Goal: Task Accomplishment & Management: Manage account settings

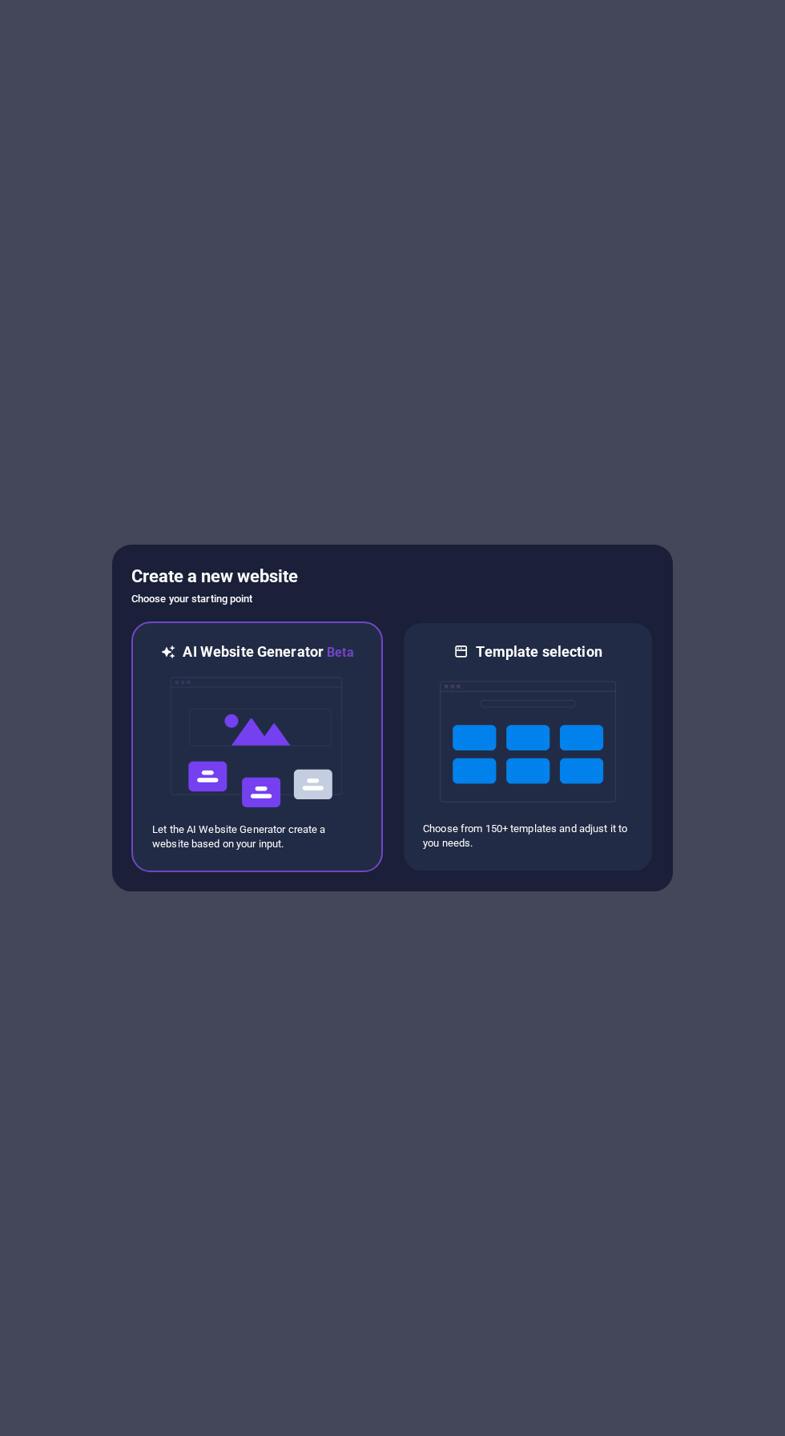
click at [188, 799] on img at bounding box center [257, 742] width 176 height 160
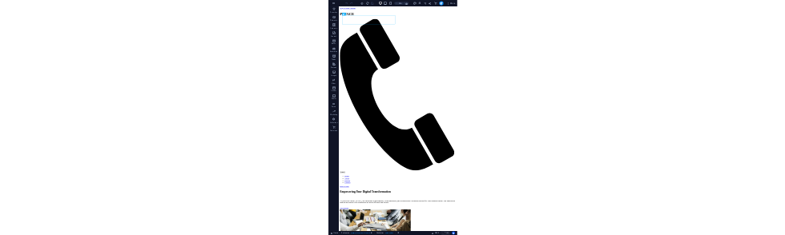
scroll to position [141, 0]
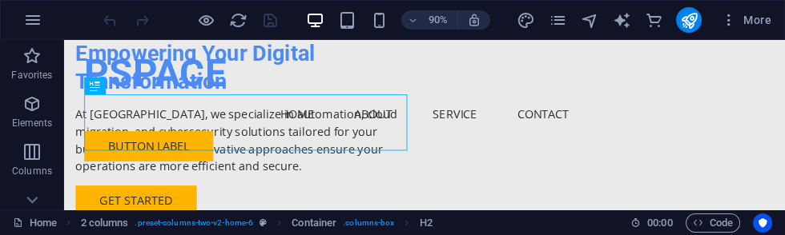
click at [235, 77] on div "PSPACE" at bounding box center [464, 78] width 756 height 50
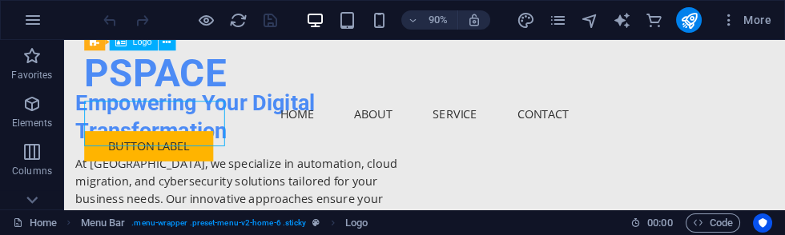
scroll to position [86, 0]
click at [126, 70] on div "PSPACE" at bounding box center [464, 78] width 756 height 50
click at [129, 43] on div "Logo" at bounding box center [134, 43] width 48 height 18
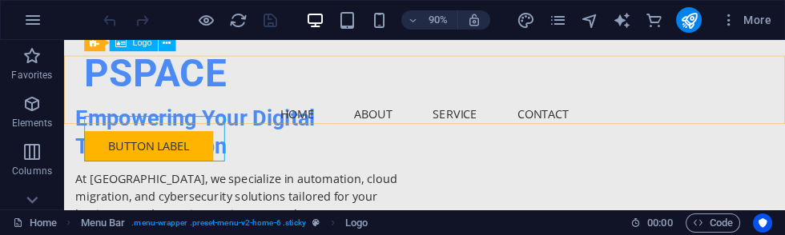
scroll to position [66, 0]
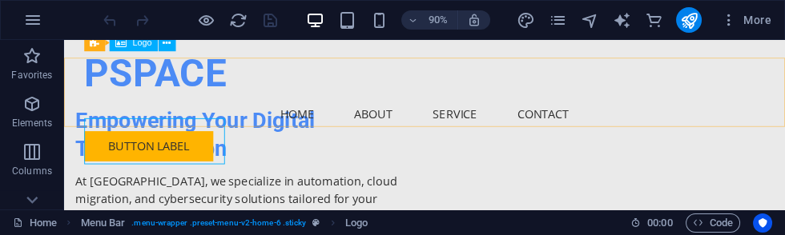
click at [128, 46] on div "Logo" at bounding box center [134, 43] width 48 height 18
click at [159, 48] on button at bounding box center [168, 43] width 18 height 18
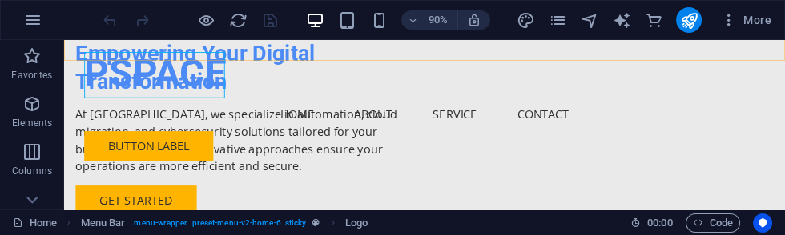
scroll to position [140, 0]
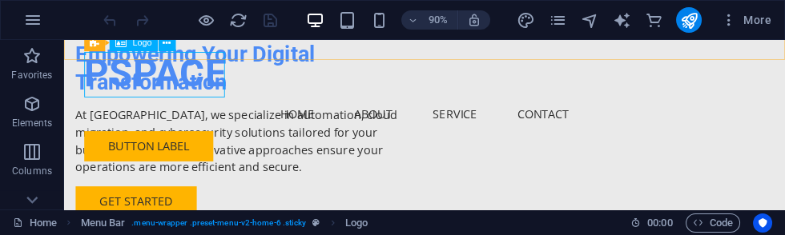
click at [756, 28] on button "More" at bounding box center [745, 20] width 63 height 26
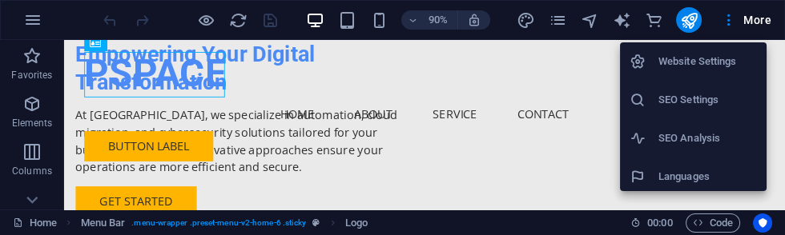
click at [721, 95] on h6 "SEO Settings" at bounding box center [707, 100] width 99 height 19
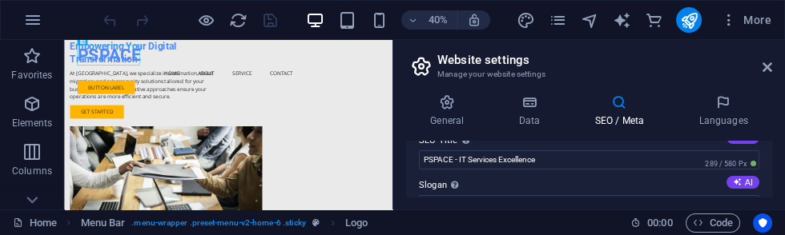
scroll to position [0, 0]
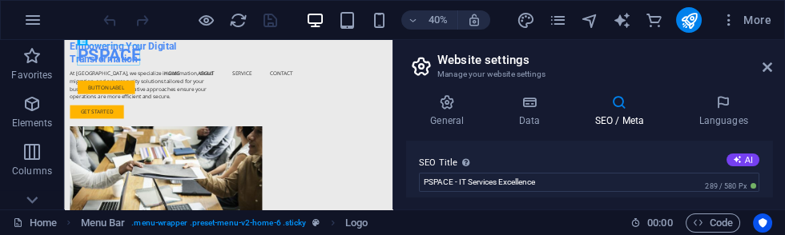
click at [462, 109] on icon at bounding box center [447, 103] width 82 height 16
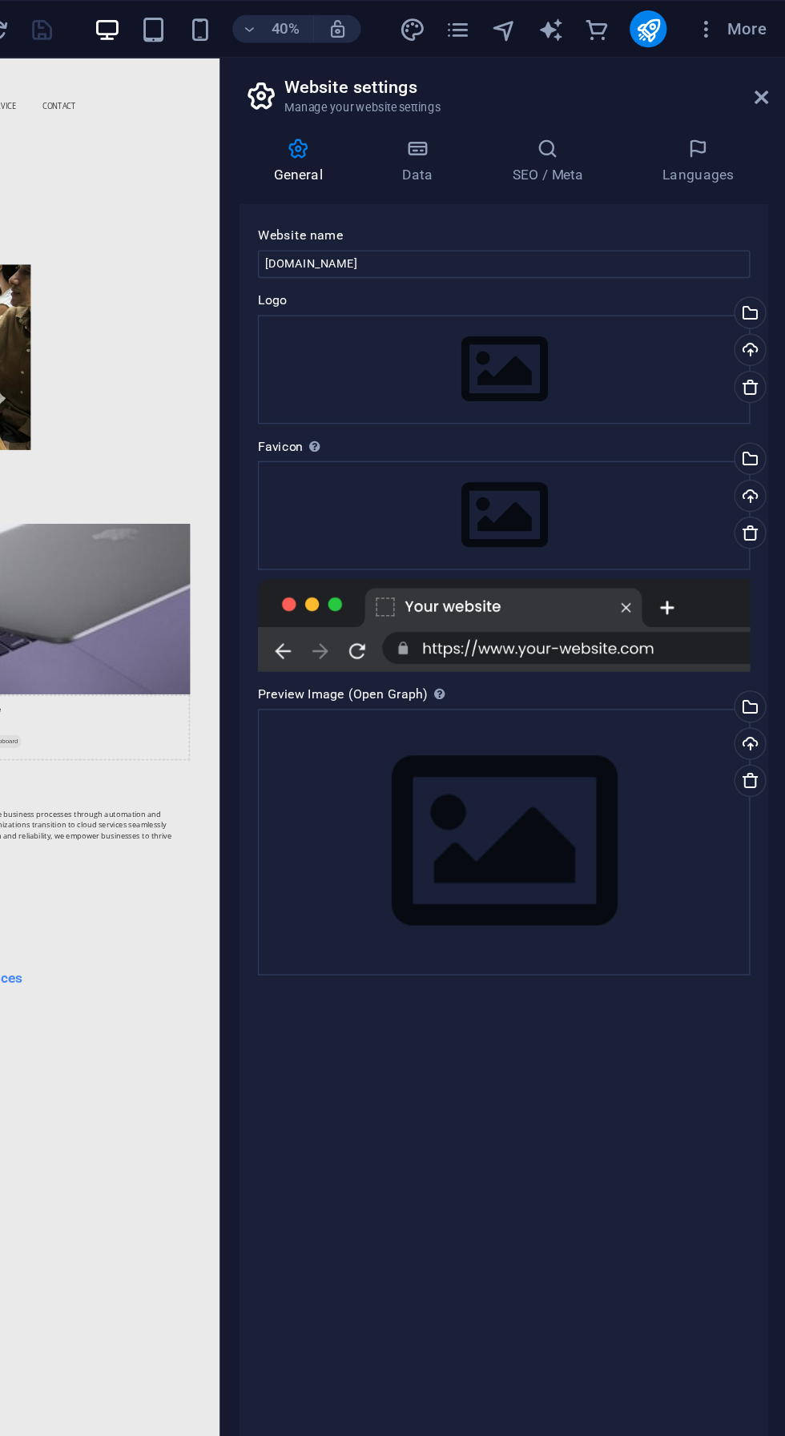
click at [525, 126] on h4 "Data" at bounding box center [532, 112] width 76 height 34
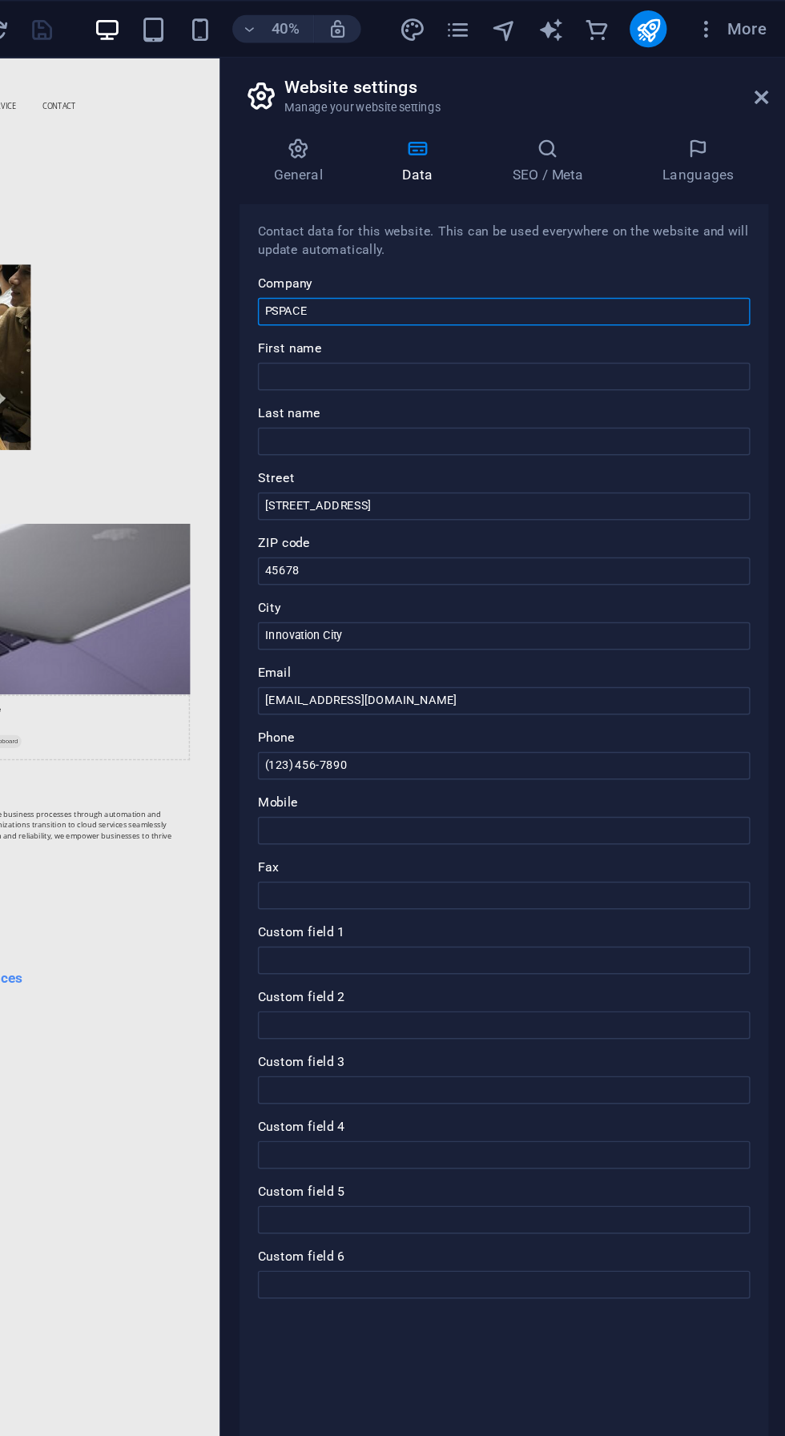
click at [514, 215] on input "PSPACE" at bounding box center [589, 215] width 340 height 19
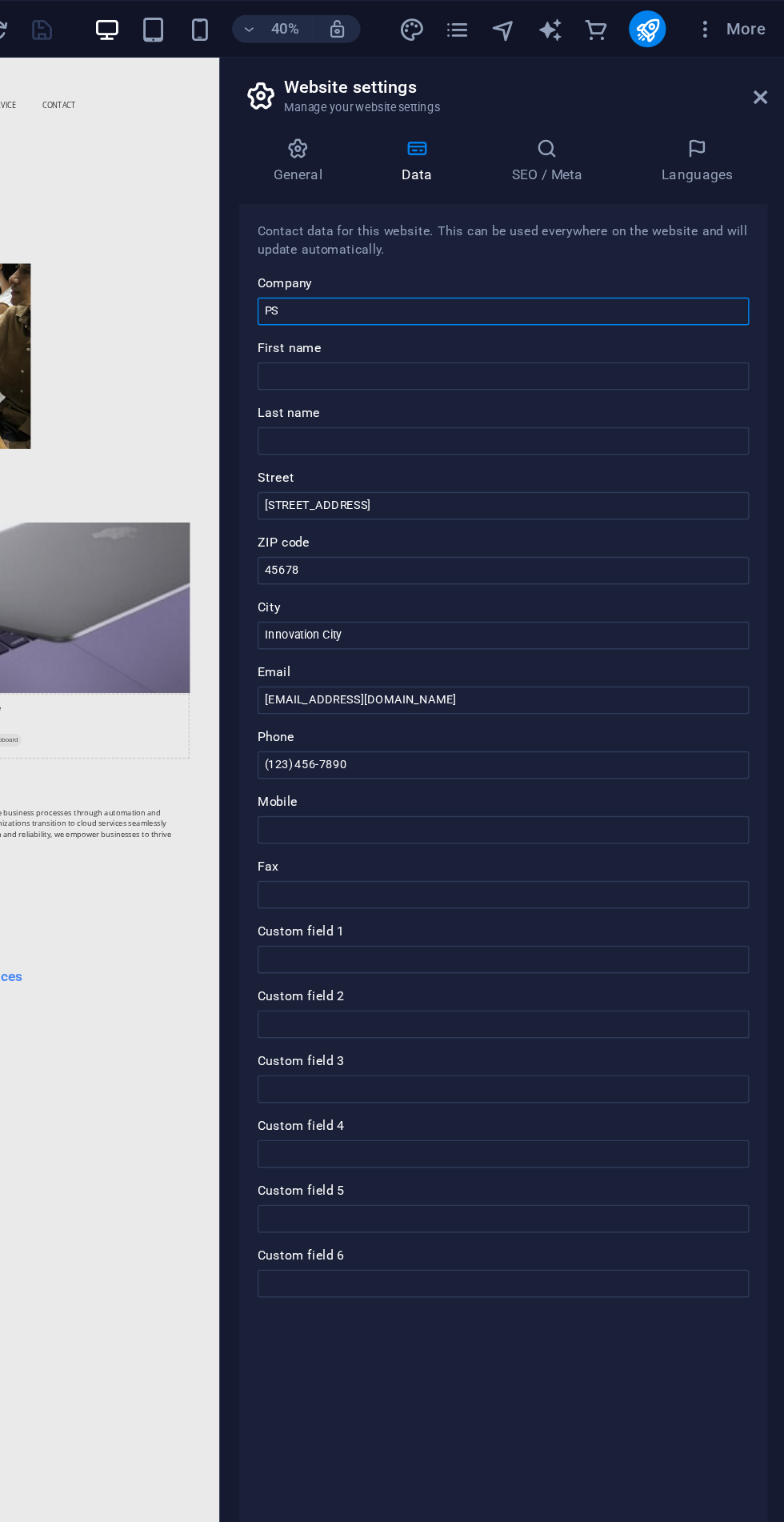
type input "P"
type input "Pspace"
click at [539, 351] on input "123 Tech Avenue" at bounding box center [588, 349] width 340 height 19
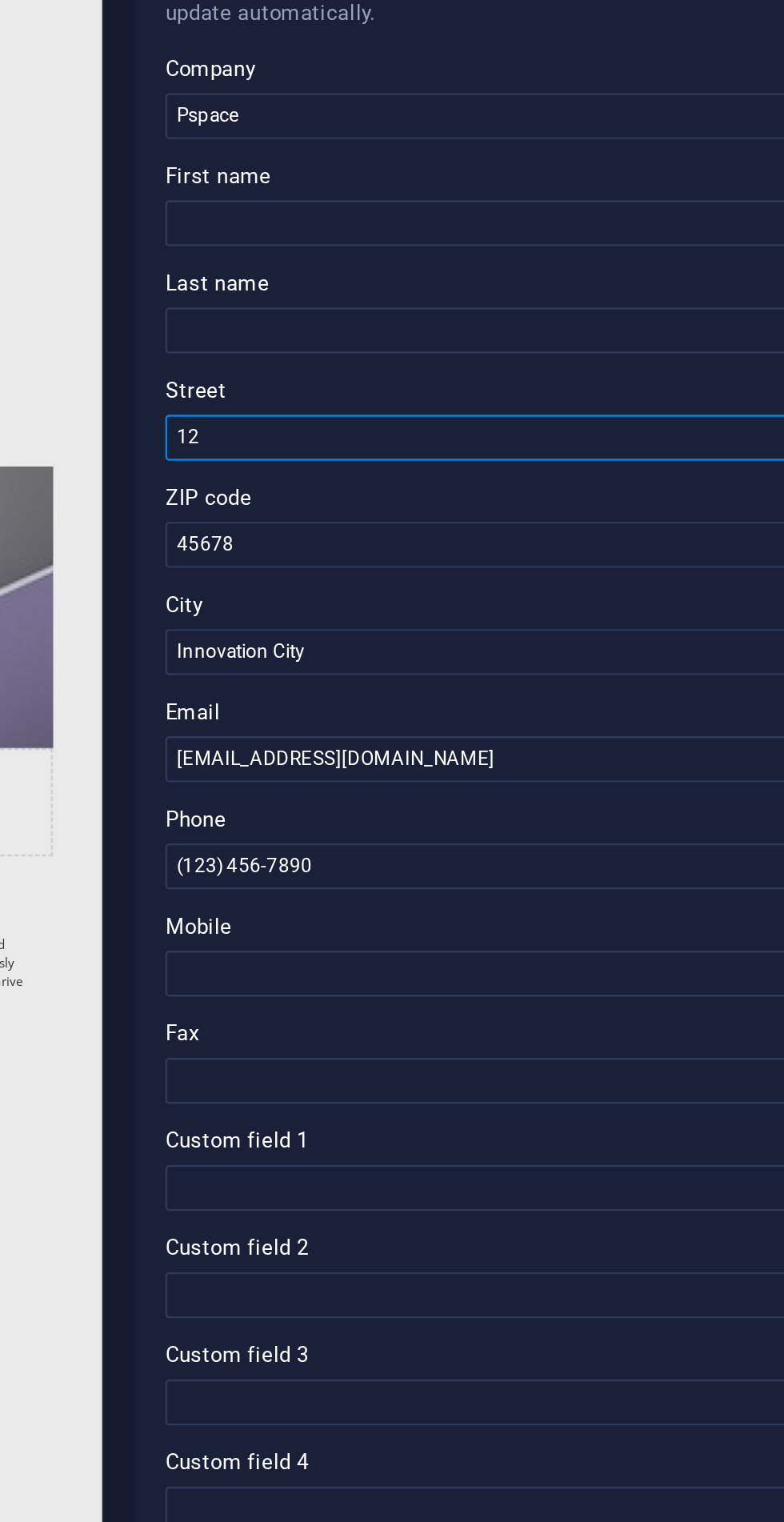
type input "1"
type input "303, [PERSON_NAME] Eminance"
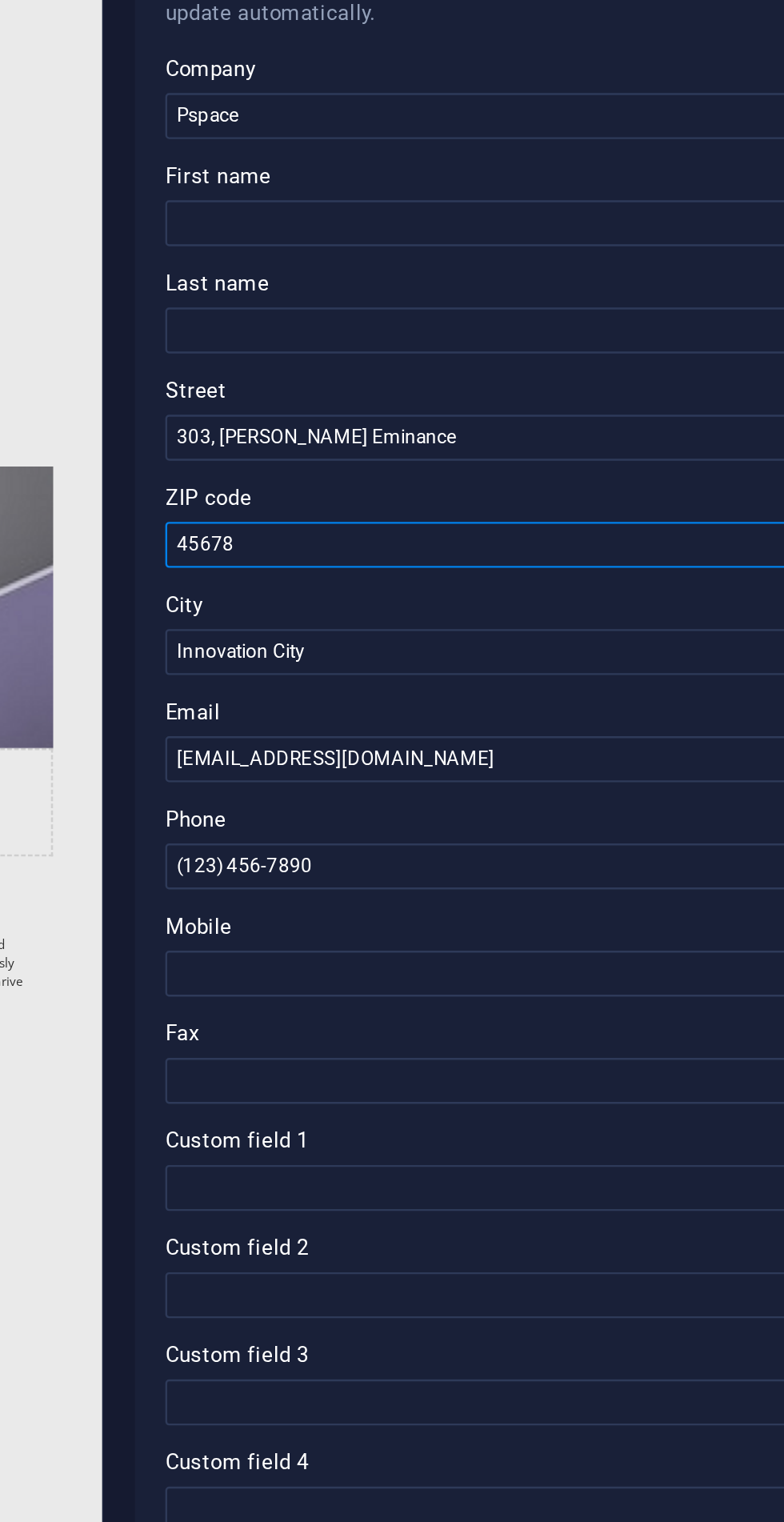
click at [508, 397] on input "45678" at bounding box center [588, 394] width 340 height 19
type input "4"
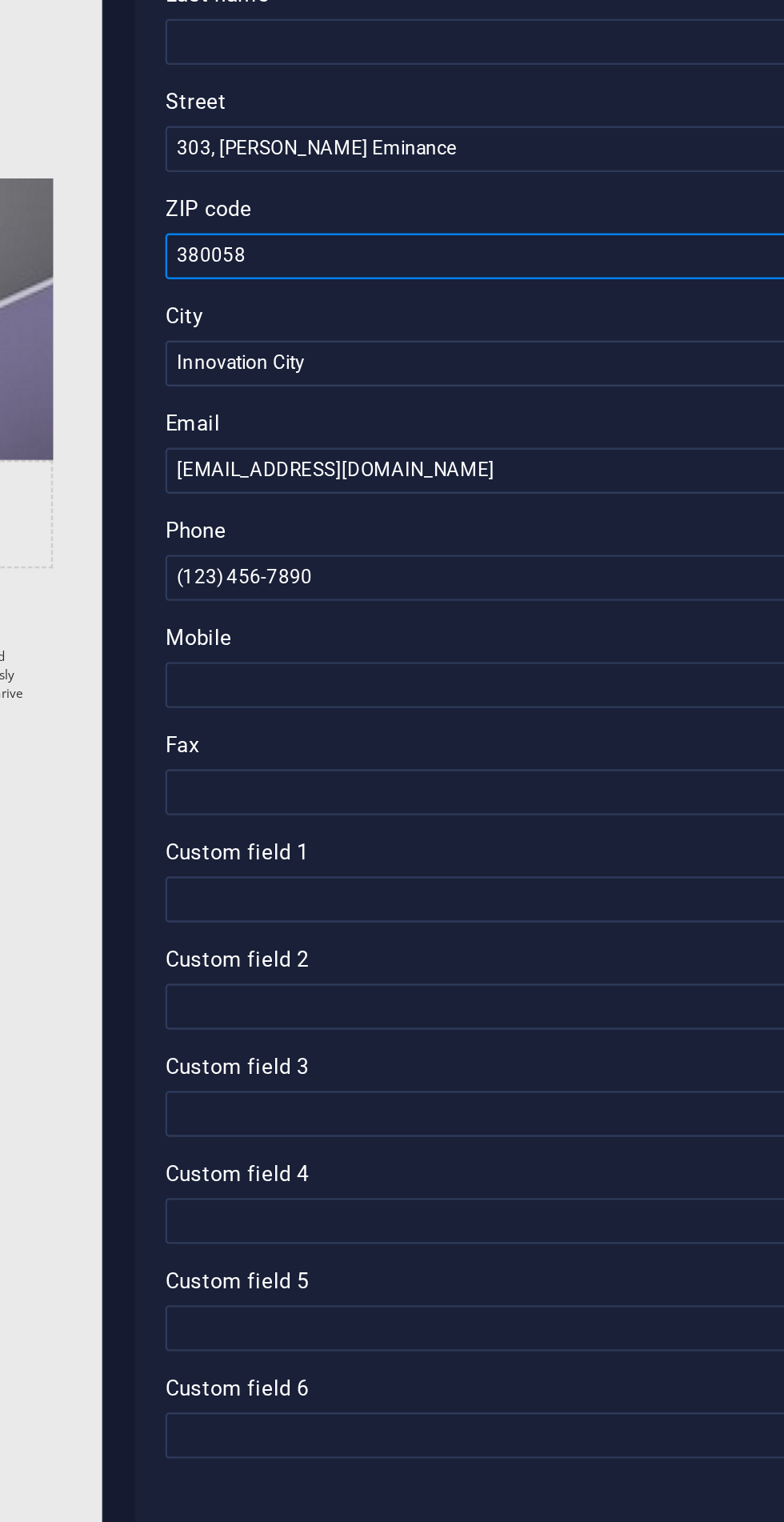
type input "380058"
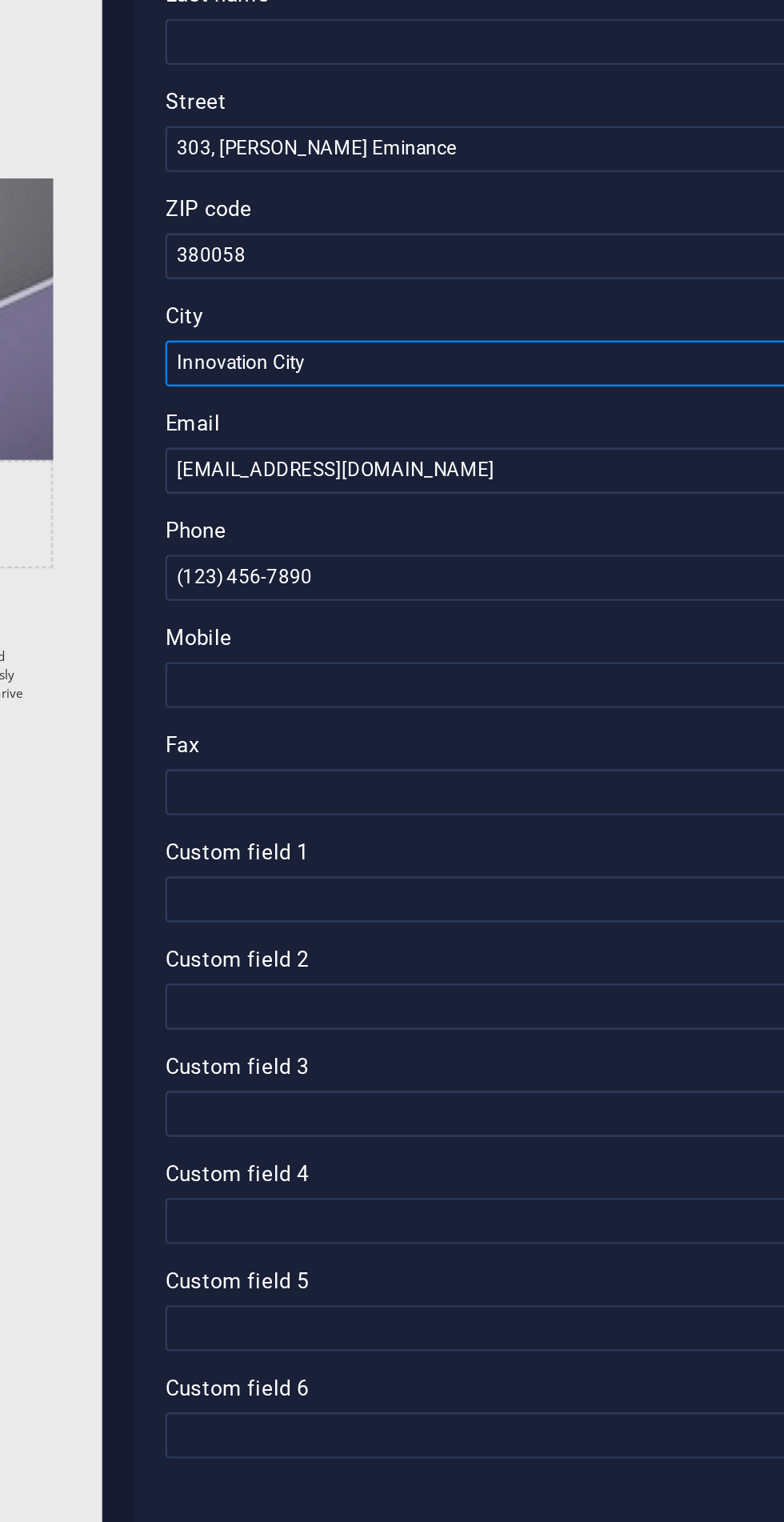
click at [559, 440] on input "Innovation City" at bounding box center [588, 439] width 340 height 19
type input "I"
type input "AHMEDABAD"
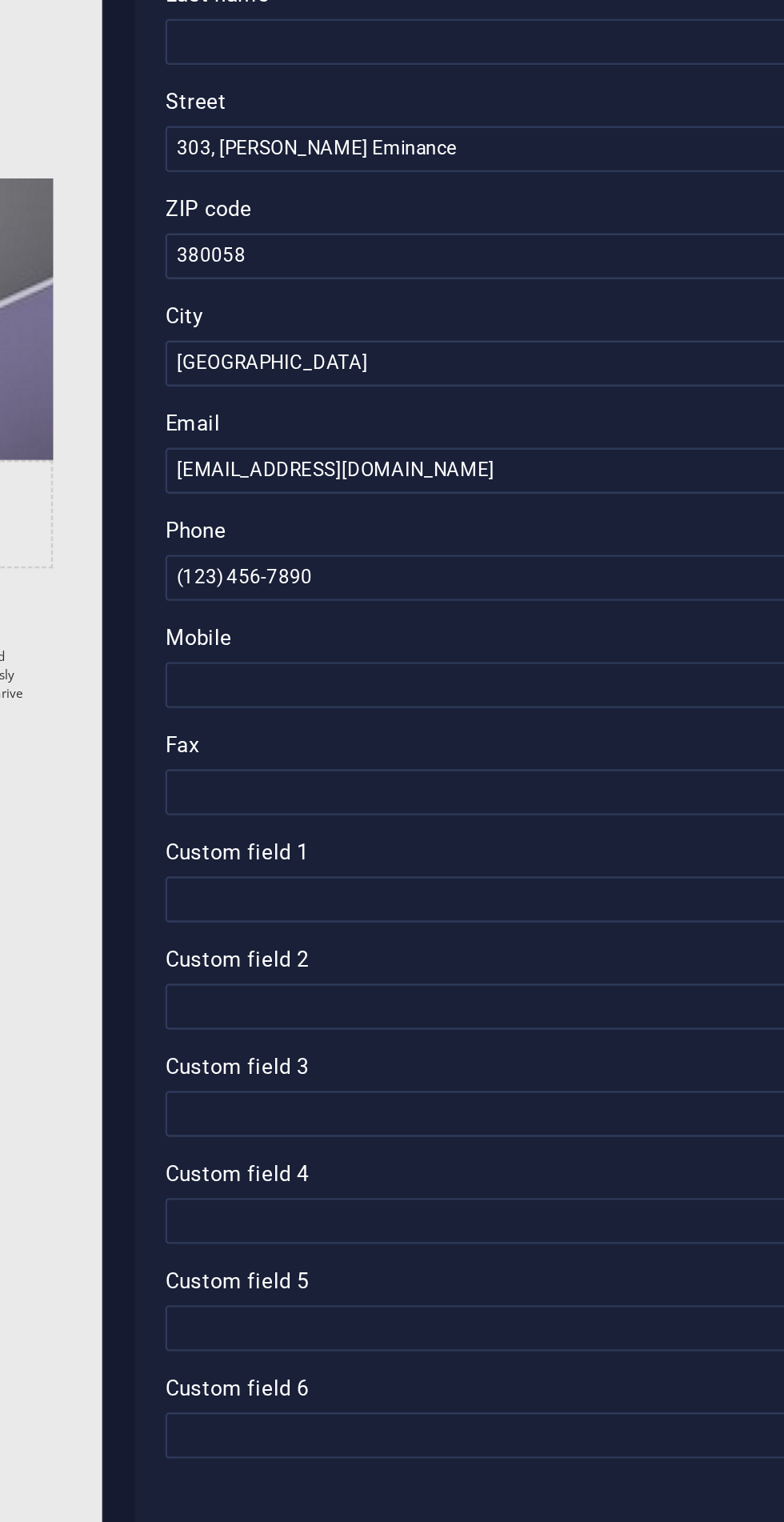
type input "Bhargav"
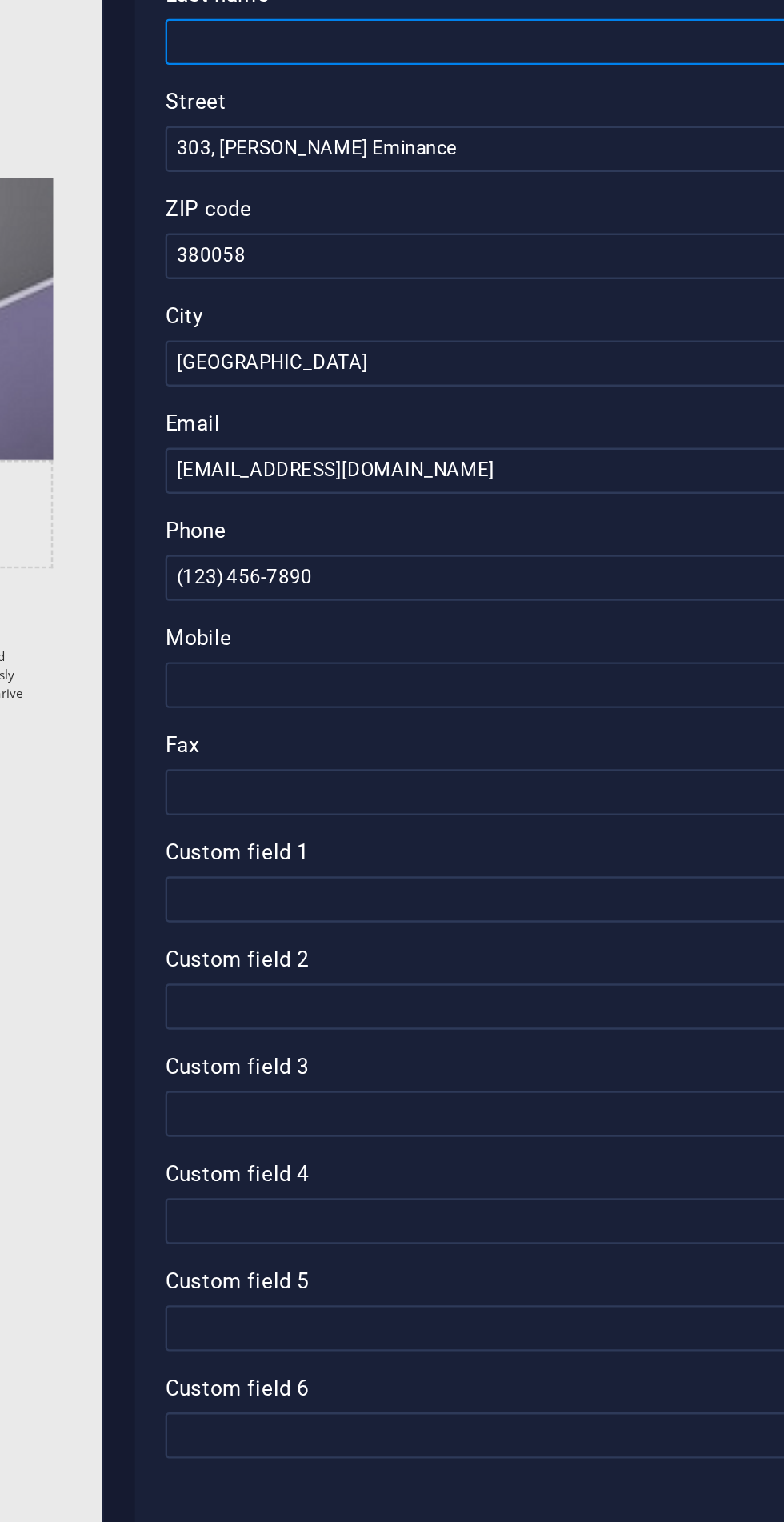
type input "goswami"
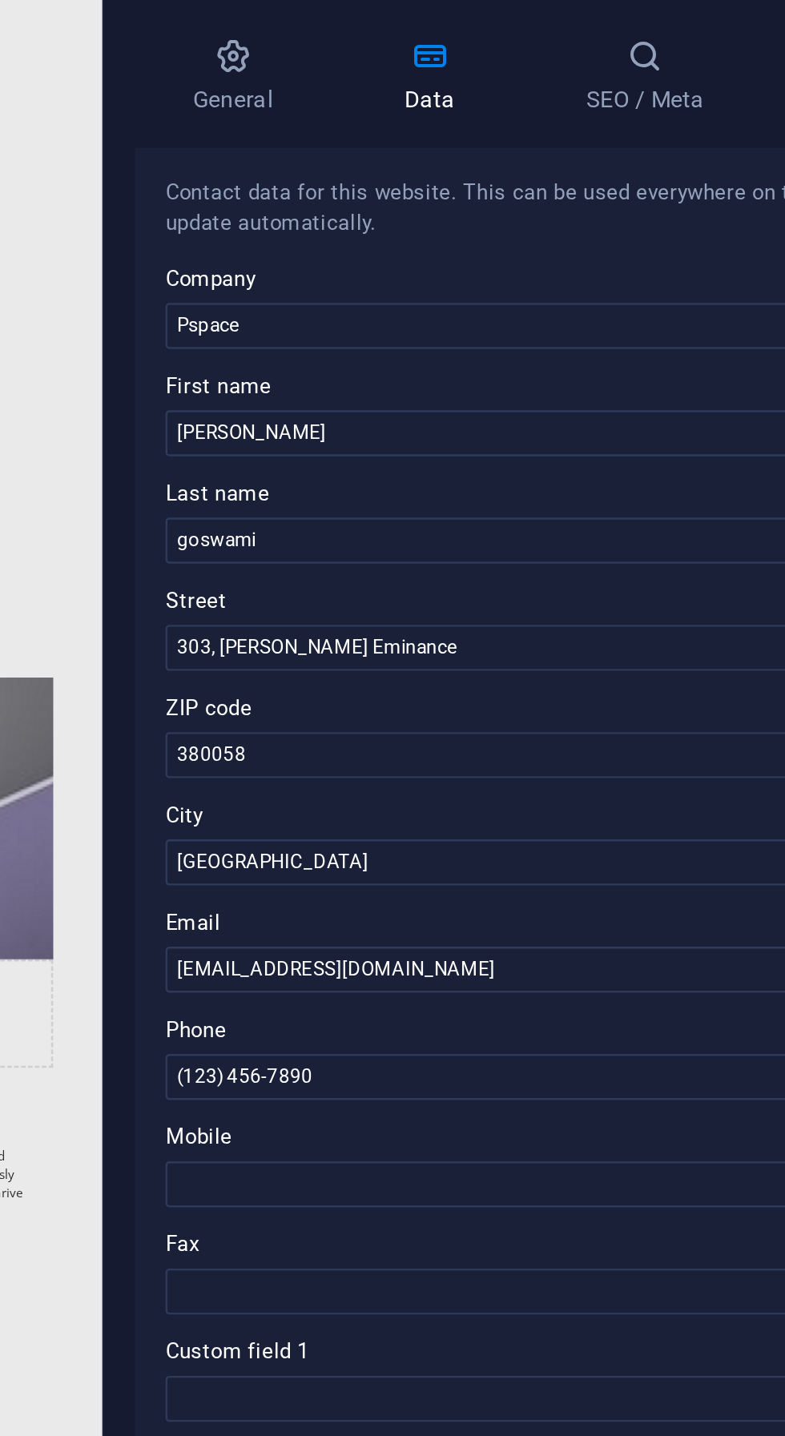
click at [506, 249] on label "First name" at bounding box center [589, 240] width 340 height 19
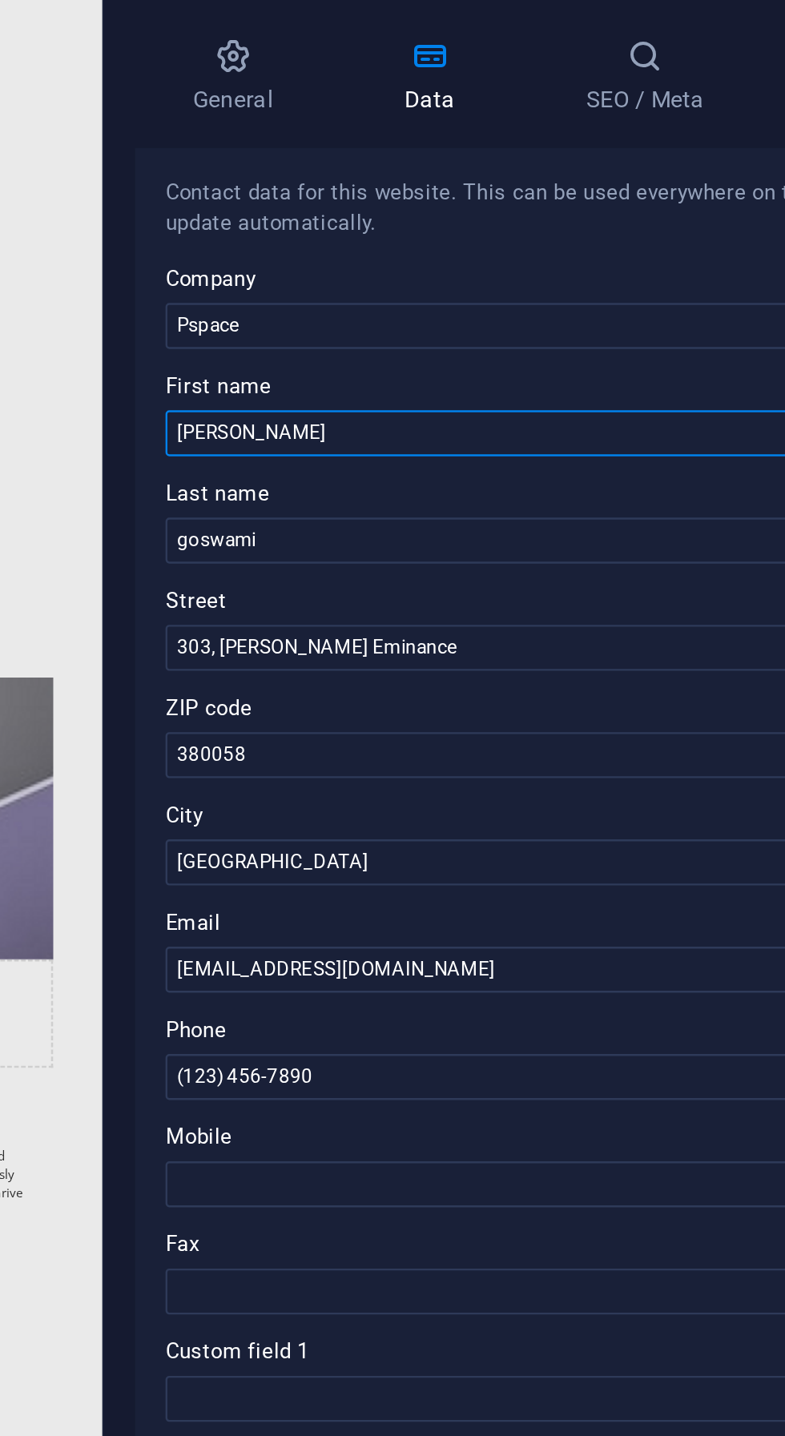
click at [506, 251] on input "Bhargav" at bounding box center [589, 260] width 340 height 19
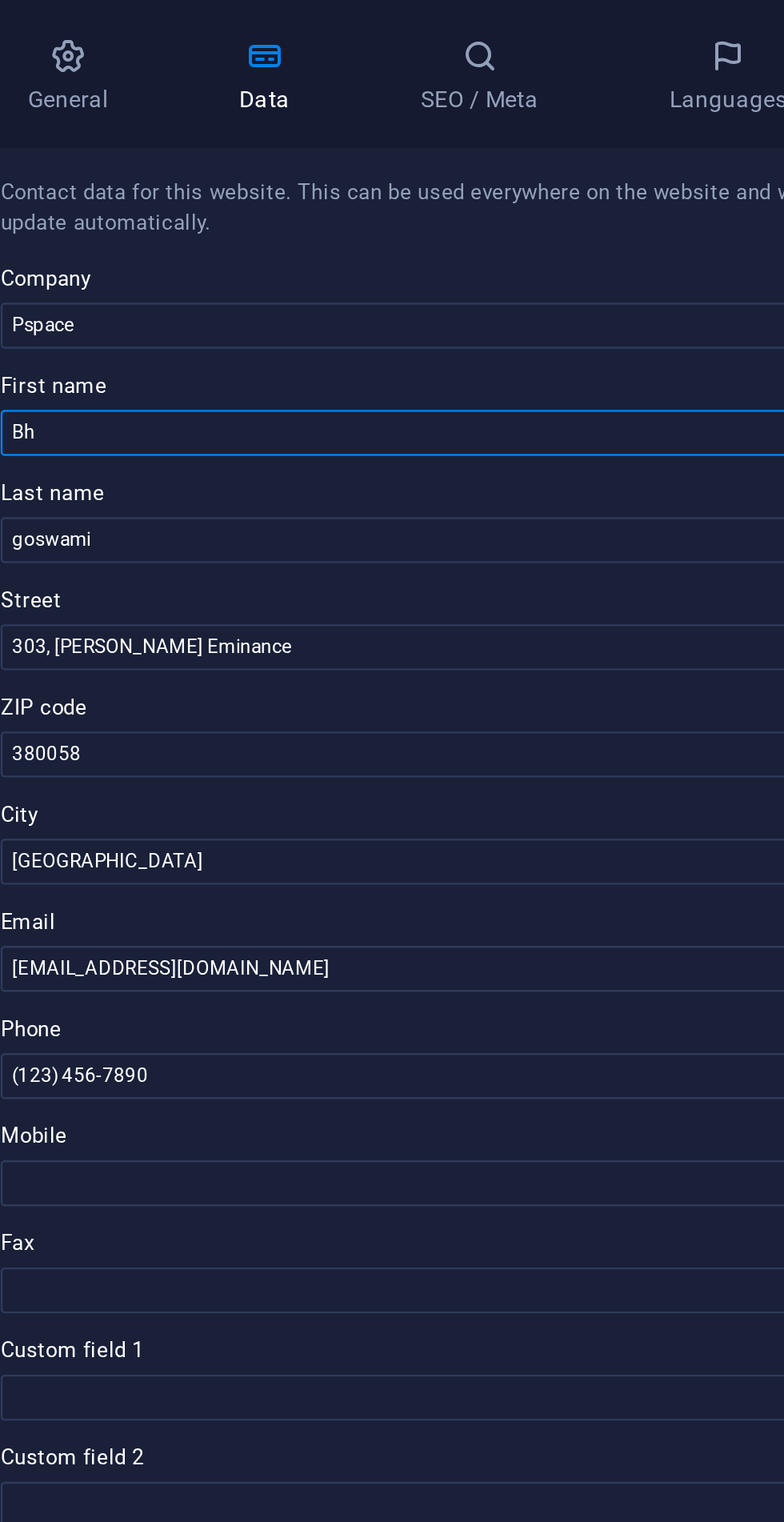
type input "B"
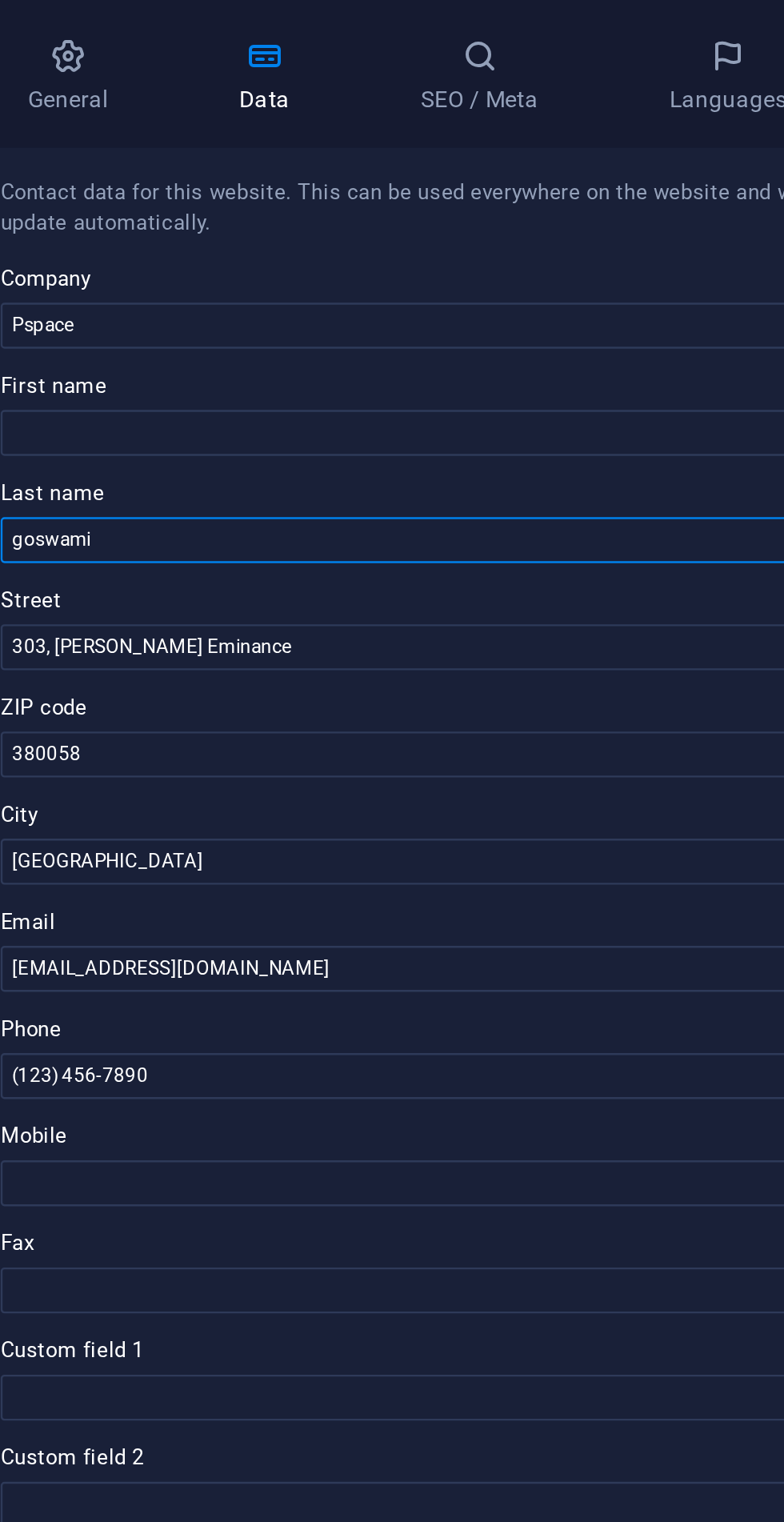
click at [534, 306] on input "goswami" at bounding box center [588, 305] width 340 height 19
type input "g"
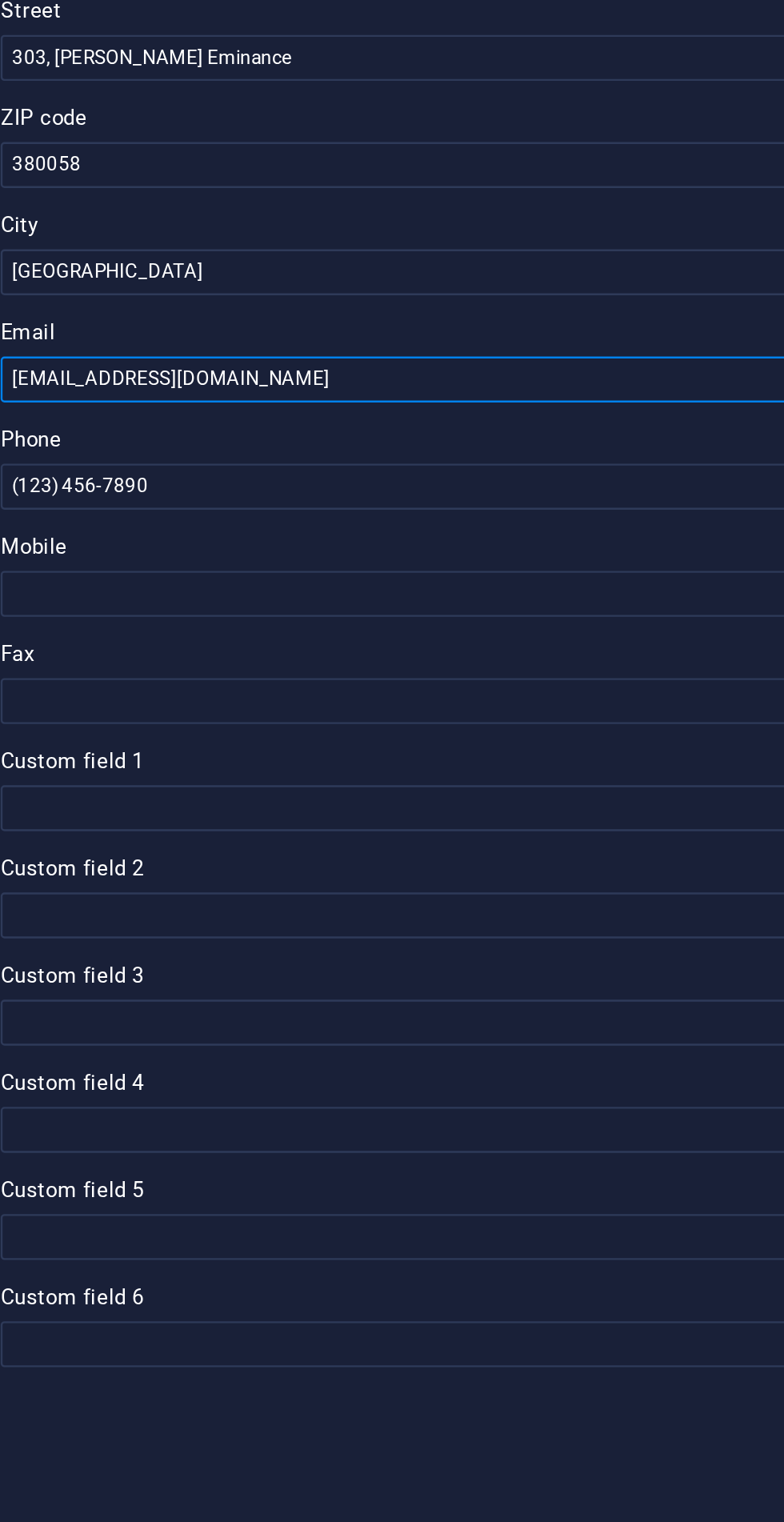
click at [439, 485] on input "info@pspace.com" at bounding box center [588, 484] width 340 height 19
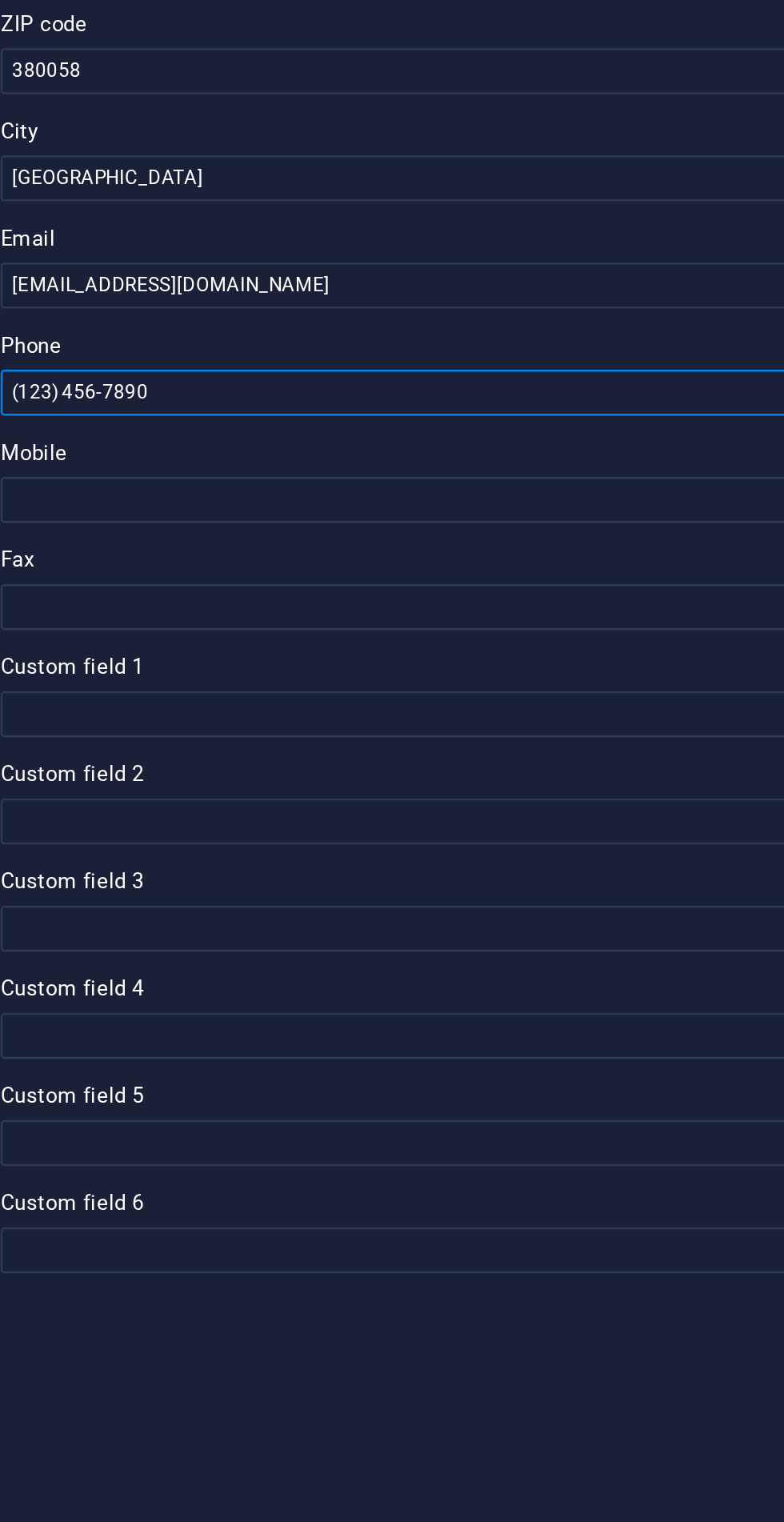
click at [559, 524] on input "(123) 456-7890" at bounding box center [588, 529] width 340 height 19
type input "("
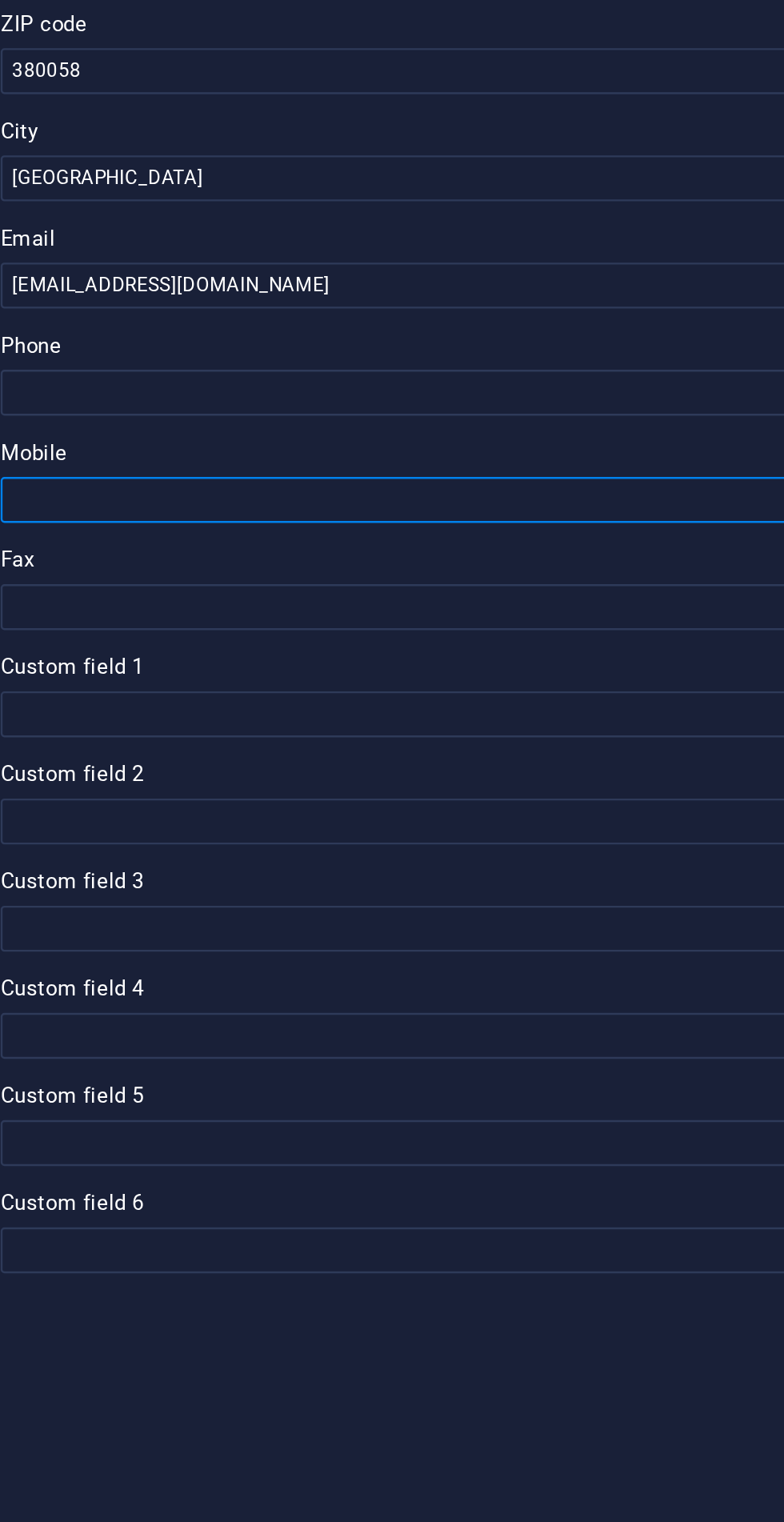
click at [549, 574] on input "Mobile" at bounding box center [588, 574] width 340 height 19
type input "9"
type input "9824004360"
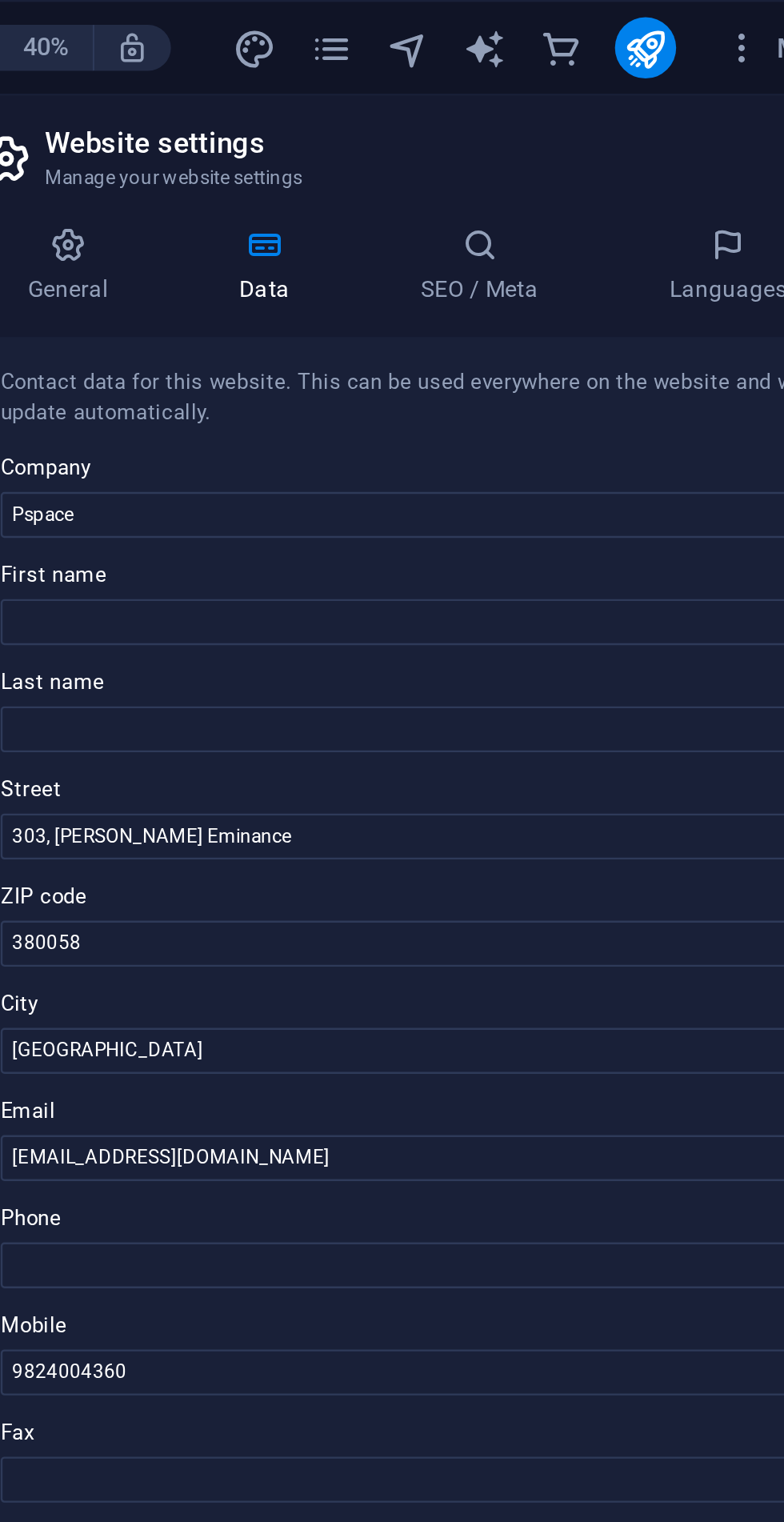
click at [615, 114] on h4 "SEO / Meta" at bounding box center [621, 112] width 104 height 34
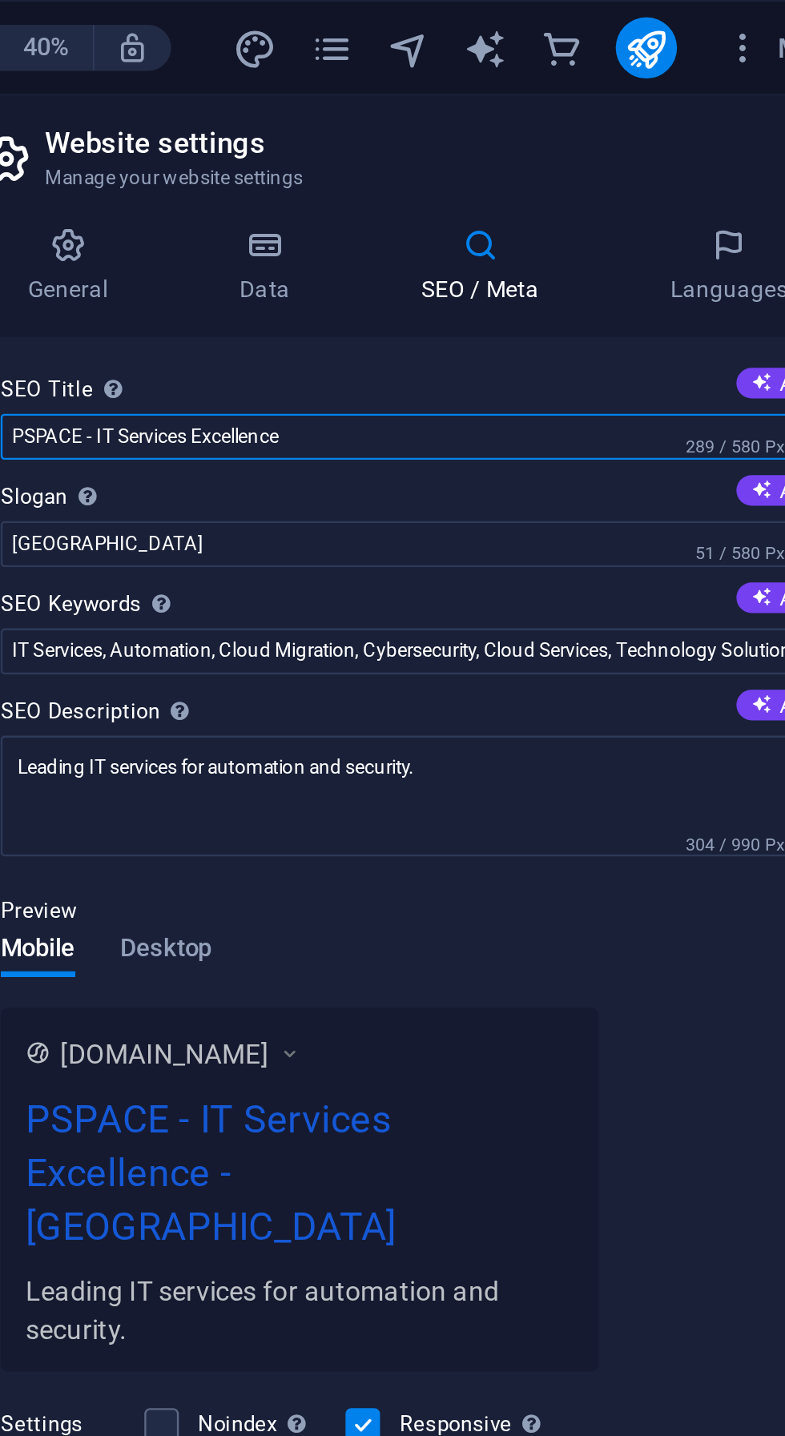
click at [582, 183] on input "PSPACE - IT Services Excellence" at bounding box center [589, 182] width 340 height 19
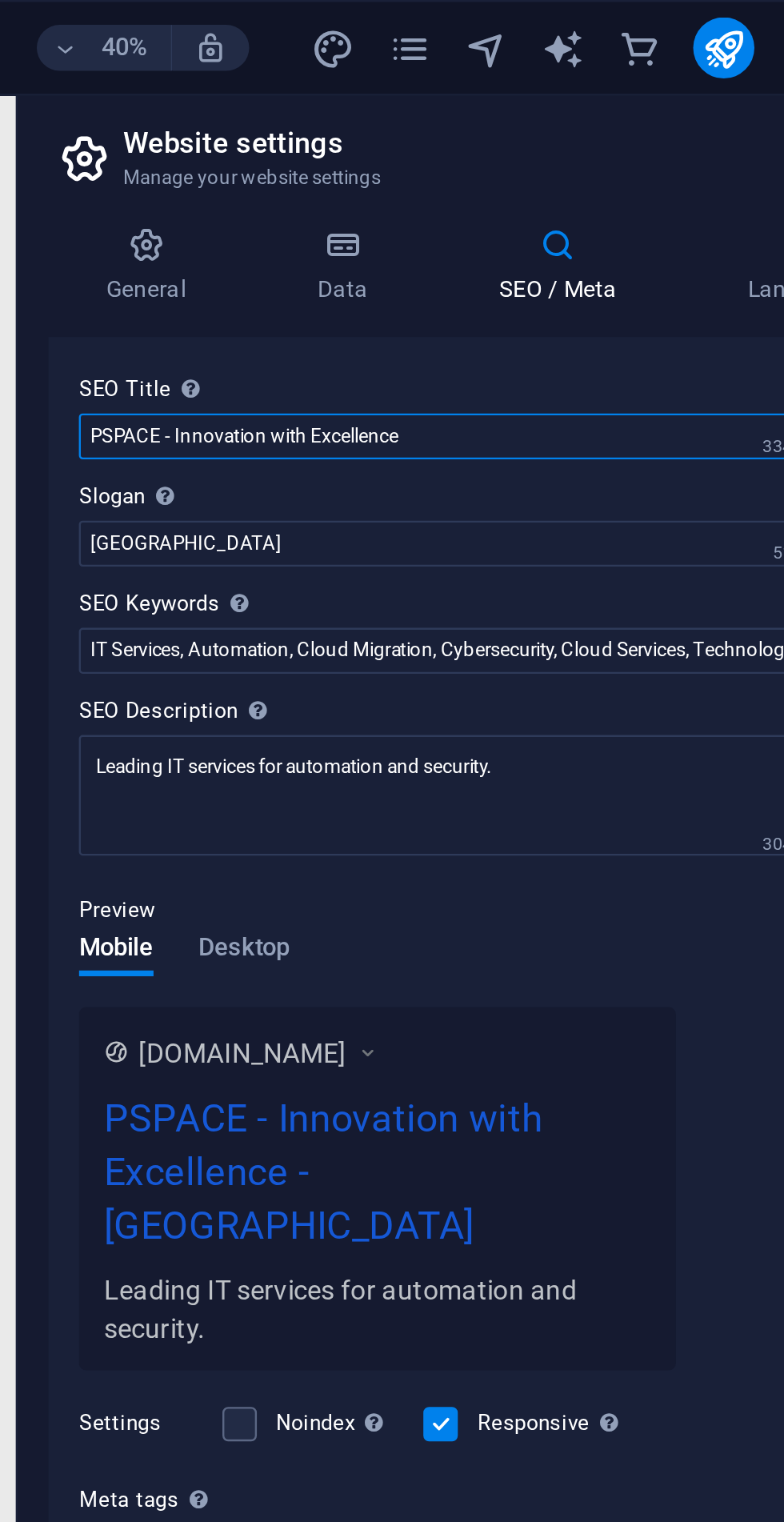
type input "PSPACE - Innovation with Excellence"
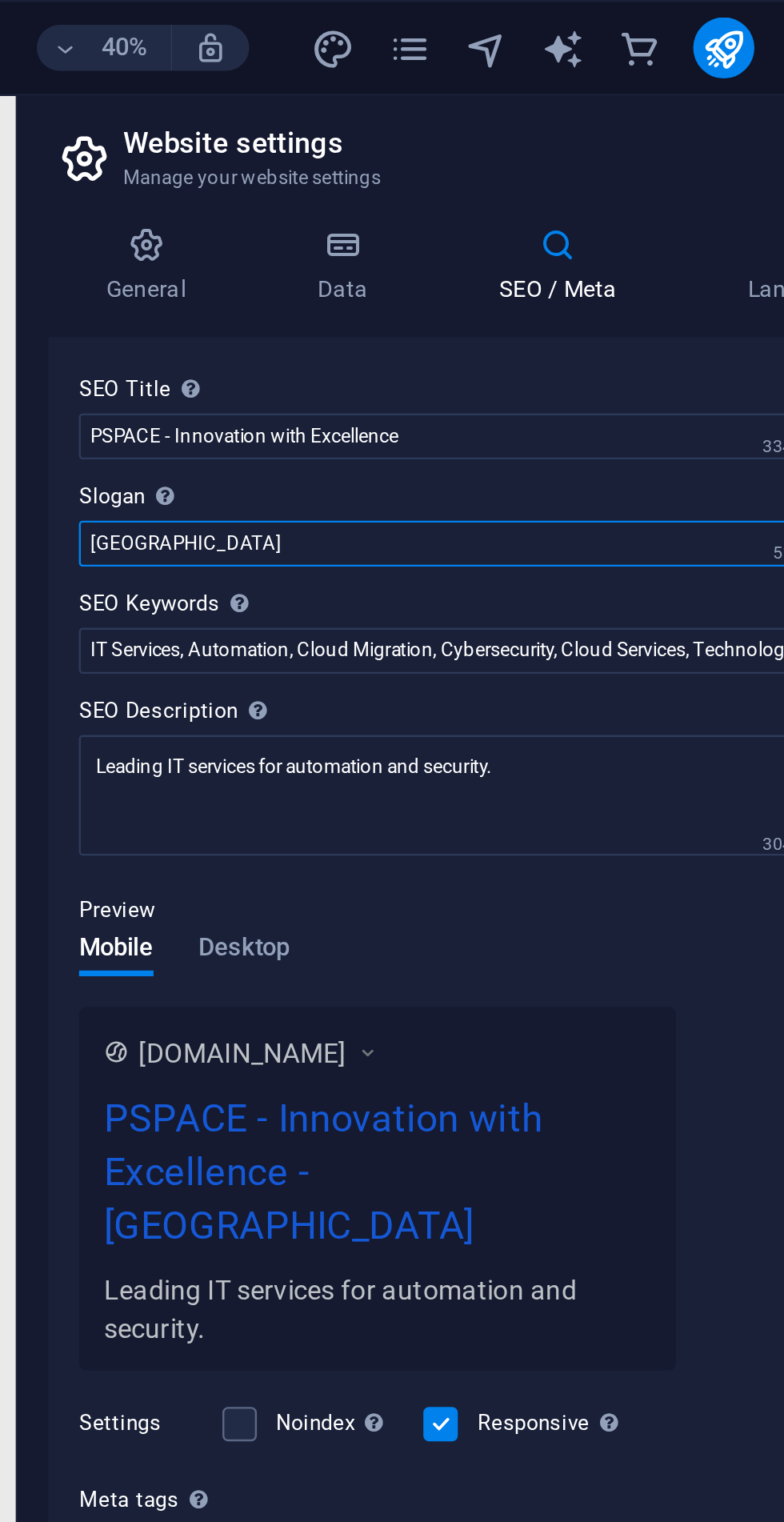
click at [565, 229] on input "Berlin" at bounding box center [588, 227] width 340 height 19
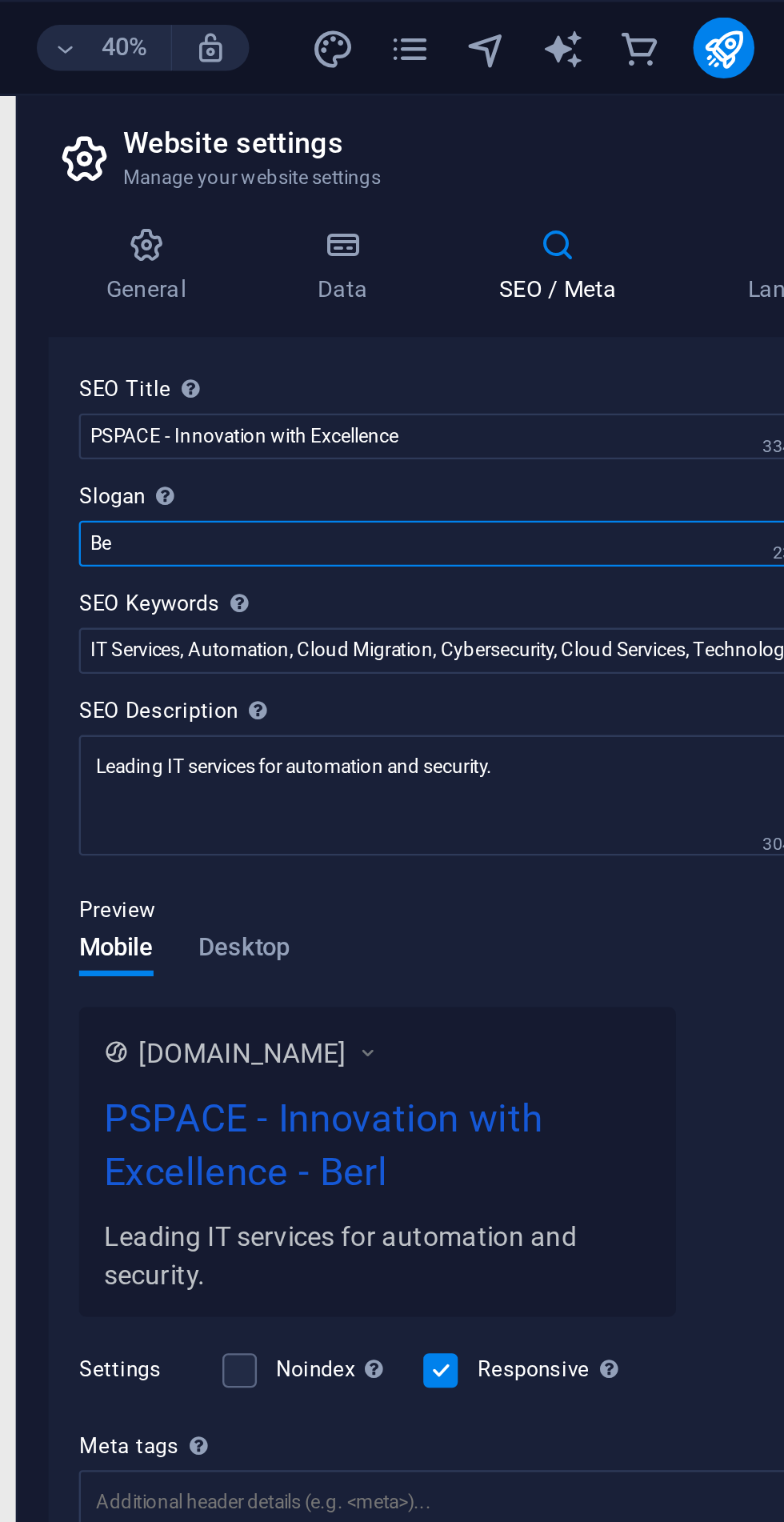
type input "B"
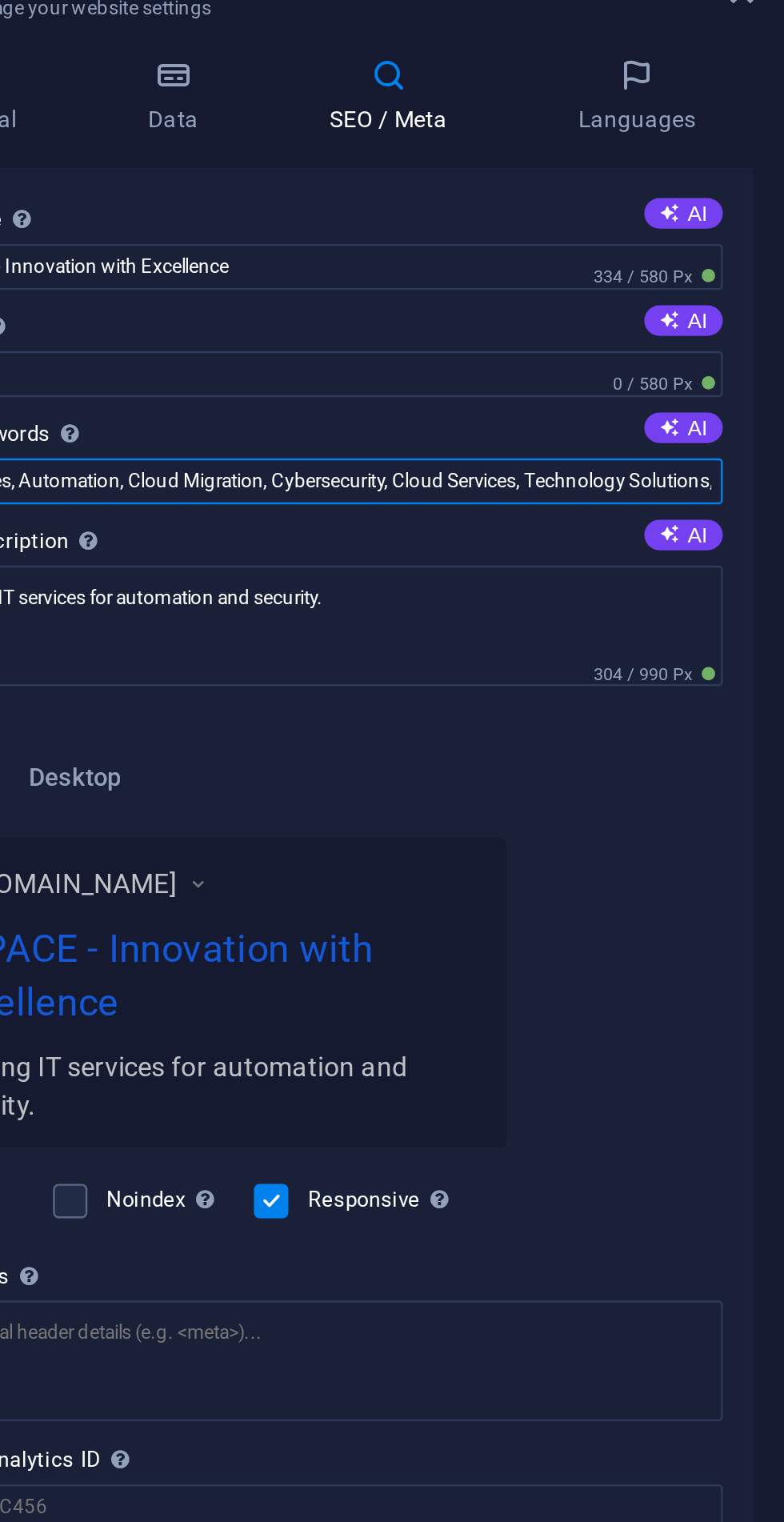
click at [736, 274] on input "IT Services, Automation, Cloud Migration, Cybersecurity, Cloud Services, Techno…" at bounding box center [588, 272] width 340 height 19
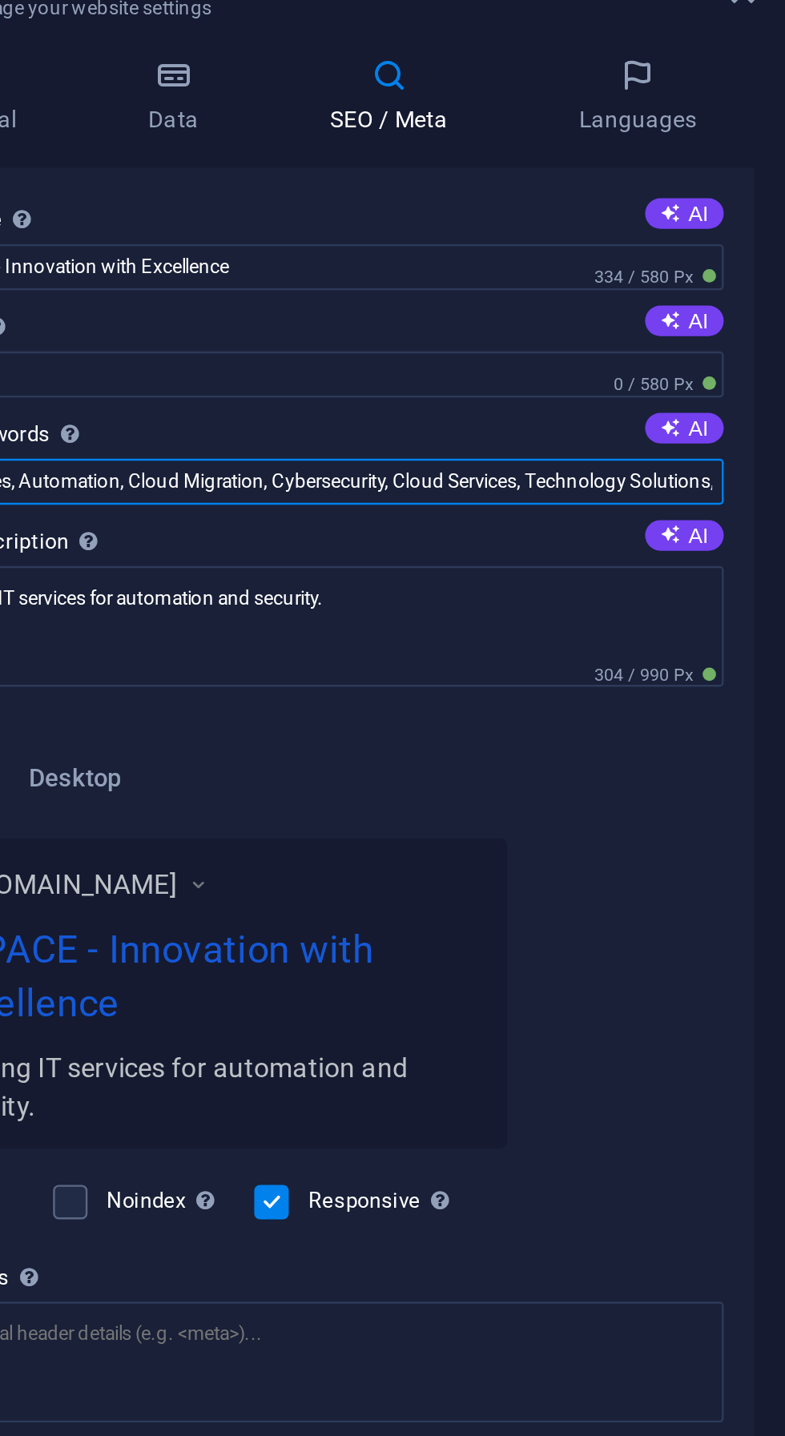
click at [708, 267] on input "IT Services, Automation, Cloud Migration, Cybersecurity, Cloud Services, Techno…" at bounding box center [589, 272] width 340 height 19
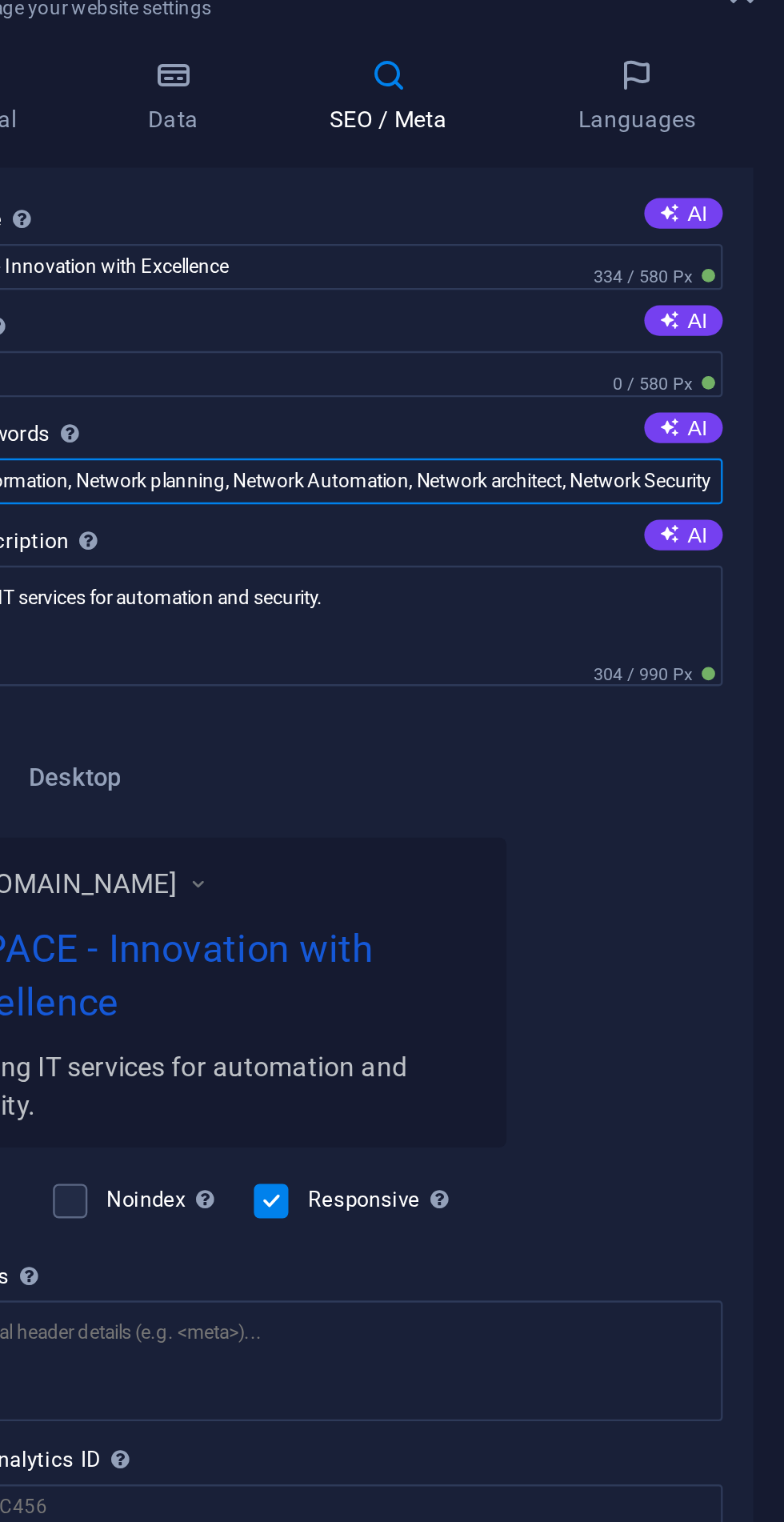
scroll to position [0, 520]
type input "IT Services, Automation, Cloud Migration, Cybersecurity, Cloud Services, Techno…"
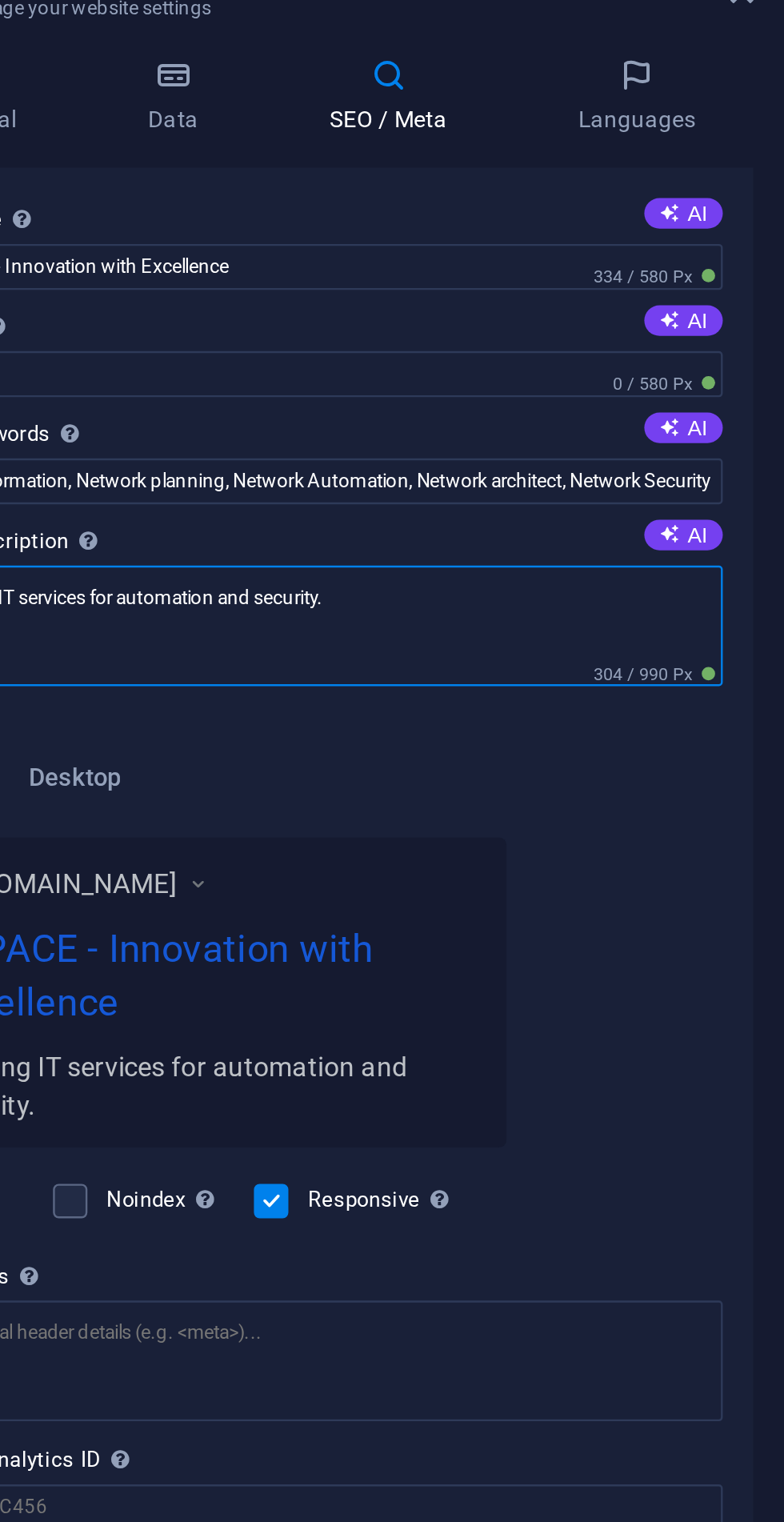
click at [605, 354] on textarea "Leading IT services for automation and security." at bounding box center [588, 333] width 340 height 50
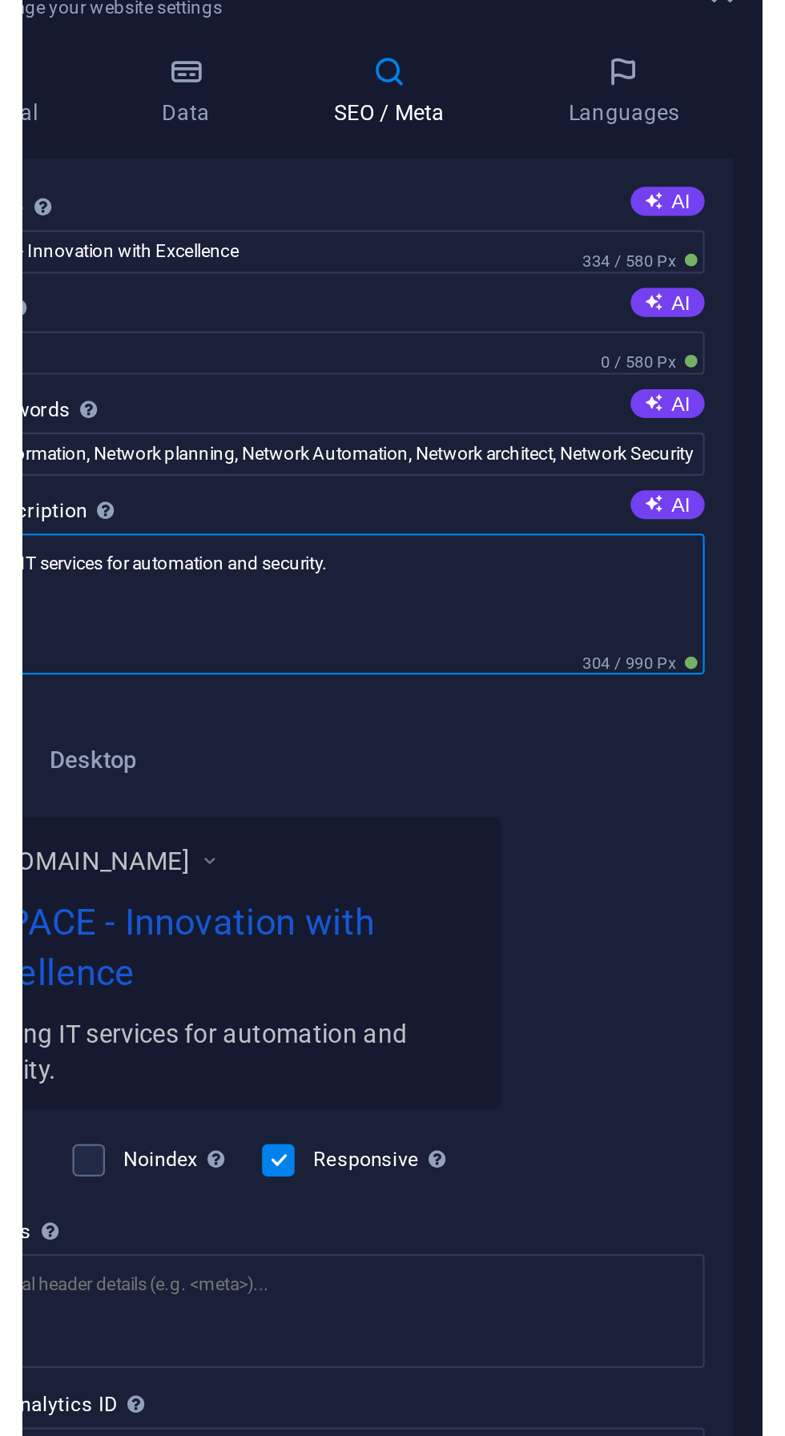
scroll to position [0, 0]
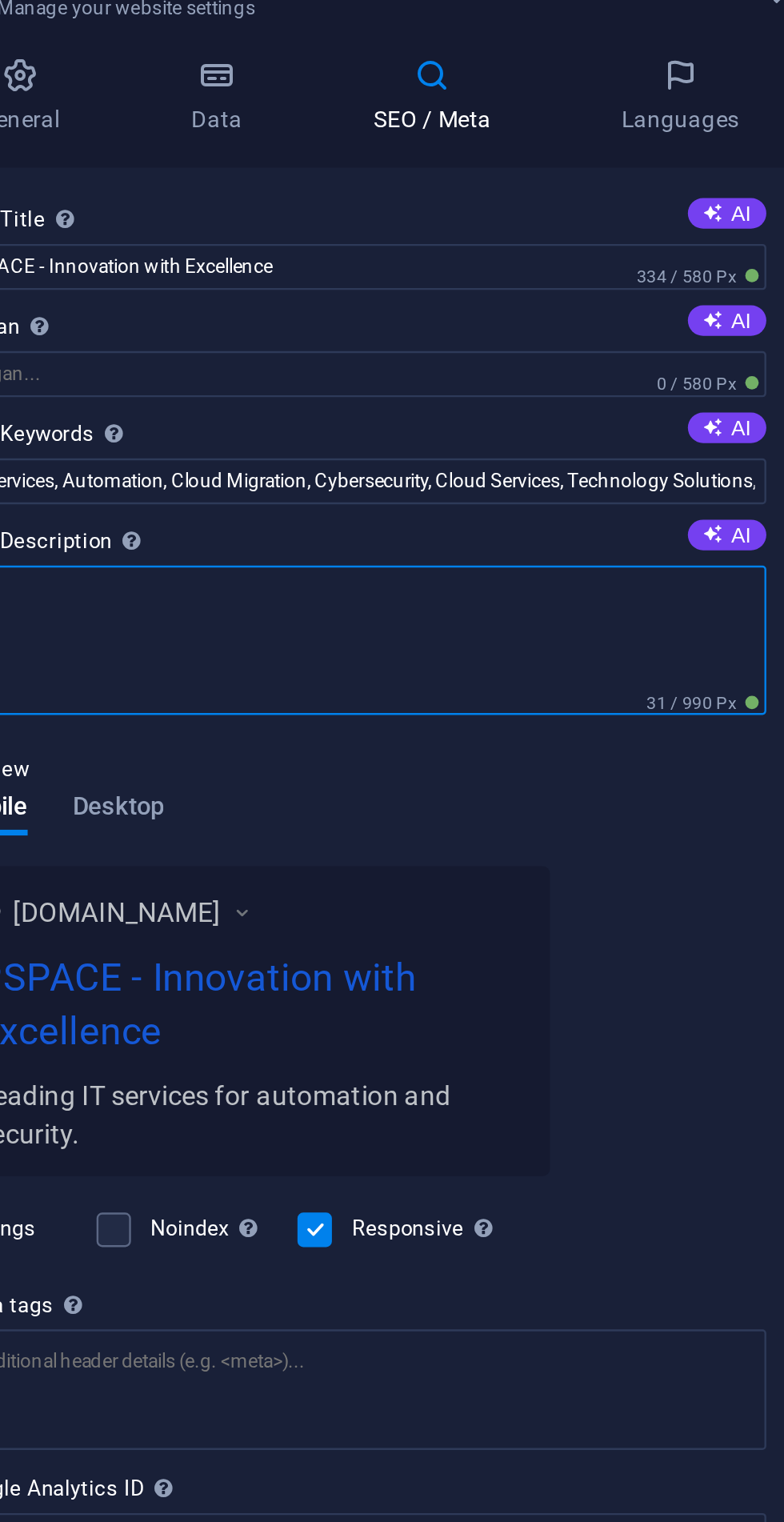
type textarea "L"
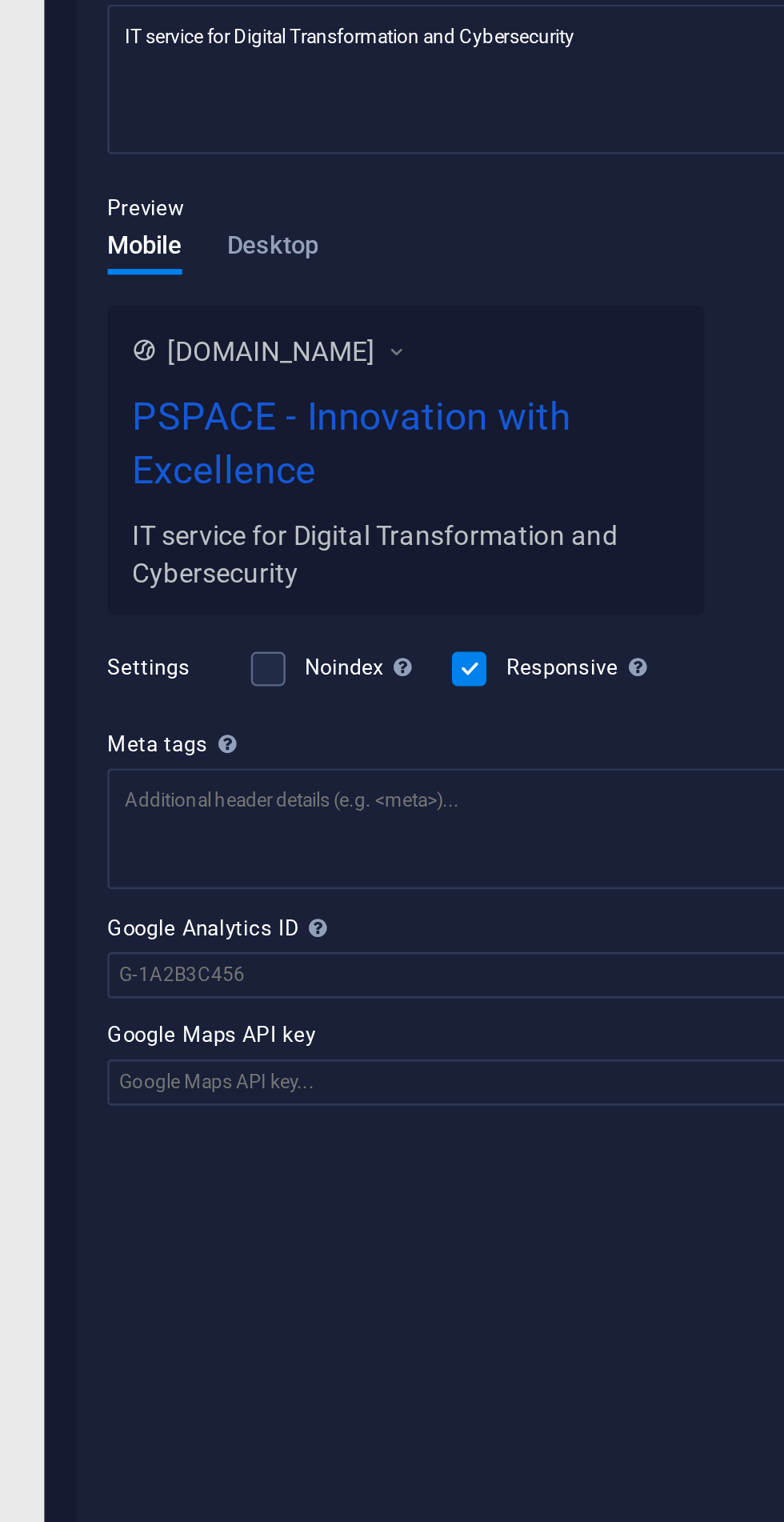
click at [493, 412] on div "Mobile Desktop" at bounding box center [462, 418] width 88 height 30
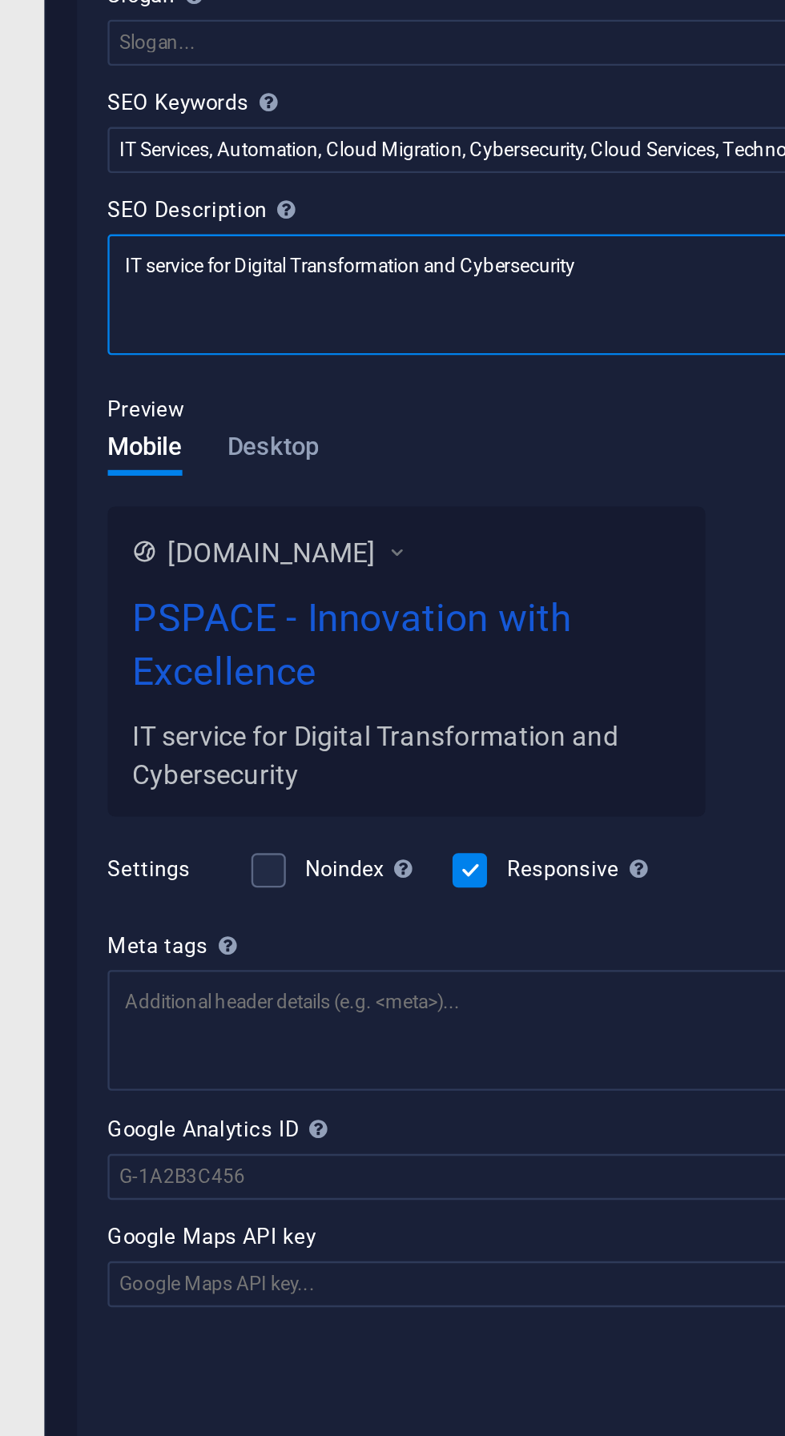
click at [428, 320] on textarea "IT service for Digital Transformation and Cybersecurity" at bounding box center [589, 333] width 340 height 50
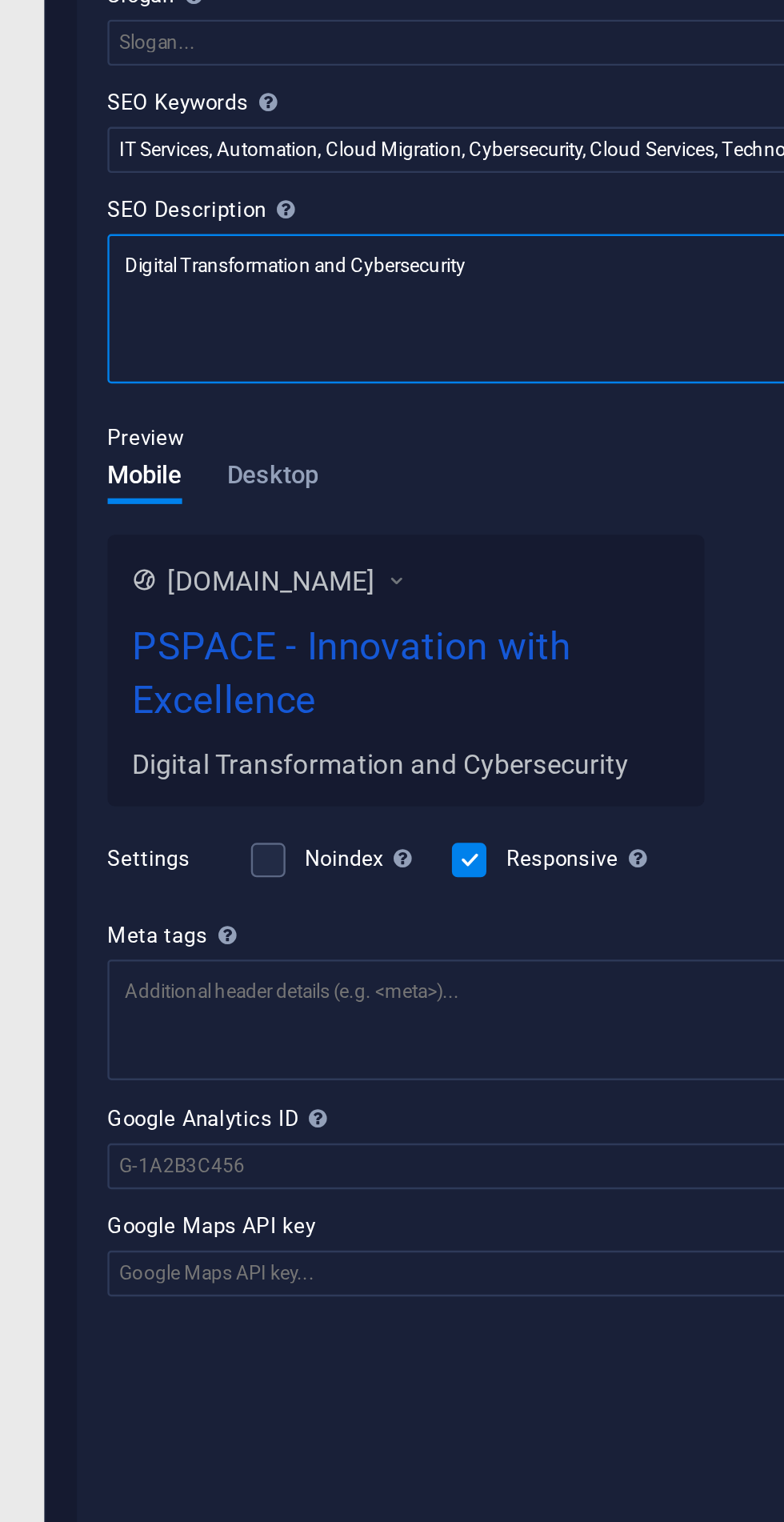
click at [595, 323] on textarea "Digital Transformation and Cybersecurity" at bounding box center [588, 339] width 340 height 62
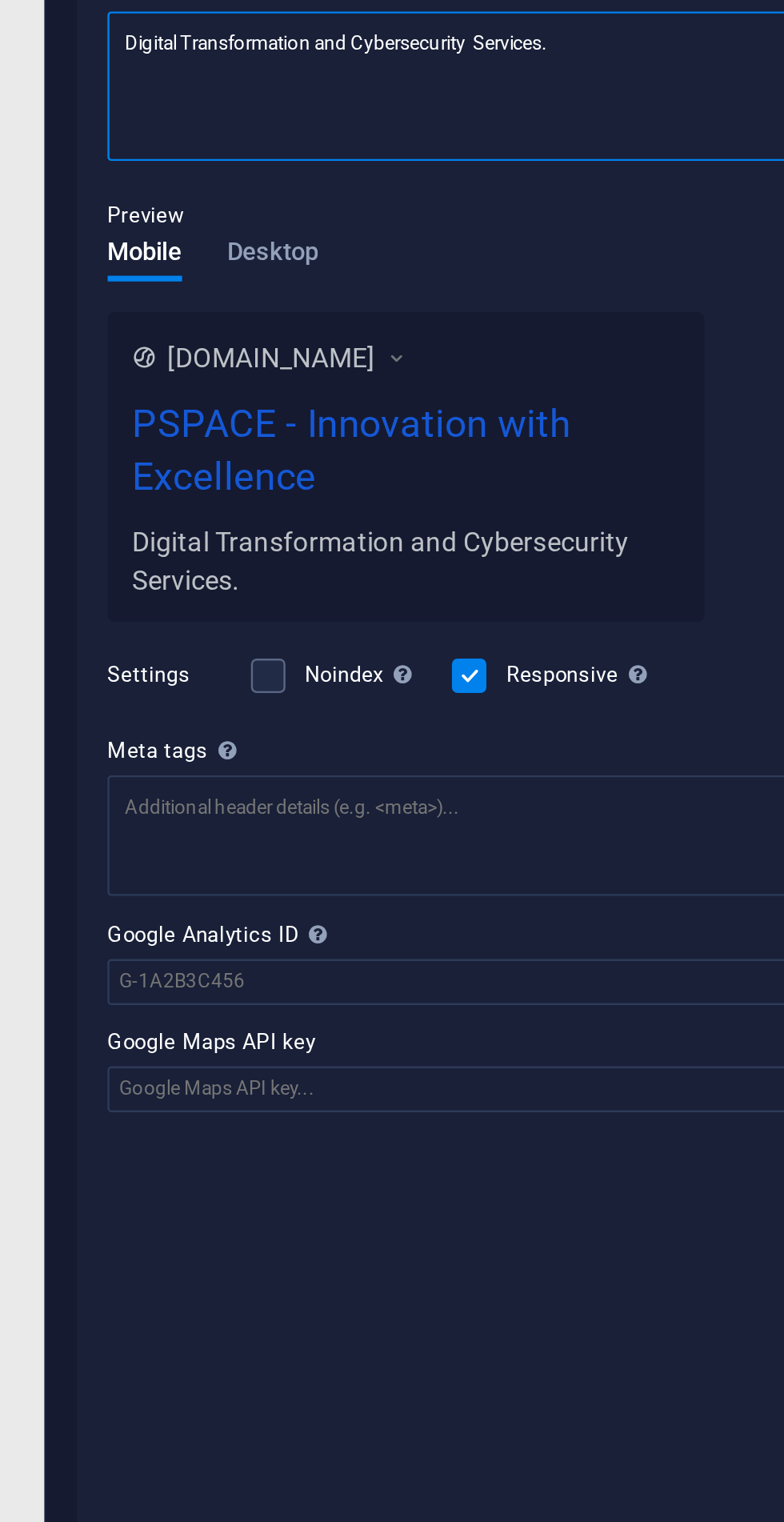
type textarea "Digital Transformation and Cybersecurity Services."
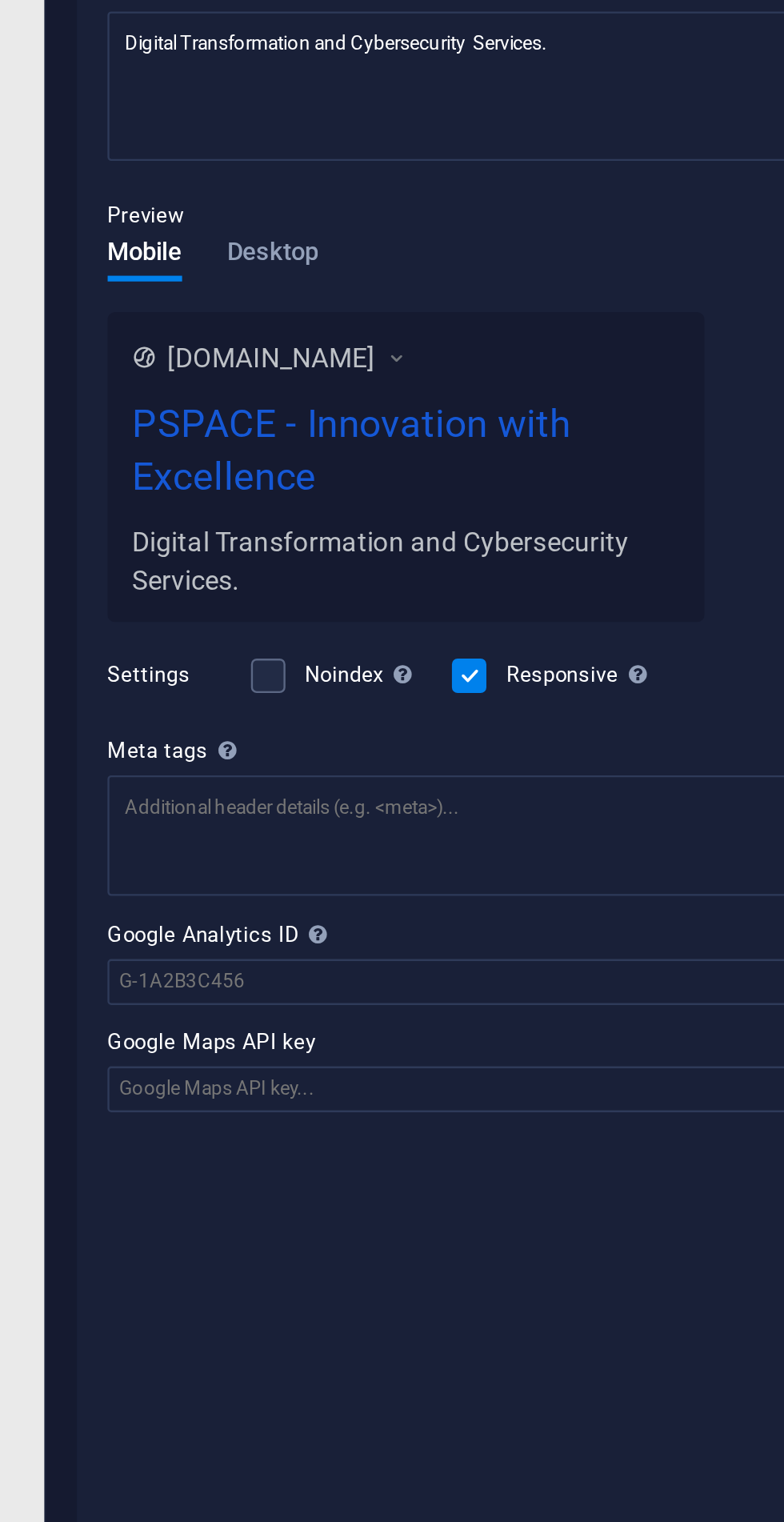
click at [488, 410] on div "Mobile Desktop" at bounding box center [462, 418] width 88 height 30
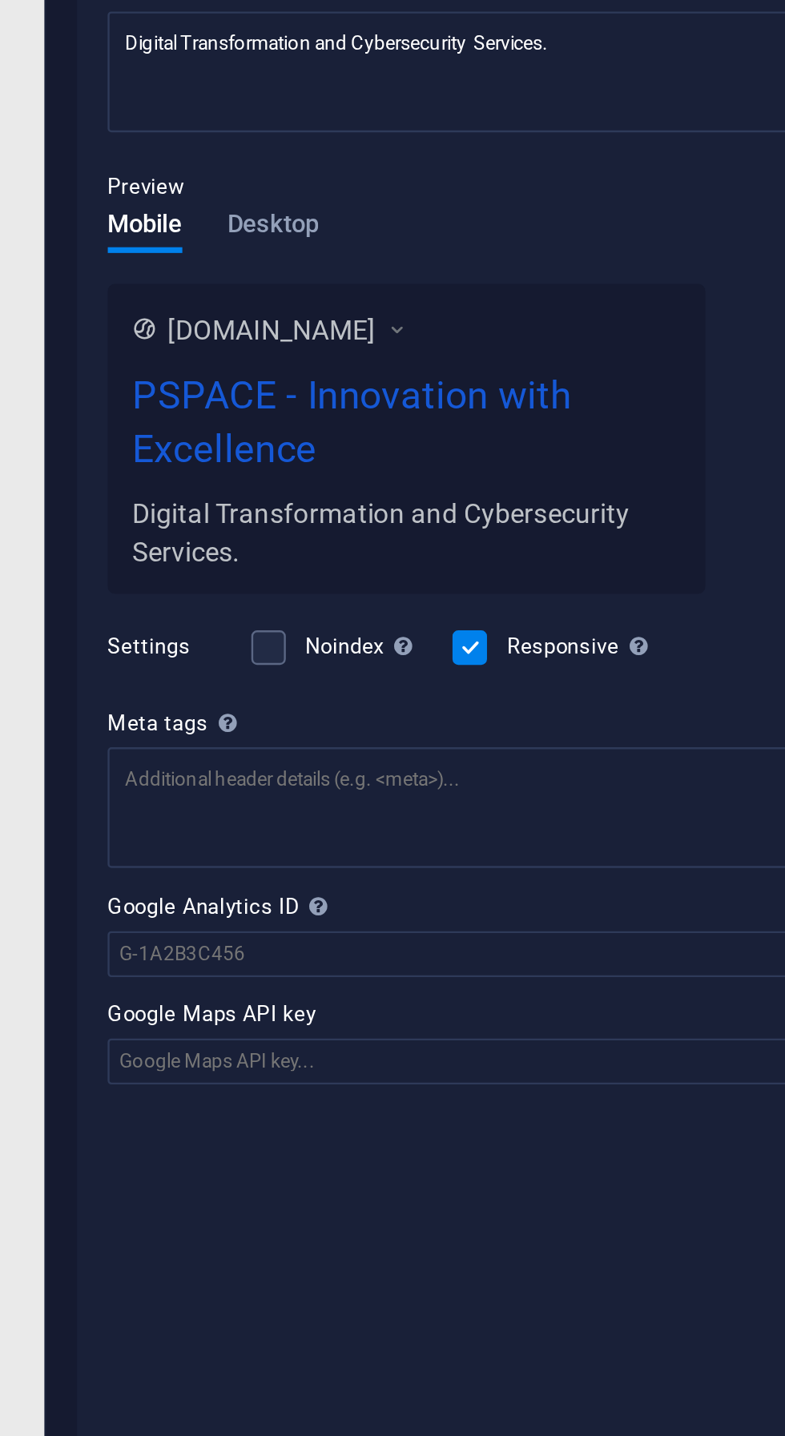
click at [492, 400] on span "Desktop" at bounding box center [488, 398] width 38 height 22
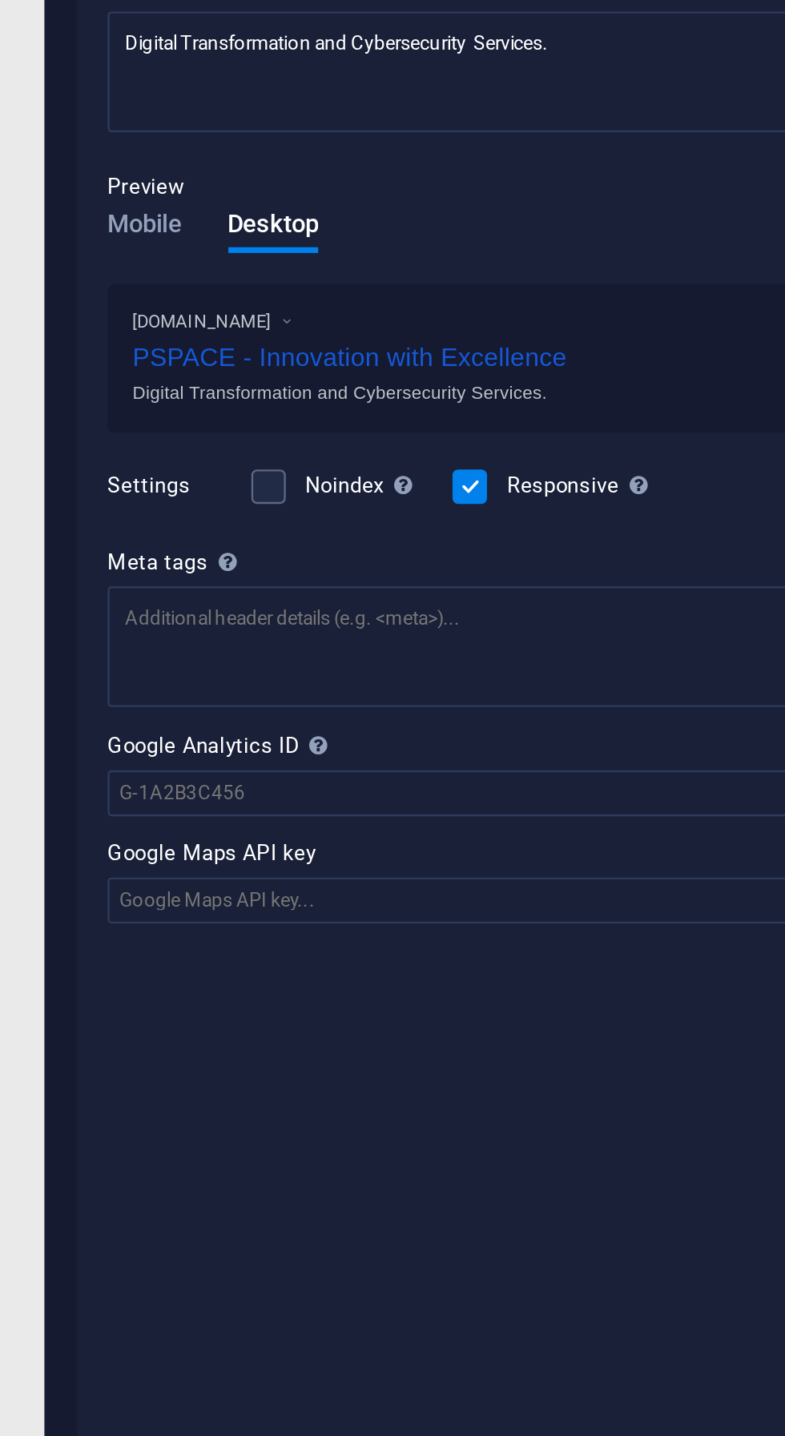
click at [428, 400] on span "Mobile" at bounding box center [434, 398] width 31 height 22
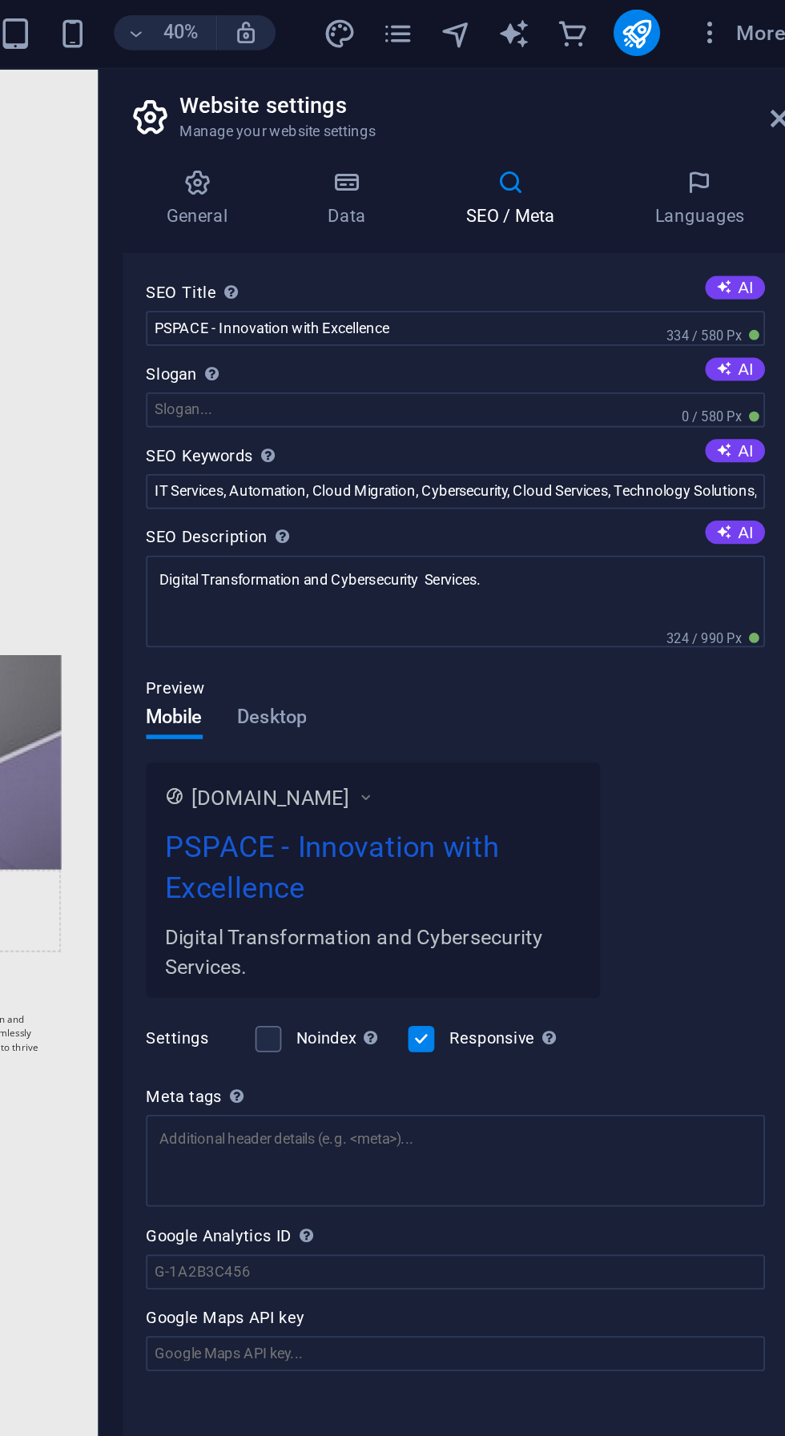
click at [764, 66] on icon at bounding box center [767, 67] width 10 height 13
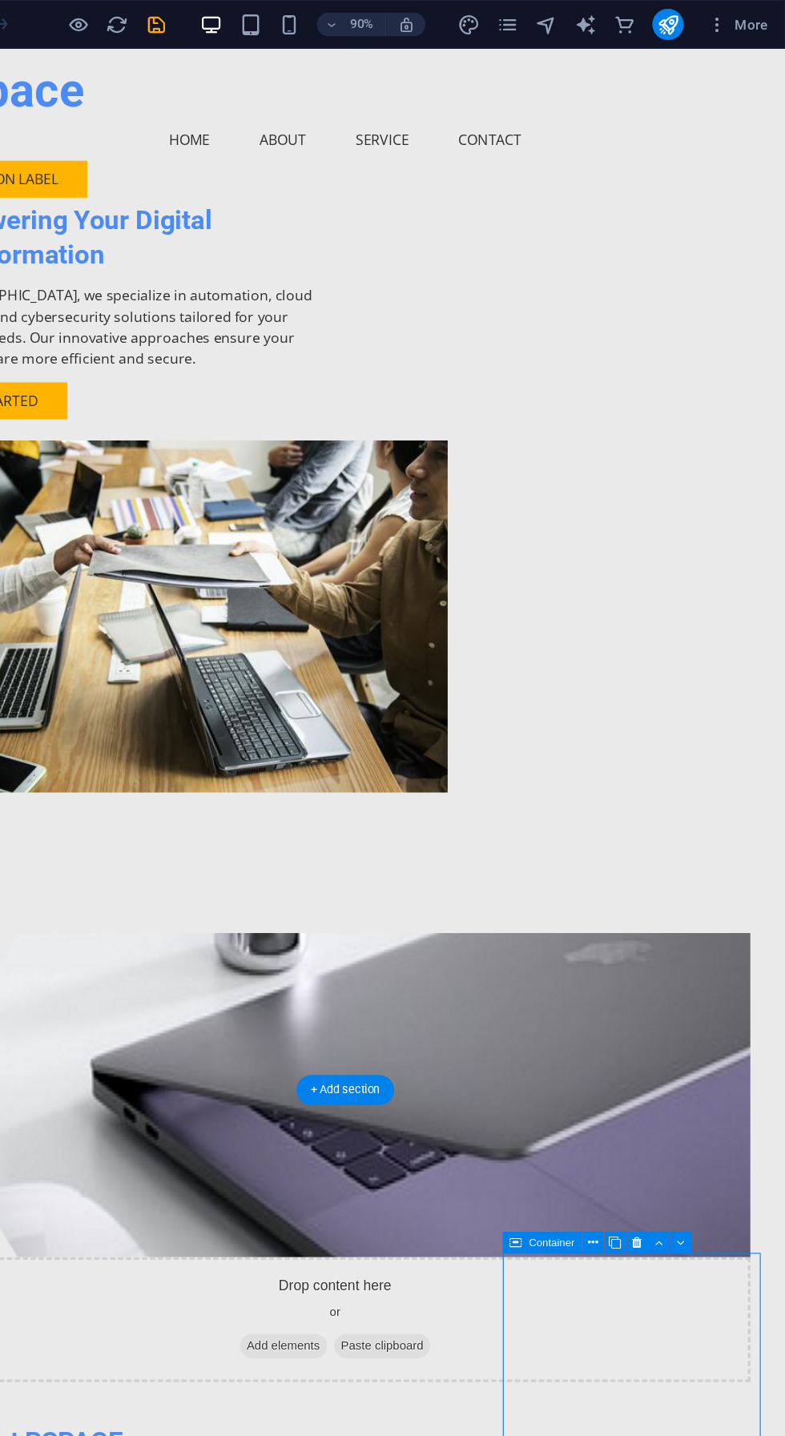
click at [741, 24] on span "More" at bounding box center [746, 20] width 50 height 16
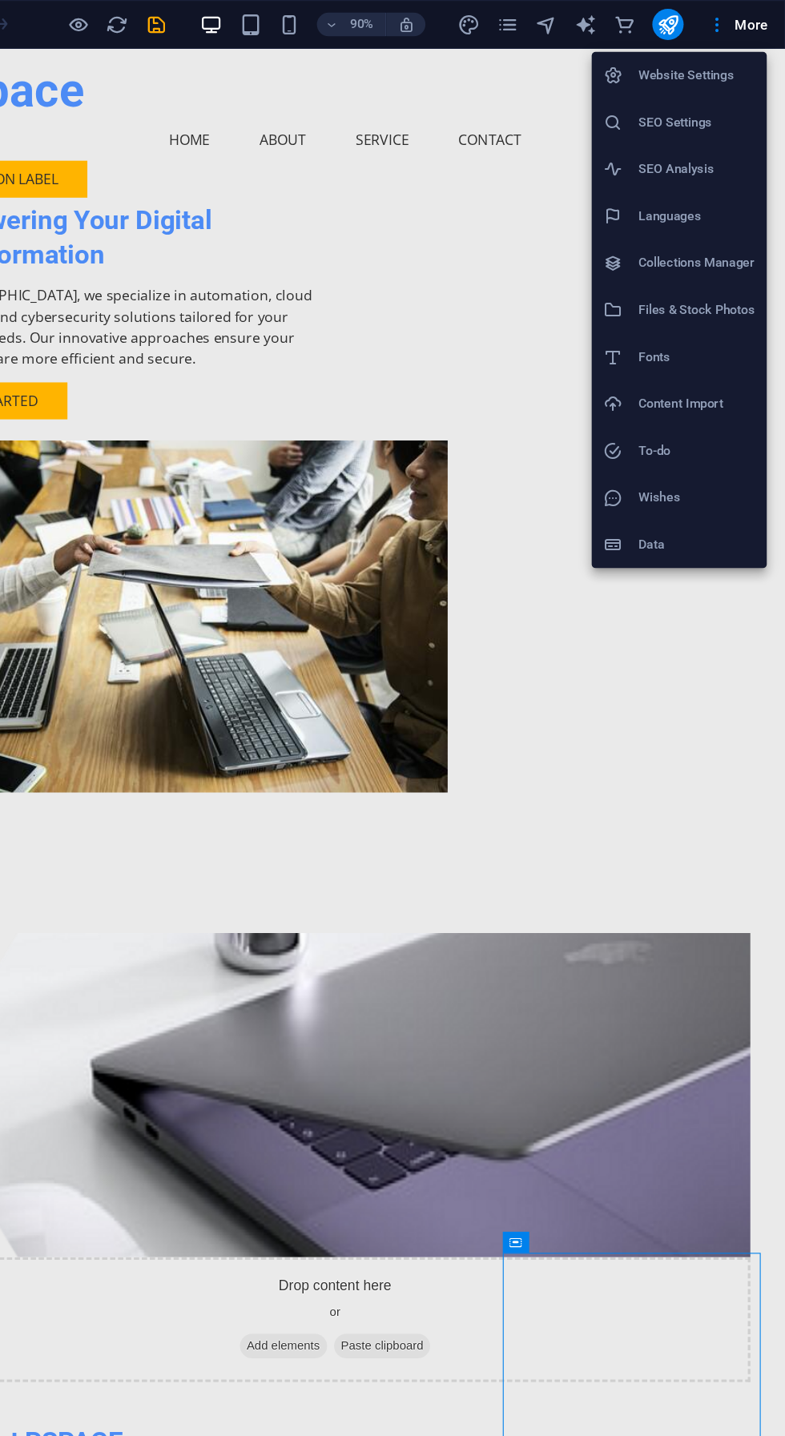
click at [734, 349] on li "Content Import" at bounding box center [697, 331] width 143 height 38
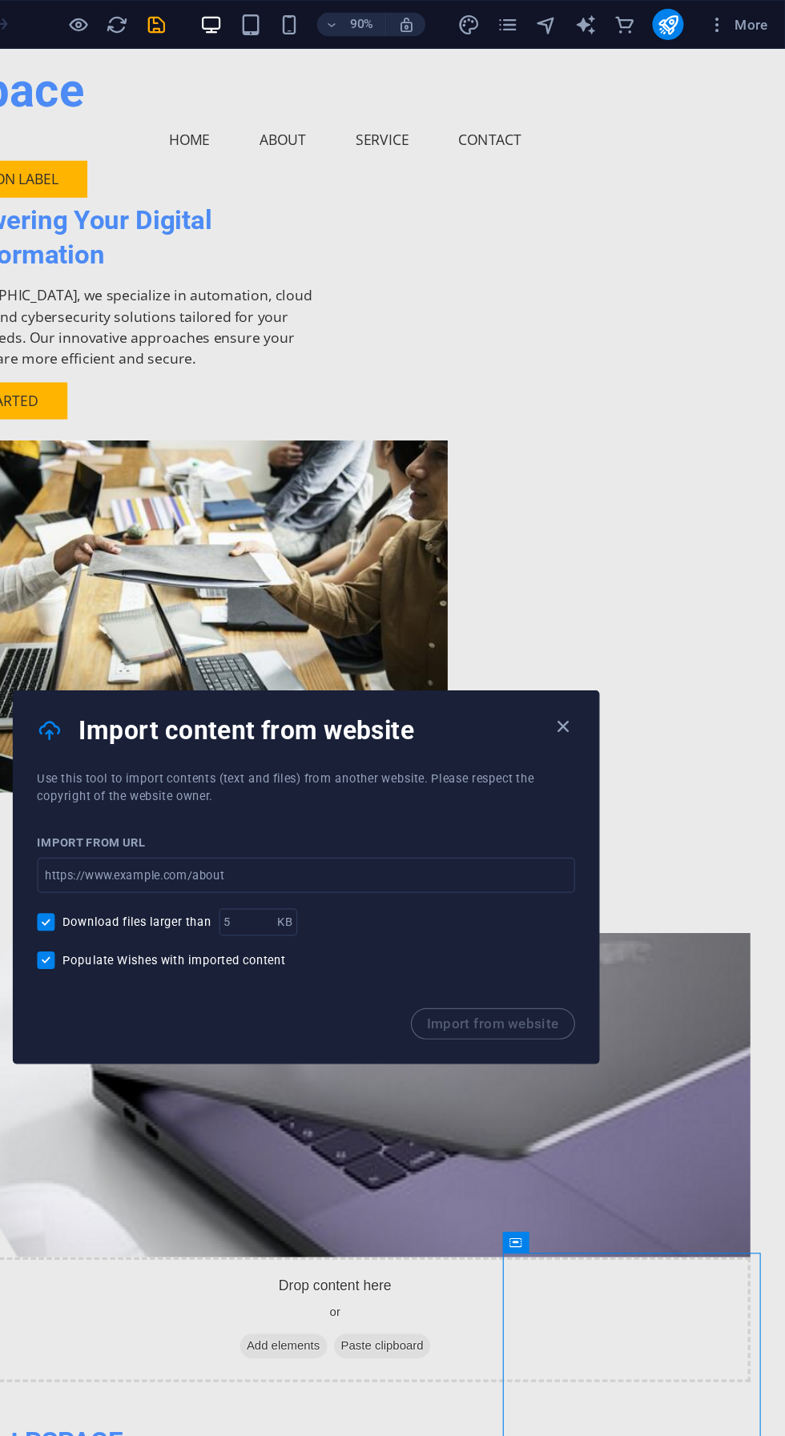
click at [440, 716] on input "url" at bounding box center [392, 716] width 440 height 29
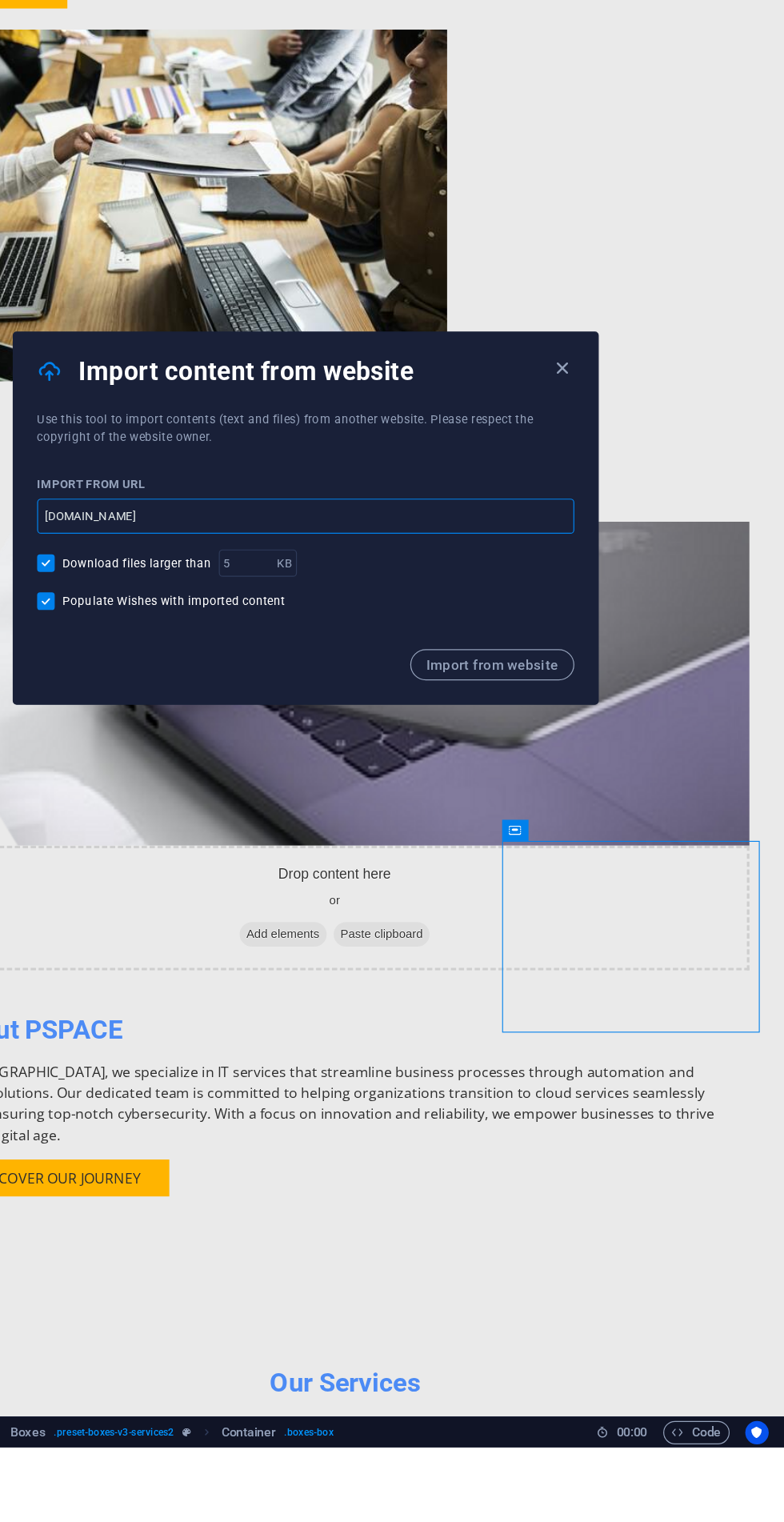
type input "www.pspace.in"
click at [566, 881] on span "Import from website" at bounding box center [544, 880] width 109 height 13
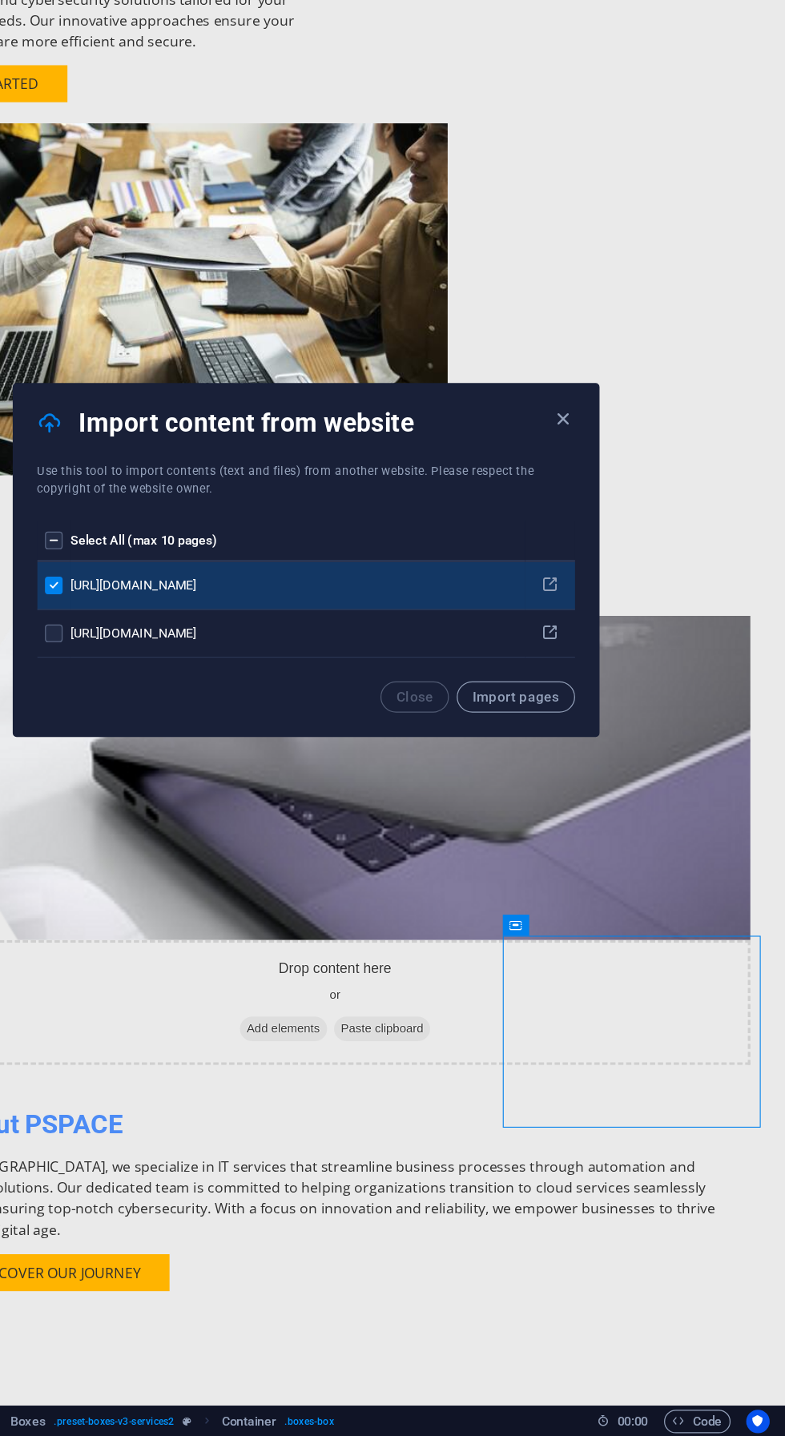
click at [561, 830] on span "Import pages" at bounding box center [564, 830] width 71 height 13
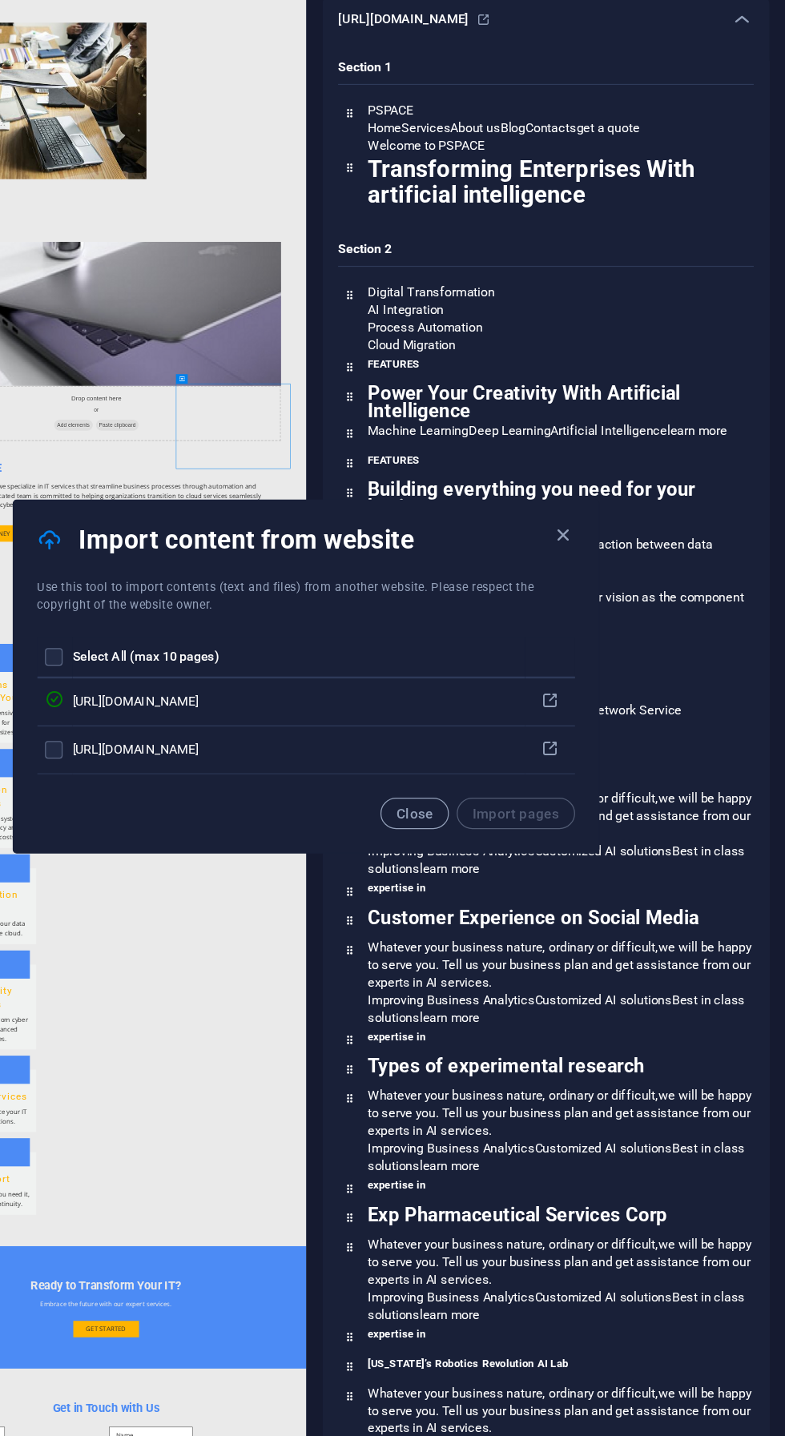
scroll to position [173, 0]
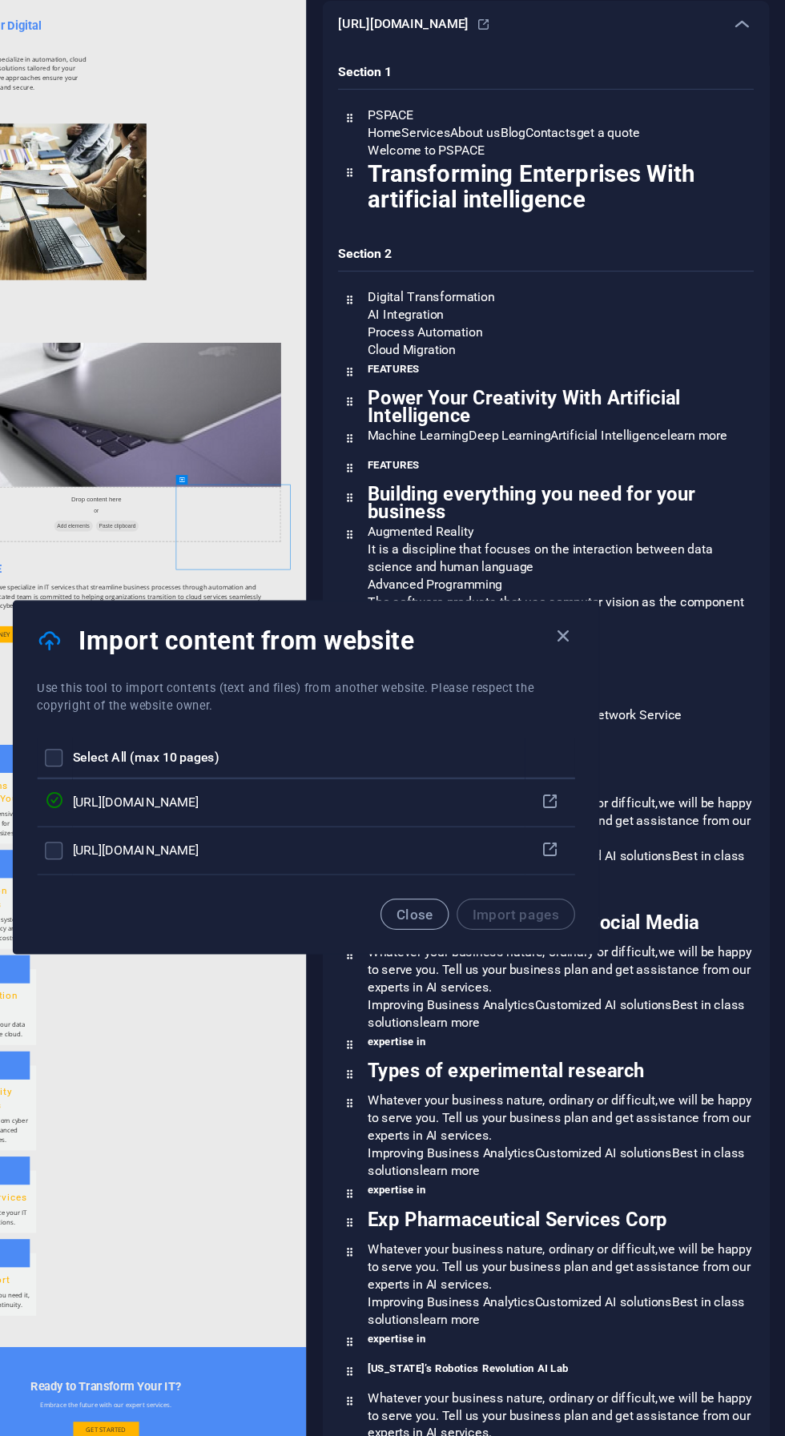
click at [598, 609] on icon "button" at bounding box center [603, 602] width 18 height 18
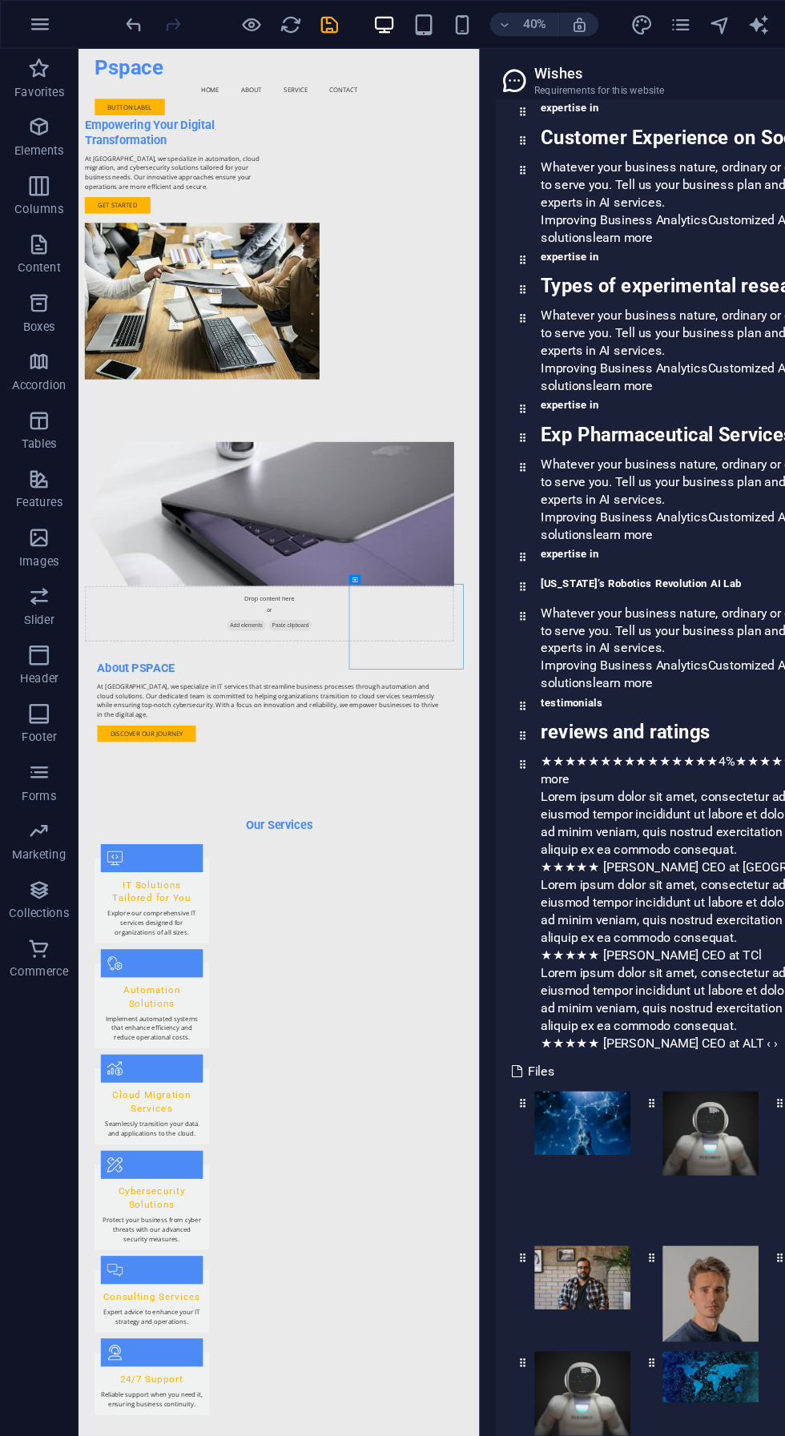
scroll to position [0, 0]
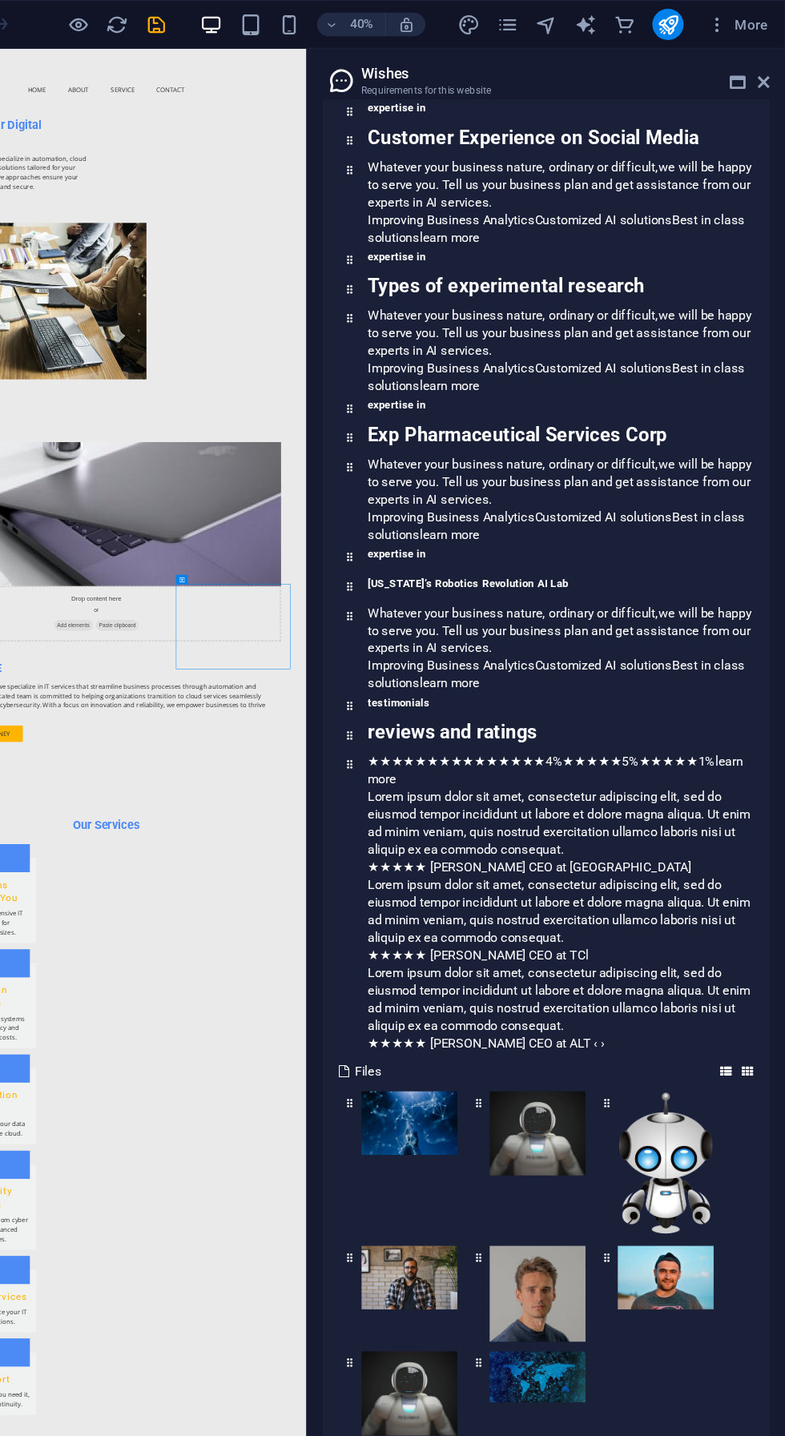
click at [750, 873] on icon at bounding box center [755, 878] width 10 height 10
click at [735, 871] on span at bounding box center [737, 878] width 10 height 14
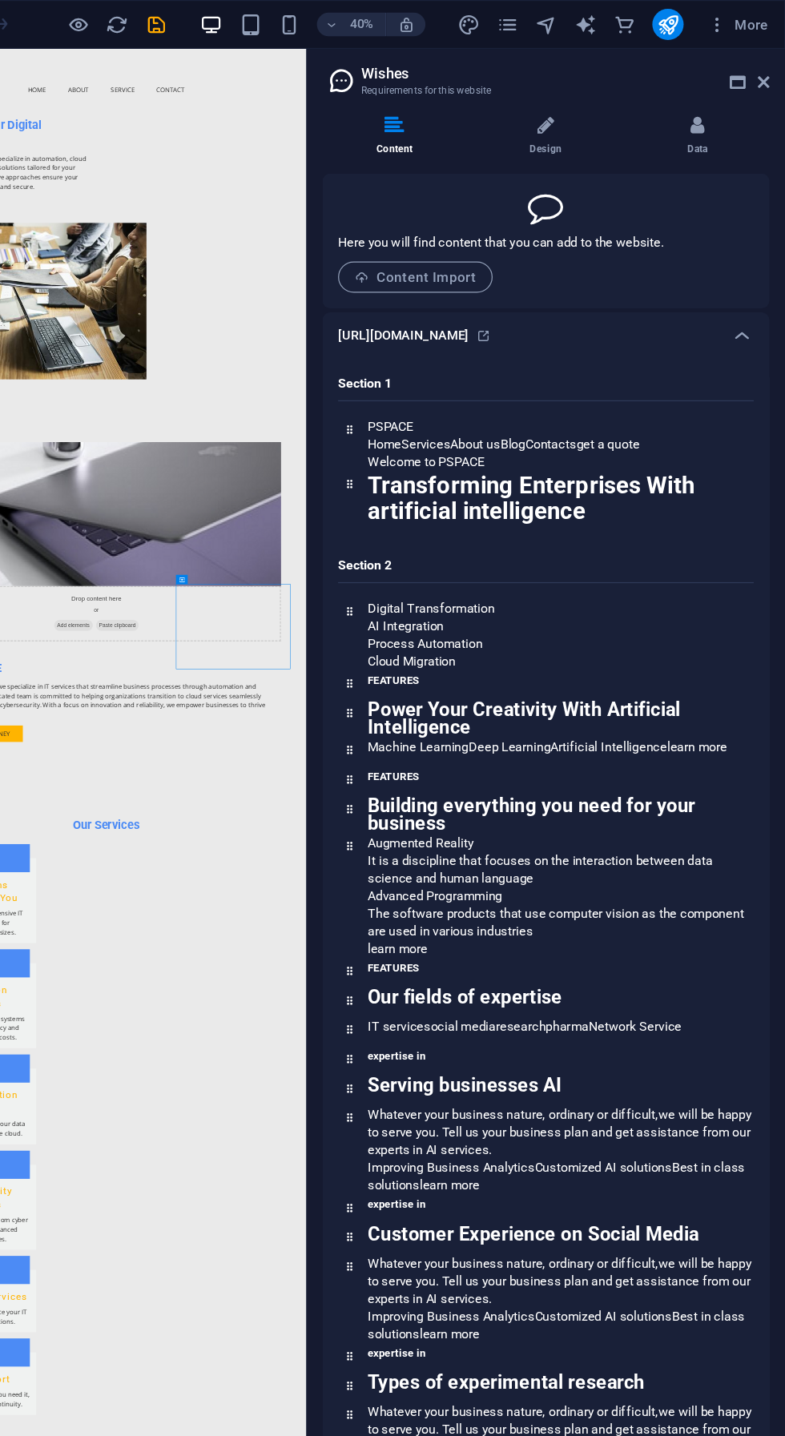
click at [569, 97] on li "Design" at bounding box center [592, 112] width 124 height 34
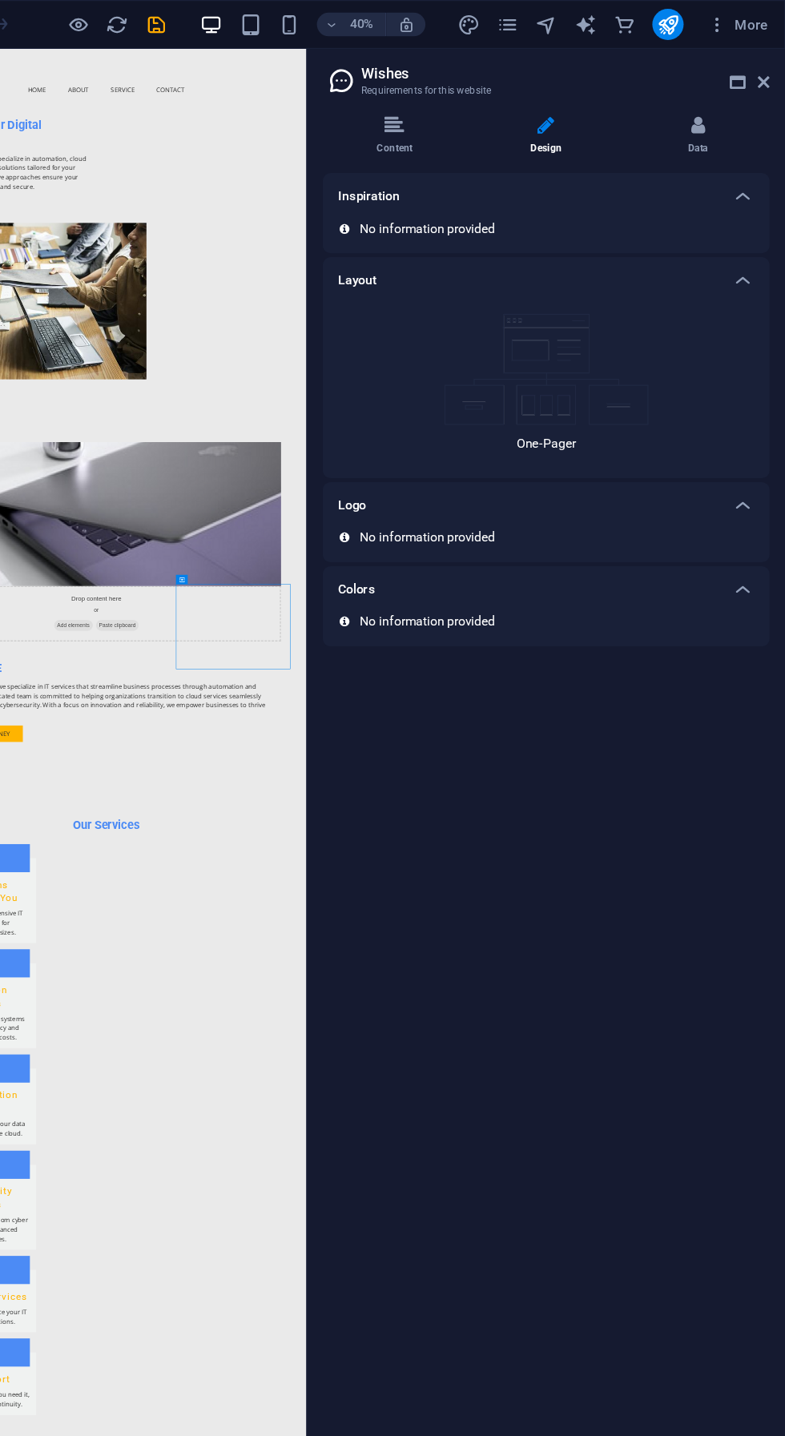
click at [706, 119] on li "Data" at bounding box center [713, 112] width 118 height 34
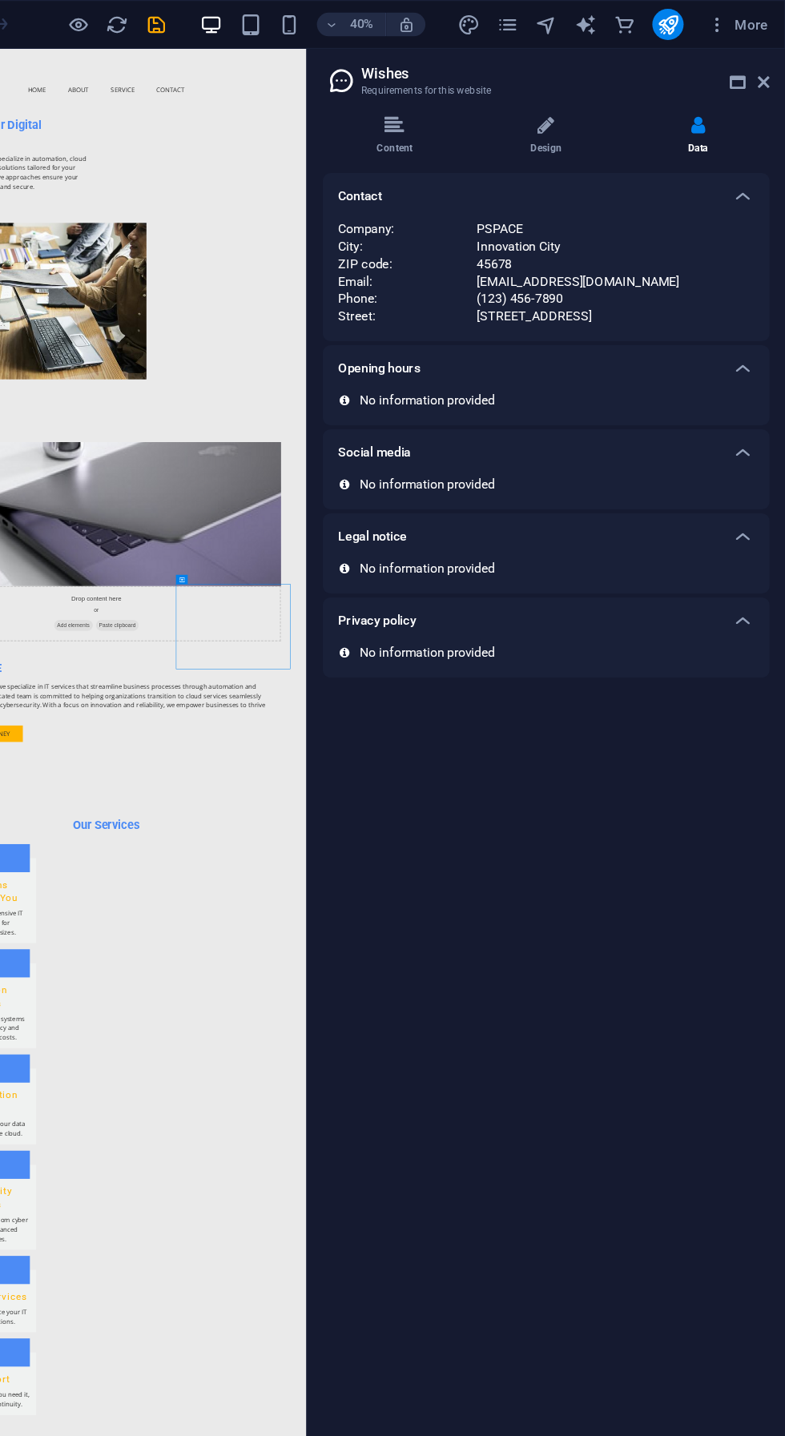
click at [766, 67] on icon at bounding box center [767, 67] width 10 height 13
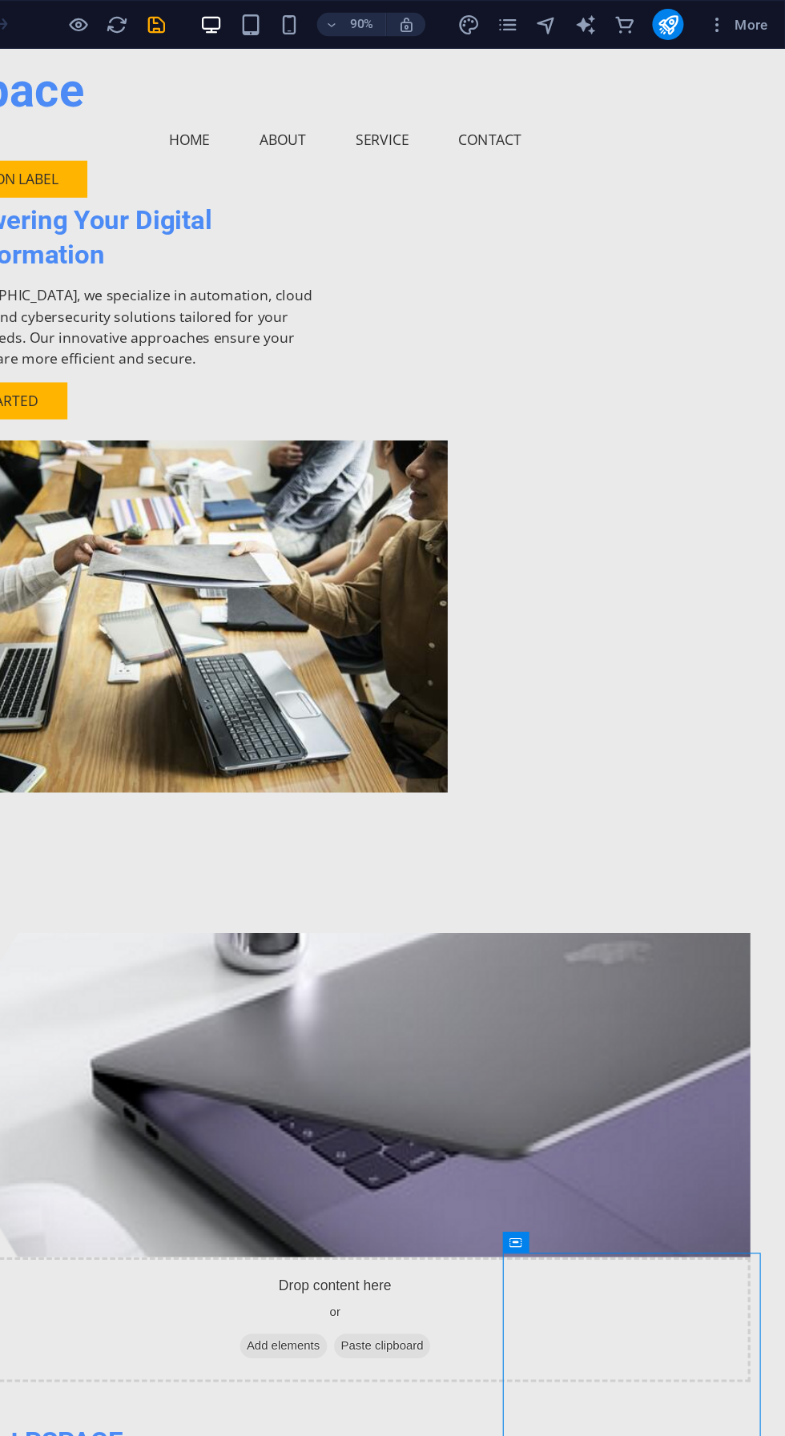
click at [762, 20] on span "More" at bounding box center [746, 20] width 50 height 16
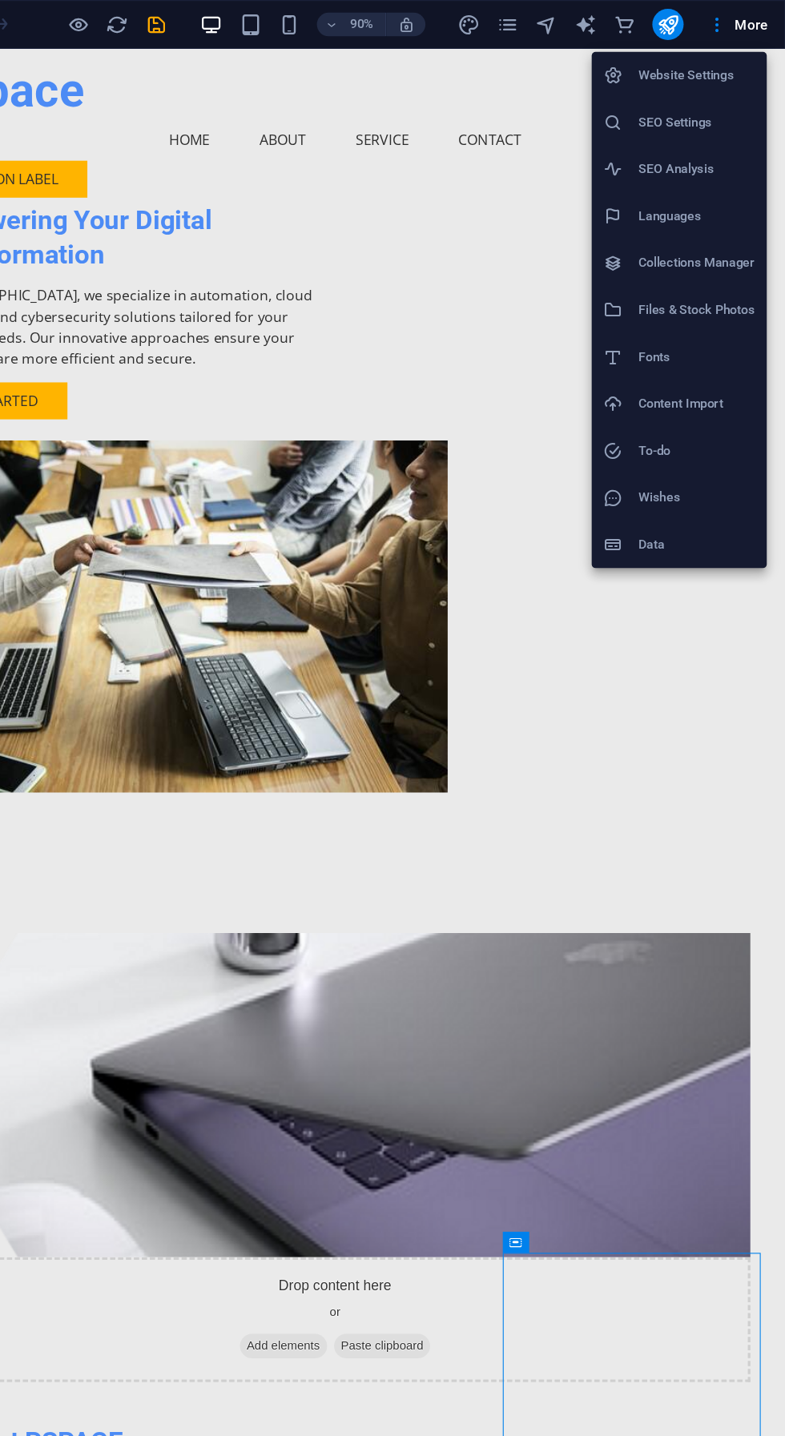
click at [712, 60] on h6 "Website Settings" at bounding box center [712, 61] width 95 height 19
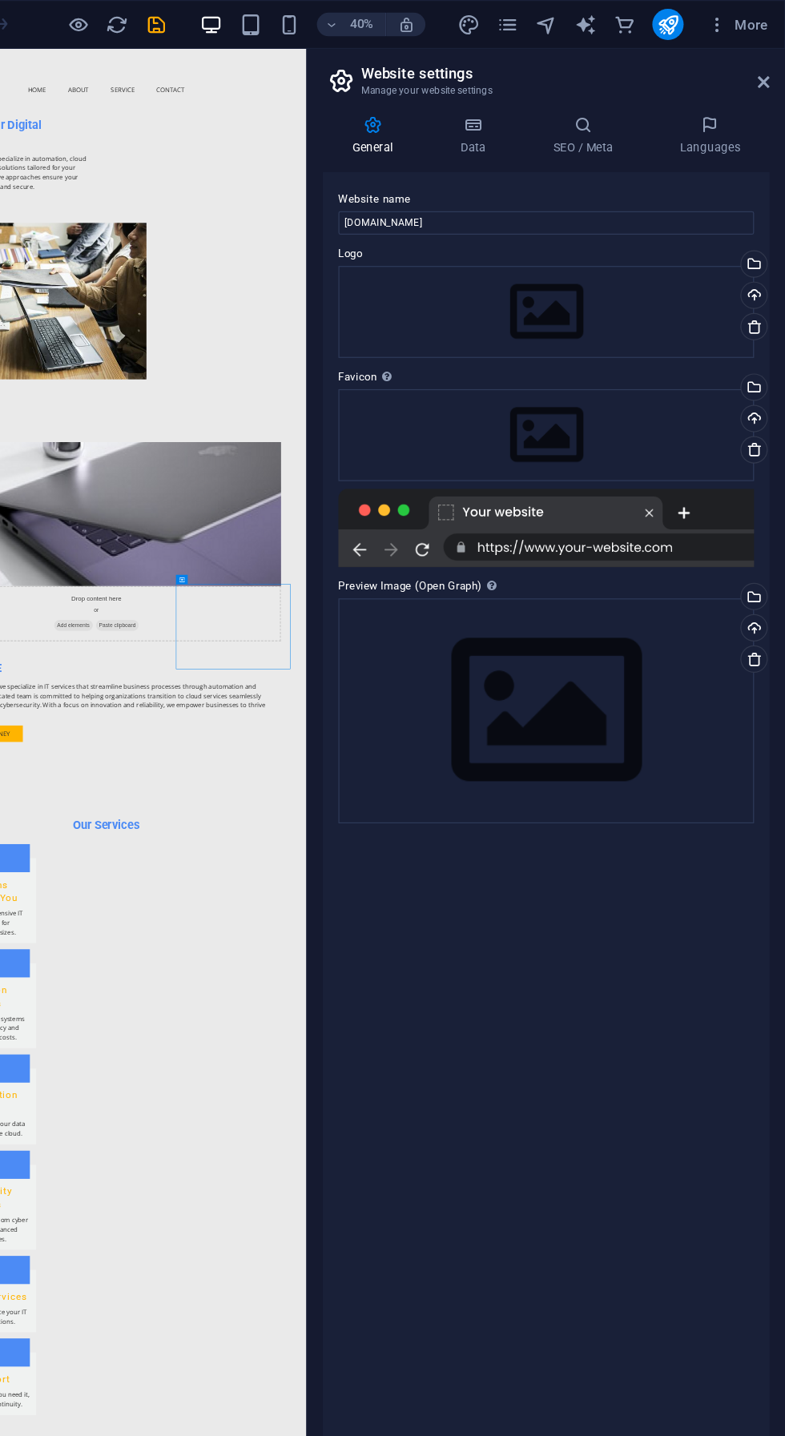
click at [525, 106] on icon at bounding box center [529, 103] width 70 height 16
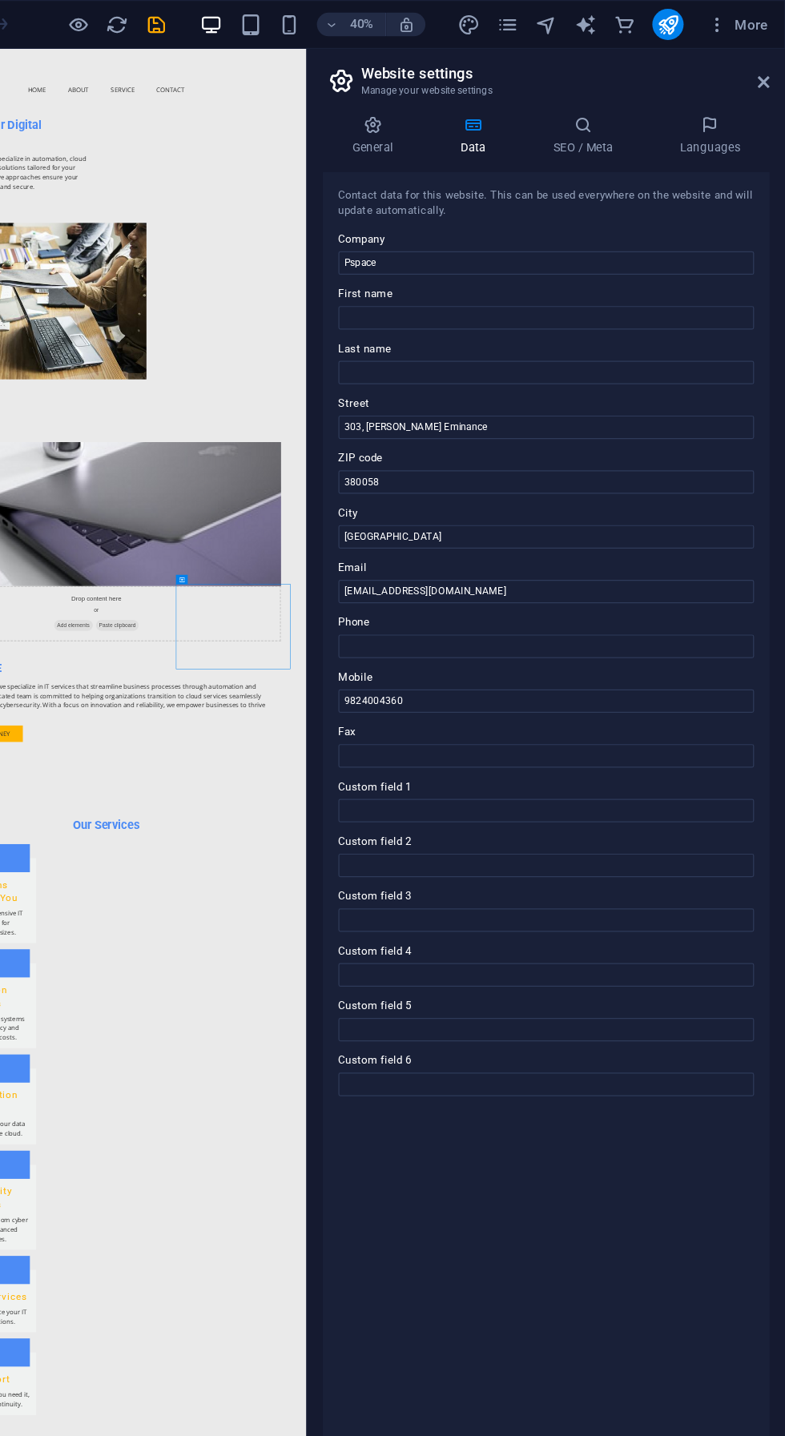
click at [652, 27] on icon "commerce" at bounding box center [653, 20] width 18 height 18
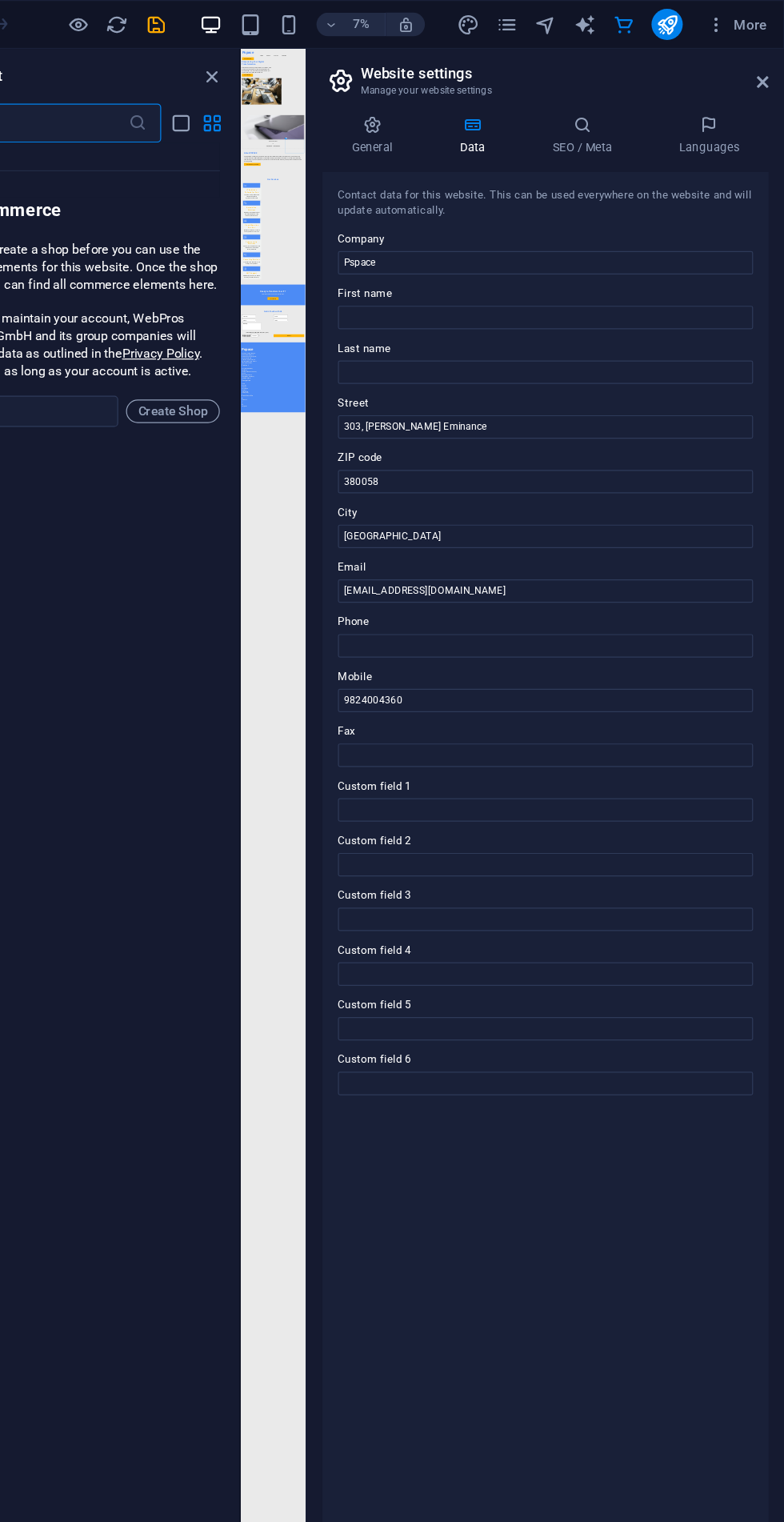
click at [620, 24] on icon "text_generator" at bounding box center [620, 20] width 18 height 18
select select "English"
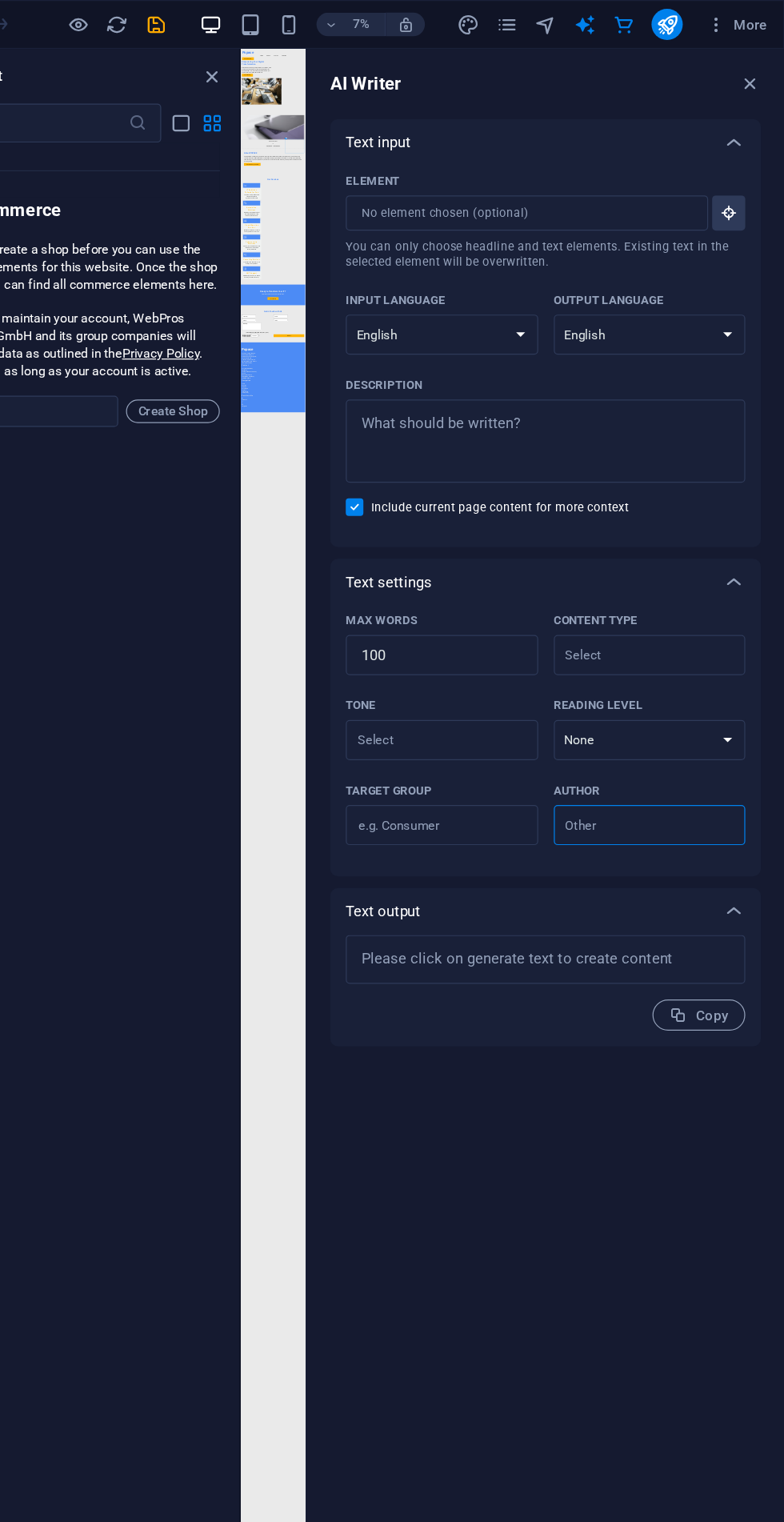
type textarea "x"
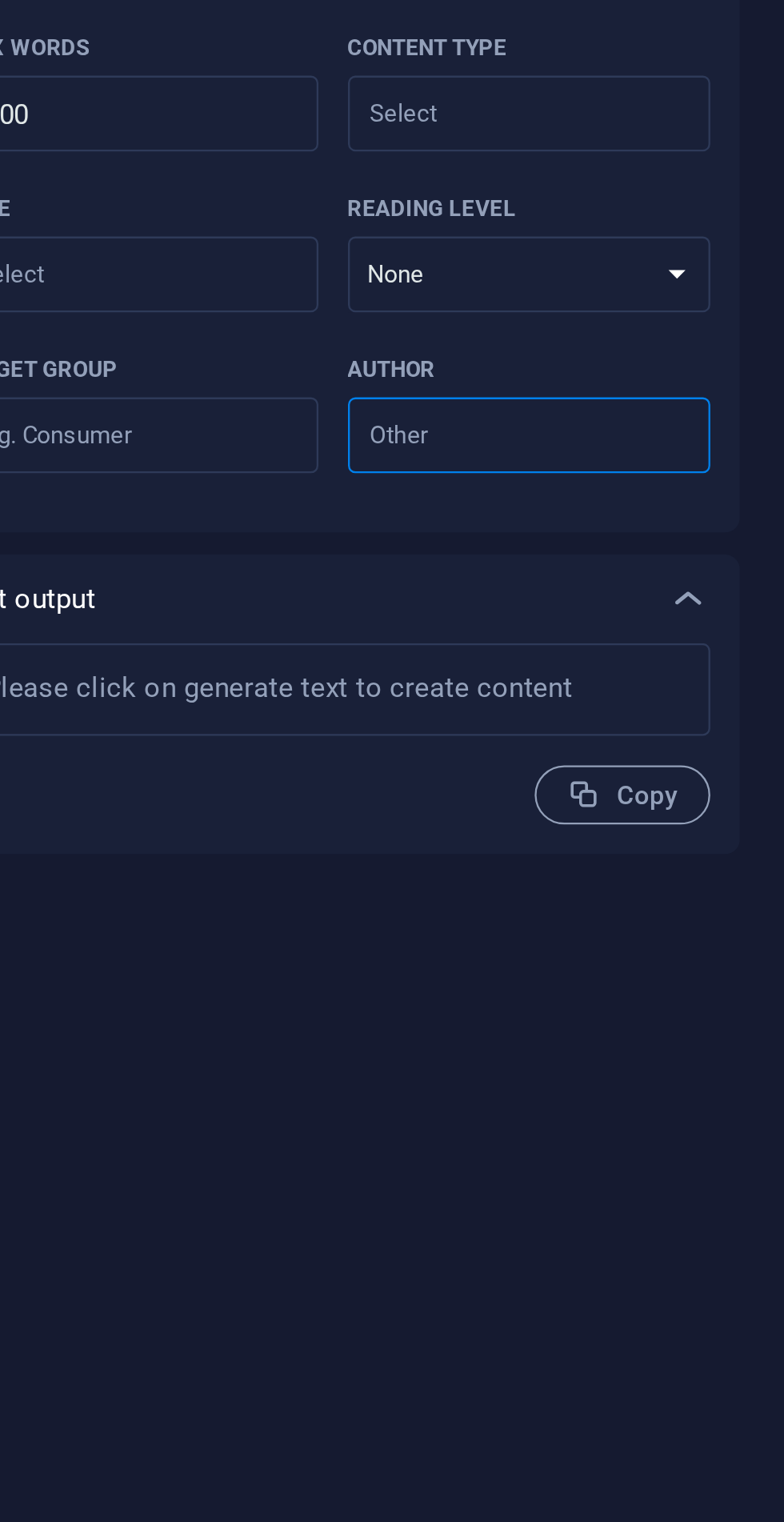
type textarea "x"
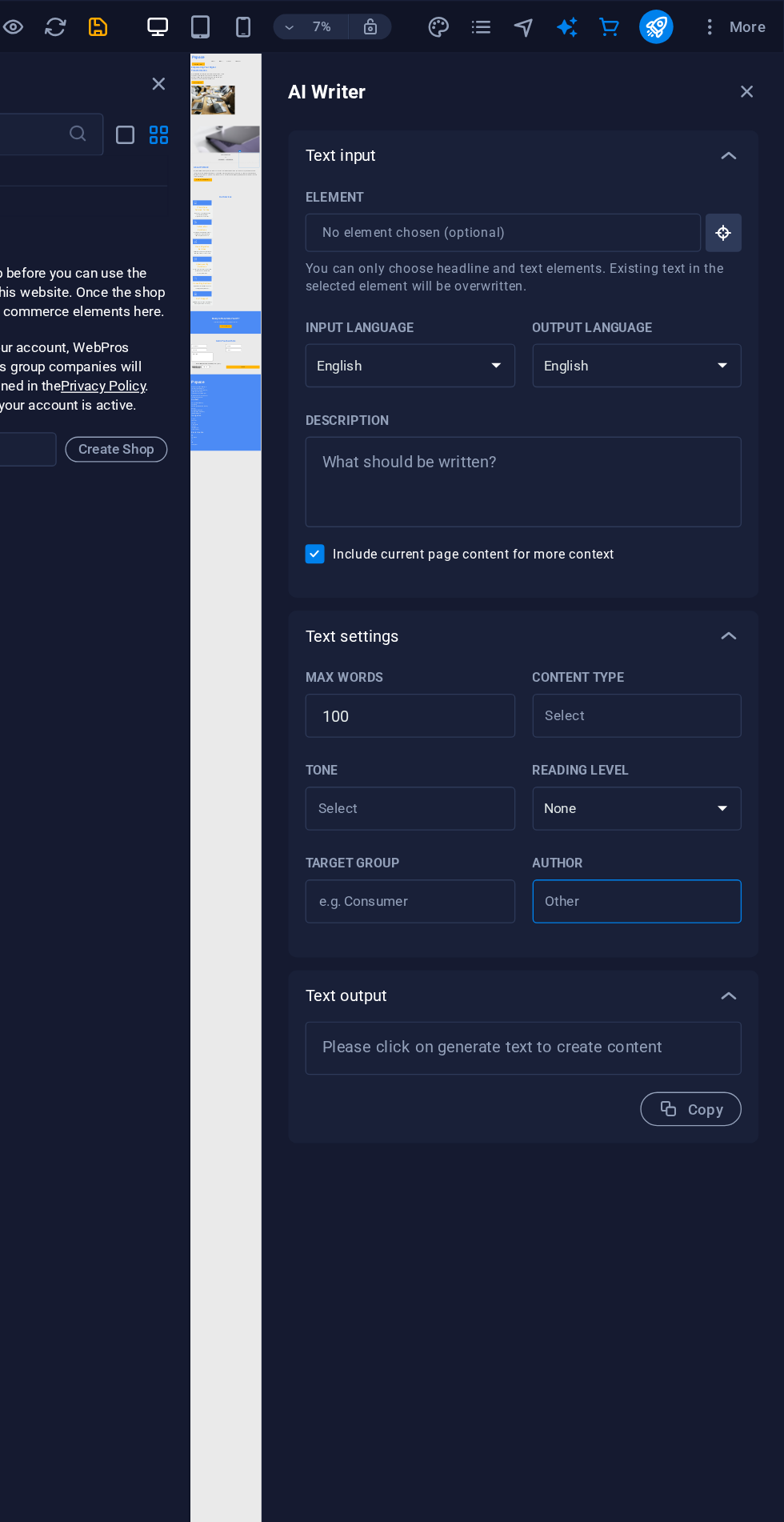
click at [596, 22] on icon "navigator" at bounding box center [588, 20] width 18 height 18
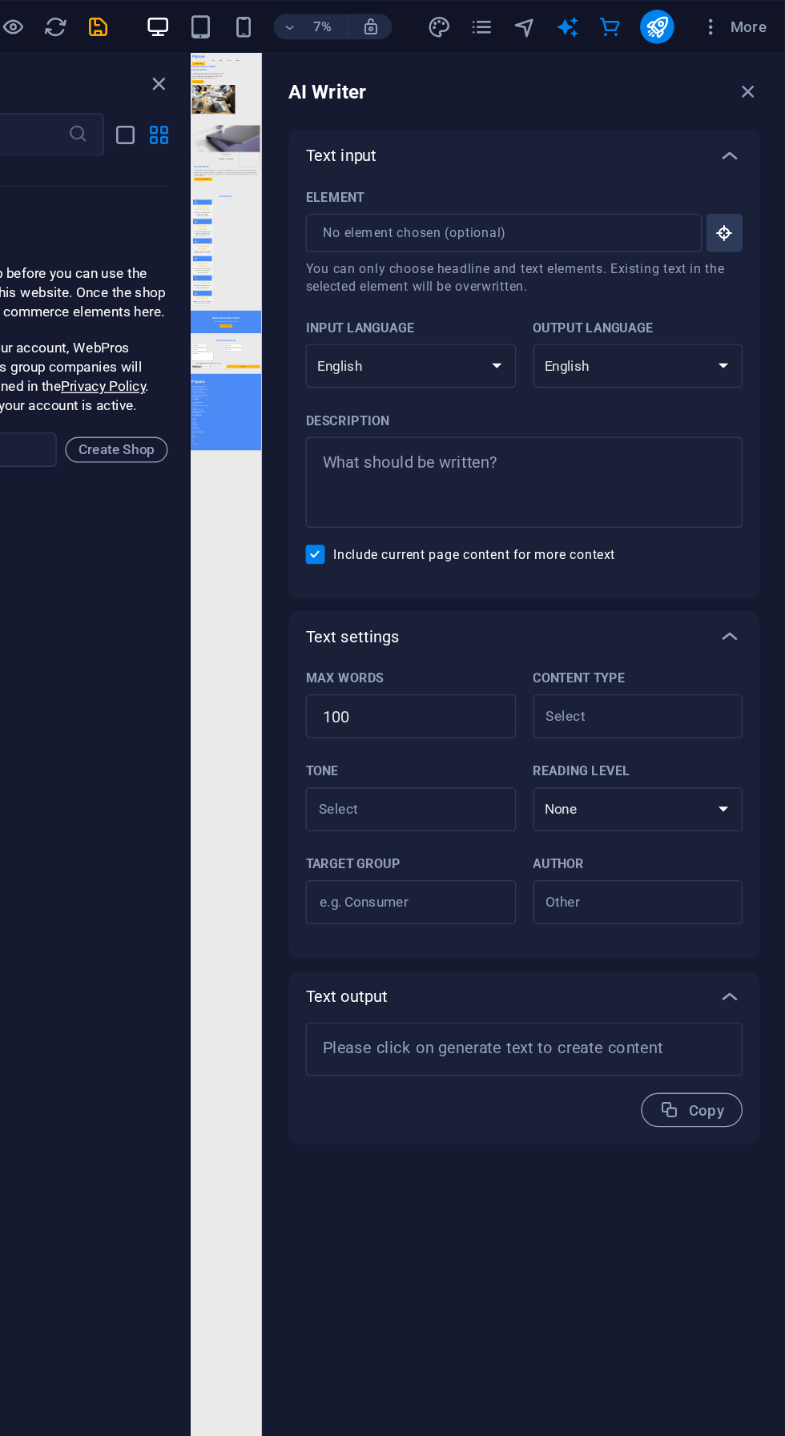
type textarea "x"
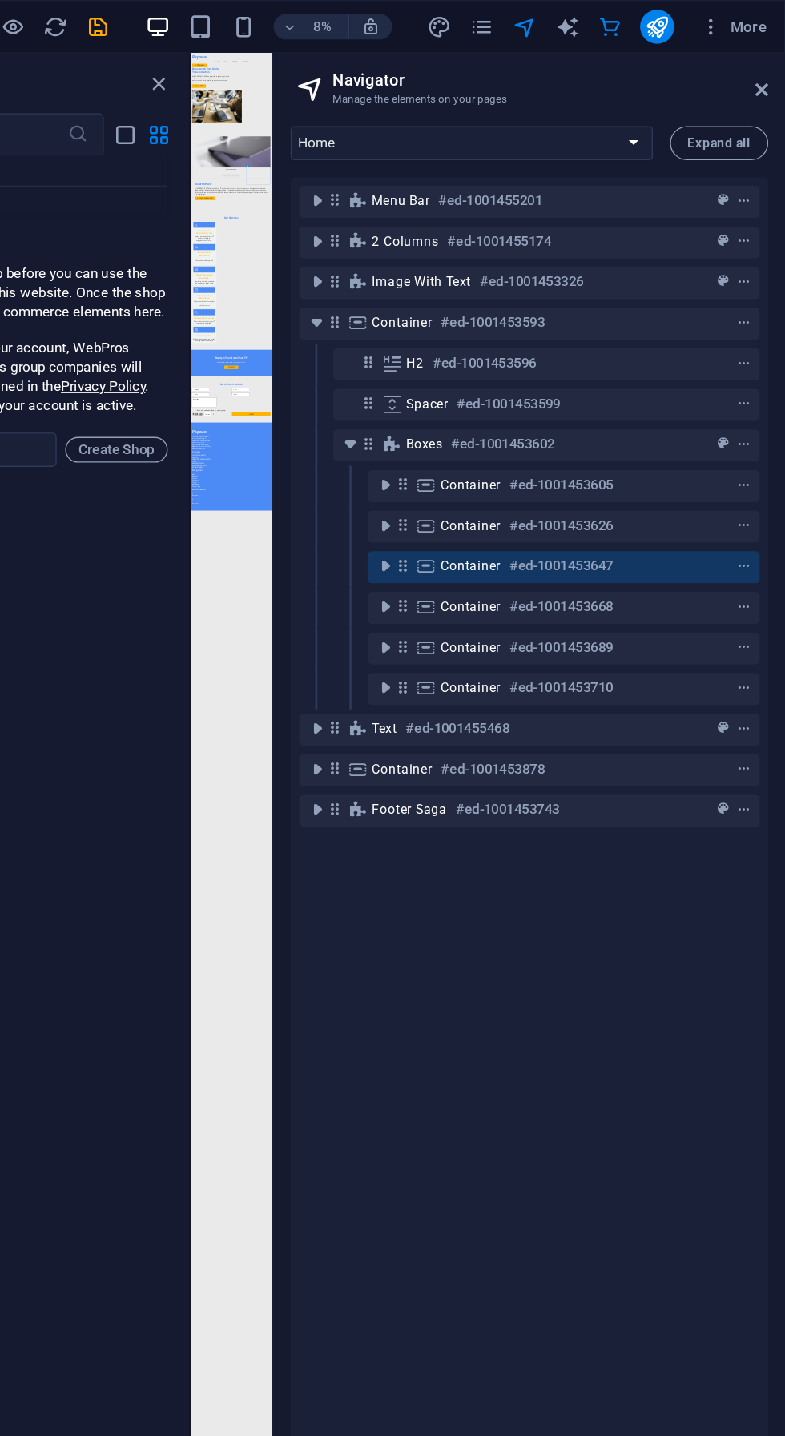
click at [552, 22] on icon "pages" at bounding box center [557, 20] width 18 height 18
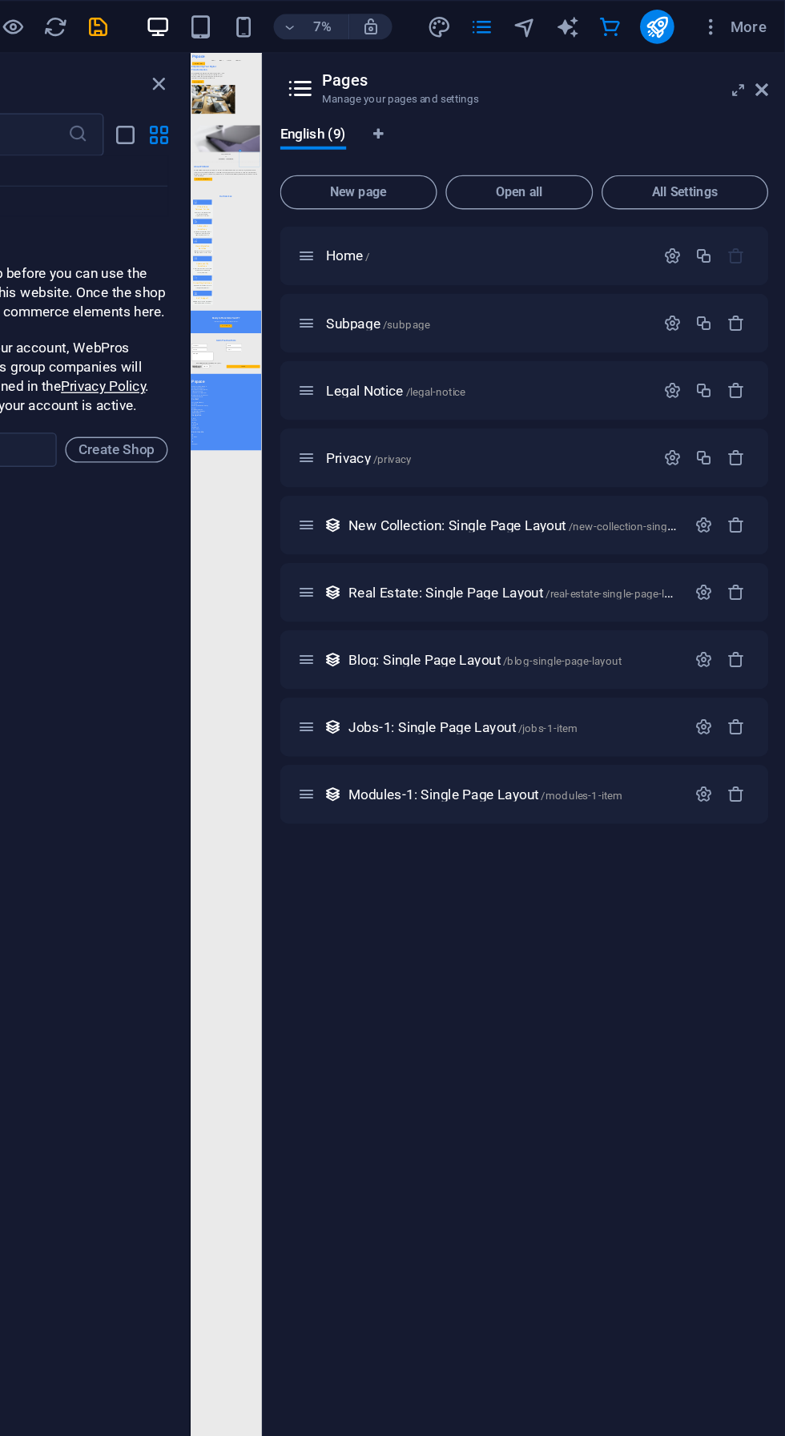
click at [530, 23] on icon "design" at bounding box center [525, 20] width 18 height 18
select select "px"
select select "200"
select select "px"
select select "rem"
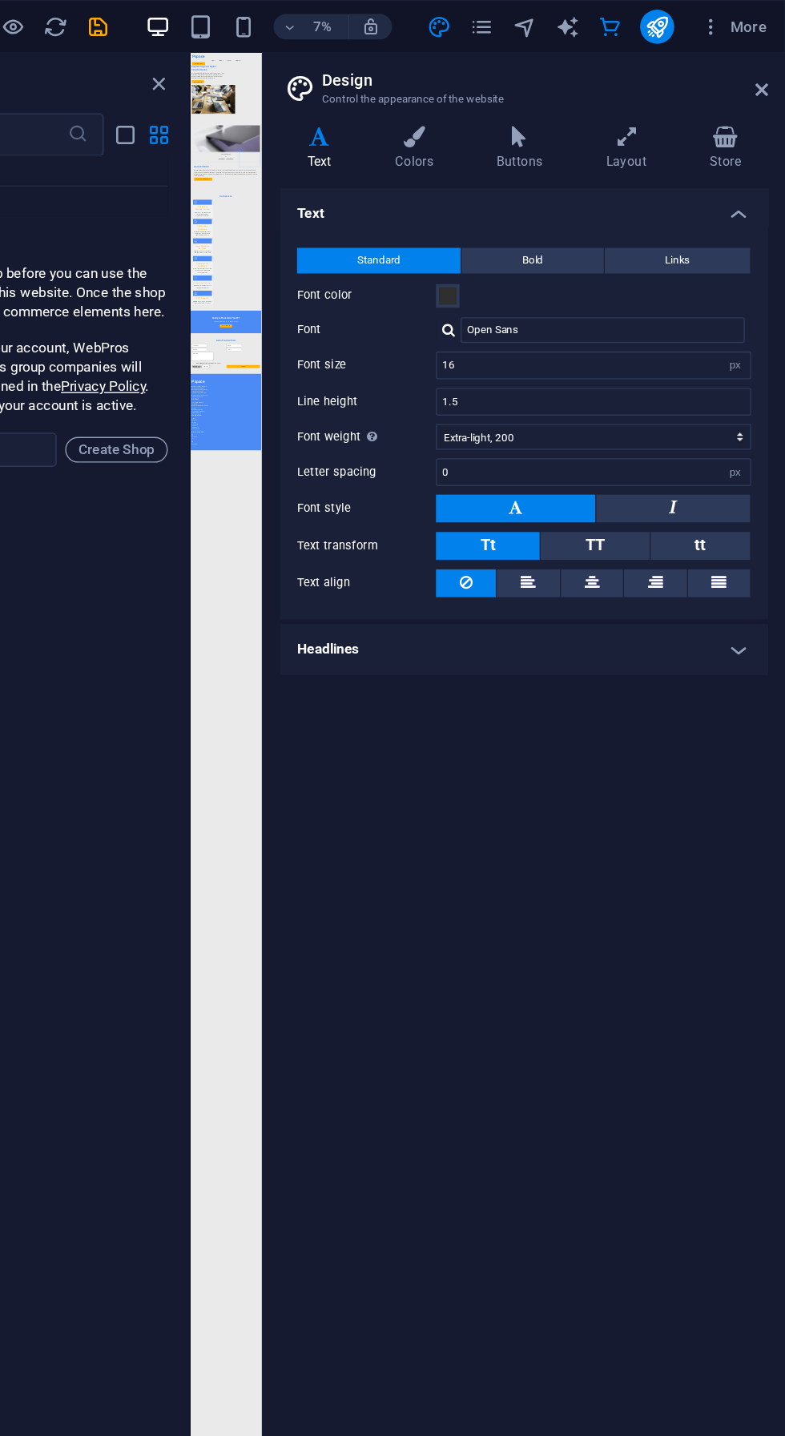
click at [663, 122] on h4 "Layout" at bounding box center [669, 112] width 78 height 34
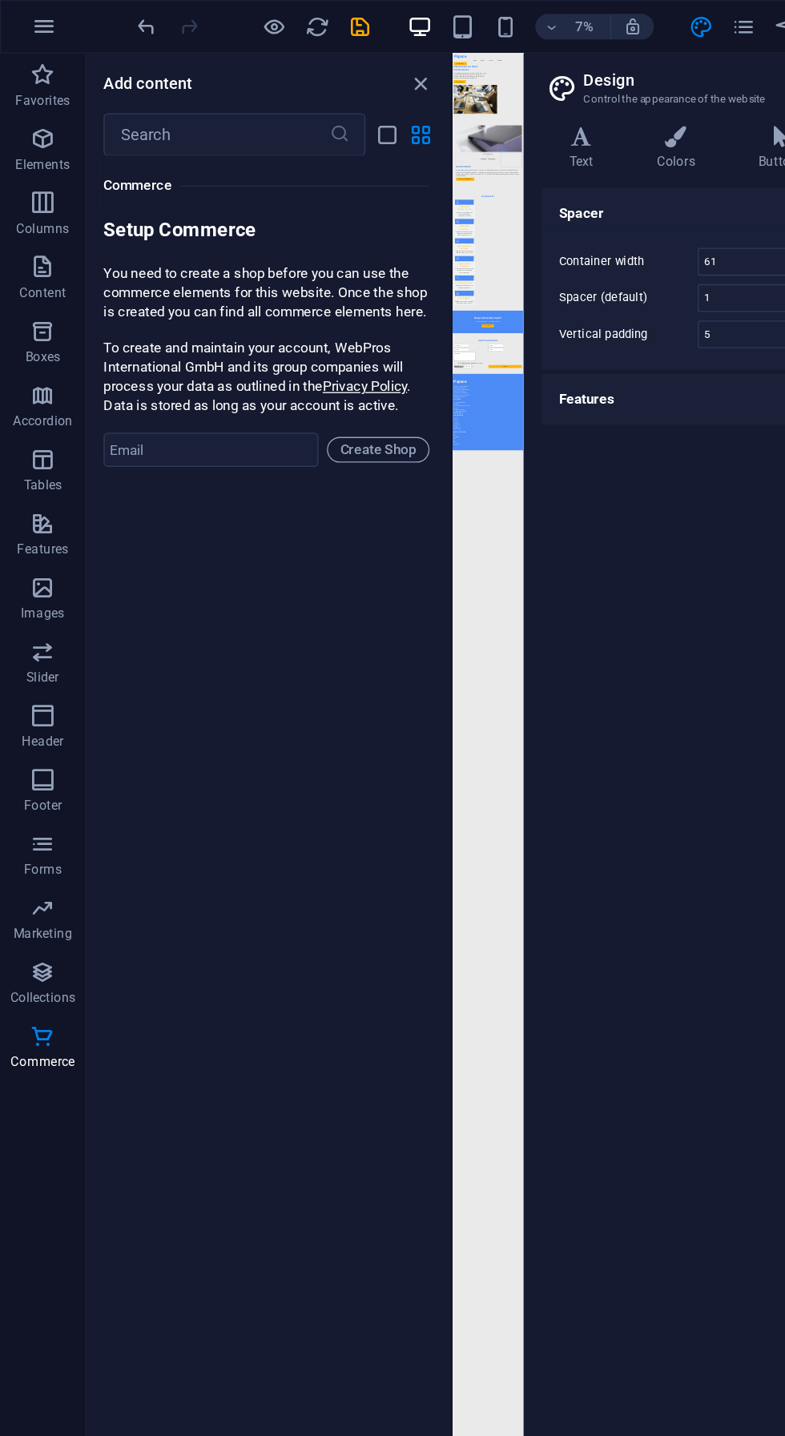
click at [316, 66] on icon "close panel" at bounding box center [316, 63] width 18 height 18
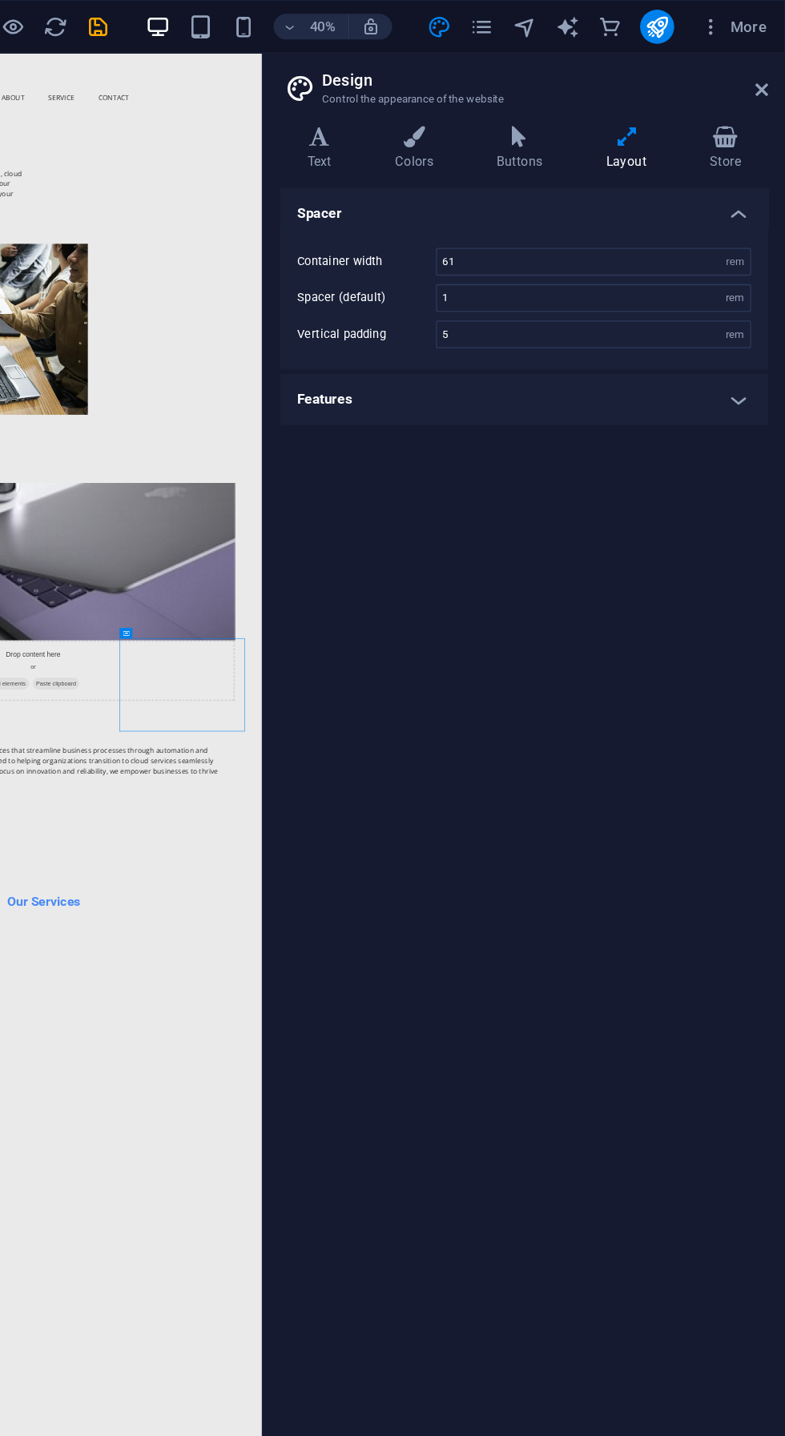
click at [746, 26] on span "More" at bounding box center [746, 20] width 50 height 16
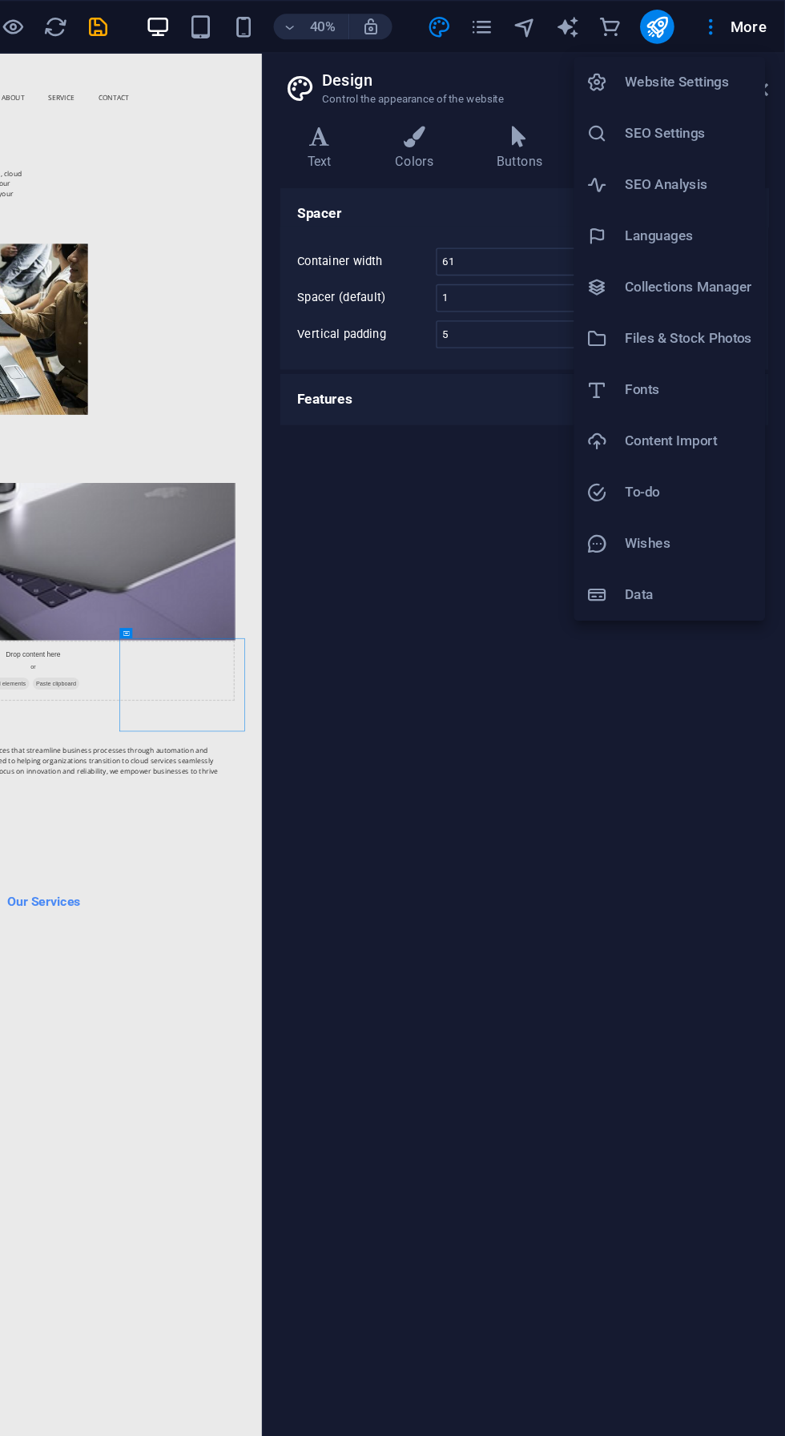
click at [721, 70] on h6 "Website Settings" at bounding box center [712, 61] width 95 height 19
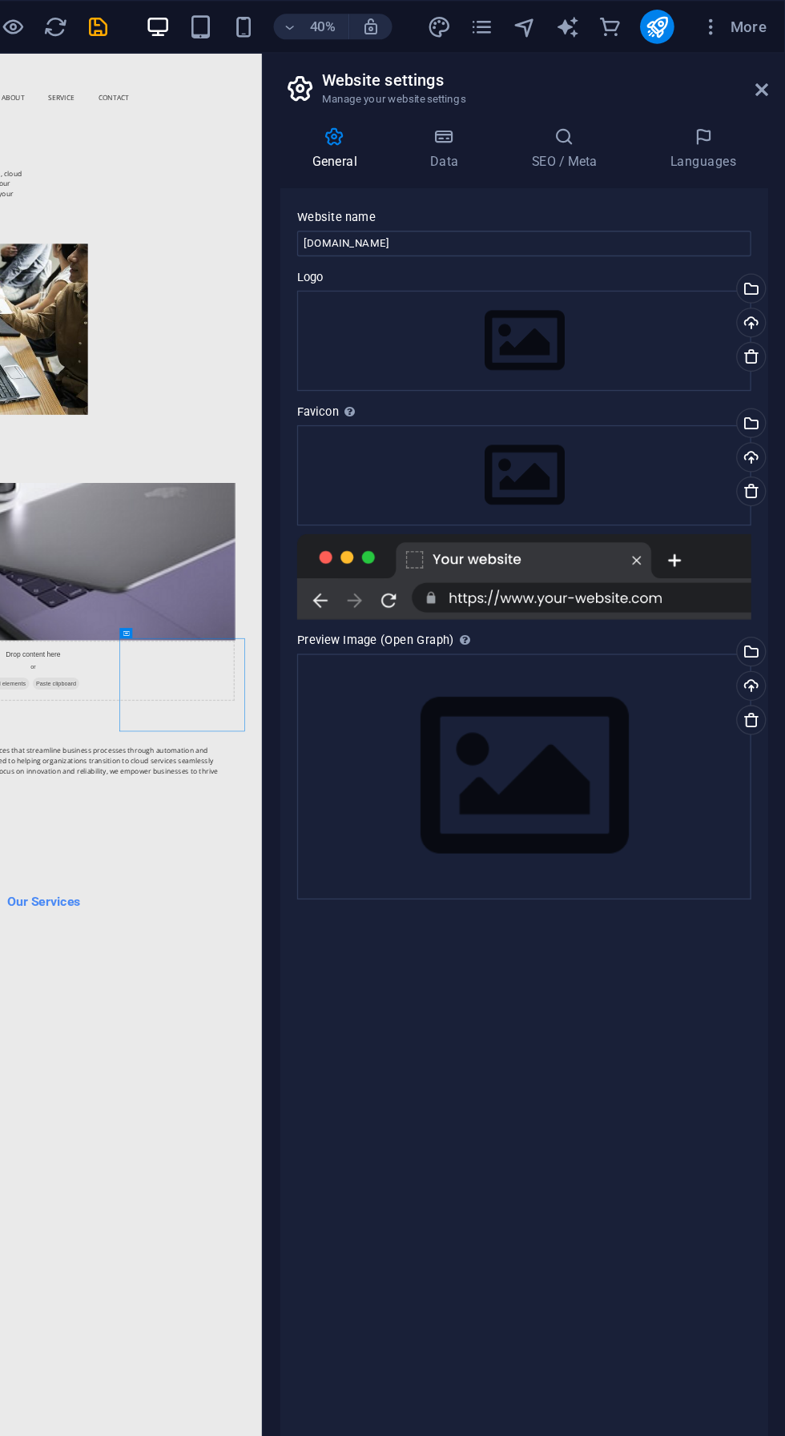
click at [631, 120] on h4 "SEO / Meta" at bounding box center [622, 112] width 104 height 34
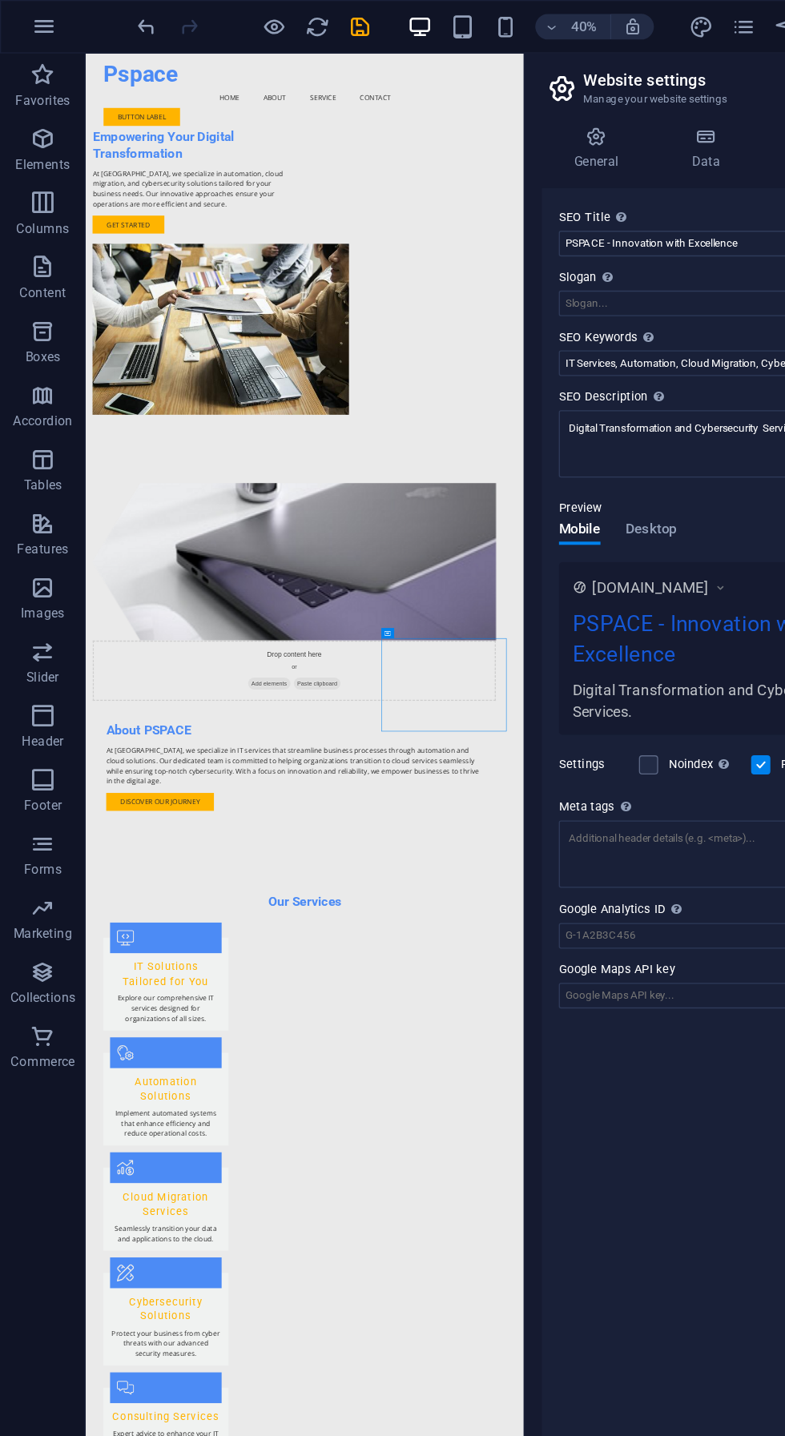
click at [243, 131] on div "Empowering Your Digital Transformation At PSPACE, we specialize in automation, …" at bounding box center [495, 423] width 821 height 741
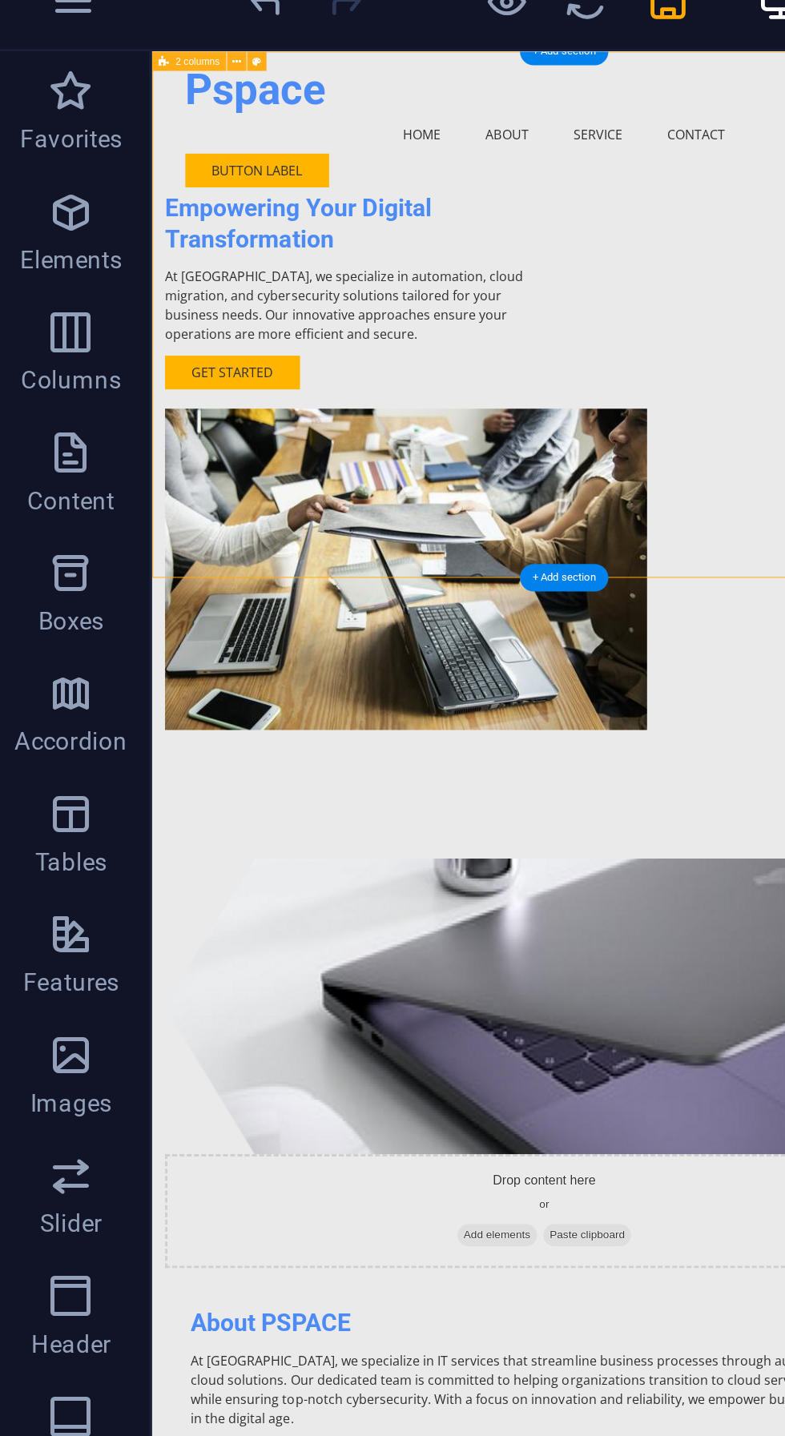
click at [308, 110] on div "Pspace" at bounding box center [562, 88] width 756 height 50
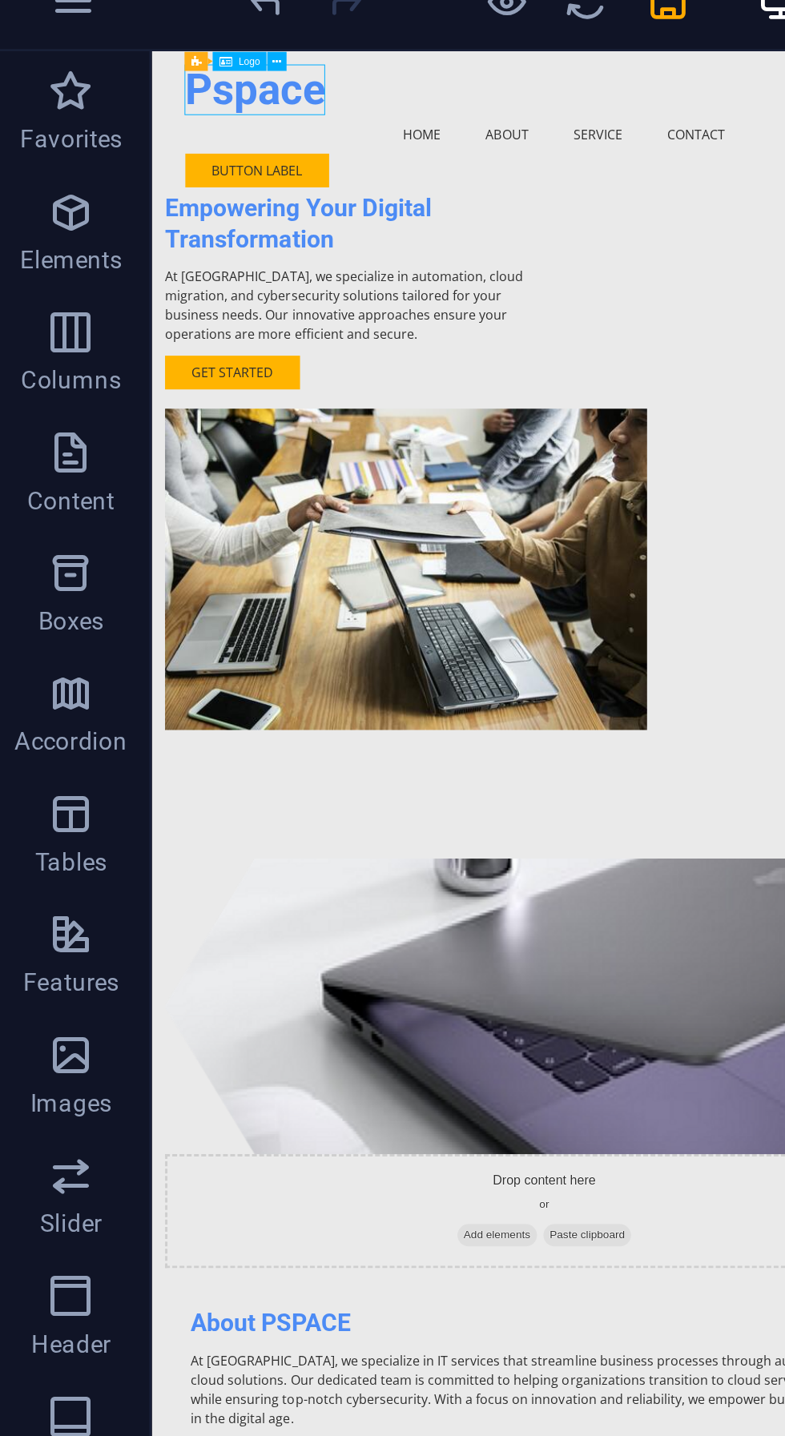
click at [296, 104] on div "Pspace" at bounding box center [562, 88] width 756 height 50
click at [299, 106] on div "Pspace" at bounding box center [562, 88] width 756 height 50
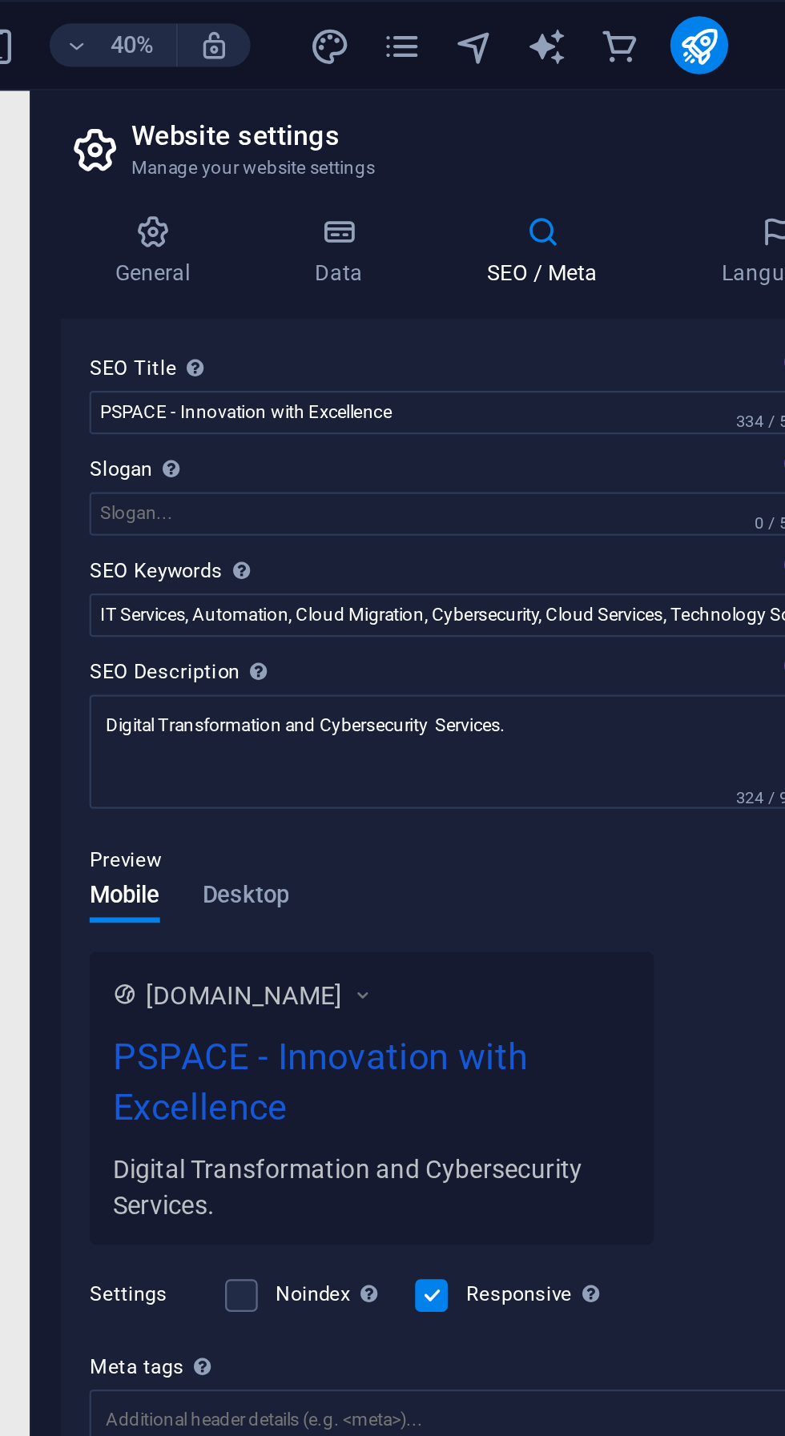
click at [705, 114] on h4 "Languages" at bounding box center [723, 112] width 98 height 34
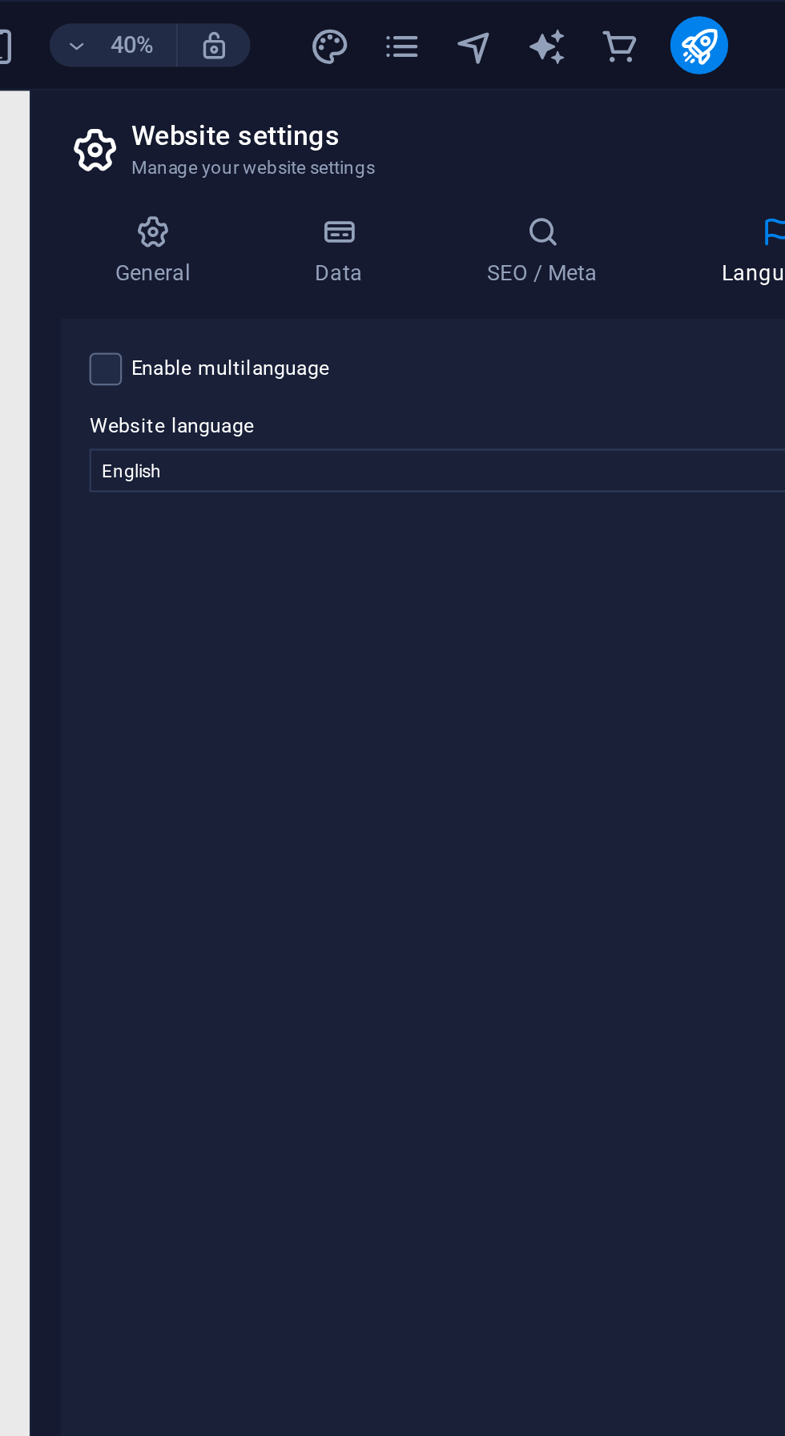
click at [622, 119] on h4 "SEO / Meta" at bounding box center [622, 112] width 104 height 34
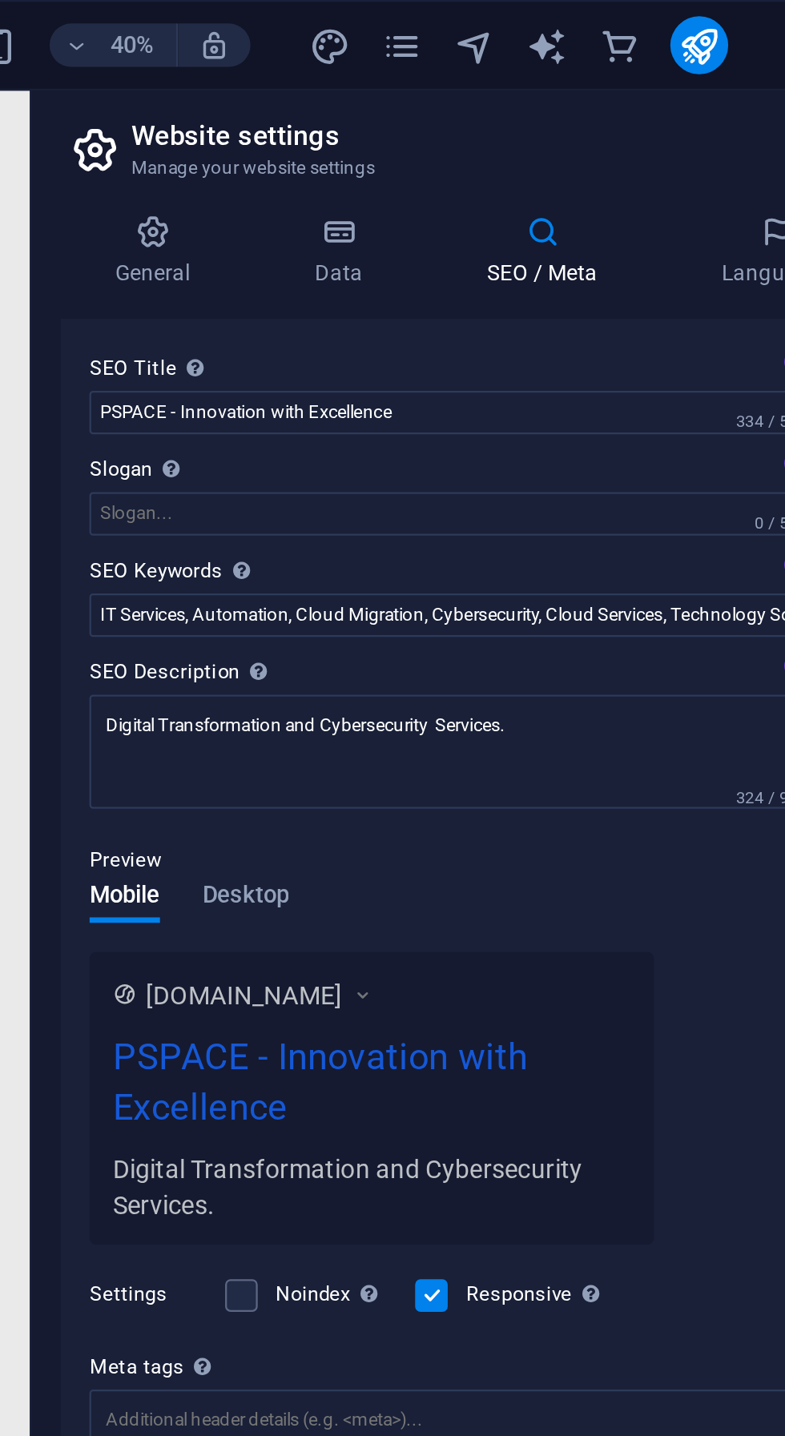
click at [529, 117] on h4 "Data" at bounding box center [532, 112] width 76 height 34
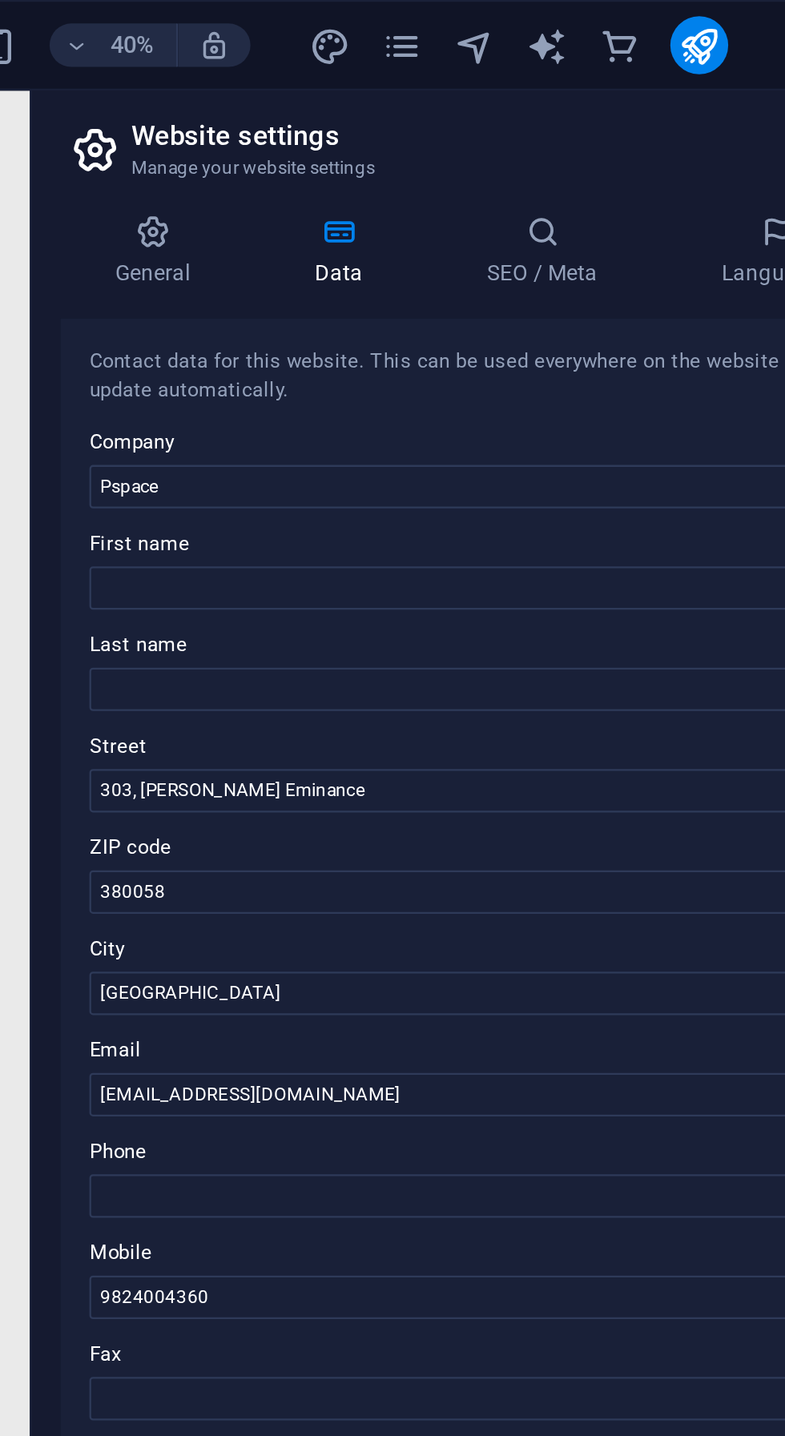
click at [523, 232] on label "First name" at bounding box center [589, 240] width 340 height 19
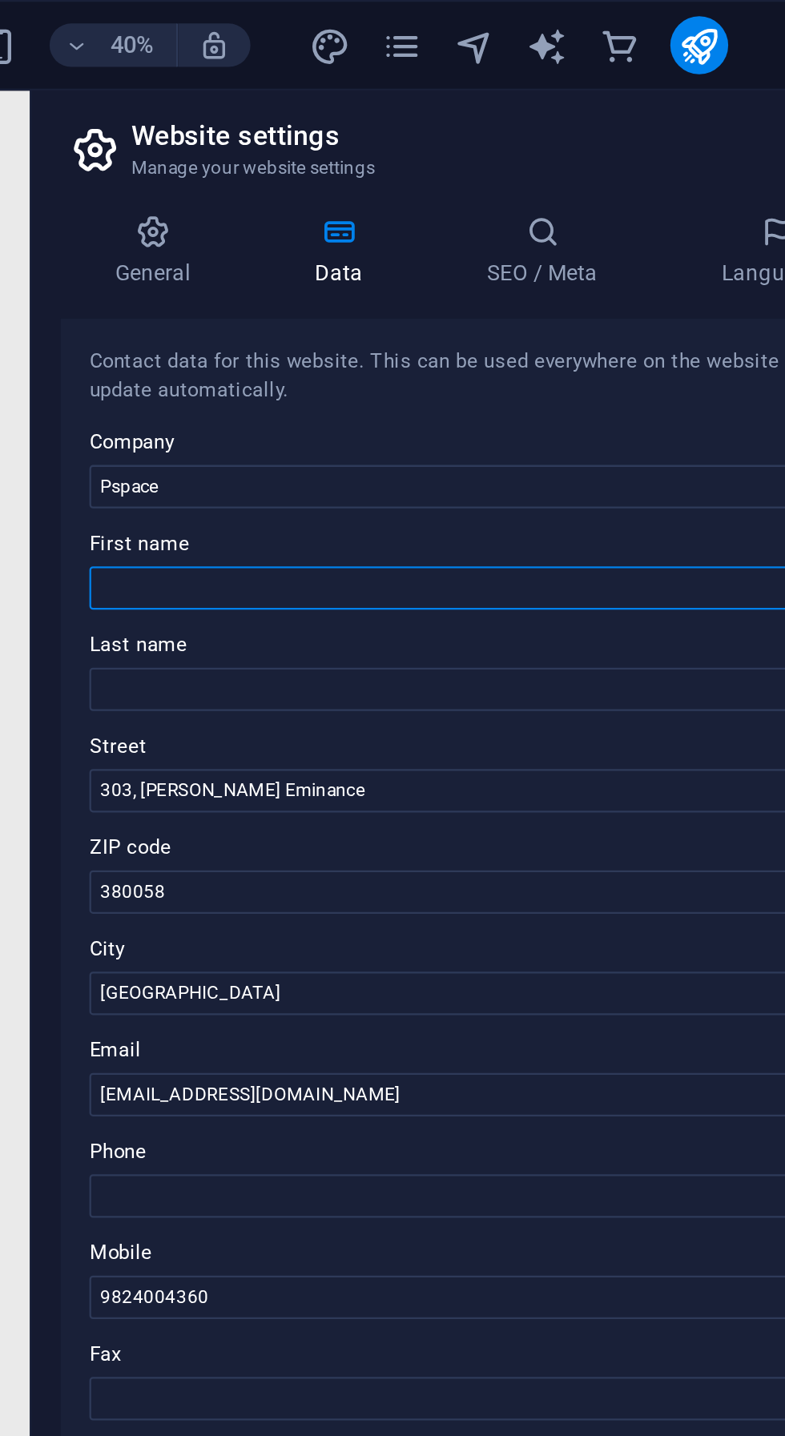
click at [523, 251] on input "First name" at bounding box center [589, 260] width 340 height 19
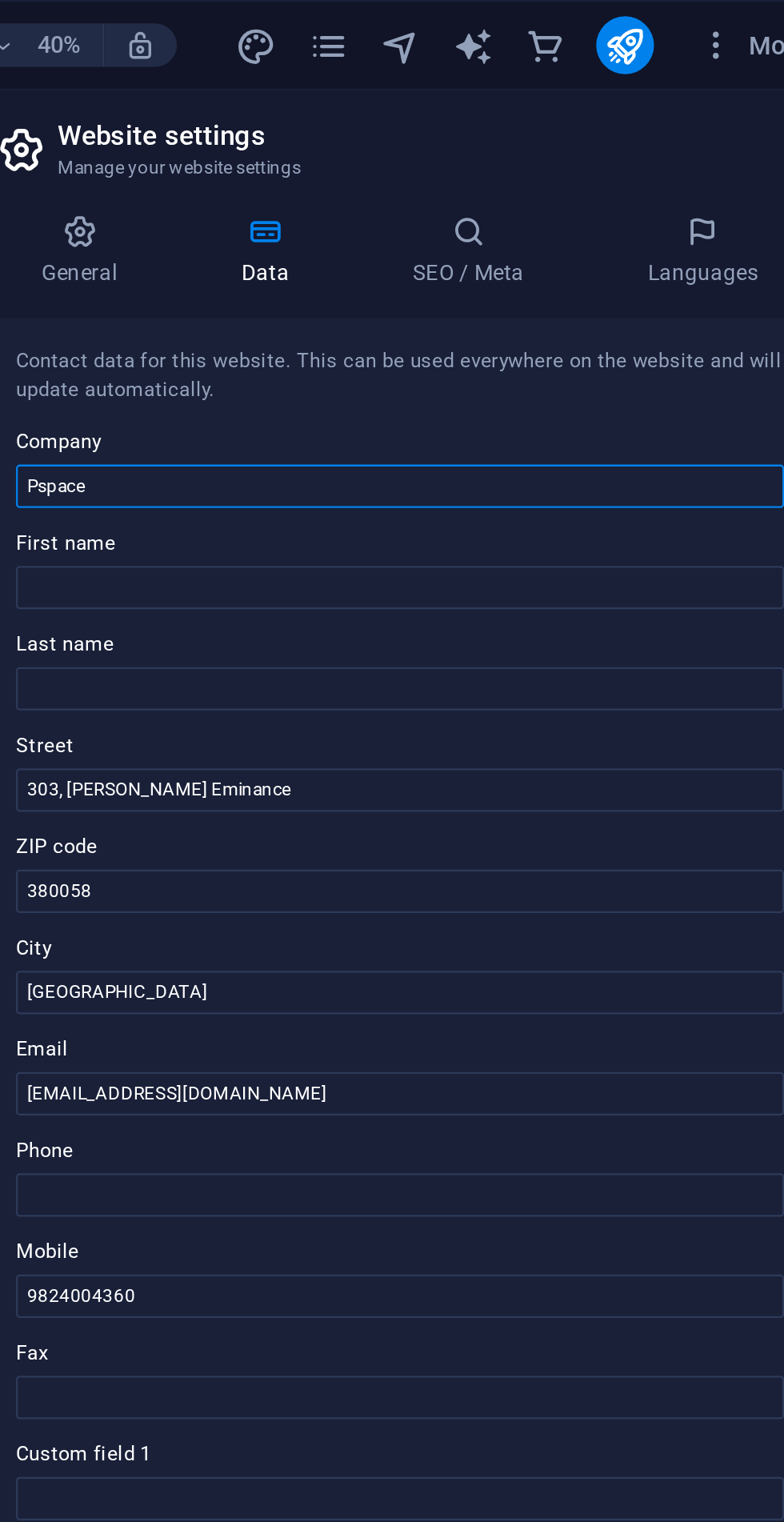
click at [524, 211] on input "Pspace" at bounding box center [588, 215] width 340 height 19
type input "PSPACE"
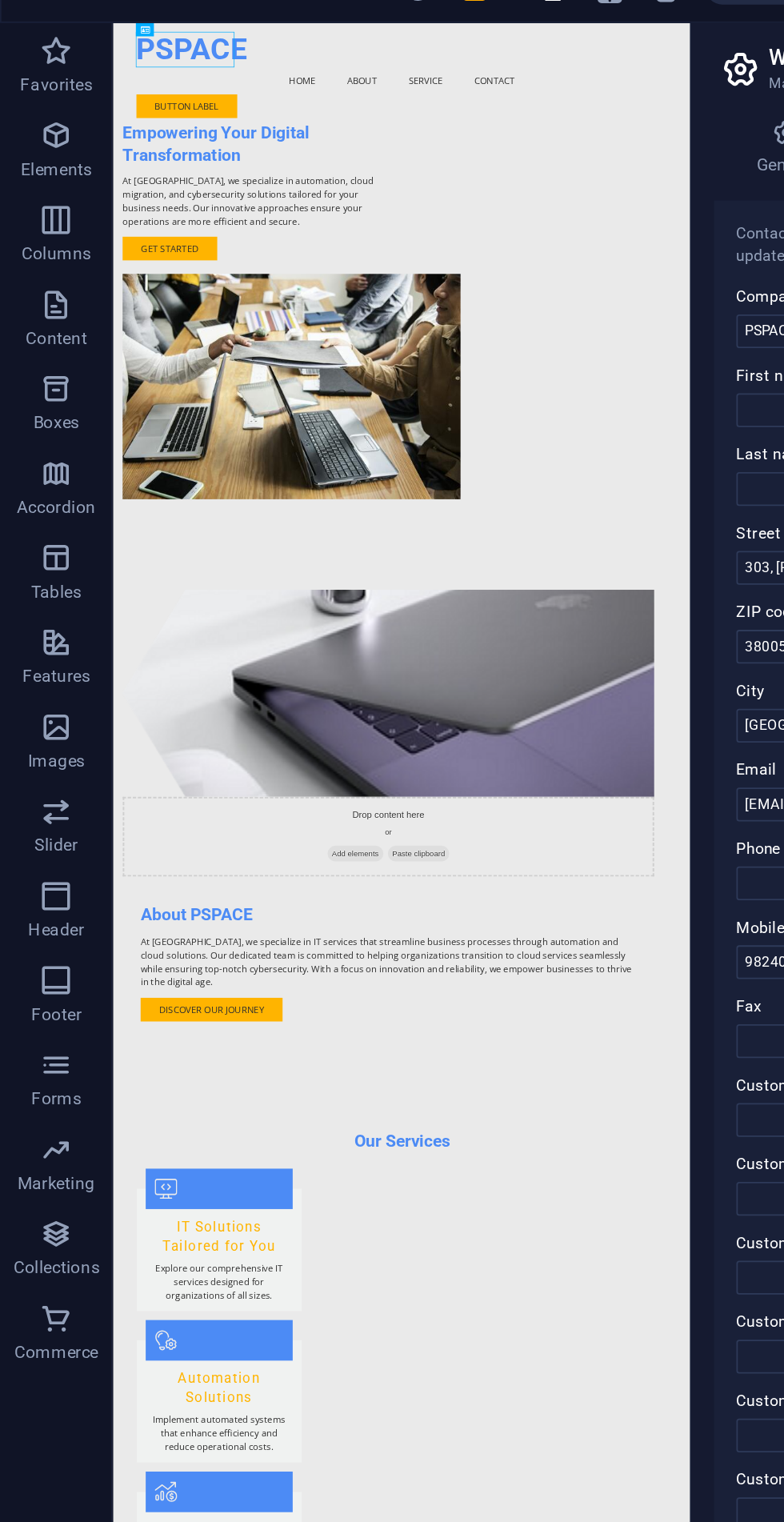
click at [783, 762] on div "Drop content here or Add elements Paste clipboard About PSPACE At PSPACE, we sp…" at bounding box center [521, 1146] width 820 height 767
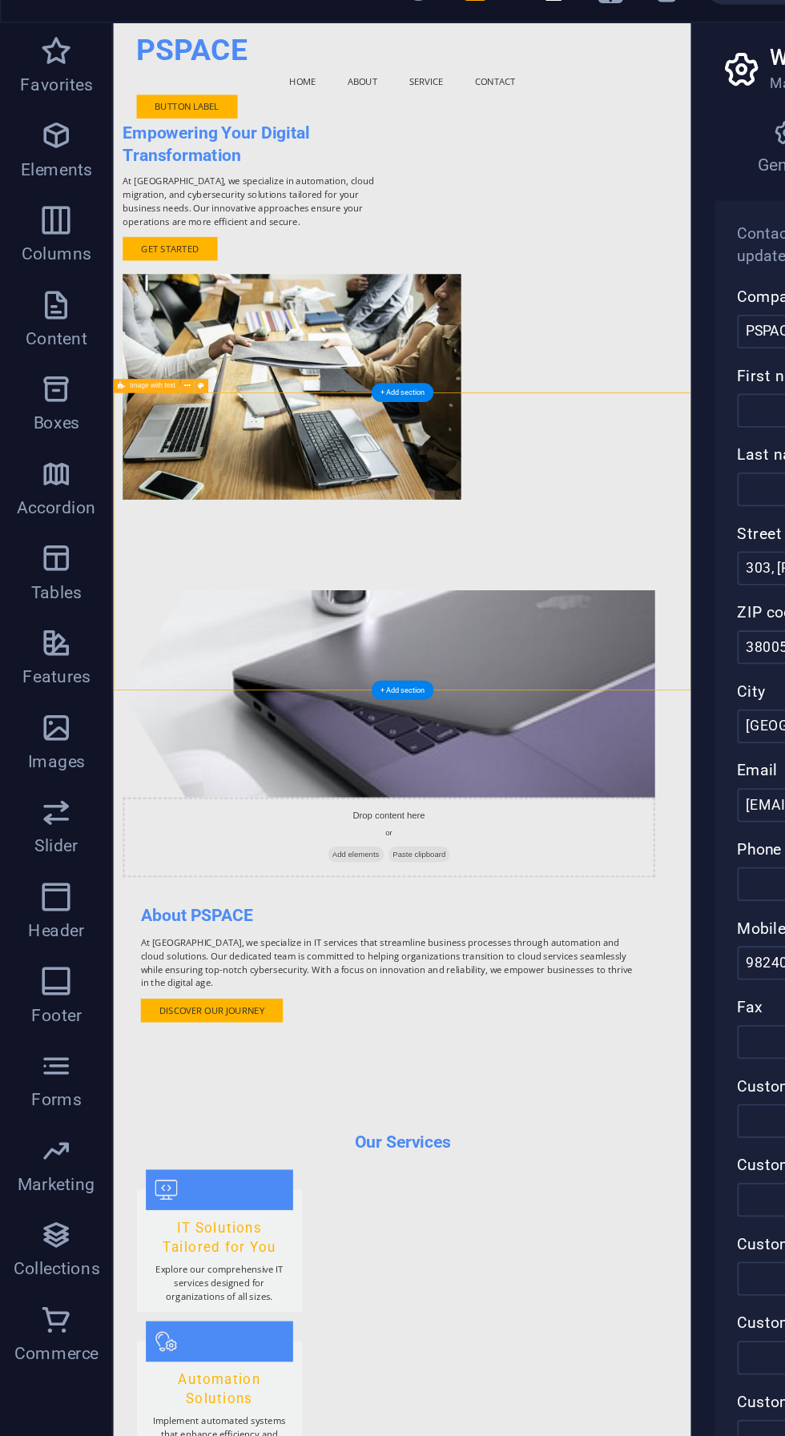
click at [45, 685] on span "Marketing" at bounding box center [32, 690] width 64 height 38
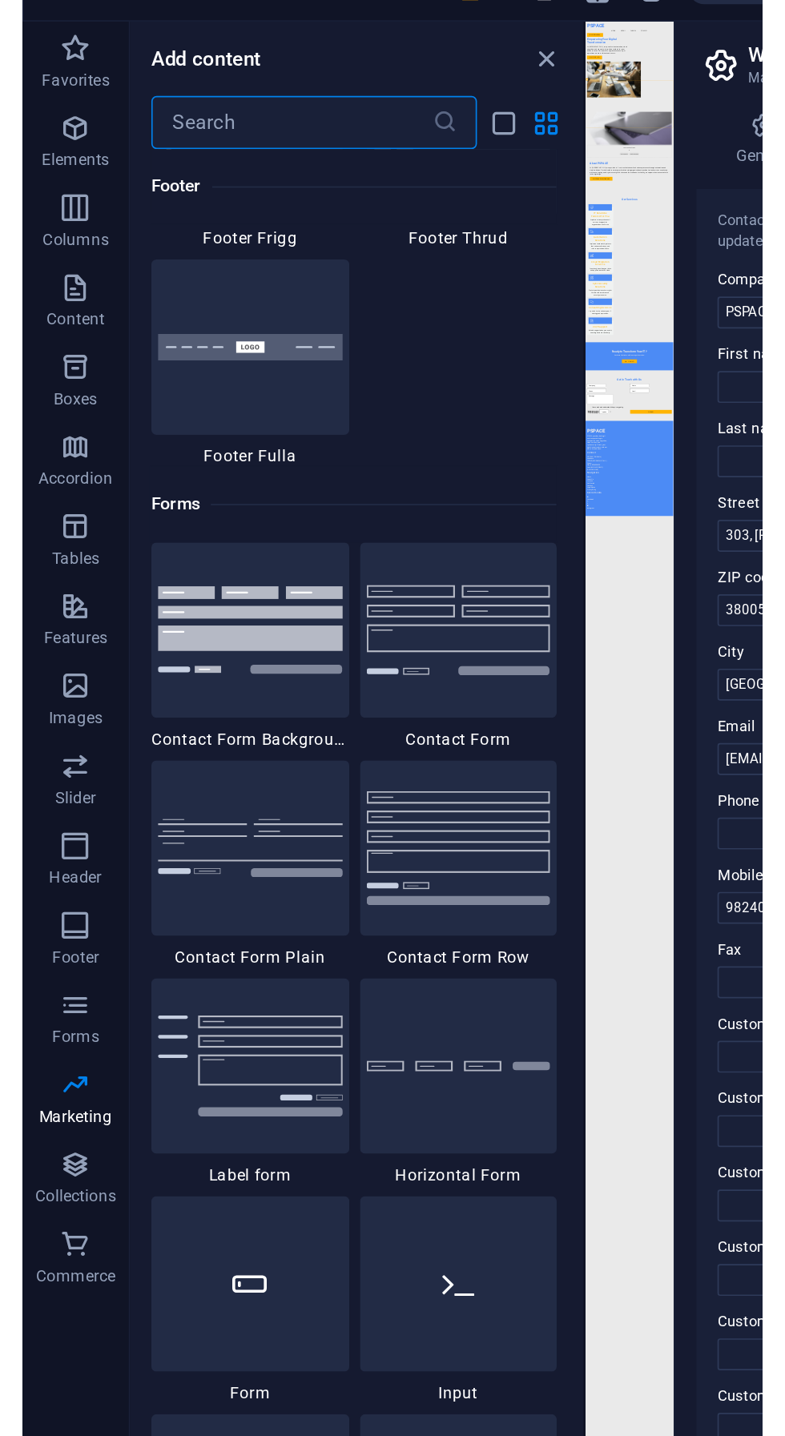
scroll to position [11324, 0]
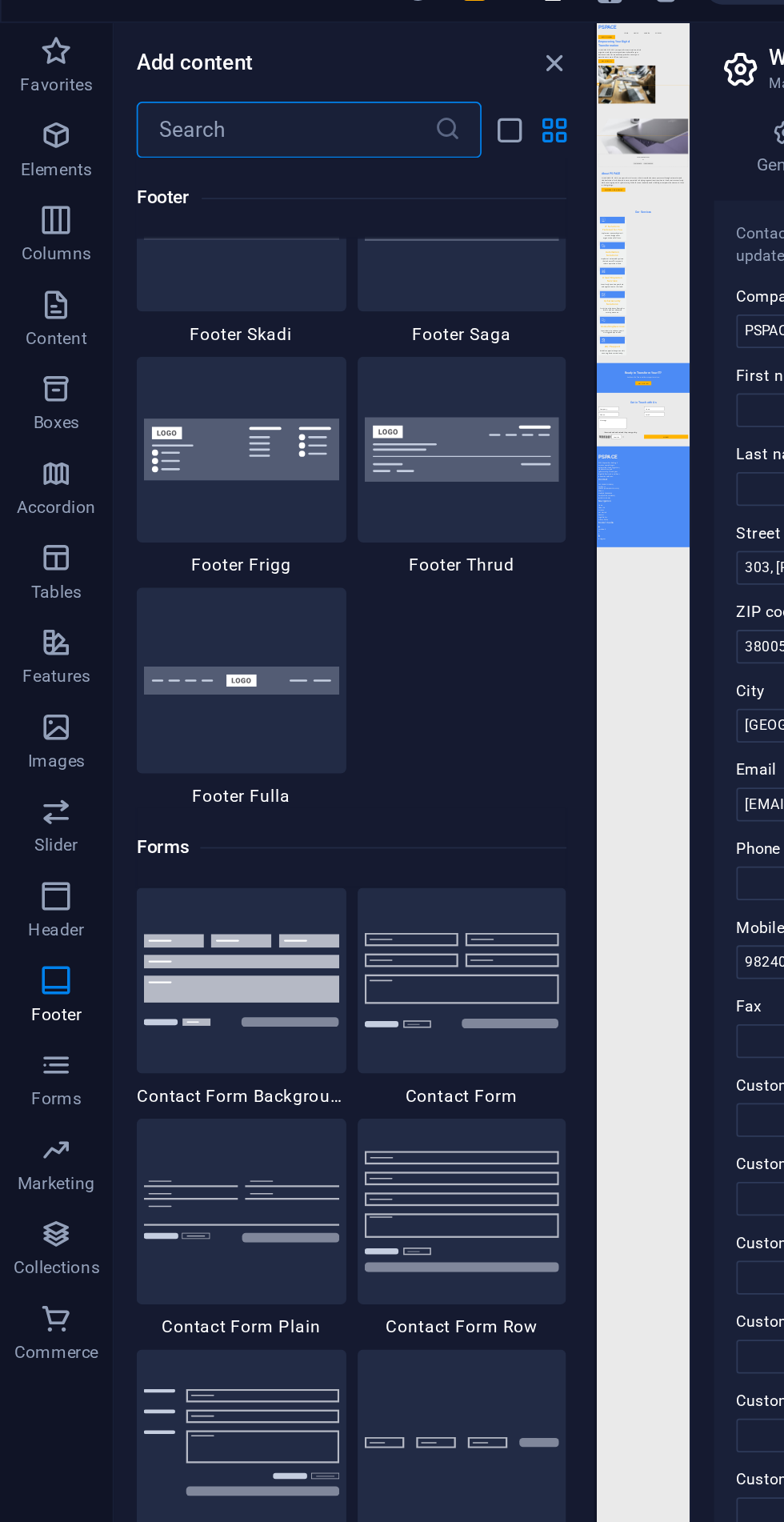
click at [37, 115] on span "Elements" at bounding box center [32, 114] width 64 height 38
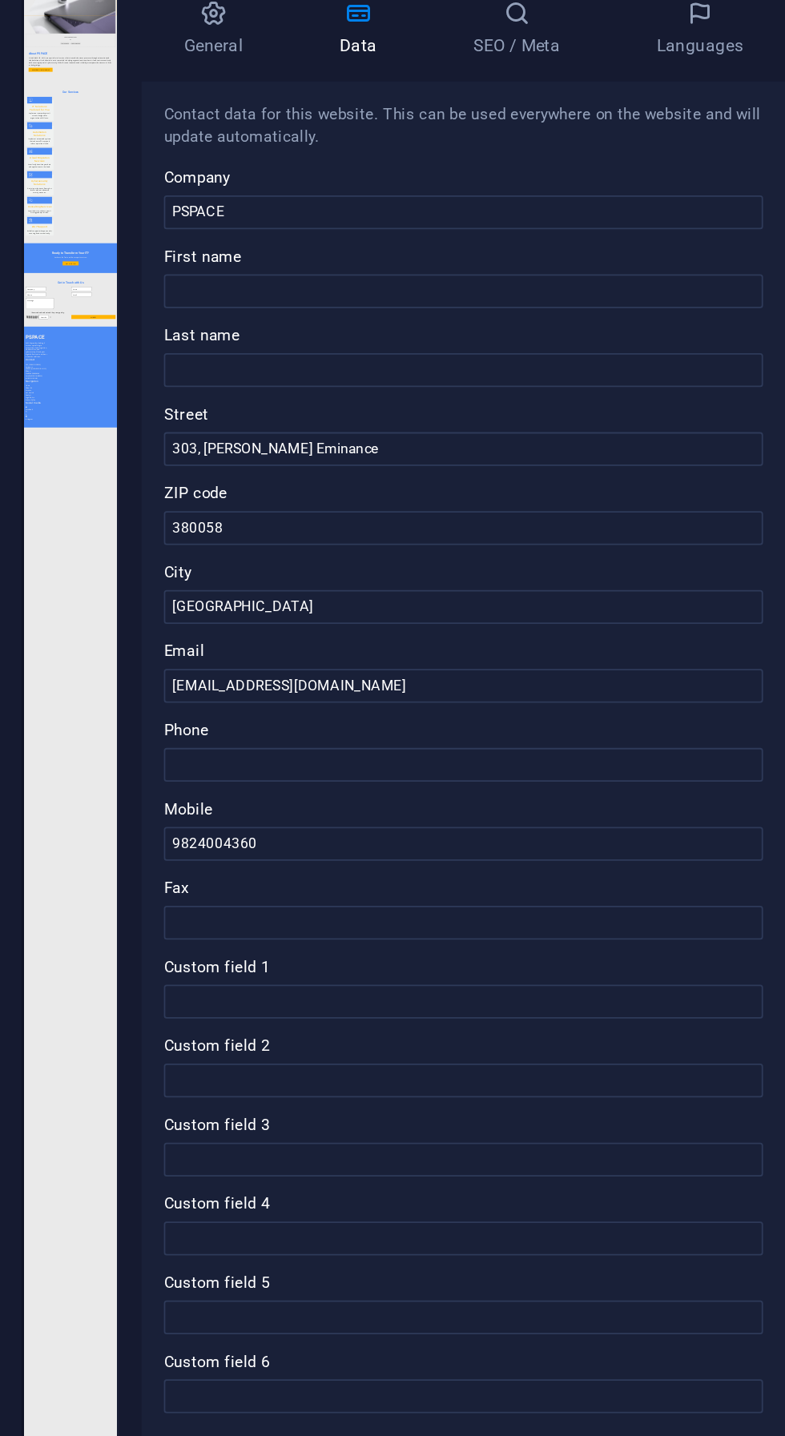
scroll to position [0, 0]
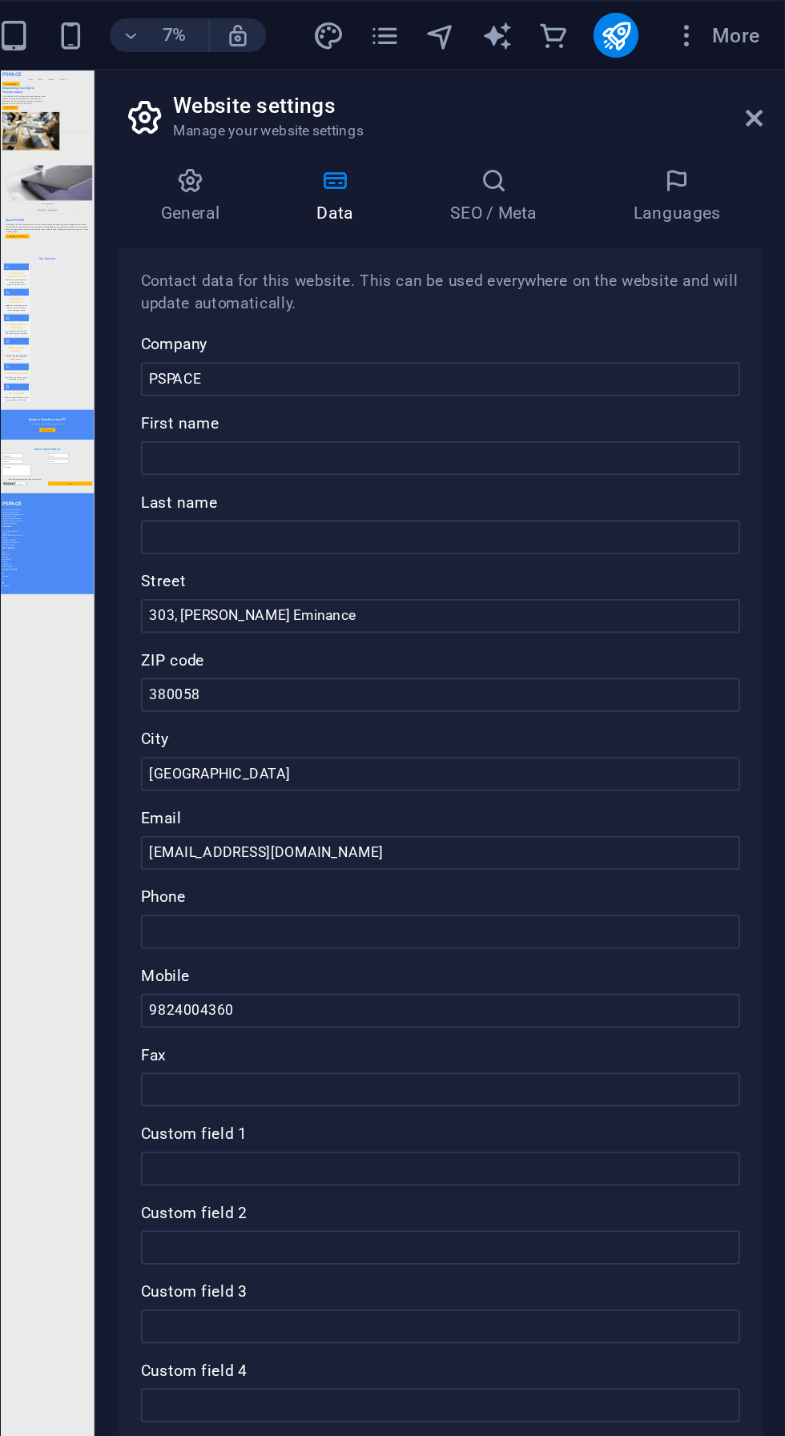
click at [766, 64] on icon at bounding box center [767, 67] width 10 height 13
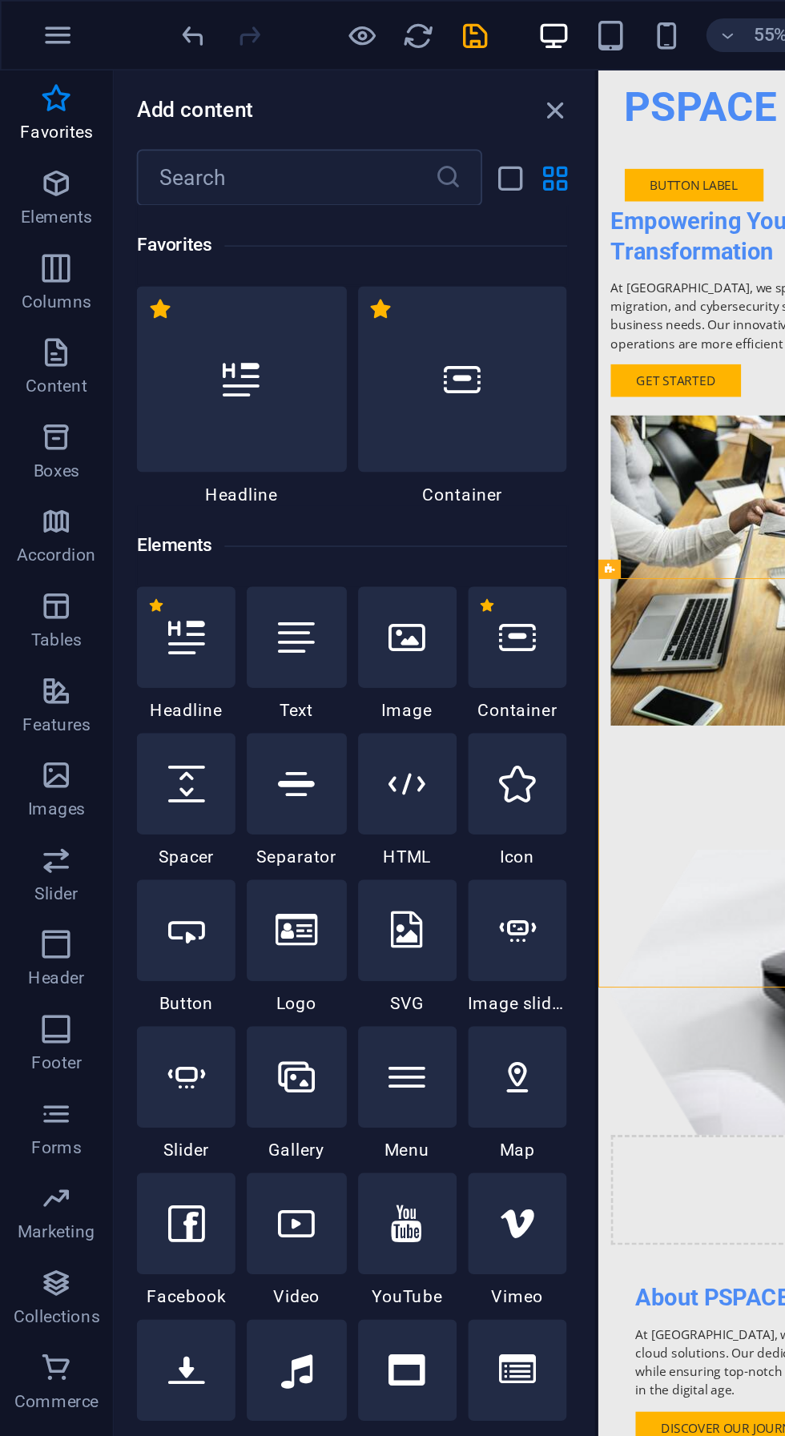
click at [317, 60] on icon "close panel" at bounding box center [316, 63] width 18 height 18
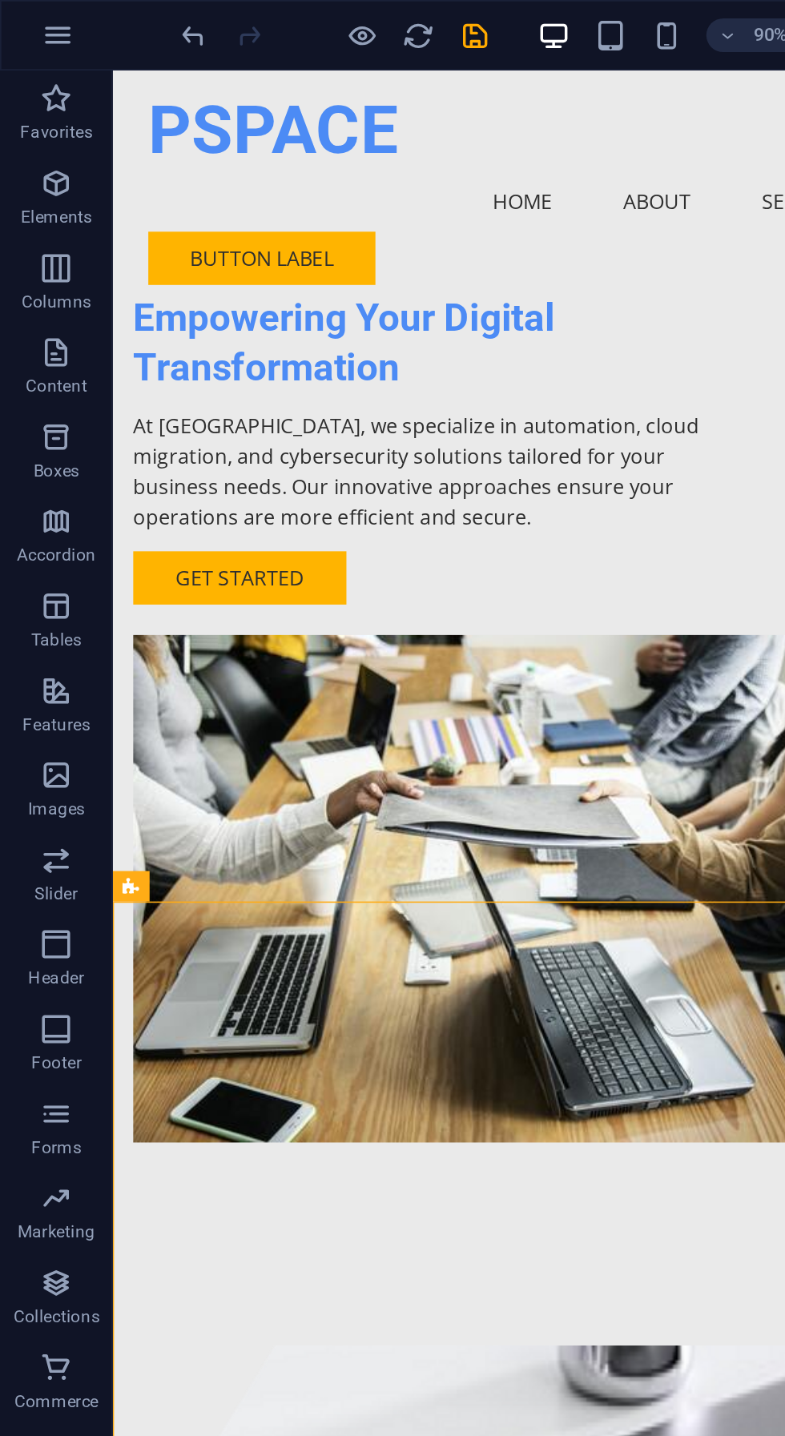
click at [272, 22] on icon "save" at bounding box center [270, 20] width 18 height 18
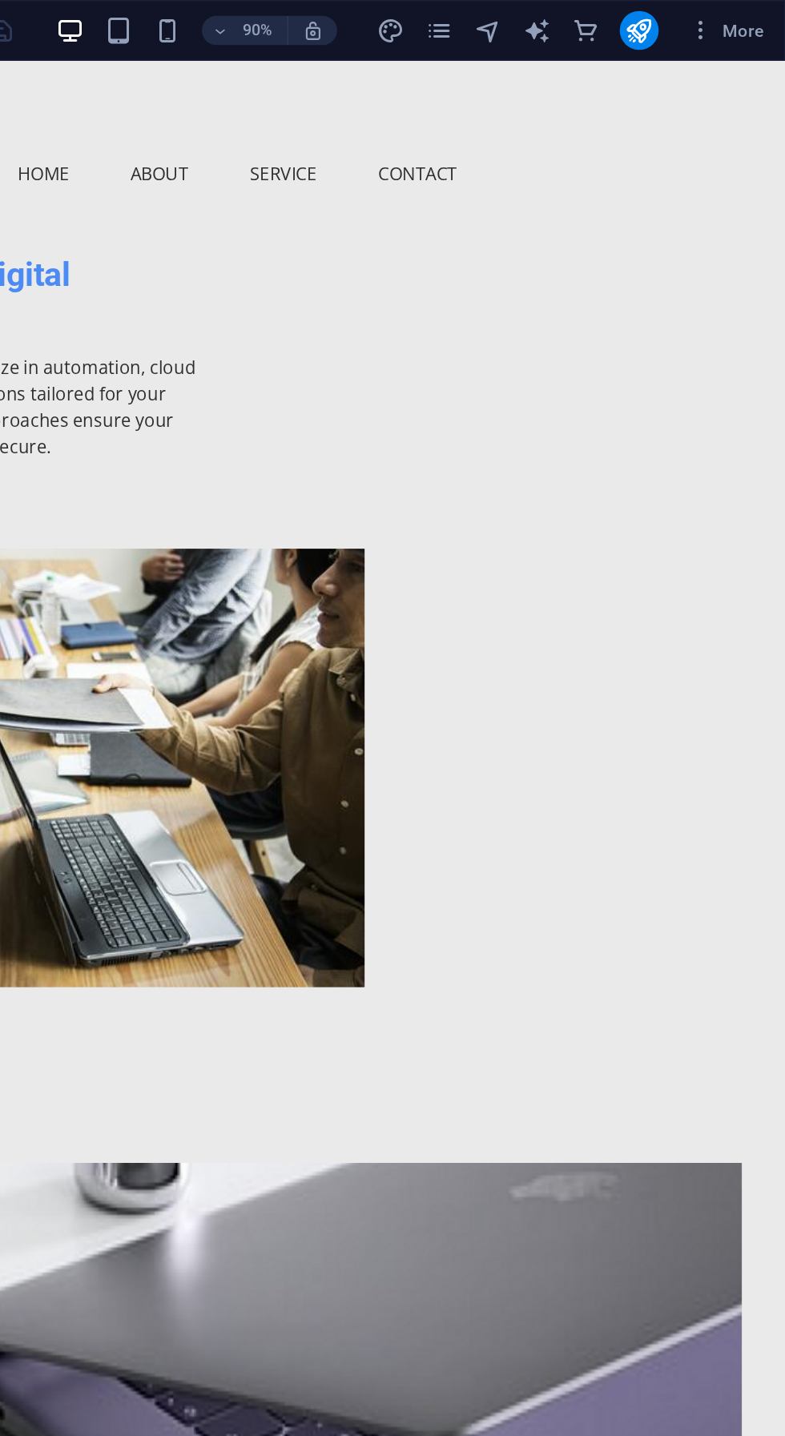
click at [701, 22] on button "publish" at bounding box center [689, 20] width 26 height 26
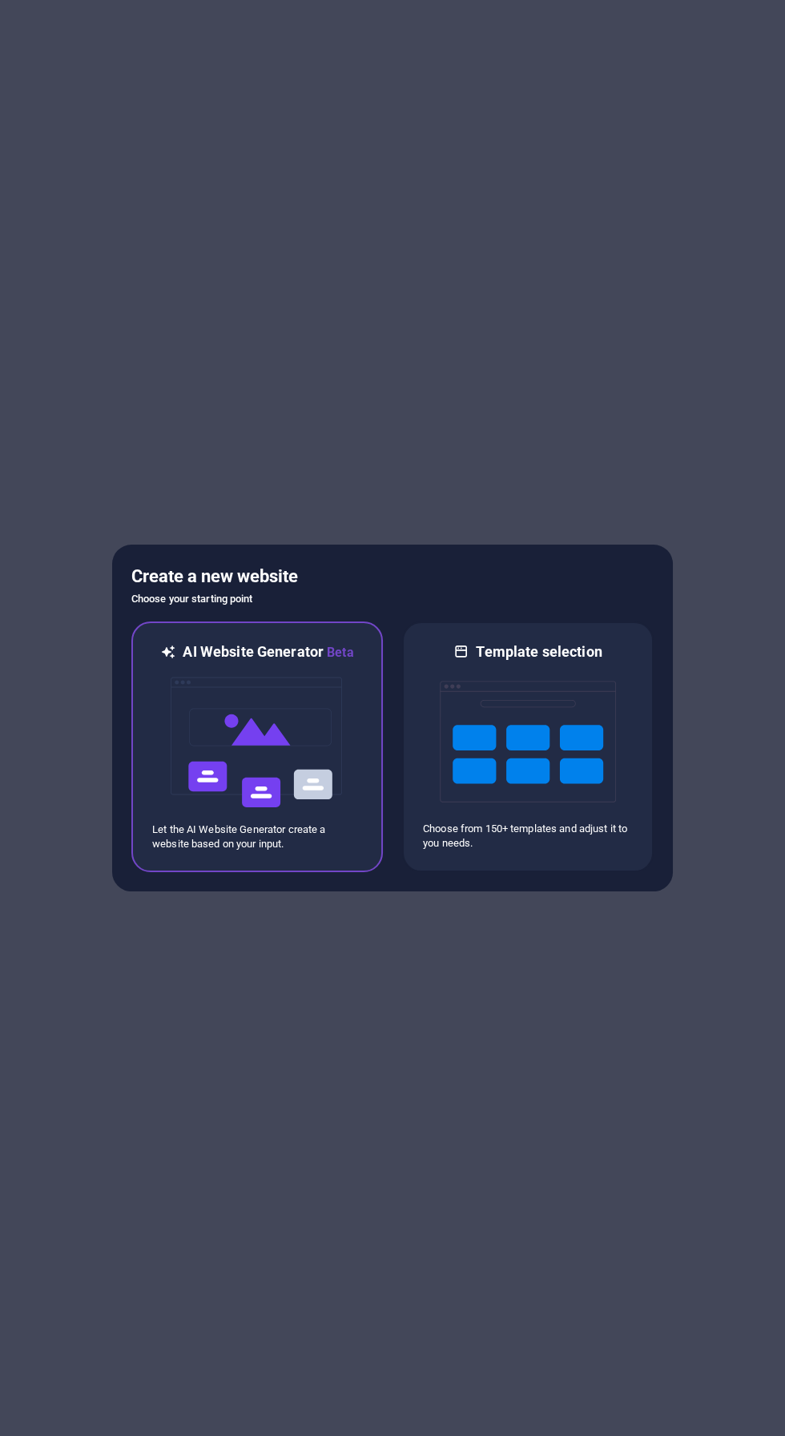
click at [224, 814] on img at bounding box center [257, 742] width 176 height 160
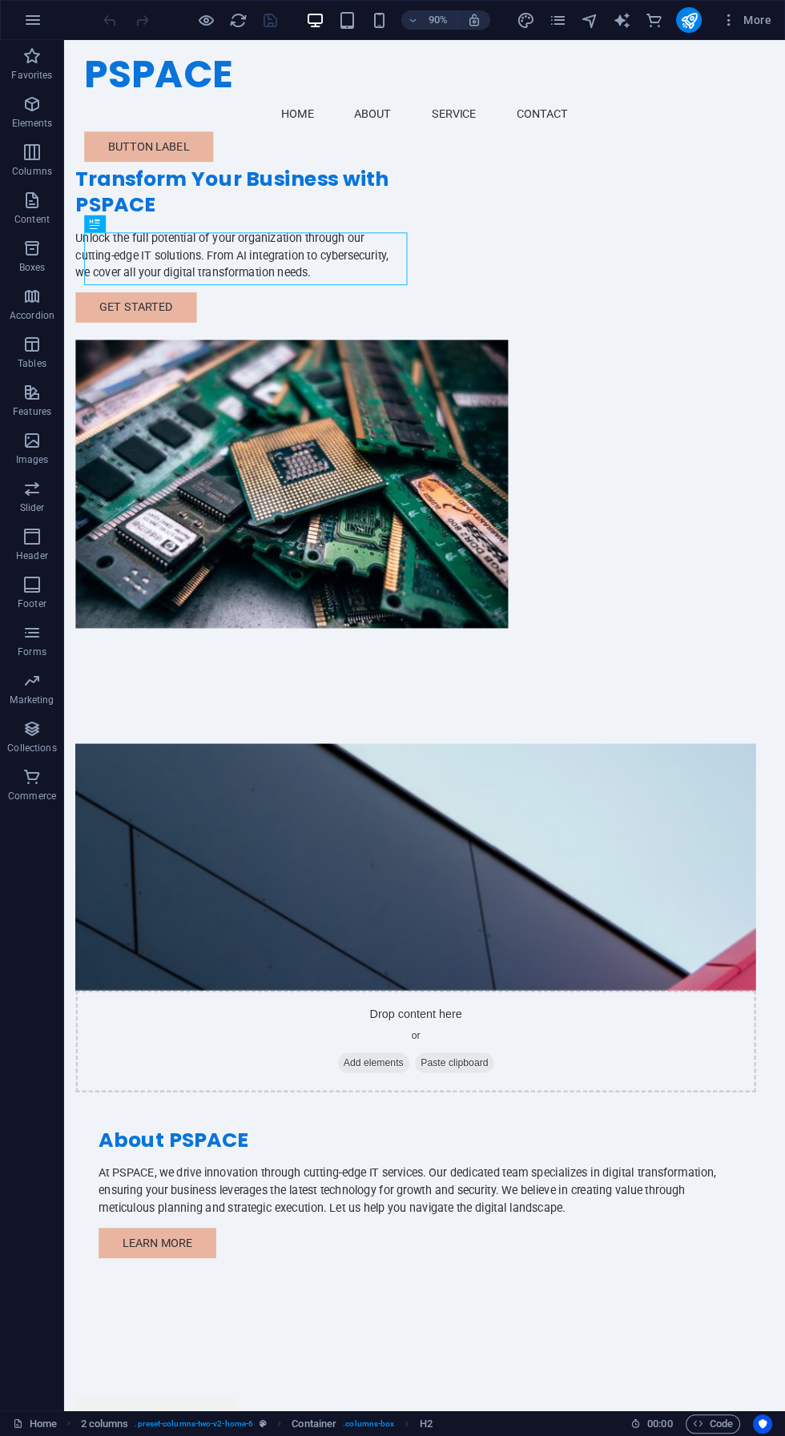
click at [215, 251] on div at bounding box center [256, 245] width 359 height 12
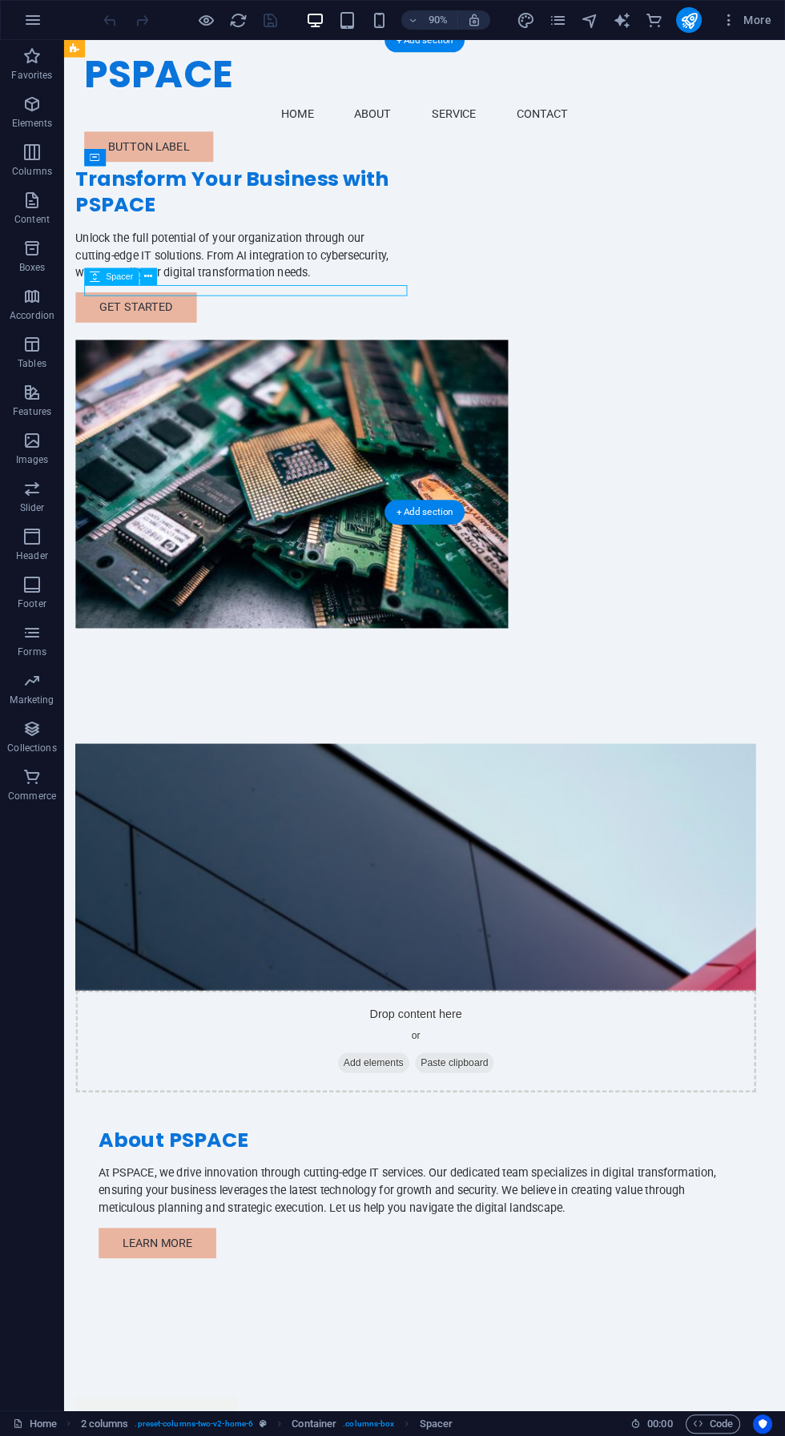
click at [220, 239] on div "Transform Your Business with PSPACE" at bounding box center [256, 209] width 359 height 58
click at [195, 239] on div "Transform Your Business with PSPACE" at bounding box center [256, 209] width 359 height 58
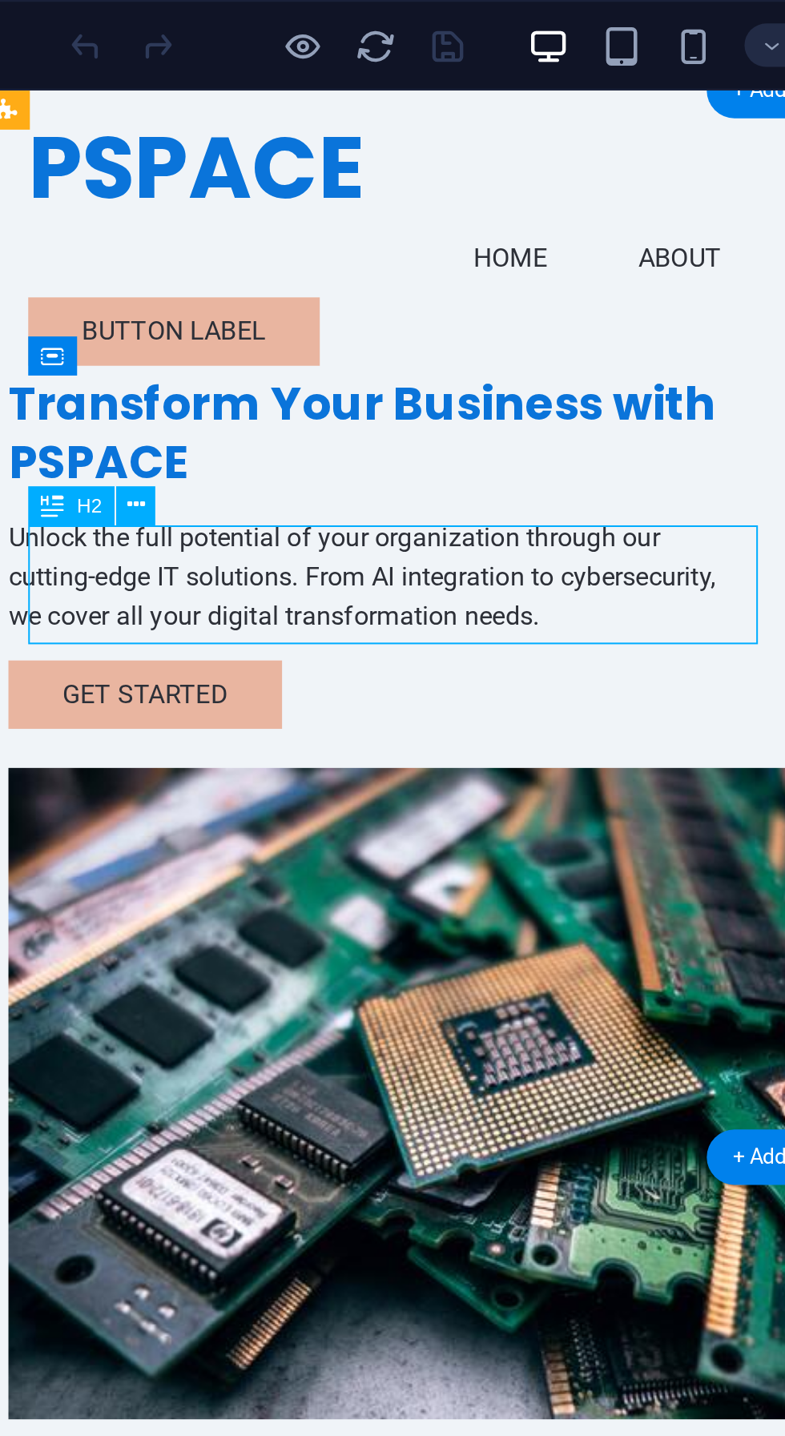
click at [134, 229] on icon at bounding box center [132, 223] width 8 height 15
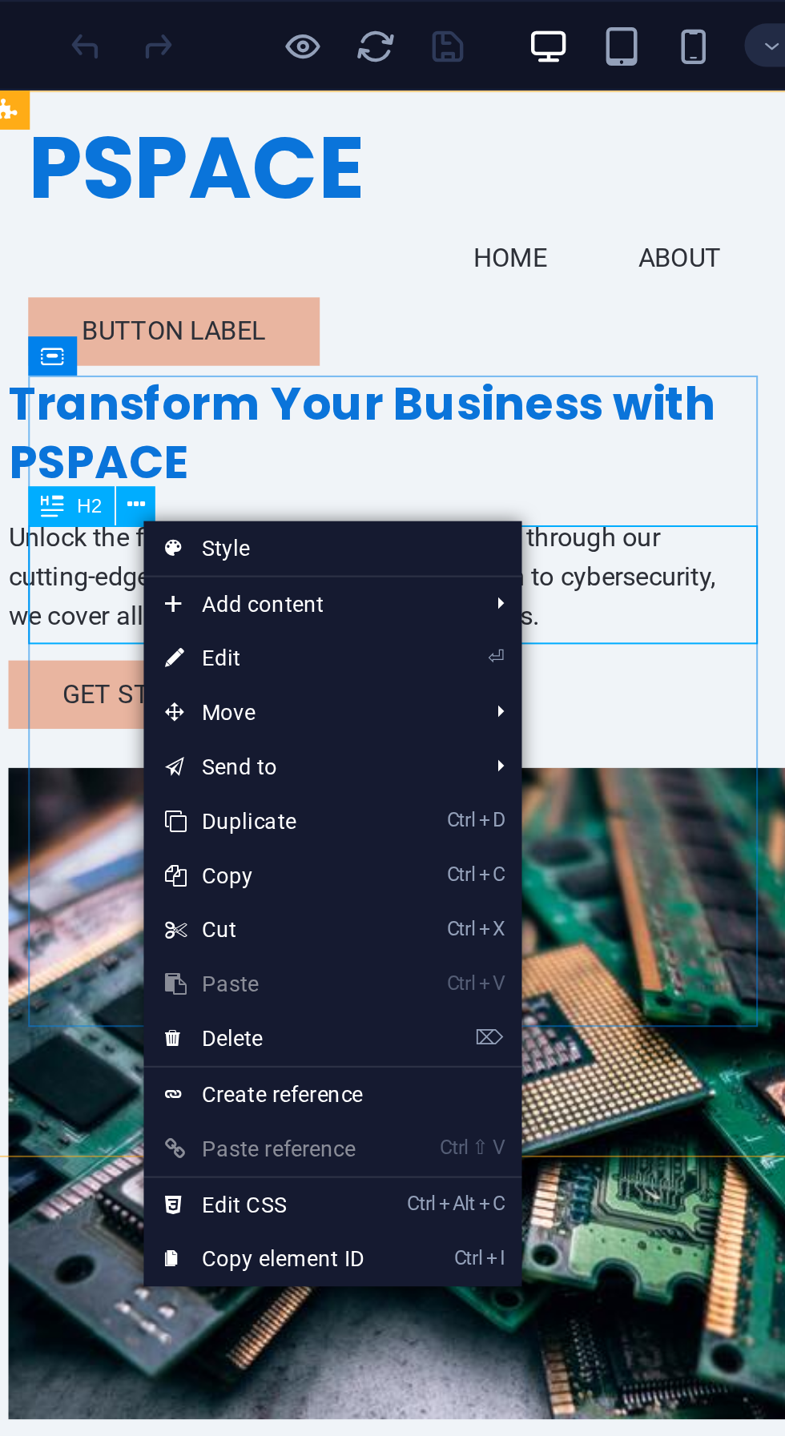
click at [168, 289] on link "⏎ Edit" at bounding box center [188, 292] width 107 height 24
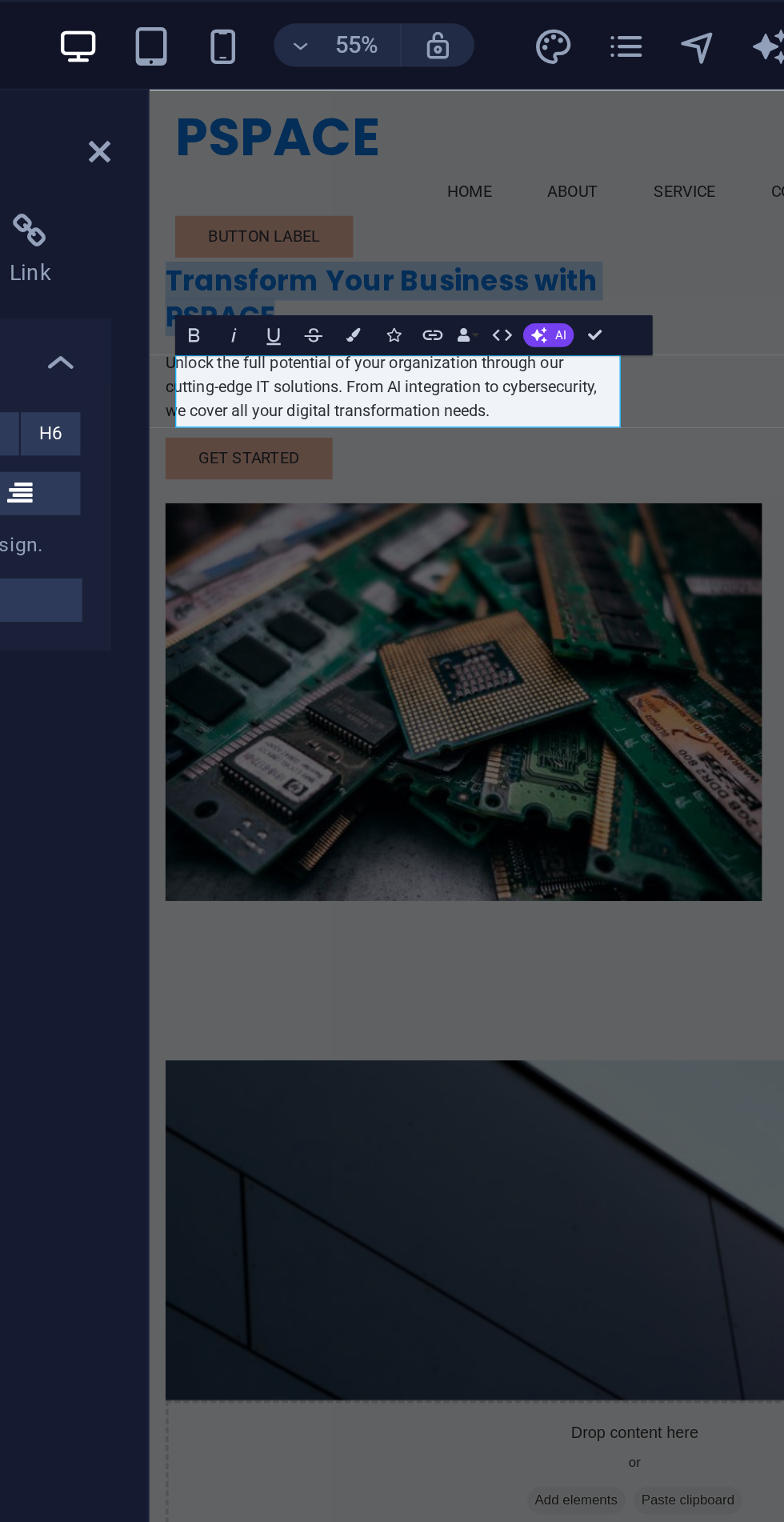
click at [288, 289] on h2 "Transform Your Business with PSPACE" at bounding box center [341, 260] width 359 height 58
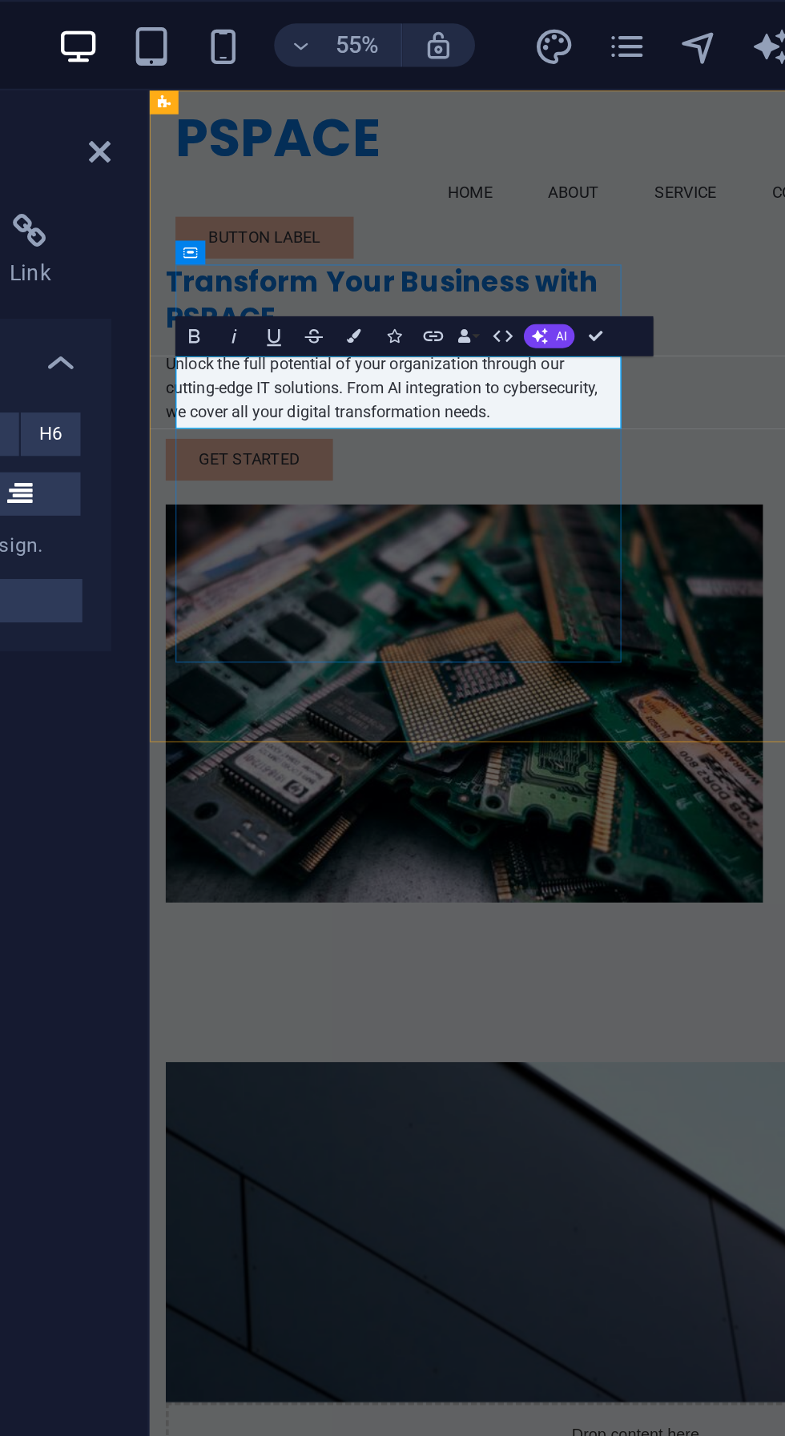
click at [291, 289] on h2 "Transform Your Business with PSPACE" at bounding box center [341, 260] width 359 height 58
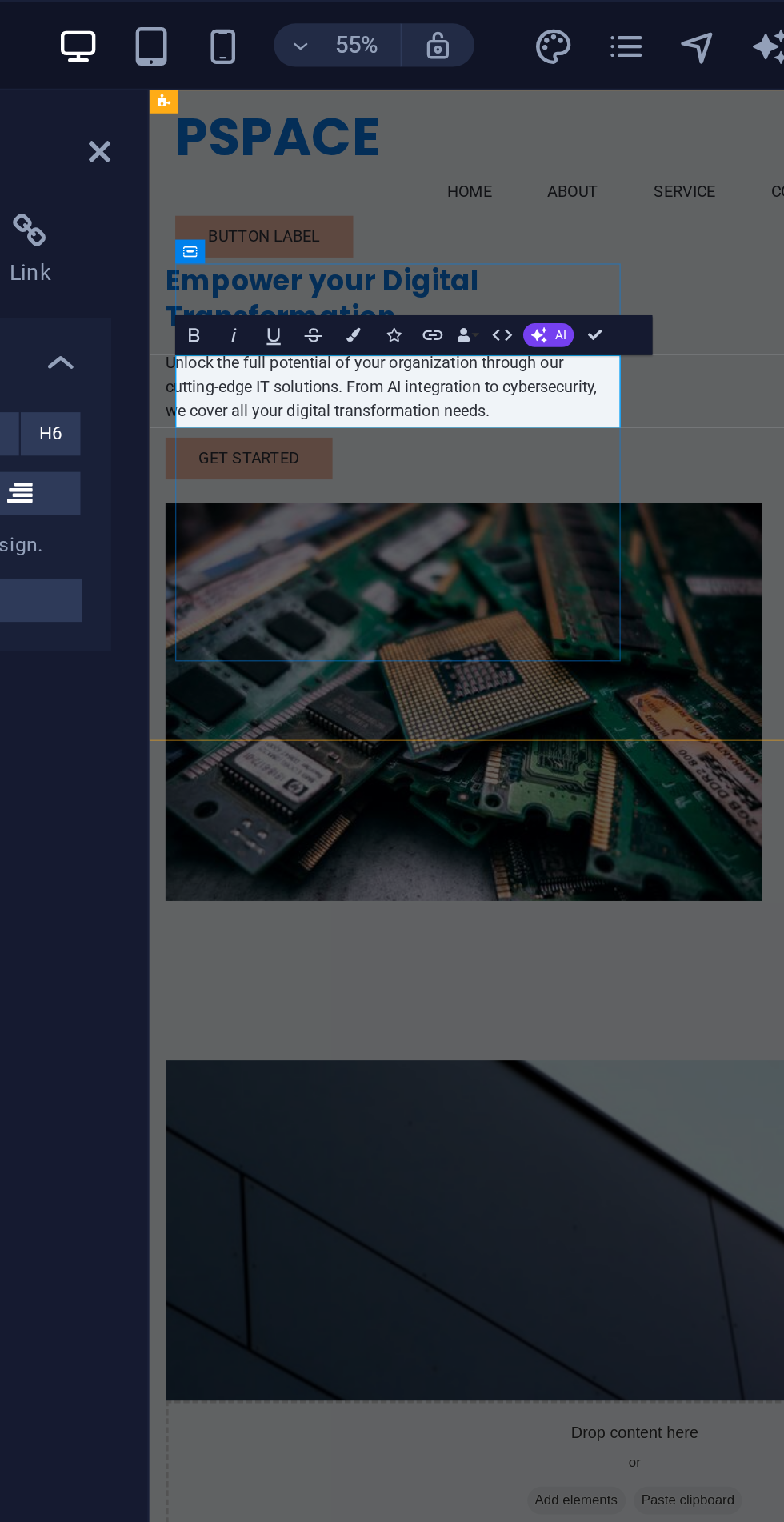
click at [534, 563] on div "​Empower your Digital Transformation Unlock the full potential of your organiza…" at bounding box center [547, 450] width 797 height 718
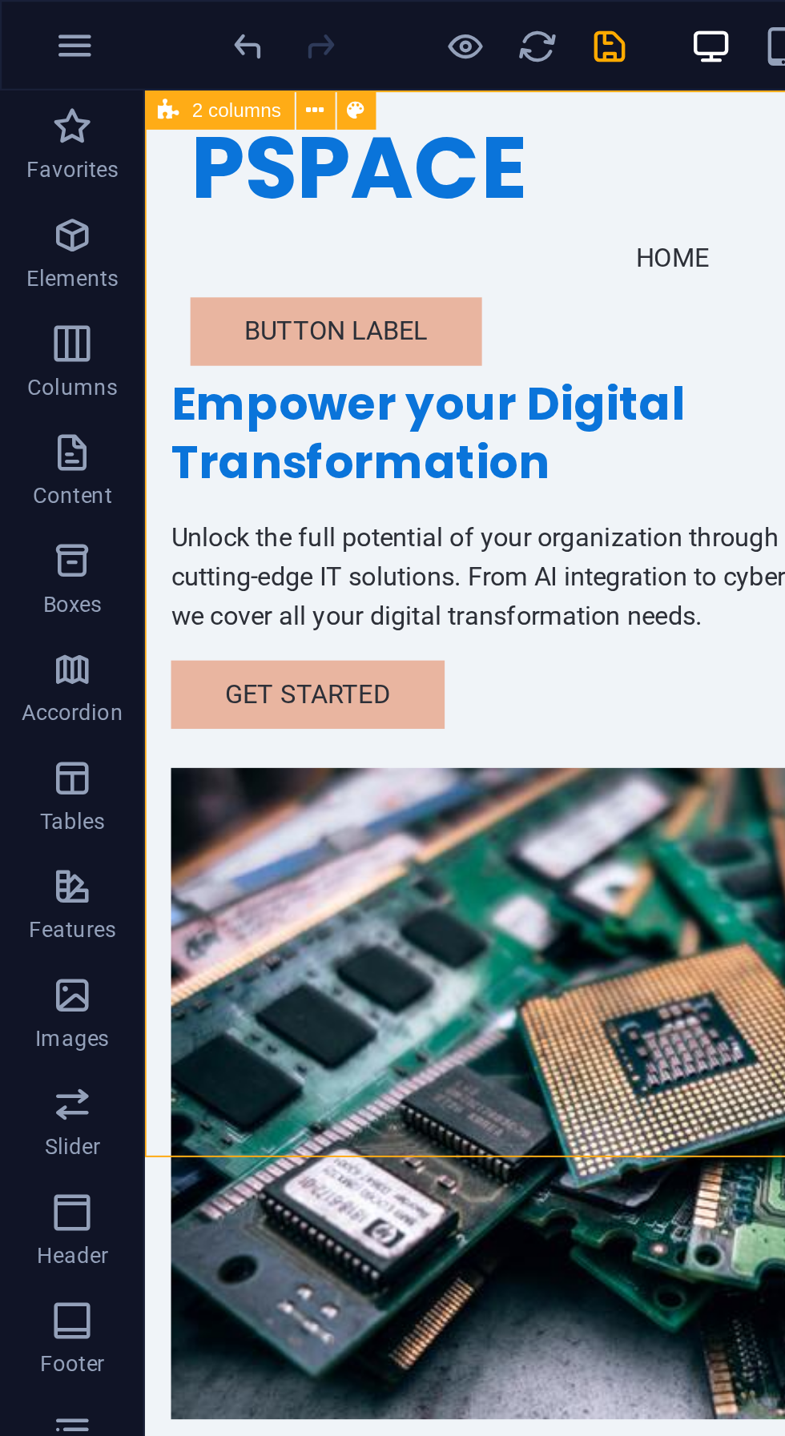
click at [225, 289] on div "Empower your Digital Transformation" at bounding box center [336, 260] width 359 height 58
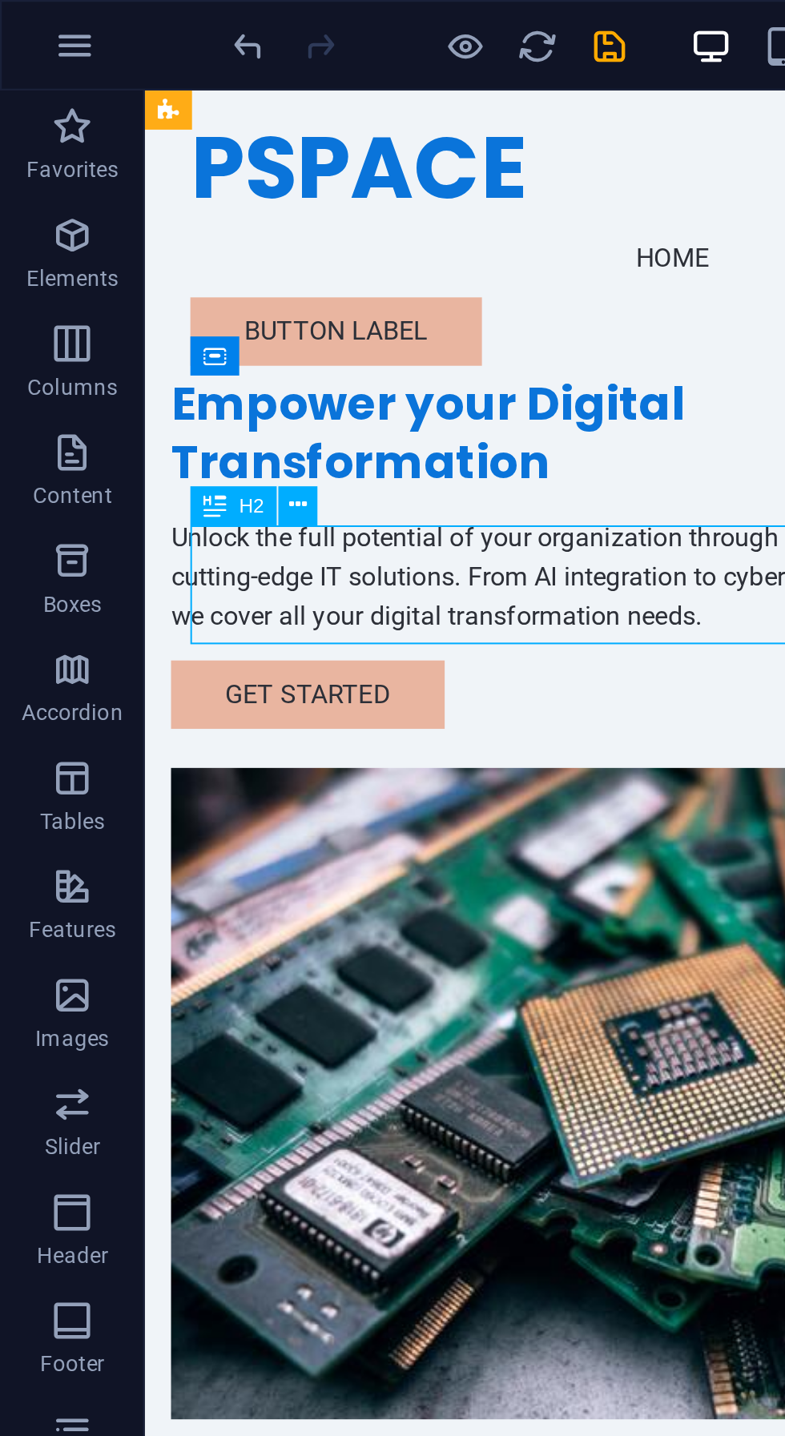
click at [133, 222] on icon at bounding box center [132, 223] width 8 height 15
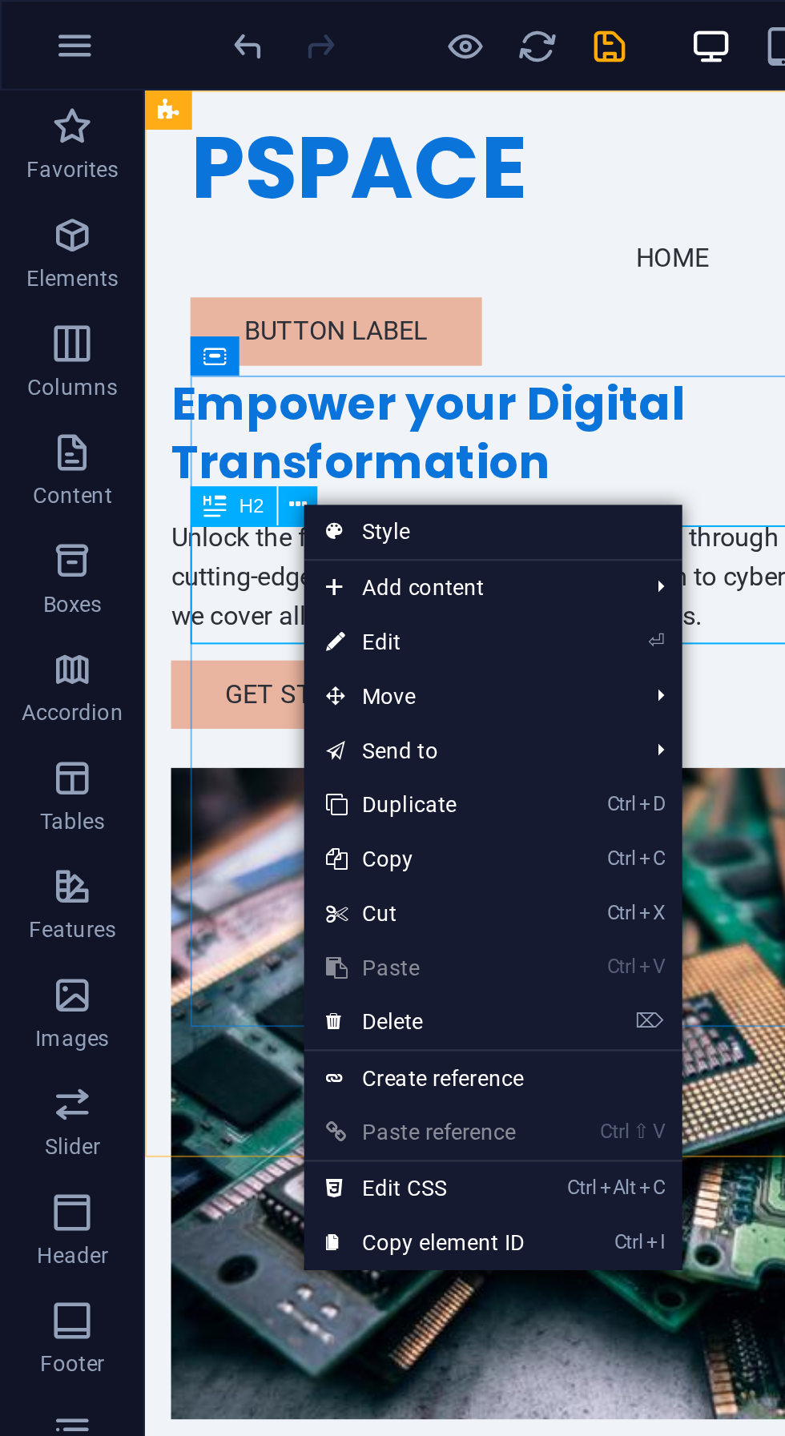
click at [151, 283] on icon at bounding box center [148, 284] width 8 height 24
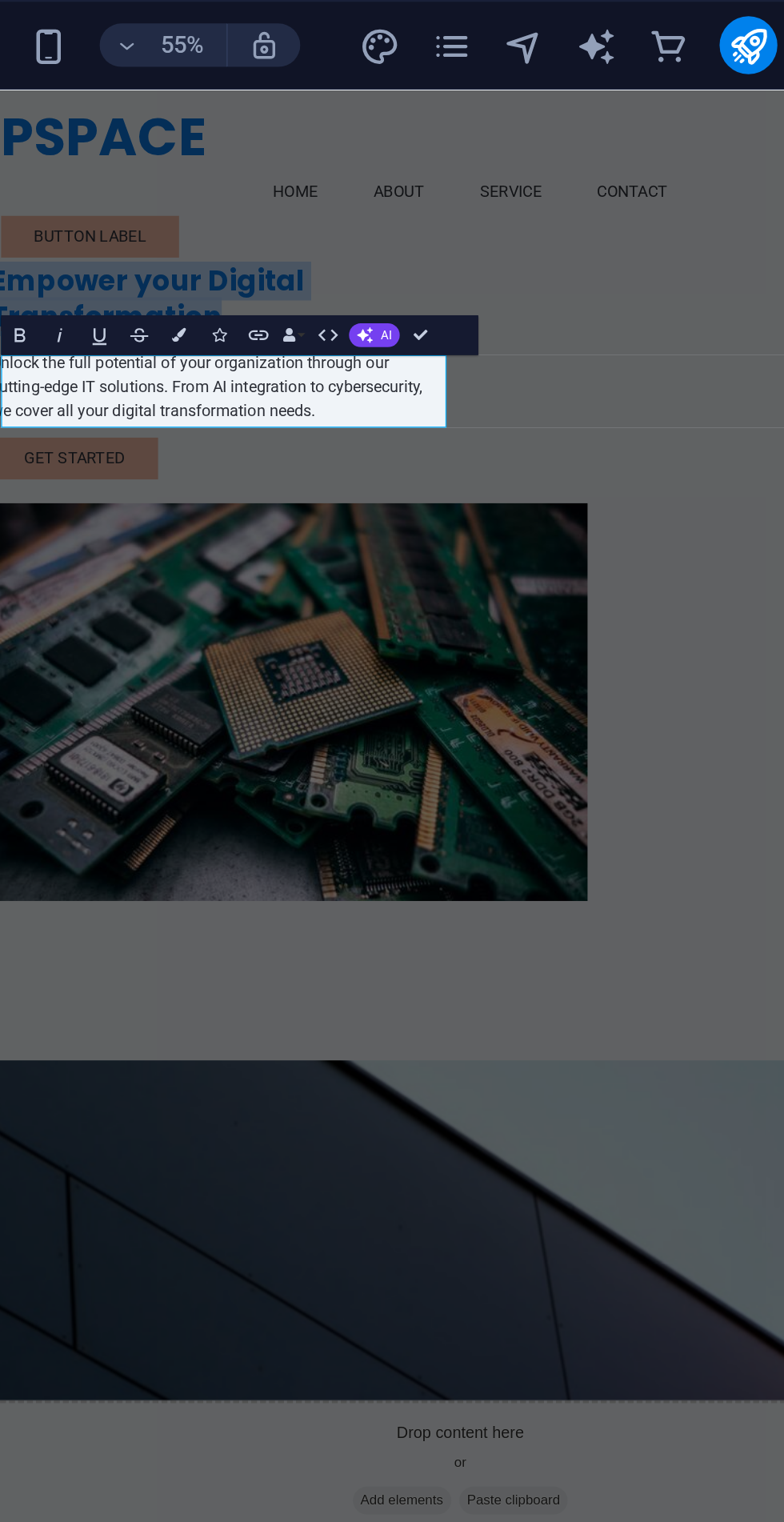
click at [517, 148] on icon "button" at bounding box center [517, 148] width 7 height 7
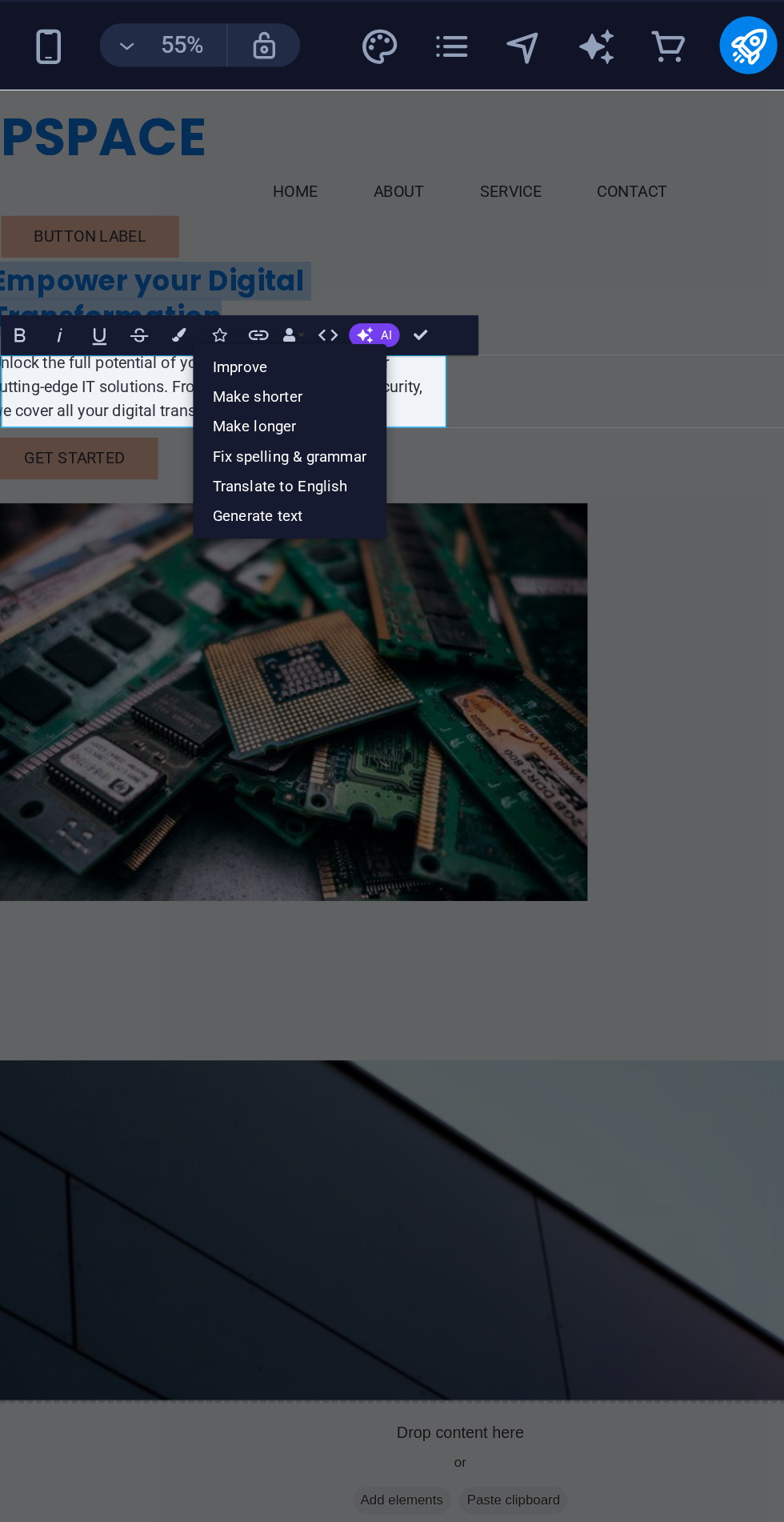
click at [456, 165] on link "Improve" at bounding box center [484, 163] width 86 height 14
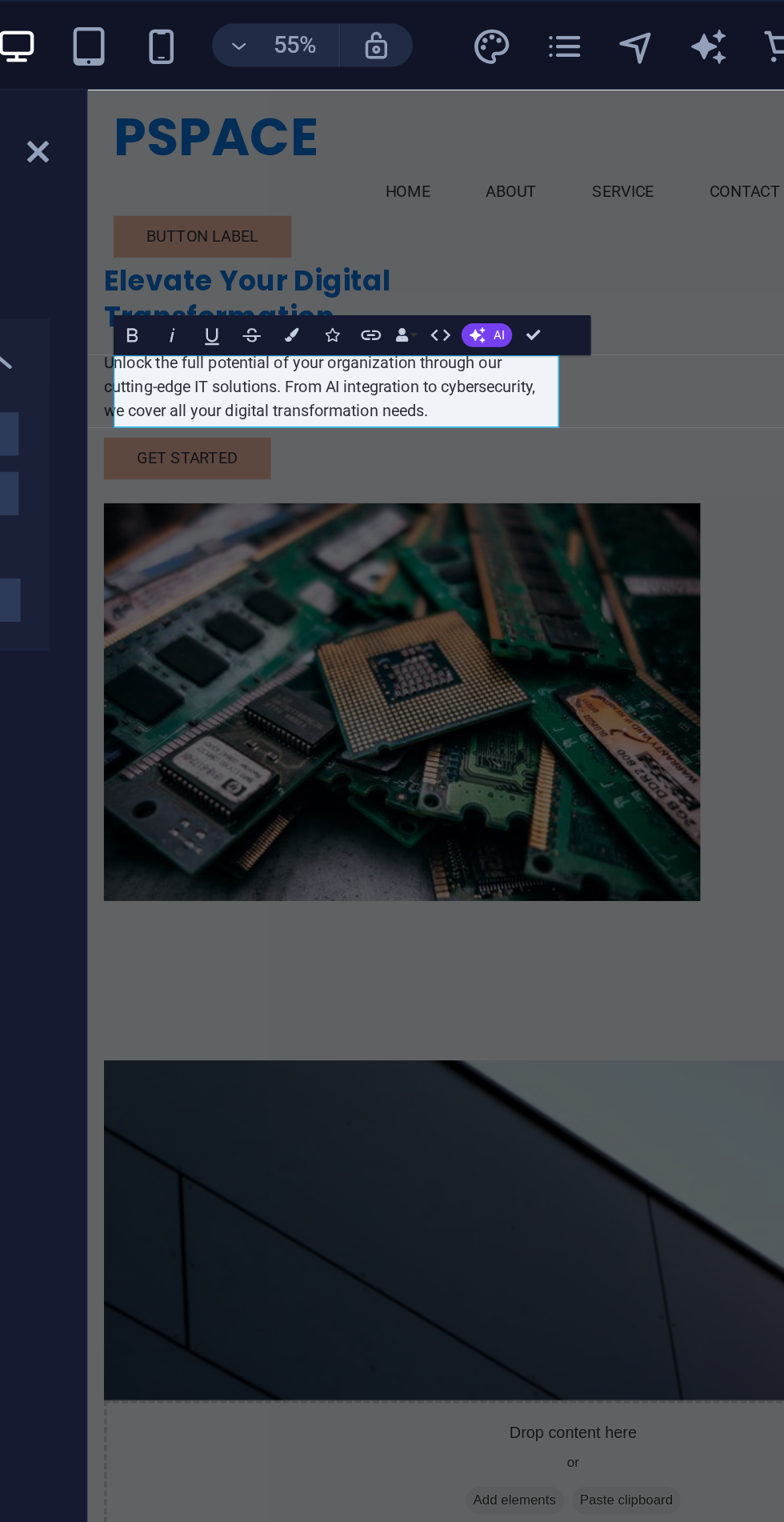
click at [516, 151] on icon "button" at bounding box center [518, 149] width 10 height 10
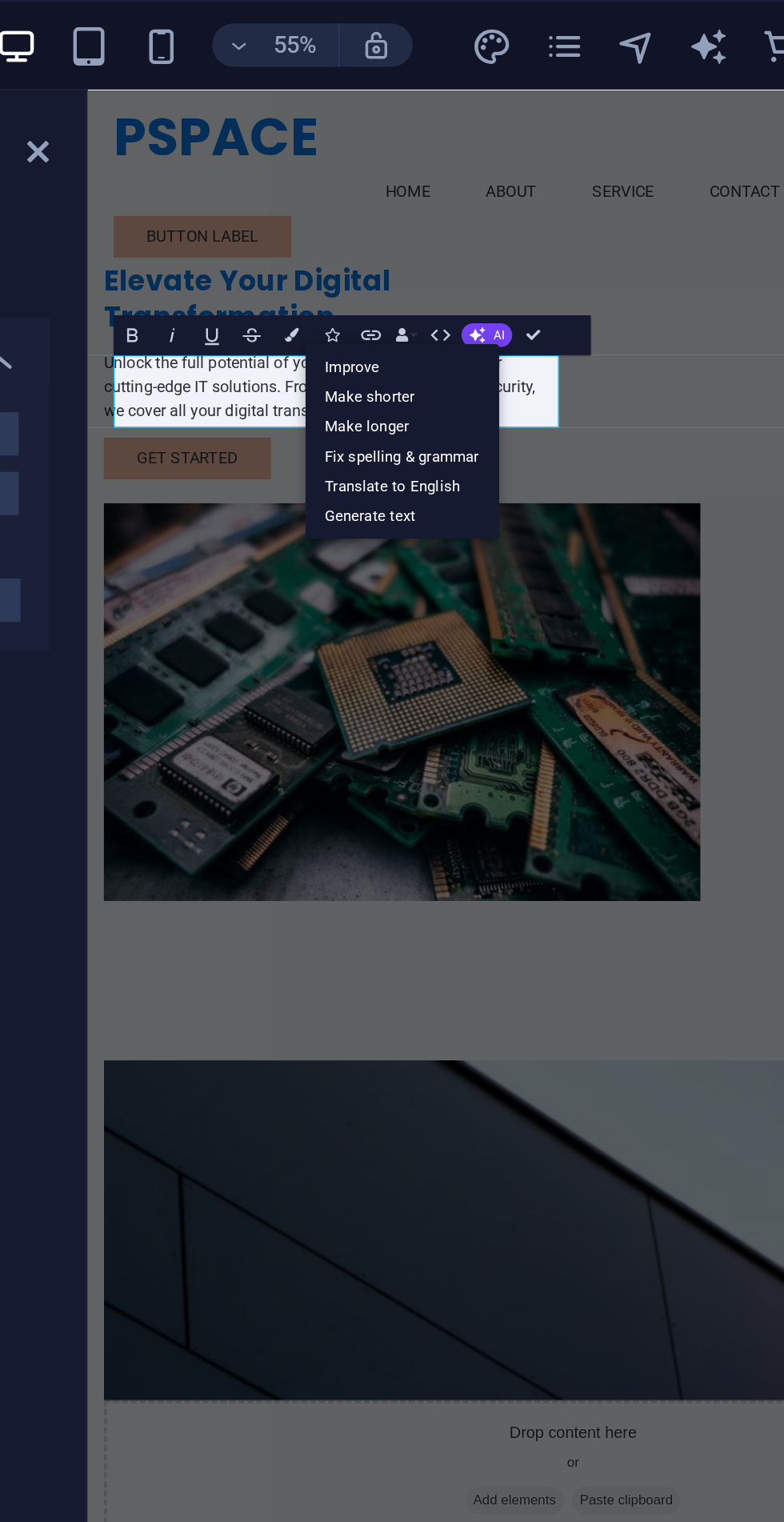
click at [457, 163] on link "Improve" at bounding box center [484, 163] width 86 height 14
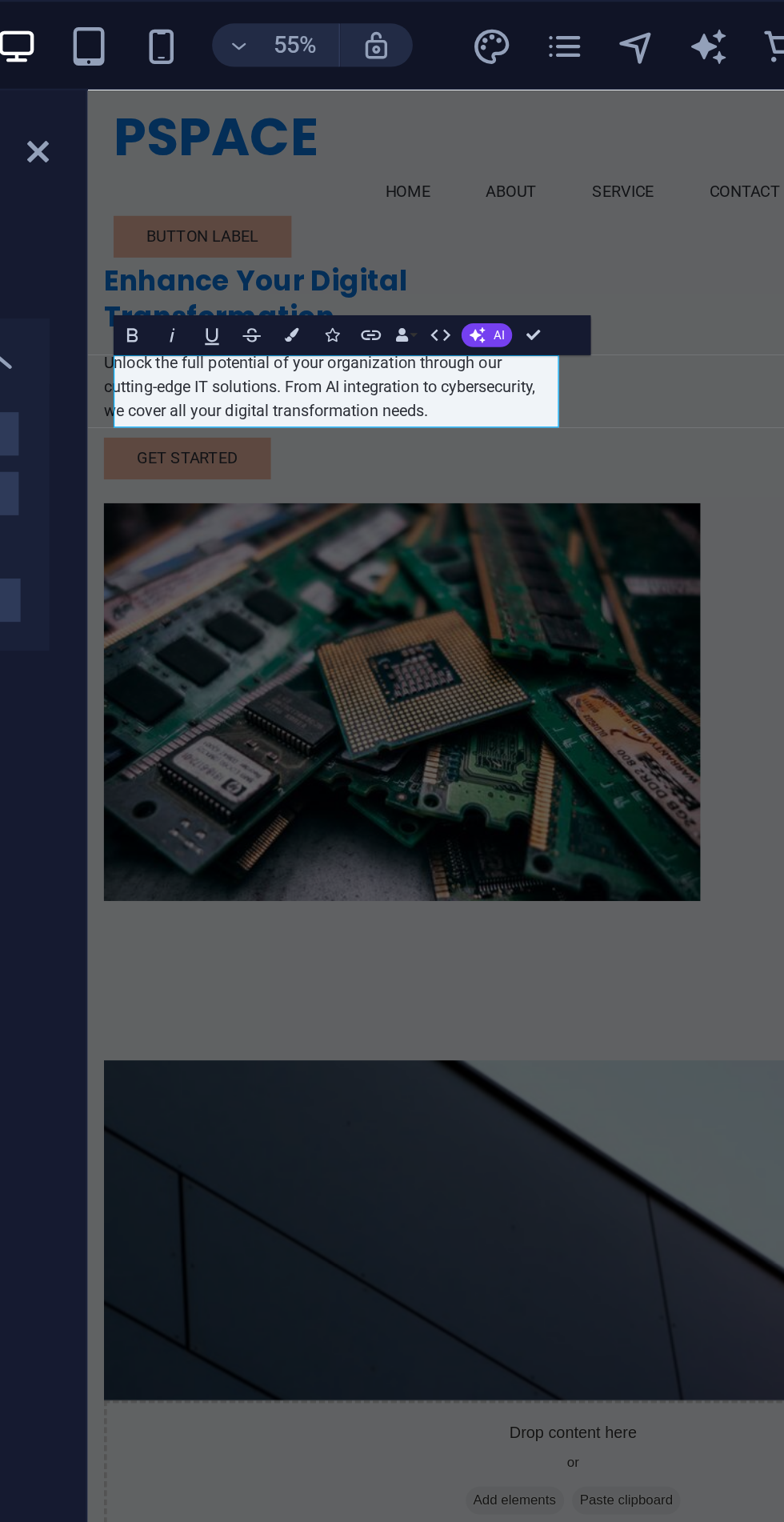
click at [519, 150] on icon "button" at bounding box center [517, 149] width 10 height 10
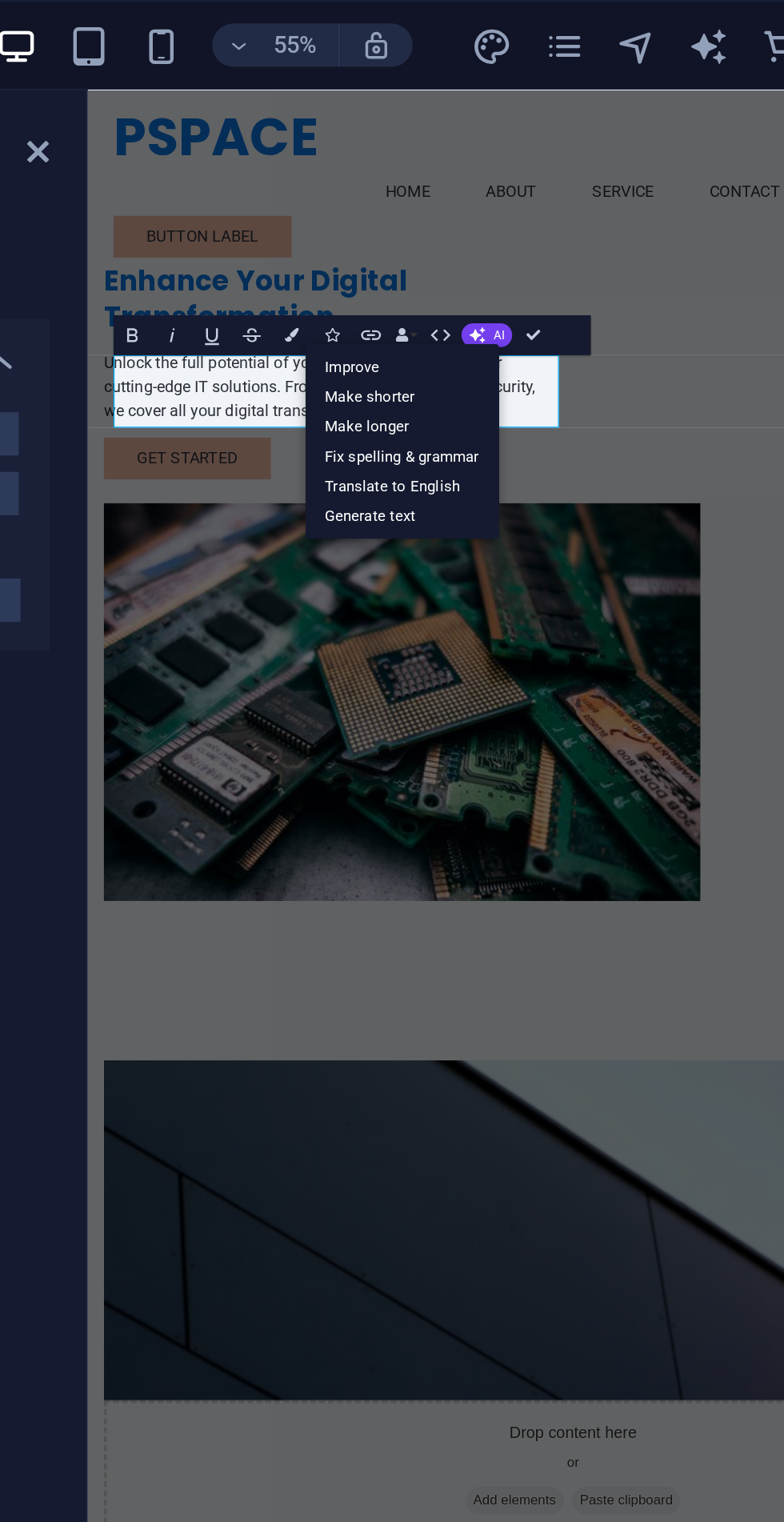
click at [454, 165] on link "Improve" at bounding box center [484, 163] width 86 height 14
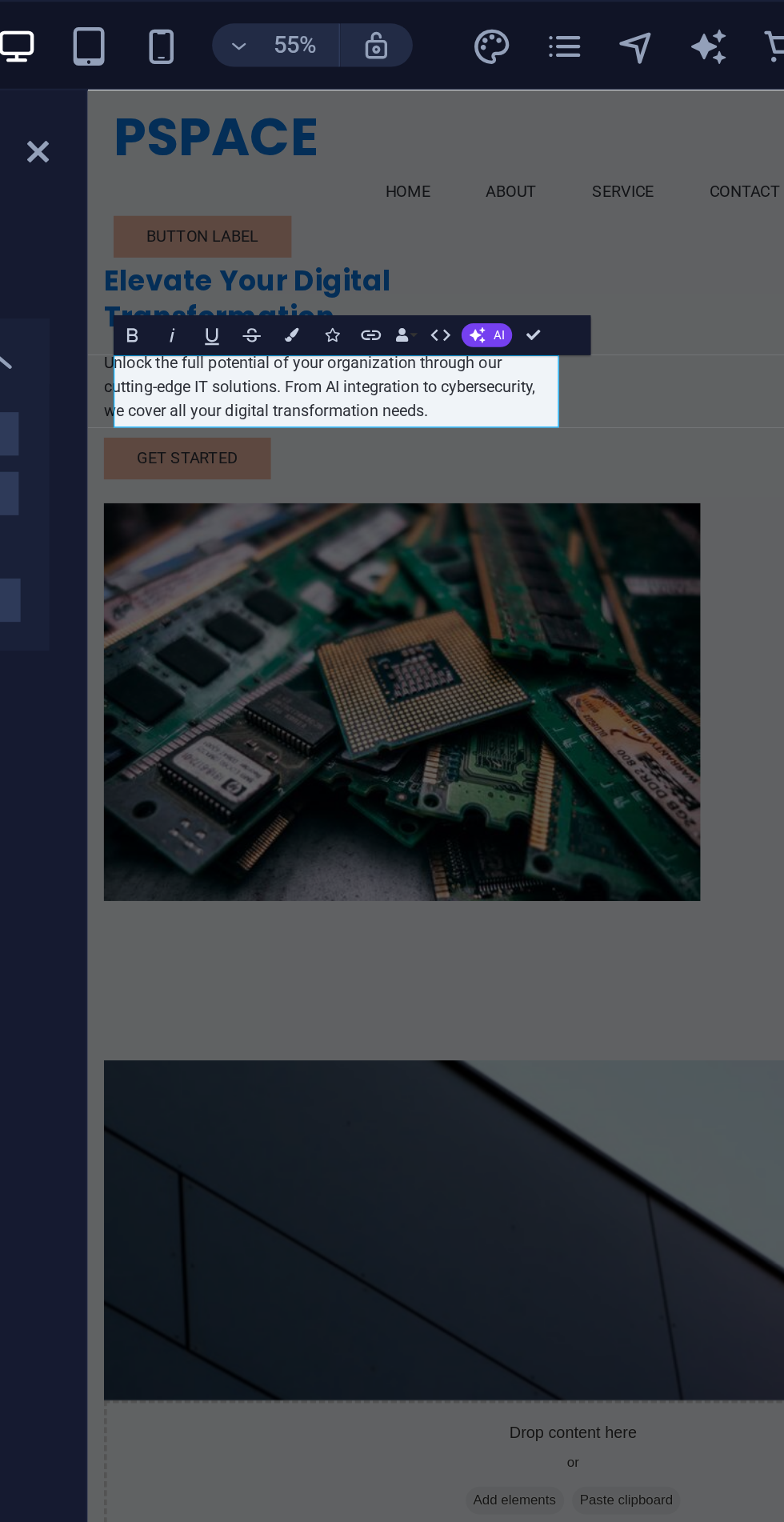
click at [183, 289] on h2 "Elevate Your Digital Transformation" at bounding box center [279, 260] width 359 height 58
click at [519, 150] on icon "button" at bounding box center [517, 149] width 10 height 10
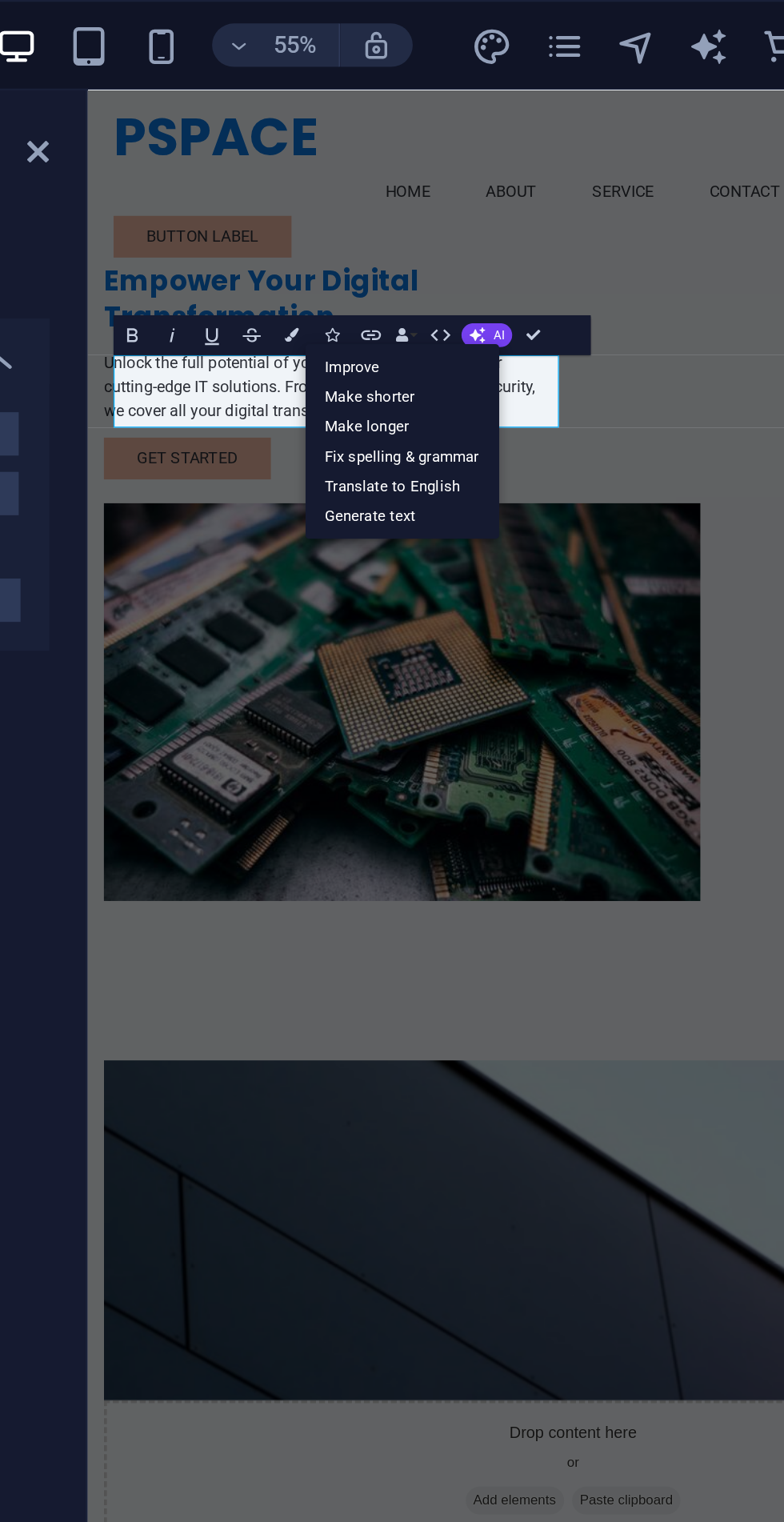
click at [460, 179] on link "Make shorter" at bounding box center [484, 177] width 86 height 14
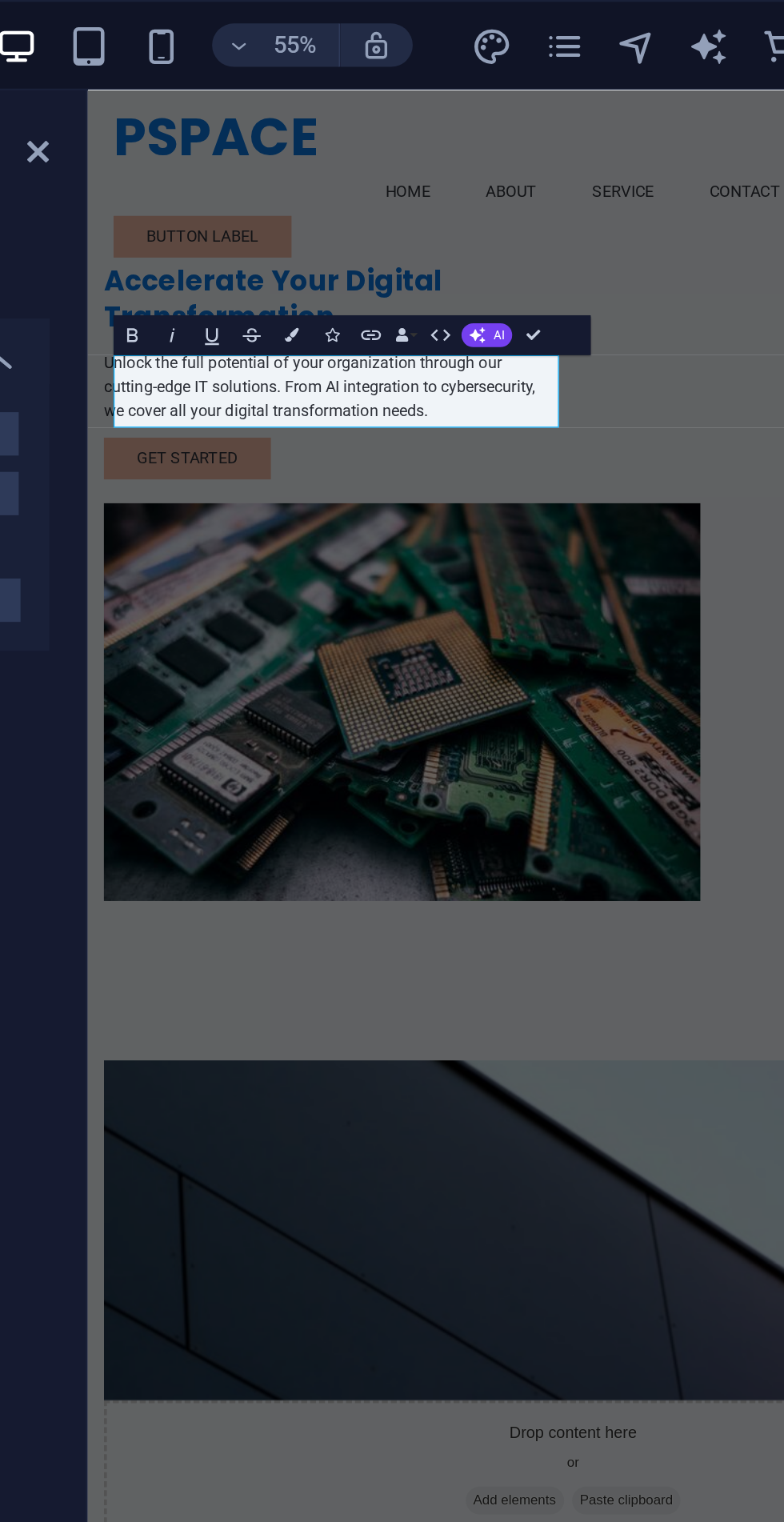
click at [359, 404] on div "Accelerate Your Digital Transformation Unlock the full potential of your organi…" at bounding box center [279, 318] width 359 height 174
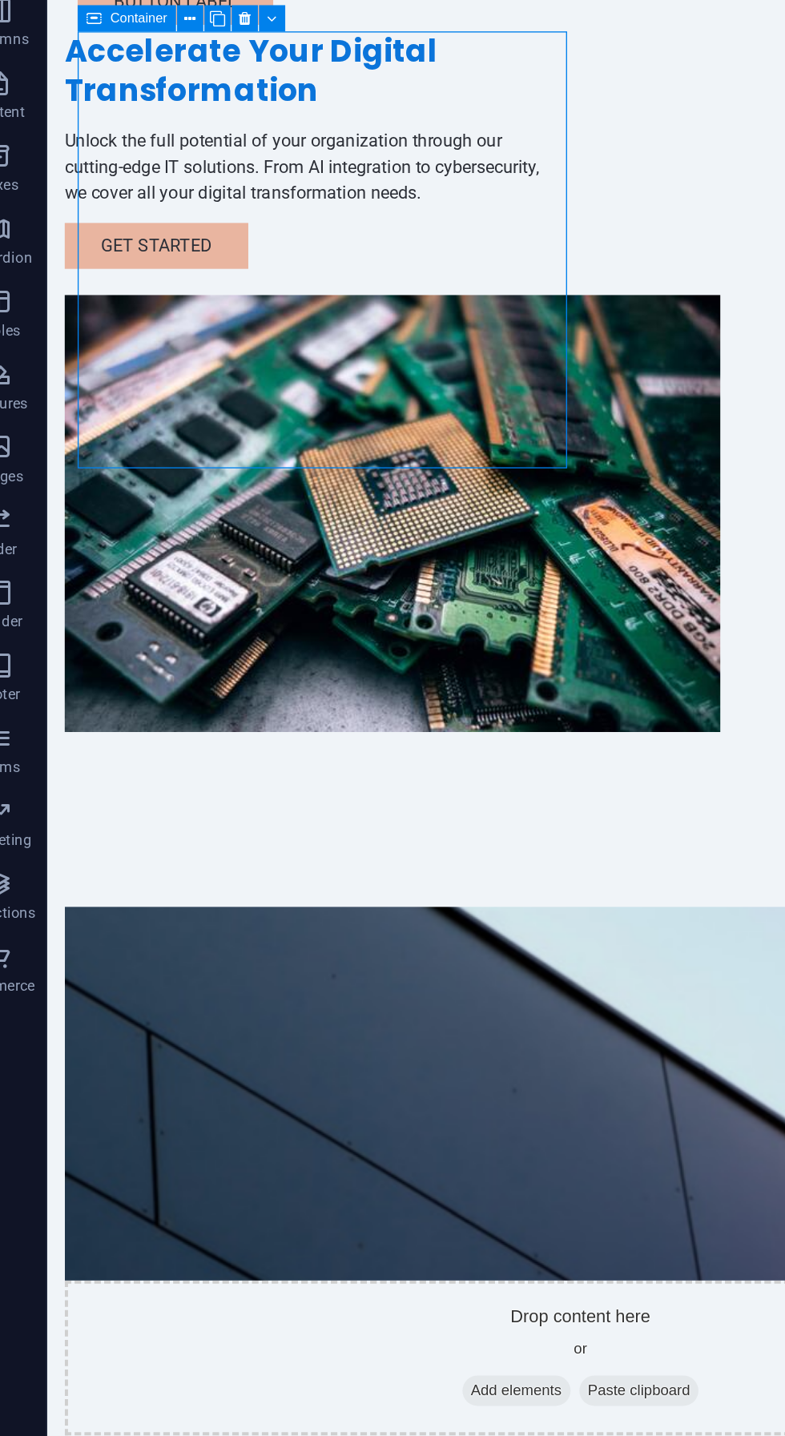
click at [159, 109] on div "Unlock the full potential of your organization through our cutting-edge IT solu…" at bounding box center [238, 80] width 359 height 58
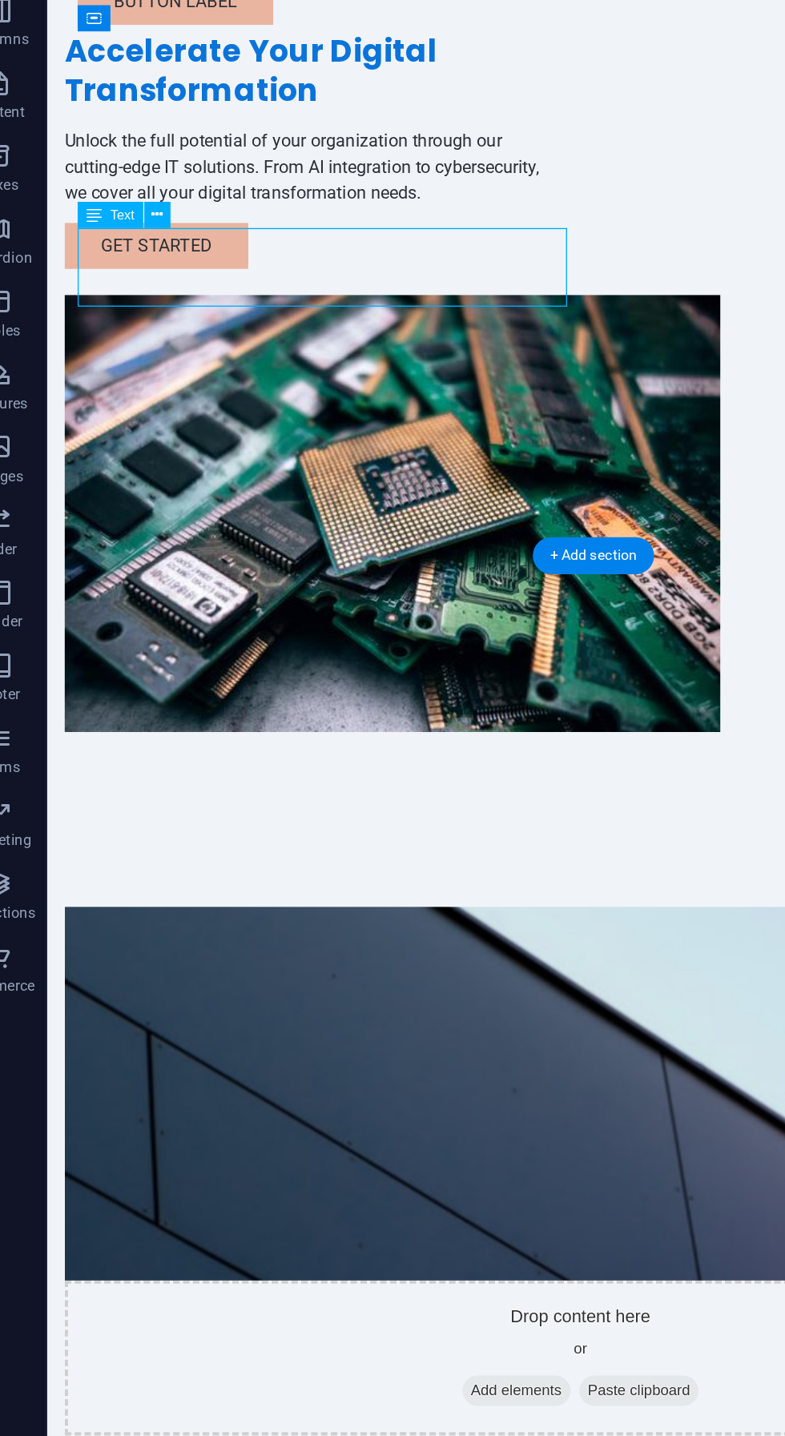
click at [150, 109] on div "Unlock the full potential of your organization through our cutting-edge IT solu…" at bounding box center [238, 80] width 359 height 58
click at [127, 109] on div "Unlock the full potential of your organization through our cutting-edge IT solu…" at bounding box center [238, 80] width 359 height 58
click at [137, 290] on icon at bounding box center [137, 287] width 8 height 15
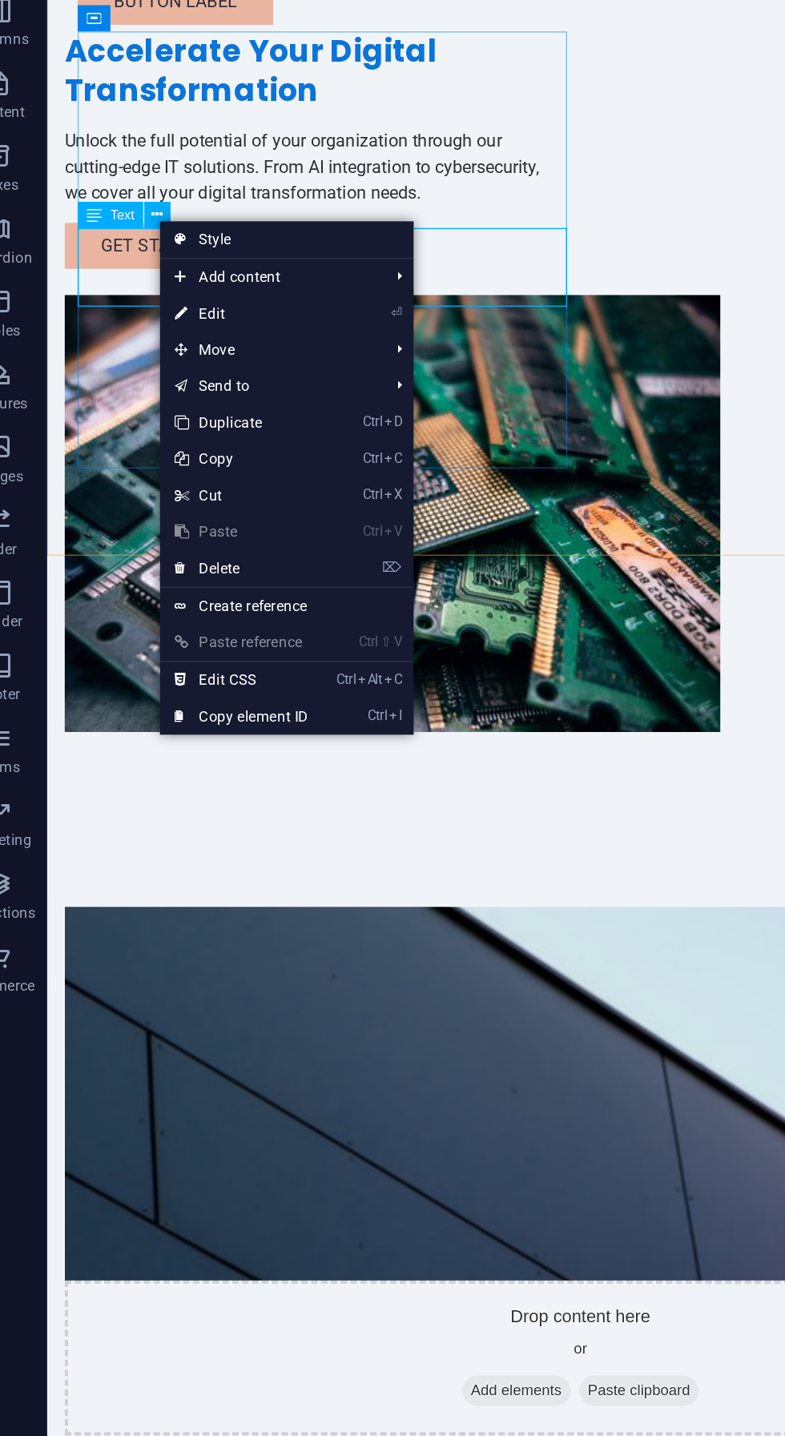
click at [160, 354] on link "⏎ Edit" at bounding box center [192, 352] width 107 height 24
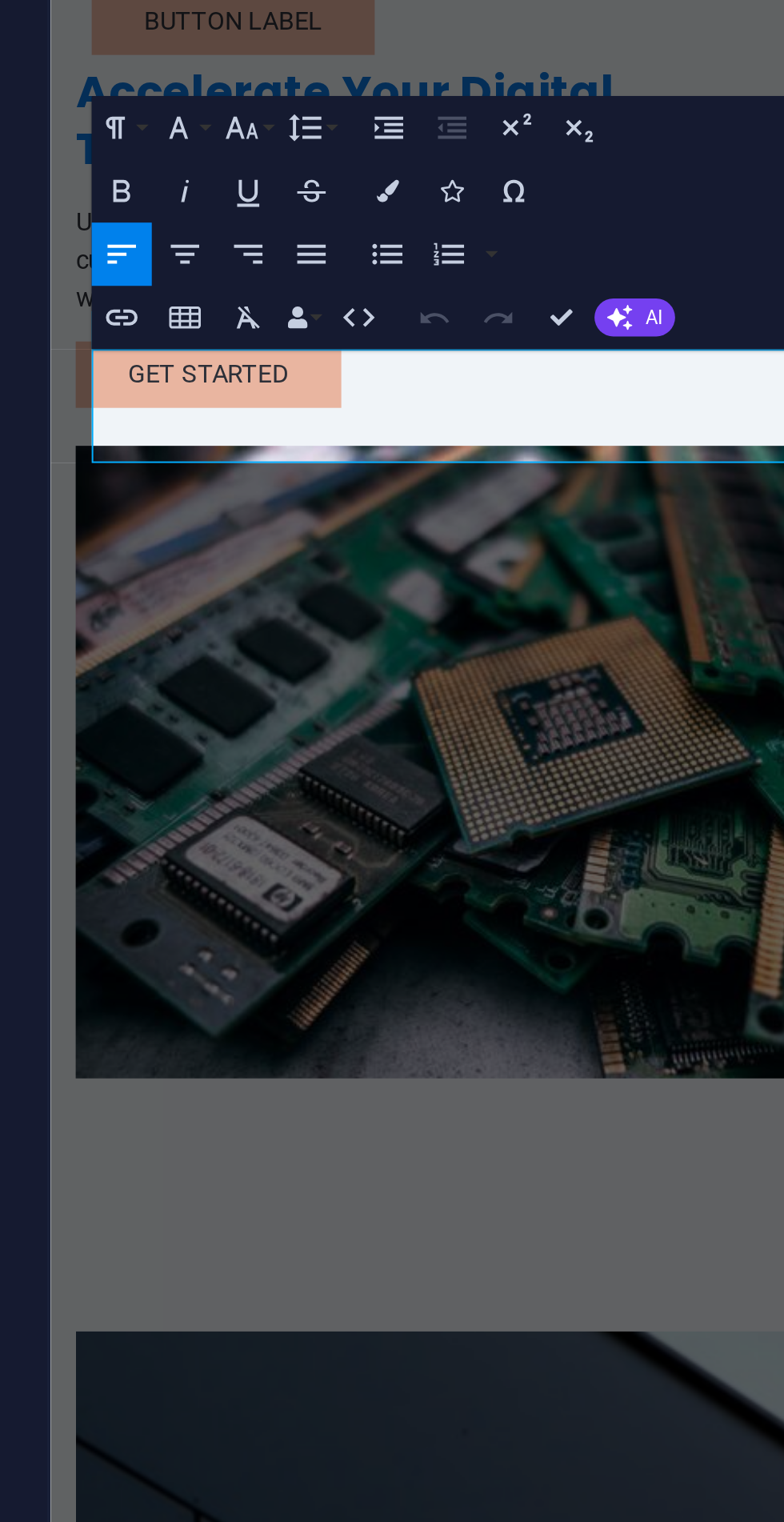
click at [160, 58] on p "Unlock the full potential of your organization through our cutting-edge IT solu…" at bounding box center [241, 29] width 359 height 58
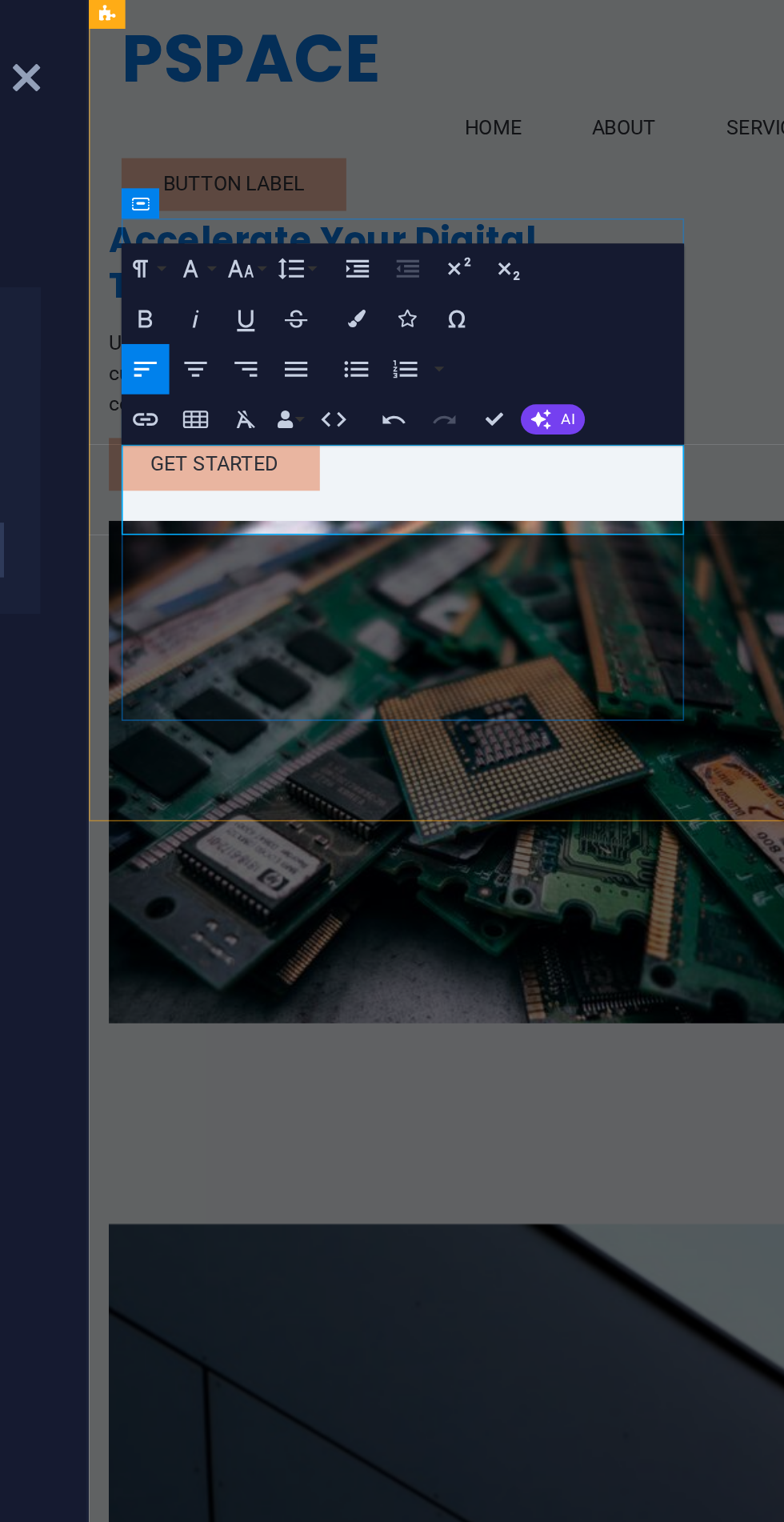
click at [295, 268] on p "Unlock the full potential of your organization through our cutting-edge solutio…" at bounding box center [280, 240] width 359 height 58
click at [415, 488] on div "Accelerate Your Digital Transformation Unlock the full potential of your organi…" at bounding box center [486, 359] width 797 height 718
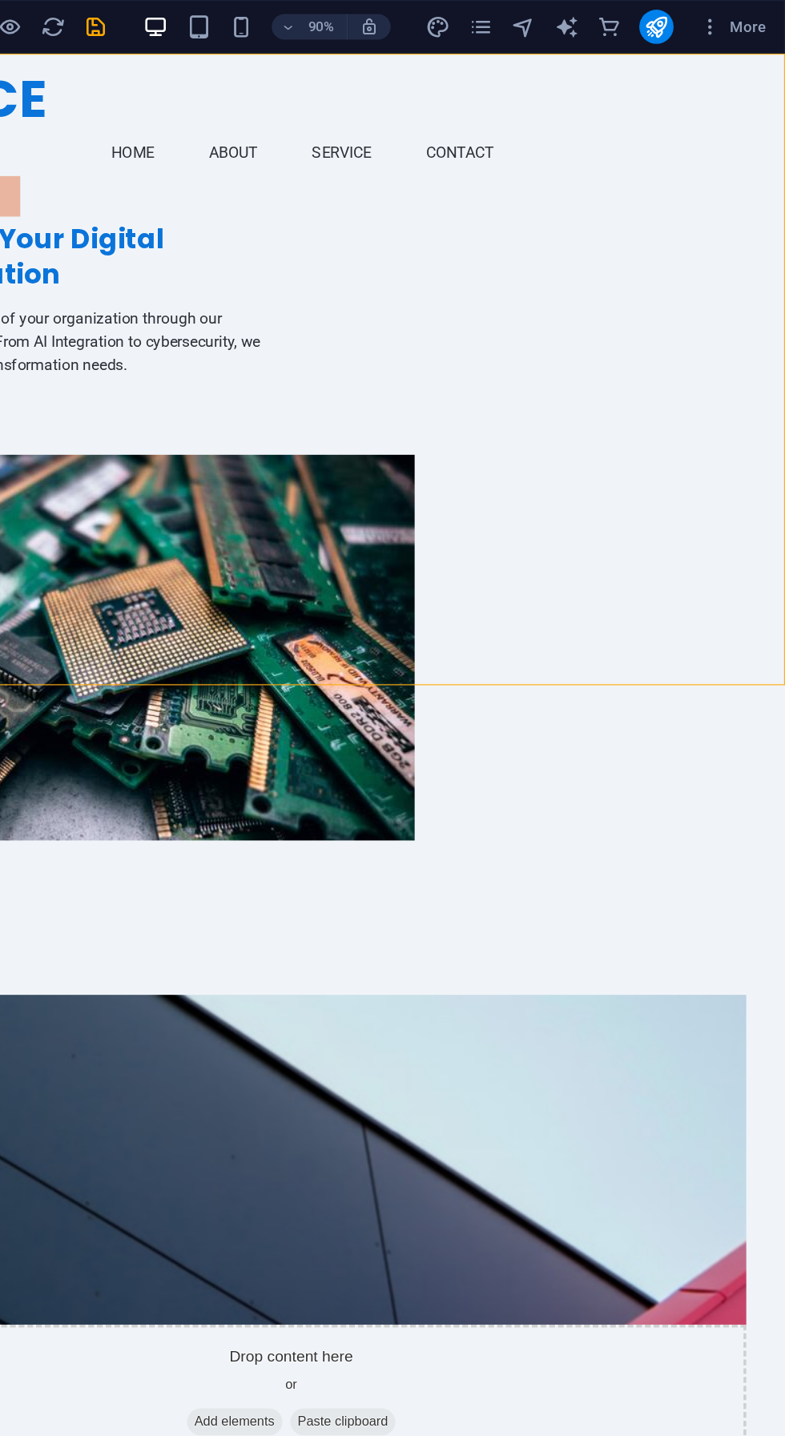
click at [193, 418] on figure at bounding box center [13, 546] width 359 height 320
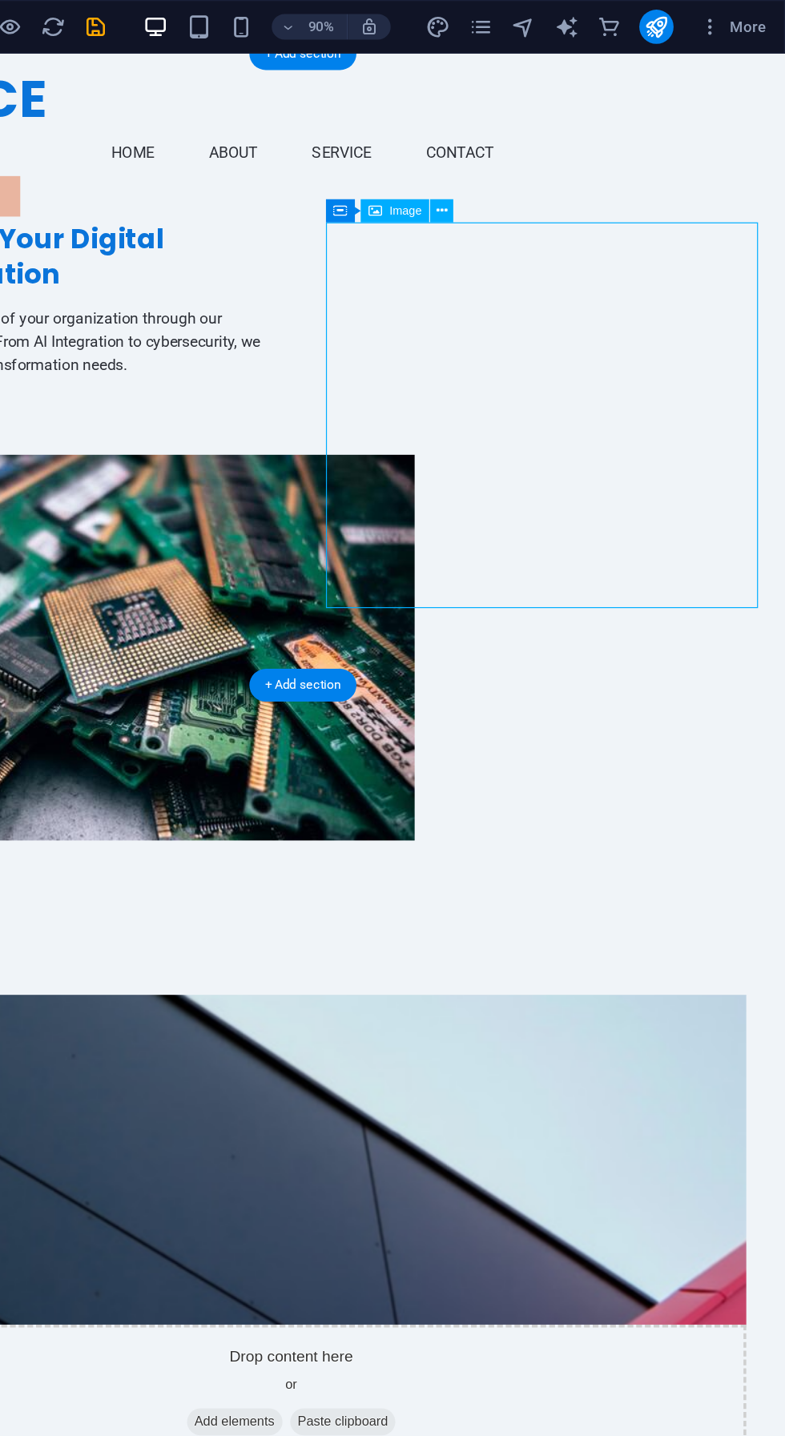
click at [489, 164] on div "Image" at bounding box center [493, 158] width 51 height 18
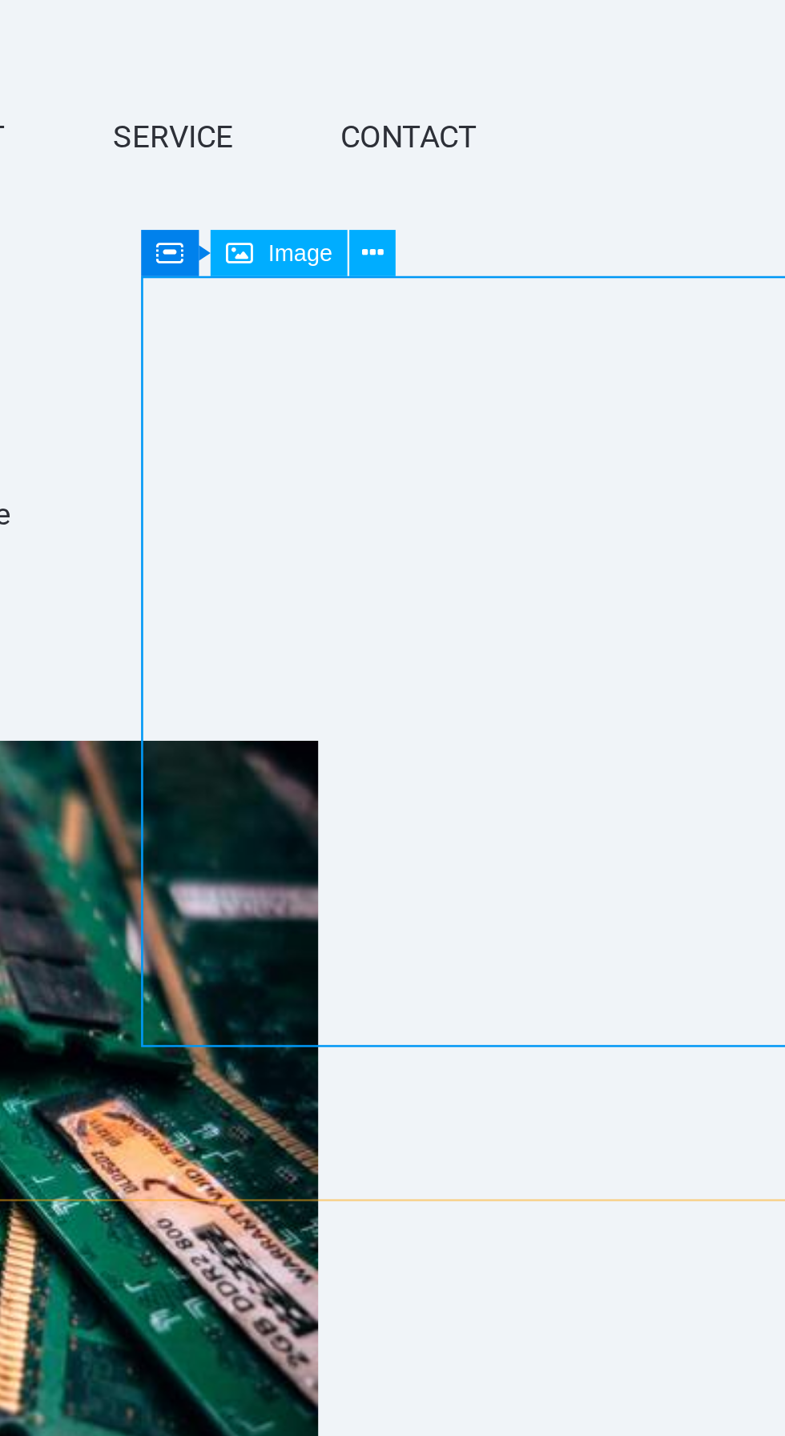
click at [526, 159] on icon at bounding box center [529, 157] width 8 height 15
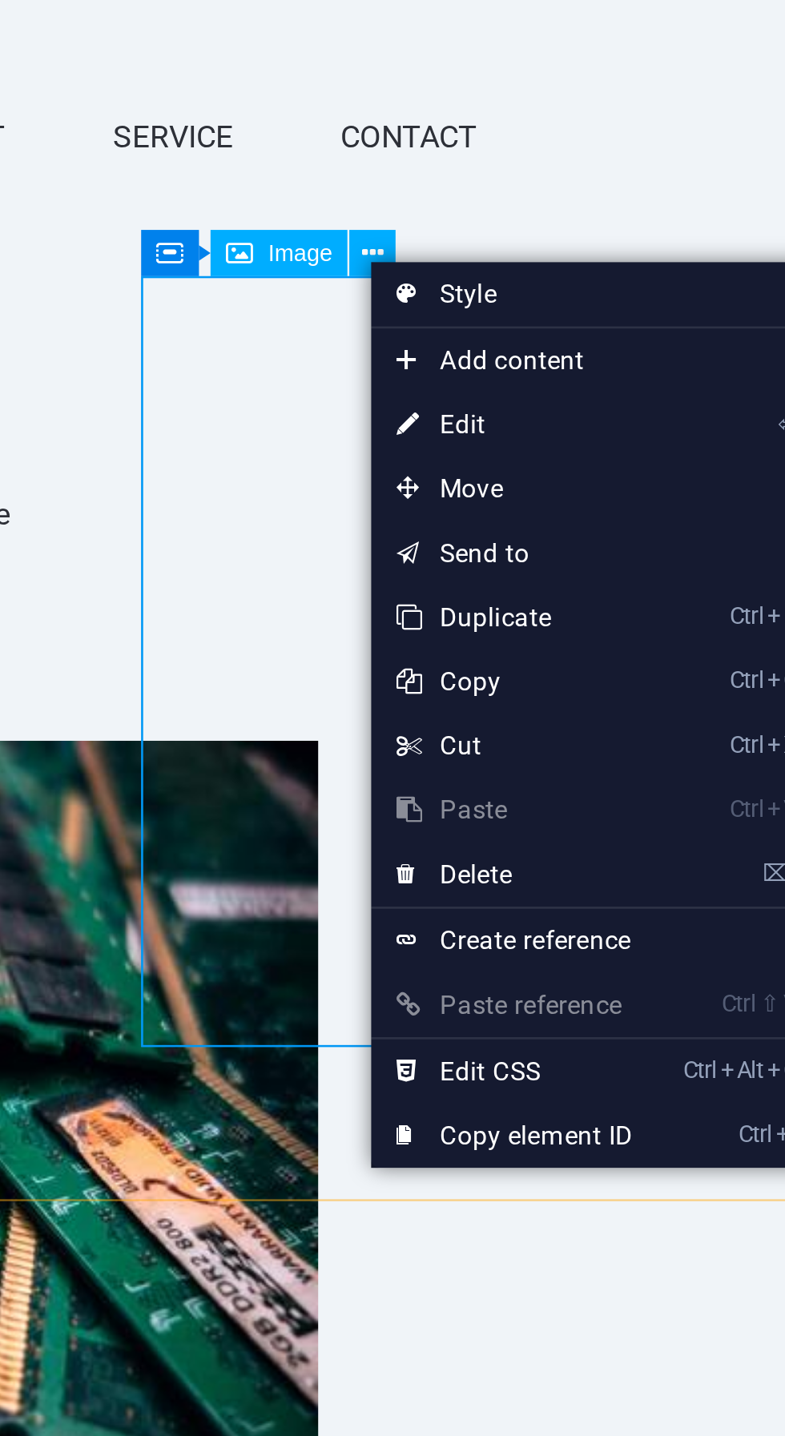
click at [554, 219] on link "⏎ Edit" at bounding box center [581, 222] width 107 height 24
select select "px"
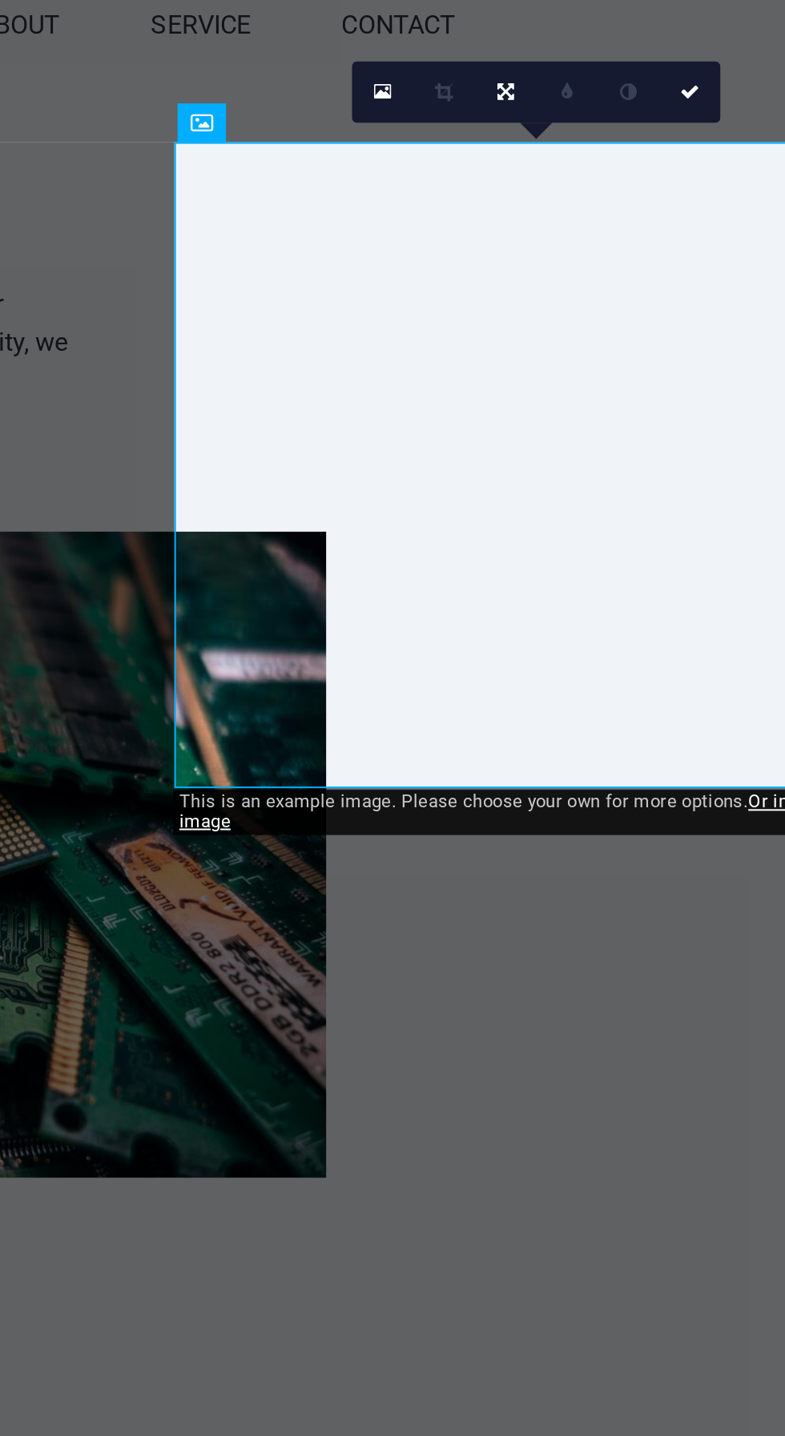
click at [630, 107] on link at bounding box center [633, 103] width 17 height 17
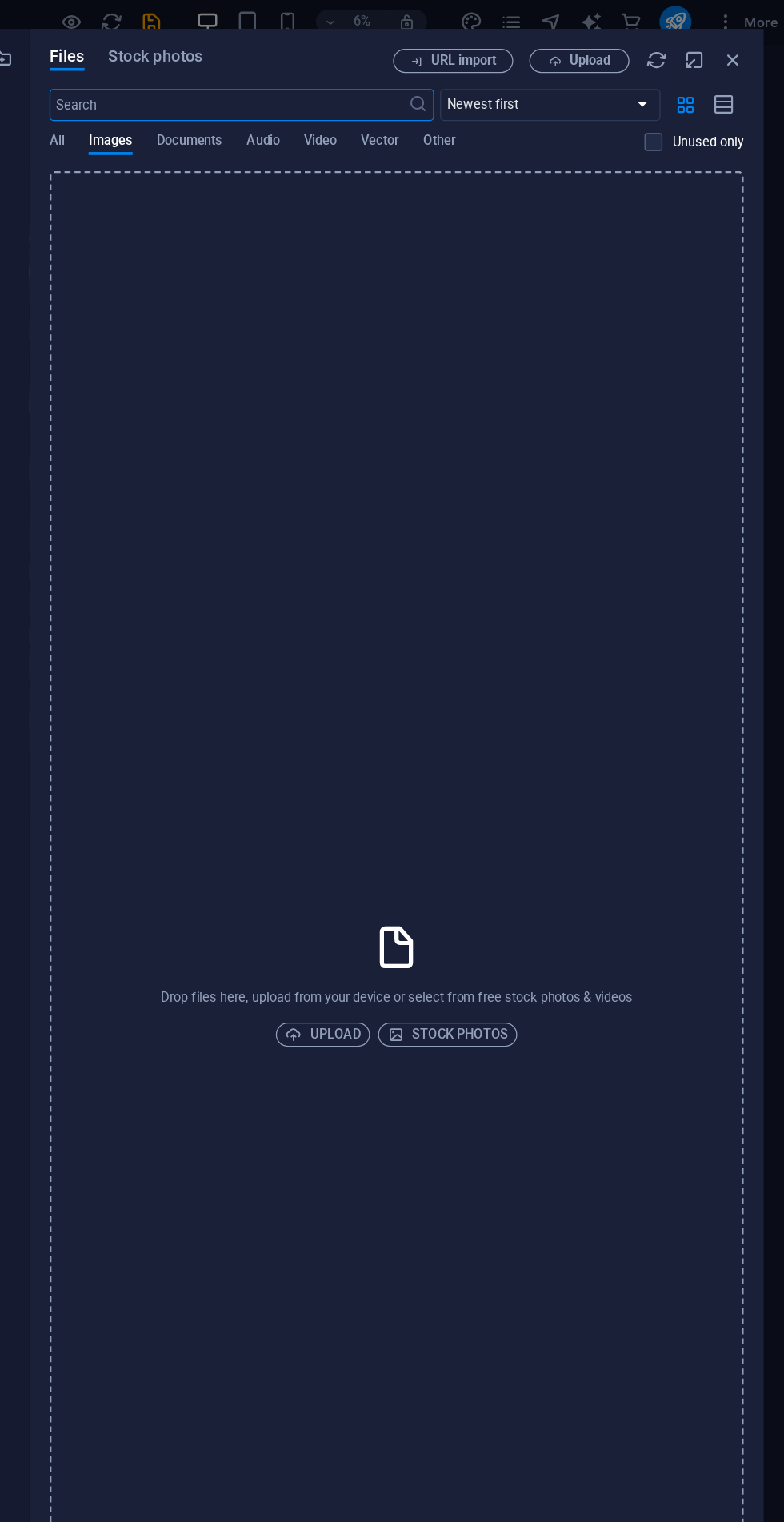
click at [194, 115] on span "All" at bounding box center [194, 117] width 12 height 22
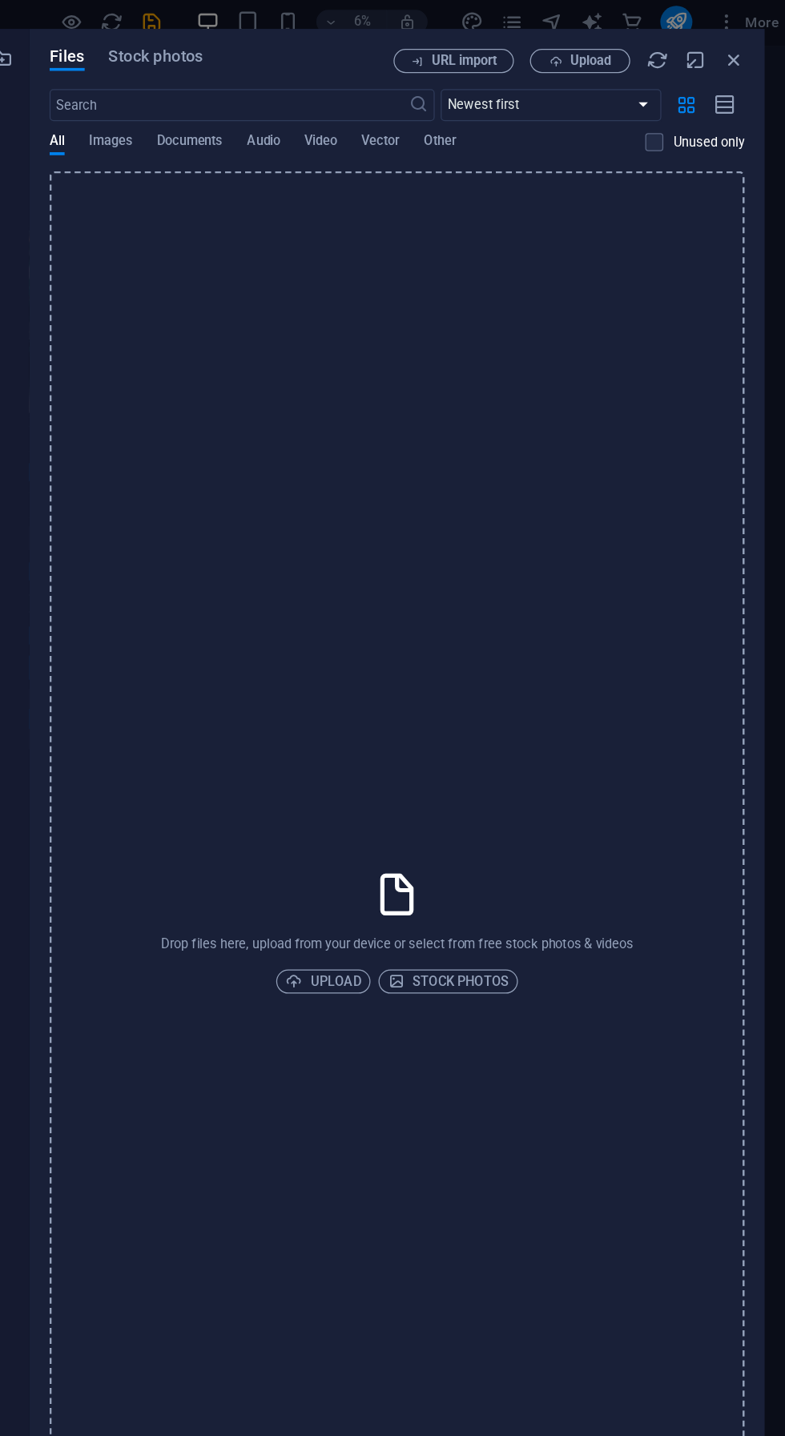
click at [535, 786] on span "Stock photos" at bounding box center [506, 786] width 97 height 19
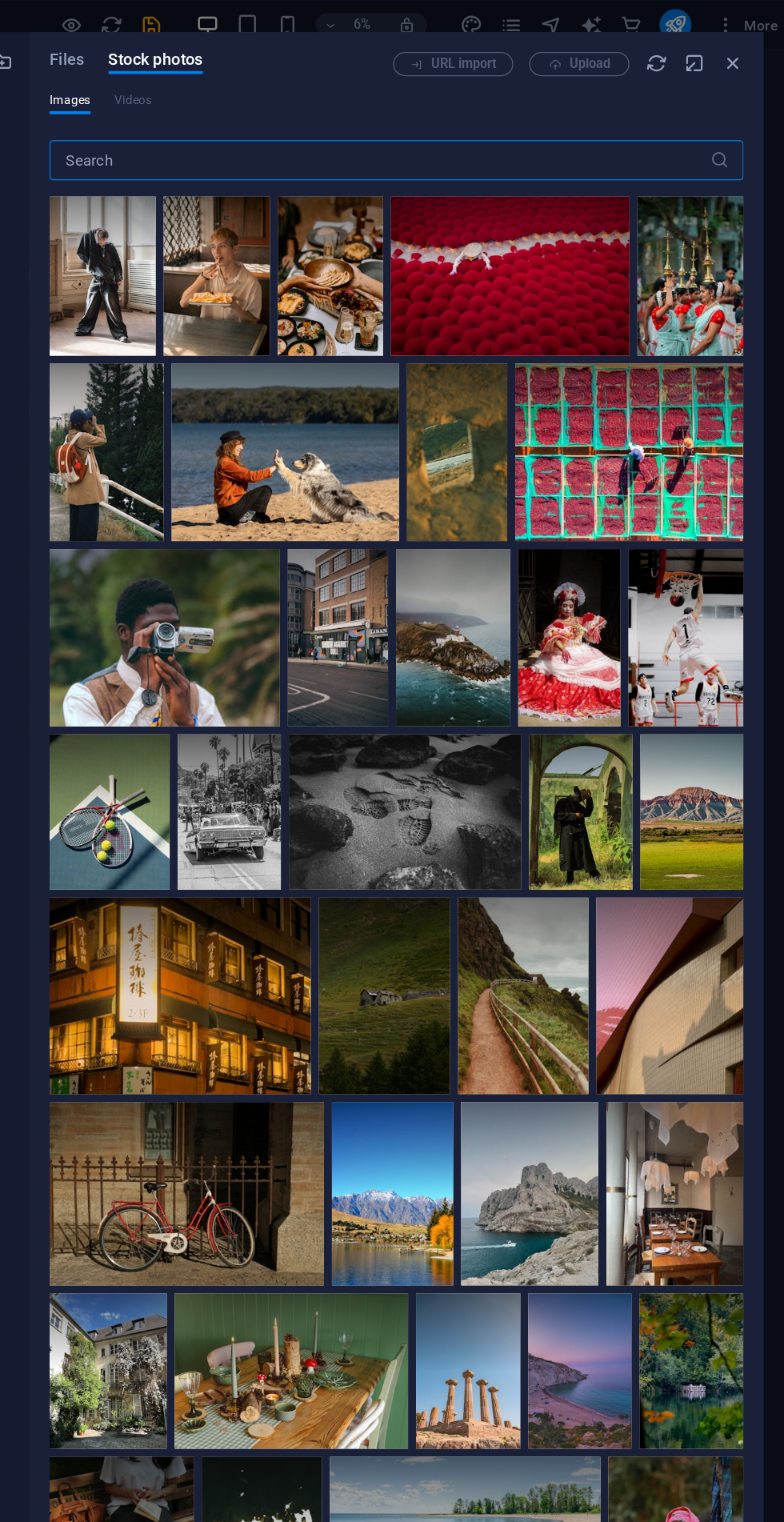
click at [246, 128] on input "text" at bounding box center [451, 128] width 527 height 32
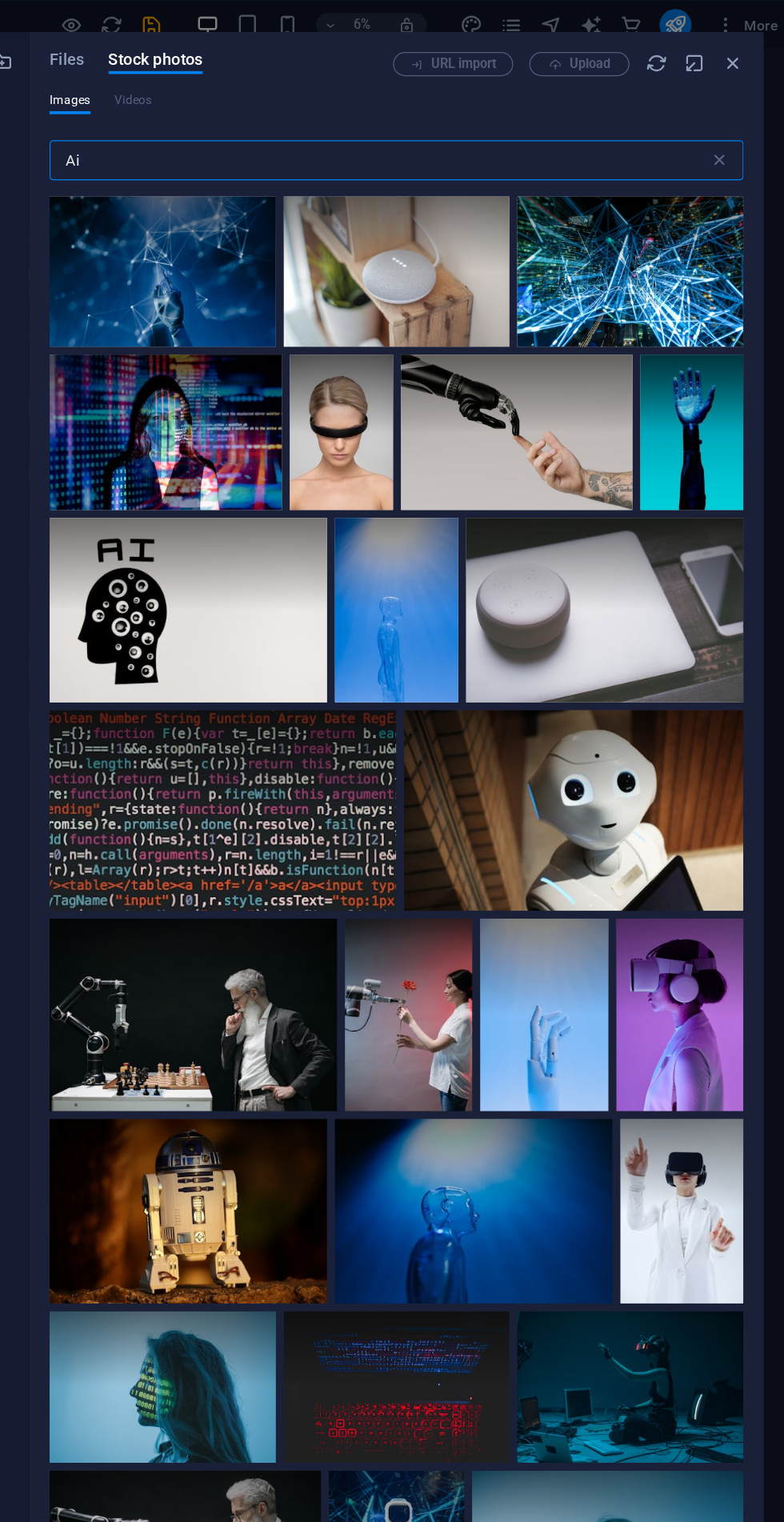
click at [252, 134] on input "Ai" at bounding box center [451, 128] width 527 height 32
type input "A"
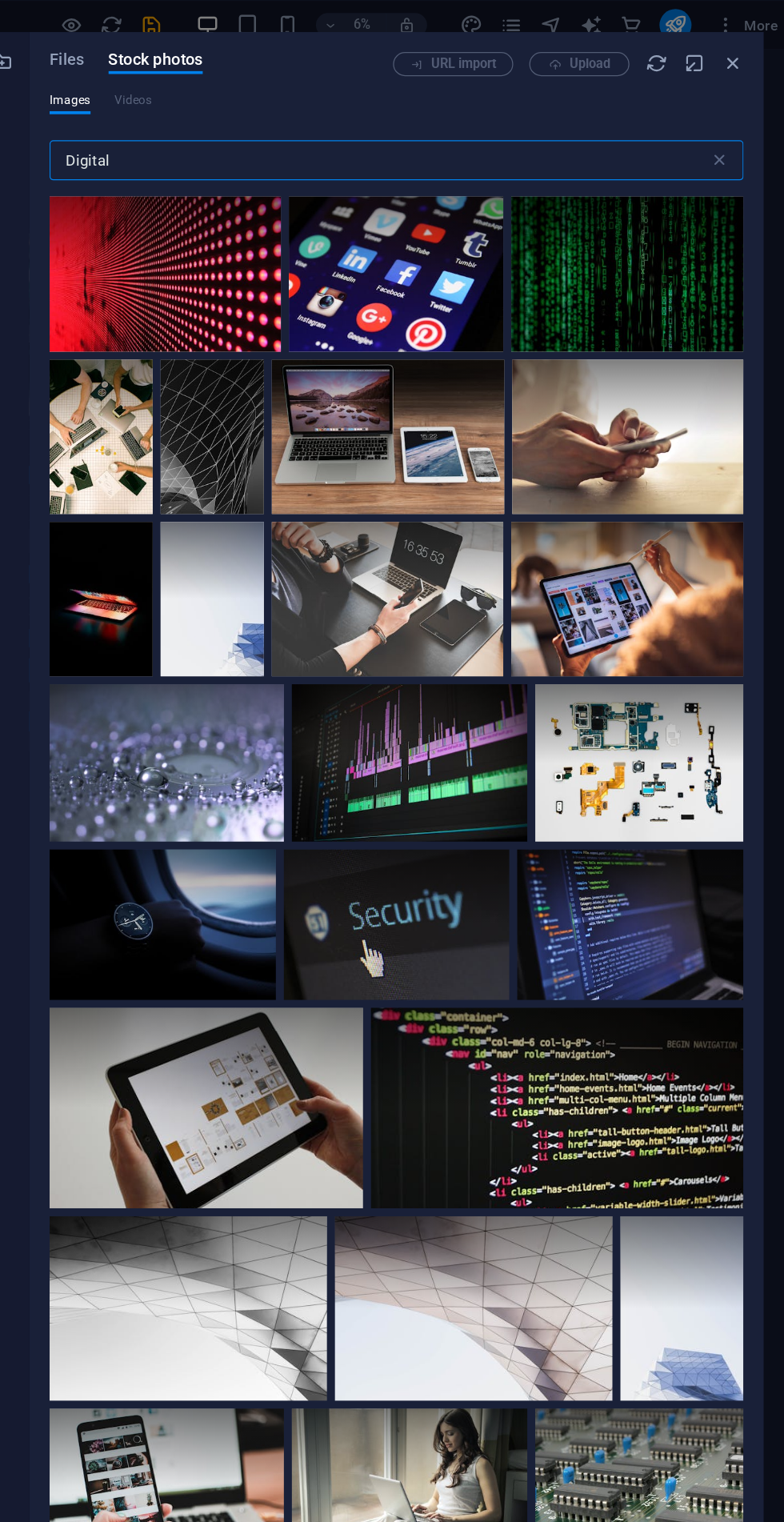
click at [279, 130] on input "Digital" at bounding box center [451, 128] width 527 height 32
type input "D"
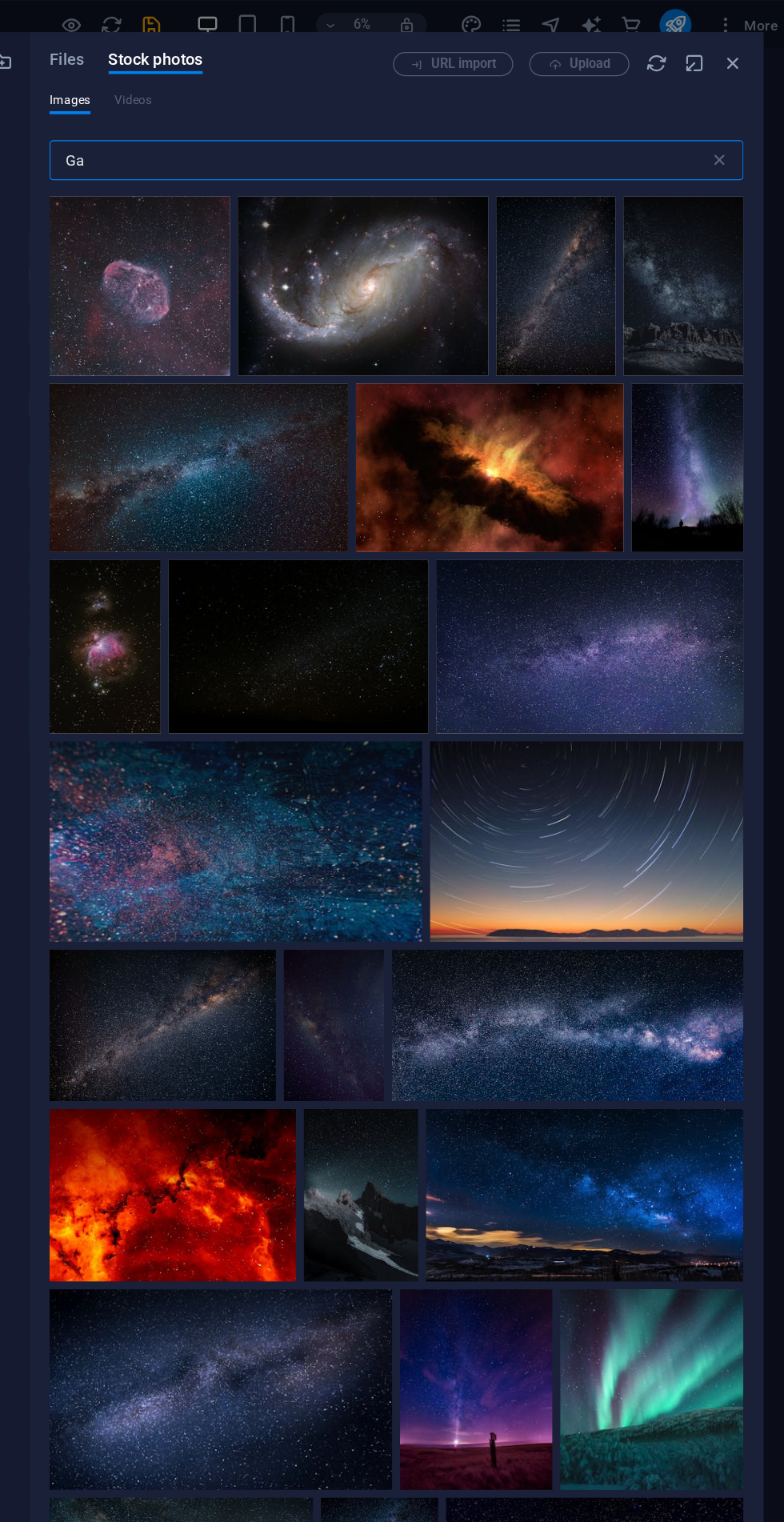
type input "G"
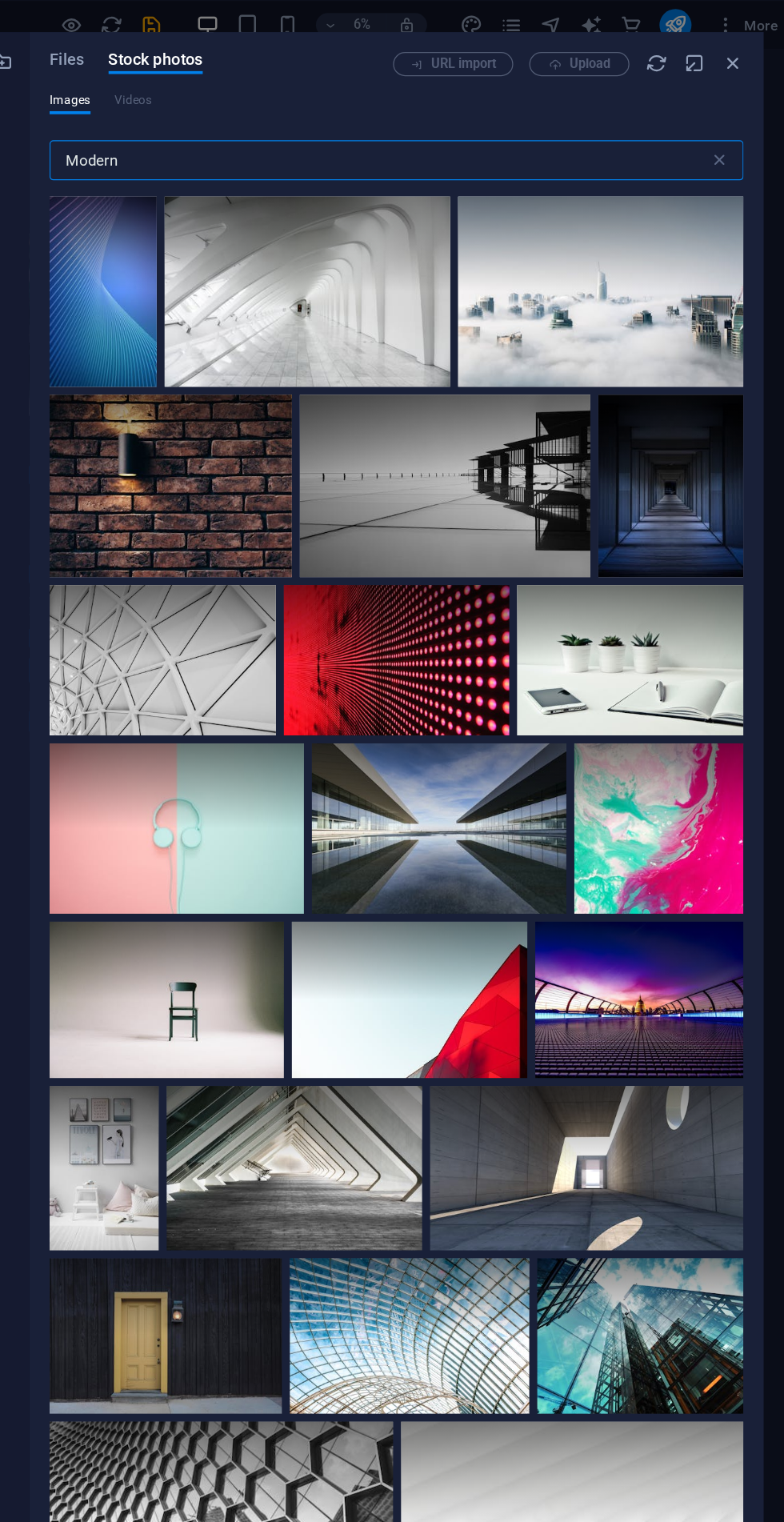
click at [285, 133] on input "Modern" at bounding box center [451, 128] width 527 height 32
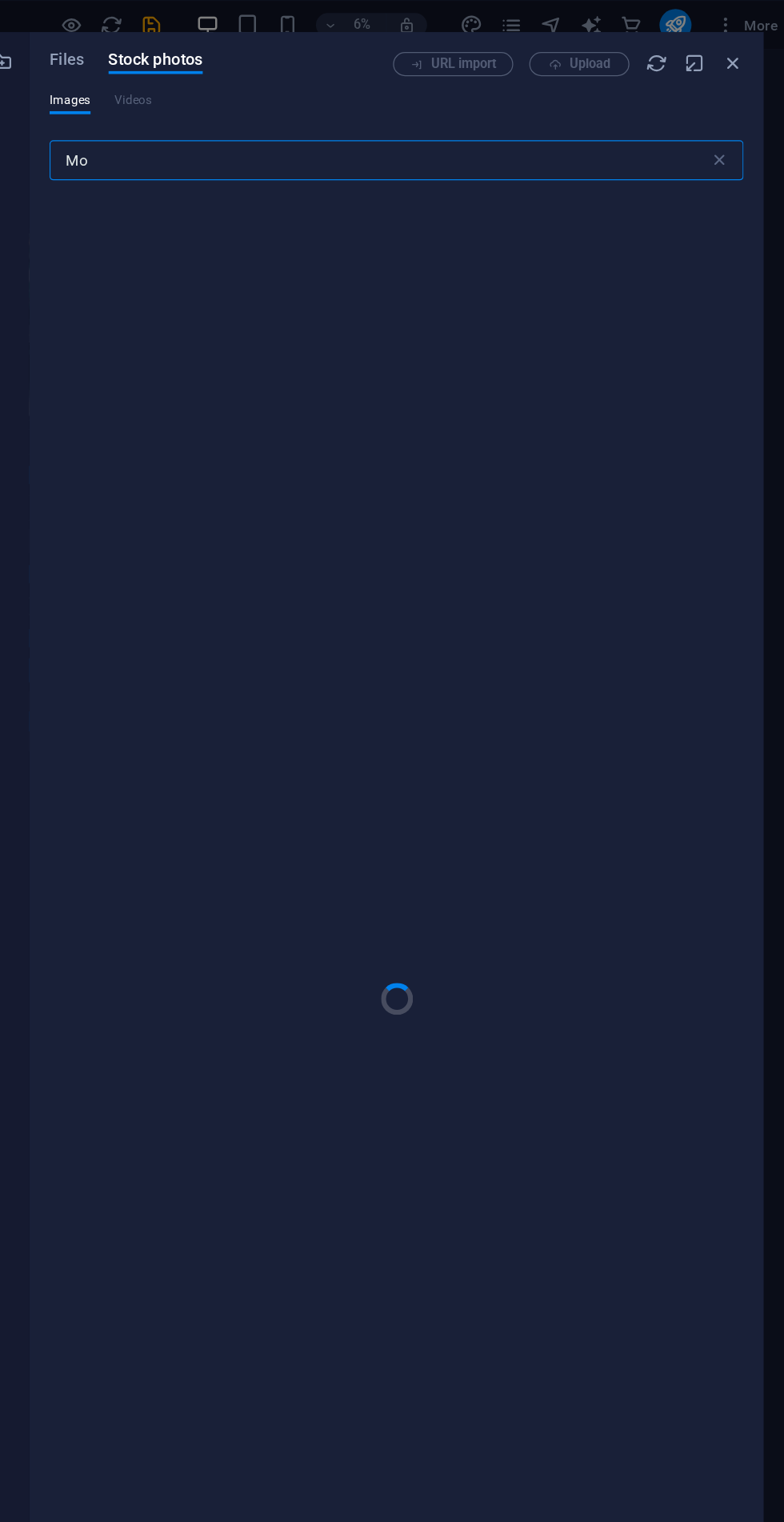
type input "M"
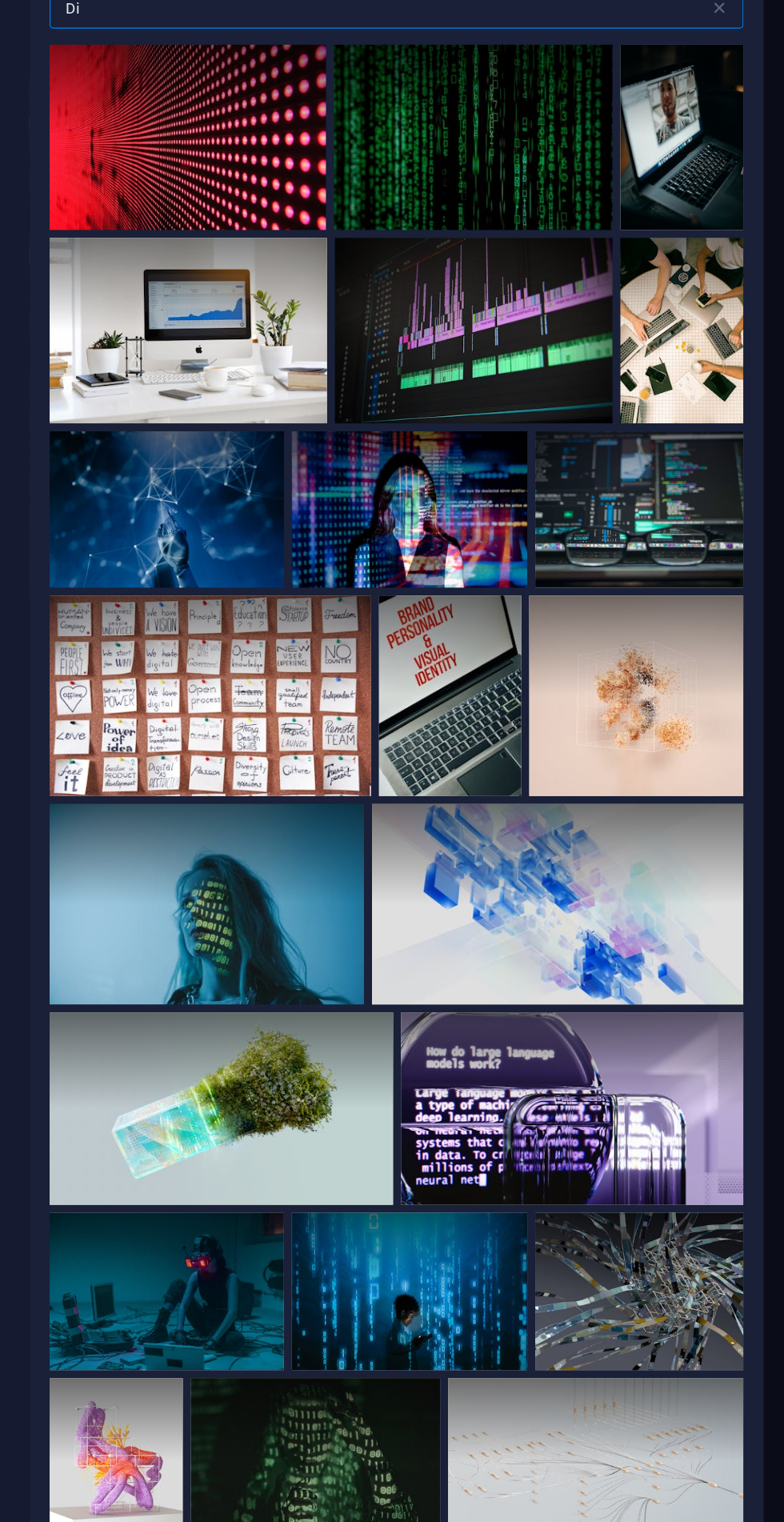
type input "D"
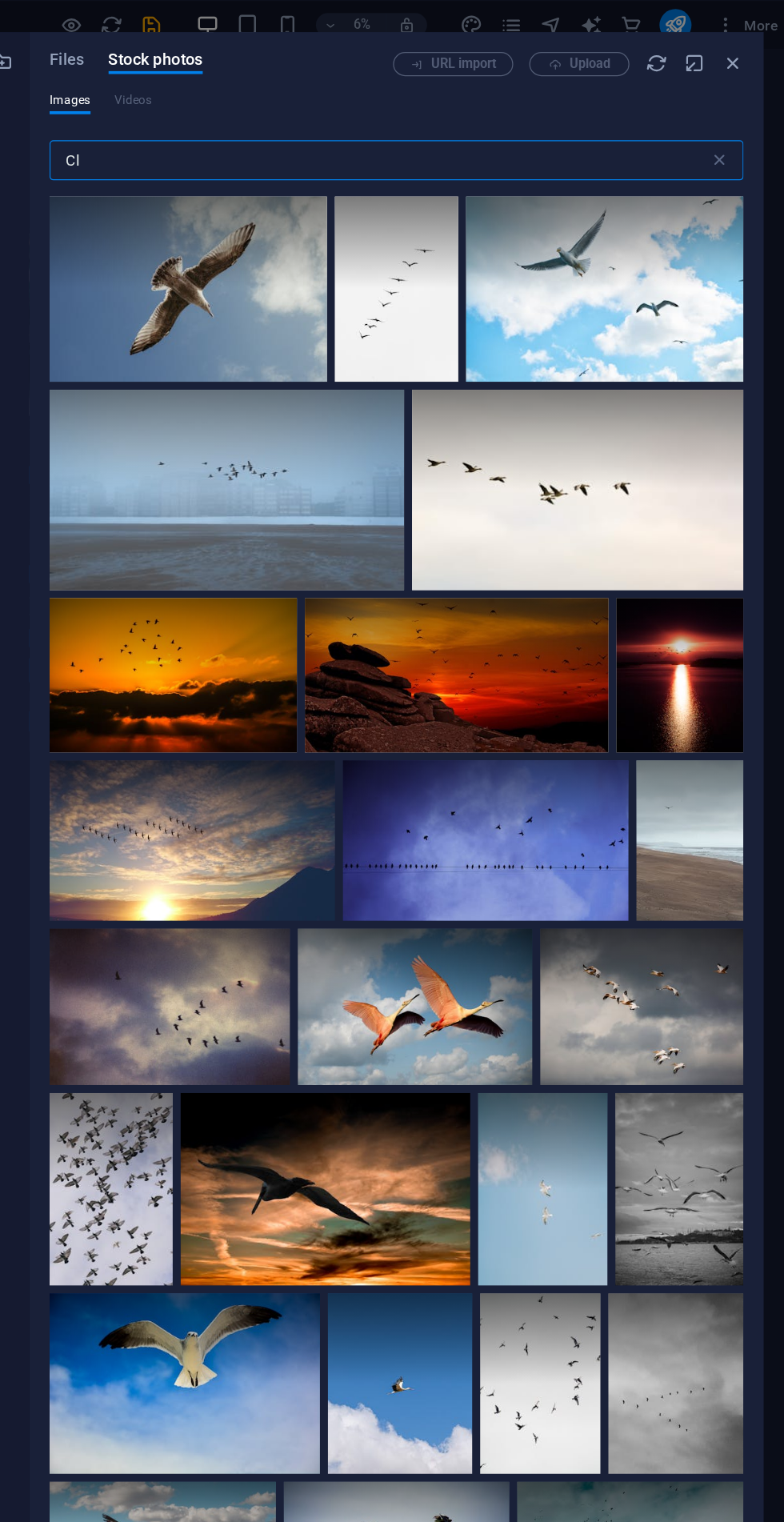
type input "C"
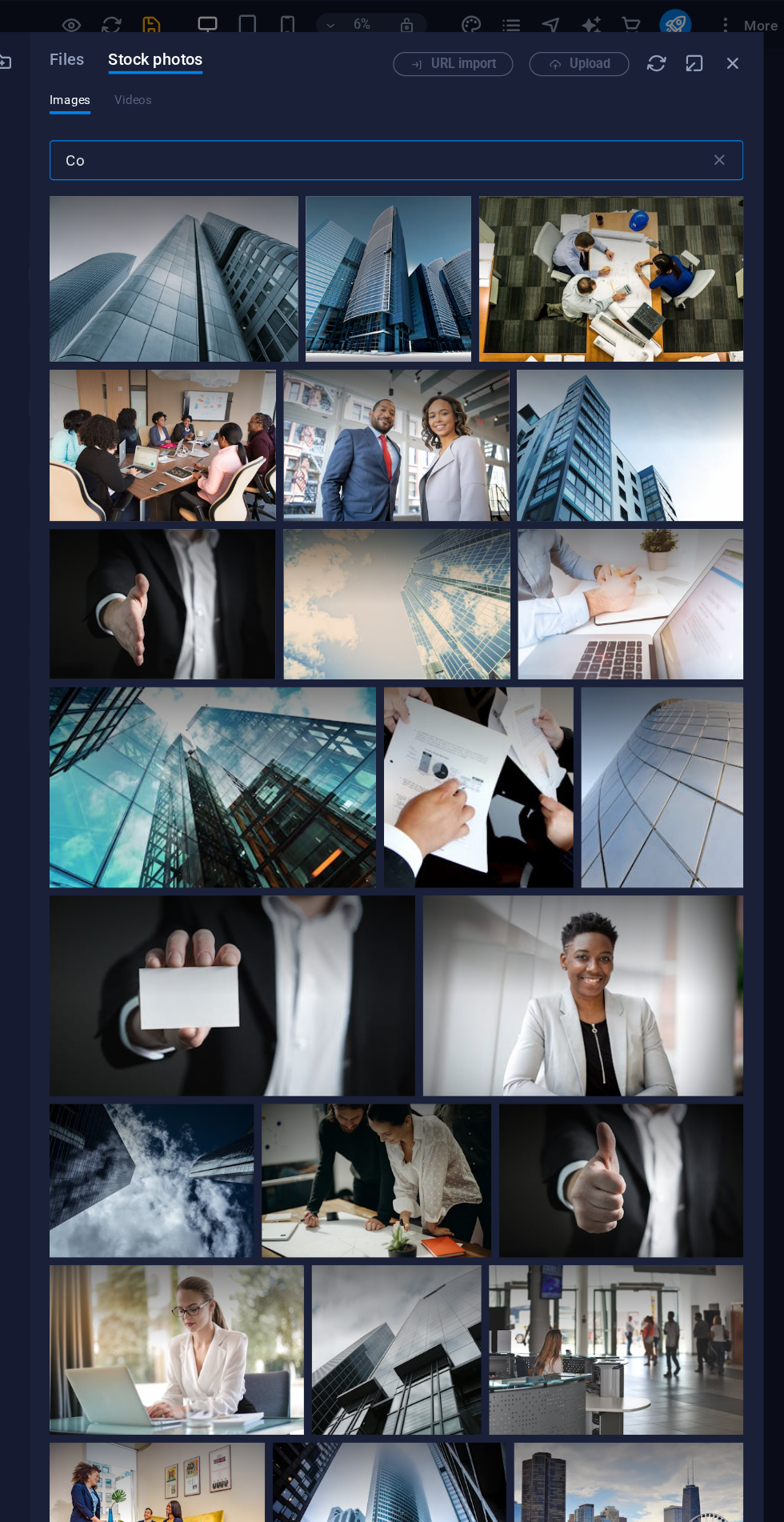
type input "C"
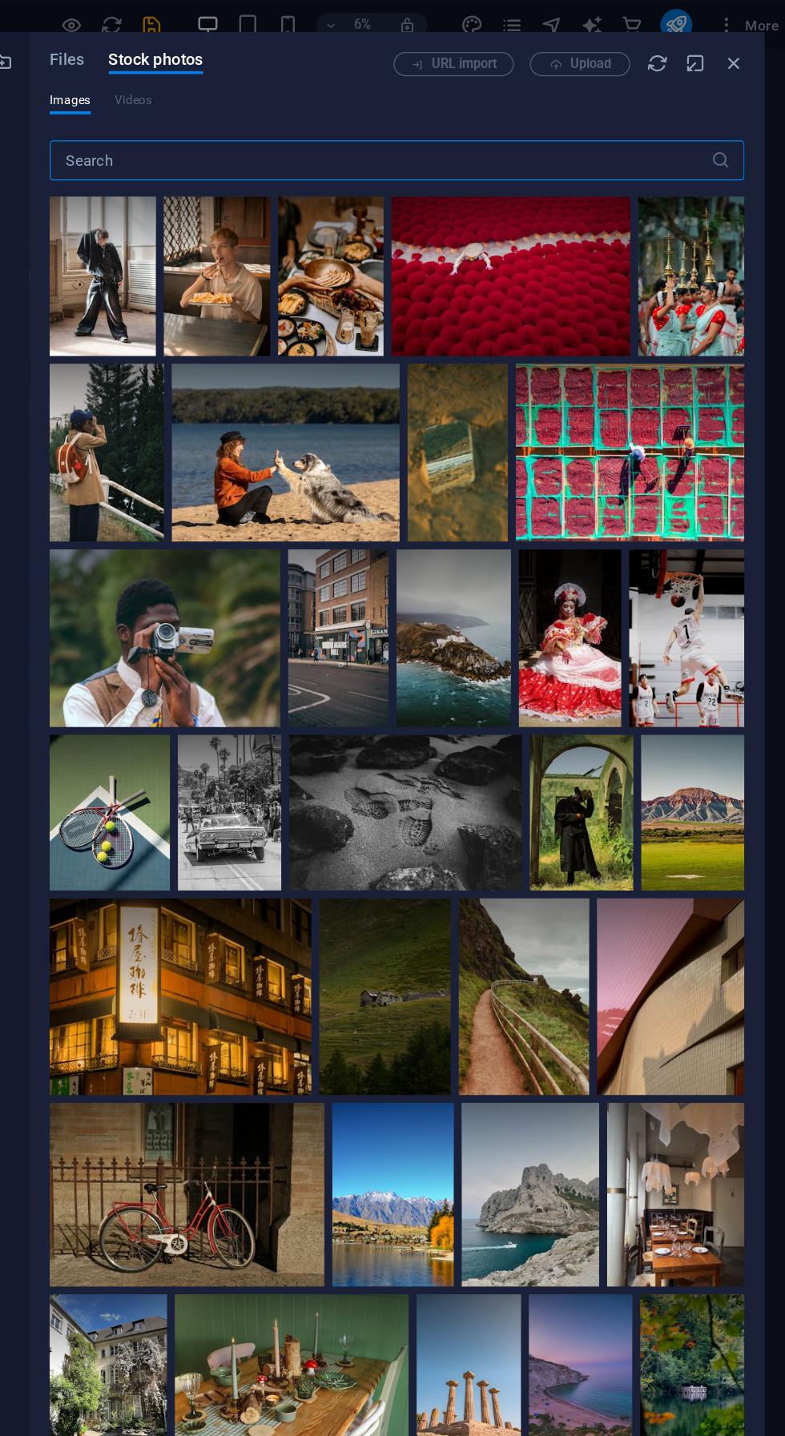
click at [243, 128] on input "text" at bounding box center [452, 128] width 528 height 32
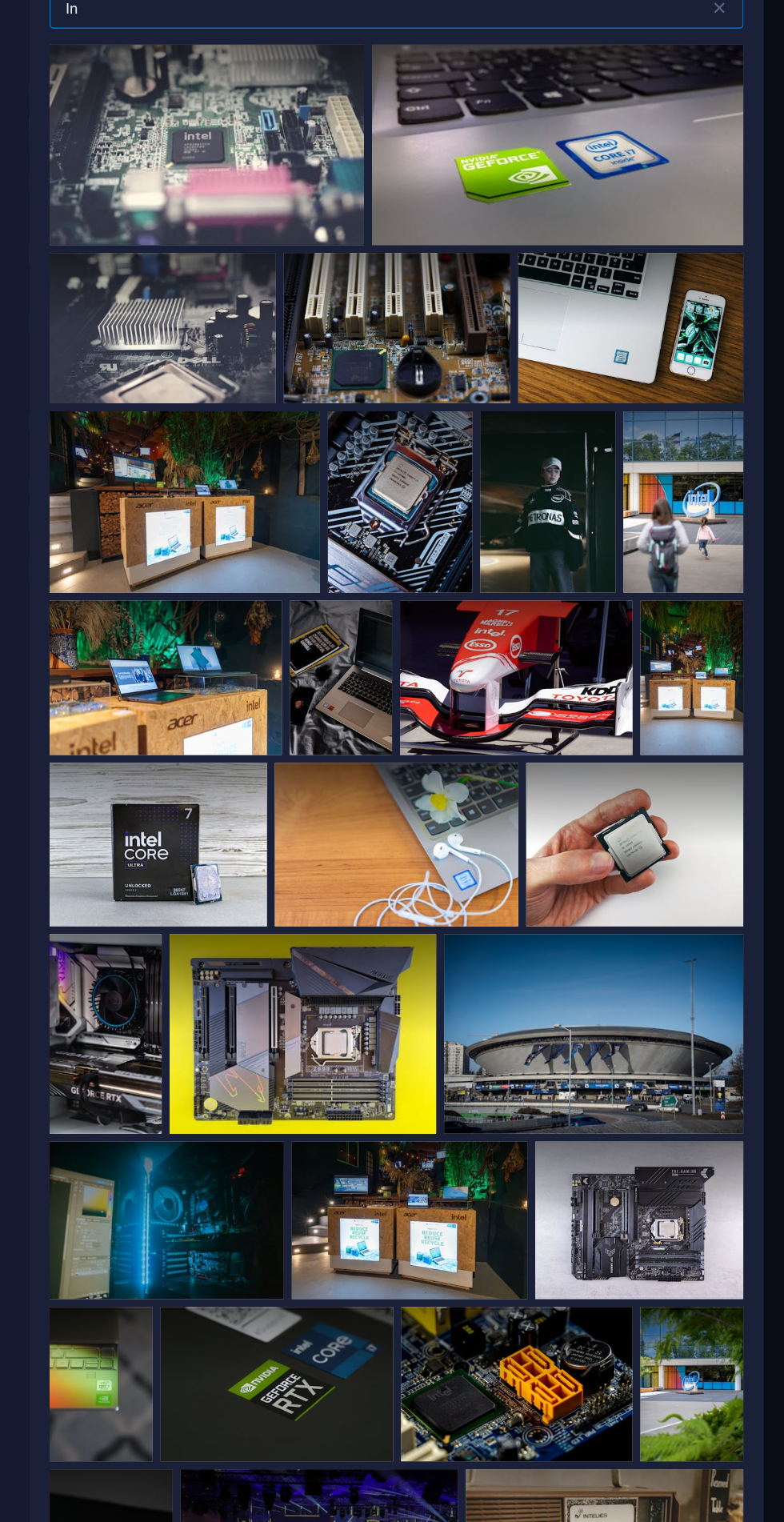
type input "I"
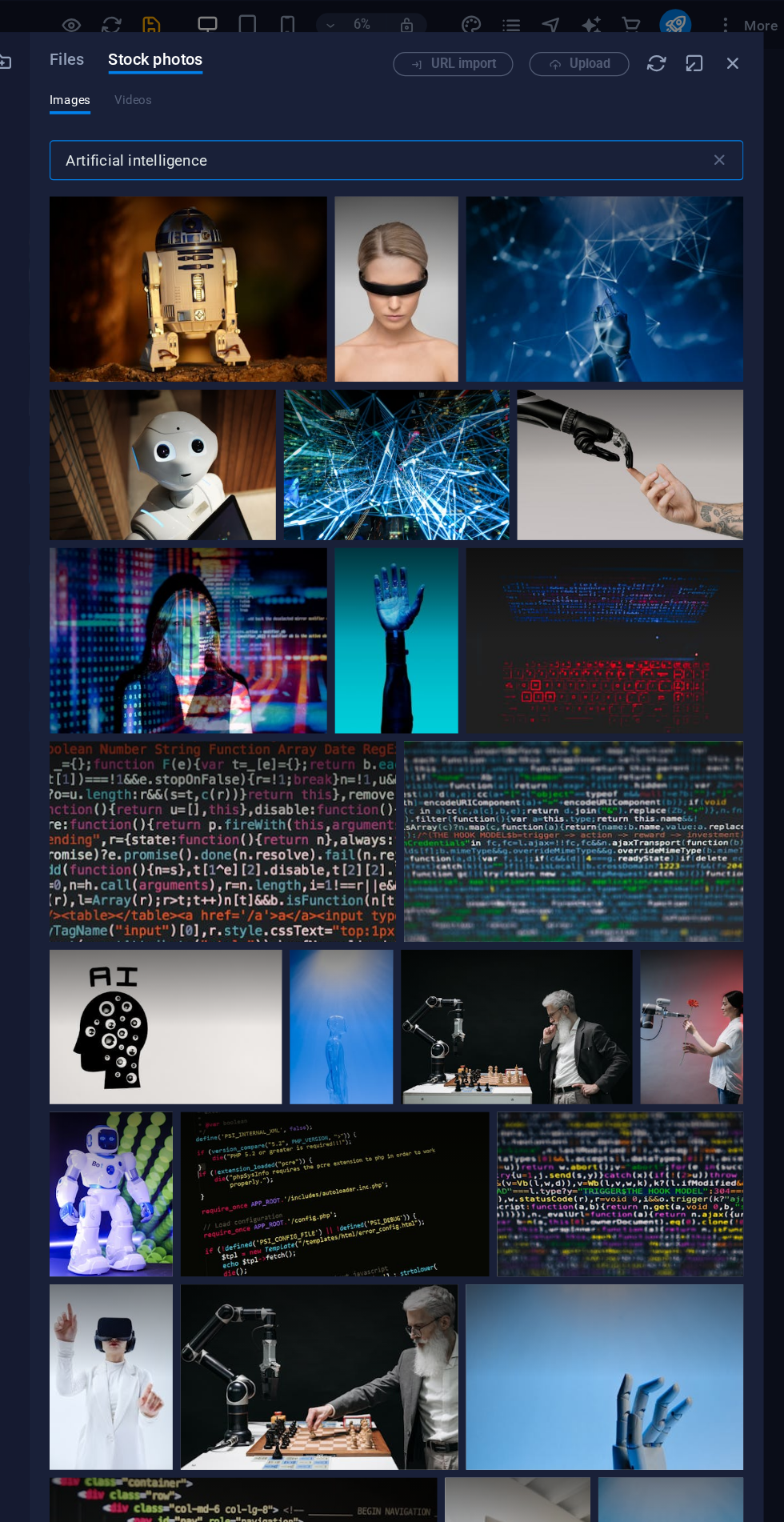
type input "Artificial intelligence"
click at [593, 236] on div at bounding box center [631, 231] width 222 height 148
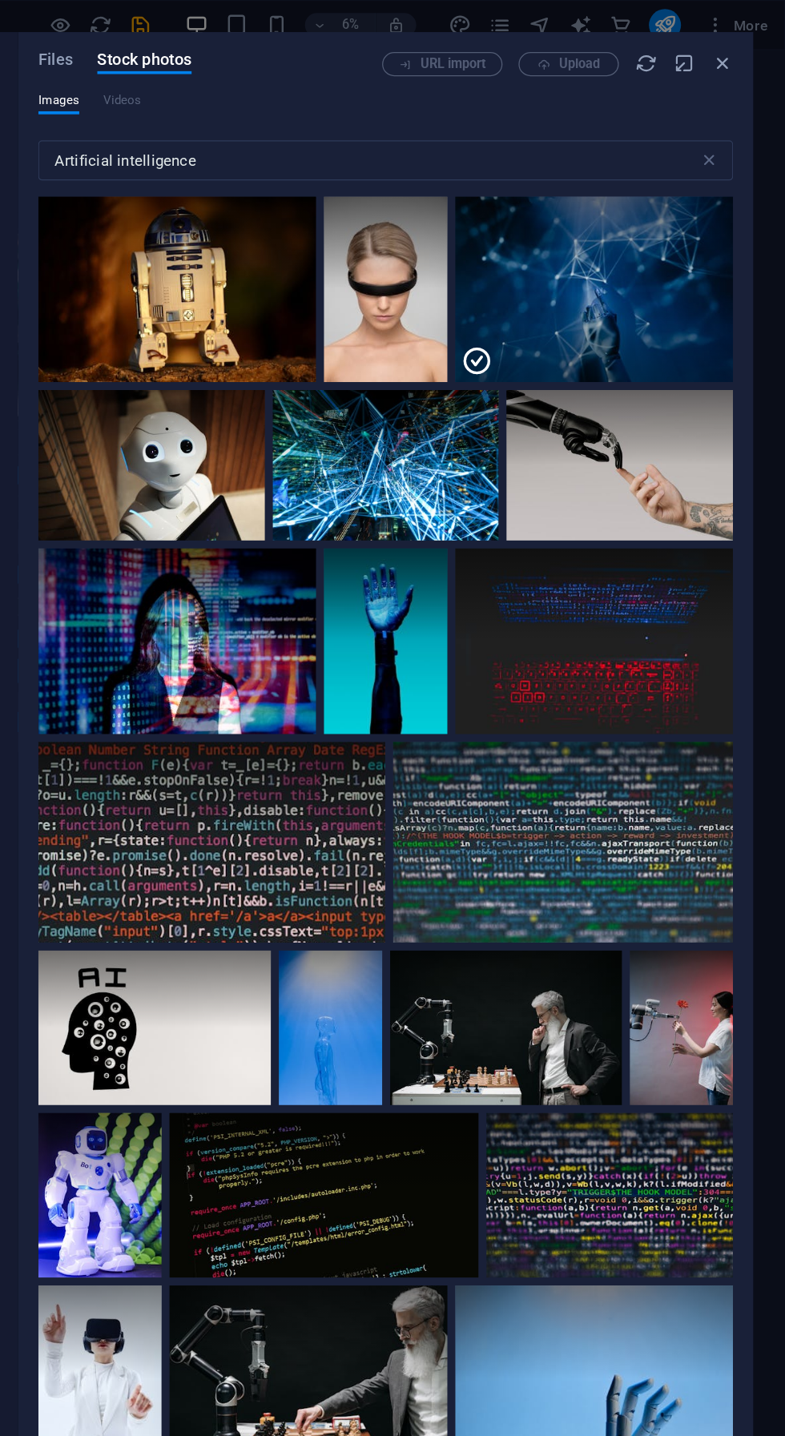
click at [714, 178] on icon at bounding box center [723, 176] width 27 height 27
click at [732, 57] on icon "button" at bounding box center [735, 51] width 18 height 18
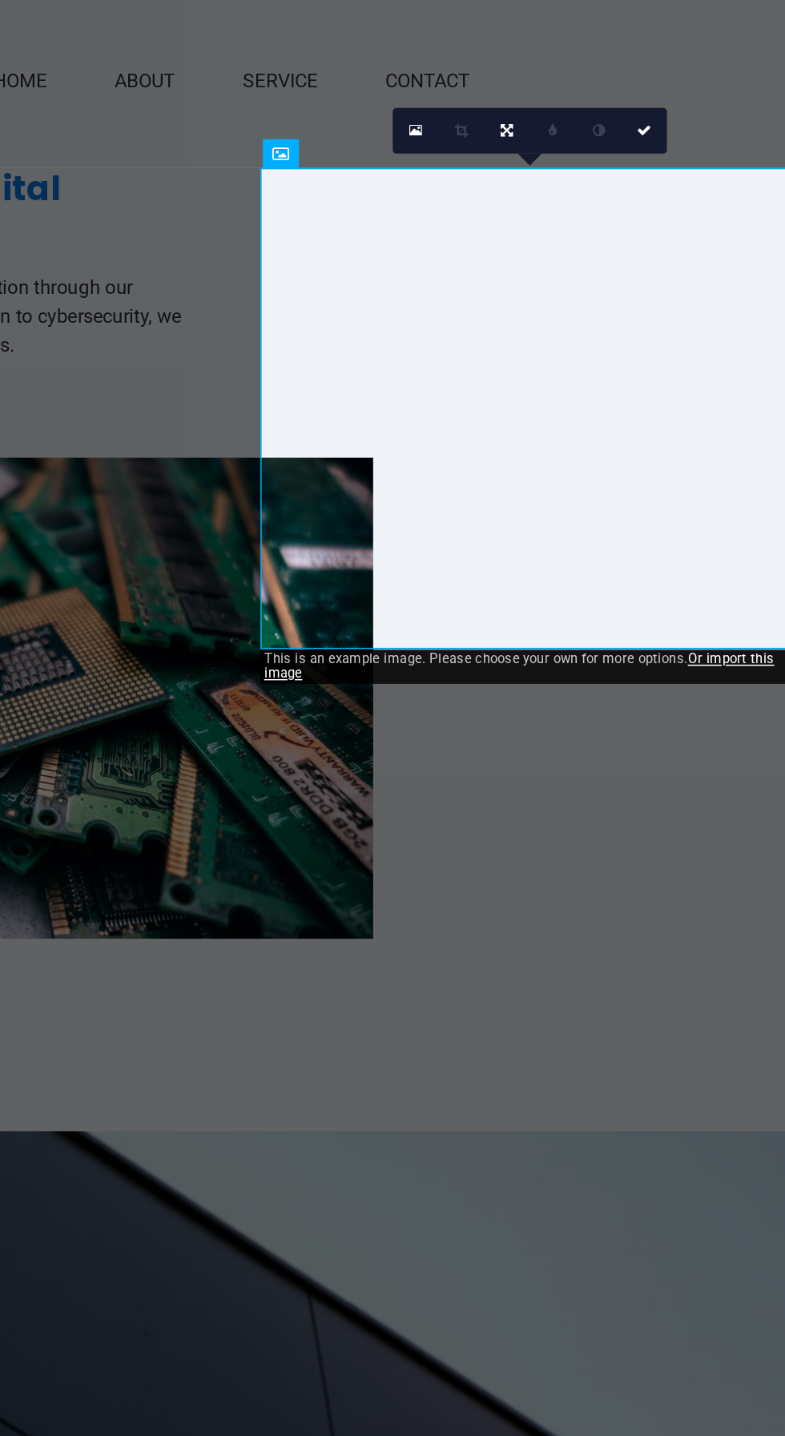
click at [626, 105] on link at bounding box center [633, 103] width 17 height 17
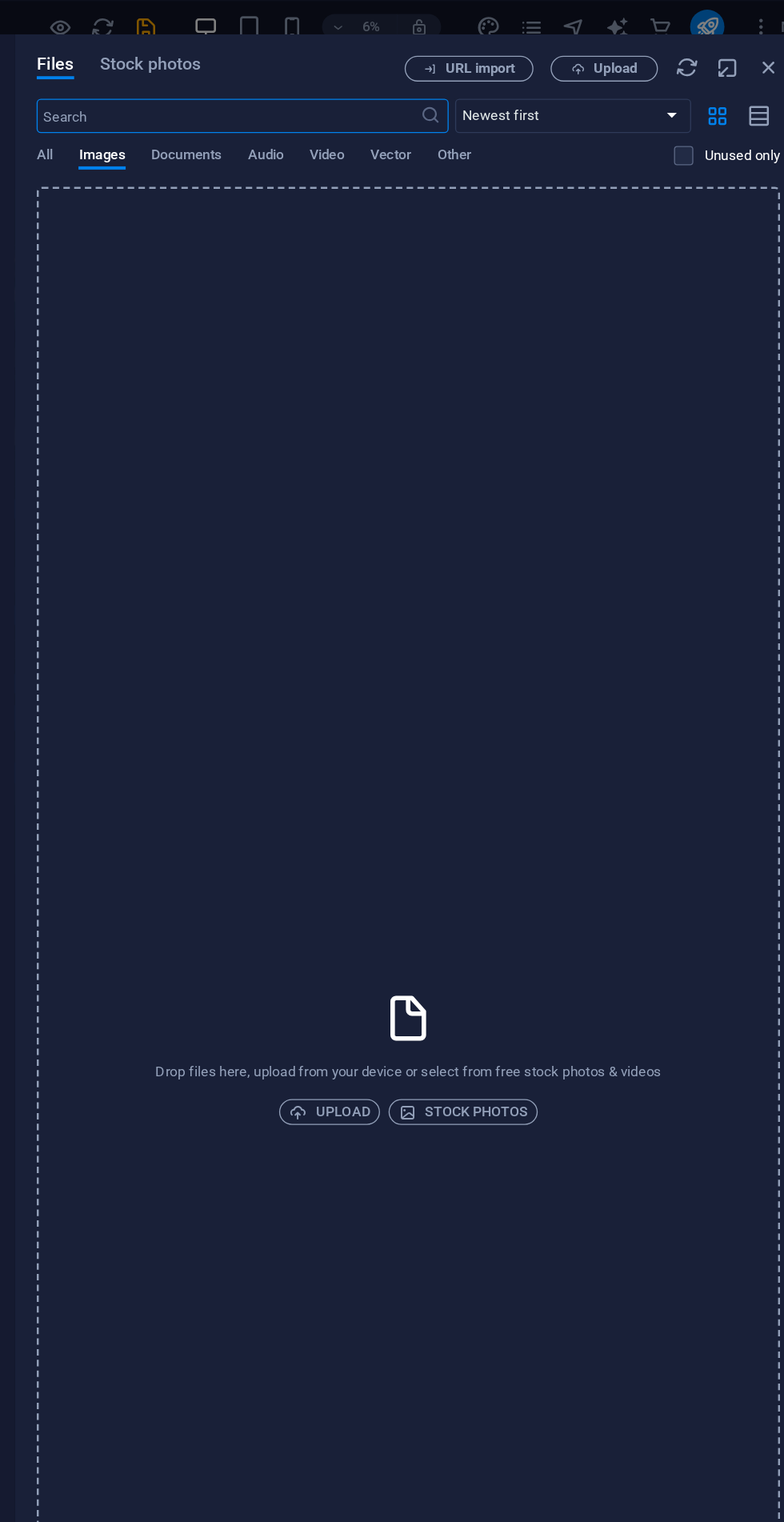
click at [288, 53] on span "Stock photos" at bounding box center [272, 47] width 75 height 19
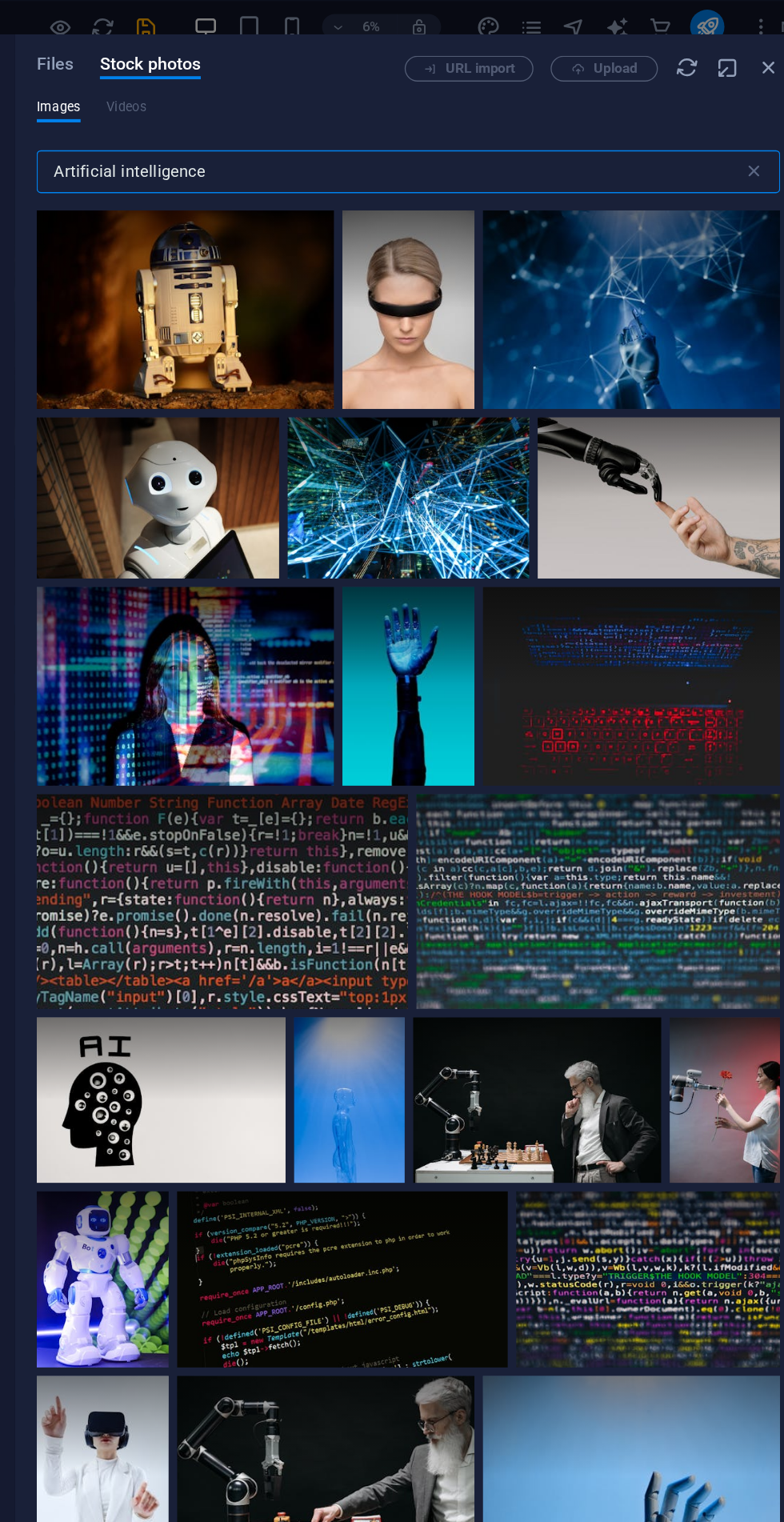
click at [596, 247] on div at bounding box center [631, 231] width 222 height 148
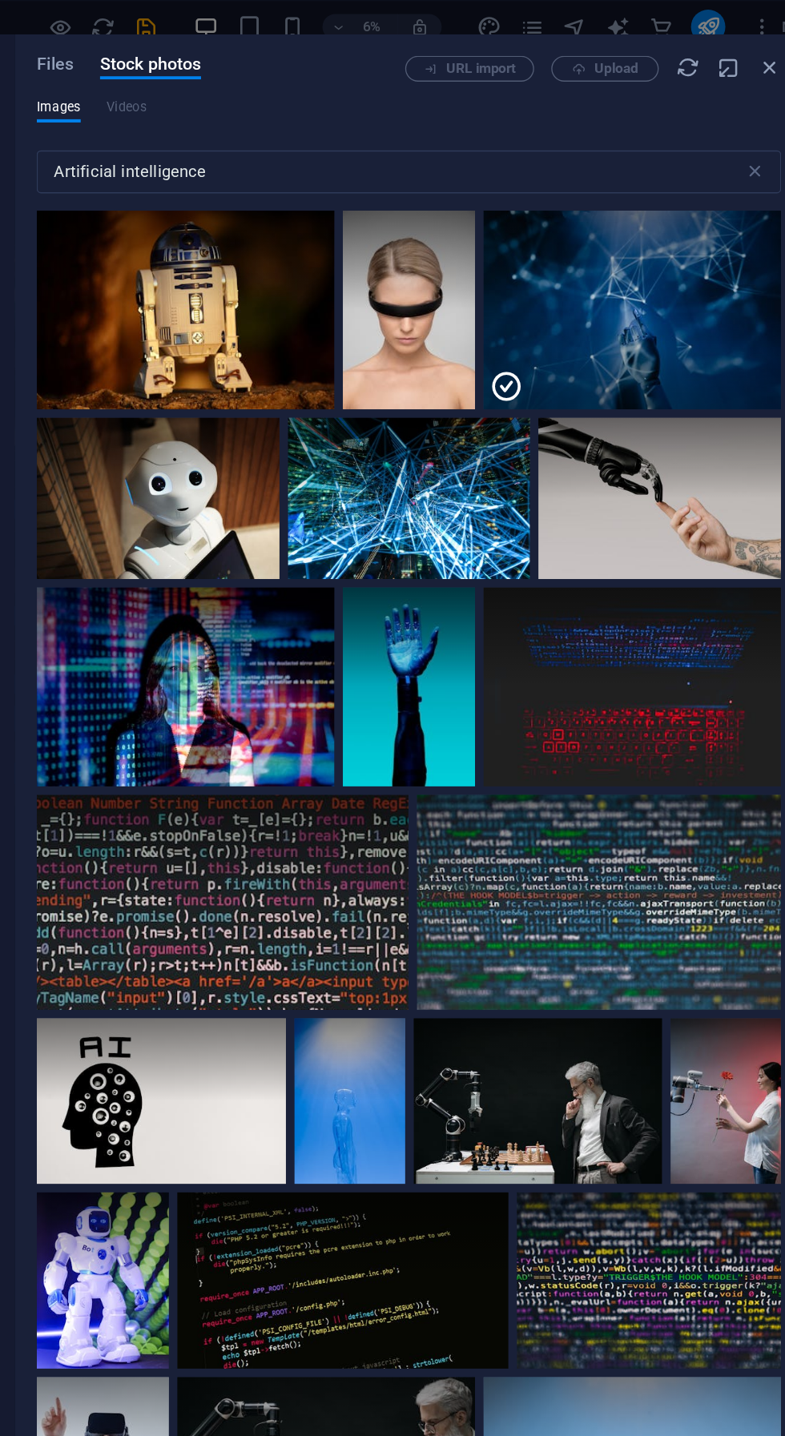
click at [525, 281] on icon at bounding box center [538, 289] width 26 height 26
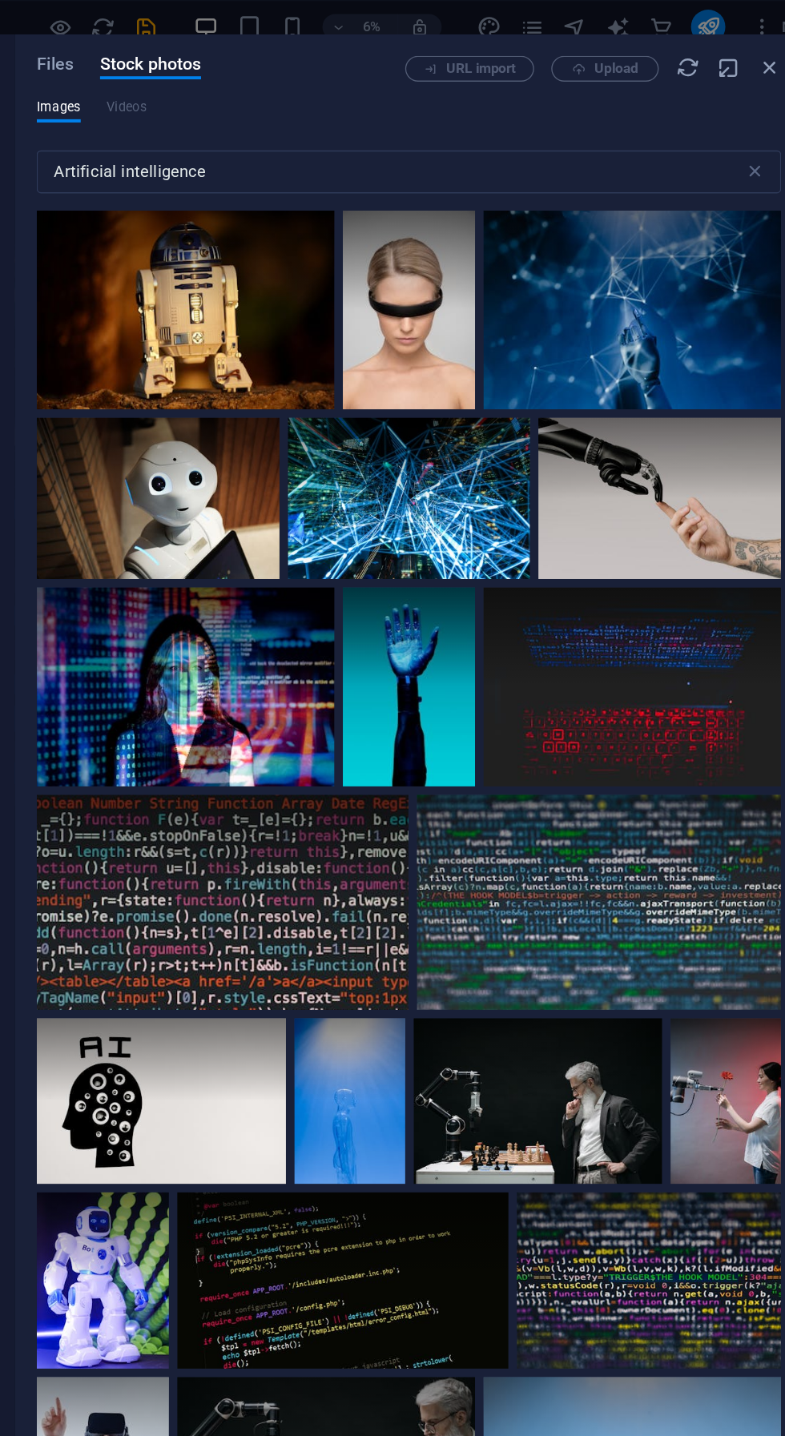
click at [599, 231] on div at bounding box center [632, 231] width 222 height 148
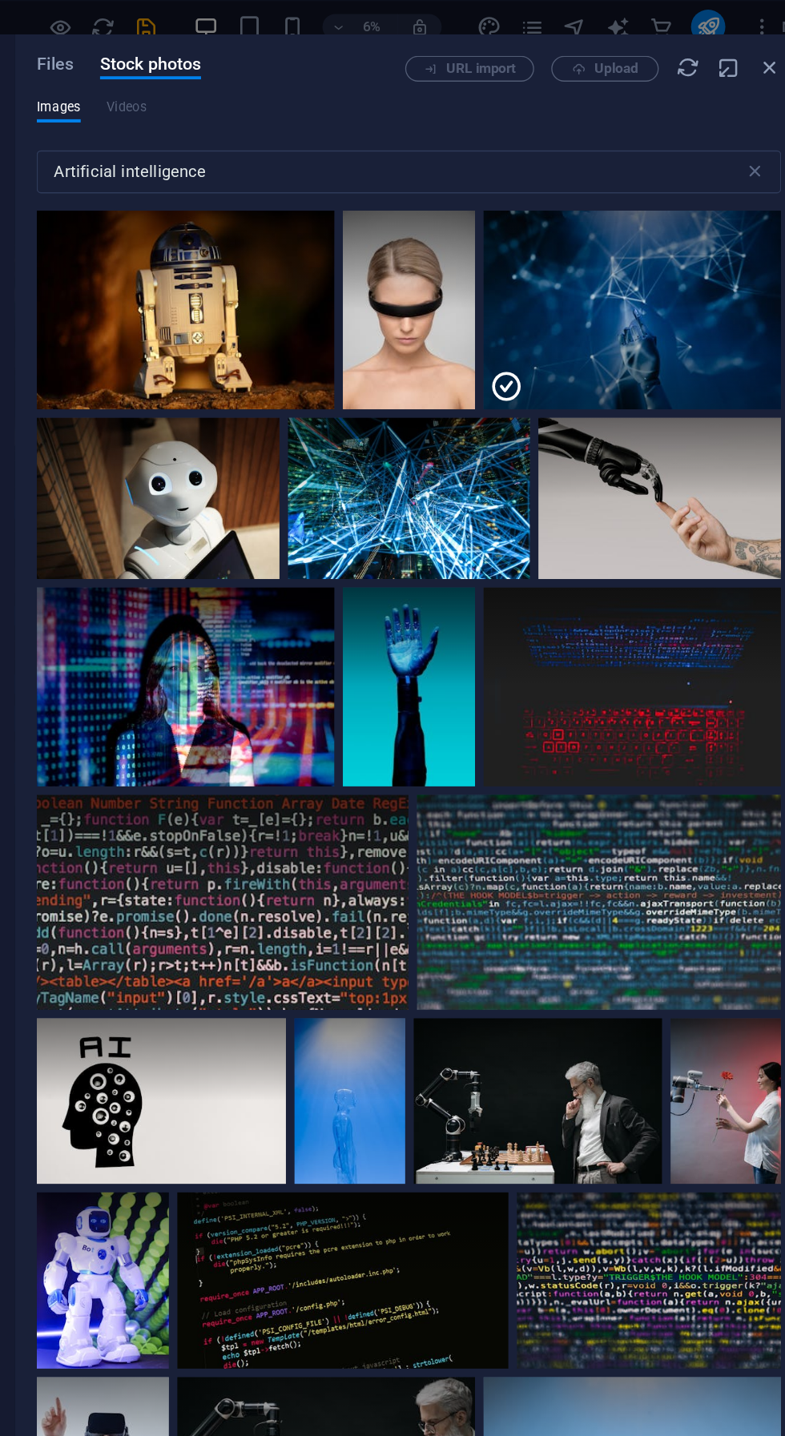
click at [685, 177] on icon at bounding box center [689, 176] width 27 height 27
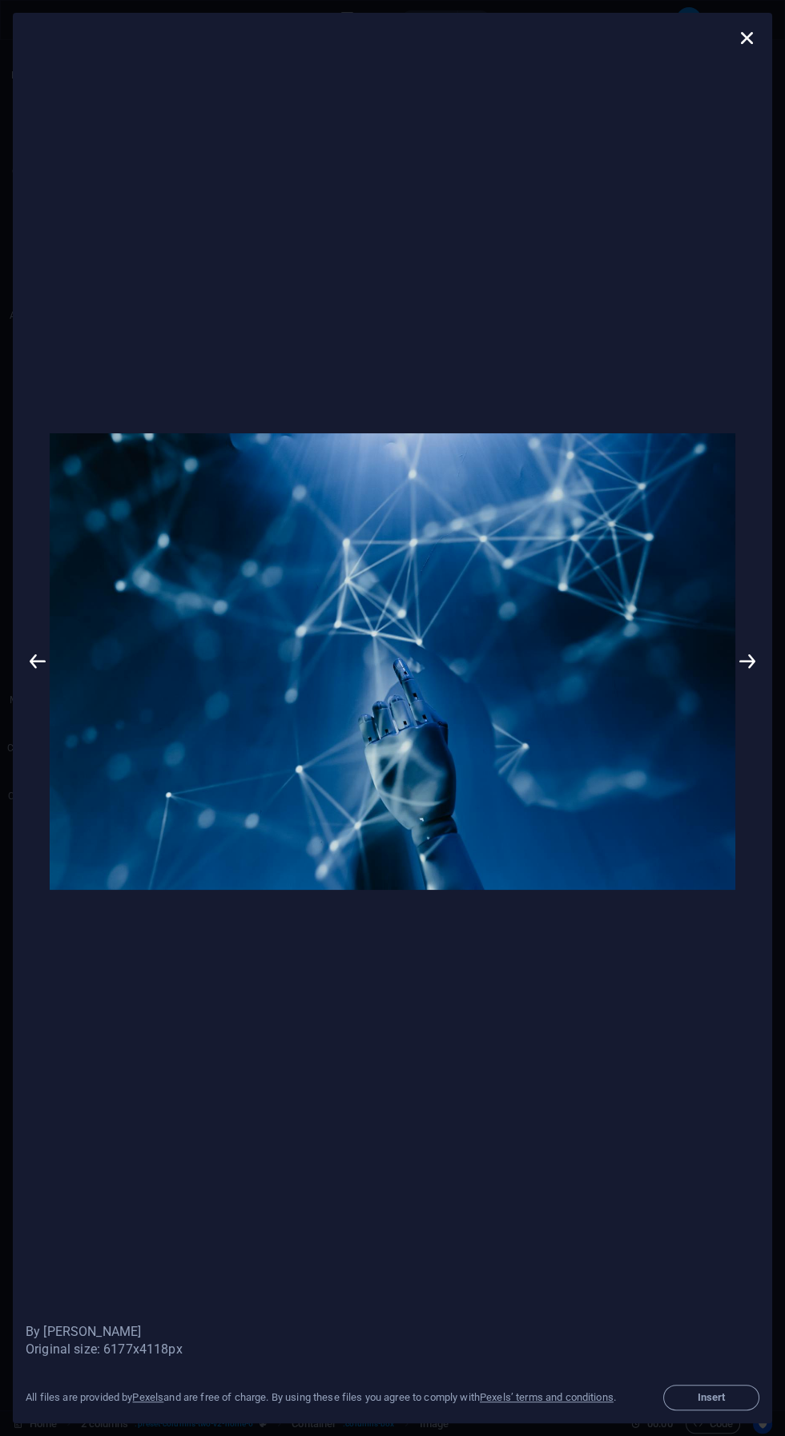
click at [699, 1400] on span "Insert" at bounding box center [711, 1398] width 82 height 10
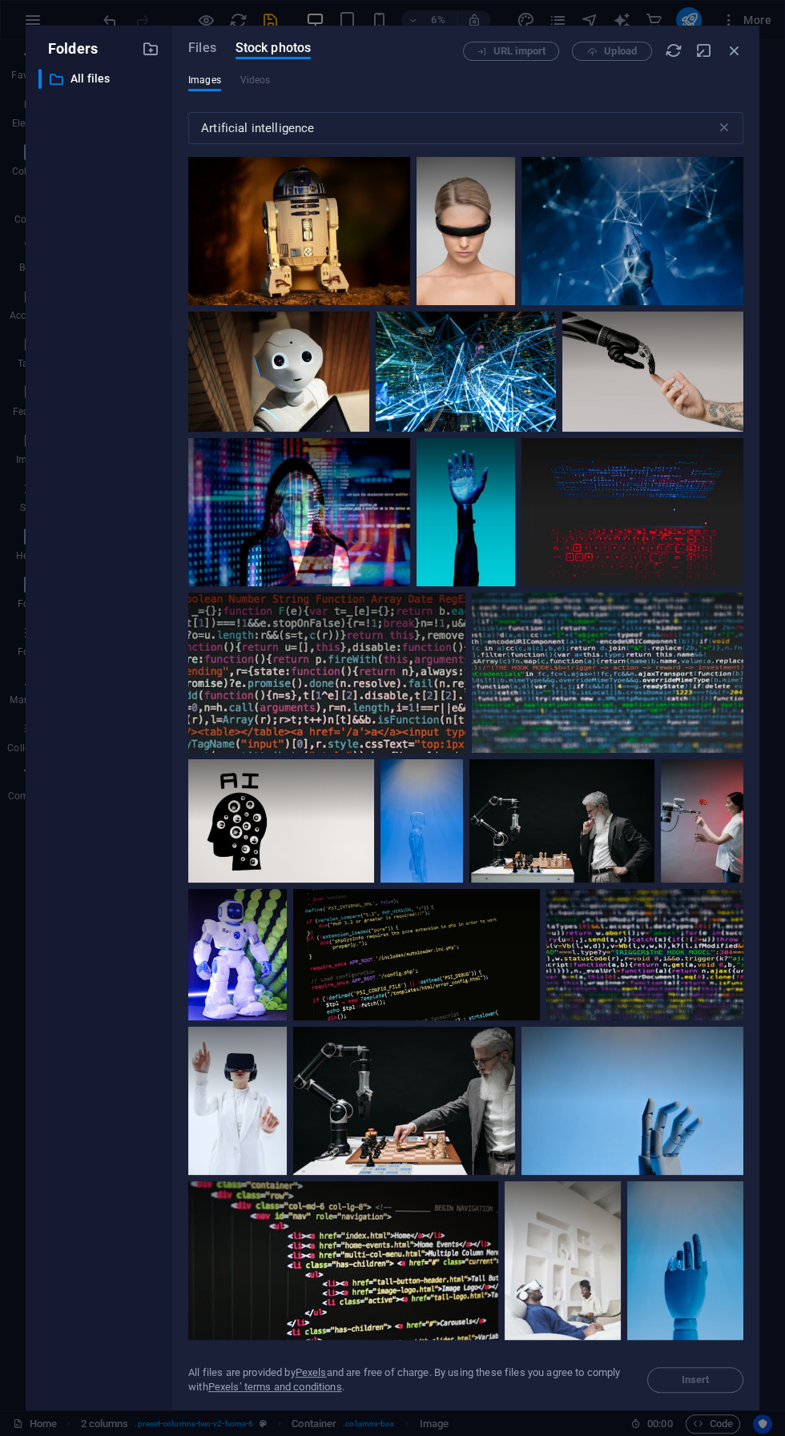
click at [737, 54] on icon "button" at bounding box center [735, 51] width 18 height 18
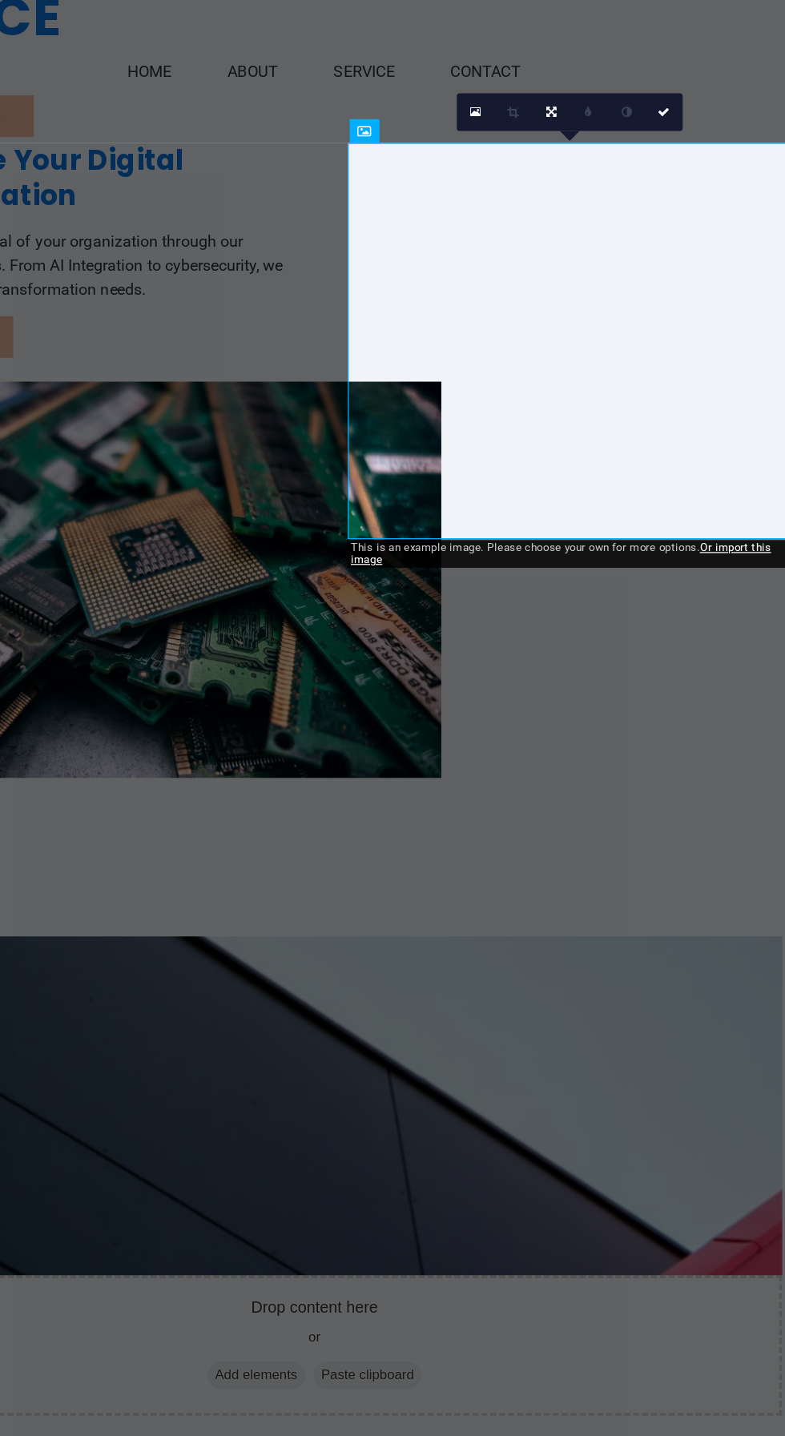
click at [627, 108] on link at bounding box center [633, 103] width 17 height 17
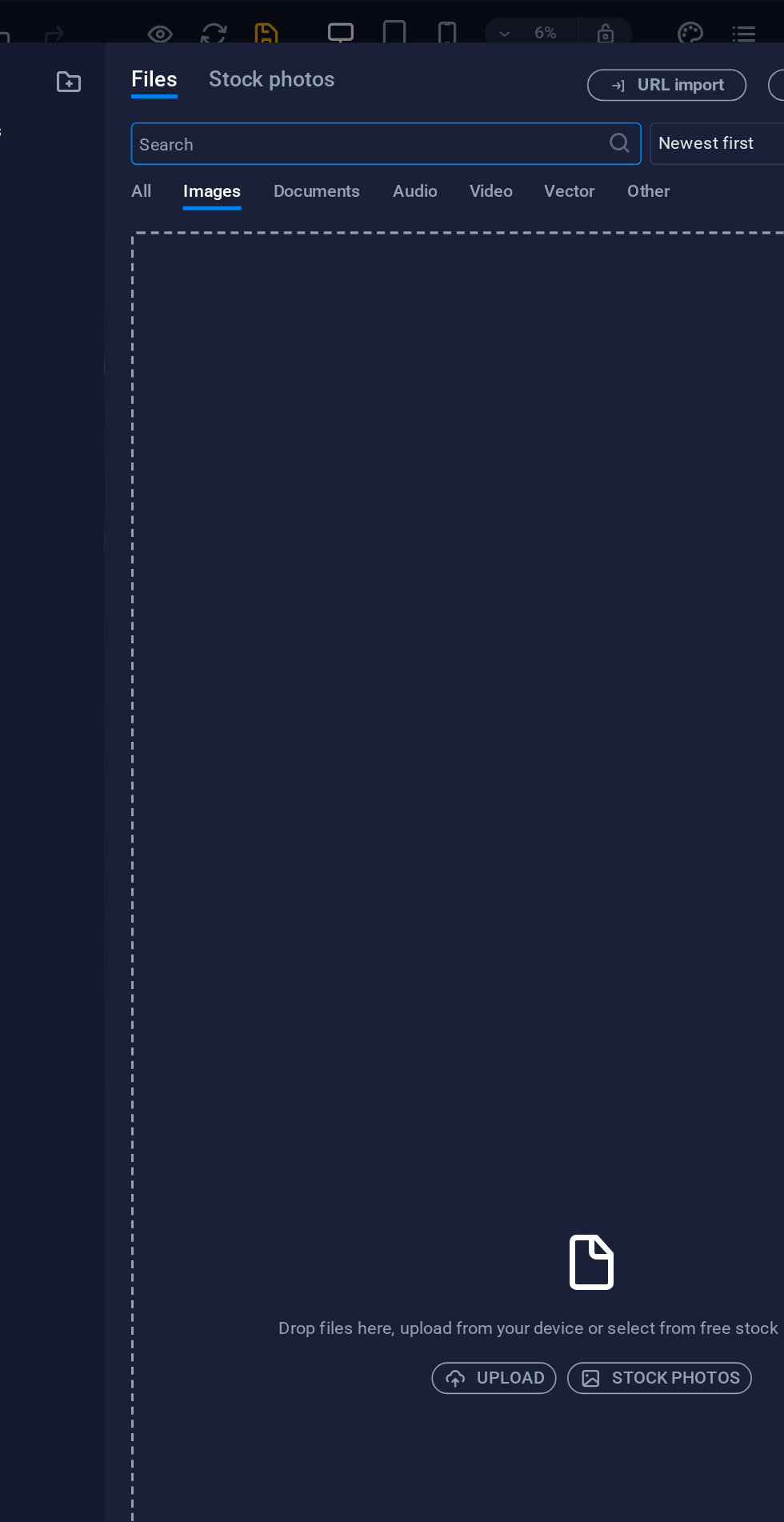
click at [455, 118] on span "Vector" at bounding box center [451, 117] width 31 height 22
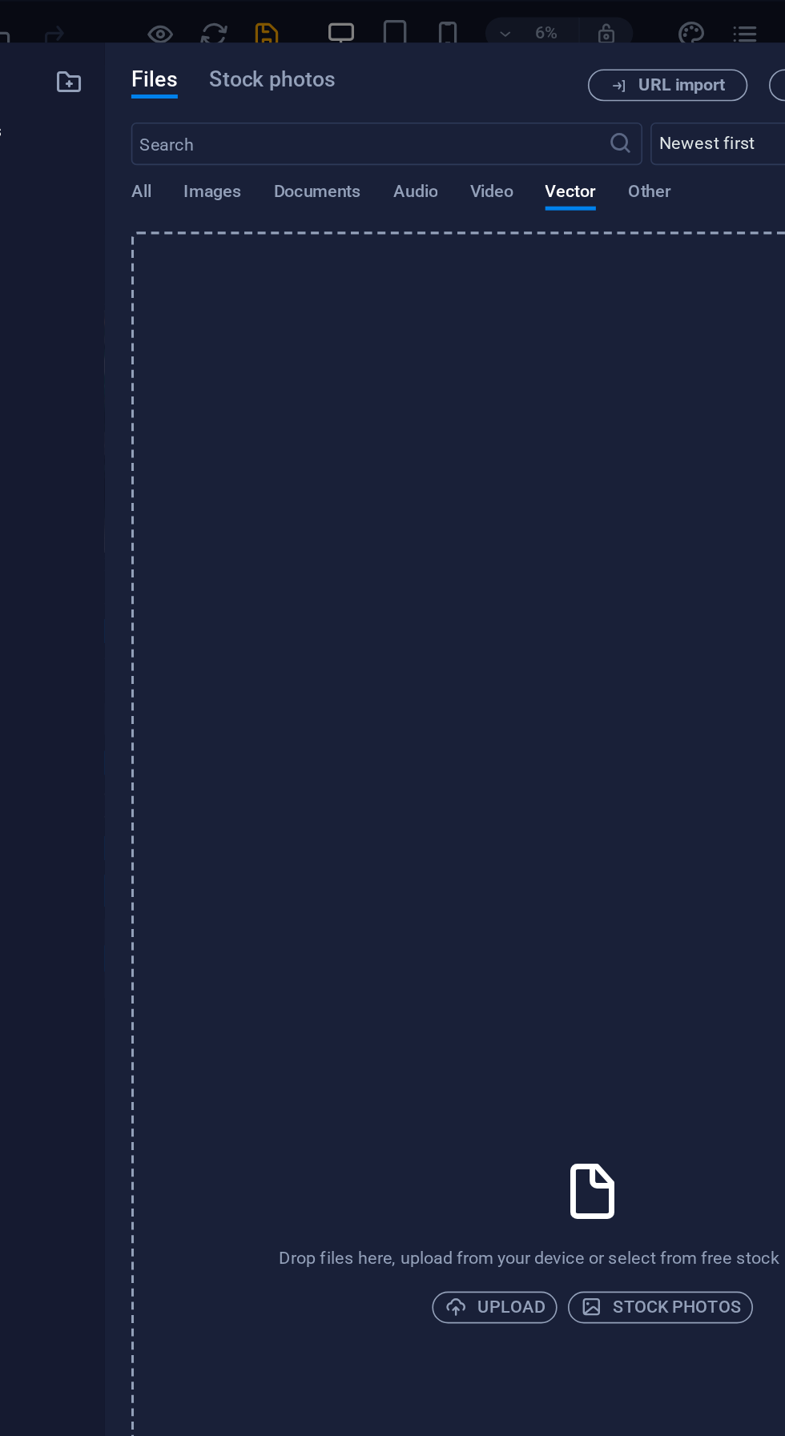
click at [190, 115] on span "All" at bounding box center [194, 117] width 12 height 22
click at [261, 50] on span "Stock photos" at bounding box center [272, 47] width 75 height 19
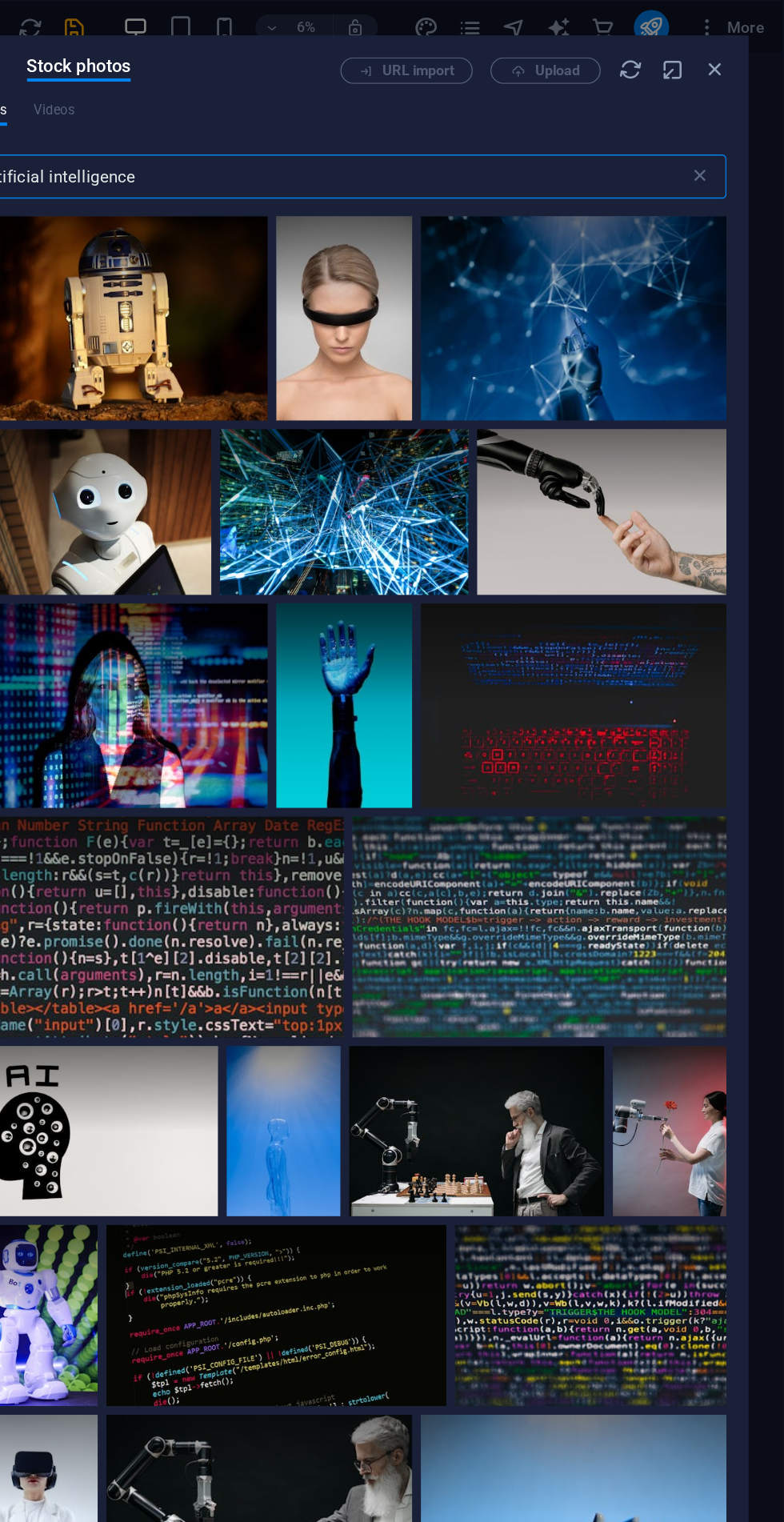
click at [592, 243] on div at bounding box center [631, 231] width 222 height 148
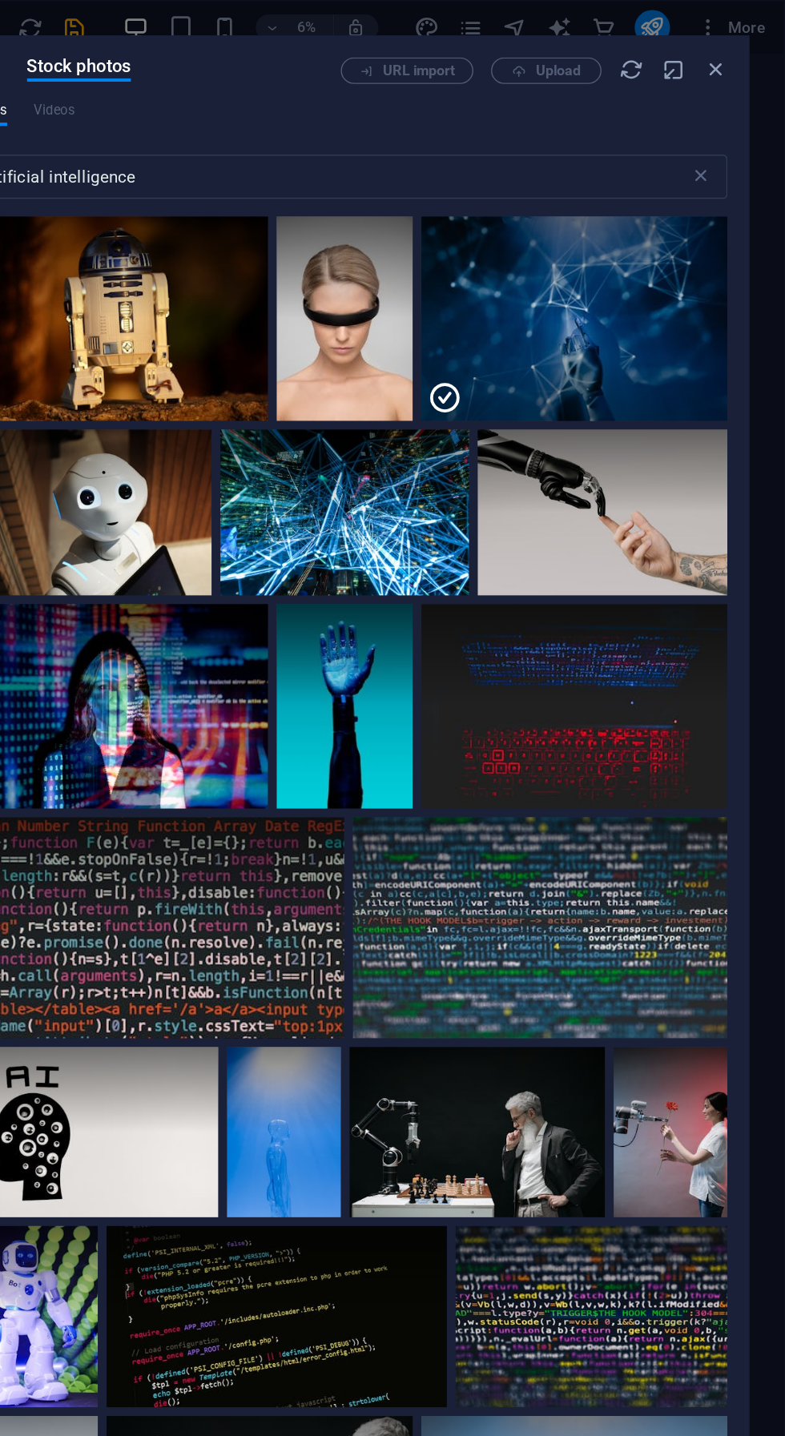
click at [527, 287] on icon at bounding box center [538, 289] width 26 height 26
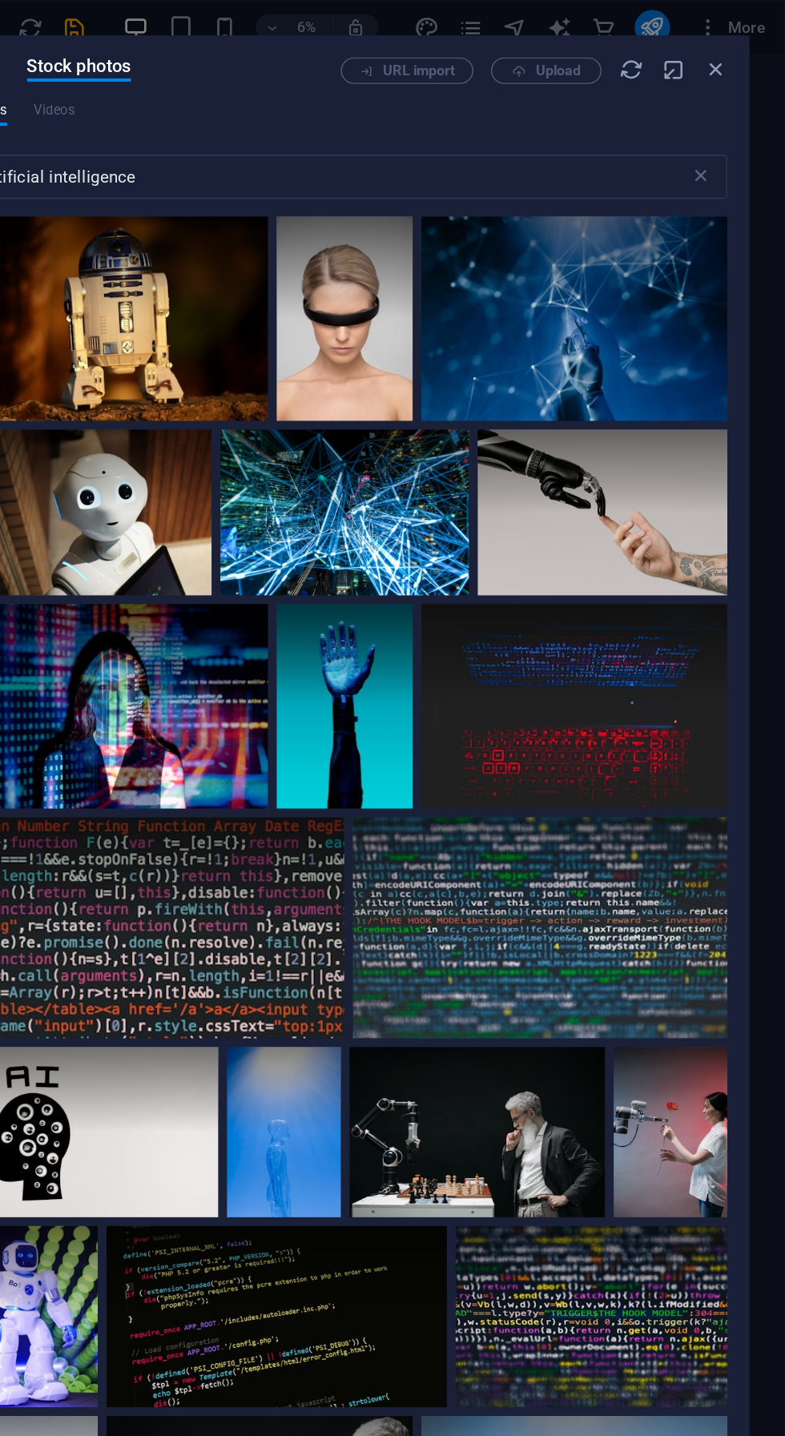
click at [601, 237] on div at bounding box center [632, 231] width 222 height 148
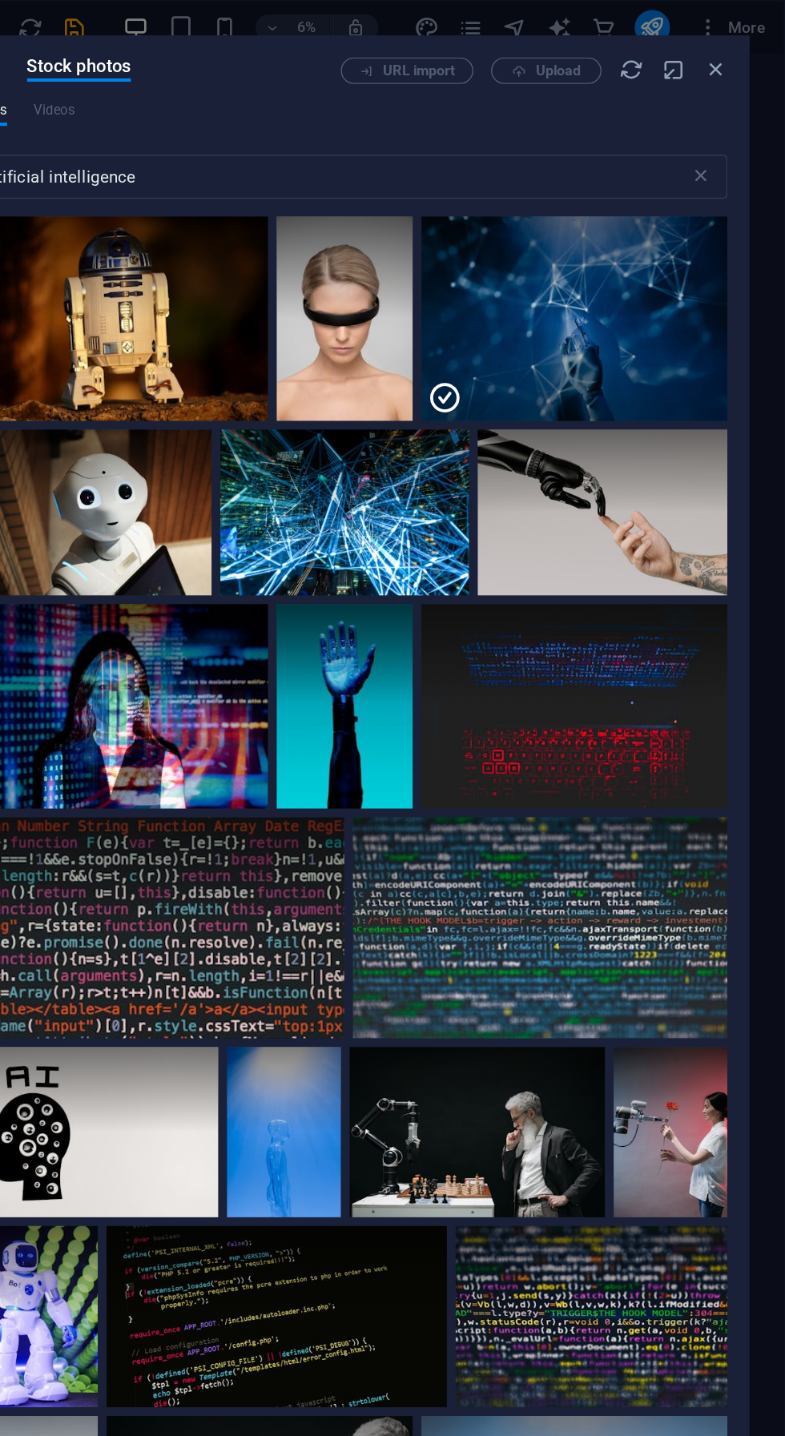
click at [720, 189] on icon at bounding box center [723, 176] width 27 height 27
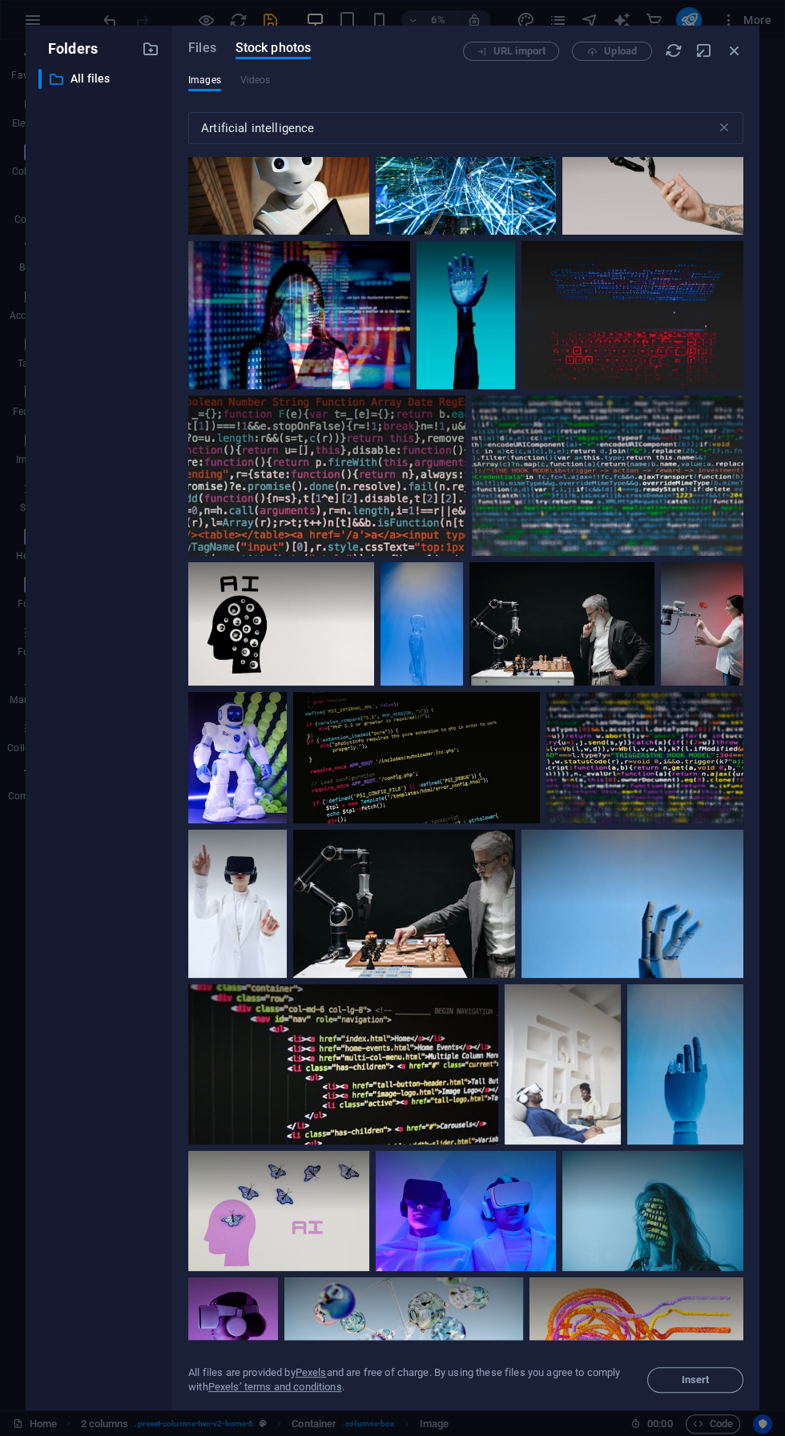
scroll to position [211, 0]
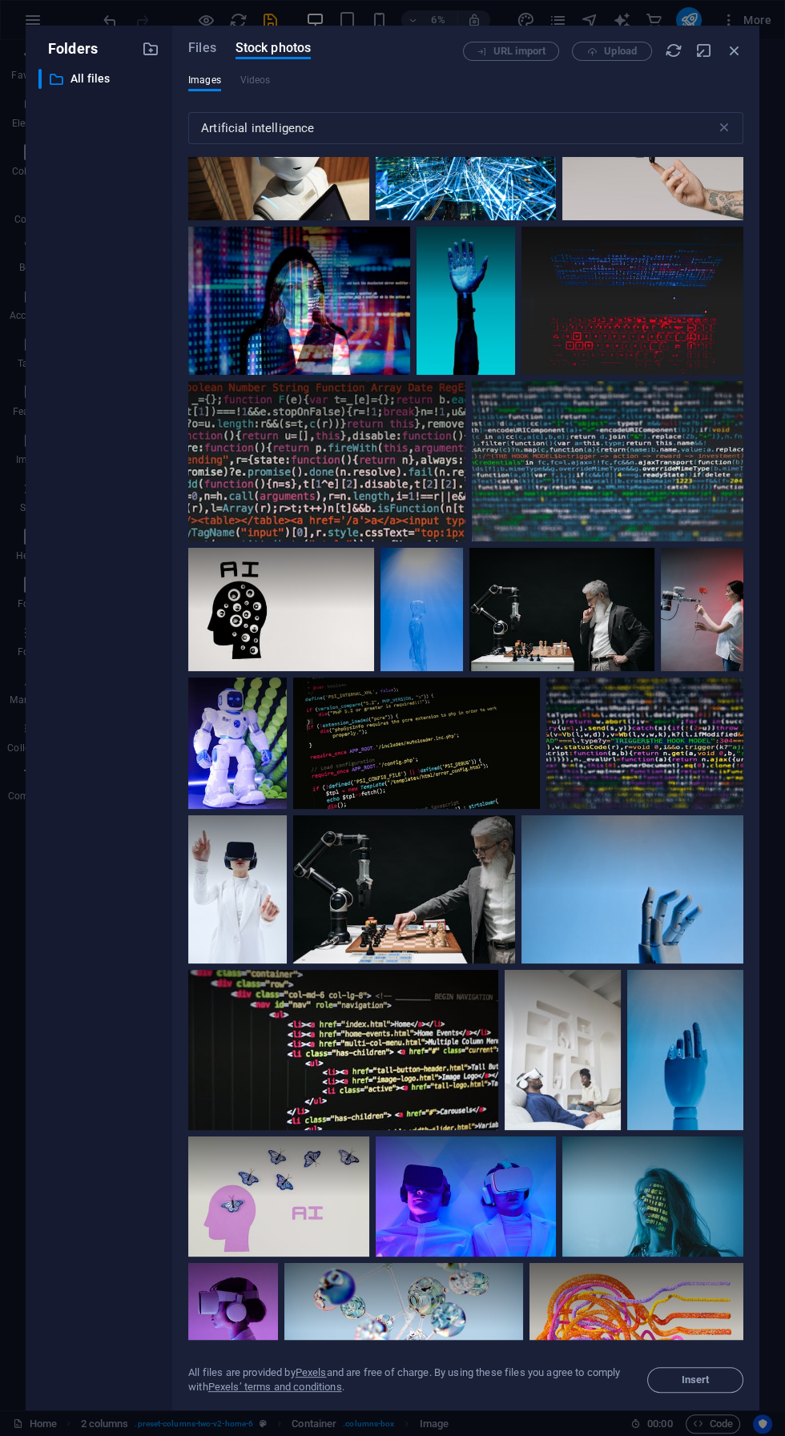
click at [702, 1381] on span "Insert" at bounding box center [696, 1380] width 28 height 10
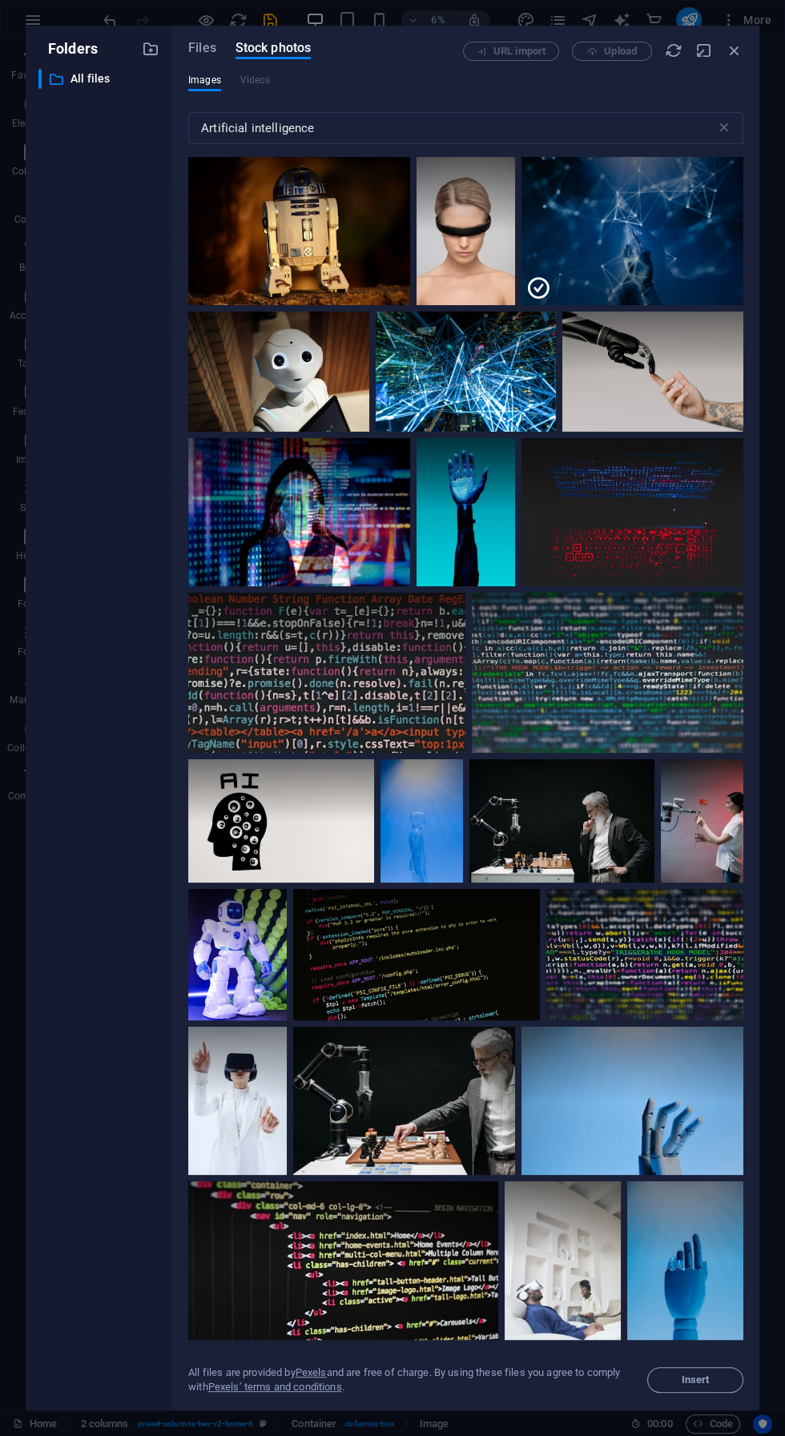
click at [702, 50] on icon "button" at bounding box center [704, 51] width 18 height 18
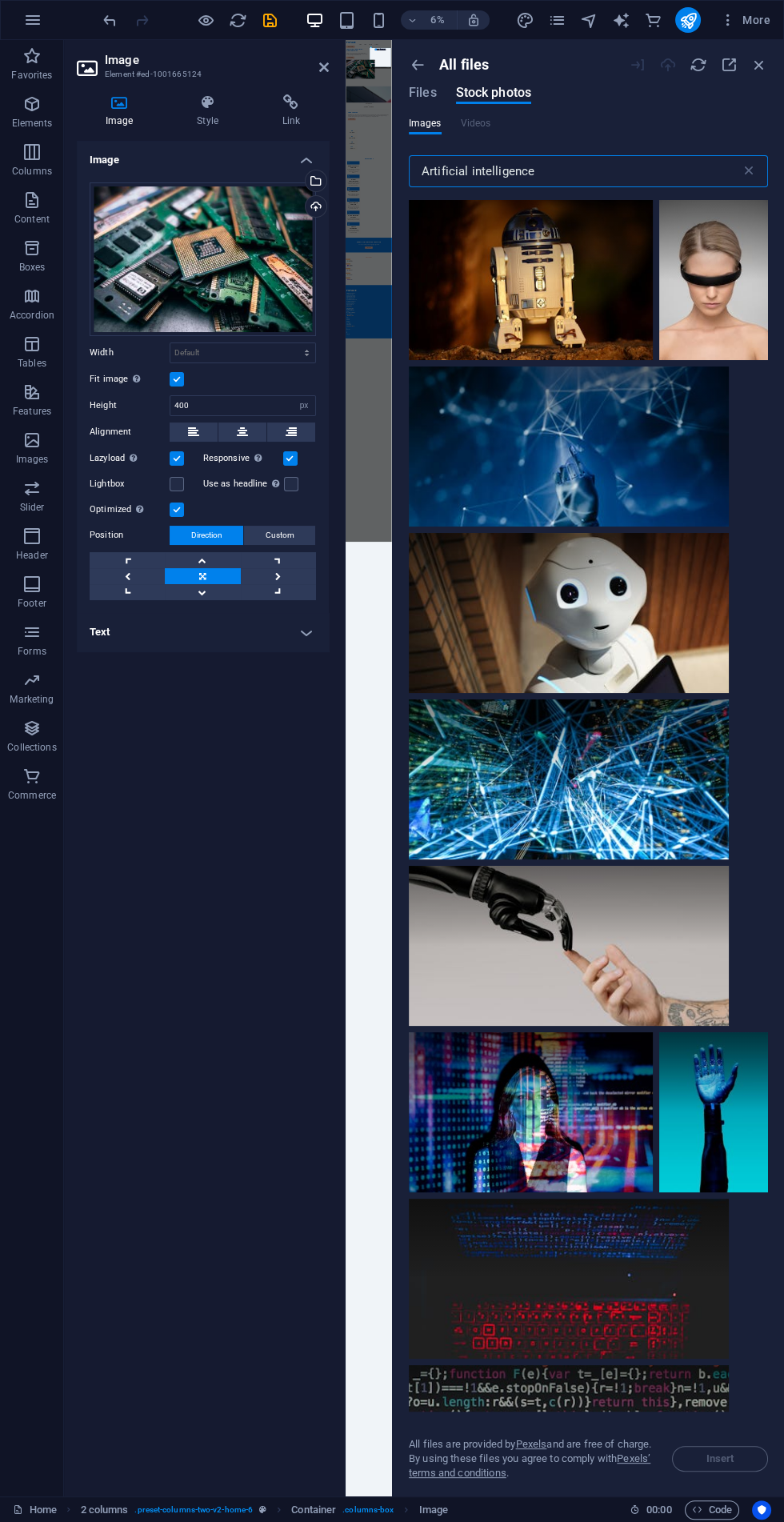
click at [468, 457] on div at bounding box center [568, 447] width 320 height 160
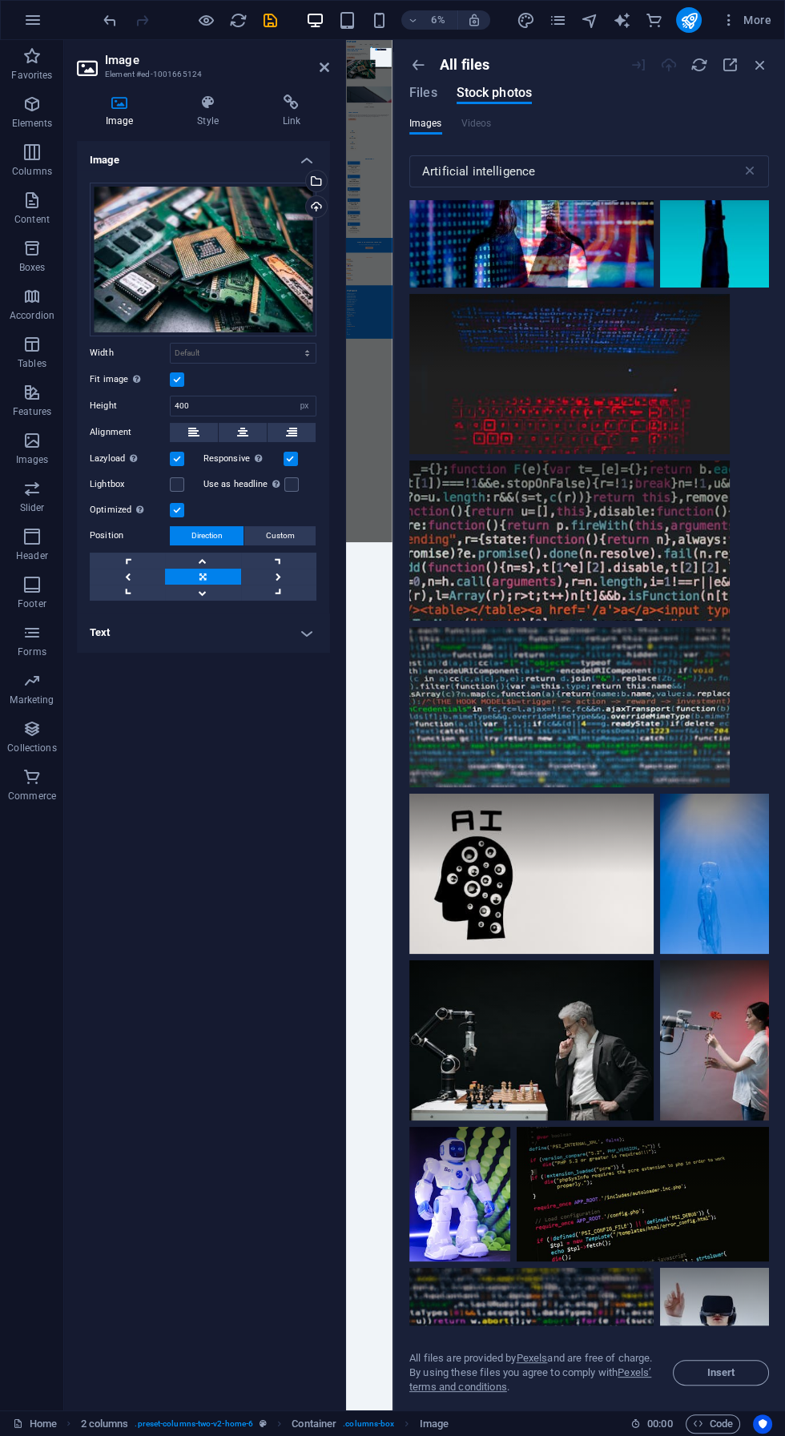
scroll to position [907, 0]
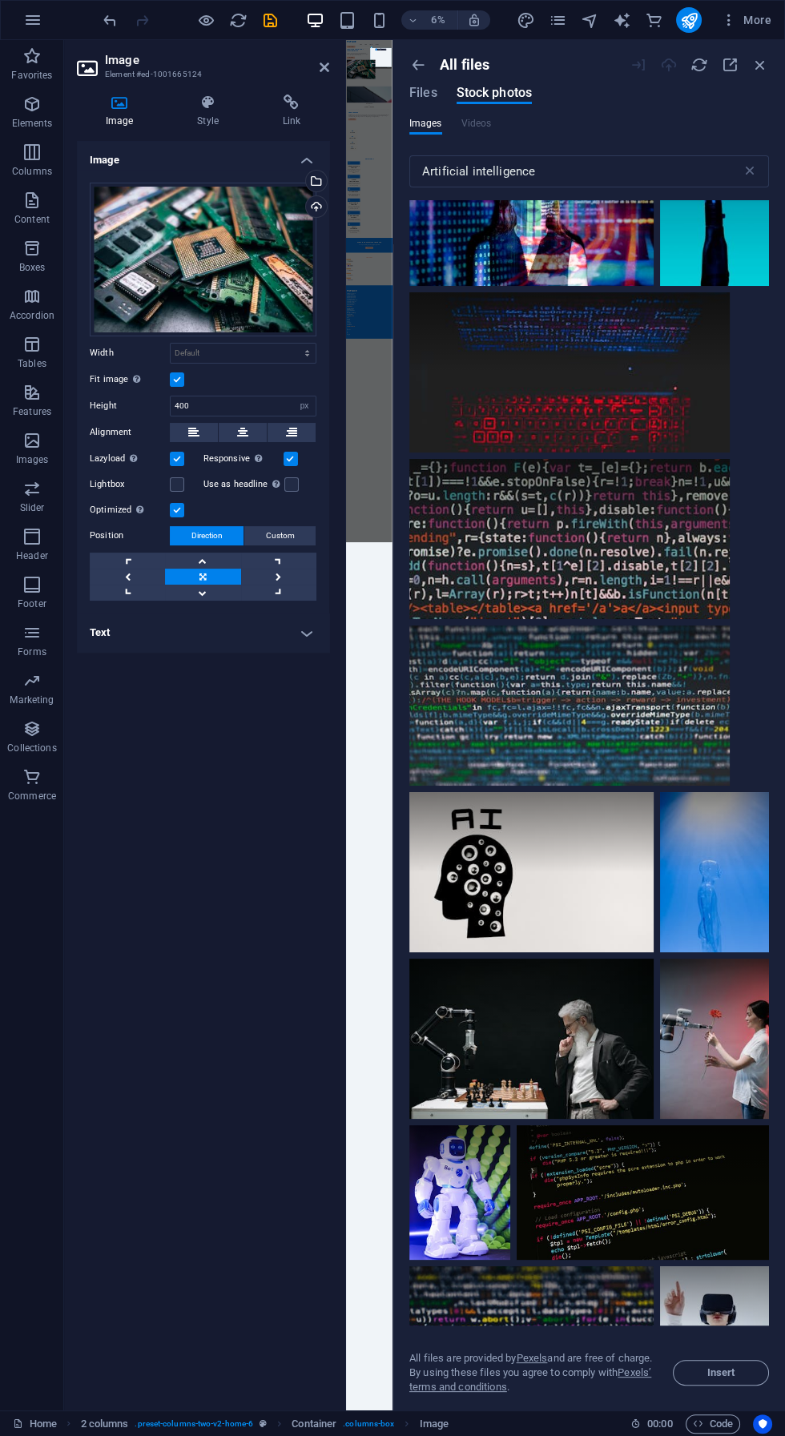
click at [728, 1373] on span "Insert" at bounding box center [721, 1373] width 28 height 10
click at [734, 1370] on span "Insert" at bounding box center [721, 1373] width 82 height 10
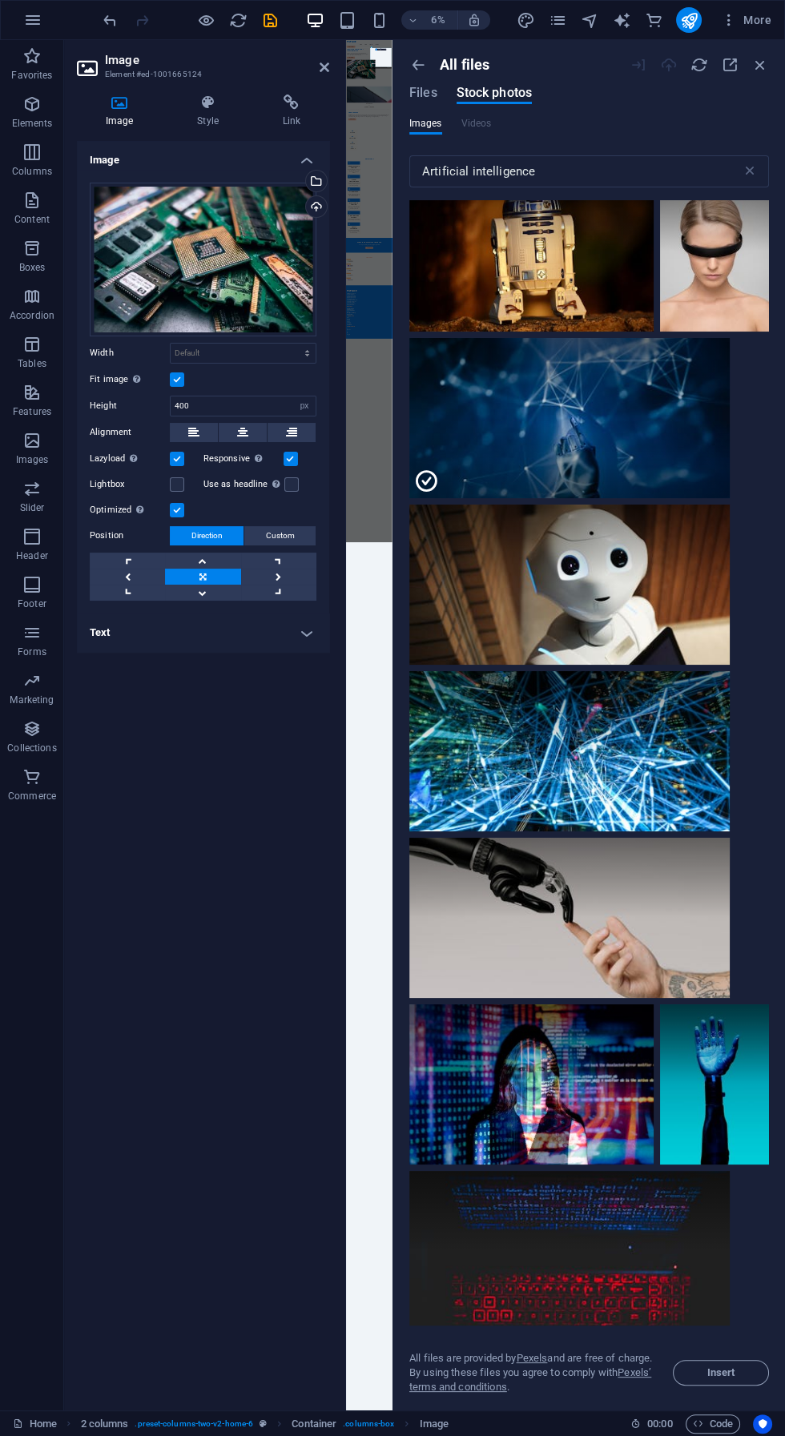
scroll to position [0, 0]
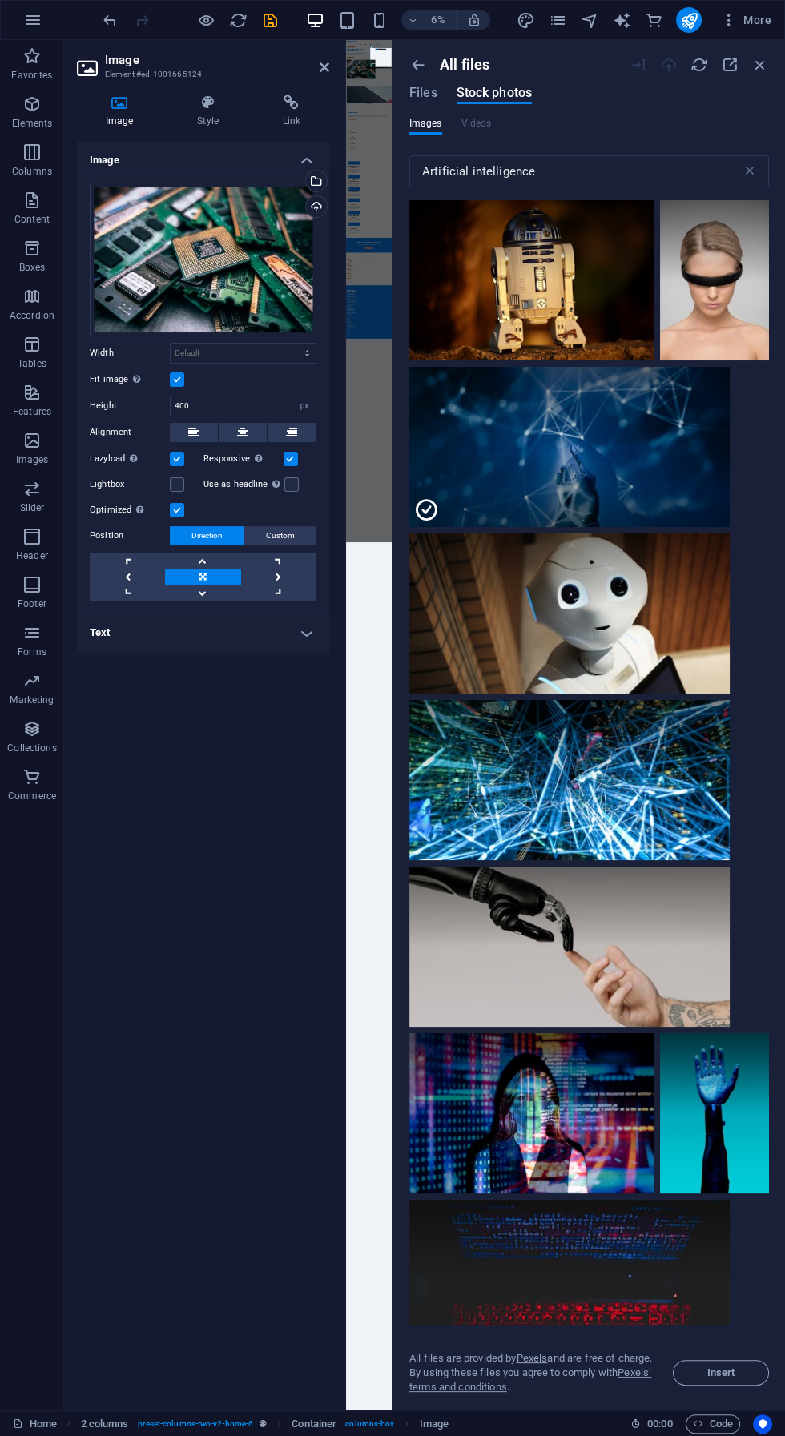
click at [733, 1374] on span "Insert" at bounding box center [721, 1373] width 28 height 10
click at [737, 1373] on span "Insert" at bounding box center [721, 1373] width 82 height 10
click at [394, 515] on div at bounding box center [394, 725] width 3 height 1370
click at [731, 1370] on span "Insert" at bounding box center [721, 1373] width 28 height 10
click at [415, 65] on icon "button" at bounding box center [418, 65] width 18 height 18
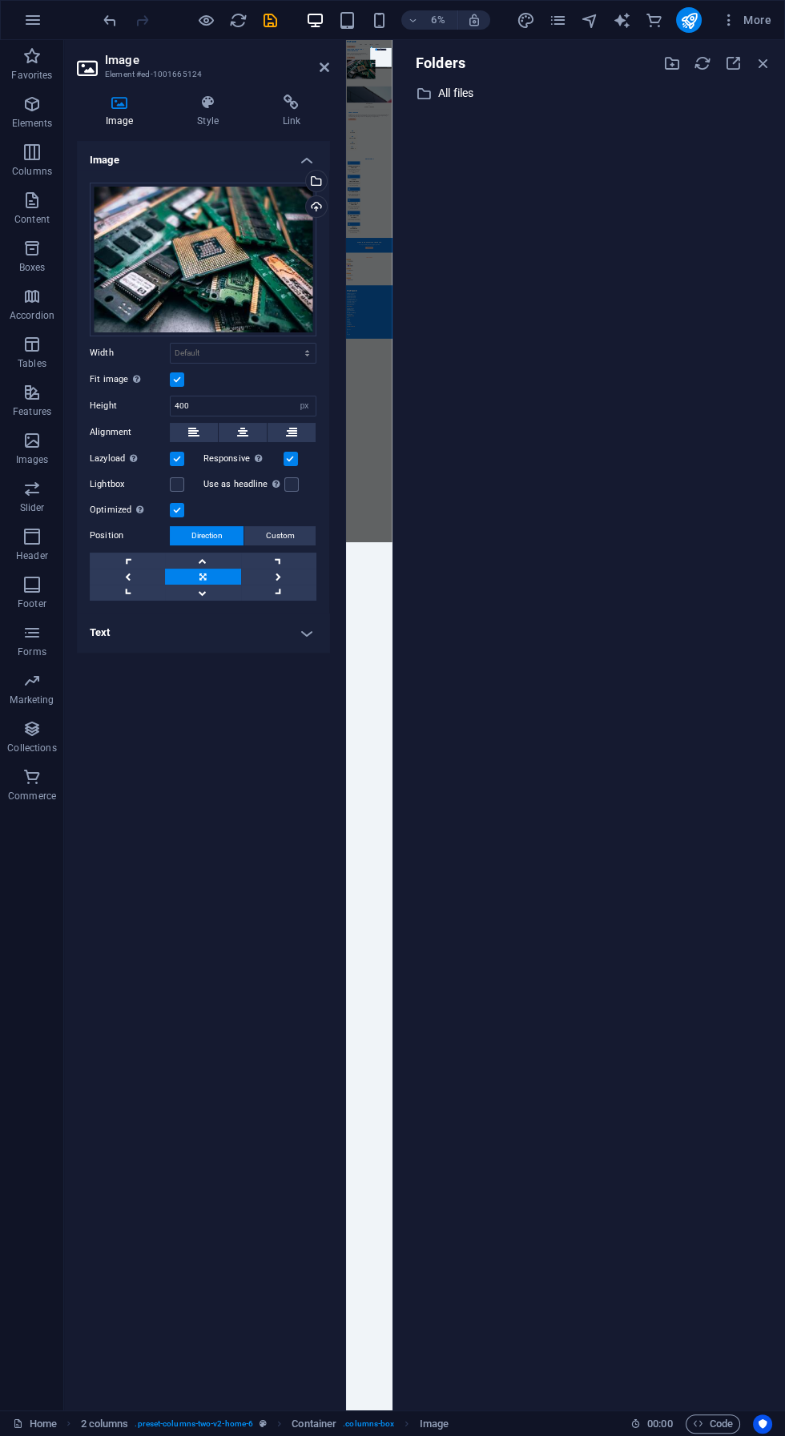
click at [761, 91] on div "​ All files All files" at bounding box center [589, 93] width 366 height 20
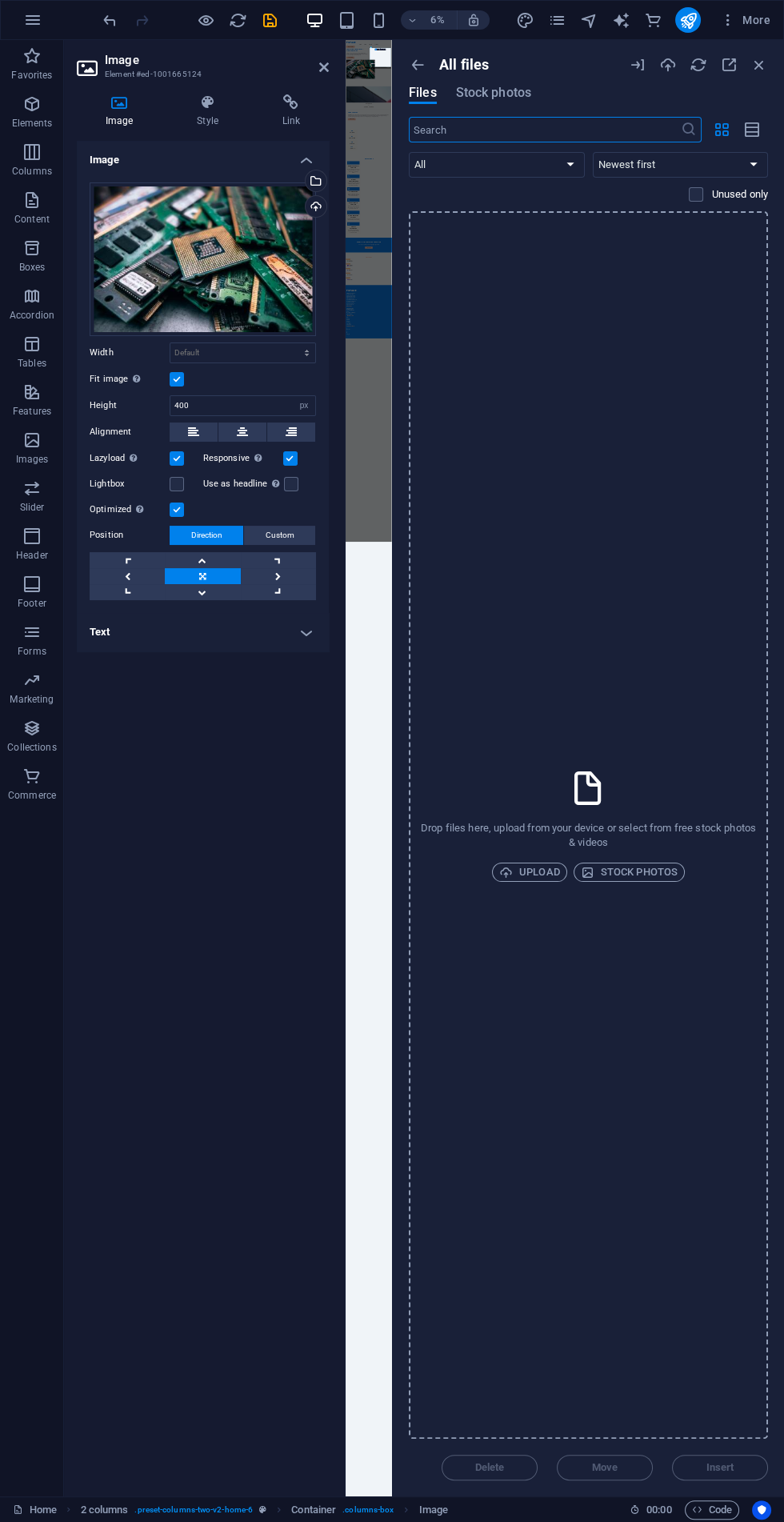
click at [760, 64] on icon "button" at bounding box center [759, 65] width 18 height 18
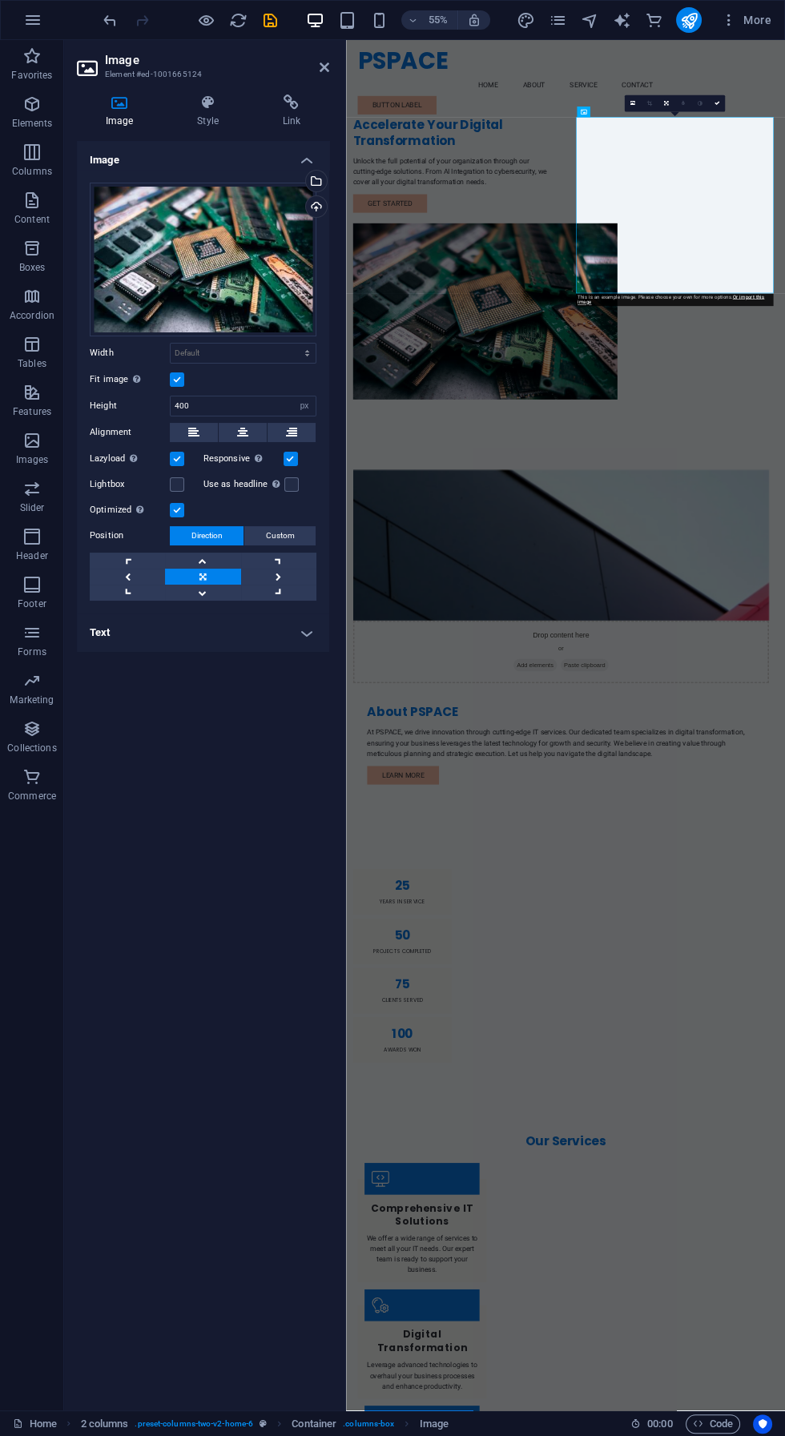
click at [511, 822] on figure at bounding box center [737, 959] width 756 height 274
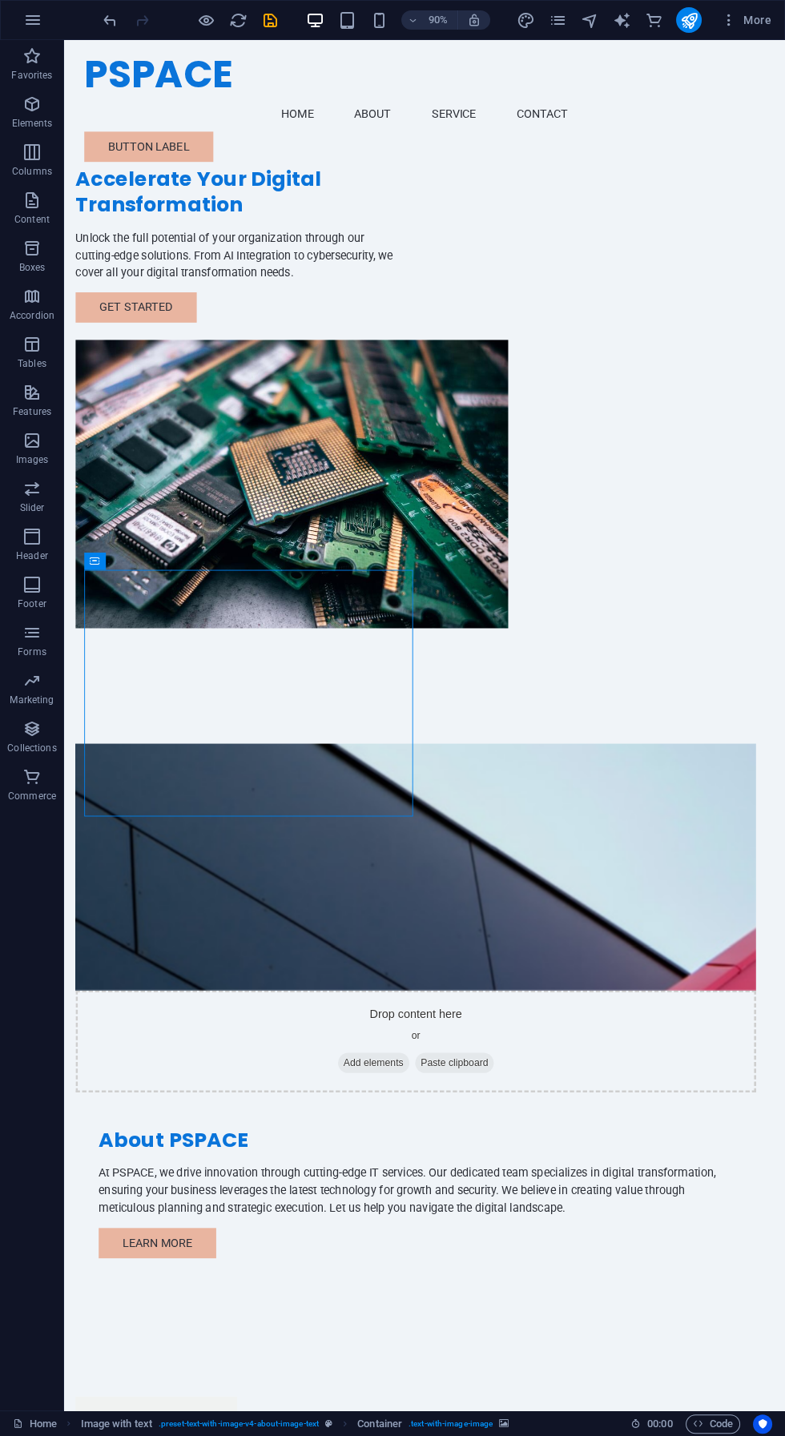
click at [436, 373] on figure at bounding box center [256, 533] width 359 height 320
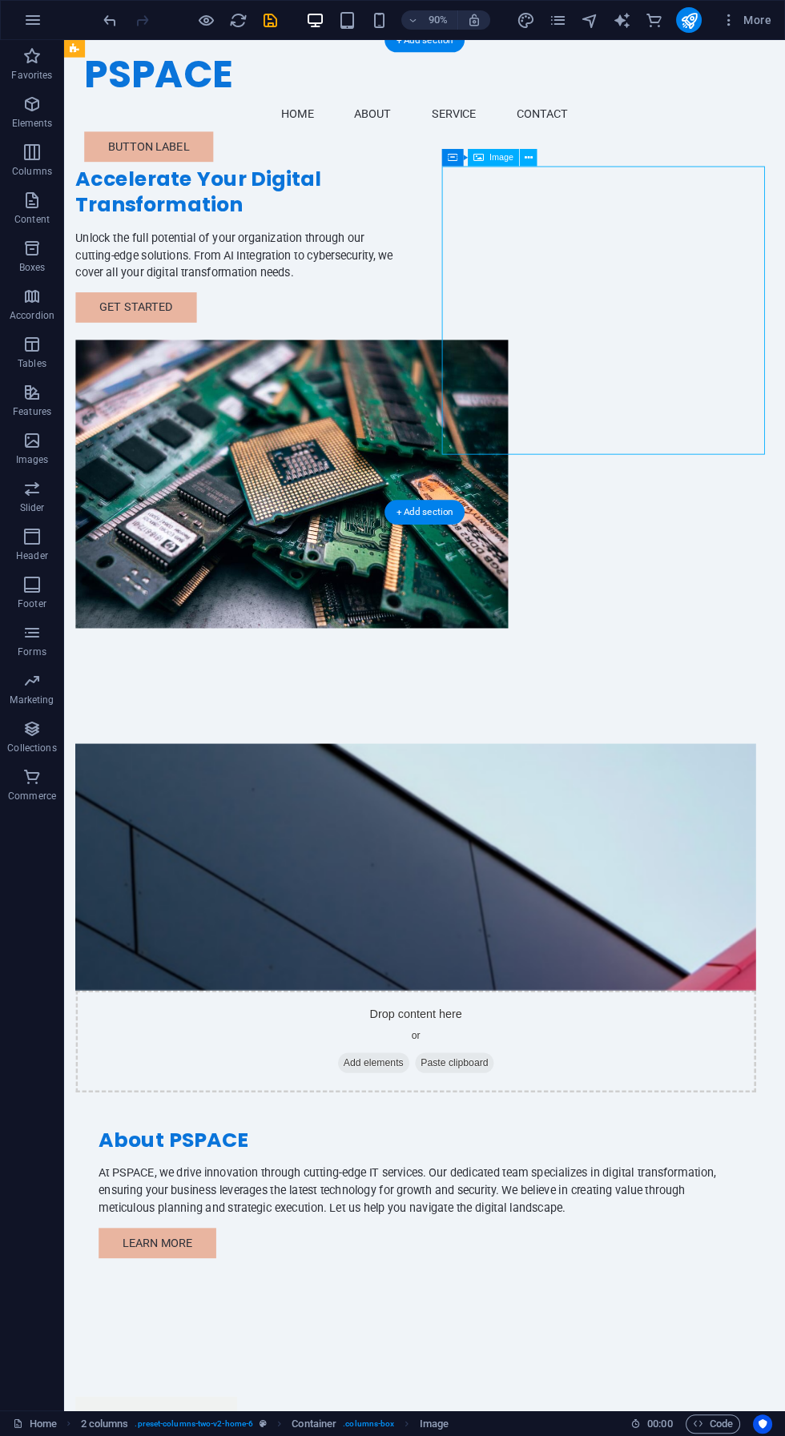
click at [436, 373] on figure at bounding box center [256, 533] width 359 height 320
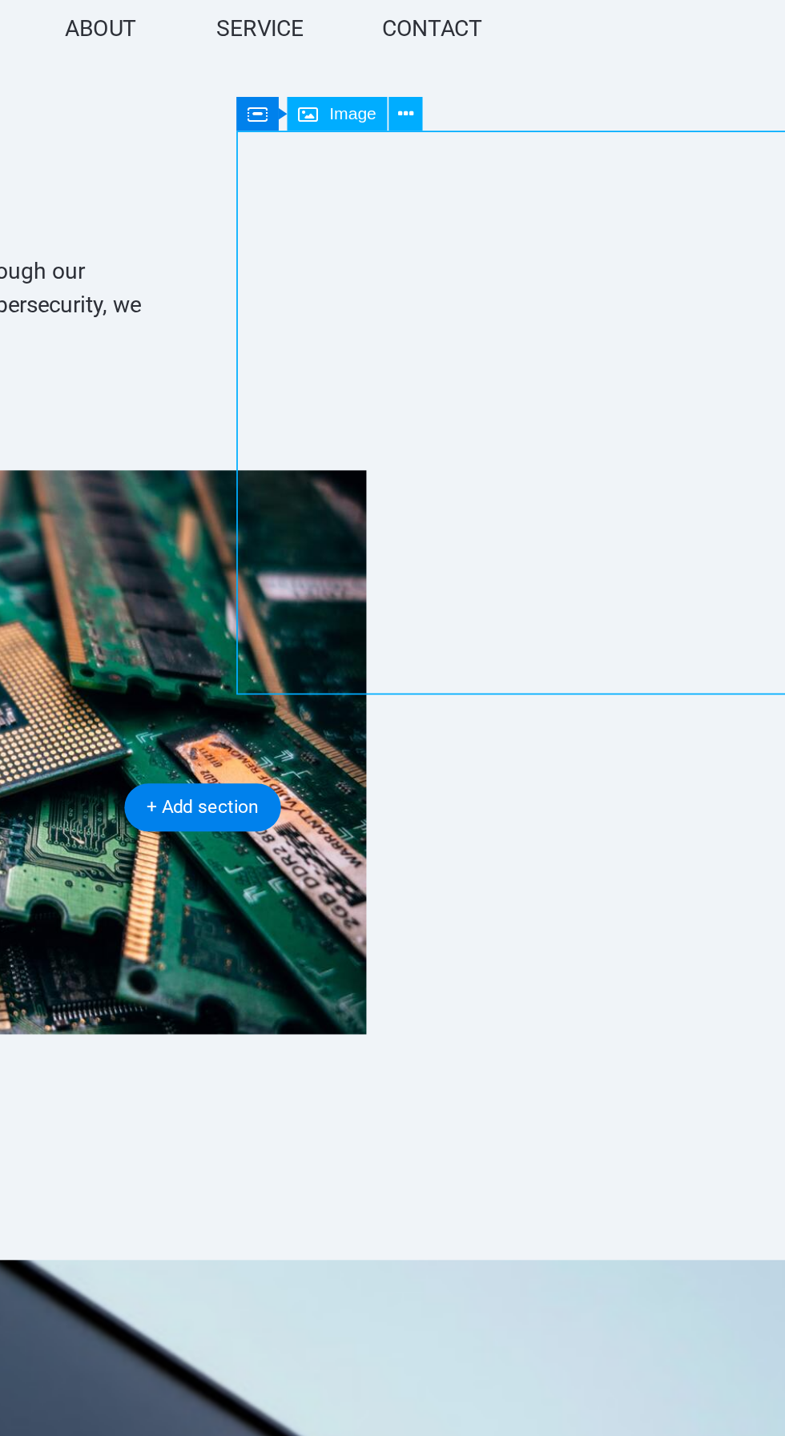
click at [536, 157] on button at bounding box center [529, 158] width 18 height 18
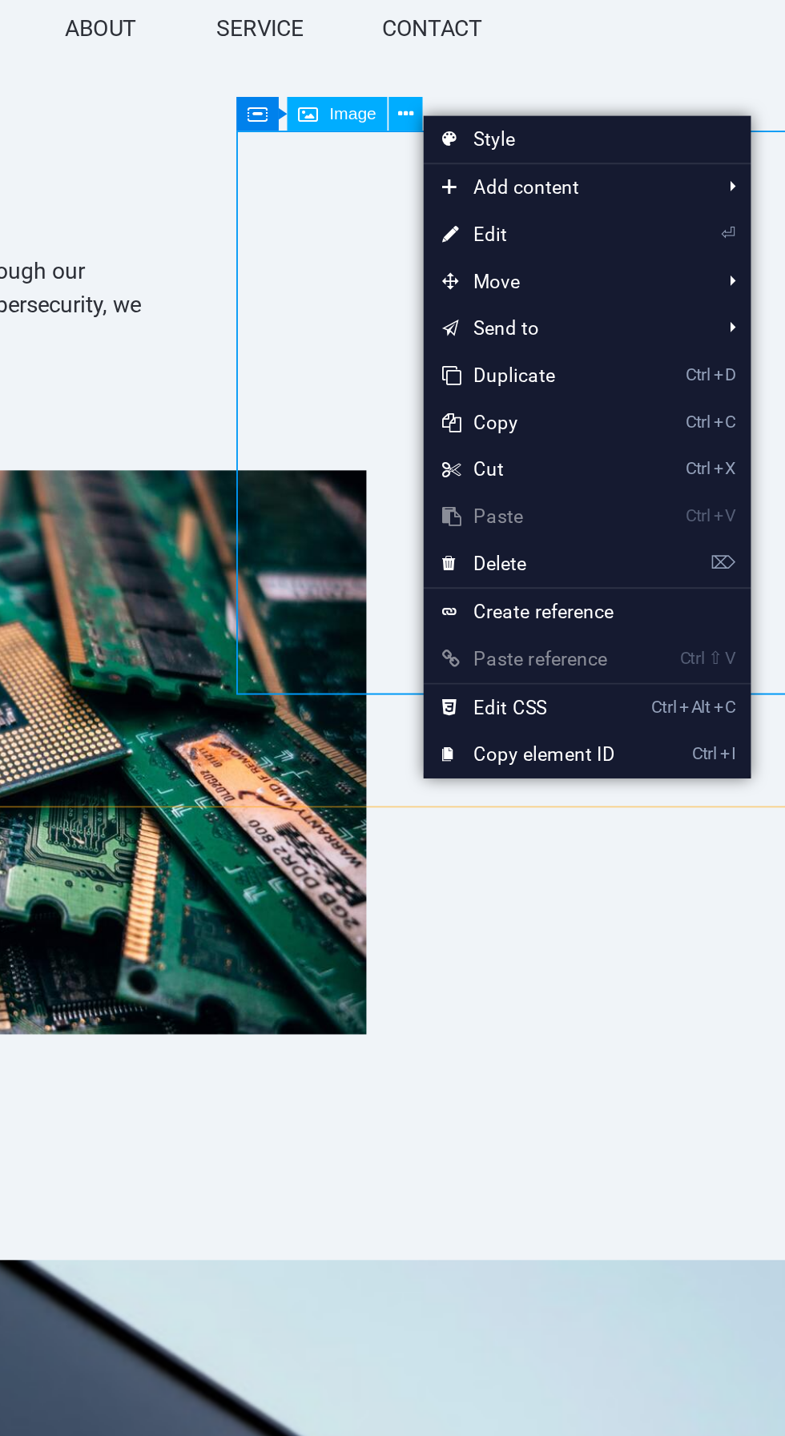
click at [557, 174] on link "Style" at bounding box center [620, 171] width 167 height 24
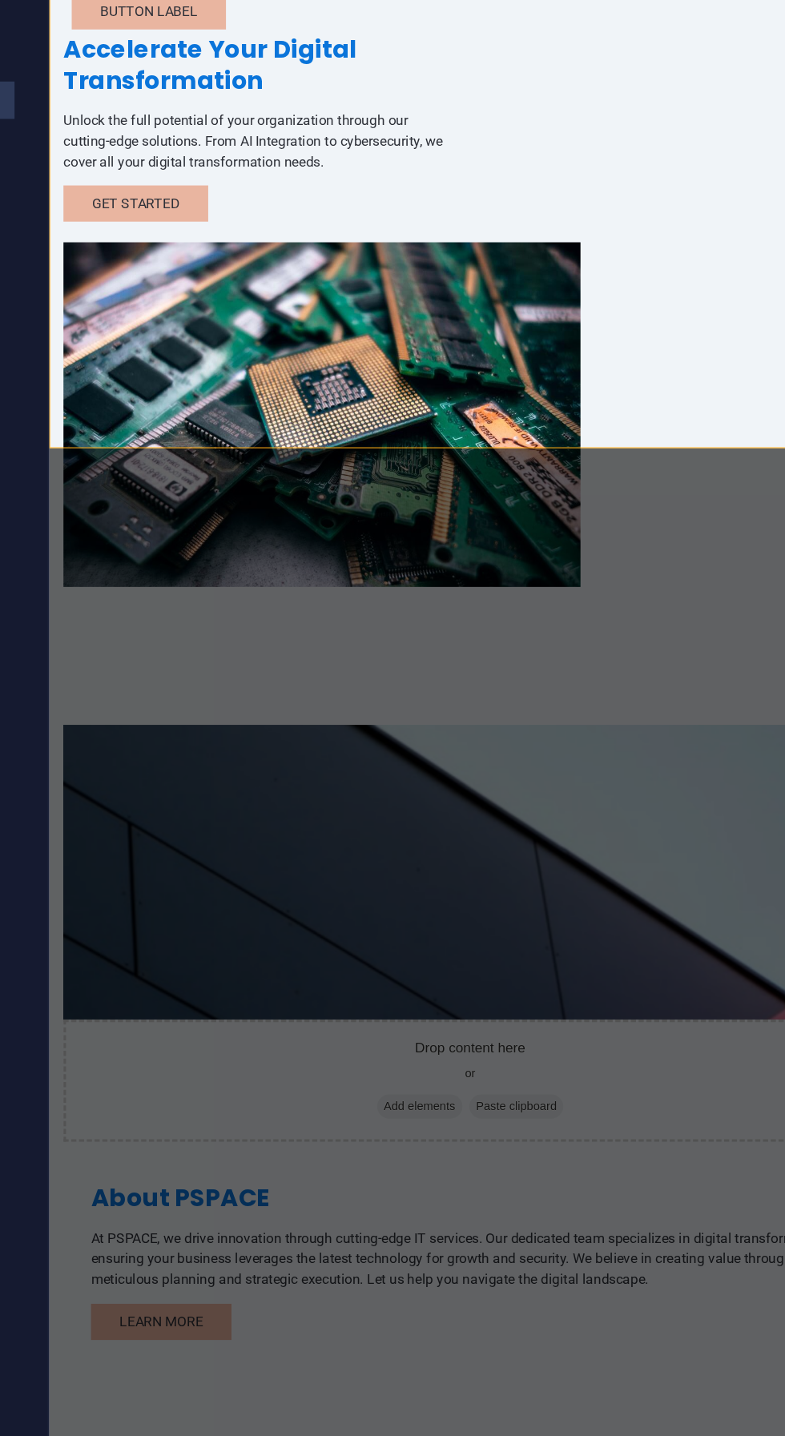
select select "rem"
select select "preset-columns-two-v2-home-6"
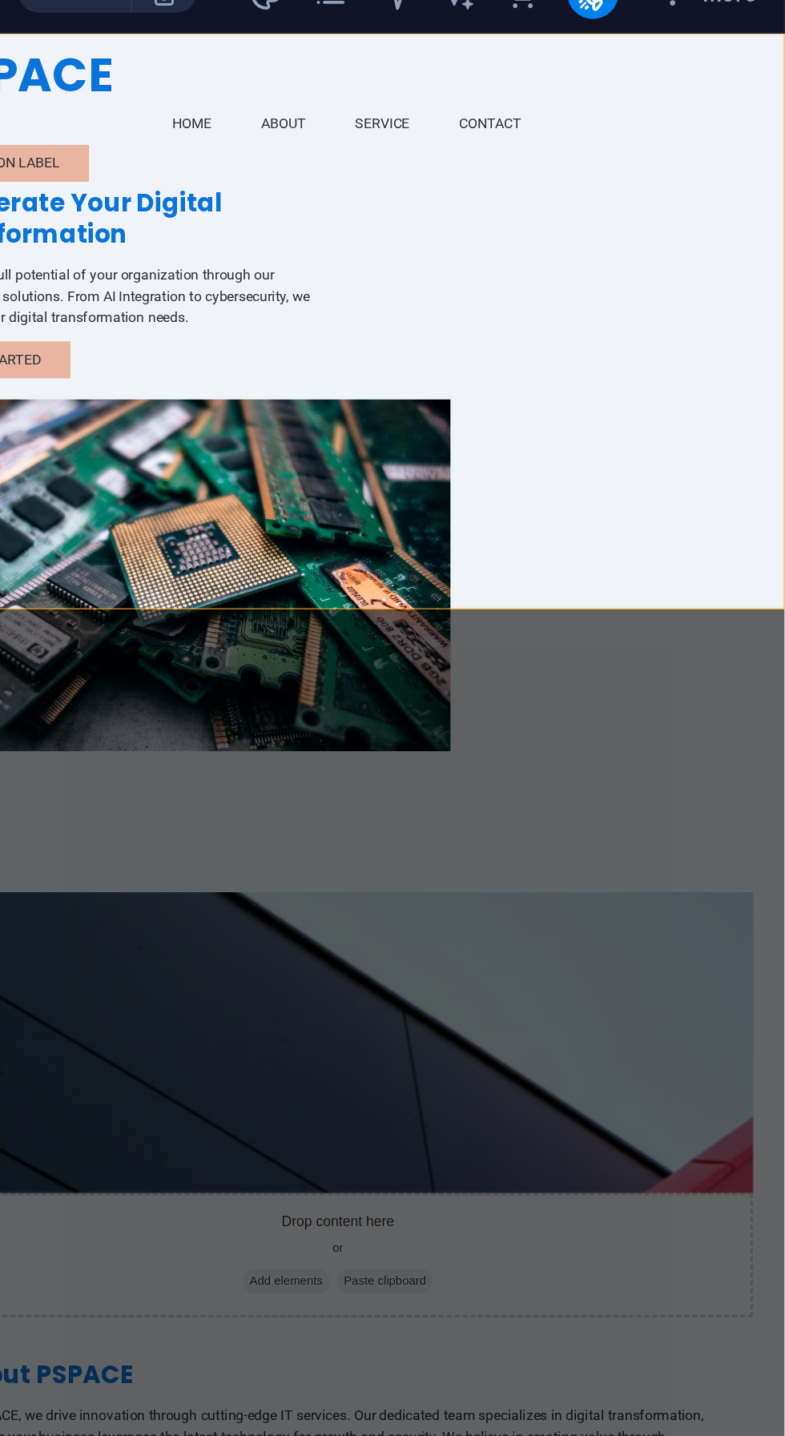
click at [280, 366] on figure at bounding box center [101, 526] width 359 height 320
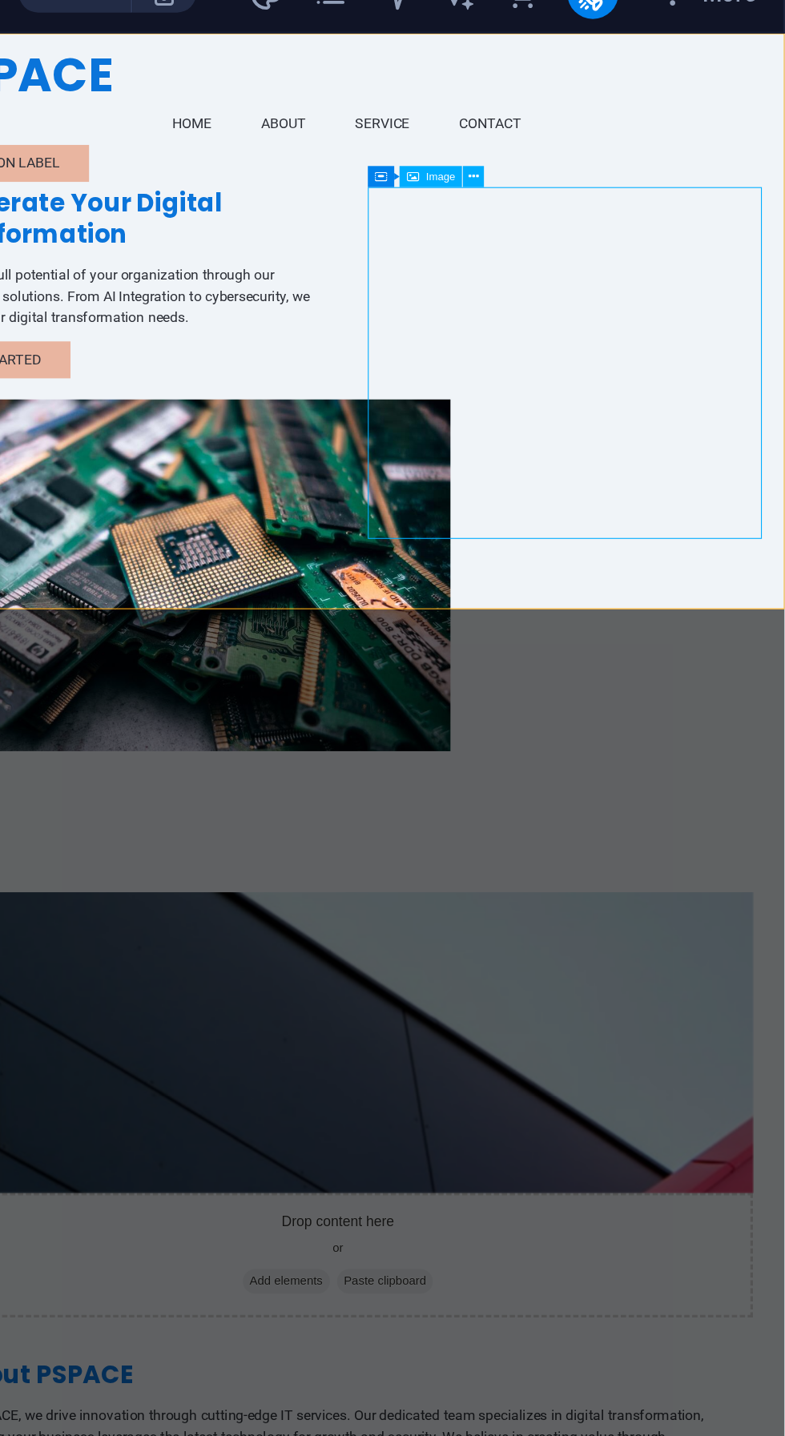
click at [626, 117] on button at bounding box center [629, 112] width 10 height 10
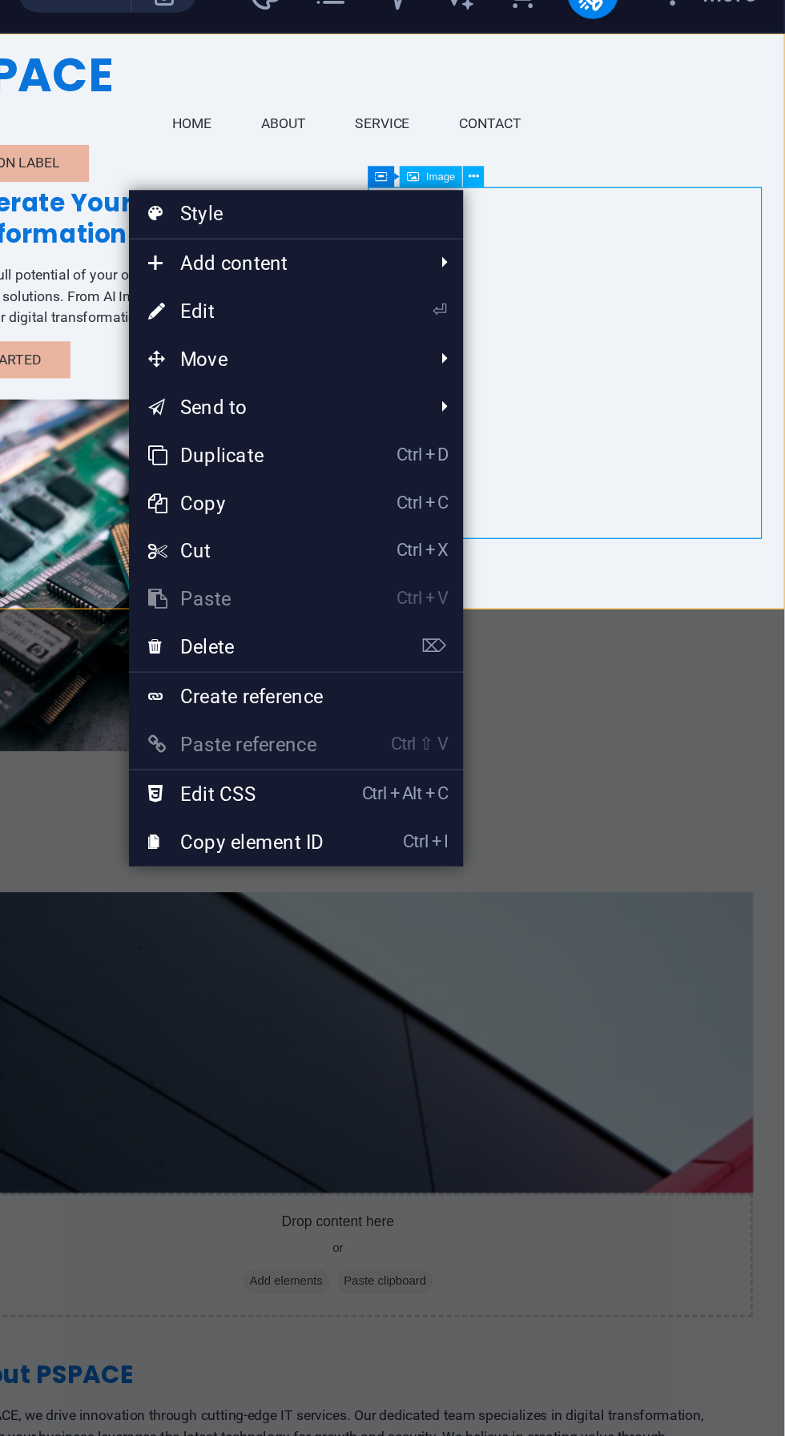
click at [484, 186] on link "⏎ Edit" at bounding box center [510, 179] width 107 height 24
select select "px"
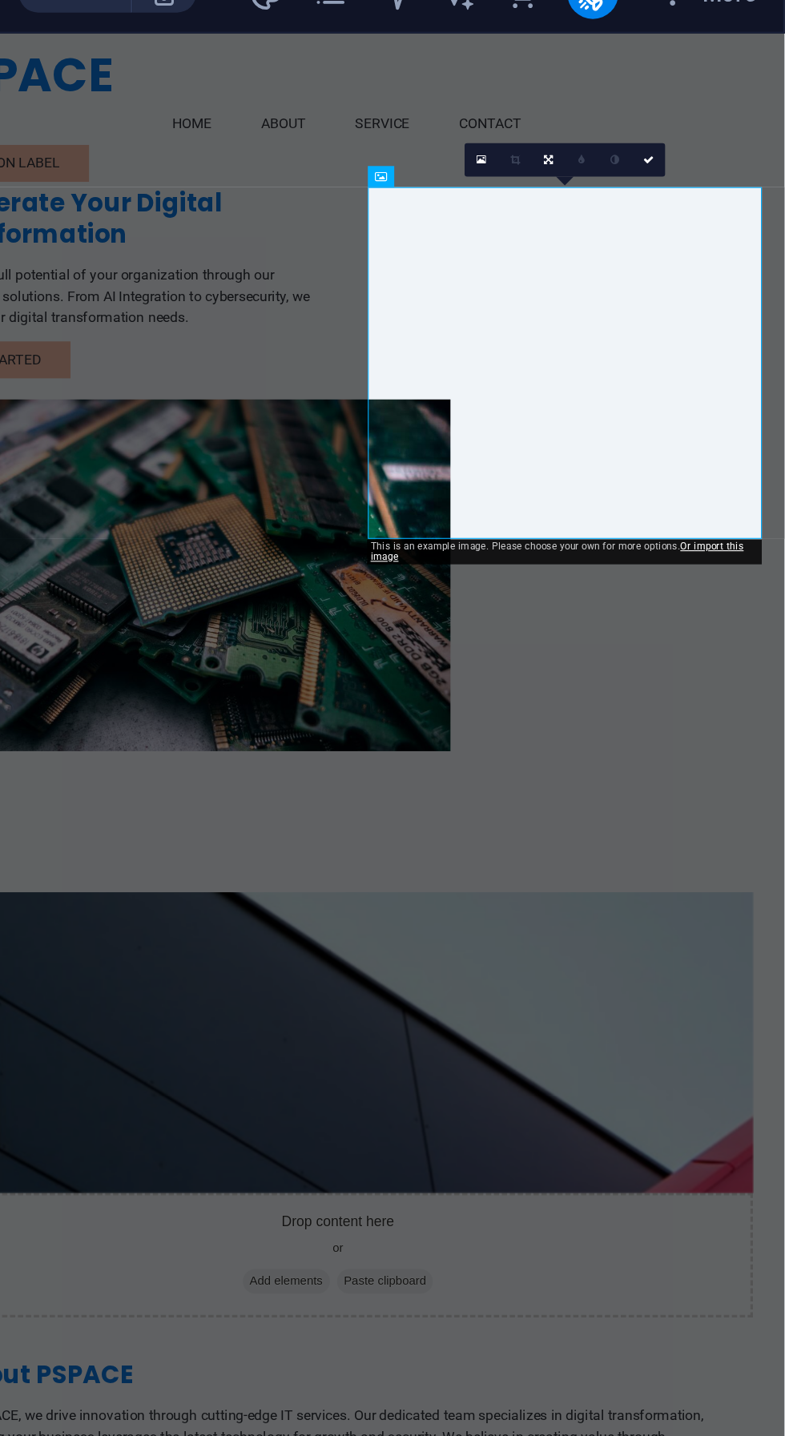
click at [716, 103] on icon at bounding box center [717, 104] width 6 height 6
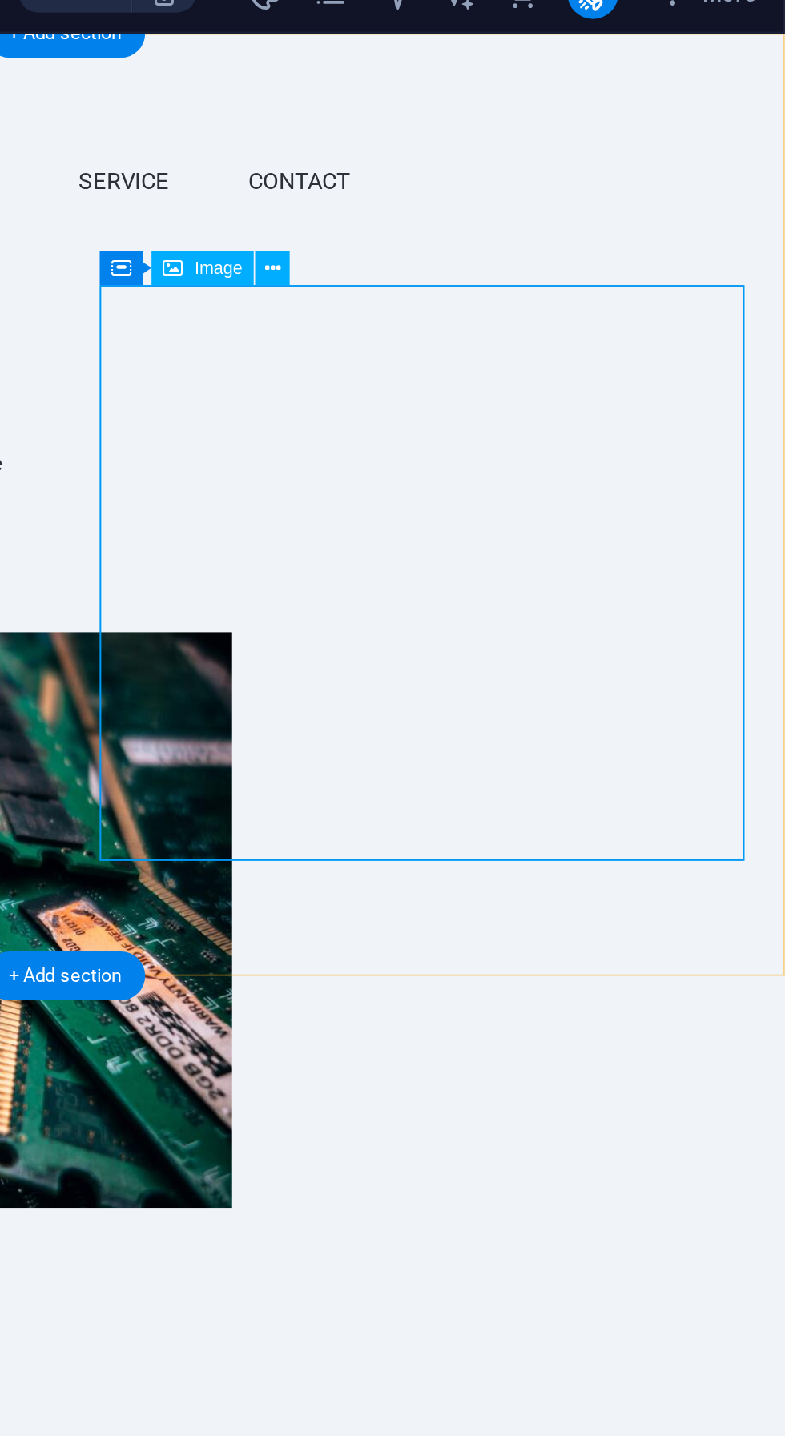
click at [527, 163] on icon at bounding box center [529, 157] width 8 height 15
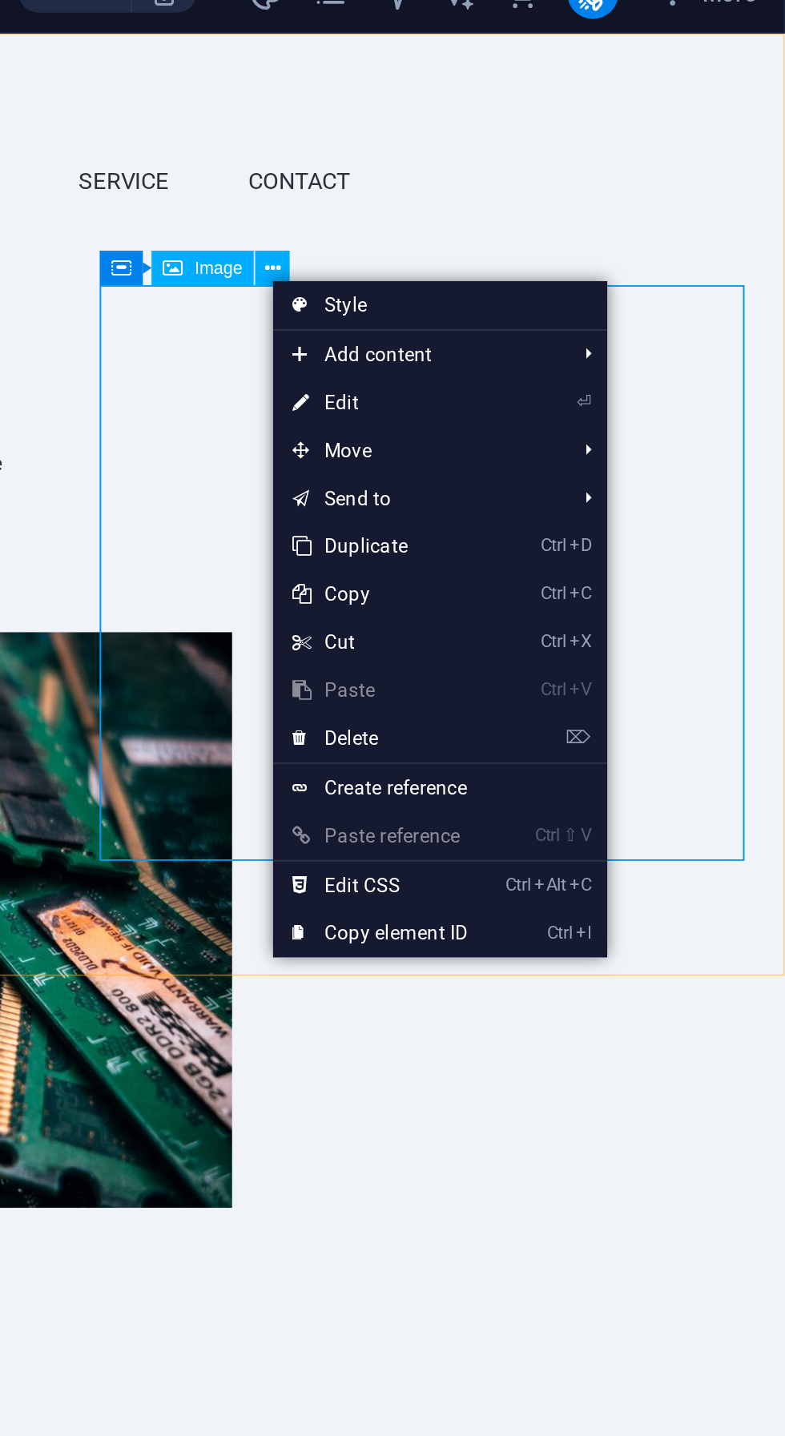
click at [549, 219] on link "⏎ Edit" at bounding box center [582, 225] width 107 height 24
select select "px"
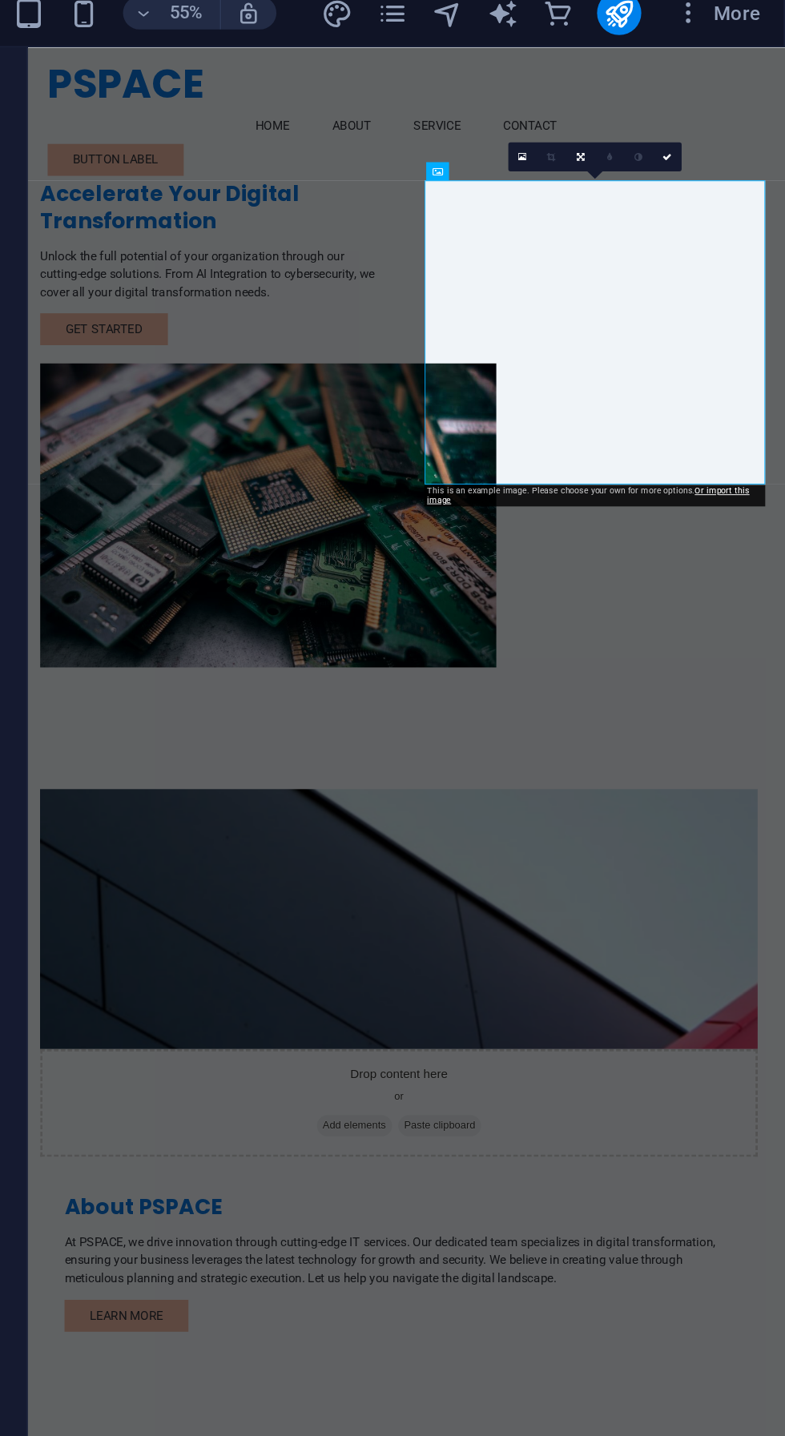
click at [532, 165] on div "Accelerate Your Digital Transformation Unlock the full potential of your organi…" at bounding box center [426, 406] width 798 height 718
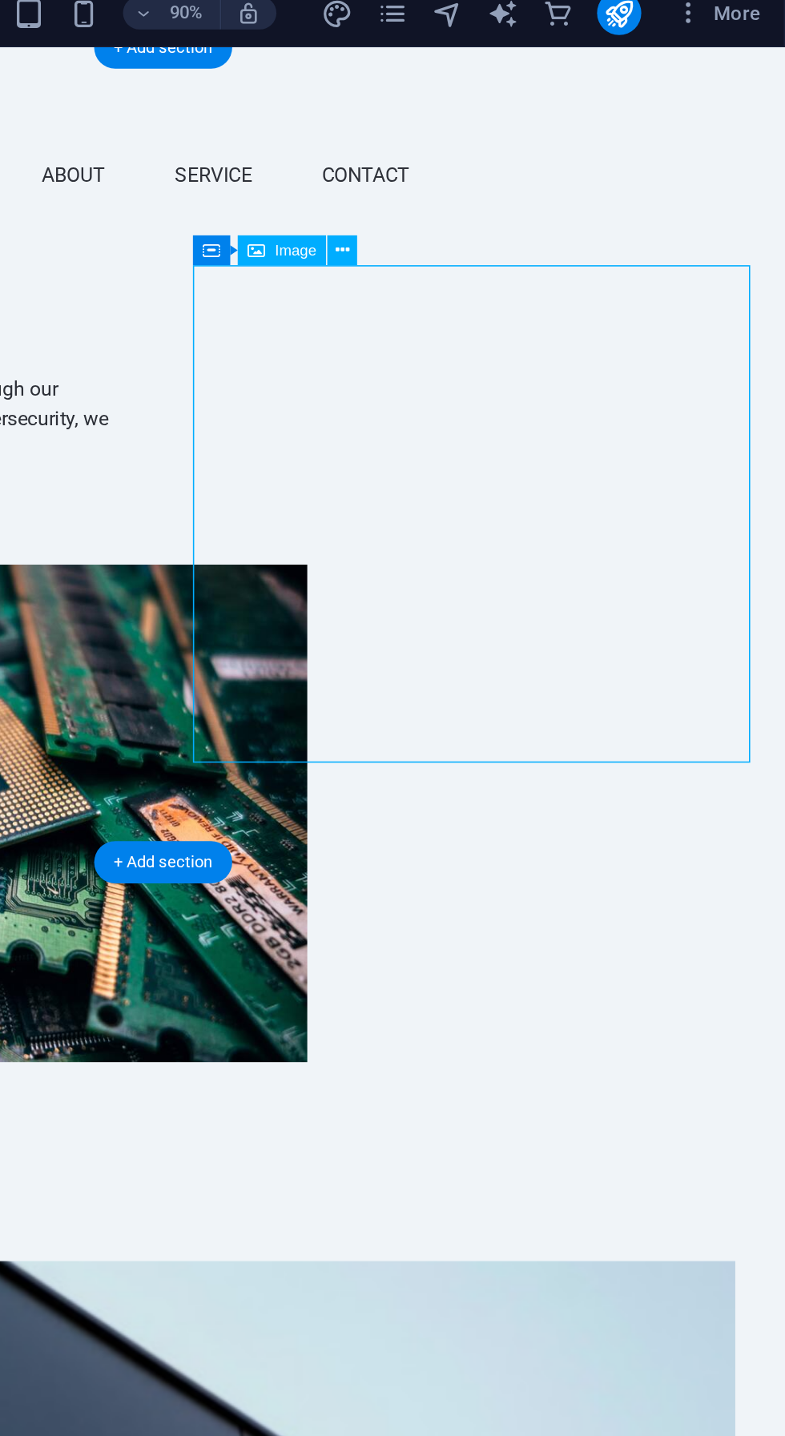
click at [526, 163] on icon at bounding box center [529, 157] width 8 height 15
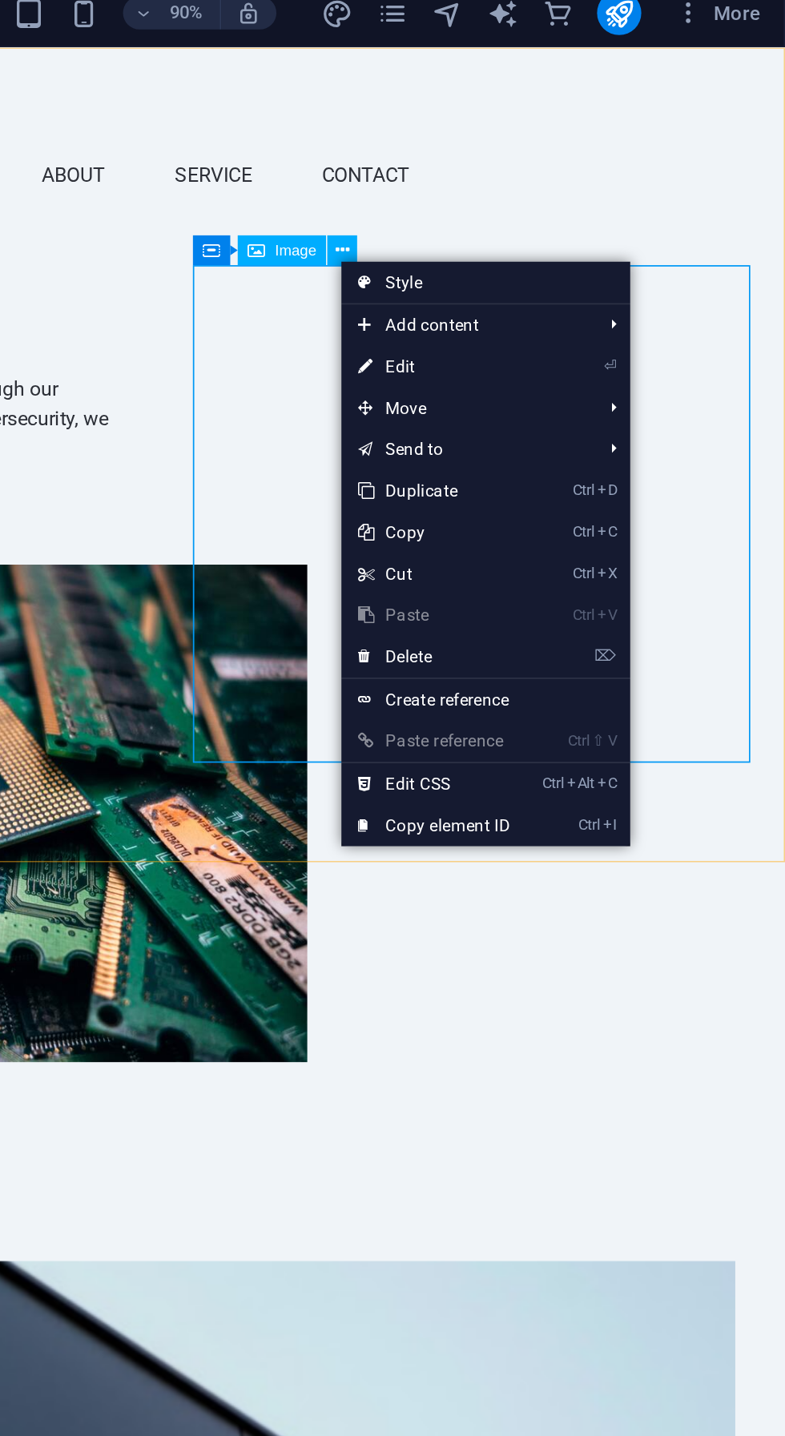
click at [541, 225] on icon at bounding box center [541, 225] width 8 height 24
select select "px"
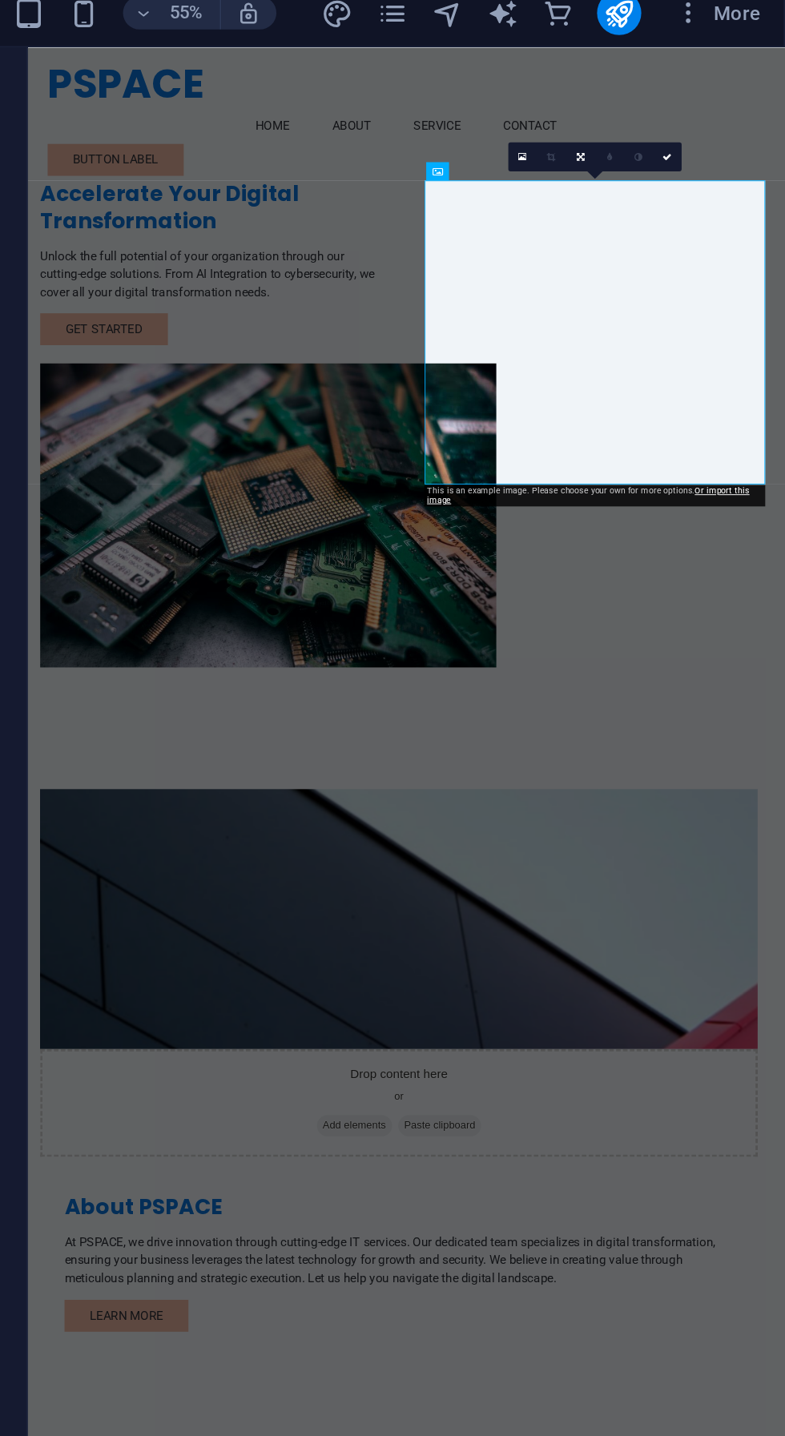
click at [533, 159] on div "Accelerate Your Digital Transformation Unlock the full potential of your organi…" at bounding box center [426, 406] width 798 height 718
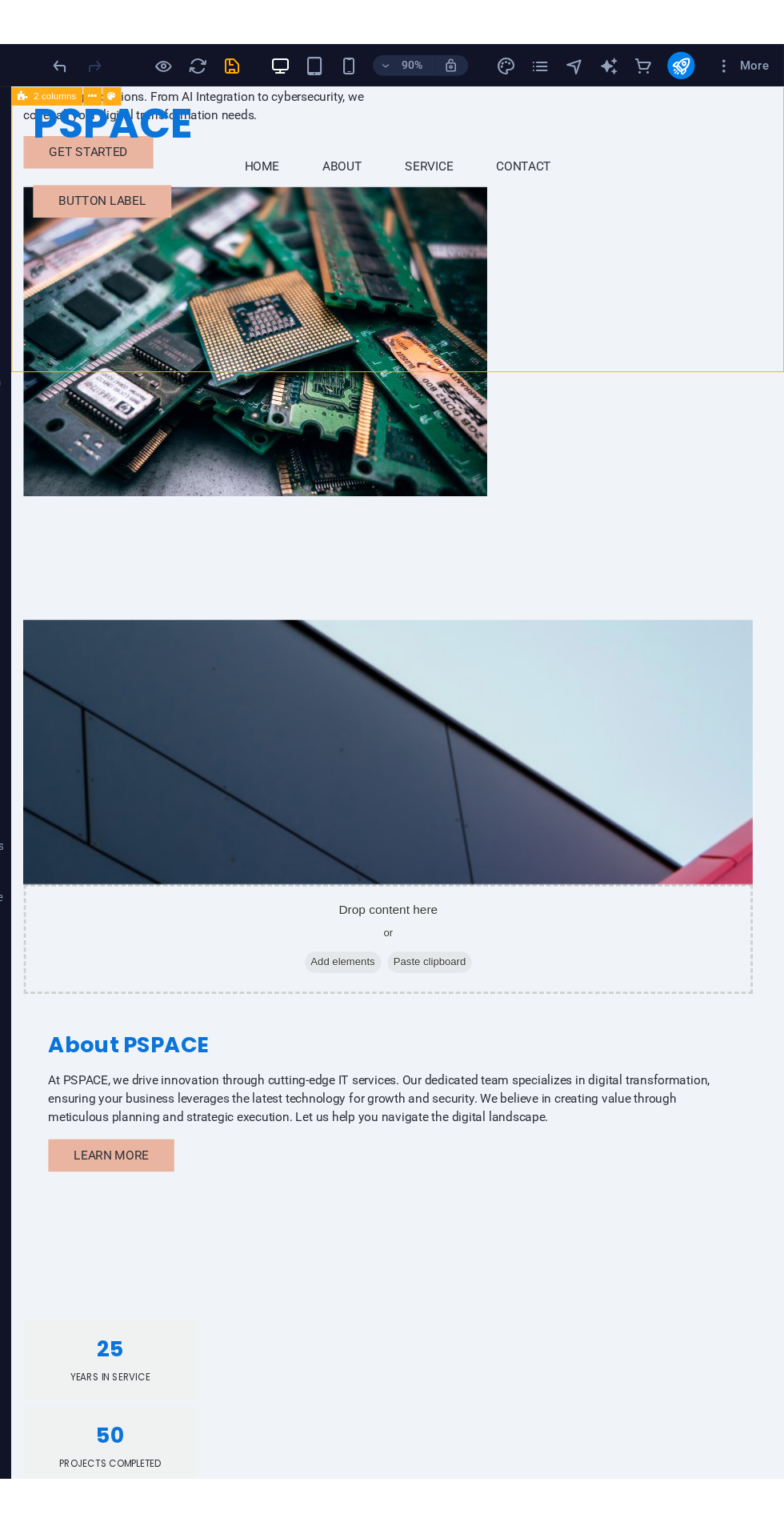
scroll to position [231, 0]
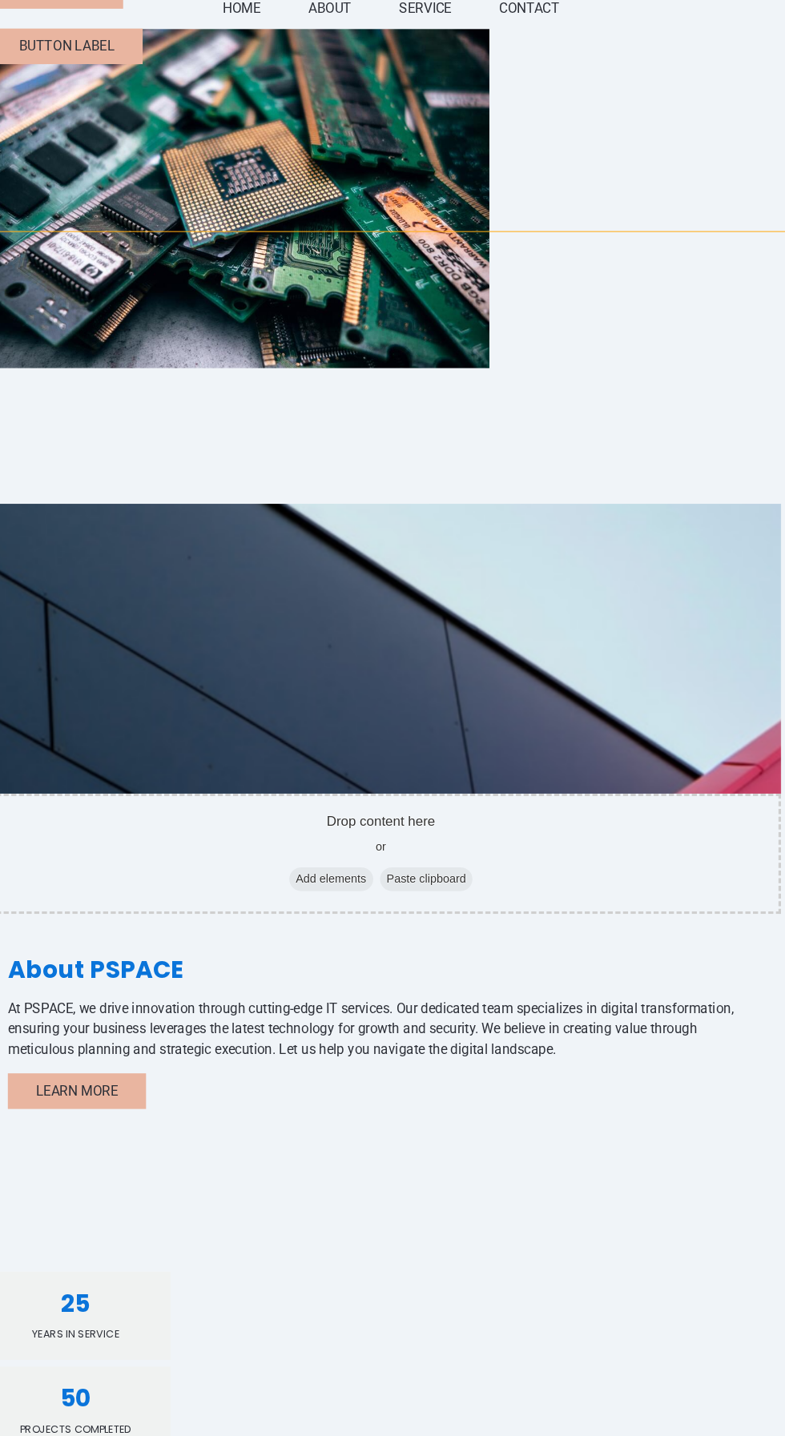
click at [71, 1217] on div "25" at bounding box center [70, 1228] width 141 height 22
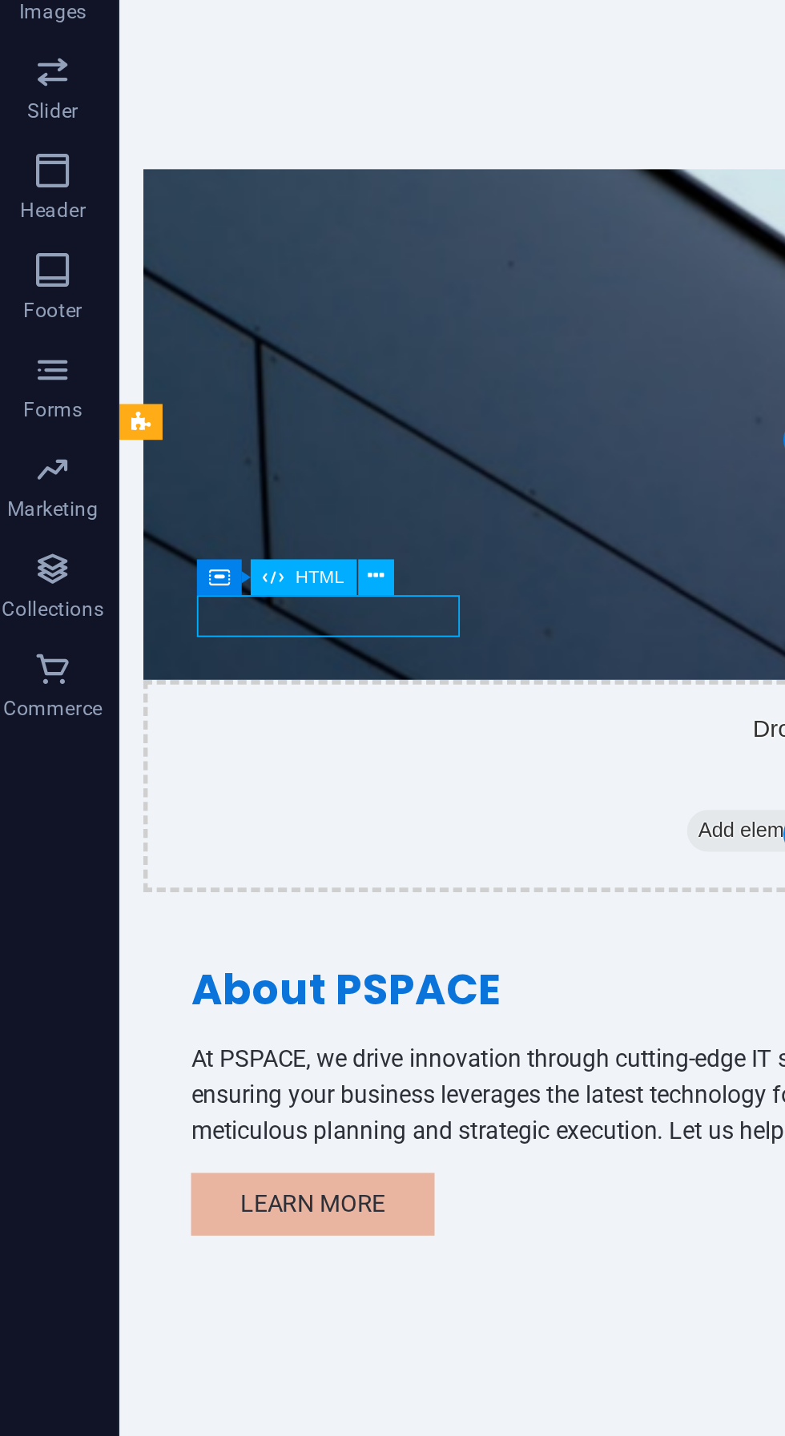
click at [203, 735] on div "Container HTML" at bounding box center [154, 733] width 104 height 18
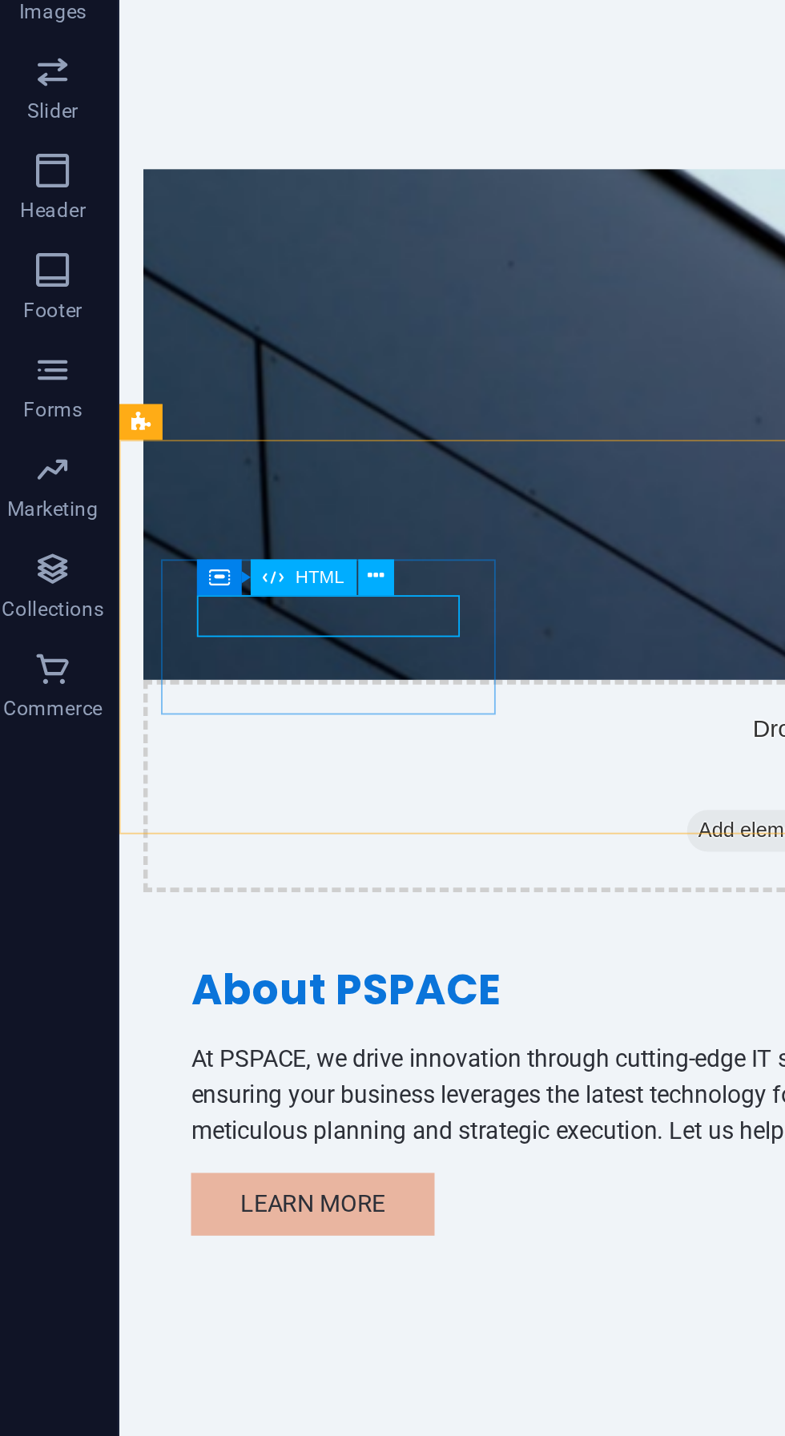
click at [199, 736] on div "Container HTML" at bounding box center [154, 733] width 104 height 18
click at [186, 736] on icon at bounding box center [187, 732] width 8 height 15
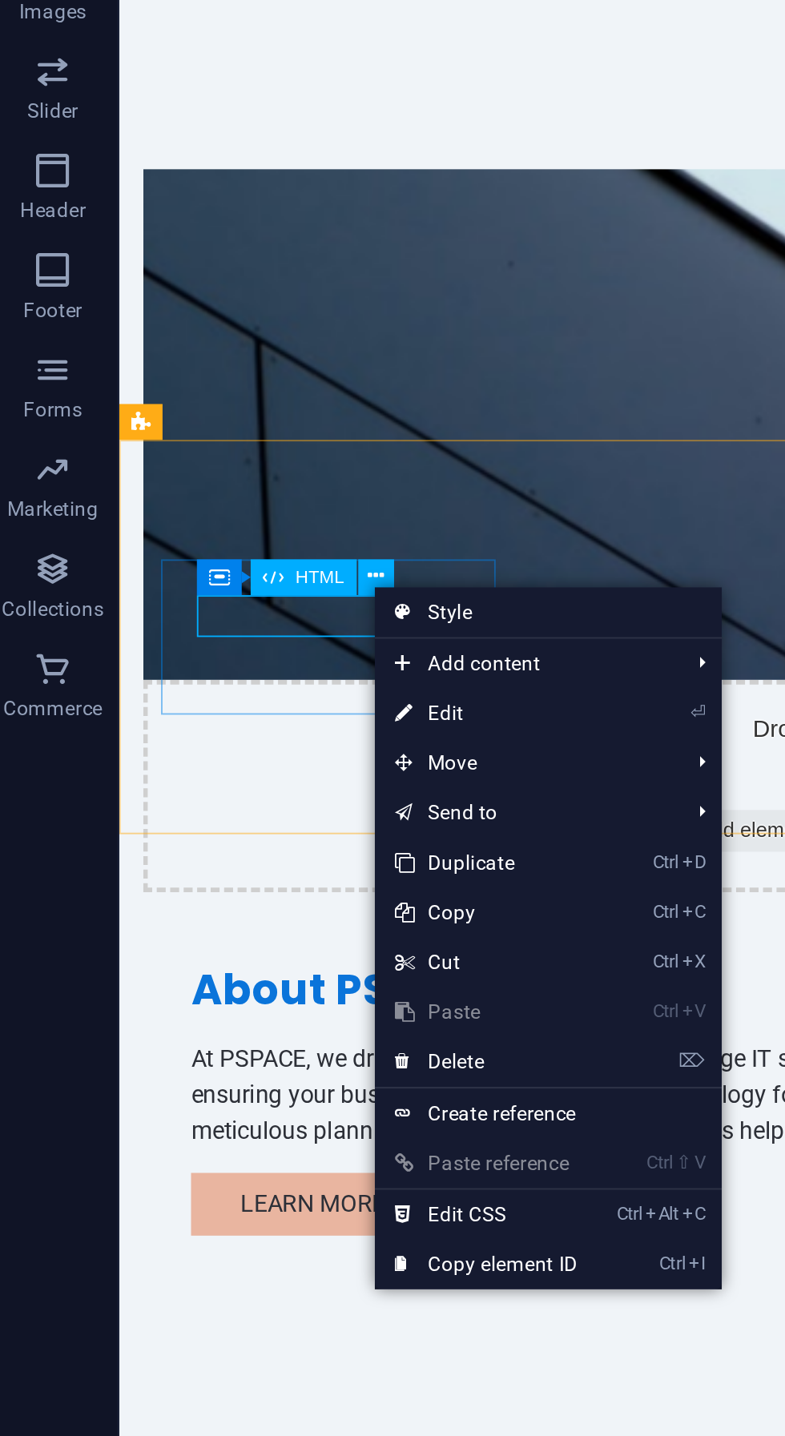
click at [266, 806] on link "⏎ Edit" at bounding box center [240, 798] width 107 height 24
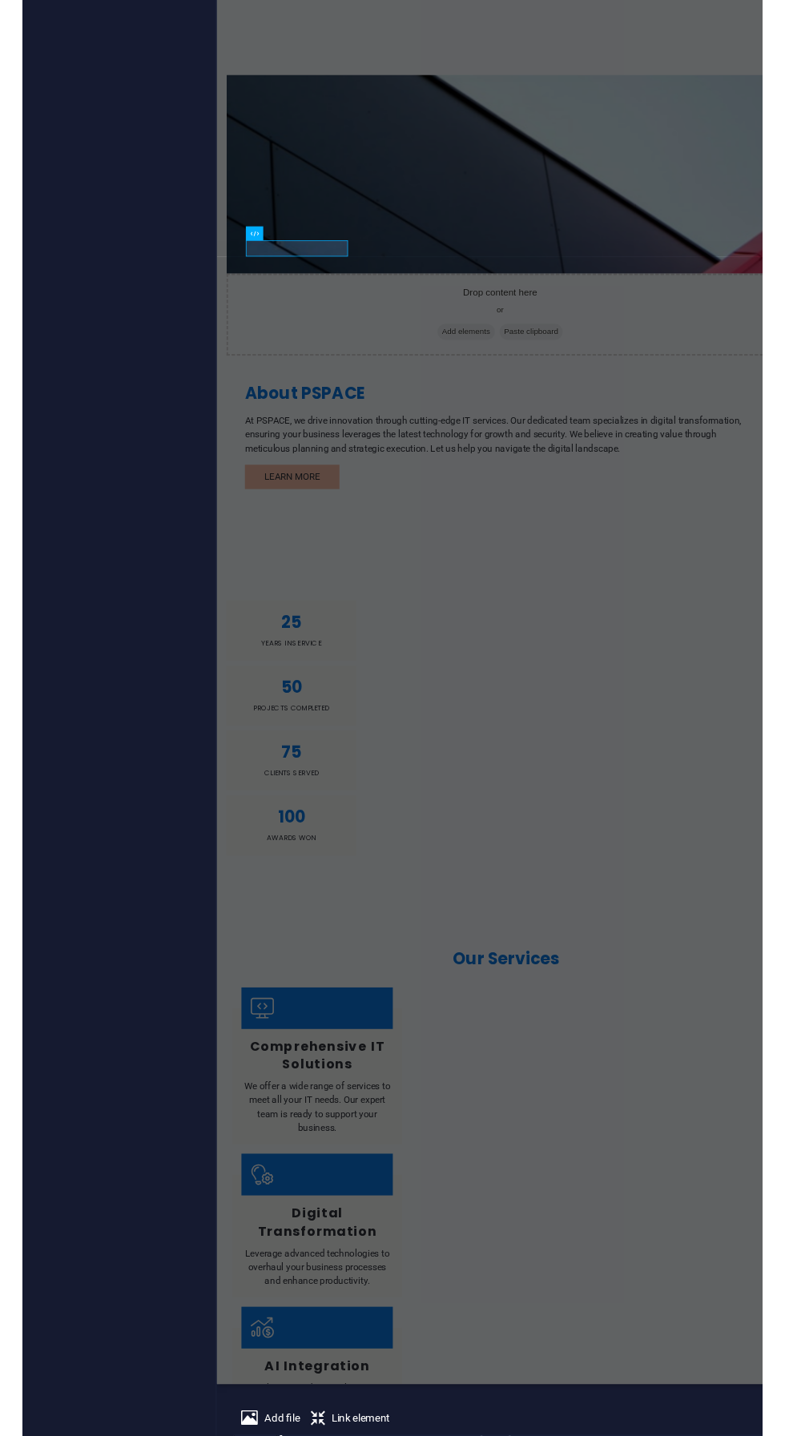
scroll to position [0, 0]
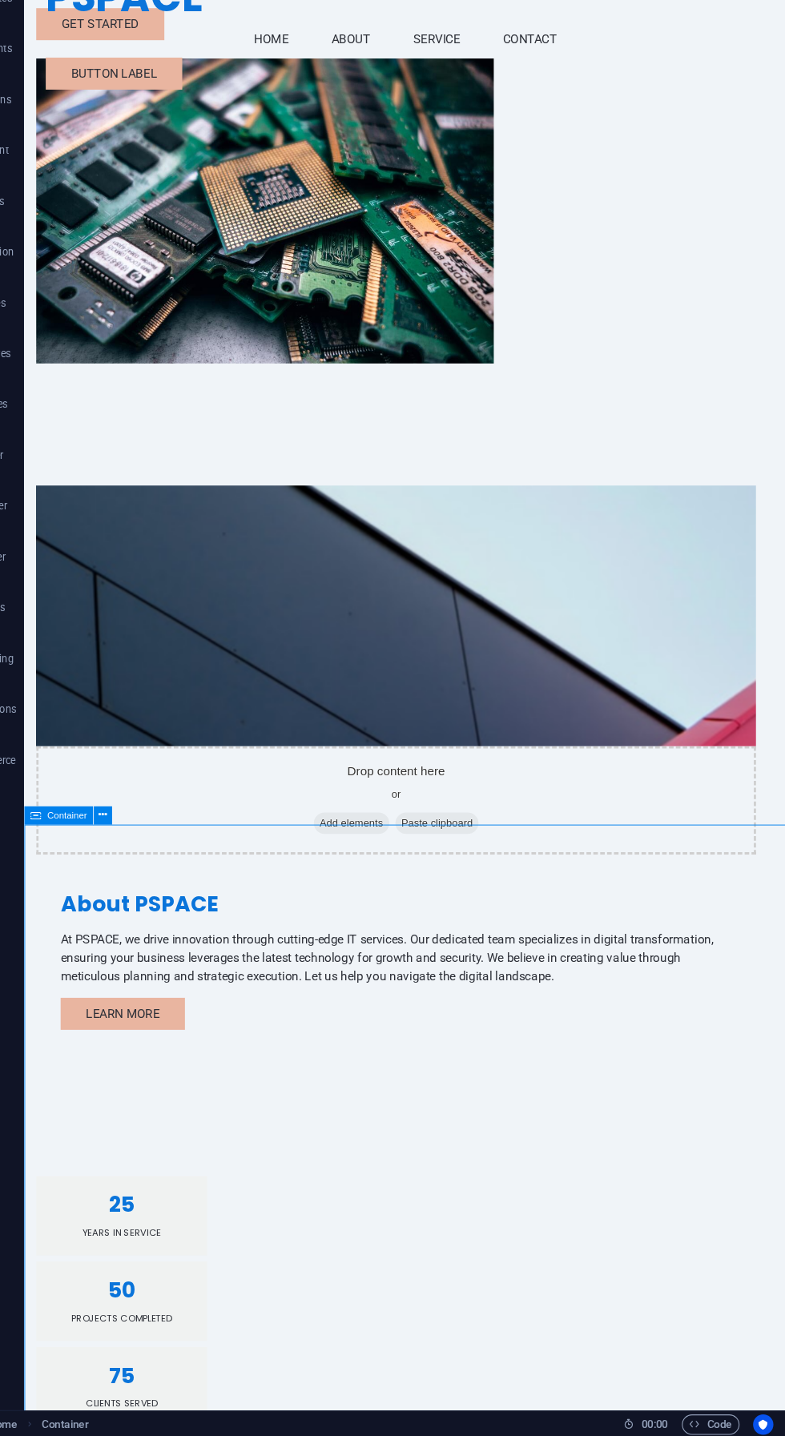
click at [131, 1237] on div "25 Years in Service" at bounding box center [126, 1278] width 179 height 83
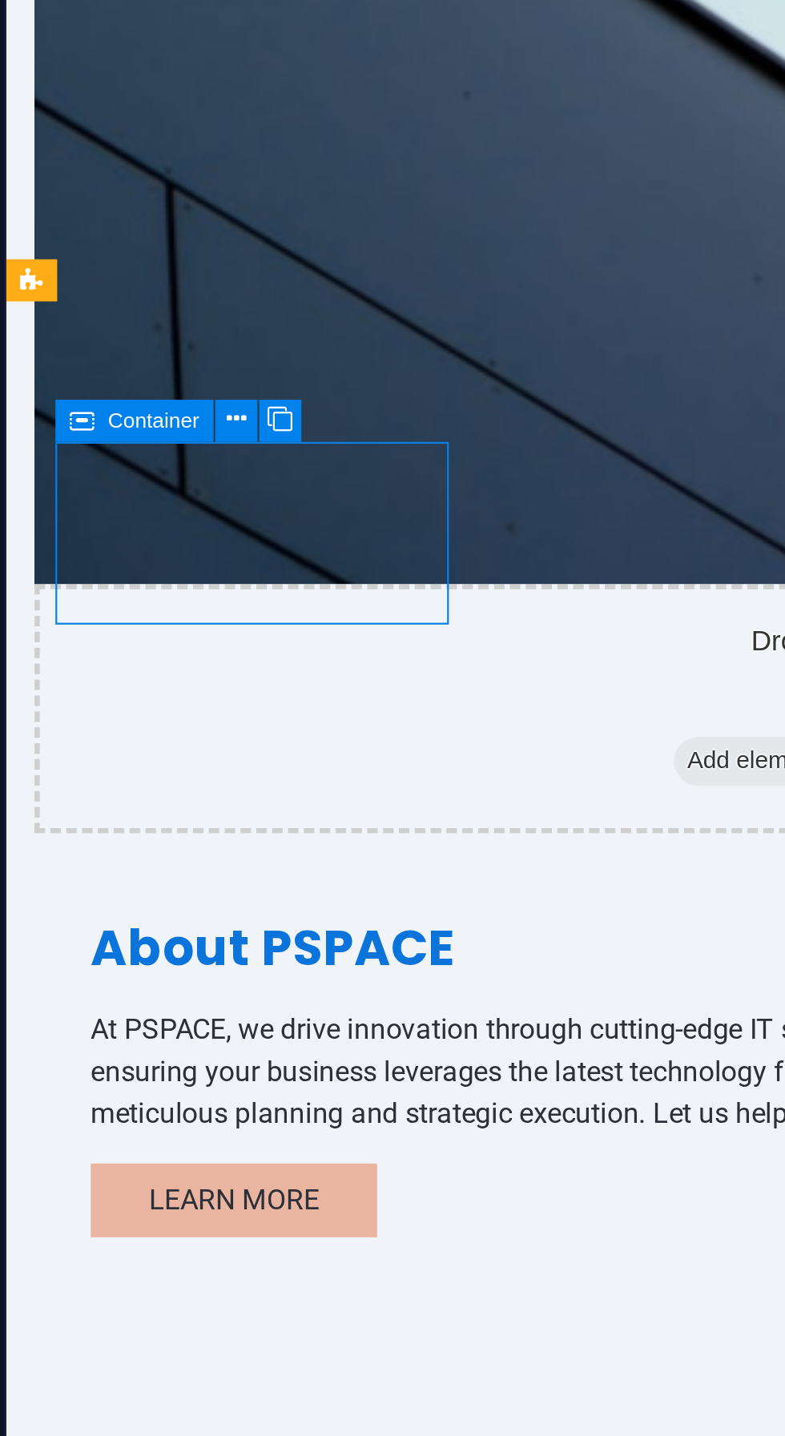
click at [155, 713] on icon at bounding box center [159, 715] width 8 height 15
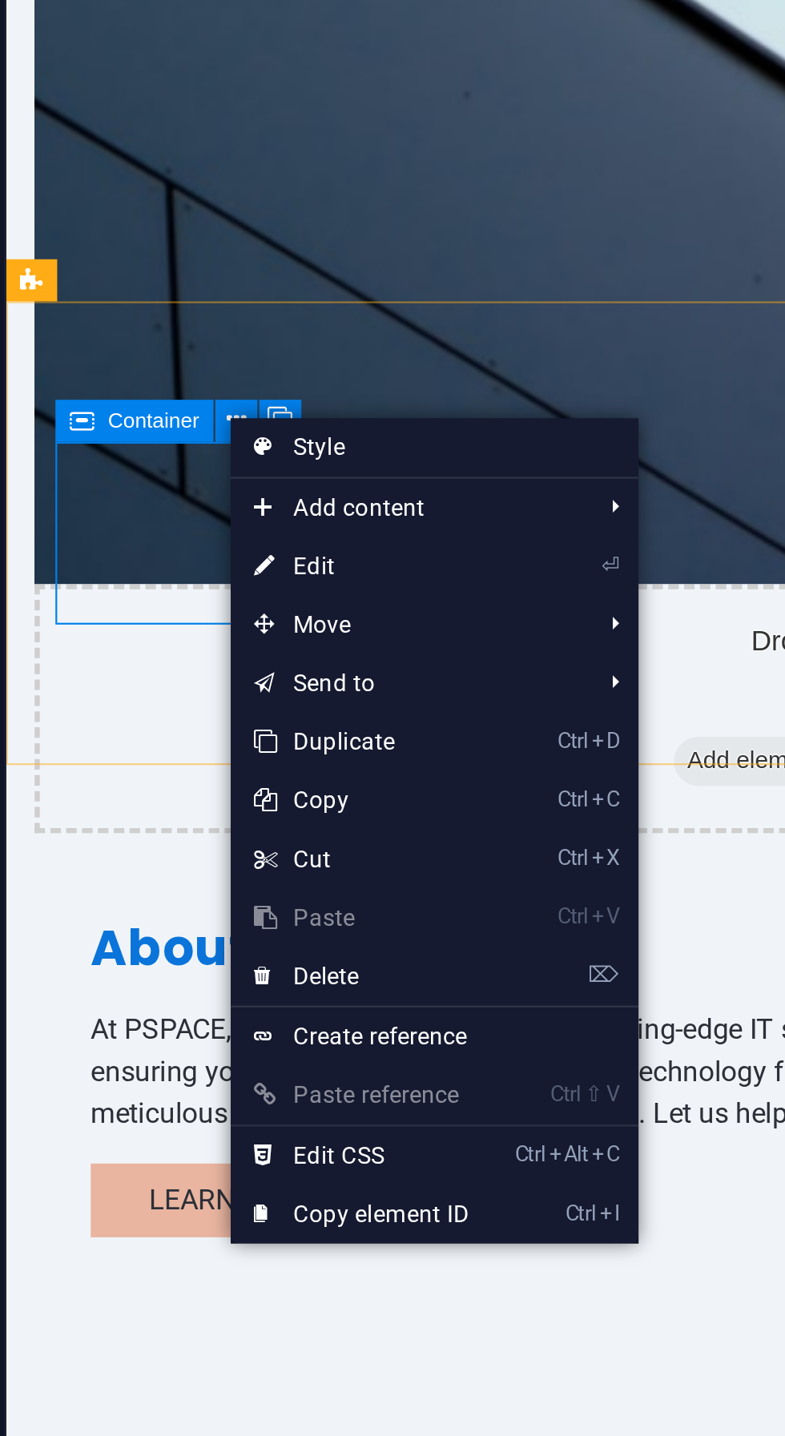
click at [255, 946] on link "⌦ Delete" at bounding box center [209, 943] width 107 height 24
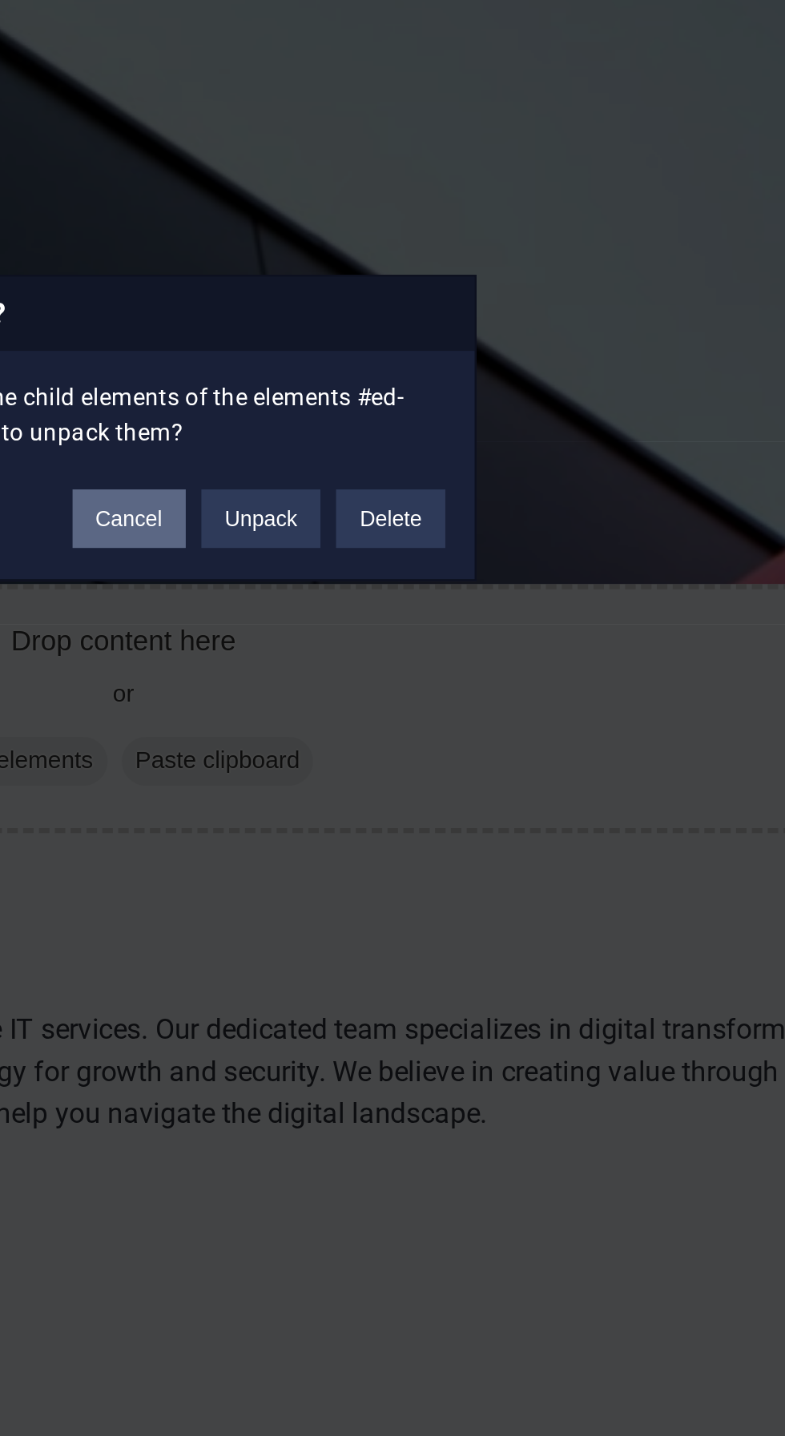
click at [416, 761] on button "Cancel" at bounding box center [418, 755] width 46 height 24
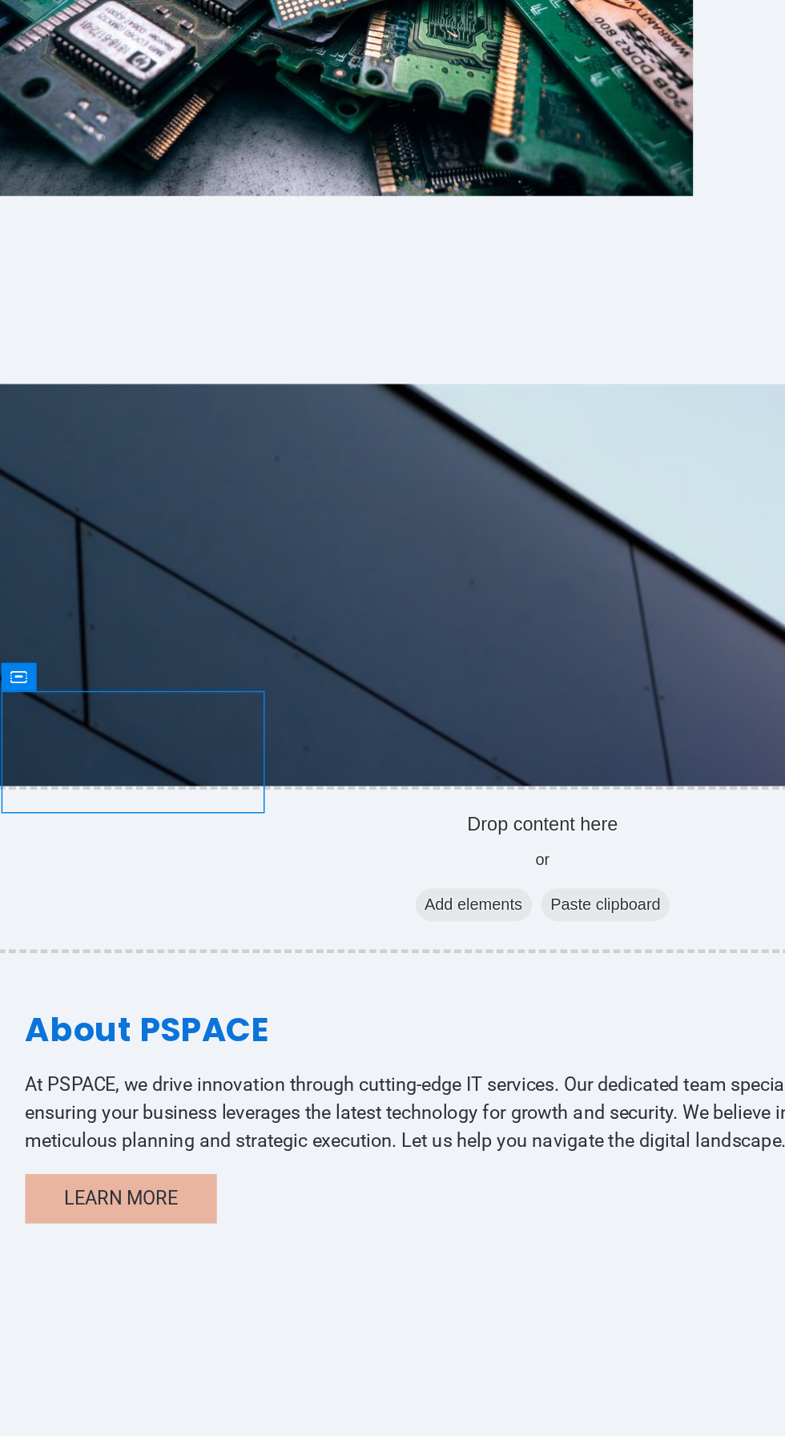
click at [65, 852] on div "25 Years in Service" at bounding box center [71, 893] width 179 height 83
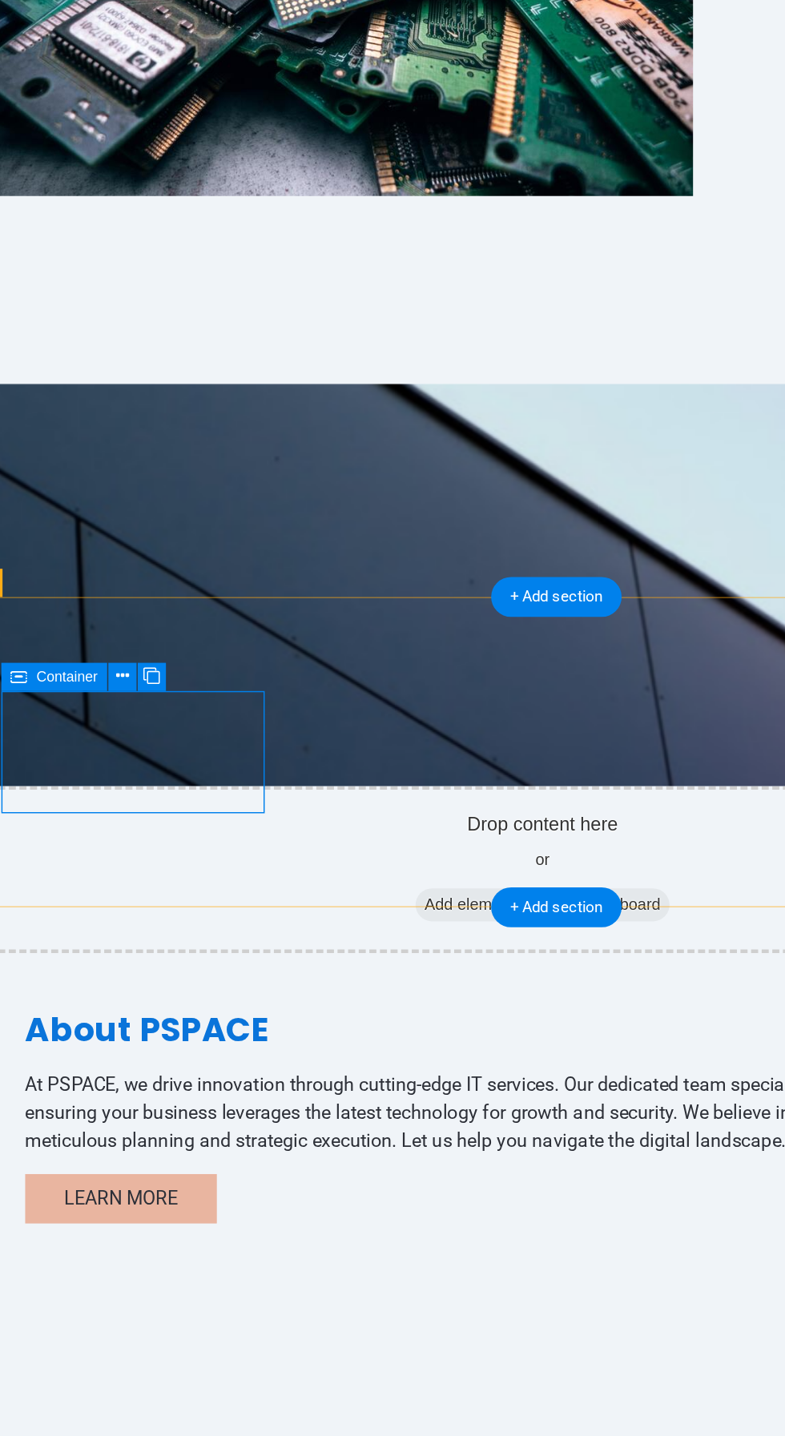
click at [147, 708] on div "Container" at bounding box center [116, 715] width 65 height 18
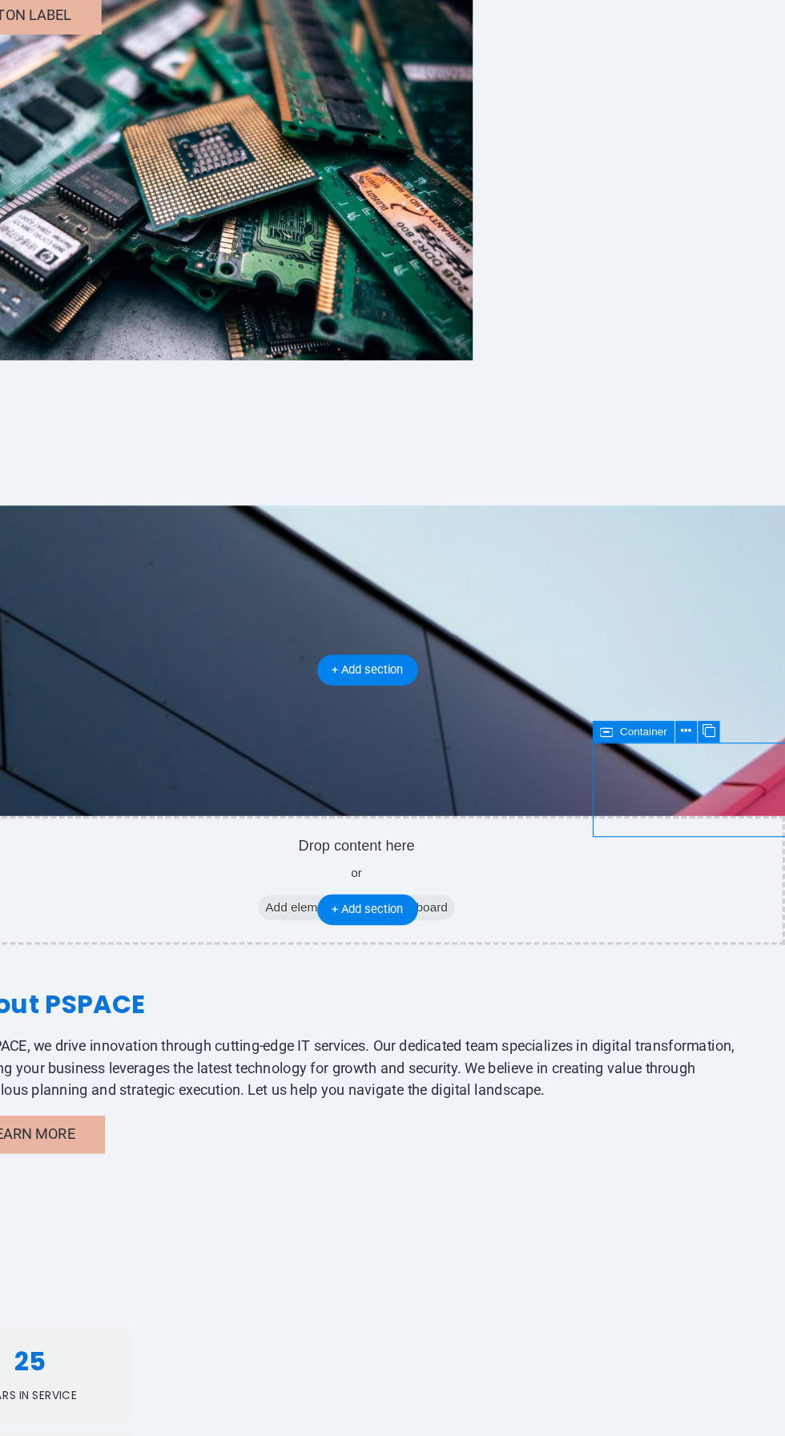
scroll to position [231, 0]
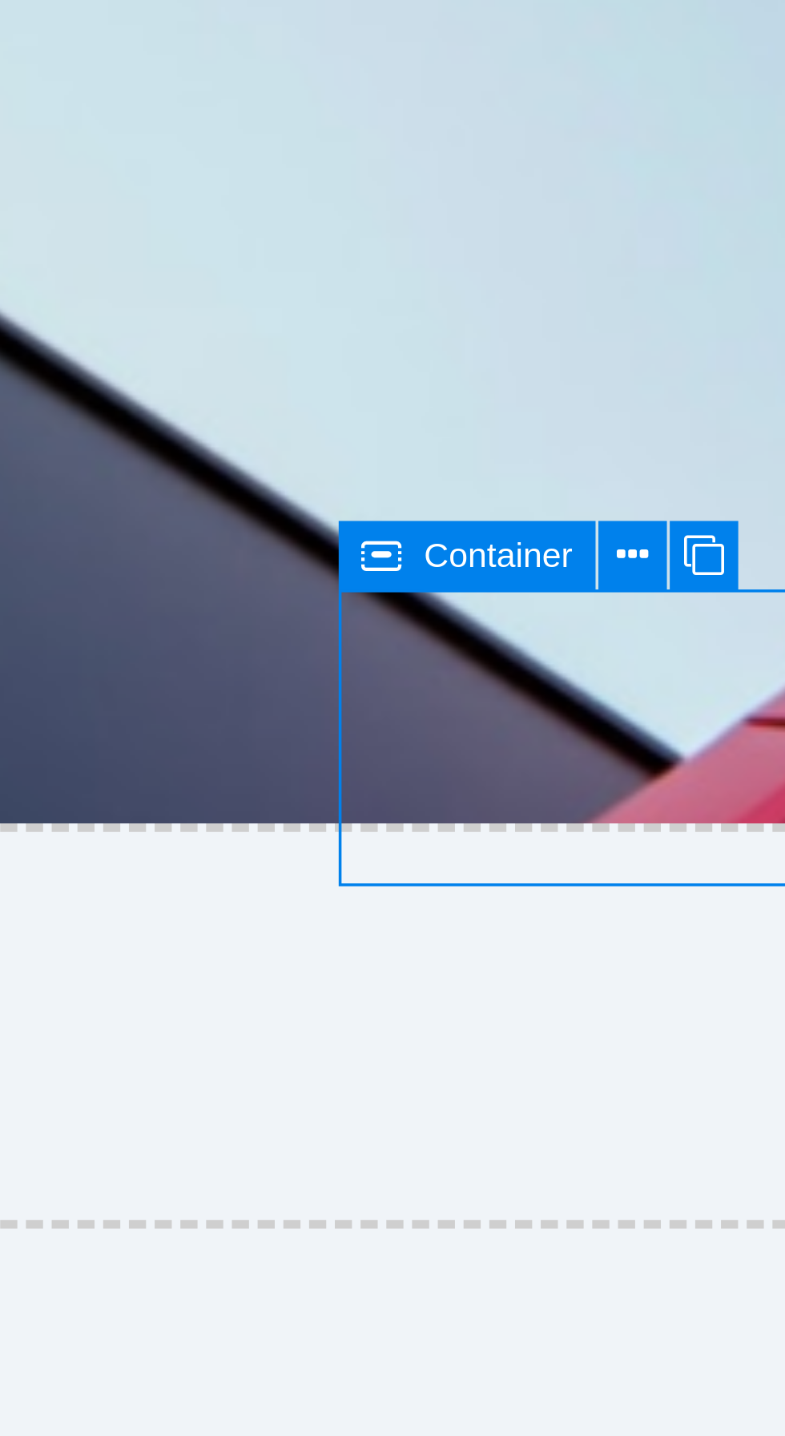
click at [675, 712] on icon at bounding box center [678, 713] width 8 height 15
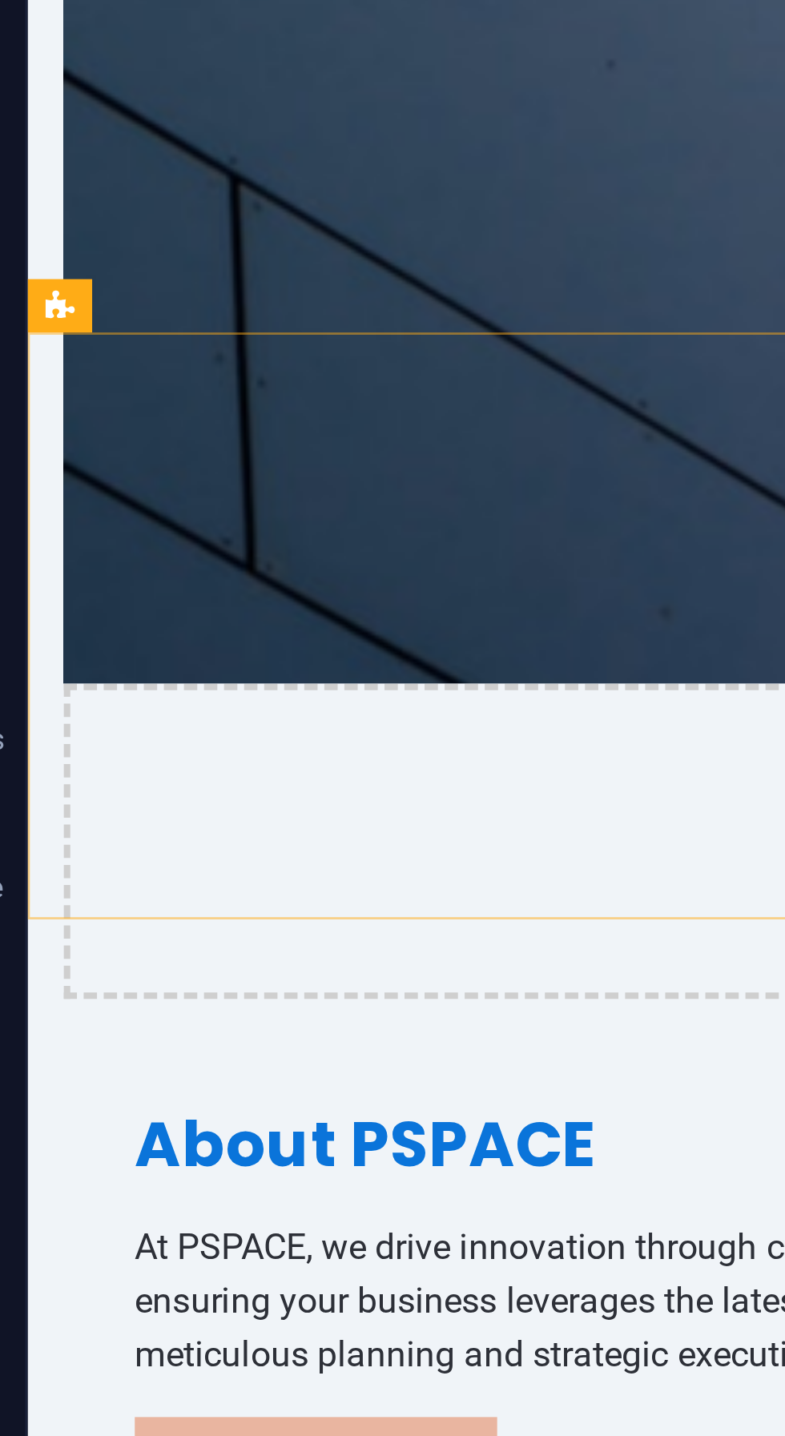
scroll to position [287, 0]
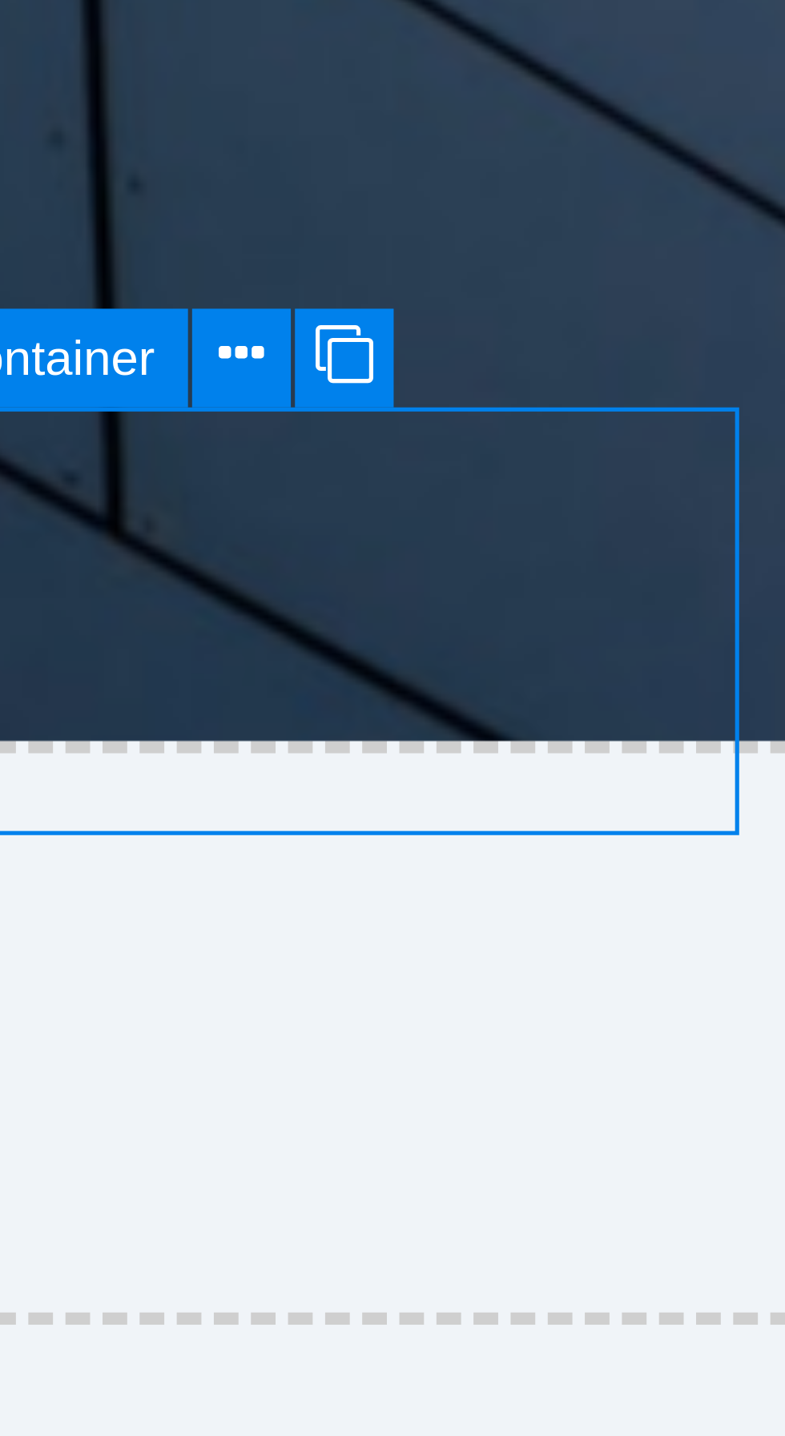
click at [156, 663] on icon at bounding box center [159, 665] width 8 height 15
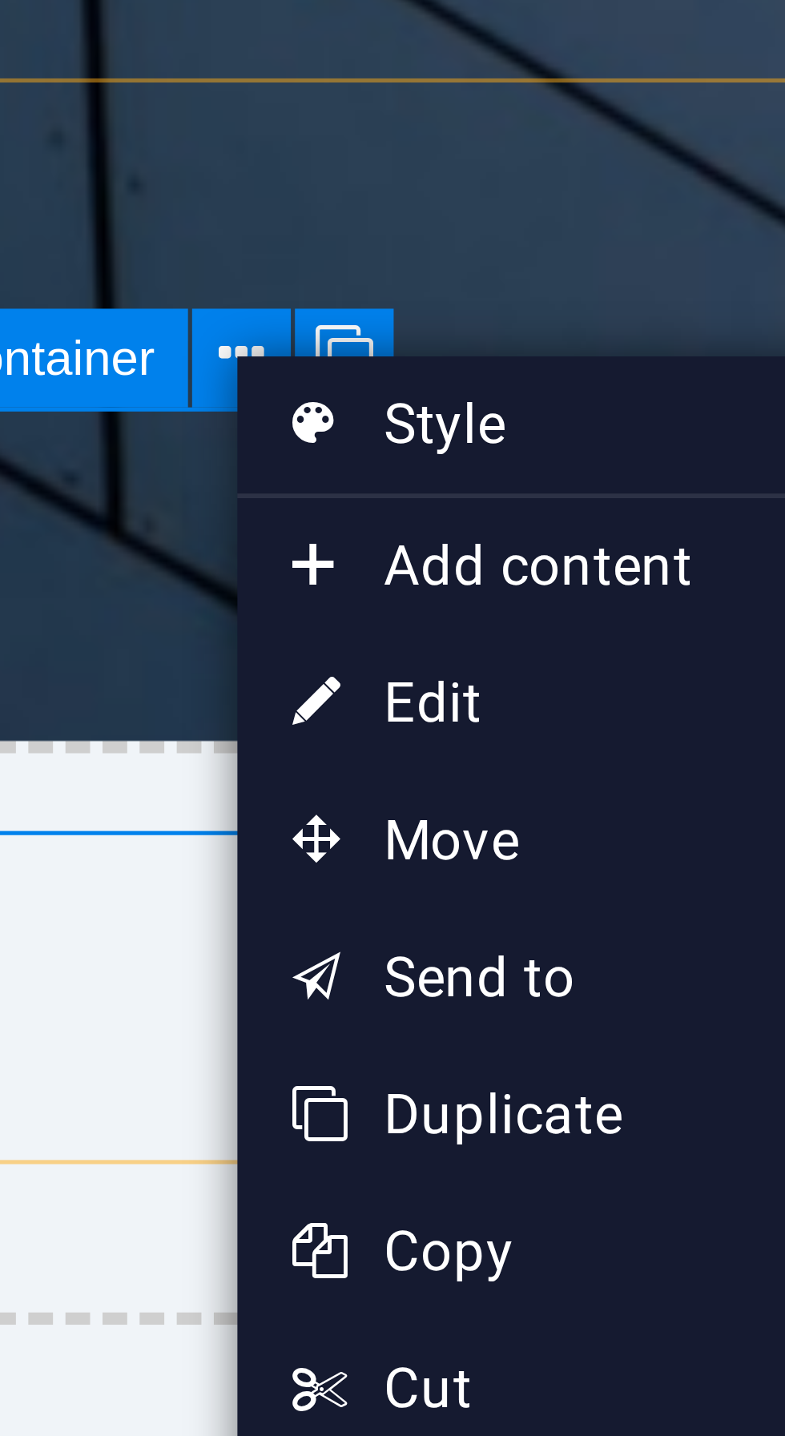
click at [219, 722] on link "⏎ Edit" at bounding box center [211, 726] width 107 height 24
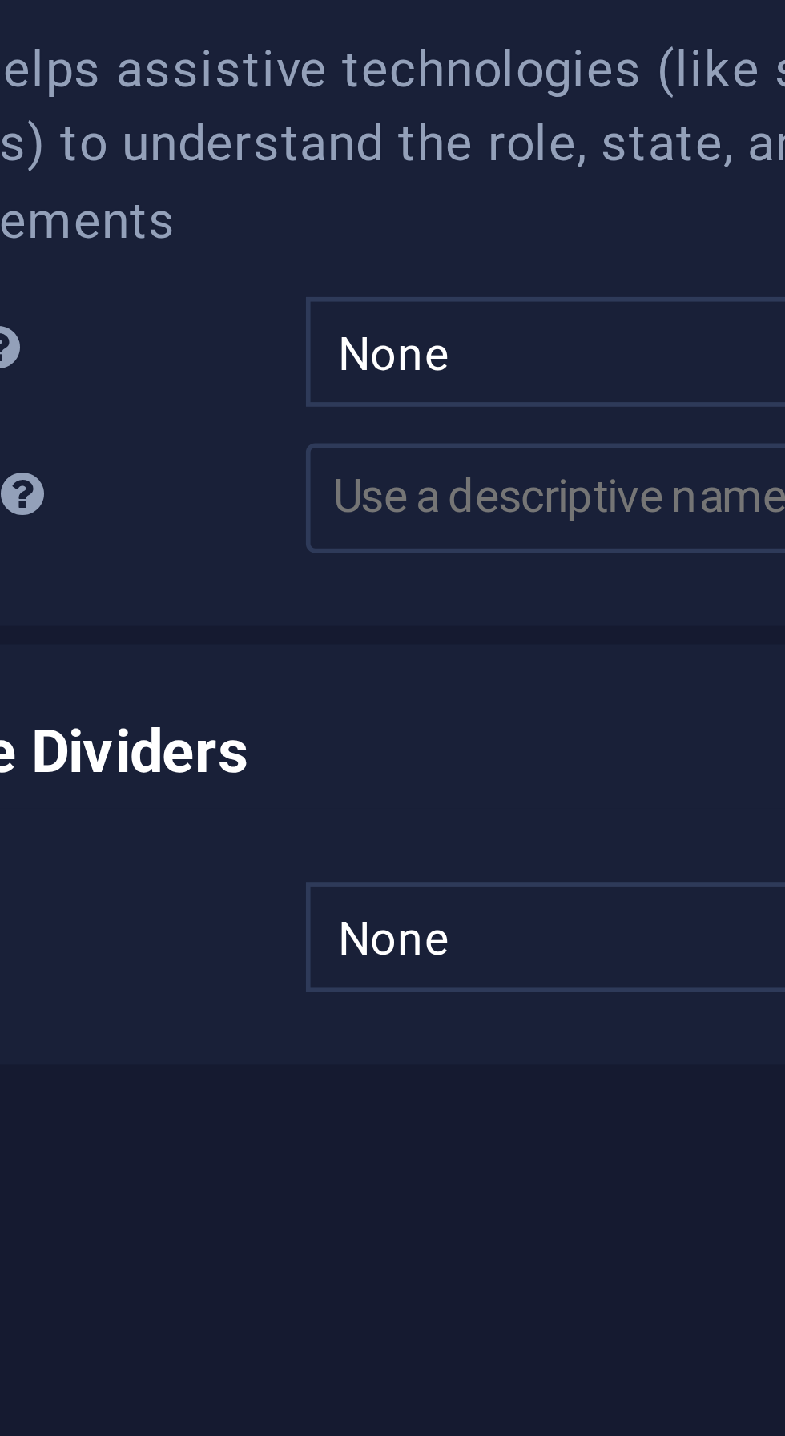
scroll to position [155, 0]
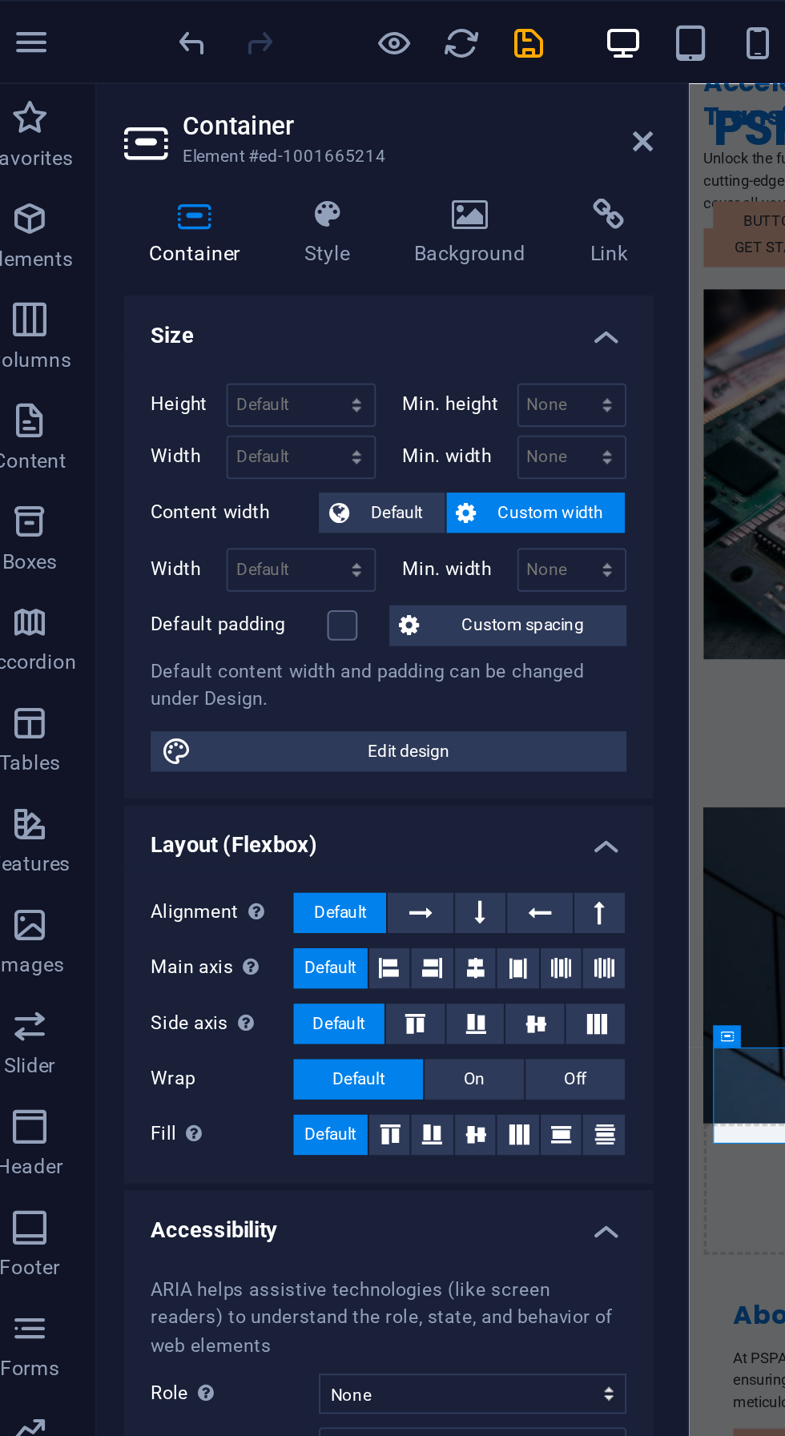
click at [178, 102] on icon at bounding box center [174, 103] width 46 height 16
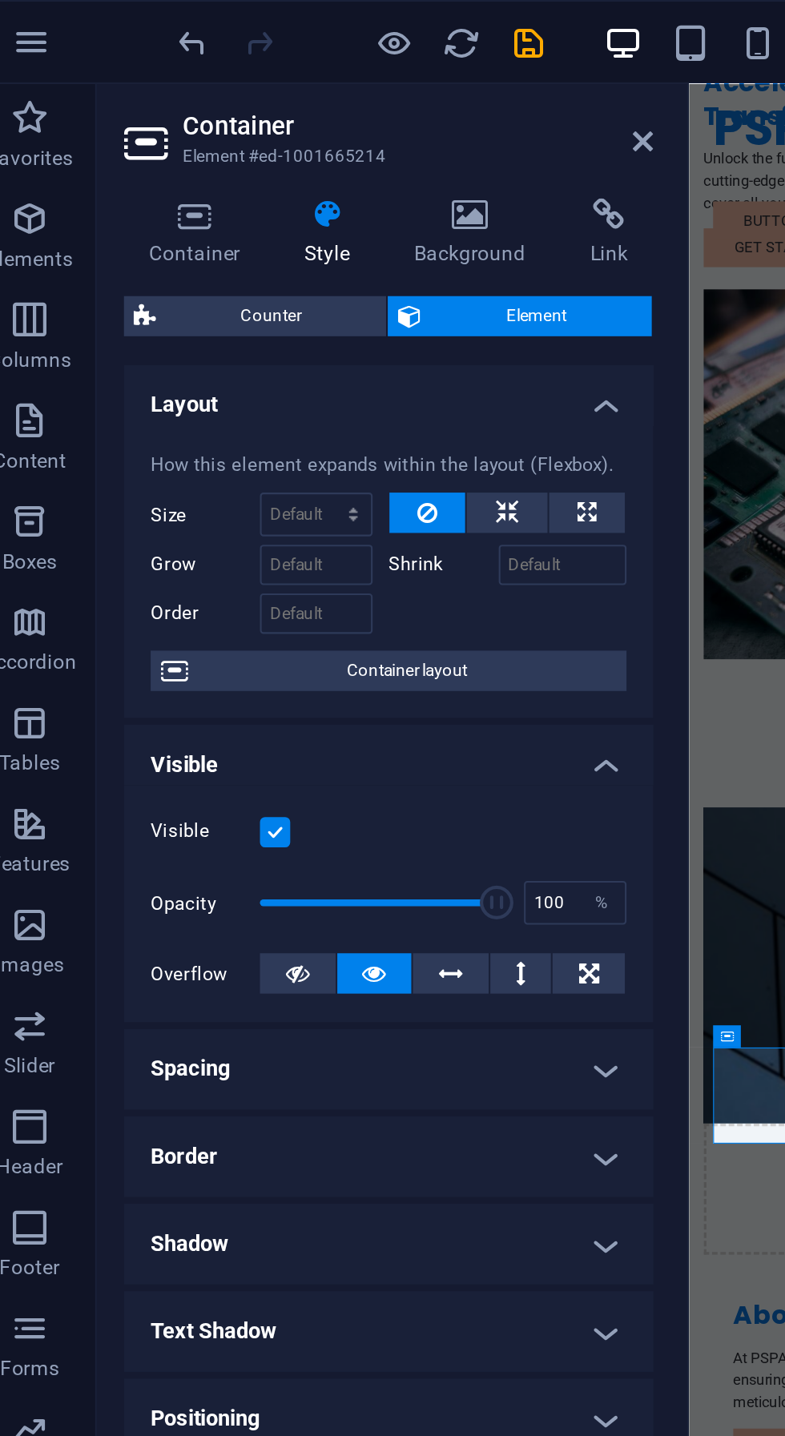
click at [244, 108] on icon at bounding box center [242, 103] width 78 height 16
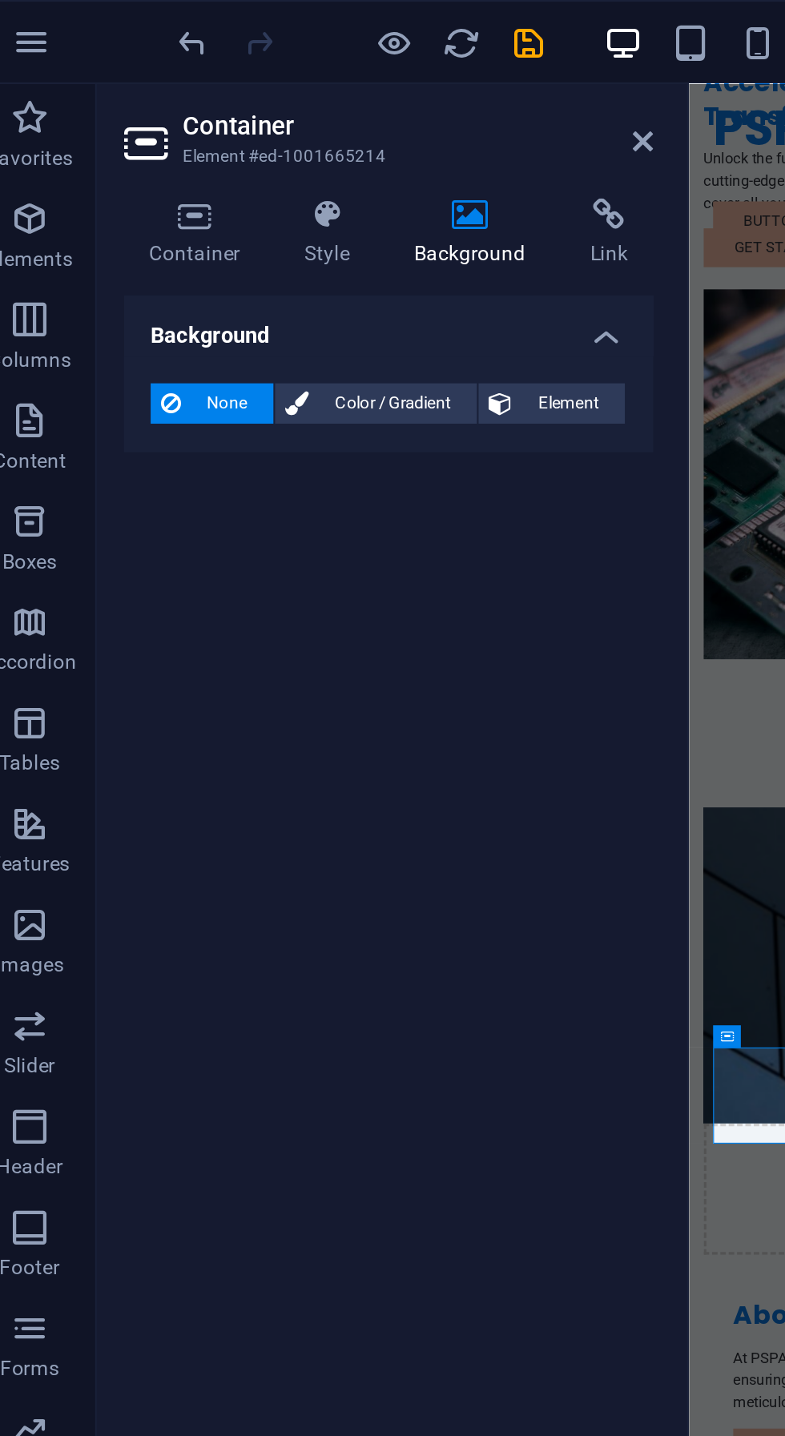
click at [300, 117] on h4 "Link" at bounding box center [308, 112] width 42 height 34
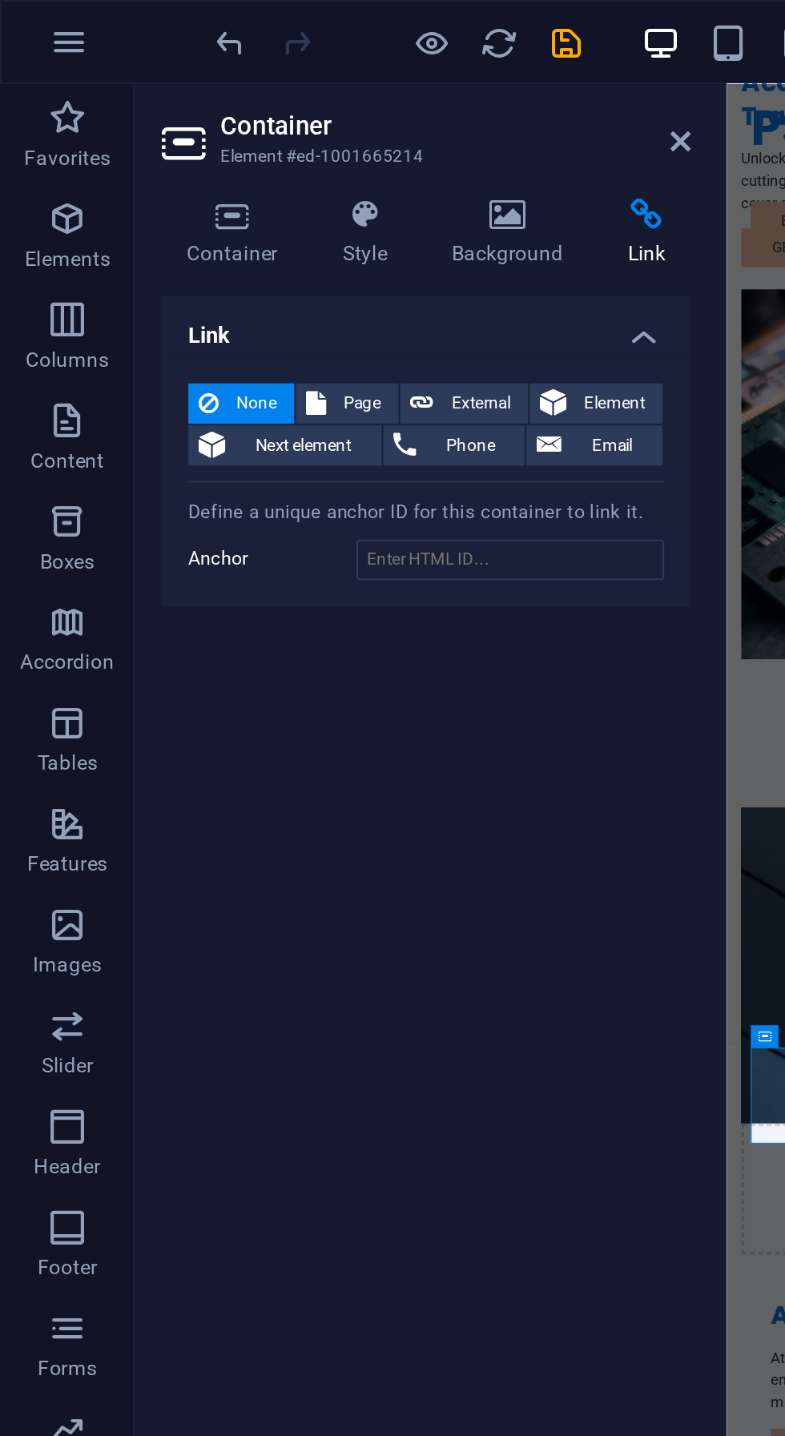
click at [326, 64] on icon at bounding box center [325, 67] width 10 height 13
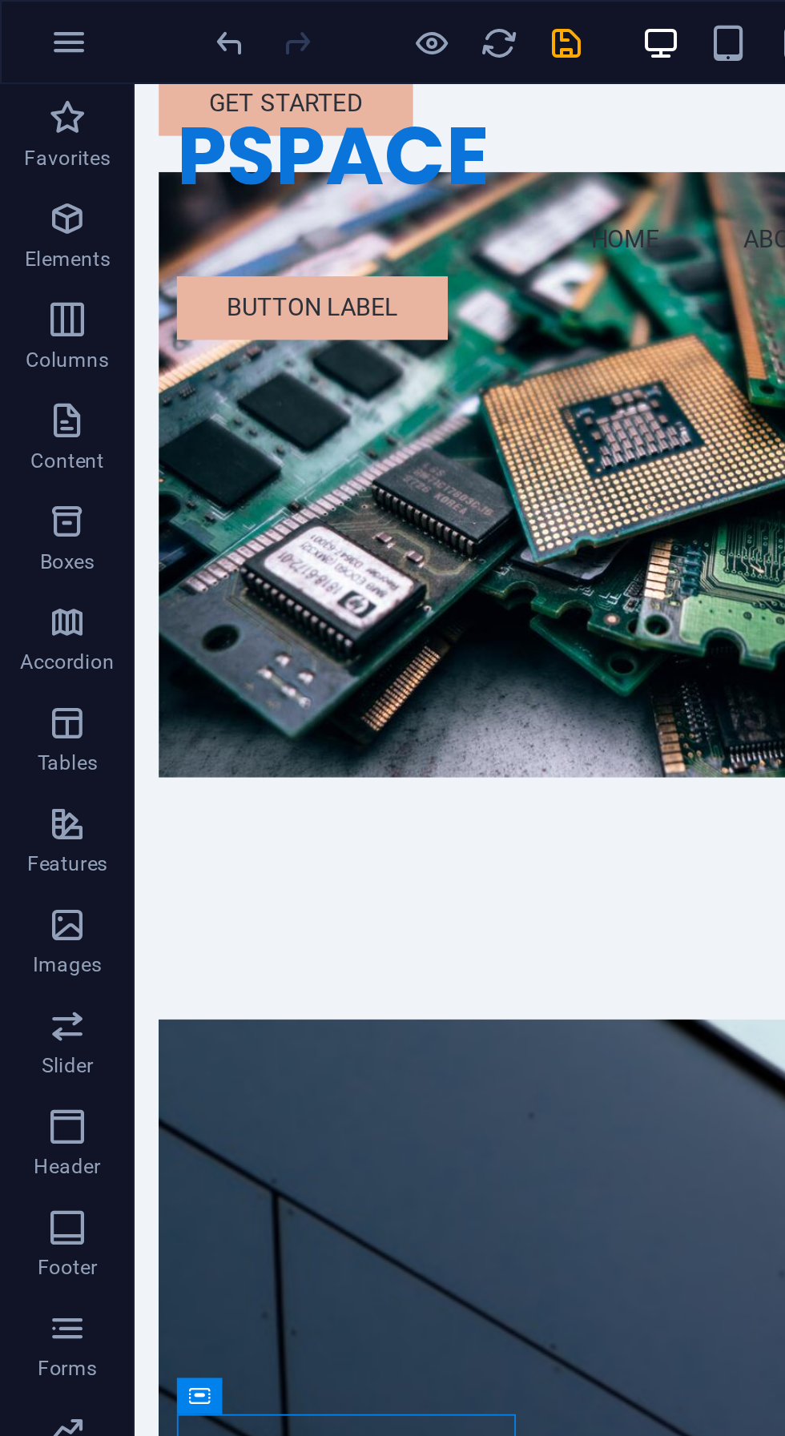
scroll to position [285, 0]
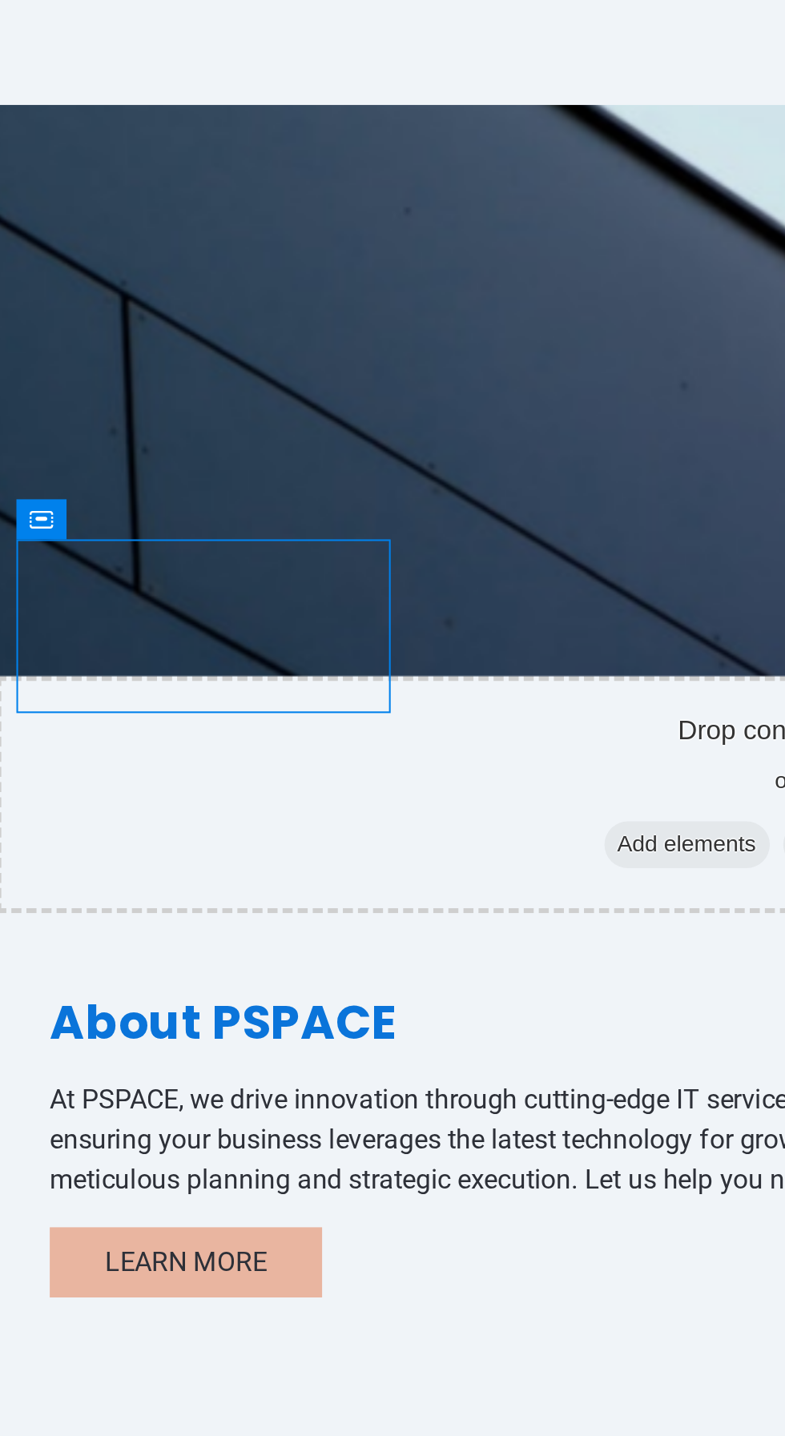
click at [71, 311] on div "25" at bounding box center [72, 322] width 141 height 22
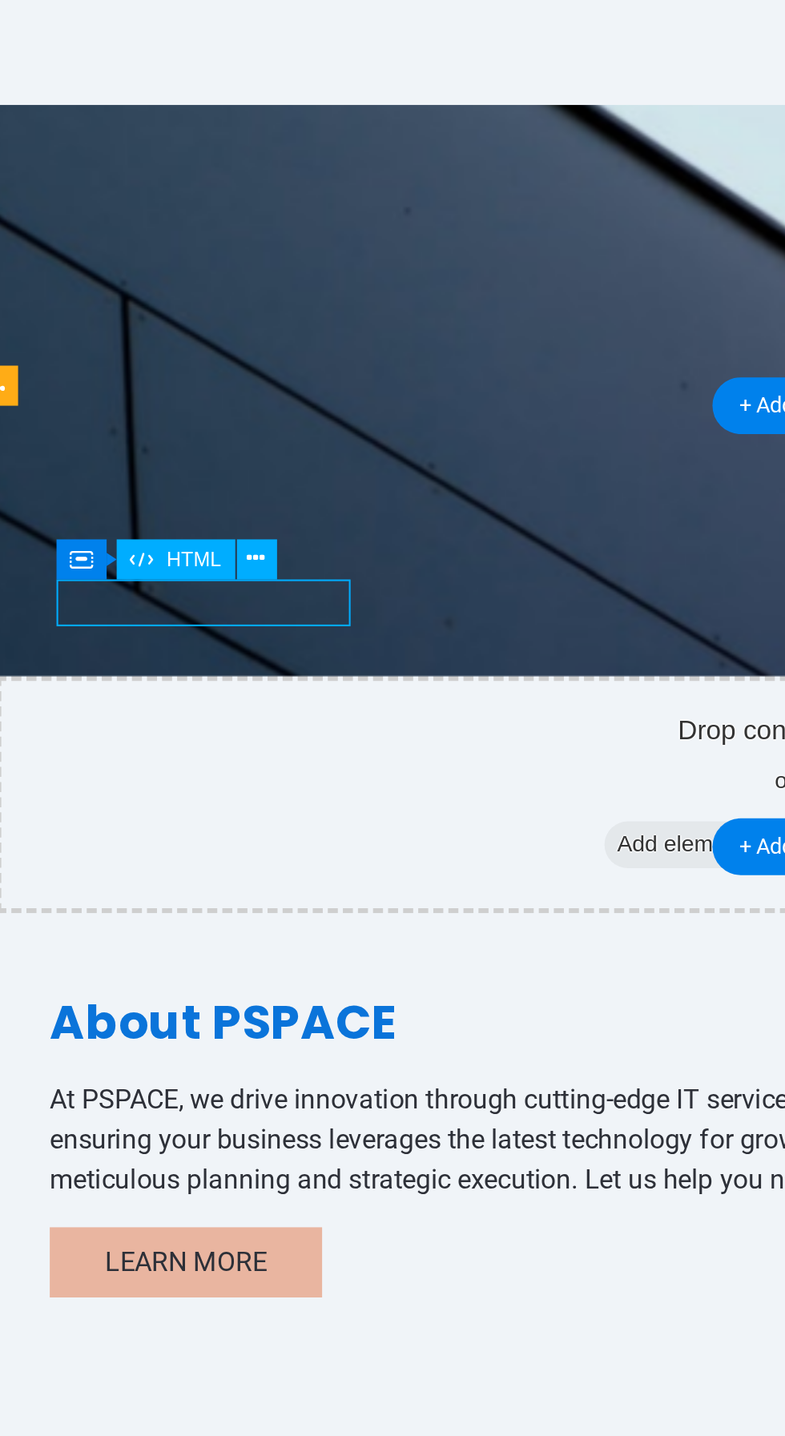
click at [187, 682] on icon at bounding box center [187, 682] width 8 height 15
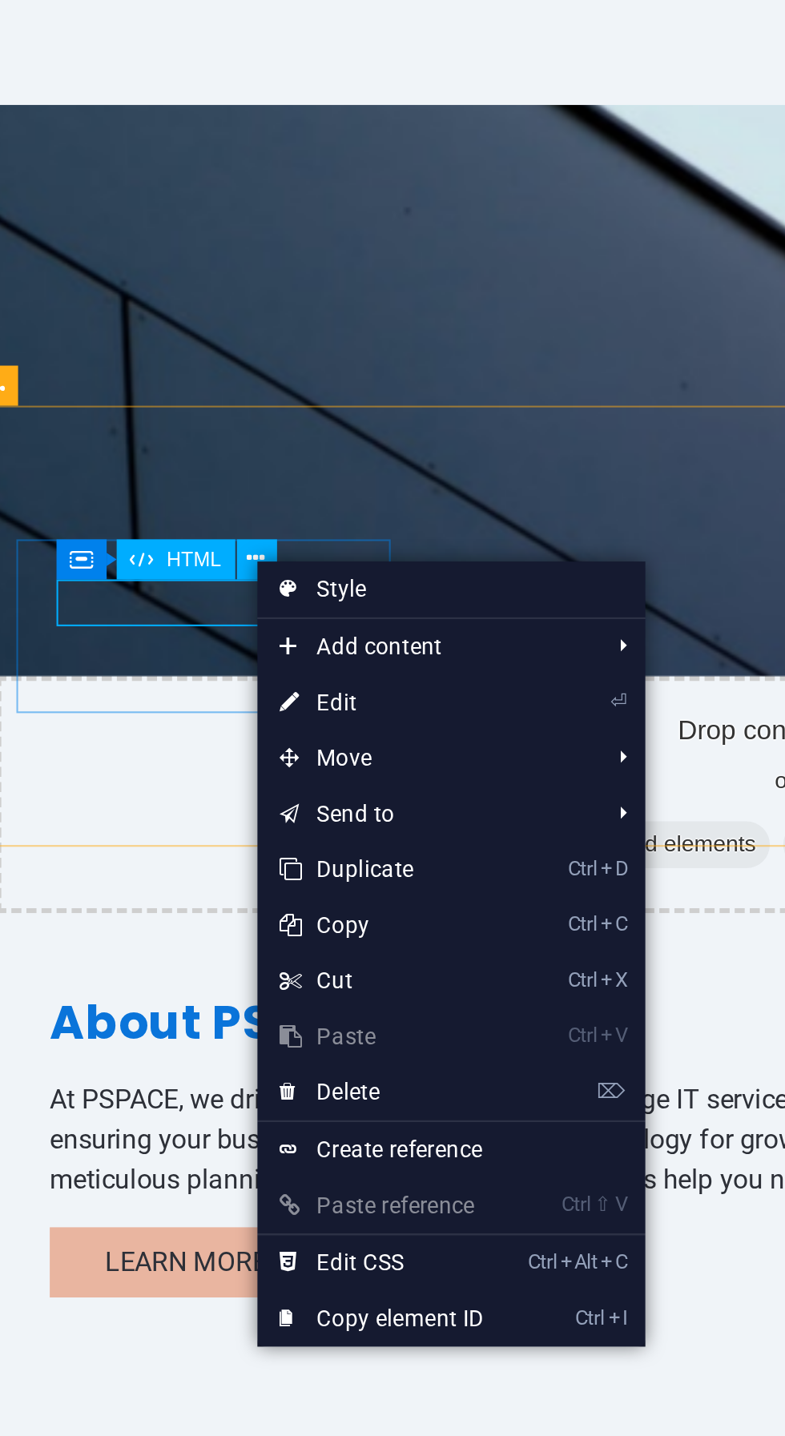
click at [207, 744] on link "⏎ Edit" at bounding box center [241, 745] width 107 height 24
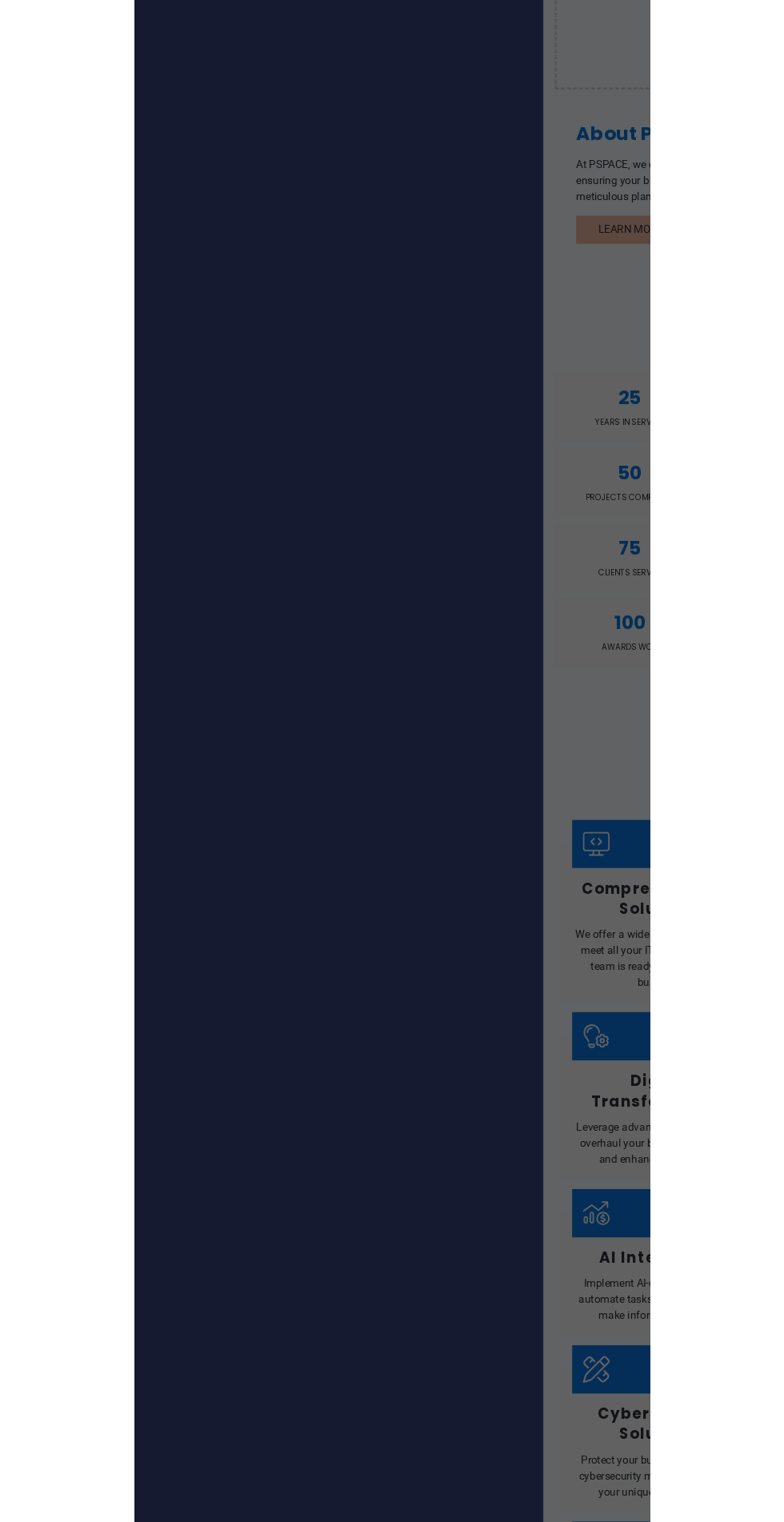
scroll to position [0, 0]
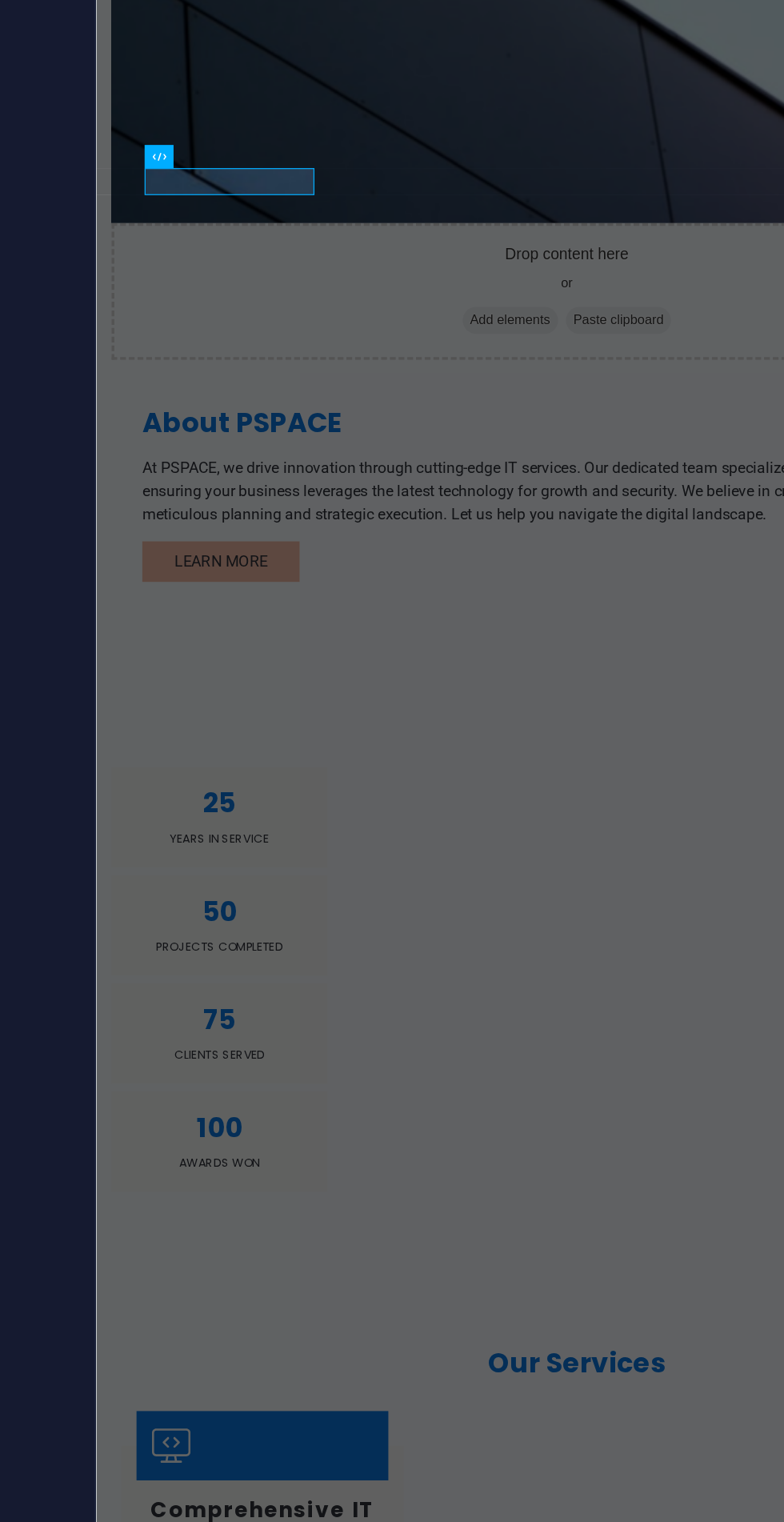
click at [207, 477] on div "25" at bounding box center [198, 488] width 141 height 22
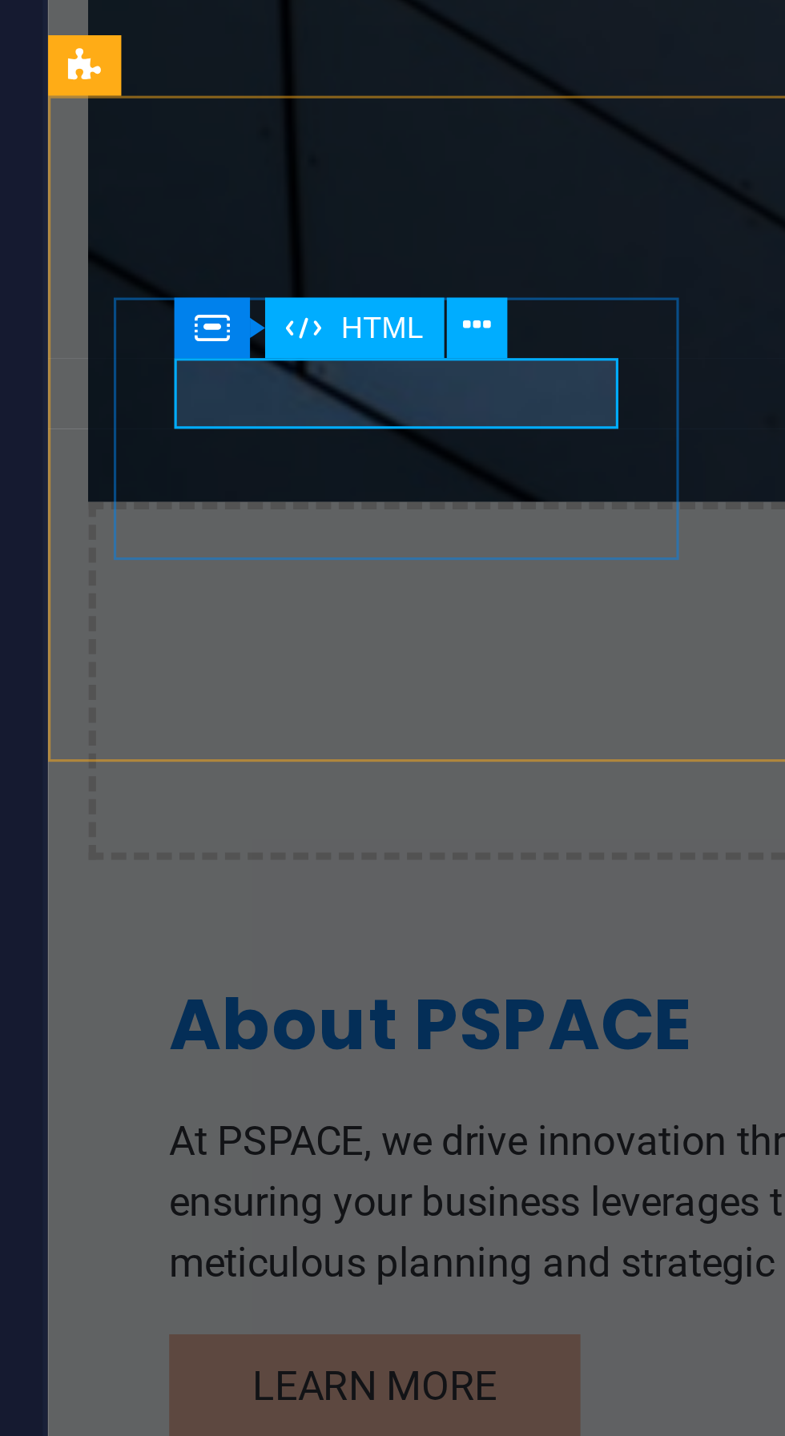
click at [423, 591] on icon at bounding box center [420, 590] width 5 height 10
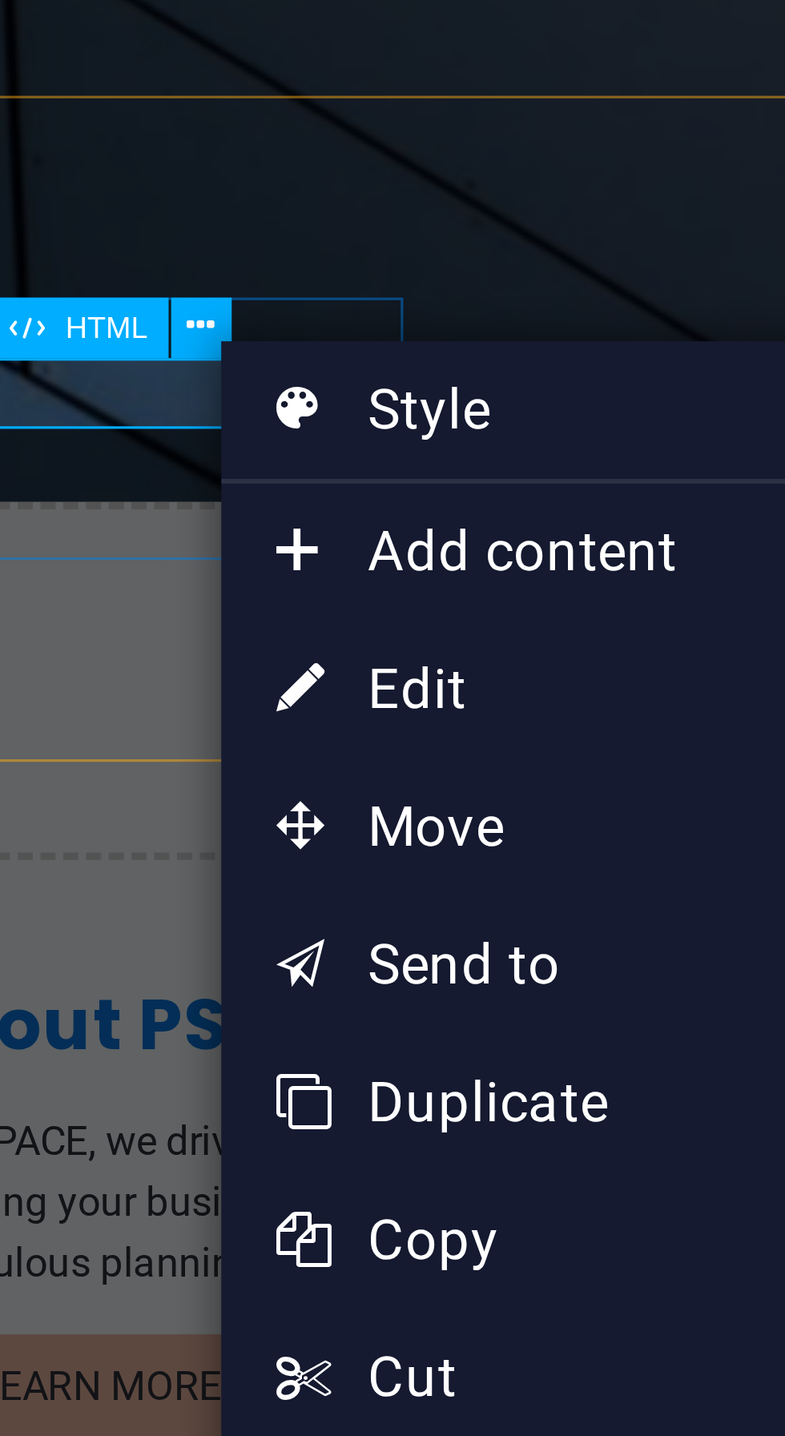
click at [481, 650] on link "⏎ Edit" at bounding box center [477, 654] width 107 height 24
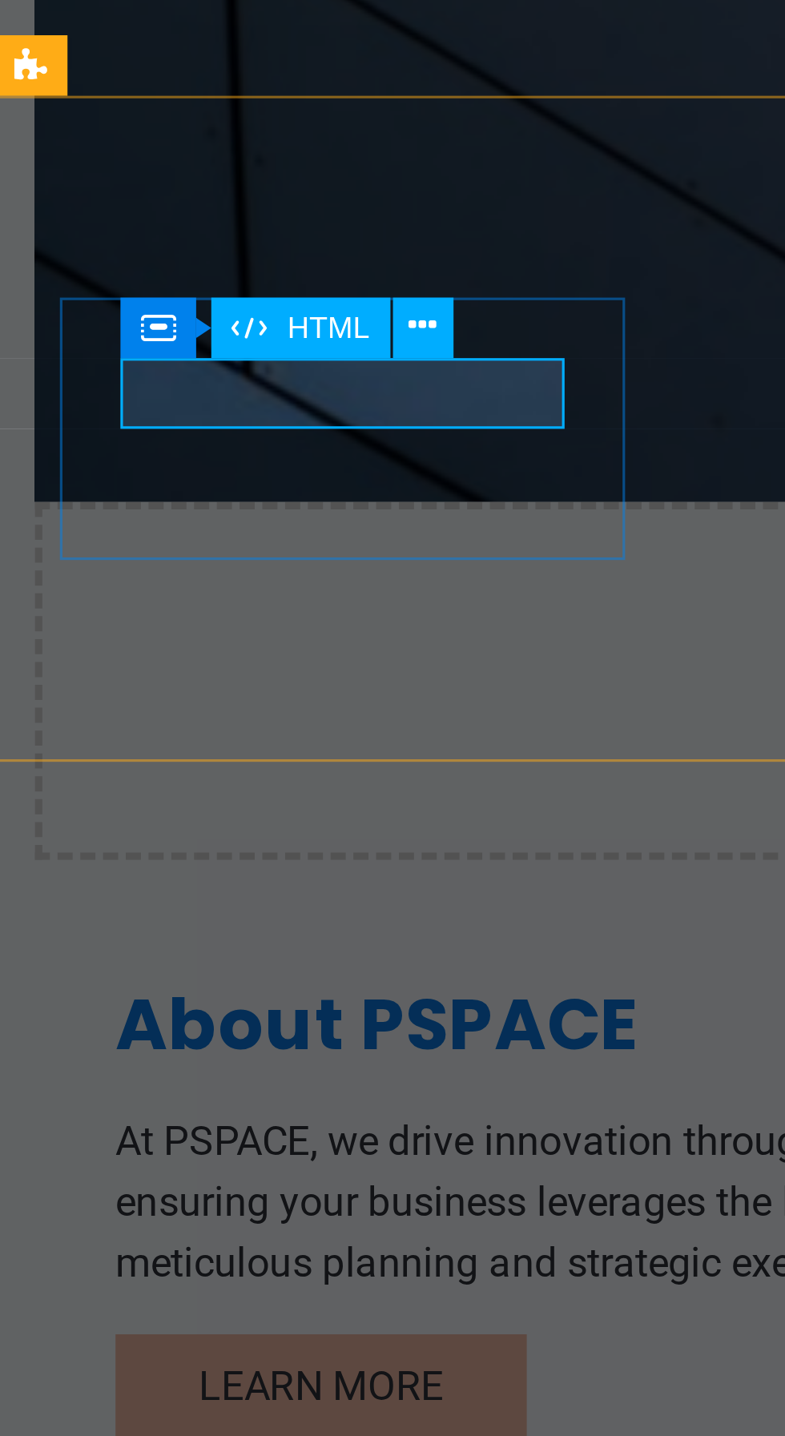
click at [393, 592] on div "HTML" at bounding box center [399, 590] width 31 height 10
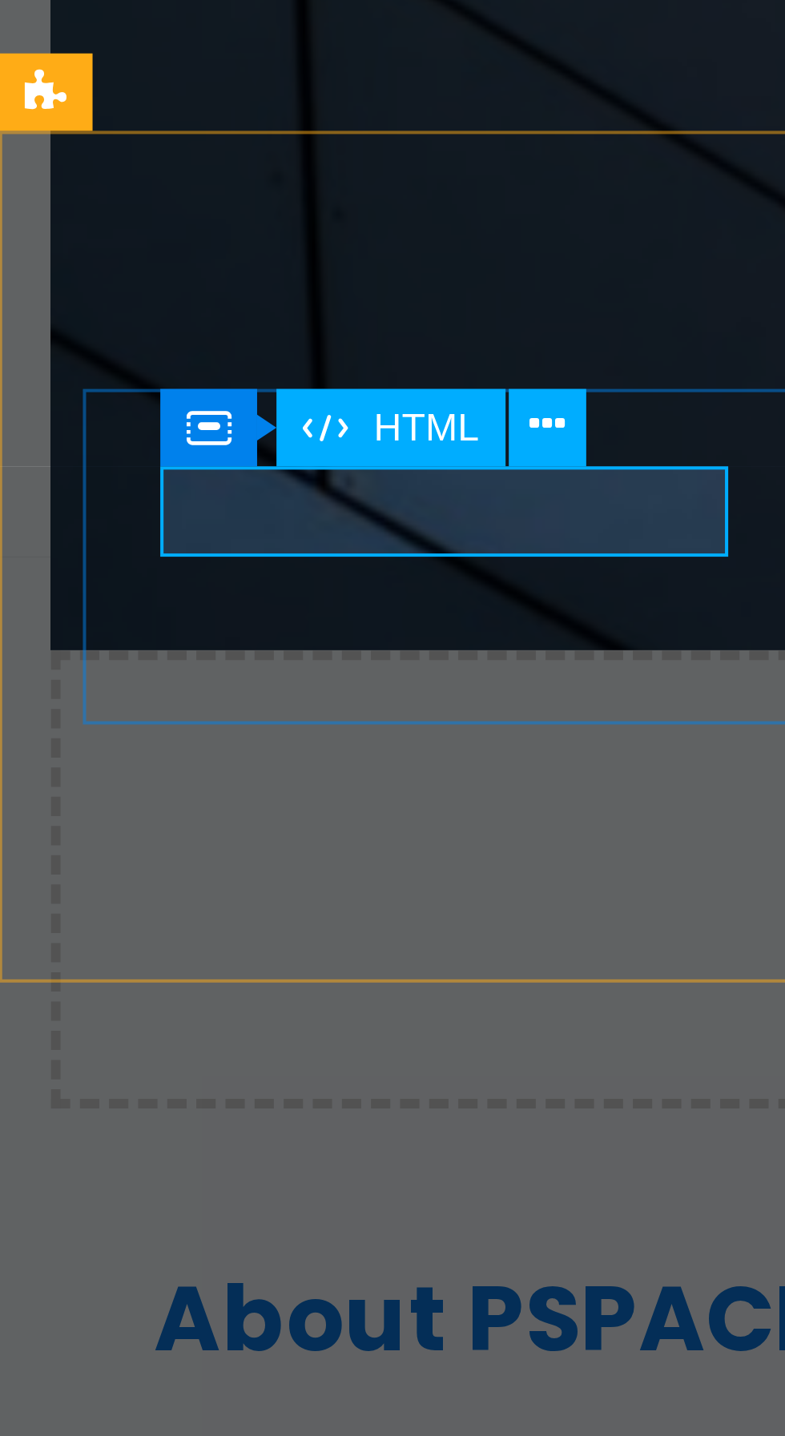
click at [420, 592] on icon at bounding box center [420, 590] width 5 height 10
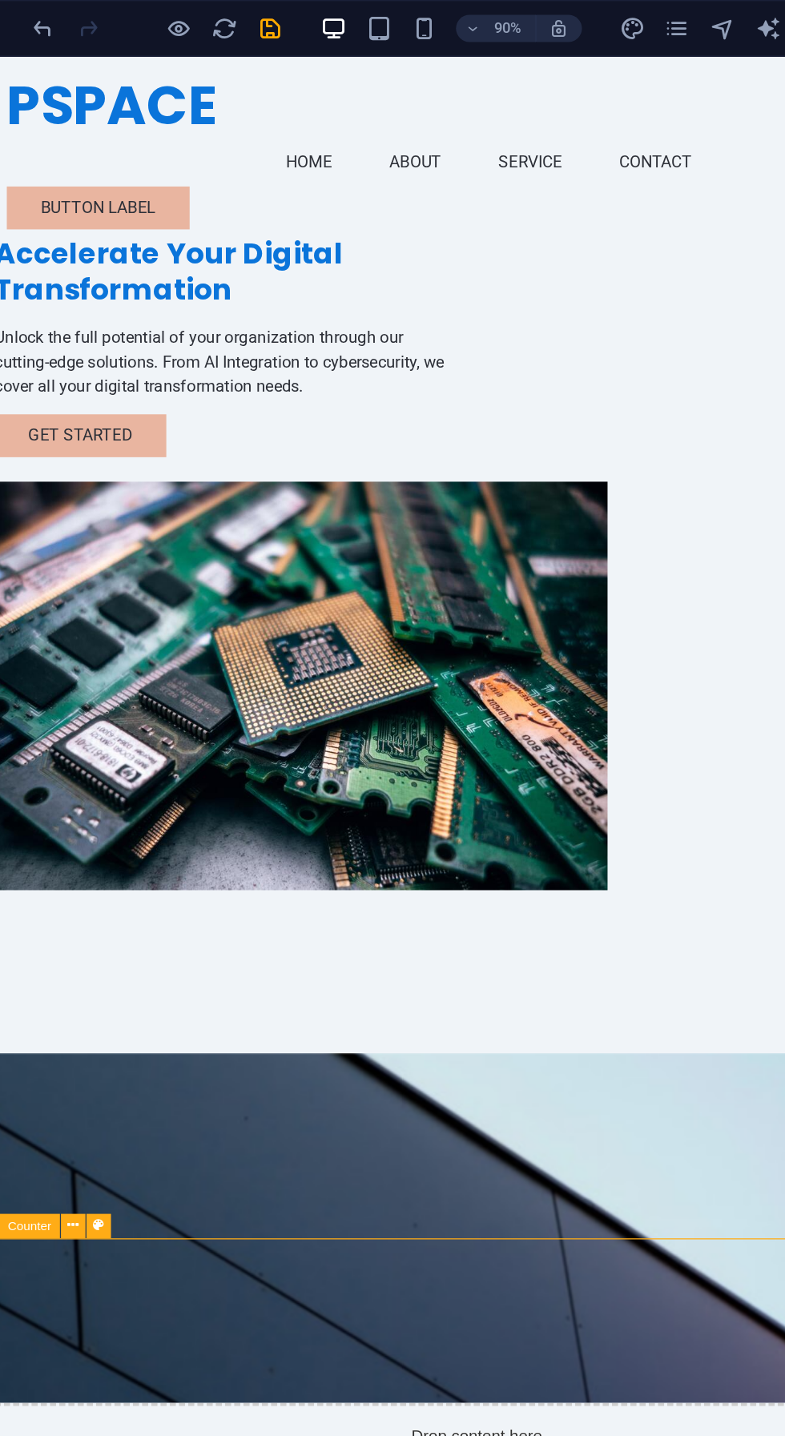
click at [175, 255] on div "Accelerate Your Digital Transformation" at bounding box center [170, 225] width 359 height 58
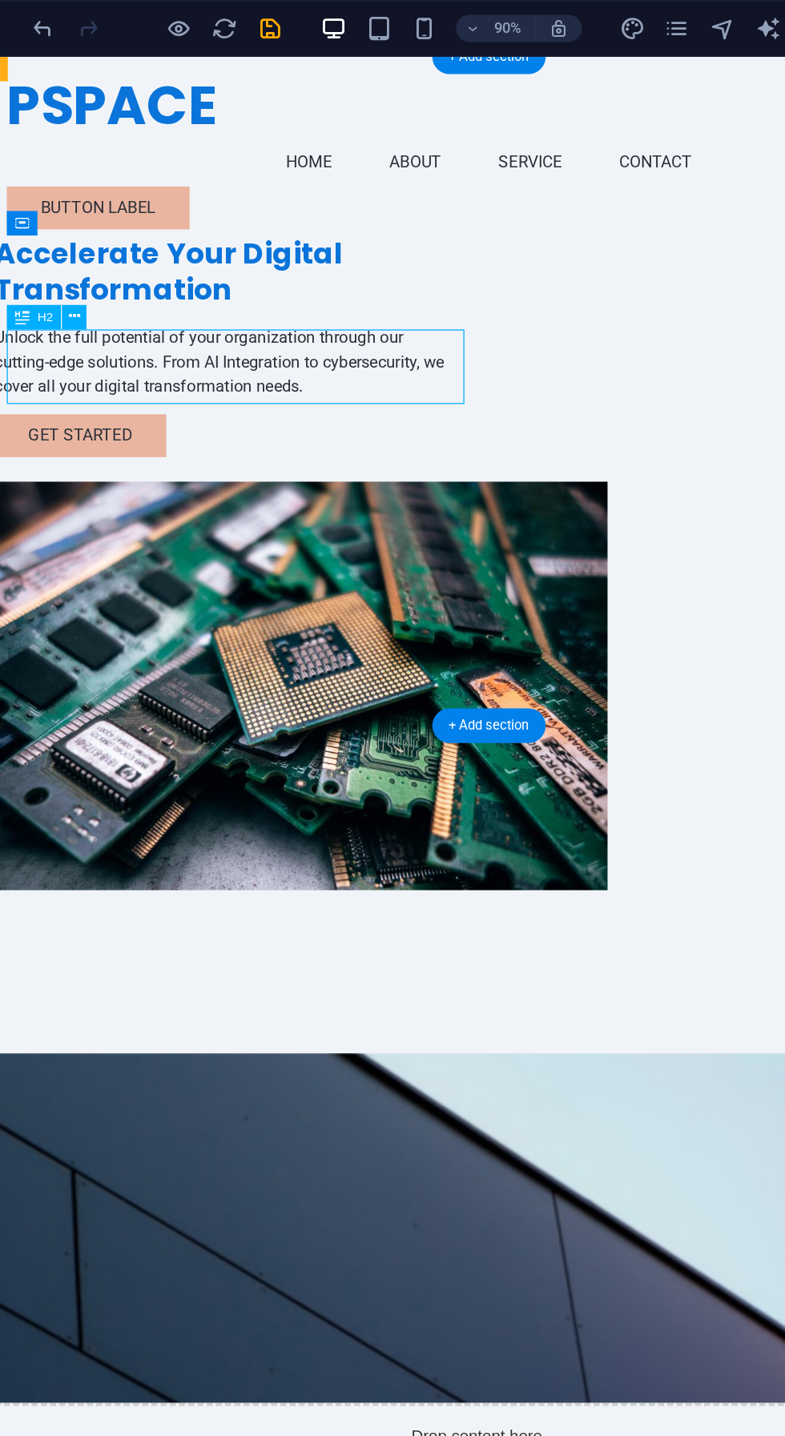
click at [131, 223] on icon at bounding box center [132, 223] width 8 height 15
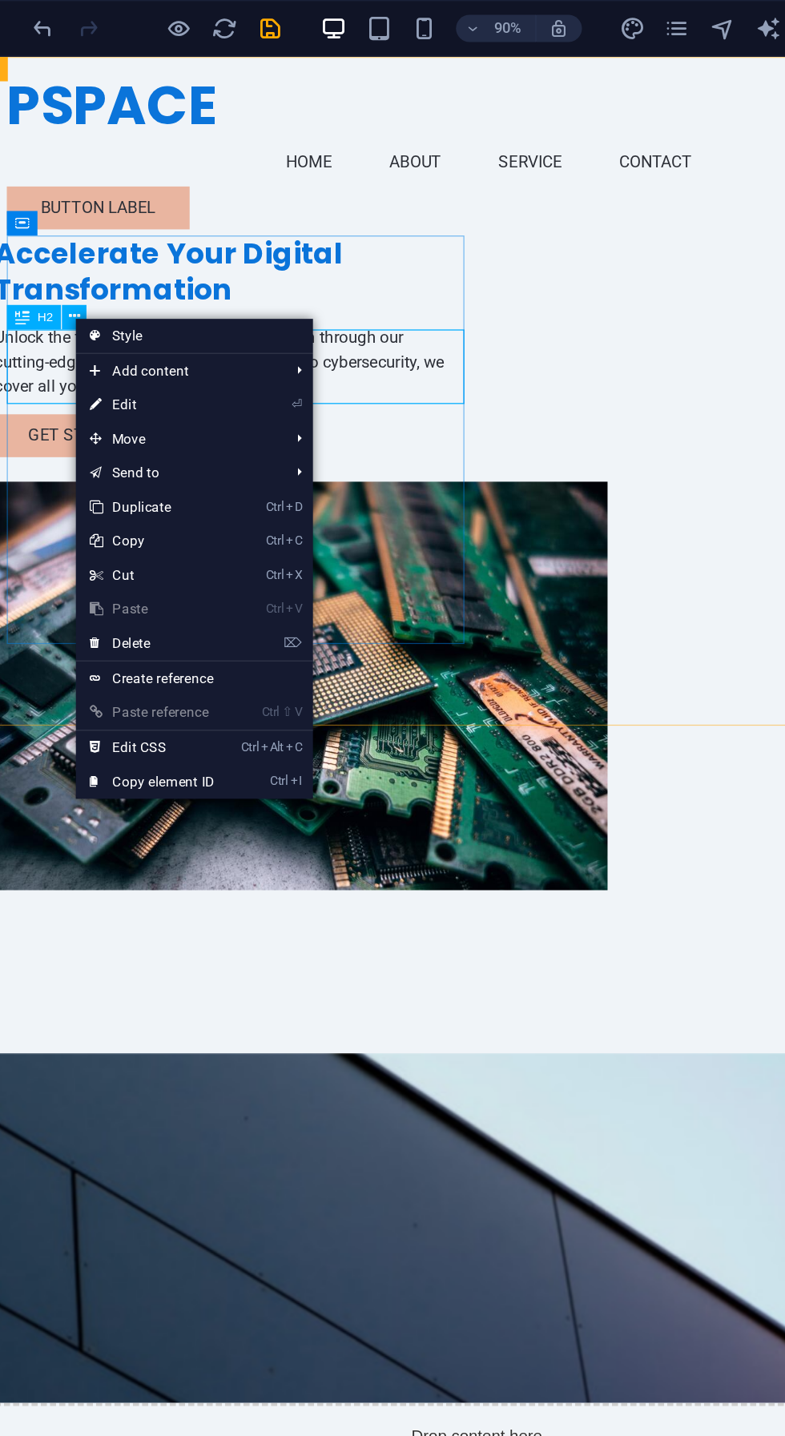
click at [158, 284] on link "⏎ Edit" at bounding box center [186, 286] width 107 height 24
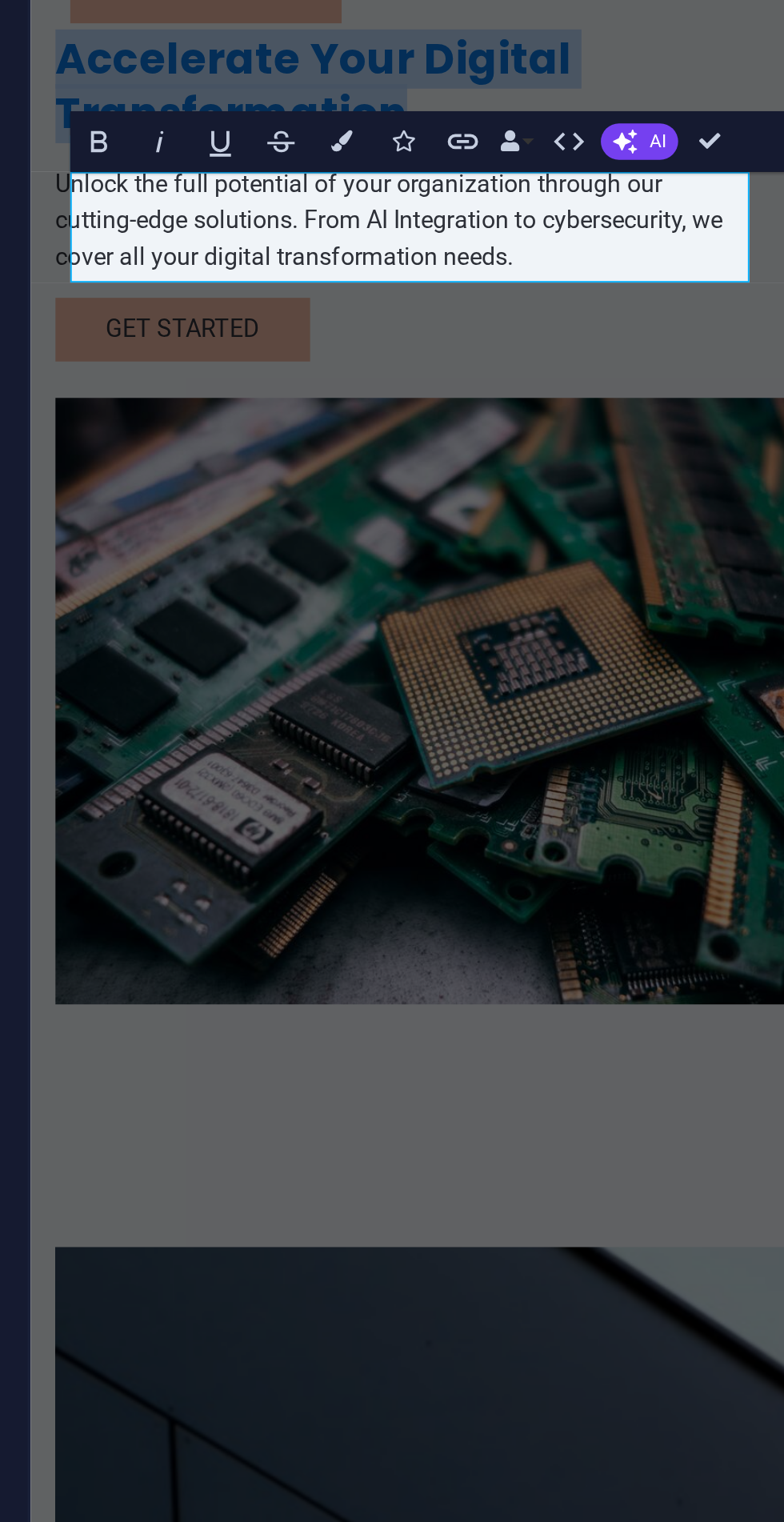
click at [521, 150] on button "AI" at bounding box center [522, 148] width 22 height 10
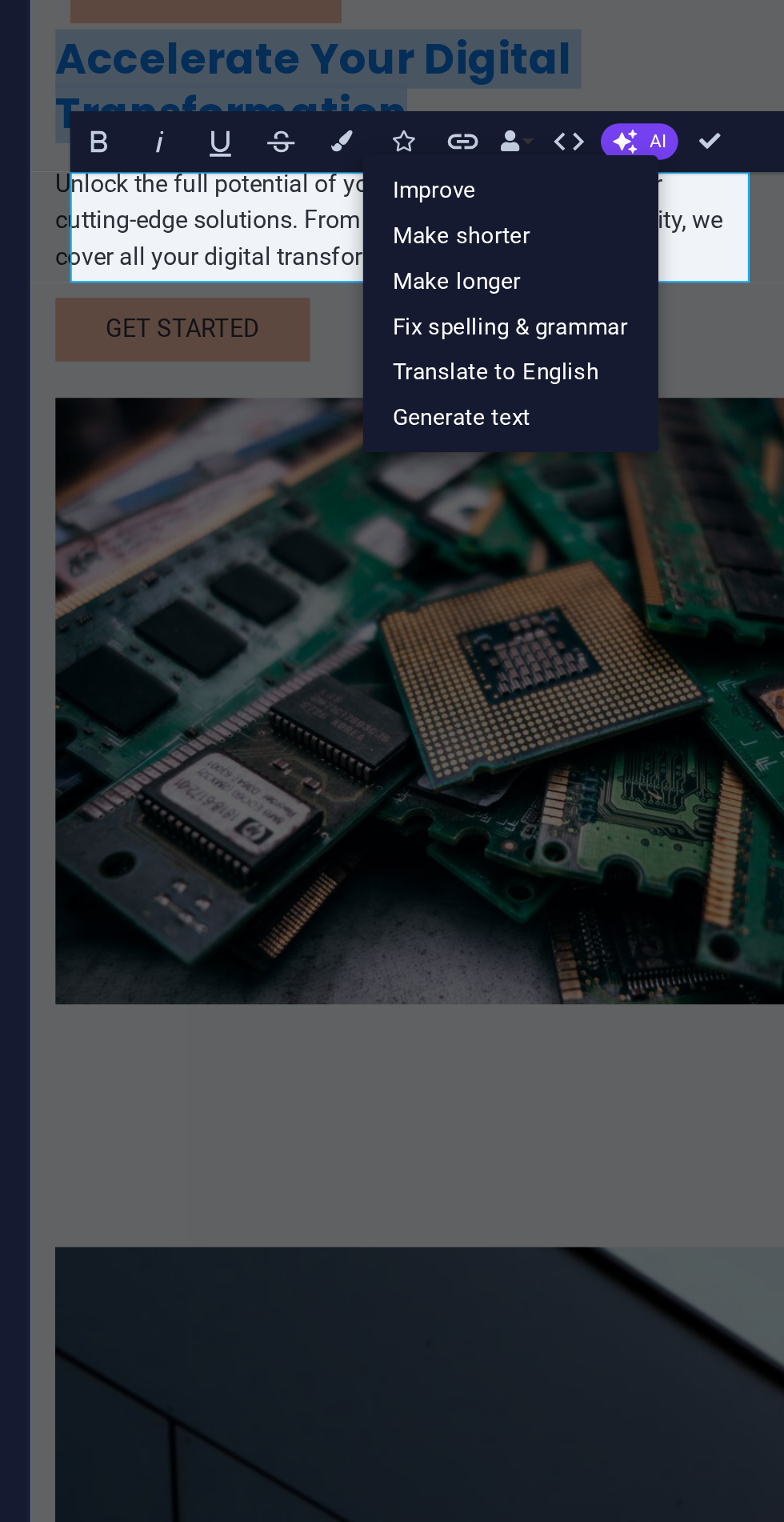
click at [508, 195] on link "Make longer" at bounding box center [484, 190] width 86 height 14
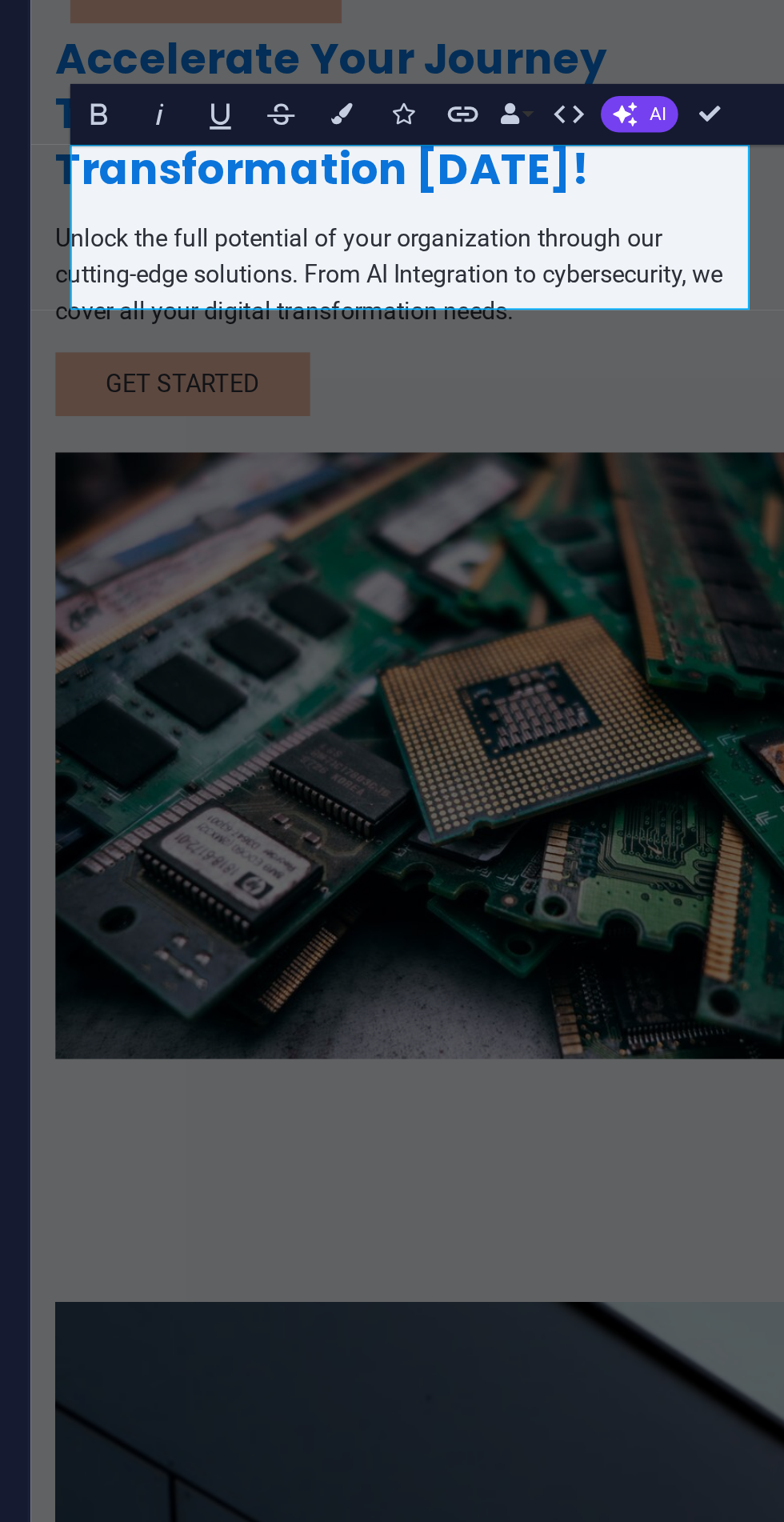
click at [522, 142] on button "AI" at bounding box center [522, 140] width 22 height 10
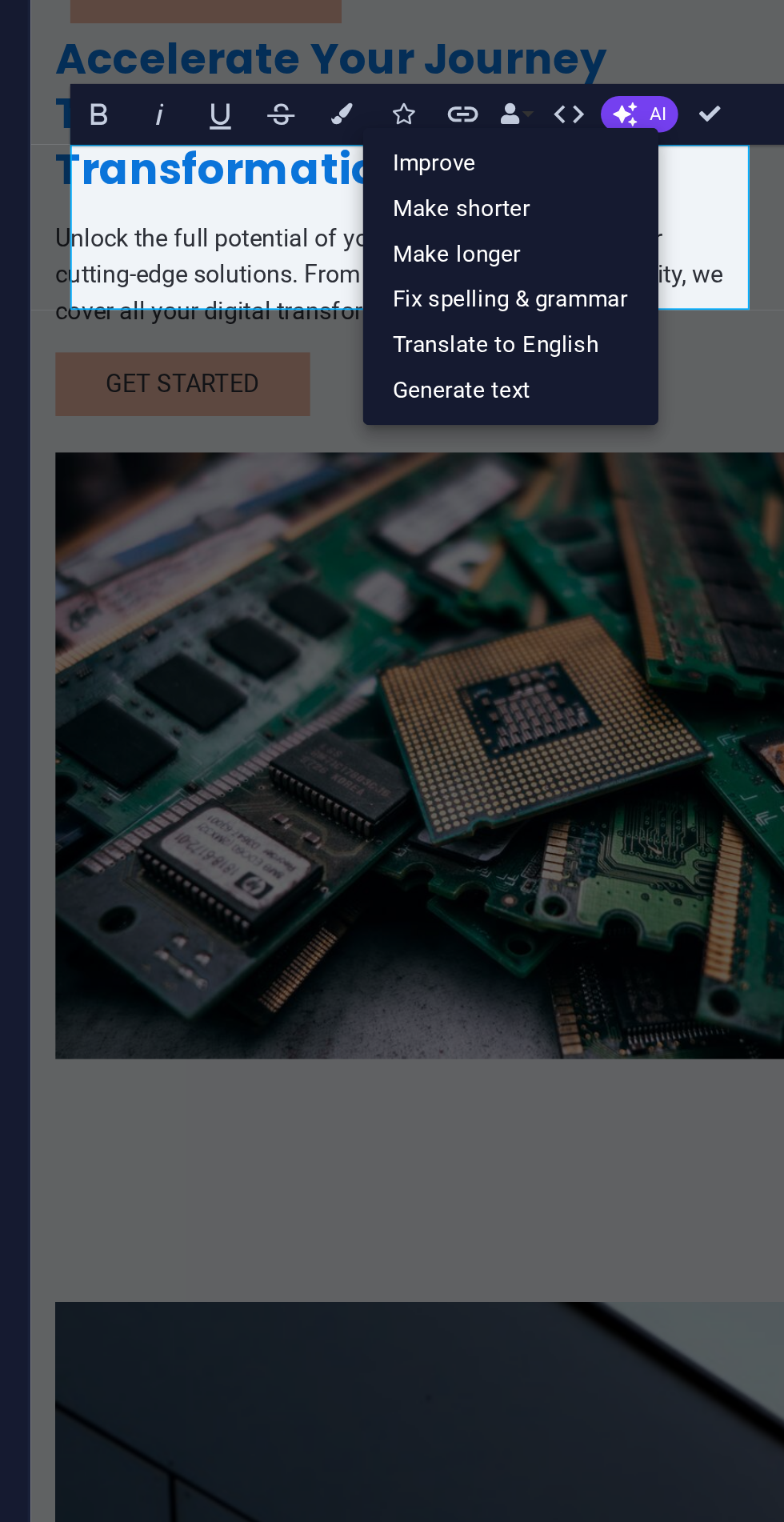
click at [503, 171] on link "Make shorter" at bounding box center [484, 169] width 86 height 14
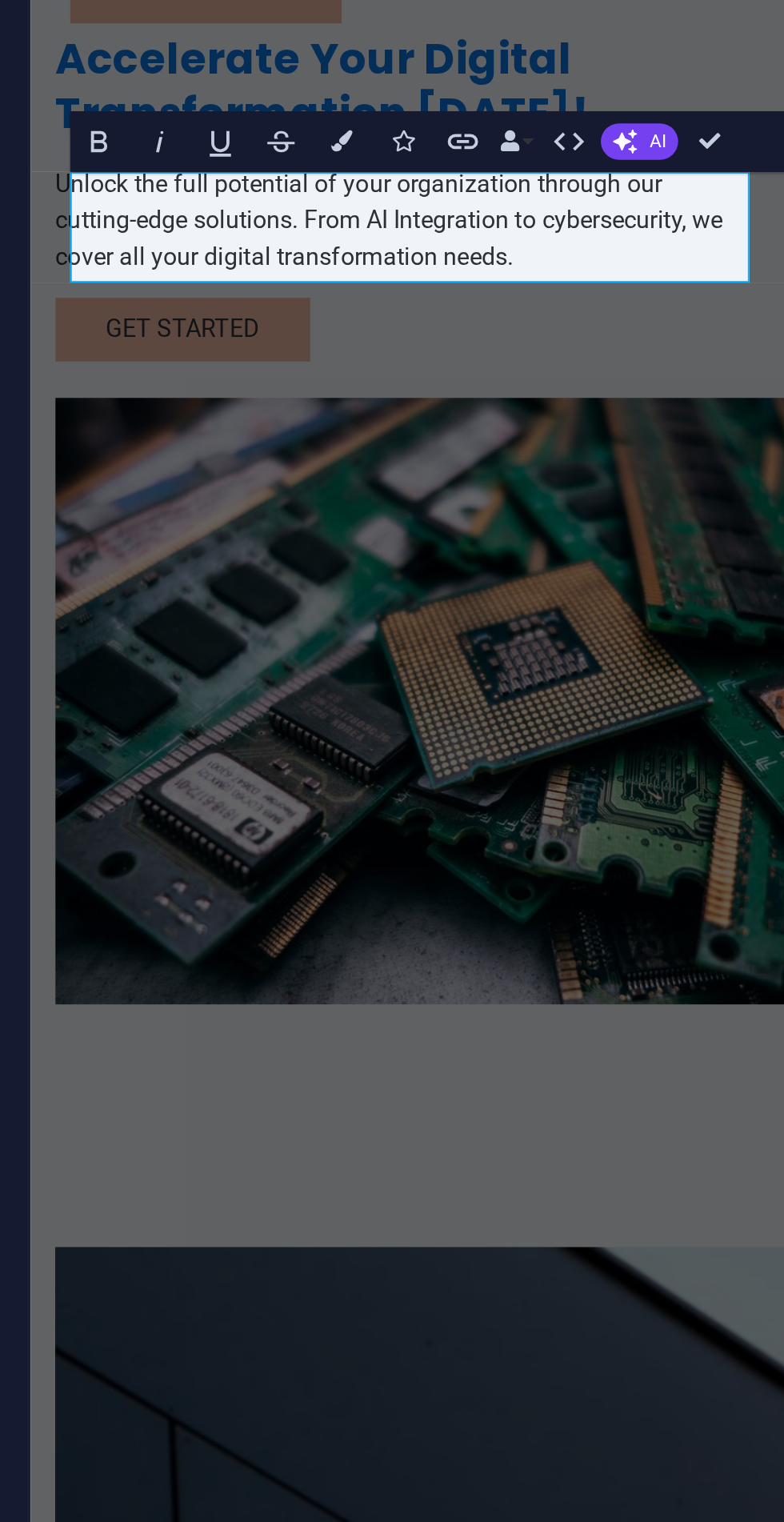
click at [522, 152] on button "AI" at bounding box center [522, 148] width 22 height 10
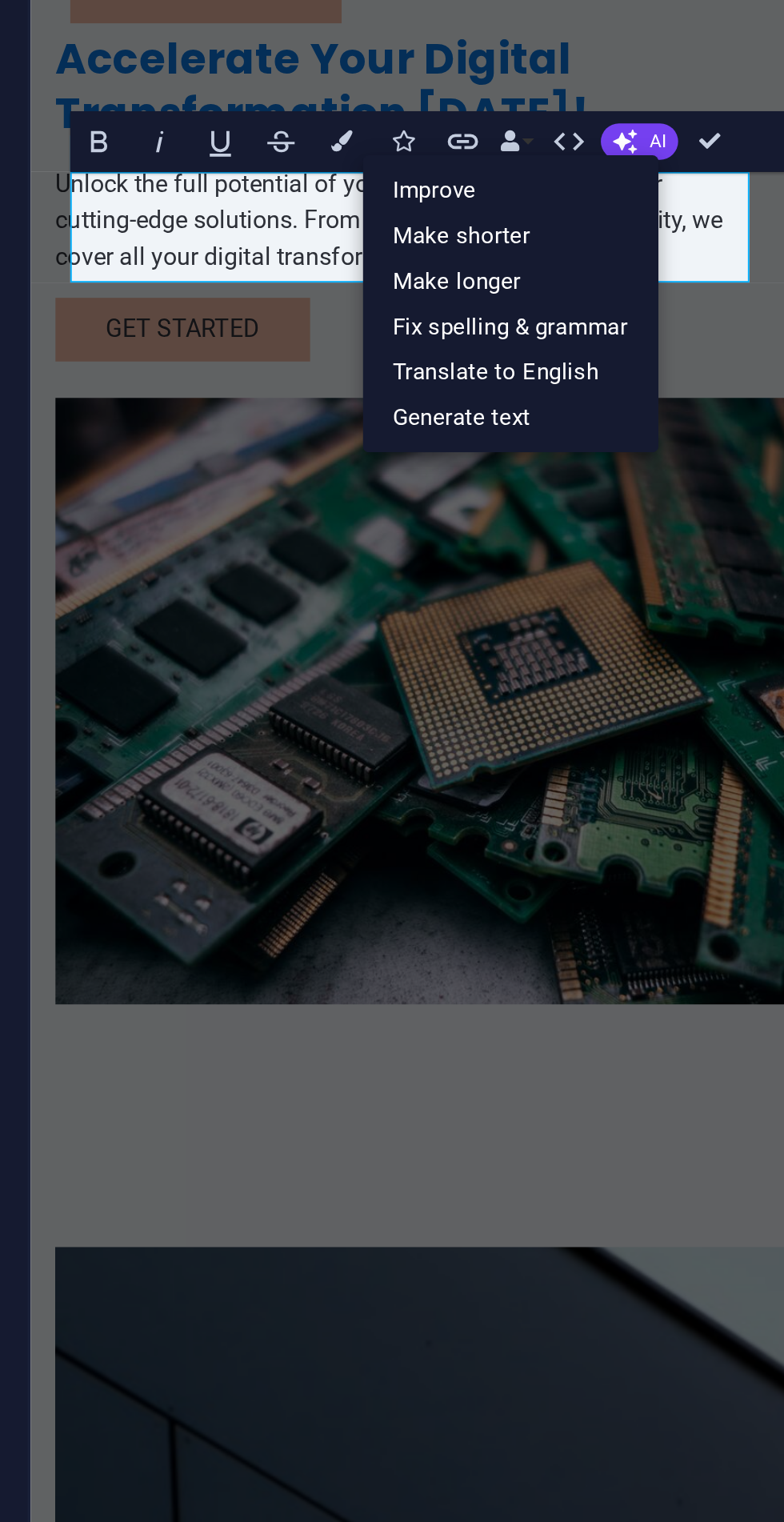
click at [499, 164] on link "Improve" at bounding box center [484, 163] width 86 height 14
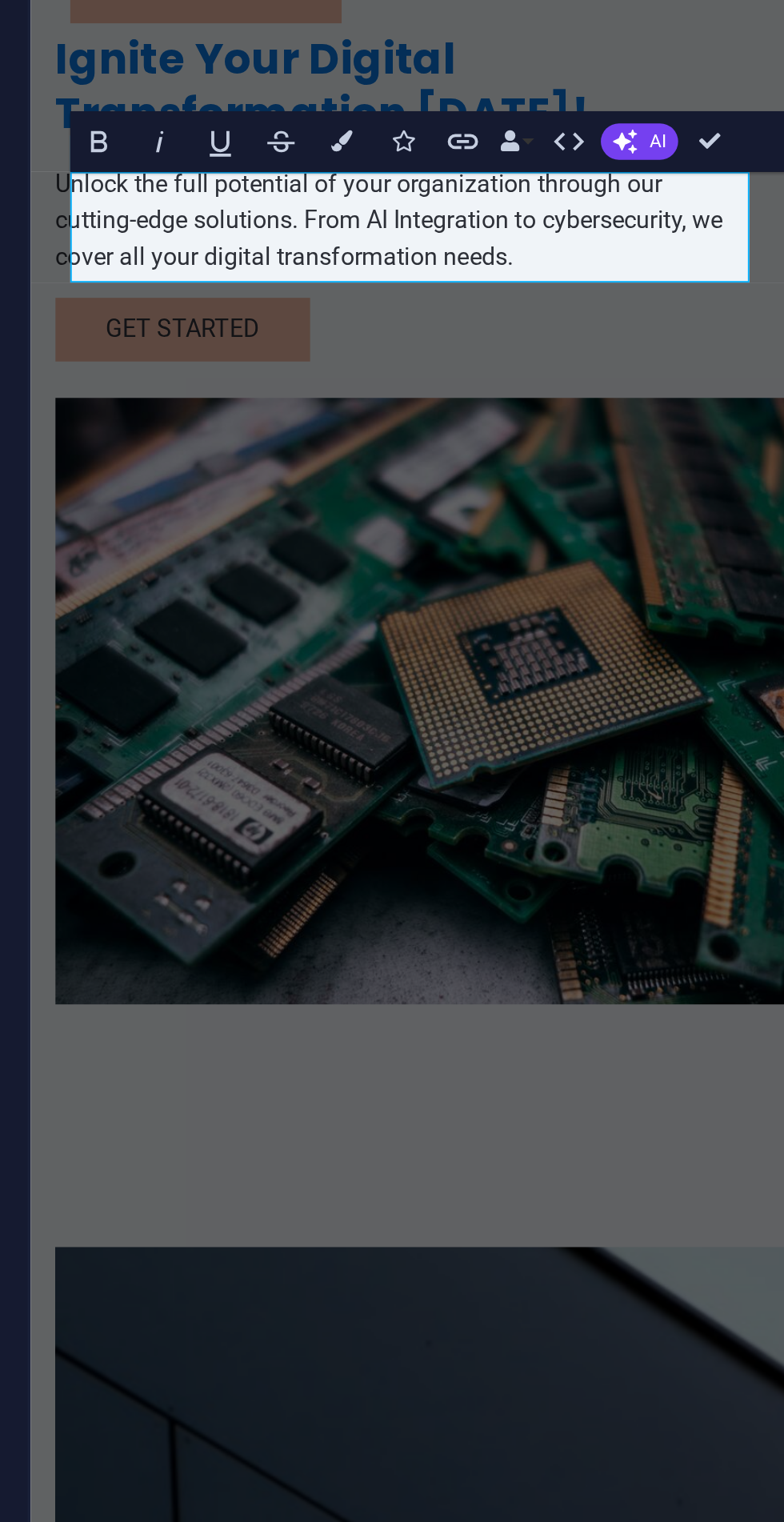
click at [521, 153] on button "AI" at bounding box center [522, 148] width 22 height 10
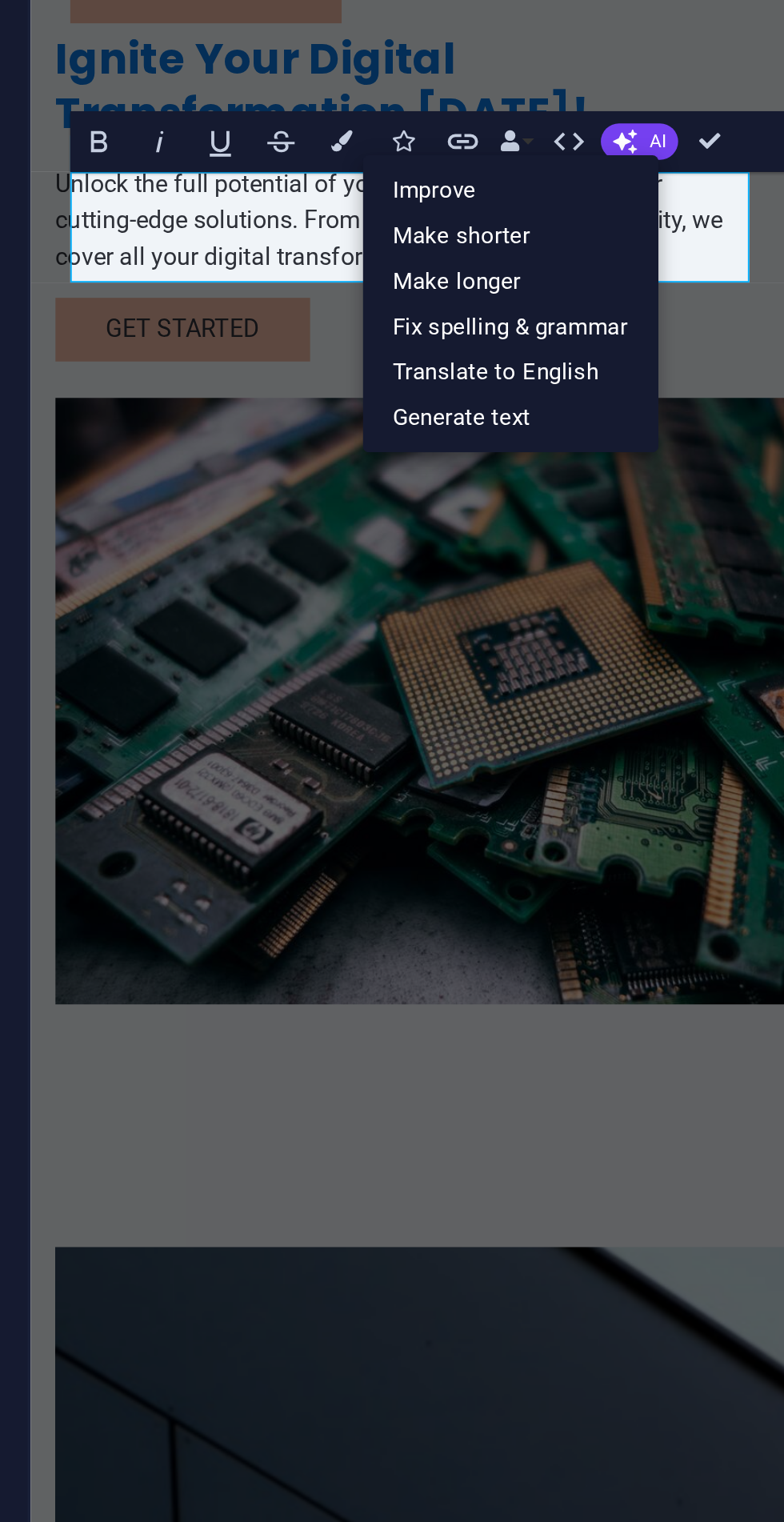
click at [497, 163] on link "Improve" at bounding box center [484, 163] width 86 height 14
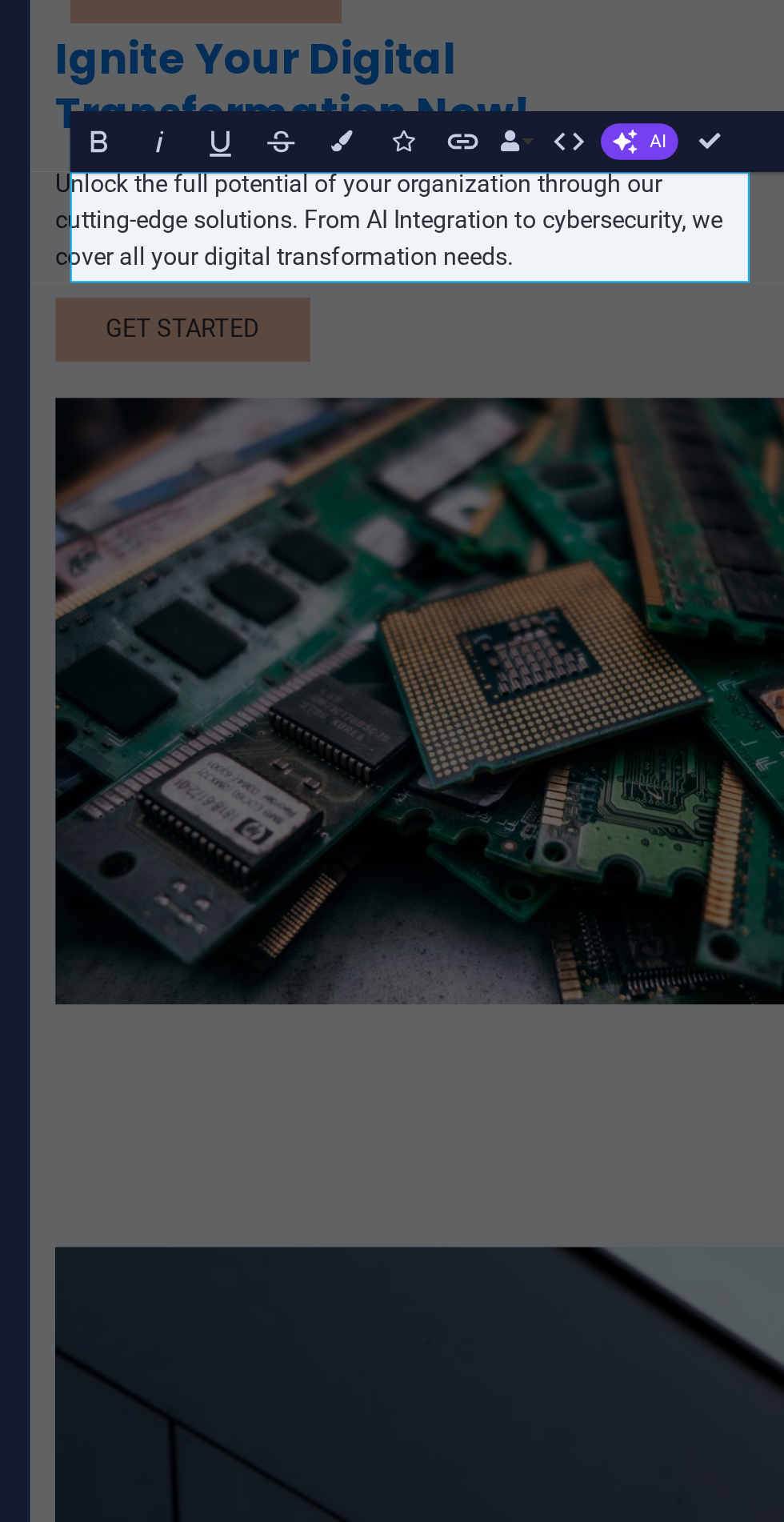
click at [523, 152] on button "AI" at bounding box center [522, 148] width 22 height 10
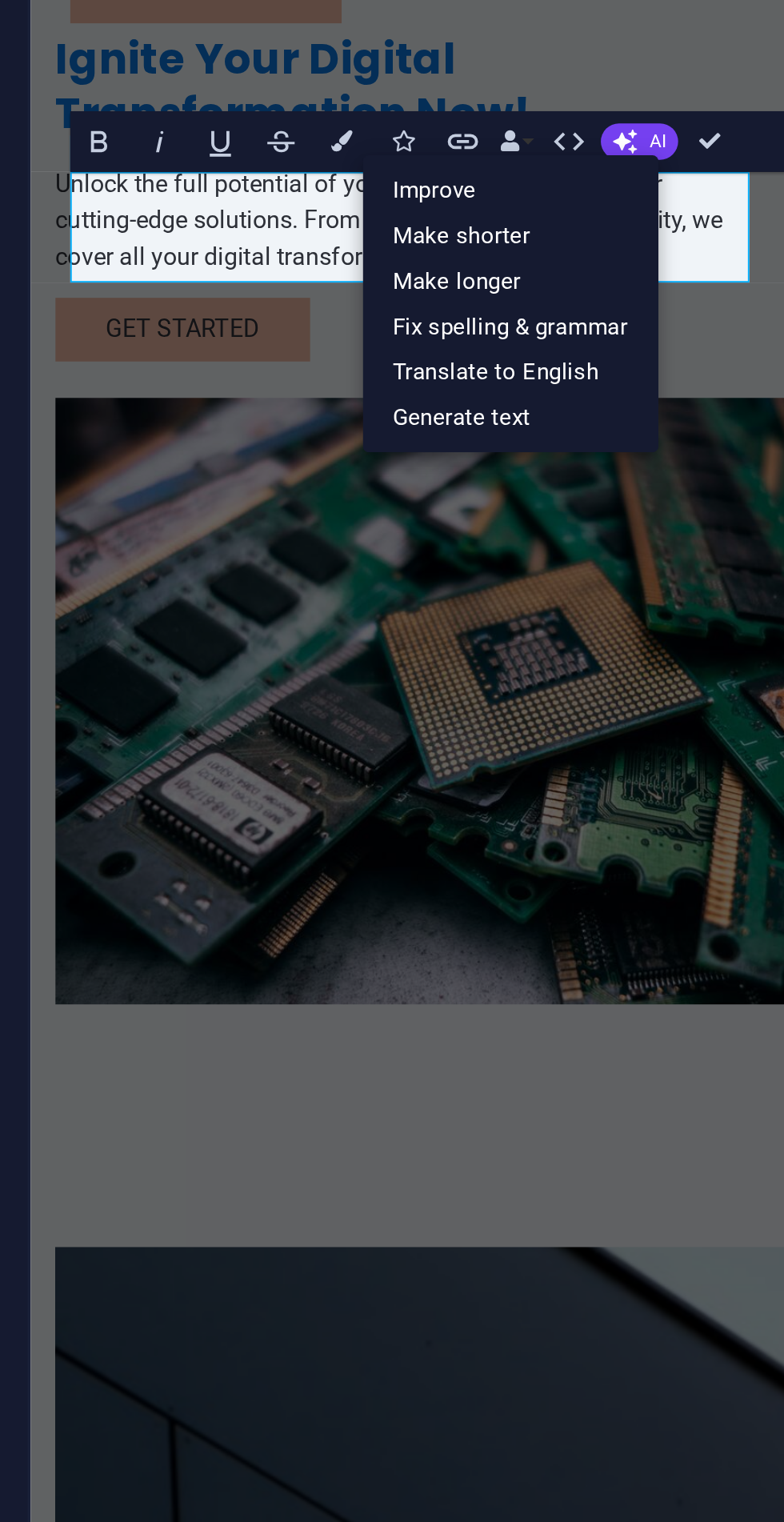
click at [496, 232] on link "Generate text" at bounding box center [484, 230] width 86 height 14
select select "English"
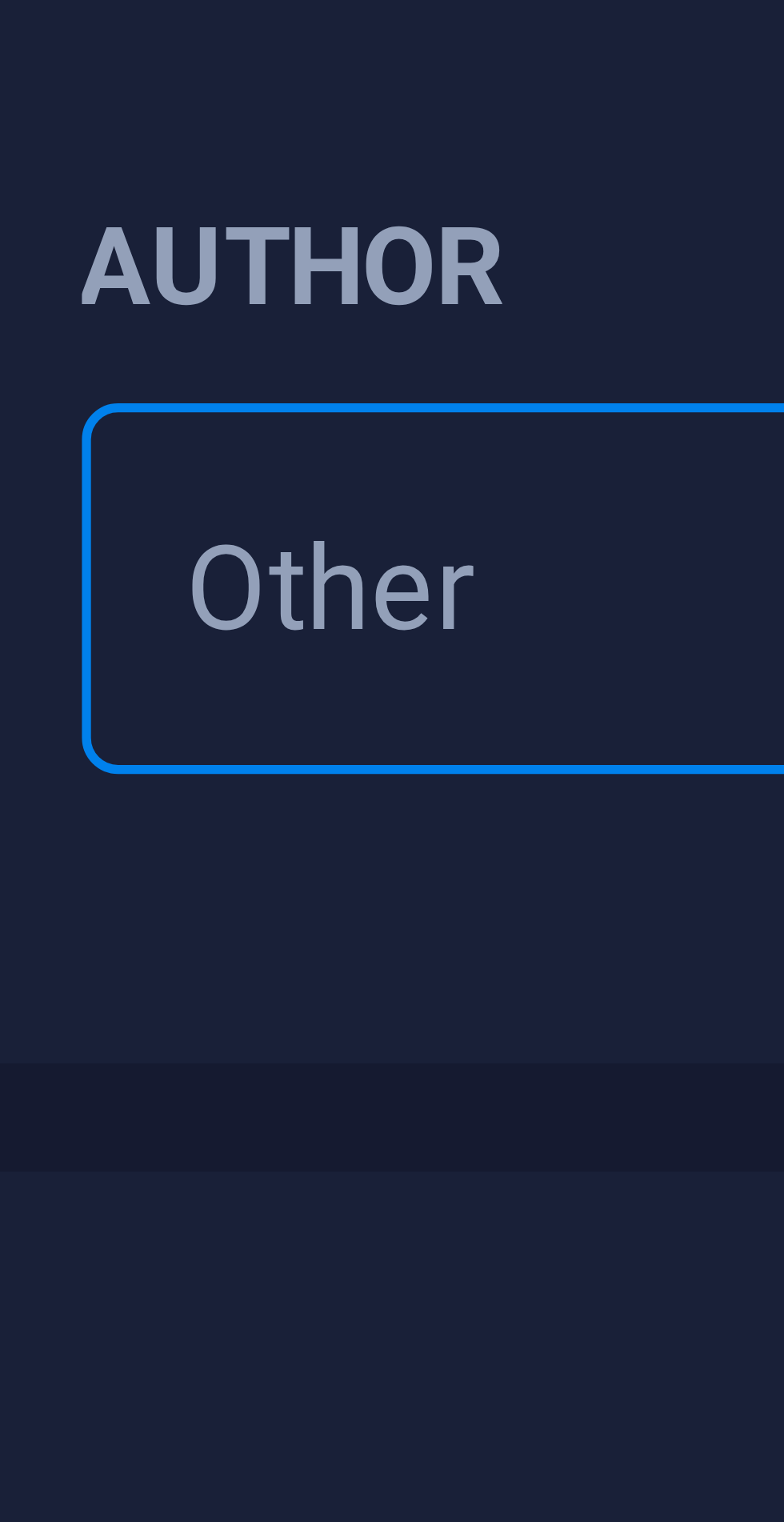
type textarea "x"
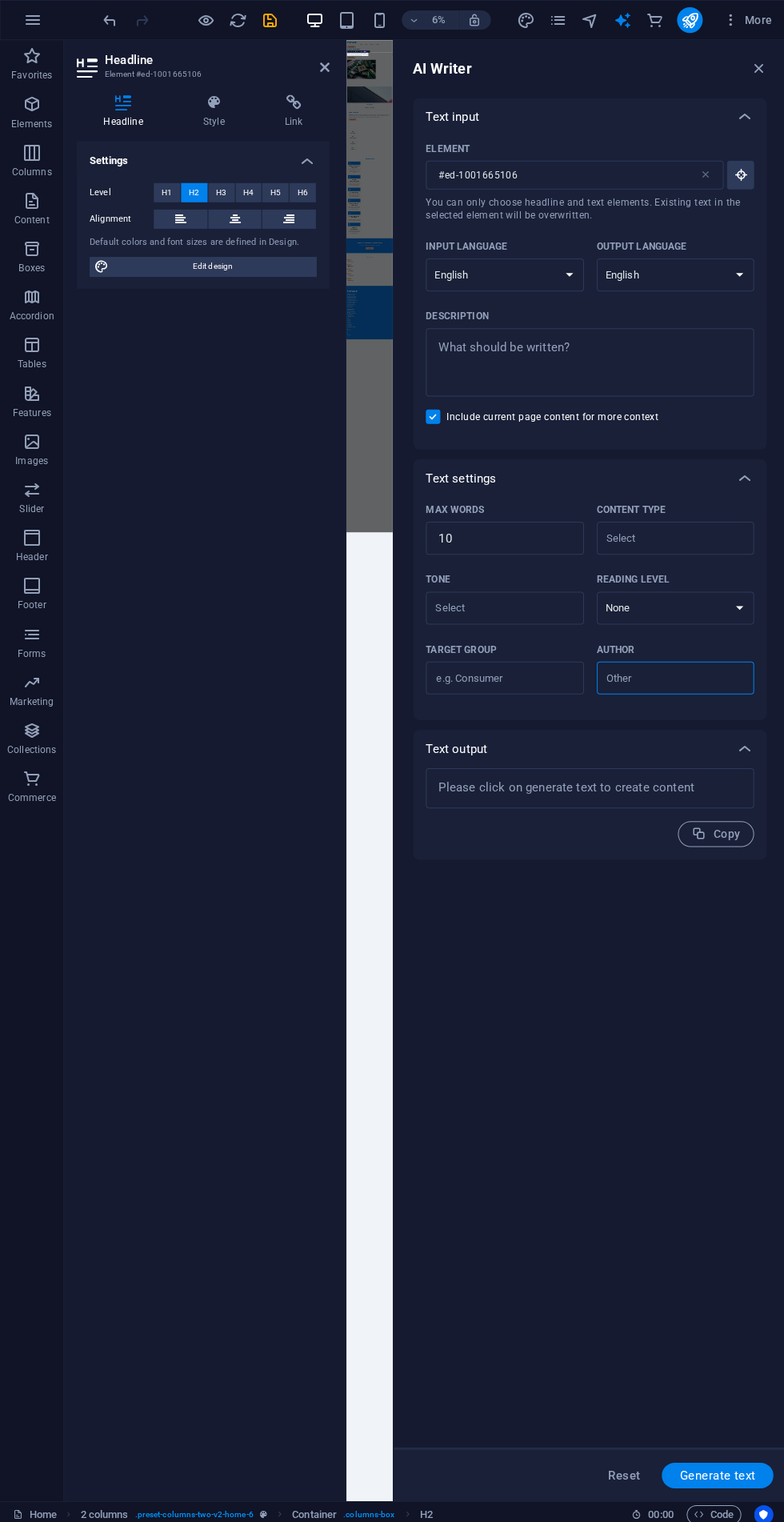
click at [747, 77] on icon "button" at bounding box center [756, 69] width 18 height 18
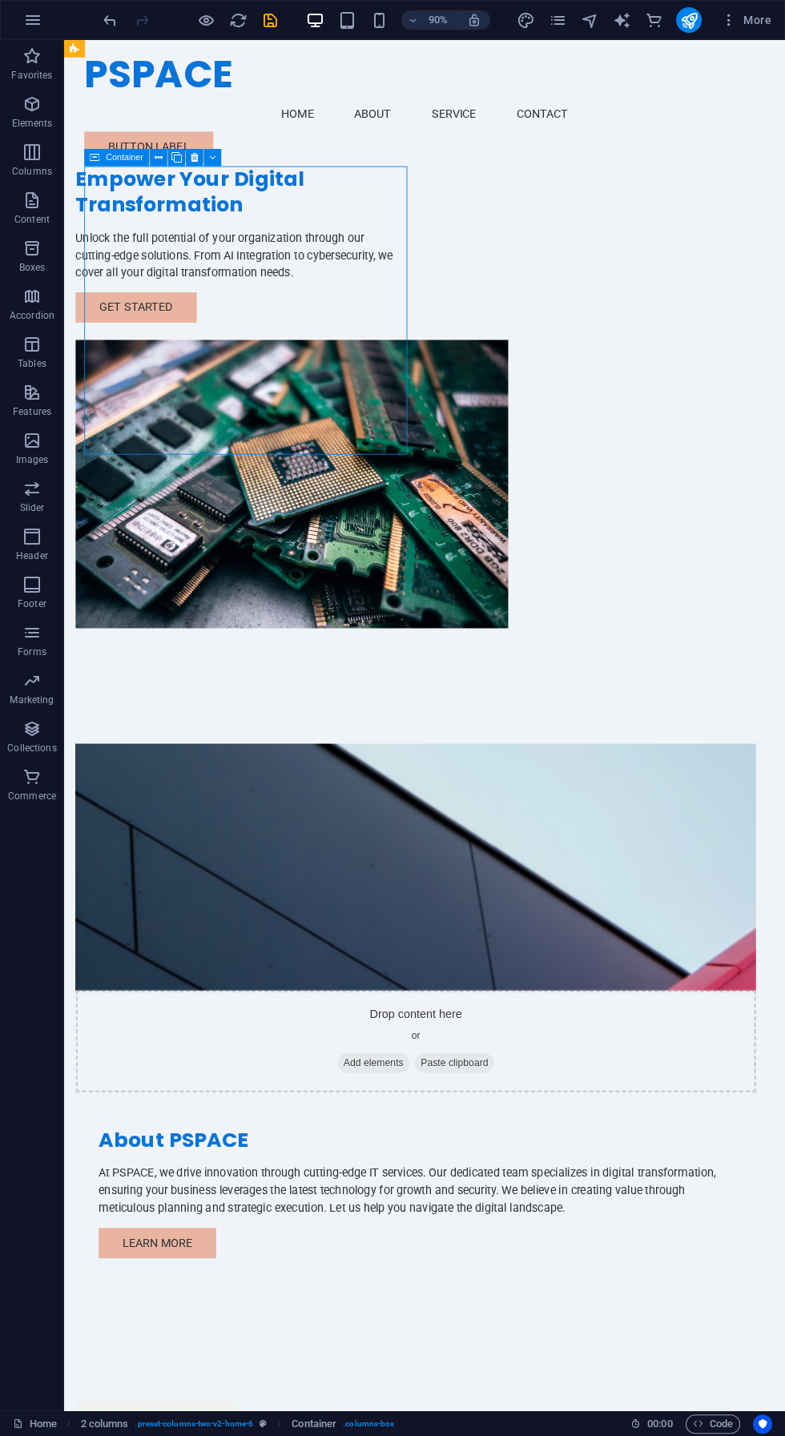
click at [436, 373] on figure at bounding box center [256, 533] width 359 height 320
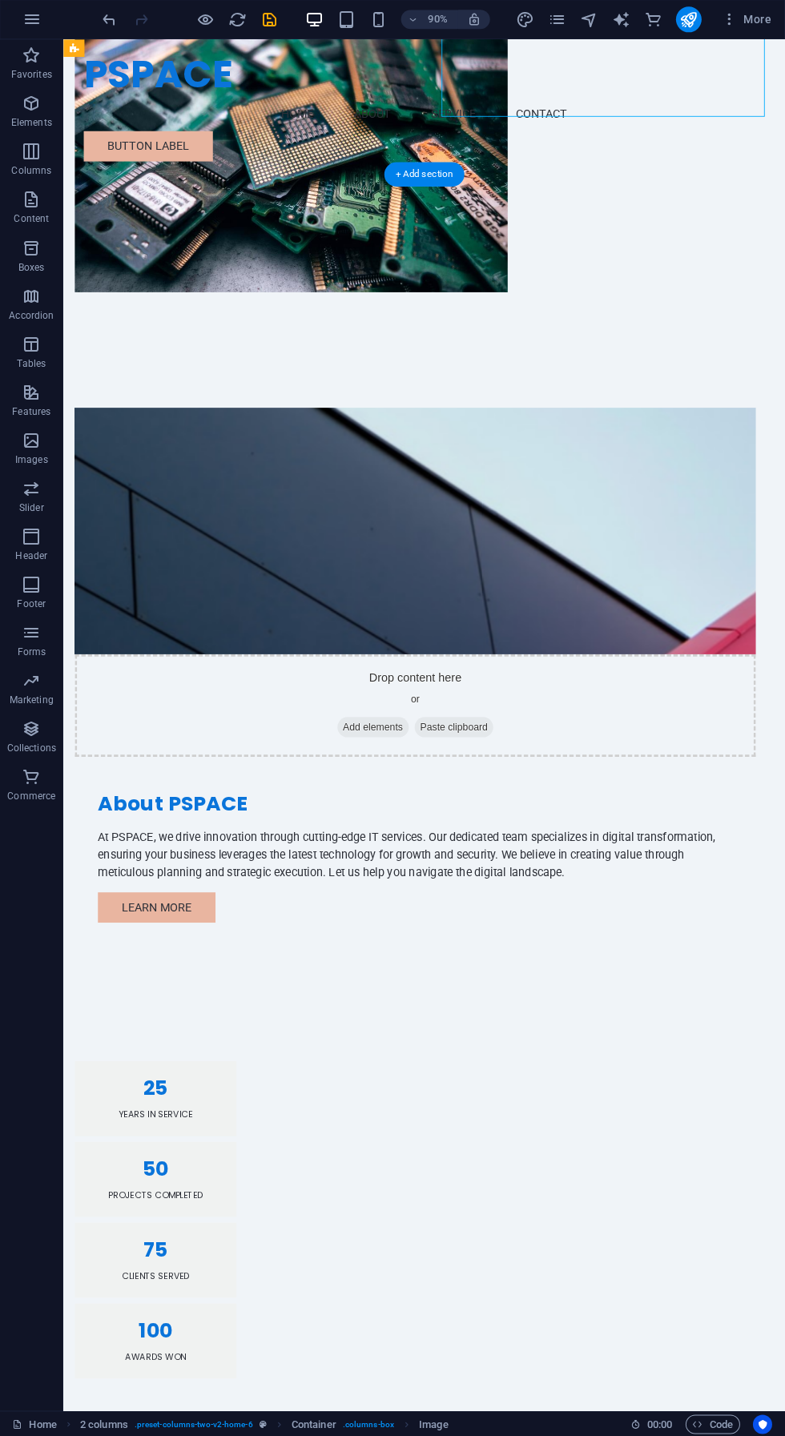
scroll to position [374, 0]
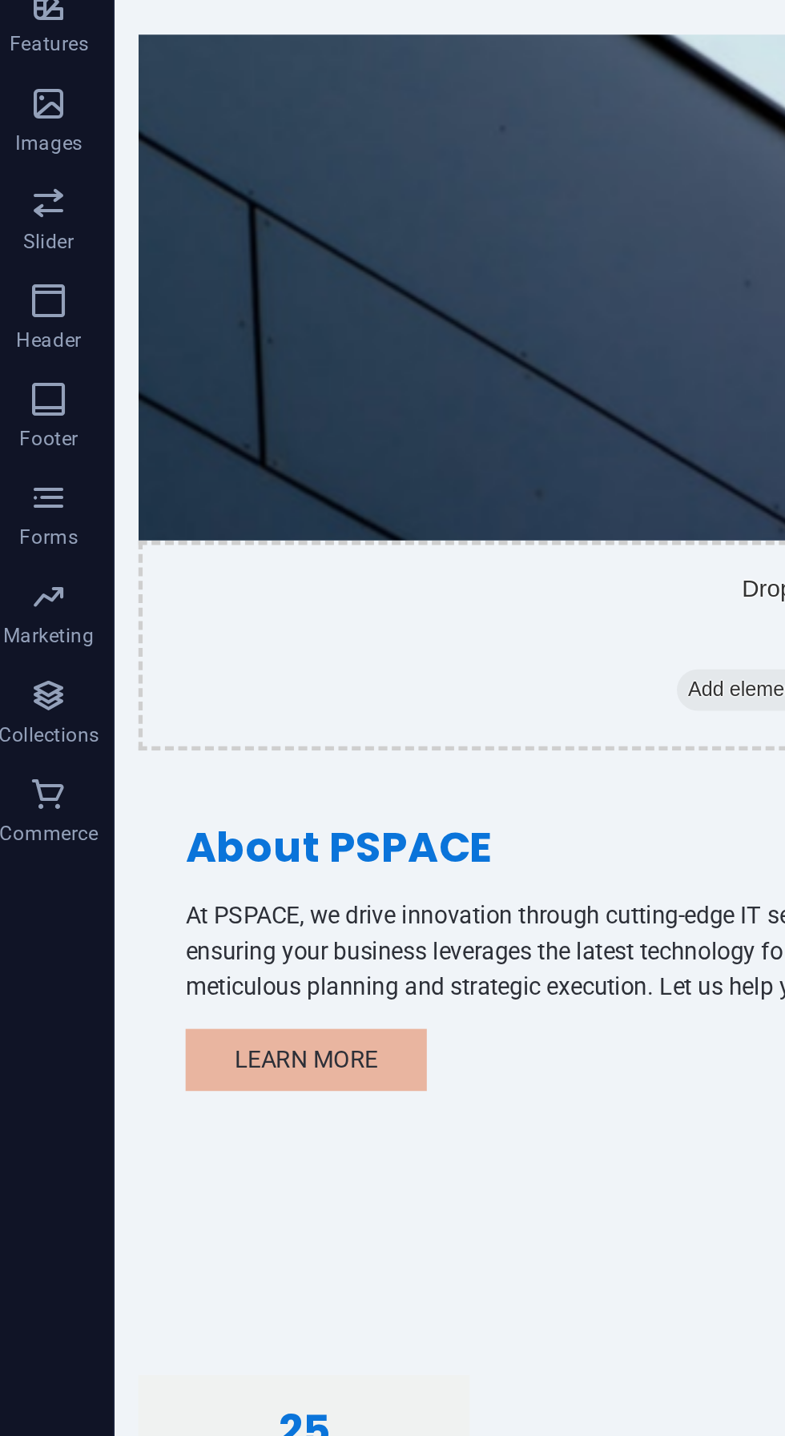
click at [219, 415] on div "25 Years in Service" at bounding box center [216, 456] width 179 height 83
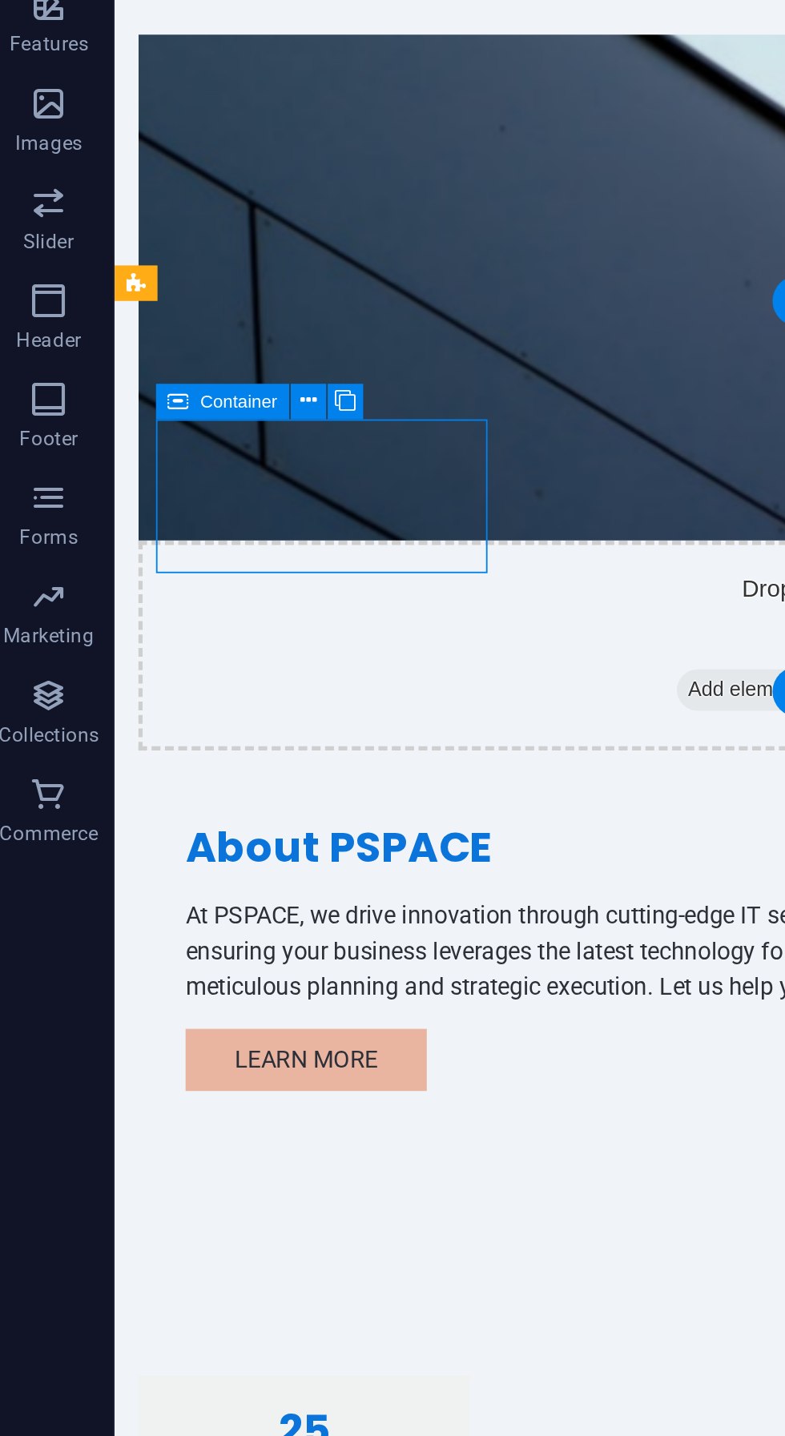
click at [115, 589] on span "Container" at bounding box center [125, 585] width 38 height 9
click at [155, 585] on icon at bounding box center [159, 585] width 8 height 15
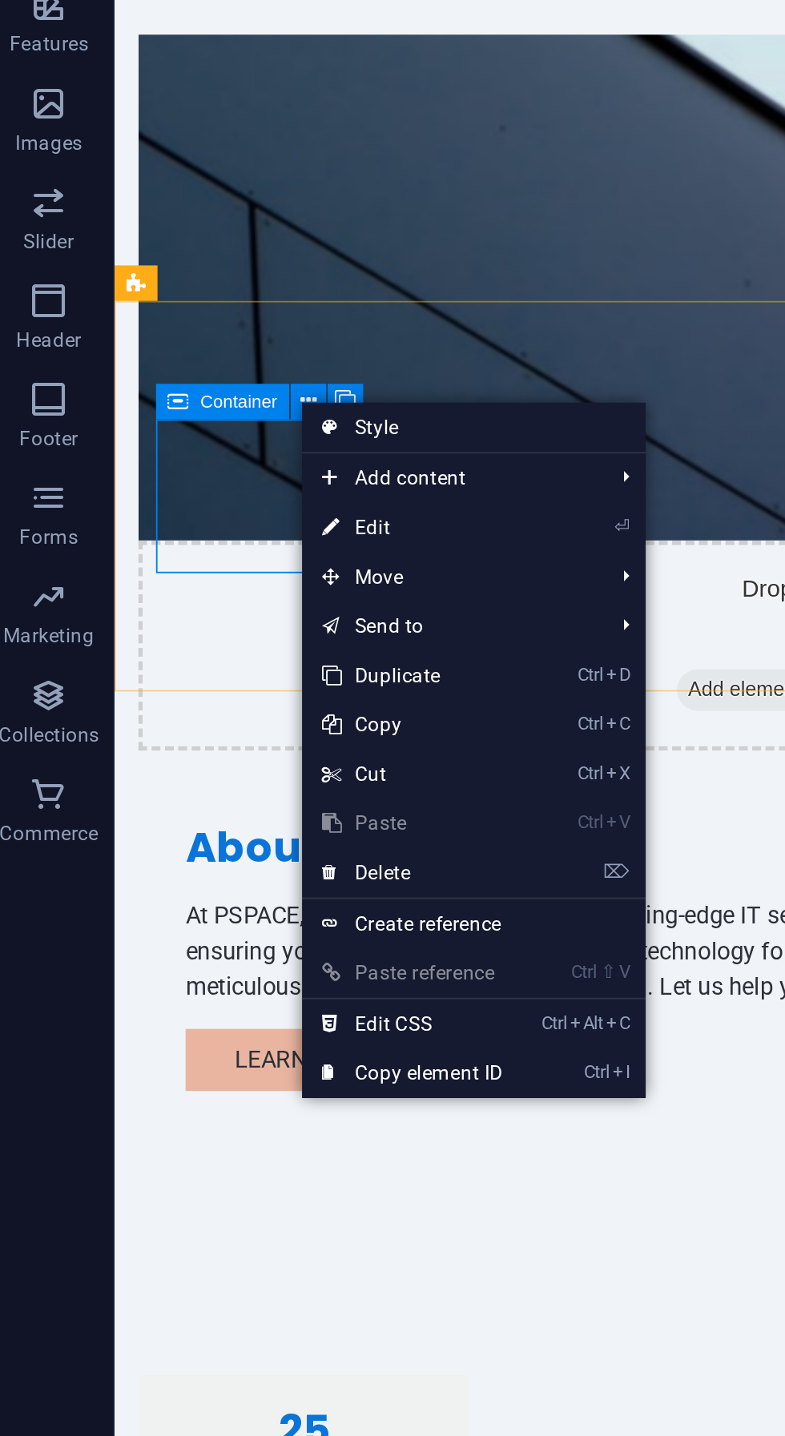
click at [290, 621] on span "Add content" at bounding box center [226, 623] width 143 height 24
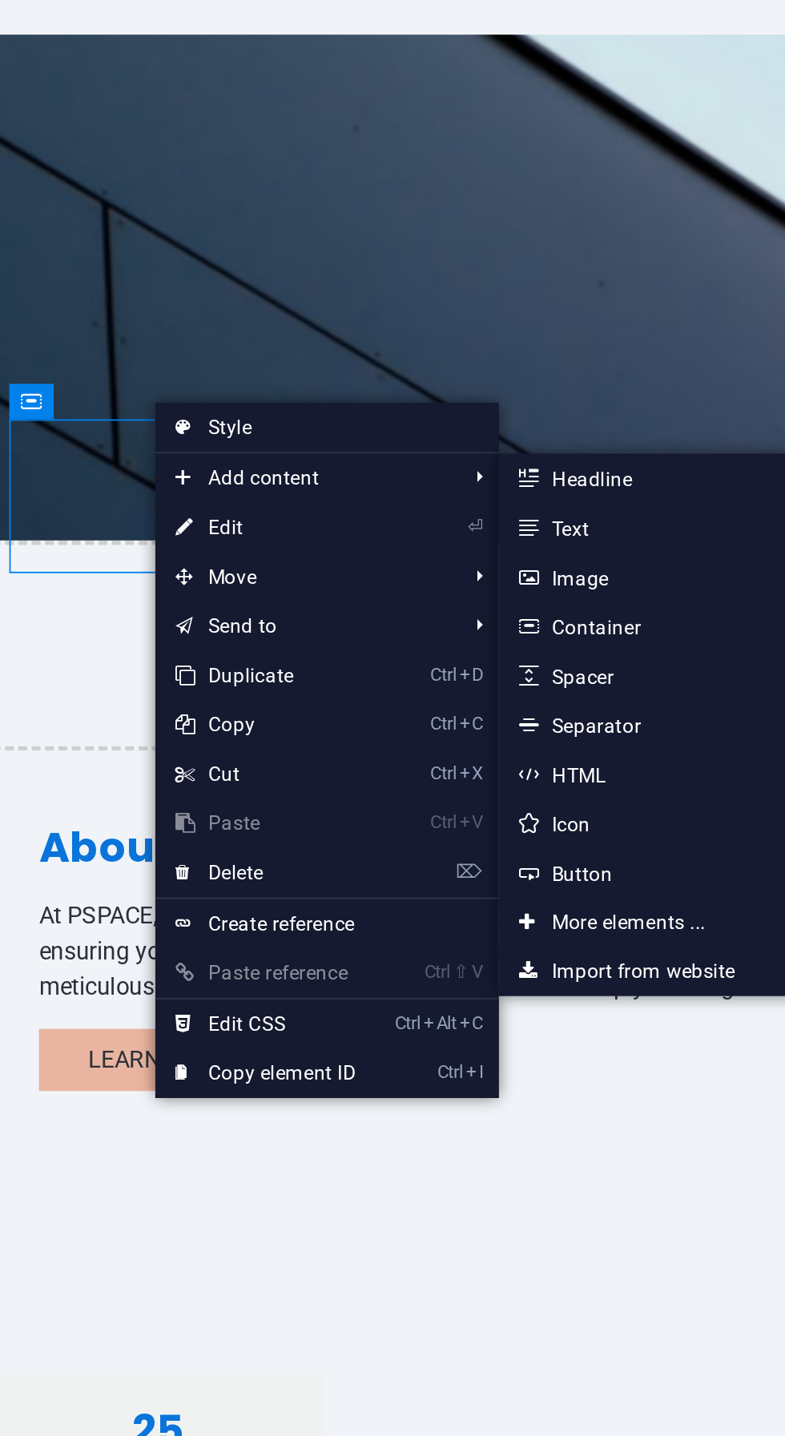
click at [397, 650] on link "Ctrl 2 Text" at bounding box center [389, 647] width 132 height 24
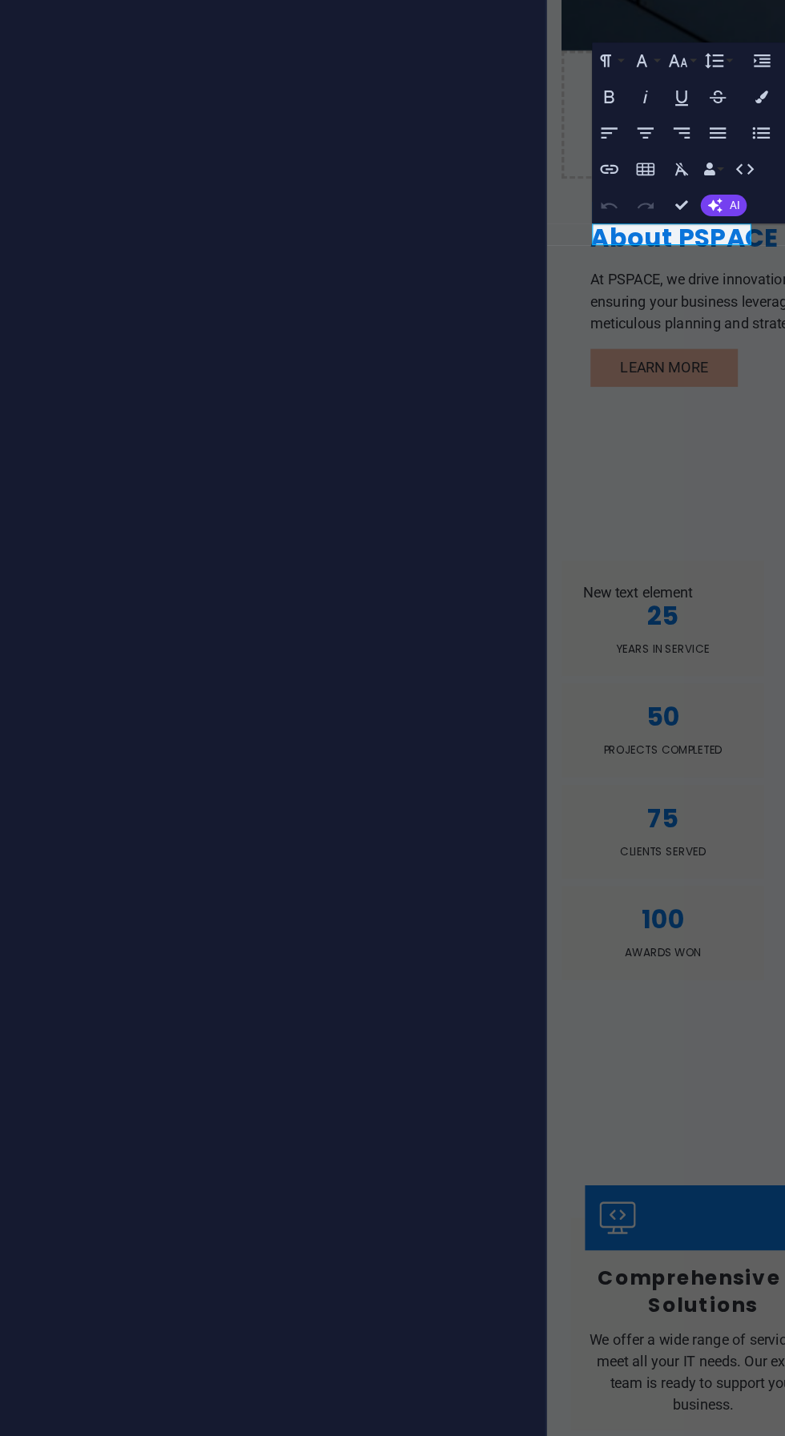
scroll to position [175, 0]
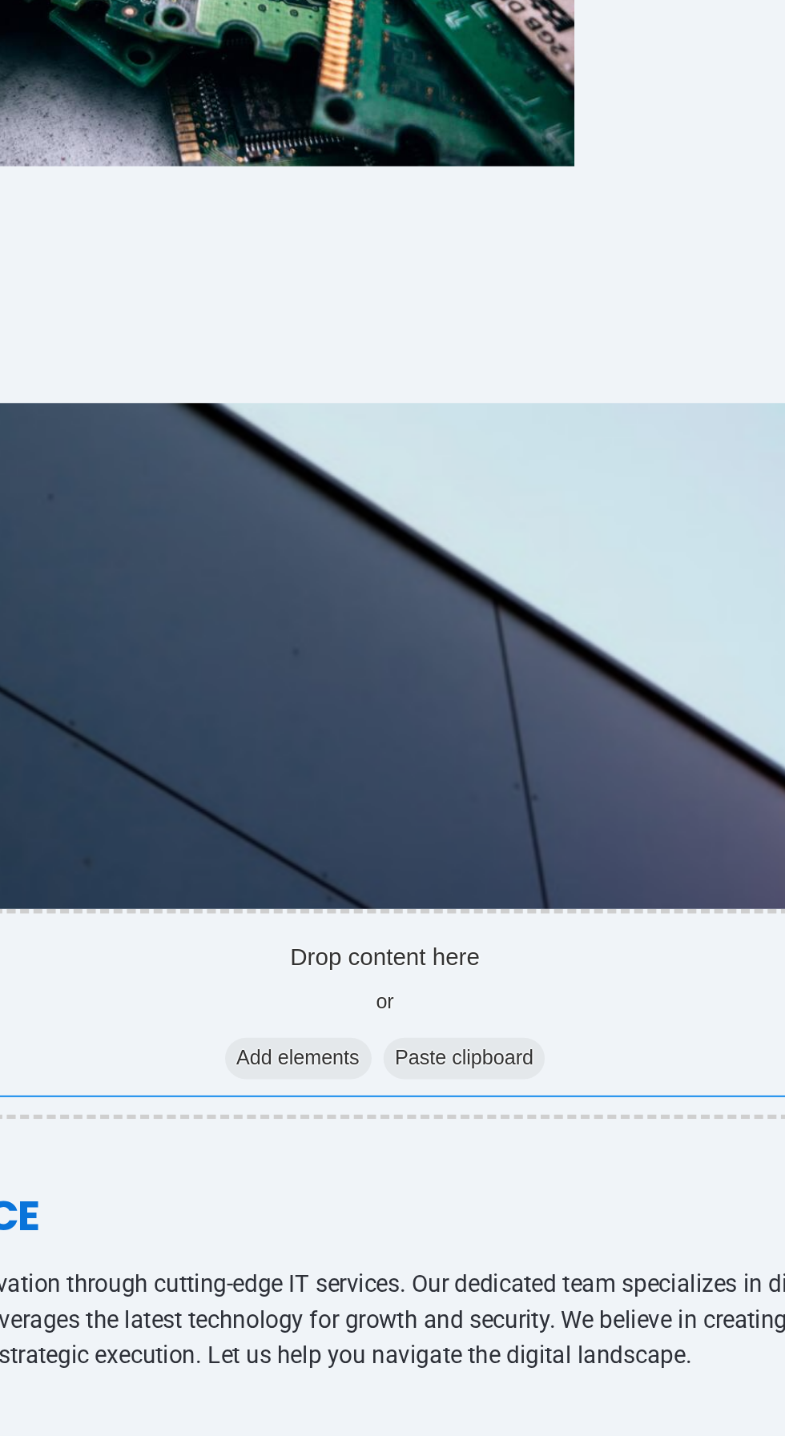
scroll to position [175, 0]
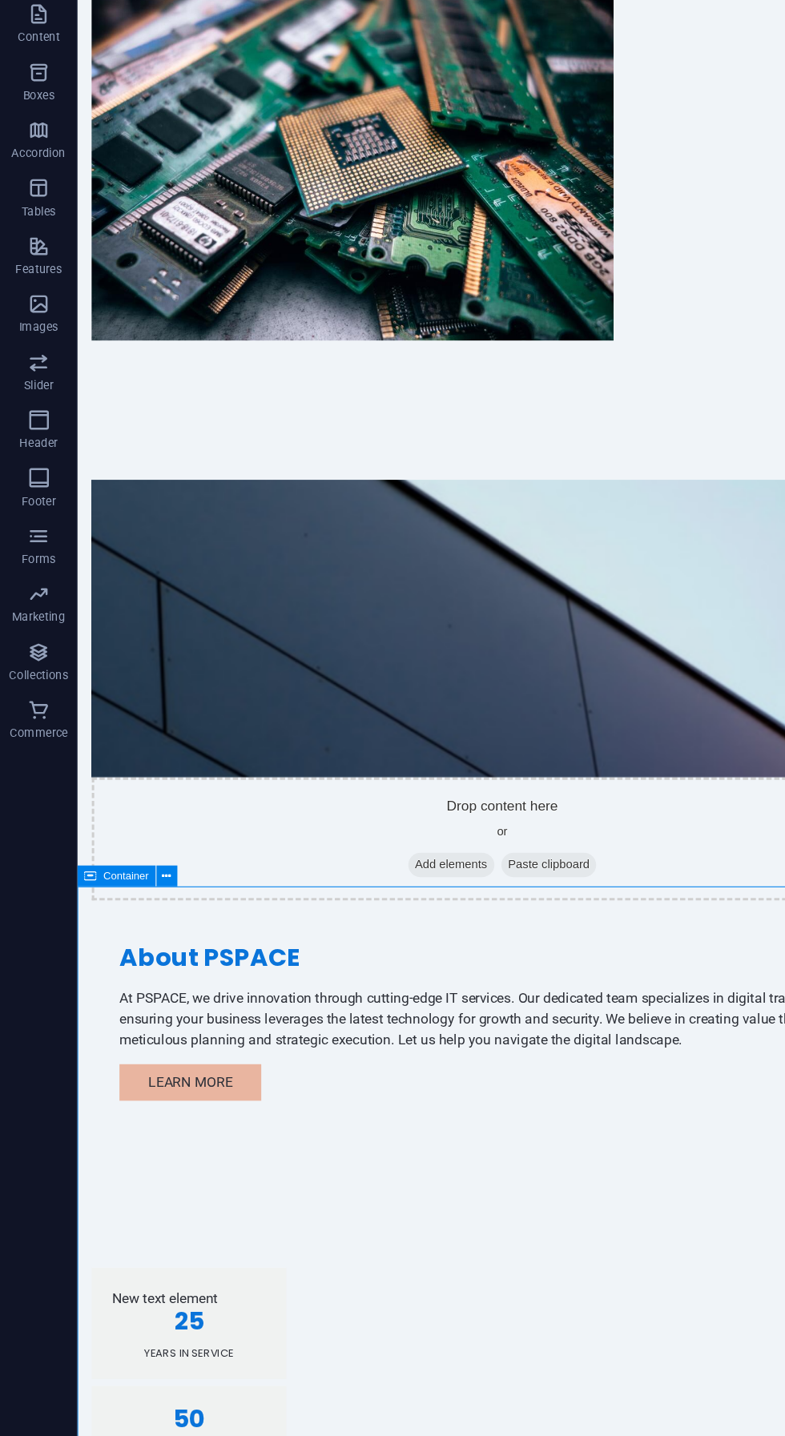
click at [126, 1173] on div "New text element" at bounding box center [179, 1182] width 141 height 19
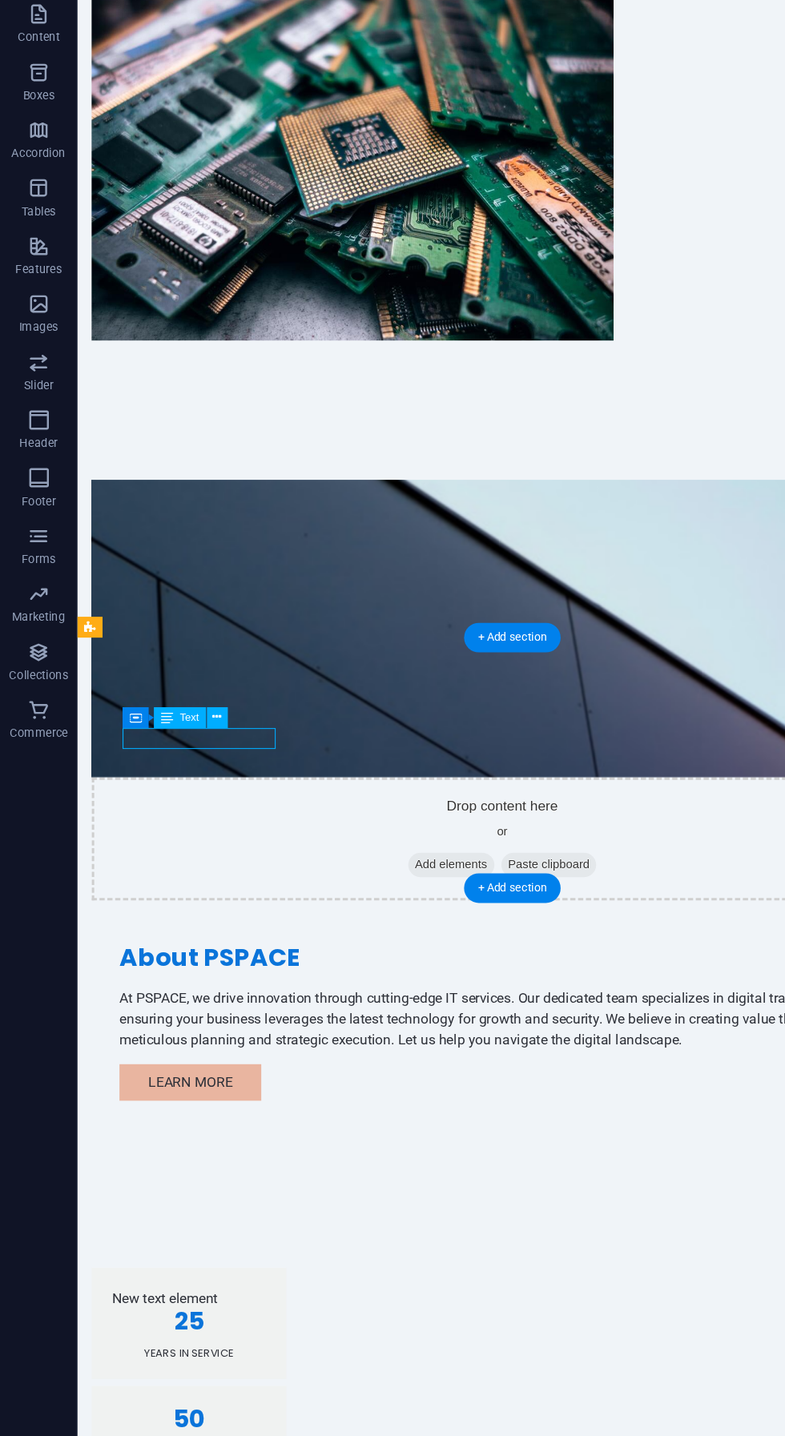
scroll to position [175, 0]
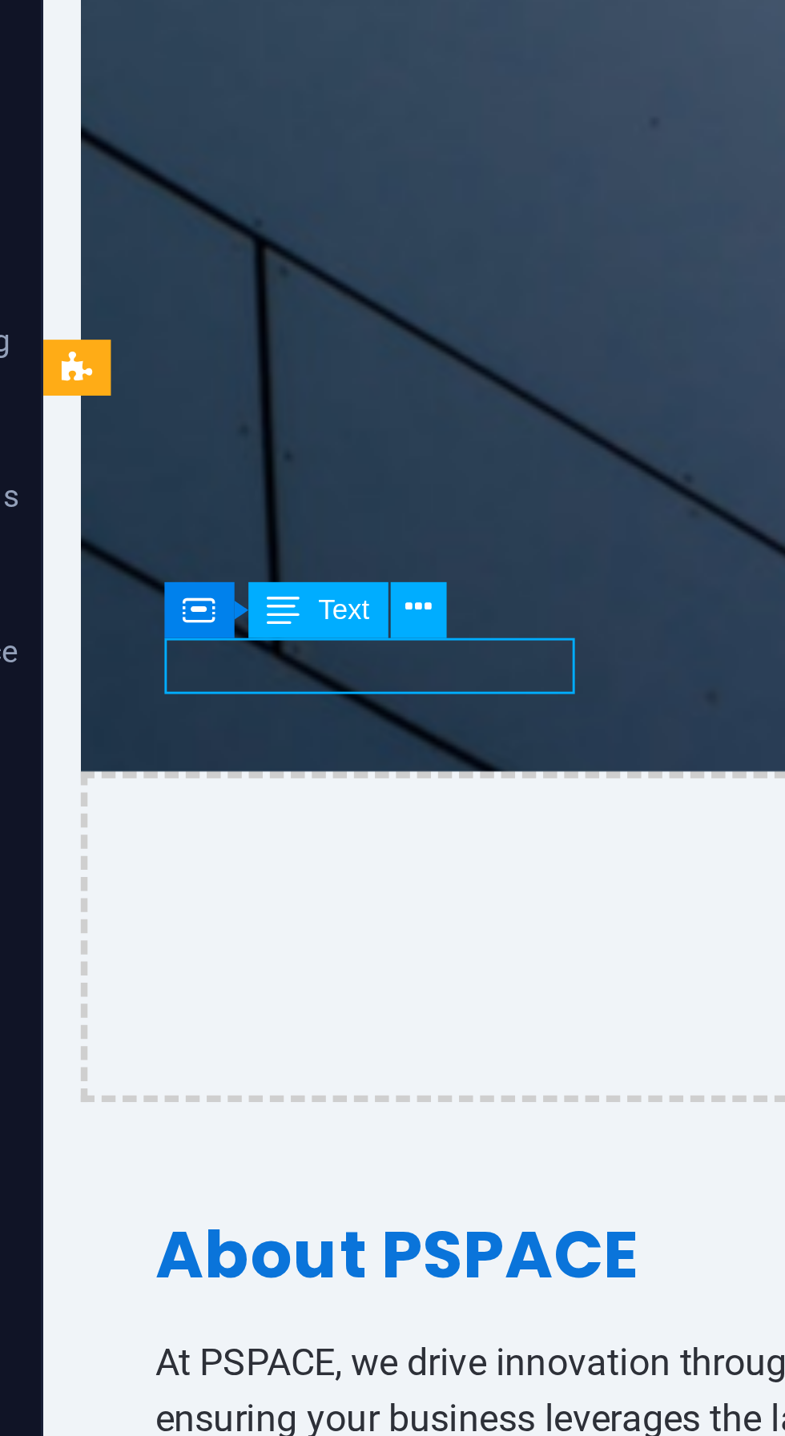
click at [187, 784] on button at bounding box center [180, 783] width 18 height 18
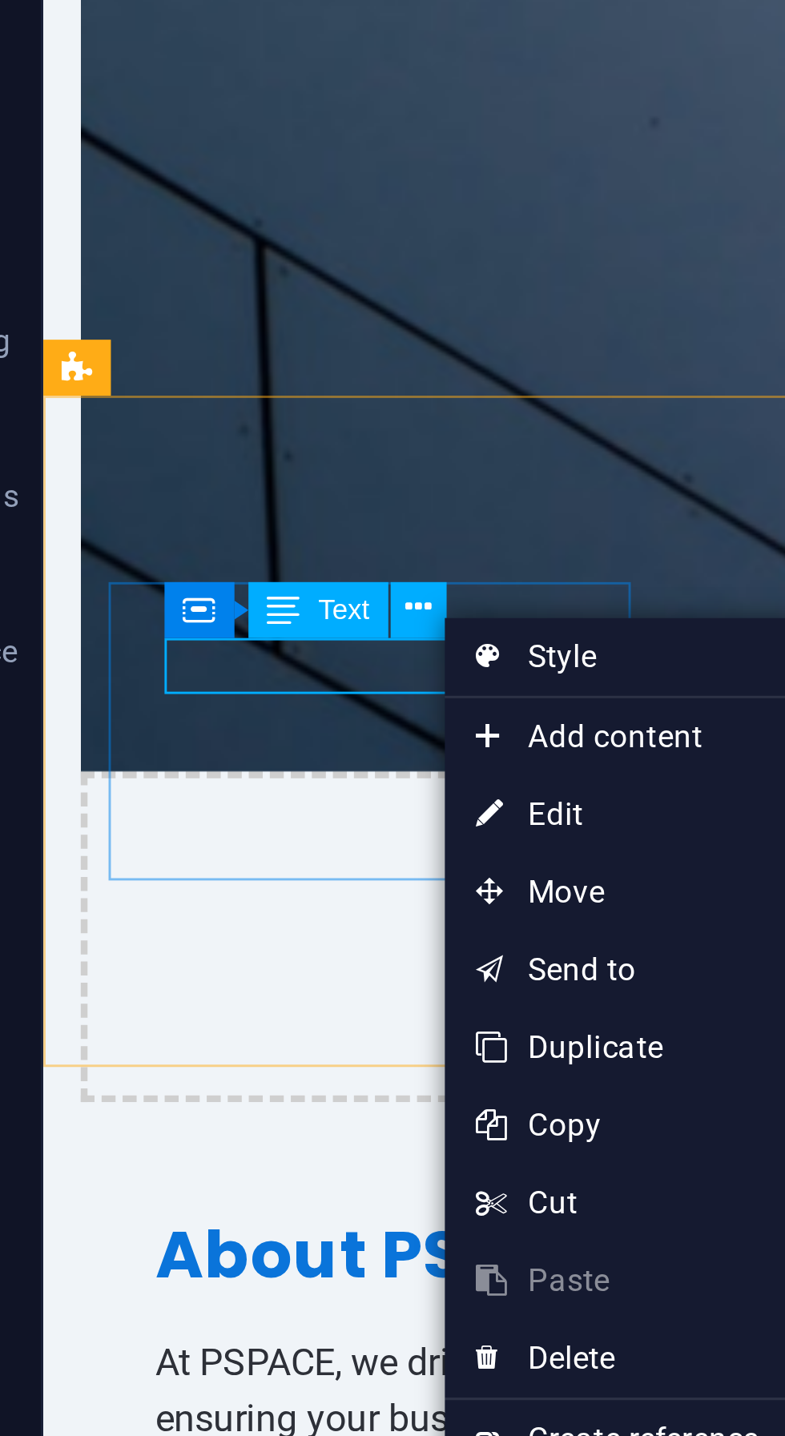
click at [247, 1008] on link "⌦ Delete" at bounding box center [241, 1015] width 107 height 24
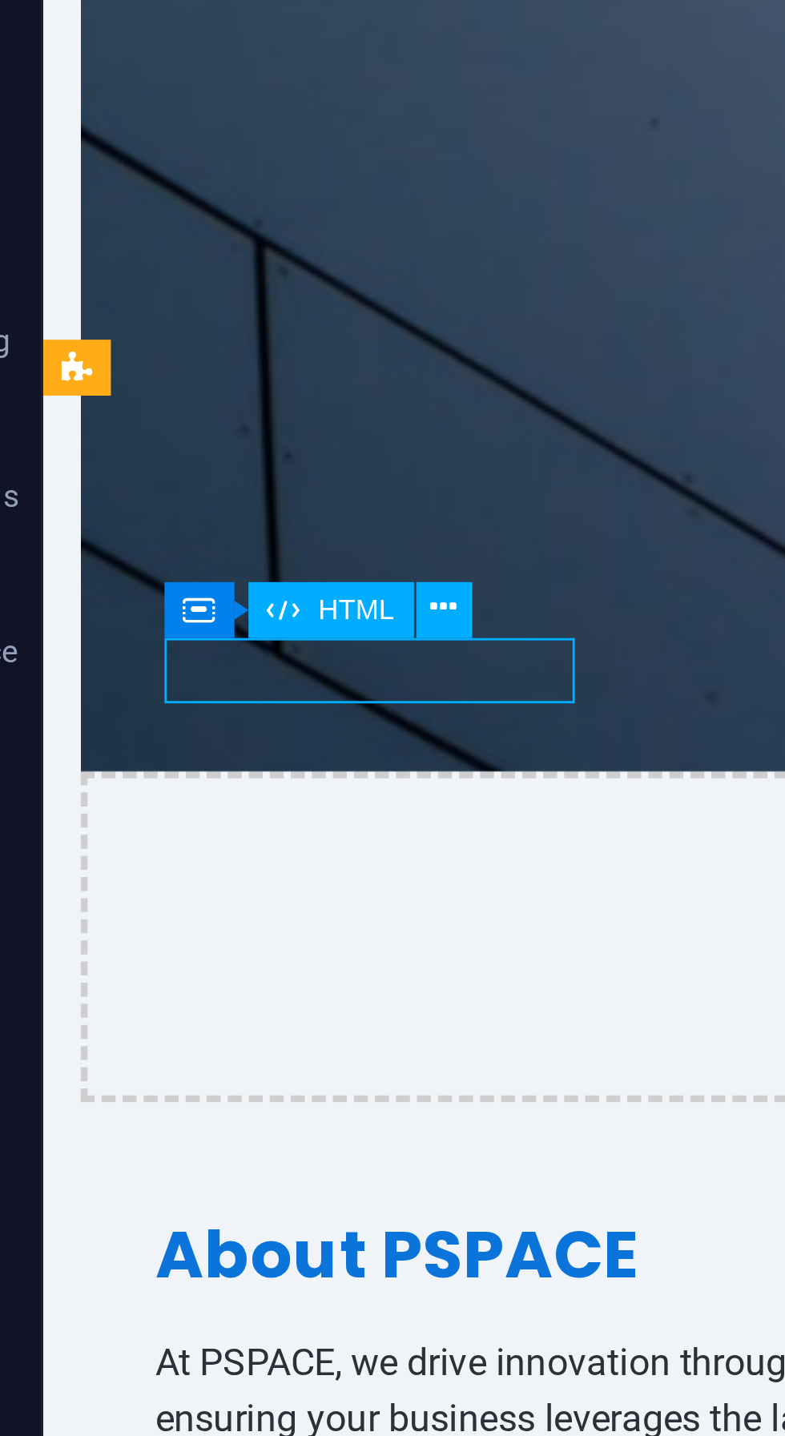
click at [193, 786] on button at bounding box center [188, 783] width 18 height 18
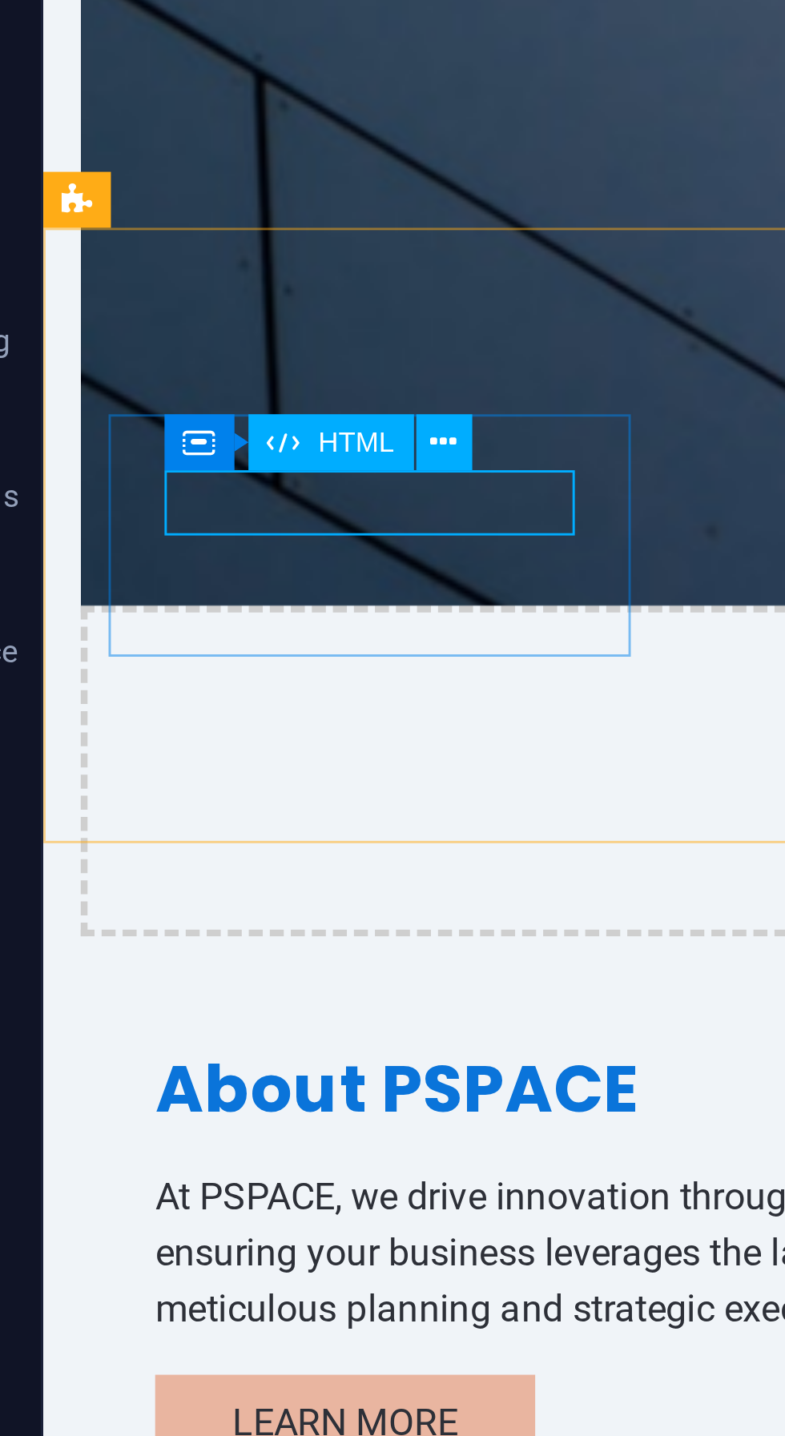
scroll to position [231, 0]
click at [186, 726] on icon at bounding box center [187, 731] width 8 height 15
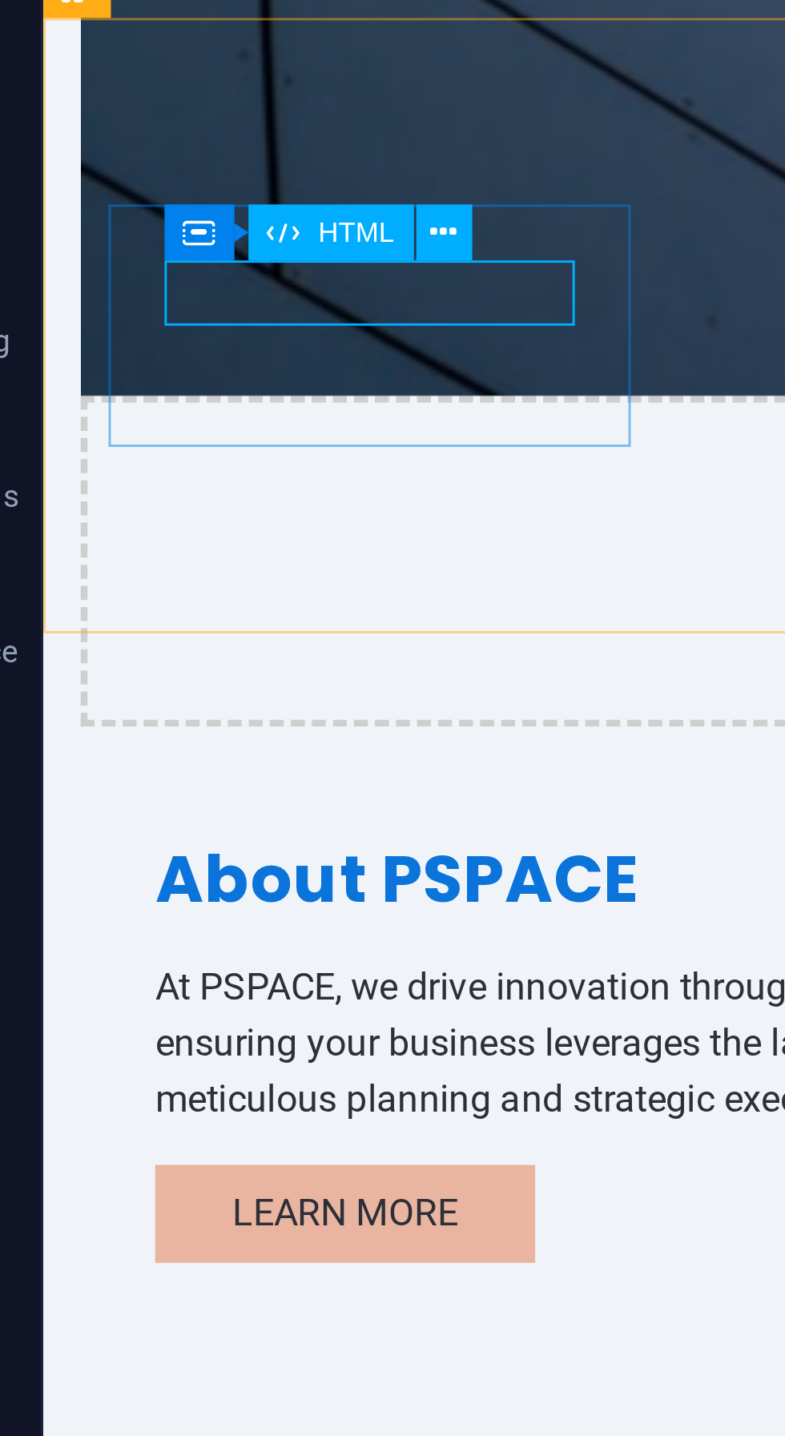
scroll to position [304, 0]
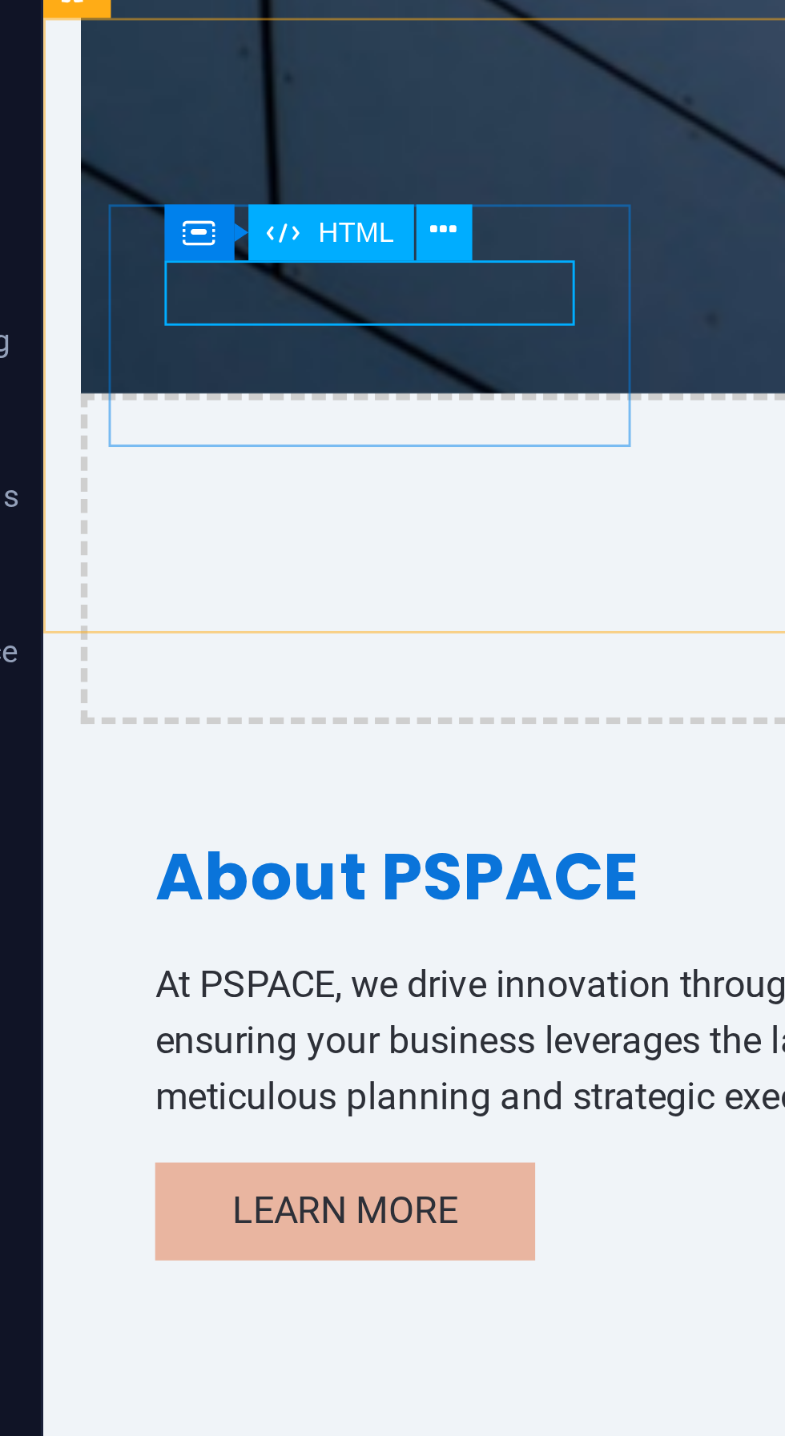
click at [192, 664] on button at bounding box center [188, 667] width 18 height 18
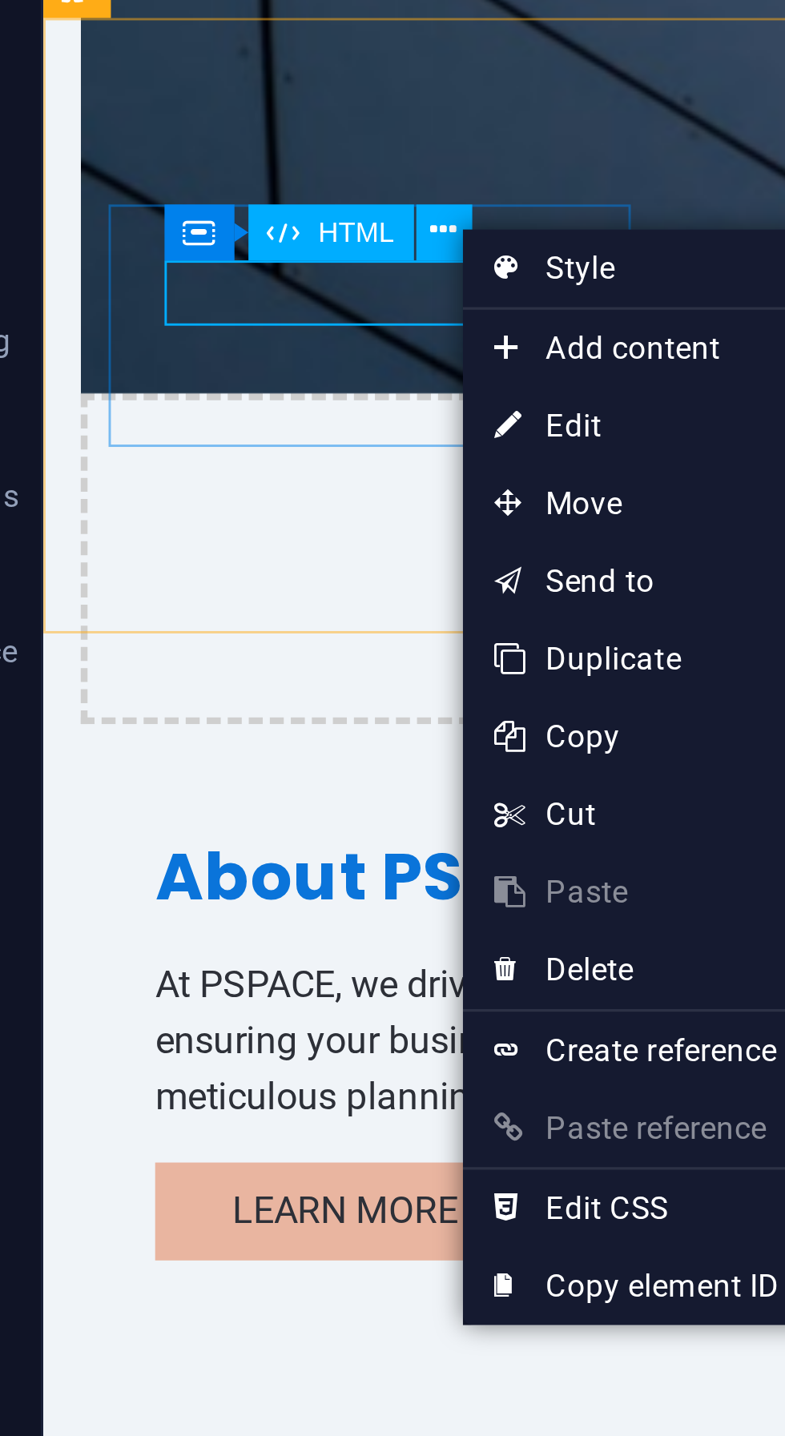
click at [262, 966] on link "Ctrl Alt C Edit CSS" at bounding box center [247, 968] width 107 height 24
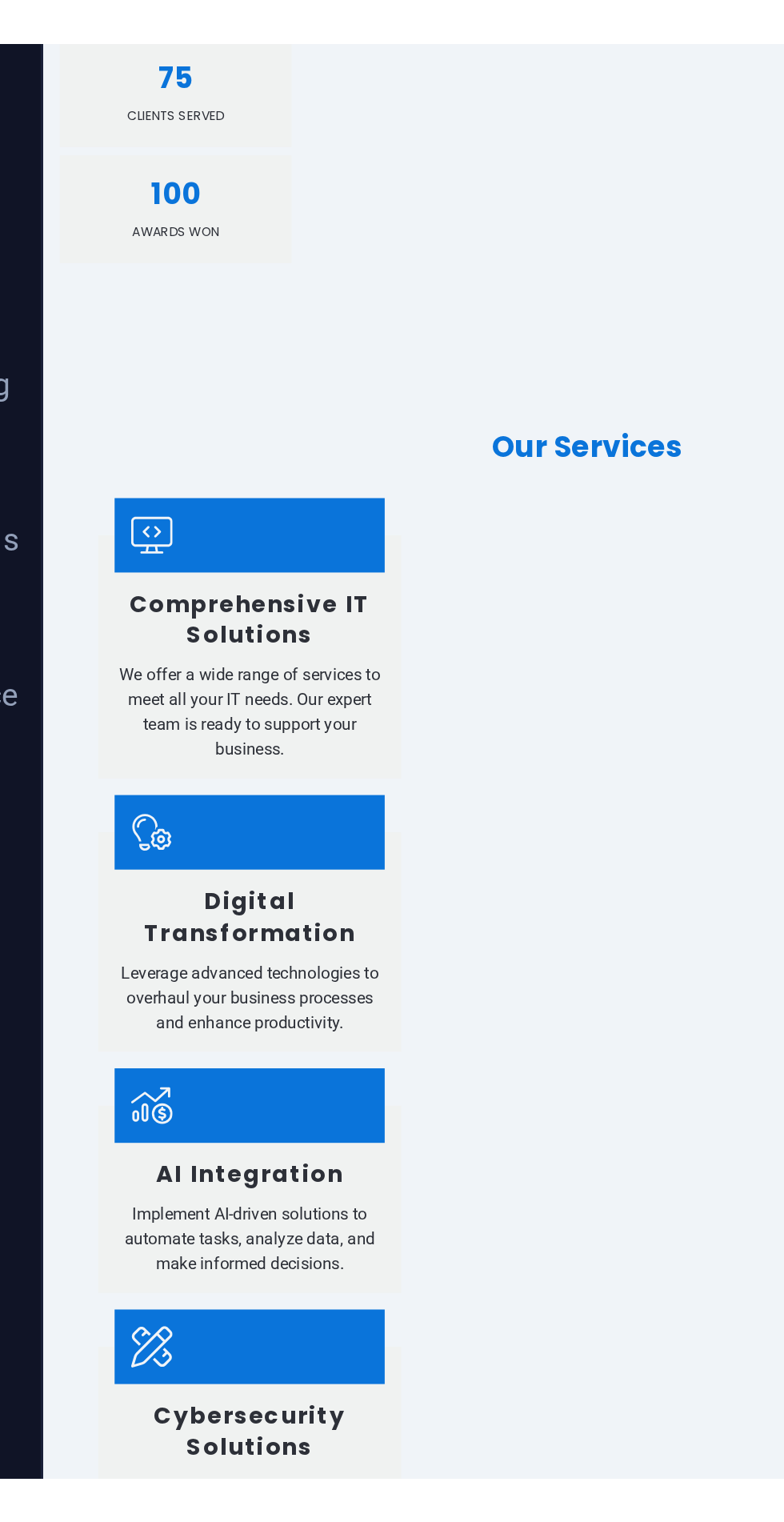
scroll to position [0, 0]
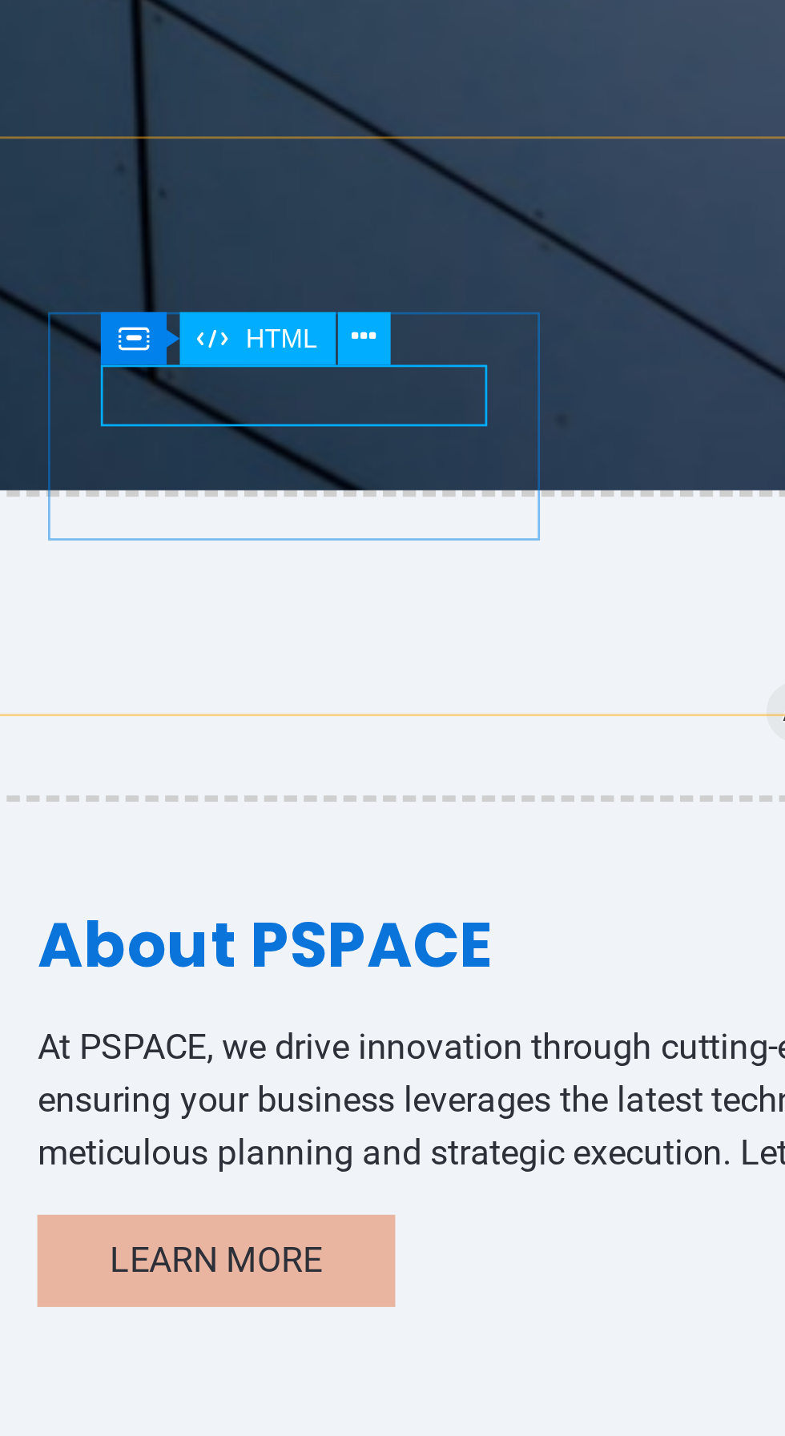
click at [127, 441] on icon at bounding box center [126, 439] width 3 height 6
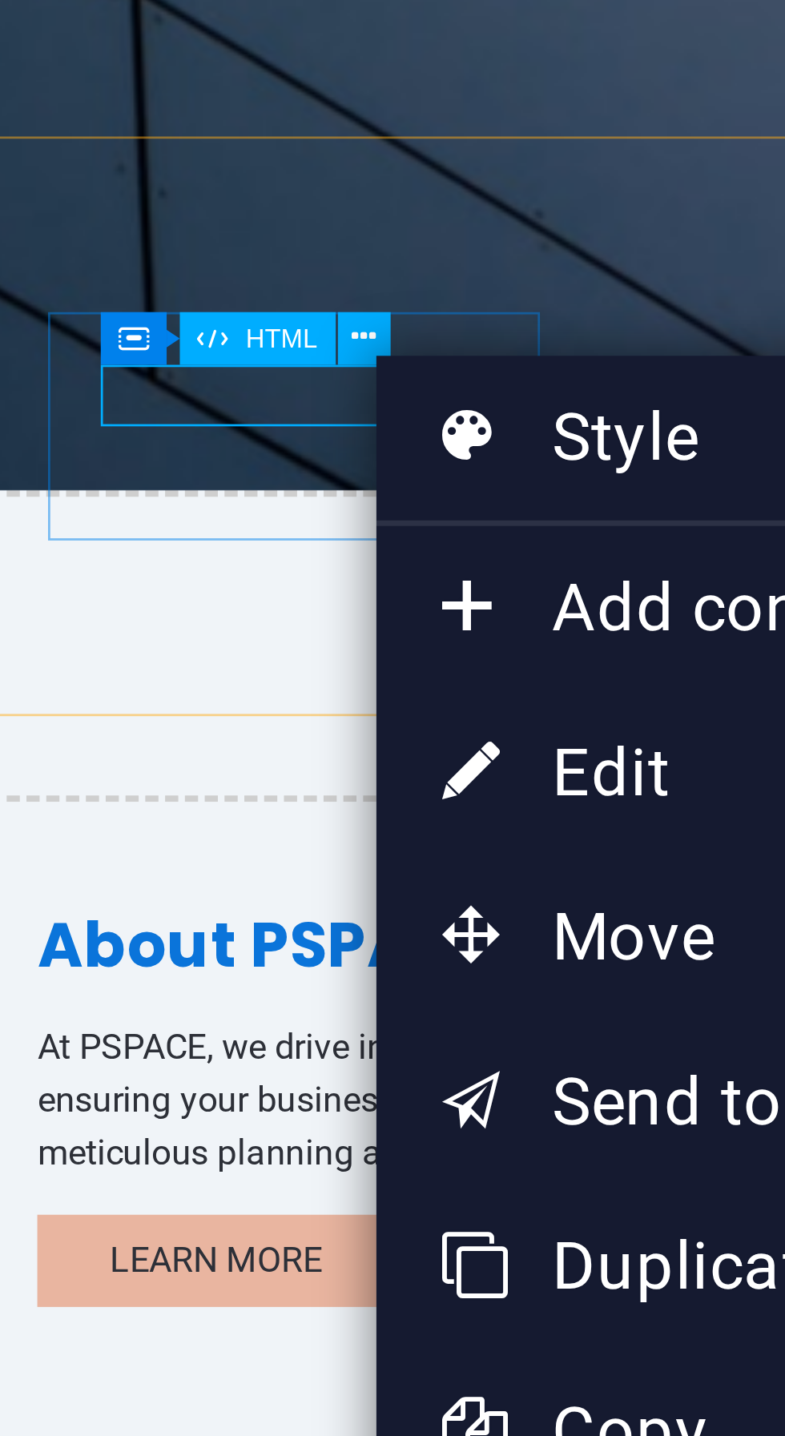
click at [167, 503] on link "⏎ Edit" at bounding box center [182, 504] width 107 height 24
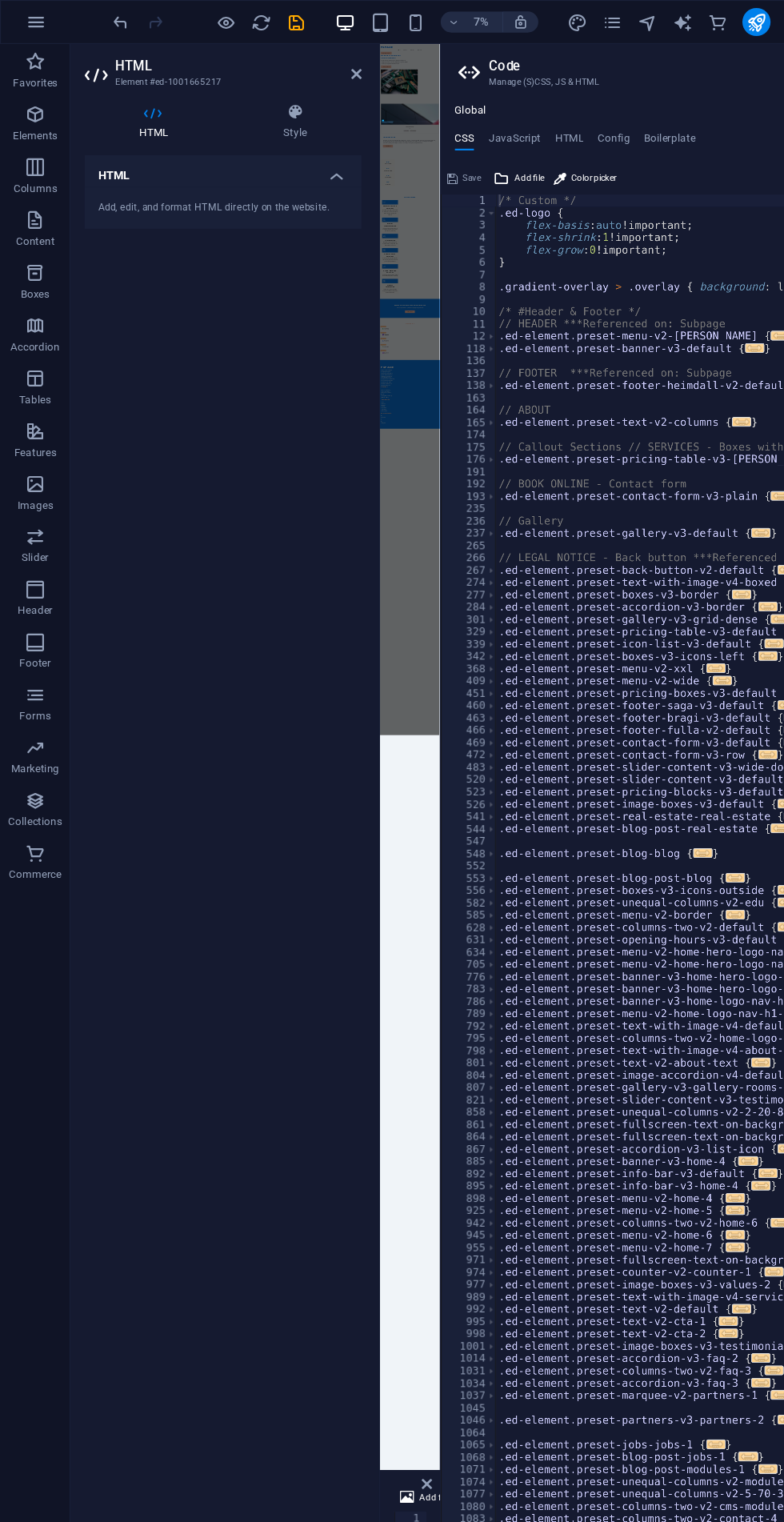
click at [257, 105] on icon at bounding box center [268, 103] width 121 height 16
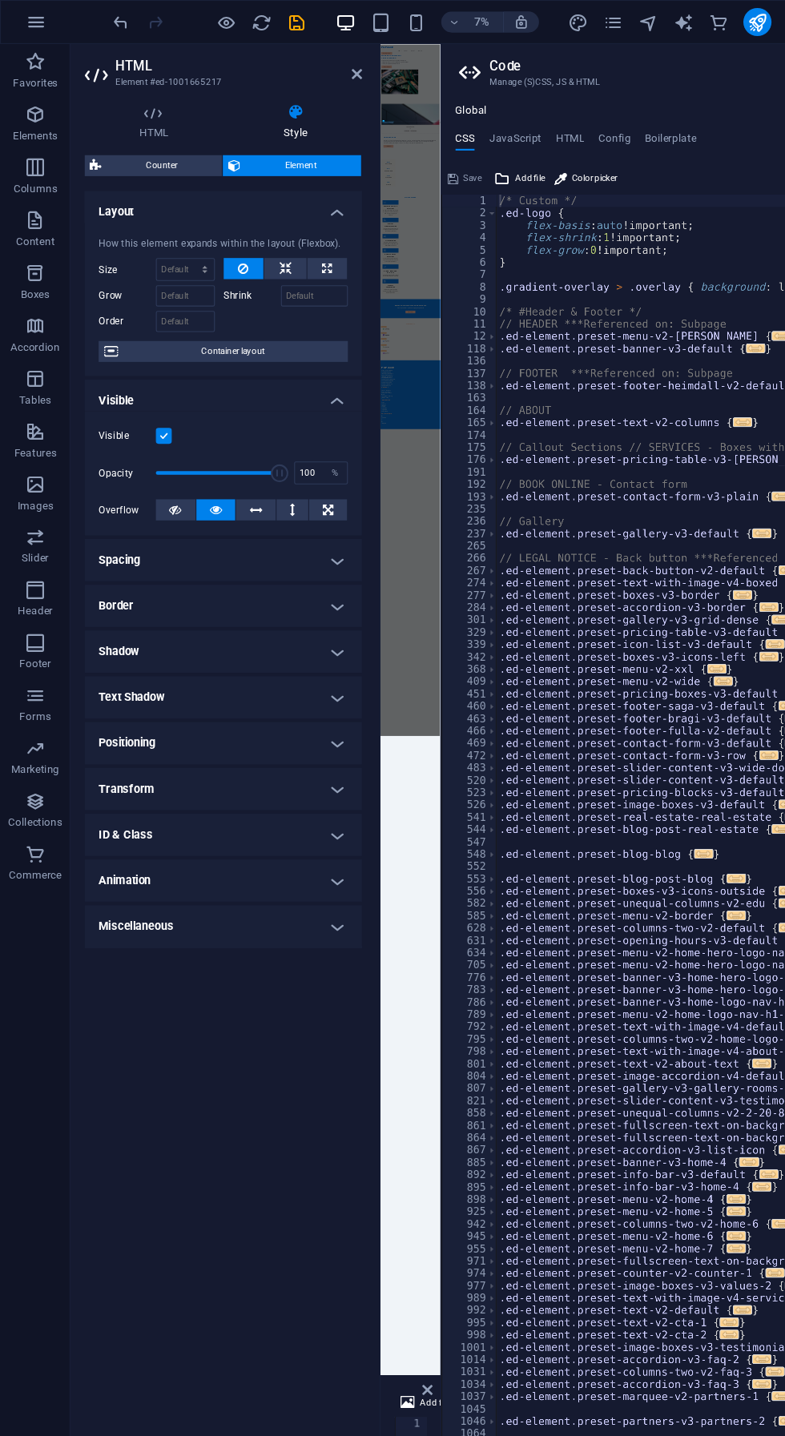
click at [142, 110] on icon at bounding box center [139, 103] width 125 height 16
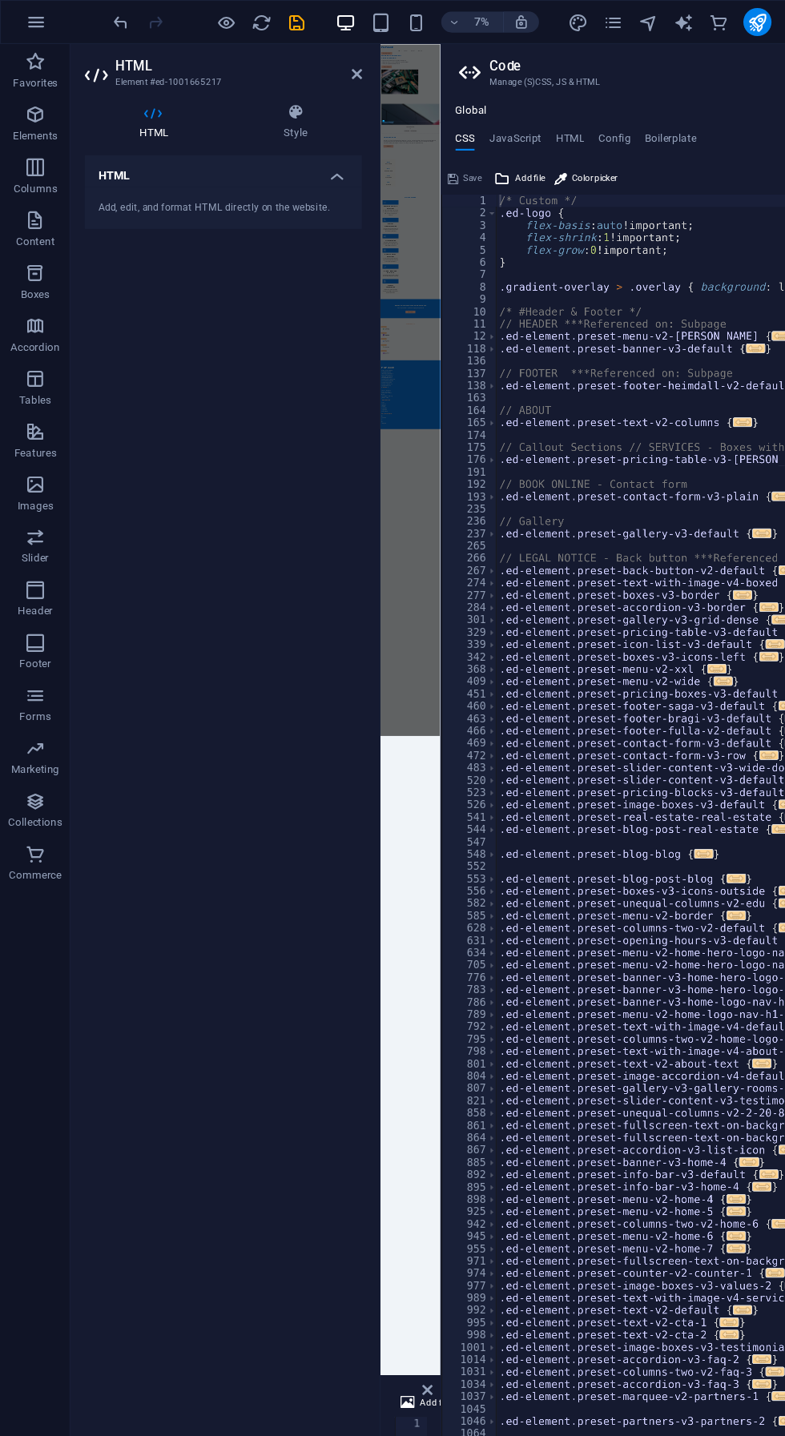
click at [269, 123] on h4 "Style" at bounding box center [268, 112] width 121 height 34
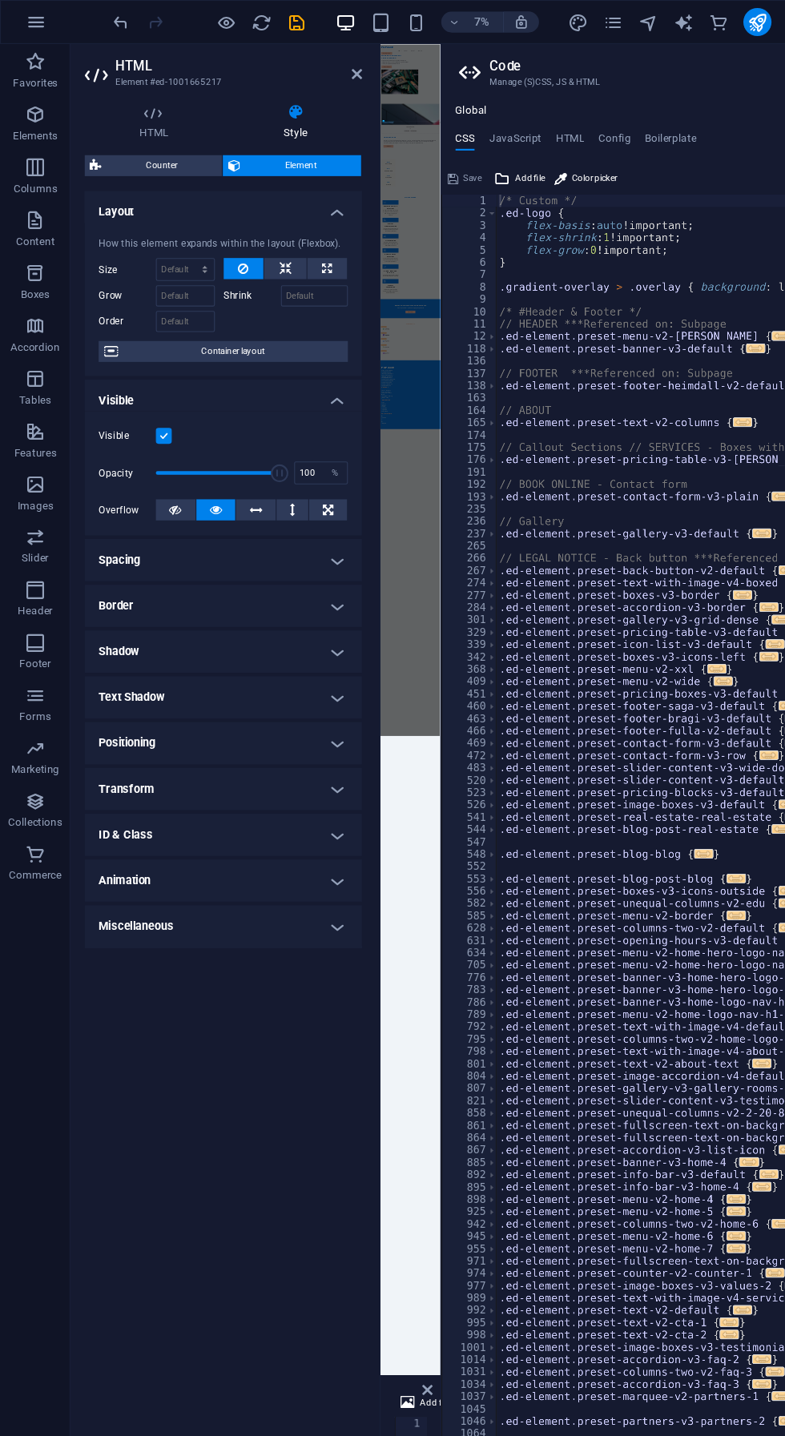
click at [127, 179] on h4 "Layout" at bounding box center [203, 188] width 252 height 29
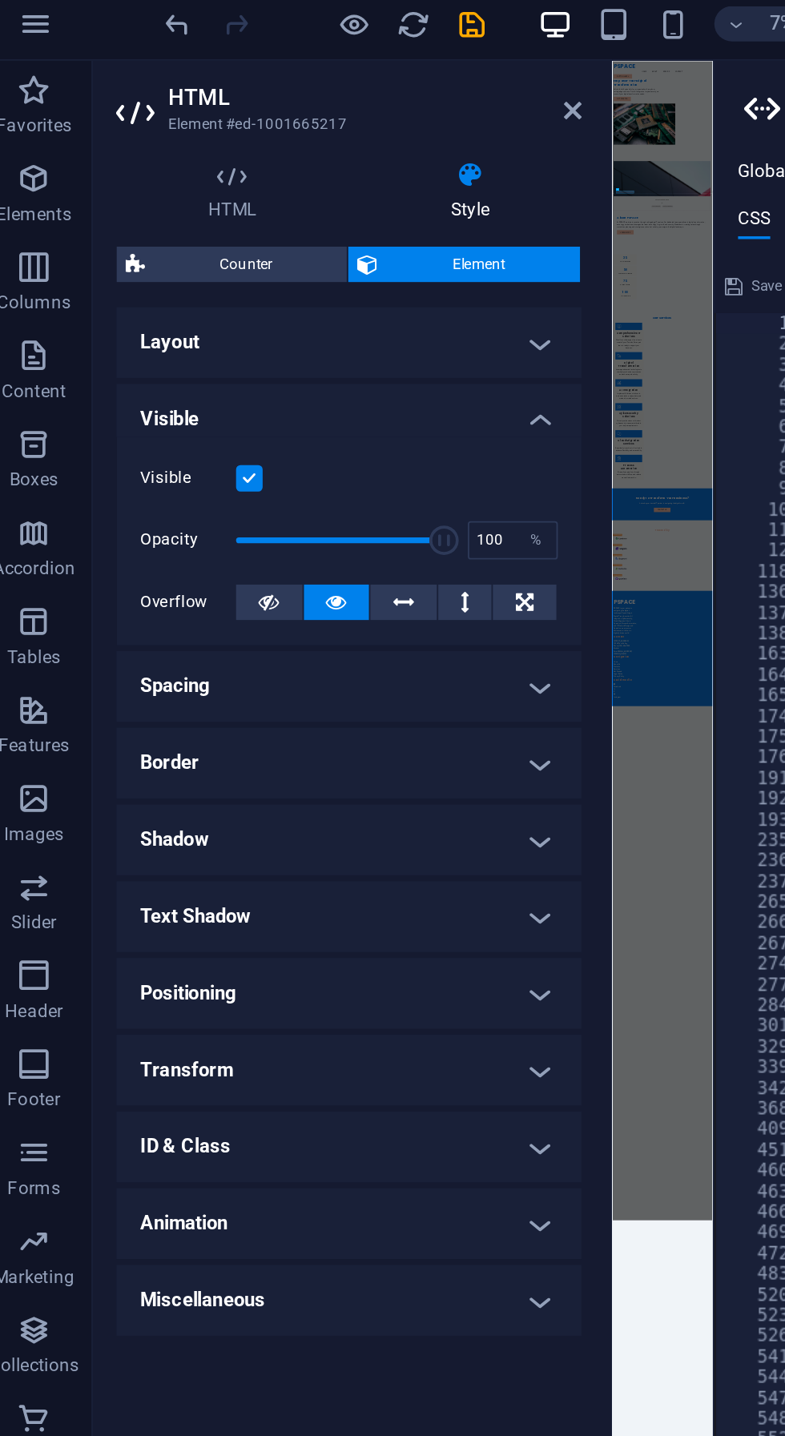
click at [134, 152] on span "Counter" at bounding box center [147, 150] width 100 height 19
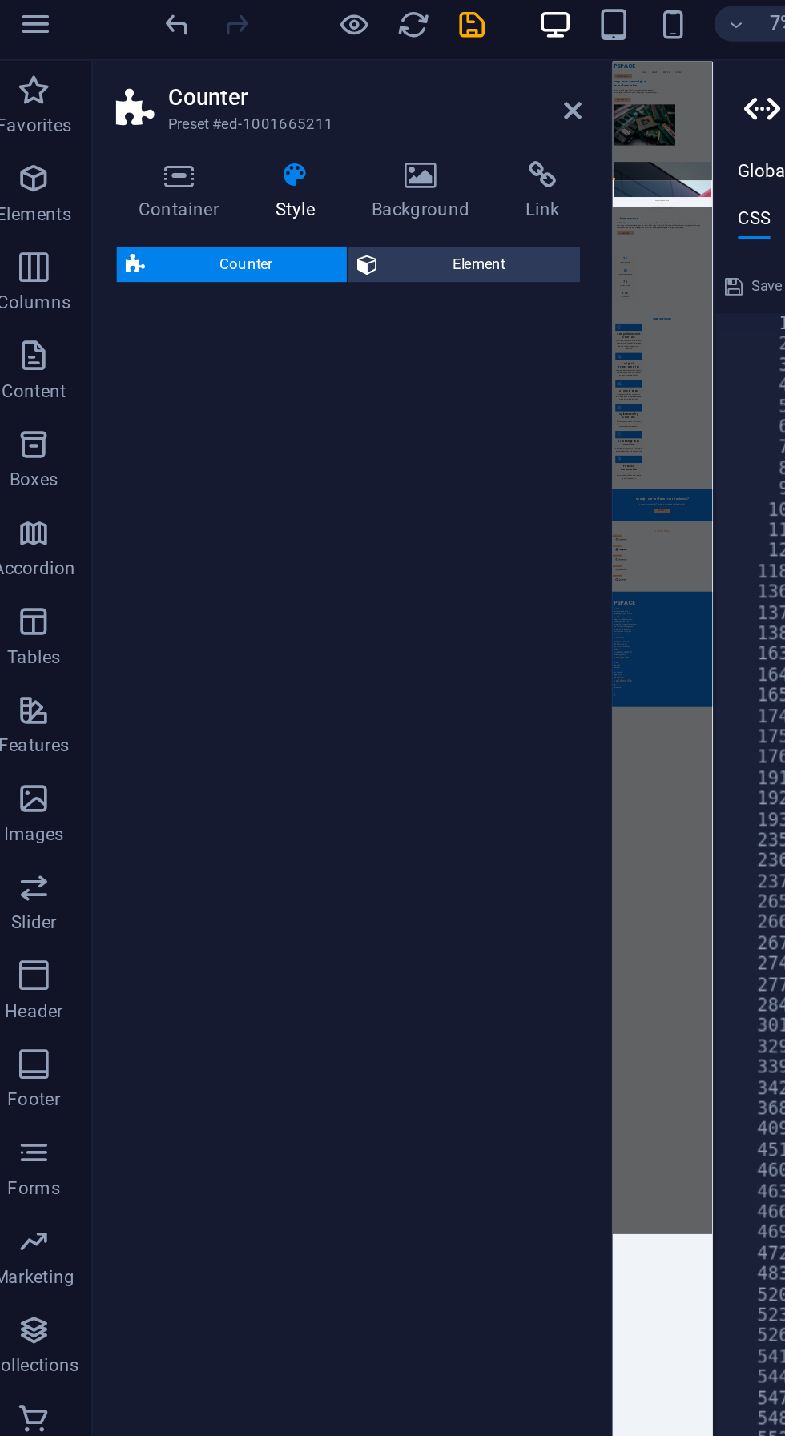
select select "rem"
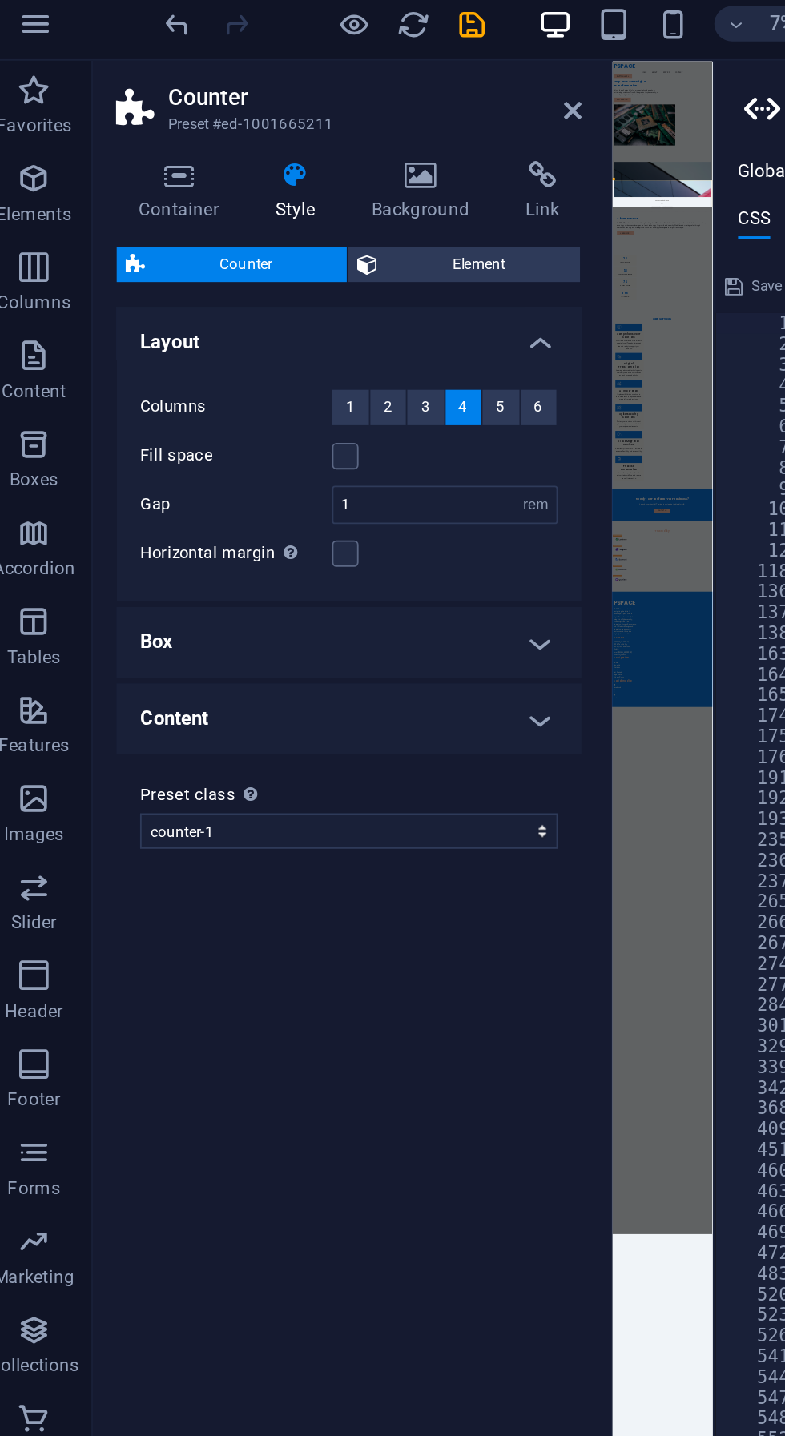
click at [243, 227] on span "3" at bounding box center [244, 228] width 5 height 19
click at [100, 404] on h4 "Content" at bounding box center [203, 397] width 252 height 38
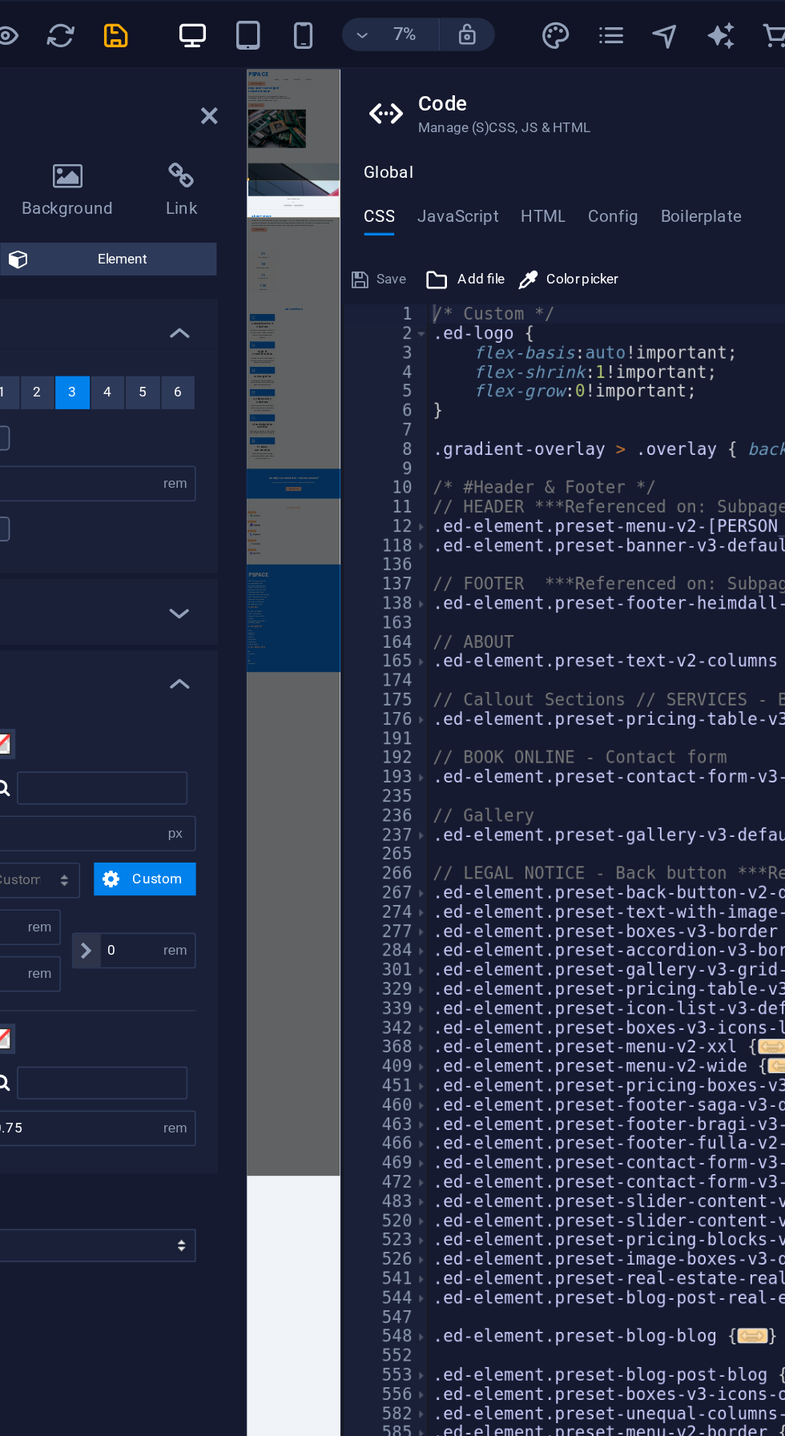
click at [467, 128] on h4 "JavaScript" at bounding box center [467, 129] width 47 height 18
type textarea "/* JS for preset "Menu V2" */"
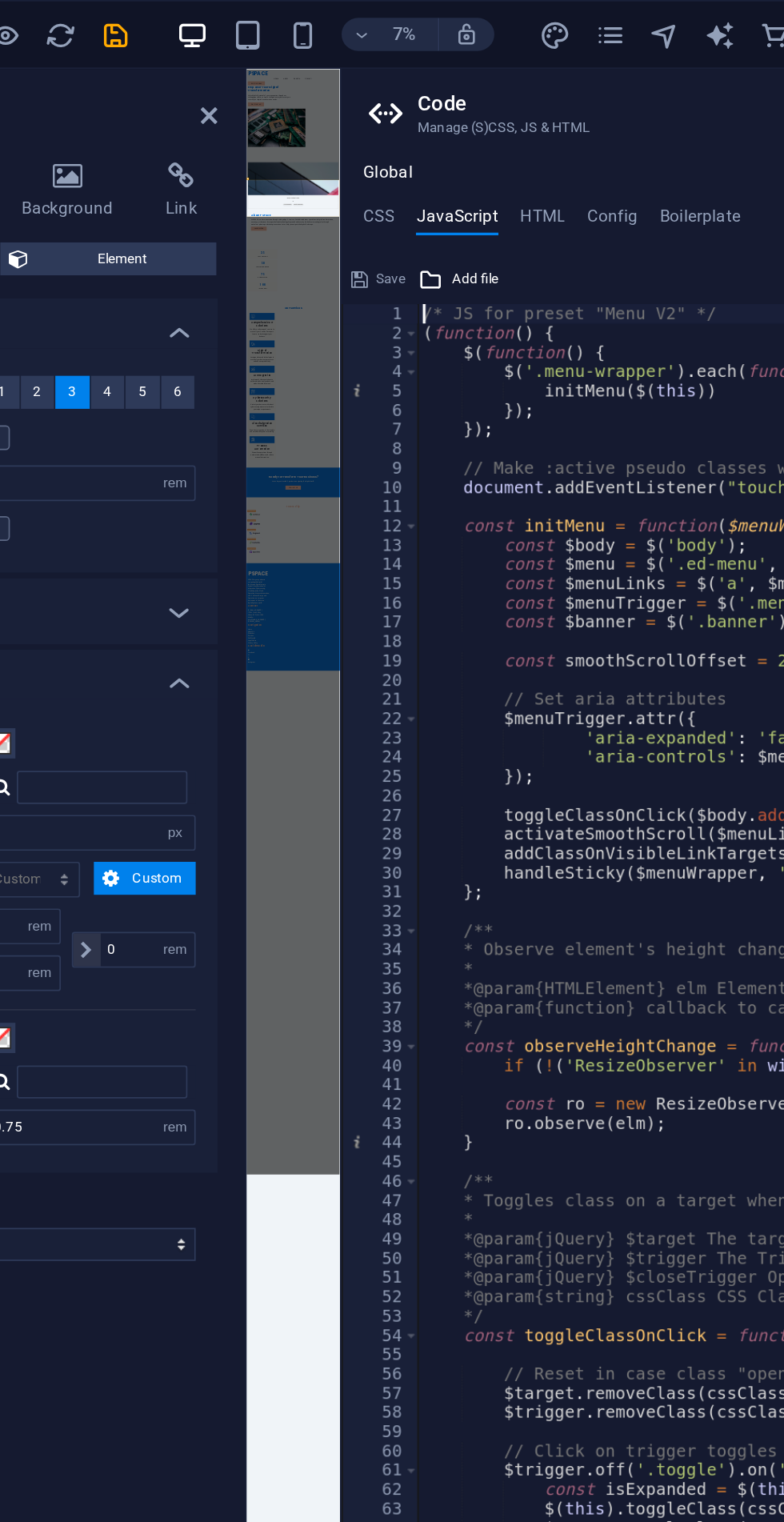
click at [417, 126] on h4 "CSS" at bounding box center [422, 129] width 18 height 18
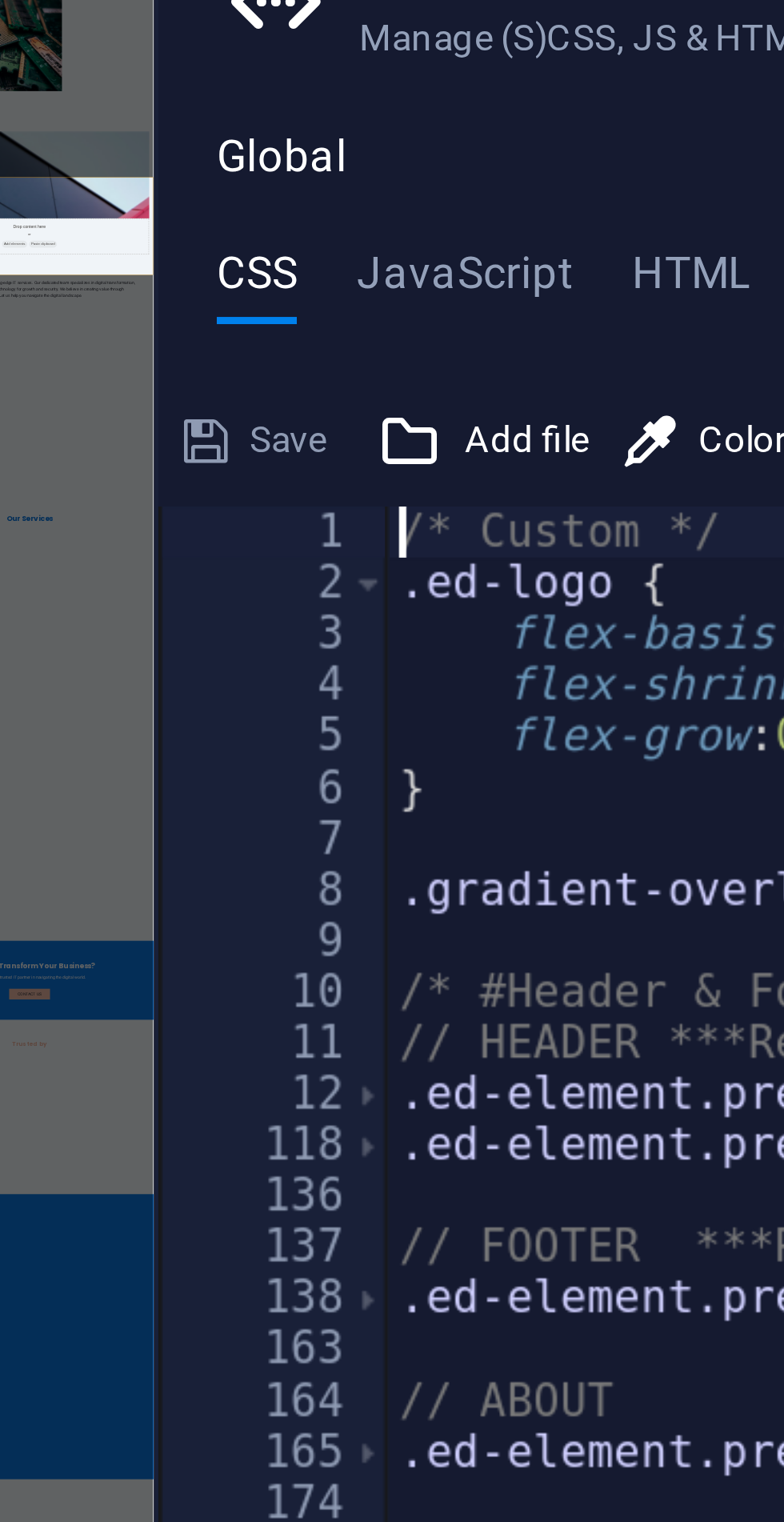
type textarea "/* Custom */"
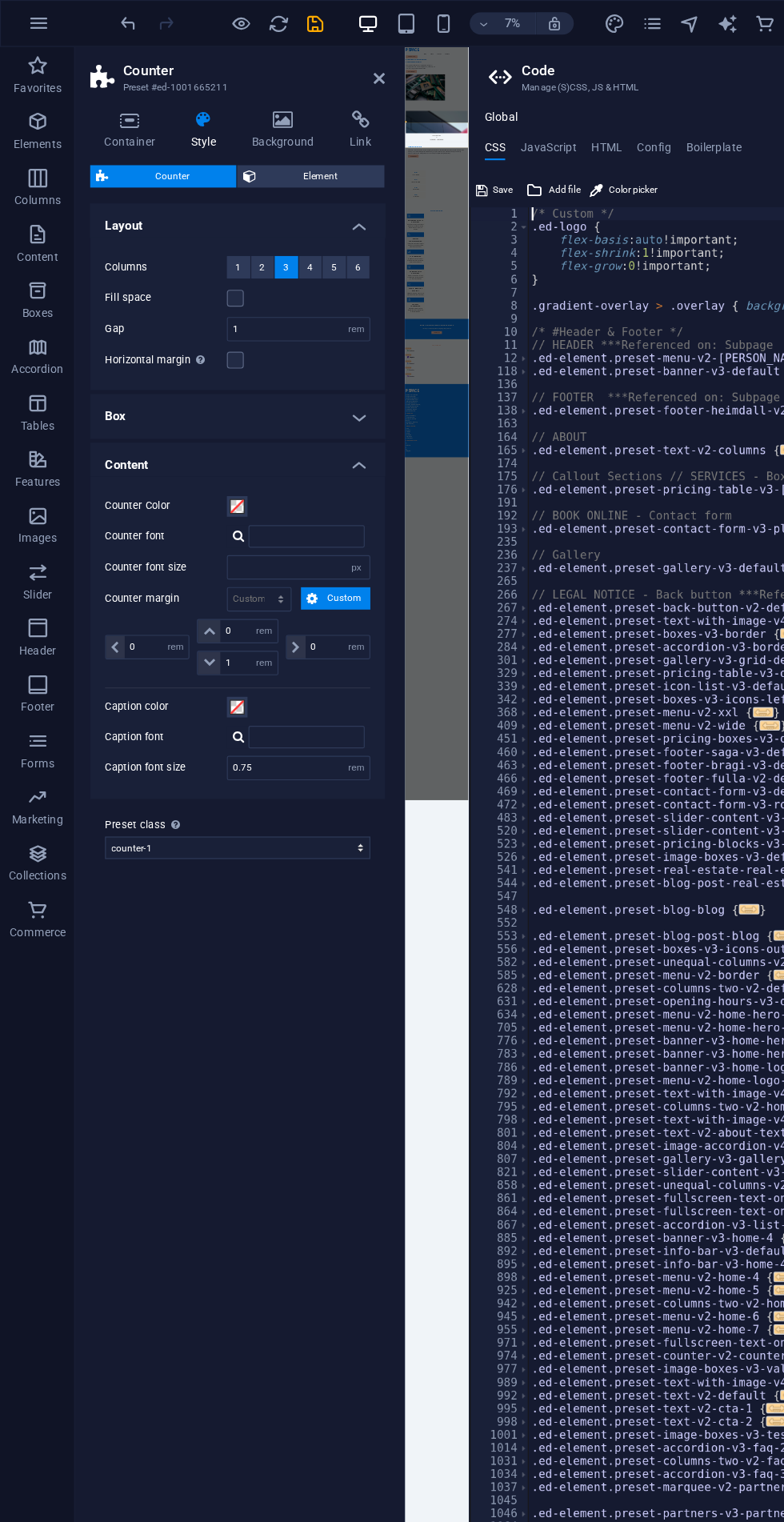
click at [296, 109] on icon at bounding box center [308, 103] width 42 height 16
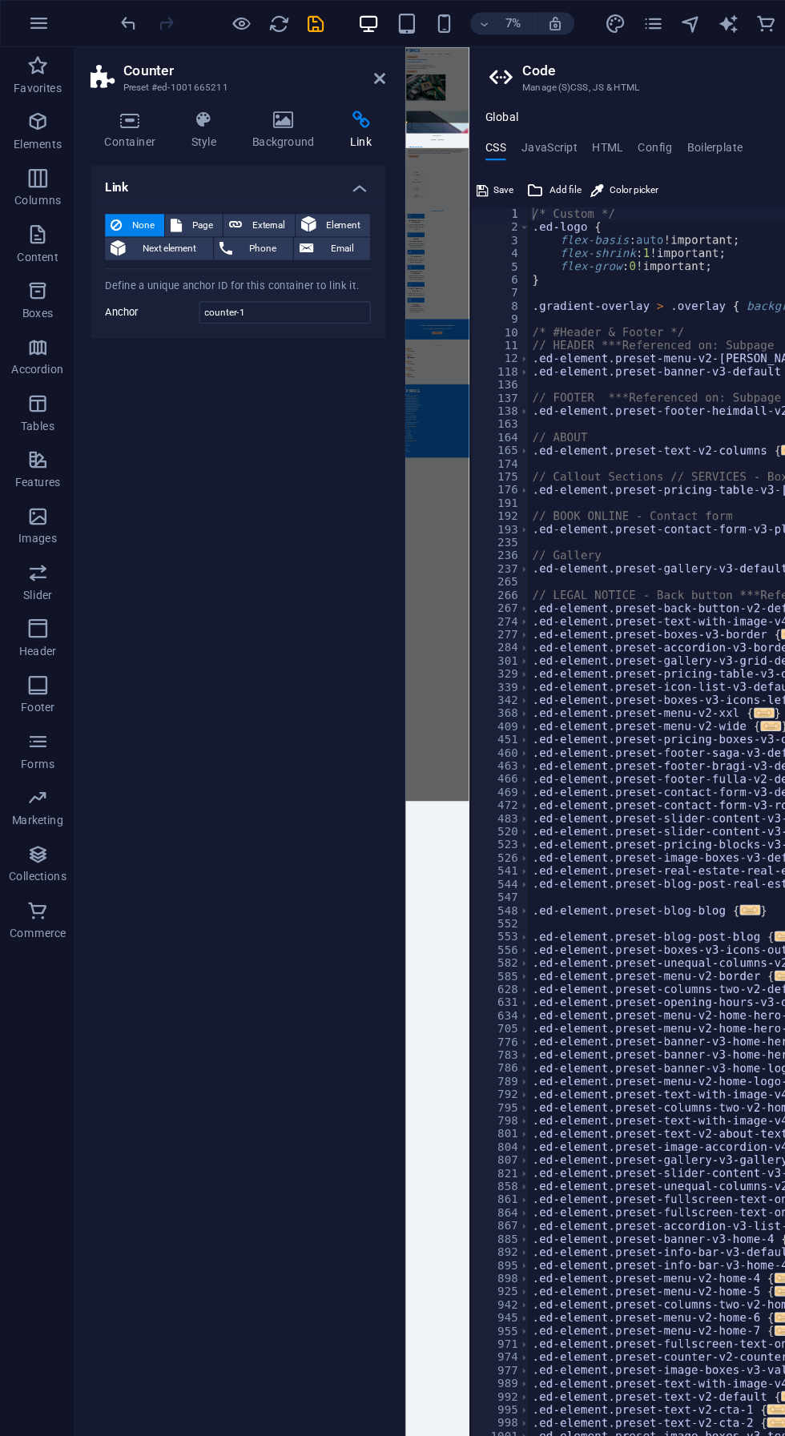
click at [302, 73] on header "Counter Preset #ed-1001665211" at bounding box center [203, 61] width 252 height 42
click at [324, 66] on icon at bounding box center [325, 67] width 10 height 13
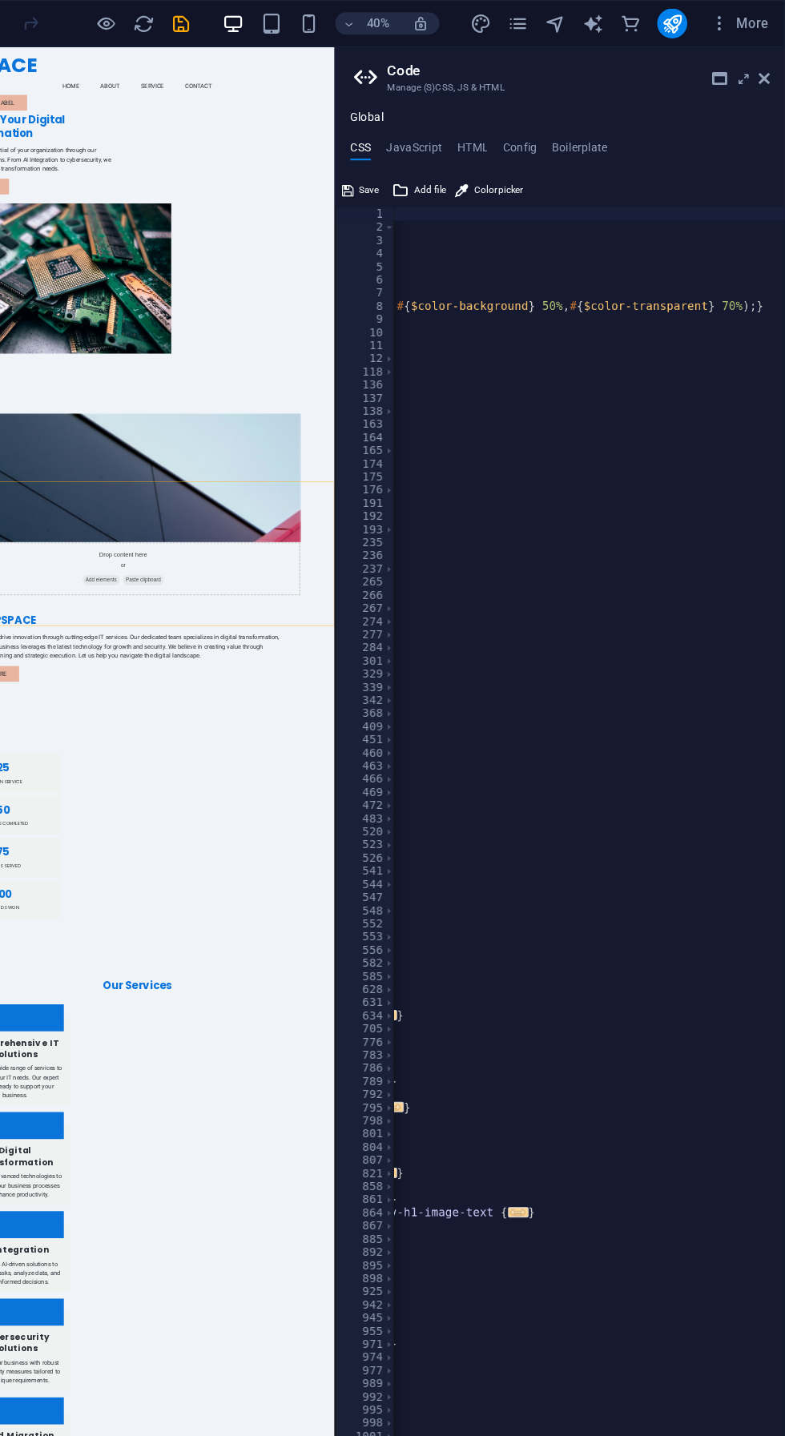
click at [770, 99] on ul "Global" at bounding box center [593, 101] width 384 height 13
click at [766, 66] on icon at bounding box center [767, 67] width 10 height 13
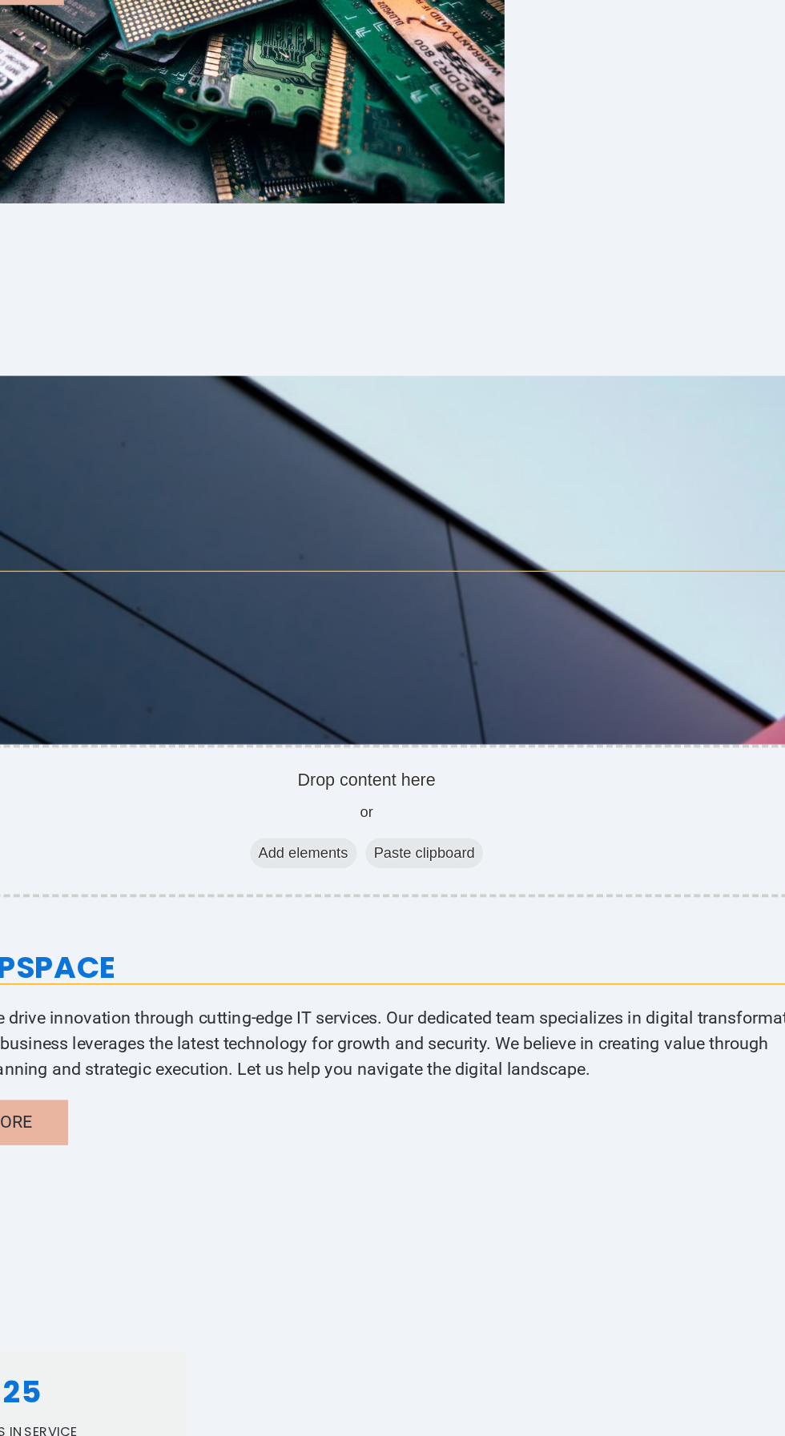
scroll to position [373, 0]
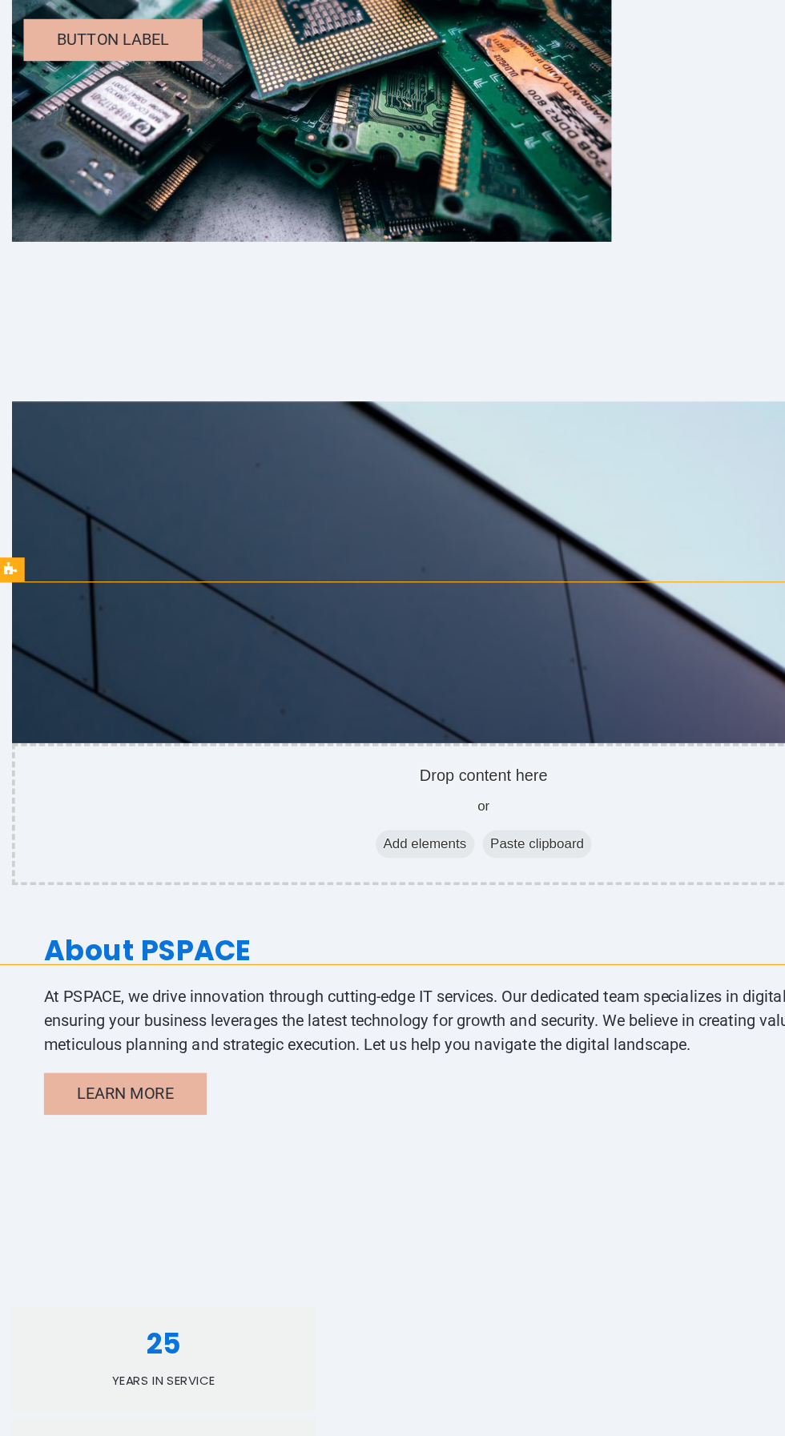
click at [127, 1027] on div "25 Years in Service" at bounding box center [130, 1068] width 243 height 83
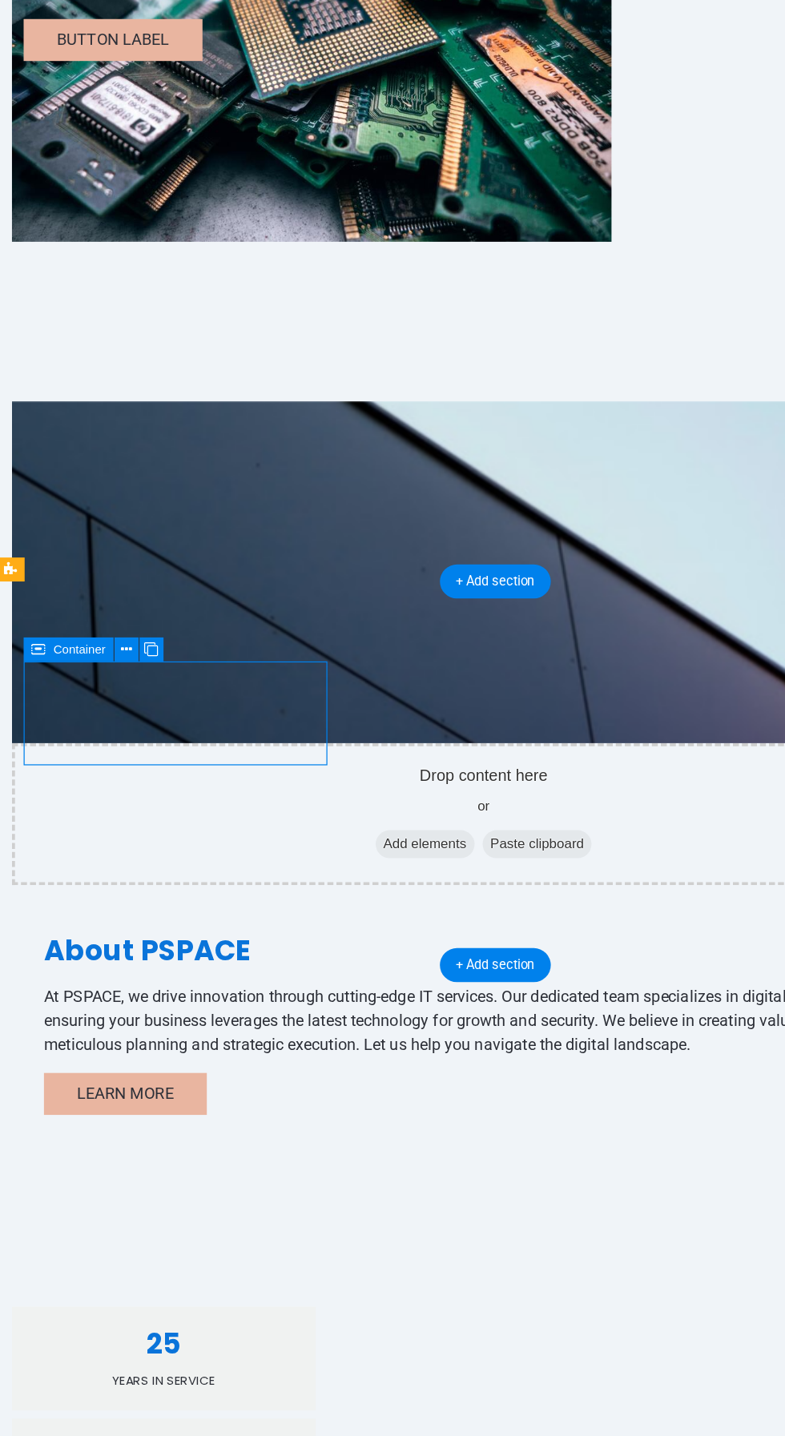
scroll to position [375, 0]
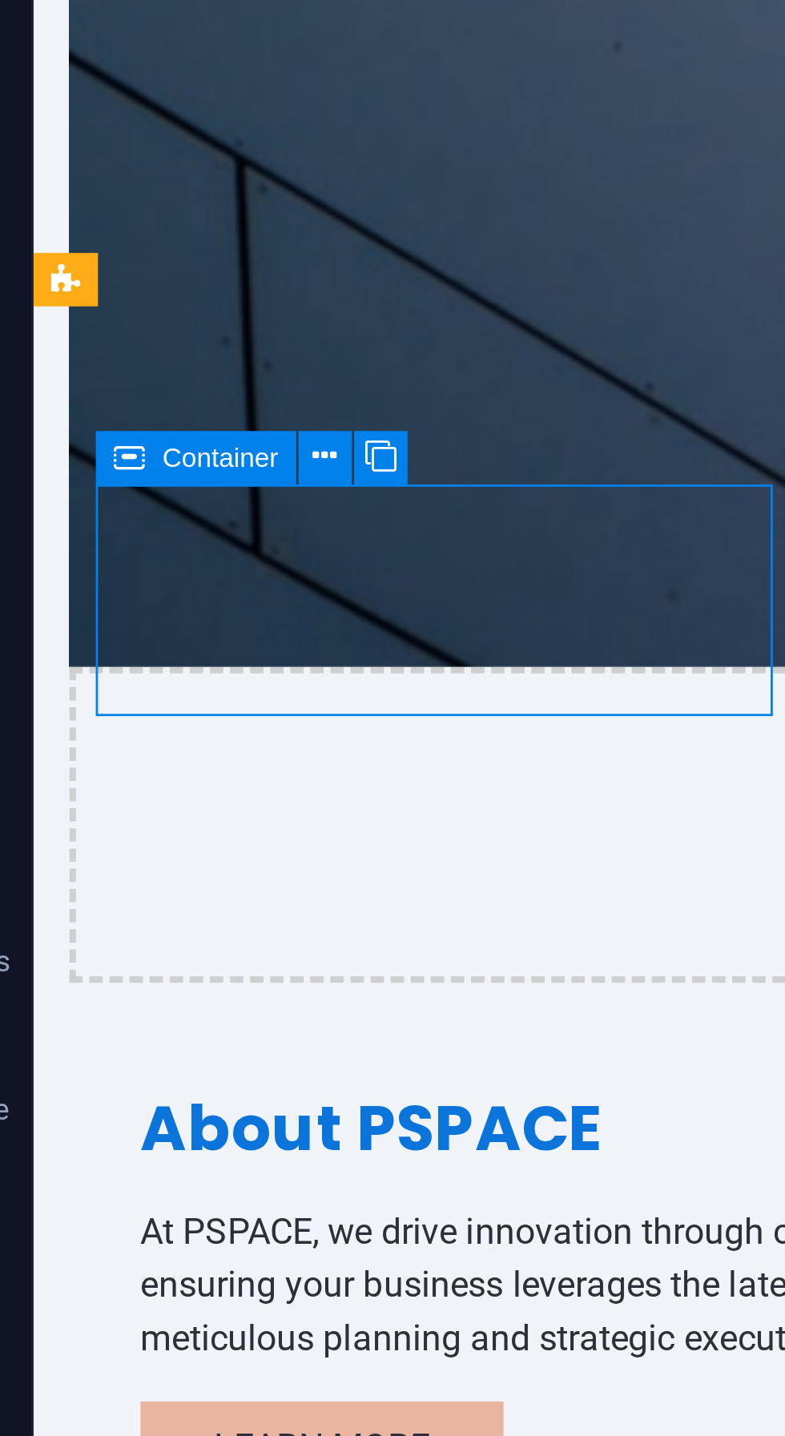
click at [151, 583] on button at bounding box center [159, 585] width 18 height 18
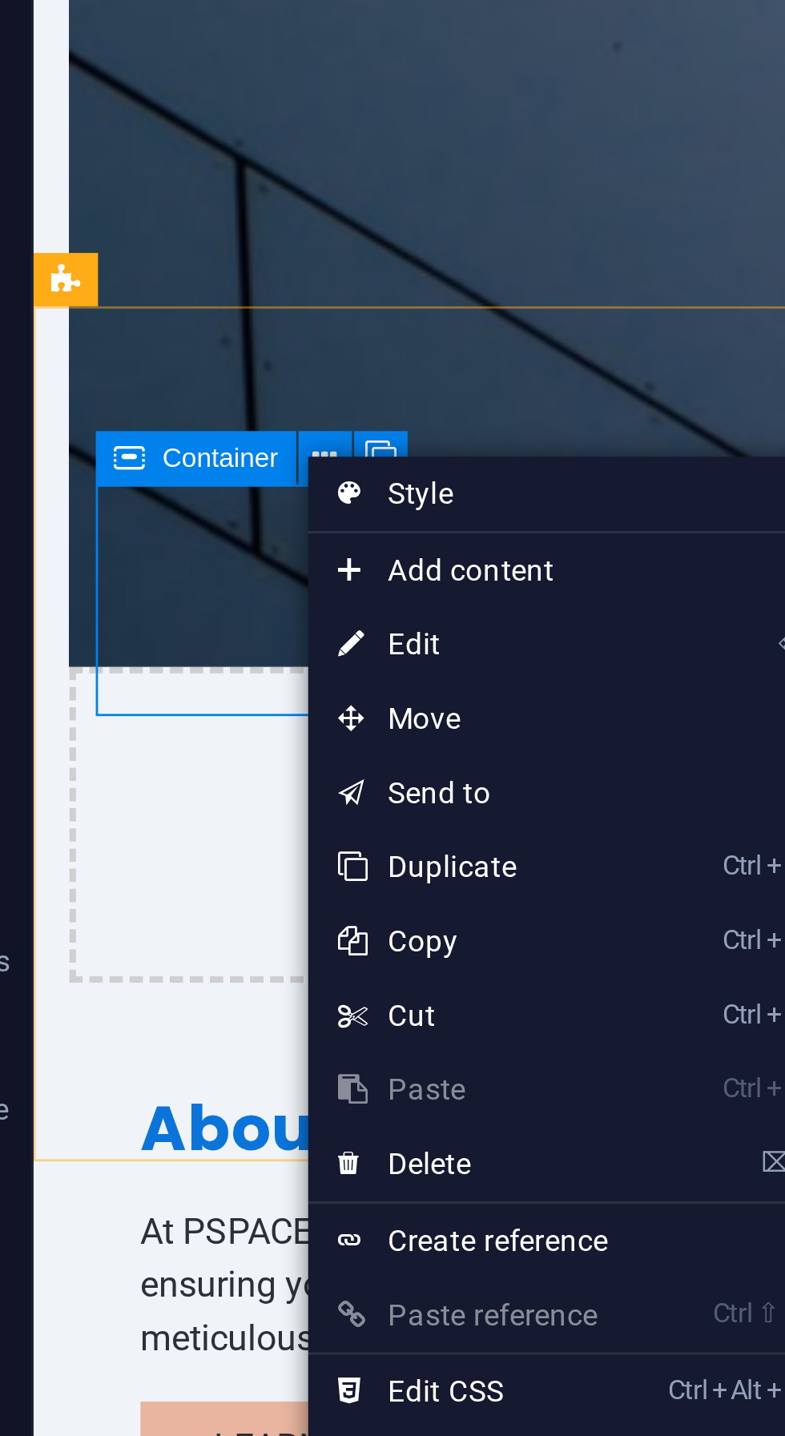
scroll to position [377, 0]
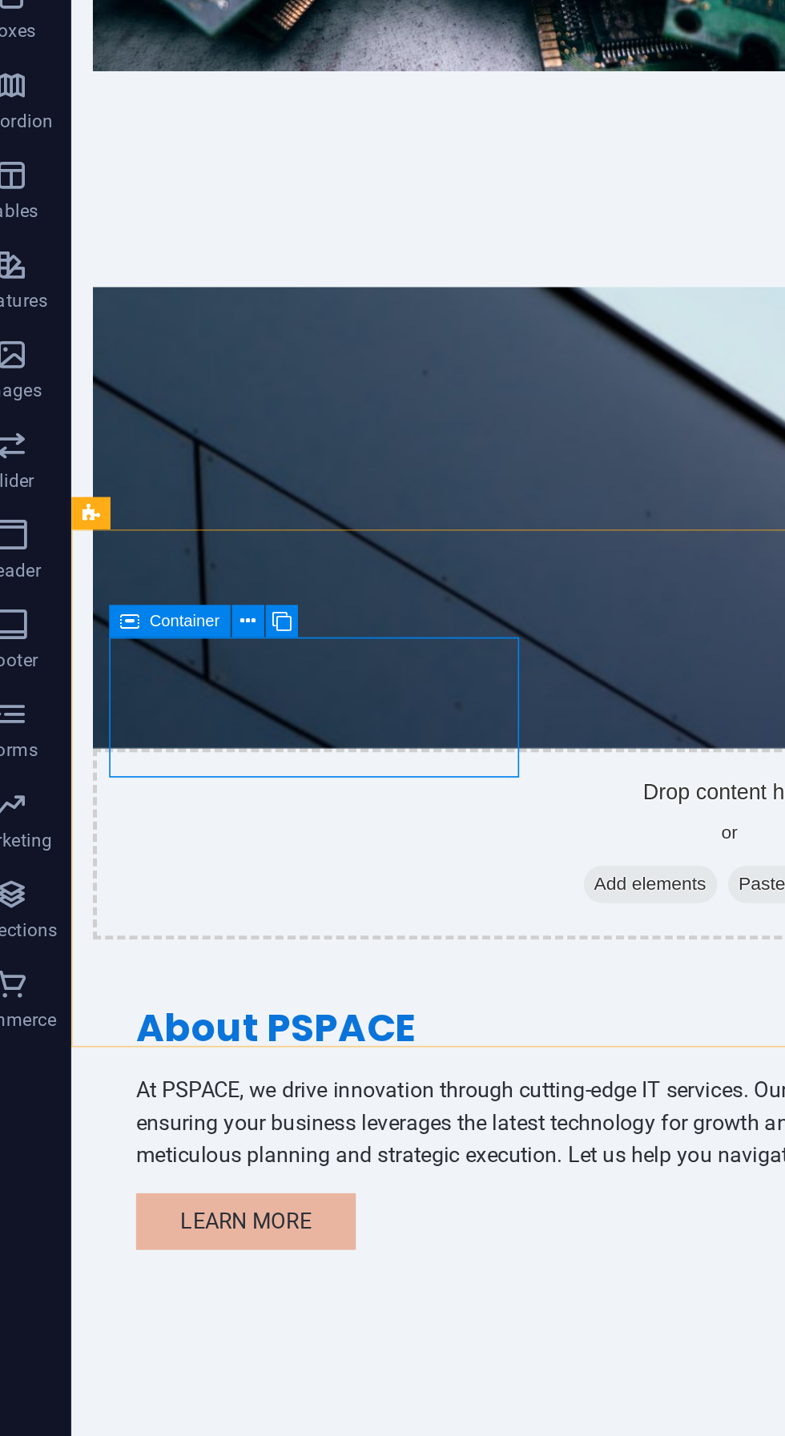
click at [227, 1024] on div "100" at bounding box center [205, 1035] width 205 height 22
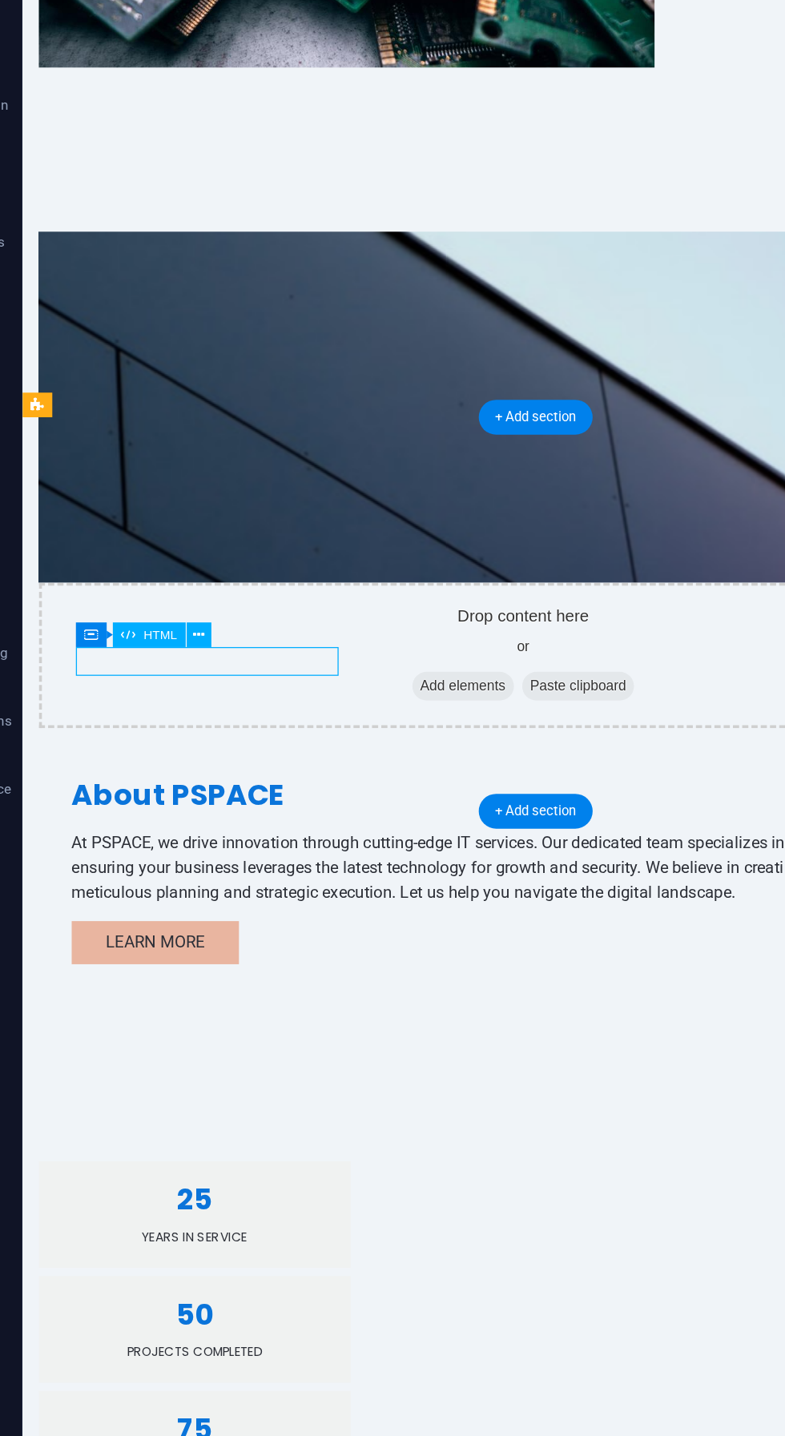
scroll to position [376, 0]
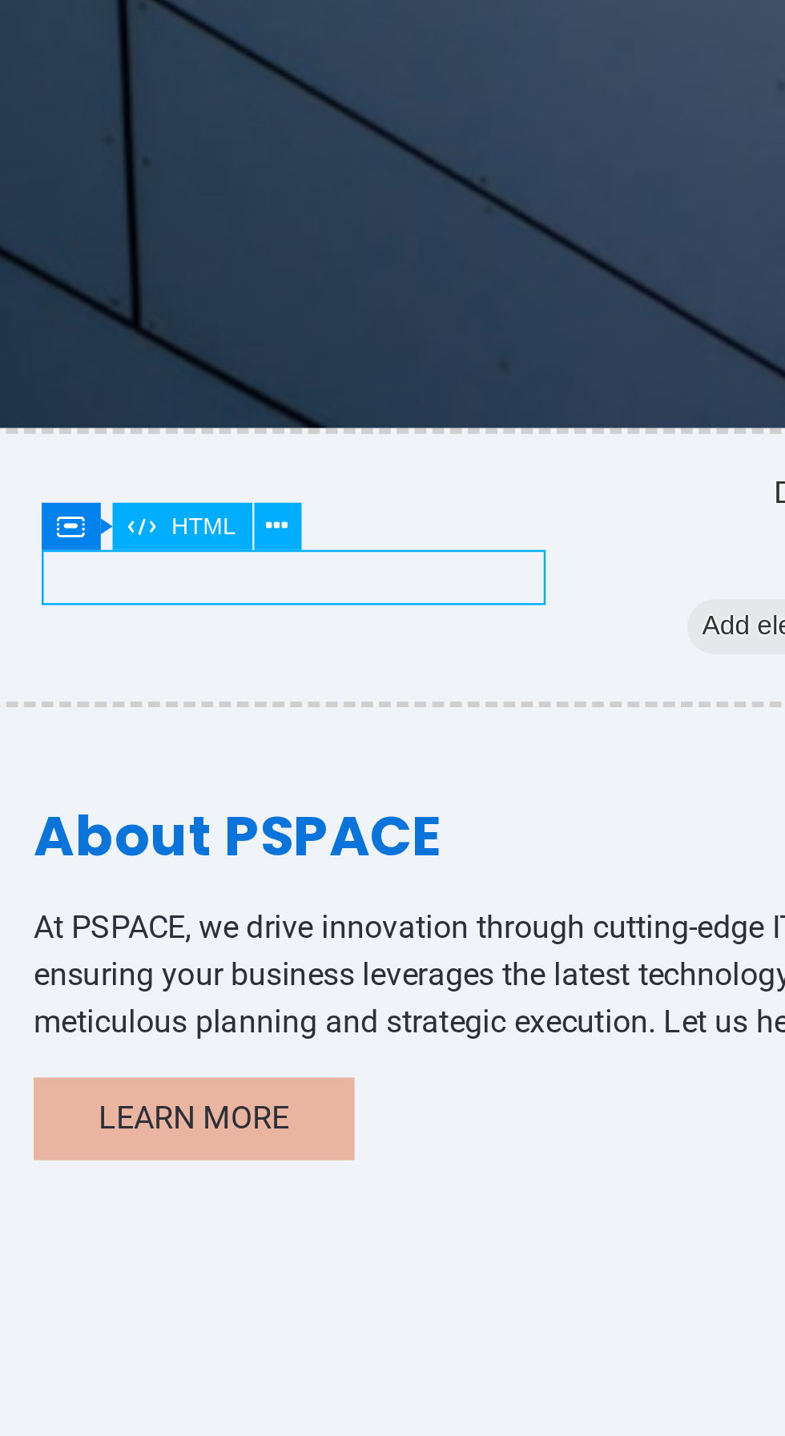
click at [187, 690] on icon at bounding box center [187, 687] width 8 height 15
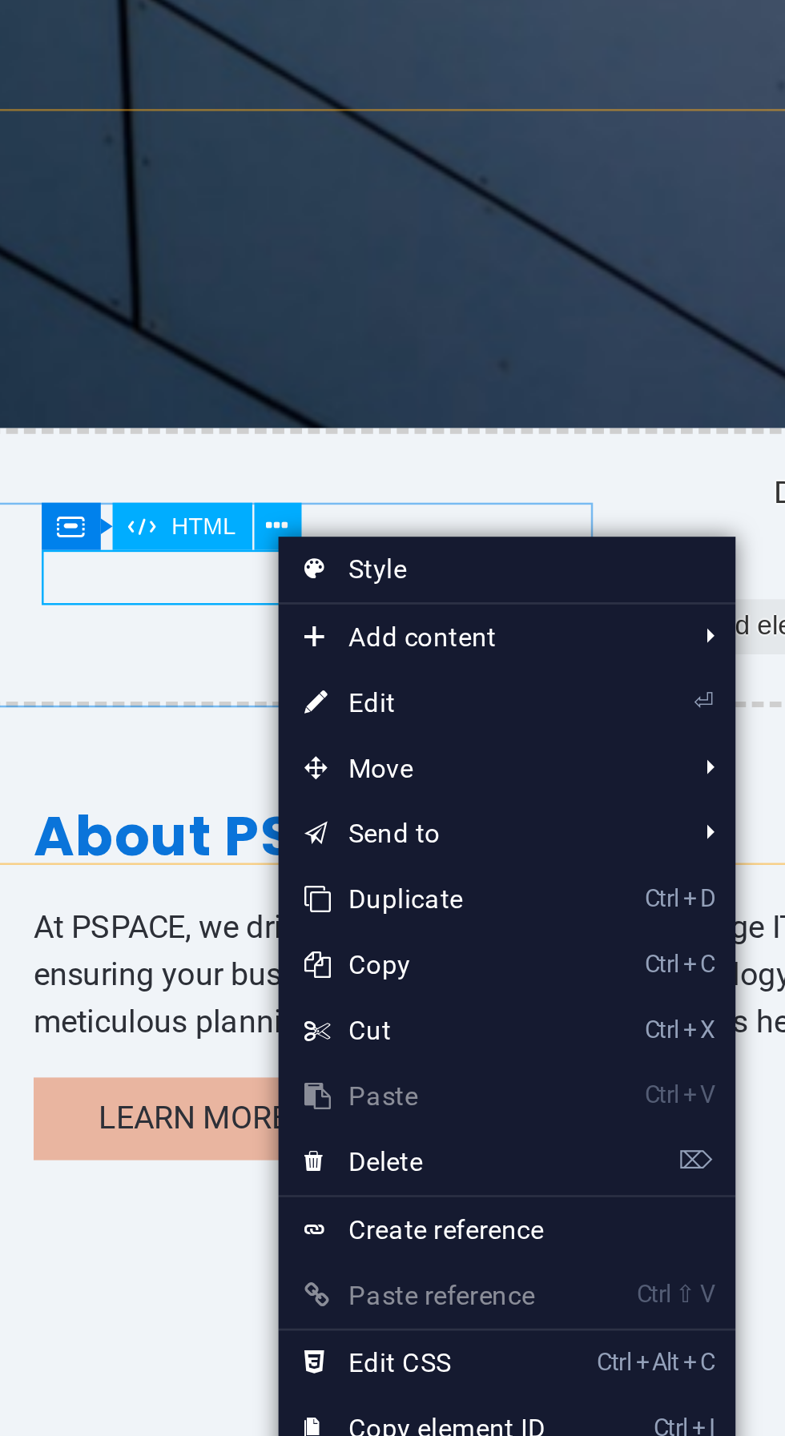
click at [279, 916] on link "⌦ Delete" at bounding box center [241, 920] width 107 height 24
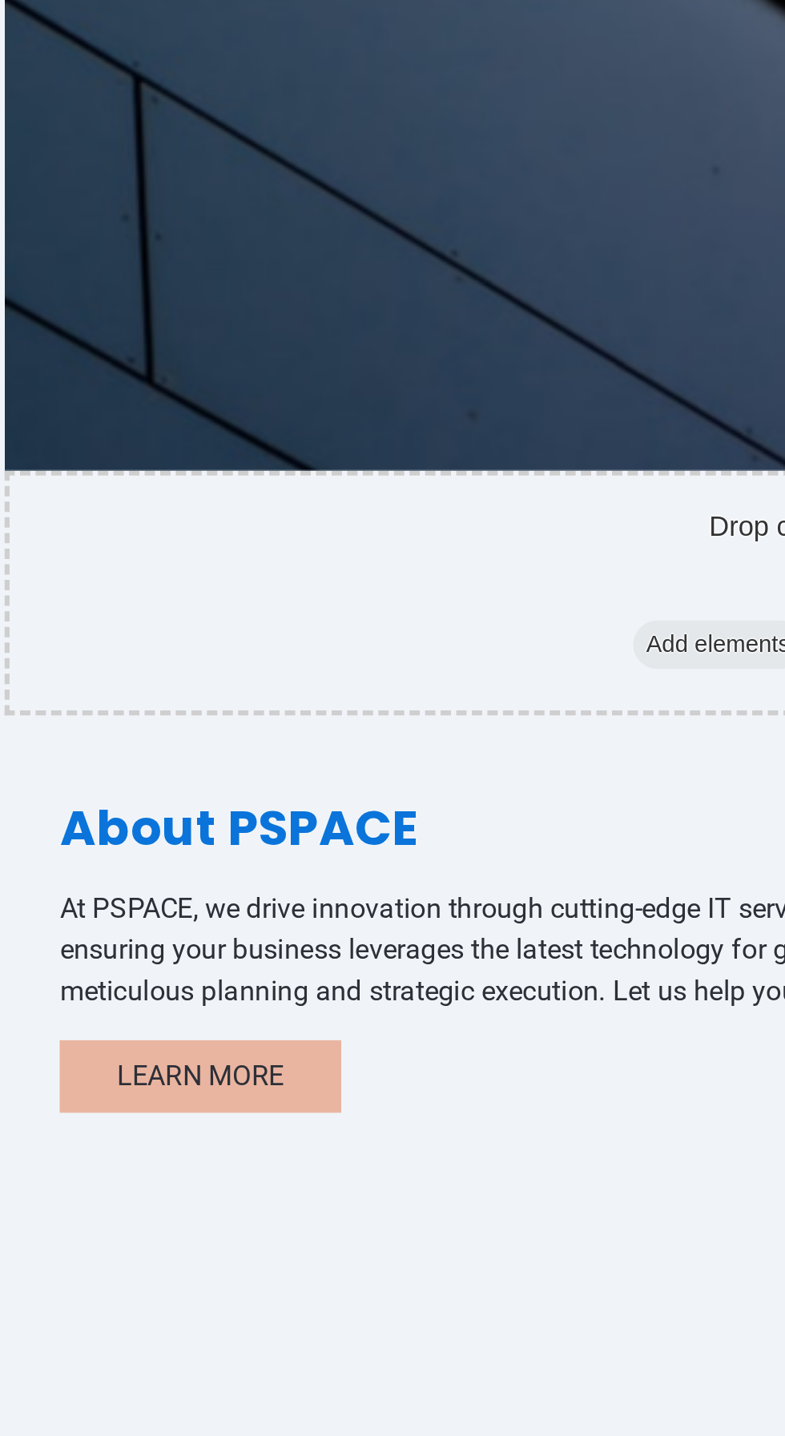
click at [89, 406] on div "Awards Won" at bounding box center [111, 430] width 243 height 48
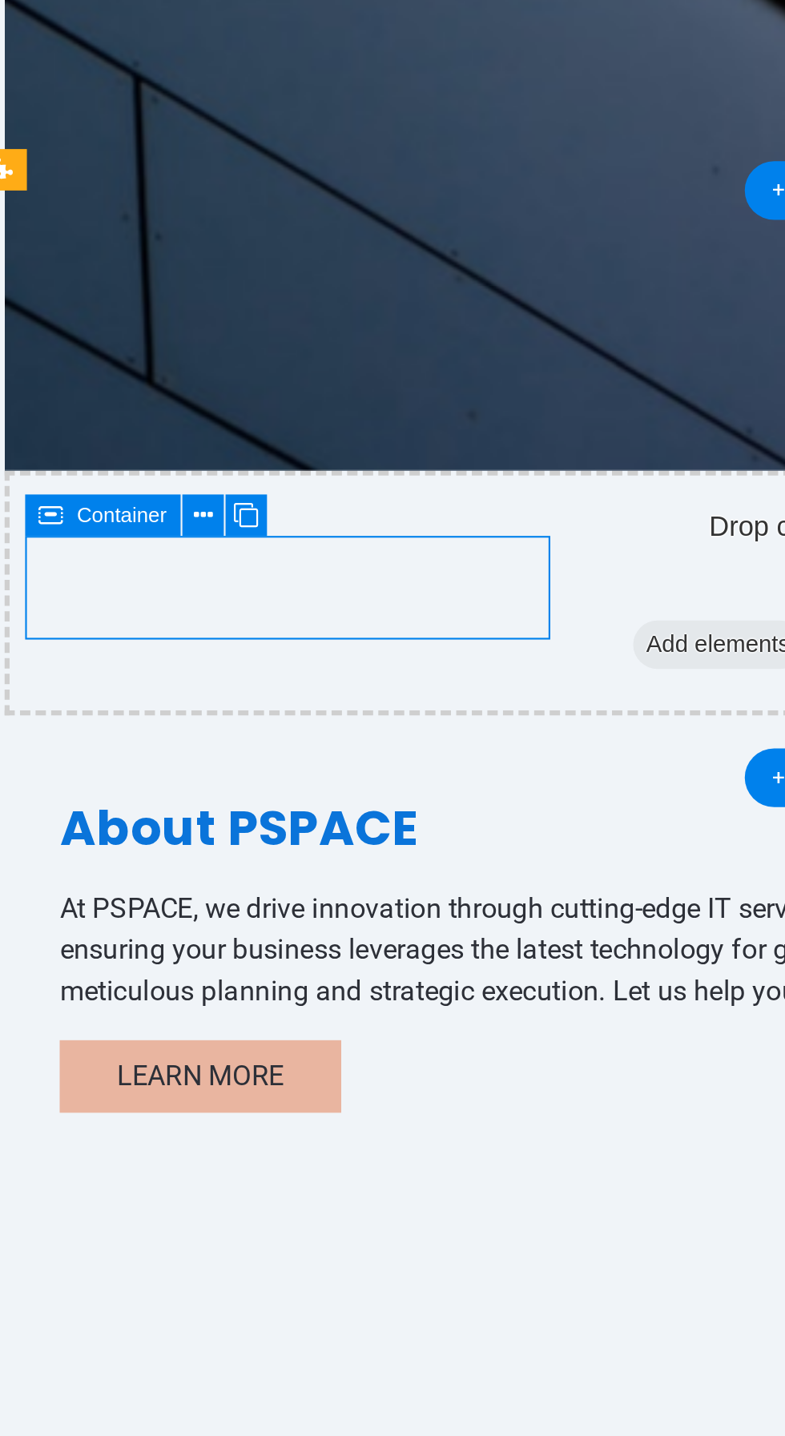
click at [151, 665] on button at bounding box center [159, 671] width 18 height 18
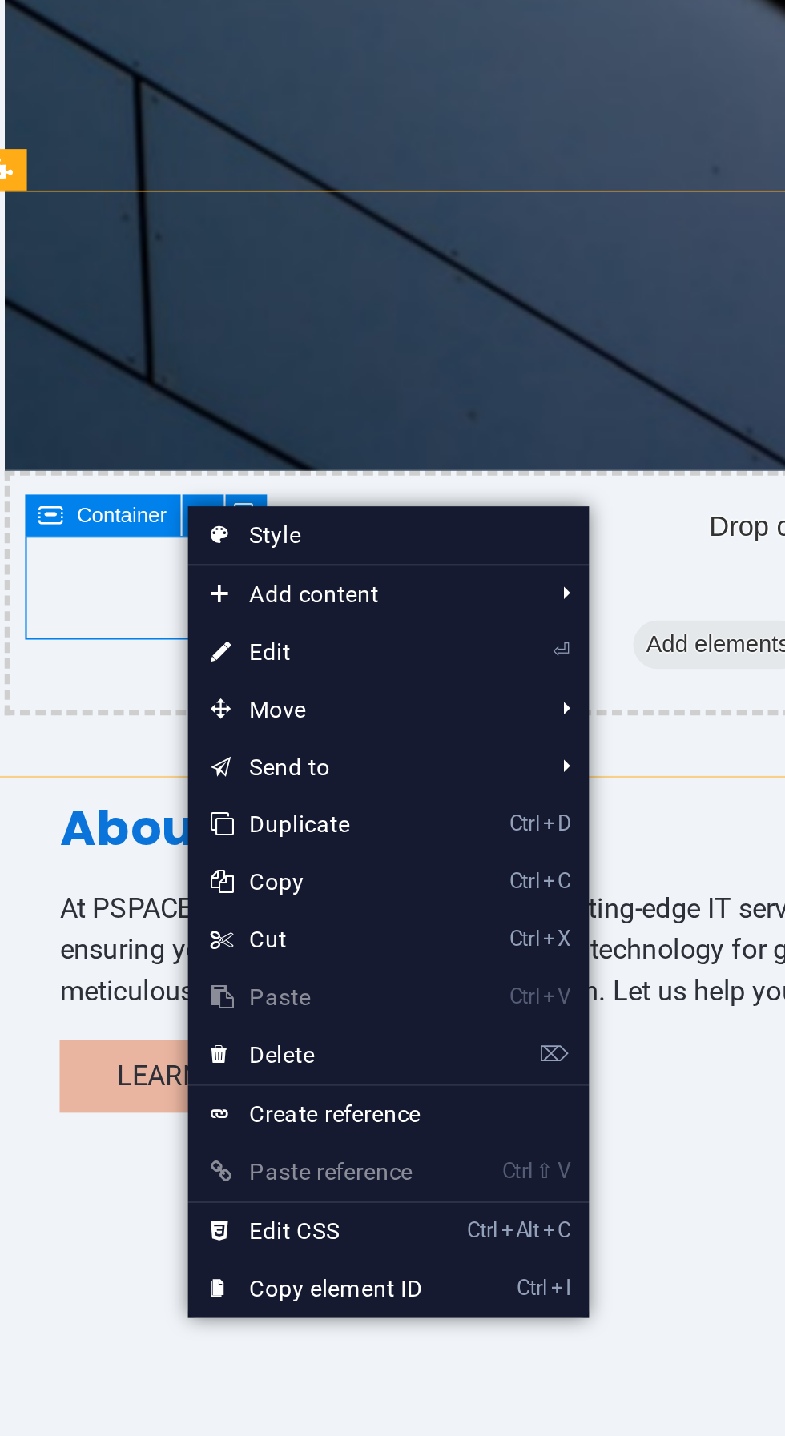
click at [247, 900] on link "⌦ Delete" at bounding box center [205, 895] width 107 height 24
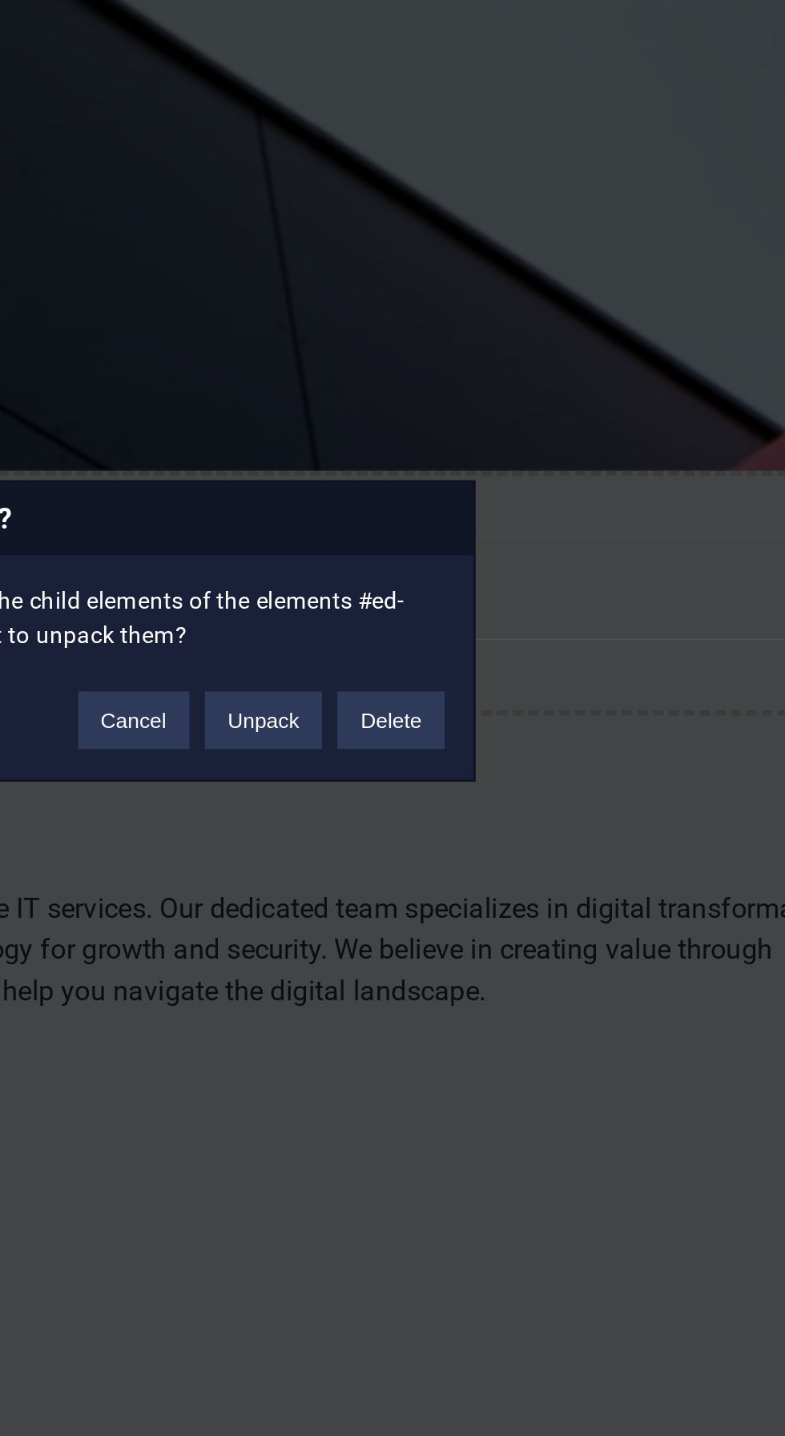
click at [529, 757] on button "Delete" at bounding box center [525, 755] width 45 height 24
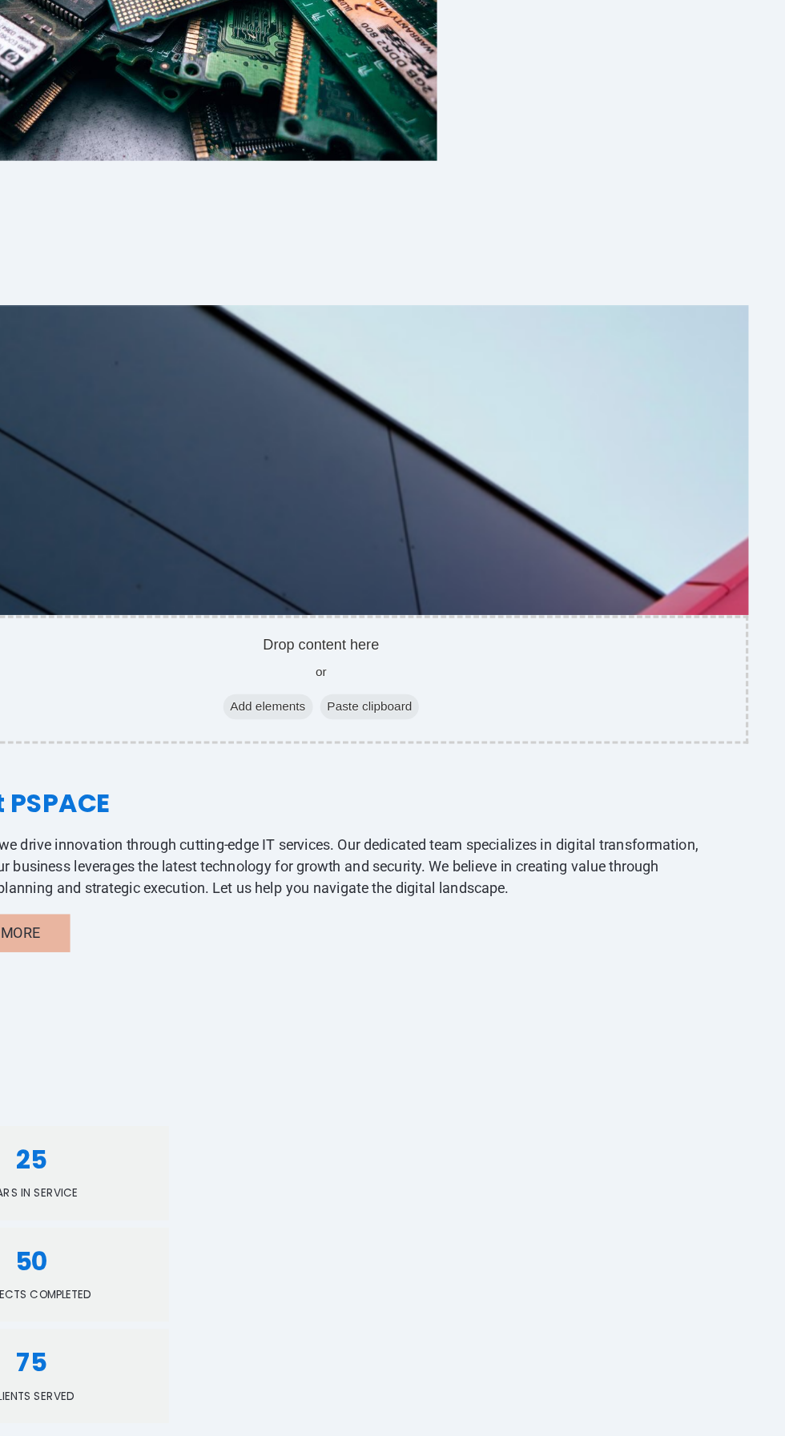
scroll to position [0, 0]
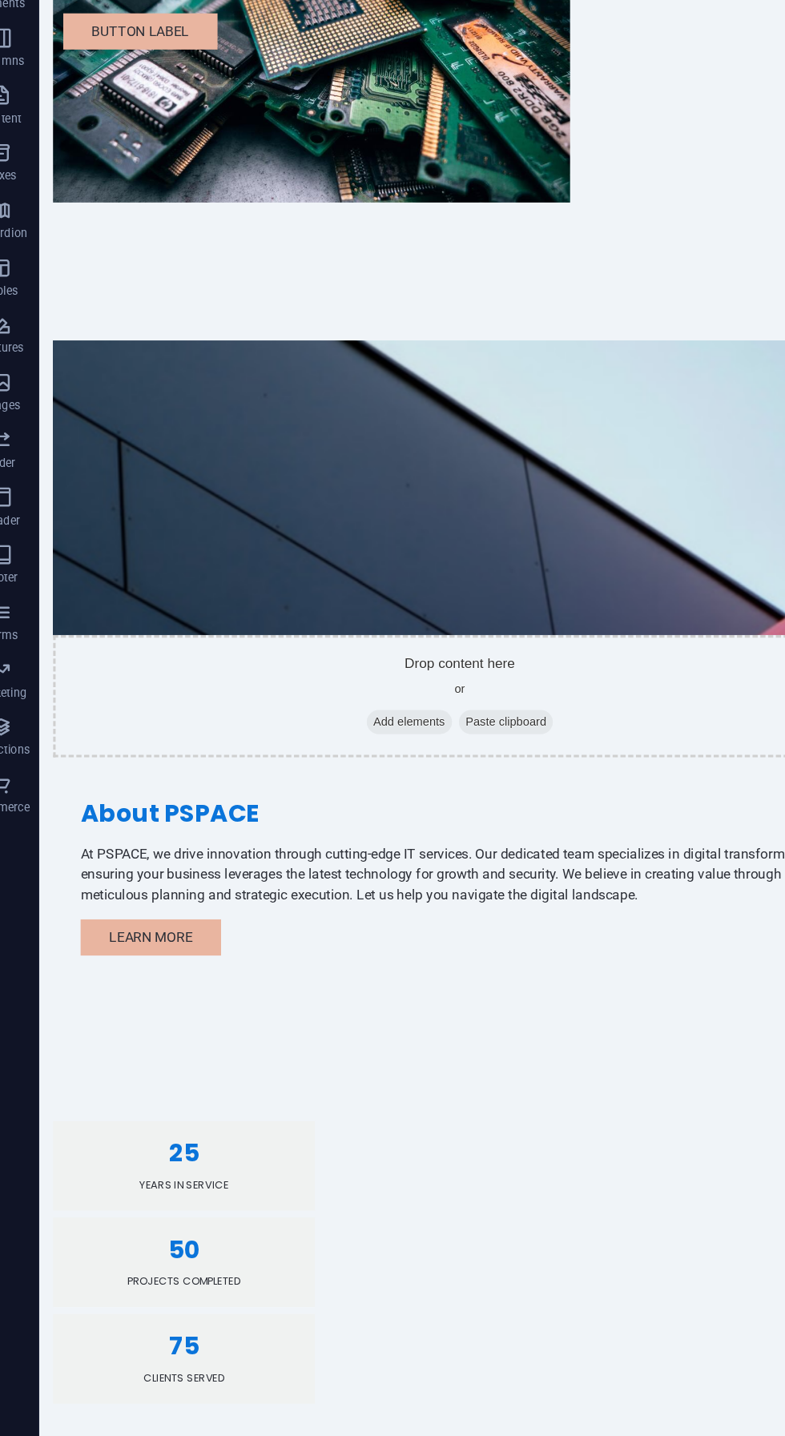
click at [276, 1144] on div "50" at bounding box center [172, 1155] width 205 height 22
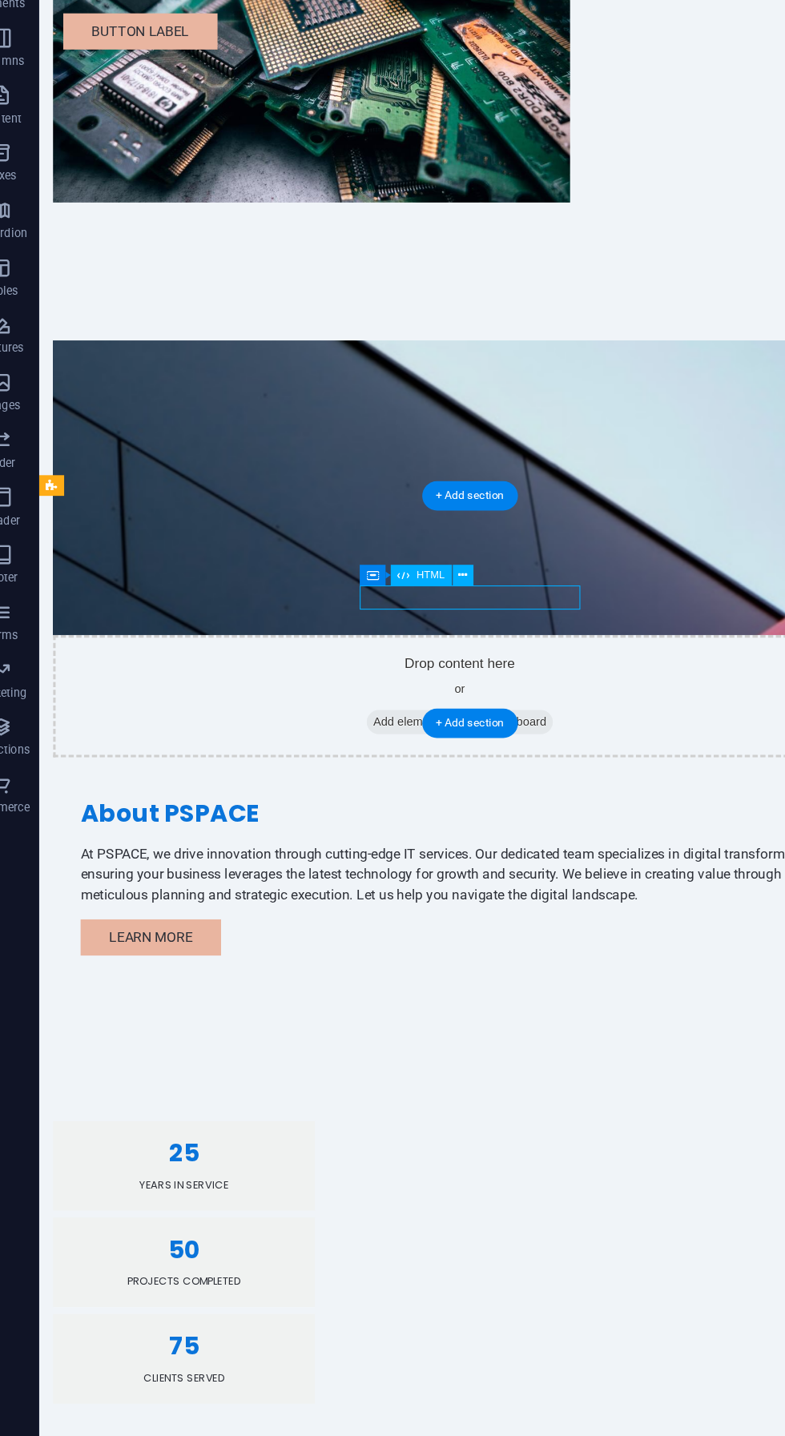
scroll to position [376, 0]
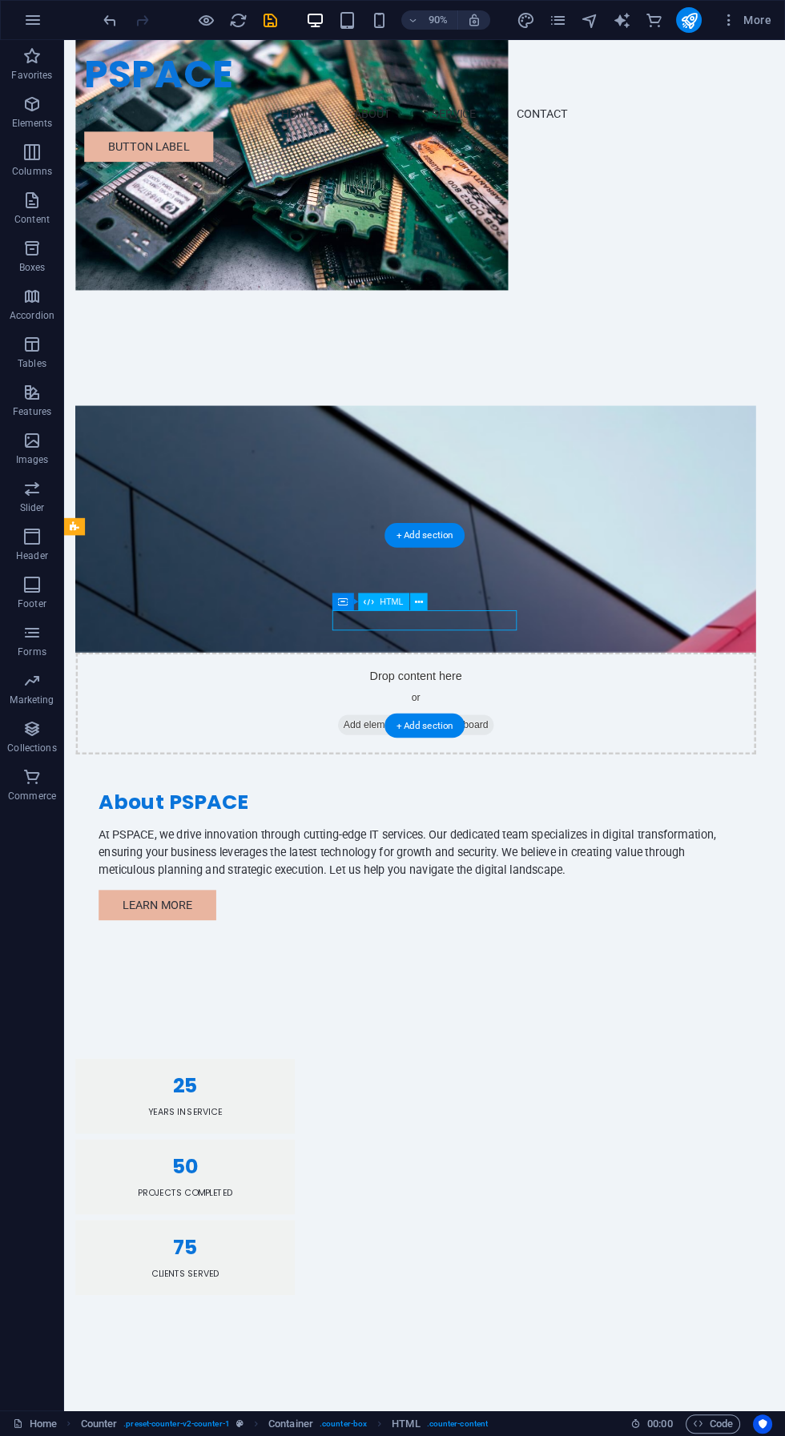
click at [171, 1108] on div "25 Years in Service 50 Projects Completed 75 Clients Served" at bounding box center [464, 1303] width 801 height 391
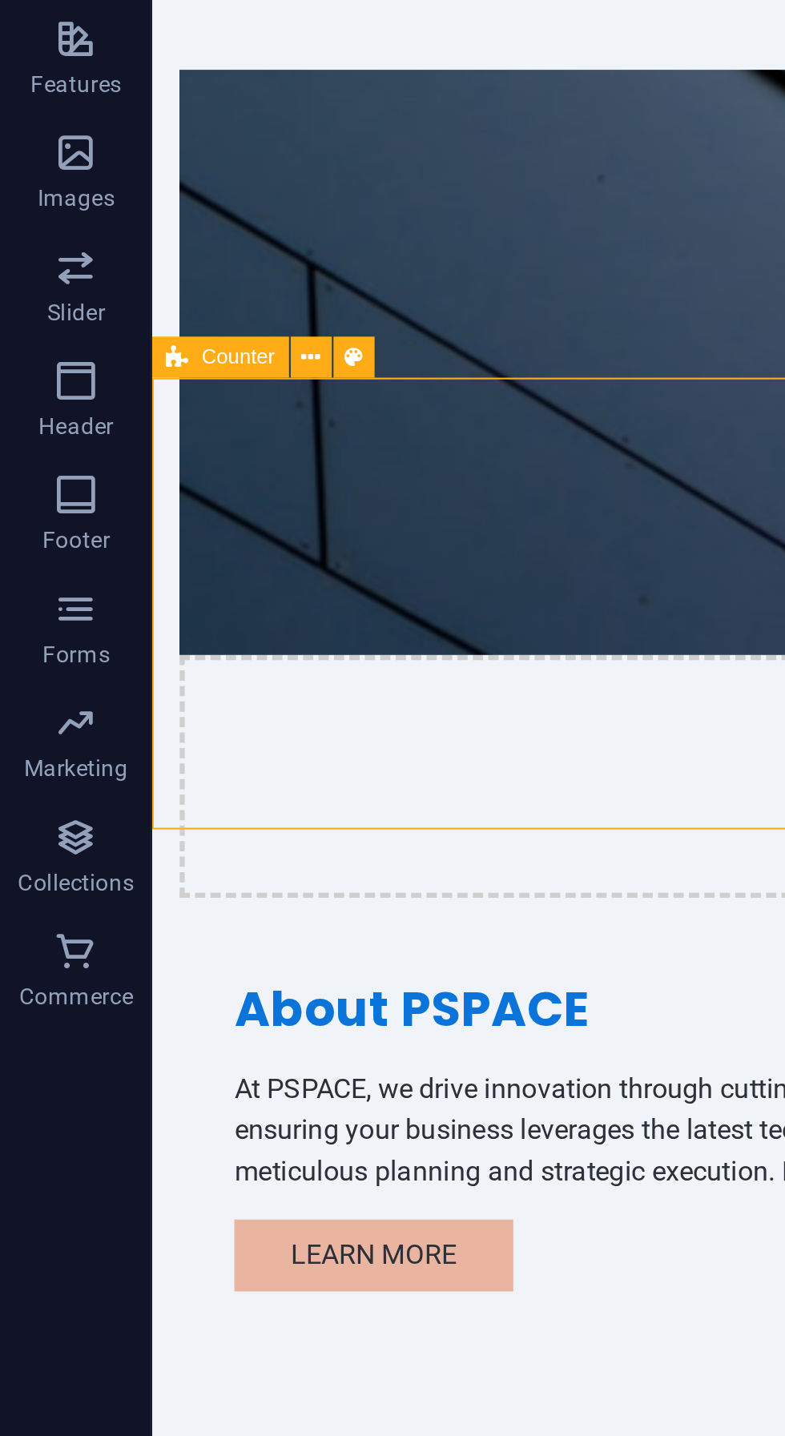
click at [130, 526] on icon at bounding box center [131, 526] width 8 height 15
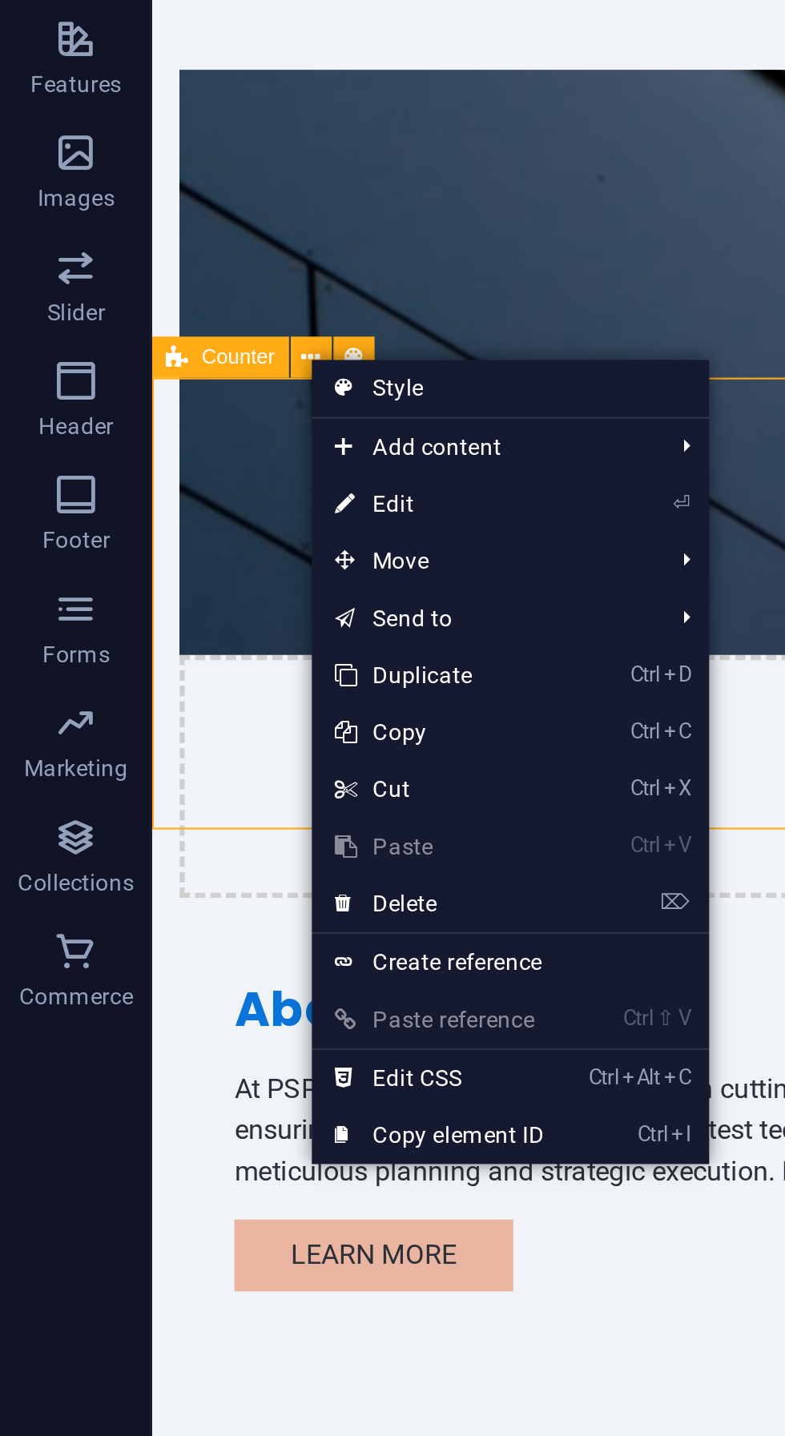
click at [154, 589] on link "⏎ Edit" at bounding box center [184, 589] width 107 height 24
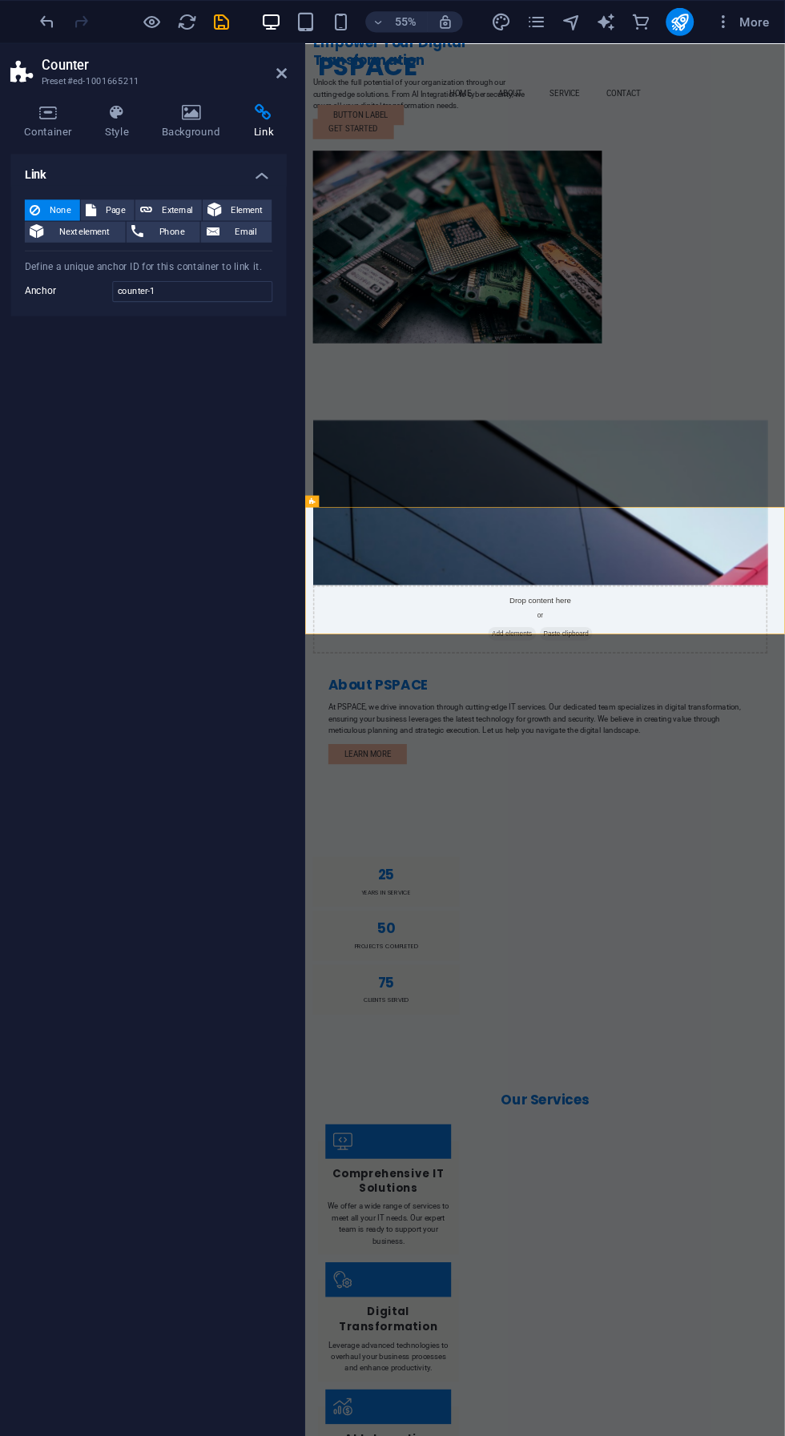
scroll to position [0, 0]
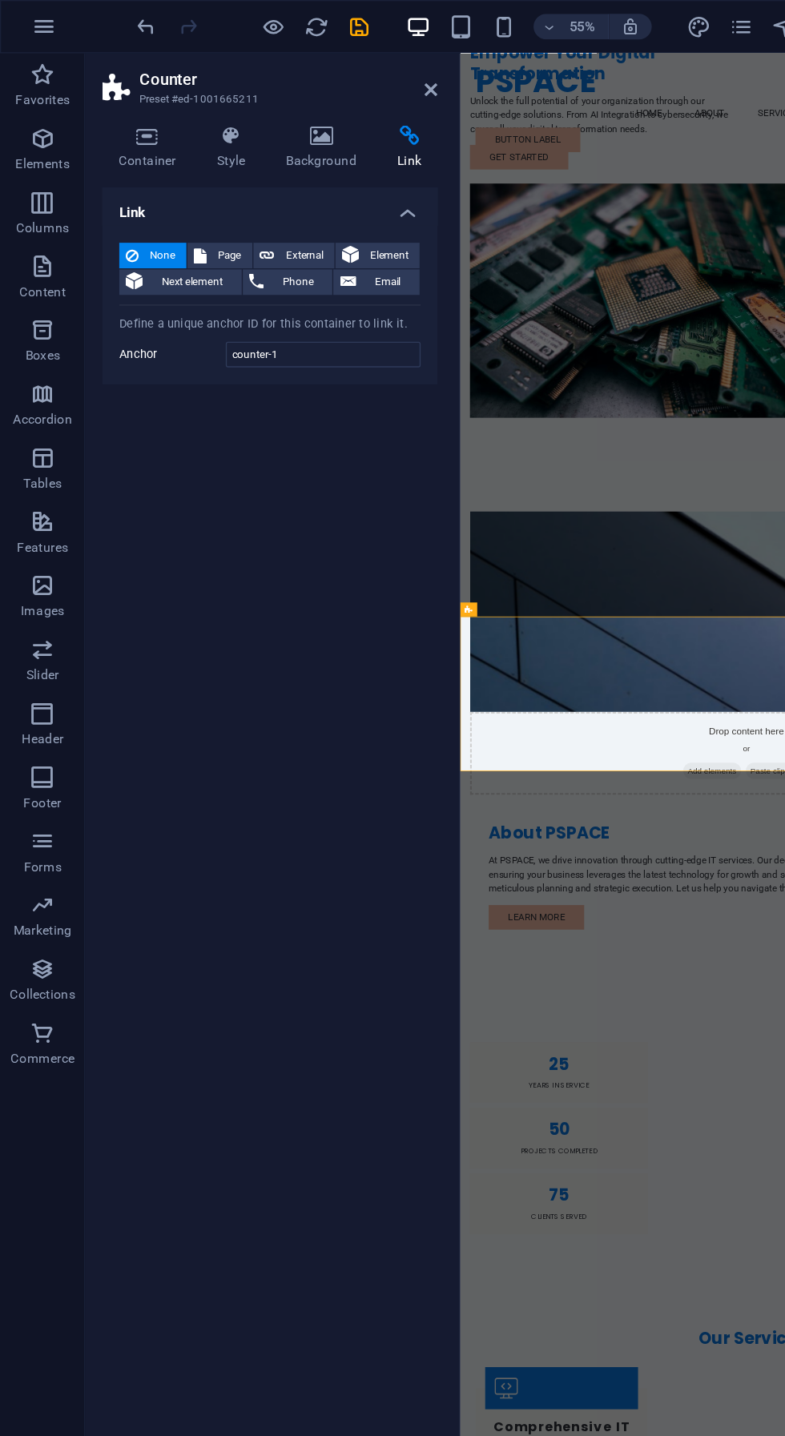
click at [134, 211] on span "Next element" at bounding box center [144, 212] width 65 height 19
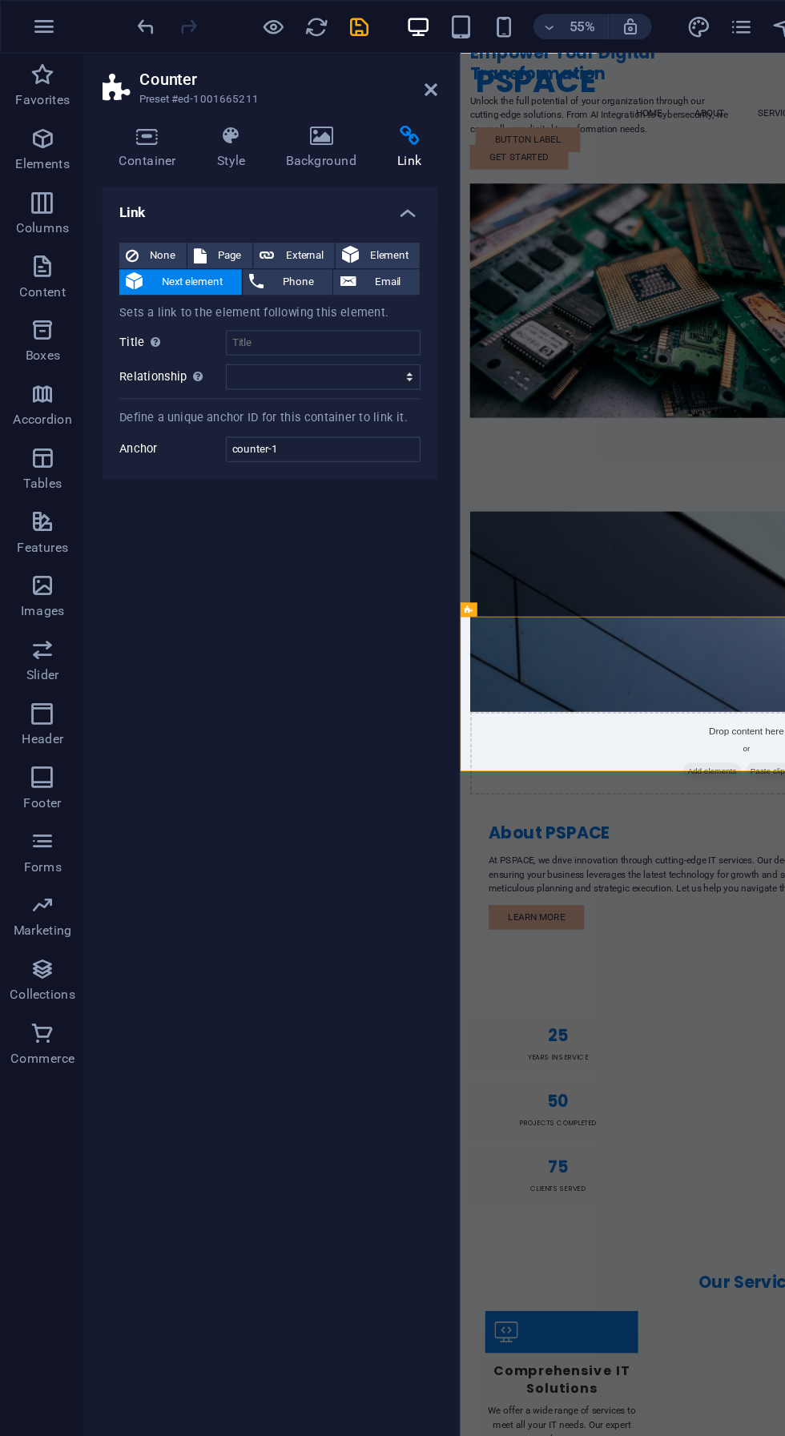
click at [99, 191] on icon at bounding box center [100, 192] width 10 height 19
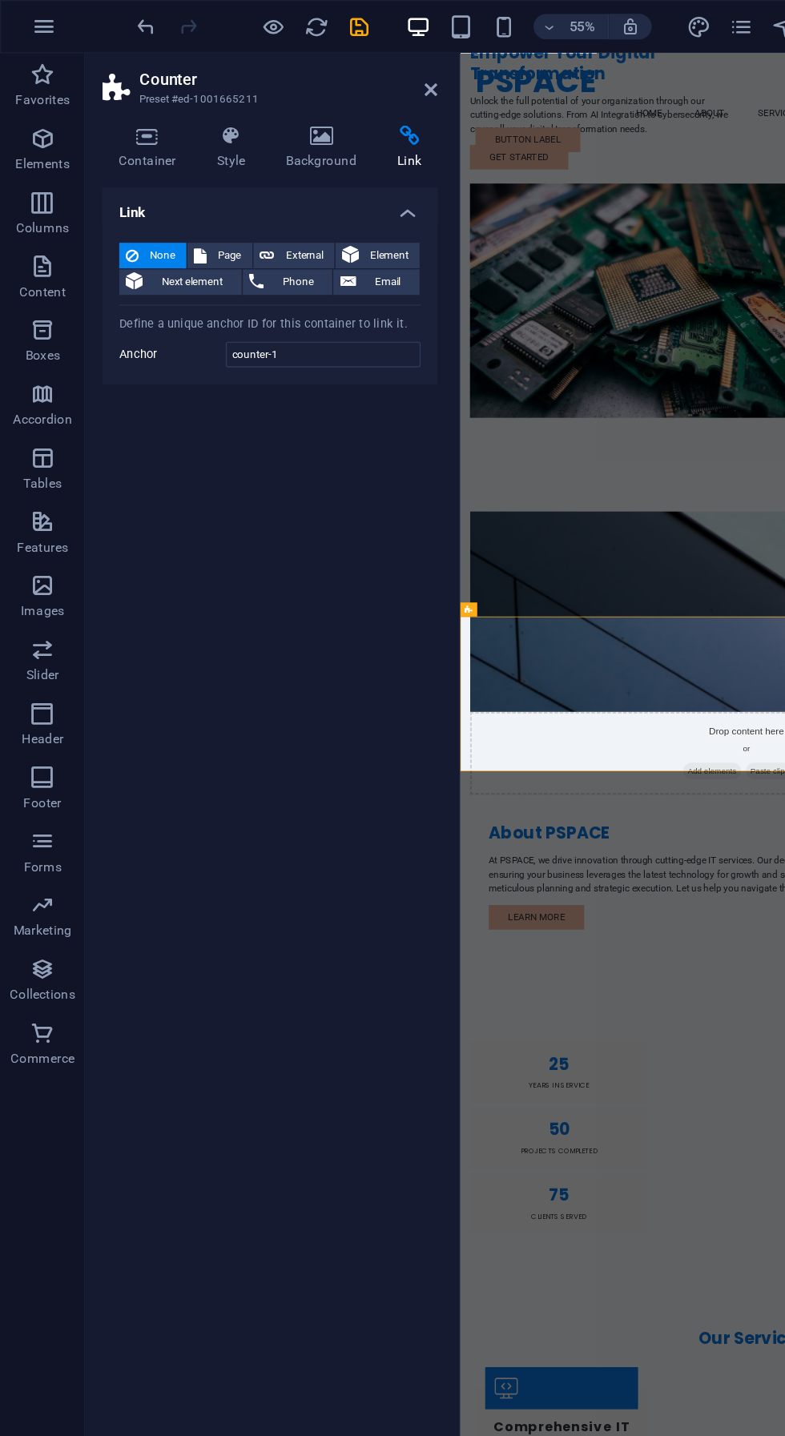
click at [94, 109] on icon at bounding box center [111, 103] width 68 height 16
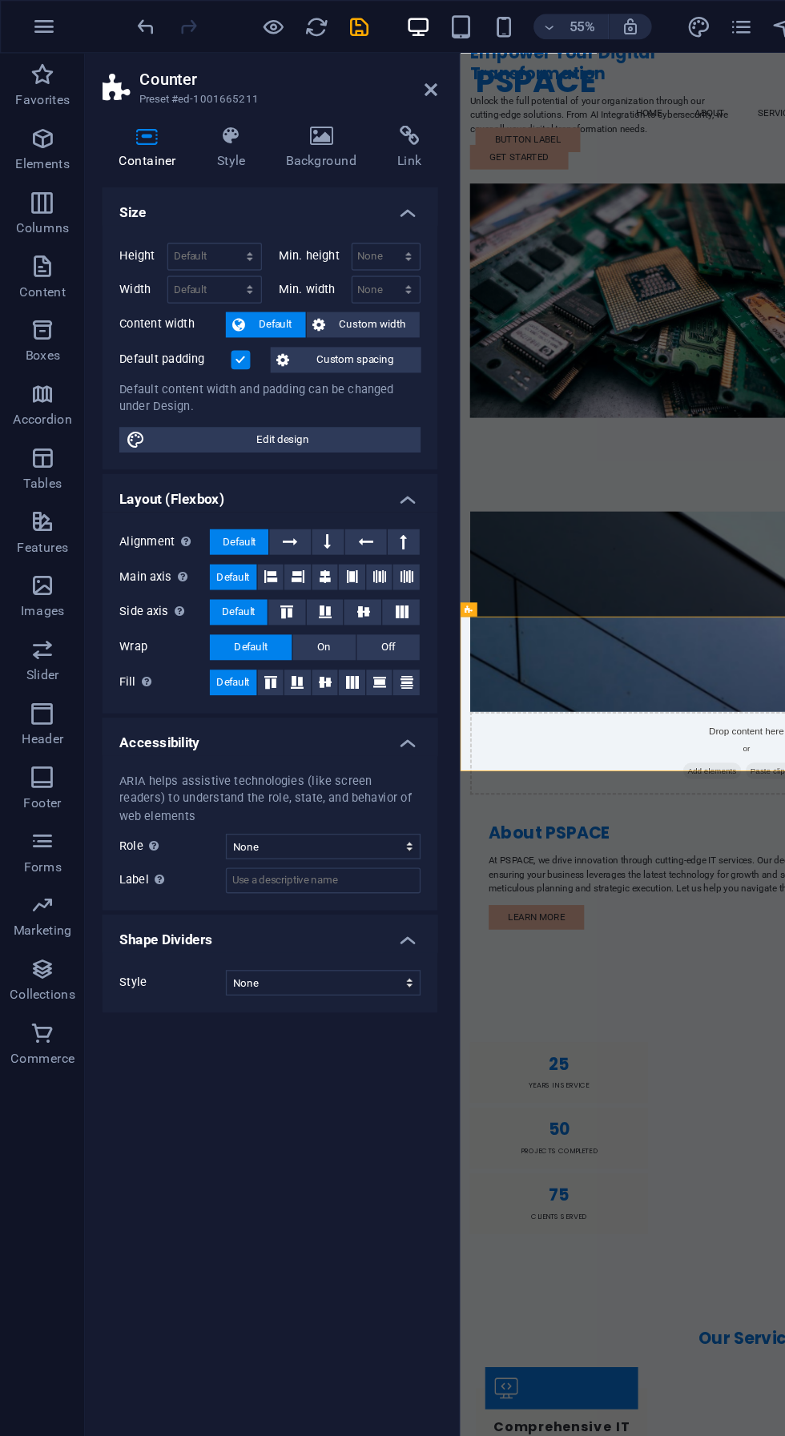
click at [322, 66] on icon at bounding box center [325, 67] width 10 height 13
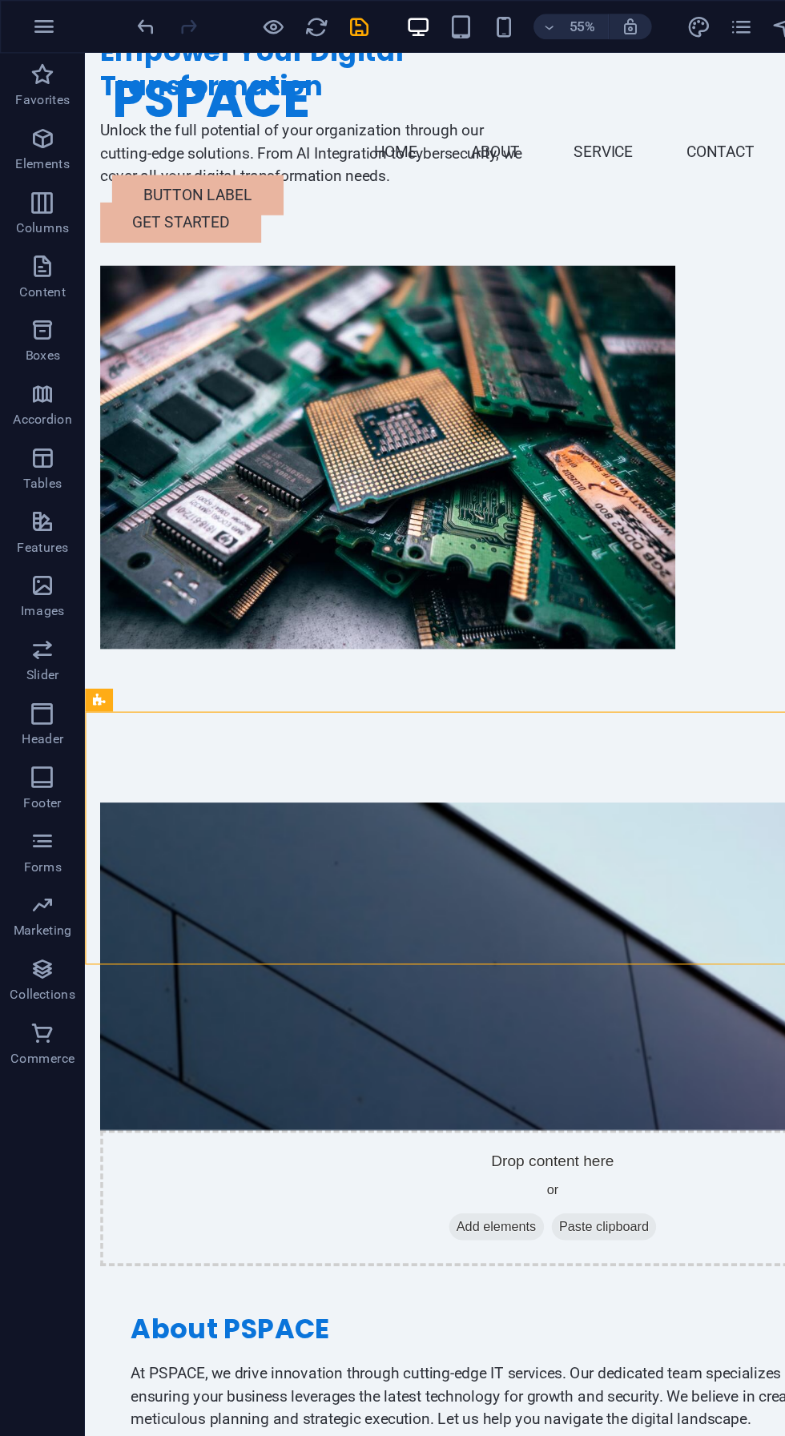
scroll to position [376, 0]
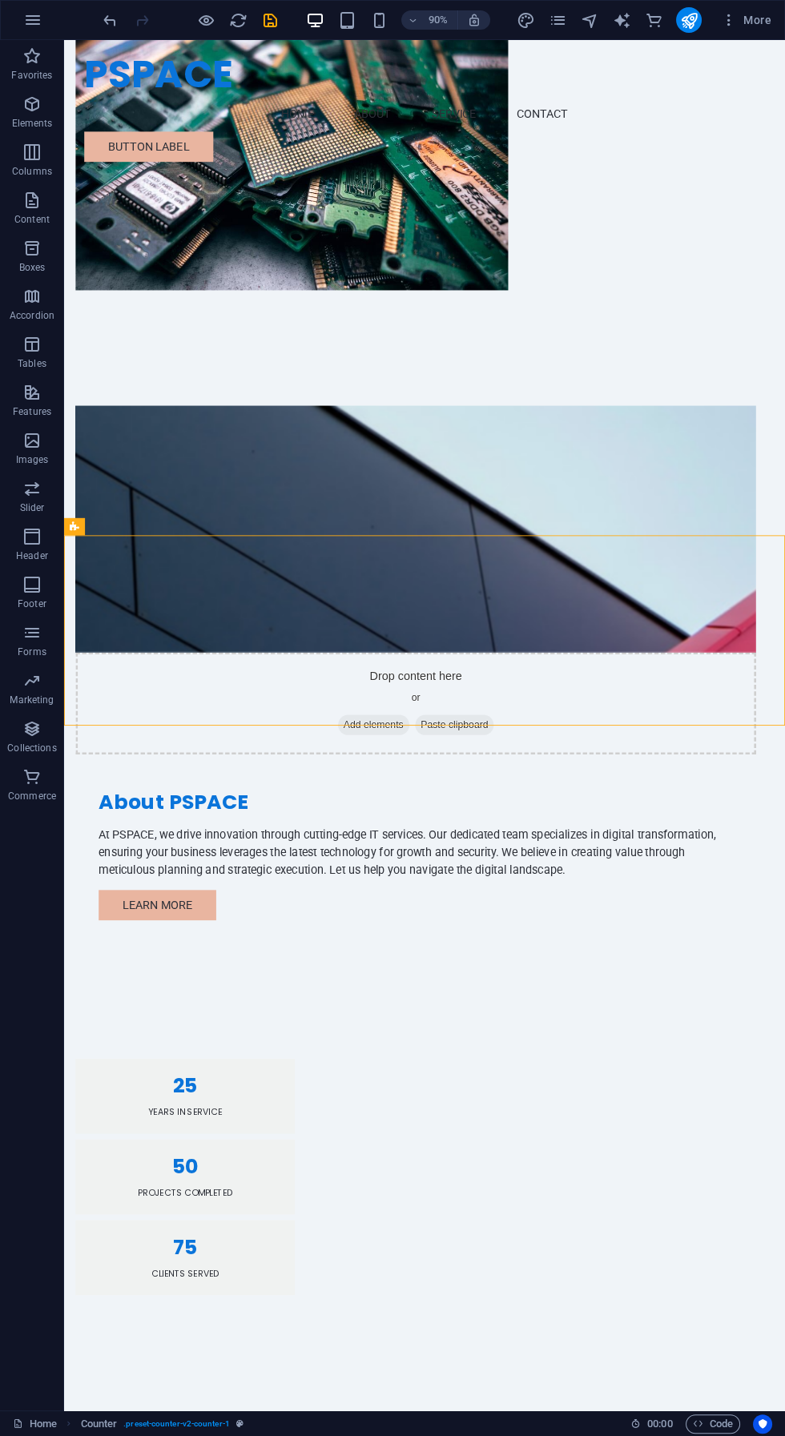
click at [197, 1191] on div "25" at bounding box center [198, 1202] width 205 height 22
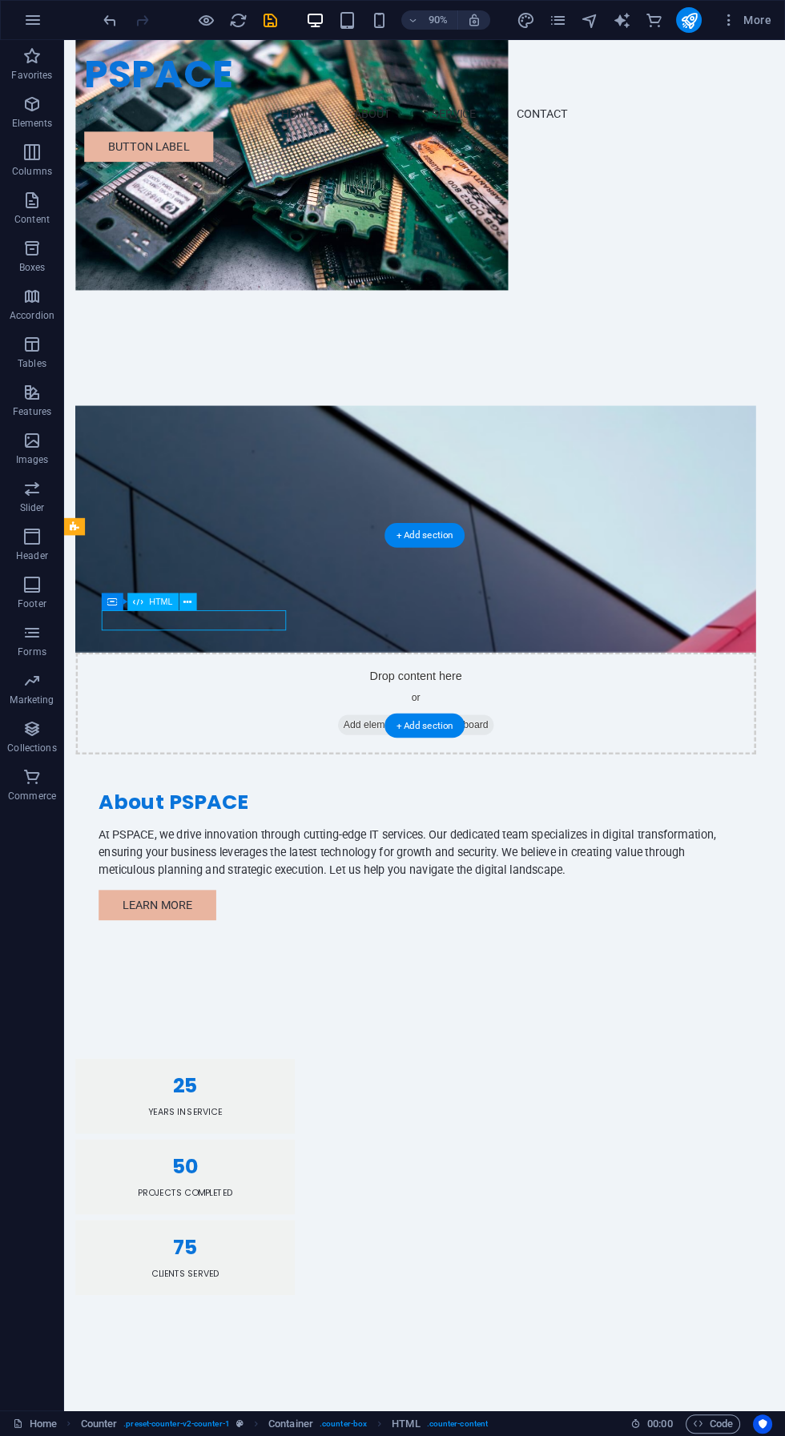
scroll to position [375, 0]
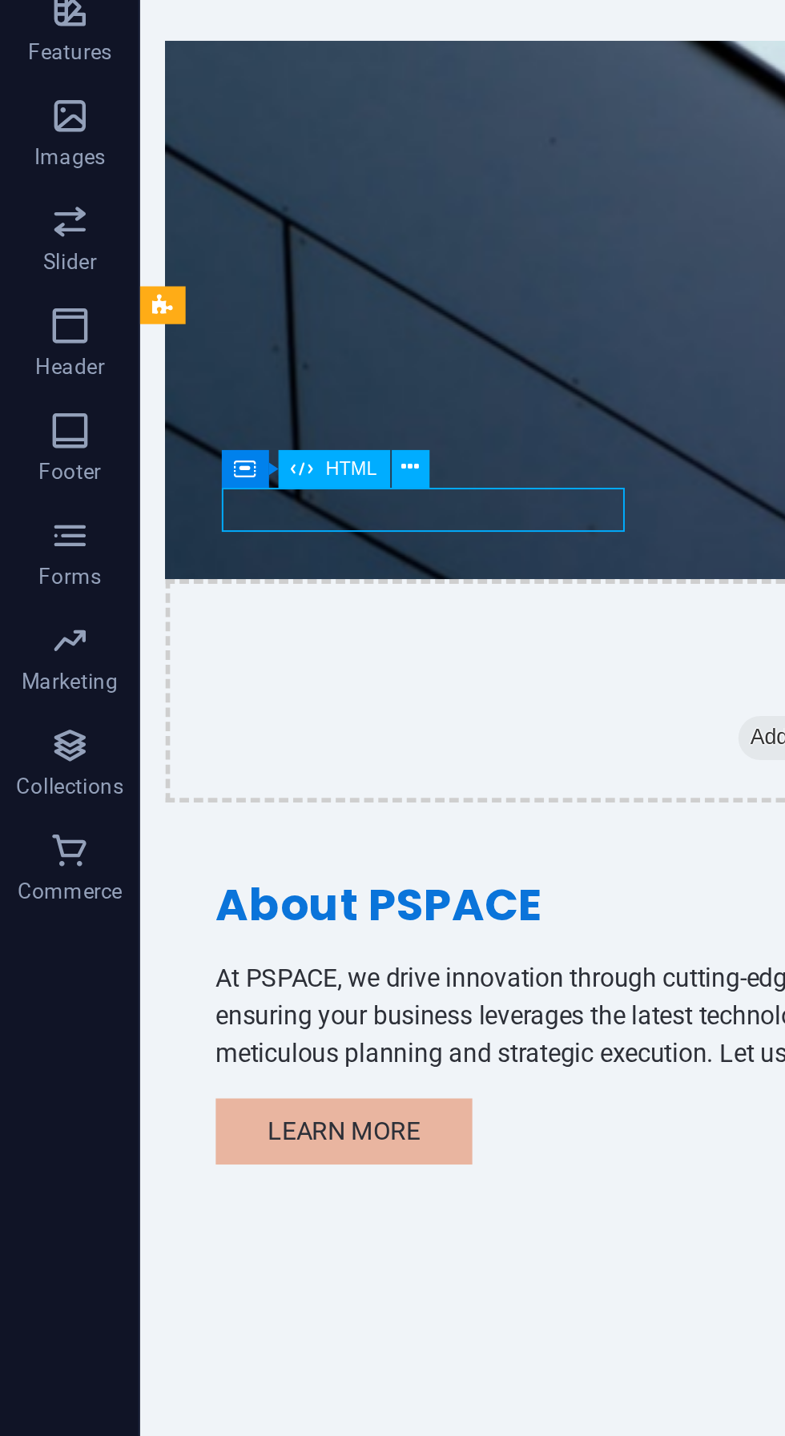
click at [340, 374] on div "25 Years in Service" at bounding box center [273, 415] width 243 height 83
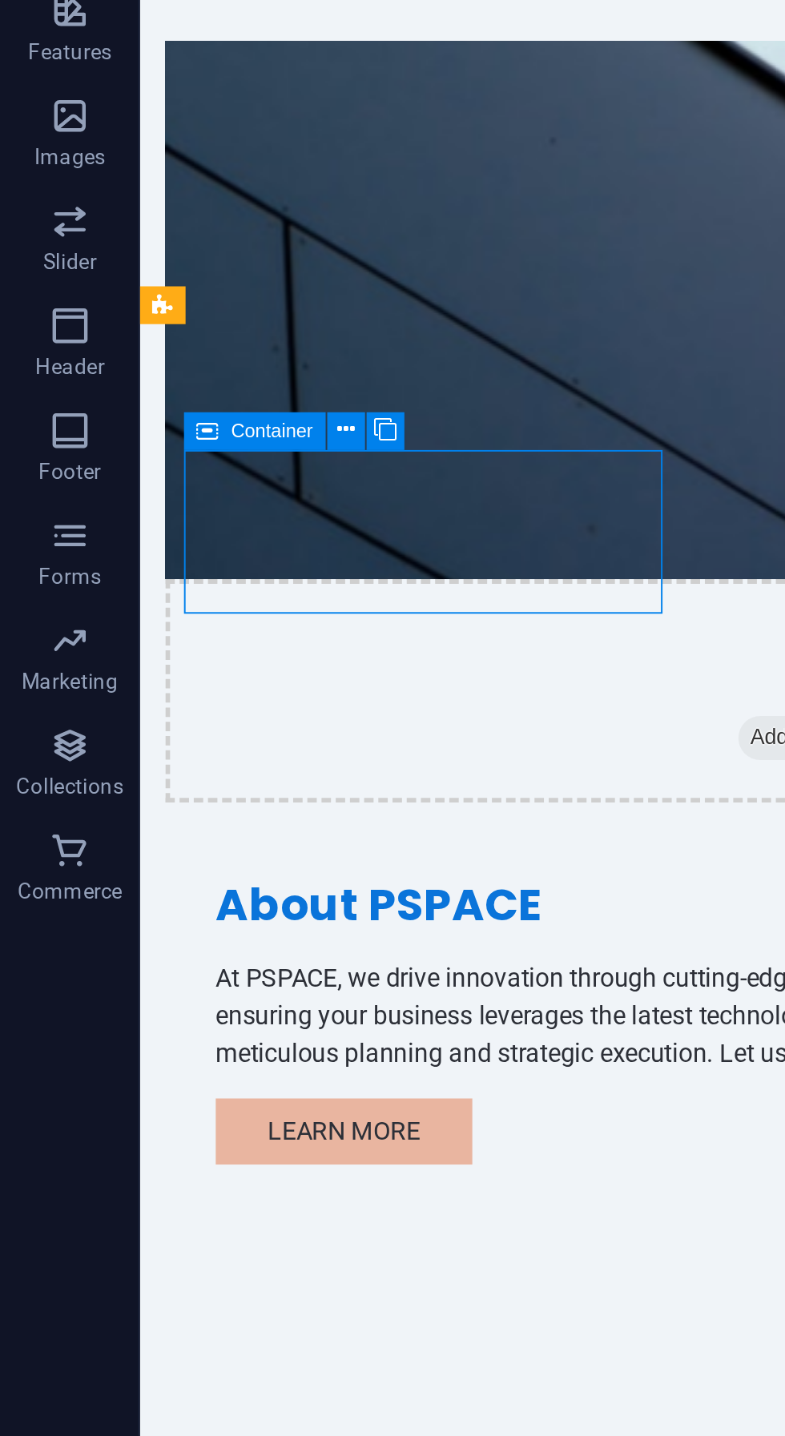
click at [148, 587] on div "Container" at bounding box center [116, 585] width 65 height 18
click at [155, 584] on icon at bounding box center [159, 584] width 8 height 15
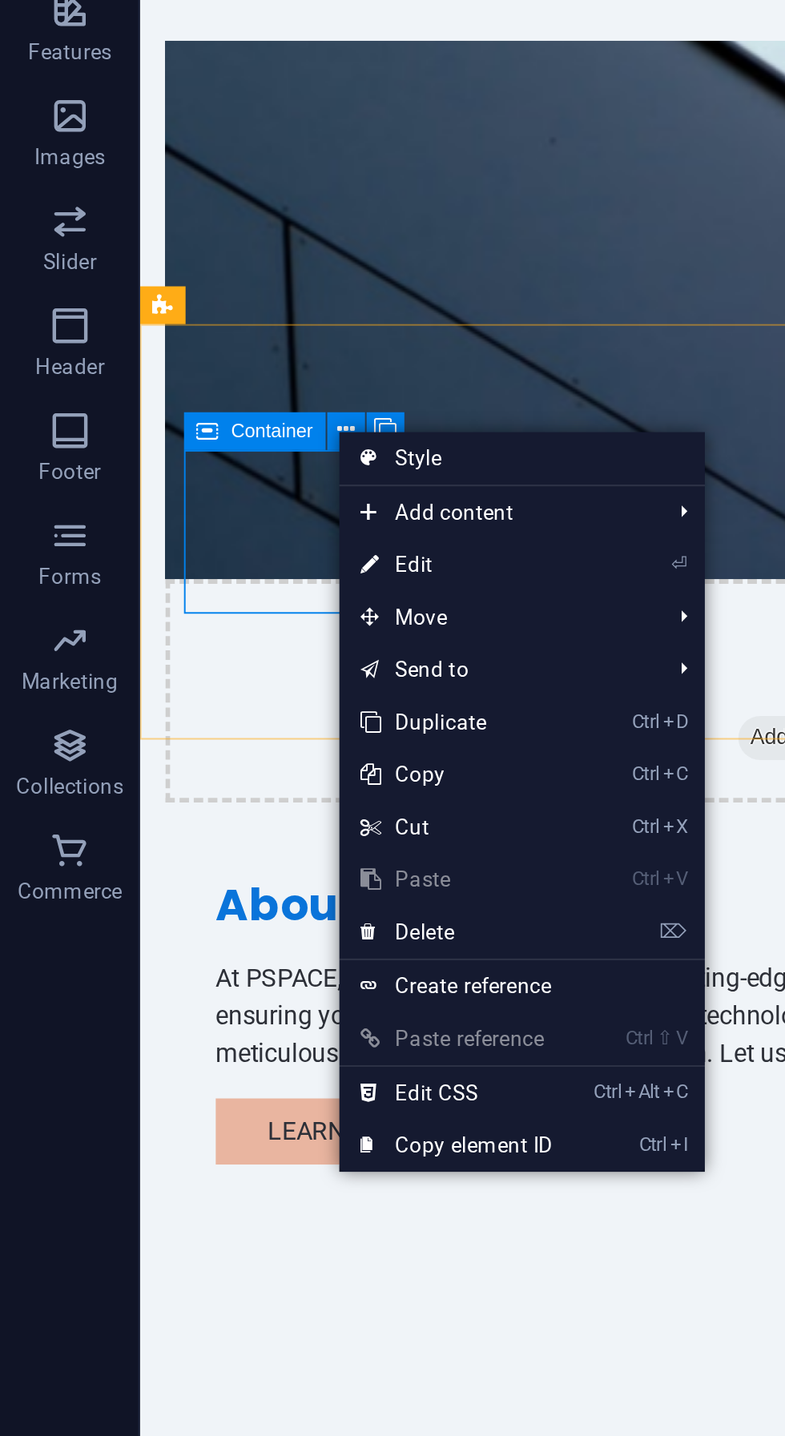
click at [244, 653] on link "⏎ Edit" at bounding box center [208, 646] width 107 height 24
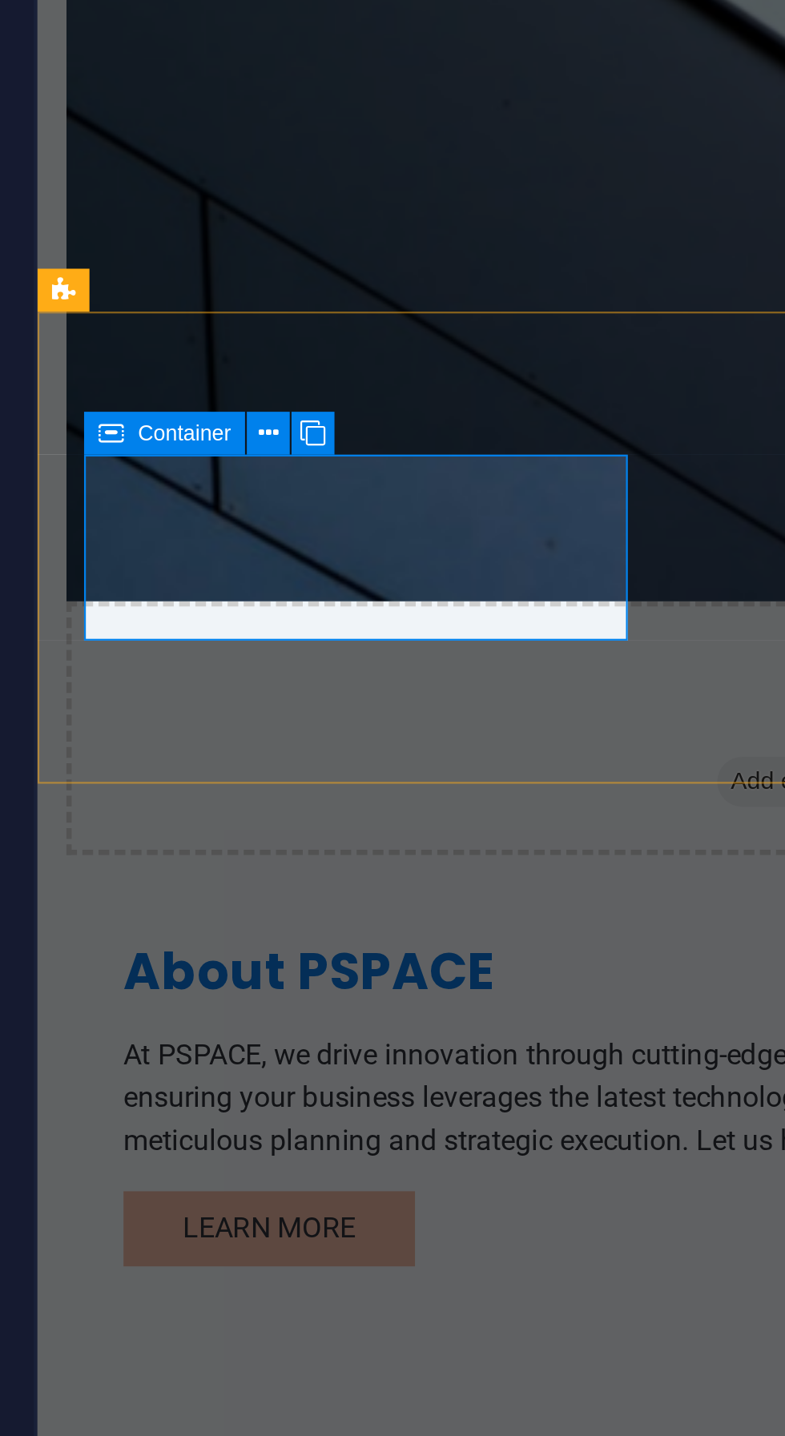
click at [400, 491] on button at bounding box center [402, 494] width 10 height 10
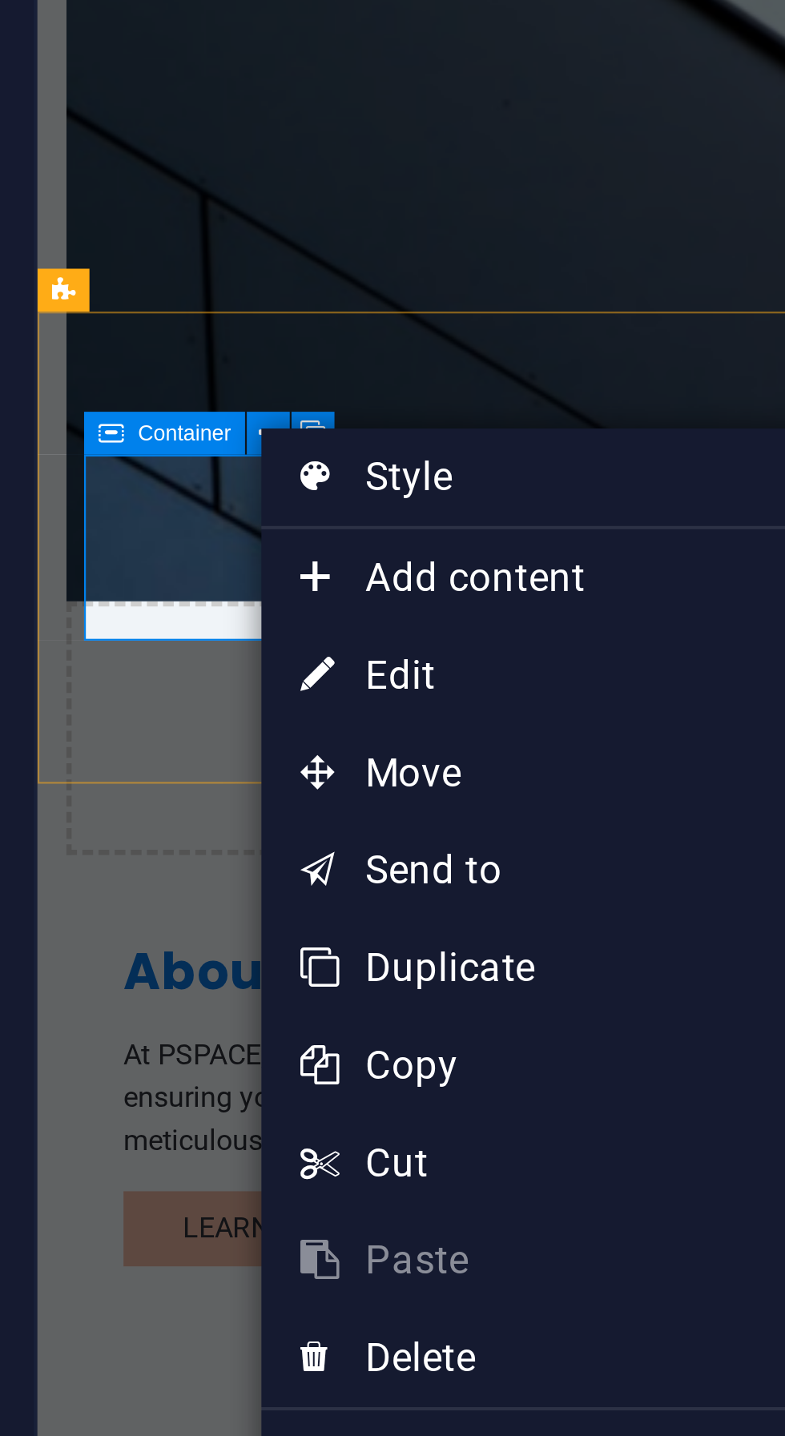
click at [464, 720] on link "⌦ Delete" at bounding box center [454, 722] width 107 height 24
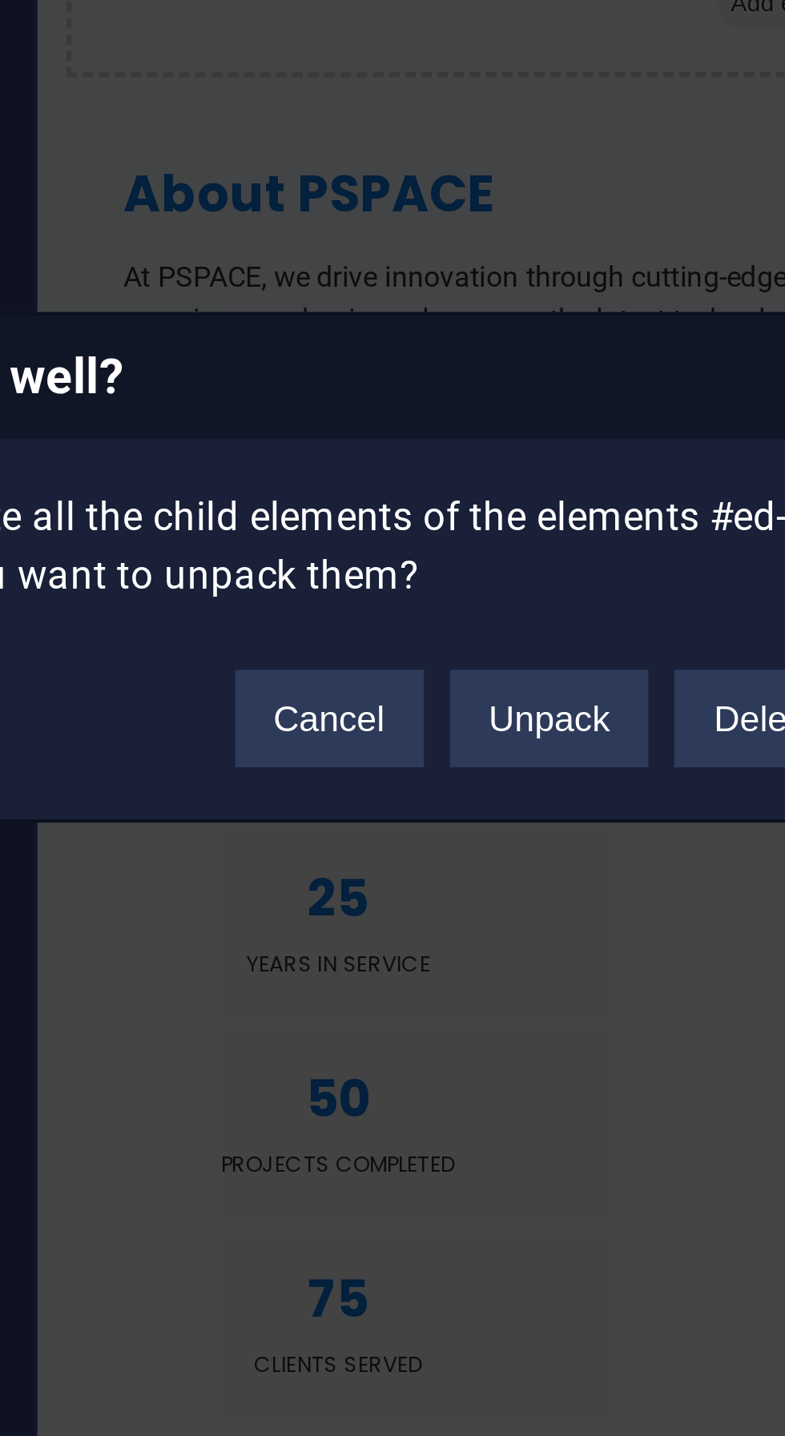
click at [514, 757] on button "Delete" at bounding box center [525, 755] width 45 height 24
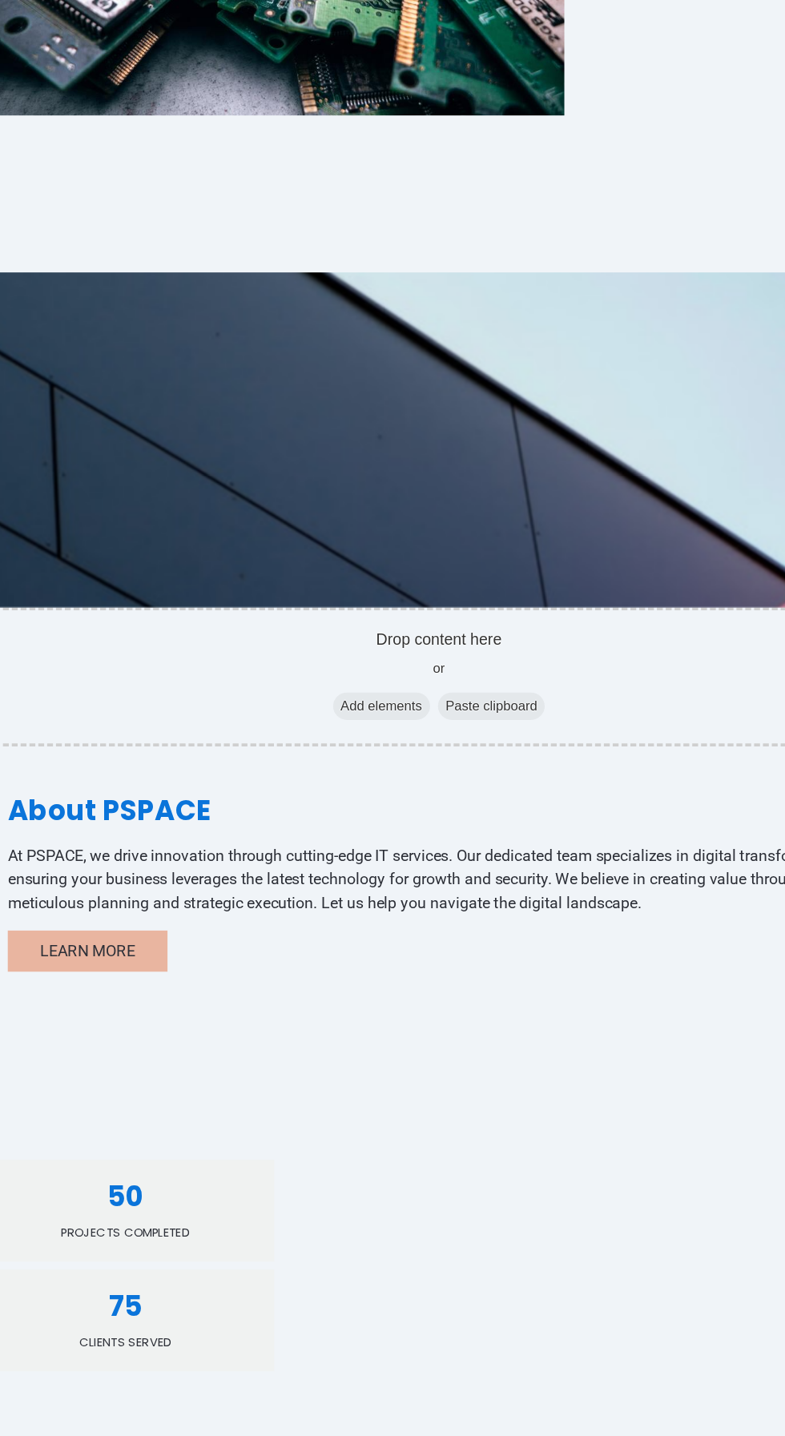
scroll to position [375, 0]
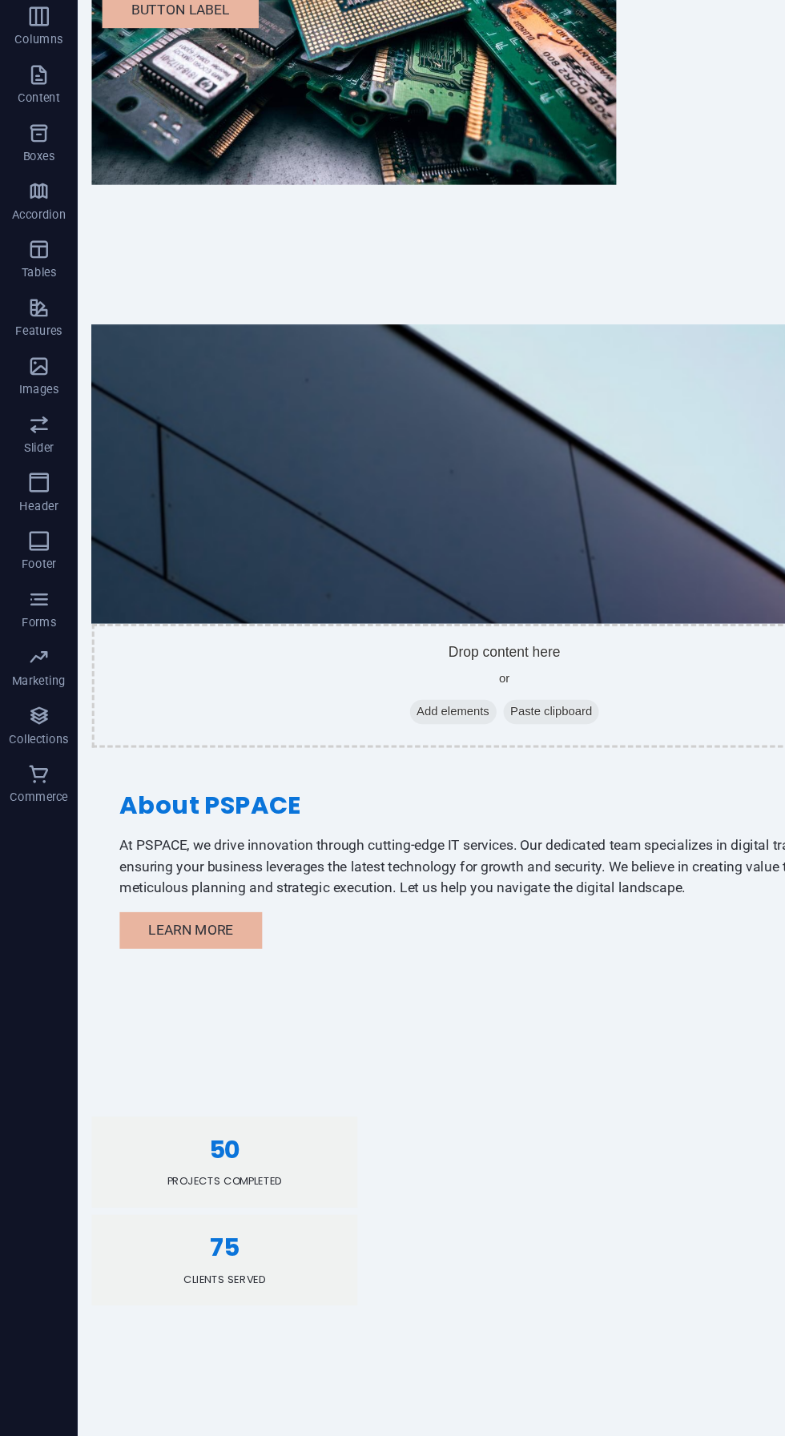
click at [158, 949] on div "50 Projects Completed 75 Clients Served" at bounding box center [478, 1099] width 801 height 301
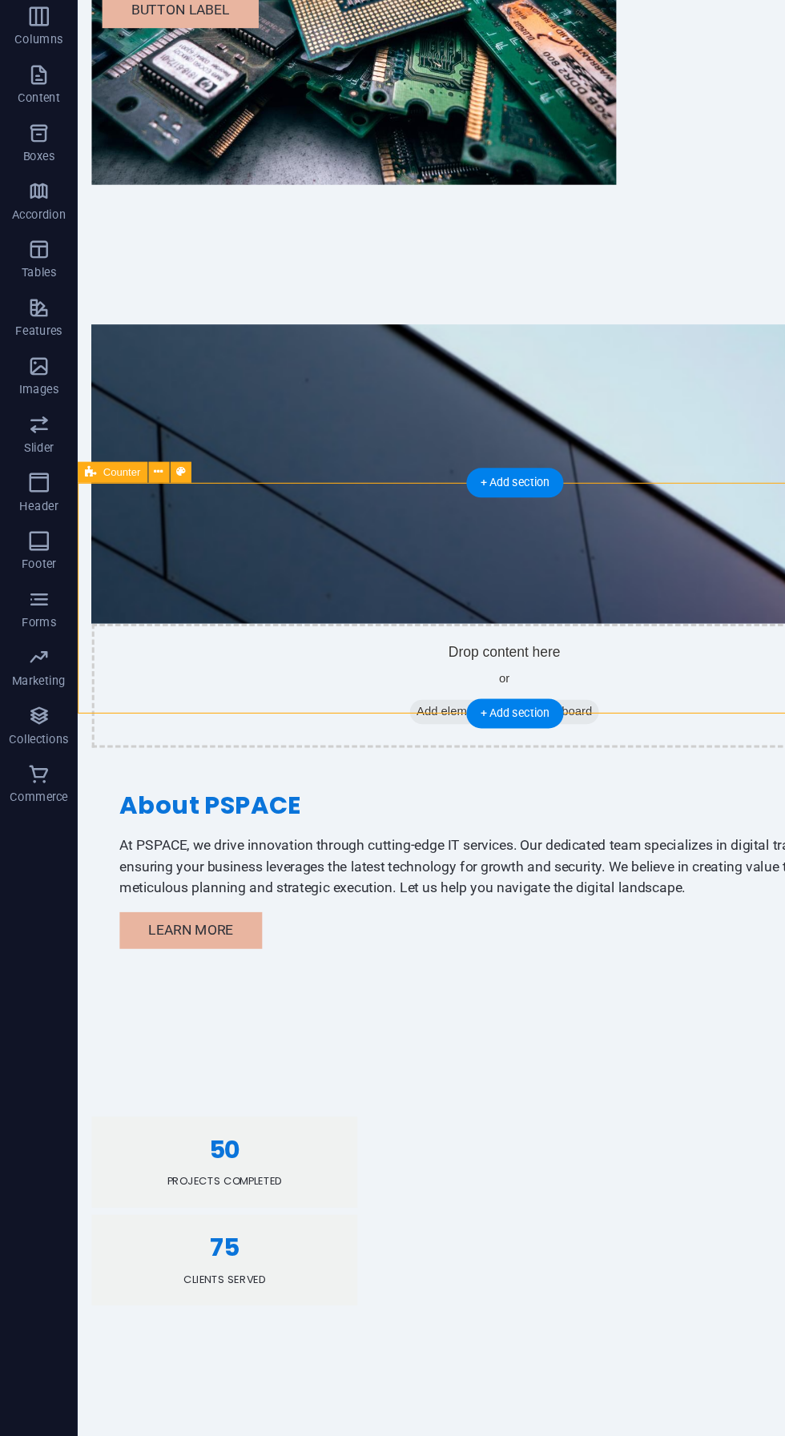
click at [123, 525] on button at bounding box center [132, 528] width 18 height 18
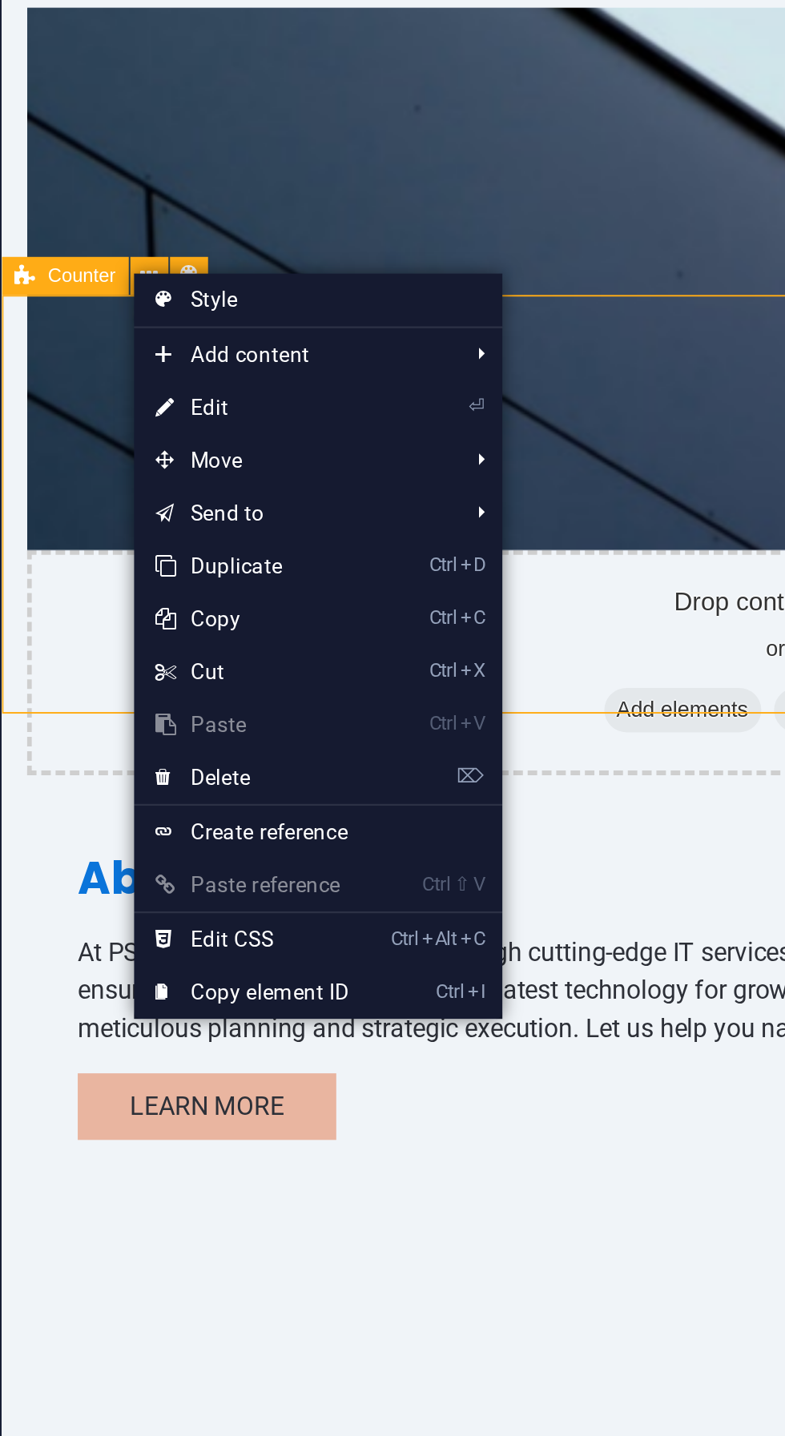
click at [229, 827] on link "Ctrl Alt C Edit CSS" at bounding box center [177, 830] width 107 height 24
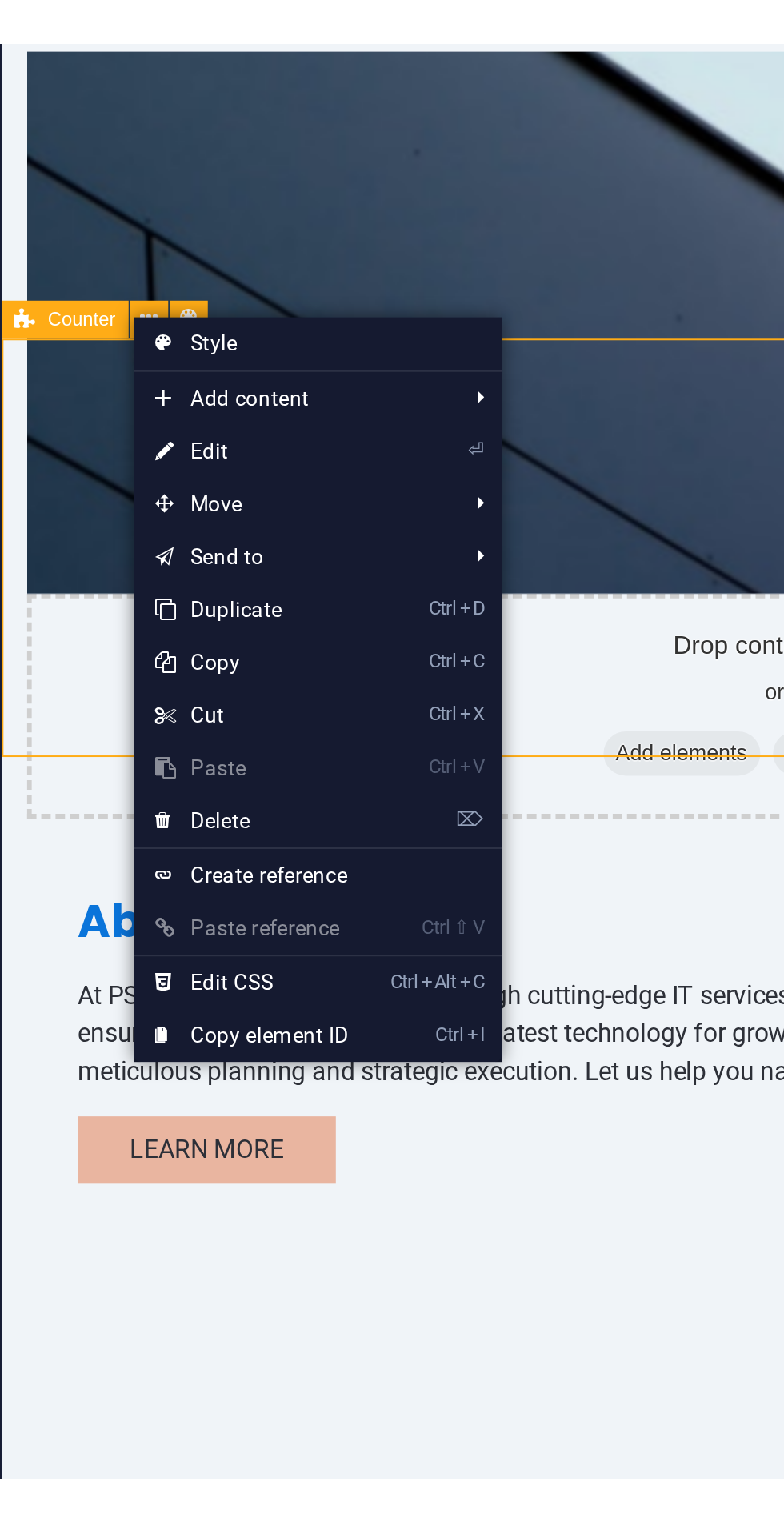
scroll to position [0, 0]
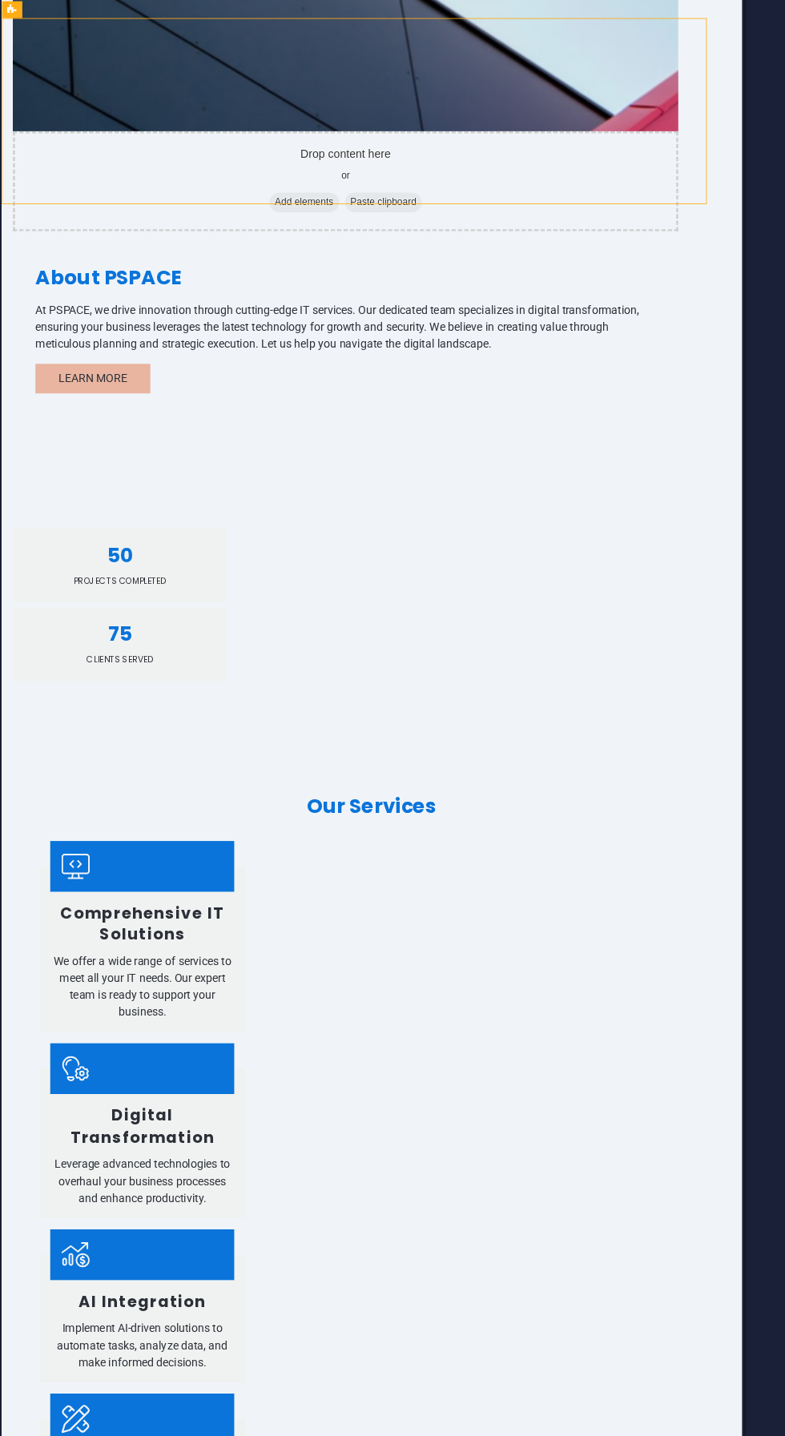
type textarea "@include counter-v2($columns: (3, 2, 1));"
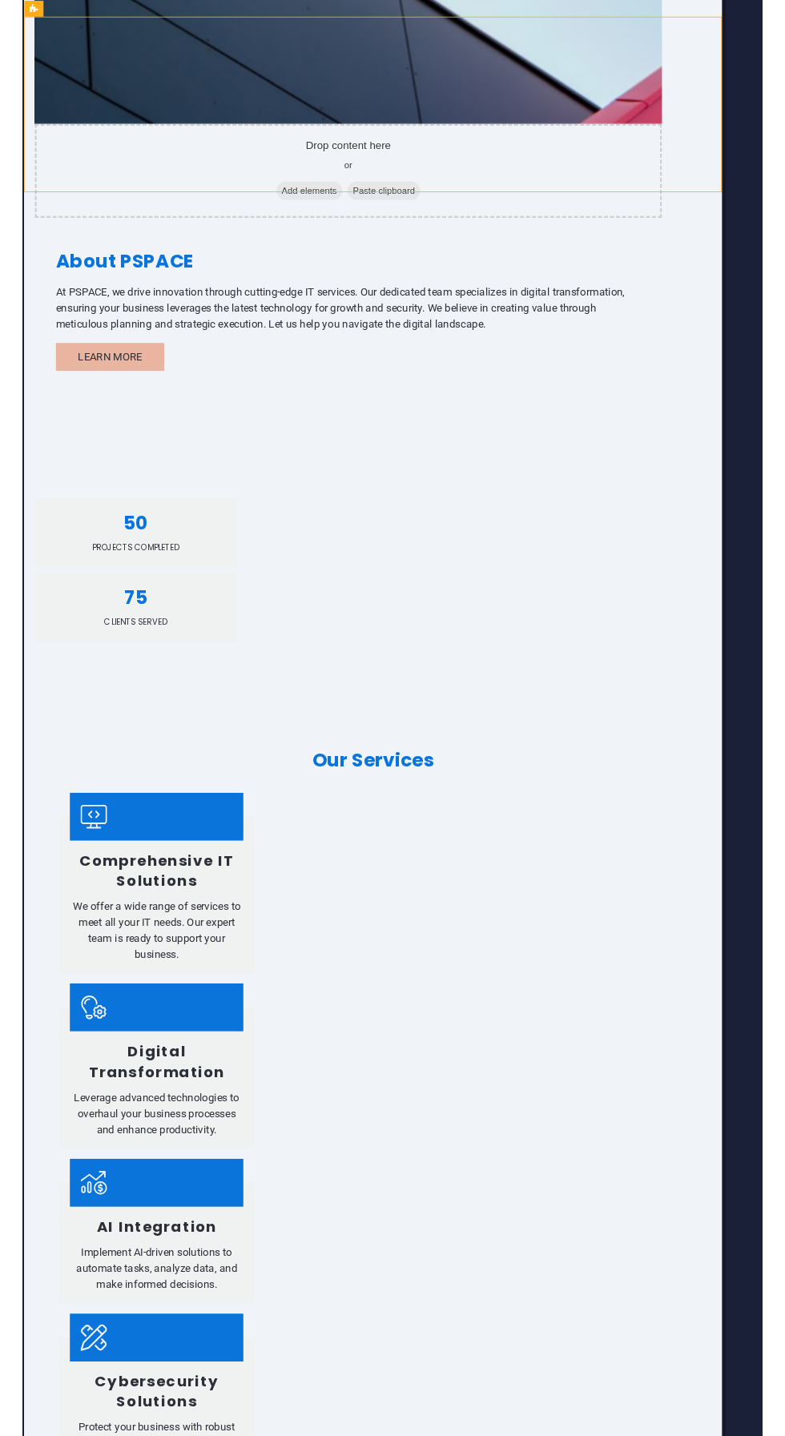
scroll to position [14, 0]
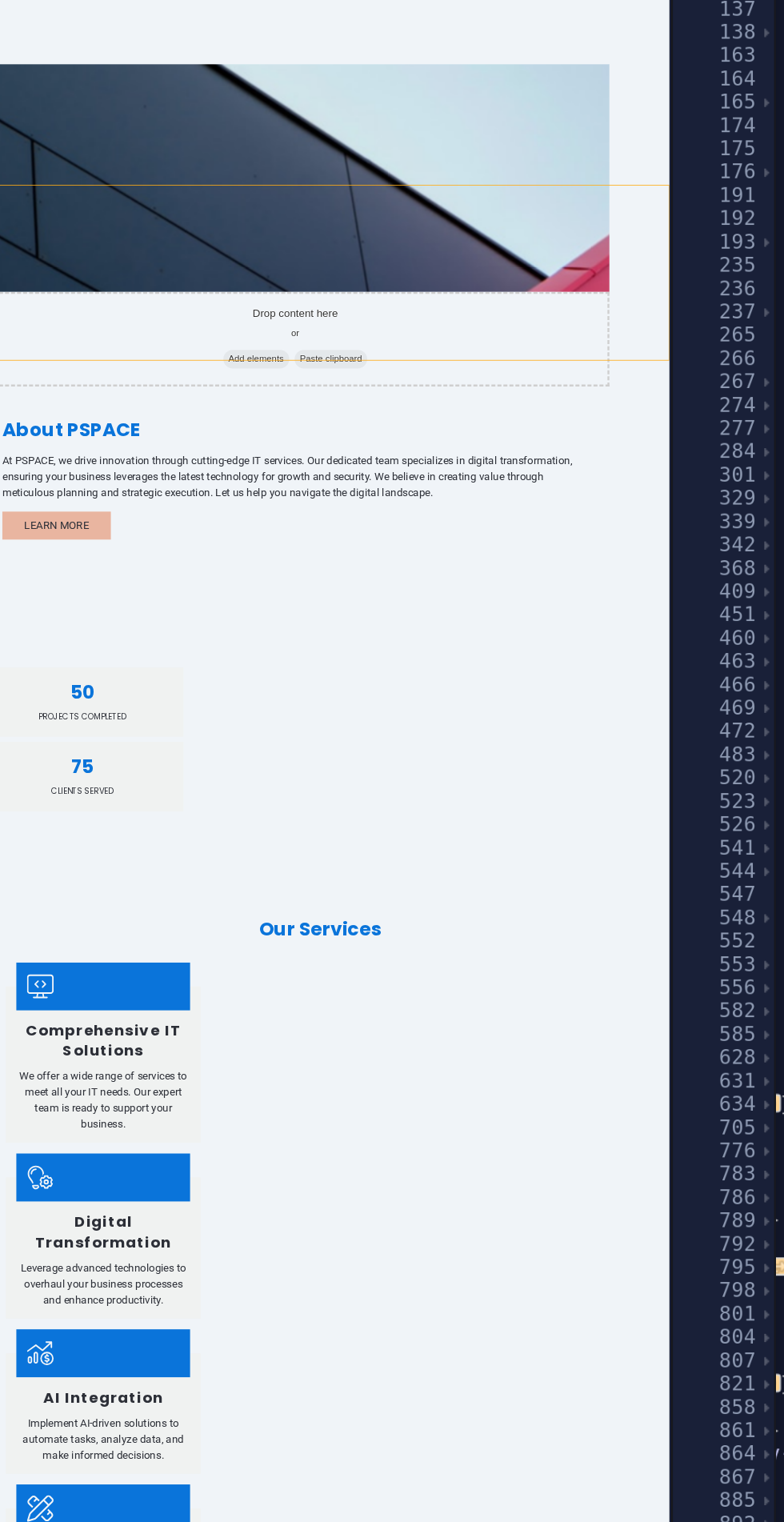
click at [221, 857] on div "50 Projects Completed 75 Clients Served" at bounding box center [391, 1007] width 840 height 301
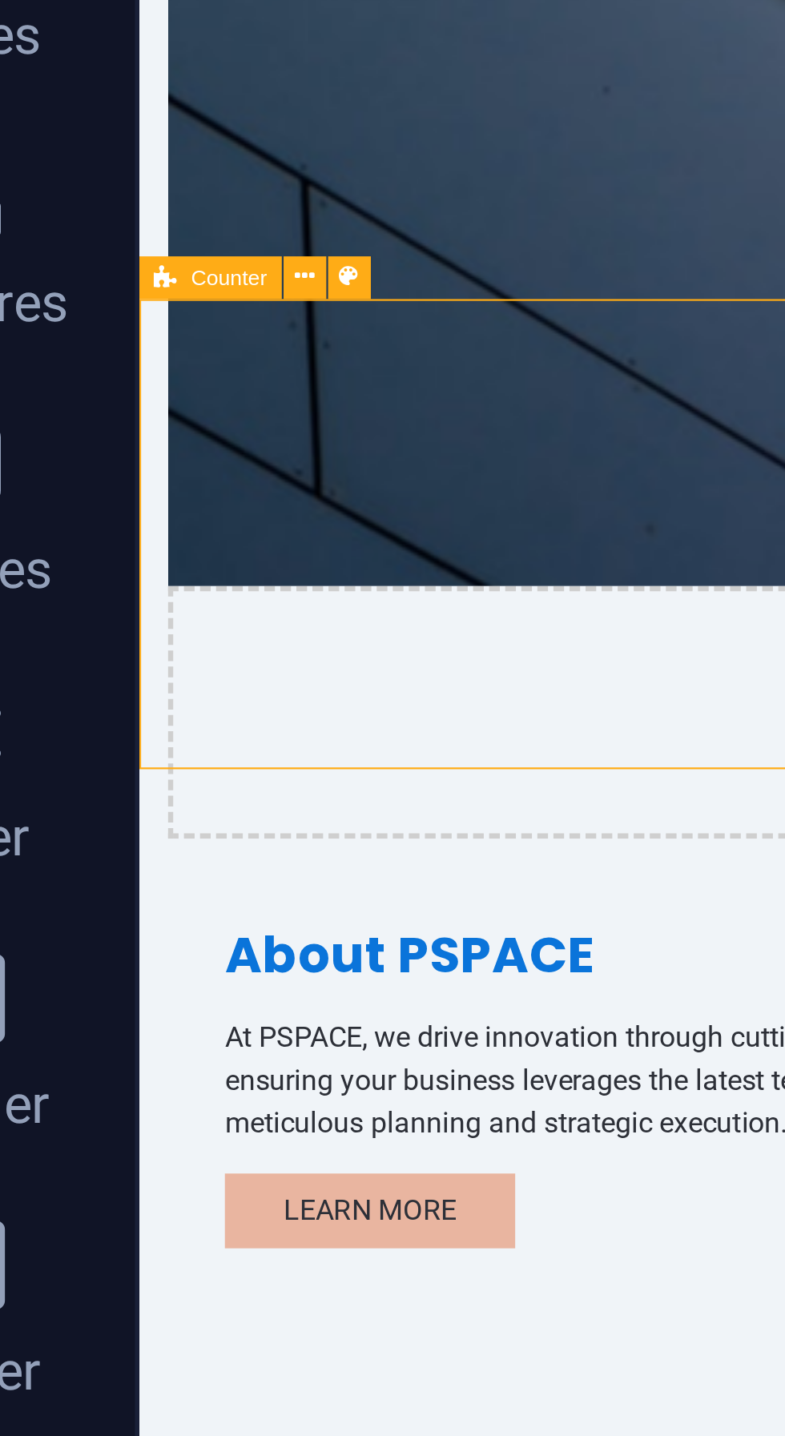
click at [100, 407] on icon at bounding box center [101, 407] width 3 height 6
select select "rem"
select select "px"
select select "rem"
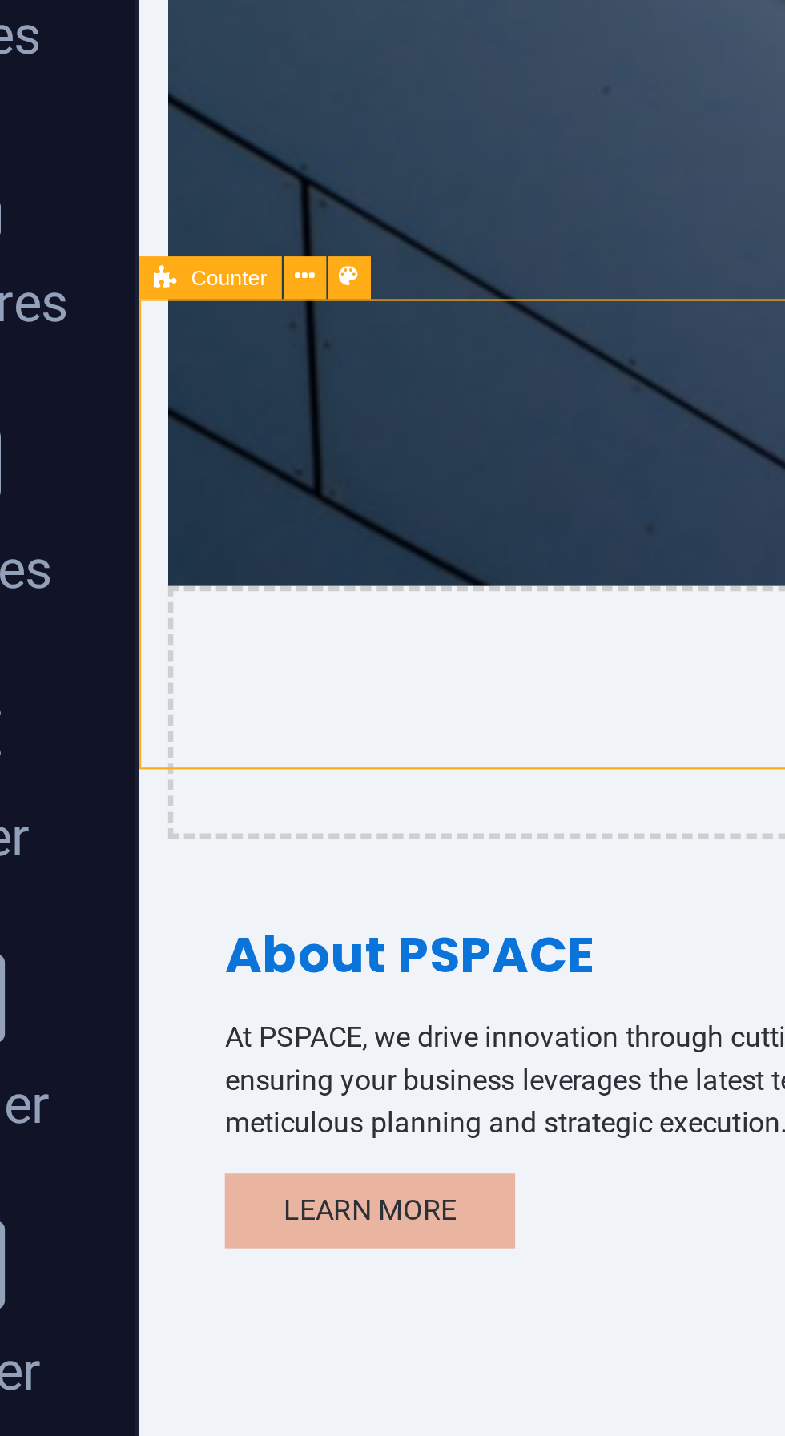
select select "rem"
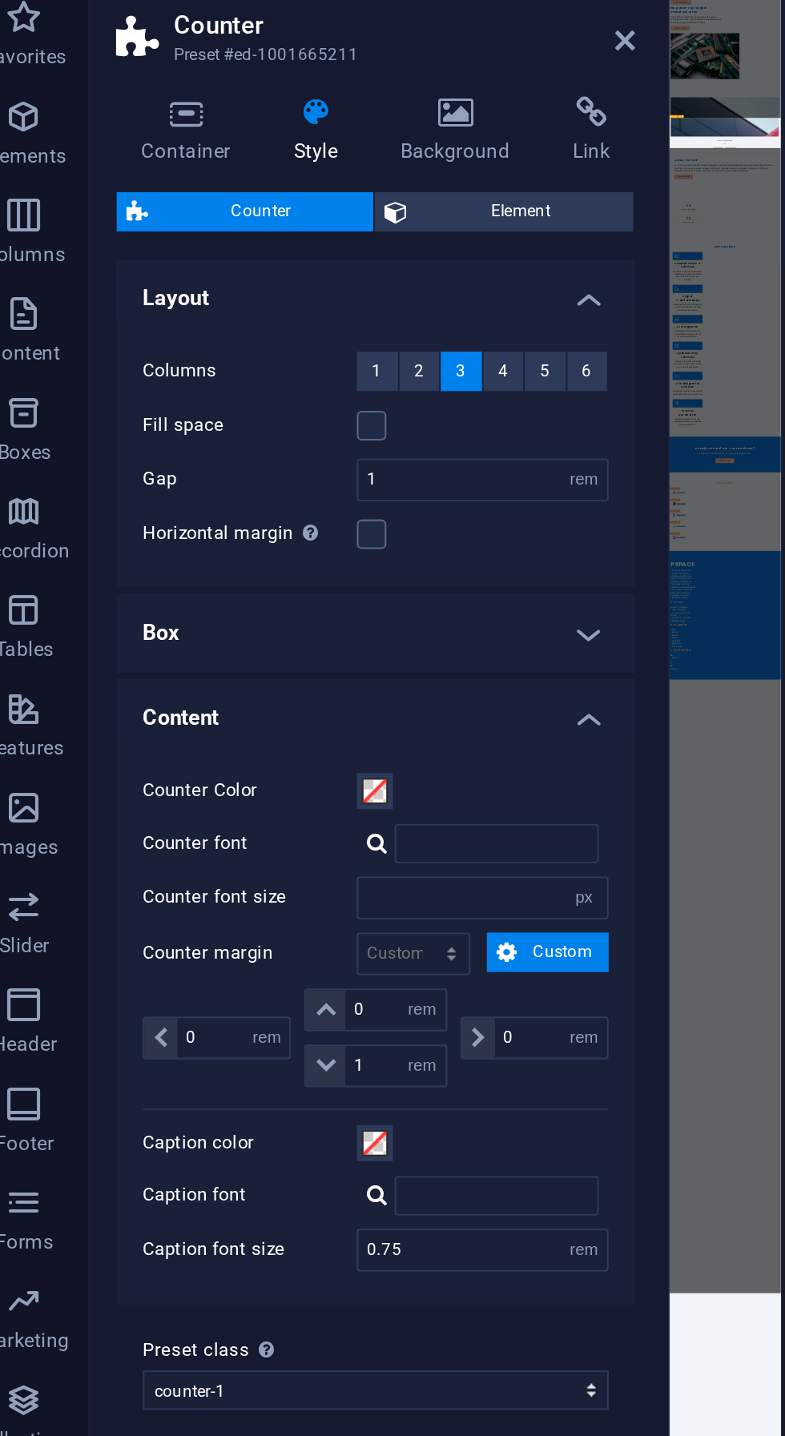
click at [244, 148] on span "Element" at bounding box center [273, 150] width 100 height 19
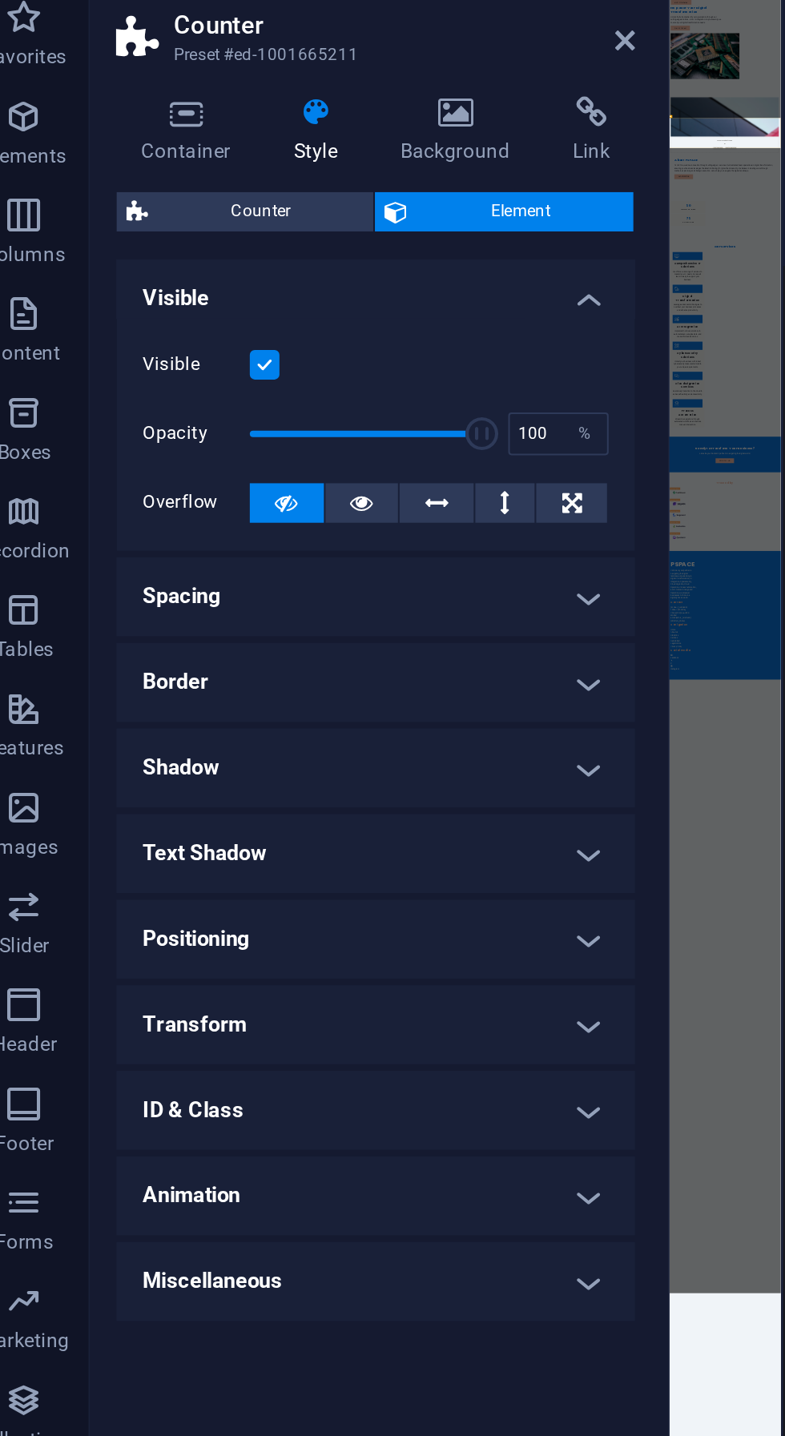
click at [280, 538] on h4 "Transform" at bounding box center [203, 546] width 252 height 38
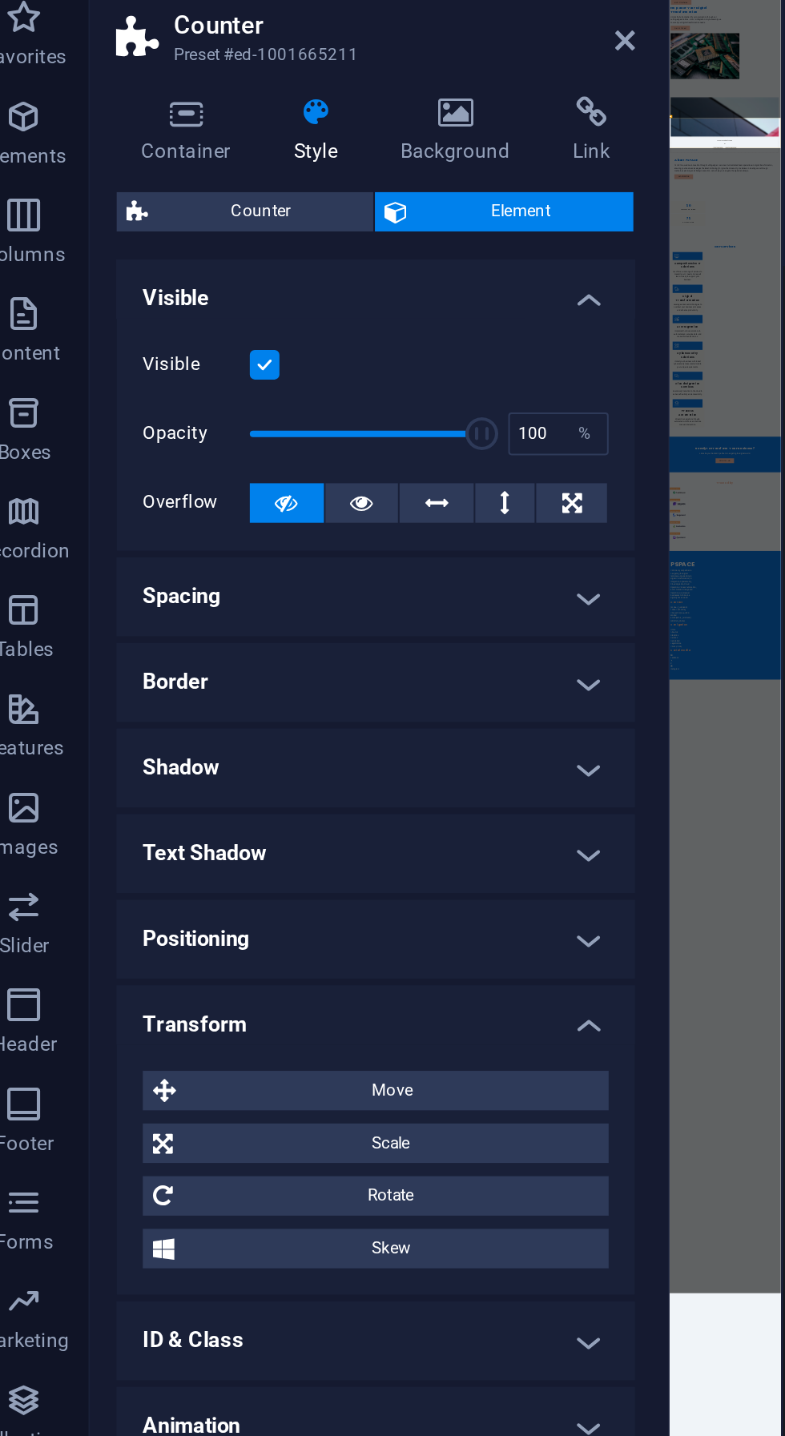
click at [292, 537] on h4 "Transform" at bounding box center [203, 541] width 252 height 29
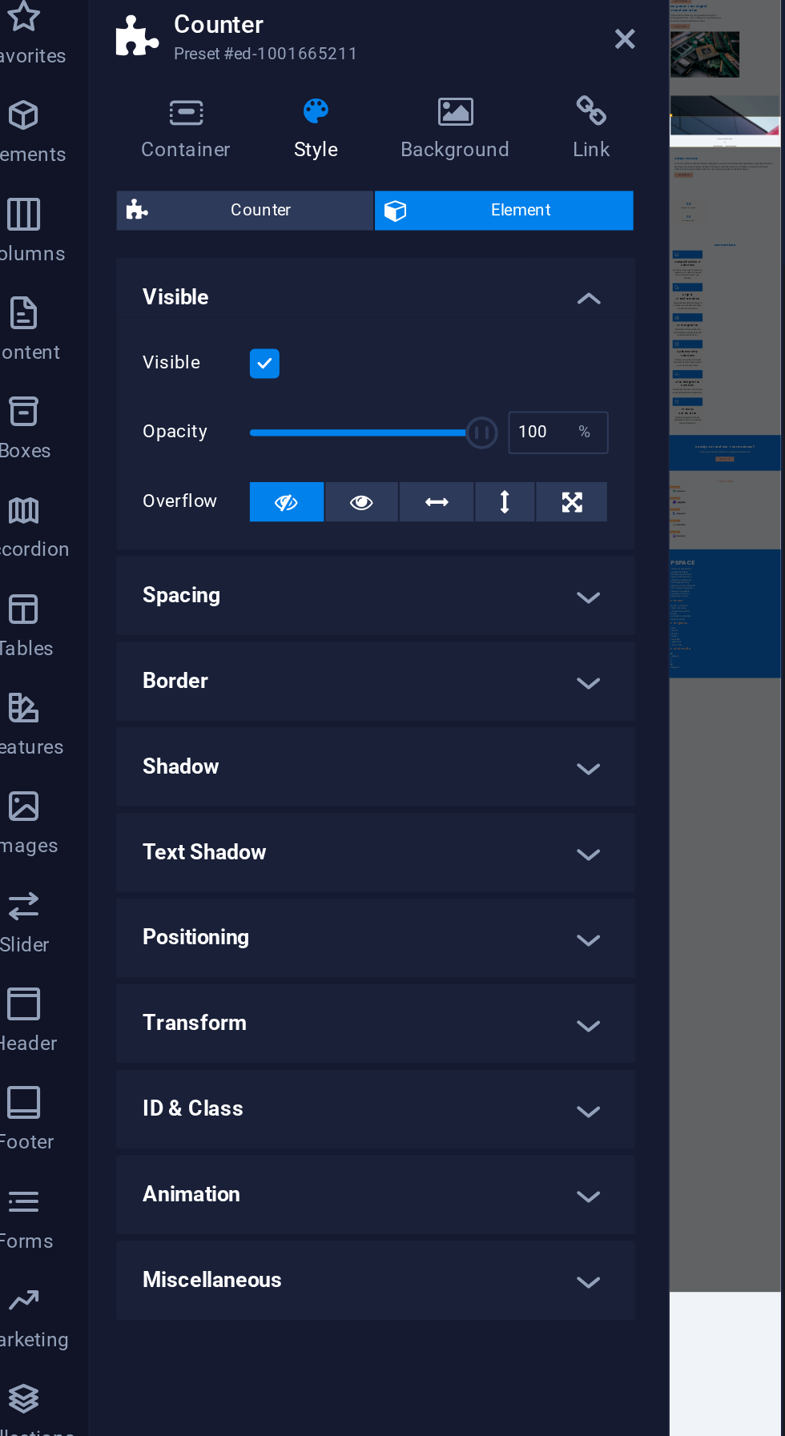
click at [271, 673] on h4 "Miscellaneous" at bounding box center [203, 671] width 252 height 38
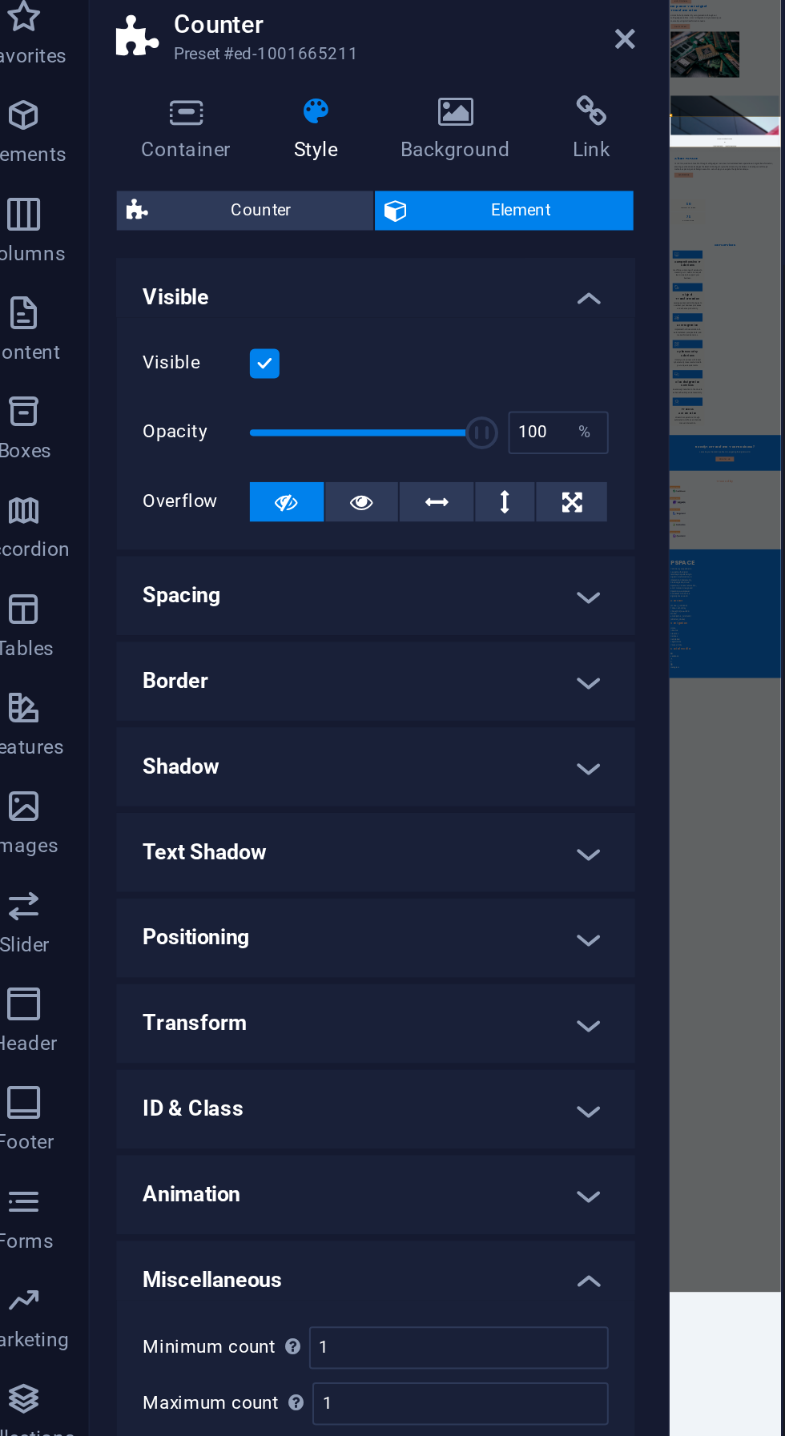
click at [287, 654] on h4 "Miscellaneous" at bounding box center [203, 666] width 252 height 29
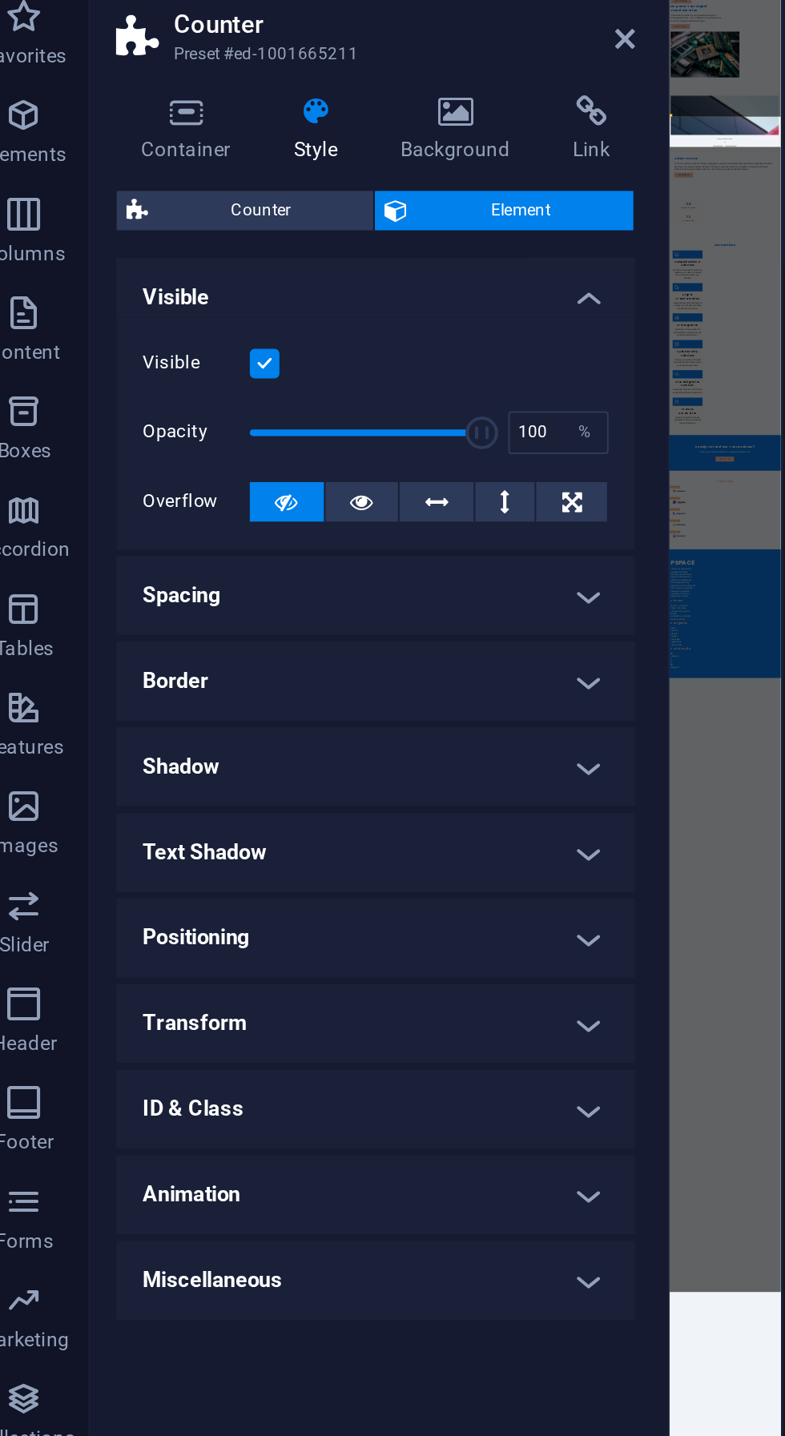
click at [276, 626] on h4 "Animation" at bounding box center [203, 629] width 252 height 38
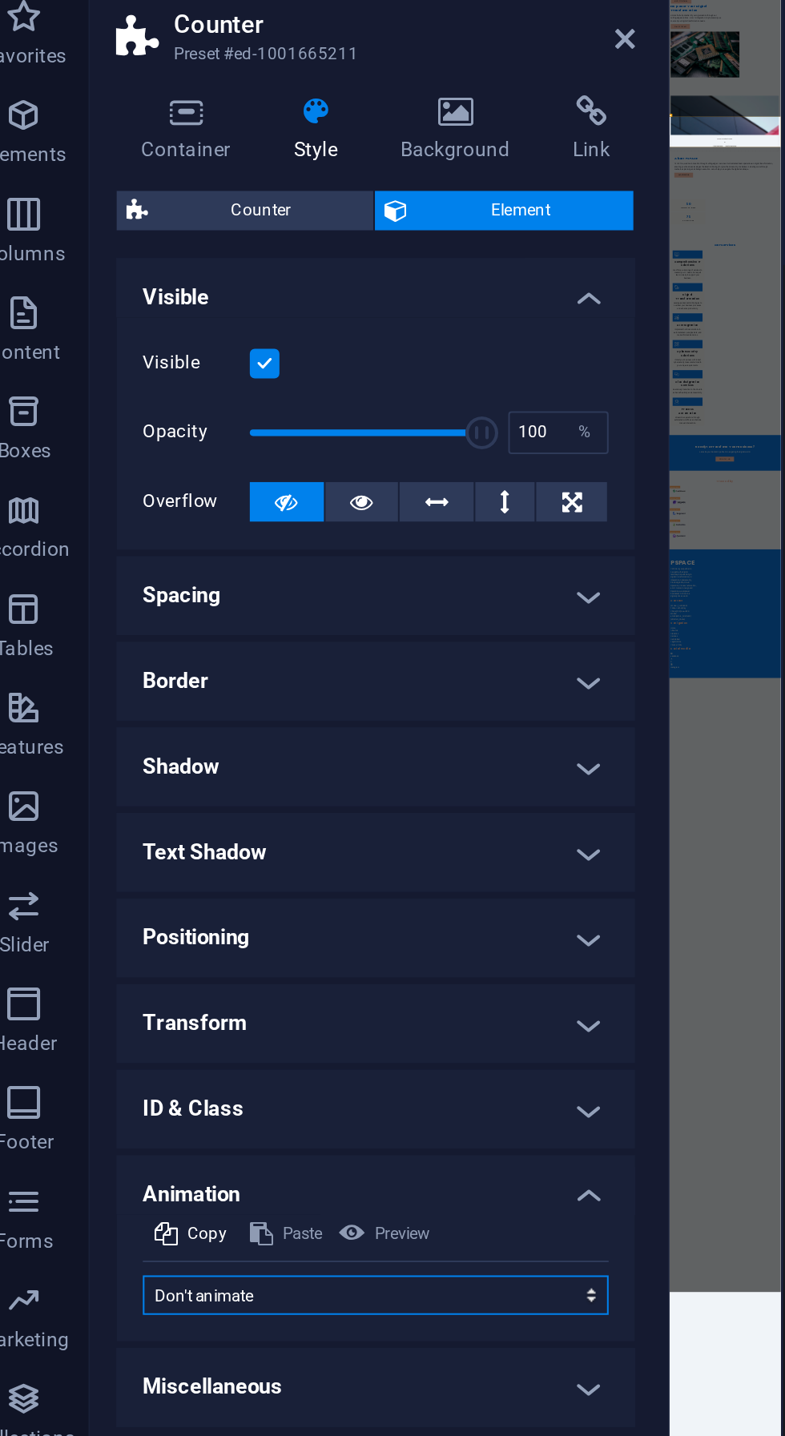
click at [300, 677] on select "Don't animate Show / Hide Slide up/down Zoom in/out Slide left to right Slide r…" at bounding box center [203, 678] width 227 height 19
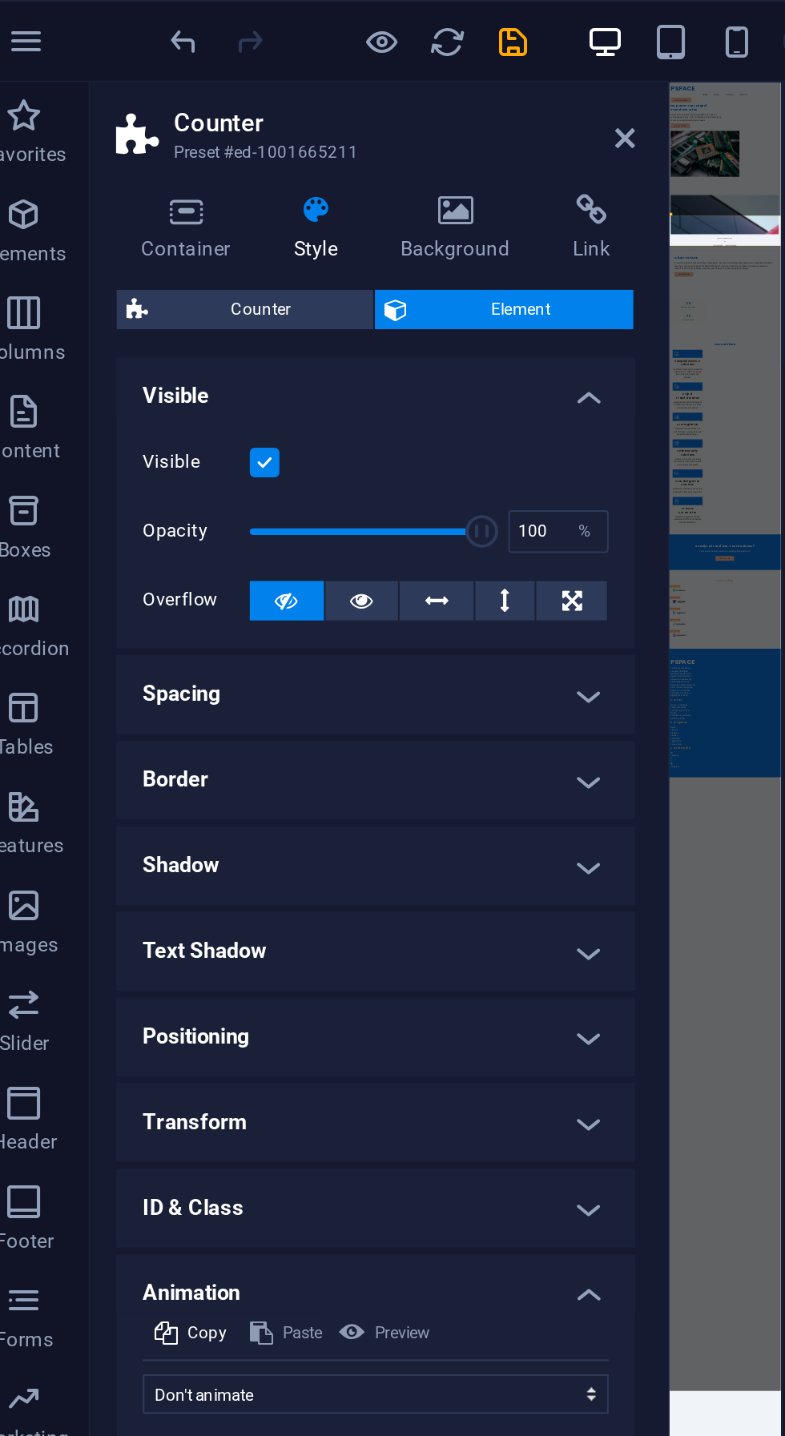
click at [109, 115] on h4 "Container" at bounding box center [114, 112] width 74 height 34
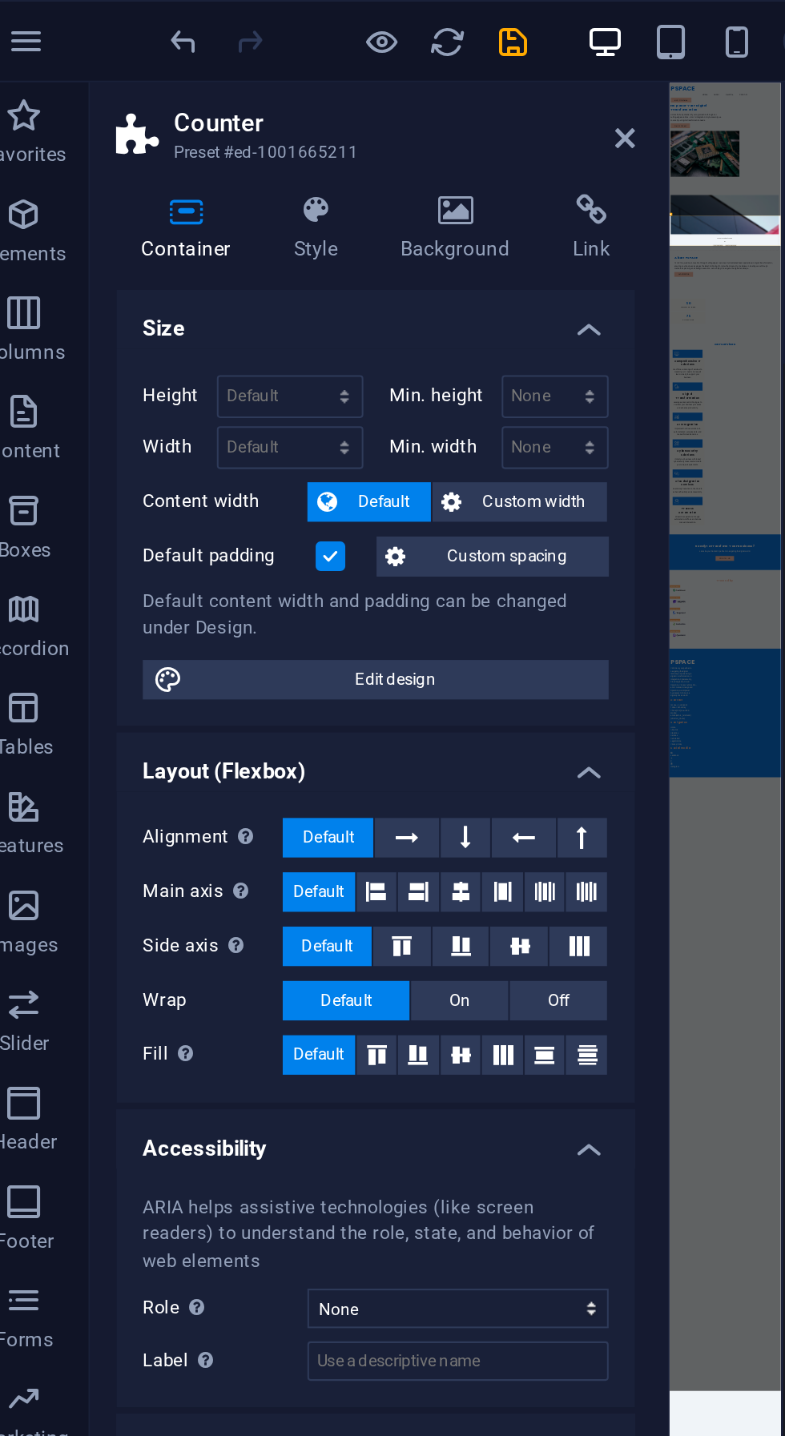
click at [168, 113] on h4 "Style" at bounding box center [177, 112] width 52 height 34
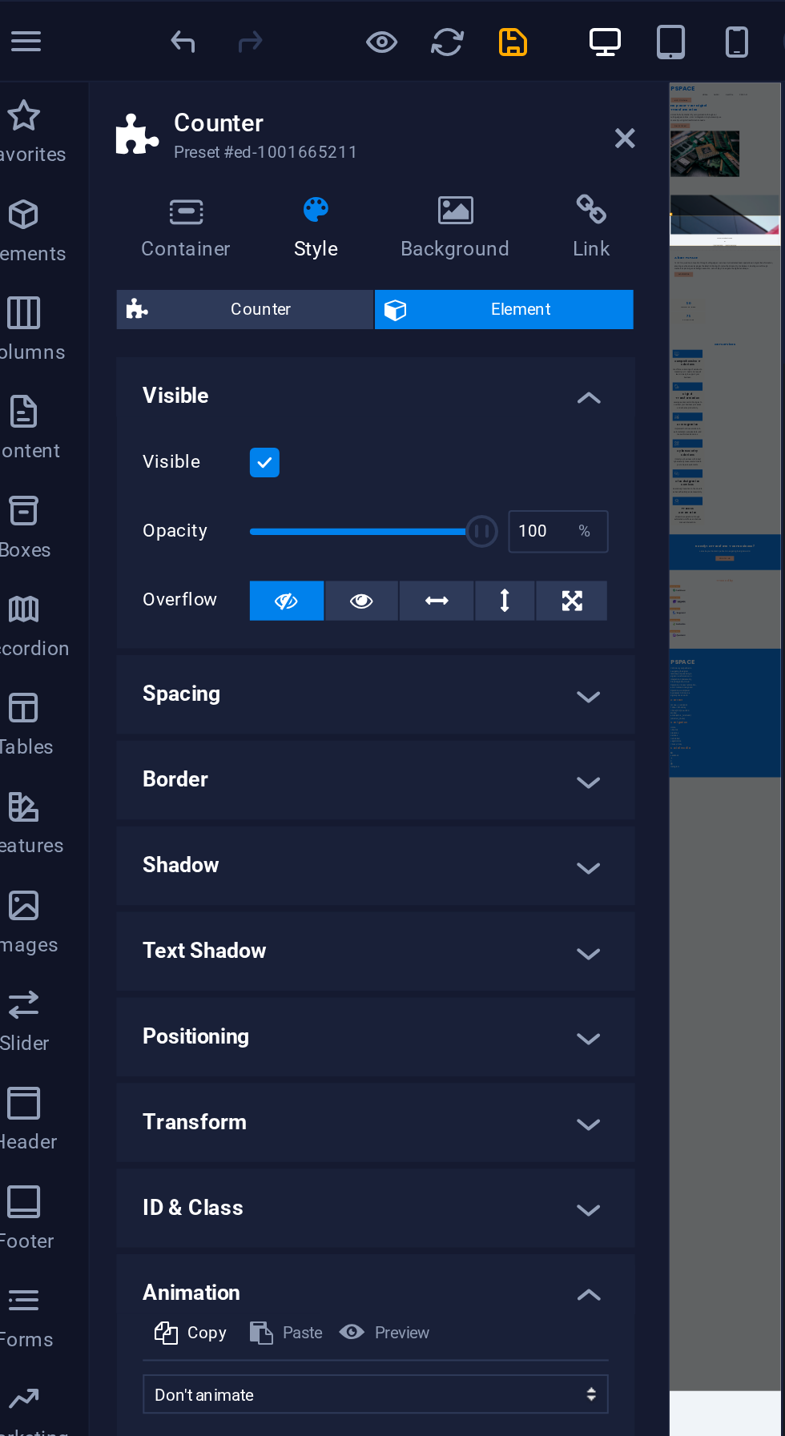
click at [131, 149] on span "Counter" at bounding box center [147, 150] width 100 height 19
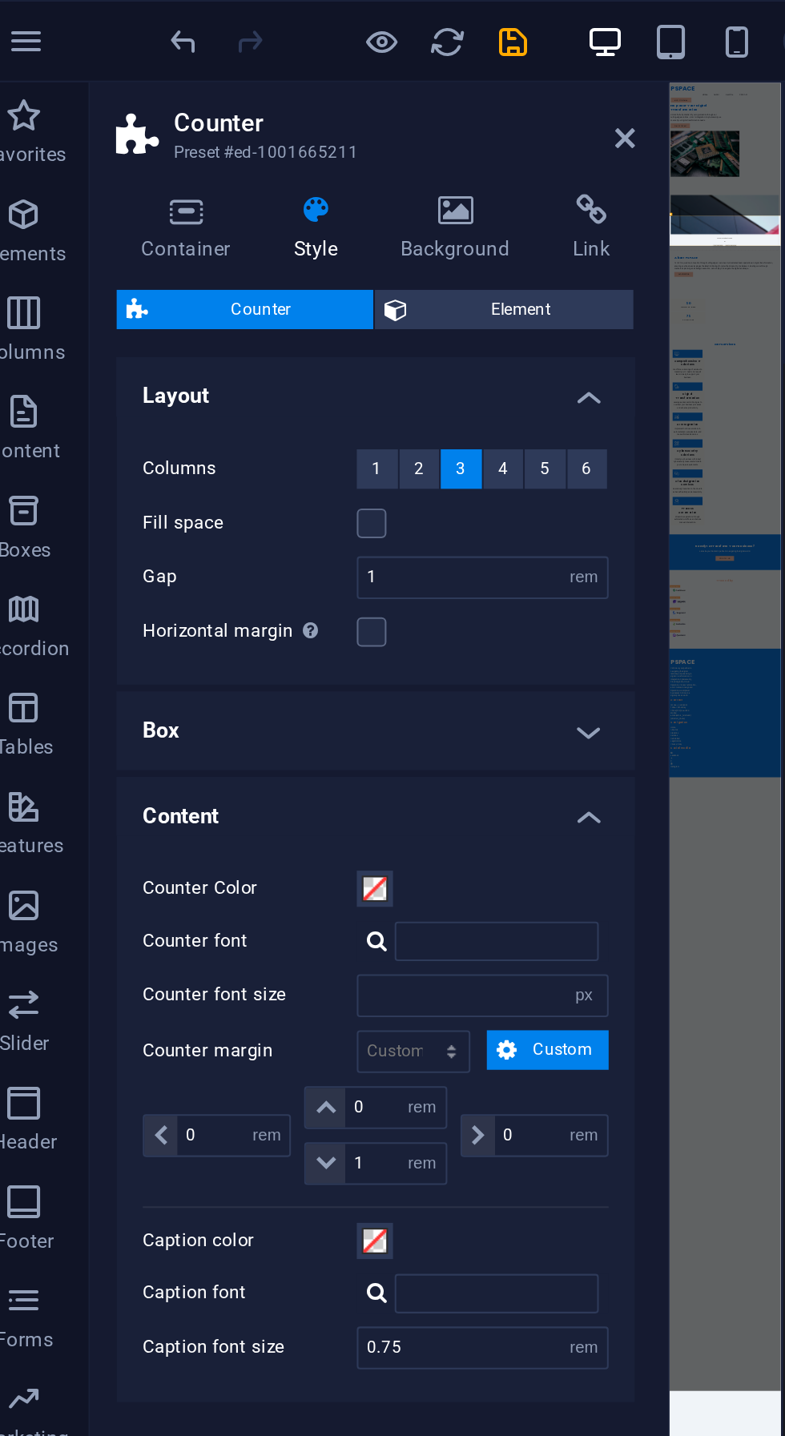
click at [223, 227] on span "2" at bounding box center [224, 228] width 5 height 19
click at [295, 348] on h4 "Box" at bounding box center [203, 355] width 252 height 38
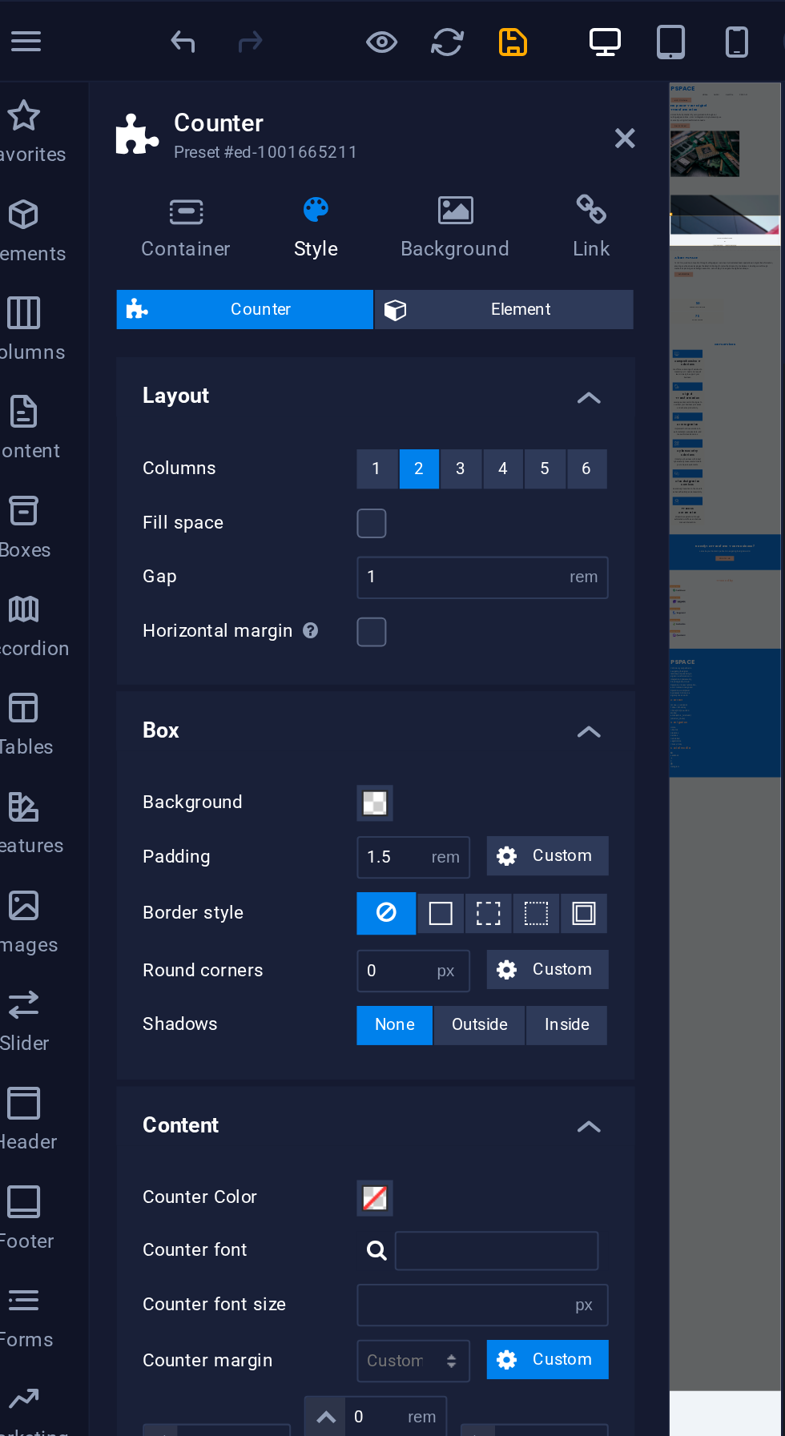
click at [107, 354] on h4 "Box" at bounding box center [203, 350] width 252 height 29
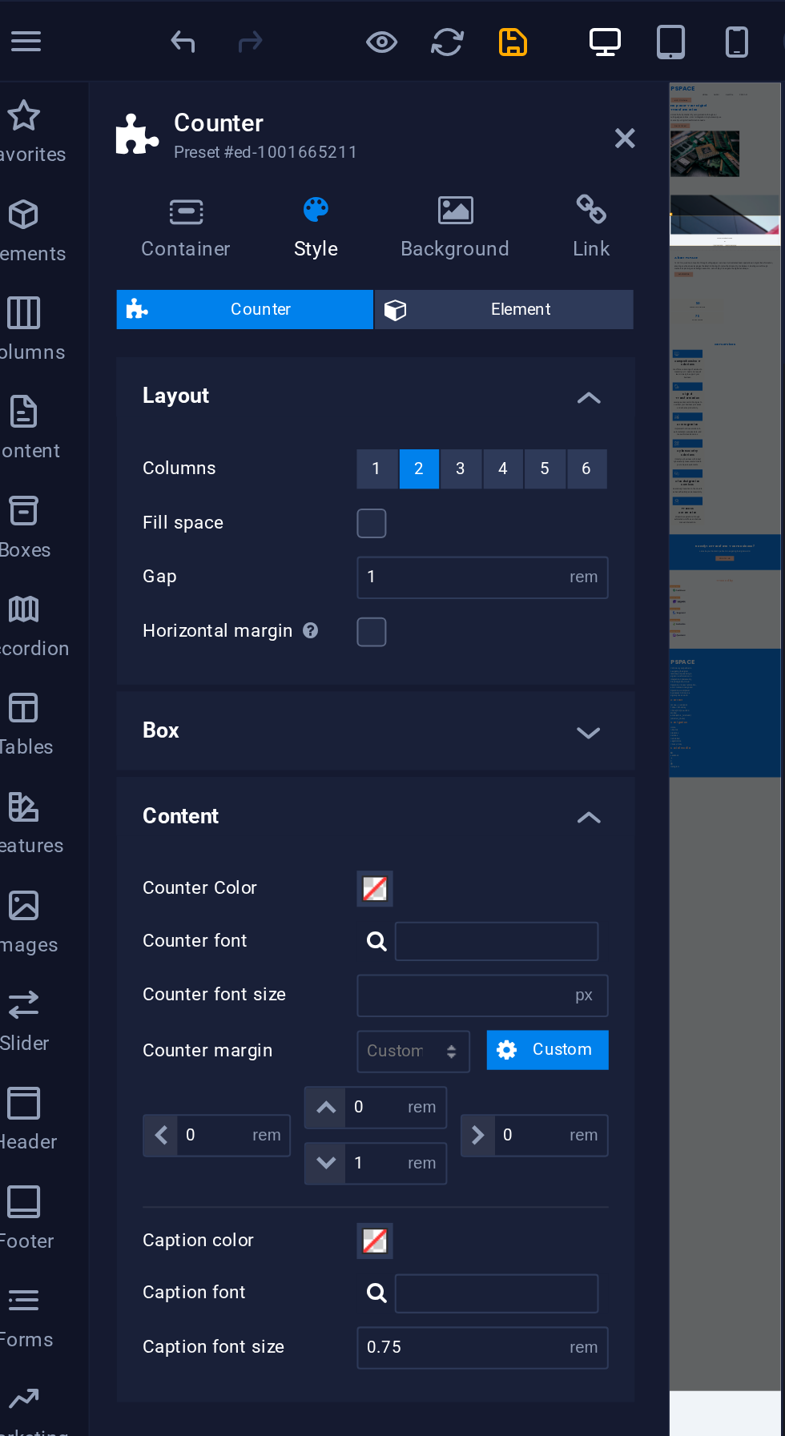
click at [323, 65] on icon at bounding box center [325, 67] width 10 height 13
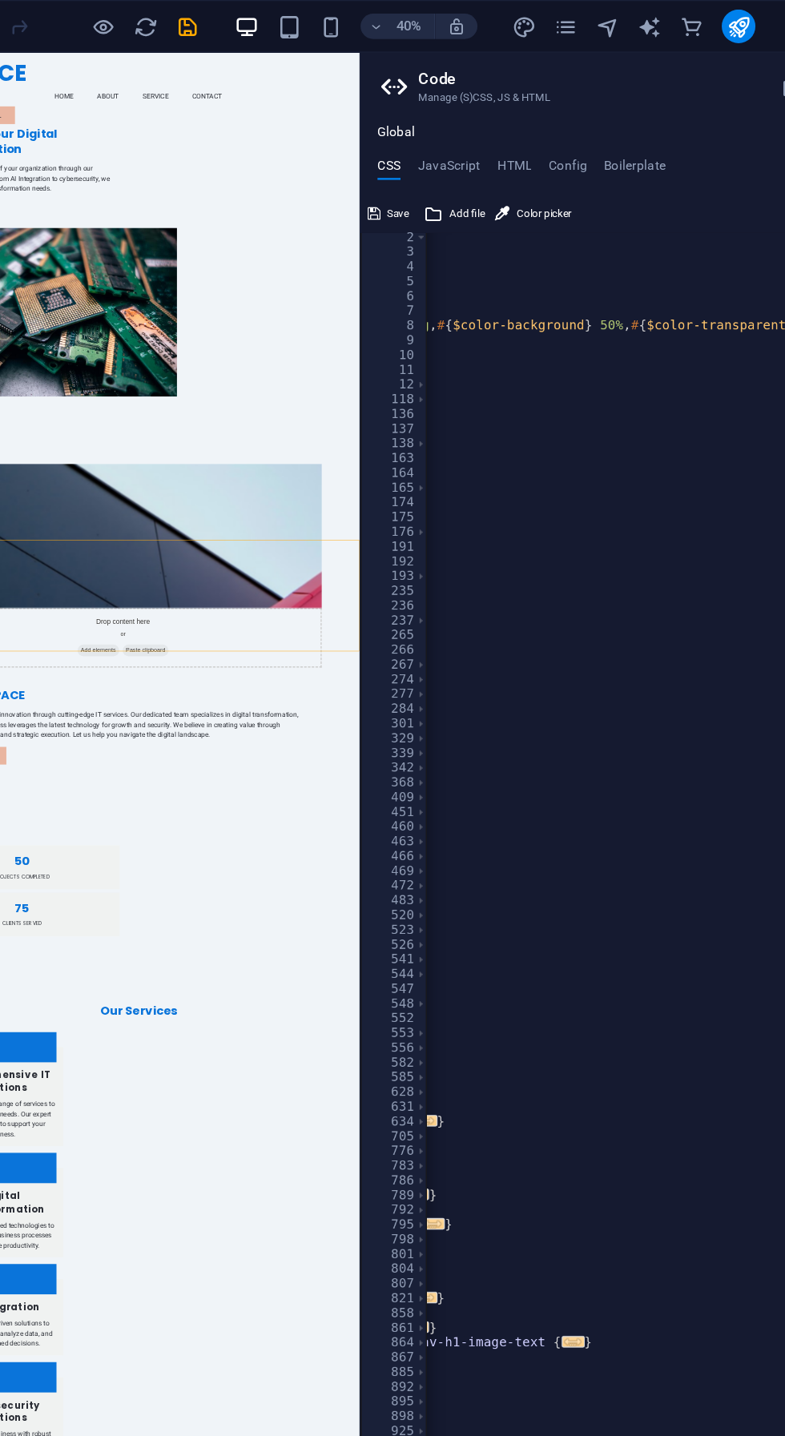
scroll to position [0, 0]
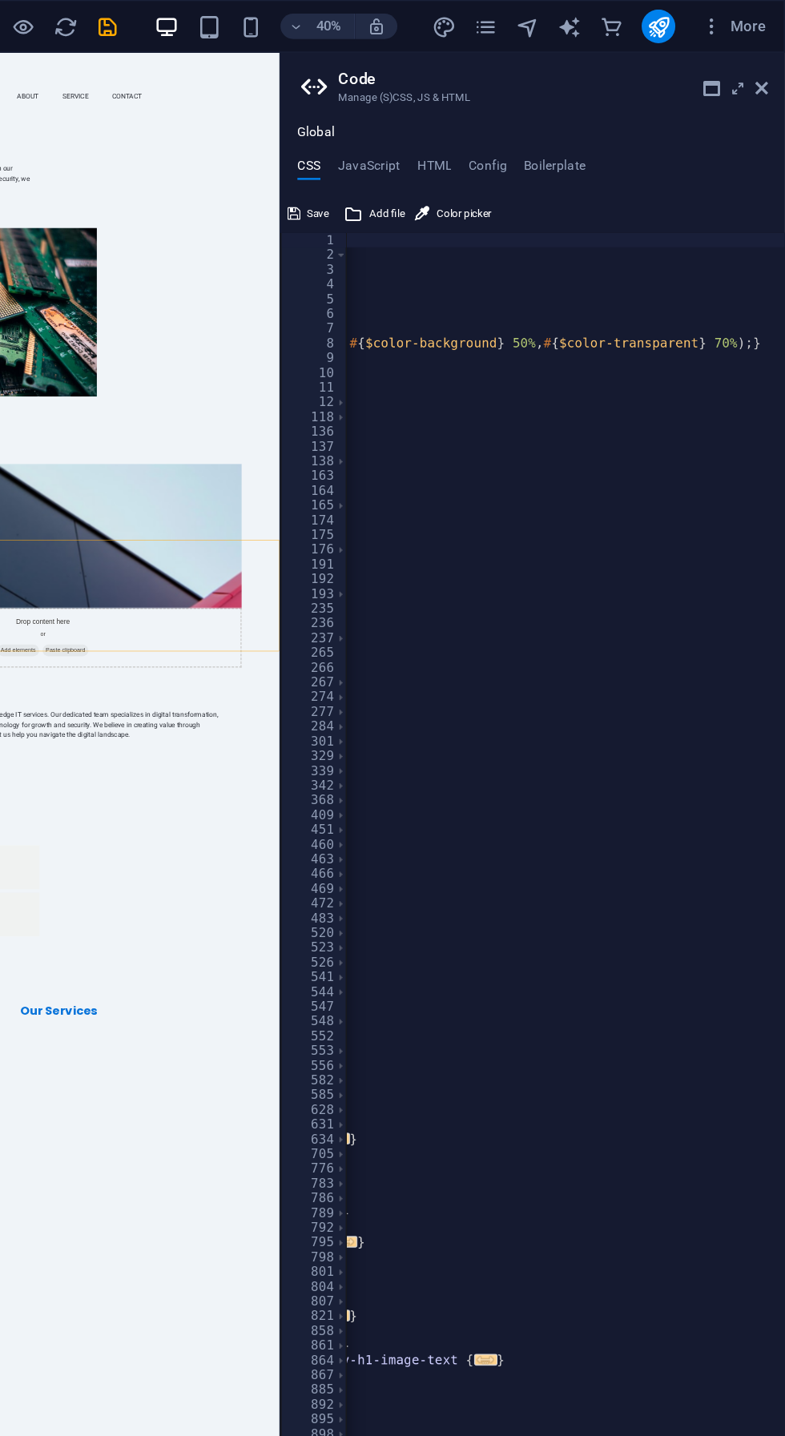
click at [768, 73] on icon at bounding box center [767, 67] width 10 height 13
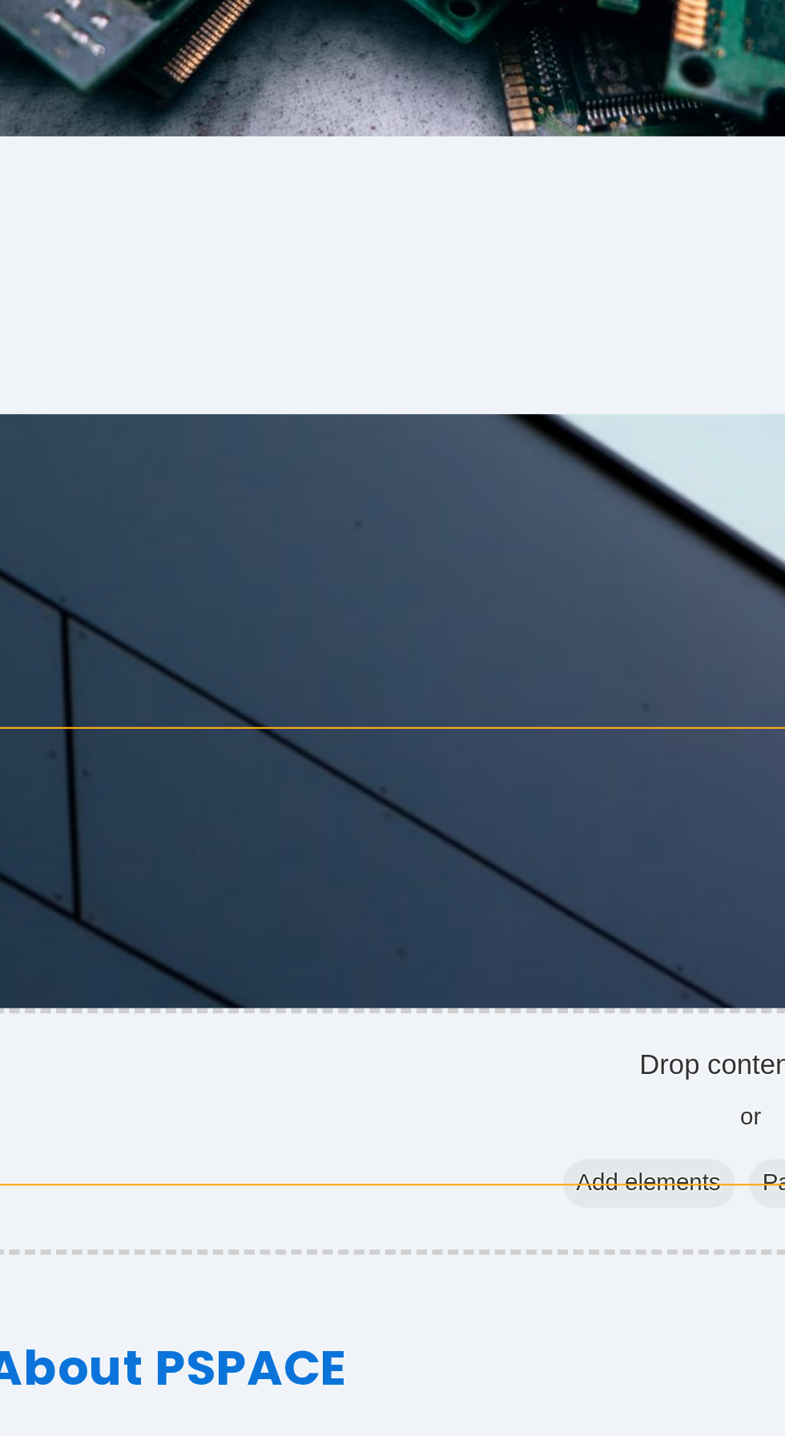
click at [103, 250] on div "50" at bounding box center [102, 261] width 333 height 22
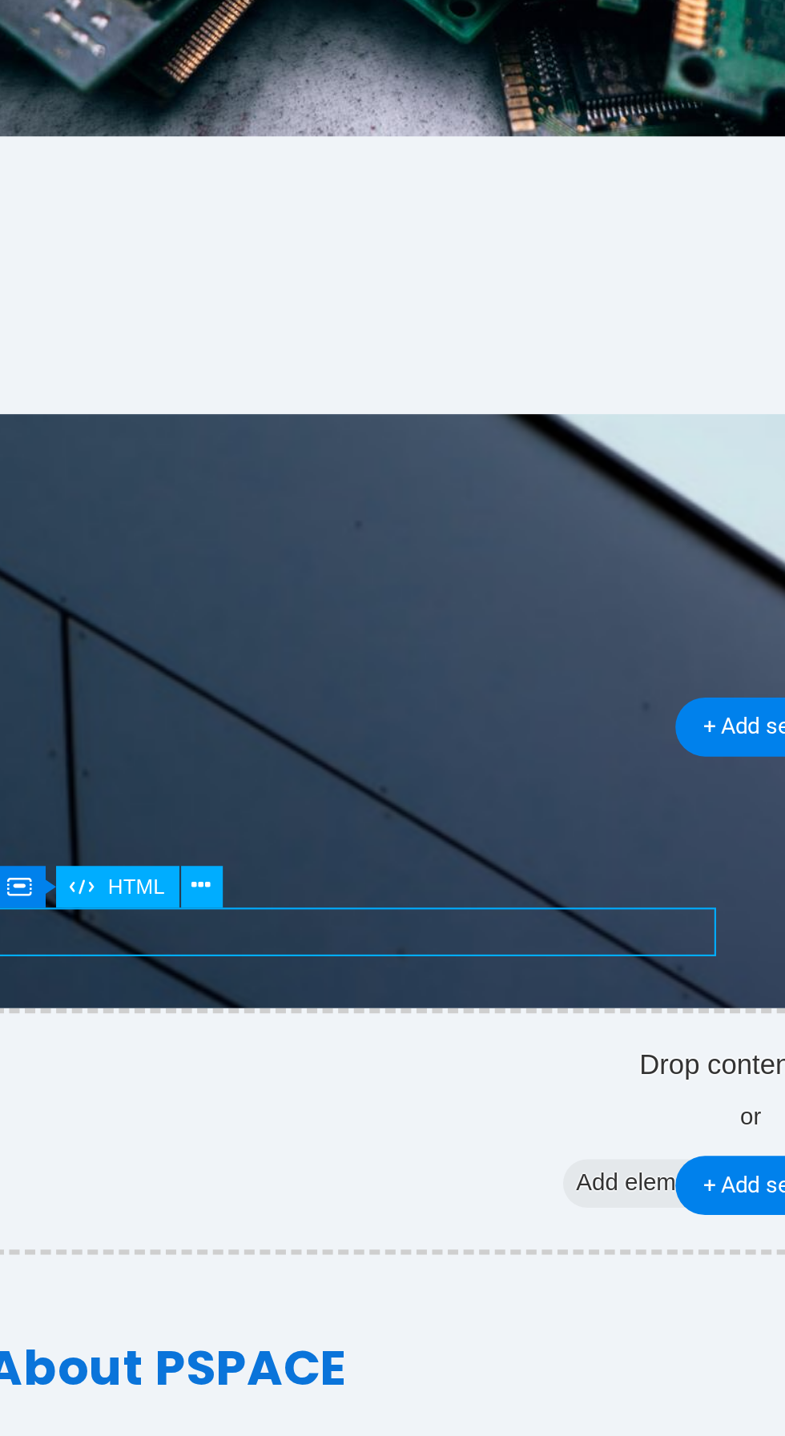
click at [188, 937] on icon at bounding box center [187, 936] width 8 height 15
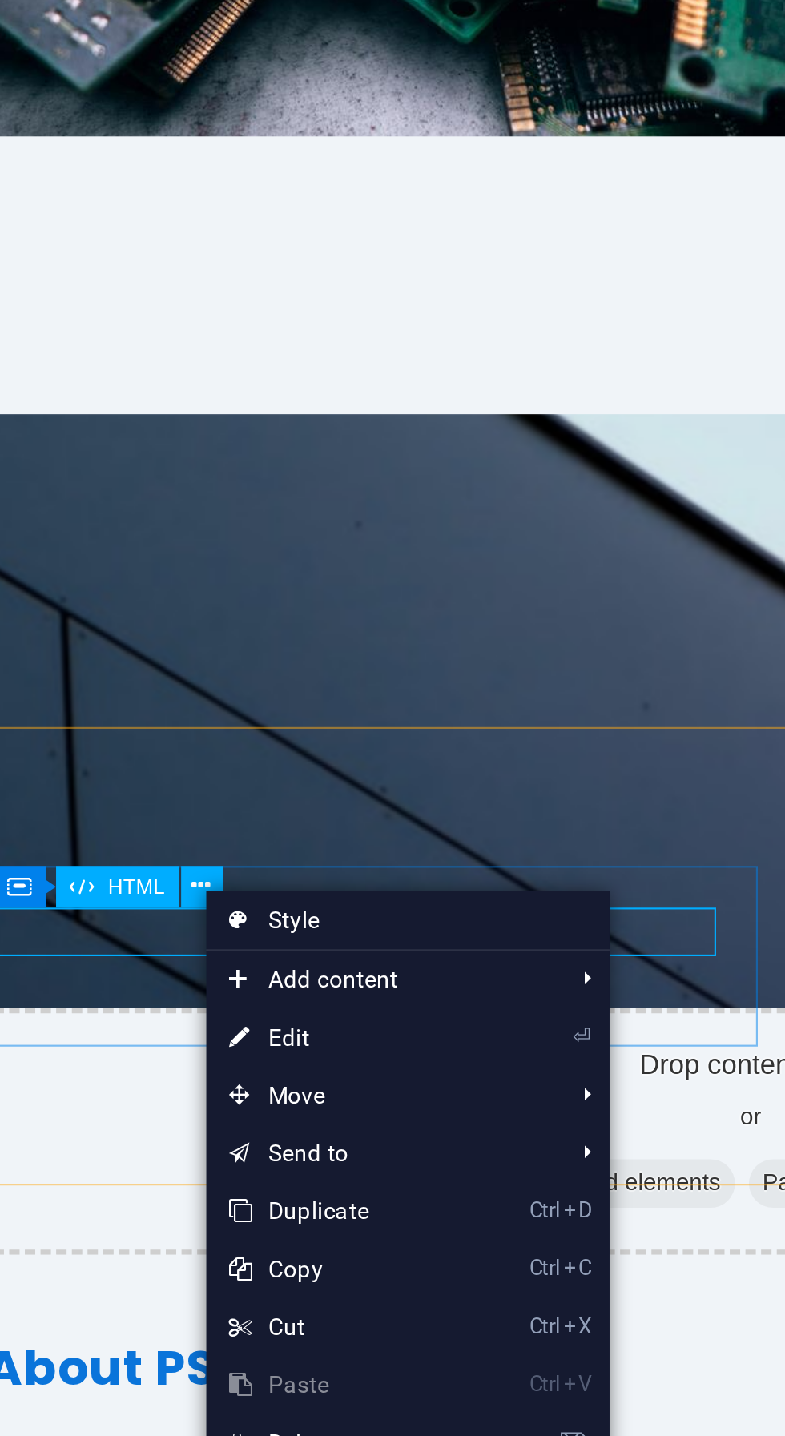
click at [272, 1001] on link "⏎ Edit" at bounding box center [243, 1000] width 107 height 24
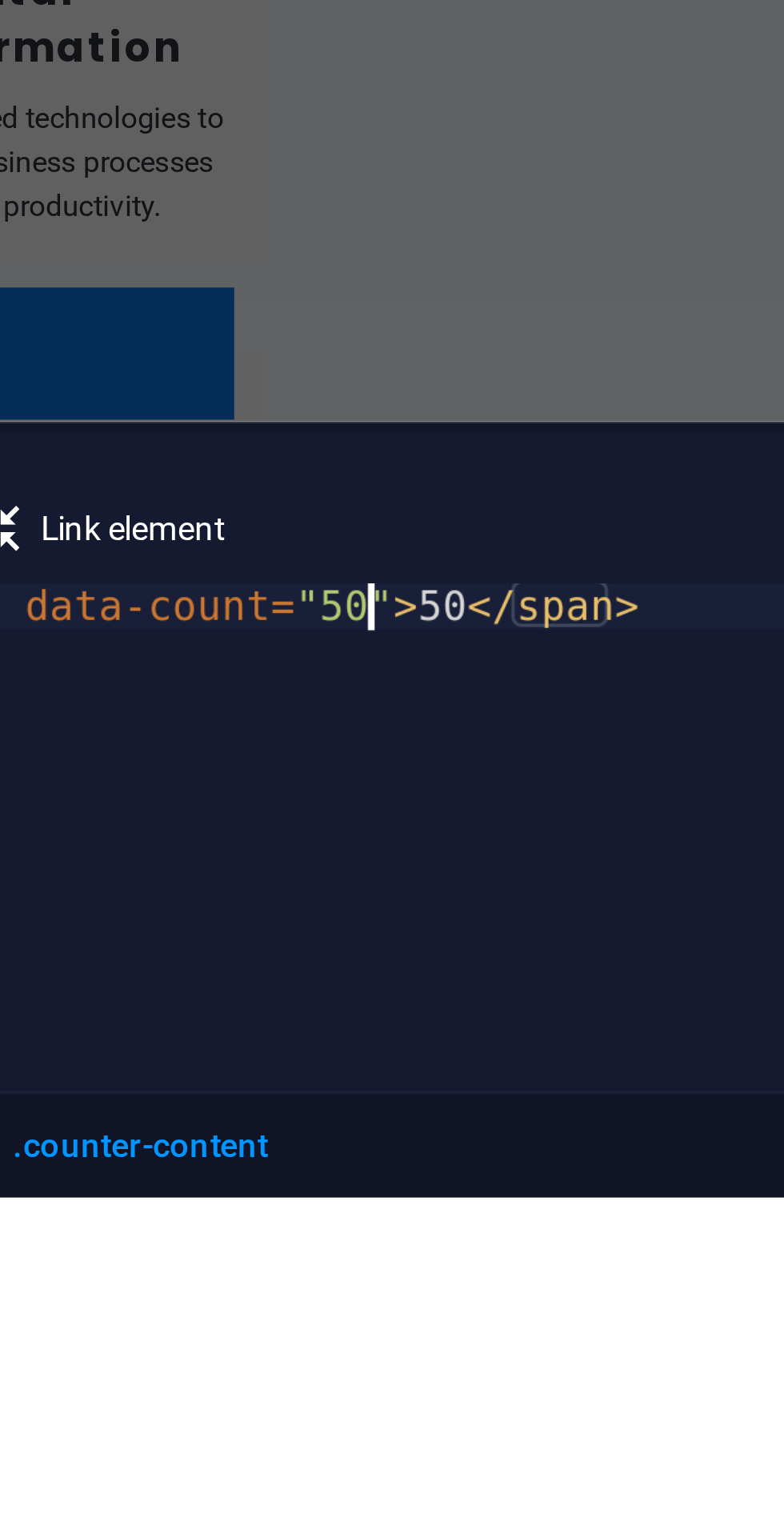
click at [508, 1379] on div "< span data-count = "50" > 50 </ span >" at bounding box center [580, 1440] width 381 height 131
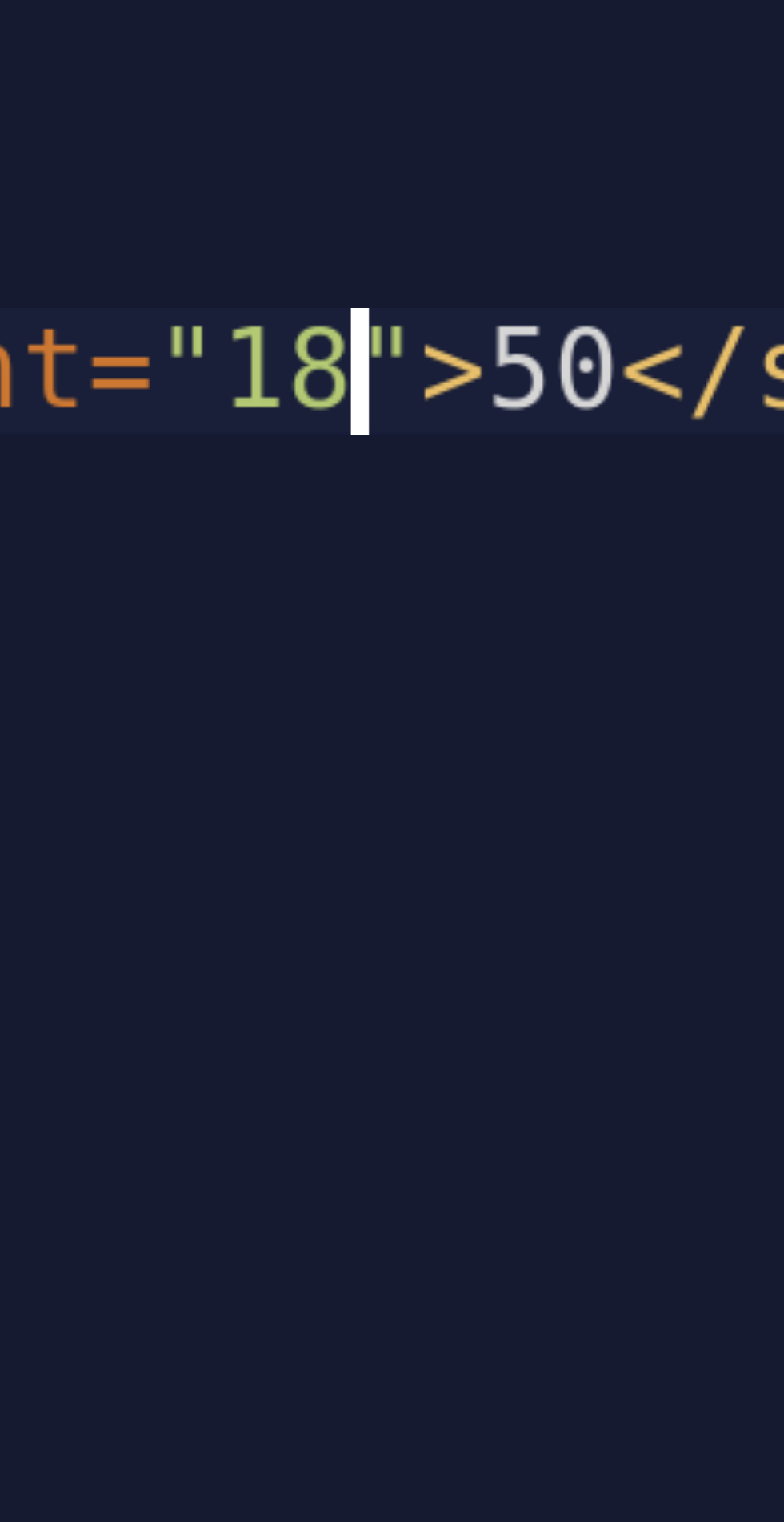
click at [531, 1380] on div "< span data-count = "18" > 50 </ span >" at bounding box center [580, 1440] width 381 height 131
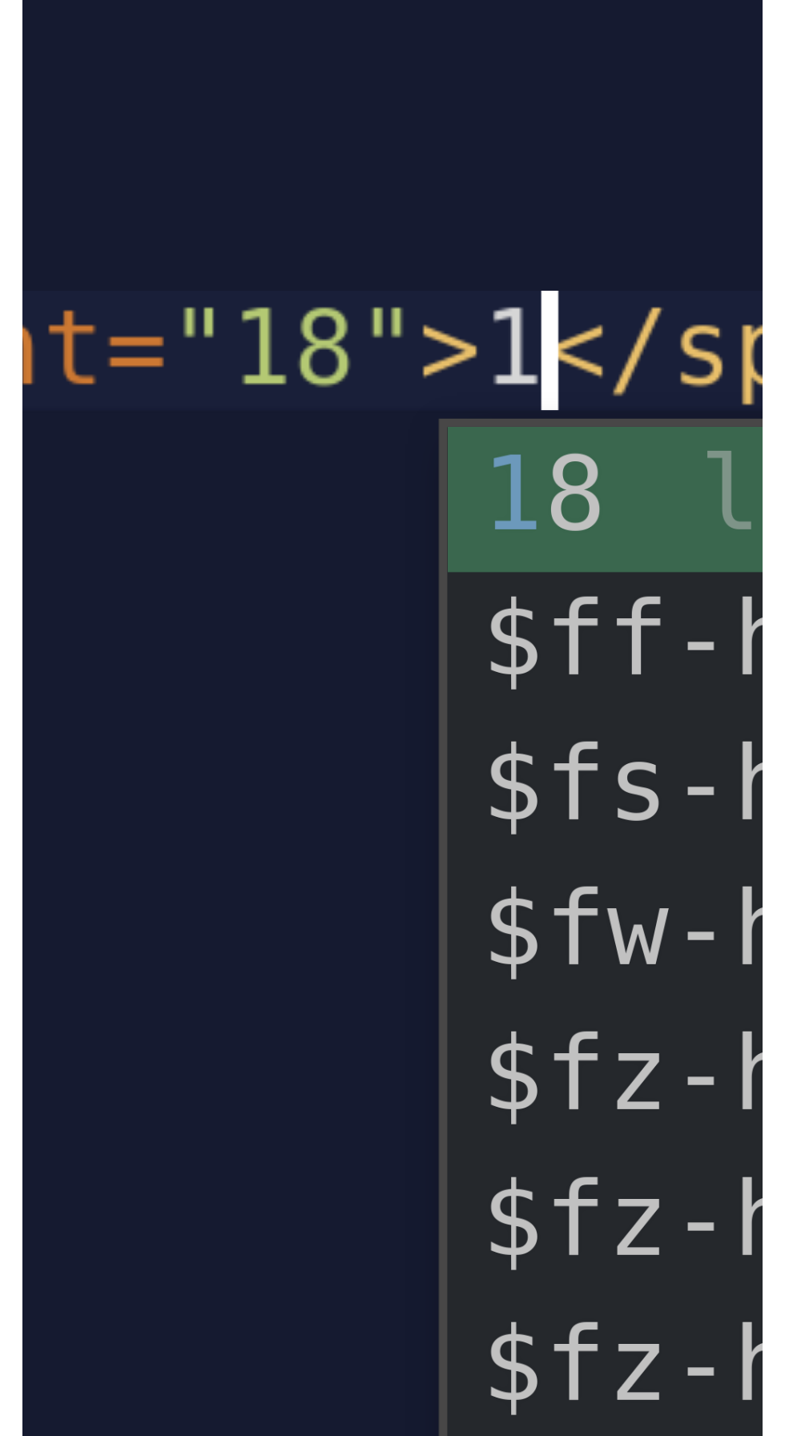
scroll to position [0, 10]
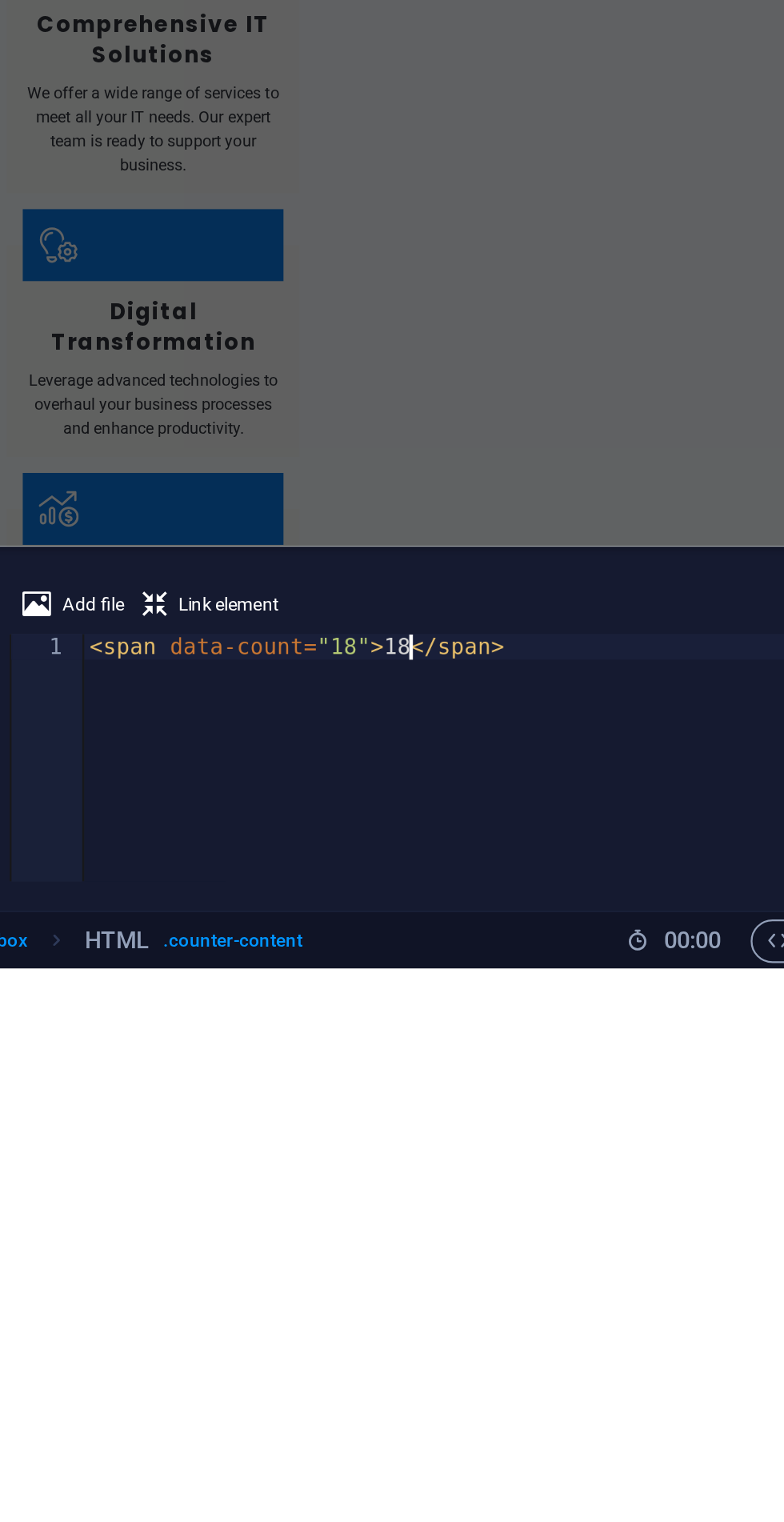
click at [437, 1362] on span "Link element" at bounding box center [454, 1362] width 44 height 19
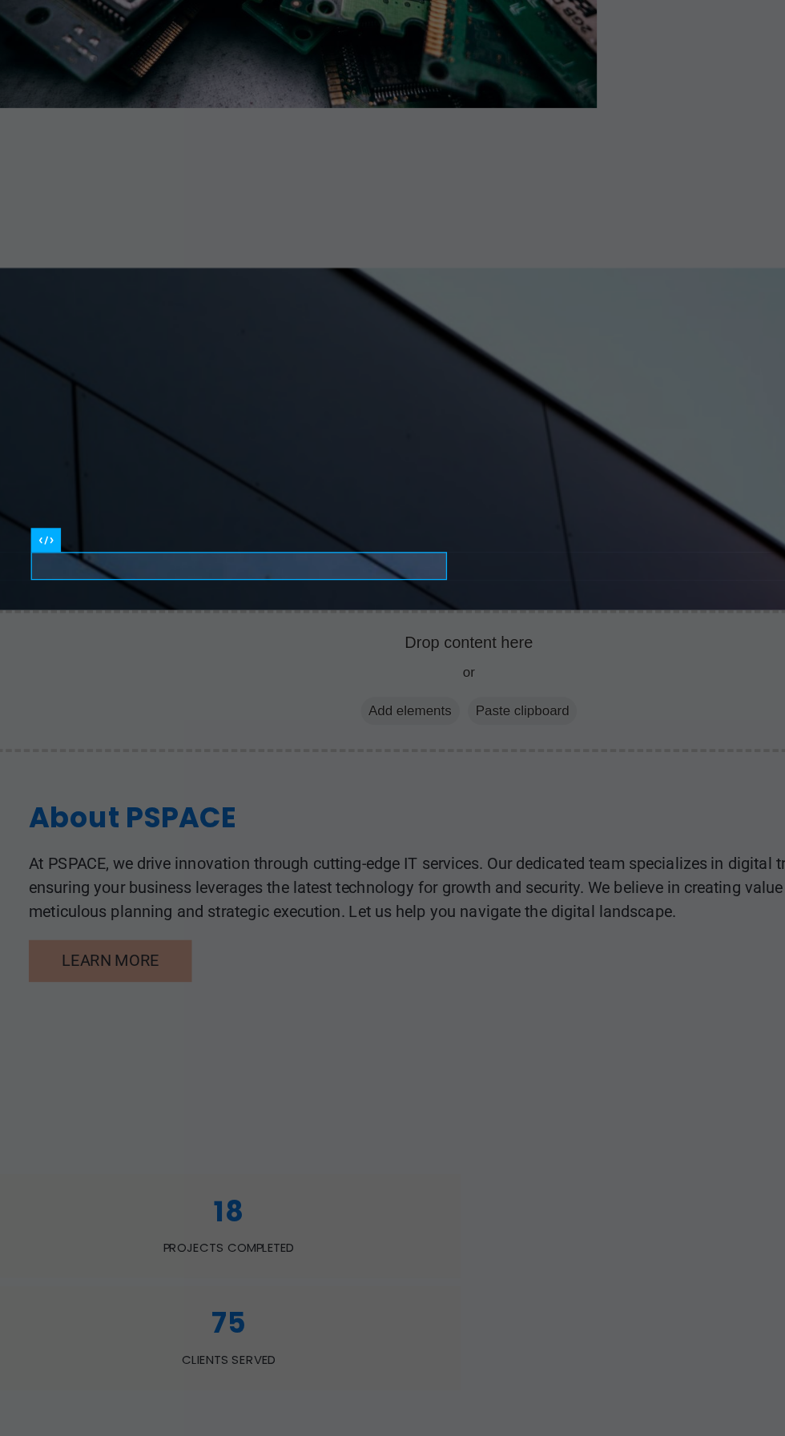
type textarea "<span data-count="18">18<a href="#ed-1001663519" class="wv-link-elm"></a></span>"
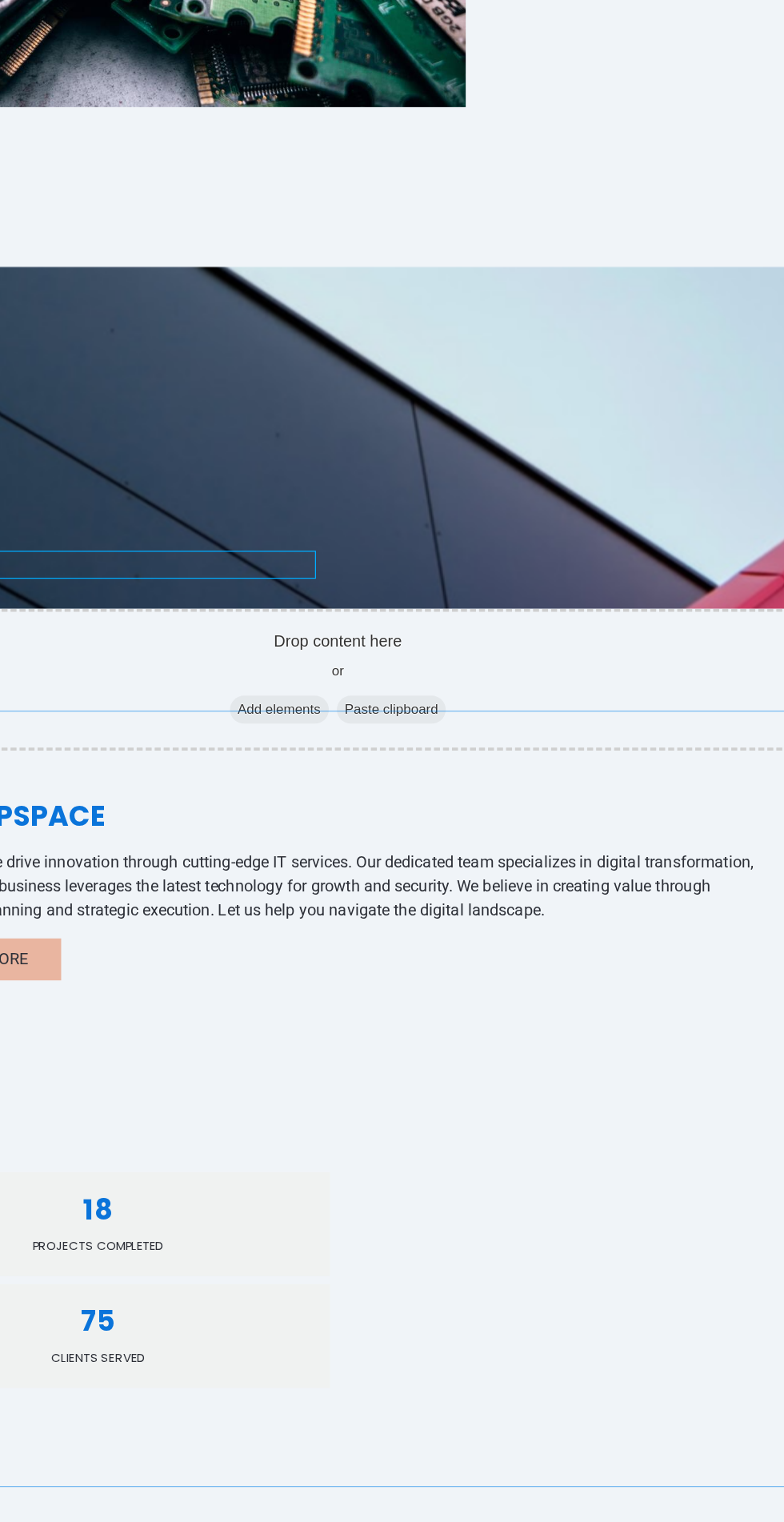
click at [215, 908] on div "75" at bounding box center [48, 919] width 333 height 22
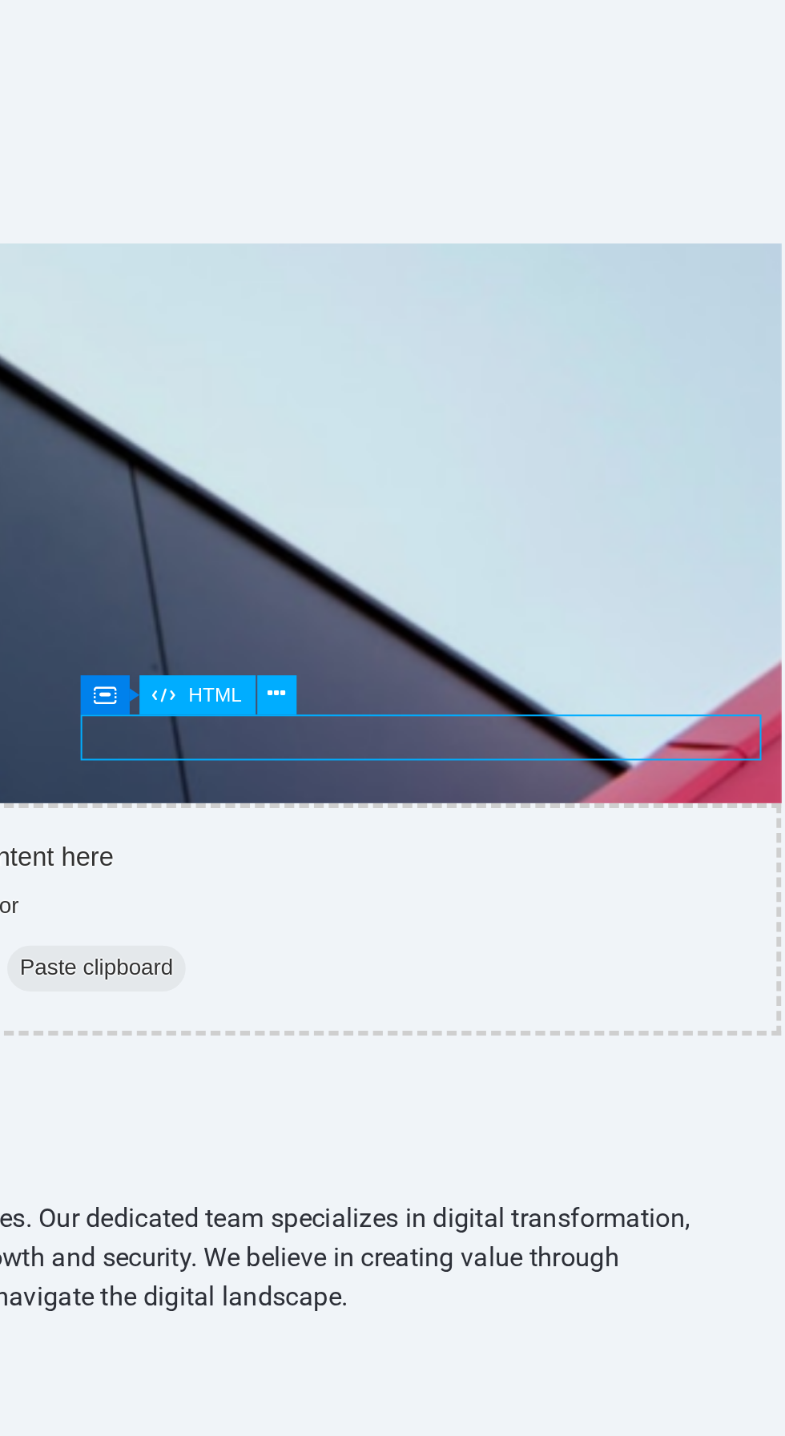
scroll to position [320, 0]
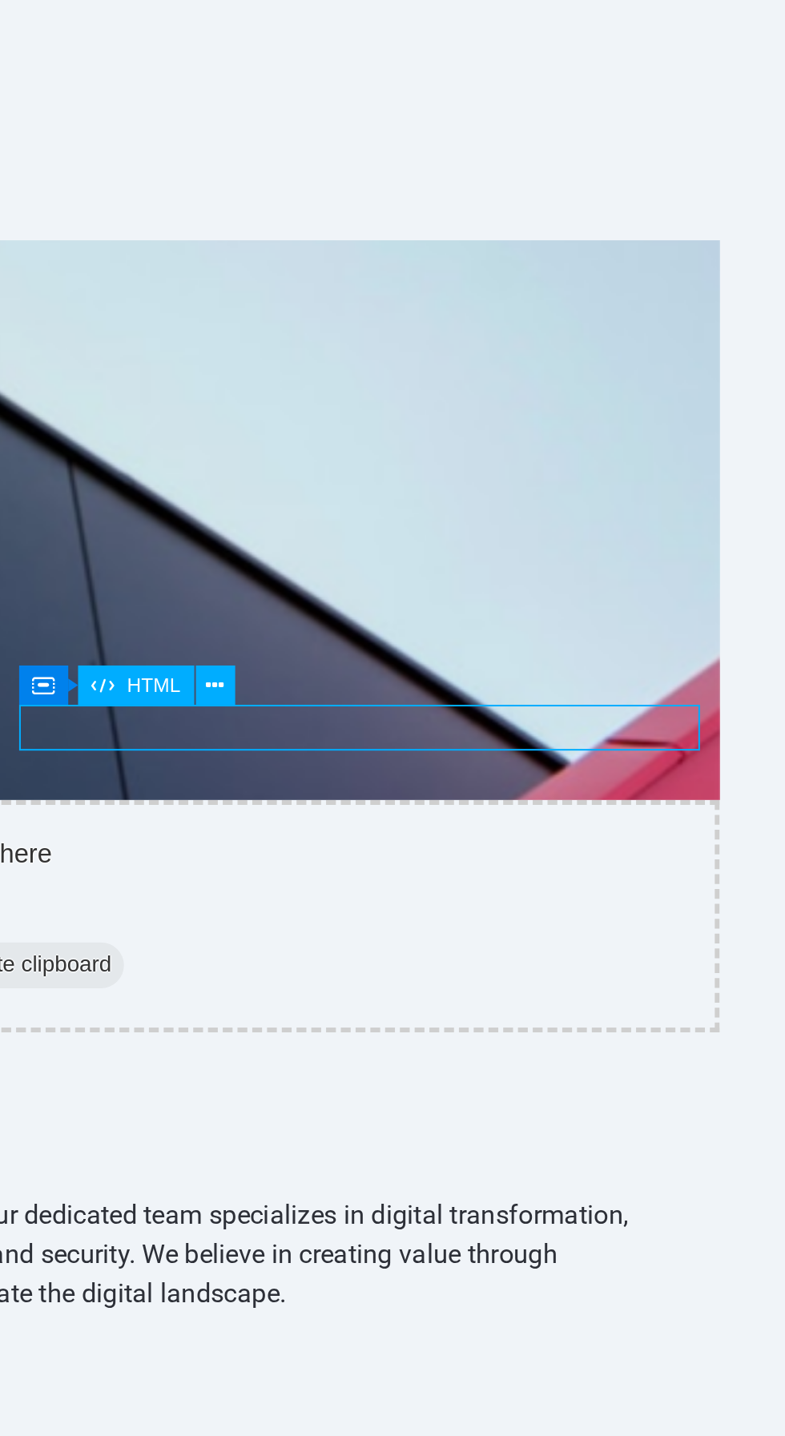
click at [493, 657] on div "HTML" at bounding box center [498, 652] width 51 height 18
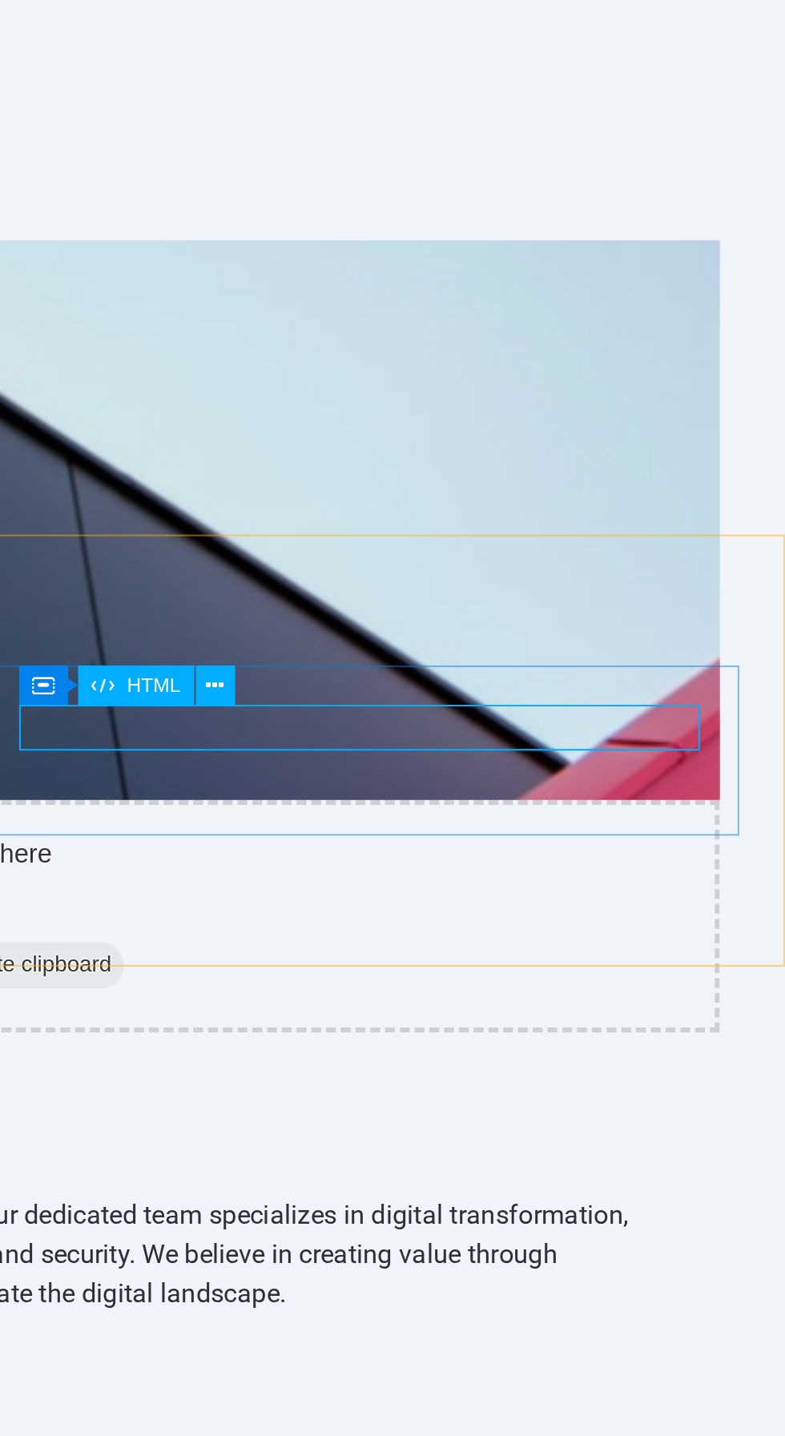
click at [501, 651] on span "HTML" at bounding box center [506, 652] width 23 height 9
click at [498, 654] on span "HTML" at bounding box center [506, 652] width 23 height 9
click at [535, 658] on icon at bounding box center [533, 652] width 8 height 15
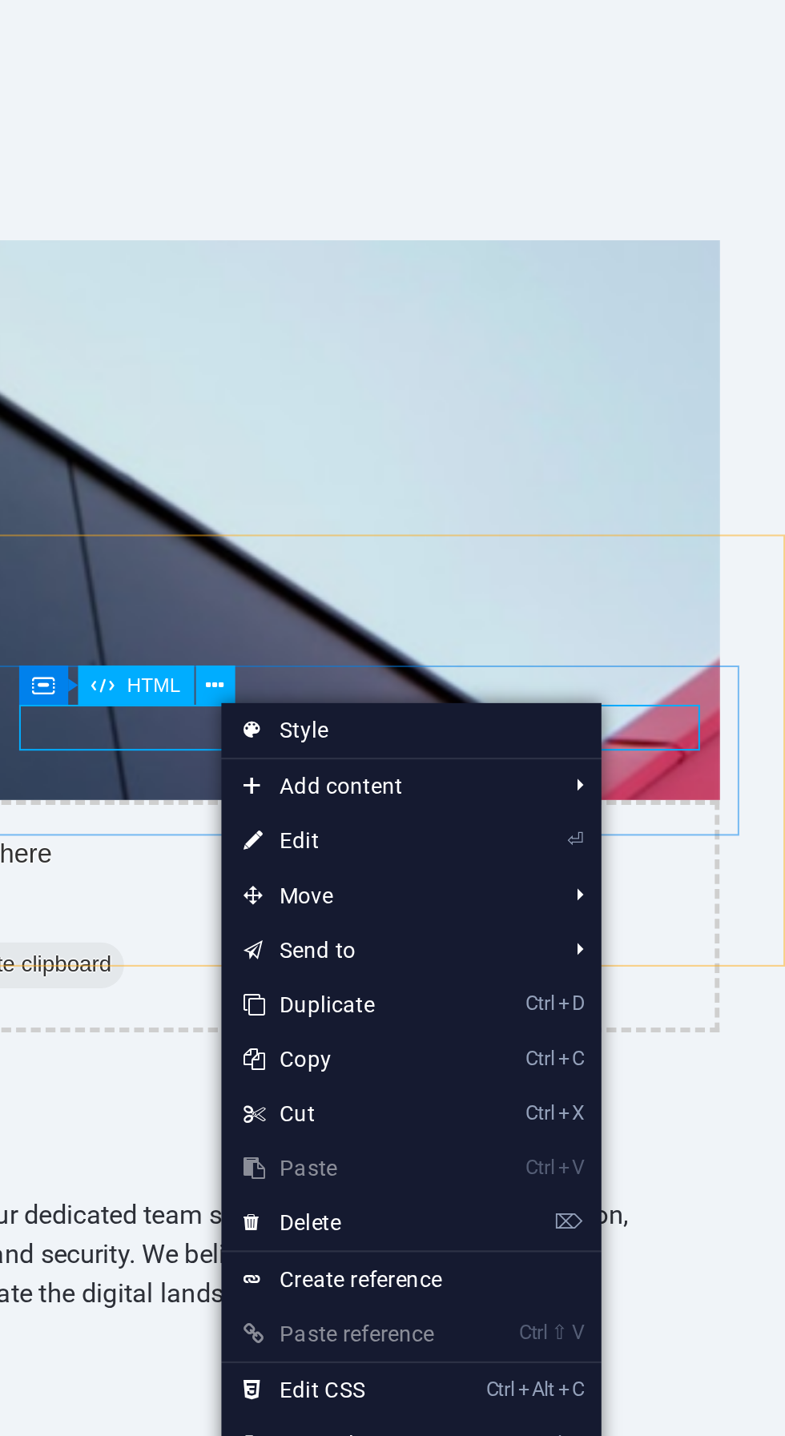
click at [628, 721] on link "⏎ Edit" at bounding box center [590, 721] width 107 height 24
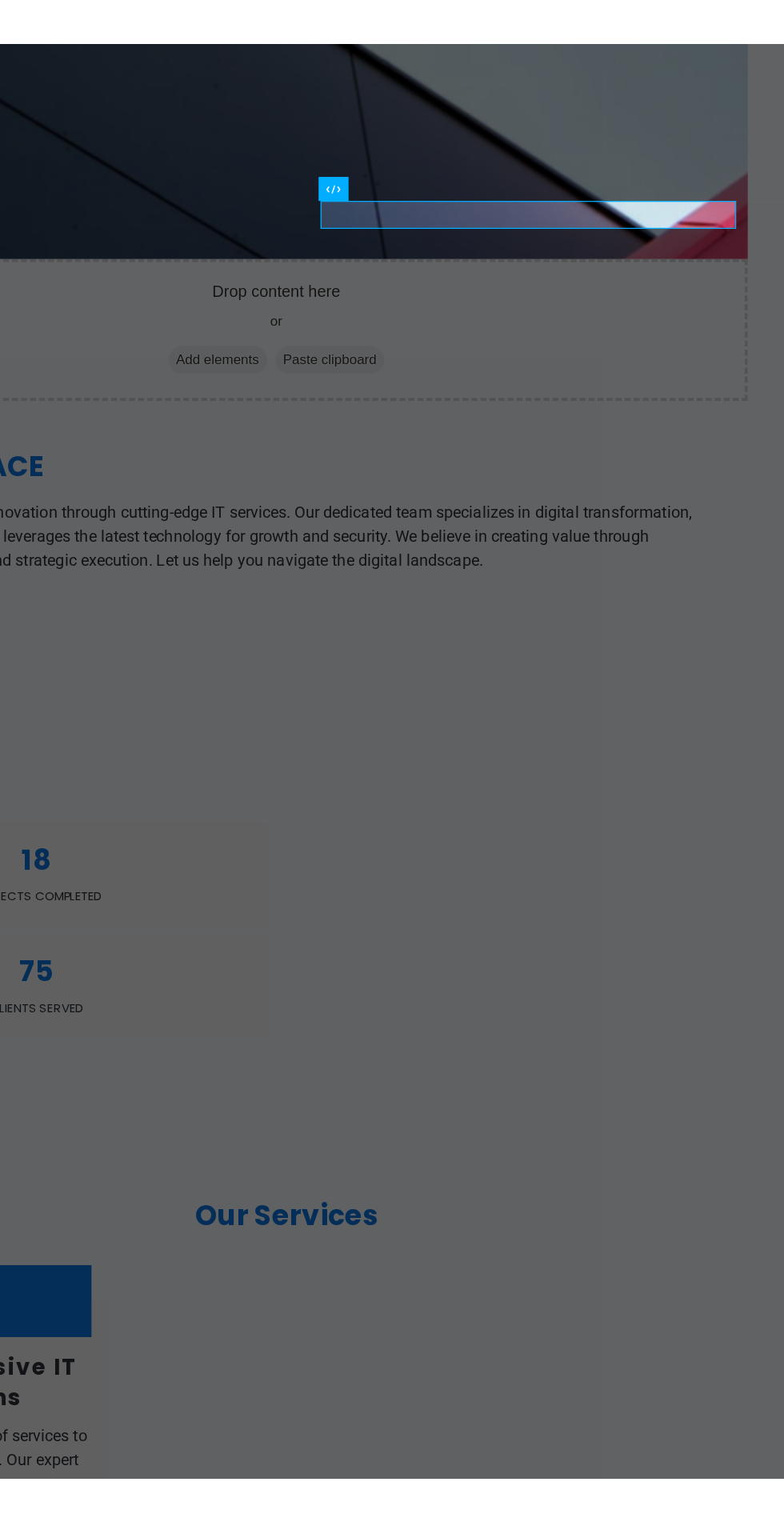
scroll to position [289, 0]
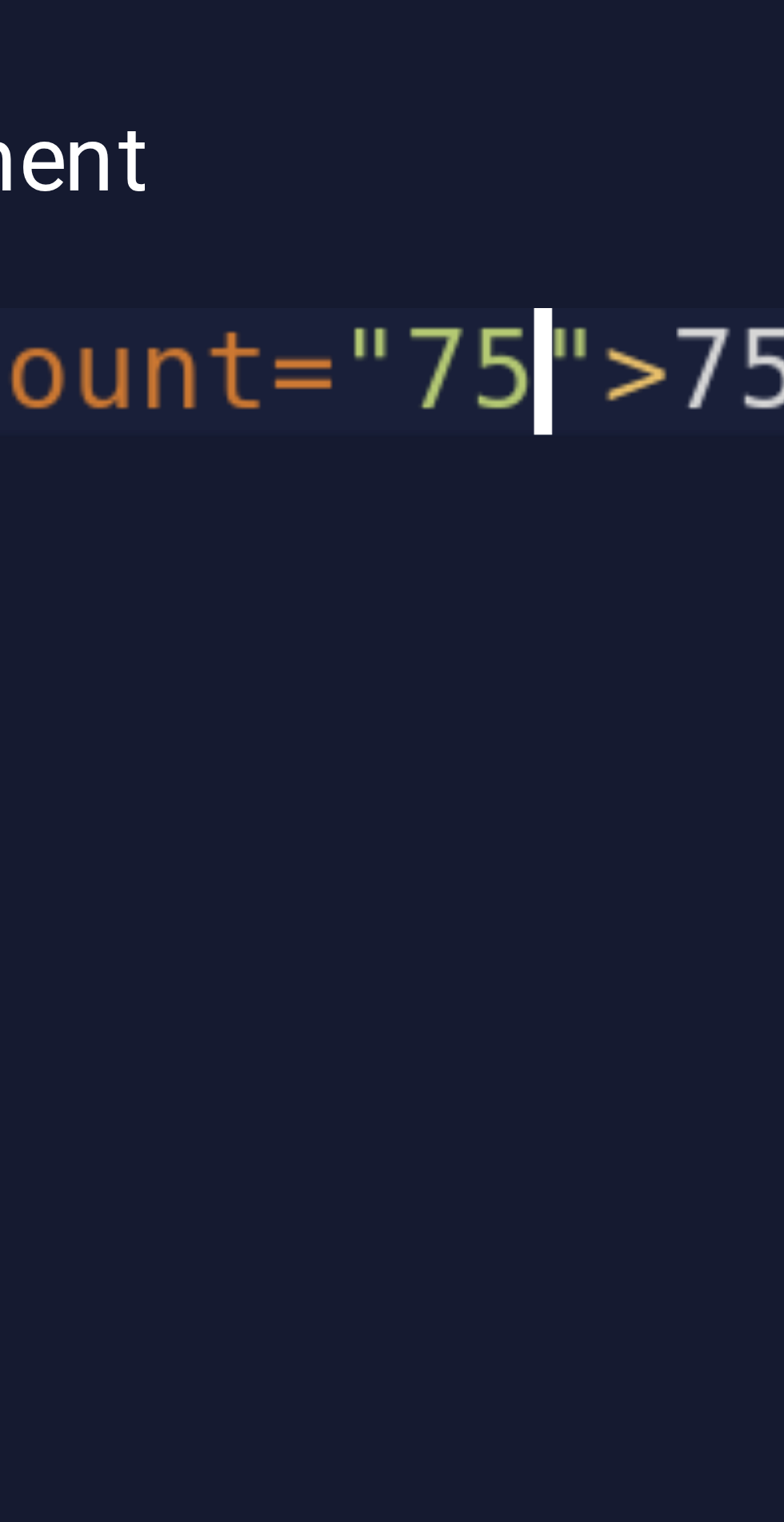
click at [510, 1381] on div "< span data-count = "75" > 75 </ span >" at bounding box center [580, 1440] width 381 height 131
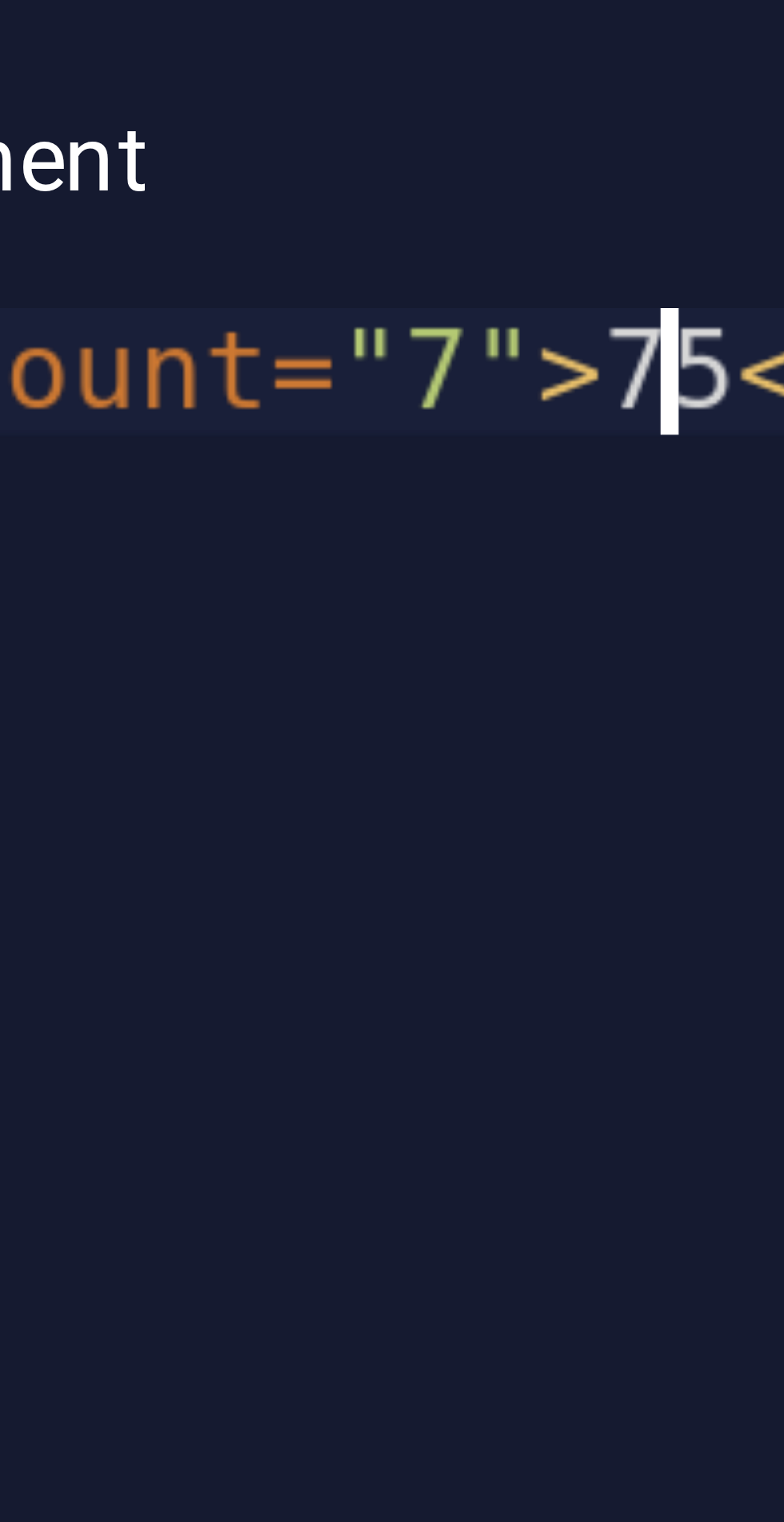
click at [525, 1379] on div "< span data-count = "7" > 75 </ span >" at bounding box center [580, 1440] width 381 height 131
click at [528, 1381] on div "< span data-count = "7" > 75 </ span >" at bounding box center [580, 1440] width 381 height 131
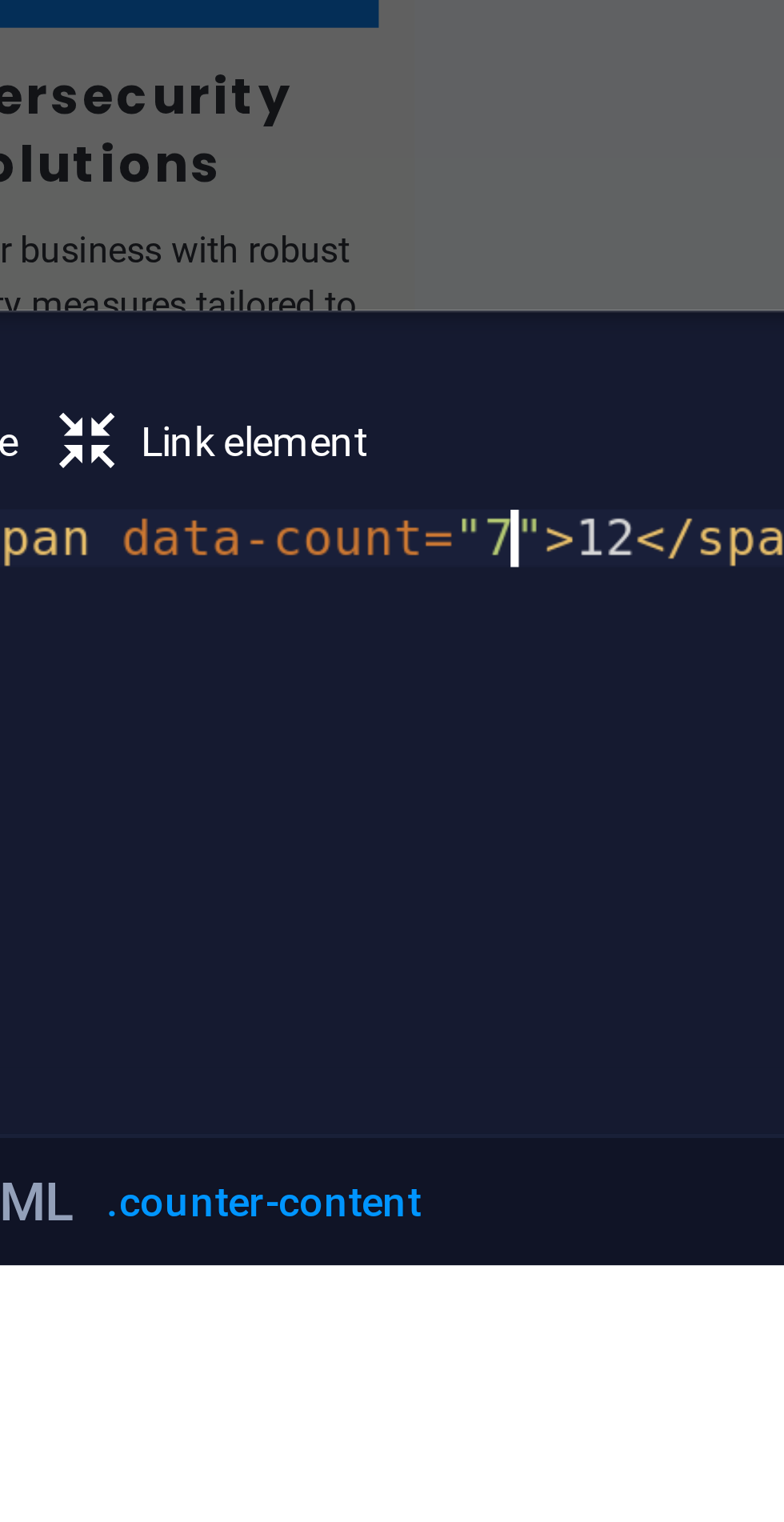
click at [506, 1377] on div "< span data-count = "7" > 12 </ span >" at bounding box center [580, 1440] width 381 height 131
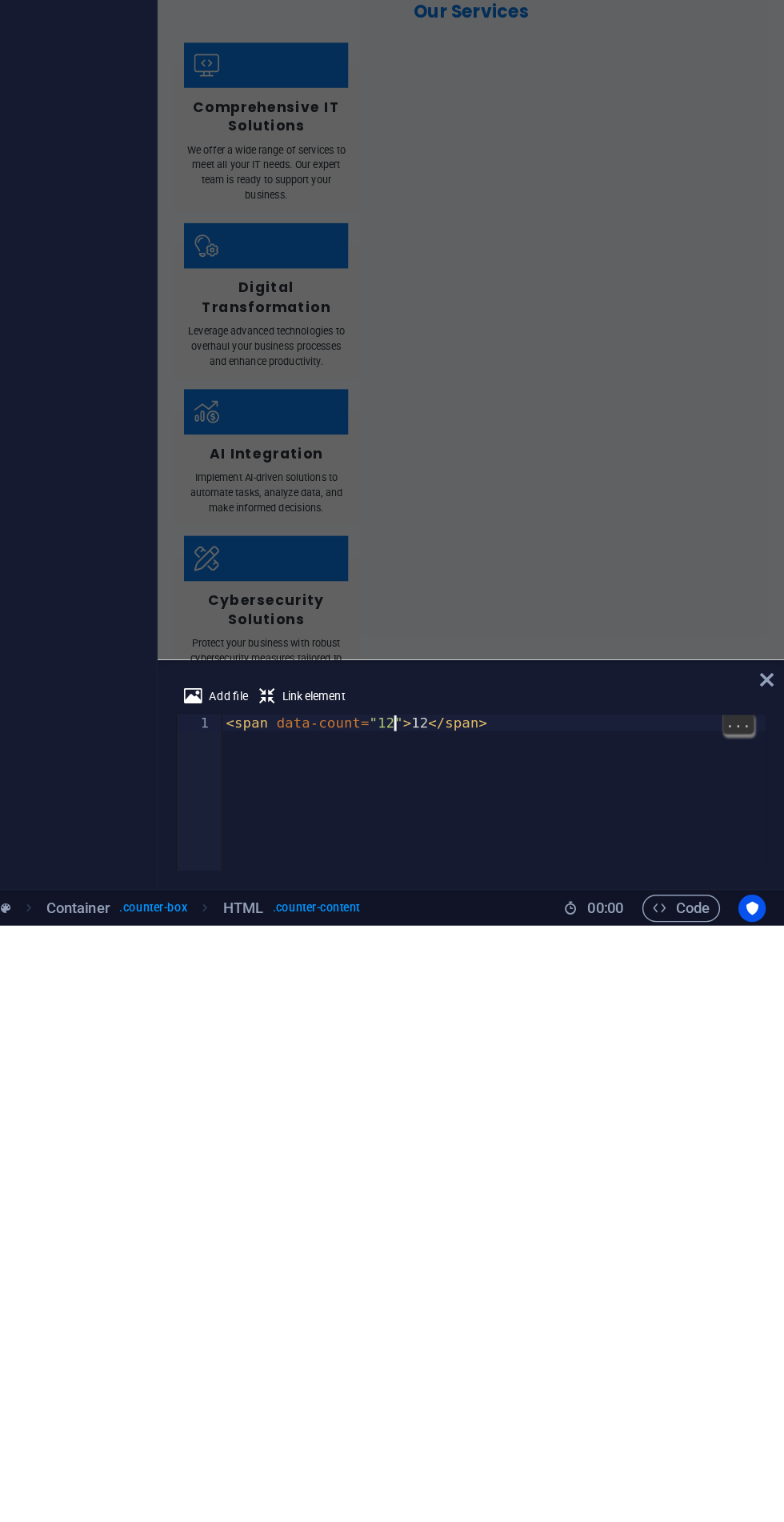
scroll to position [0, 0]
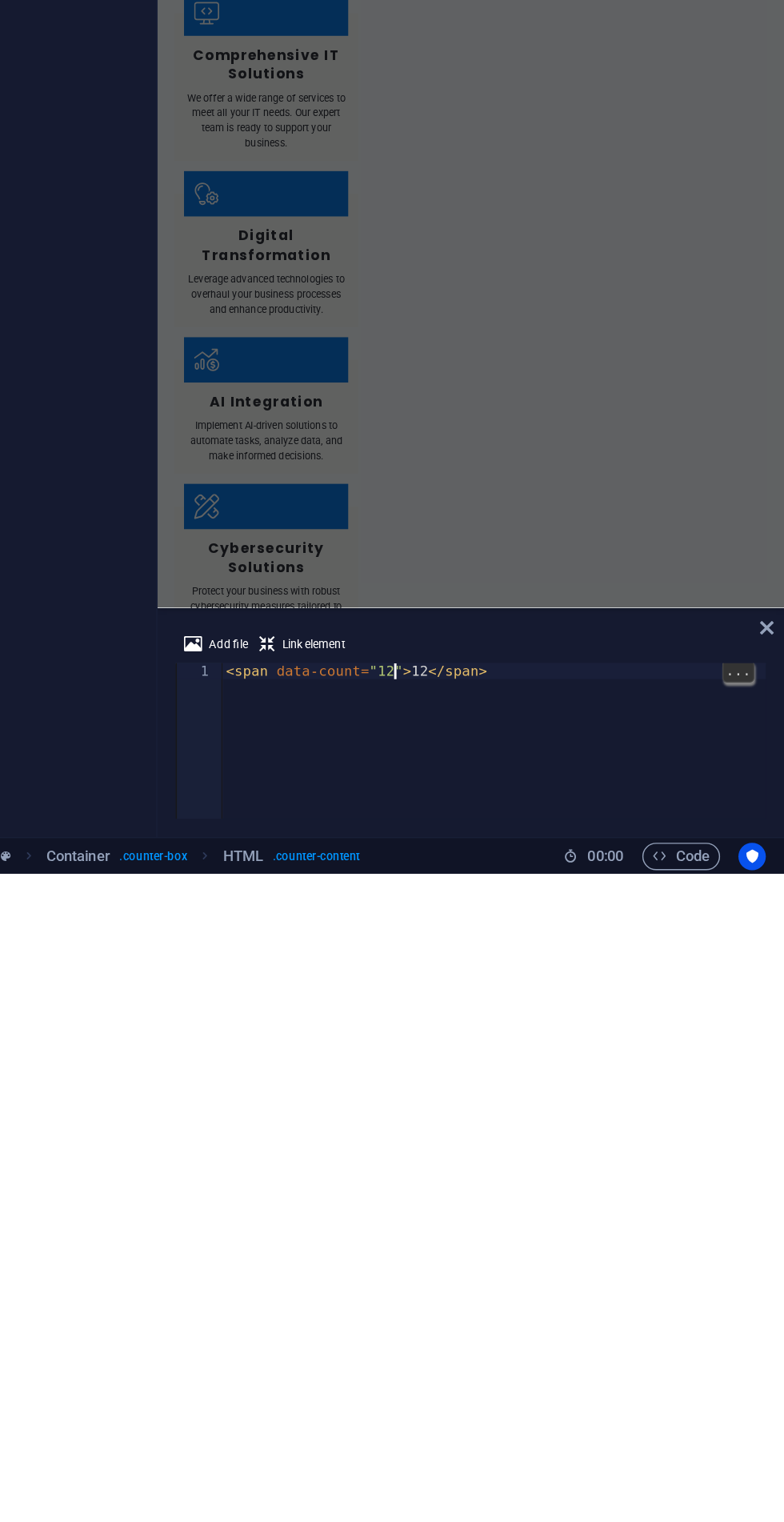
click at [444, 1365] on span "Link element" at bounding box center [454, 1362] width 44 height 19
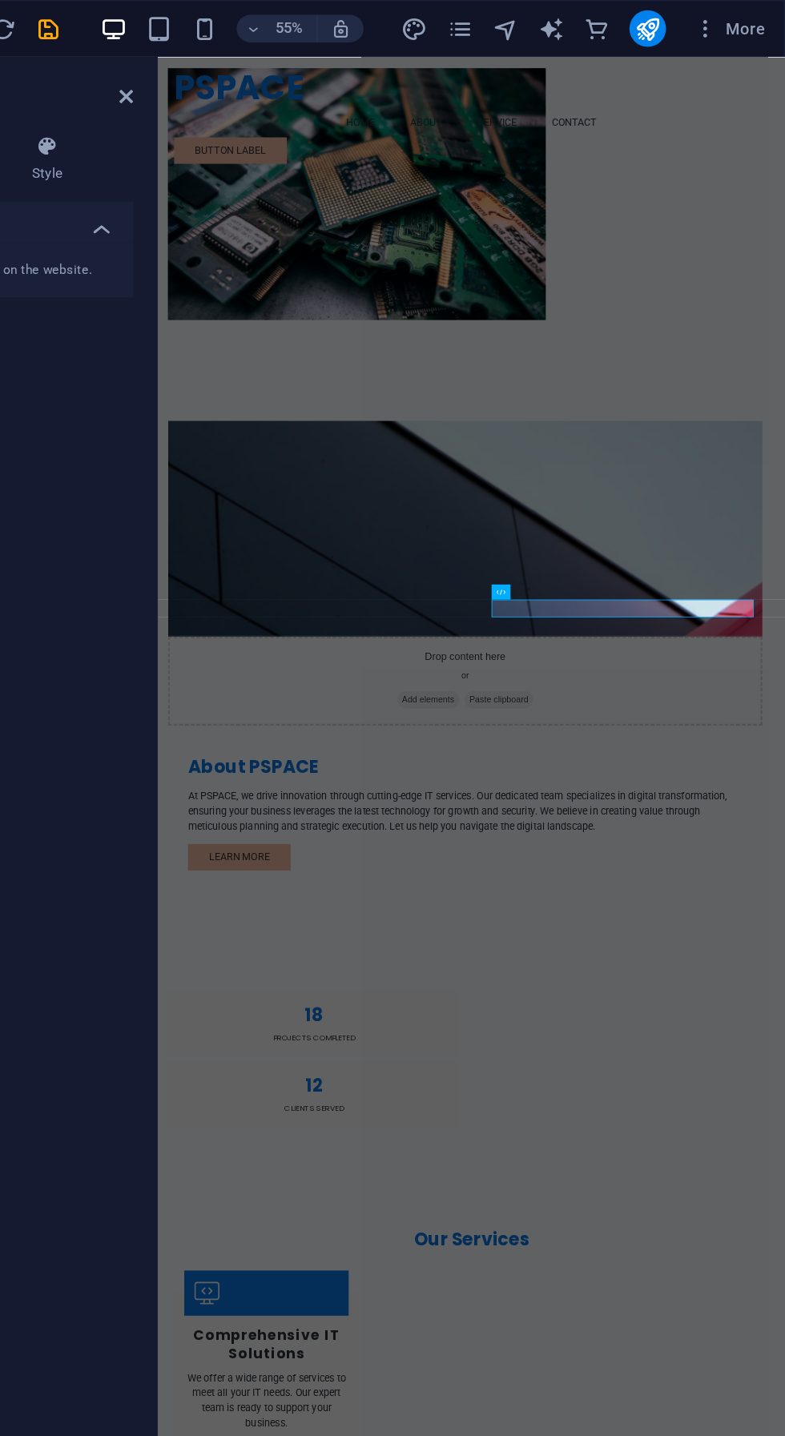
click at [784, 1181] on div "18 Projects Completed 12 Clients Served" at bounding box center [556, 1331] width 798 height 301
type textarea "<span data-count="12#ed-1001665211">12</span>"
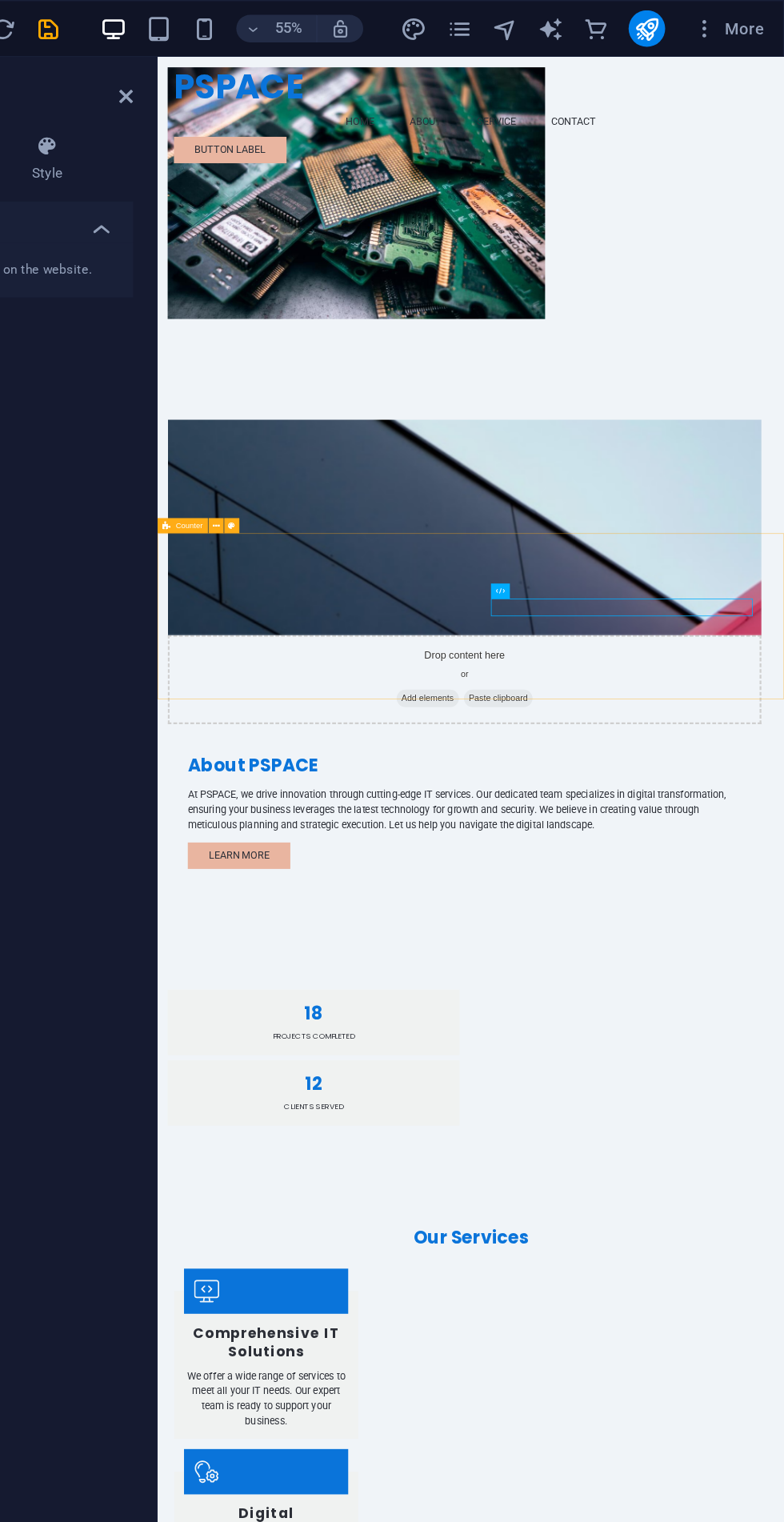
scroll to position [289, 0]
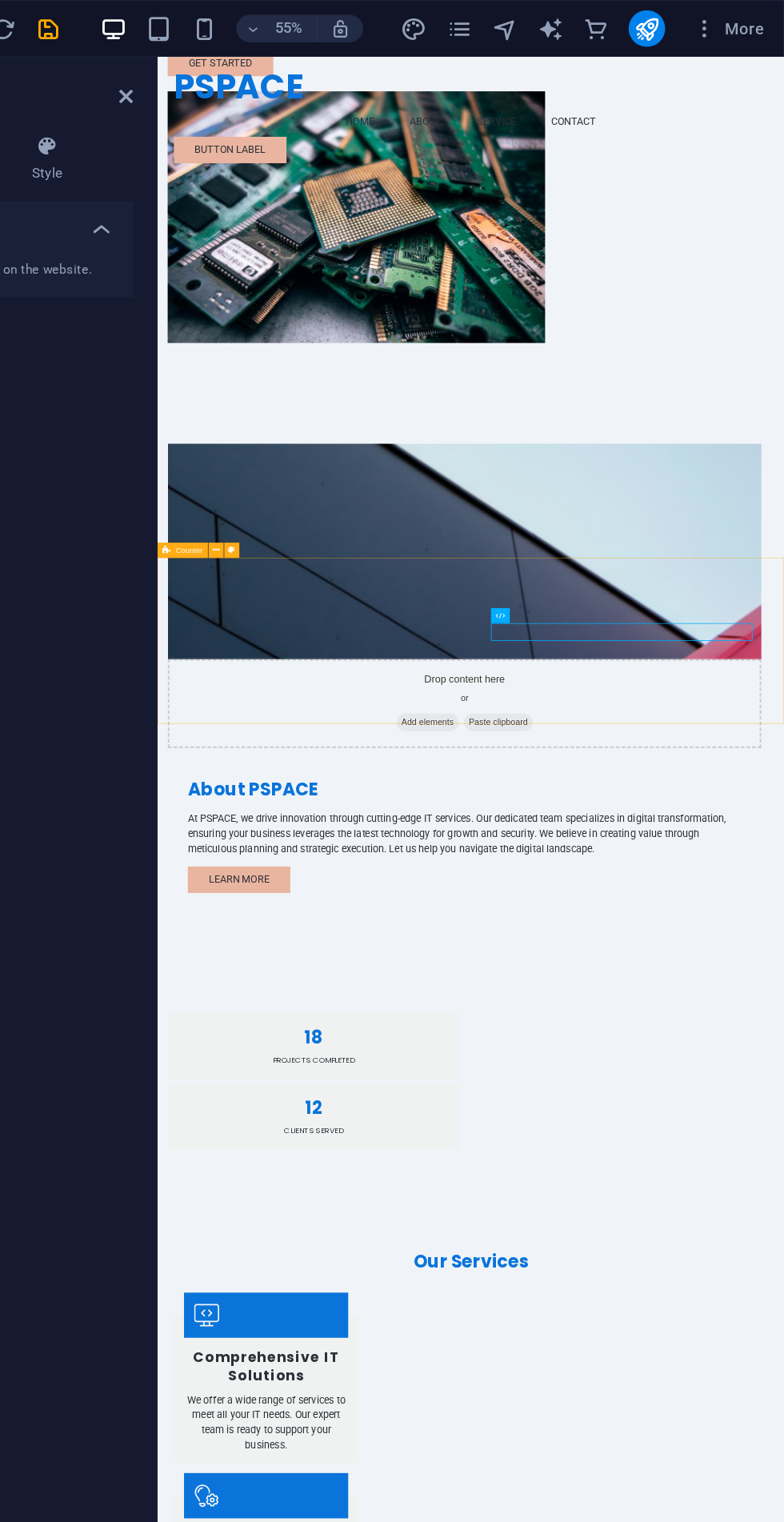
click at [783, 1210] on div "18 Projects Completed 12 Clients Served" at bounding box center [555, 1360] width 797 height 301
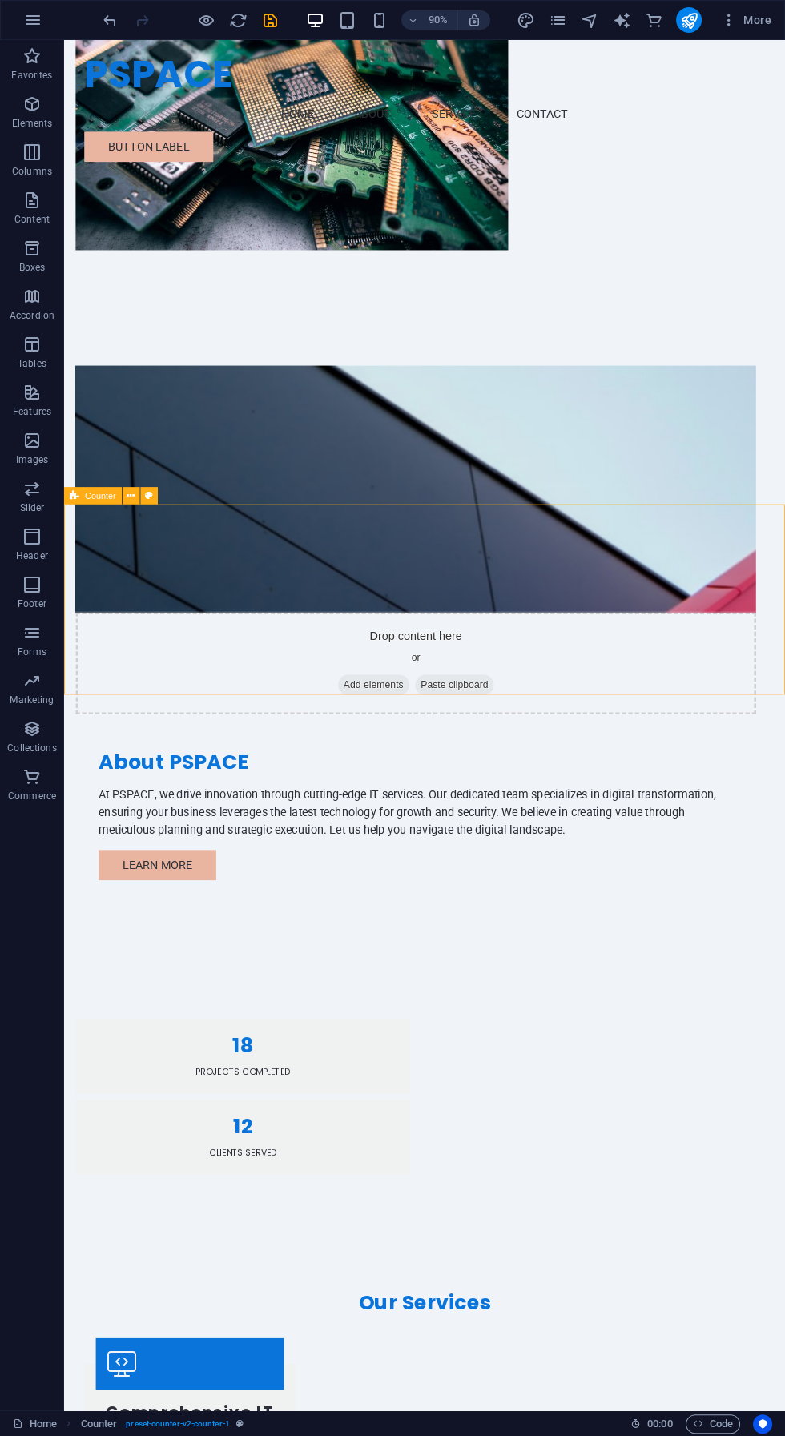
scroll to position [421, 0]
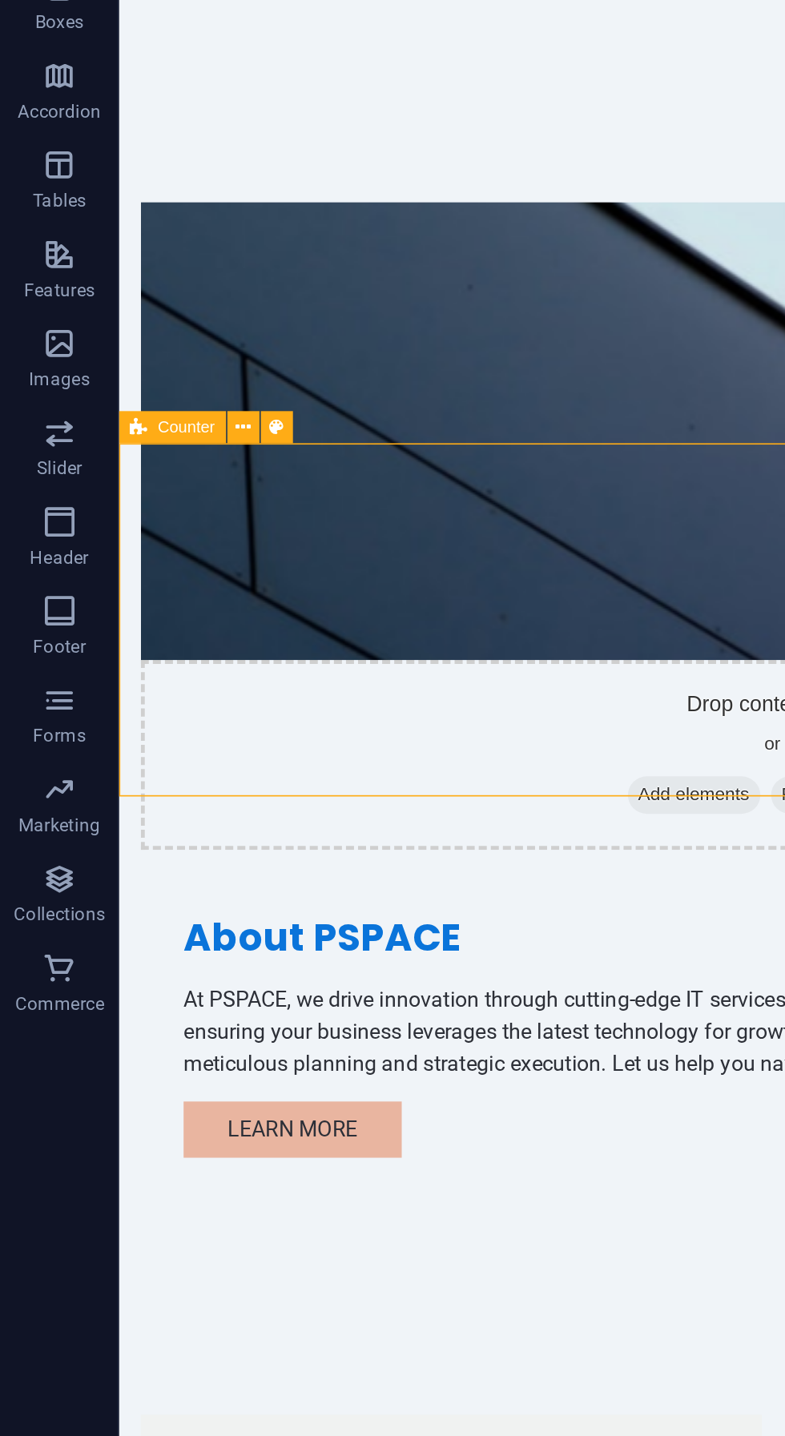
click at [85, 484] on span "Counter" at bounding box center [100, 485] width 30 height 9
click at [92, 480] on div "Counter" at bounding box center [93, 486] width 58 height 18
click at [99, 481] on span "Counter" at bounding box center [100, 485] width 30 height 9
click at [120, 486] on div "Counter" at bounding box center [93, 486] width 58 height 18
click at [123, 485] on button at bounding box center [132, 486] width 18 height 18
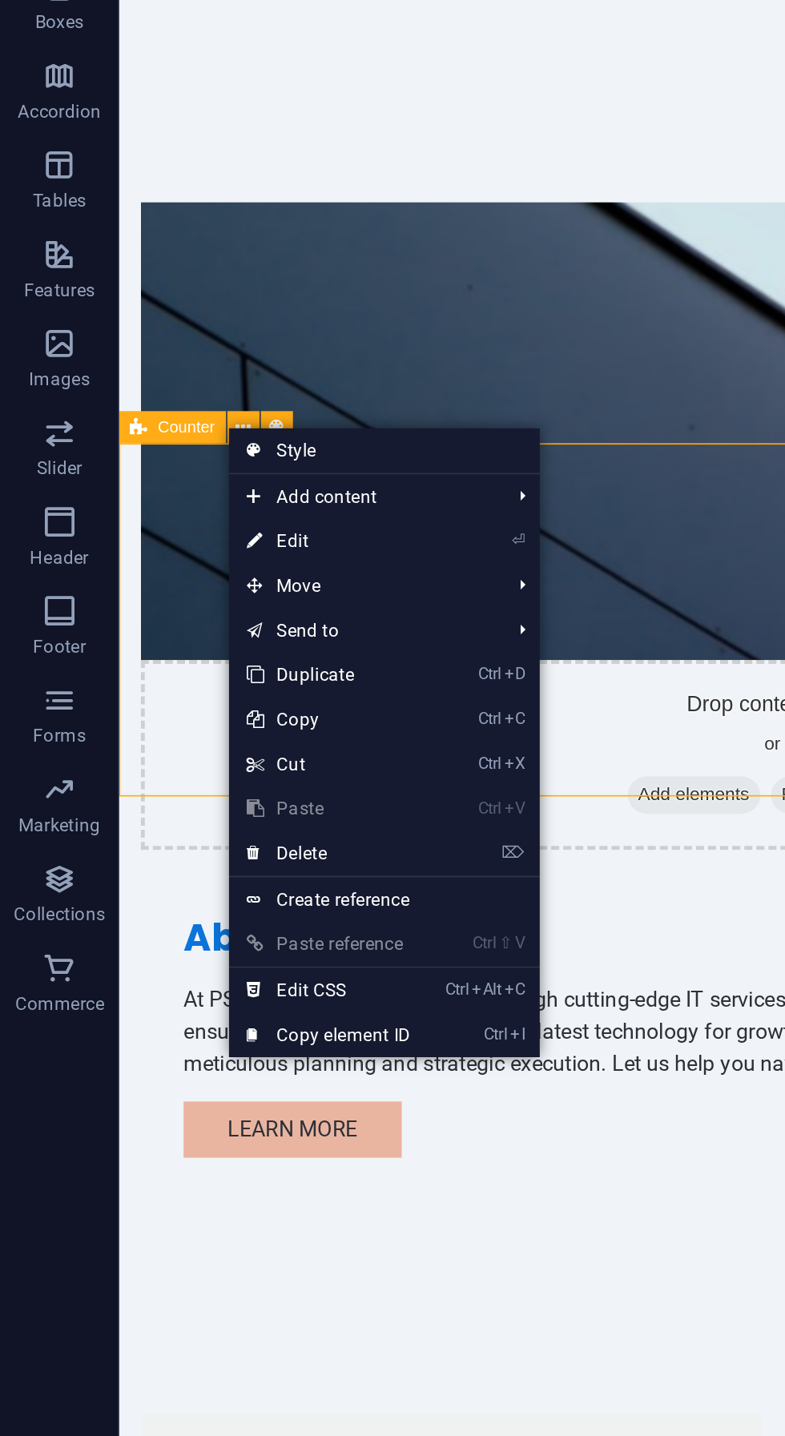
click at [163, 525] on span "Add content" at bounding box center [194, 523] width 143 height 24
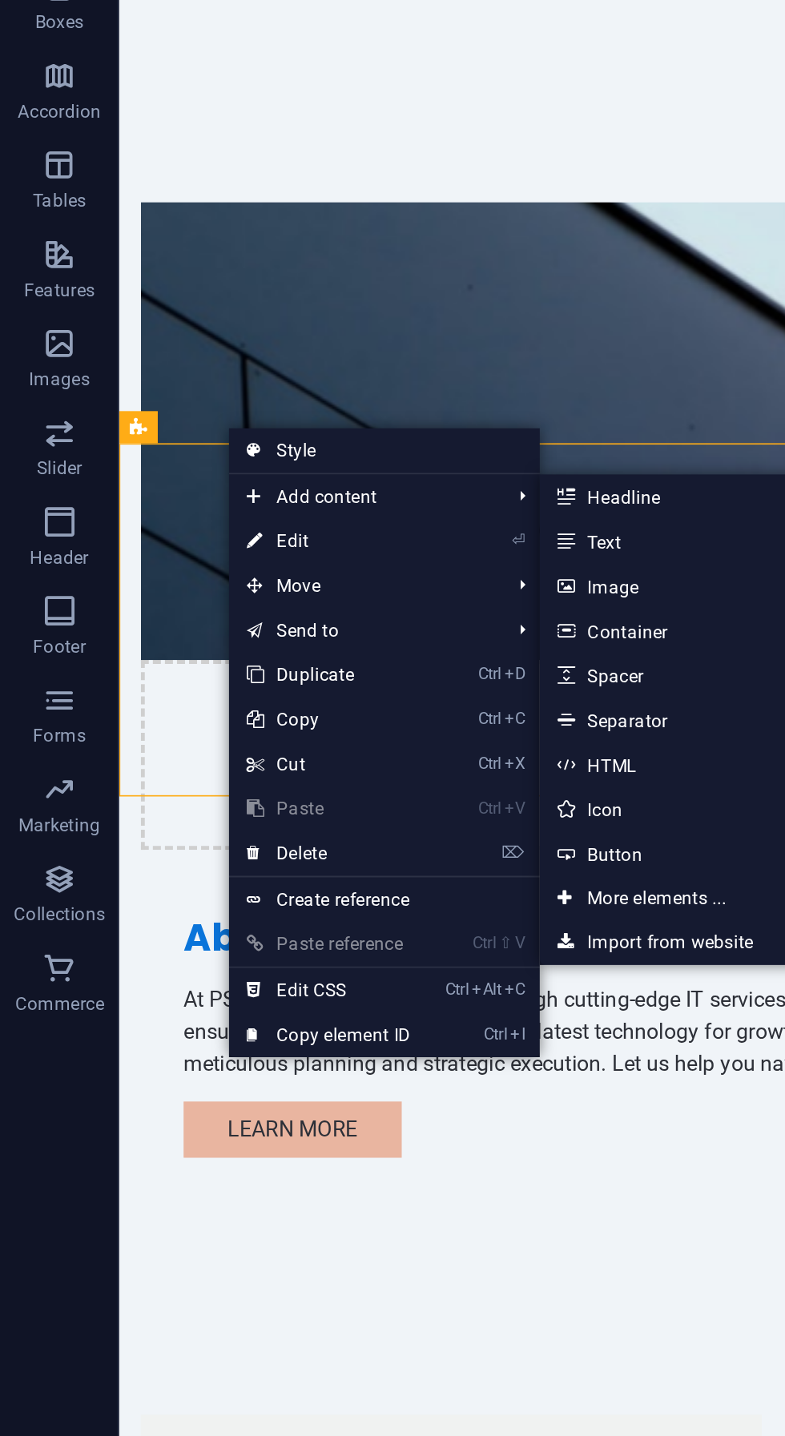
click at [373, 601] on link "Ctrl 4 Container" at bounding box center [357, 595] width 132 height 24
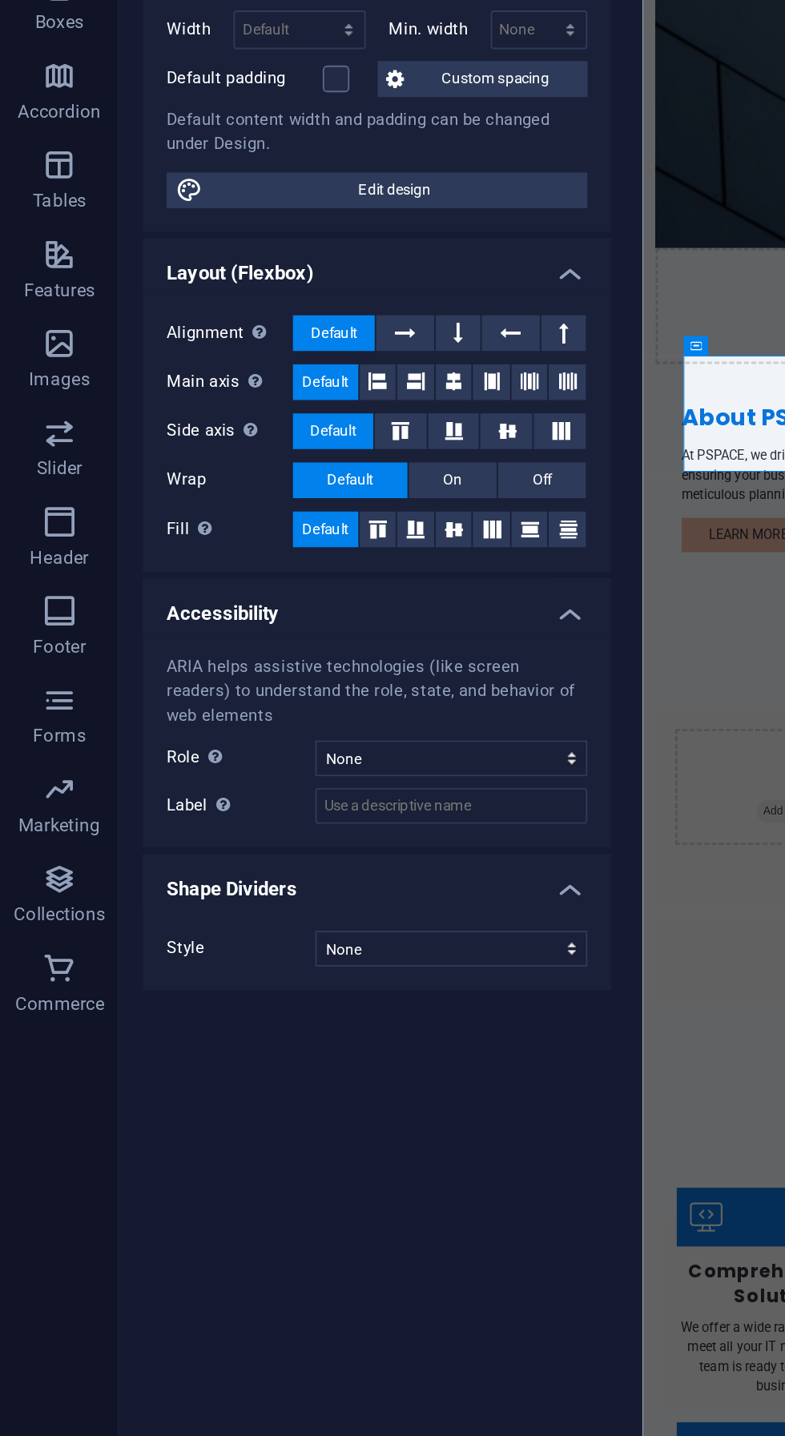
scroll to position [269, 0]
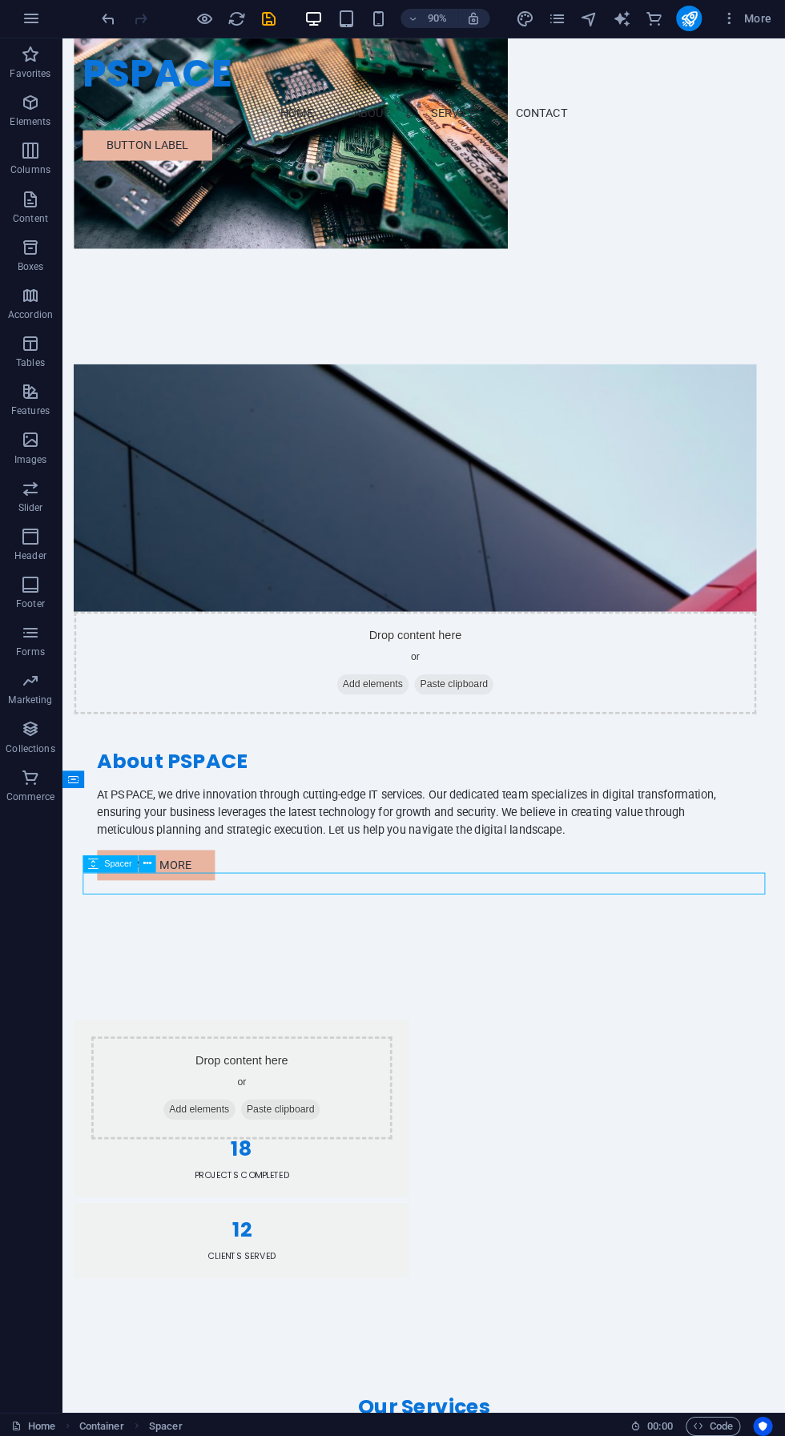
scroll to position [0, 0]
click at [167, 1144] on div "Drop content here or Add elements Paste clipboard" at bounding box center [260, 1201] width 333 height 114
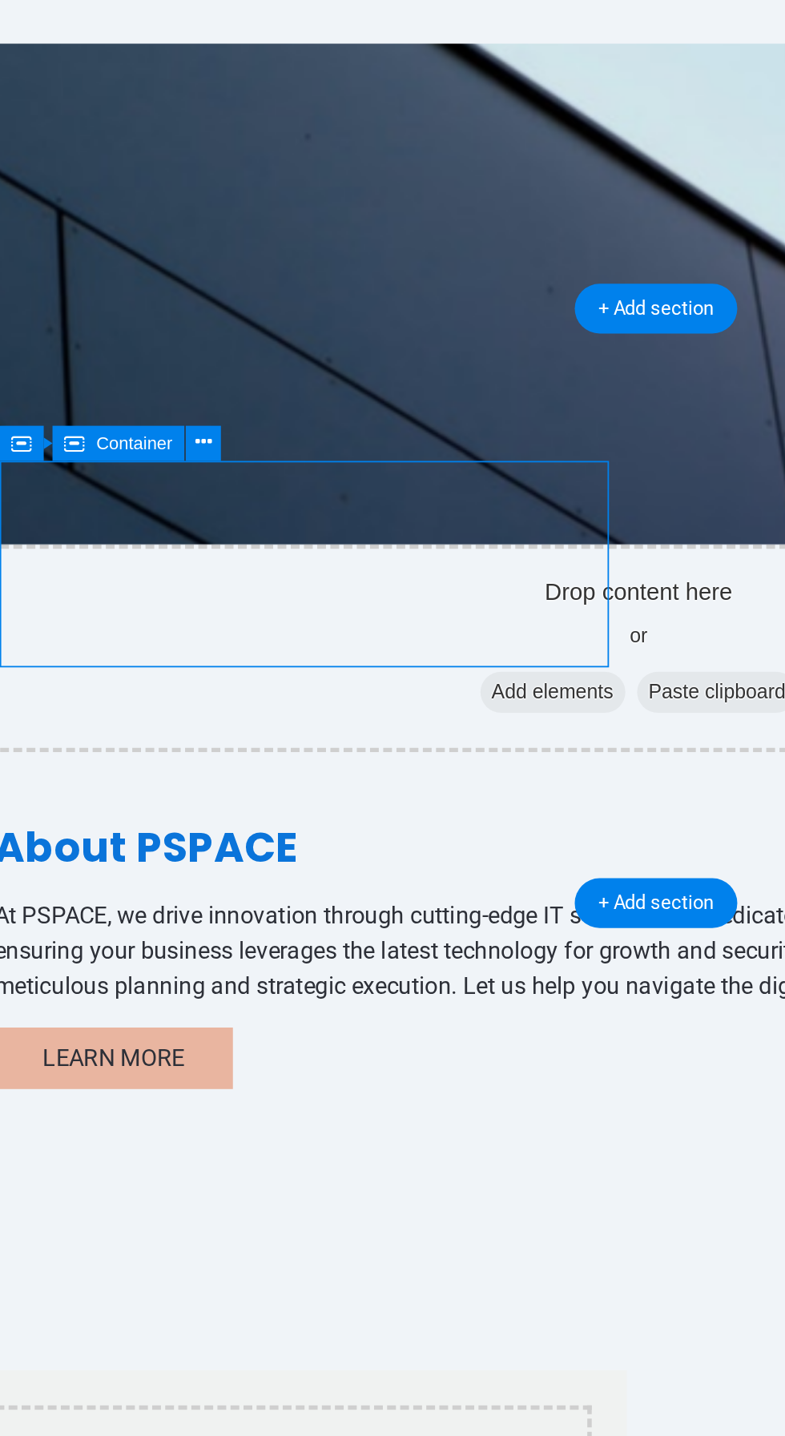
click at [203, 562] on icon at bounding box center [202, 561] width 8 height 15
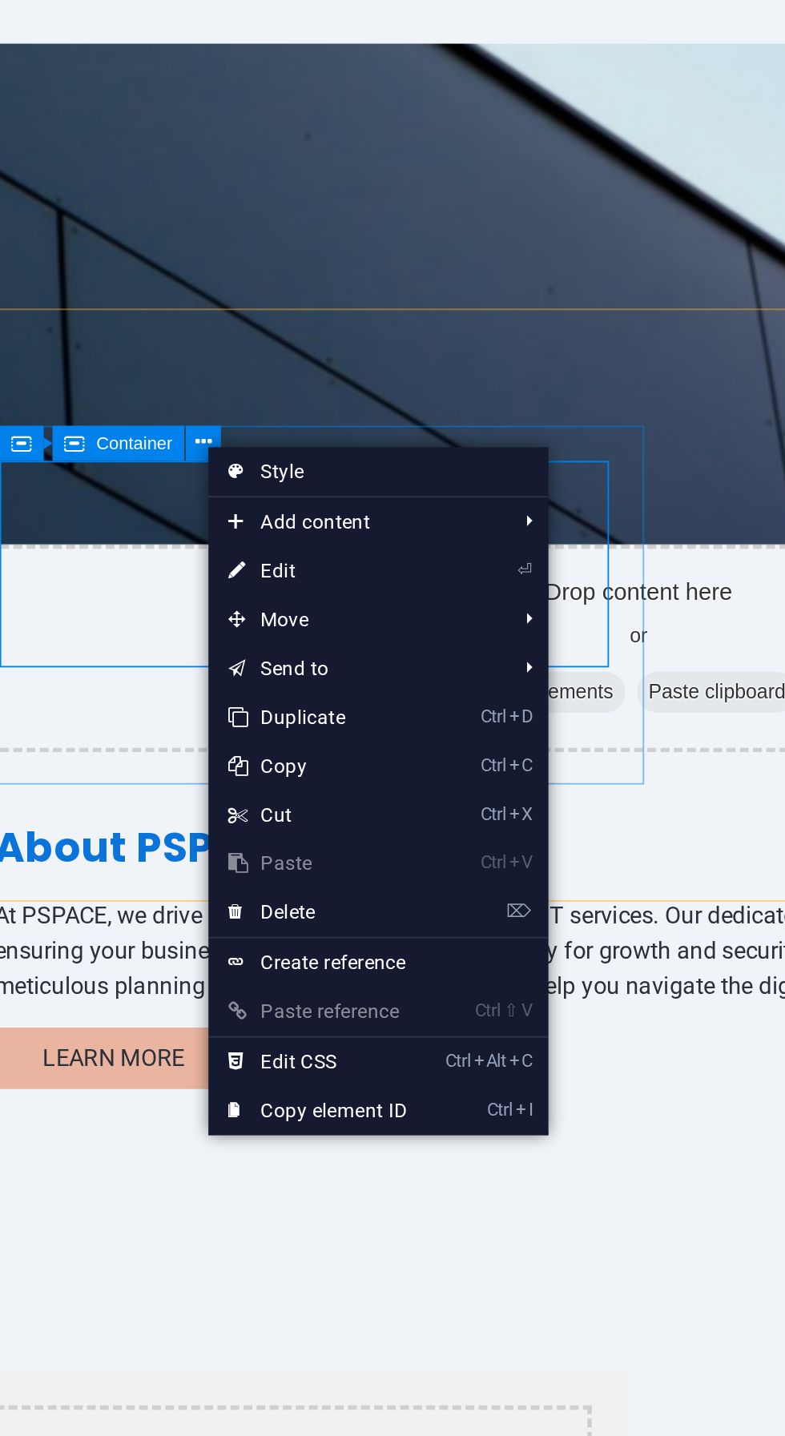
click at [312, 788] on link "⌦ Delete" at bounding box center [257, 793] width 107 height 24
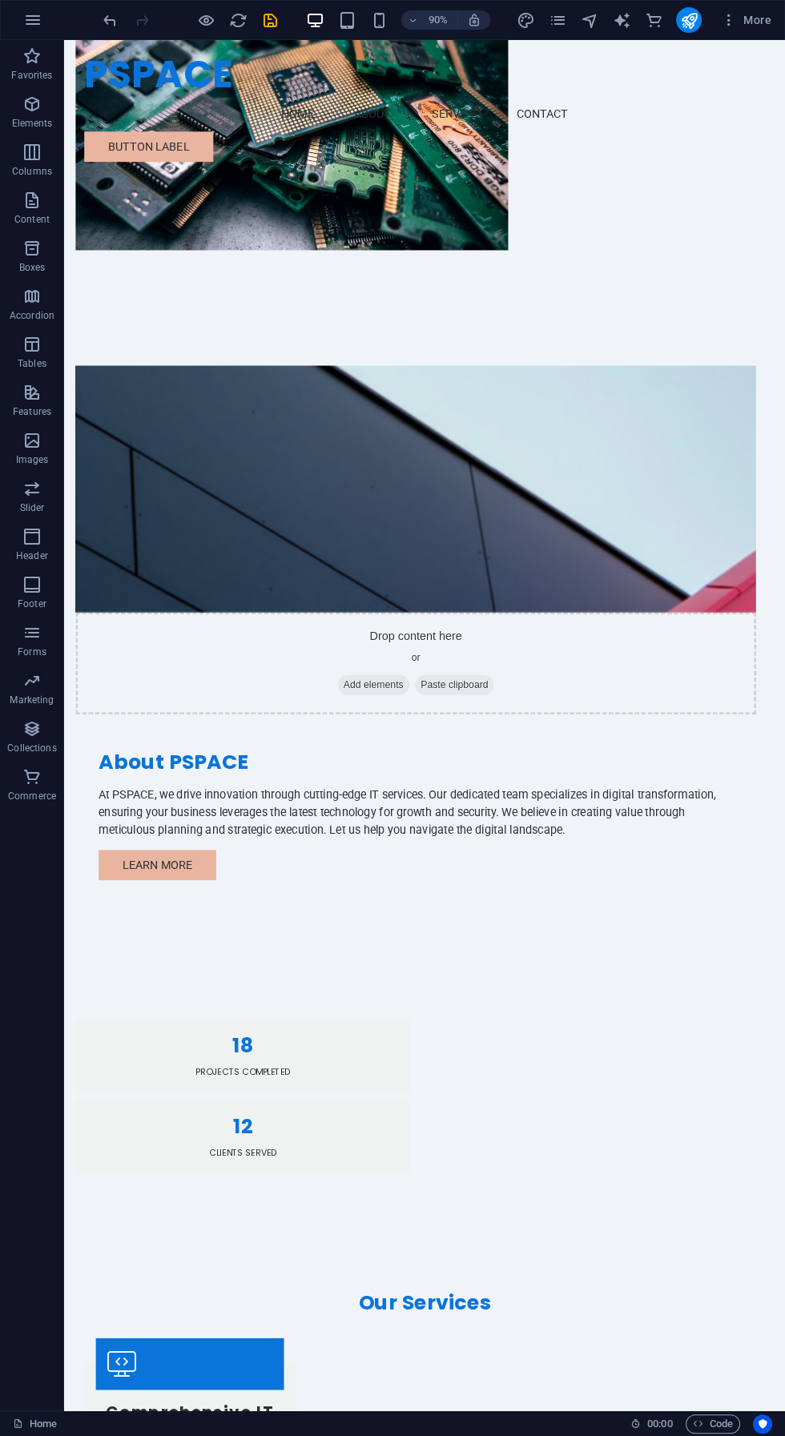
click at [167, 1146] on div "18" at bounding box center [262, 1157] width 333 height 22
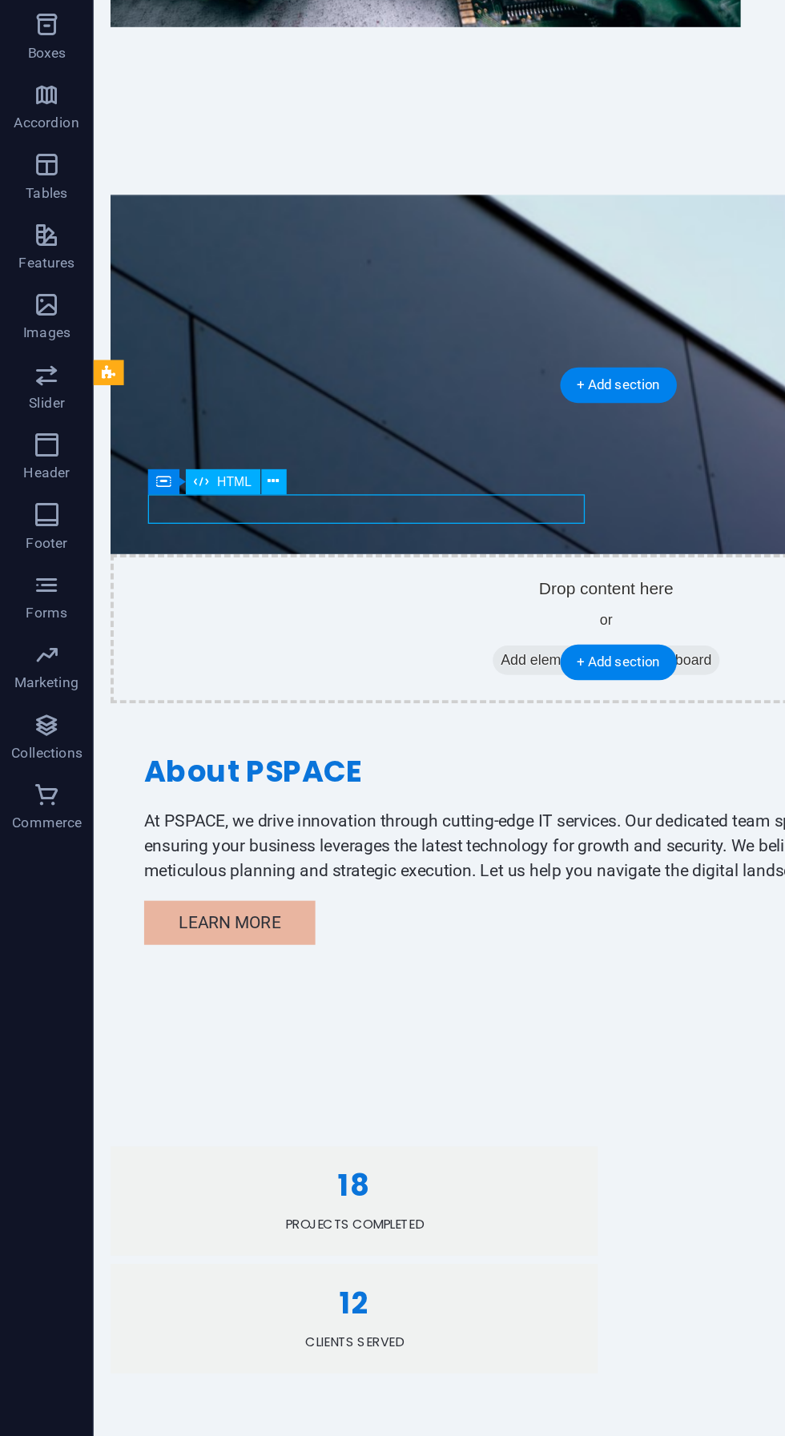
click at [136, 745] on div "18 Projects Completed 12 Clients Served" at bounding box center [493, 895] width 801 height 301
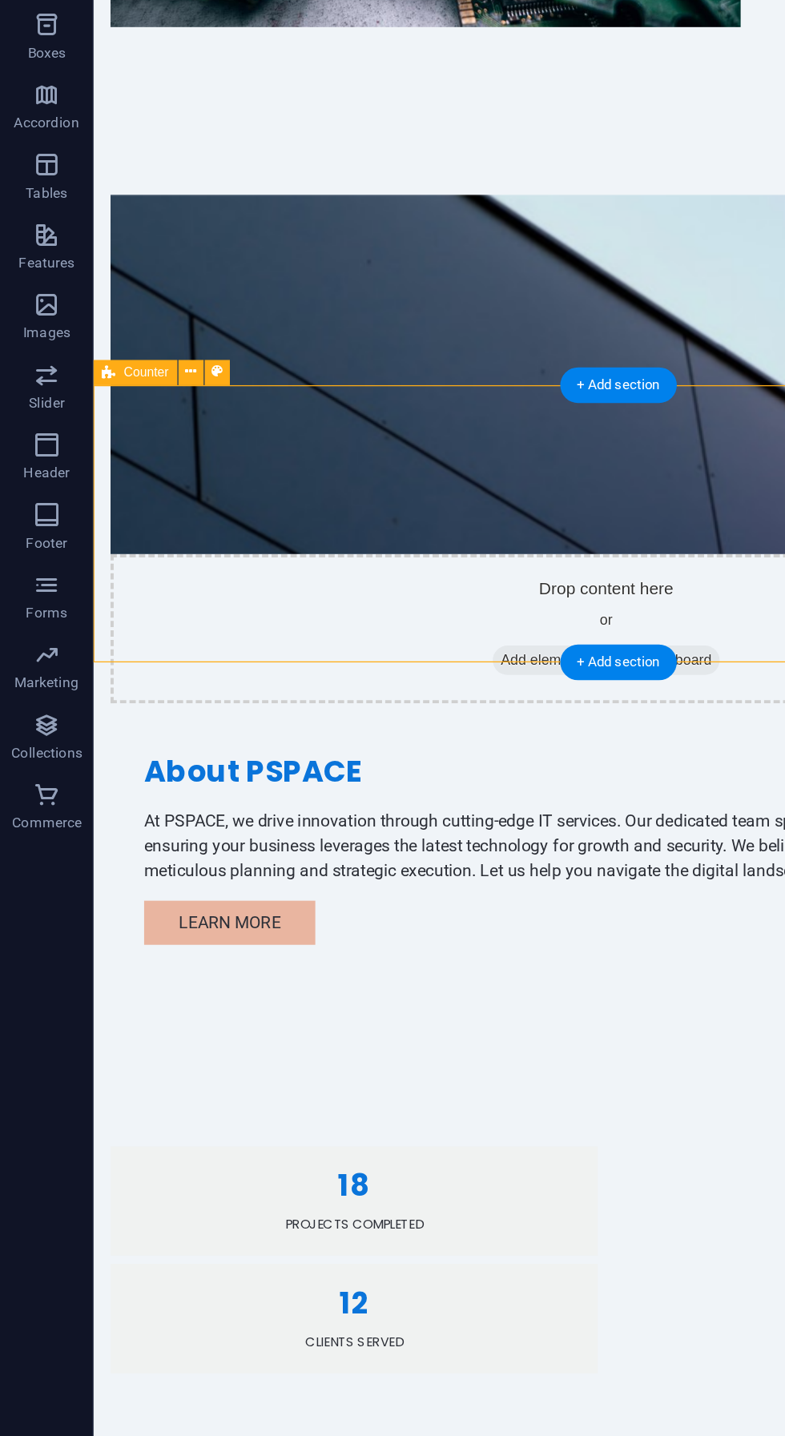
click at [124, 490] on button at bounding box center [132, 487] width 18 height 18
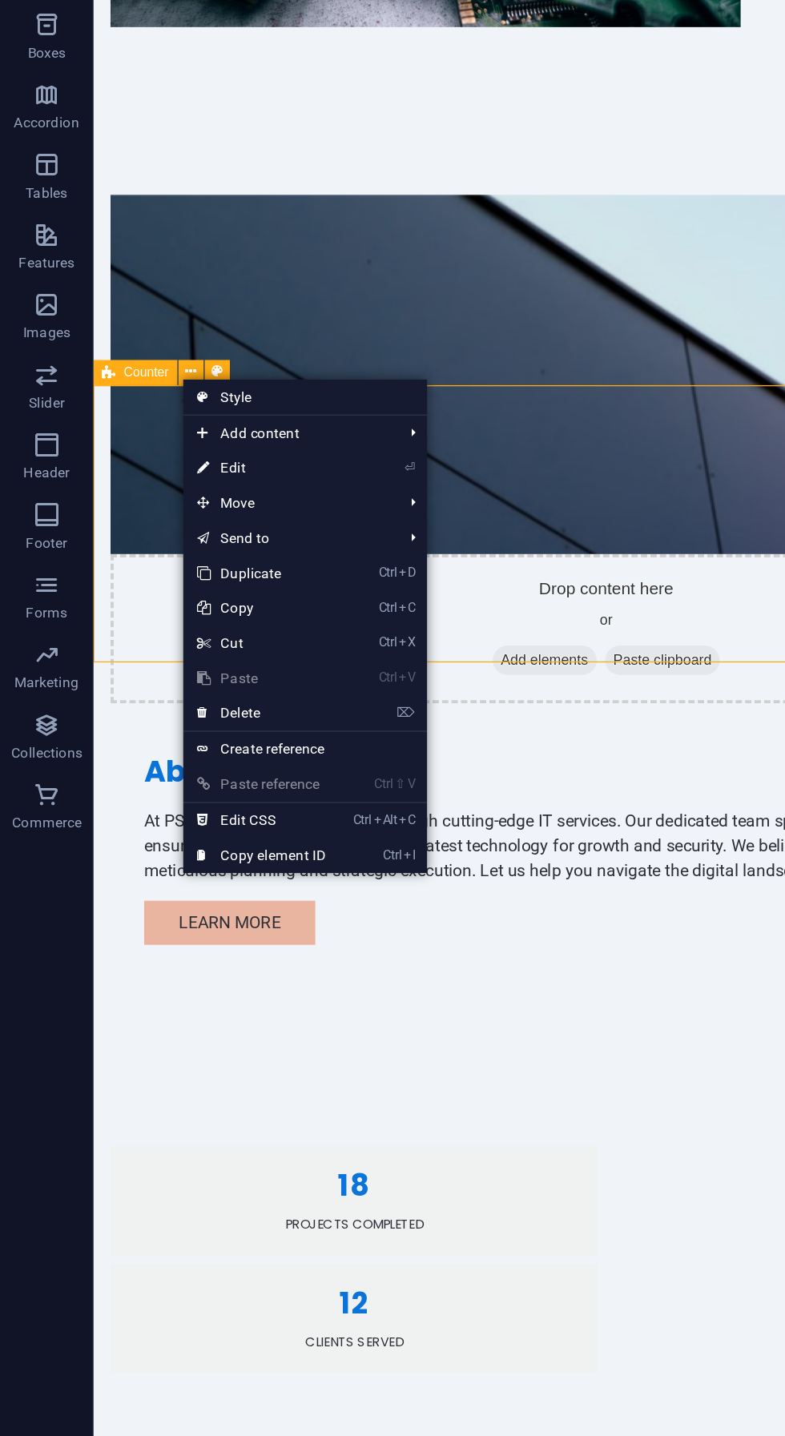
click at [159, 532] on span "Add content" at bounding box center [197, 529] width 143 height 24
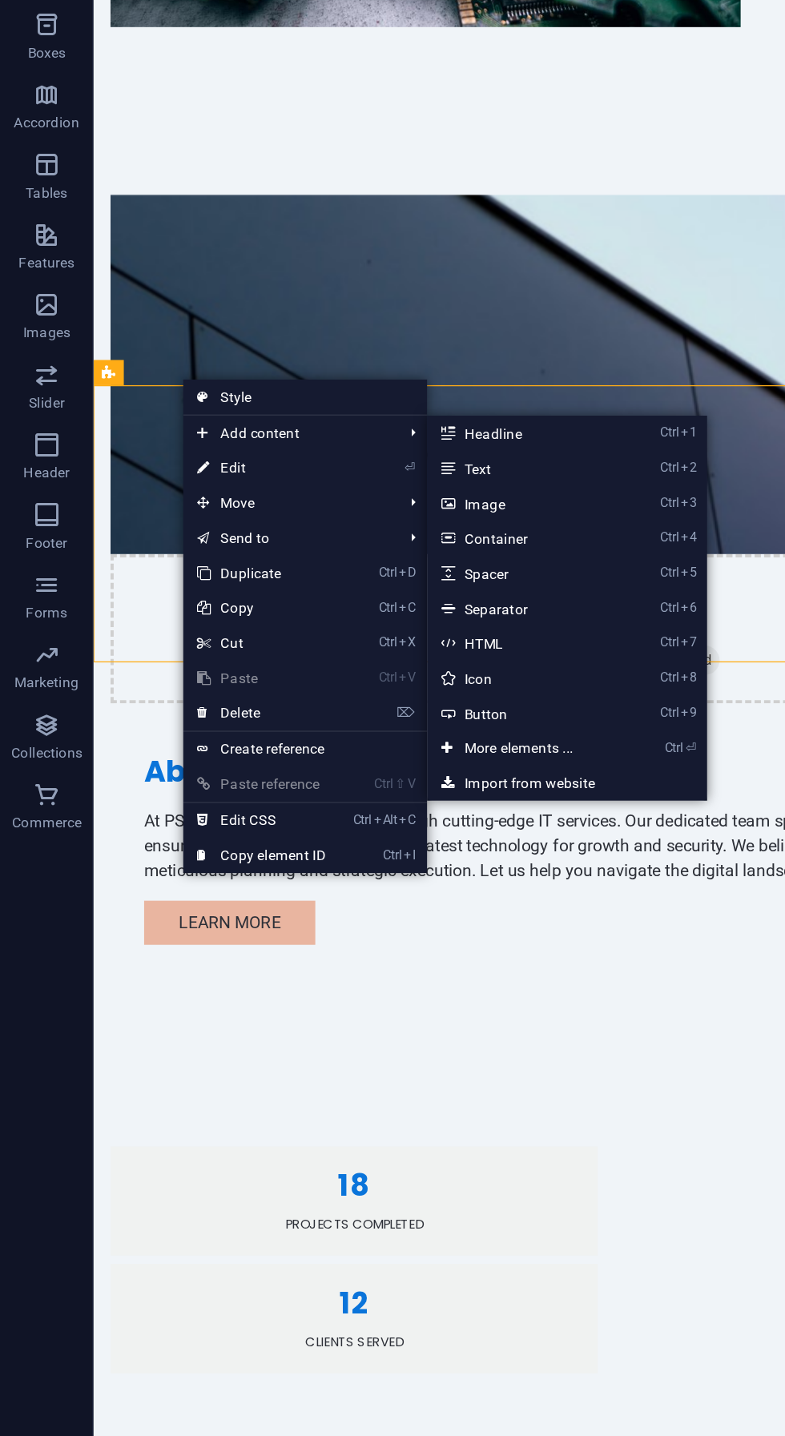
click at [416, 747] on link "Ctrl ⏎ More elements ..." at bounding box center [359, 745] width 132 height 24
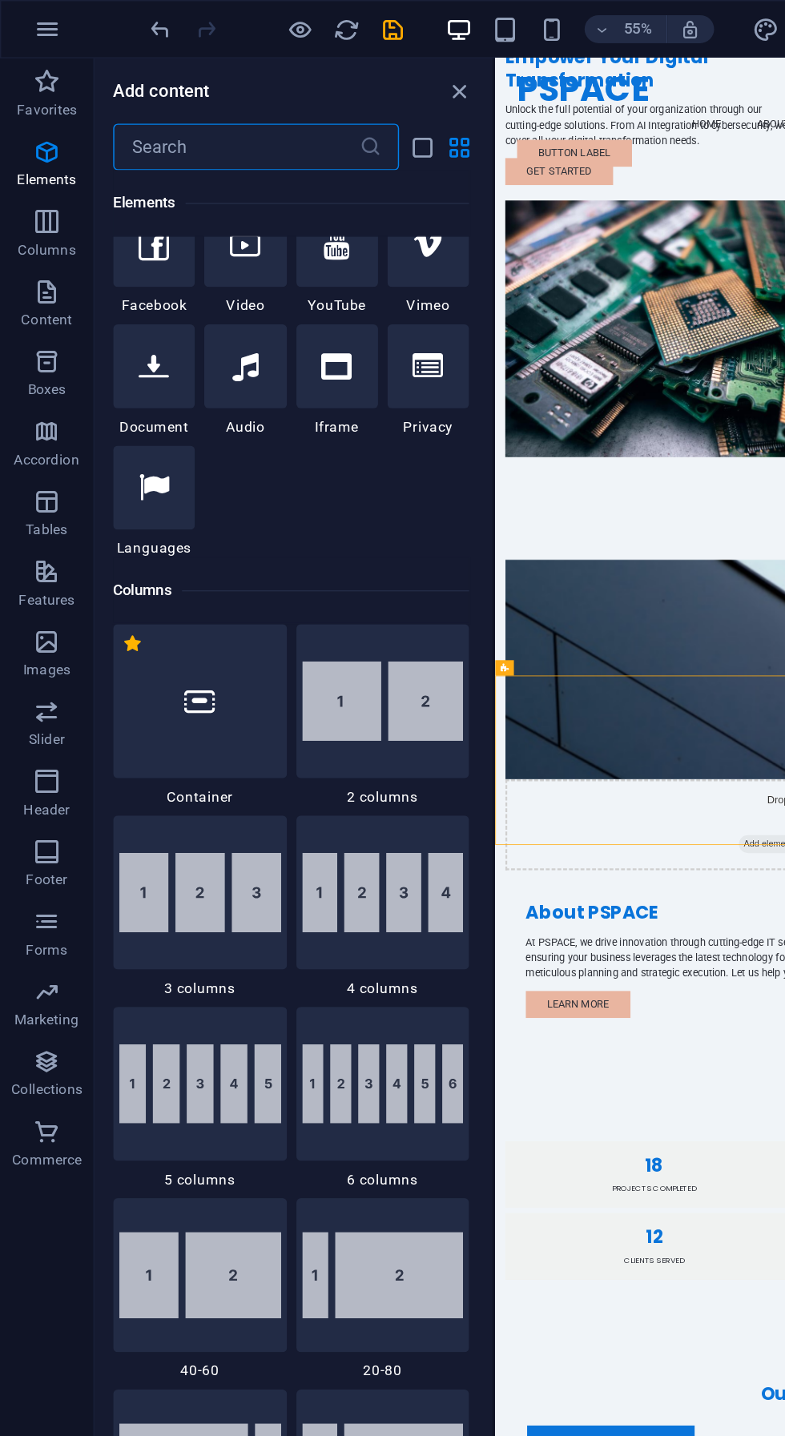
scroll to position [533, 0]
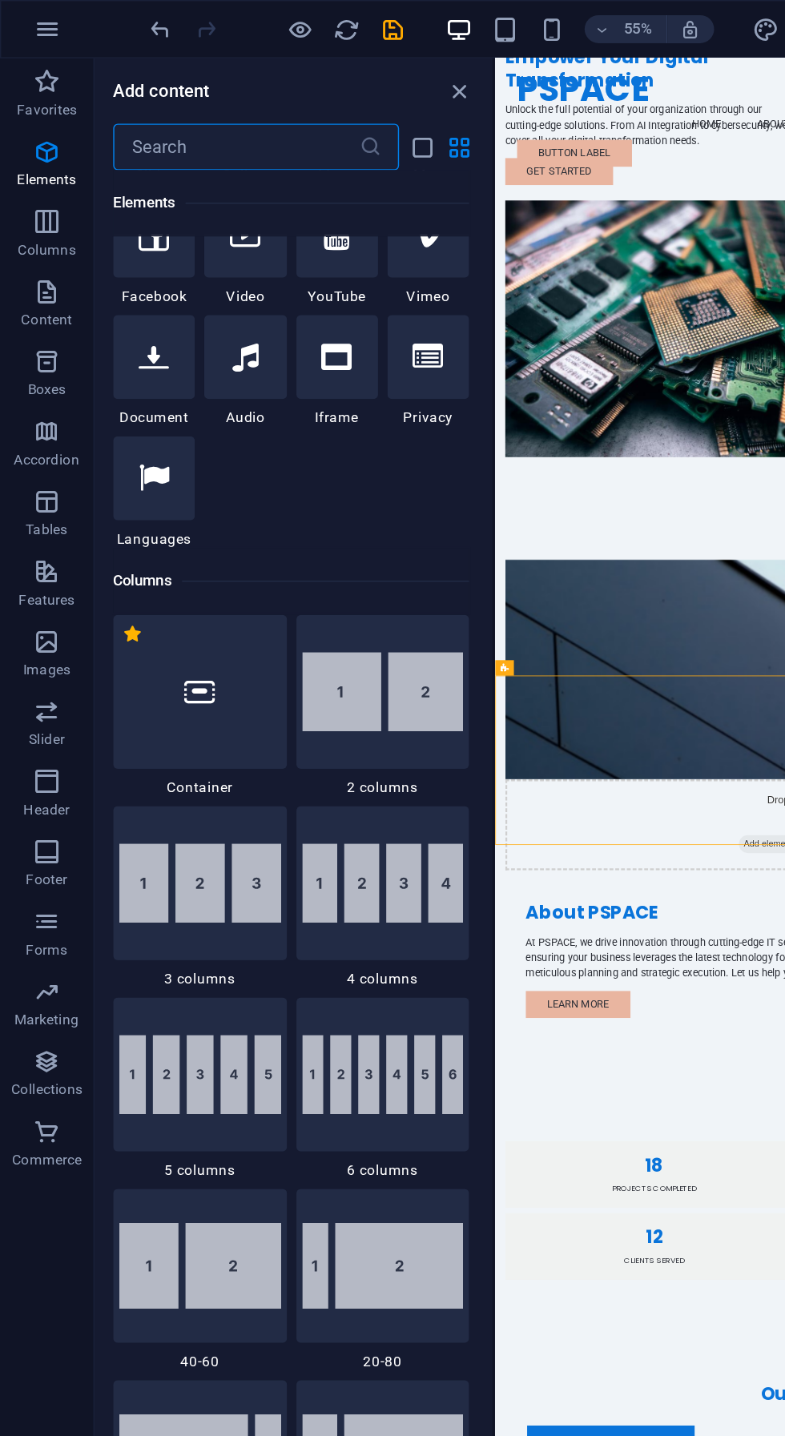
click at [125, 608] on img at bounding box center [137, 606] width 111 height 54
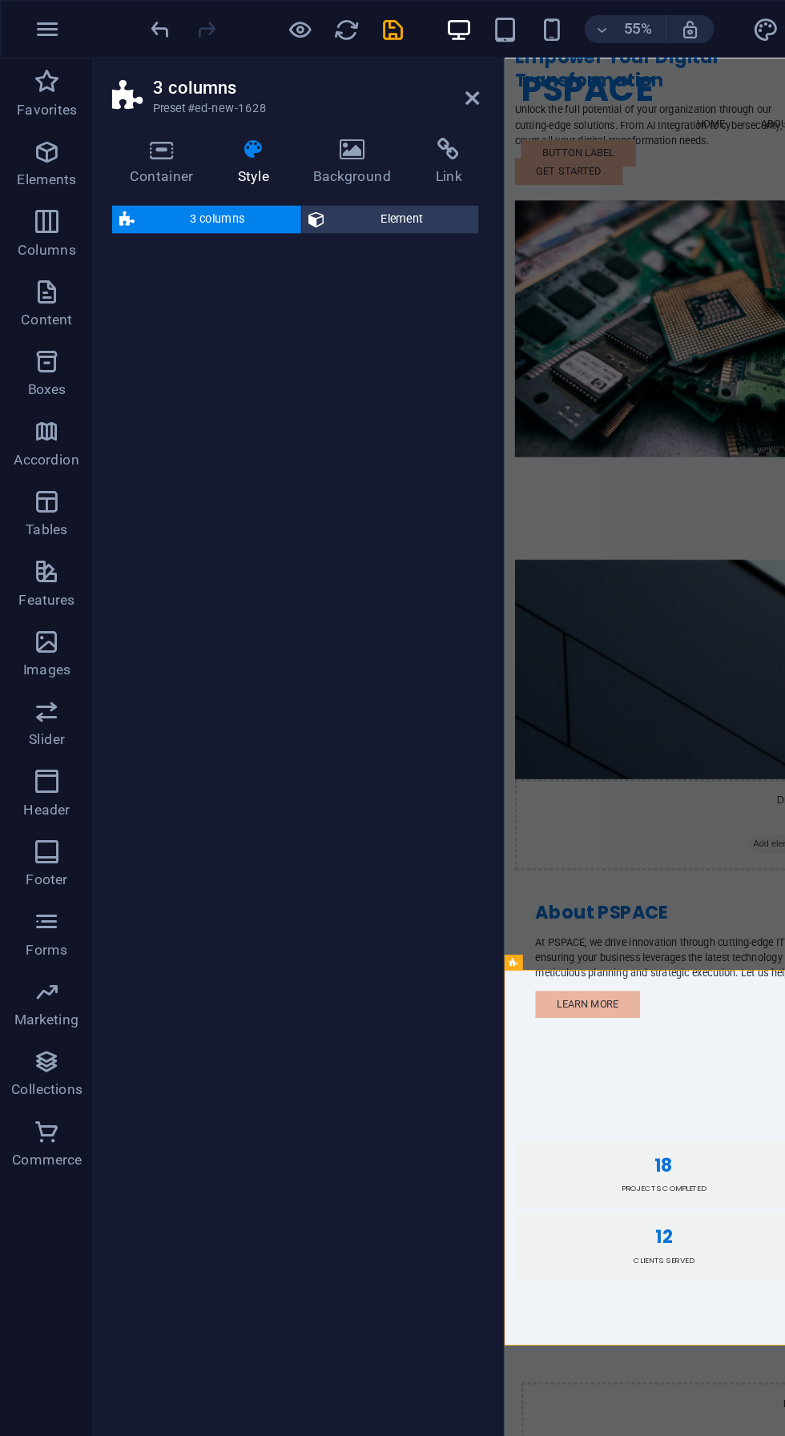
scroll to position [0, 0]
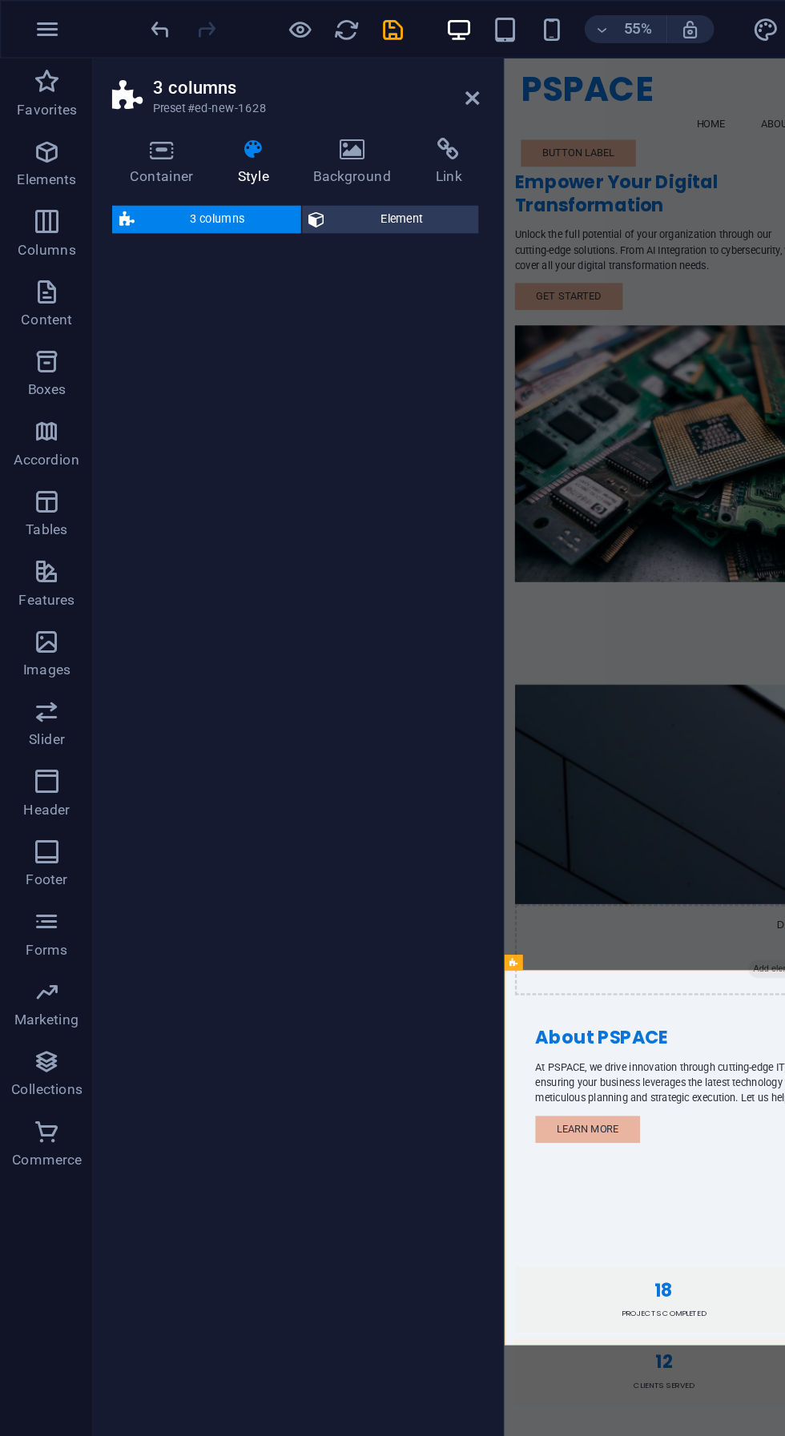
select select "rem"
select select "preset-columns-three-v2-default"
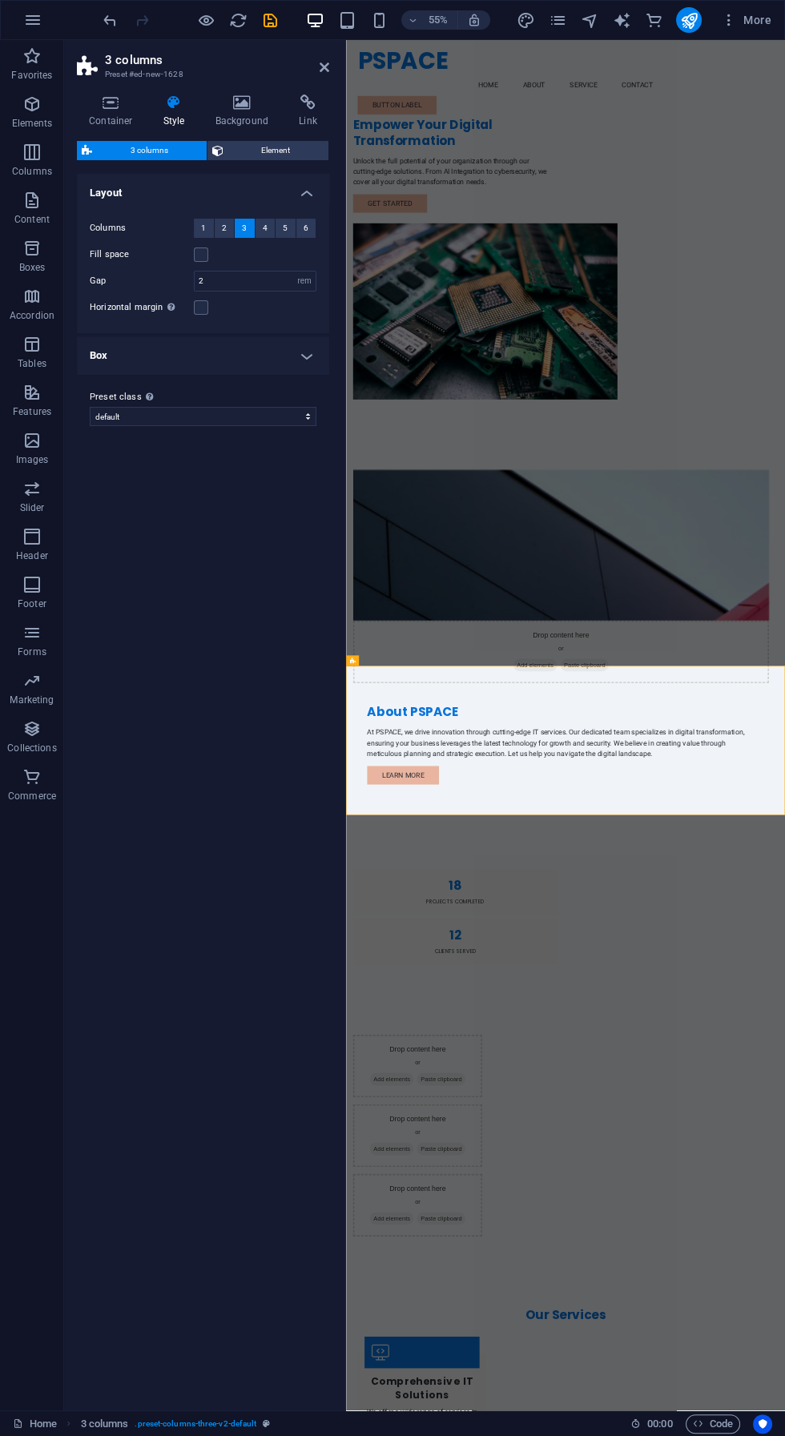
click at [324, 69] on icon at bounding box center [325, 67] width 10 height 13
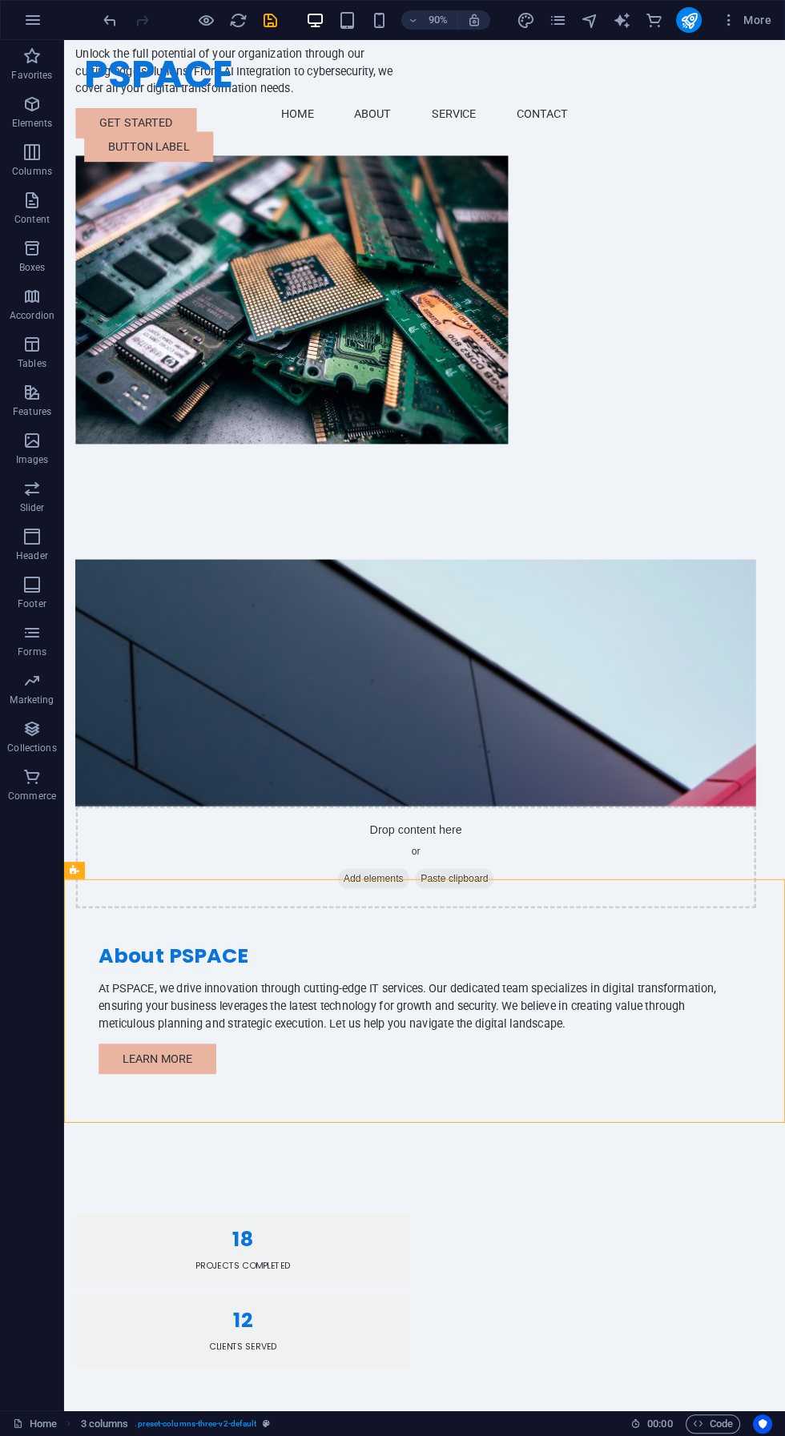
scroll to position [207, 0]
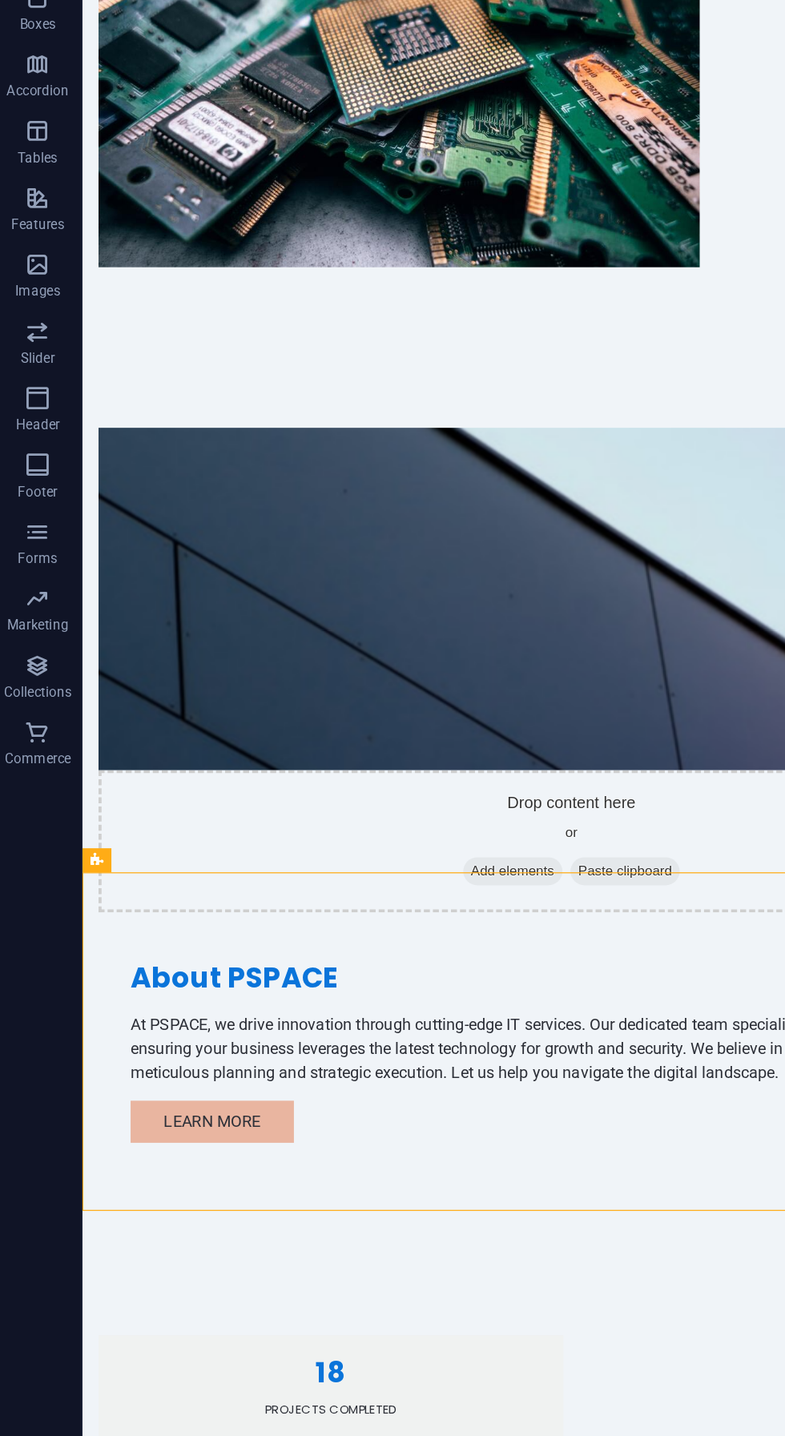
click at [374, 945] on div "18 Projects Completed 12 Clients Served" at bounding box center [482, 1095] width 801 height 301
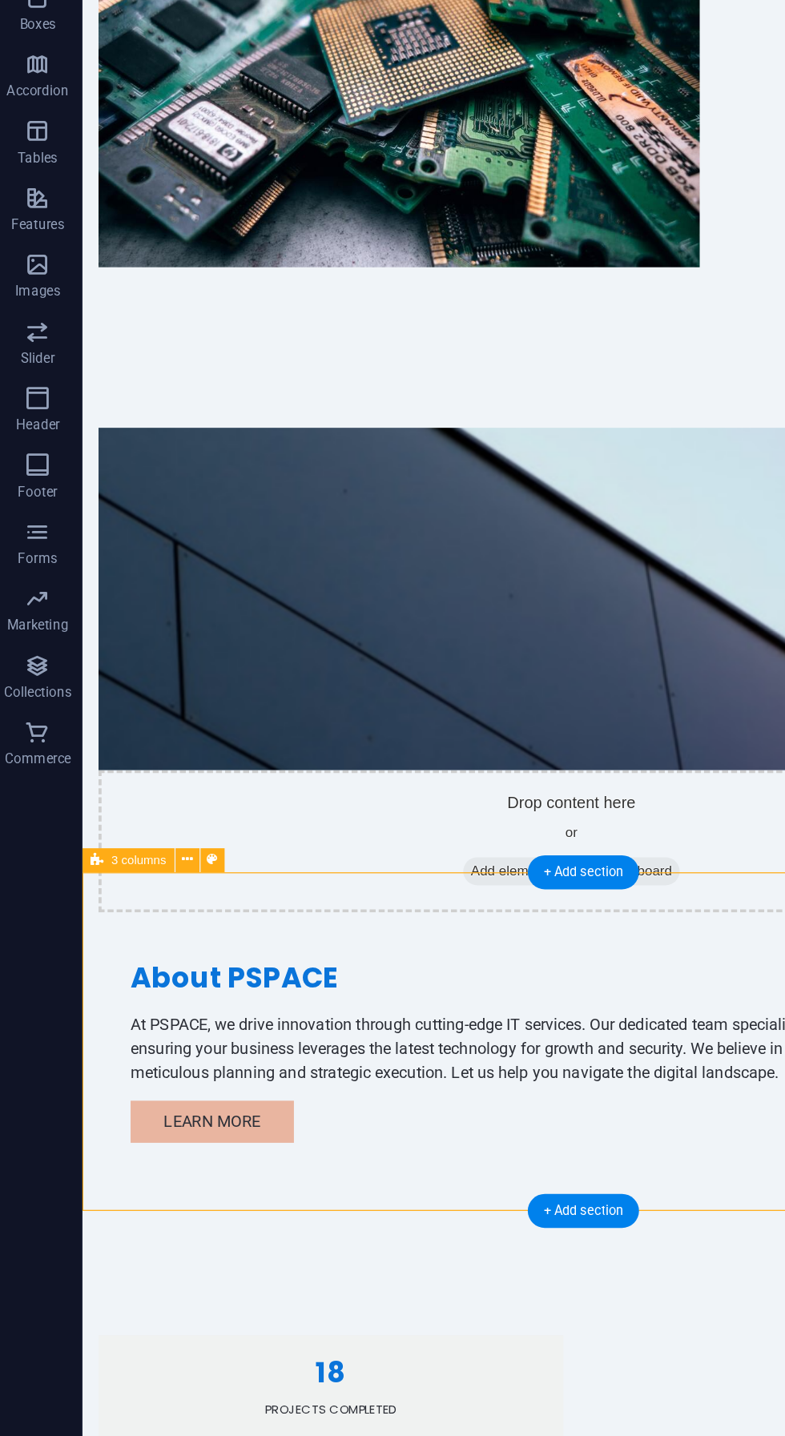
click at [128, 871] on div "3 columns" at bounding box center [97, 869] width 66 height 18
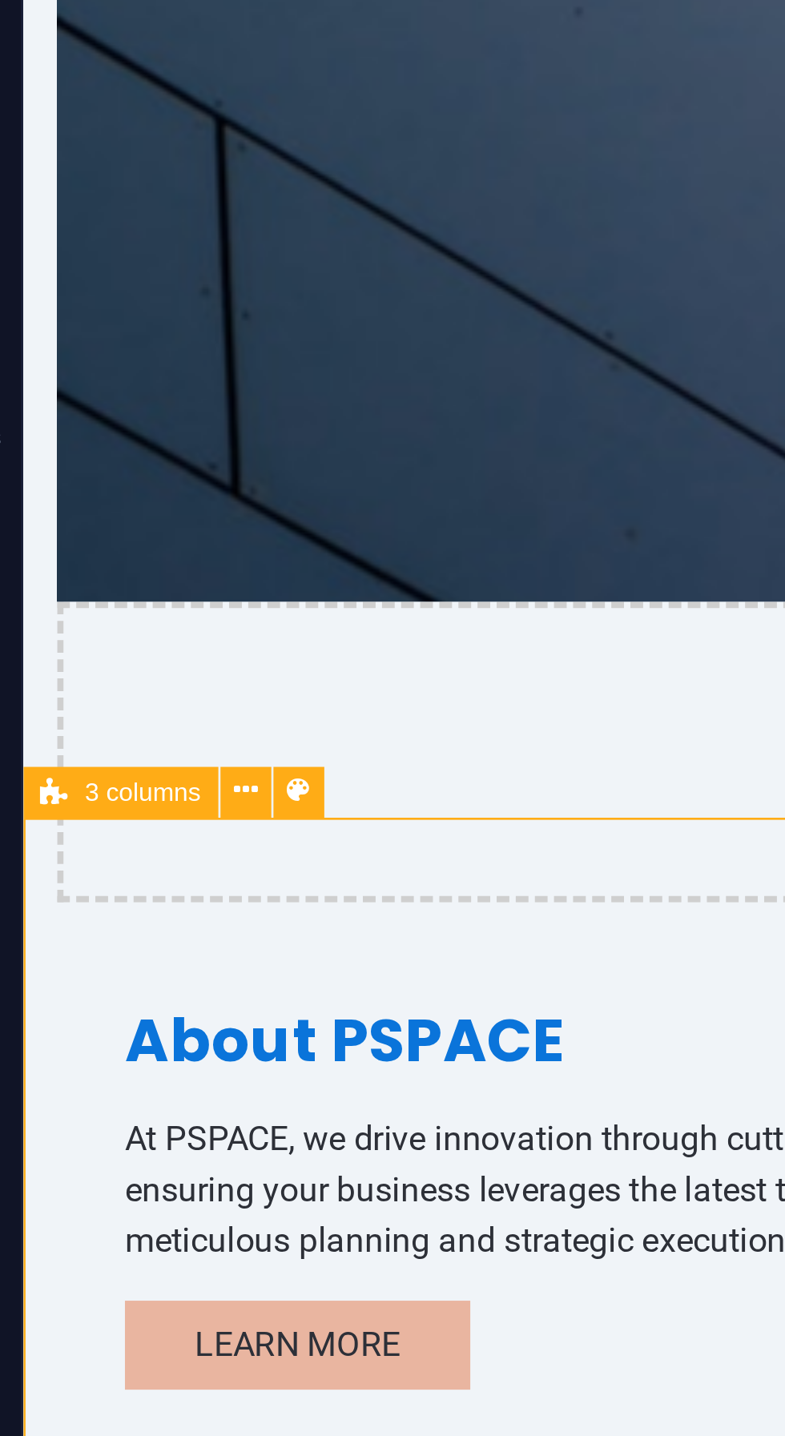
click at [134, 866] on button at bounding box center [140, 869] width 18 height 18
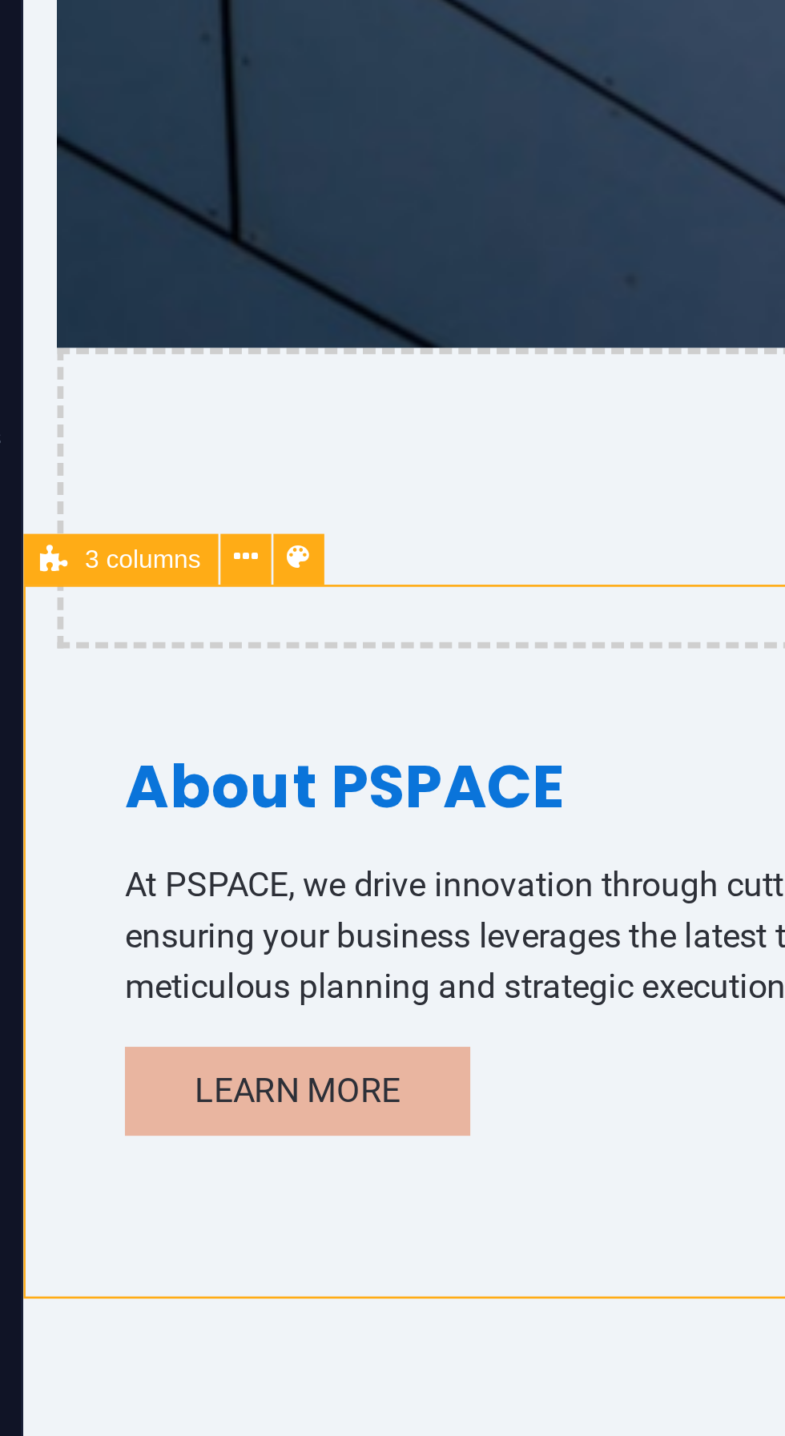
scroll to position [308, 0]
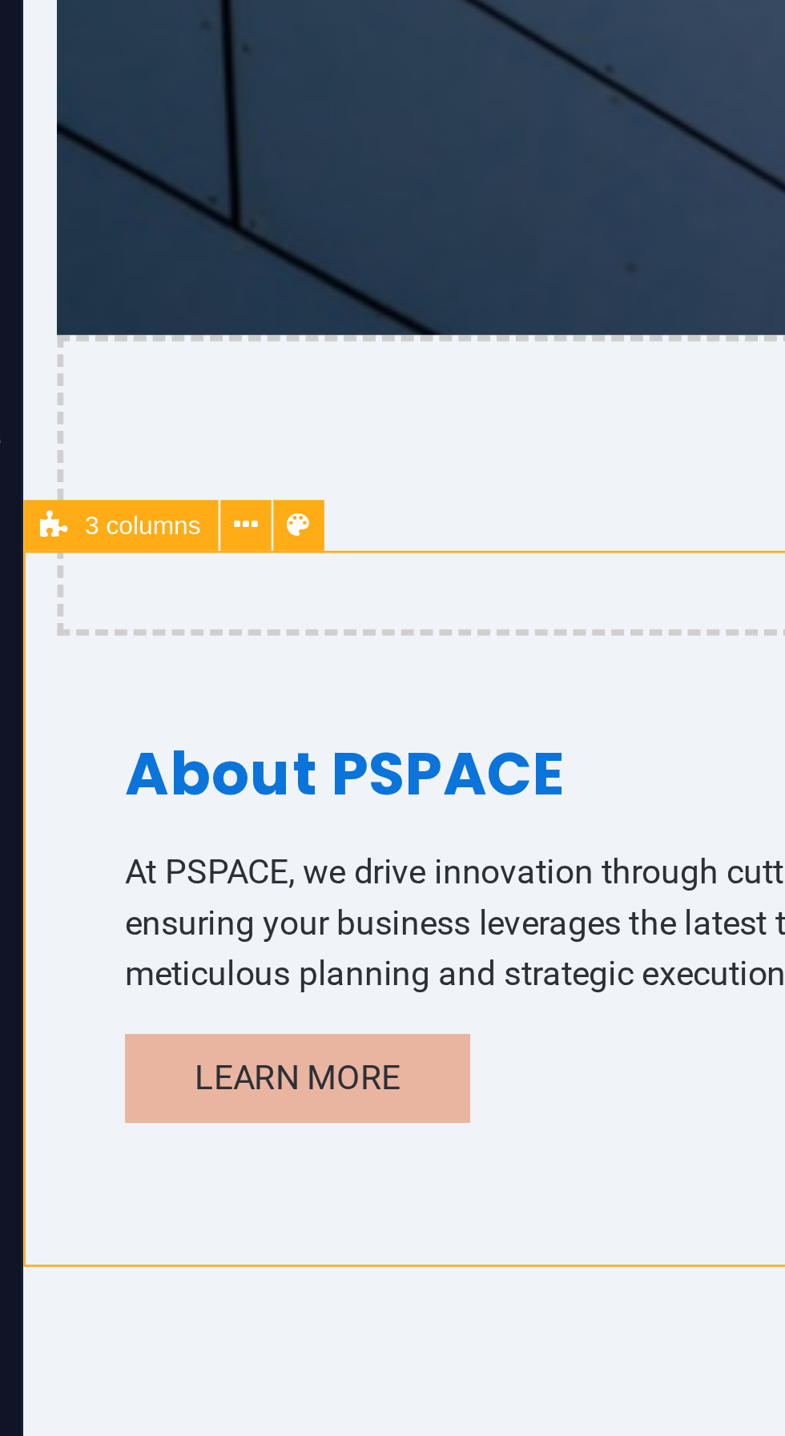
click at [139, 779] on icon at bounding box center [139, 778] width 8 height 15
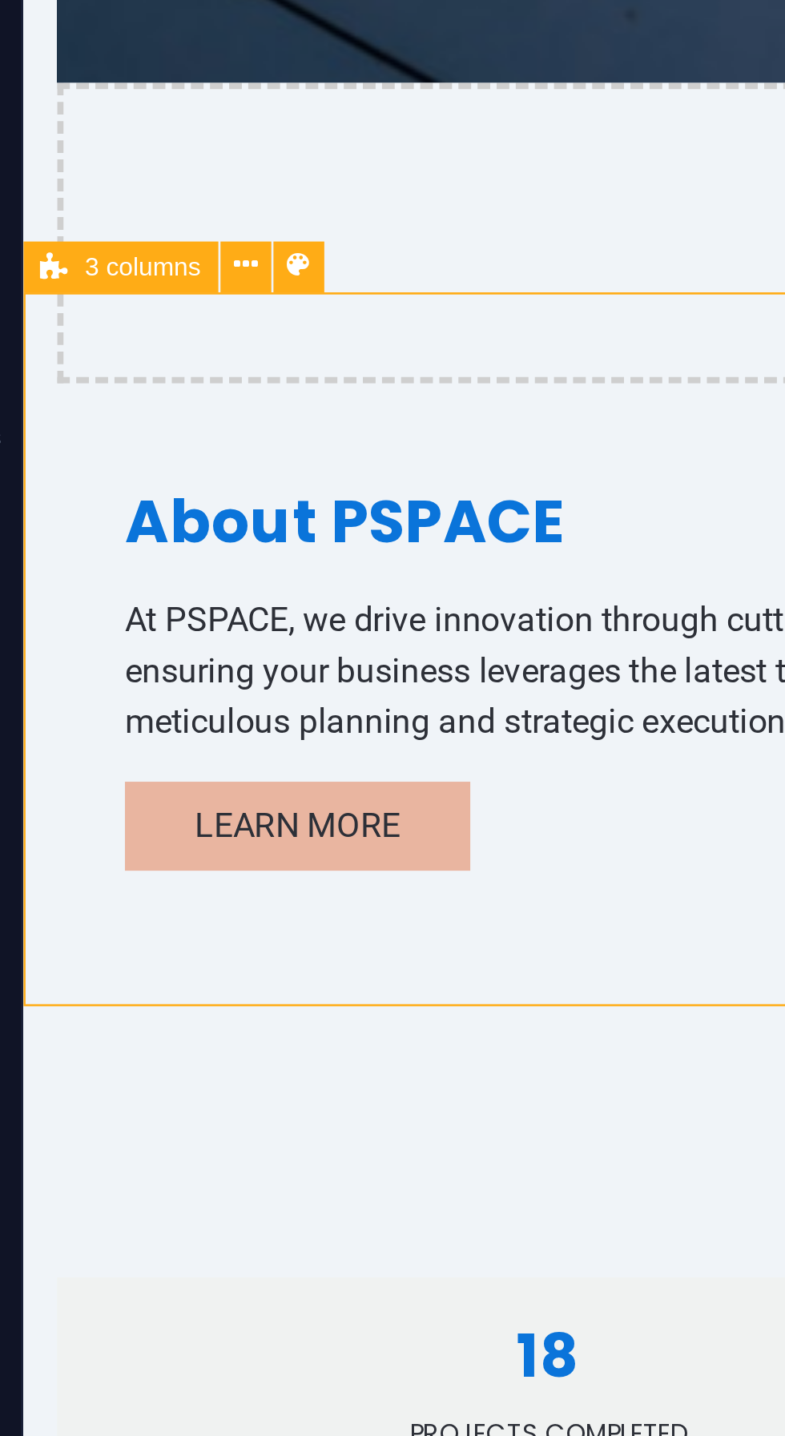
scroll to position [406, 0]
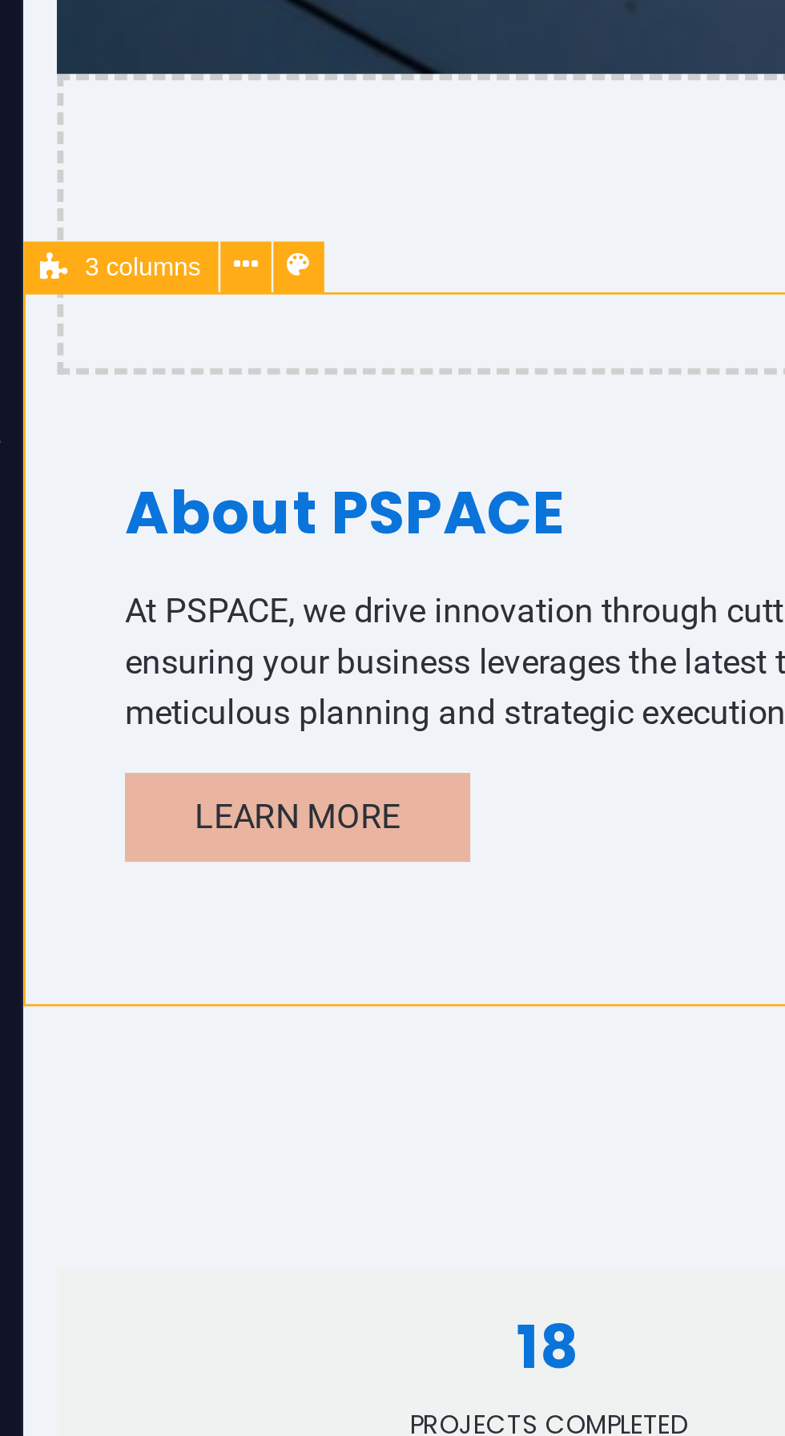
click at [136, 692] on icon at bounding box center [139, 689] width 8 height 15
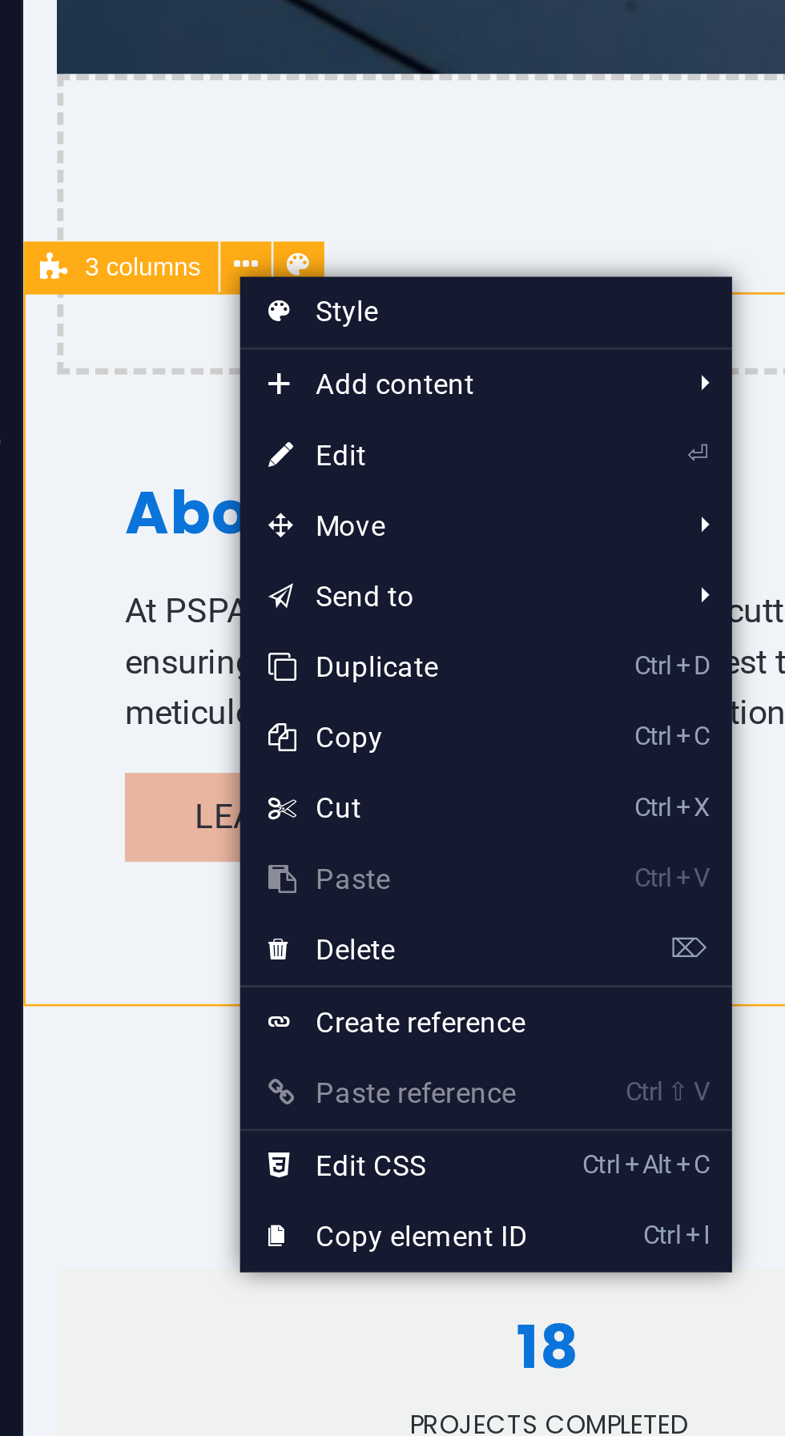
click at [237, 925] on link "⌦ Delete" at bounding box center [191, 923] width 107 height 24
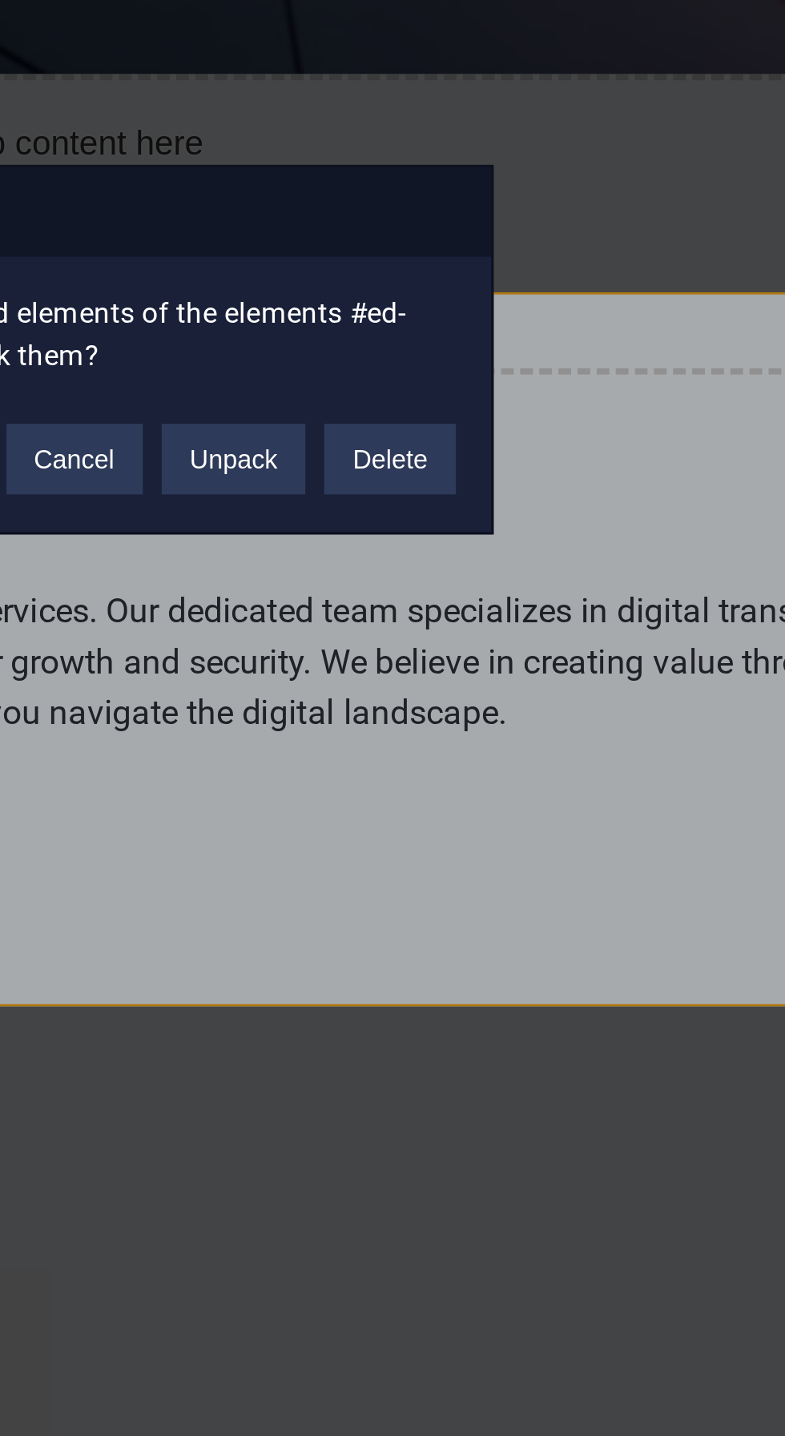
click at [526, 762] on button "Delete" at bounding box center [525, 755] width 45 height 24
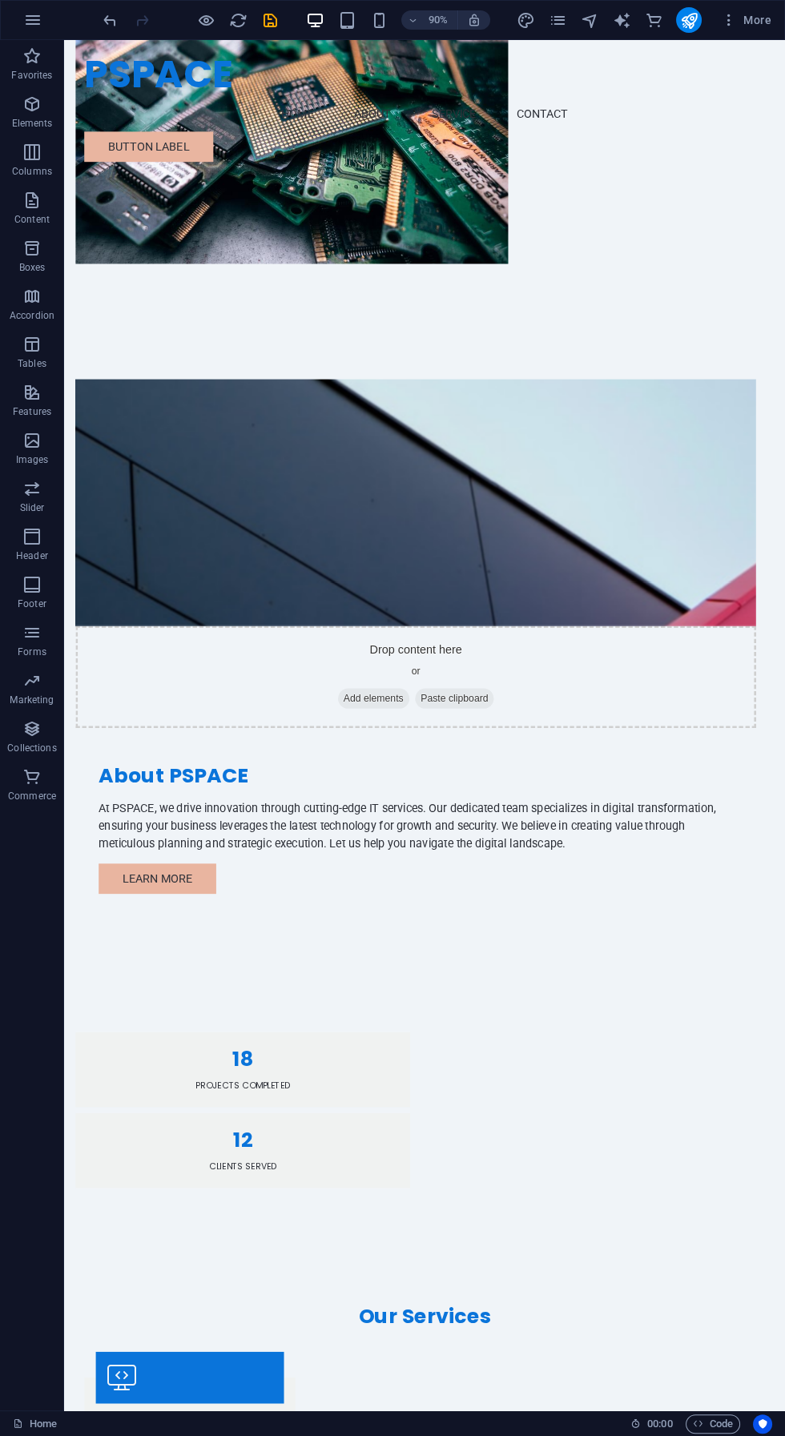
scroll to position [0, 0]
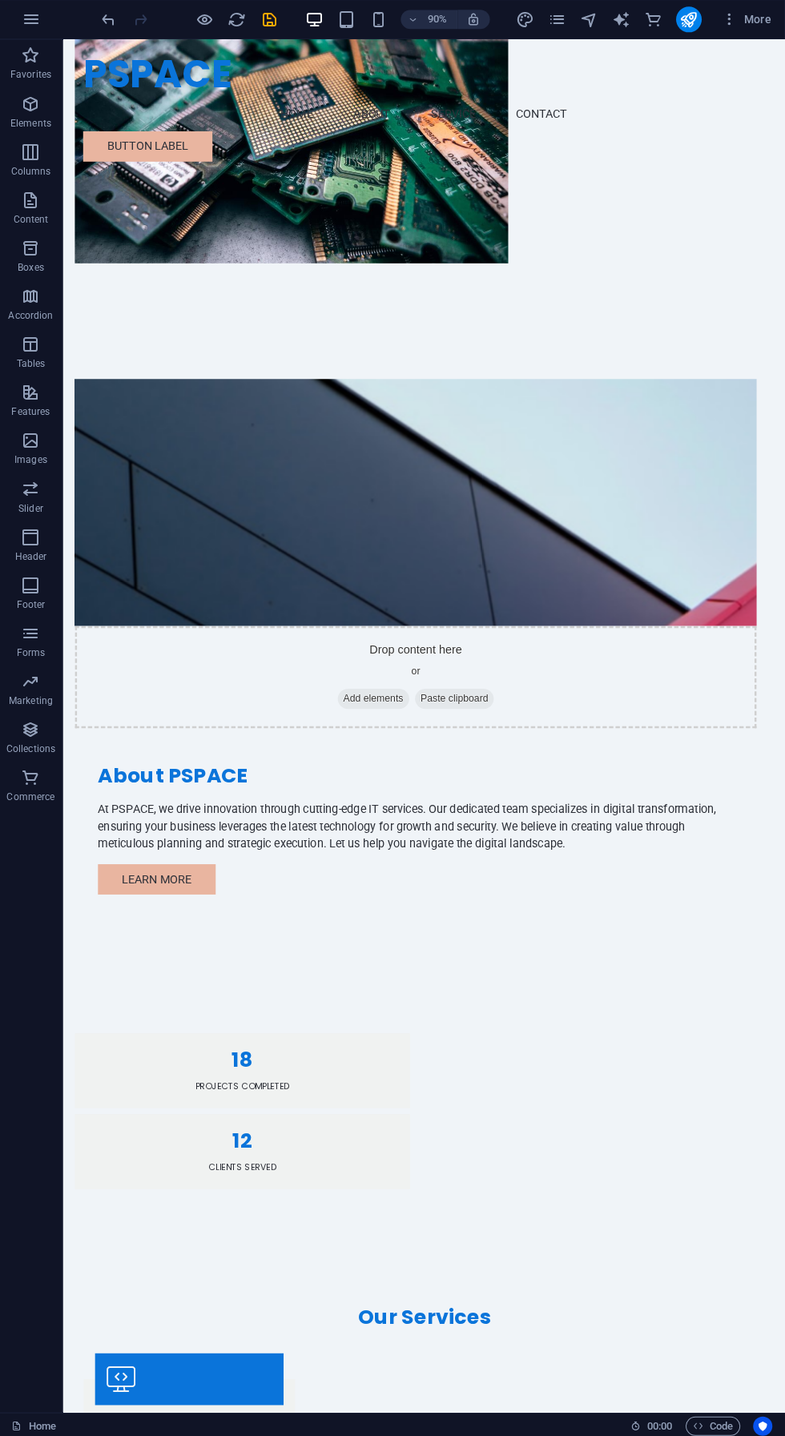
click at [447, 1231] on div "12 Clients Served" at bounding box center [261, 1272] width 372 height 83
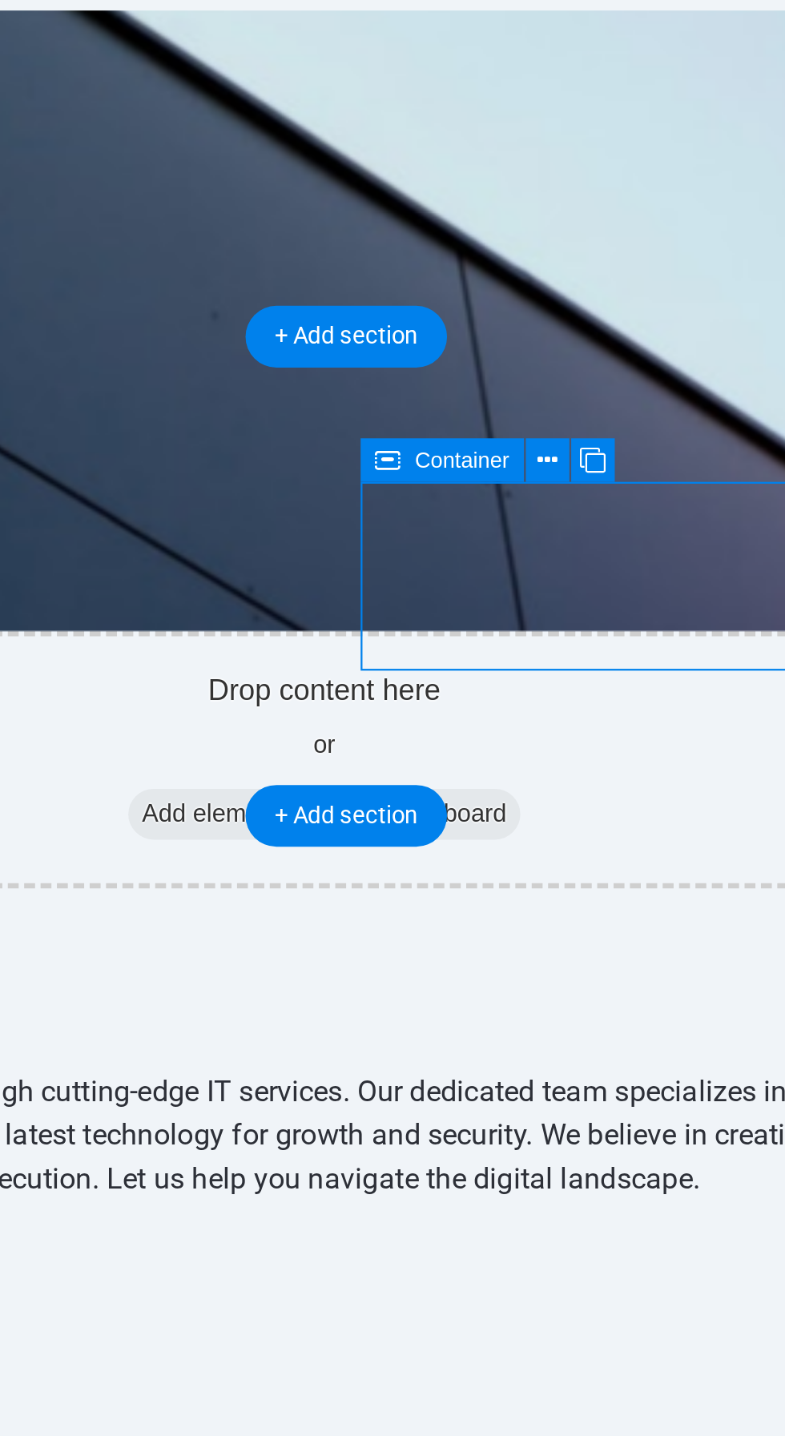
click at [529, 561] on button at bounding box center [523, 558] width 18 height 18
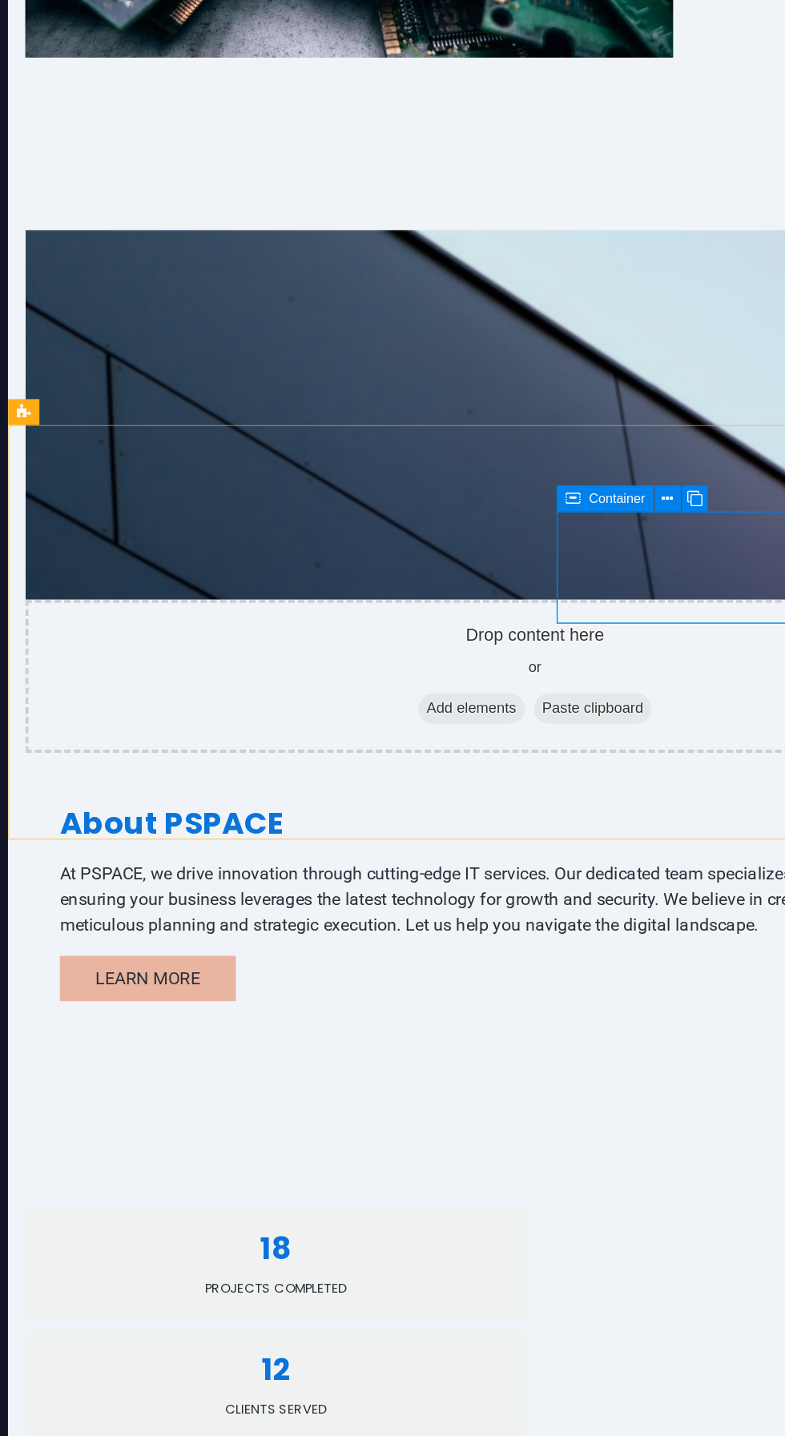
click at [86, 762] on div "18 Projects Completed 12 Clients Served 12 Clients Served" at bounding box center [408, 957] width 801 height 391
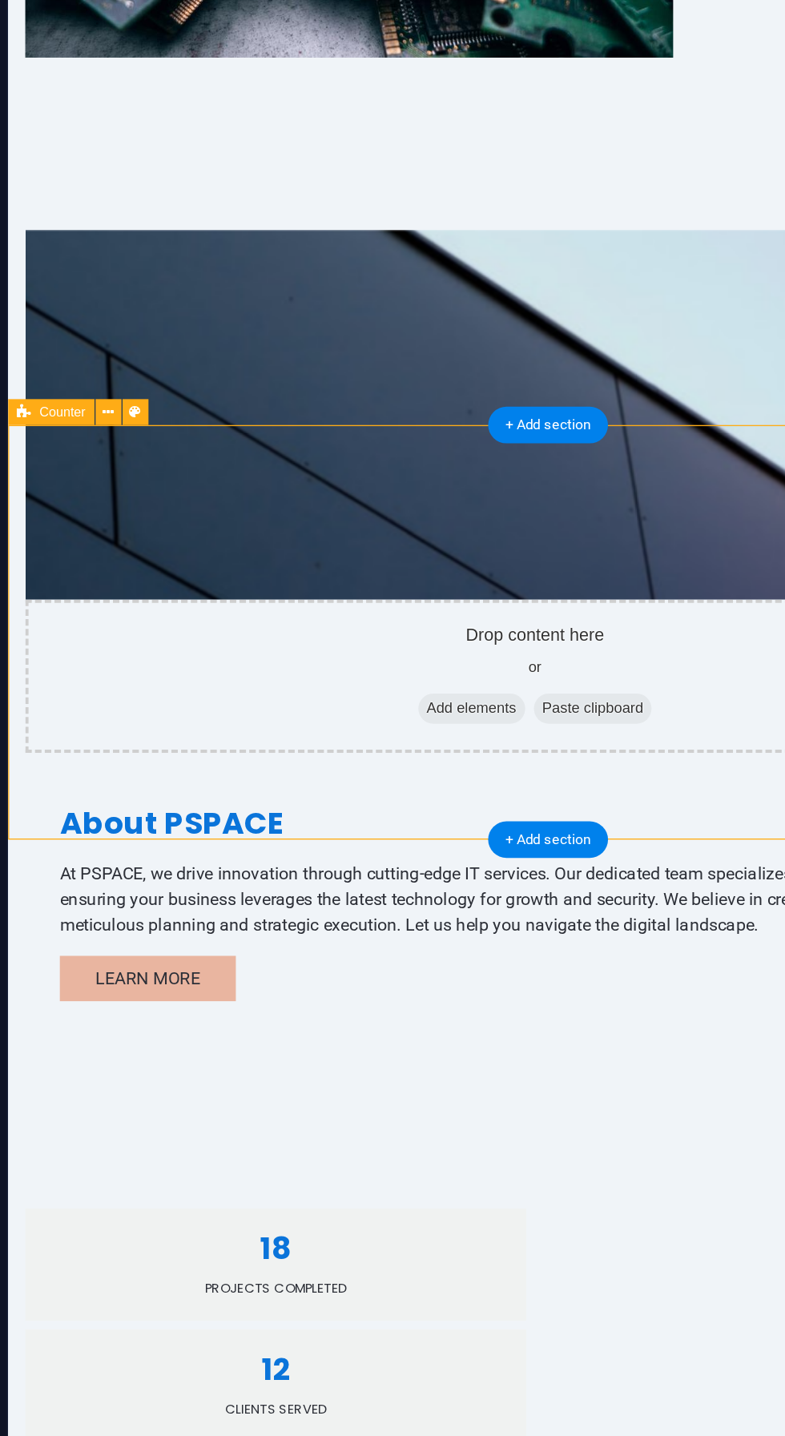
click at [123, 496] on button at bounding box center [132, 500] width 18 height 18
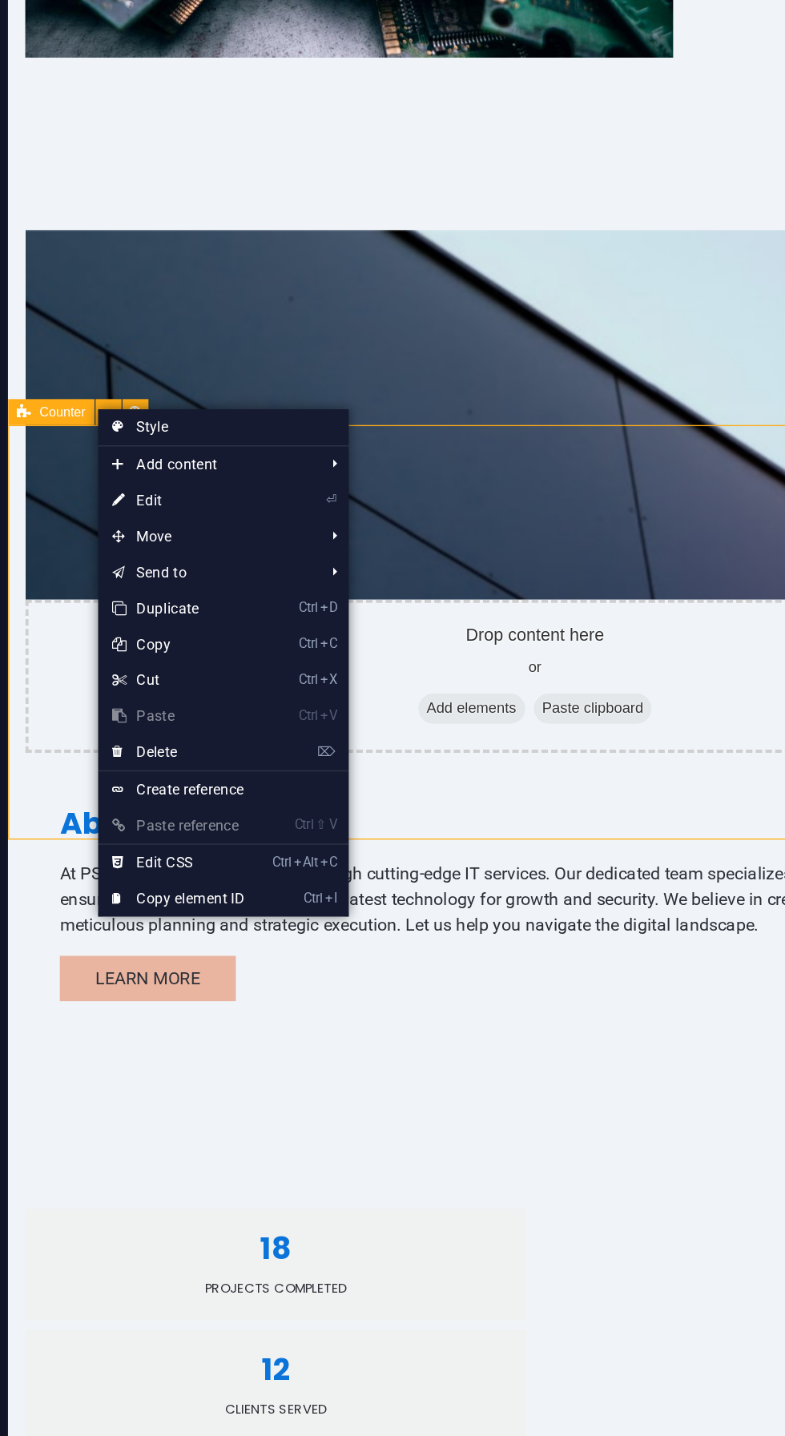
click at [150, 504] on link "Style" at bounding box center [207, 509] width 167 height 24
select select "rem"
select select "px"
select select "rem"
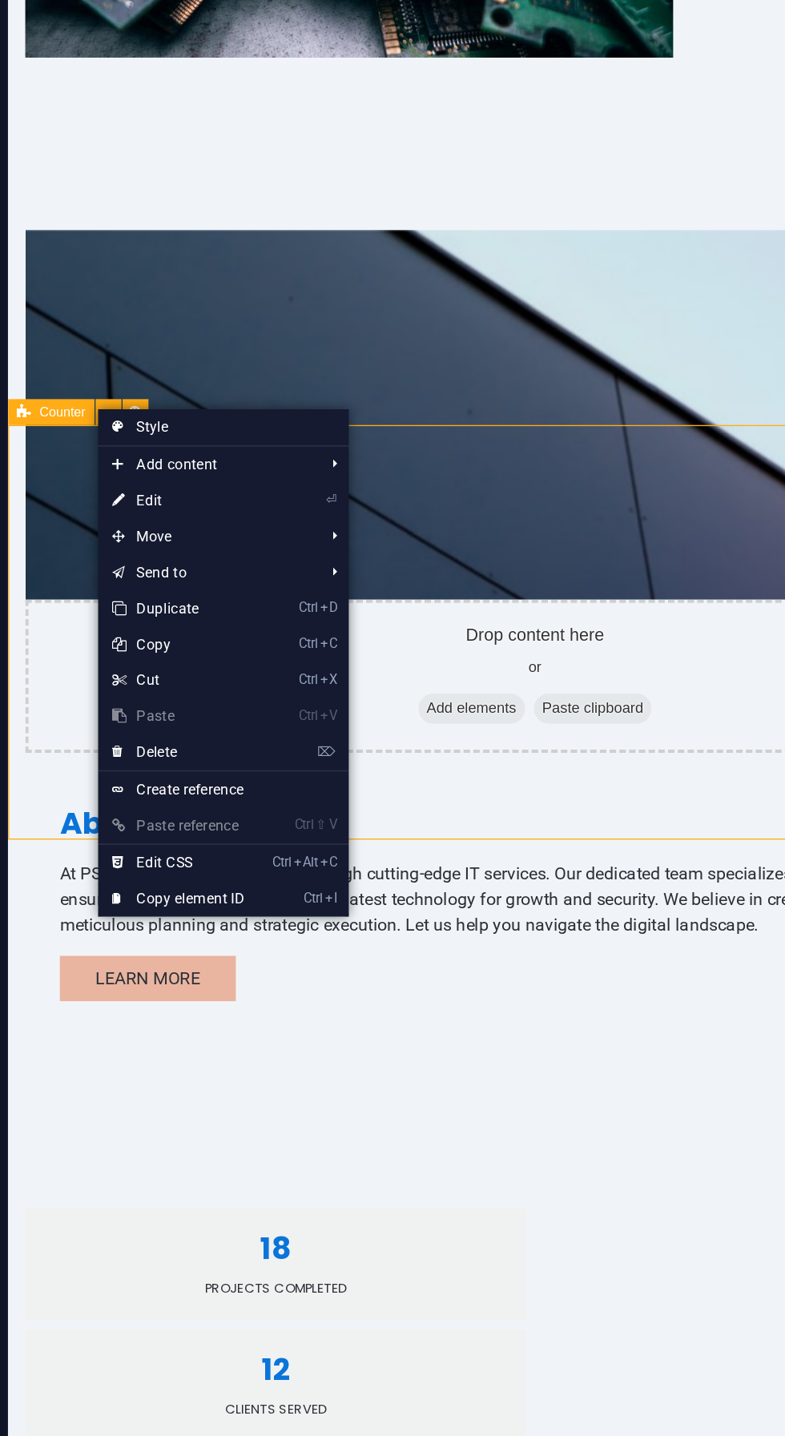
select select "rem"
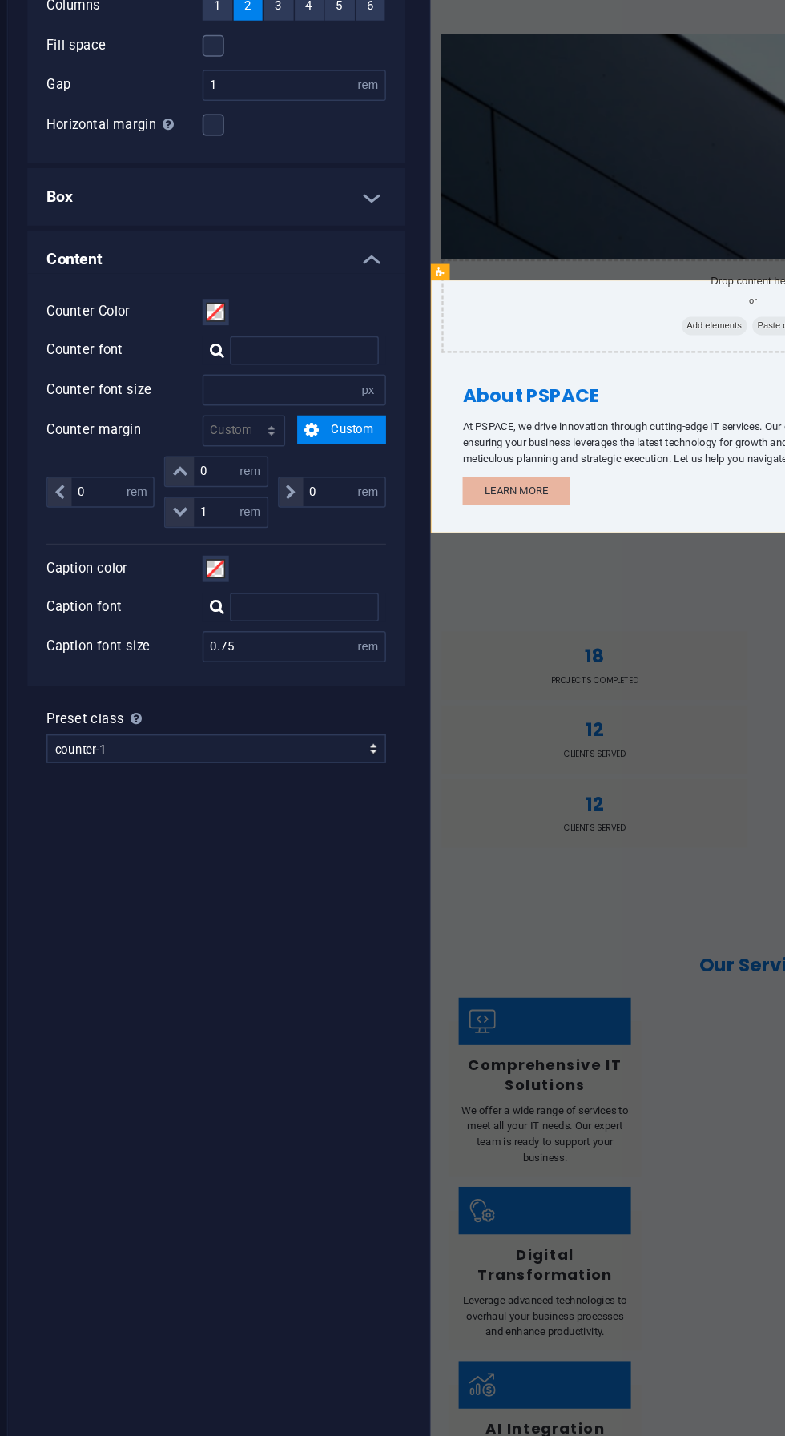
scroll to position [251, 0]
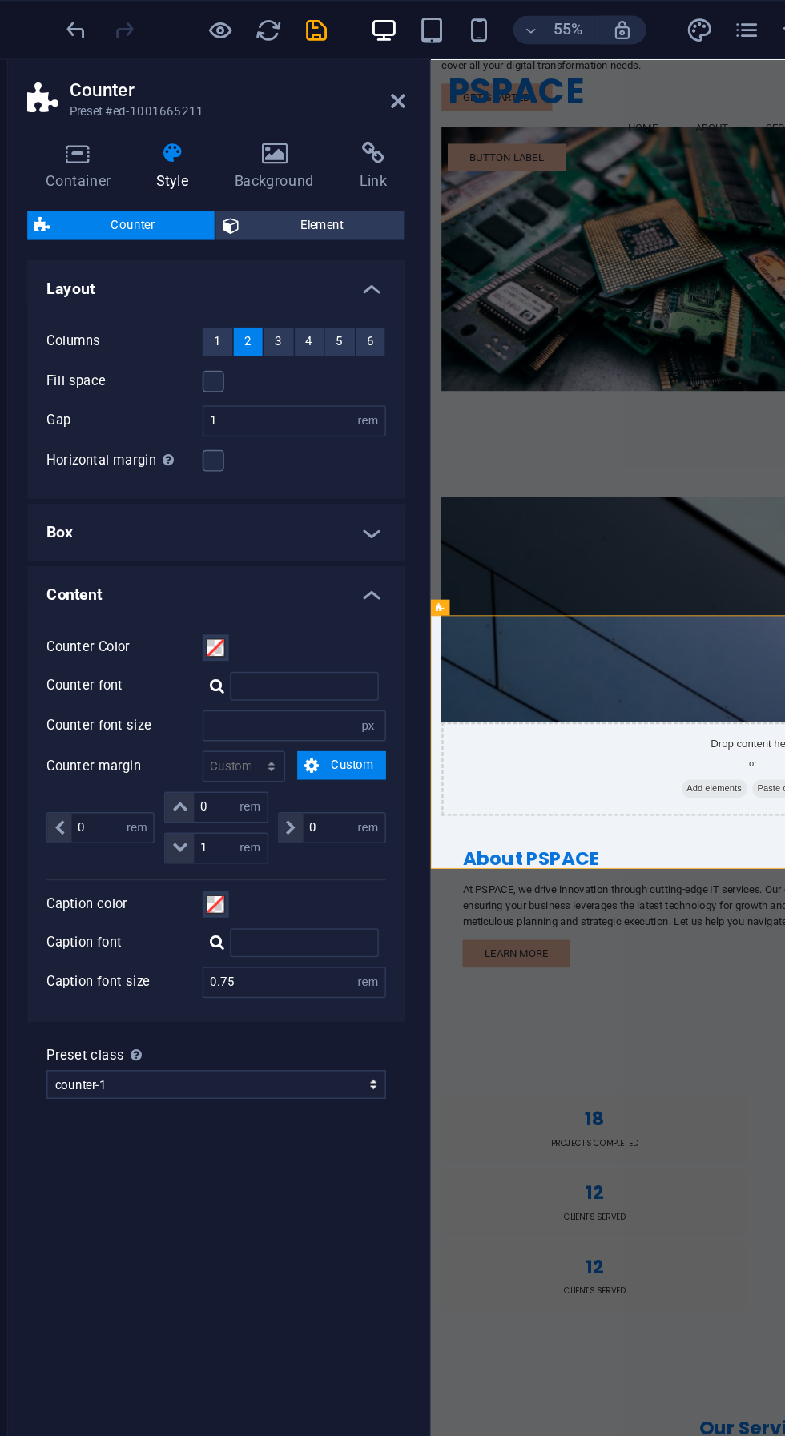
click at [244, 227] on span "3" at bounding box center [244, 228] width 5 height 19
click at [324, 66] on icon at bounding box center [325, 67] width 10 height 13
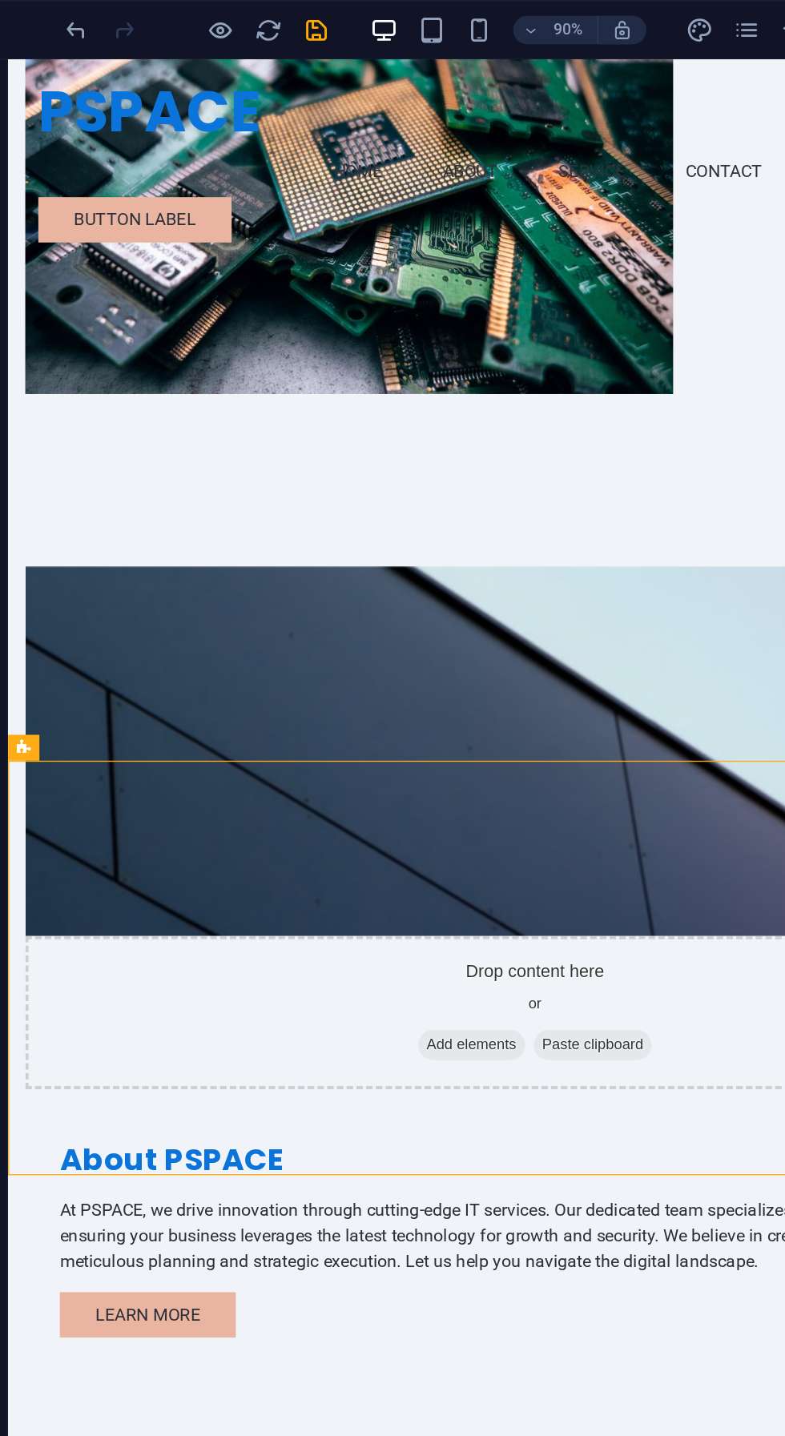
scroll to position [409, 0]
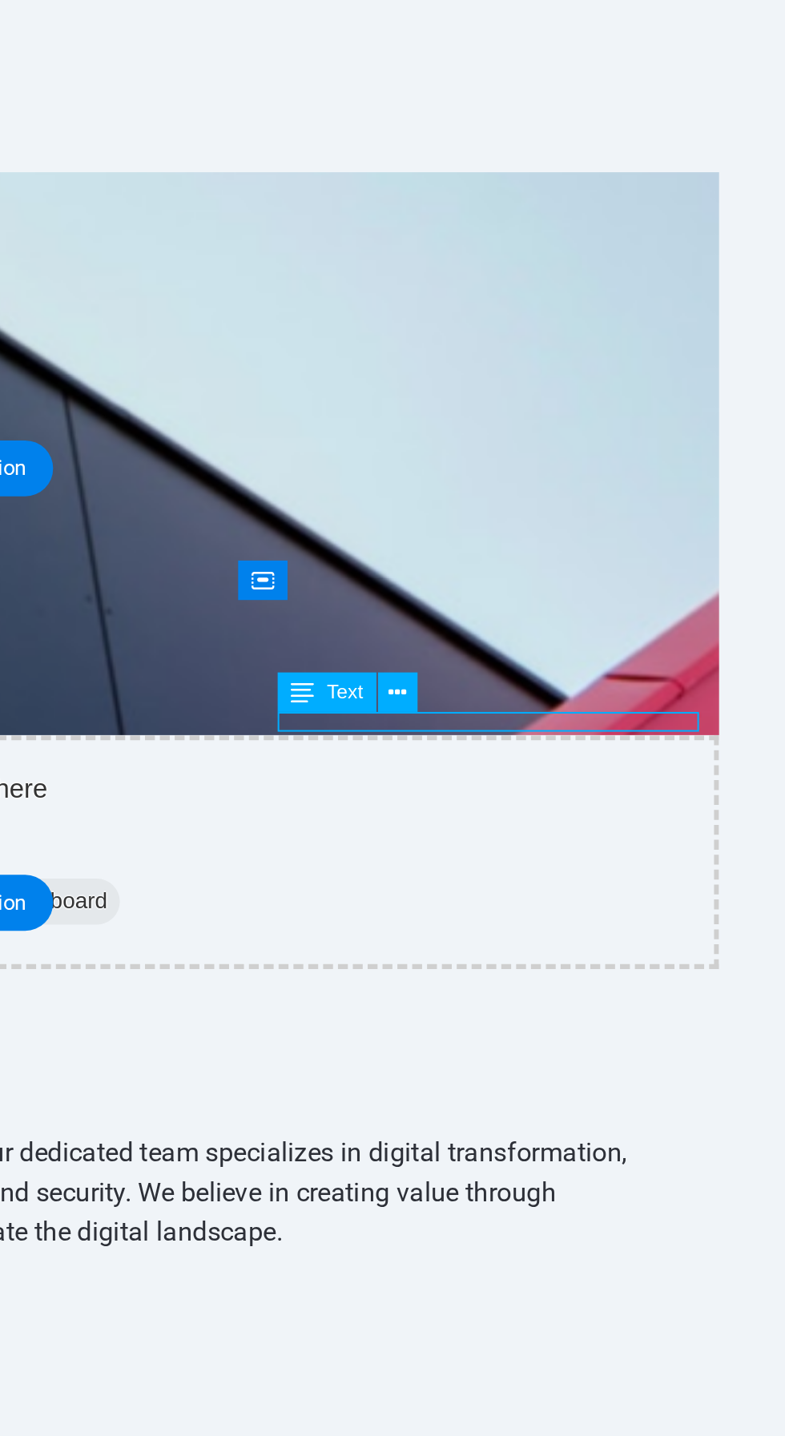
scroll to position [0, 0]
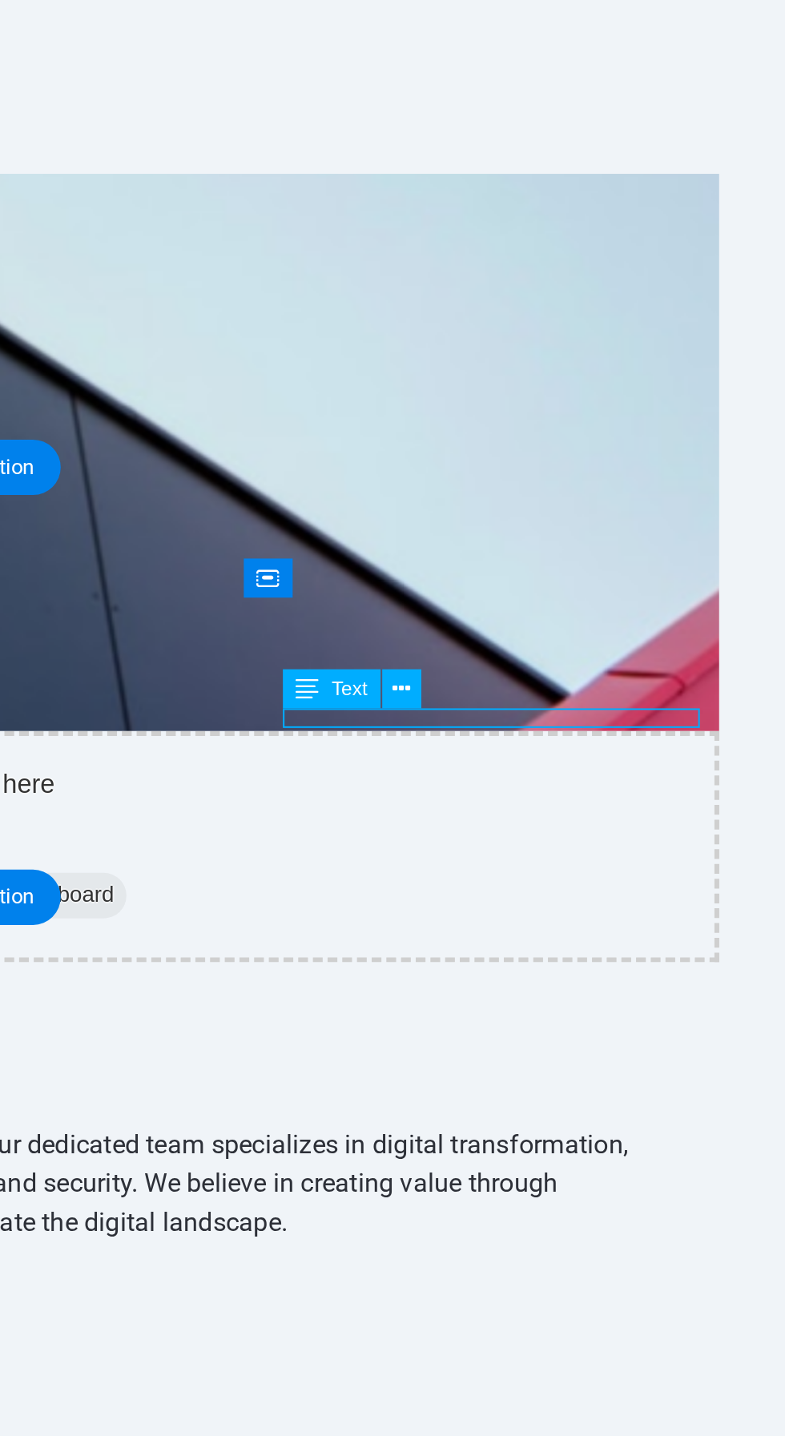
click at [575, 601] on icon at bounding box center [574, 603] width 10 height 18
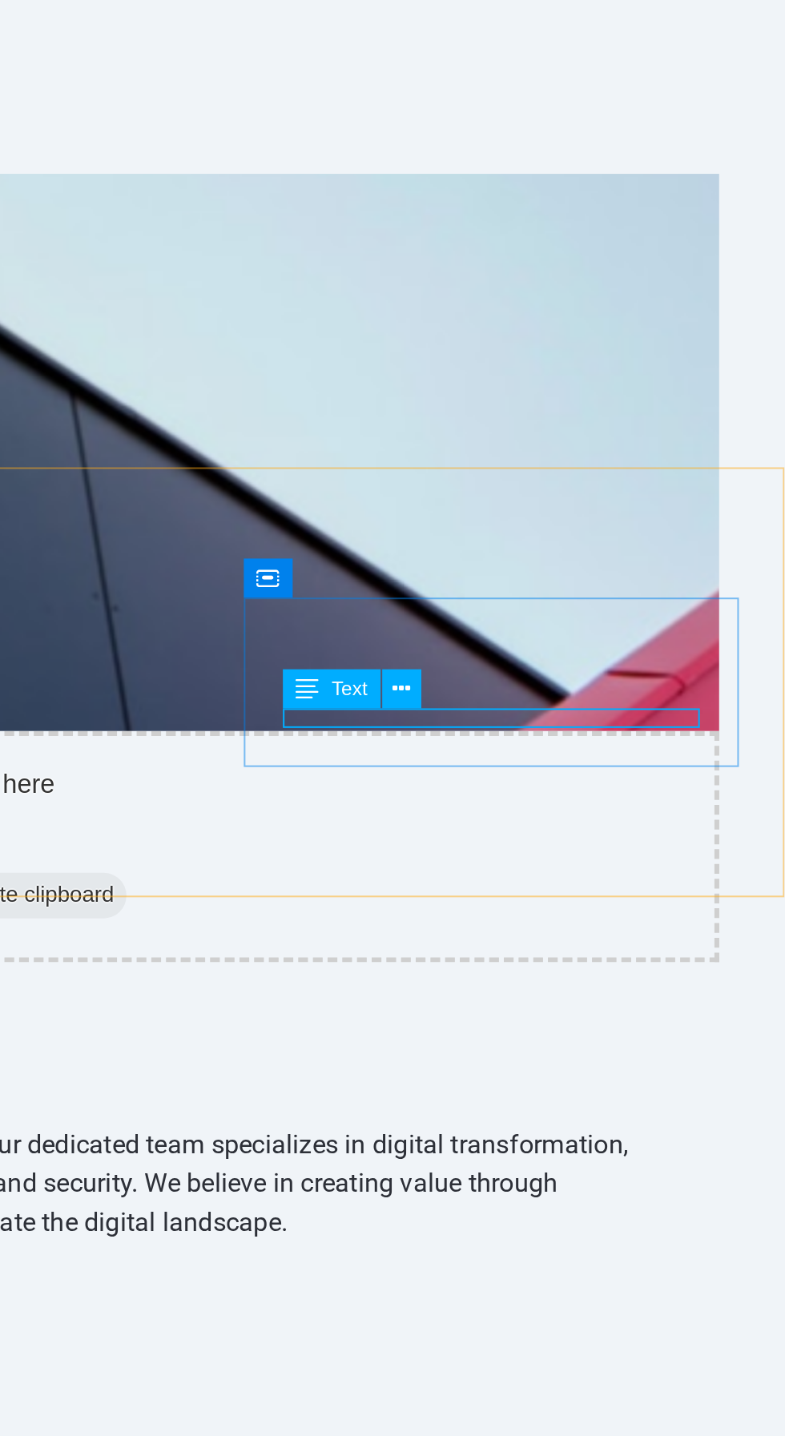
click at [587, 605] on span "Text" at bounding box center [593, 603] width 16 height 9
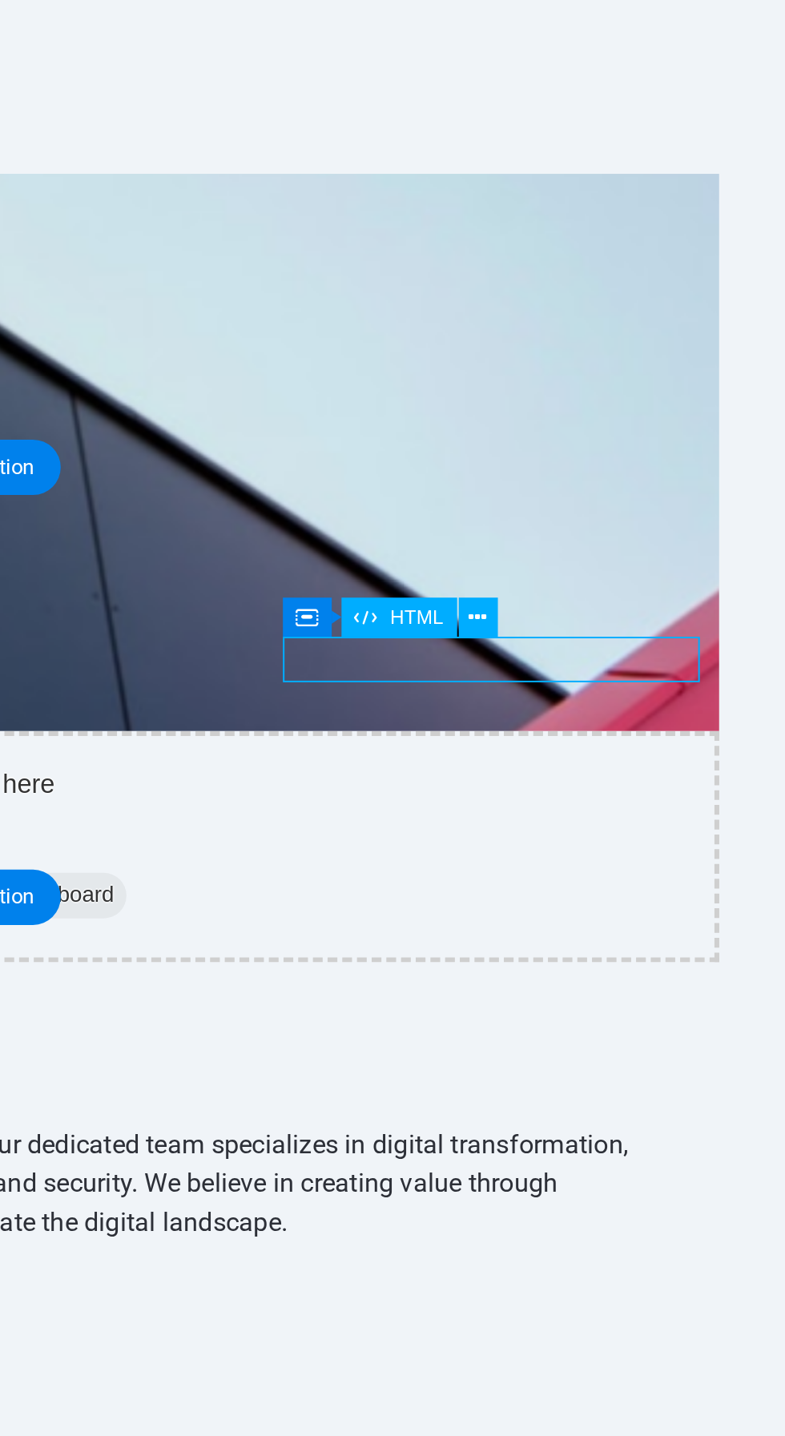
click at [620, 579] on div "HTML" at bounding box center [614, 572] width 51 height 18
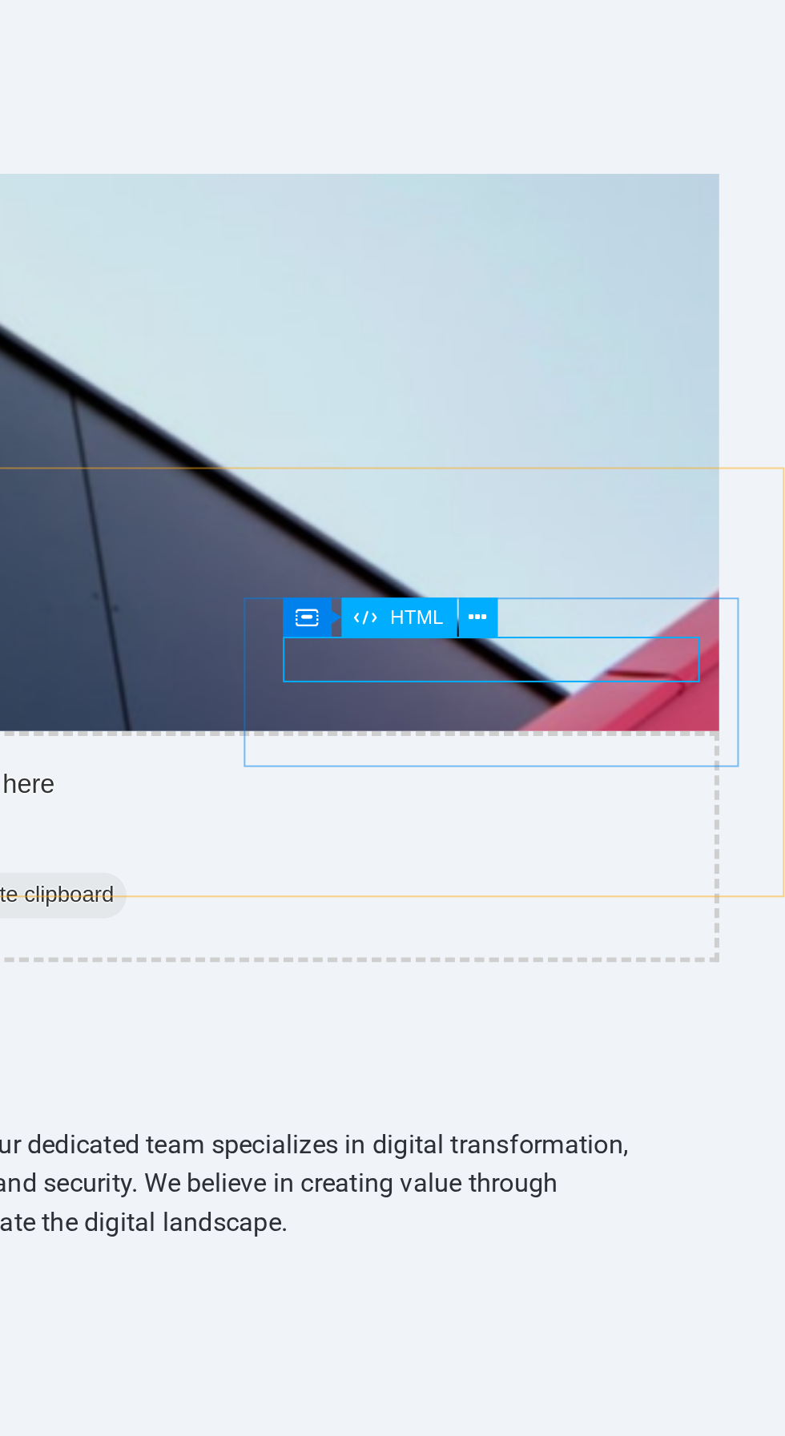
click at [644, 570] on button at bounding box center [650, 572] width 18 height 18
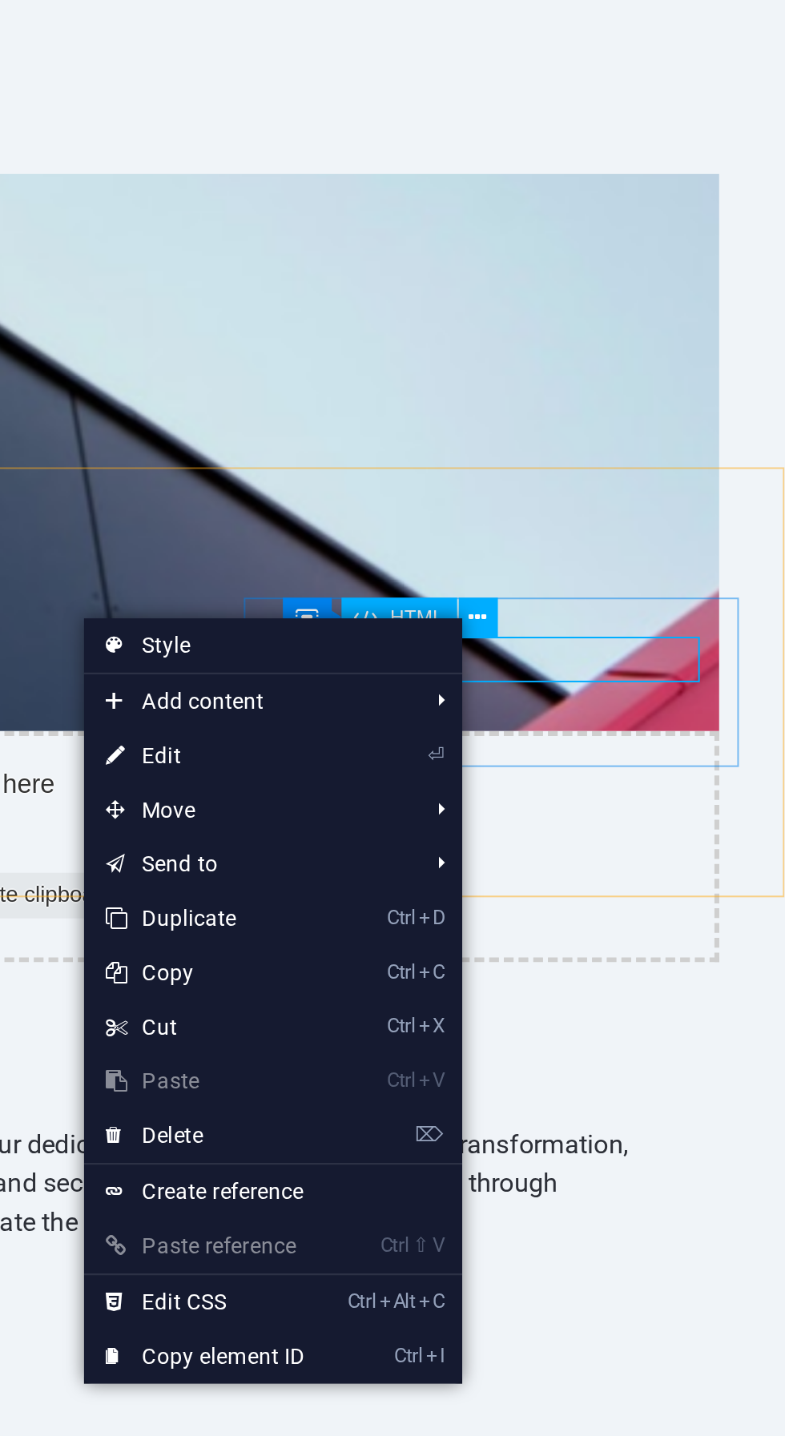
click at [493, 631] on link "⏎ Edit" at bounding box center [528, 633] width 107 height 24
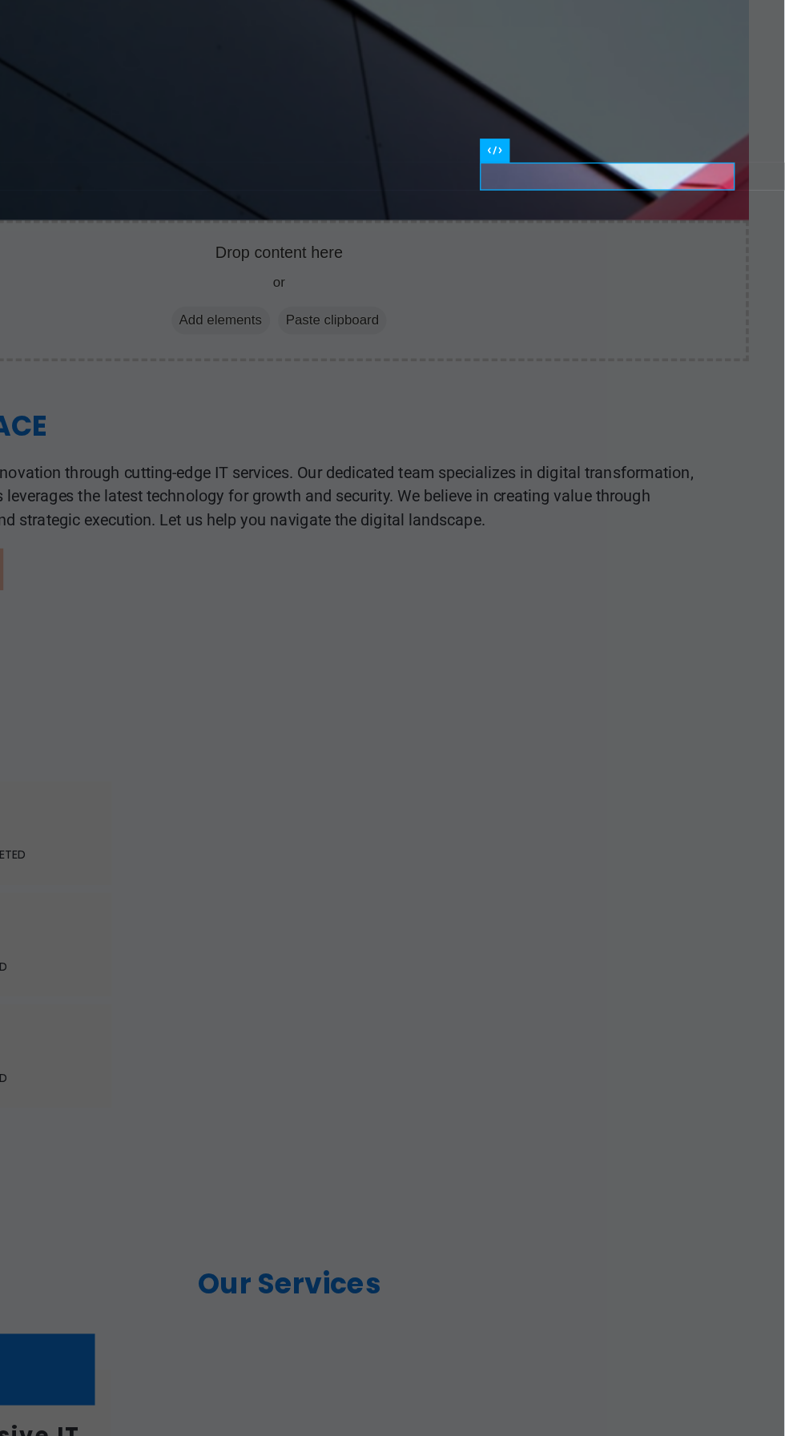
scroll to position [289, 0]
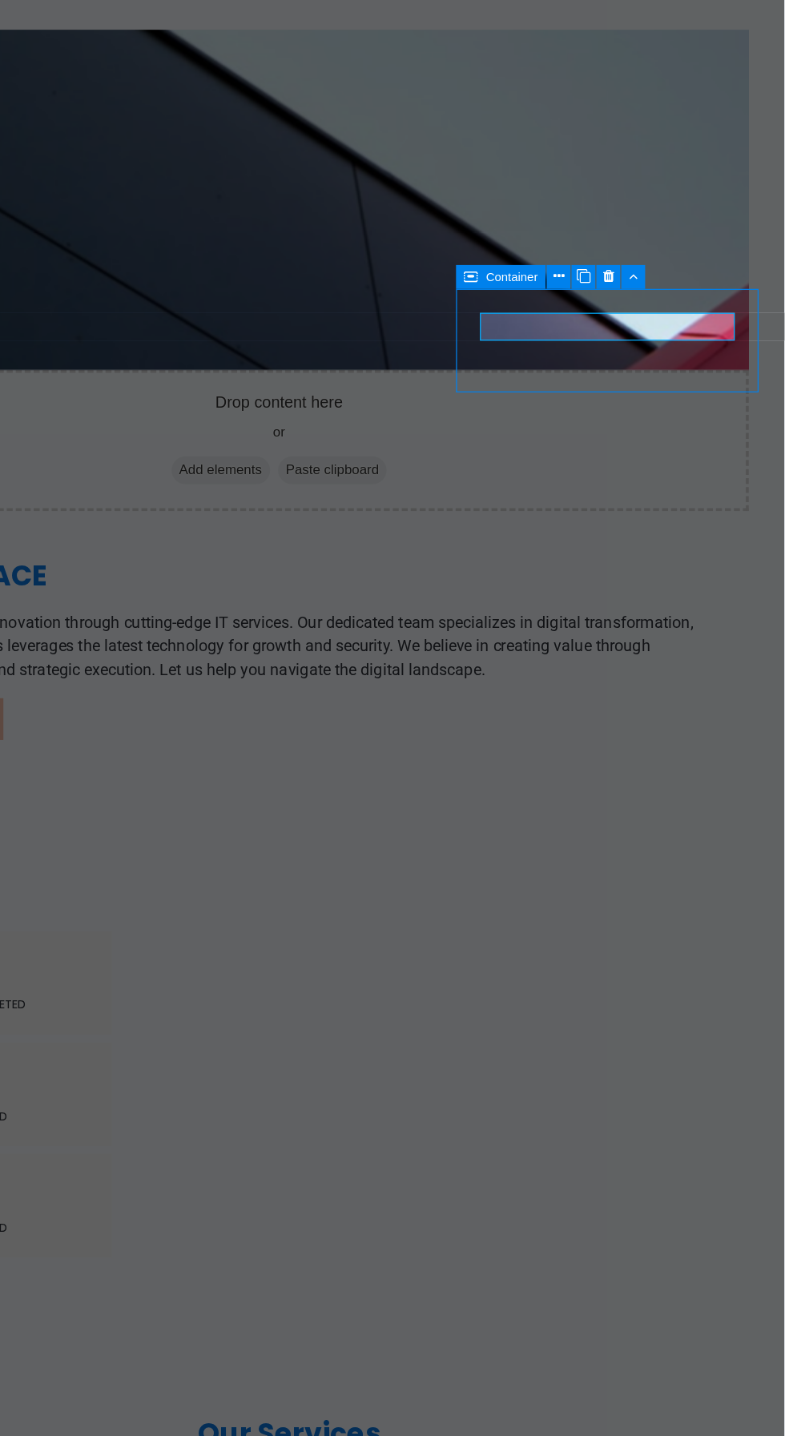
scroll to position [409, 0]
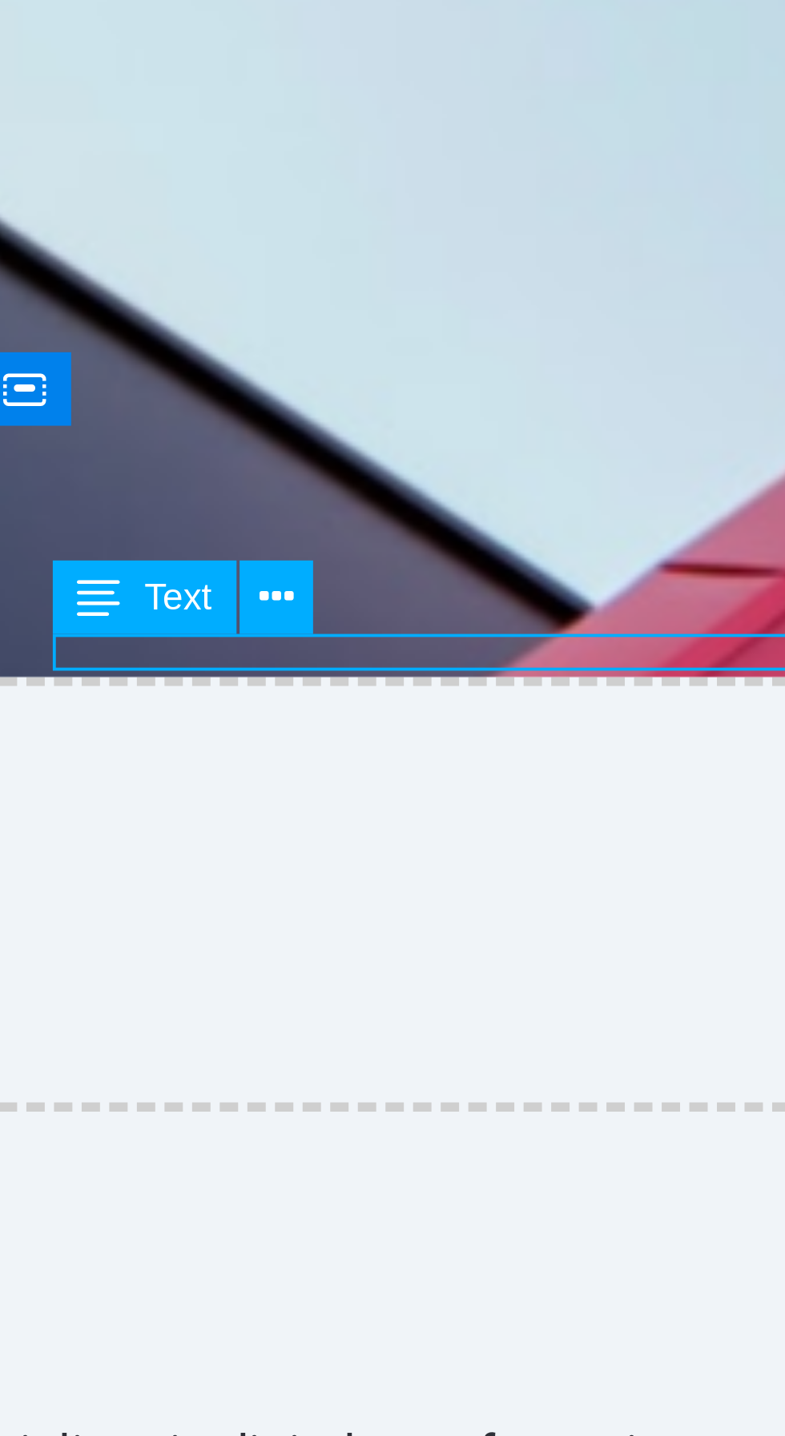
click at [615, 601] on icon at bounding box center [615, 603] width 8 height 15
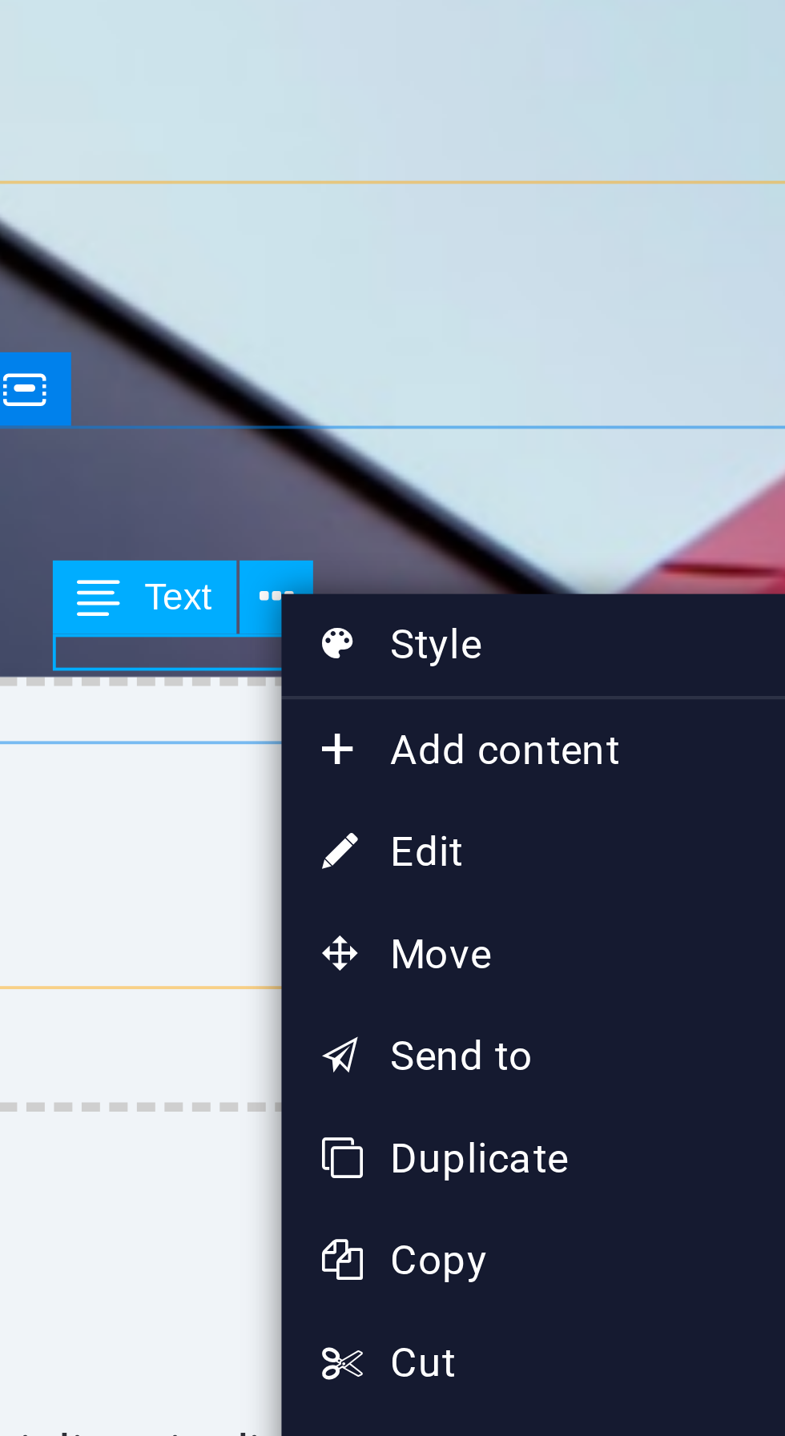
click at [686, 662] on link "⏎ Edit" at bounding box center [670, 663] width 107 height 24
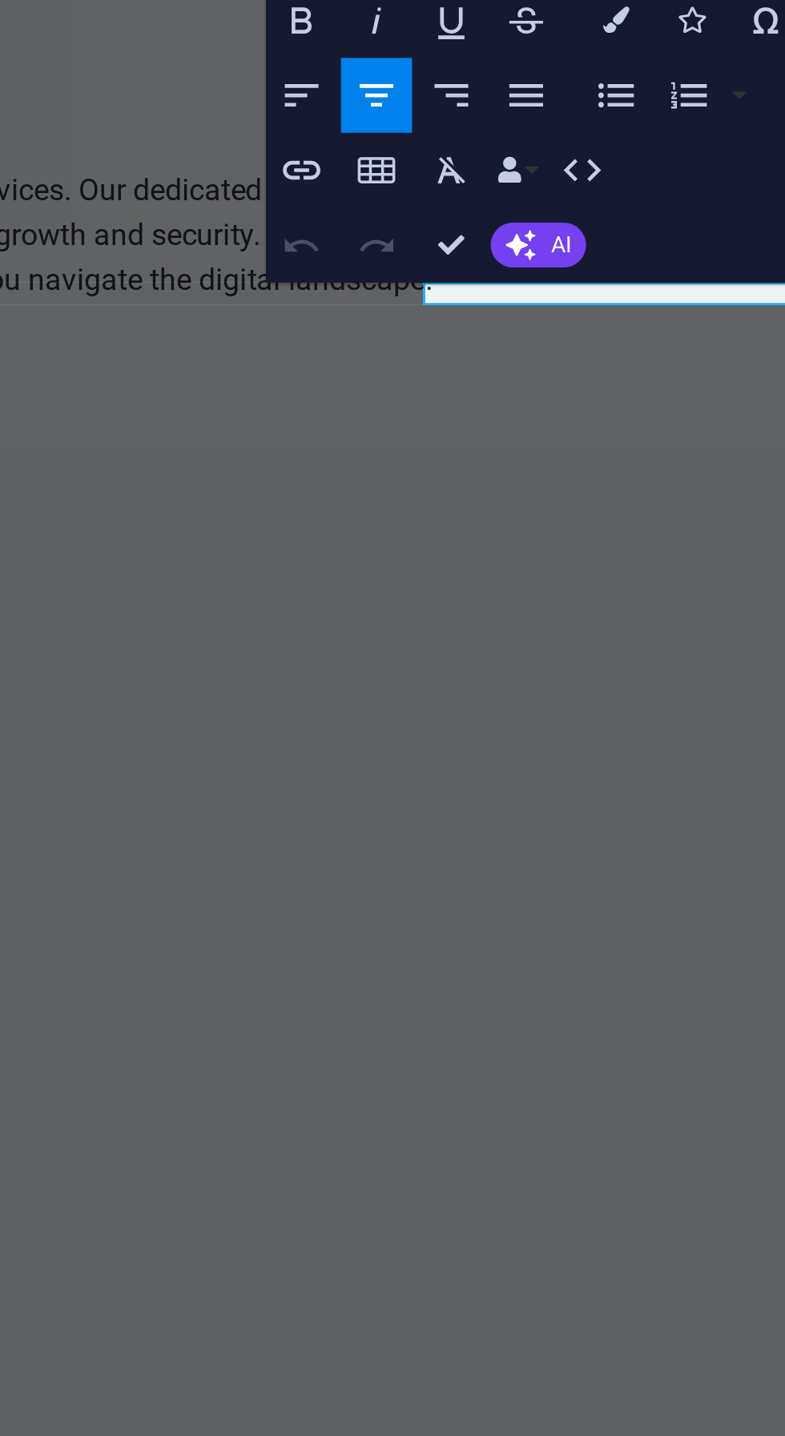
scroll to position [0, 0]
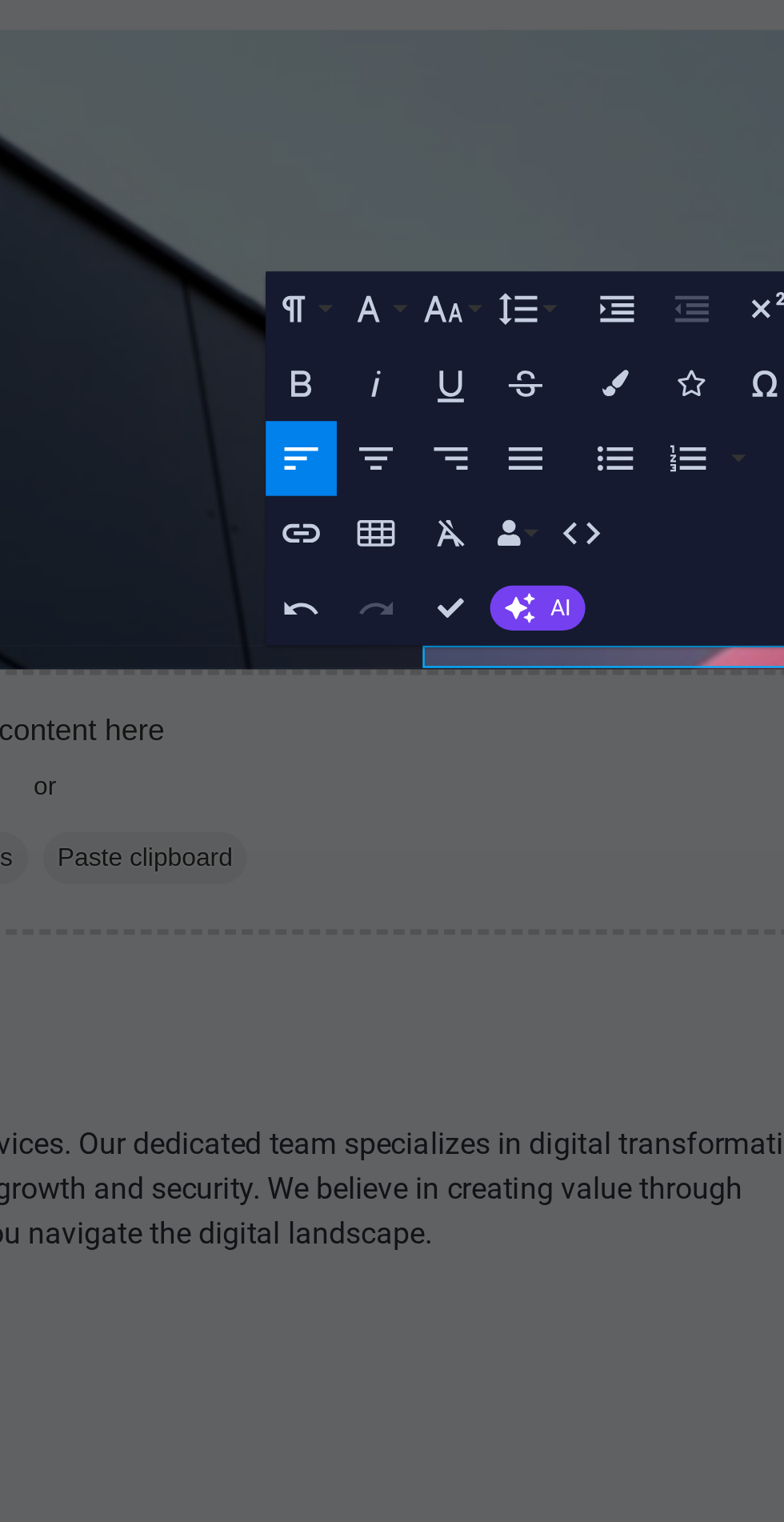
click at [672, 608] on icon "button" at bounding box center [672, 605] width 7 height 7
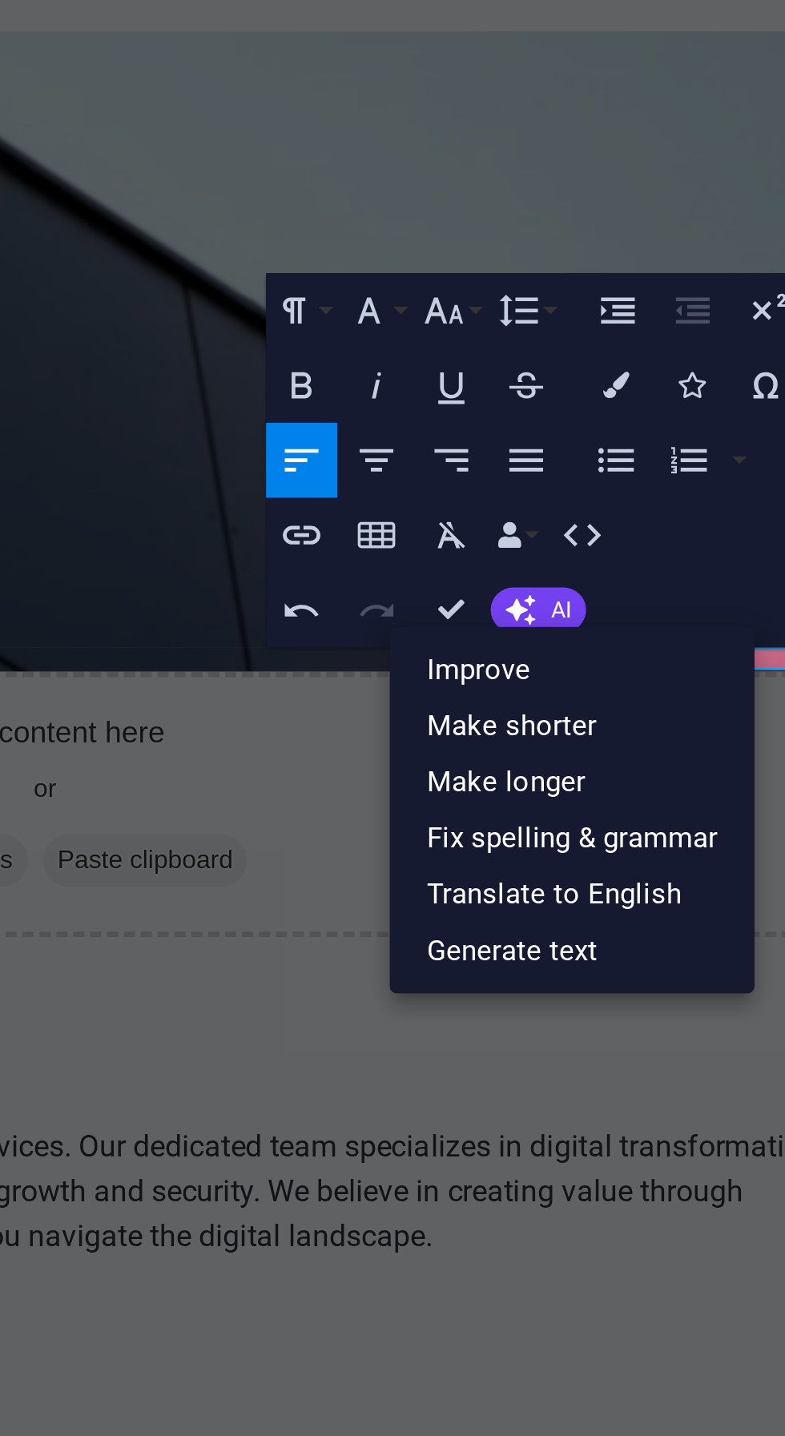
click at [656, 621] on link "Improve" at bounding box center [685, 620] width 86 height 14
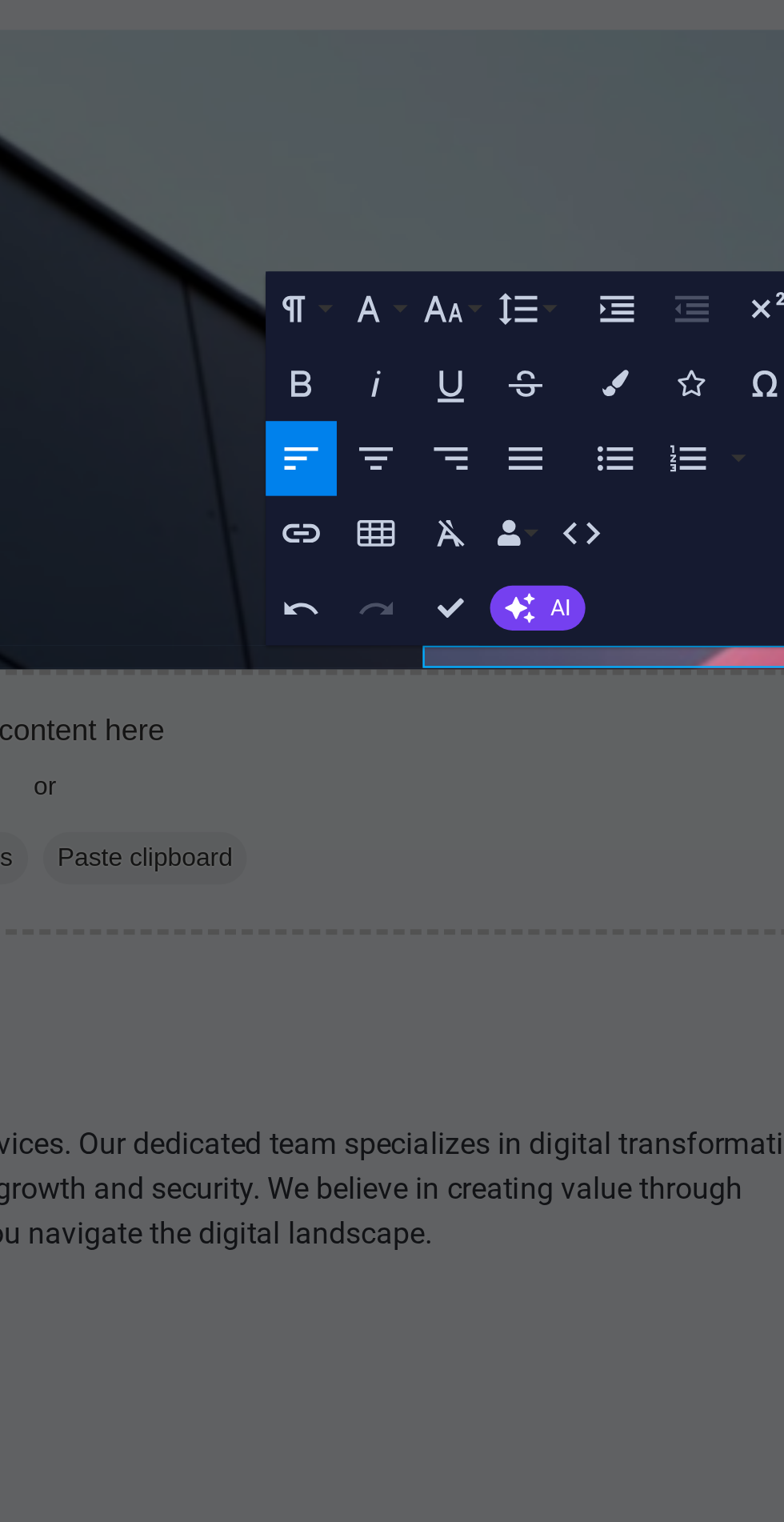
click at [677, 605] on button "AI" at bounding box center [676, 606] width 22 height 10
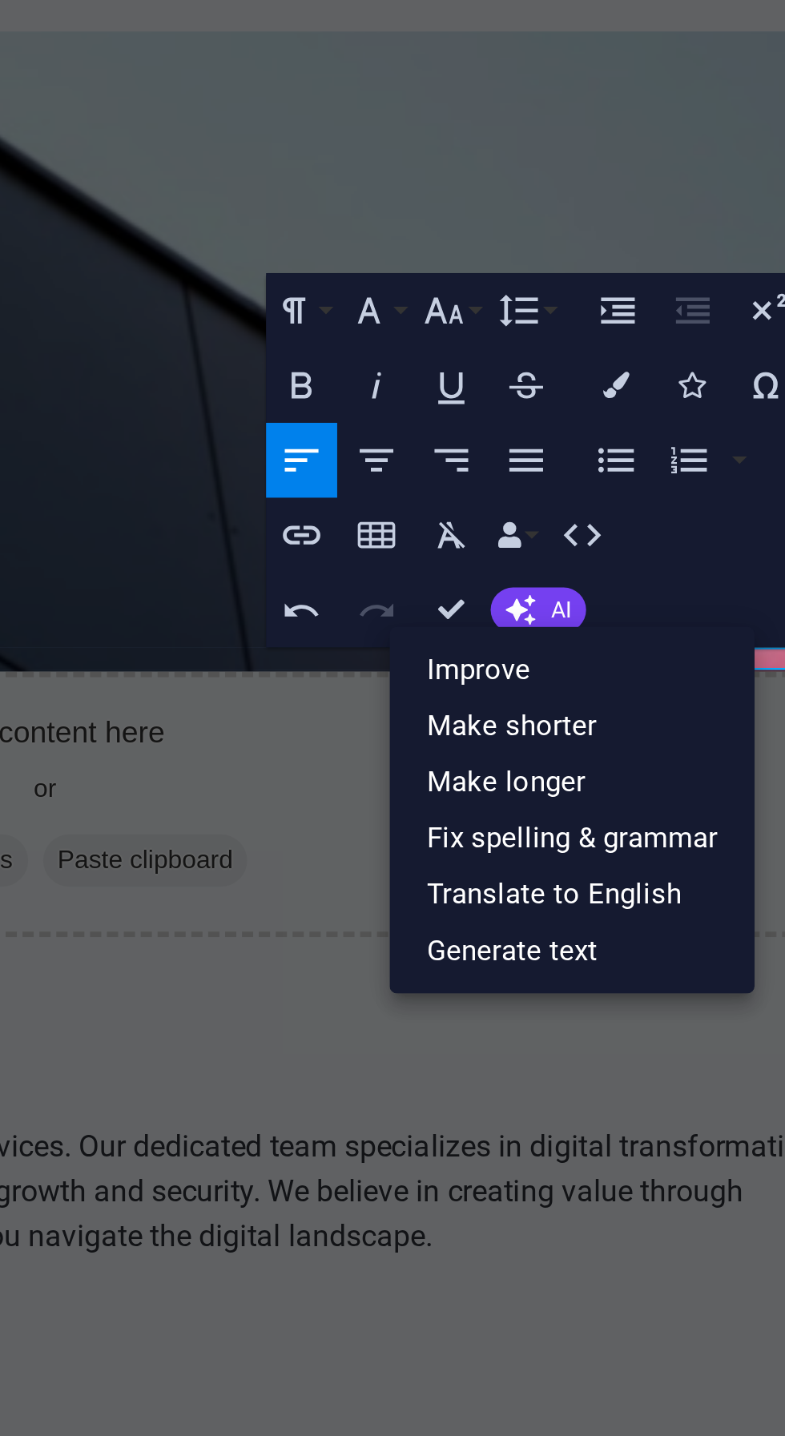
click at [659, 632] on link "Make shorter" at bounding box center [685, 634] width 86 height 14
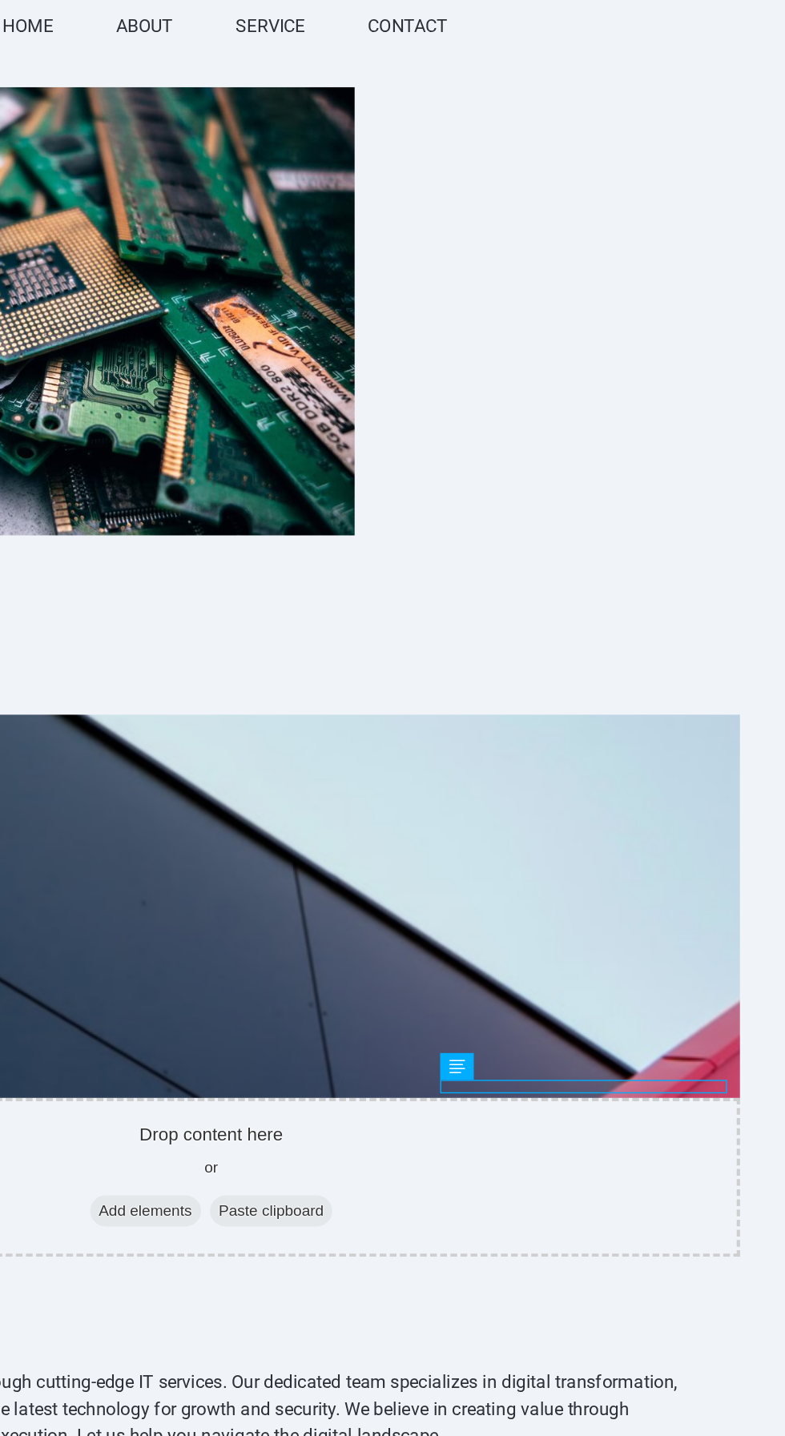
scroll to position [210, 0]
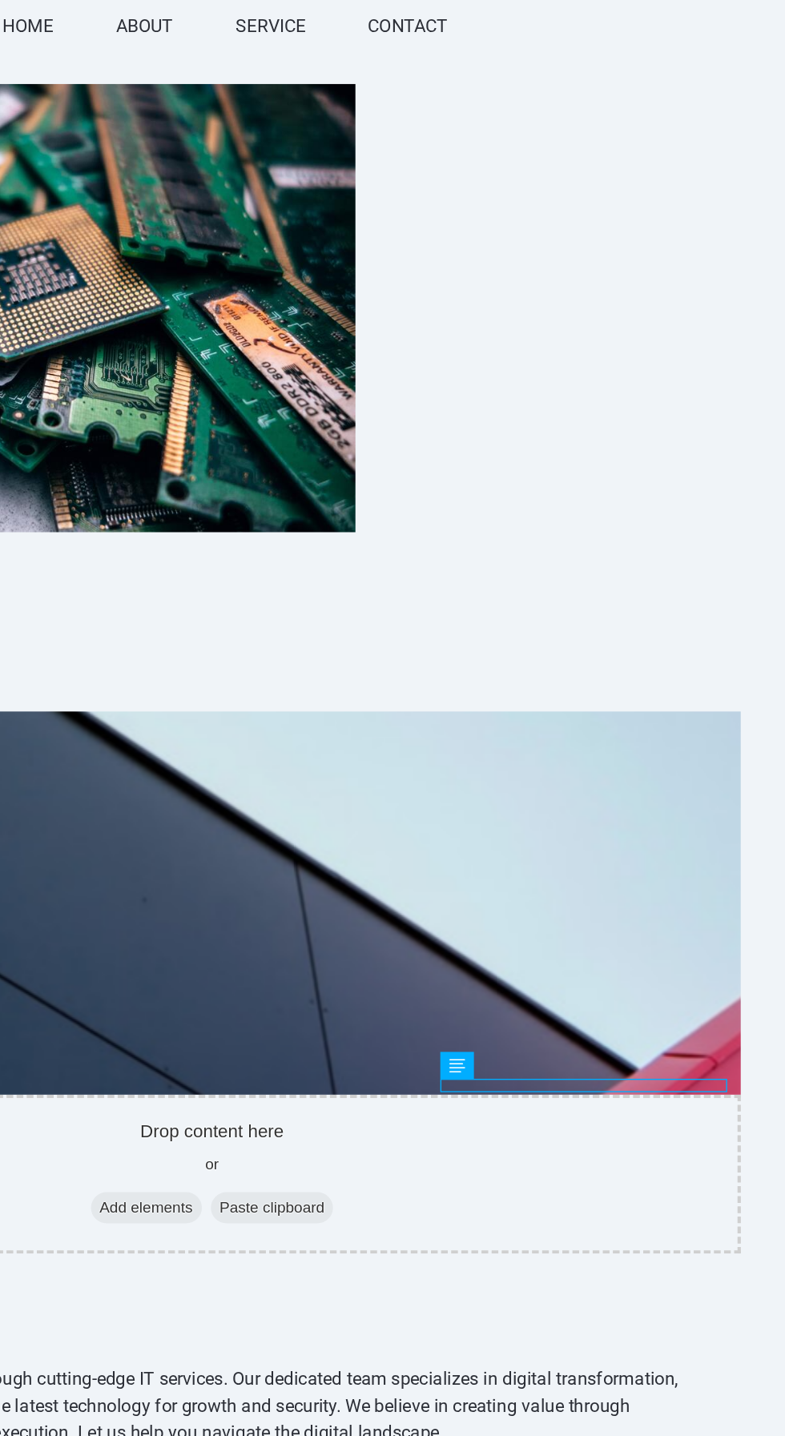
click at [376, 1145] on div "18 Projects Completed 12 Clients Served 12 Years of Operation" at bounding box center [65, 1340] width 801 height 391
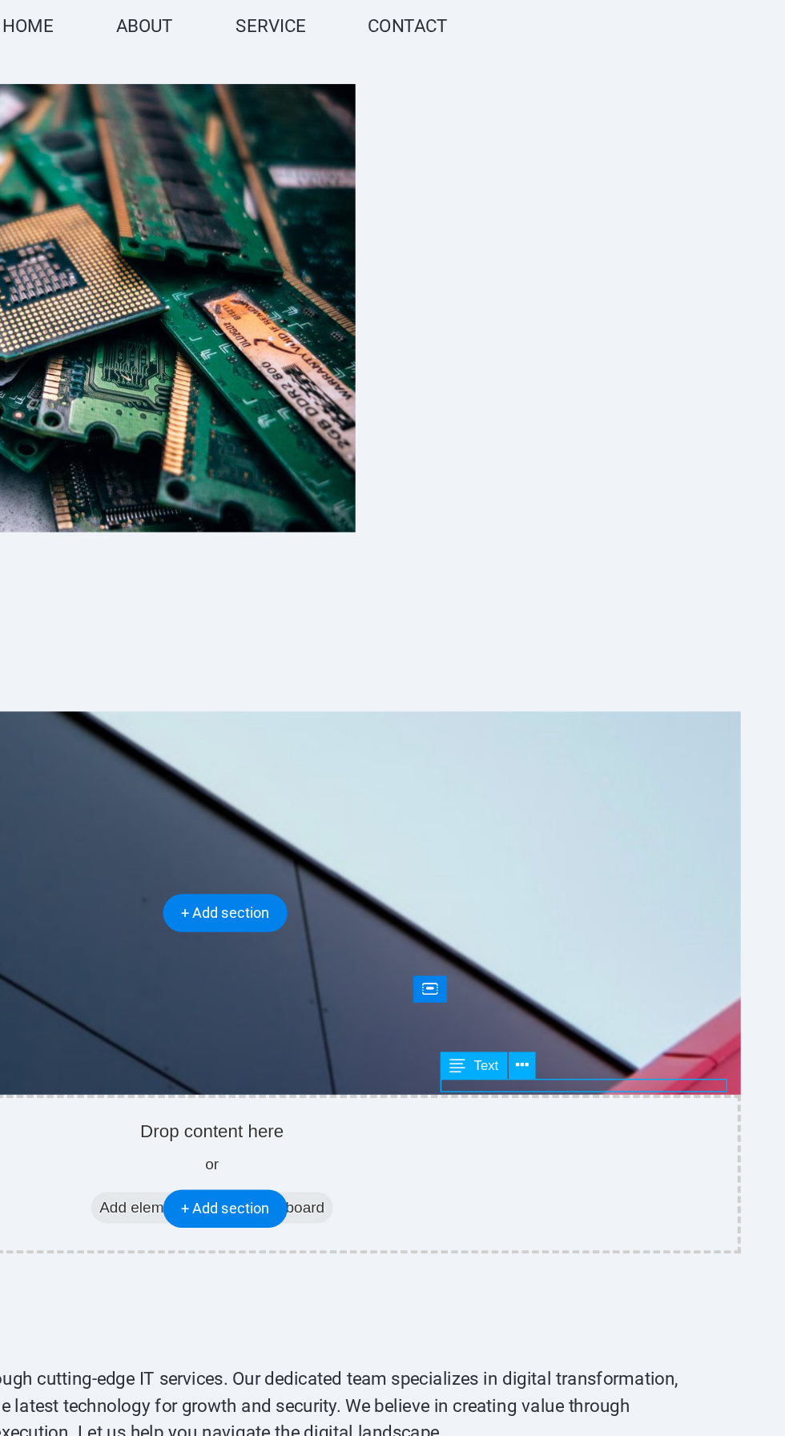
click at [588, 784] on span "Text" at bounding box center [593, 782] width 16 height 9
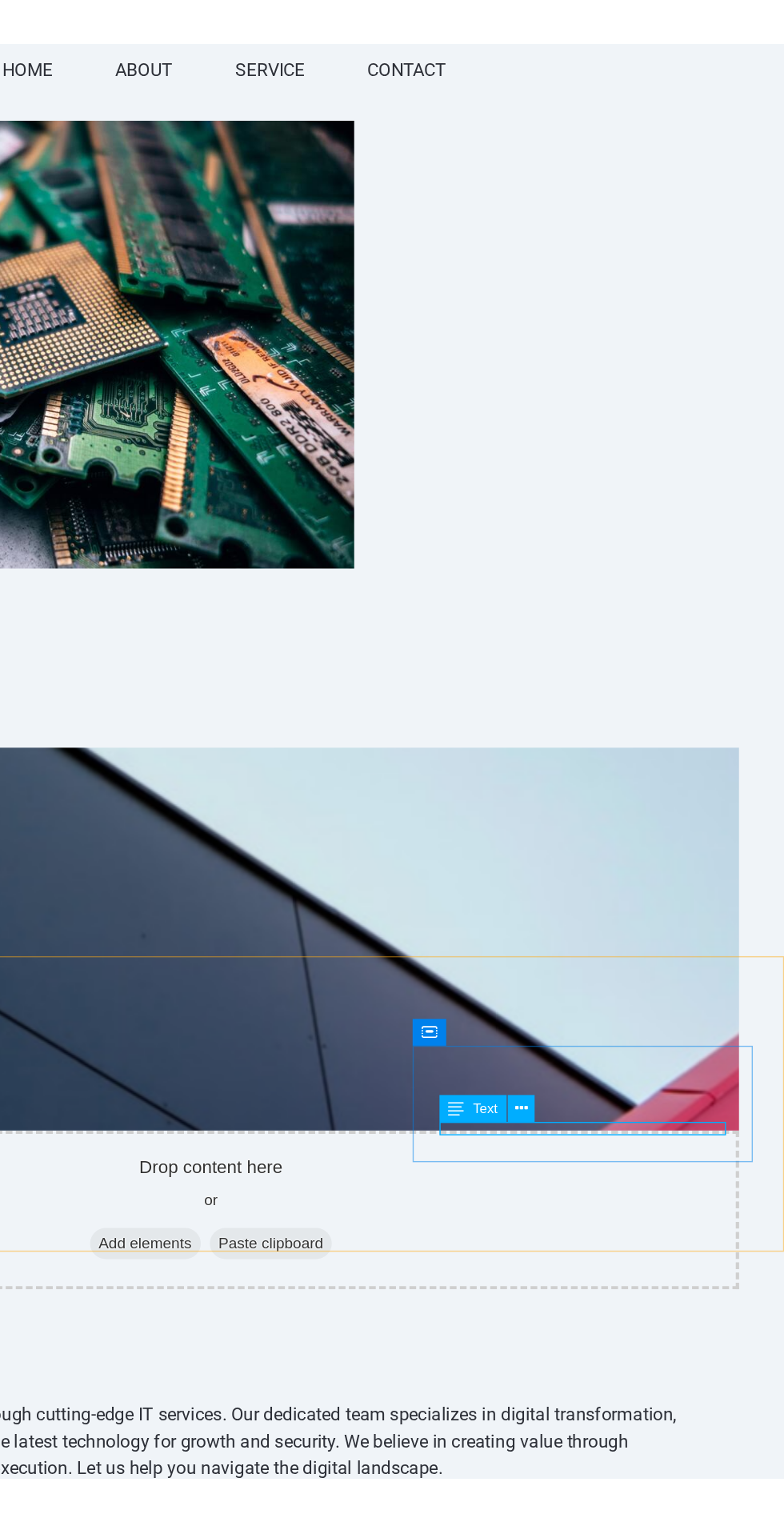
scroll to position [0, 0]
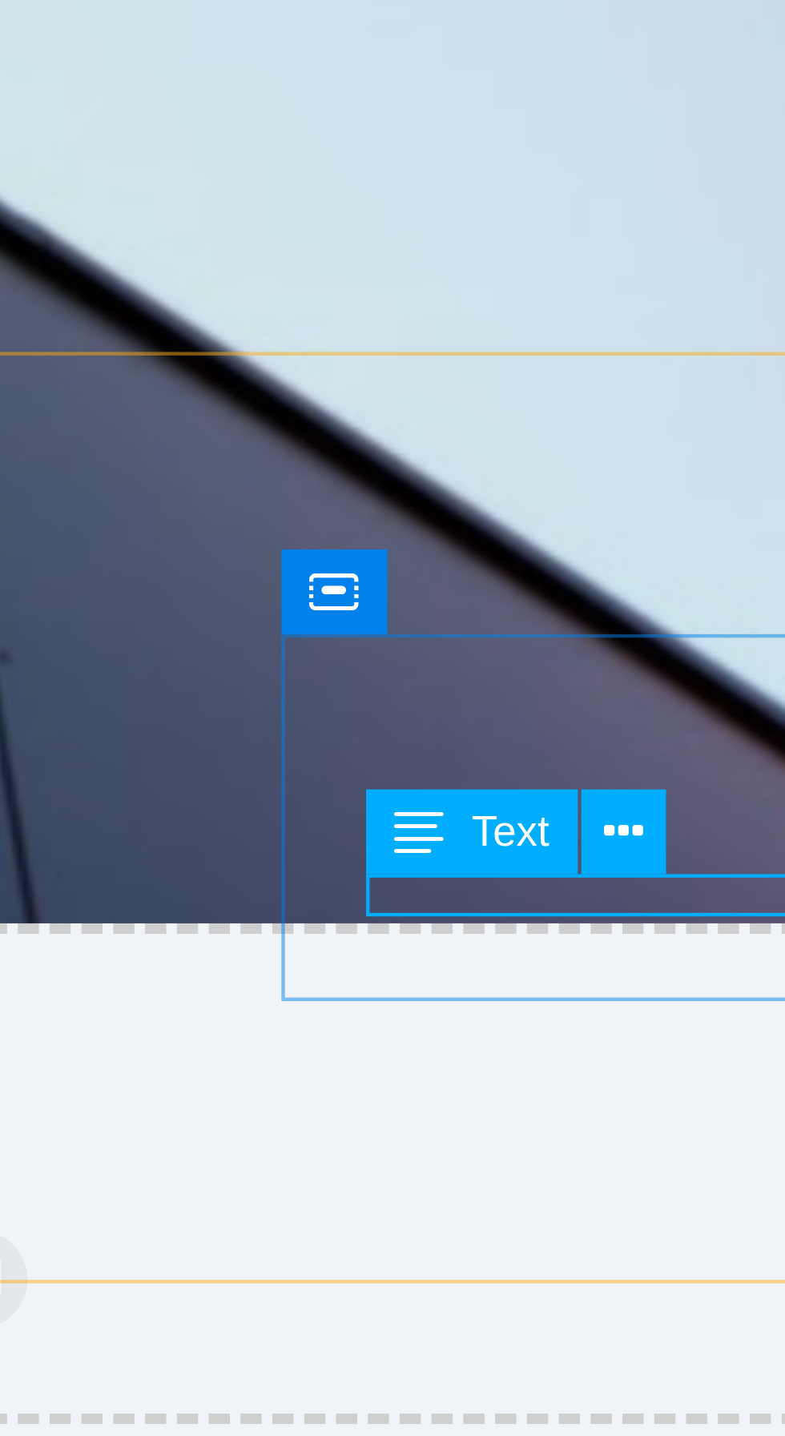
click at [579, 775] on div "Text" at bounding box center [584, 779] width 43 height 18
click at [617, 778] on icon at bounding box center [615, 777] width 8 height 15
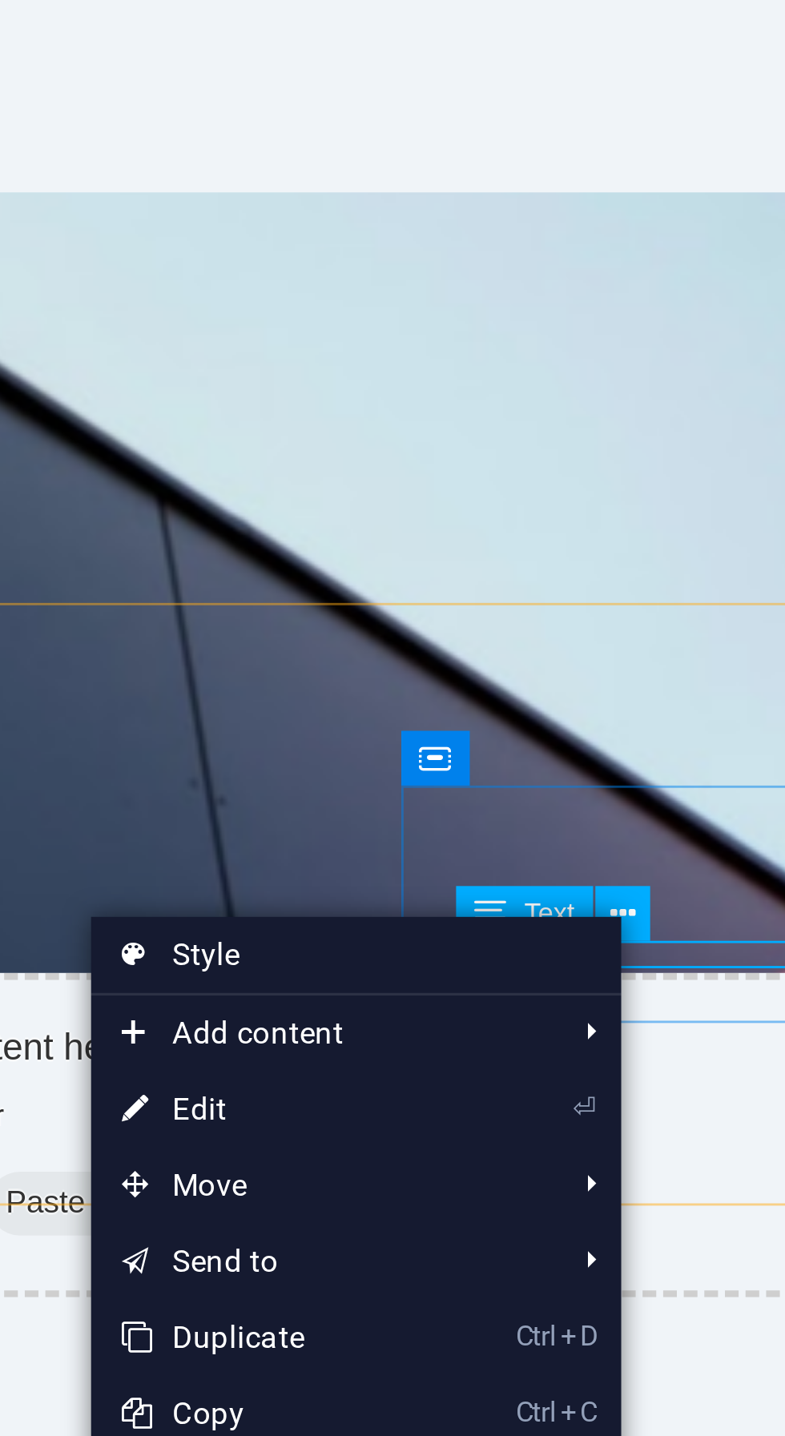
click at [543, 838] on link "⏎ Edit" at bounding box center [501, 840] width 107 height 24
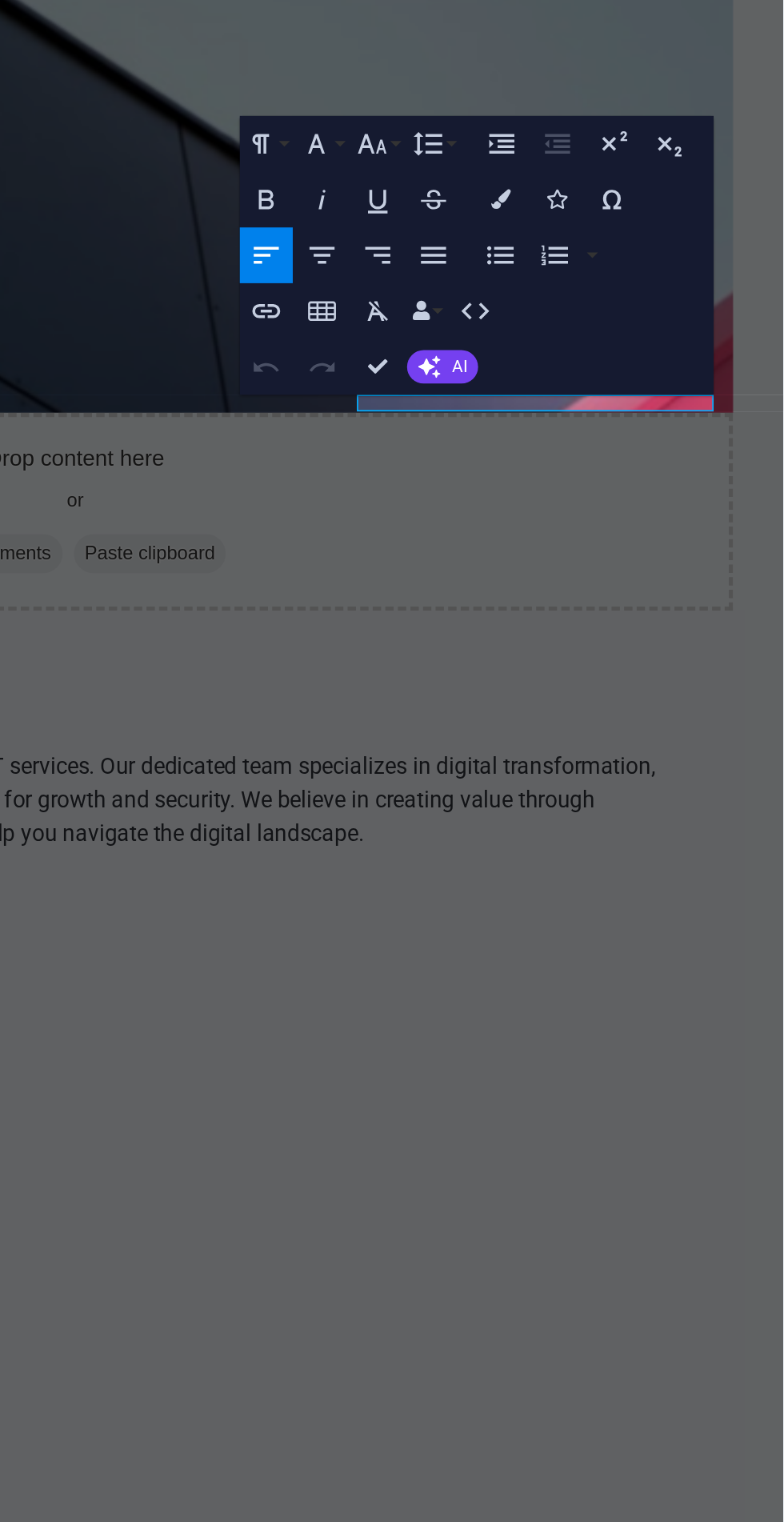
click at [638, 572] on icon "button" at bounding box center [638, 570] width 10 height 10
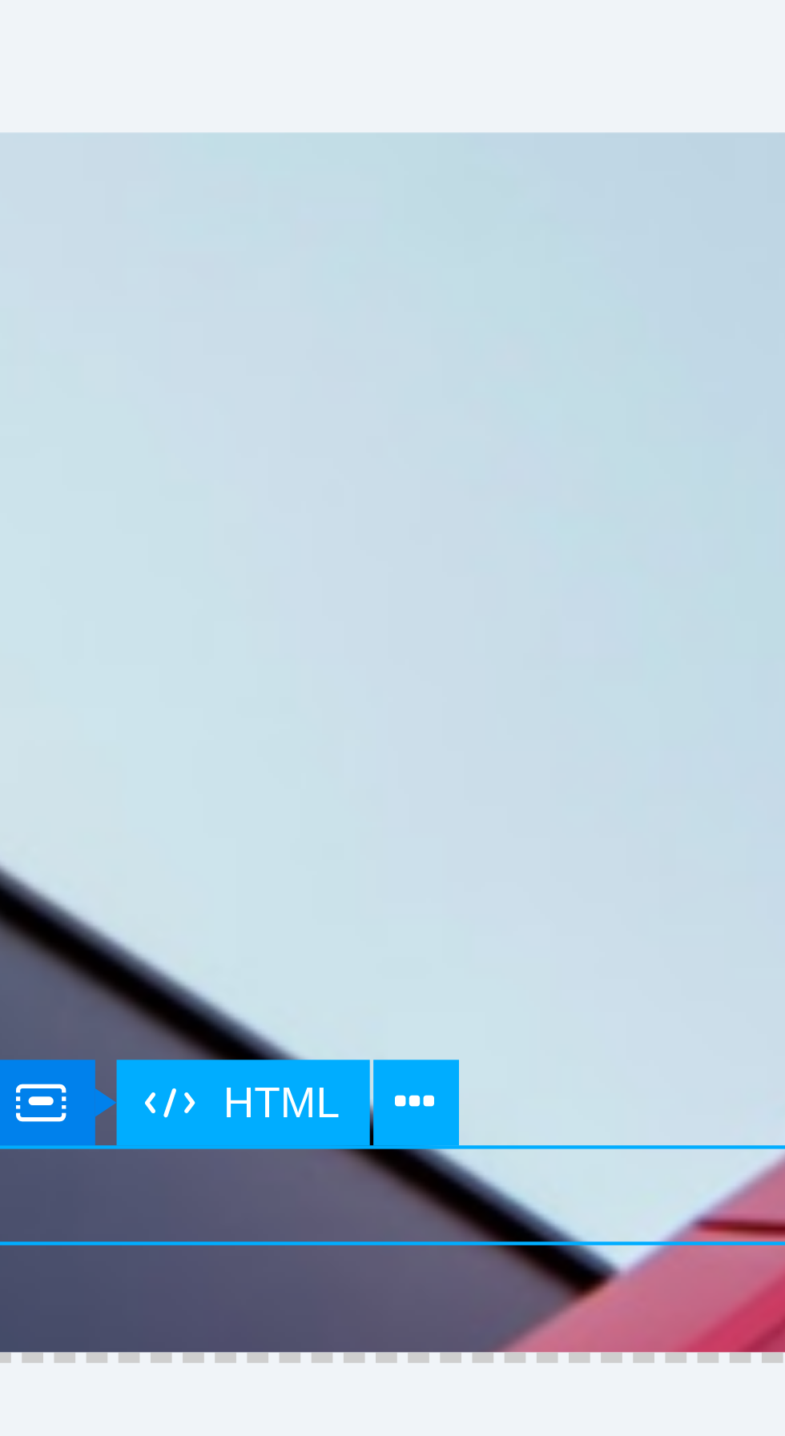
click at [651, 938] on icon at bounding box center [649, 936] width 8 height 15
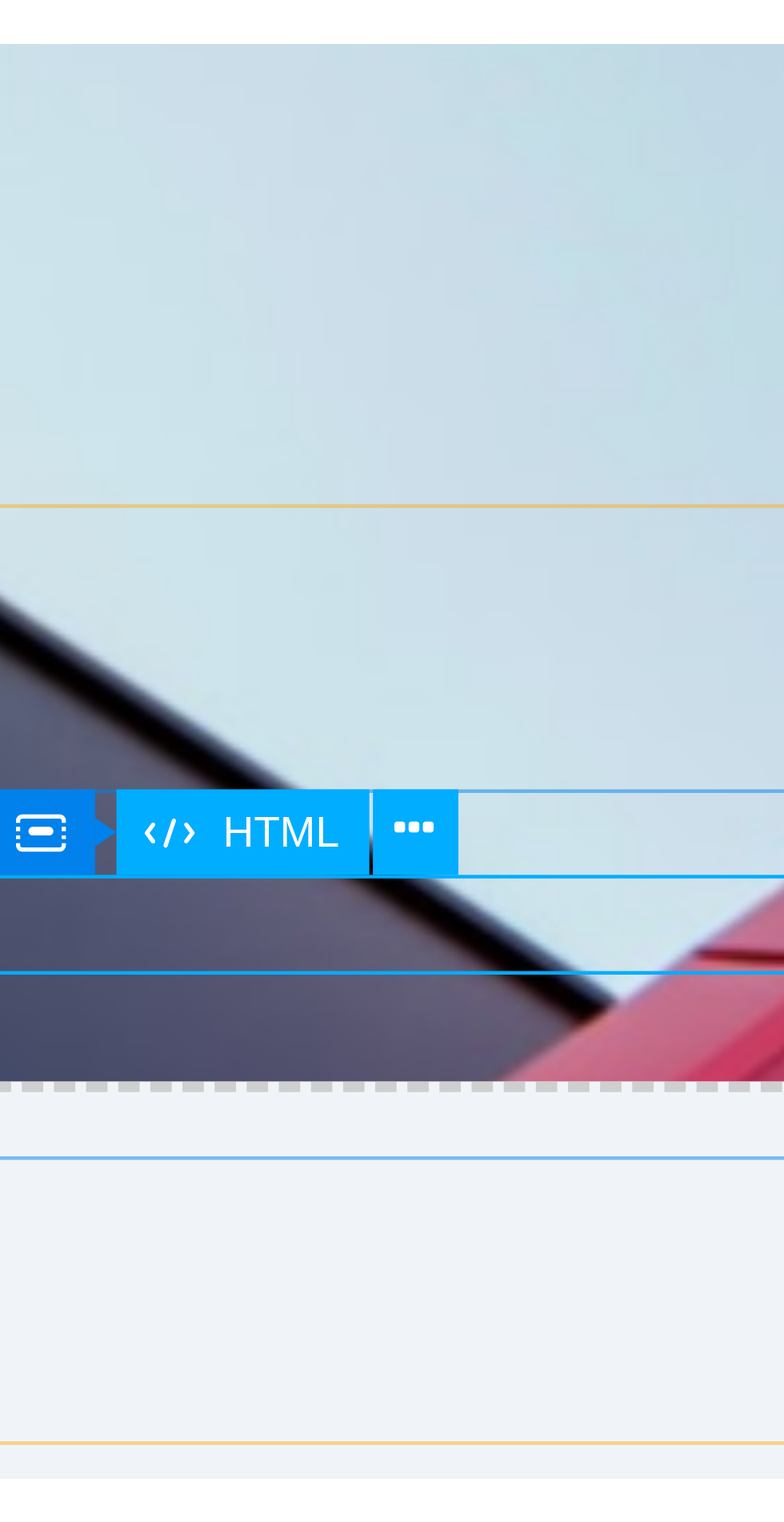
scroll to position [75, 0]
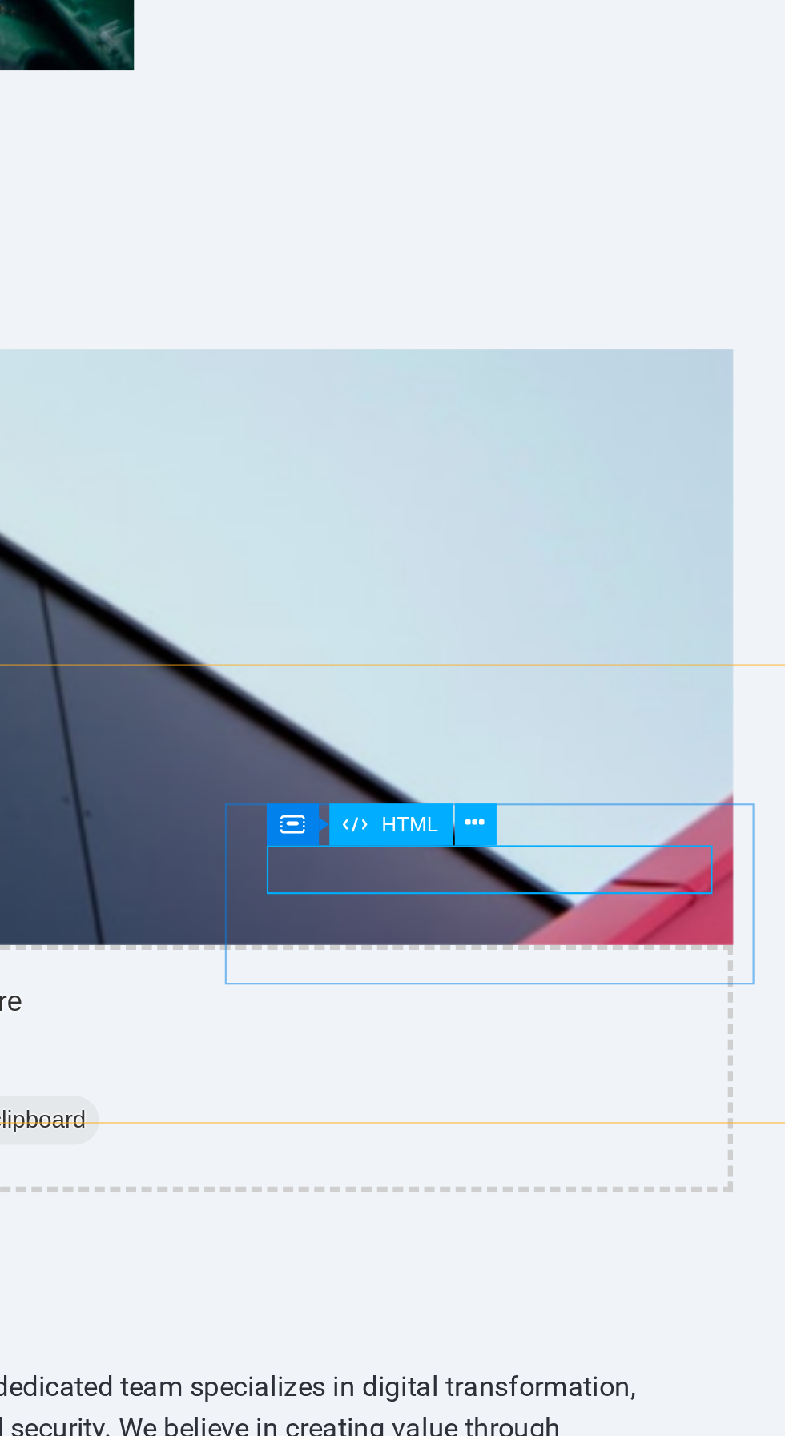
click at [650, 867] on icon at bounding box center [649, 872] width 8 height 15
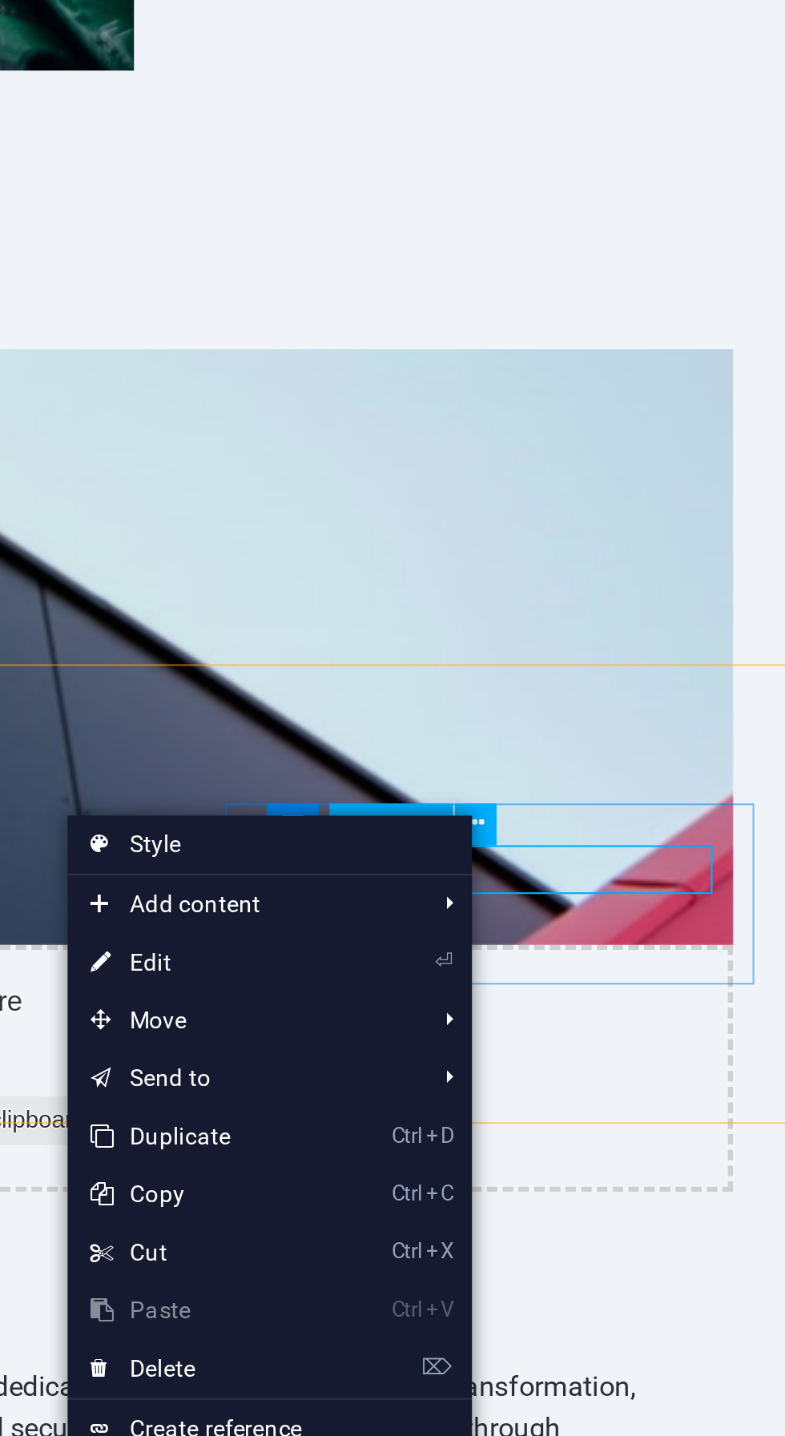
click at [509, 931] on link "⏎ Edit" at bounding box center [534, 930] width 107 height 24
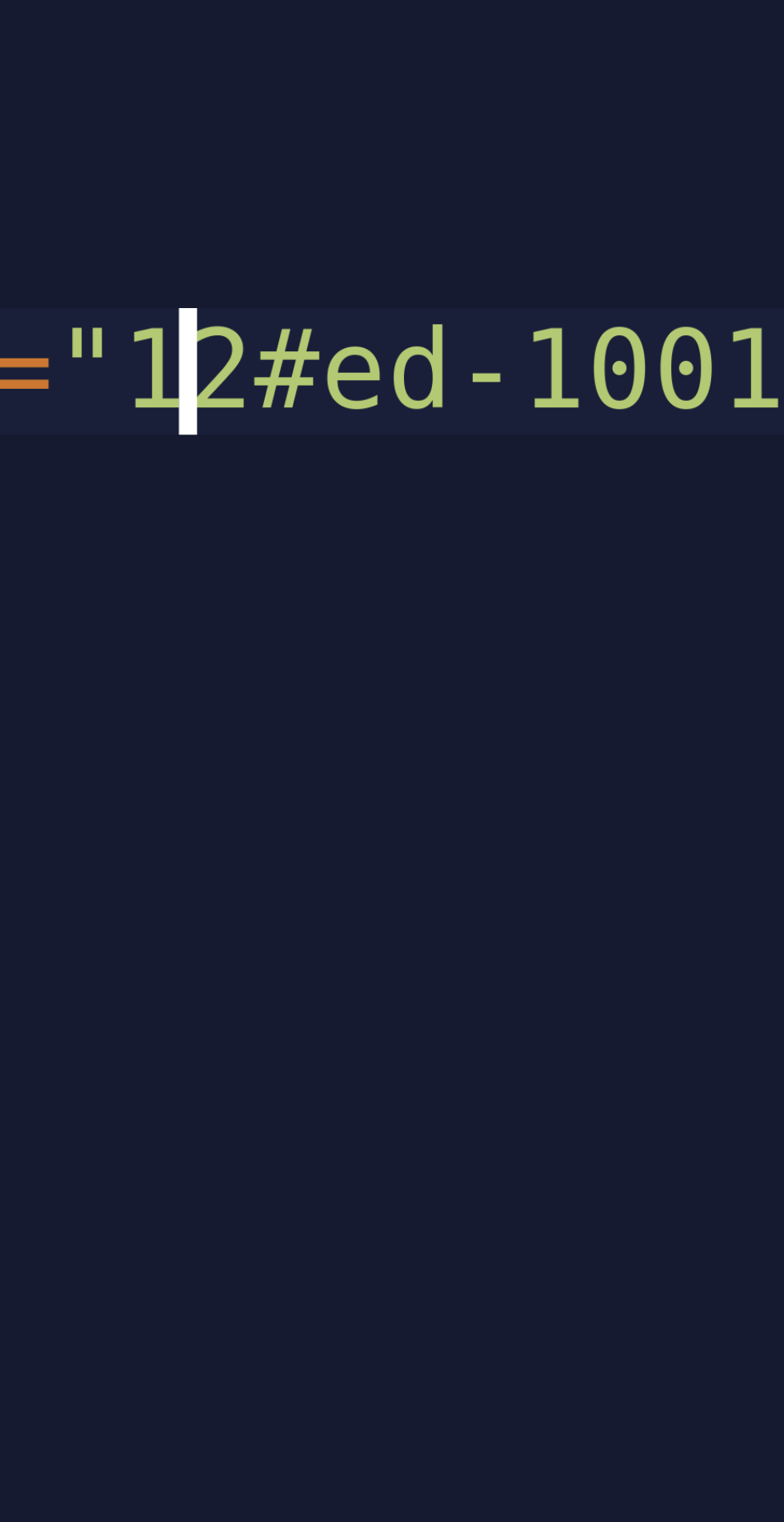
click at [504, 1379] on div "< span data-count = "12#ed-1001665211" > 12 </ span >" at bounding box center [580, 1440] width 381 height 131
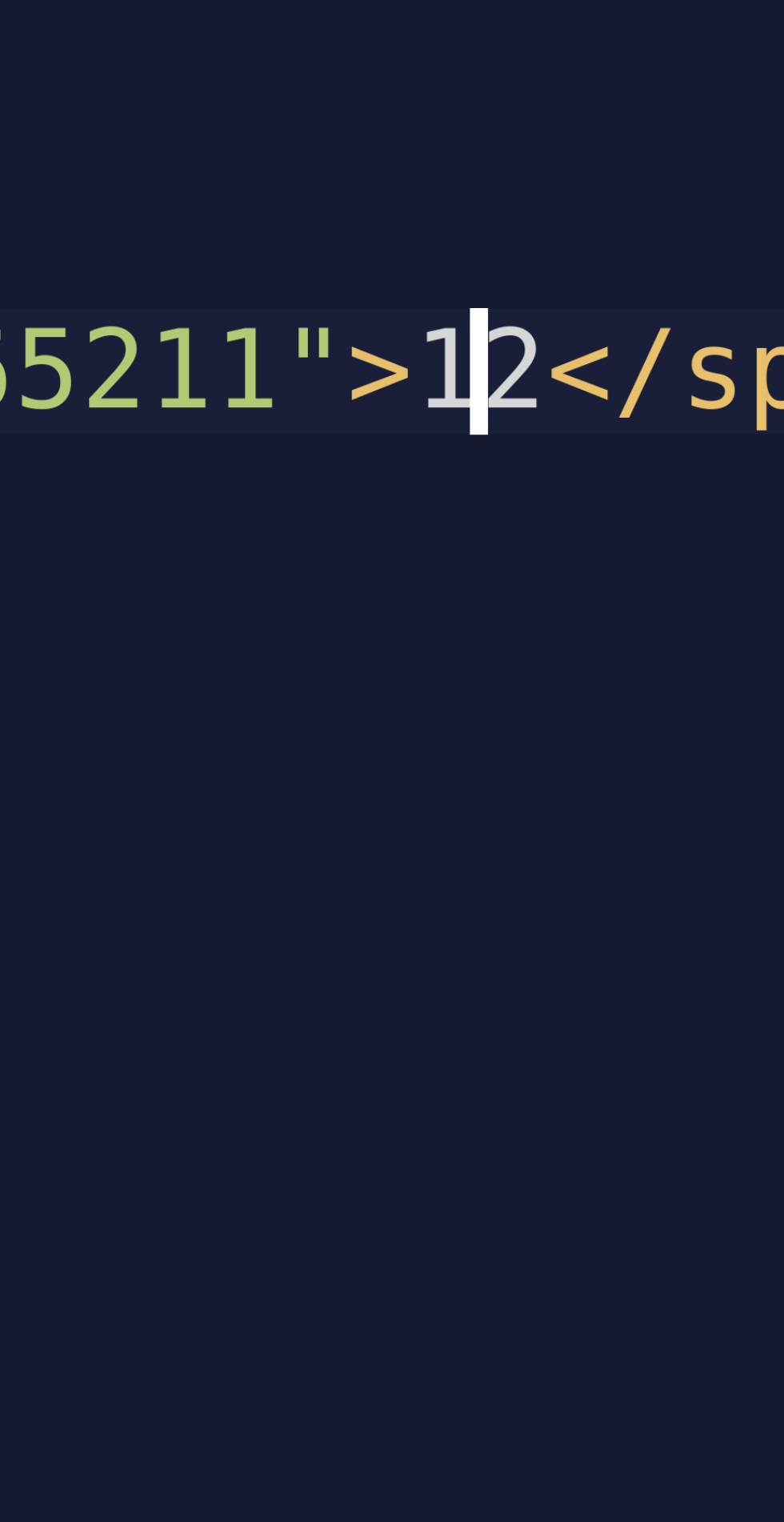
click at [604, 1379] on div "< span data-count = "2#ed-1001665211" > 12 </ span >" at bounding box center [580, 1440] width 381 height 131
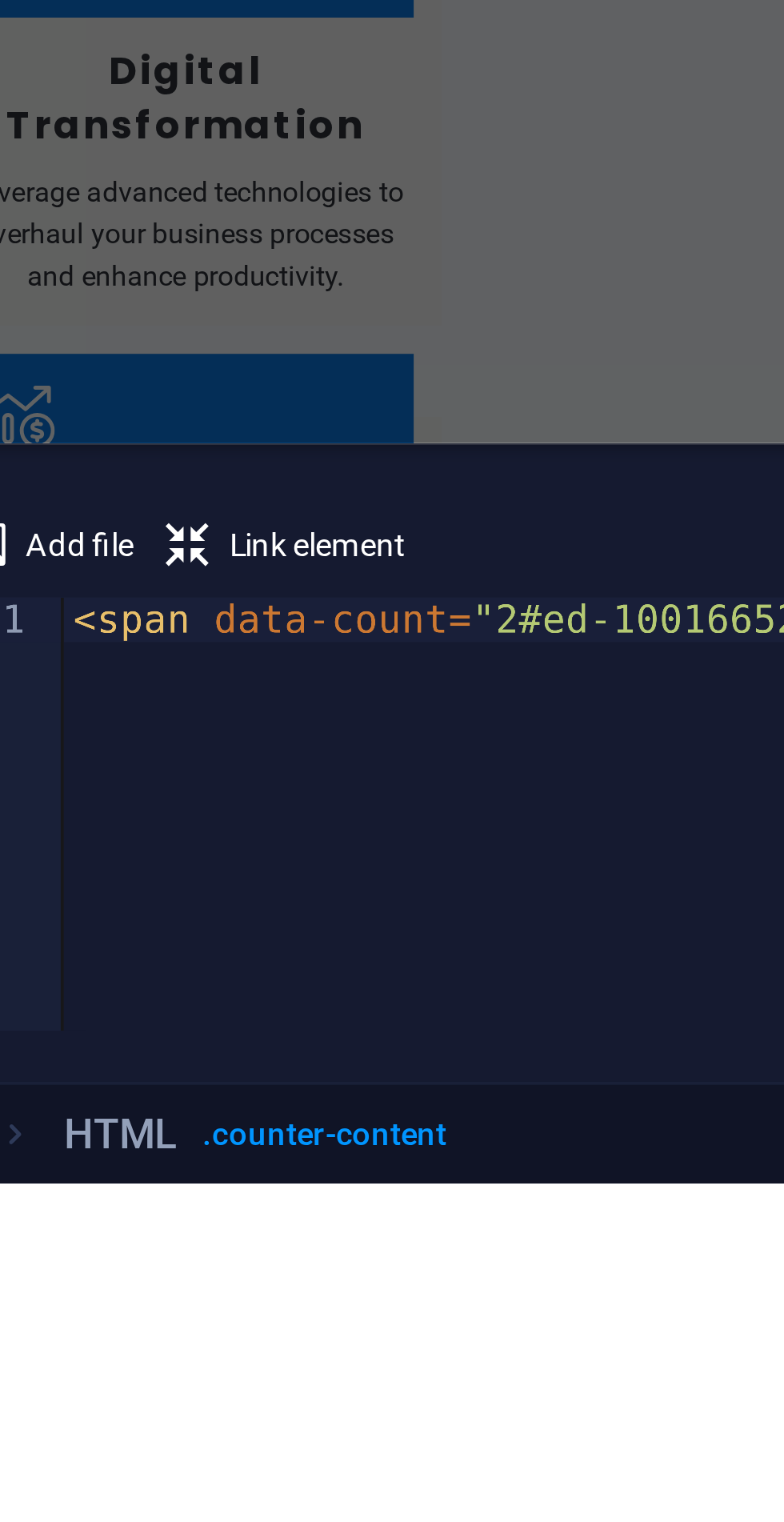
click at [444, 1360] on span "Link element" at bounding box center [454, 1362] width 44 height 19
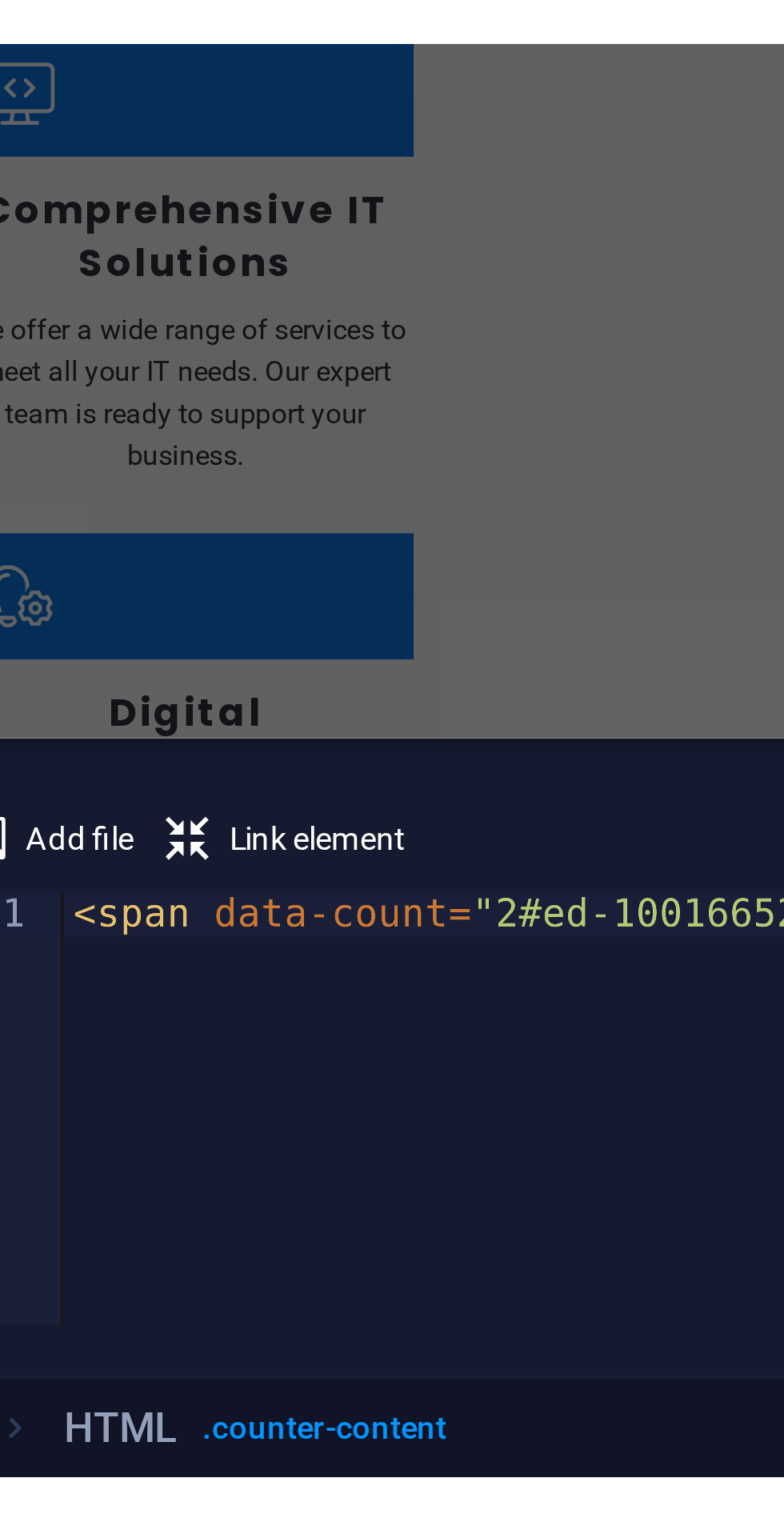
scroll to position [0, 0]
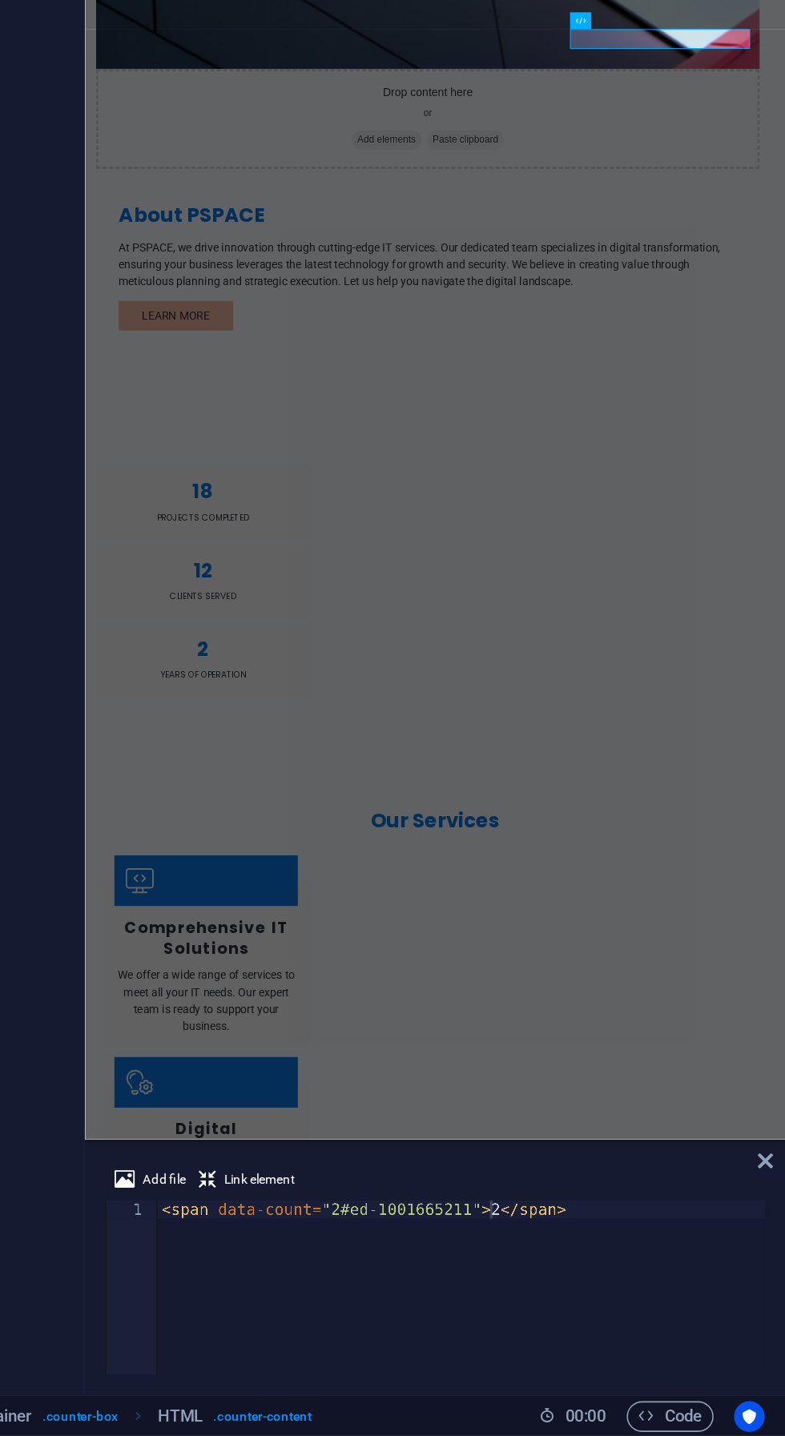
click at [344, 846] on div at bounding box center [343, 725] width 3 height 1370
type textarea "<span data-count="2#ed-1001665211"><a href="#ed-1001665400" class="wv-link-elm"…"
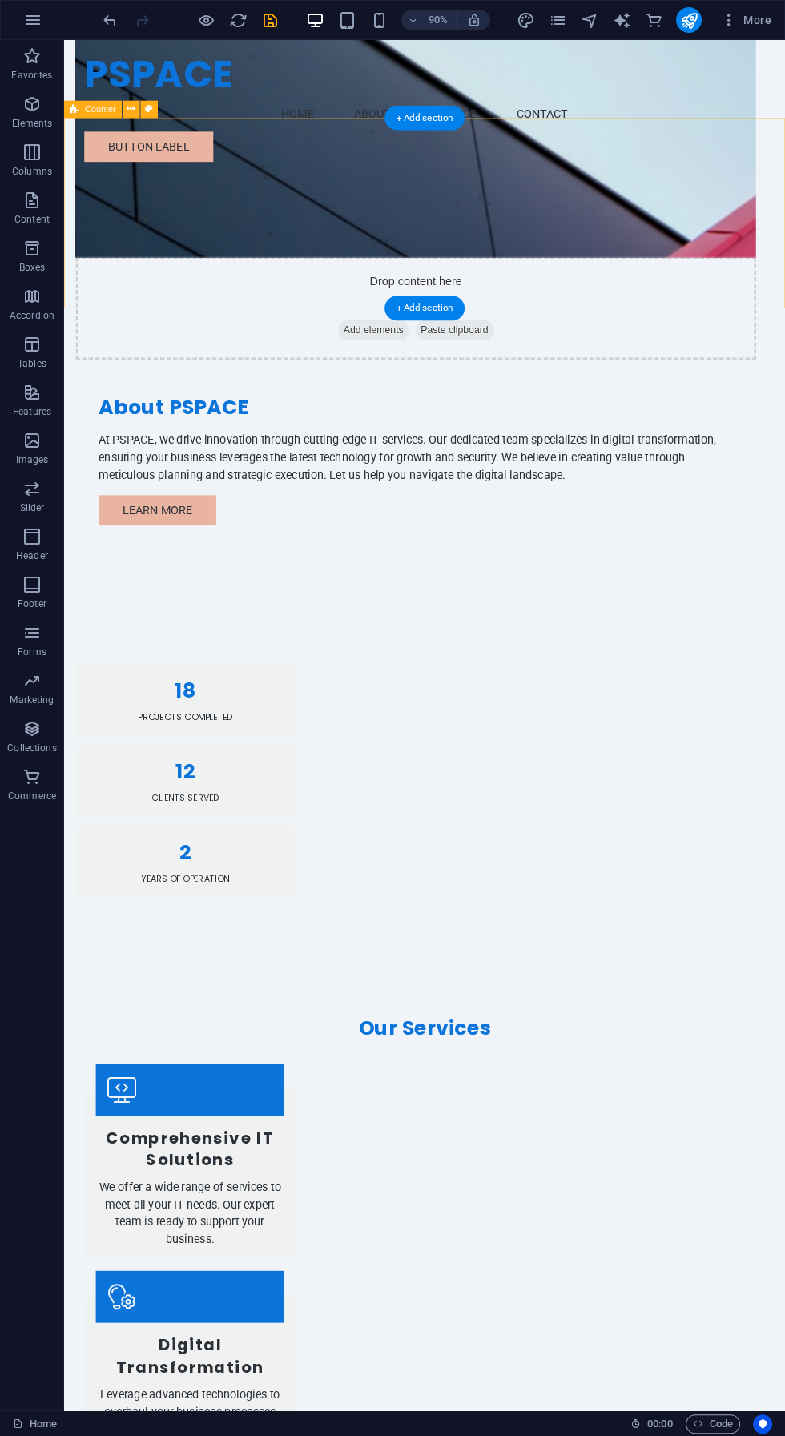
scroll to position [1124, 0]
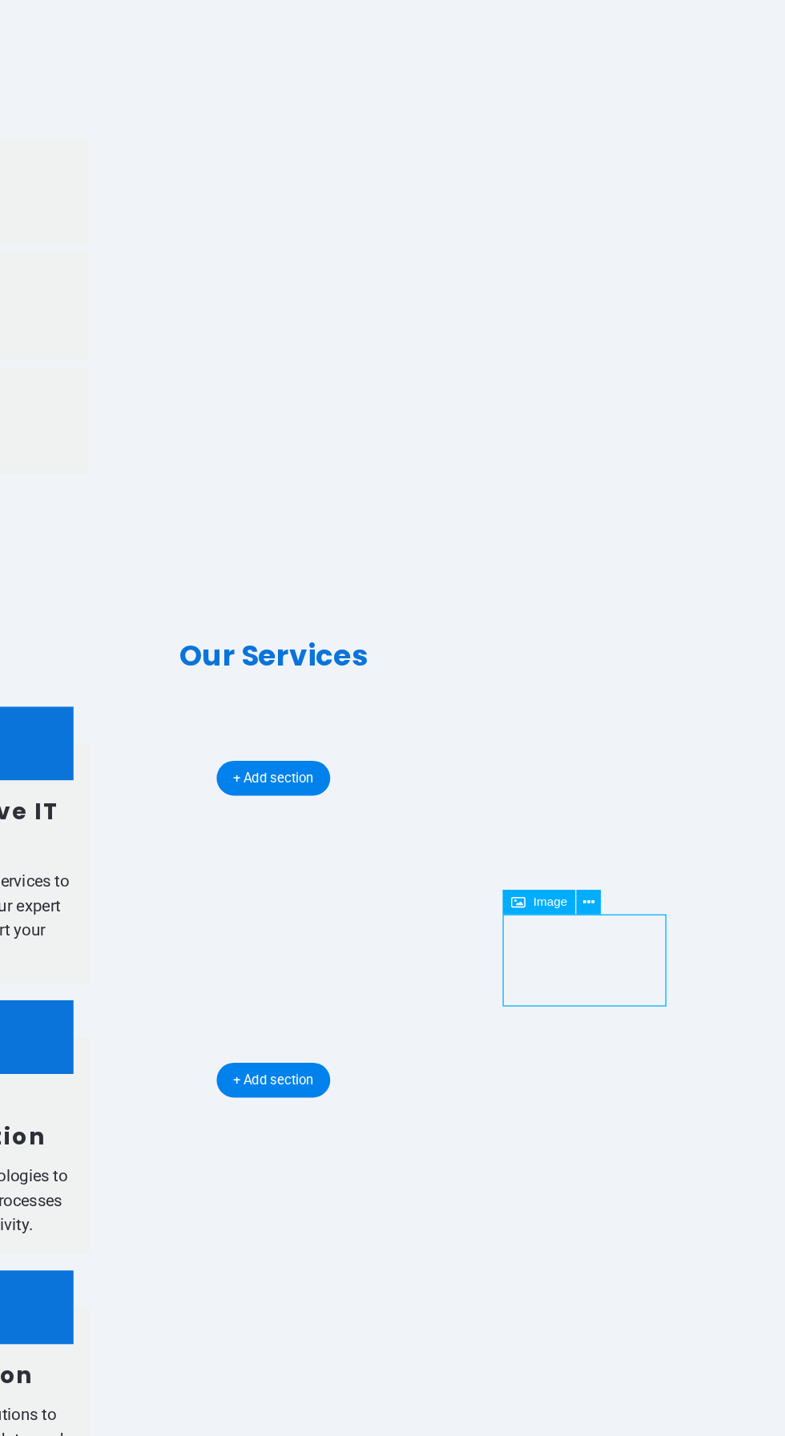
scroll to position [0, 0]
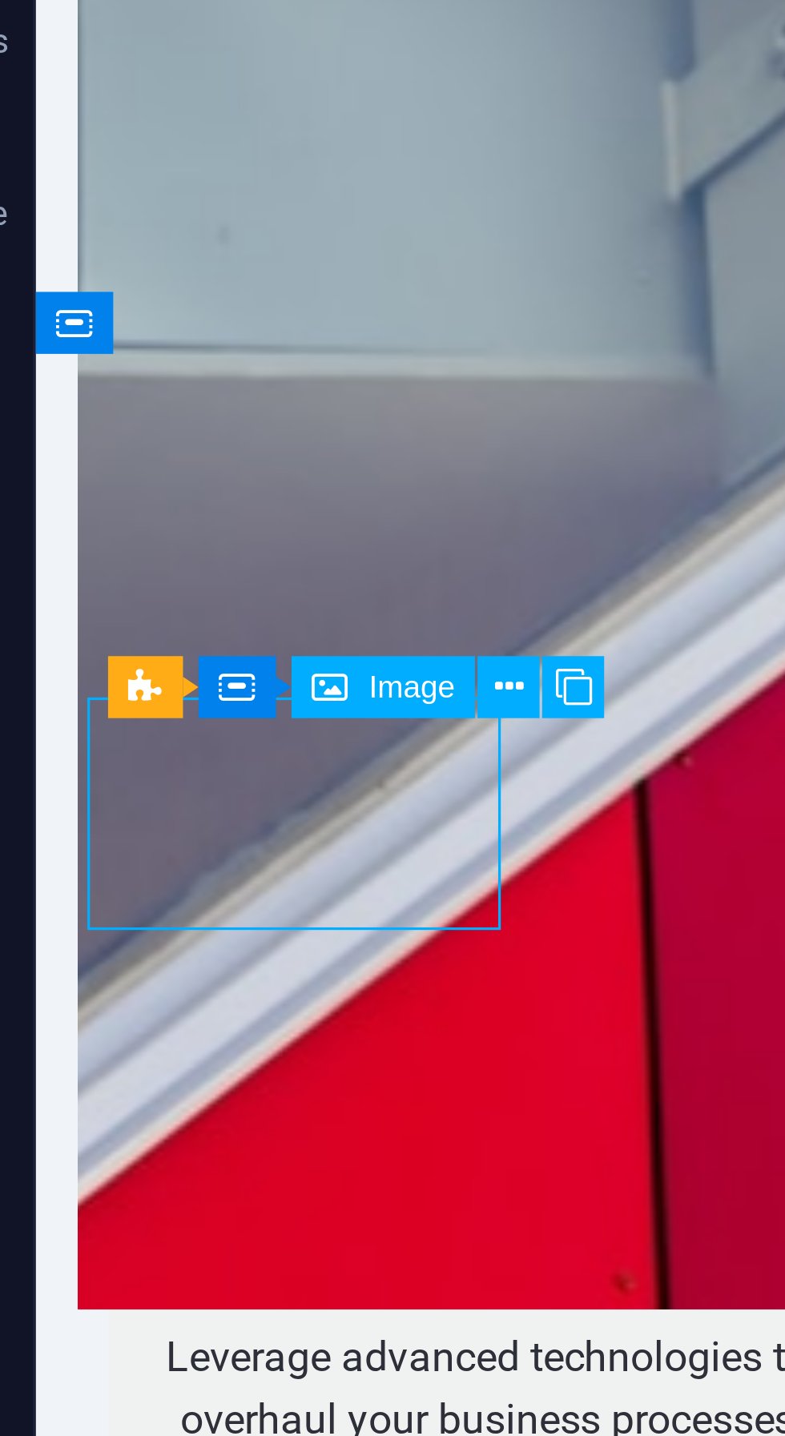
click at [195, 931] on icon at bounding box center [196, 928] width 8 height 15
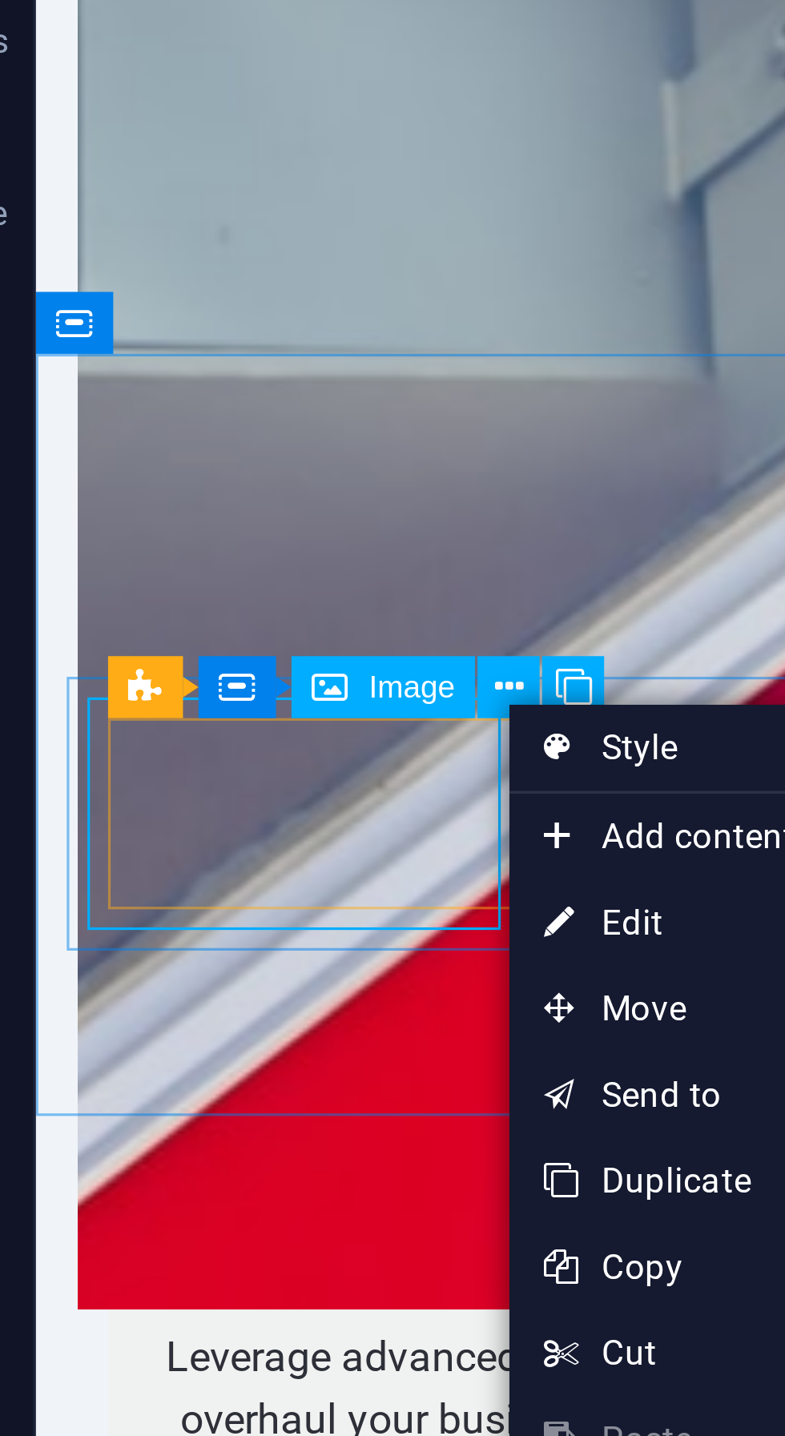
click at [246, 992] on link "⏎ Edit" at bounding box center [249, 994] width 107 height 24
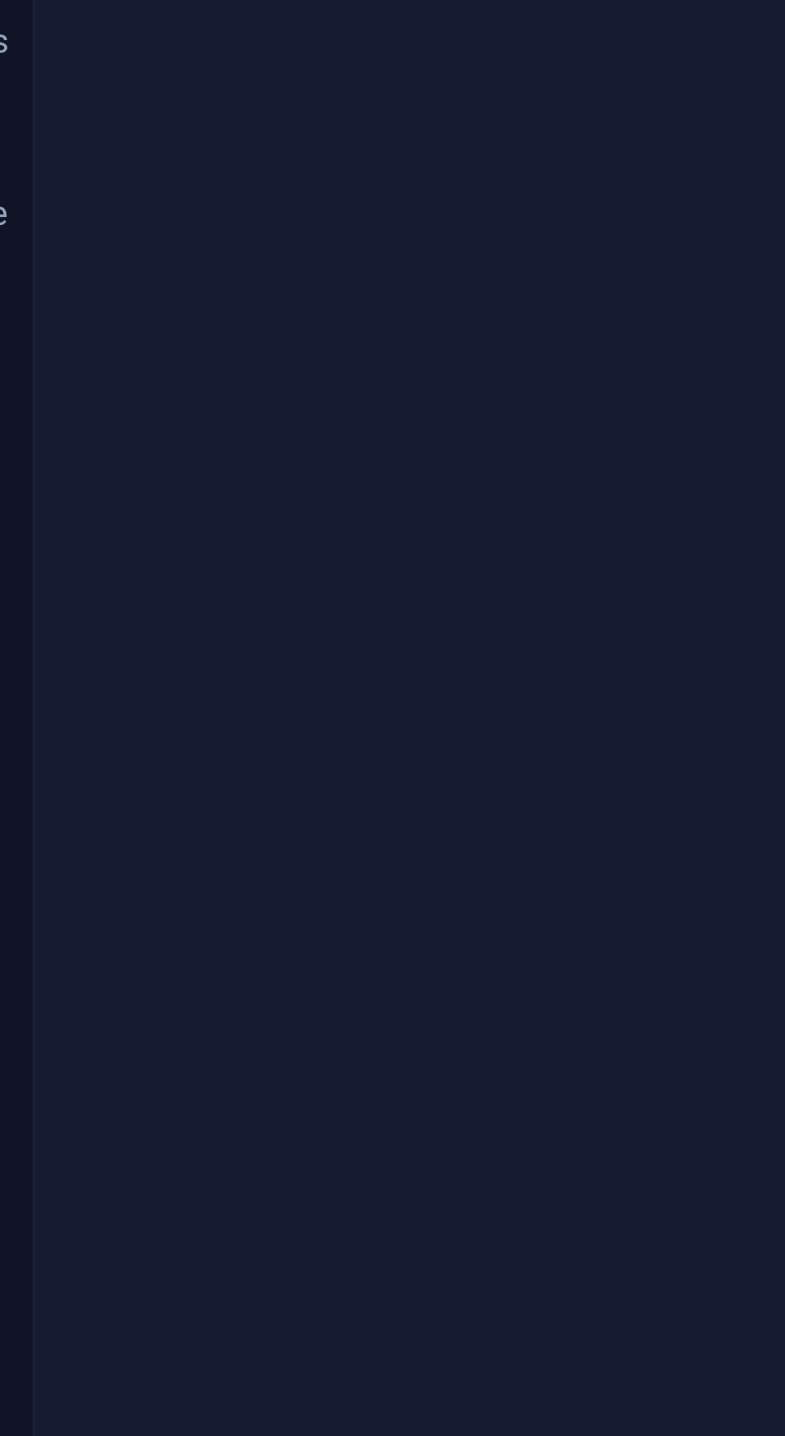
scroll to position [155, 0]
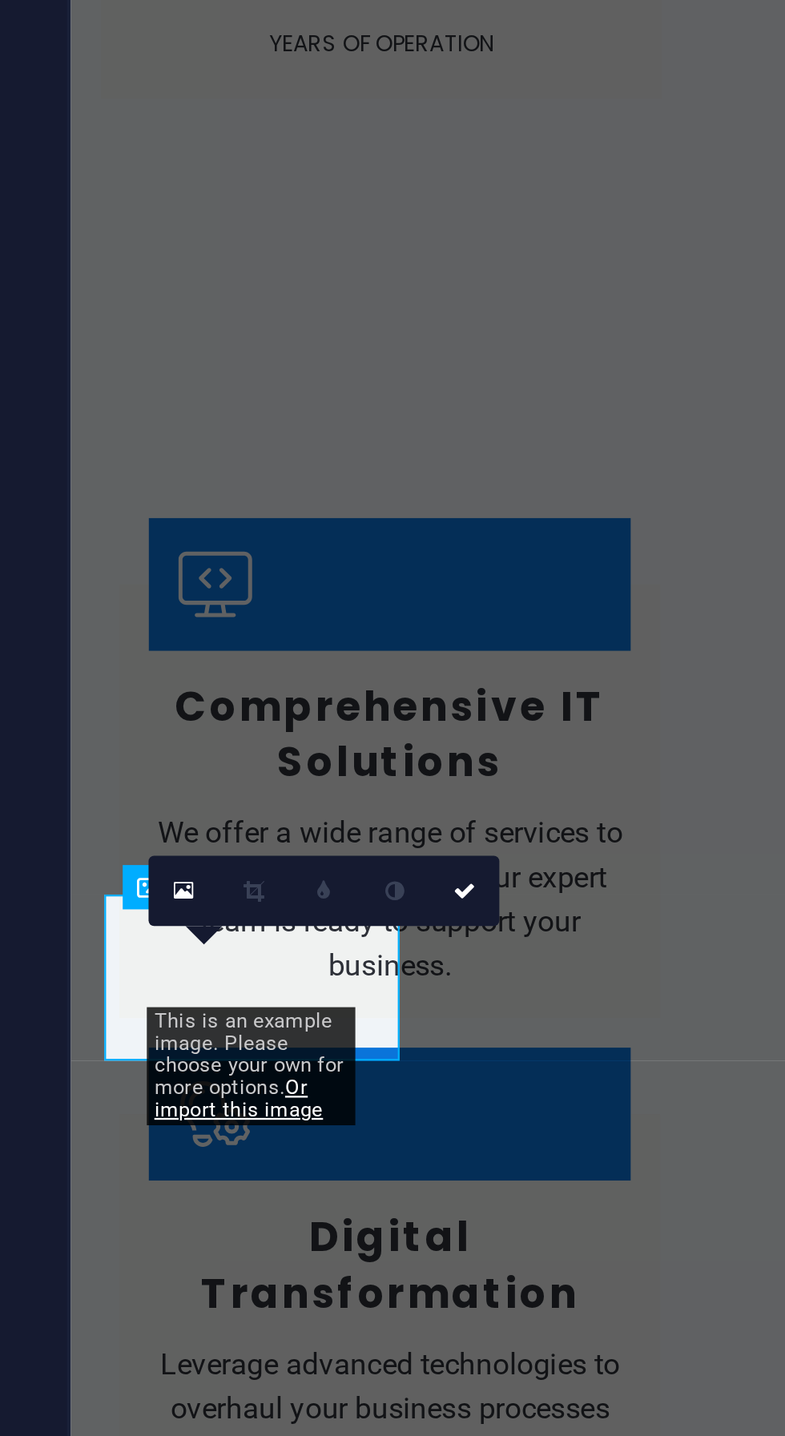
click at [370, 1116] on link at bounding box center [372, 1116] width 17 height 17
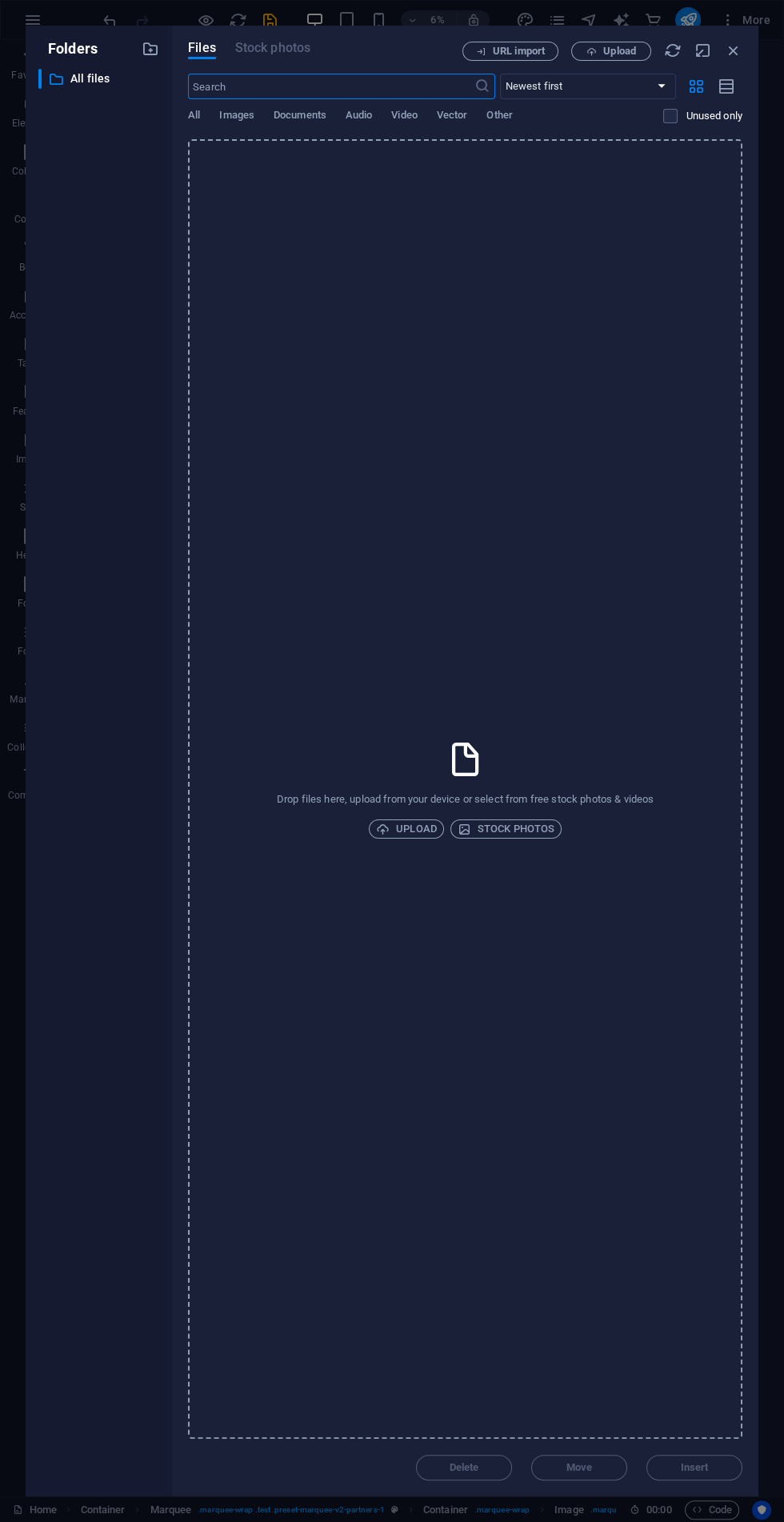
click at [615, 51] on span "Upload" at bounding box center [619, 51] width 33 height 10
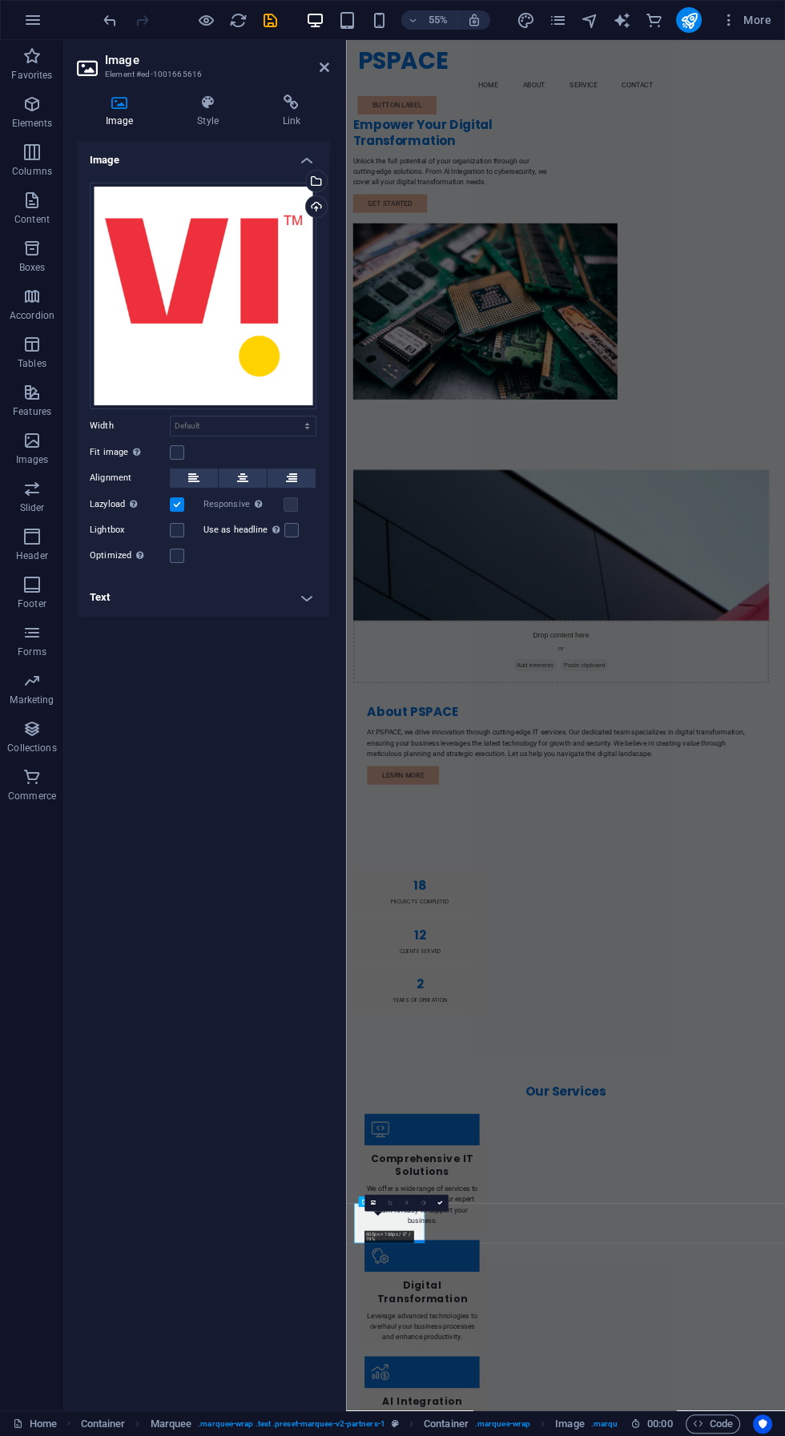
scroll to position [20, 0]
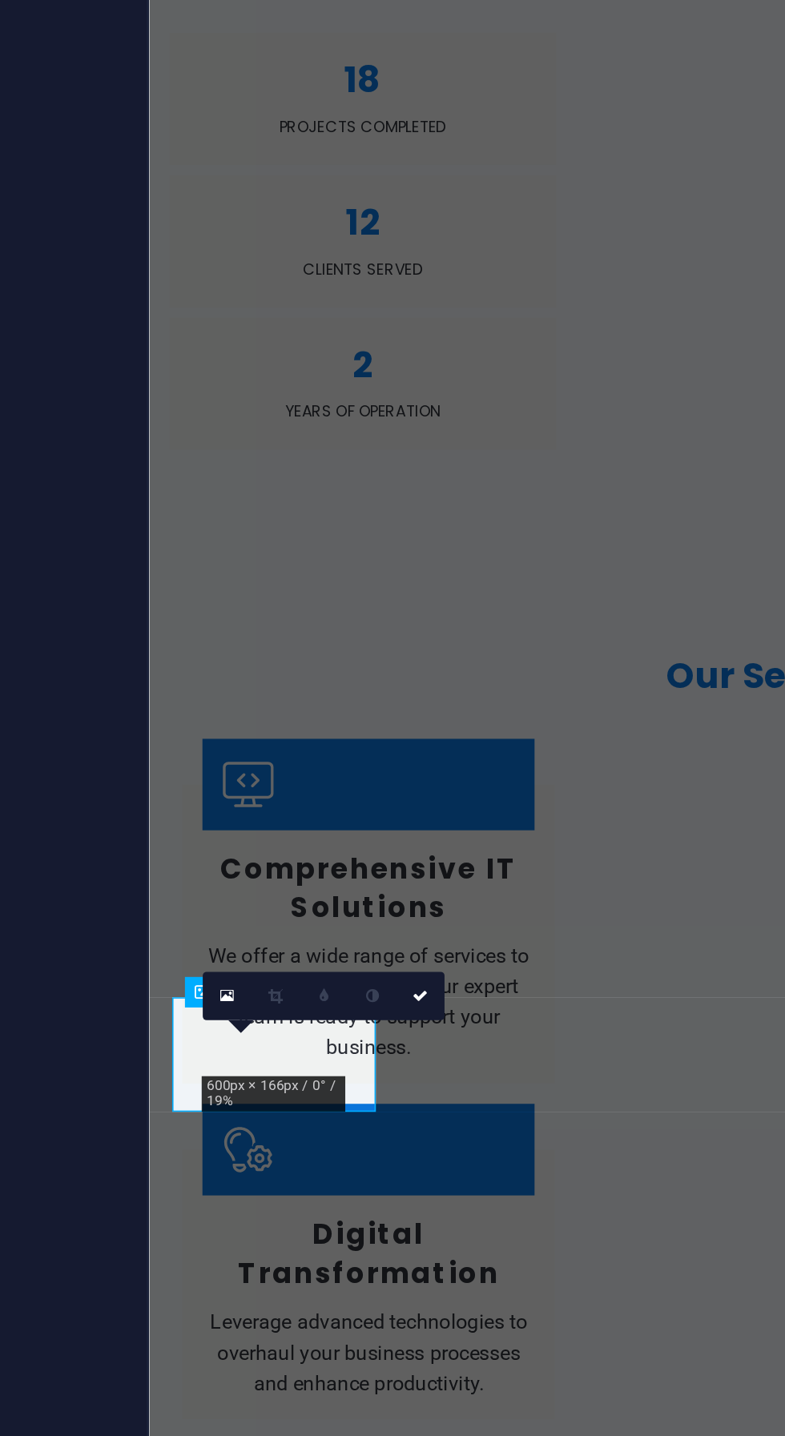
click at [291, 1329] on figure at bounding box center [227, 1365] width 128 height 72
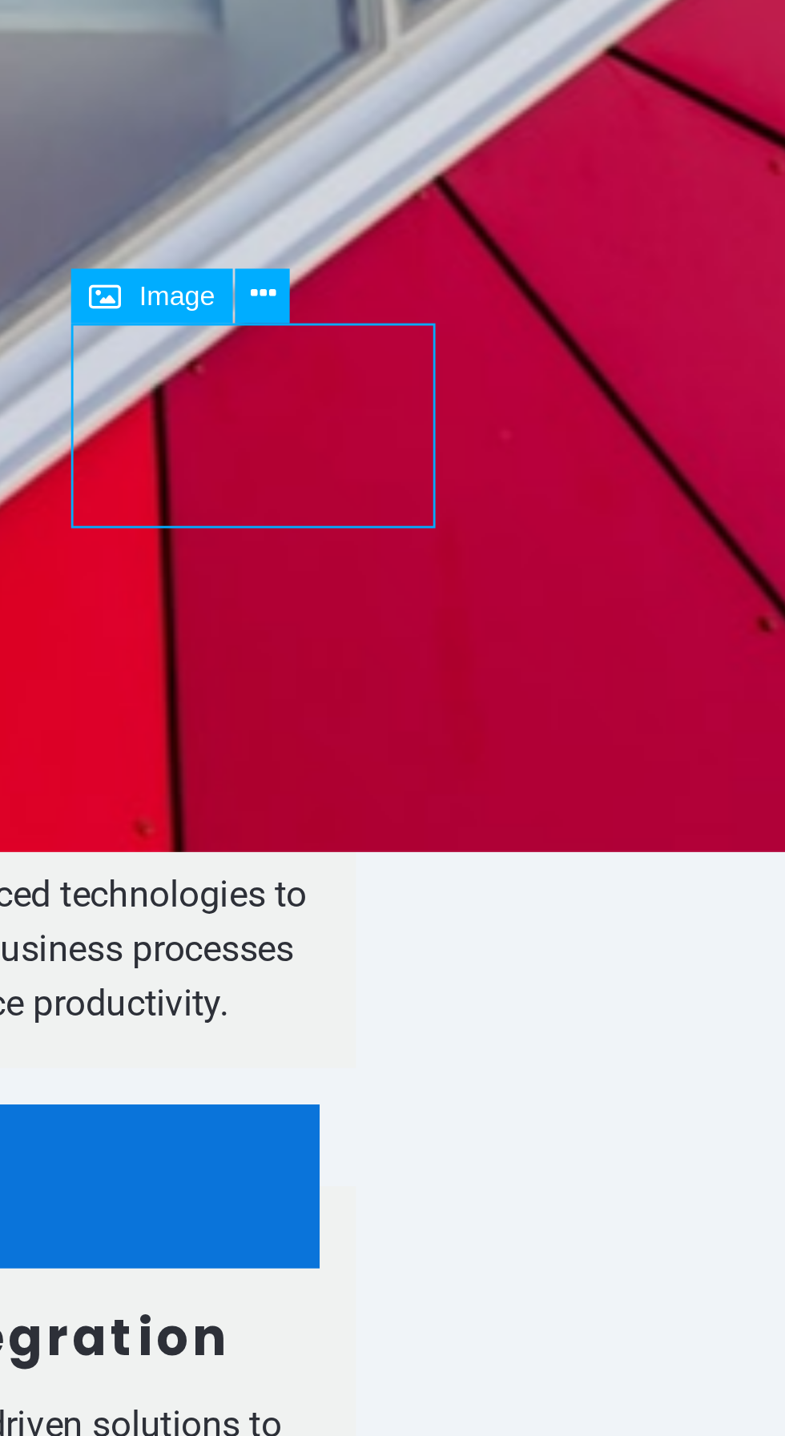
scroll to position [1121, 0]
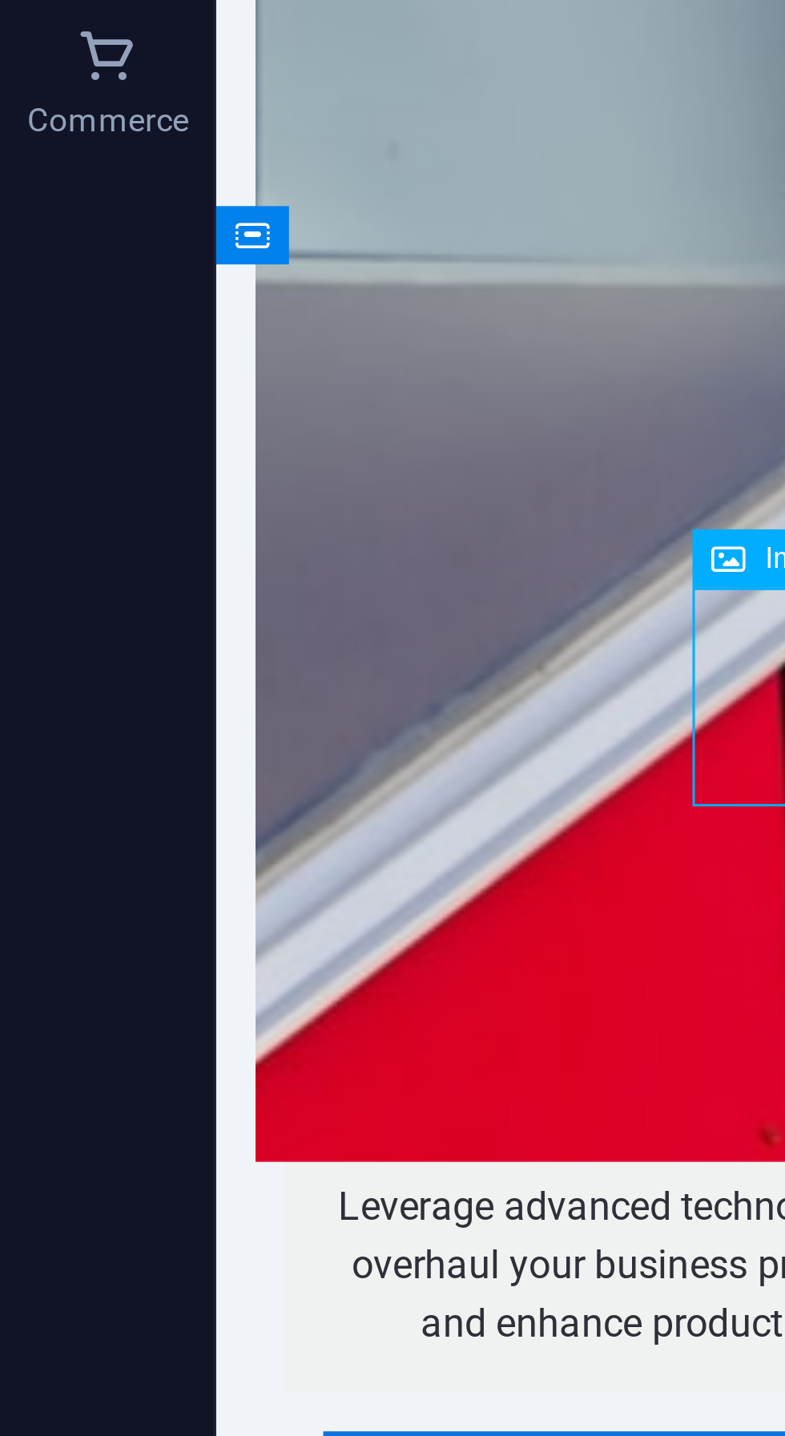
click at [300, 50] on figure at bounding box center [295, 86] width 128 height 72
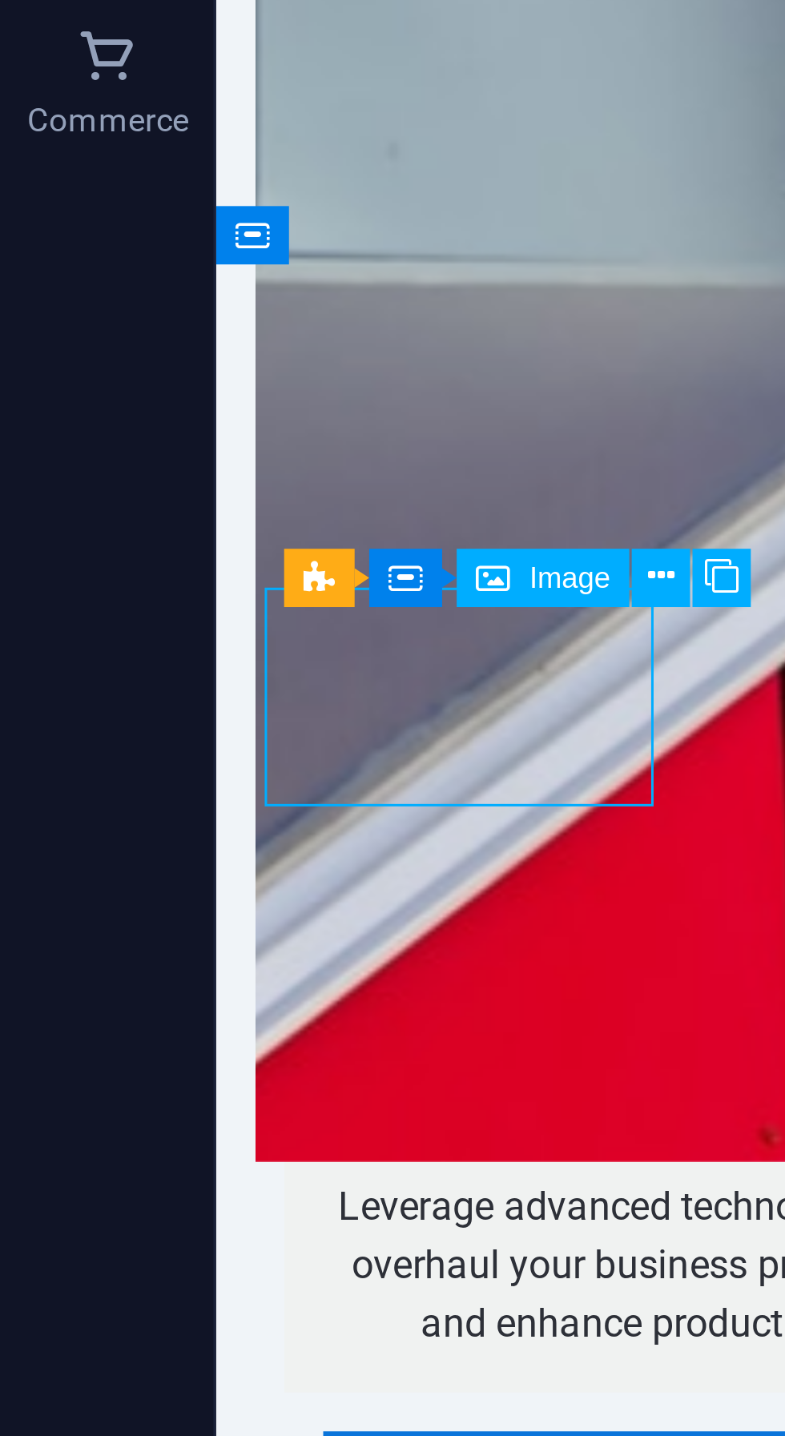
click at [325, 0] on div "Trusted by" at bounding box center [615, 219] width 801 height 550
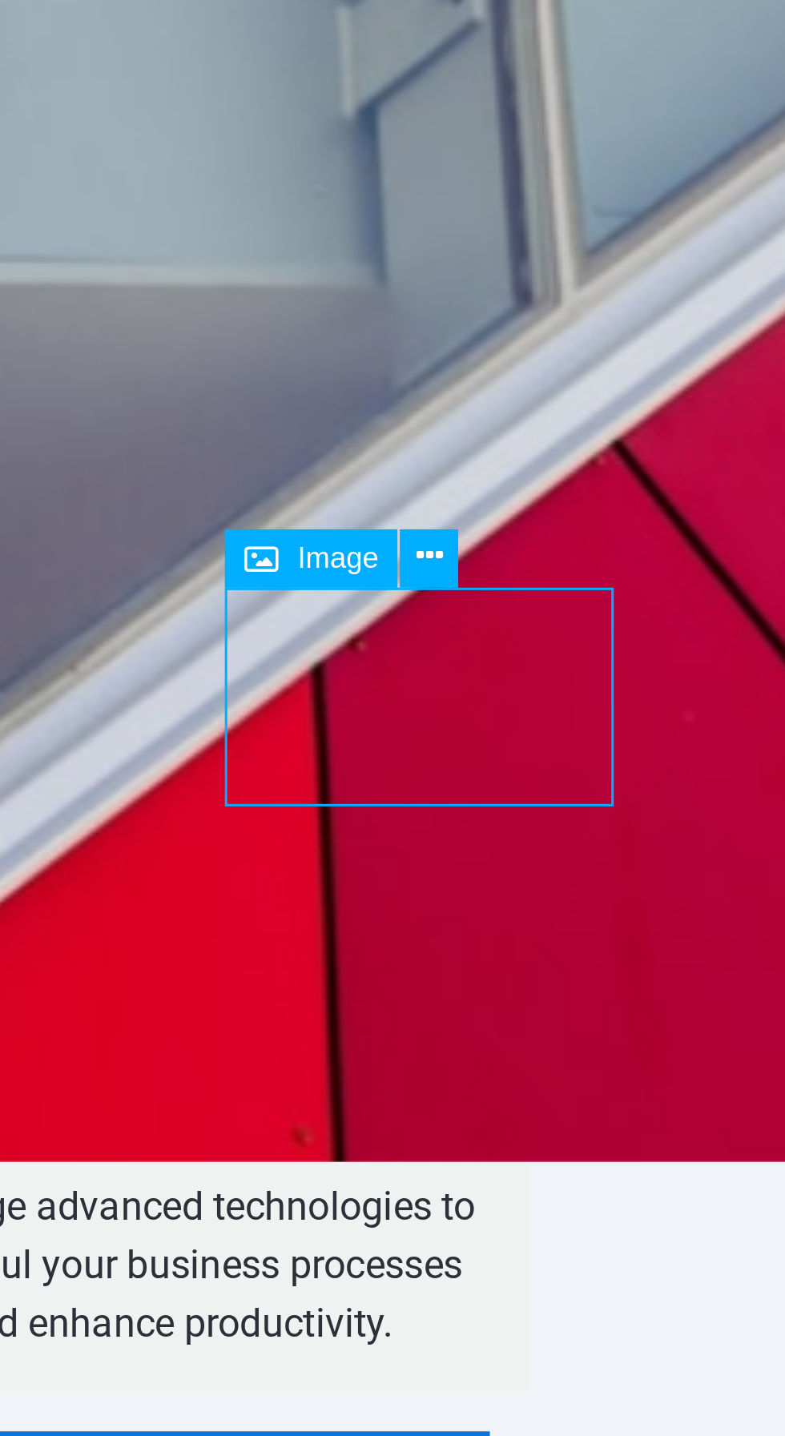
click at [226, 924] on div "Image" at bounding box center [230, 926] width 51 height 18
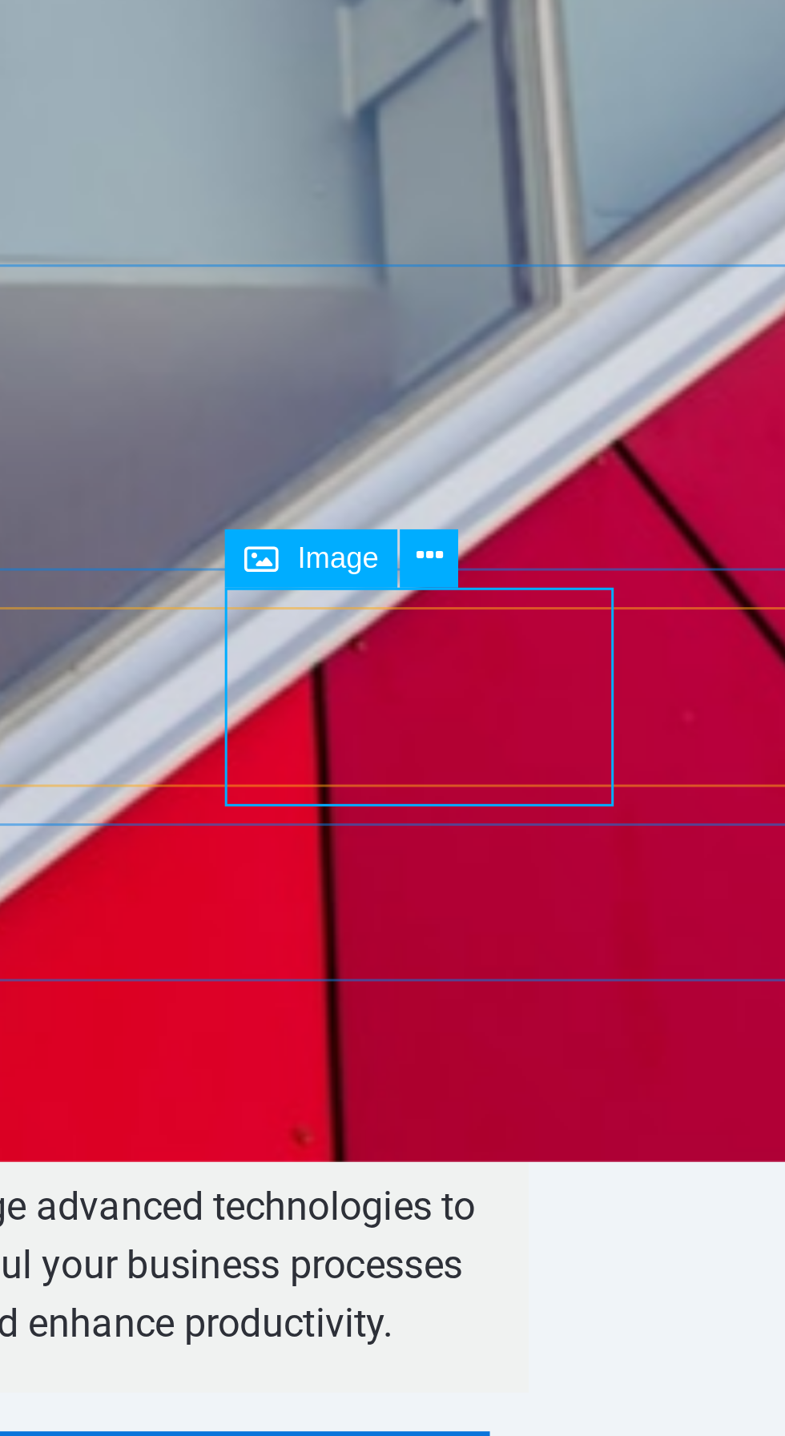
click at [270, 927] on button at bounding box center [266, 926] width 18 height 18
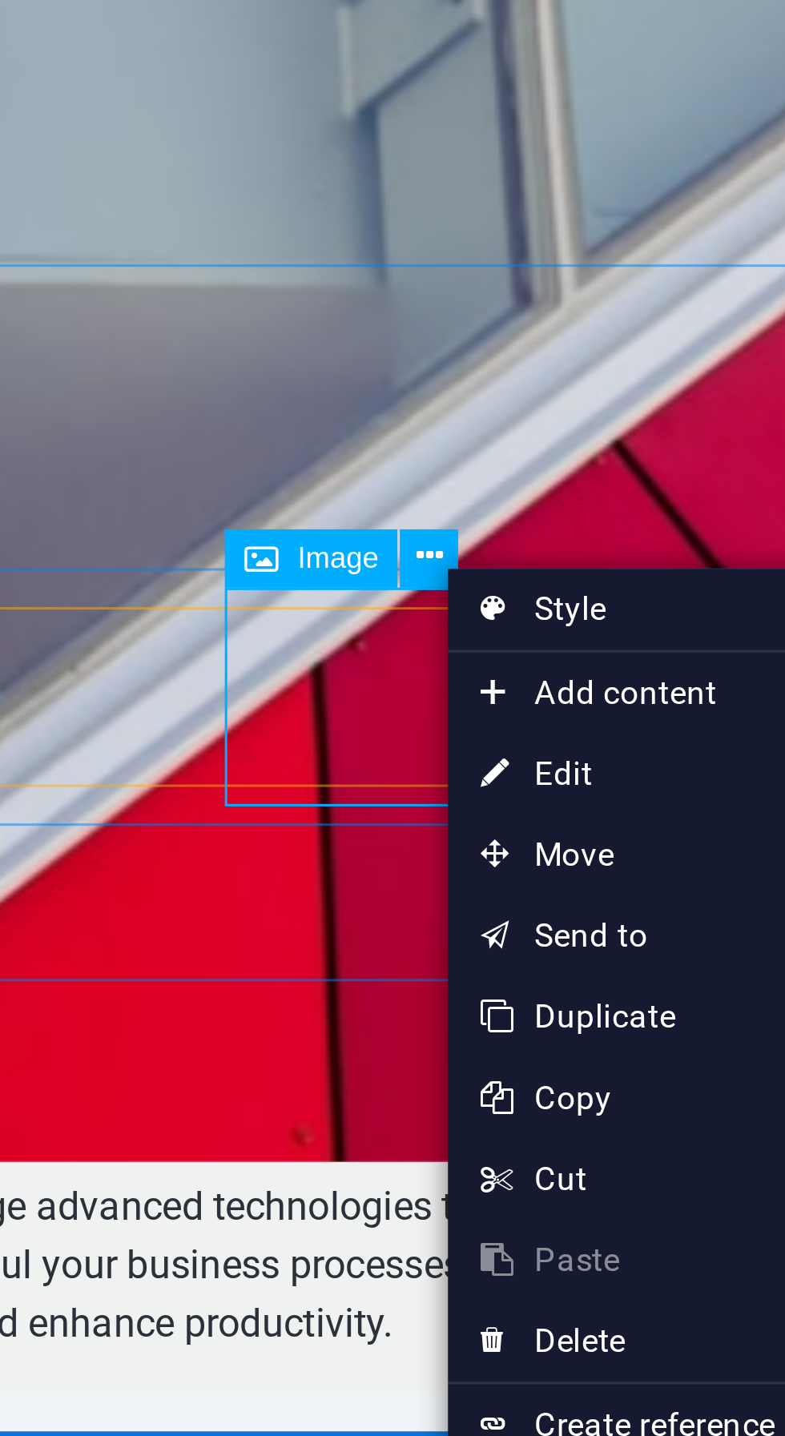
click at [326, 994] on link "⏎ Edit" at bounding box center [325, 990] width 107 height 24
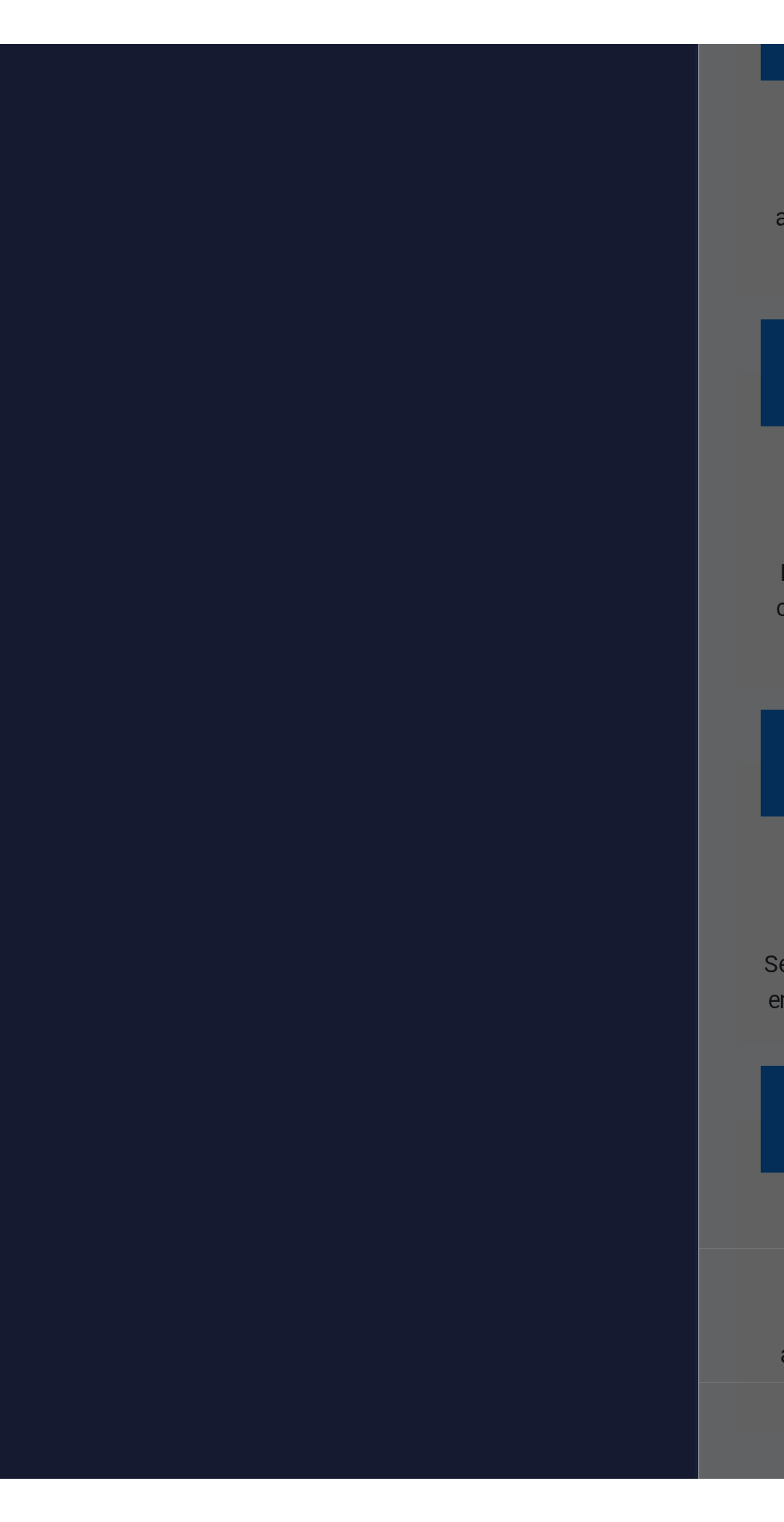
scroll to position [155, 0]
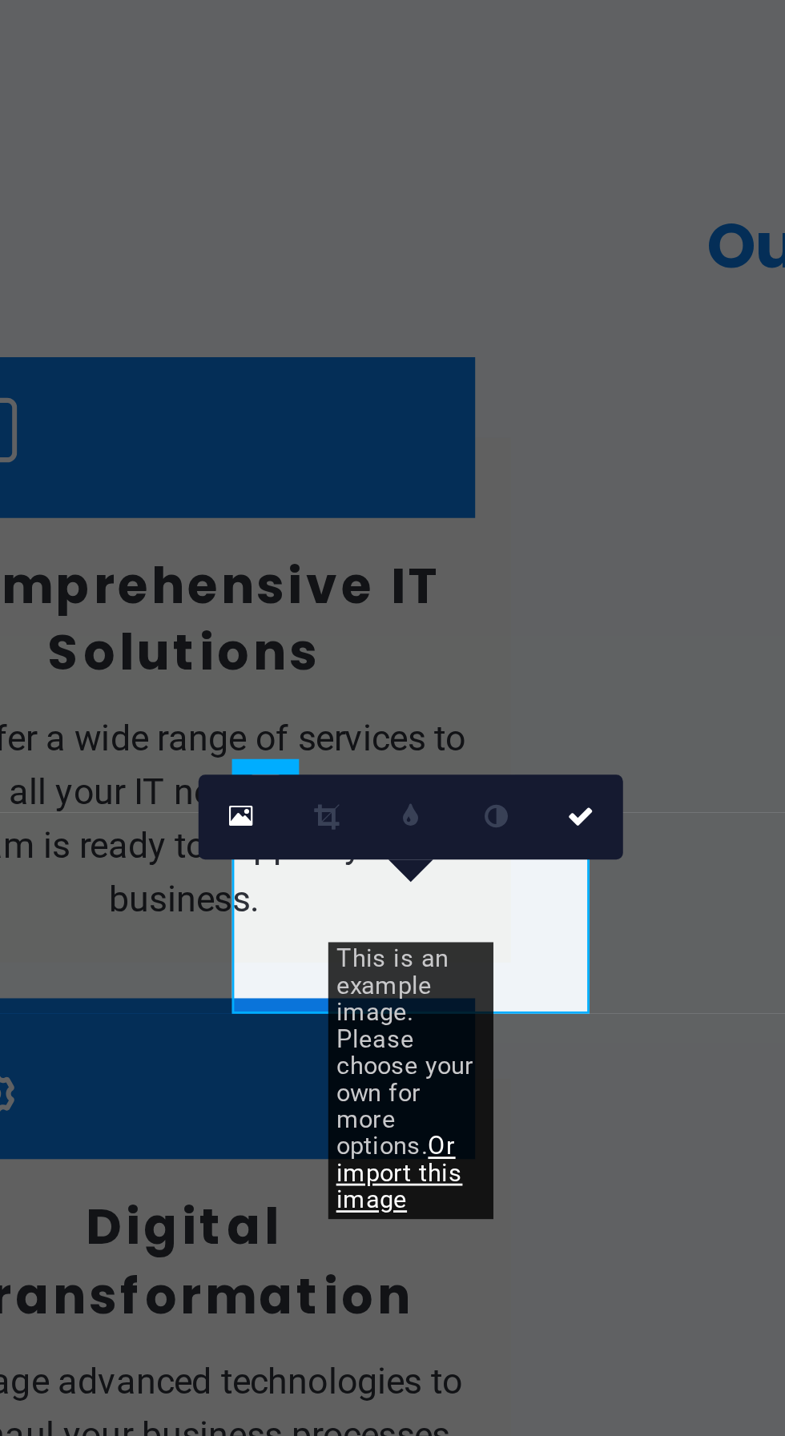
click at [432, 1120] on icon at bounding box center [433, 1119] width 5 height 6
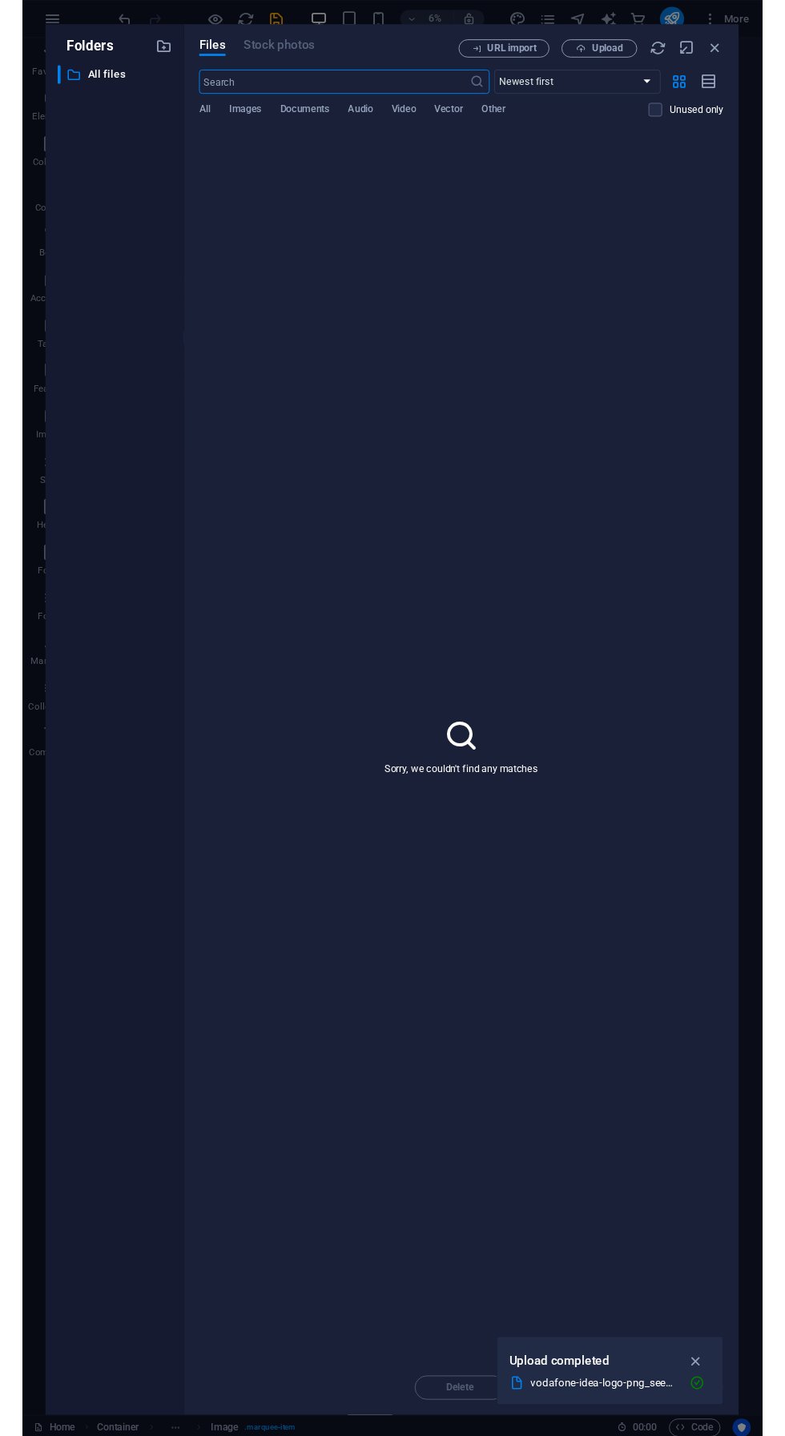
scroll to position [0, 0]
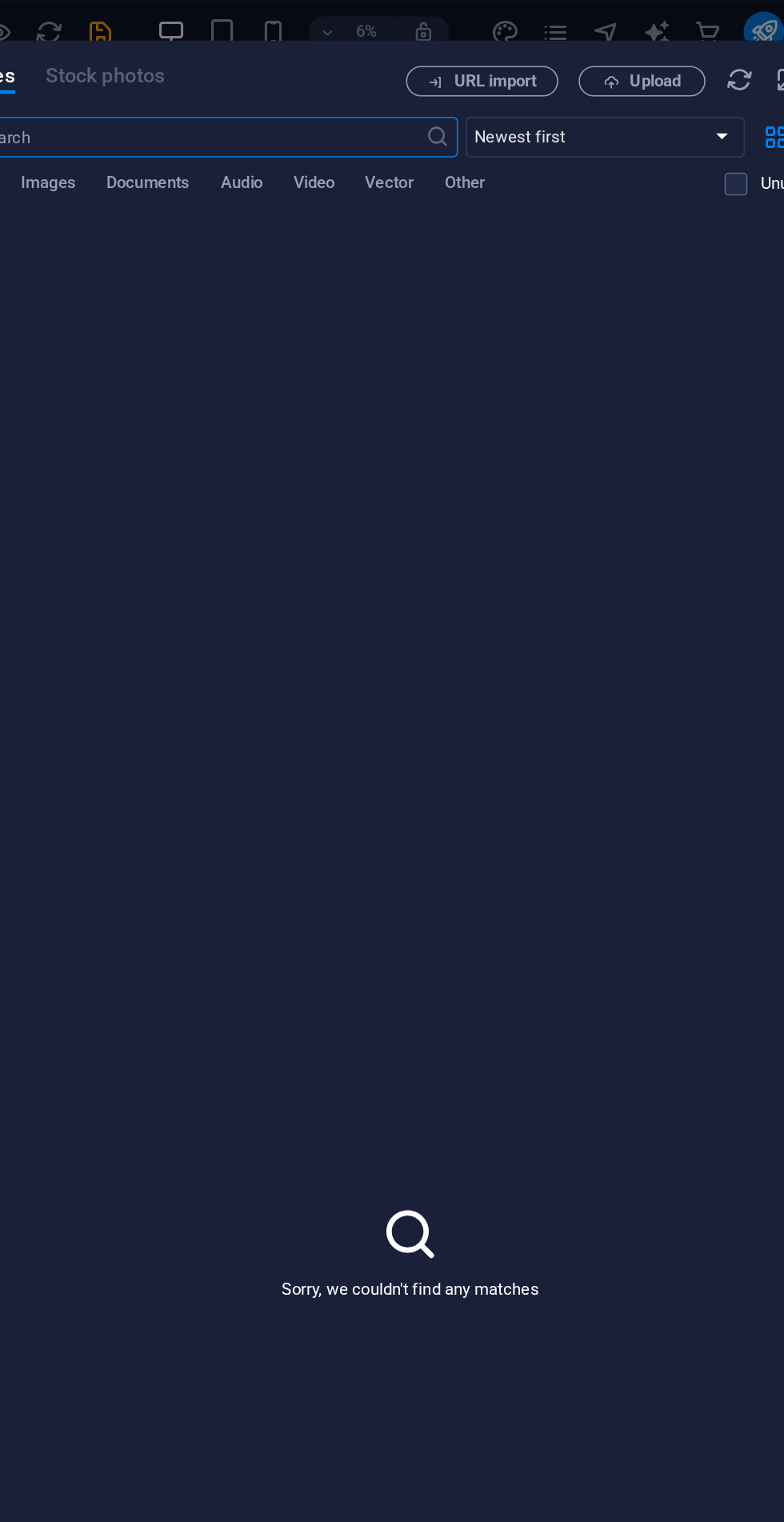
click at [614, 52] on span "Upload" at bounding box center [619, 51] width 33 height 10
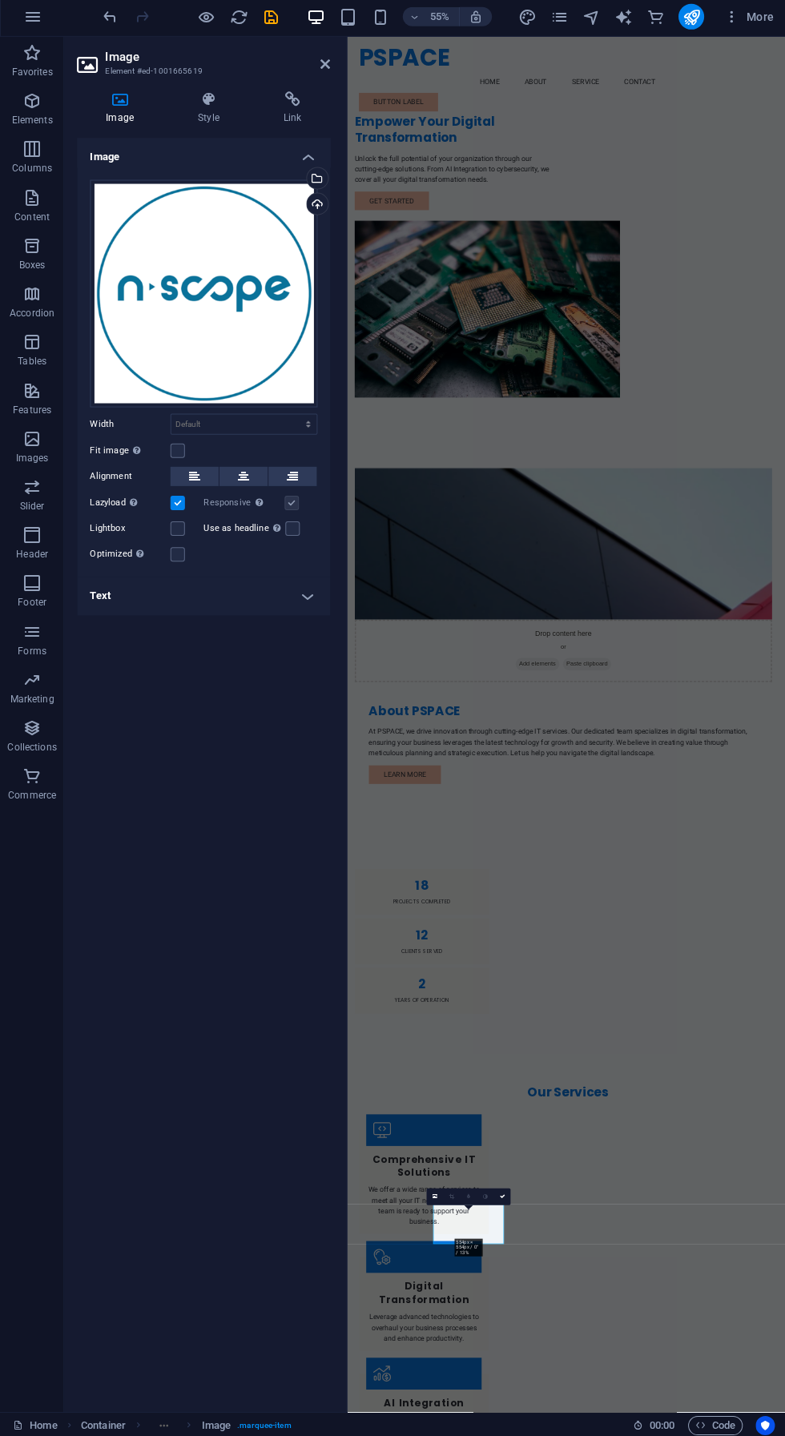
click at [242, 477] on icon at bounding box center [242, 478] width 11 height 19
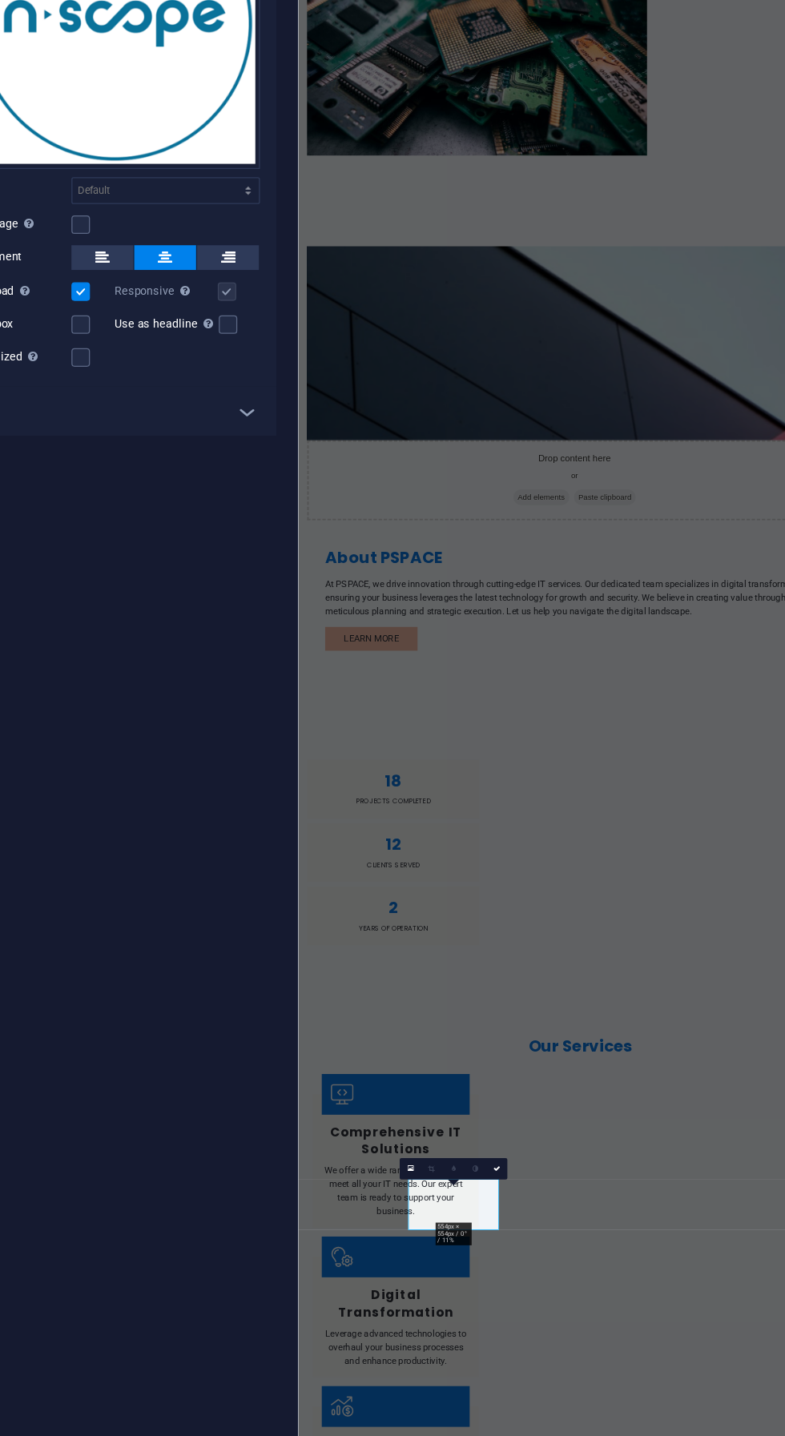
scroll to position [16, 0]
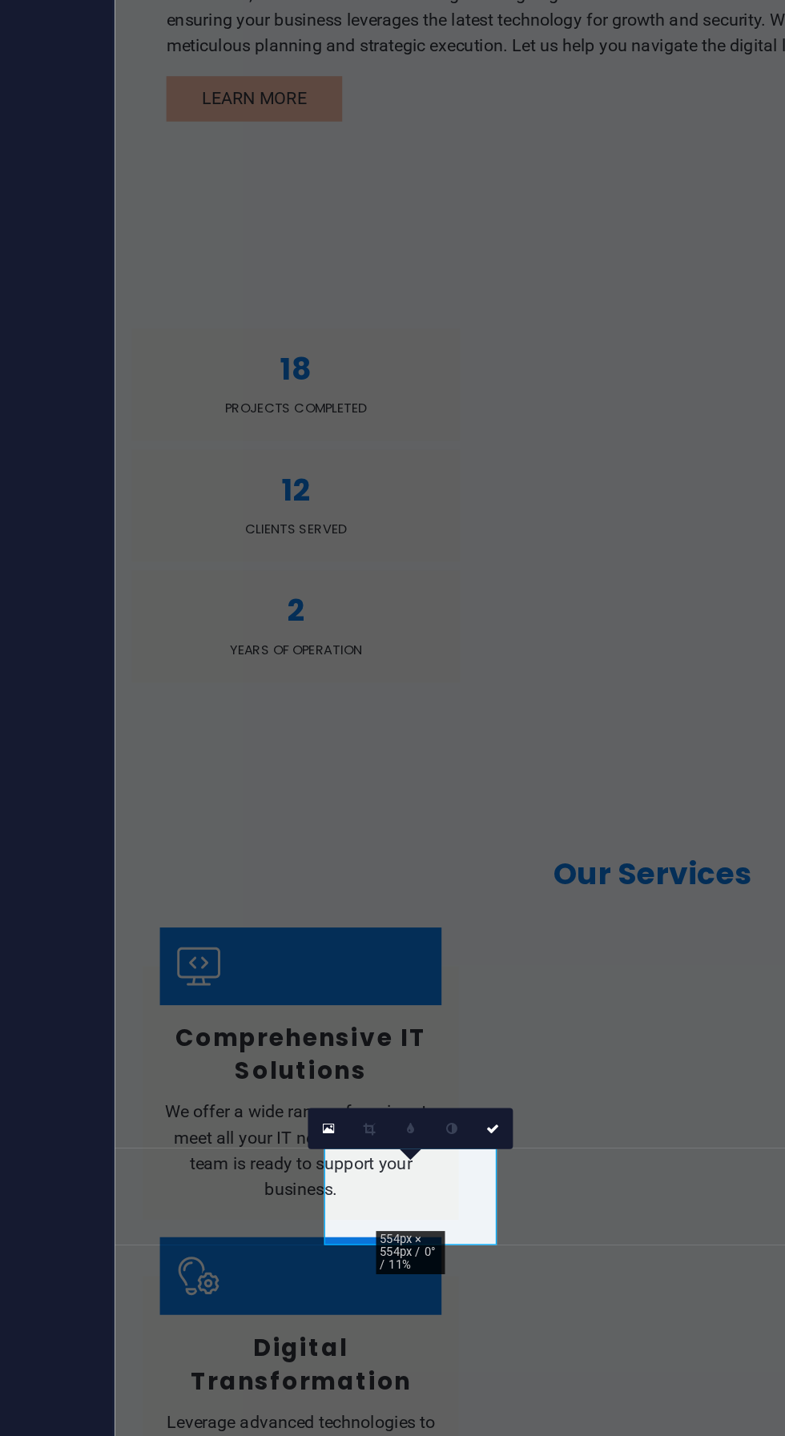
click at [505, 1185] on link at bounding box center [500, 1186] width 17 height 17
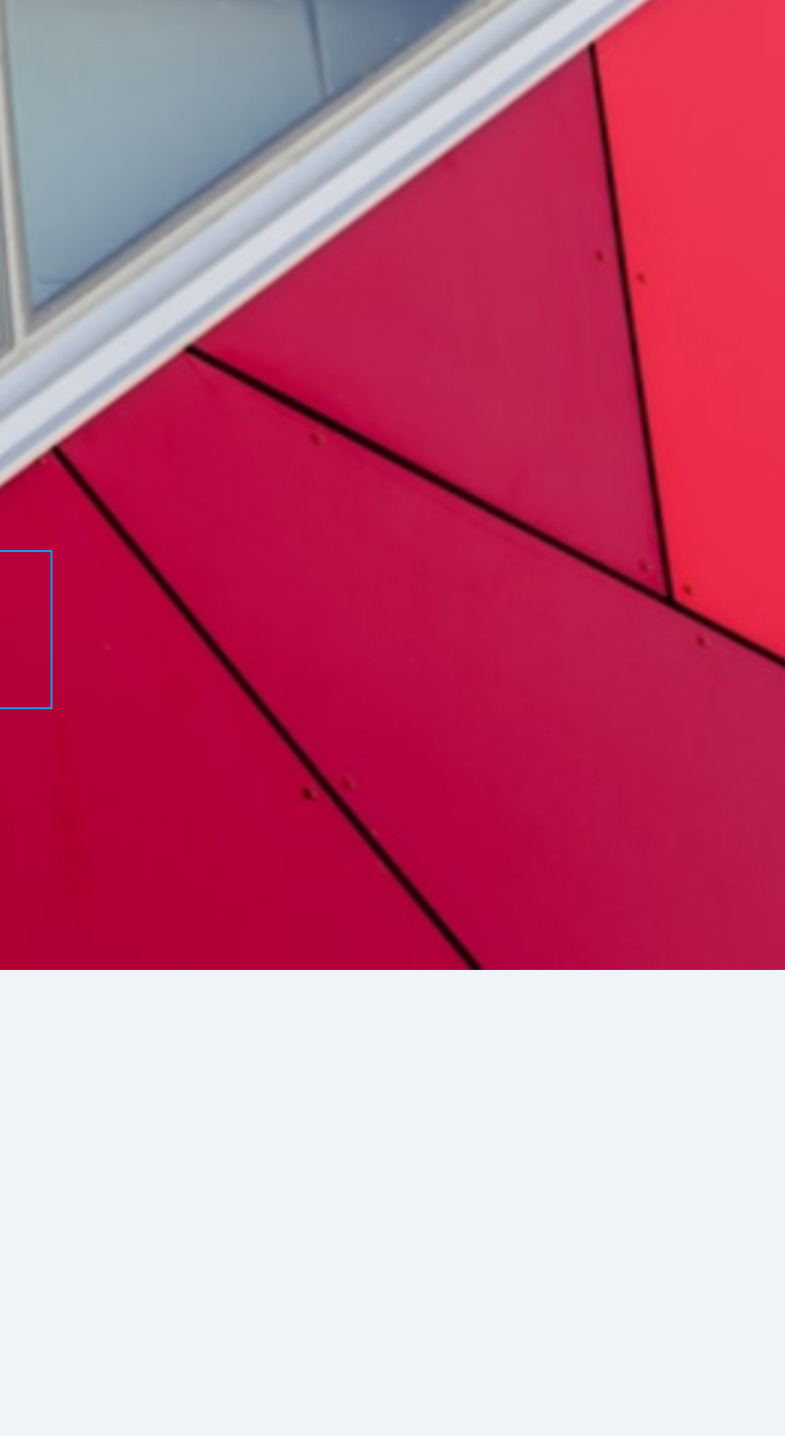
scroll to position [1100, 0]
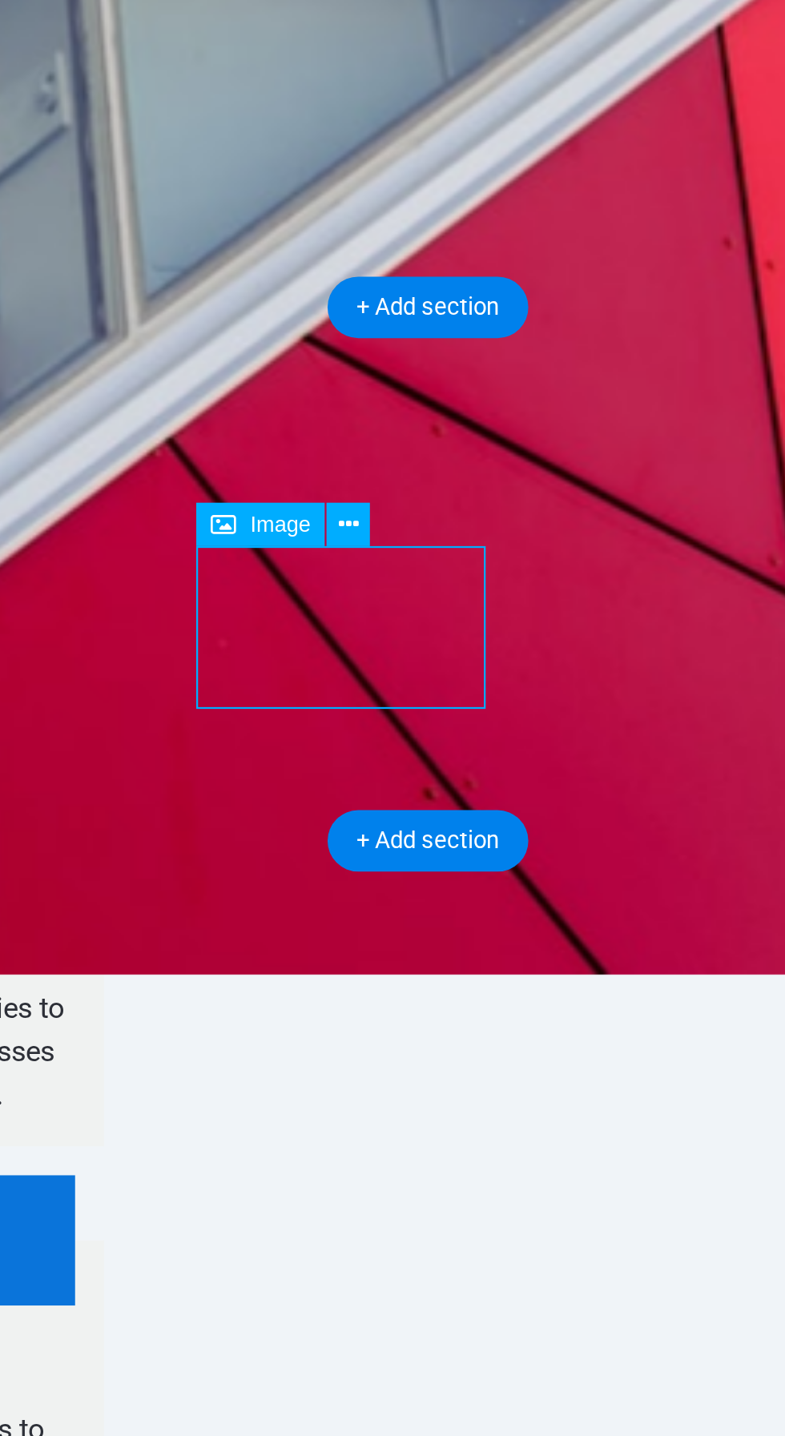
click at [395, 945] on icon at bounding box center [393, 944] width 8 height 15
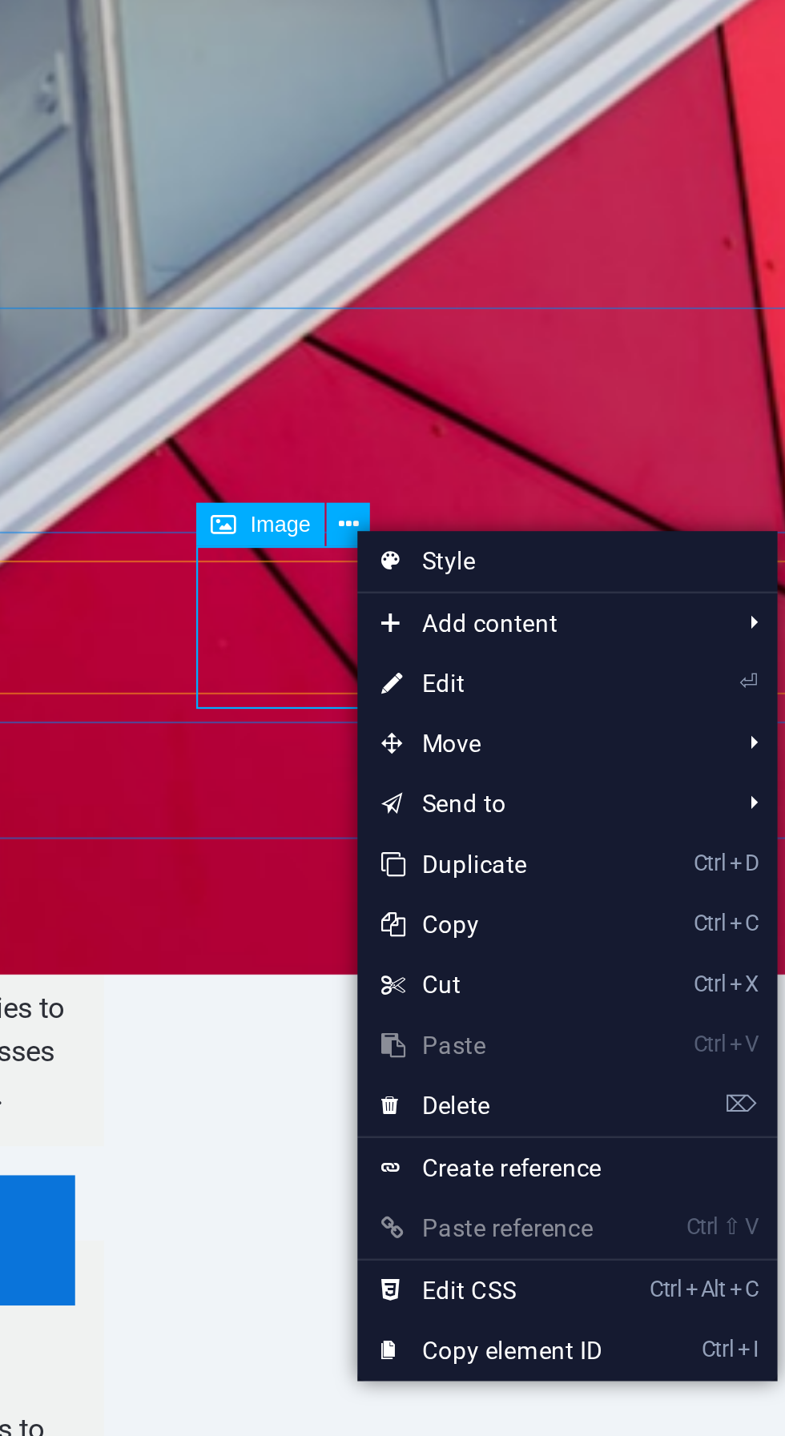
click at [488, 1012] on link "⏎ Edit" at bounding box center [449, 1008] width 107 height 24
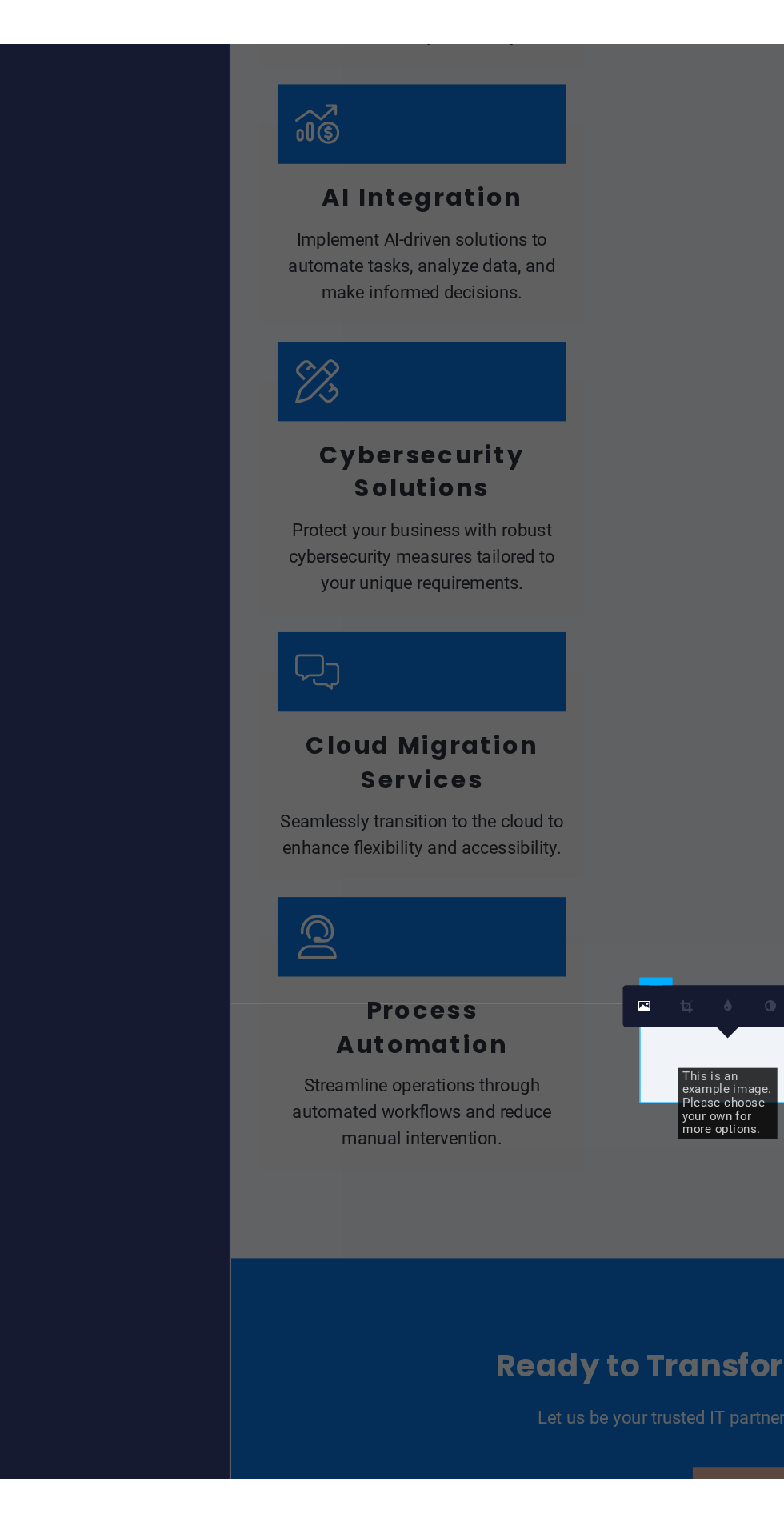
scroll to position [155, 0]
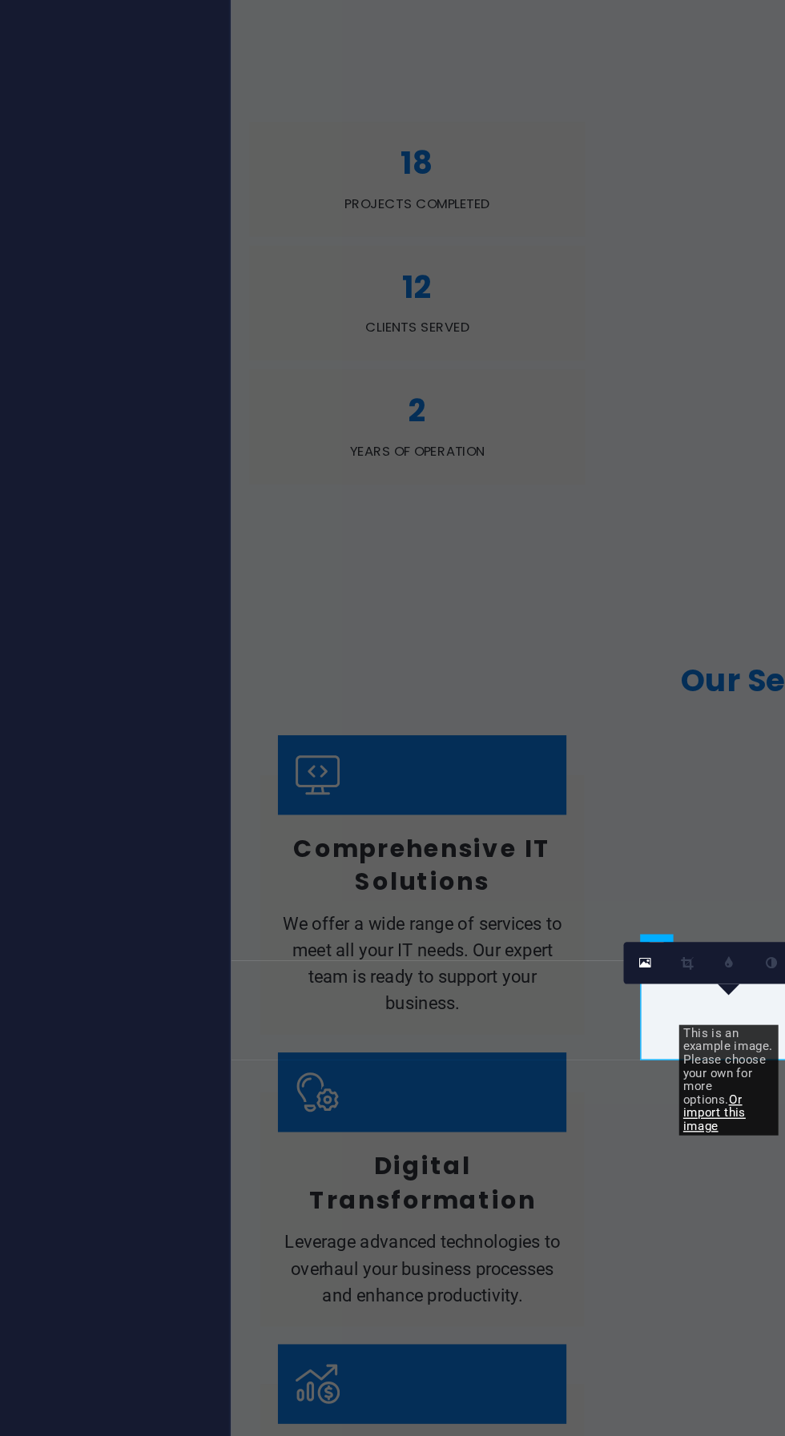
click at [510, 1118] on icon at bounding box center [511, 1119] width 5 height 6
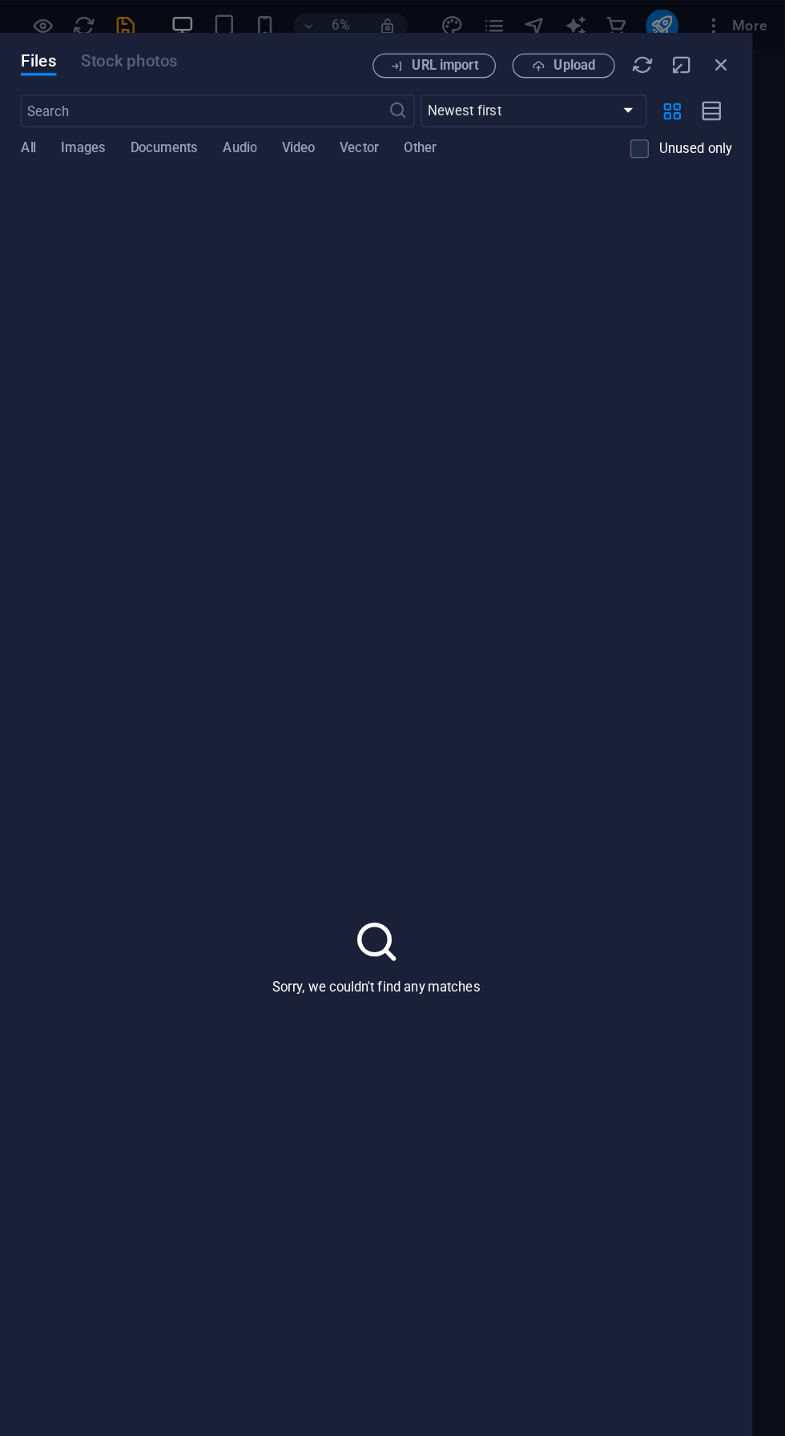
scroll to position [0, 0]
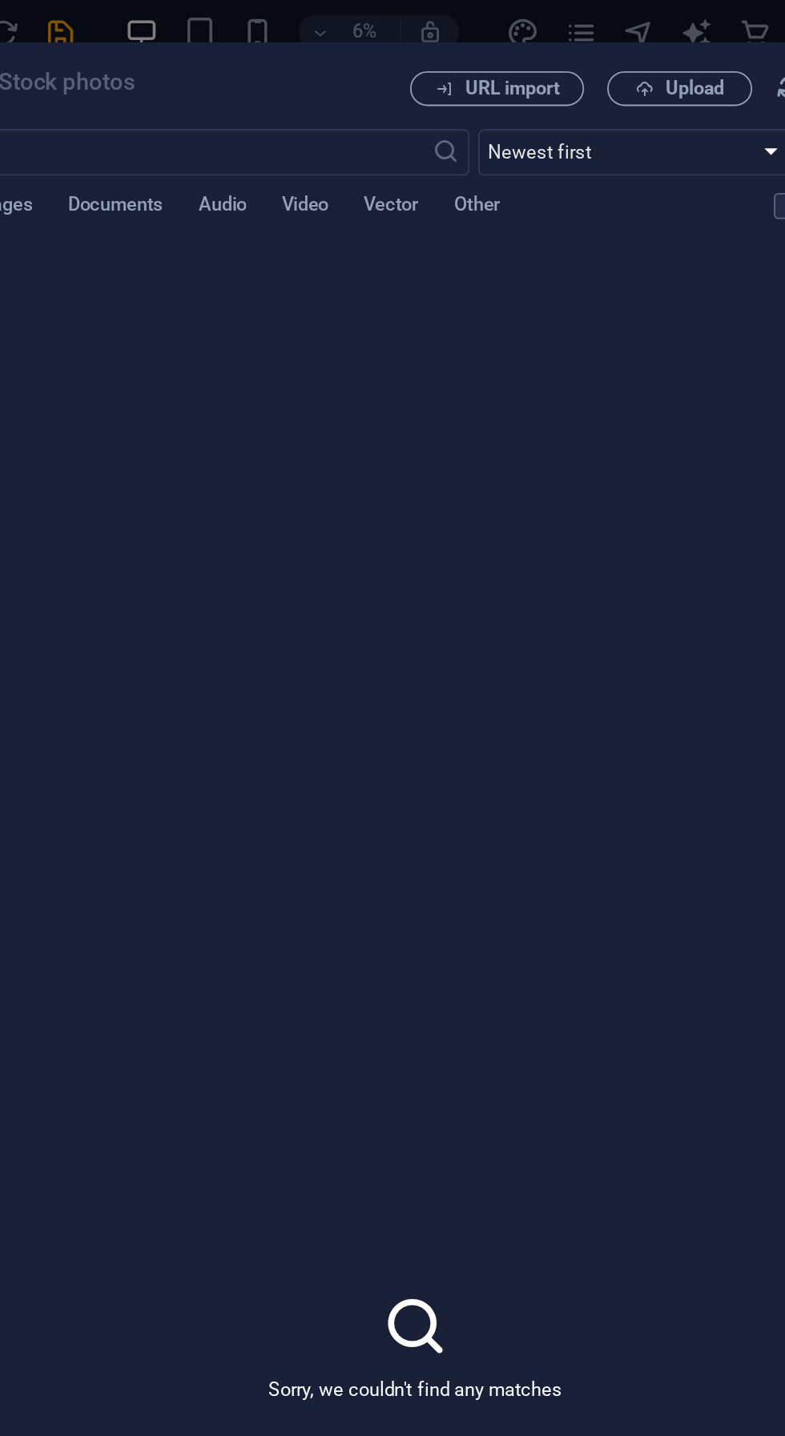
click at [621, 51] on span "Upload" at bounding box center [620, 51] width 33 height 10
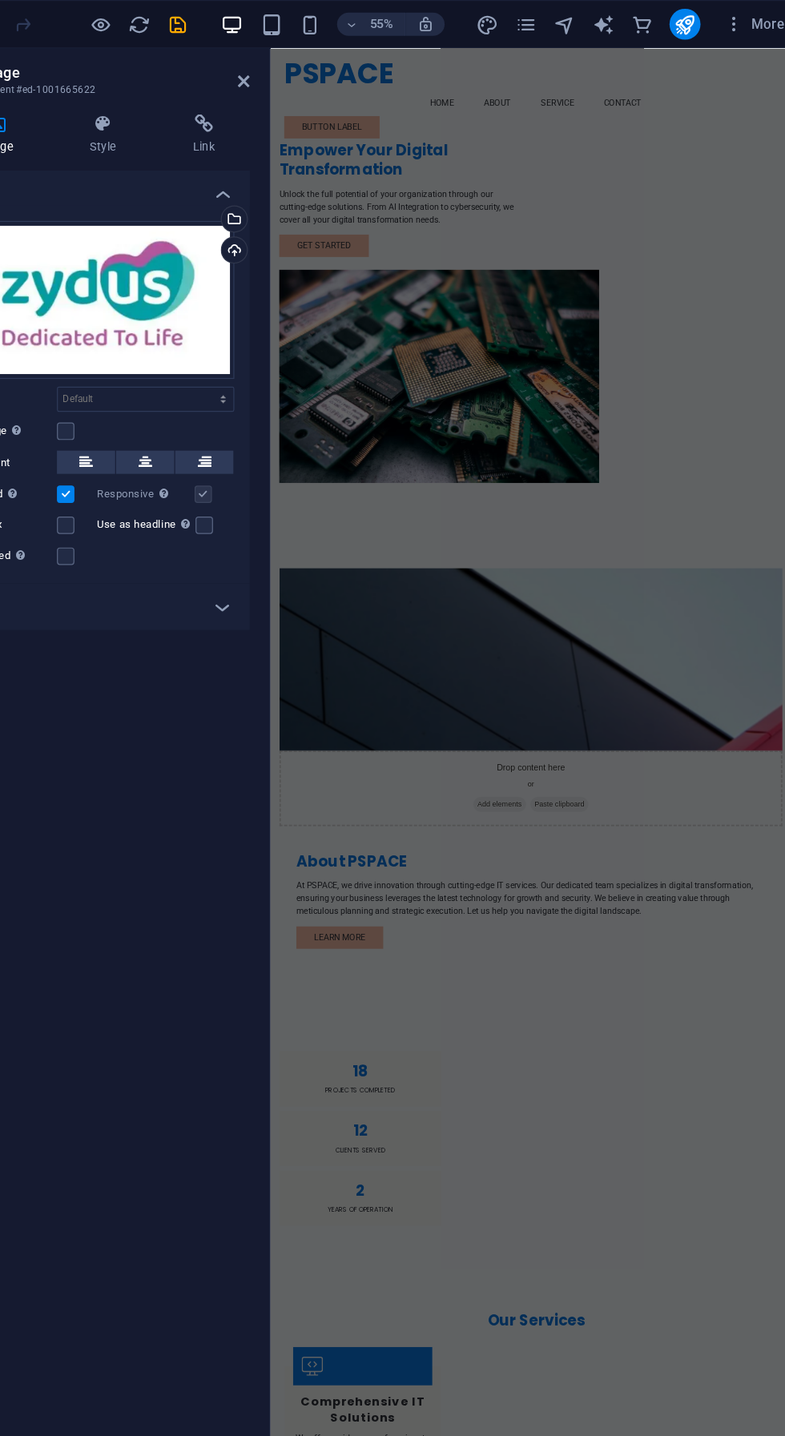
click at [228, 387] on button at bounding box center [243, 381] width 48 height 19
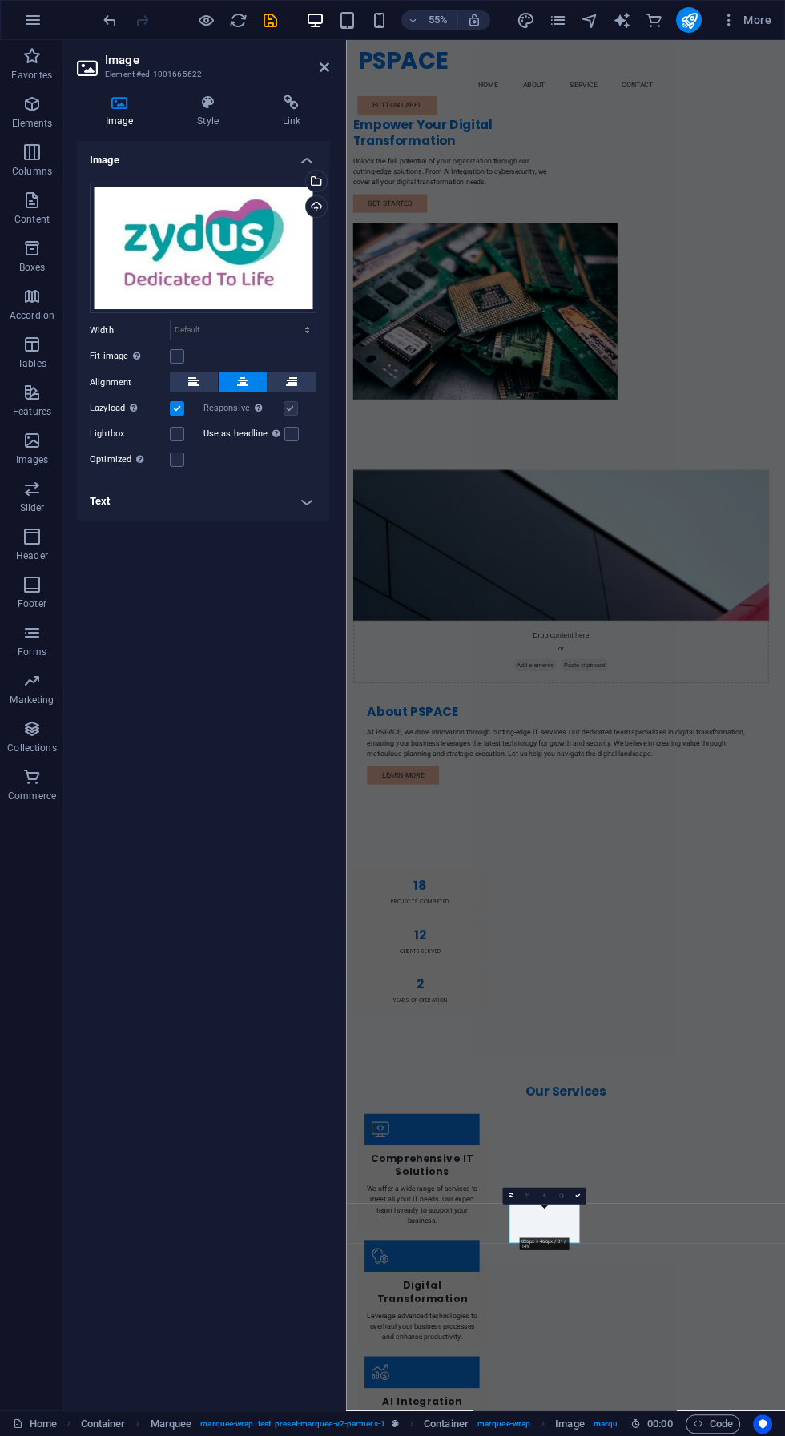
scroll to position [11, 0]
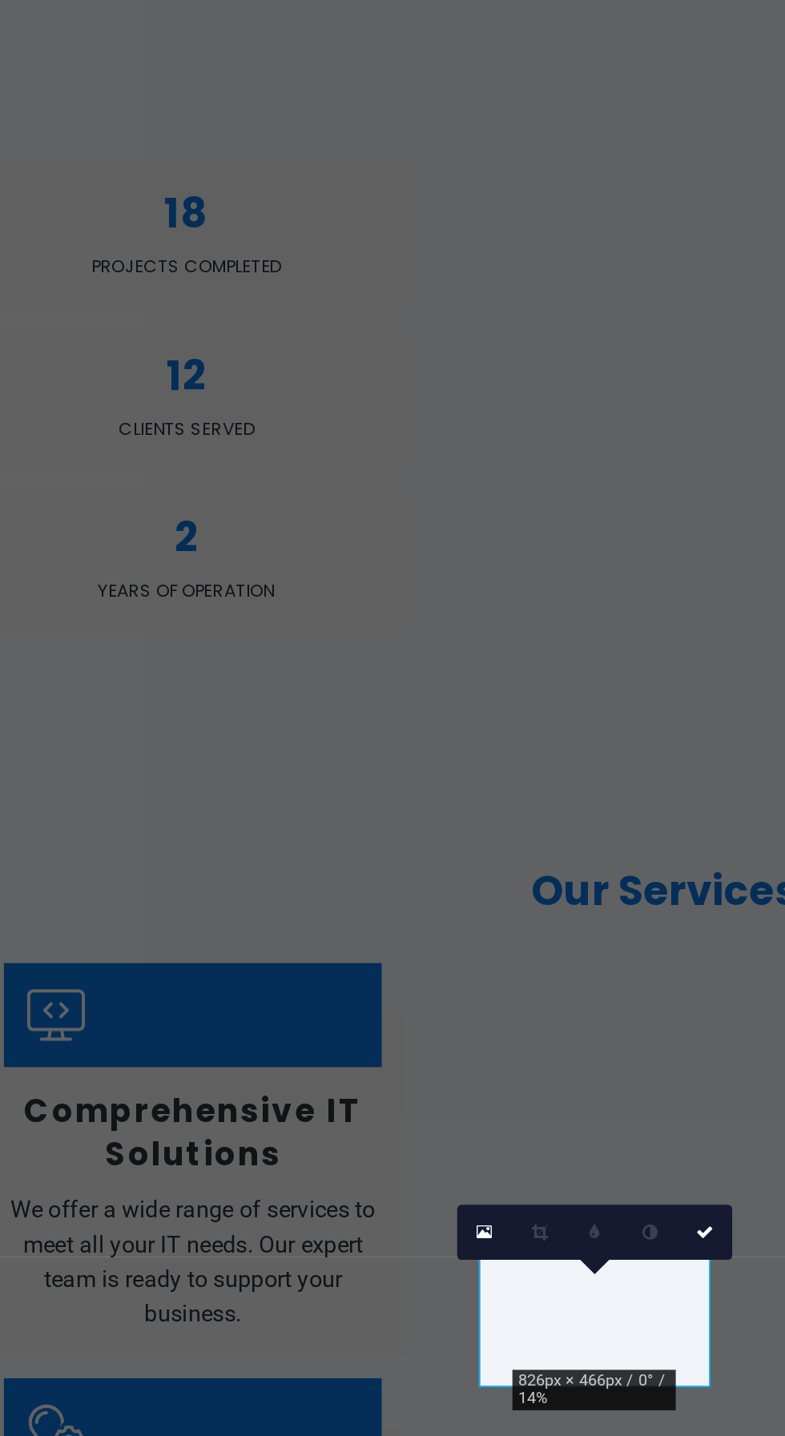
click at [579, 1189] on icon at bounding box center [578, 1190] width 6 height 6
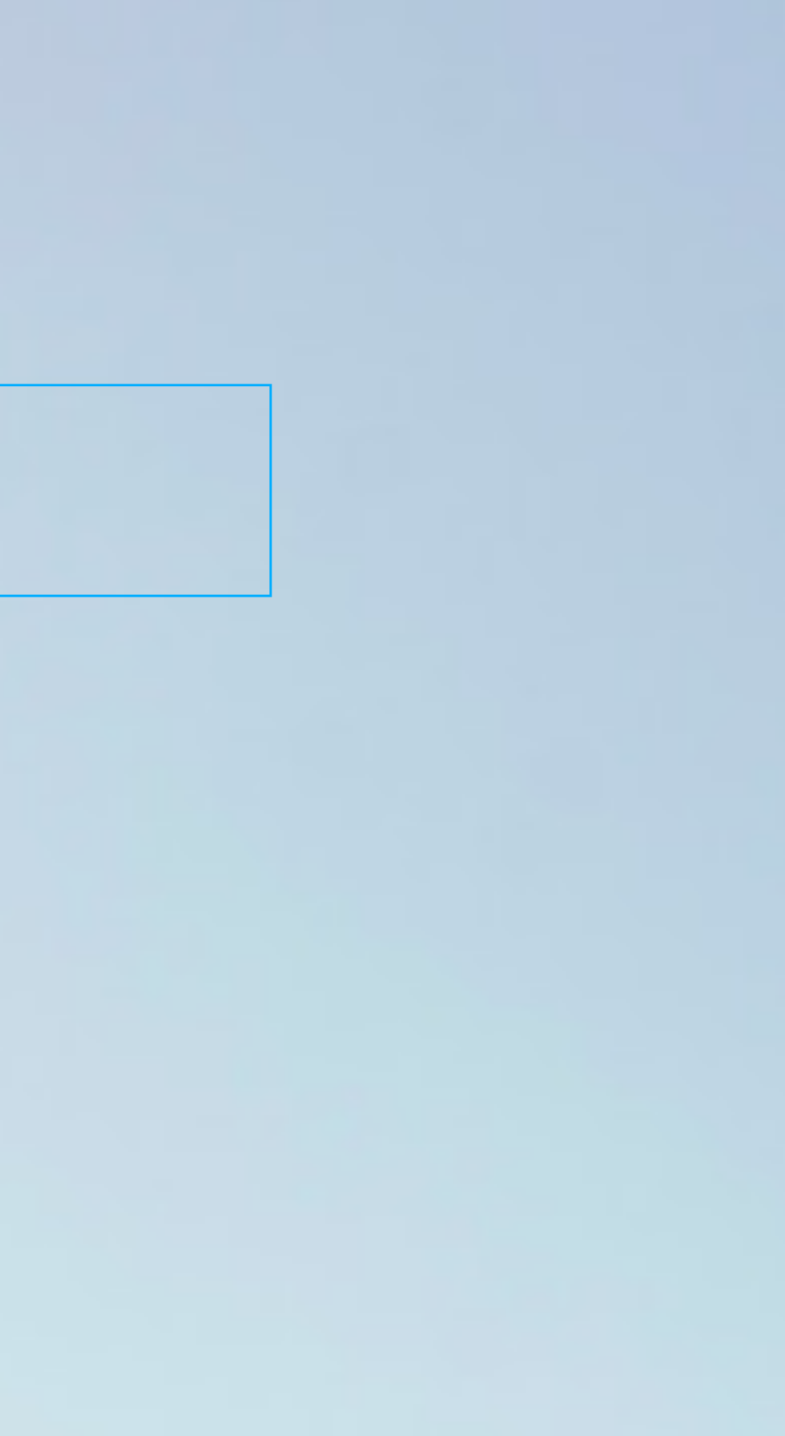
scroll to position [1124, 0]
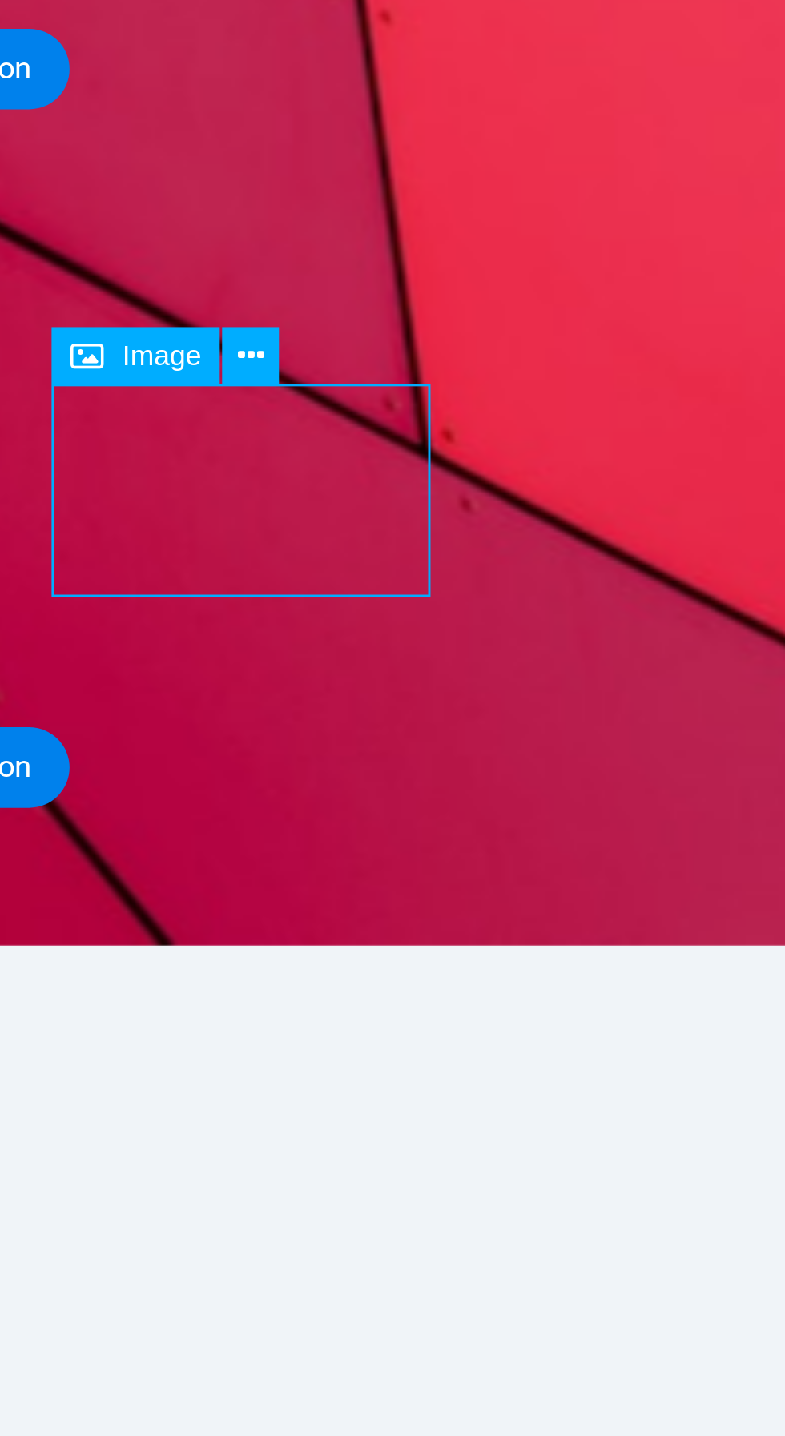
click at [523, 923] on icon at bounding box center [520, 922] width 8 height 15
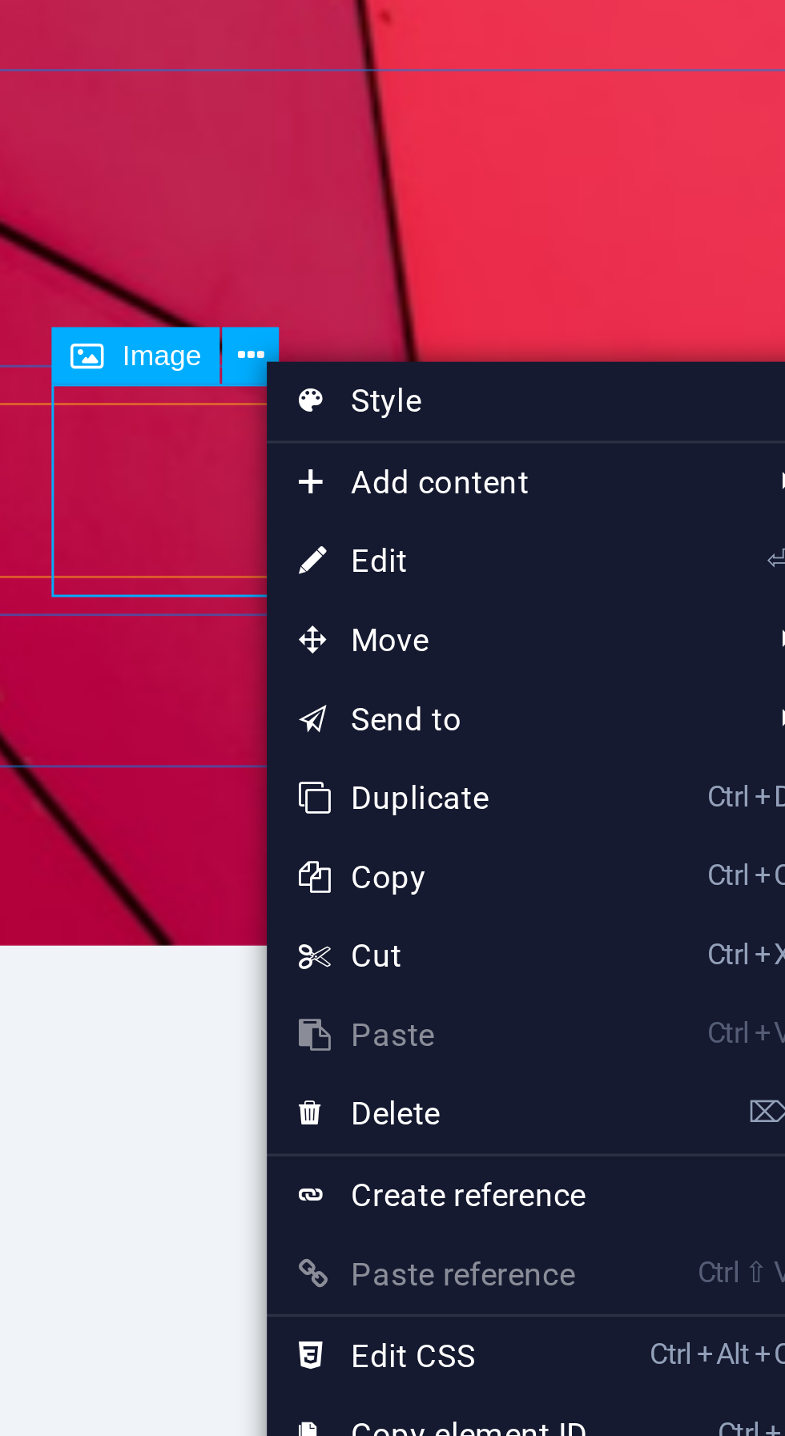
click at [552, 984] on link "⏎ Edit" at bounding box center [578, 985] width 107 height 24
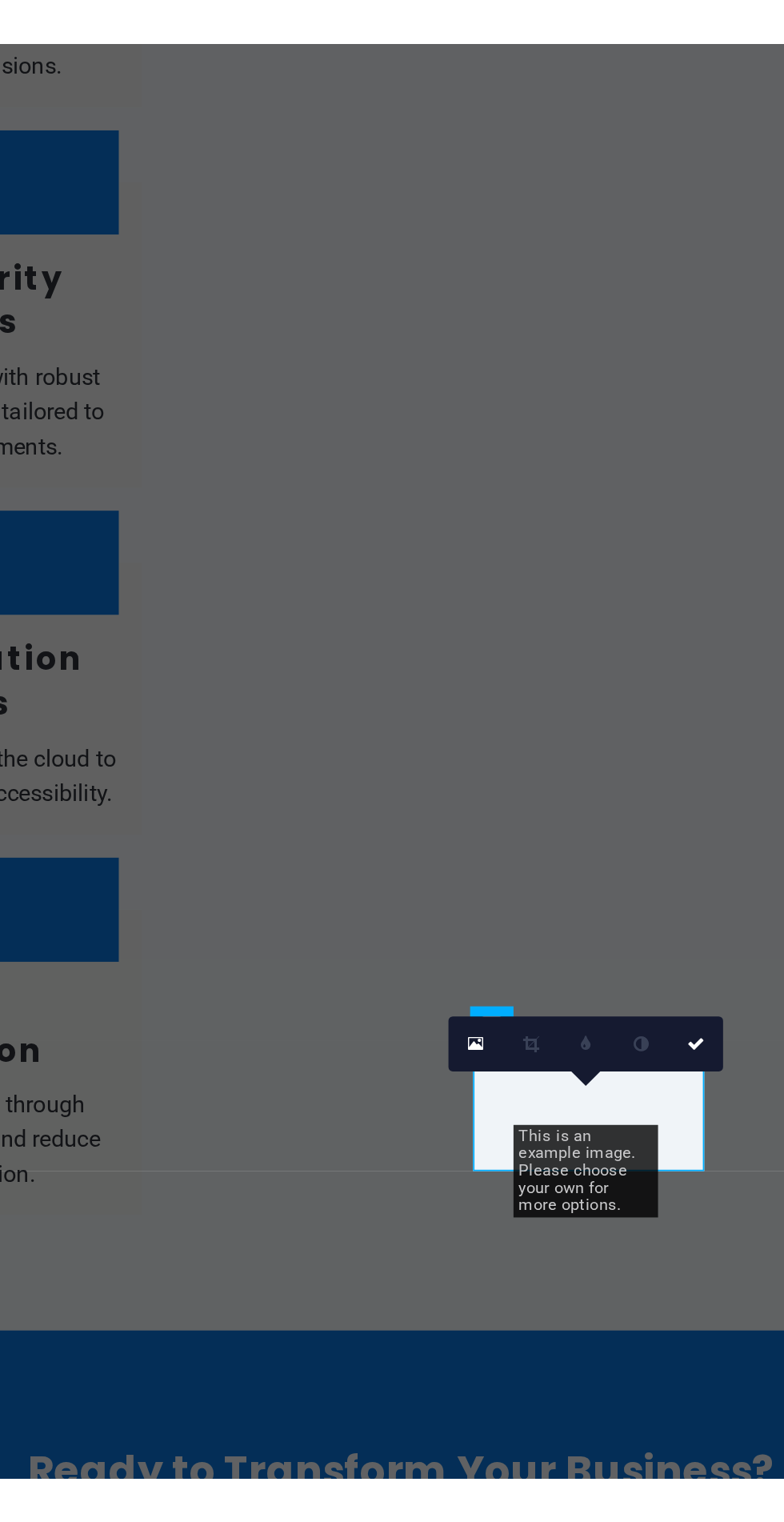
scroll to position [155, 0]
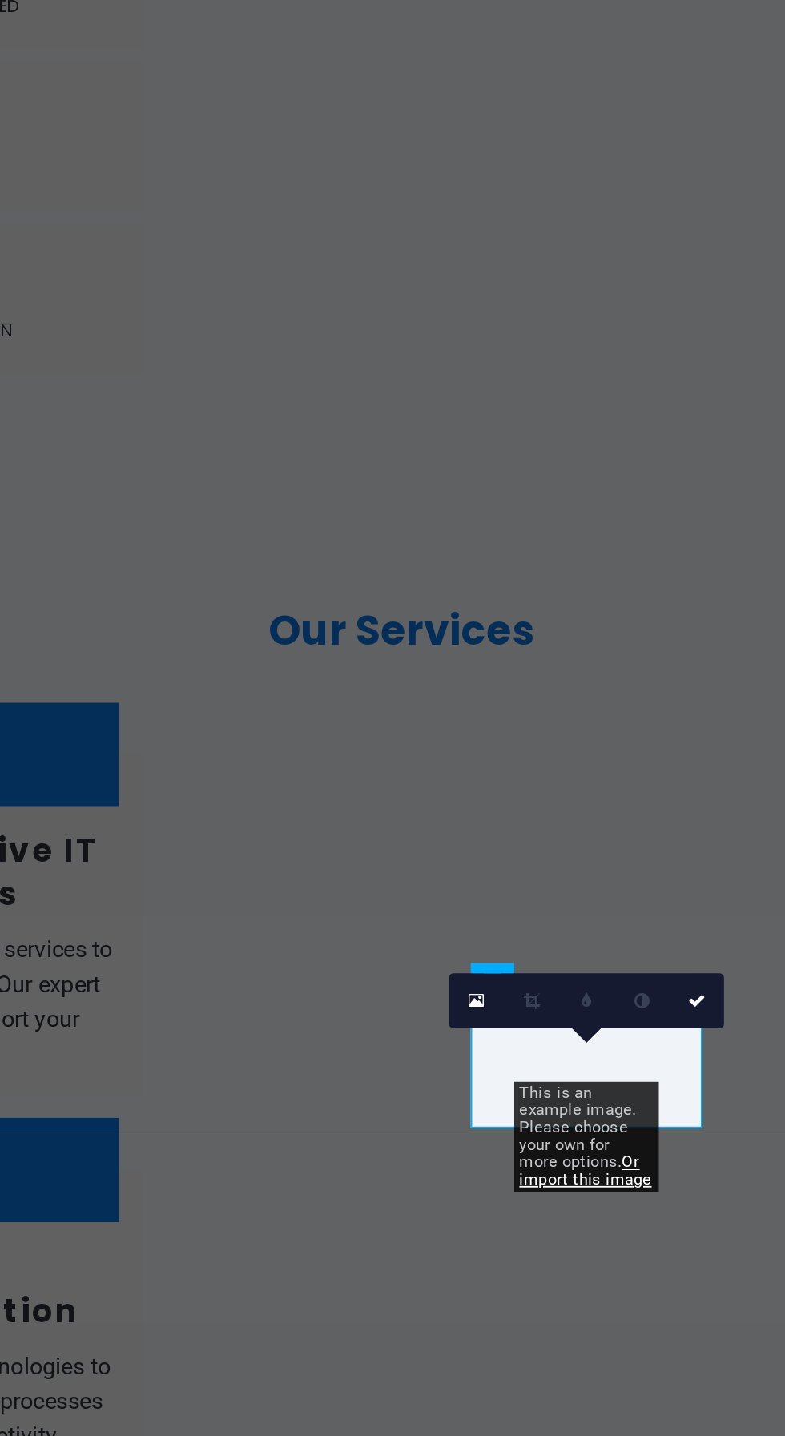
click at [589, 1120] on icon at bounding box center [588, 1119] width 5 height 6
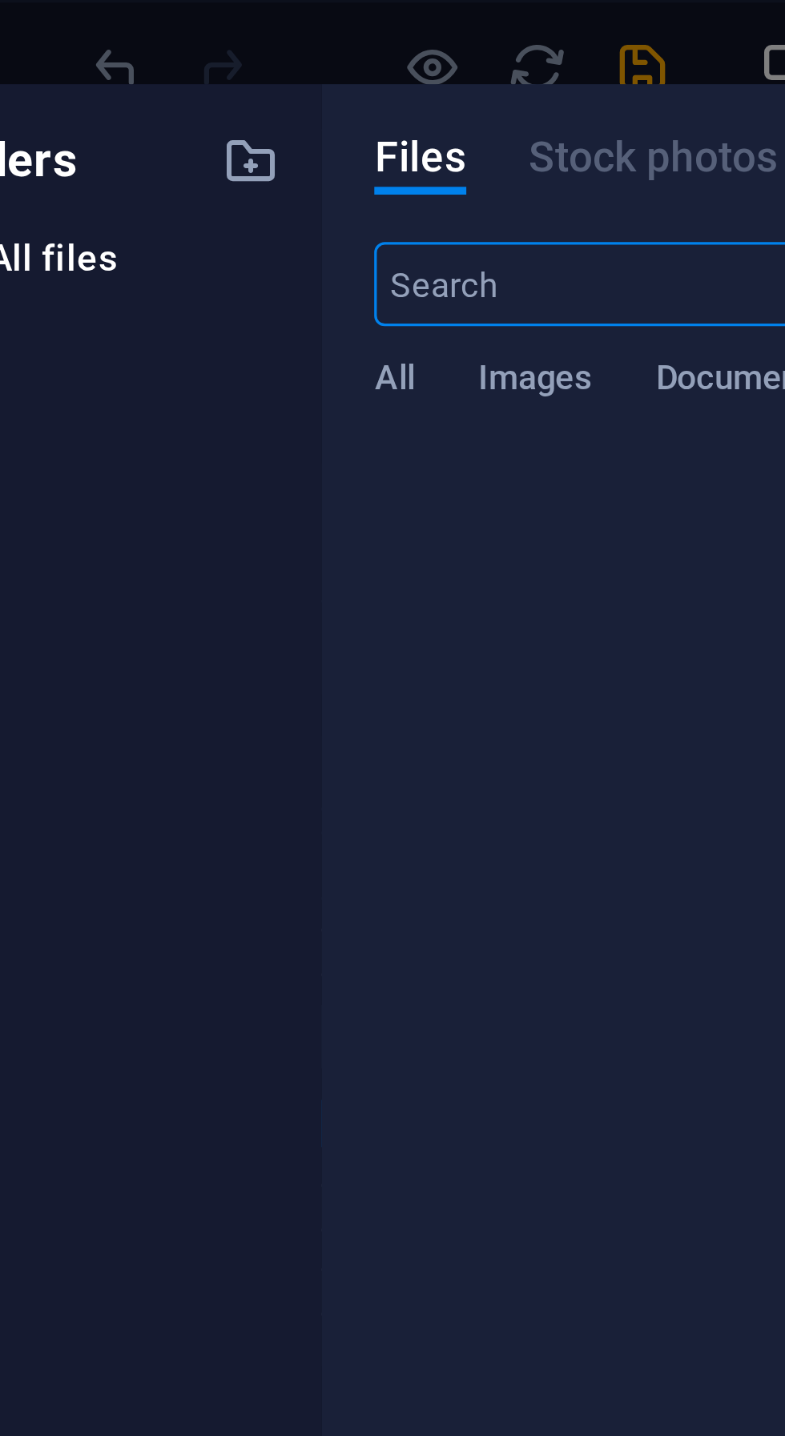
scroll to position [0, 0]
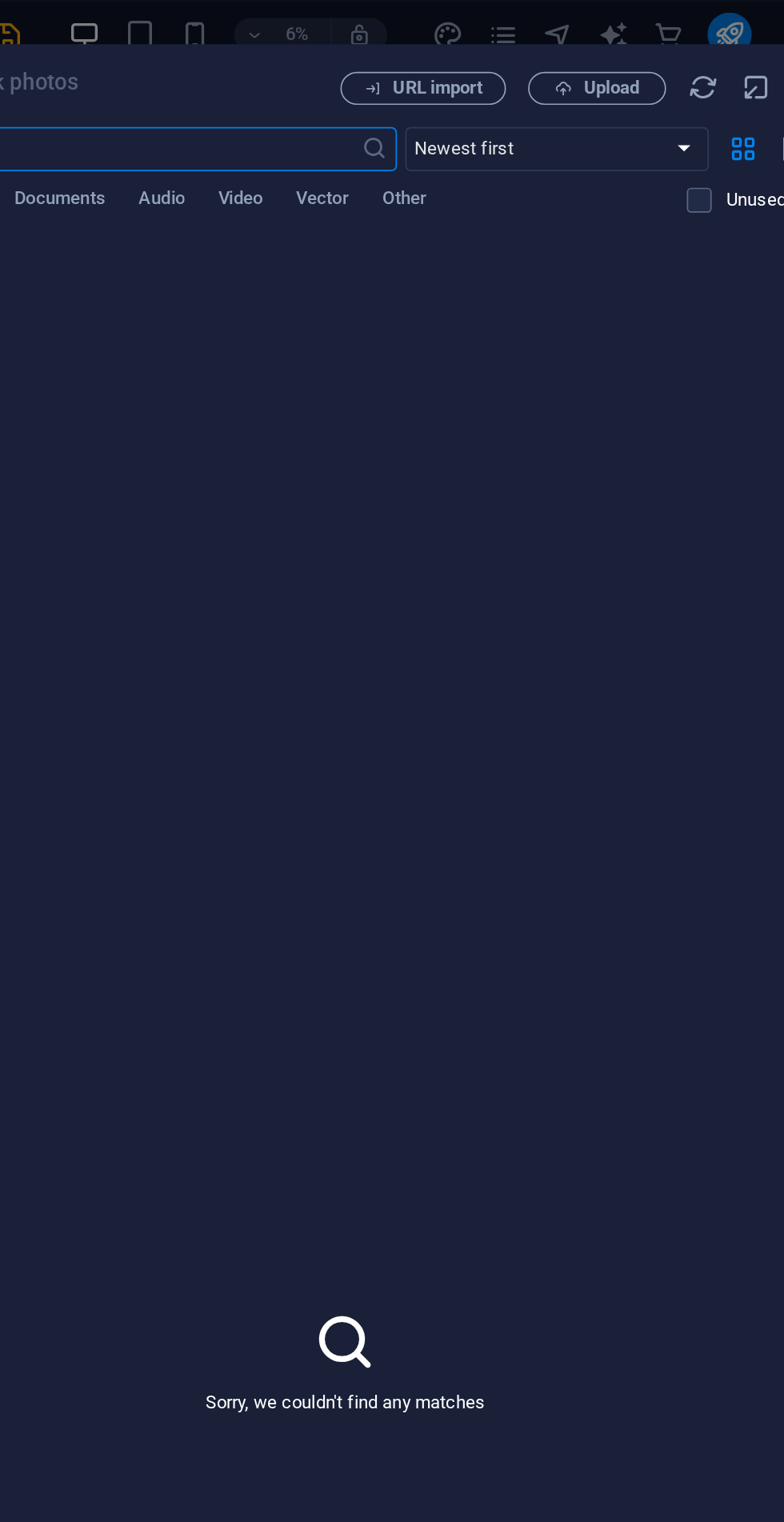
click at [616, 54] on span "Upload" at bounding box center [619, 51] width 33 height 10
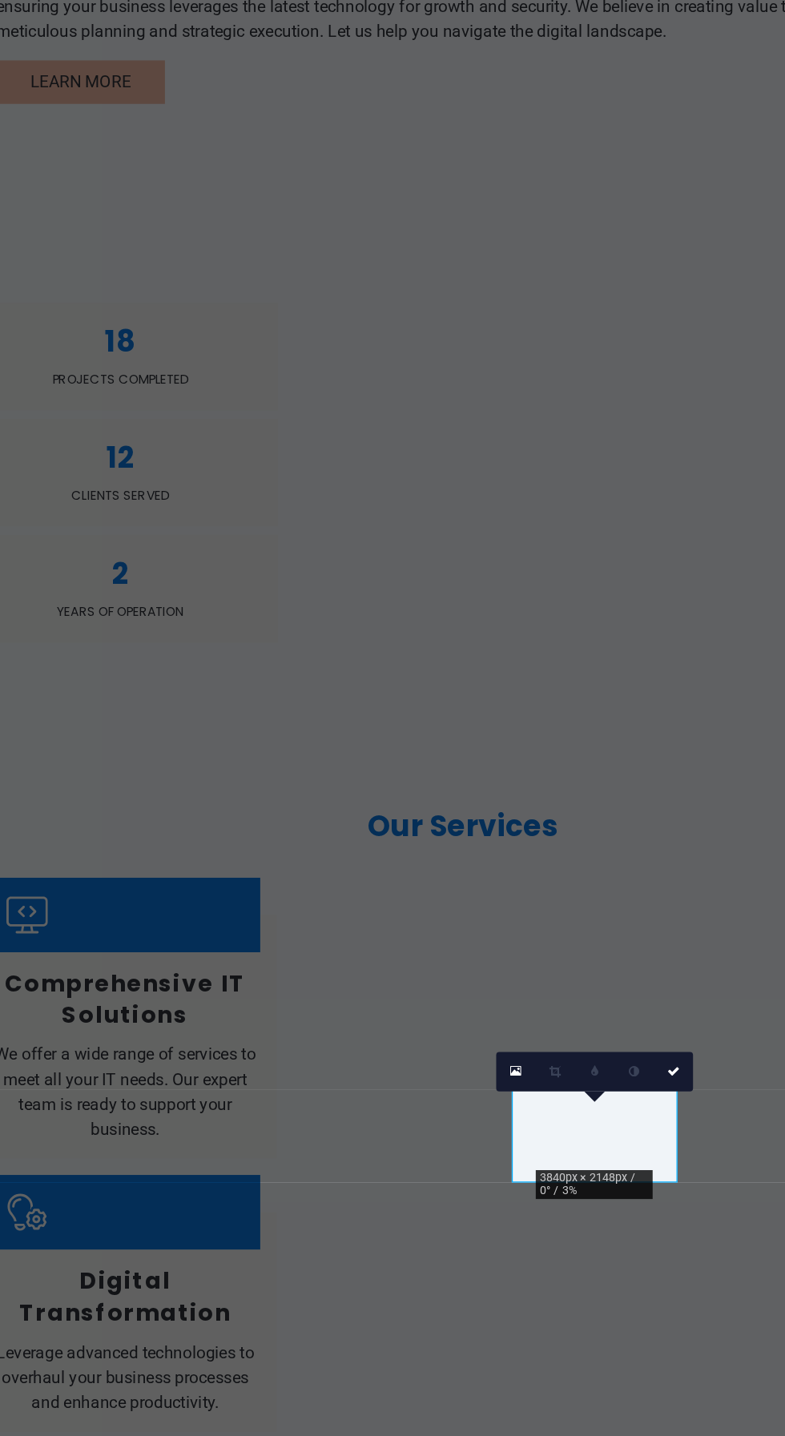
scroll to position [3, 0]
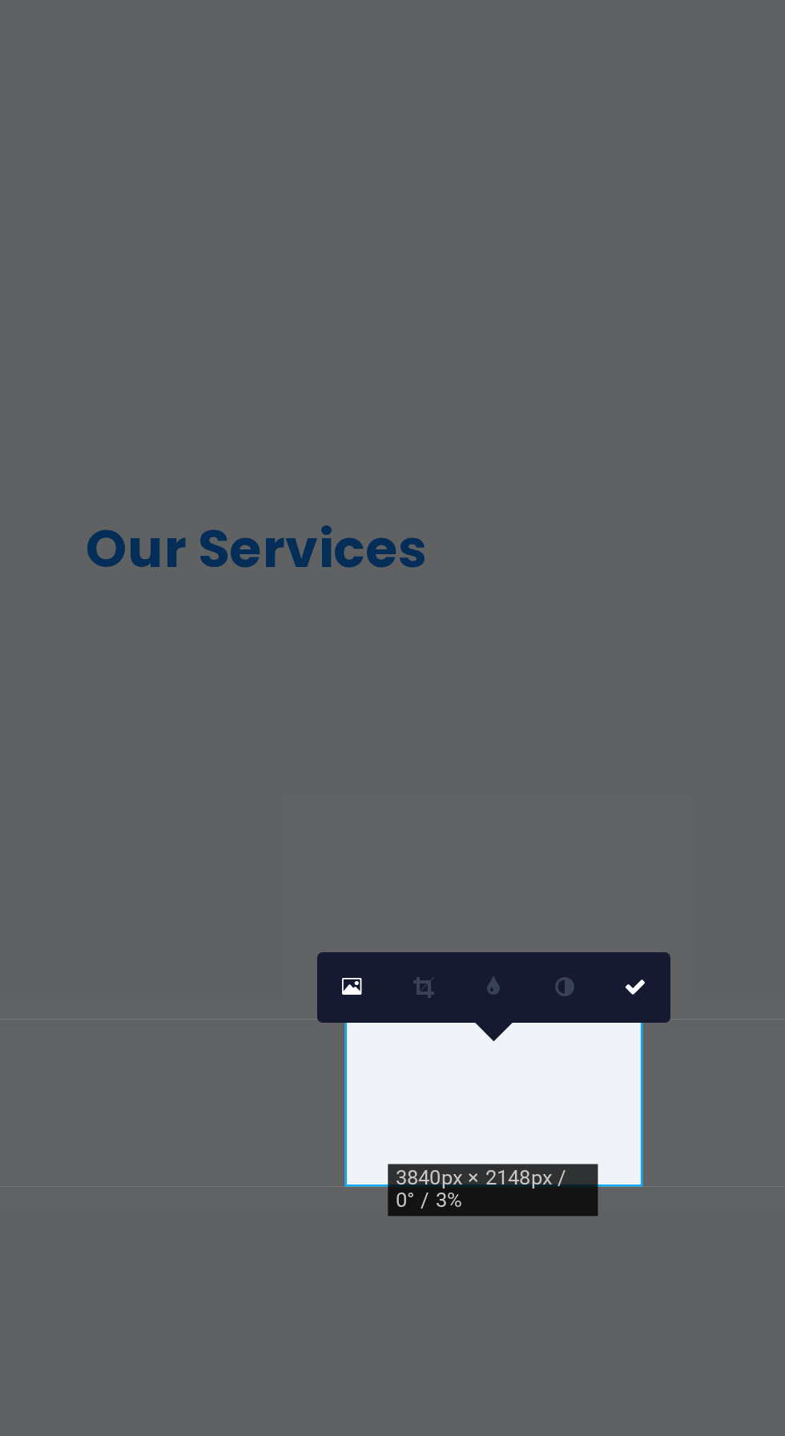
click at [655, 1190] on link at bounding box center [655, 1193] width 17 height 17
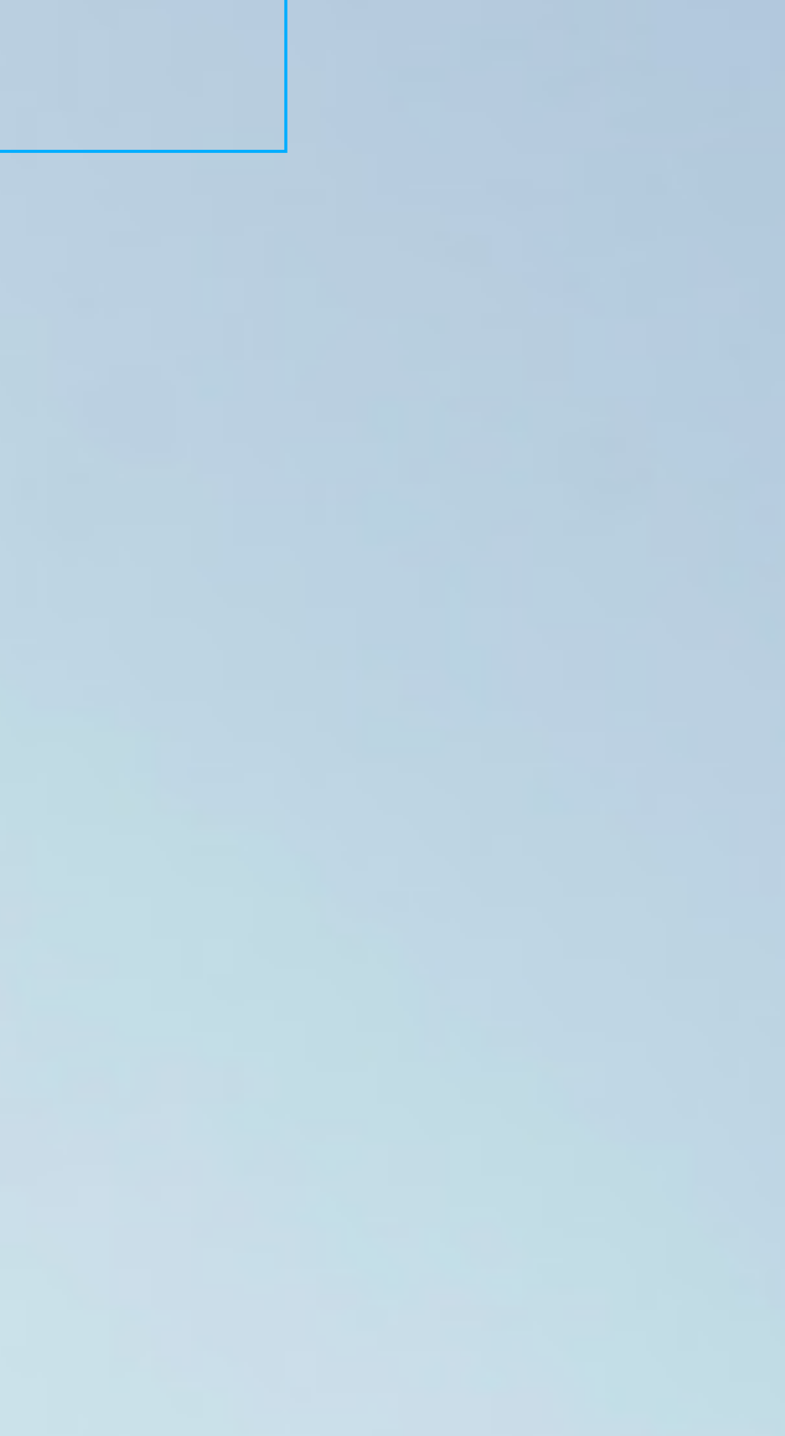
scroll to position [1124, 0]
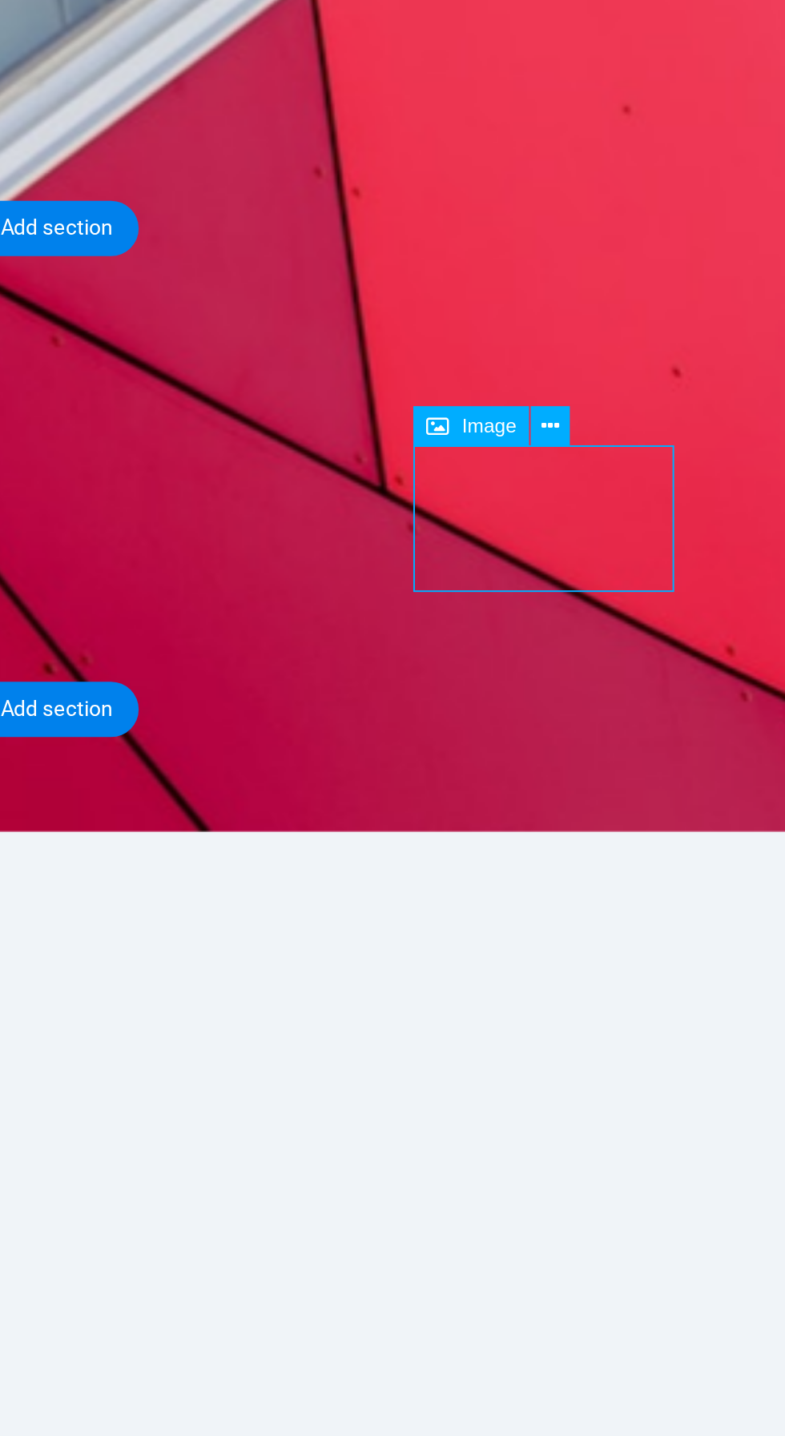
click at [647, 923] on icon at bounding box center [647, 922] width 8 height 15
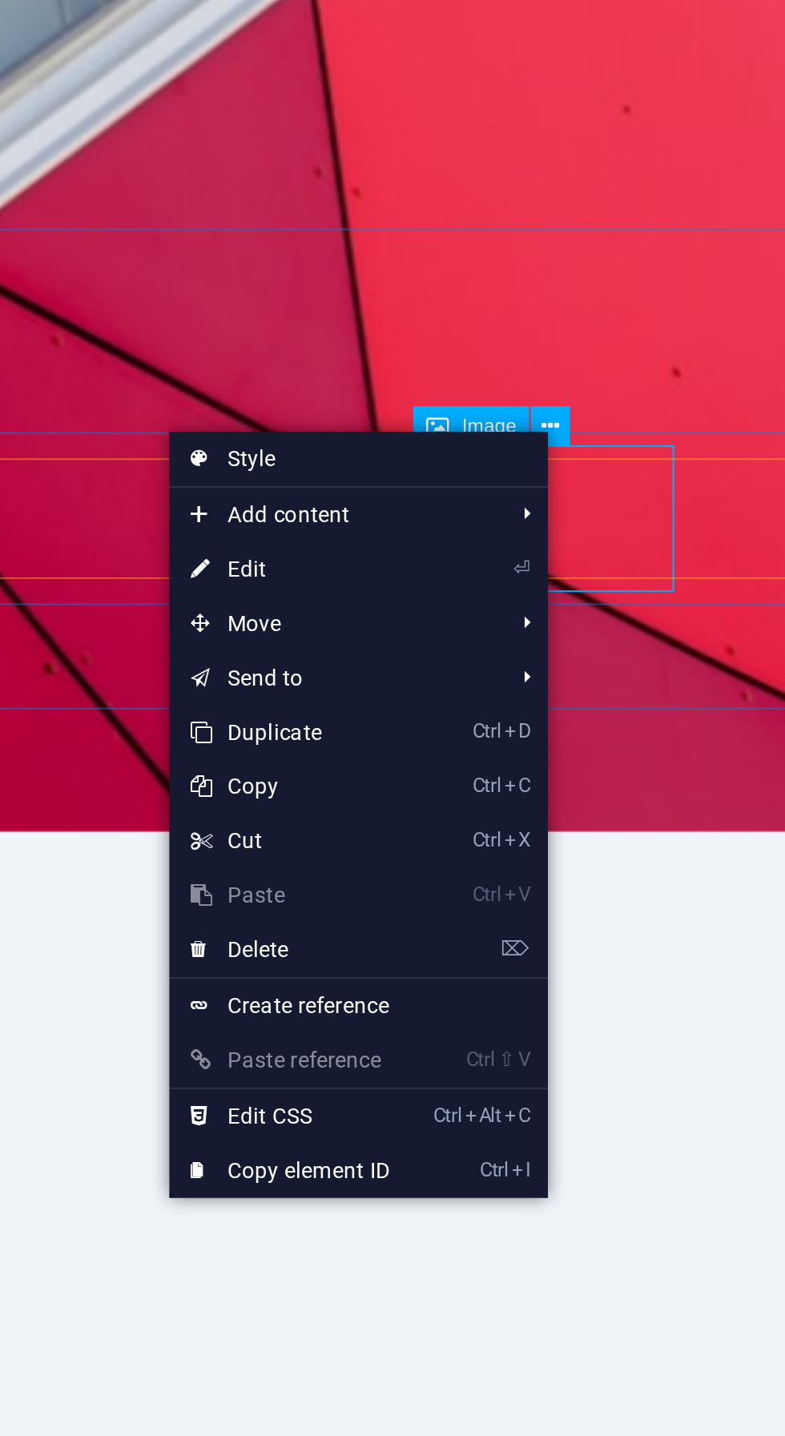
click at [503, 984] on link "⏎ Edit" at bounding box center [531, 986] width 107 height 24
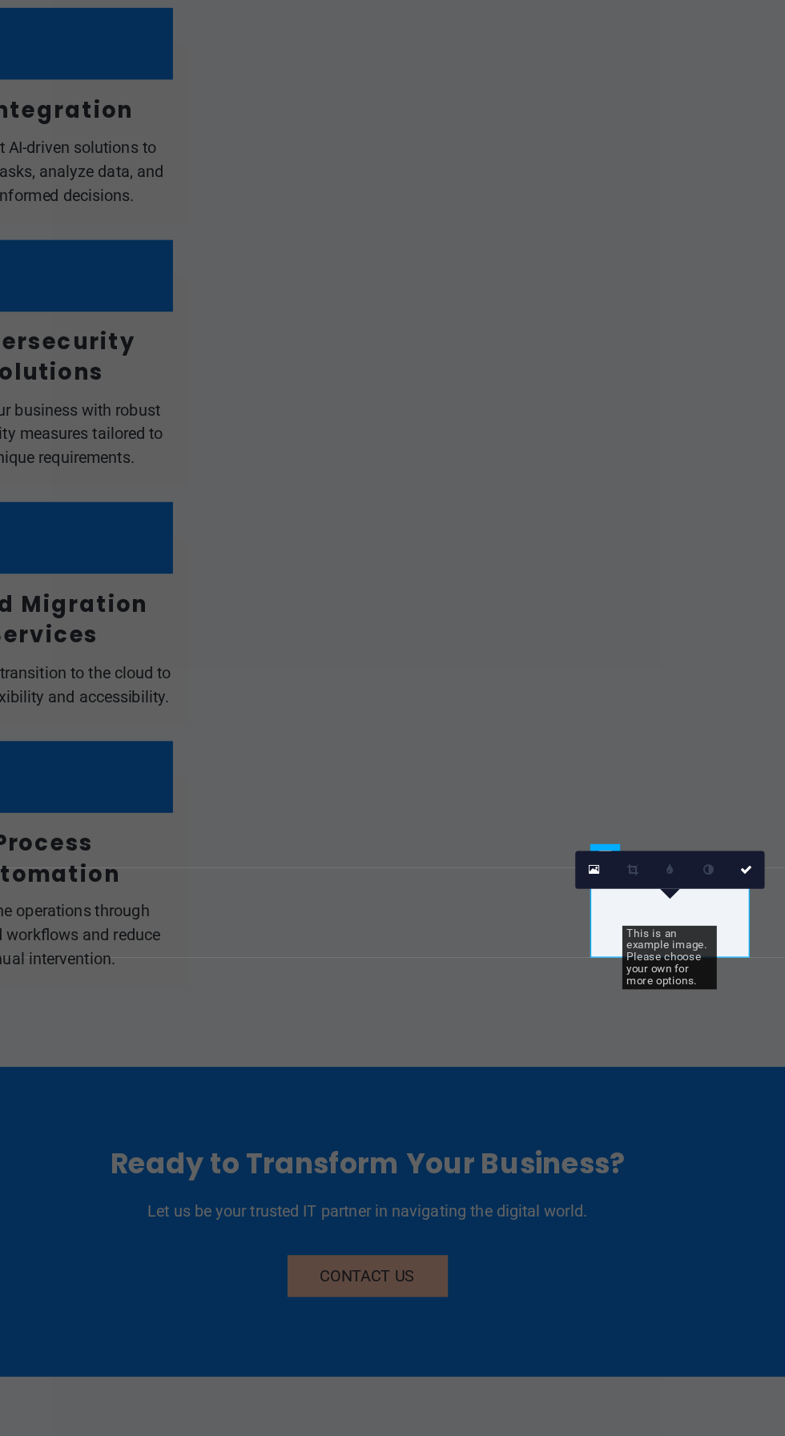
scroll to position [155, 0]
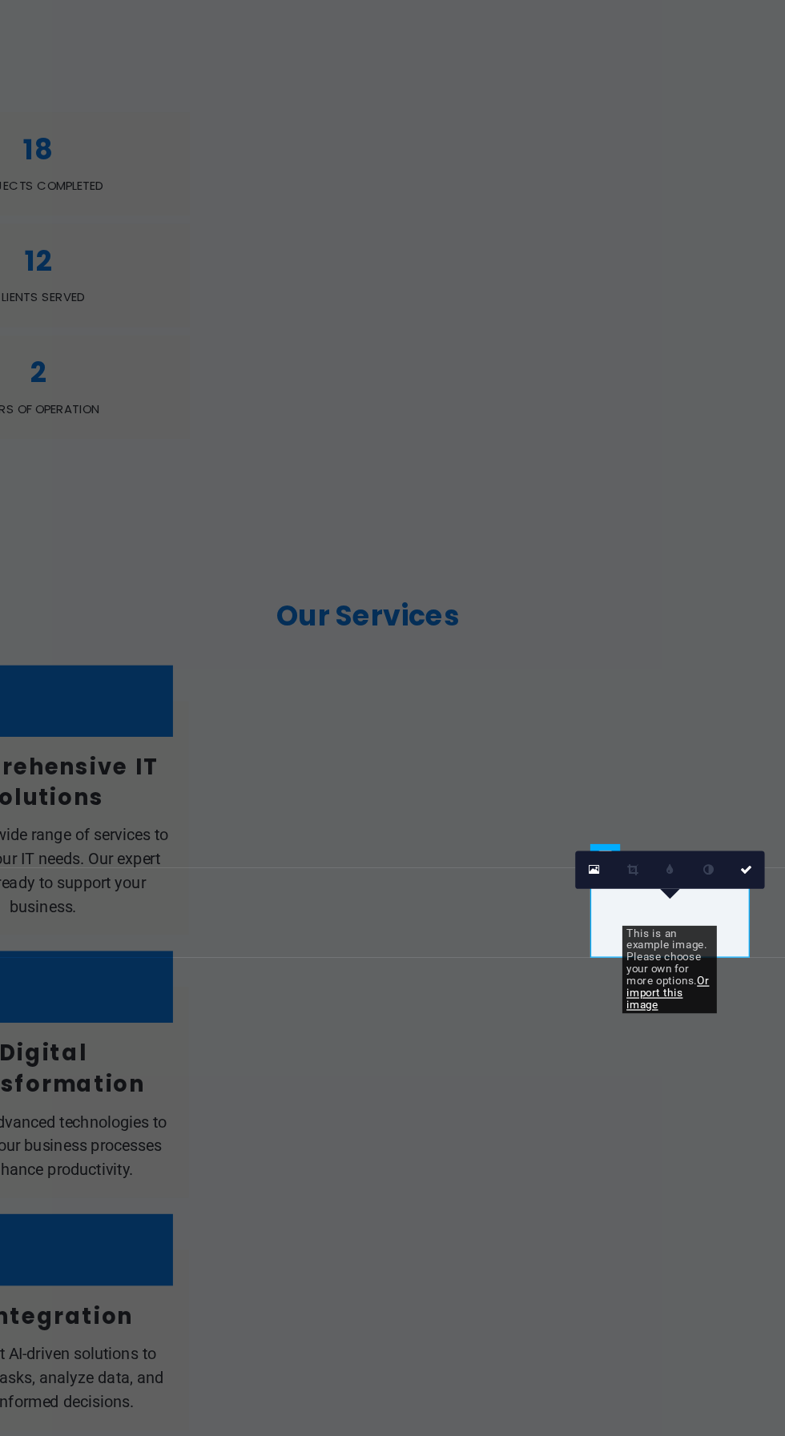
click at [666, 1118] on icon at bounding box center [665, 1119] width 5 height 6
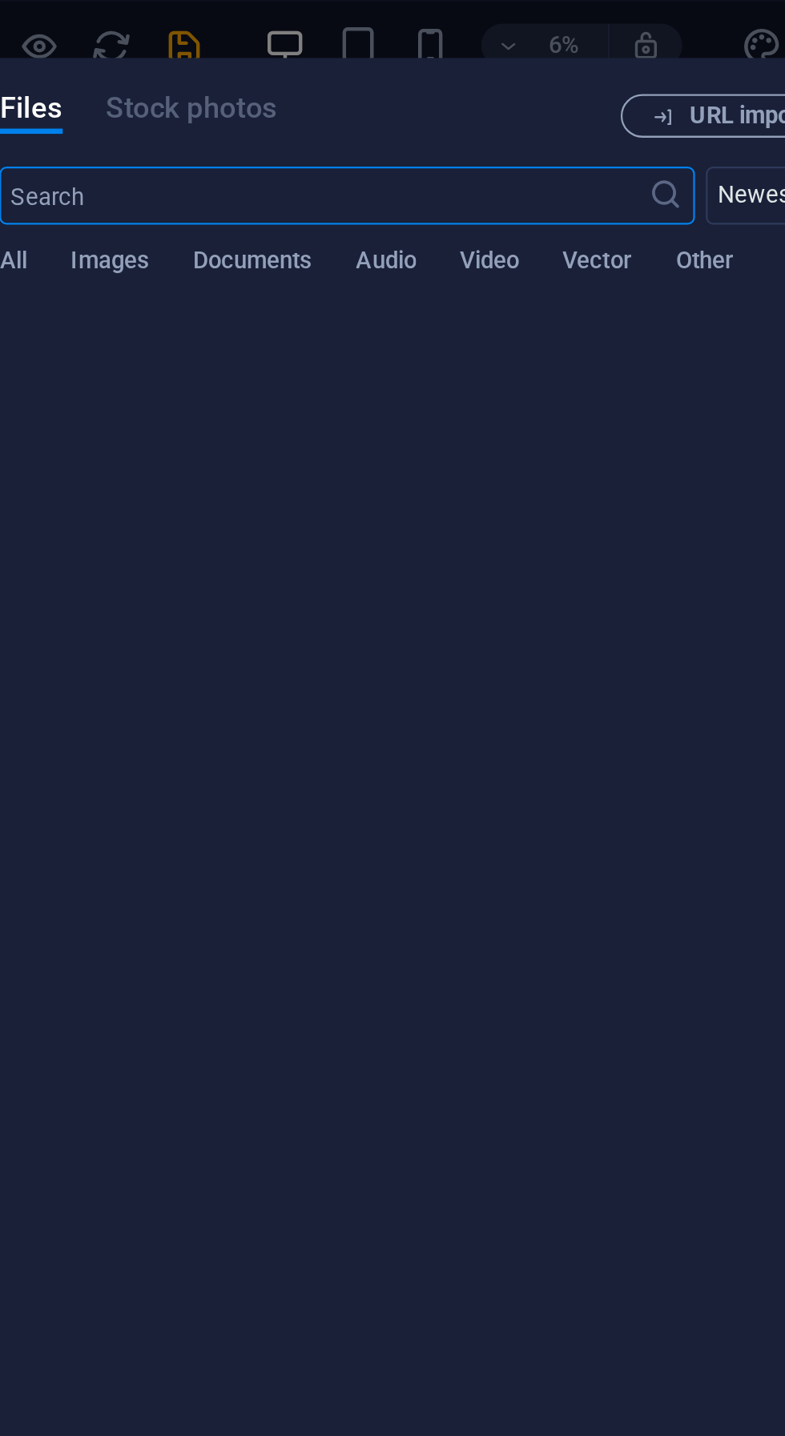
scroll to position [0, 0]
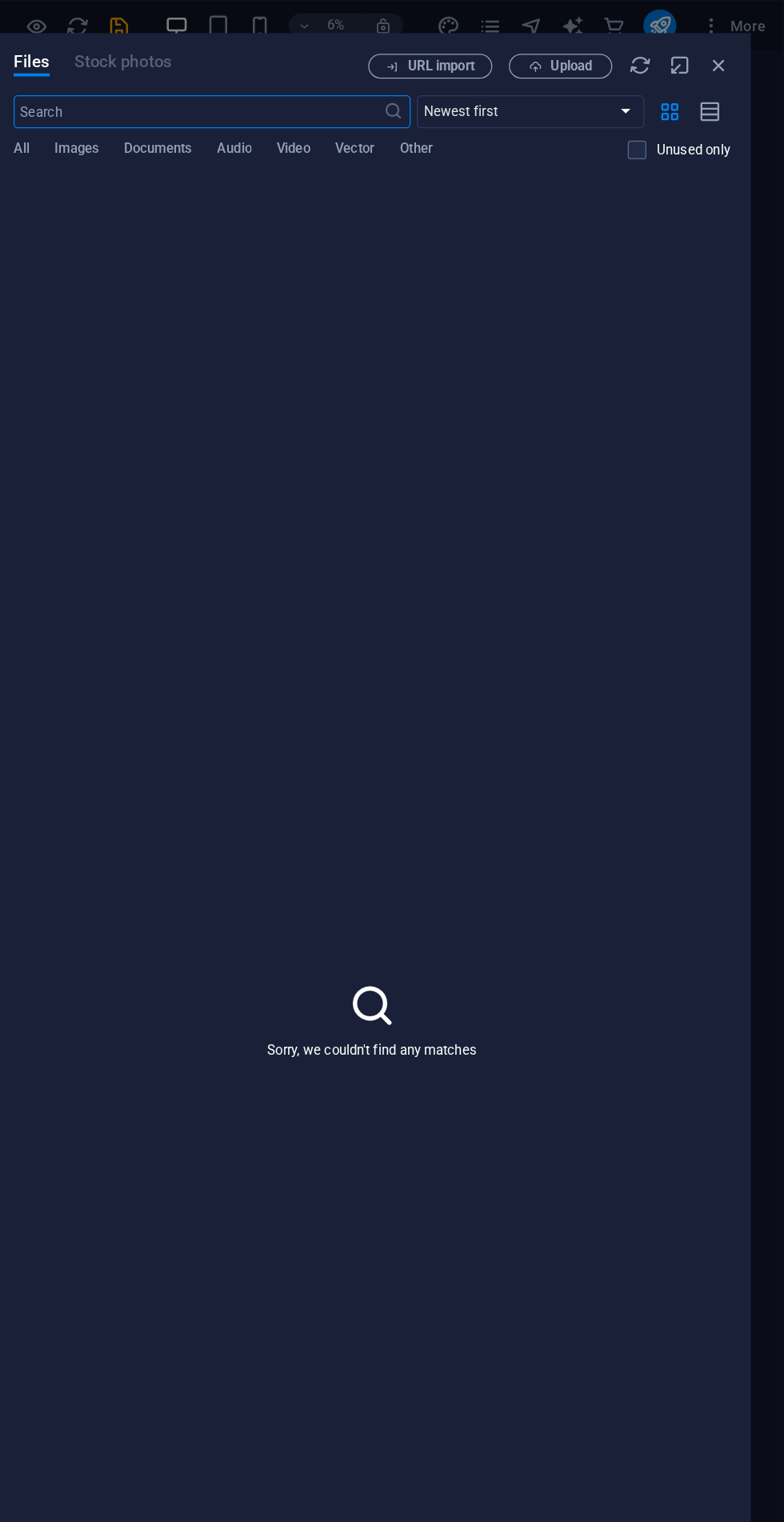
click at [625, 52] on span "Upload" at bounding box center [619, 51] width 33 height 10
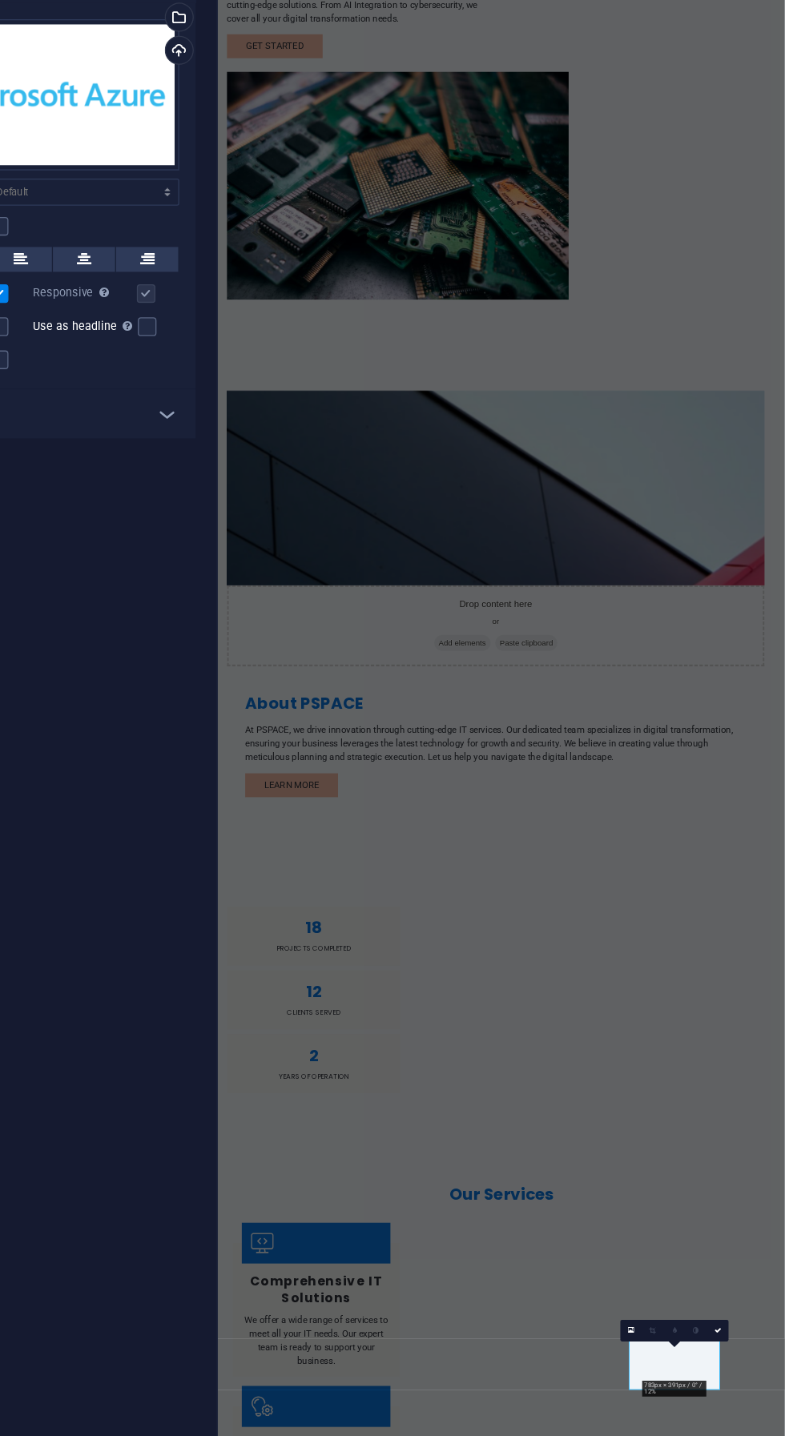
scroll to position [9, 0]
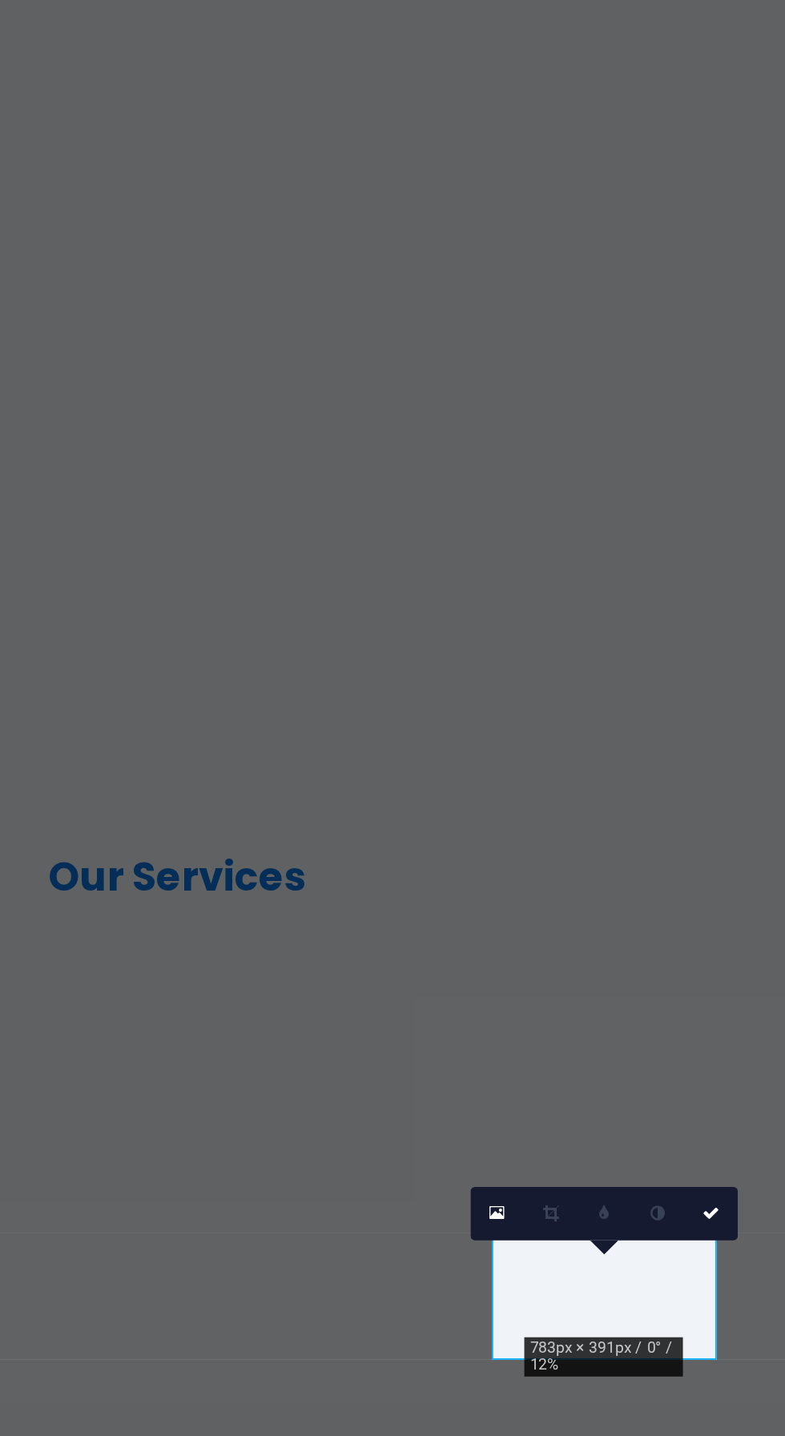
click at [736, 1192] on link at bounding box center [733, 1192] width 17 height 17
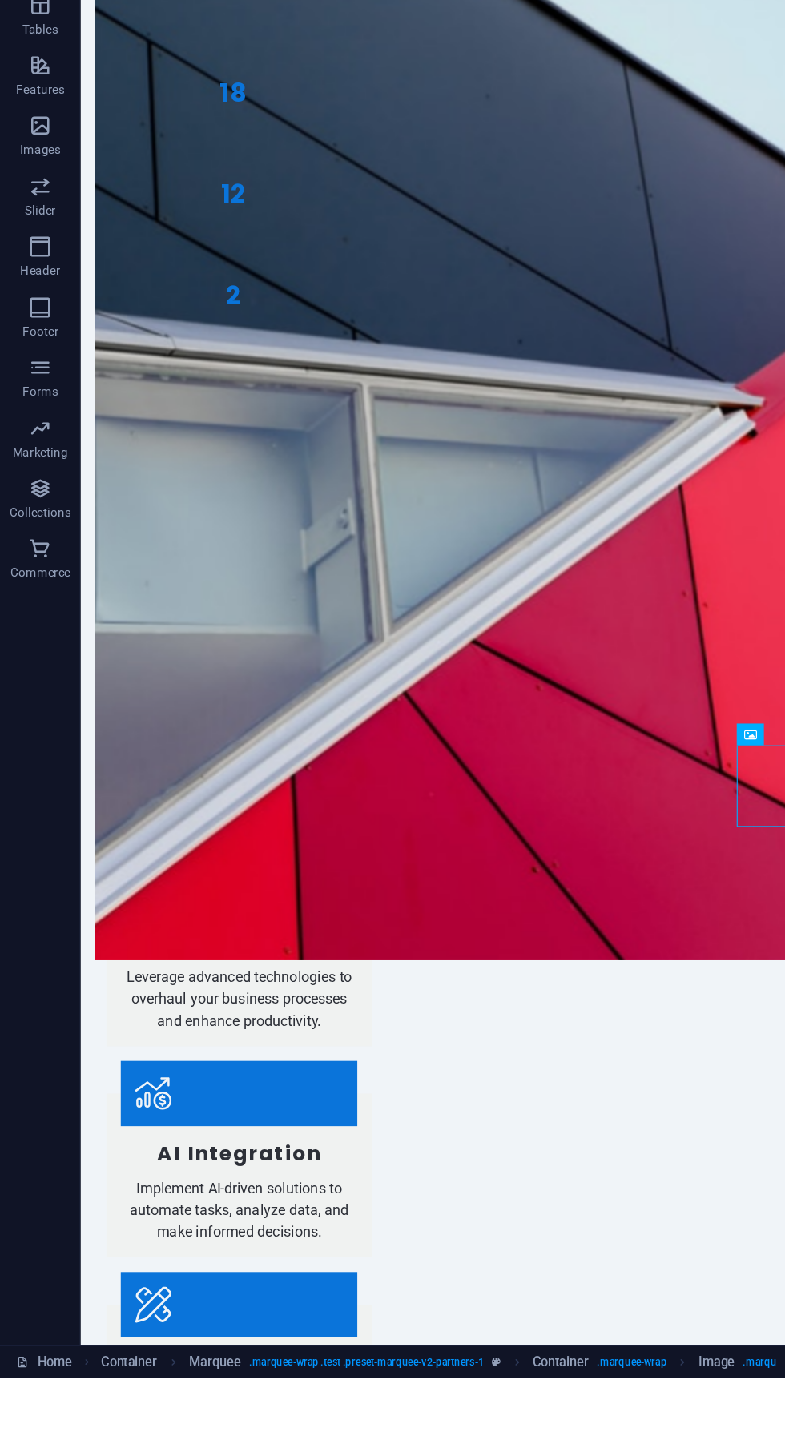
scroll to position [1124, 0]
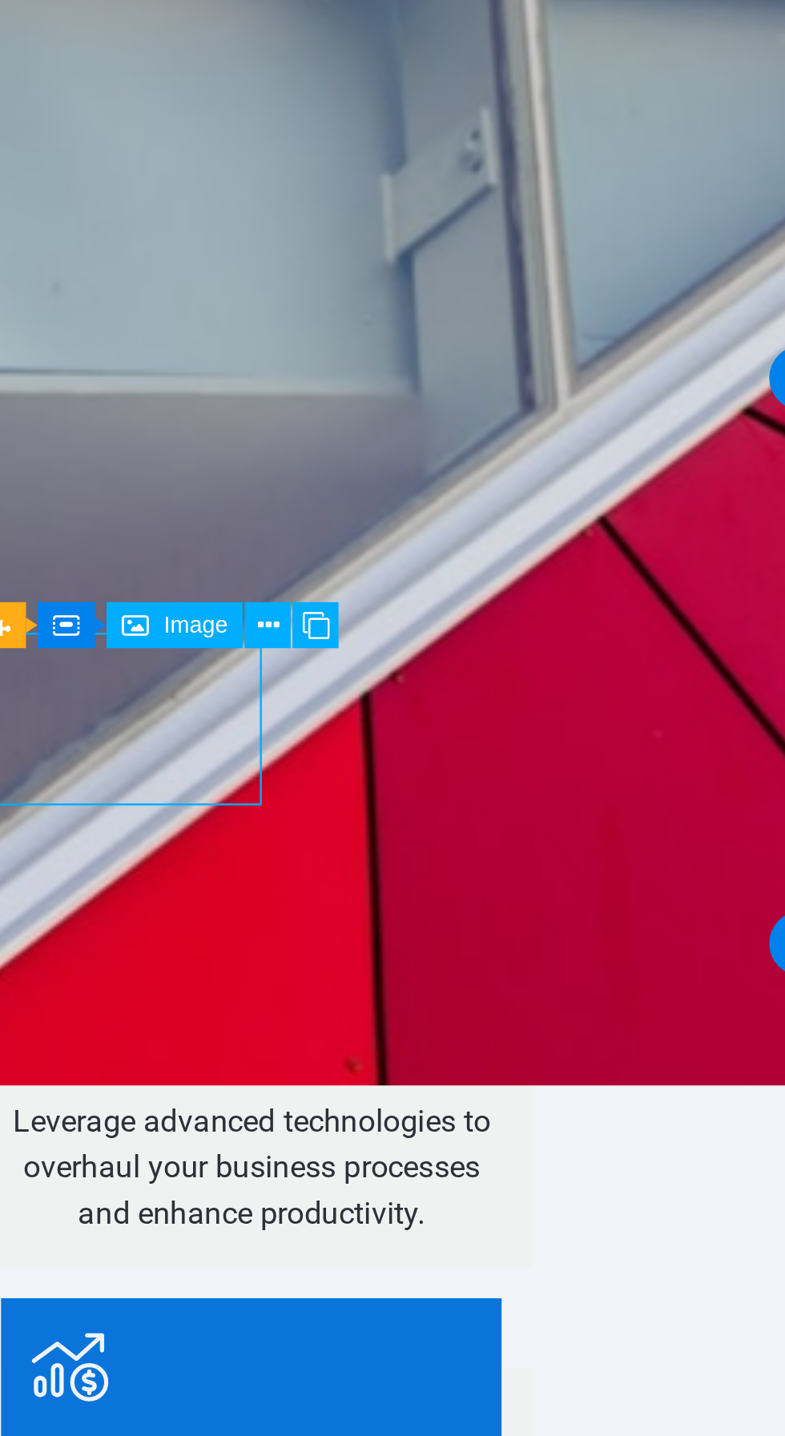
click at [191, 931] on button at bounding box center [196, 930] width 18 height 18
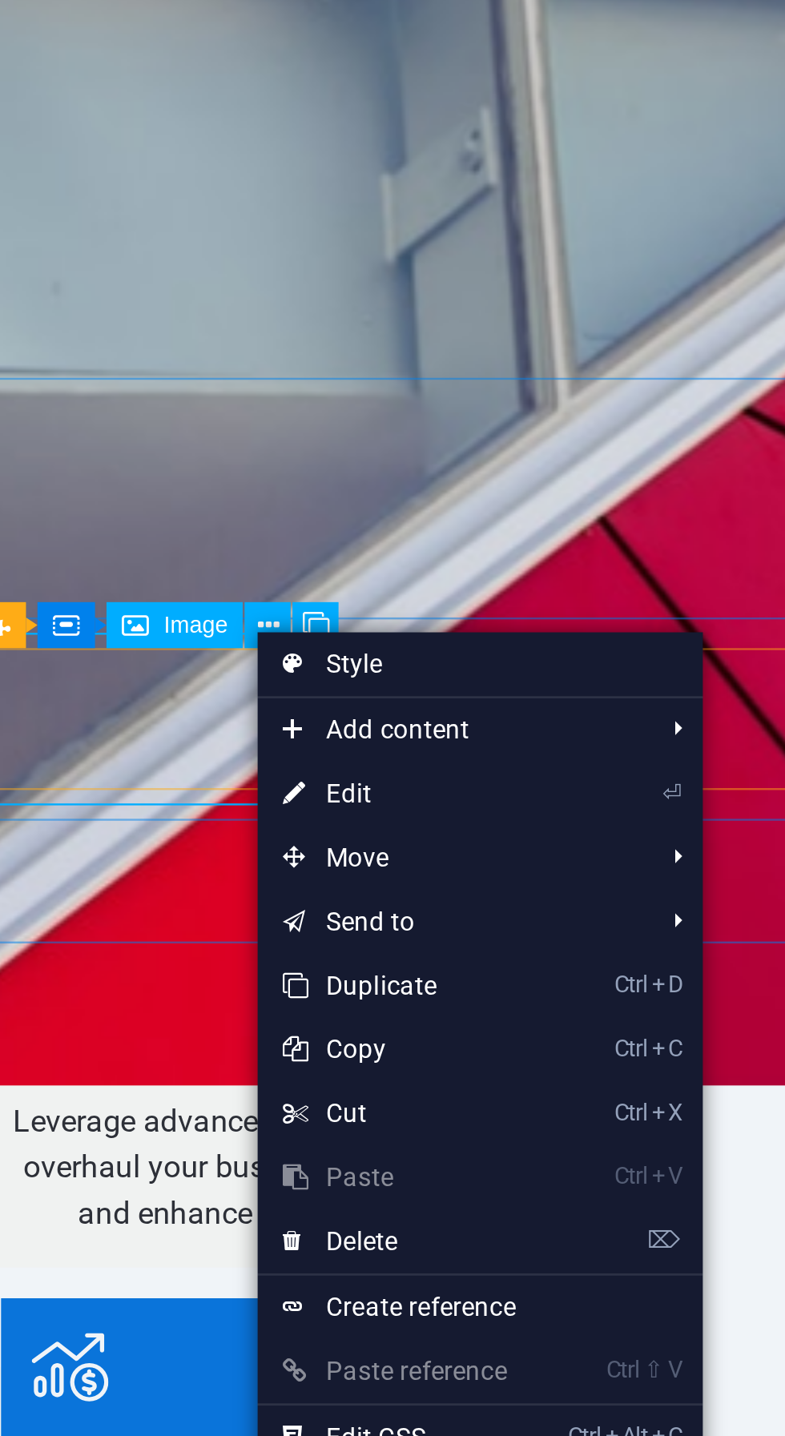
click at [278, 992] on link "⏎ Edit" at bounding box center [245, 993] width 107 height 24
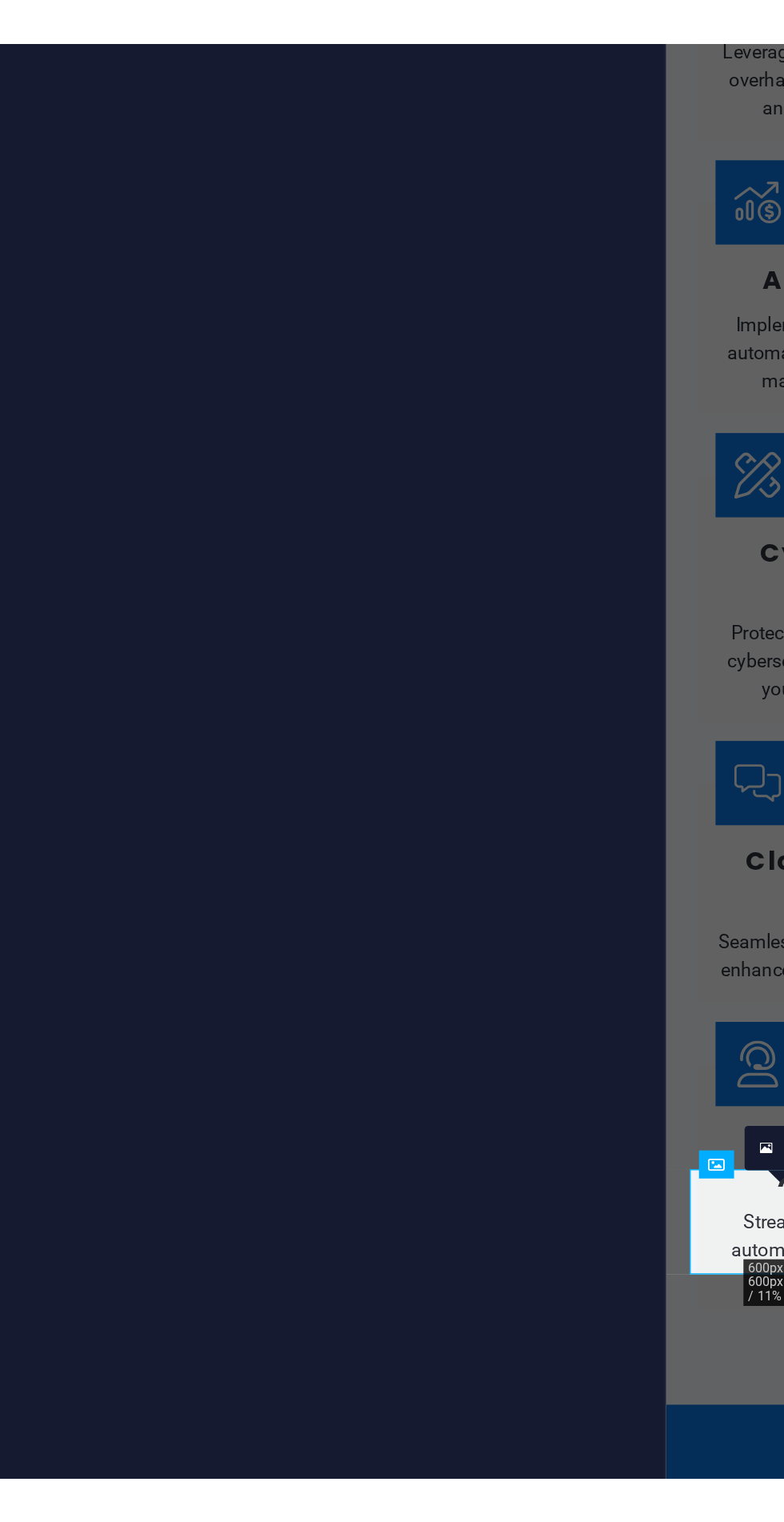
scroll to position [155, 0]
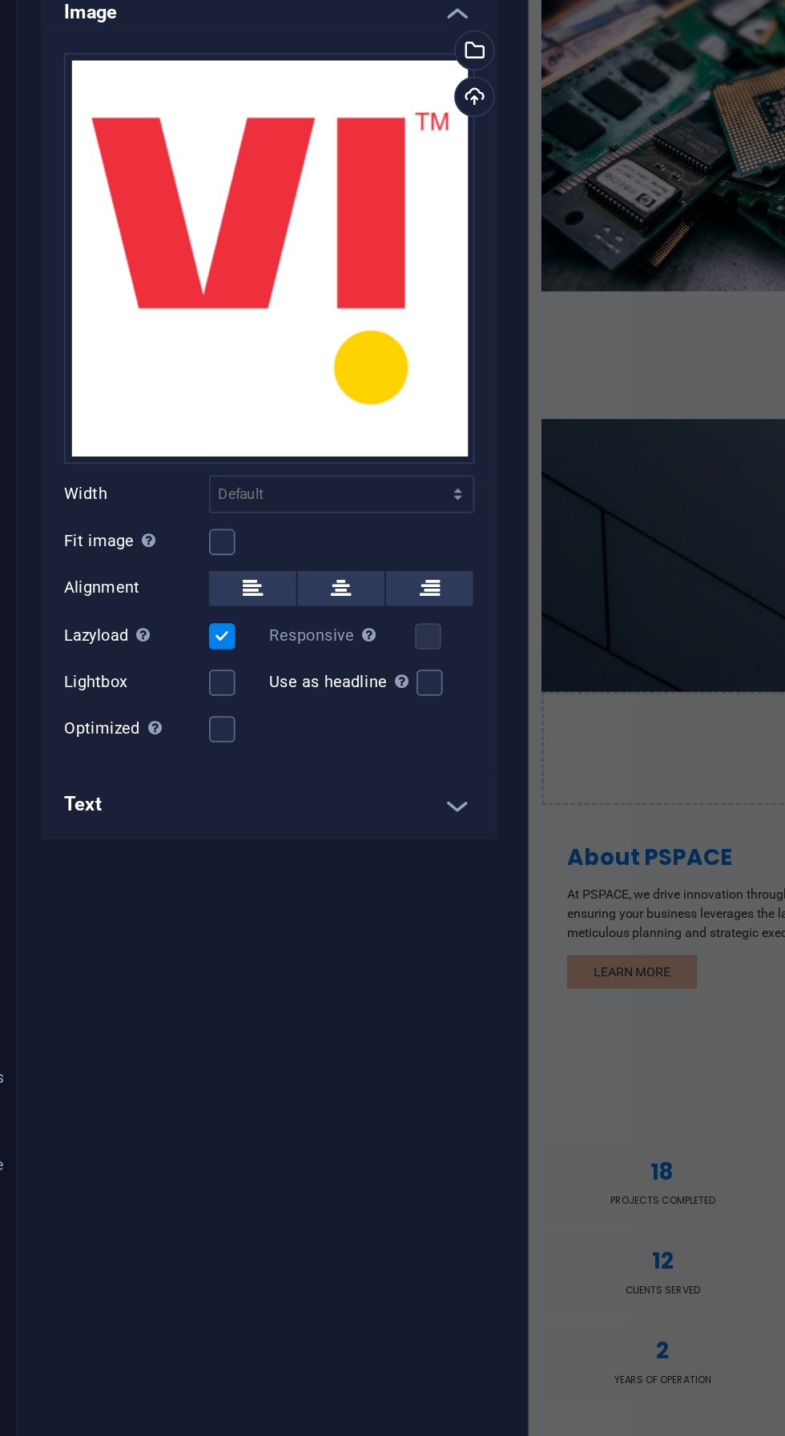
click at [176, 452] on label at bounding box center [177, 452] width 14 height 14
click at [0, 0] on input "Fit image Automatically fit image to a fixed width and height" at bounding box center [0, 0] width 0 height 0
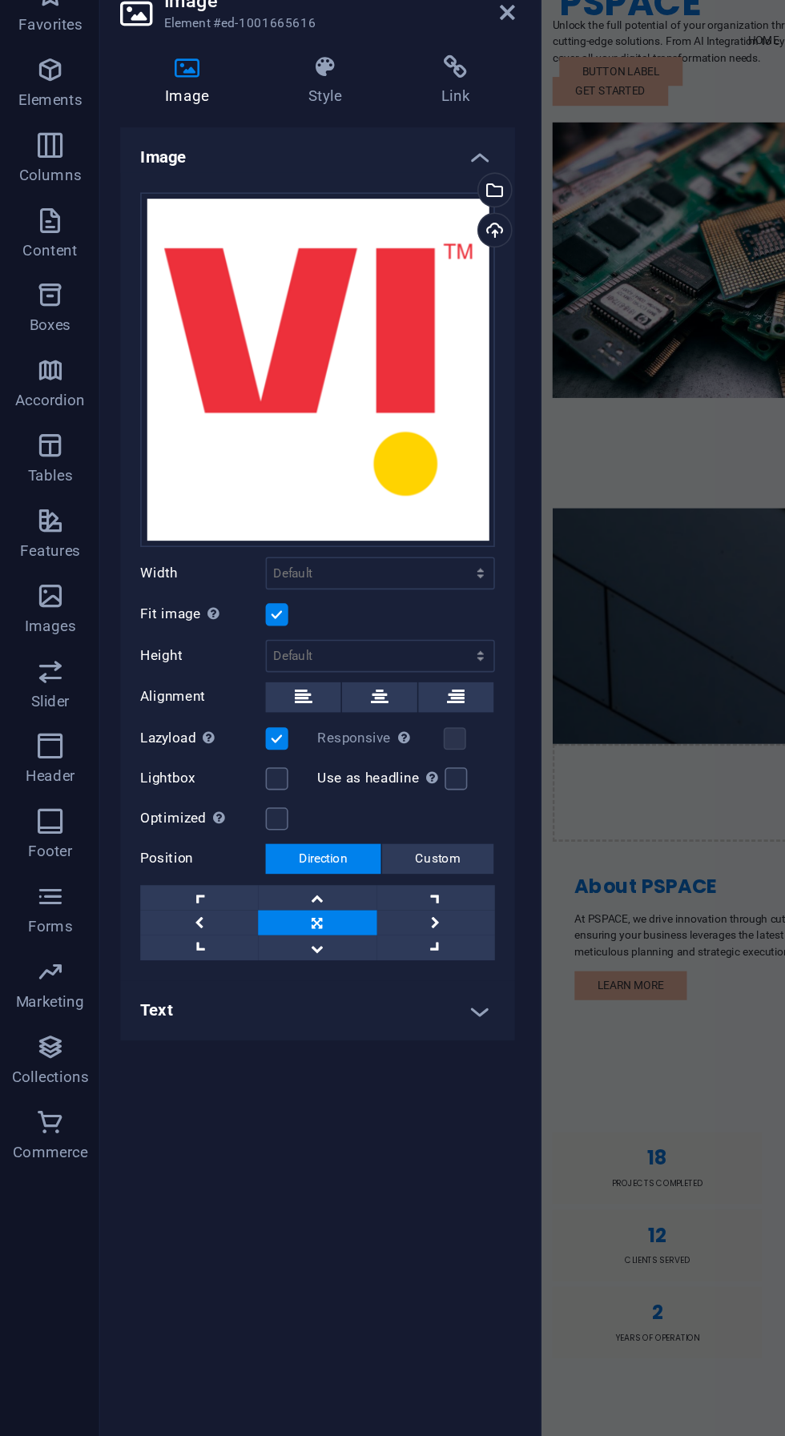
click at [206, 99] on icon at bounding box center [207, 103] width 78 height 16
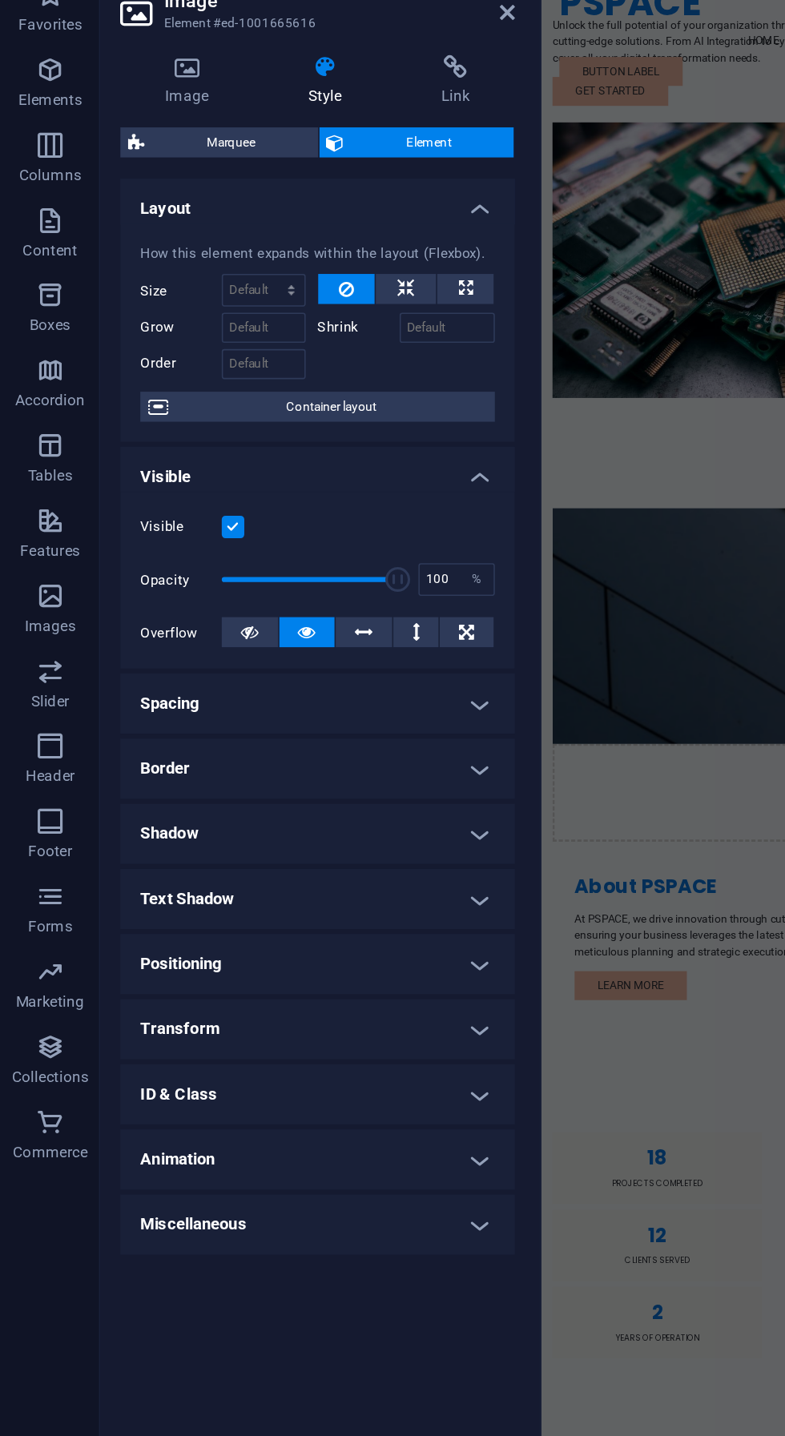
click at [279, 581] on h4 "Shadow" at bounding box center [203, 592] width 252 height 38
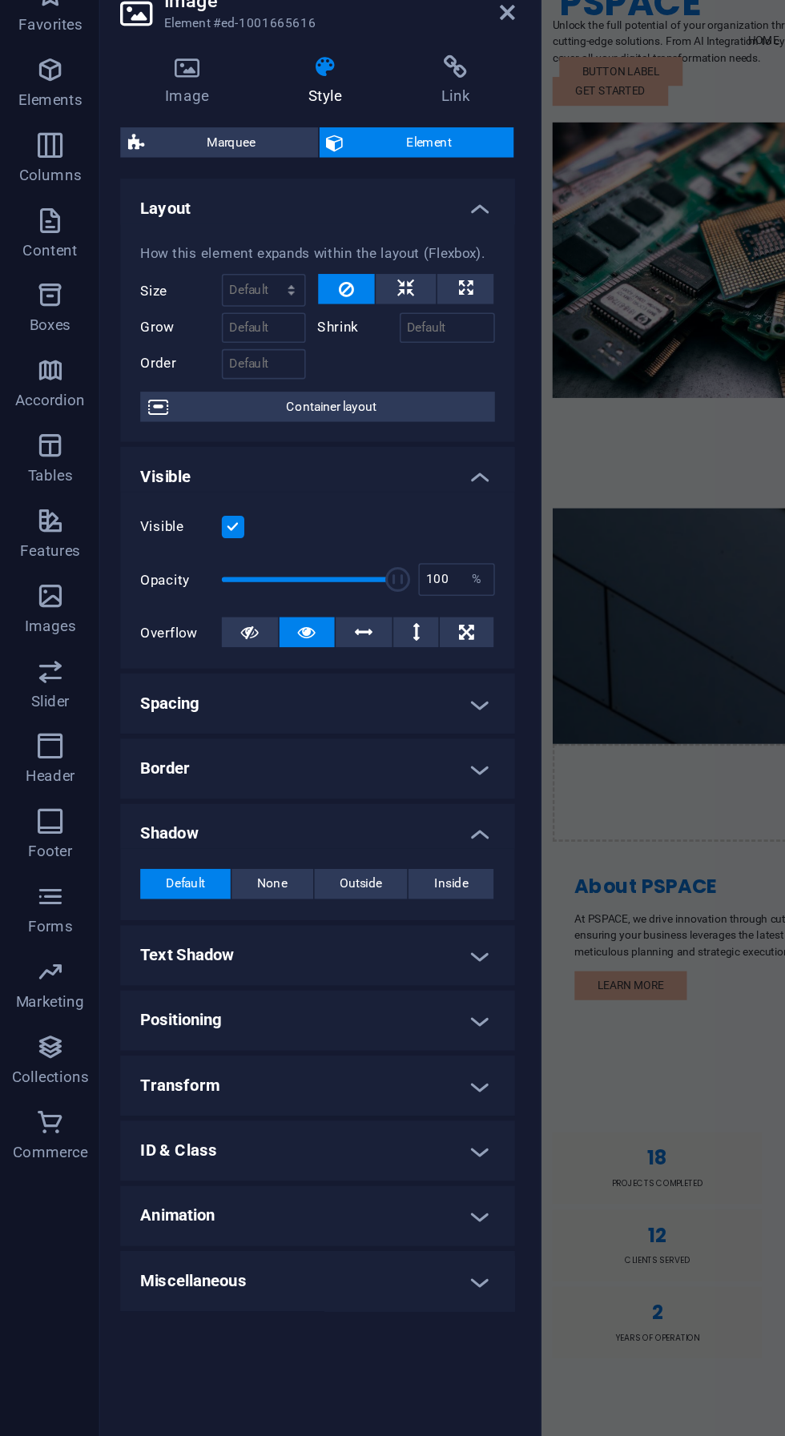
click at [304, 581] on h4 "Shadow" at bounding box center [203, 587] width 252 height 29
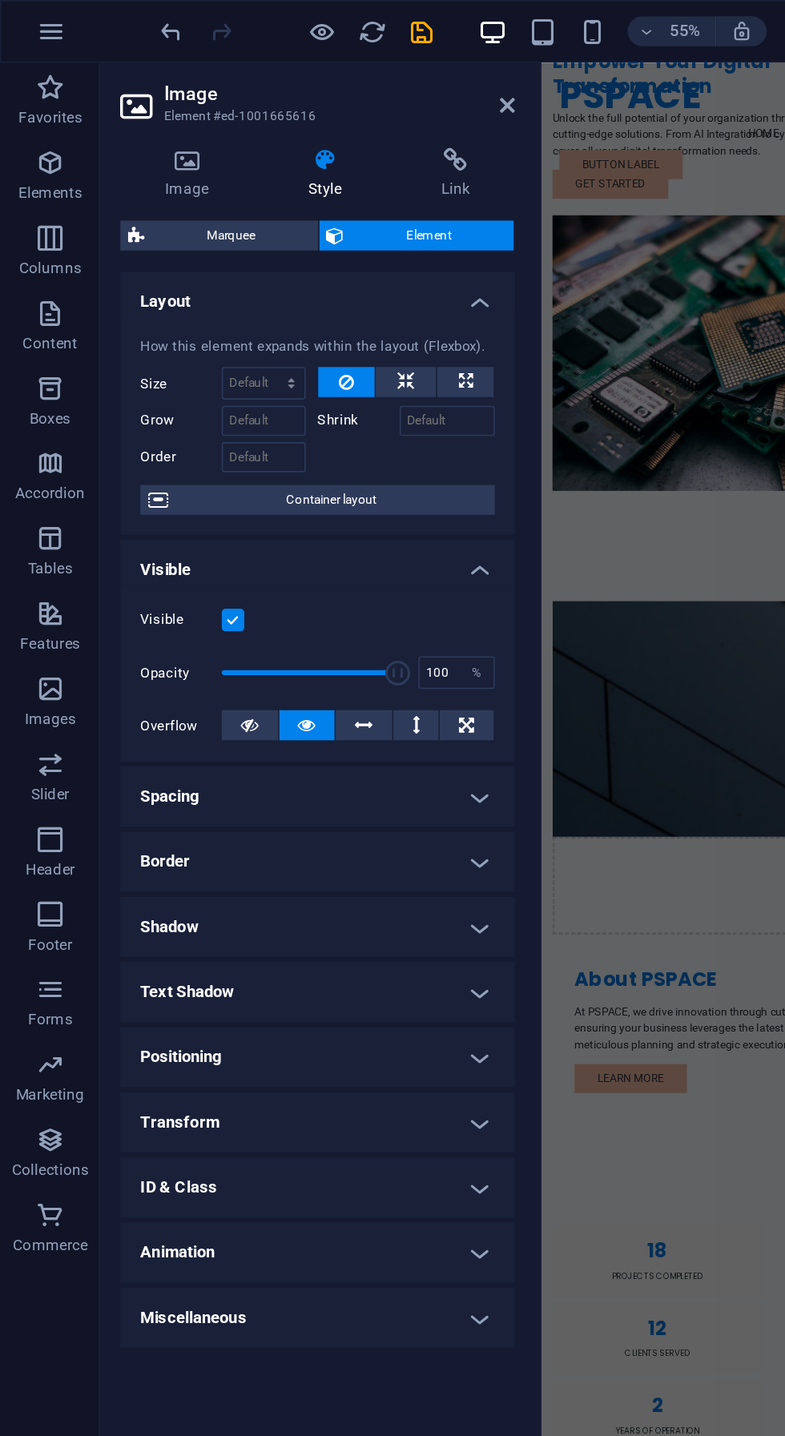
click at [123, 122] on h4 "Image" at bounding box center [122, 112] width 91 height 34
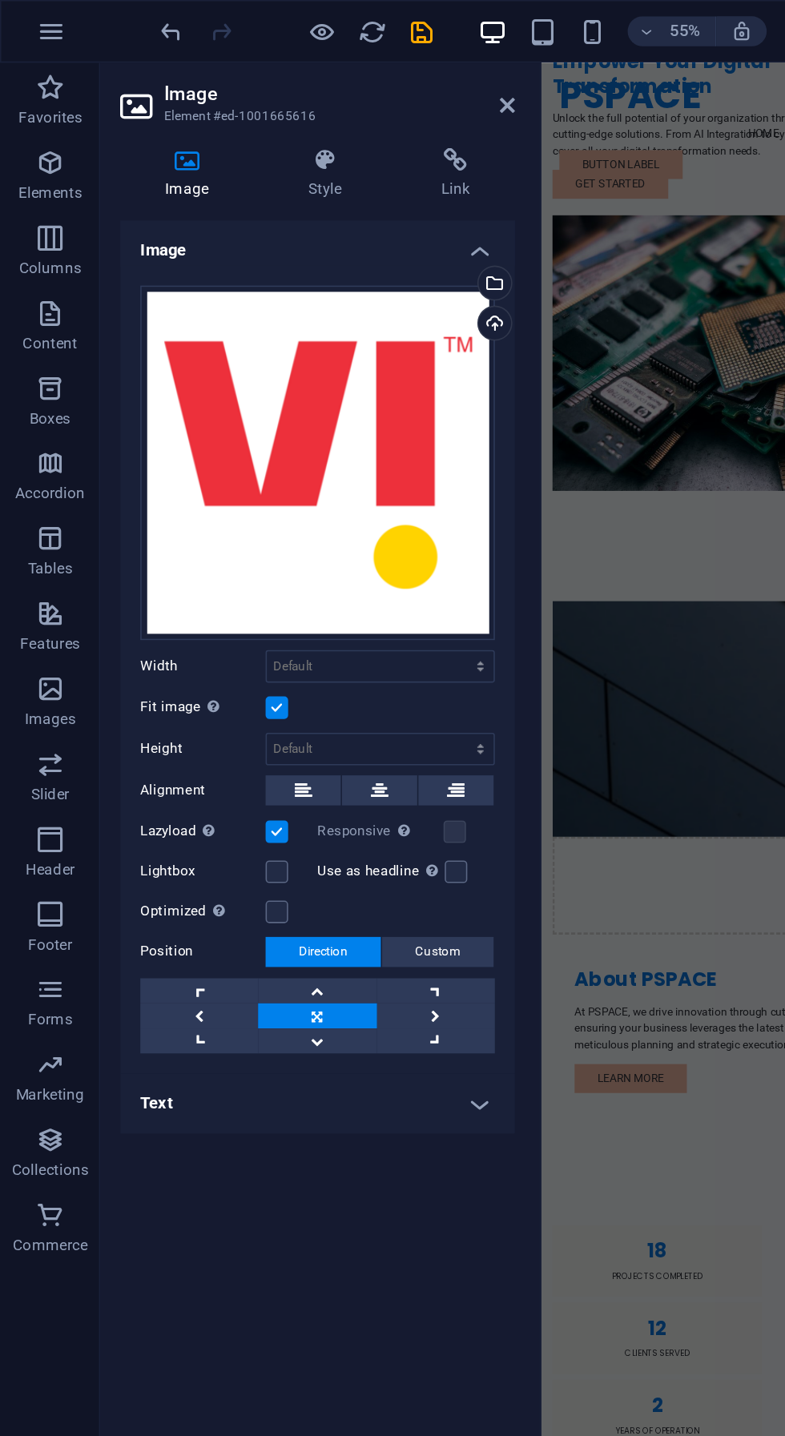
click at [284, 120] on h4 "Link" at bounding box center [291, 112] width 75 height 34
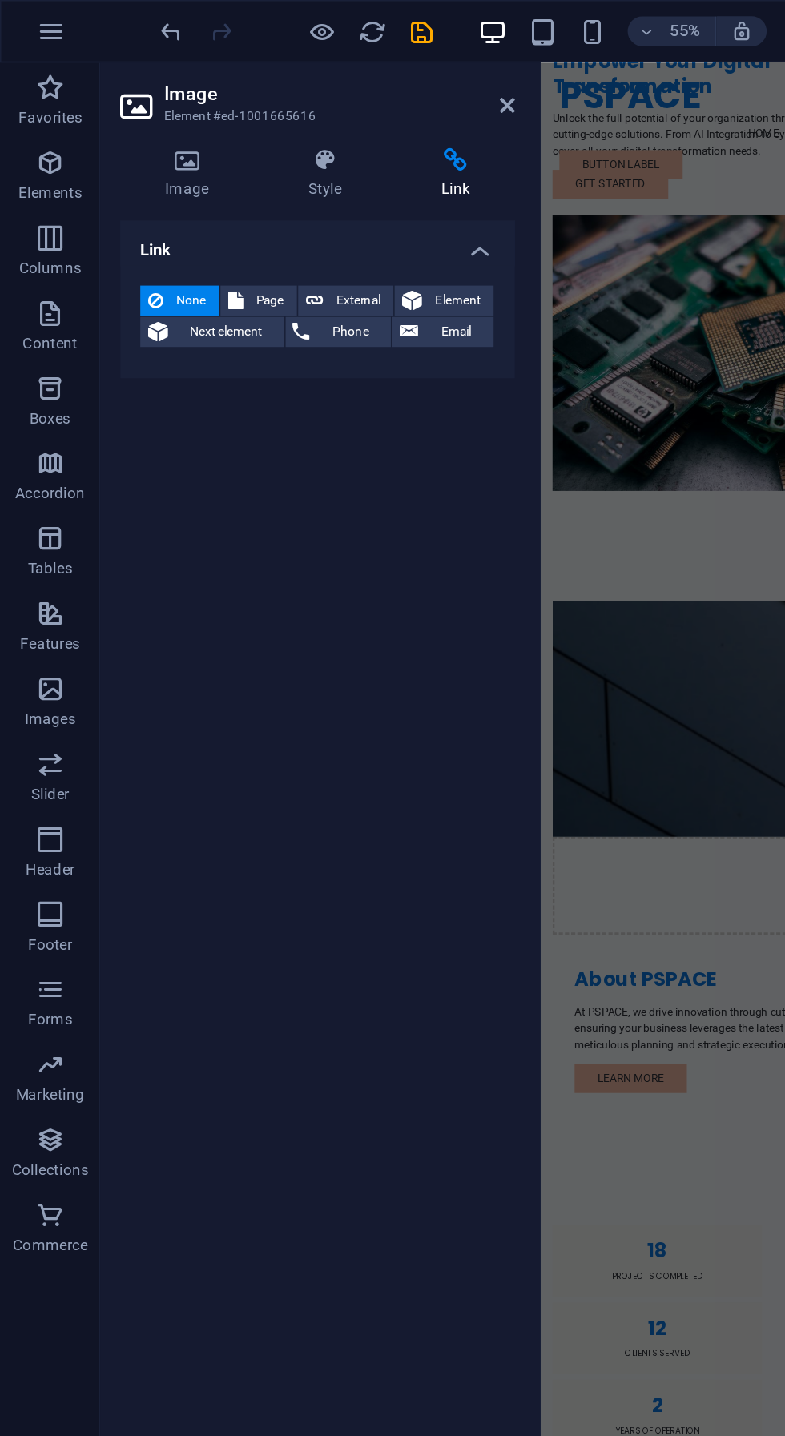
click at [213, 195] on span "External" at bounding box center [228, 192] width 35 height 19
select select "blank"
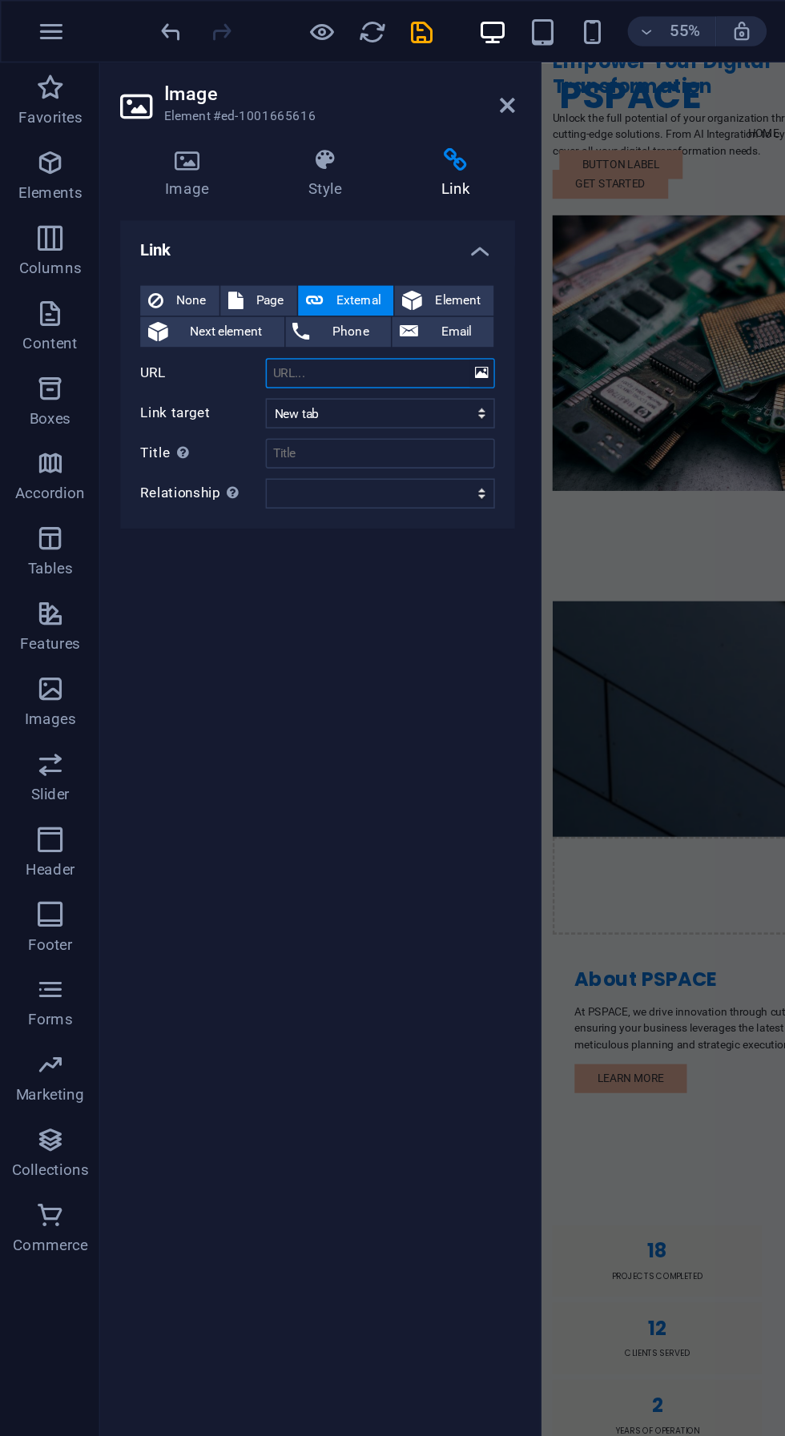
scroll to position [0, 0]
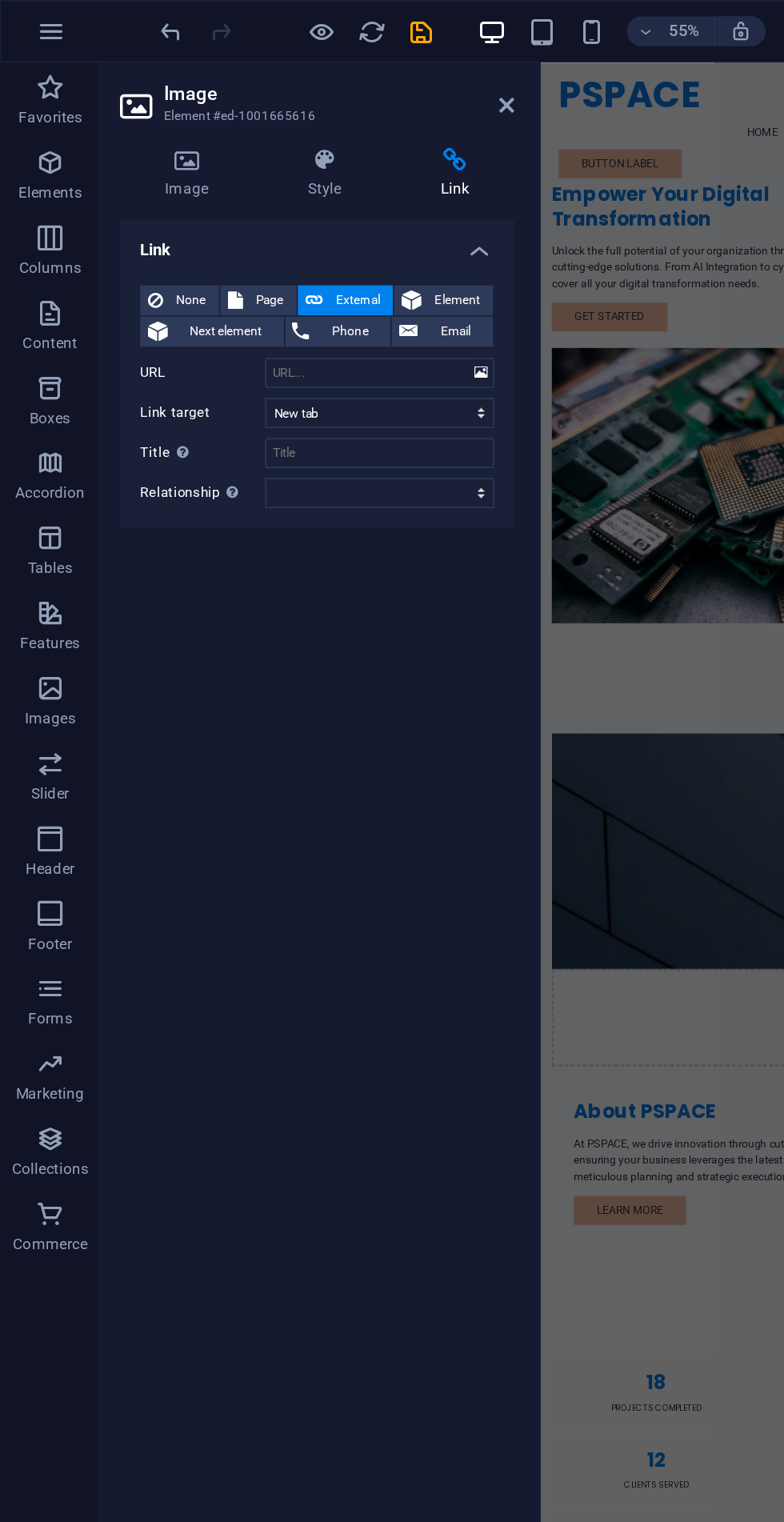
click at [201, 114] on h4 "Style" at bounding box center [210, 112] width 85 height 34
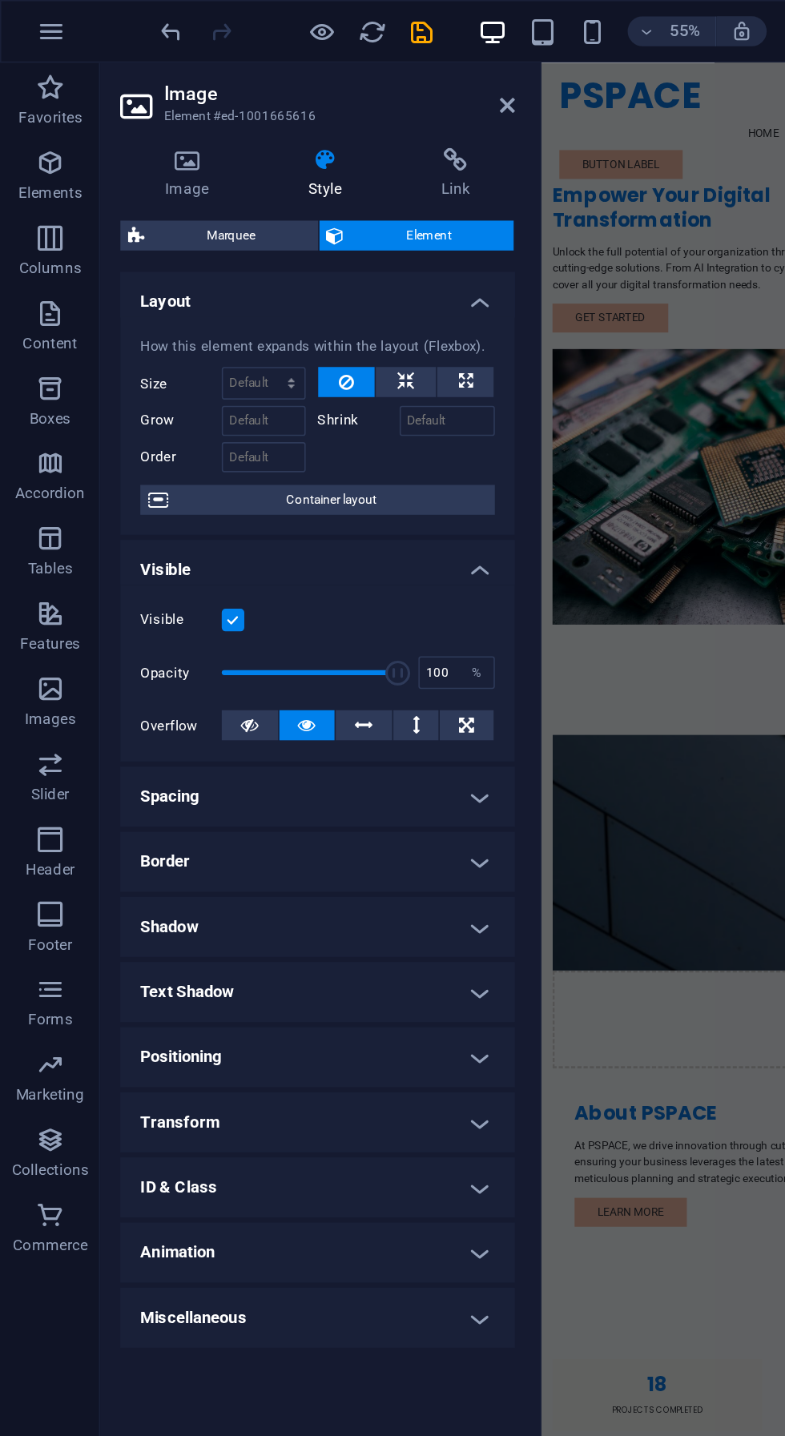
click at [290, 113] on h4 "Link" at bounding box center [291, 112] width 75 height 34
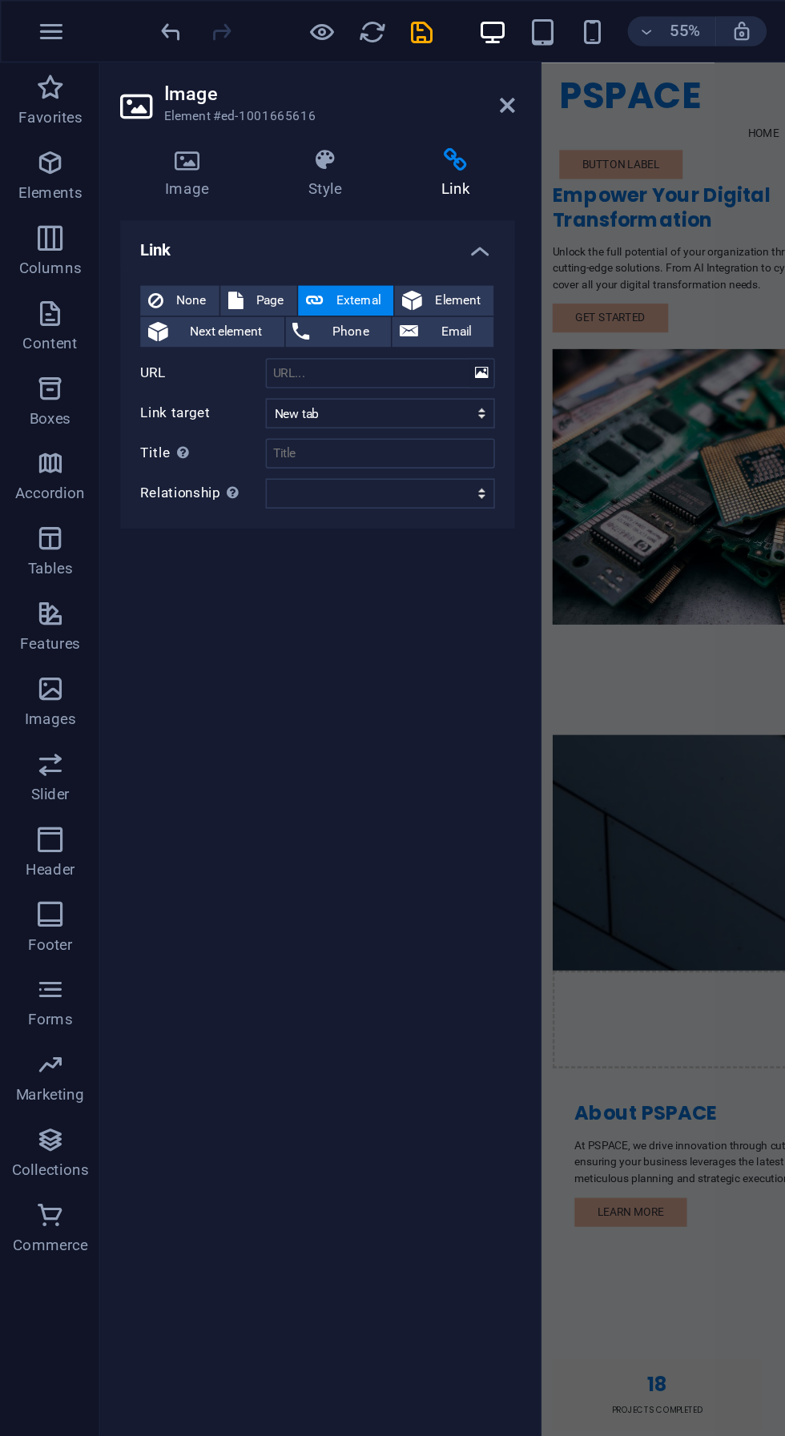
click at [103, 195] on icon at bounding box center [100, 192] width 10 height 19
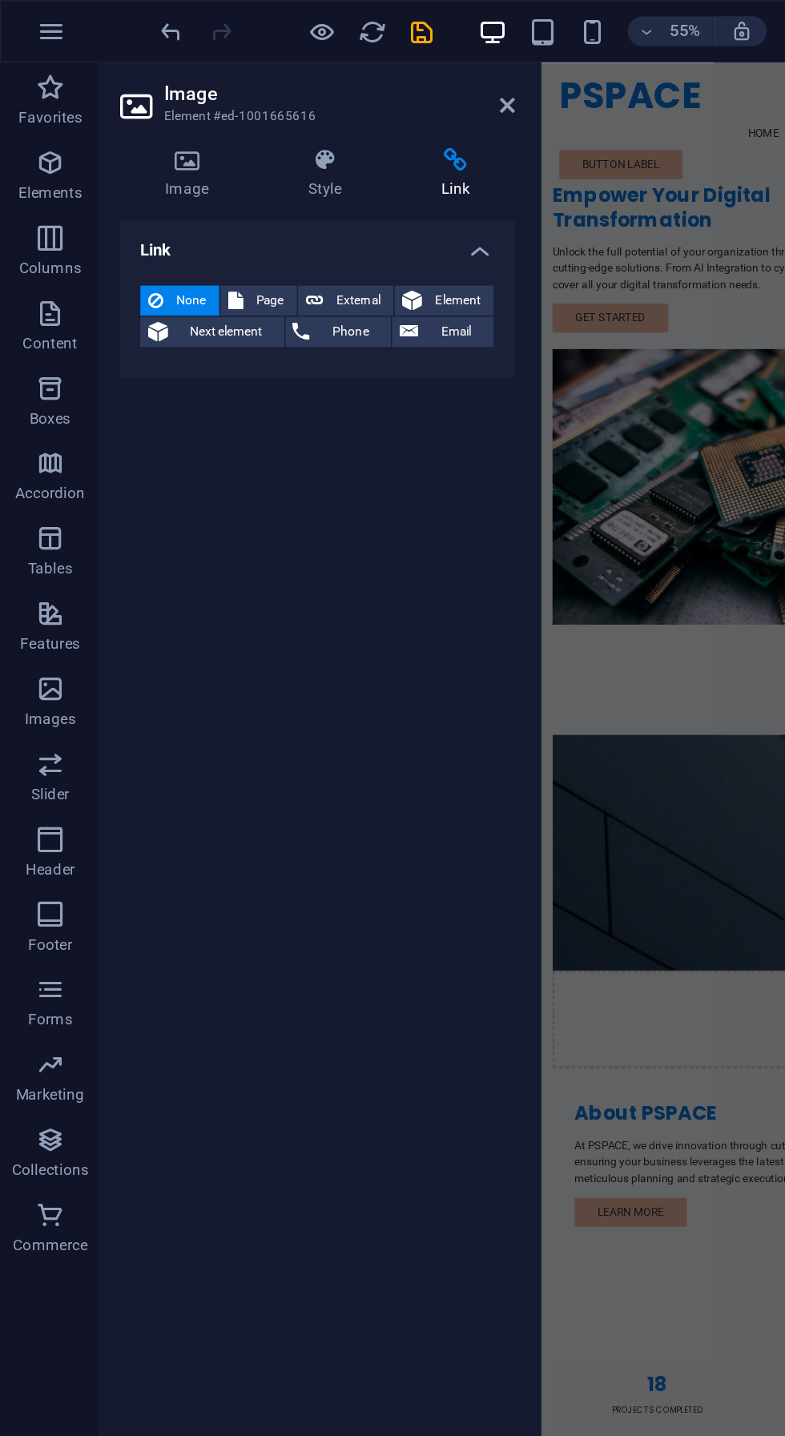
click at [203, 118] on h4 "Style" at bounding box center [210, 112] width 85 height 34
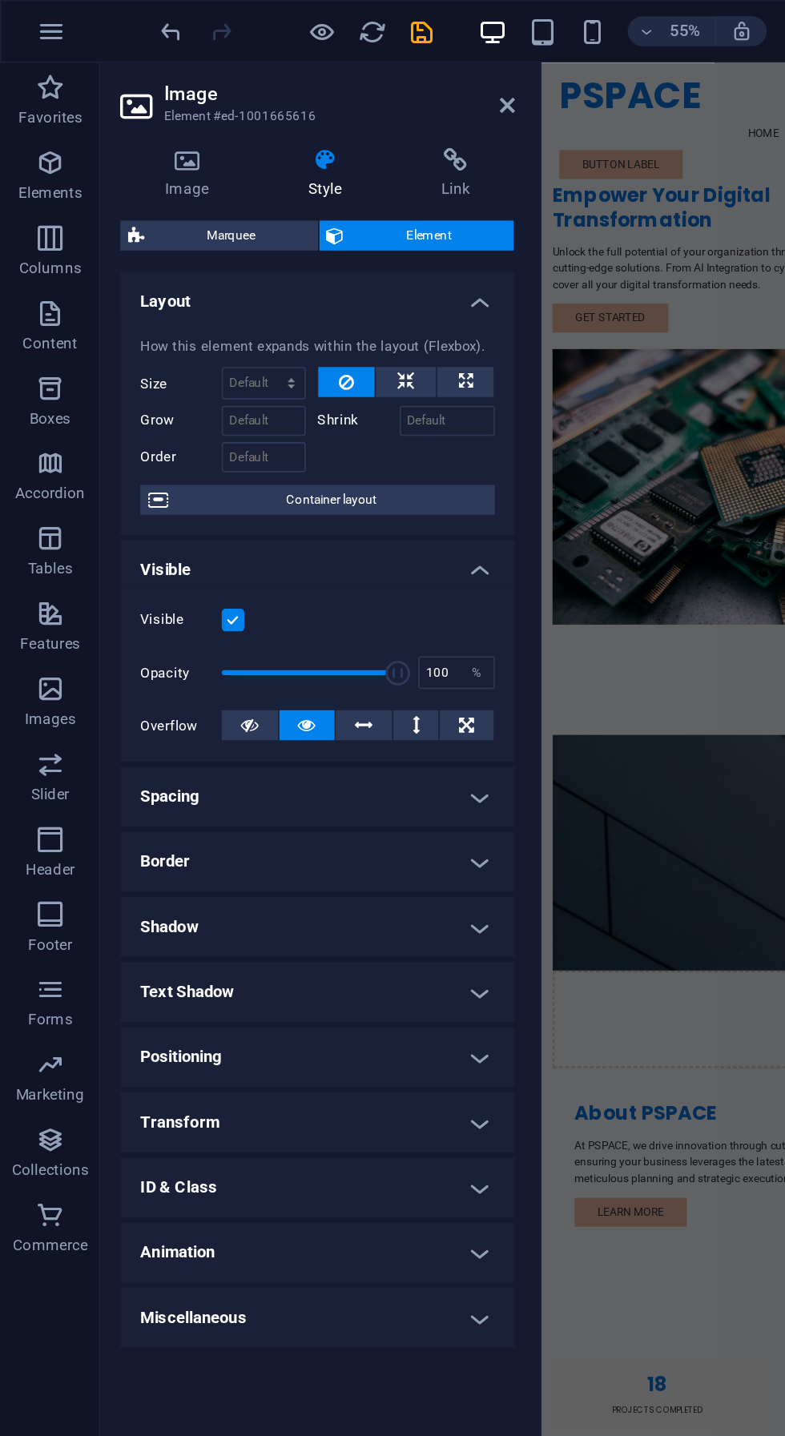
click at [111, 112] on h4 "Image" at bounding box center [122, 112] width 91 height 34
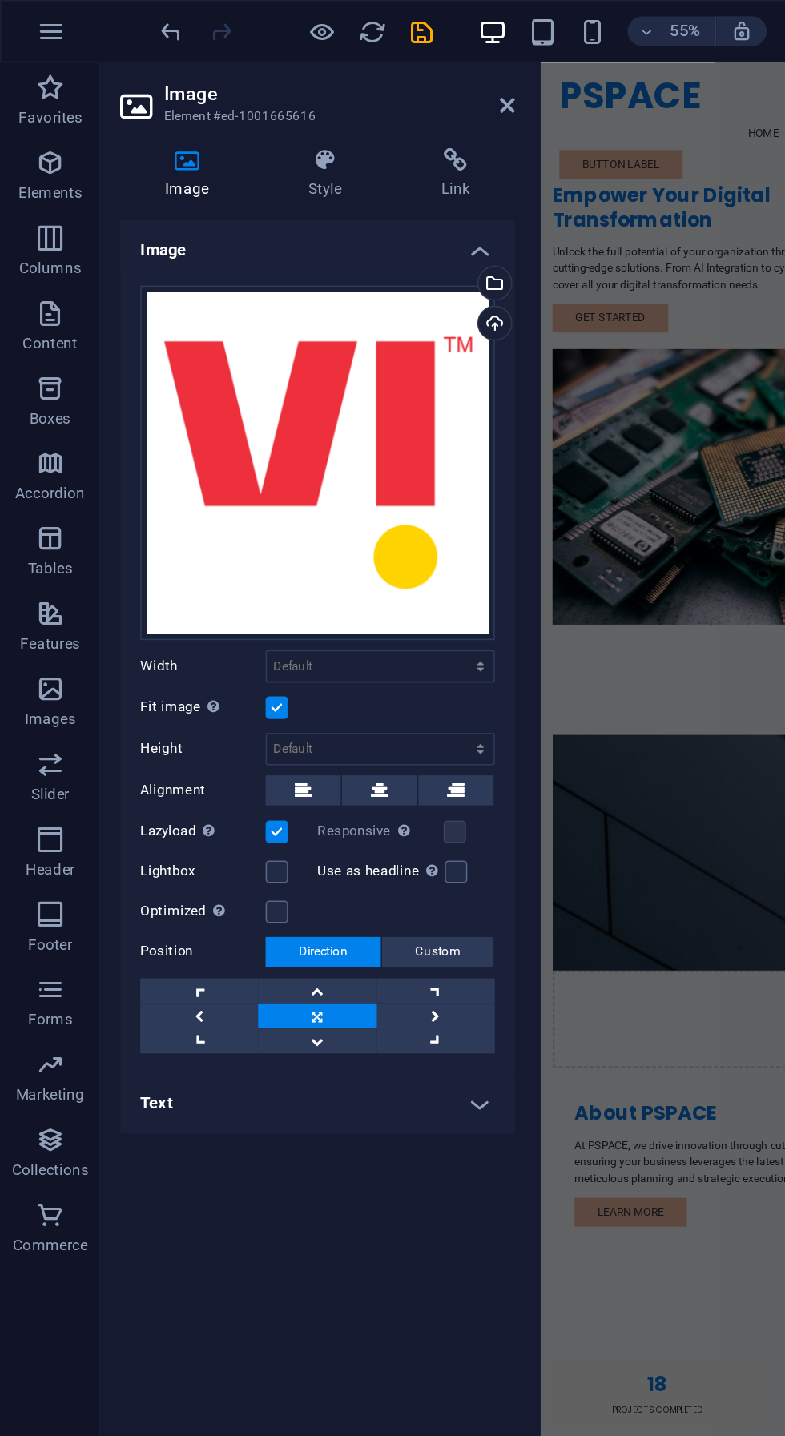
click at [327, 64] on icon at bounding box center [325, 67] width 10 height 13
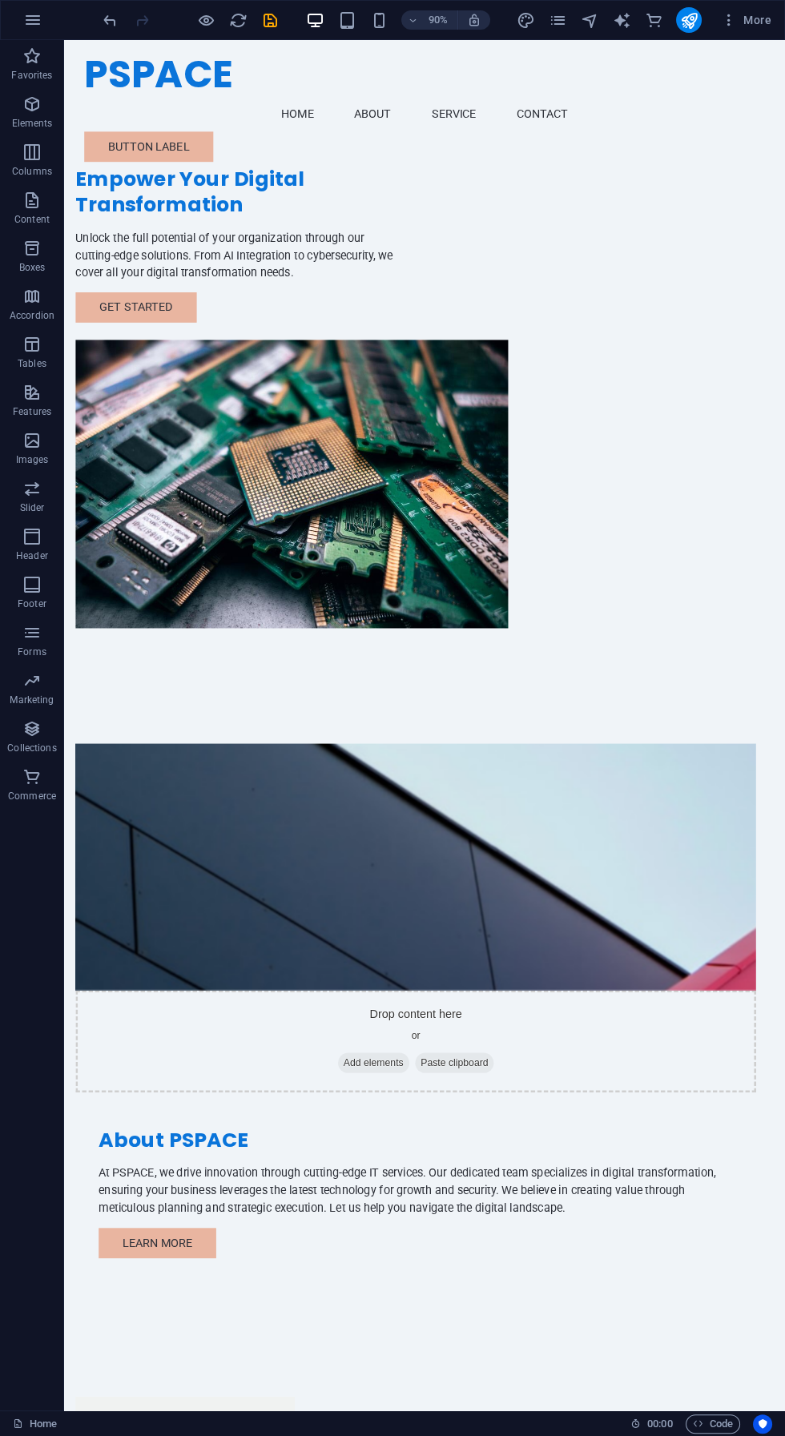
click at [784, 42] on div "PSPACE Menu Home About Service Contact Button label" at bounding box center [464, 114] width 801 height 148
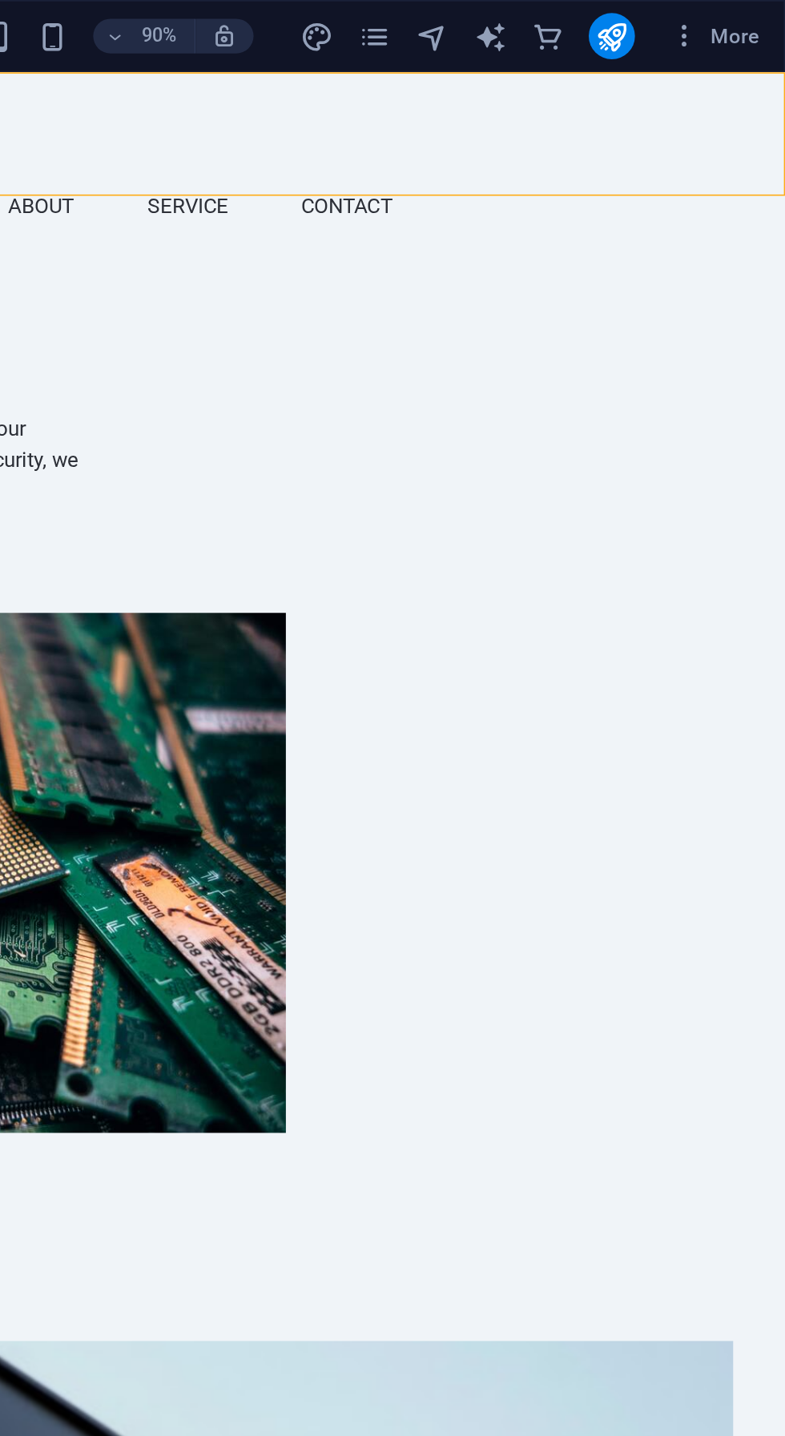
click at [756, 19] on span "More" at bounding box center [746, 20] width 50 height 16
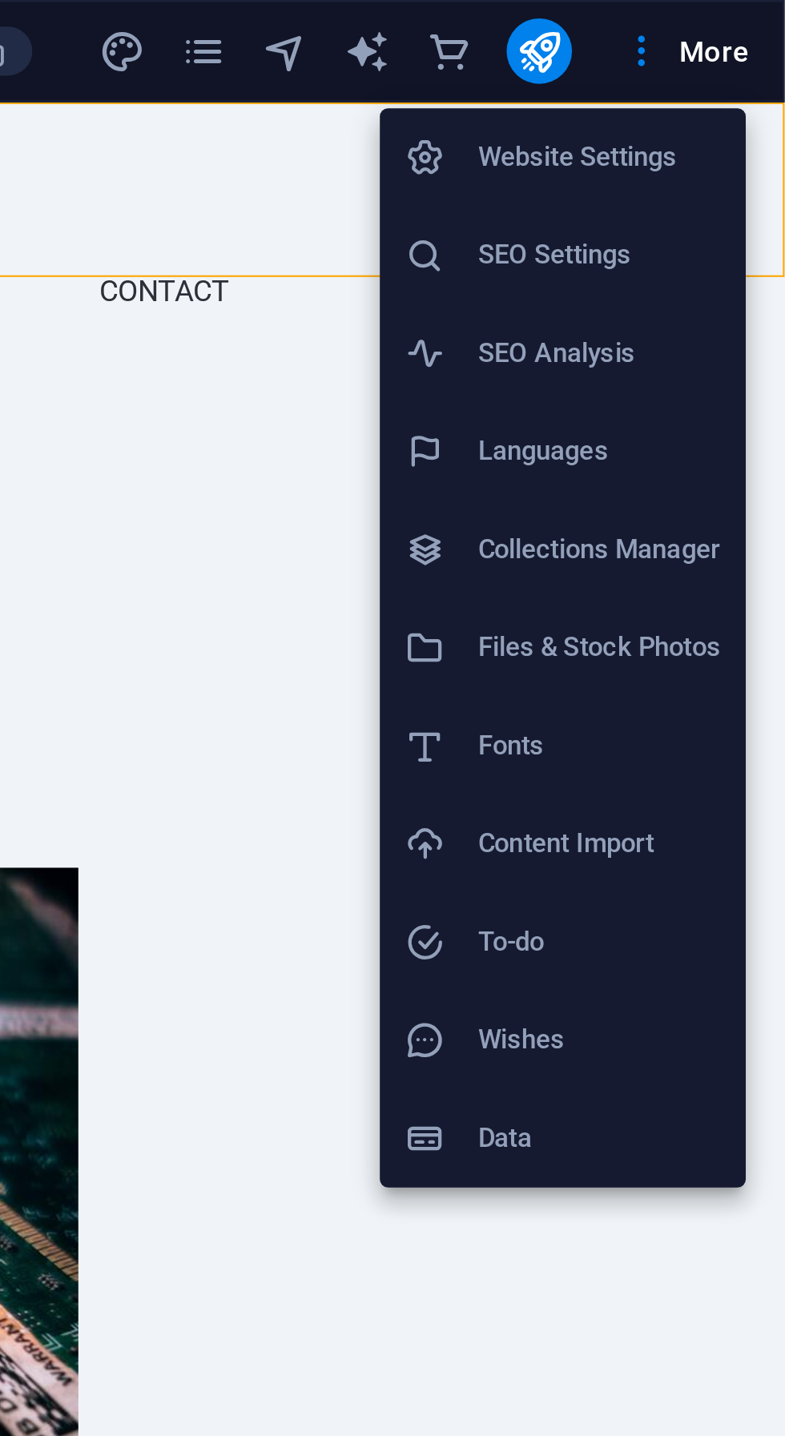
click at [688, 444] on h6 "Data" at bounding box center [712, 445] width 95 height 19
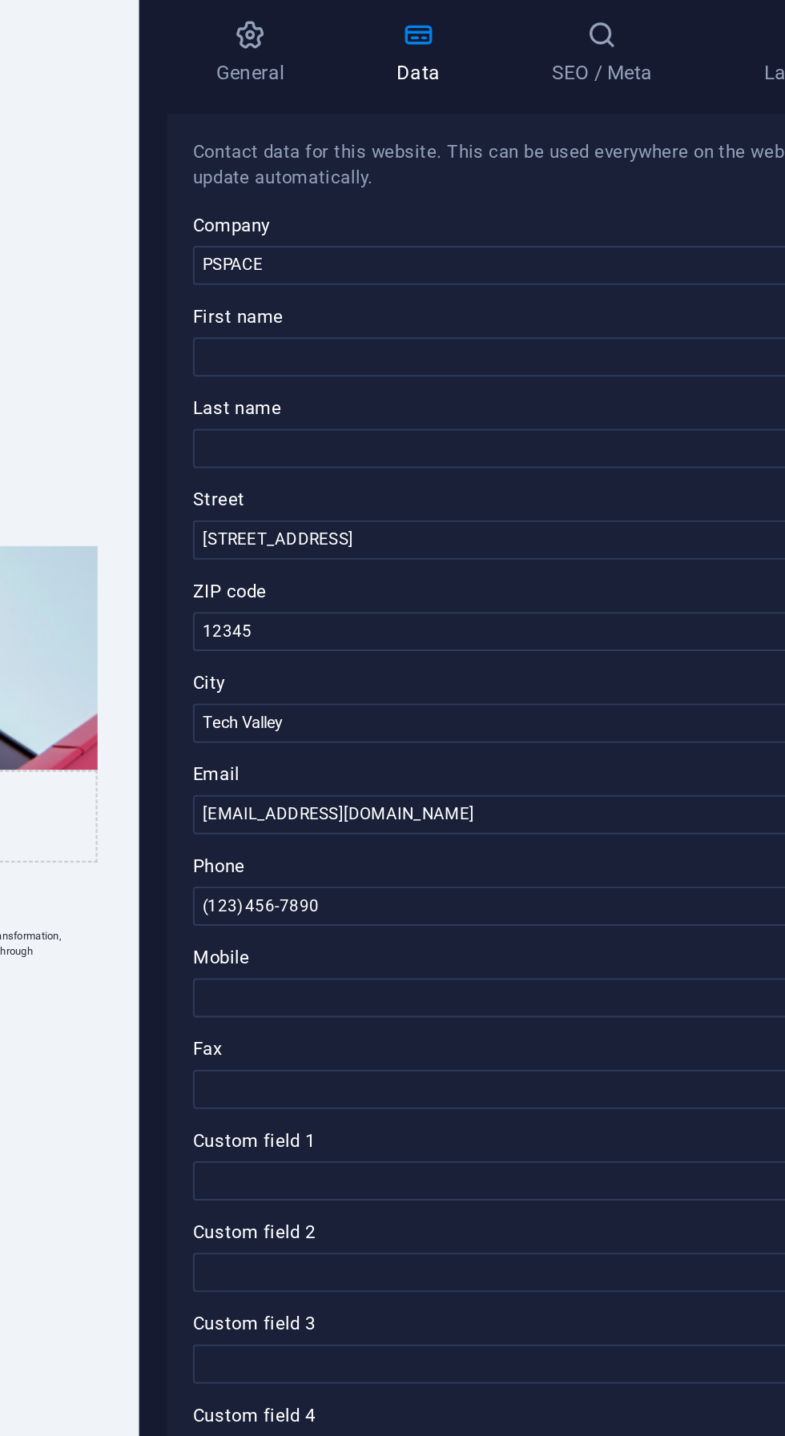
click at [521, 368] on label "ZIP code" at bounding box center [589, 375] width 340 height 19
click at [521, 385] on input "12345" at bounding box center [589, 394] width 340 height 19
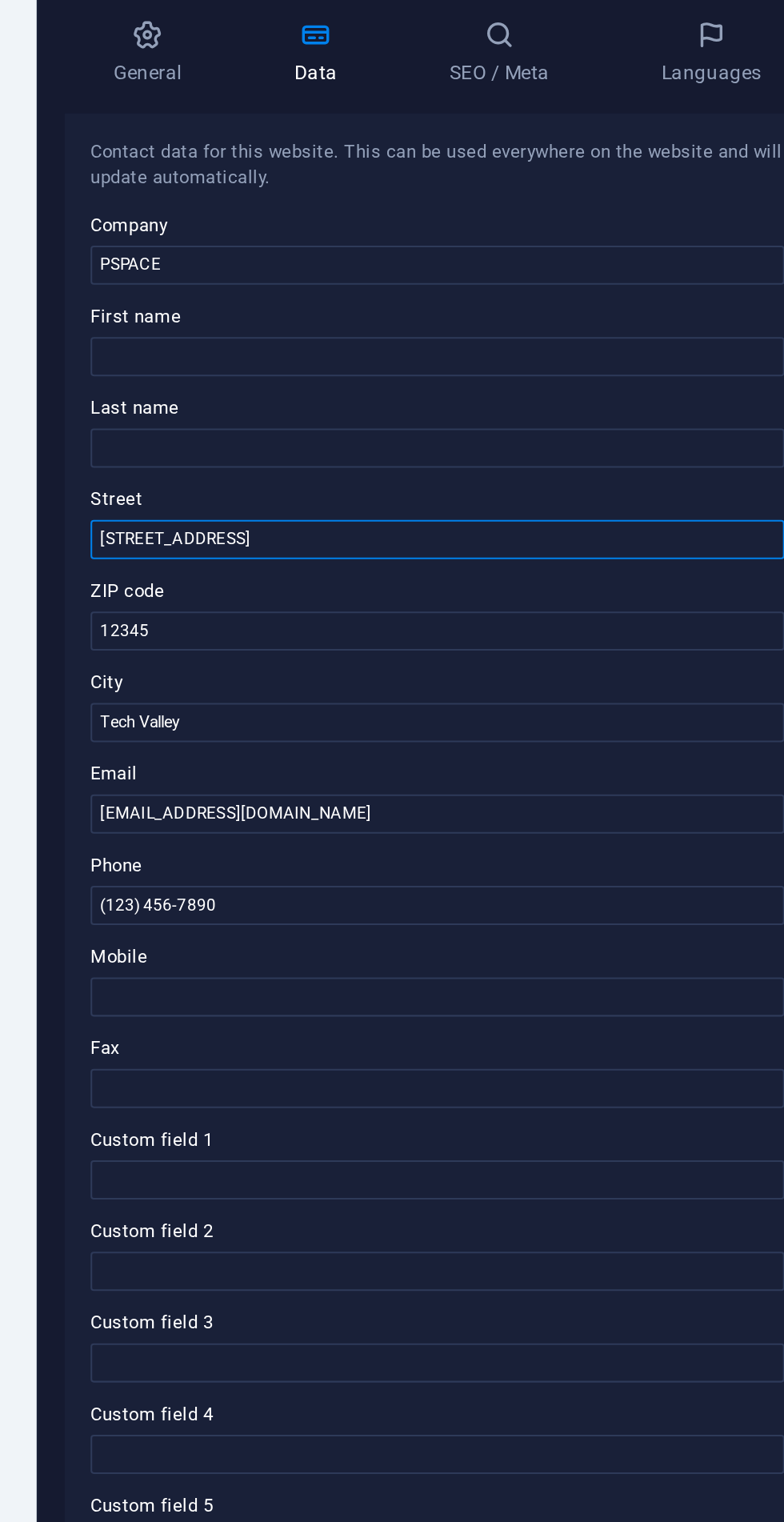
click at [520, 346] on input "123 Innovation Drive" at bounding box center [588, 349] width 340 height 19
type input "1"
type input "303, [PERSON_NAME] Eminance"
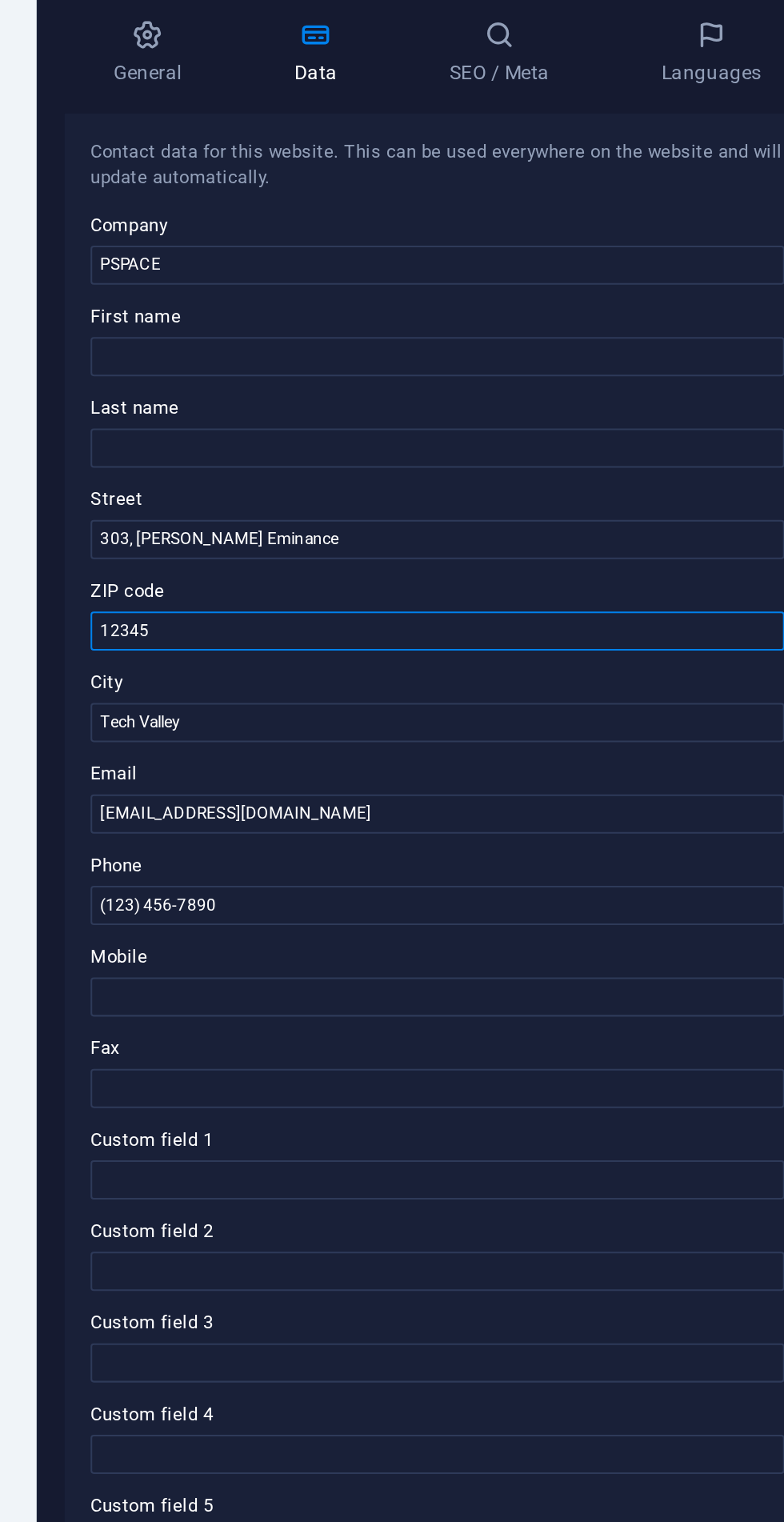
click at [456, 393] on input "12345" at bounding box center [588, 394] width 340 height 19
type input "1"
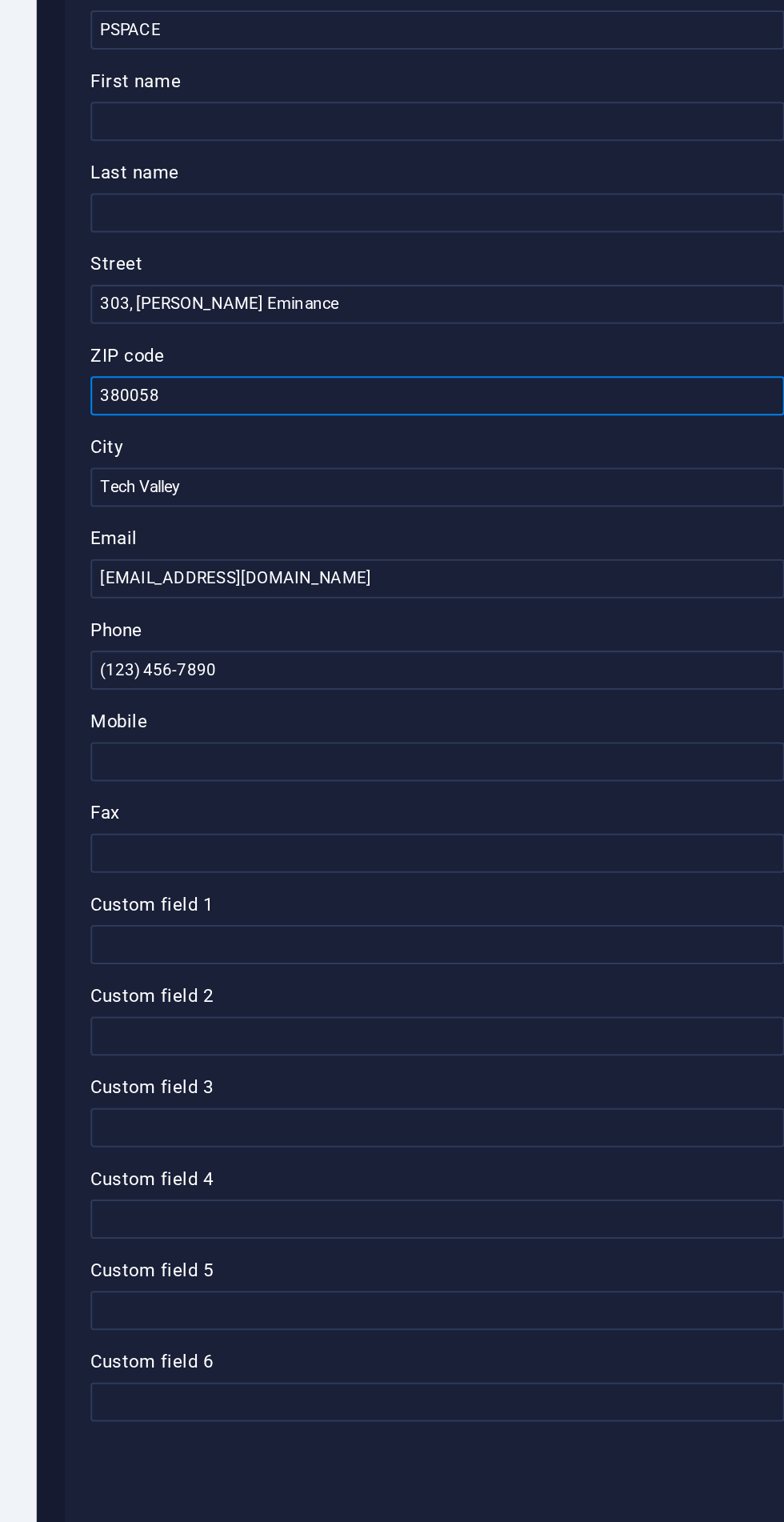
type input "380058"
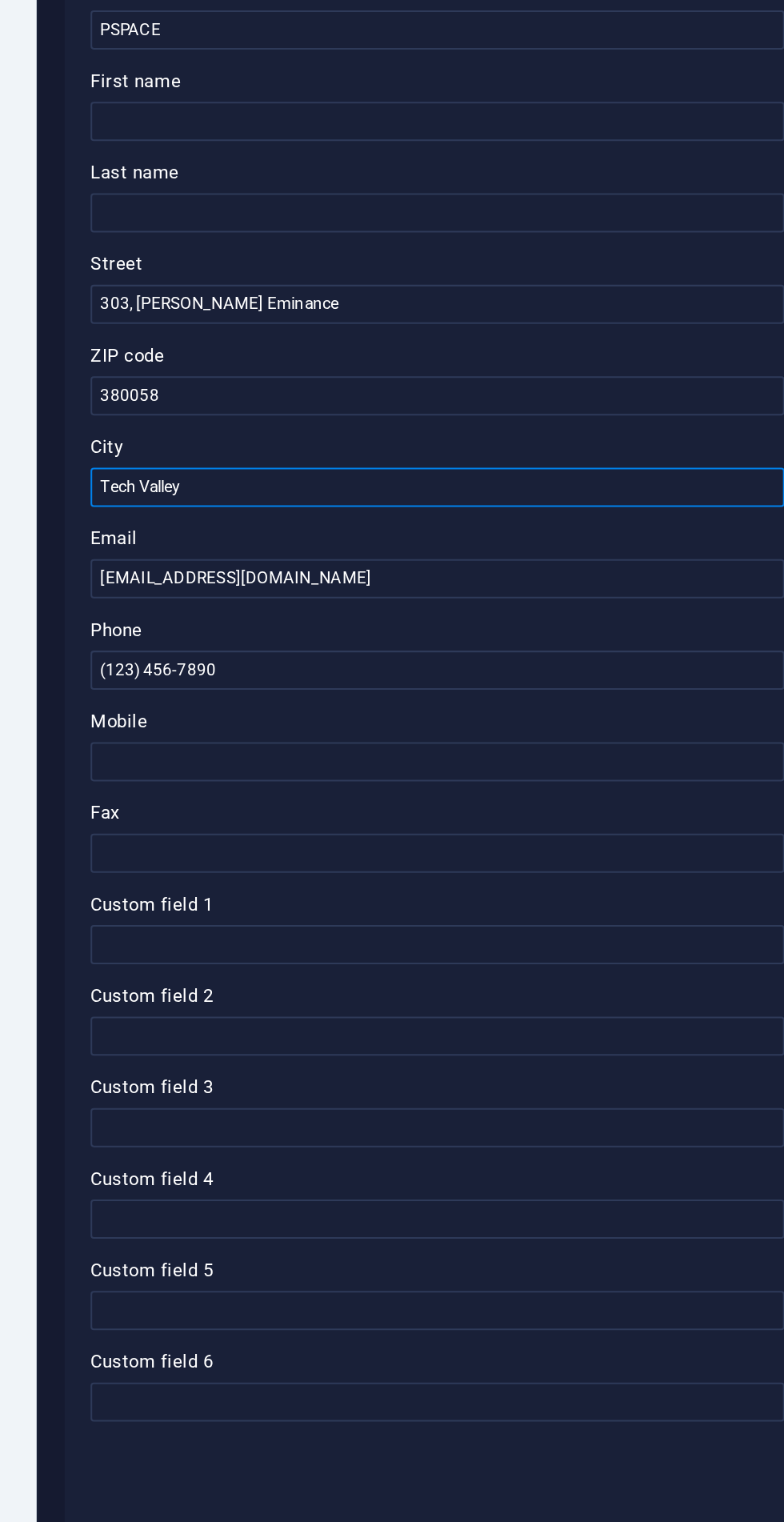
click at [477, 441] on input "Tech Valley" at bounding box center [588, 439] width 340 height 19
type input "T"
type input "Ahmedabad"
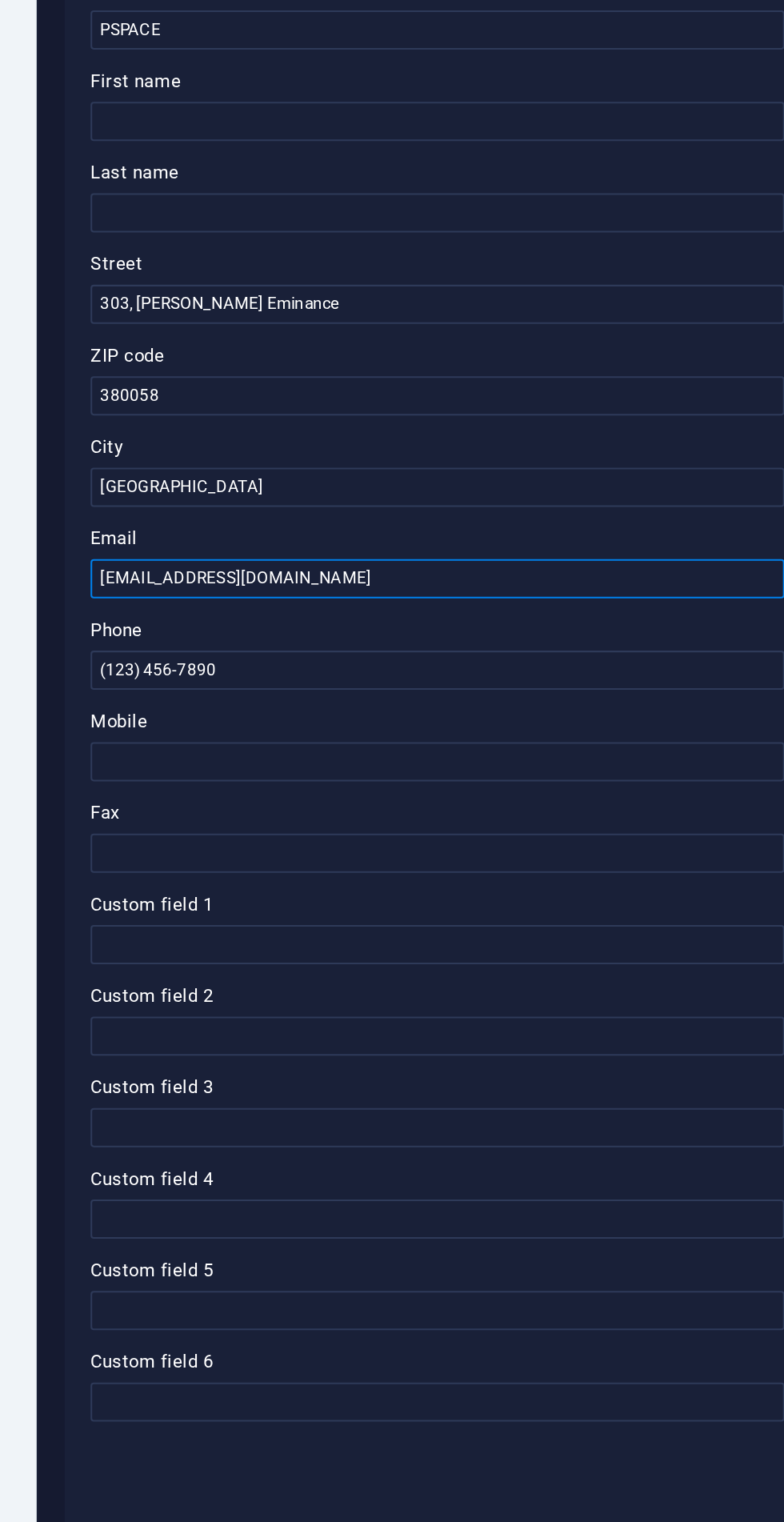
click at [431, 484] on input "info@pspace.com" at bounding box center [588, 484] width 340 height 19
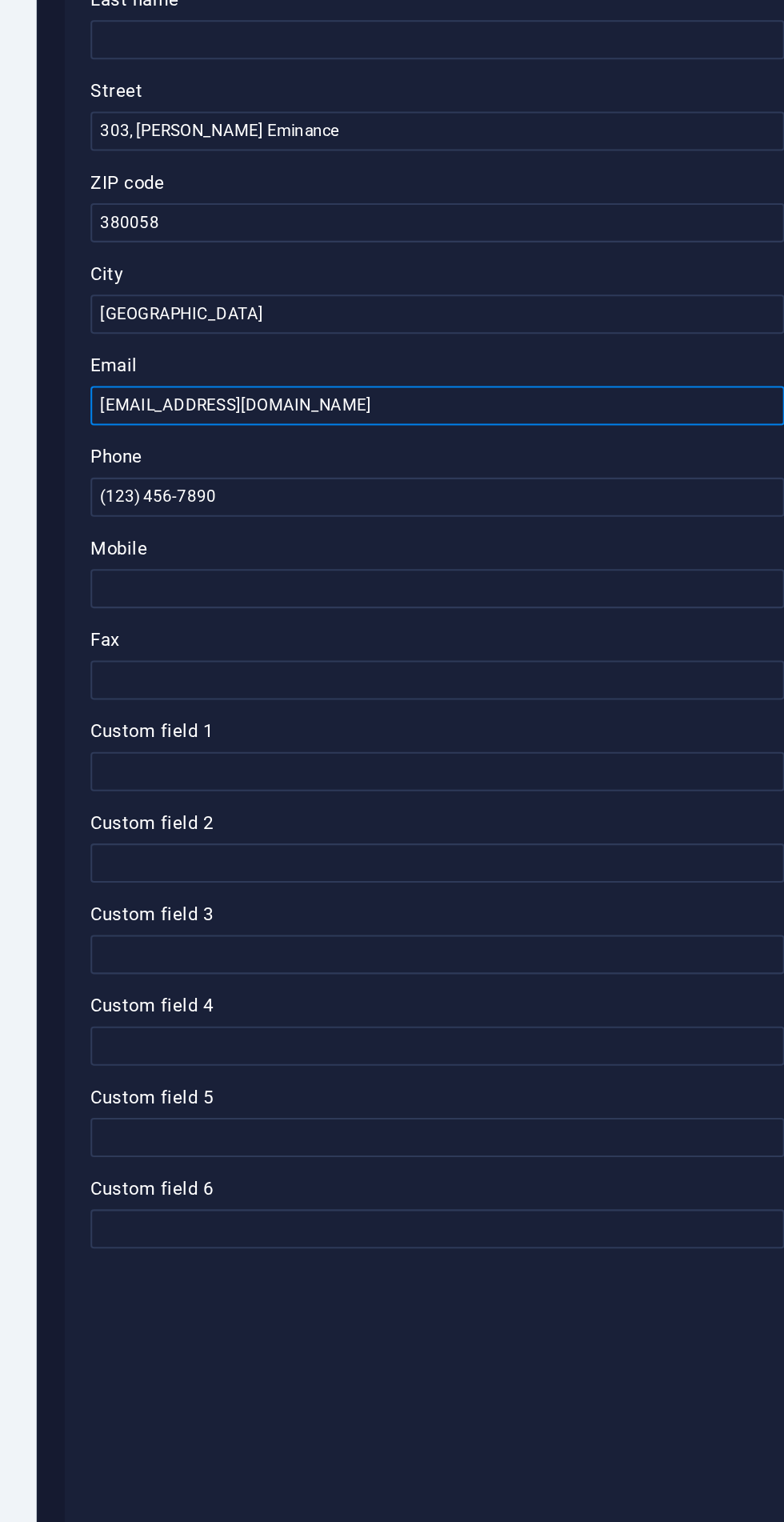
type input "Contact@pspace.com"
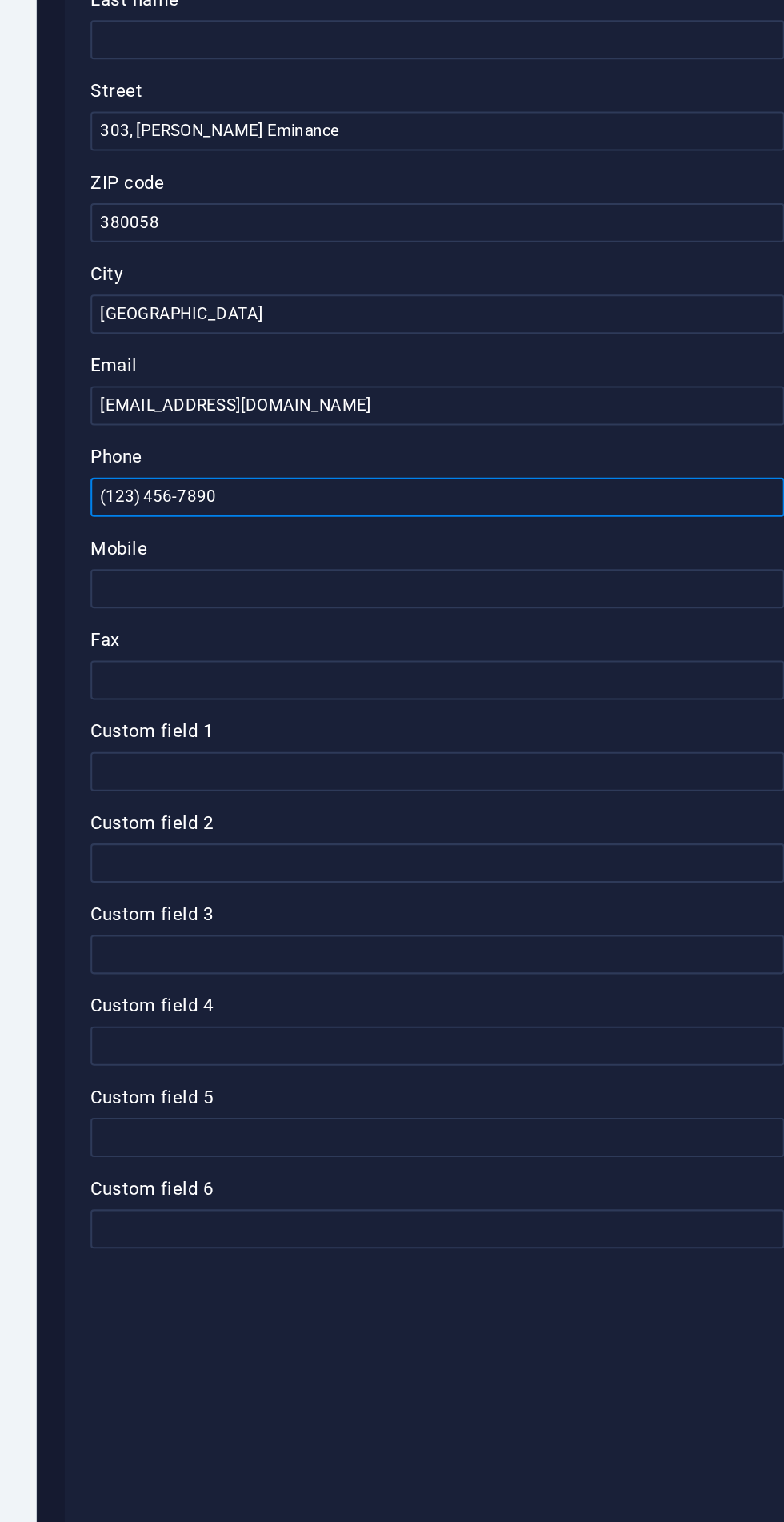
click at [502, 529] on input "(123) 456-7890" at bounding box center [588, 529] width 340 height 19
type input "("
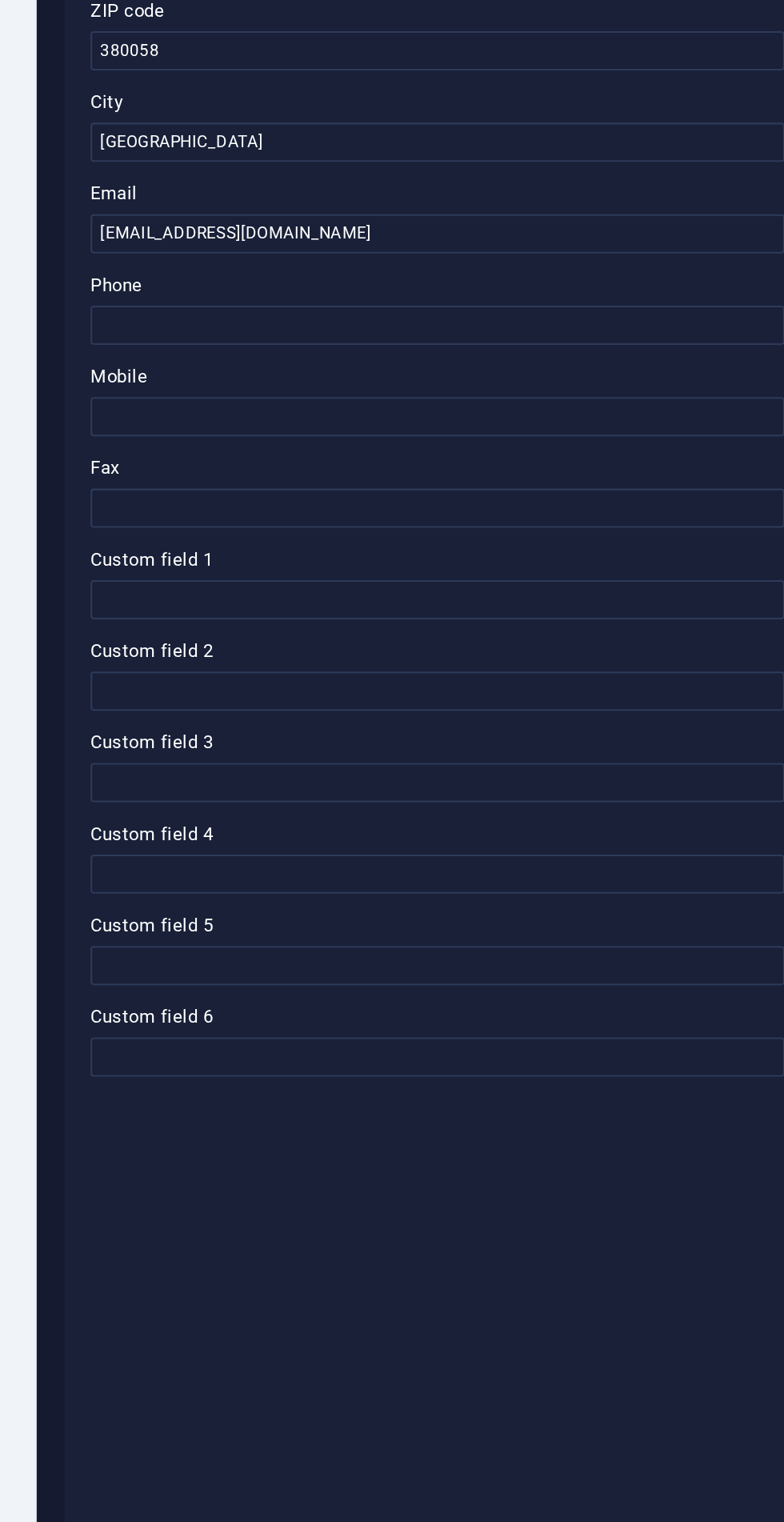
click at [438, 593] on label "Fax" at bounding box center [588, 599] width 340 height 19
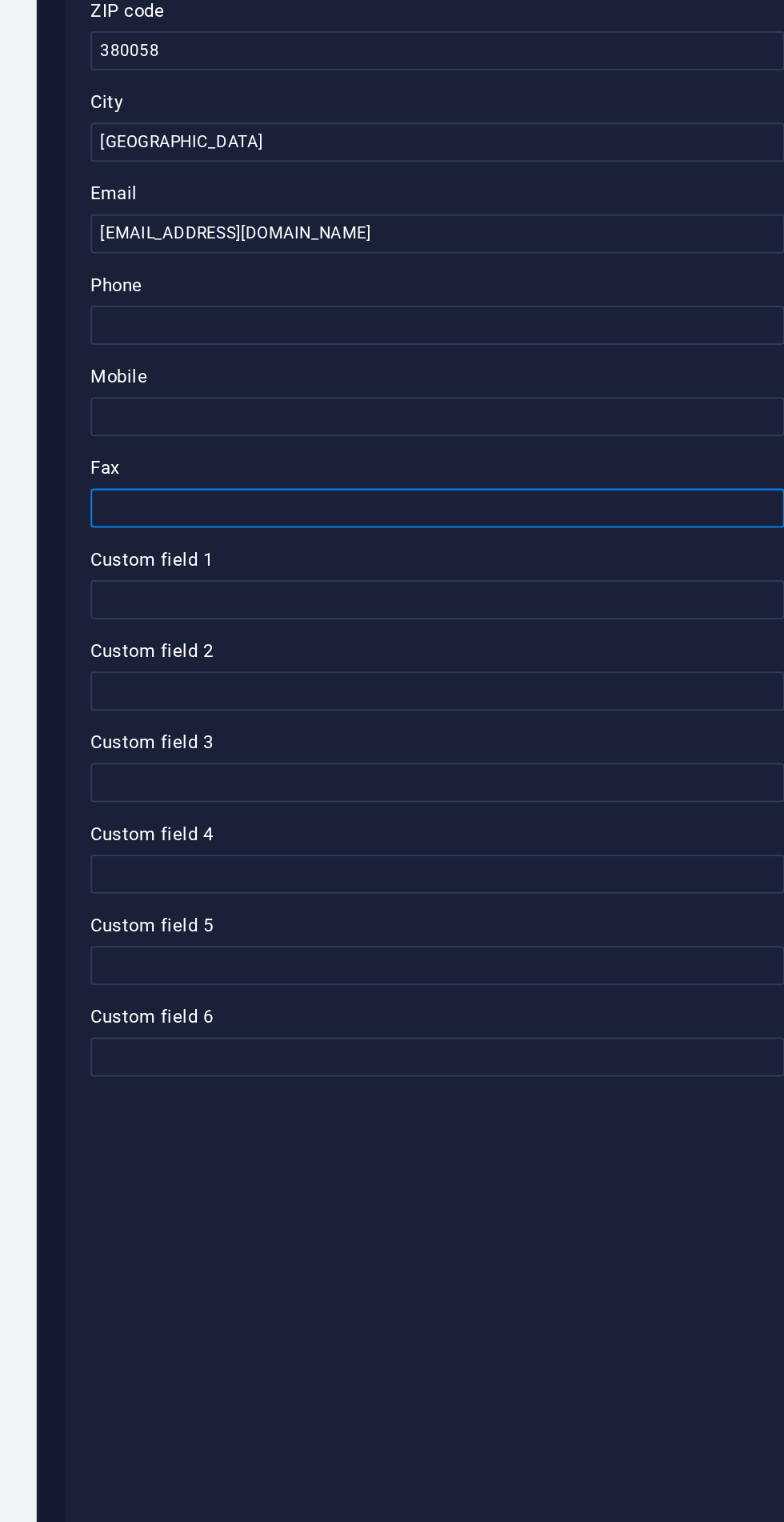
click at [438, 609] on input "Fax" at bounding box center [588, 618] width 340 height 19
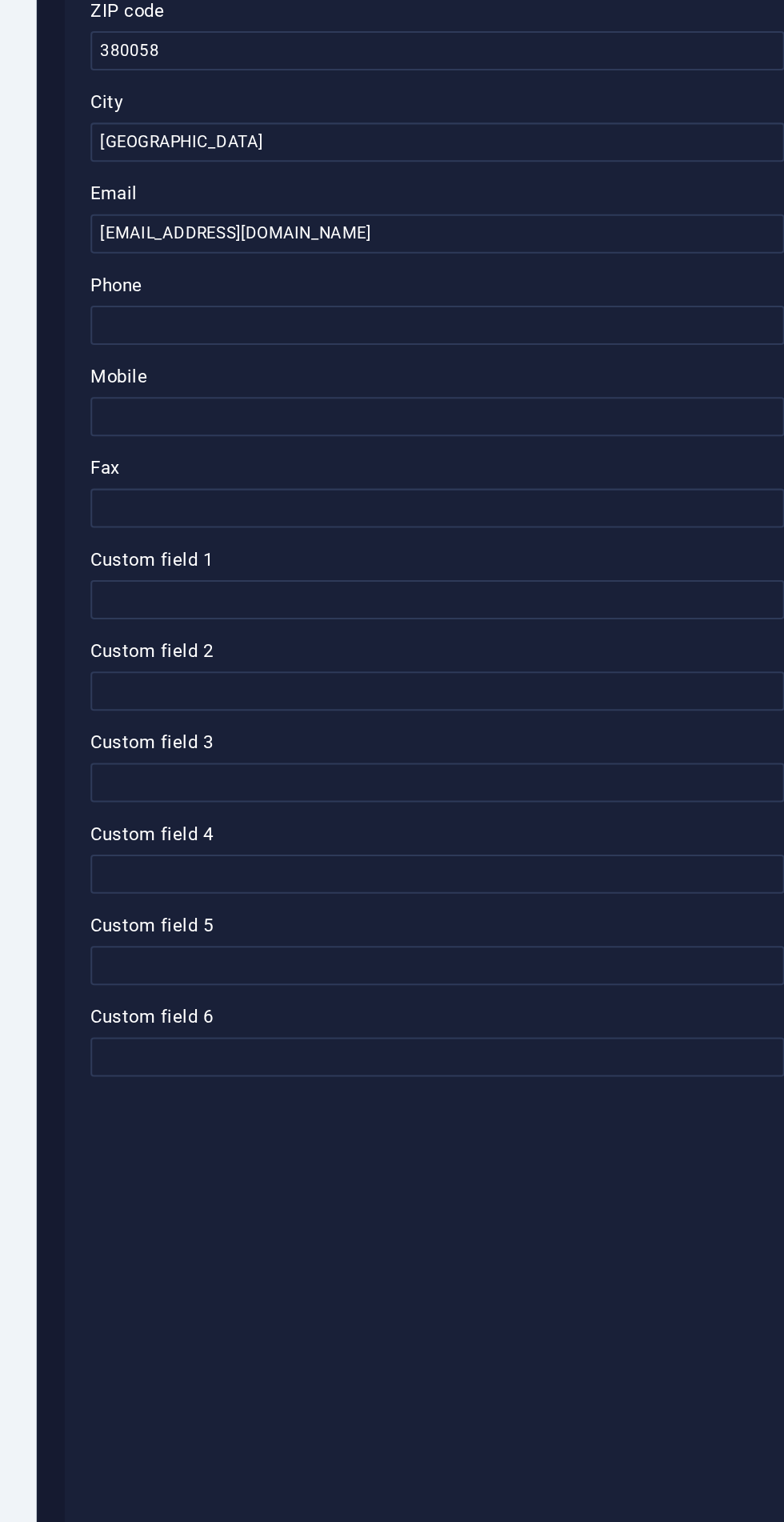
click at [442, 564] on label "Mobile" at bounding box center [588, 554] width 340 height 19
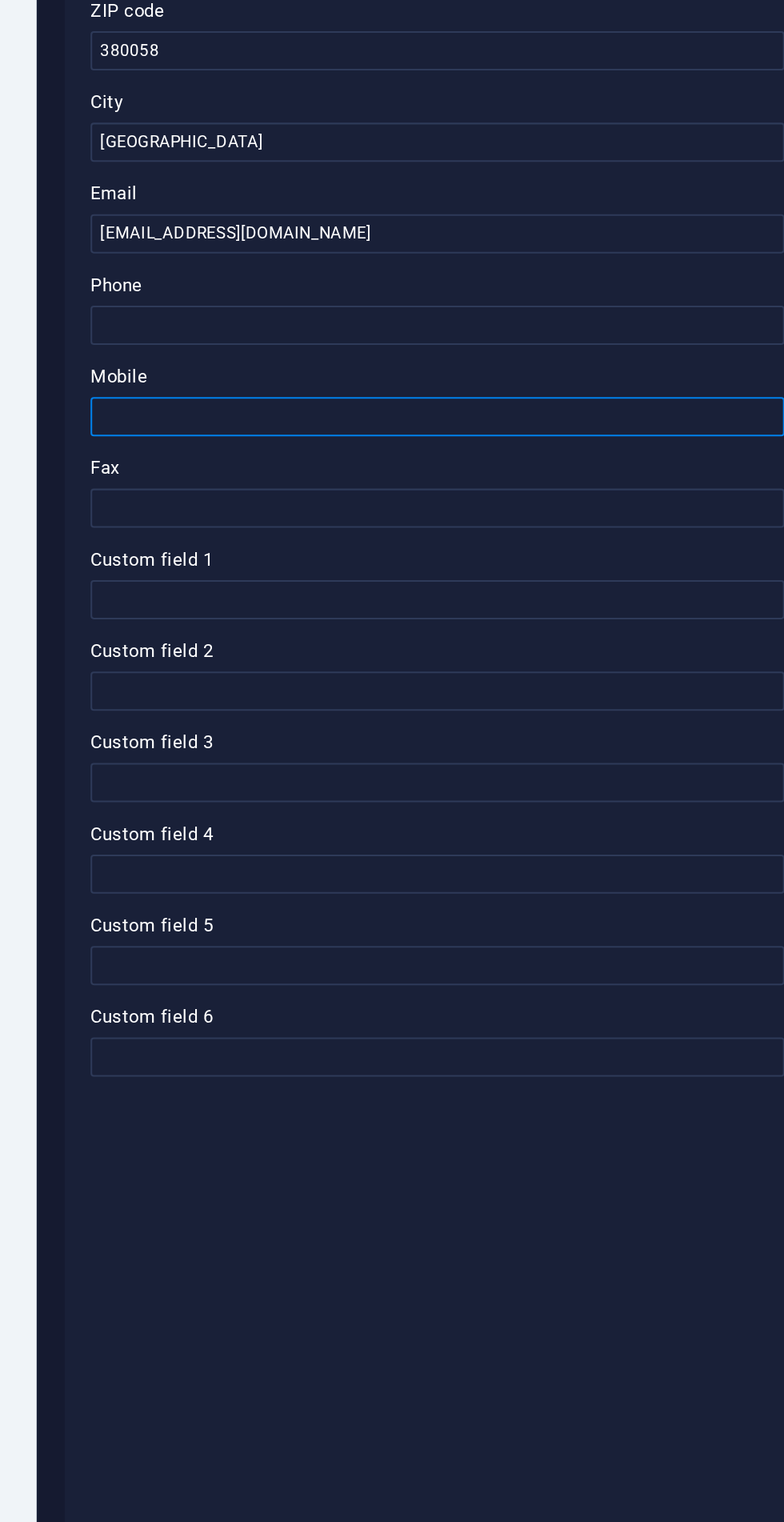
click at [442, 565] on input "Mobile" at bounding box center [588, 574] width 340 height 19
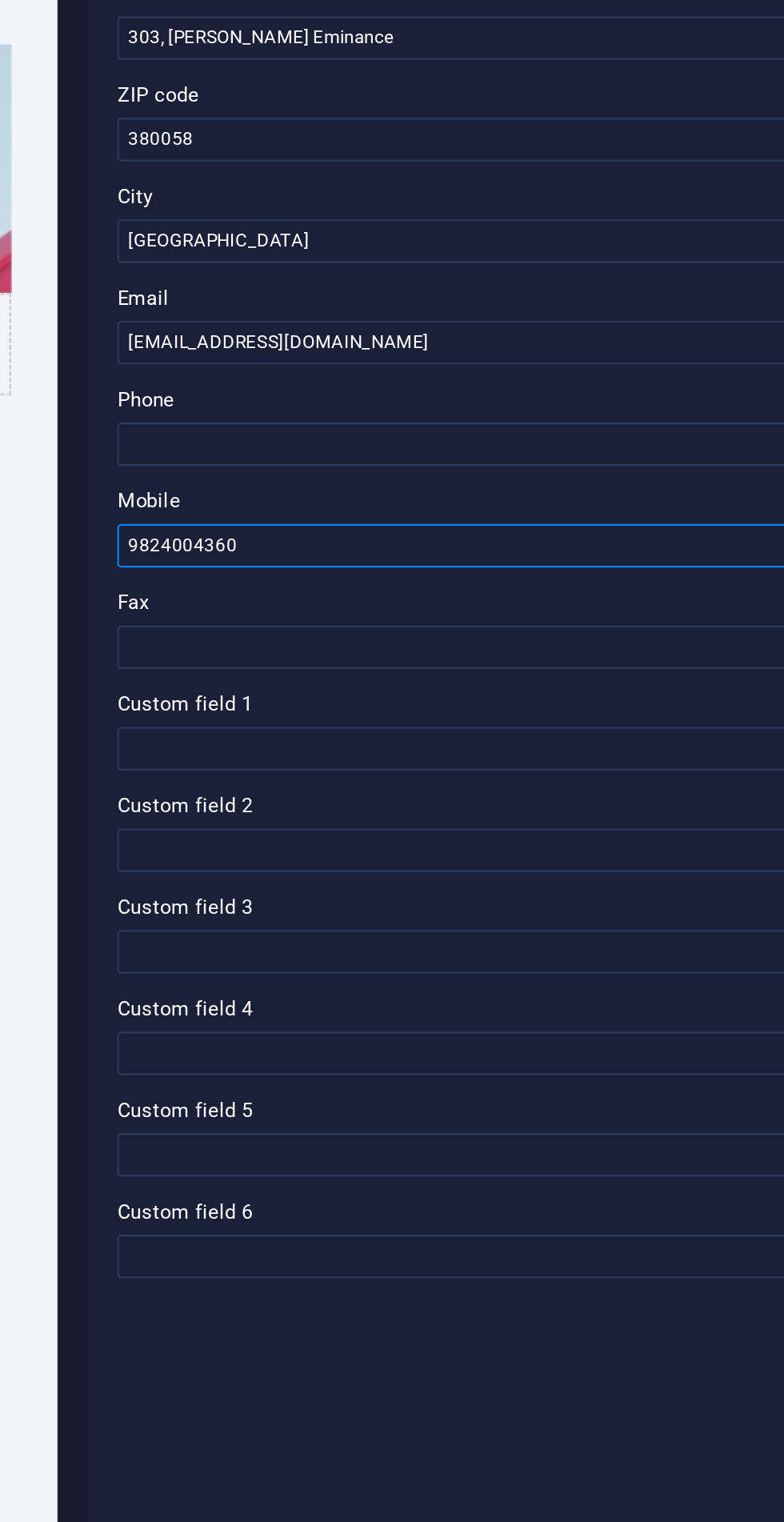
type input "9824004360"
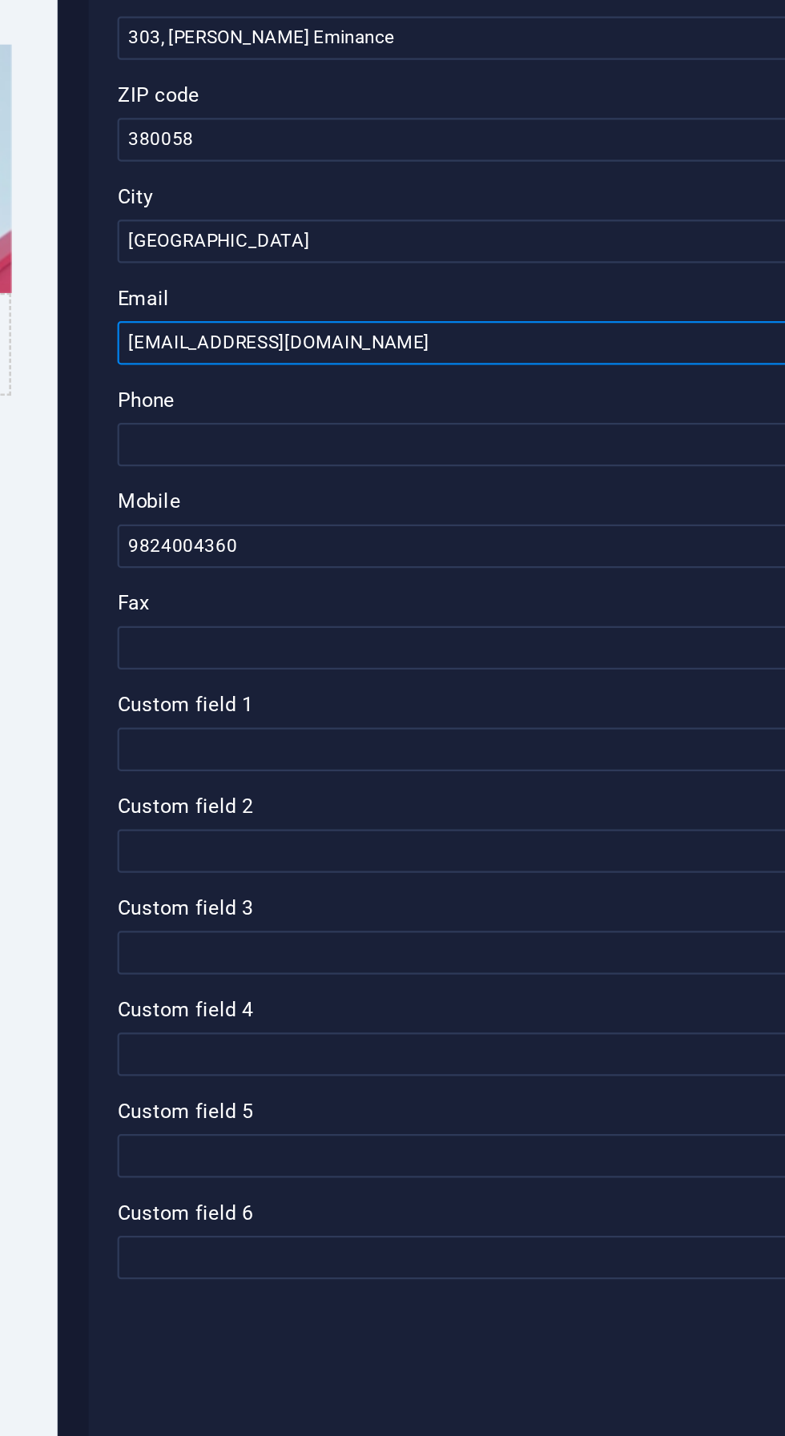
click at [444, 484] on input "Contact@pspace.com" at bounding box center [589, 484] width 340 height 19
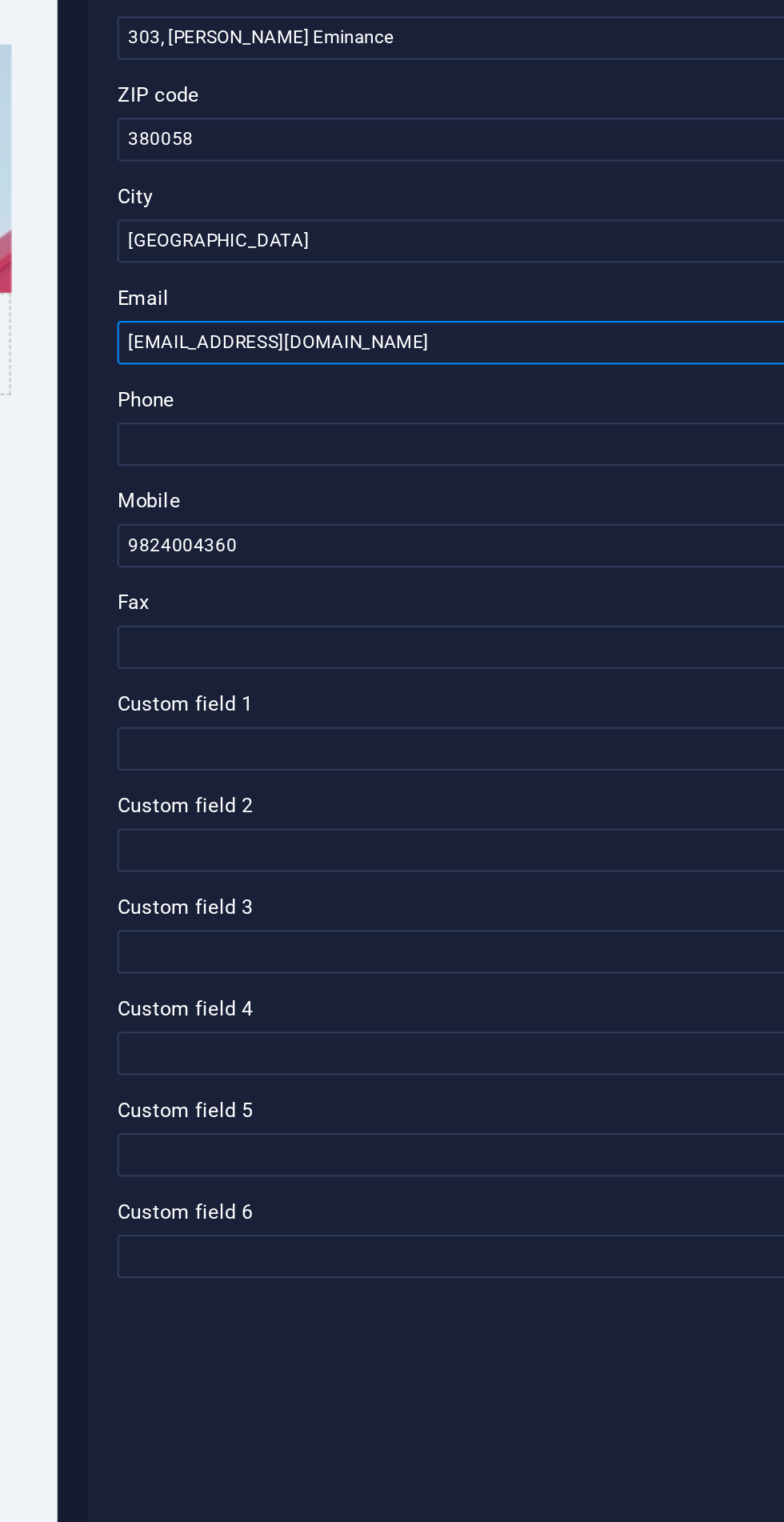
type input "[EMAIL_ADDRESS][DOMAIN_NAME]"
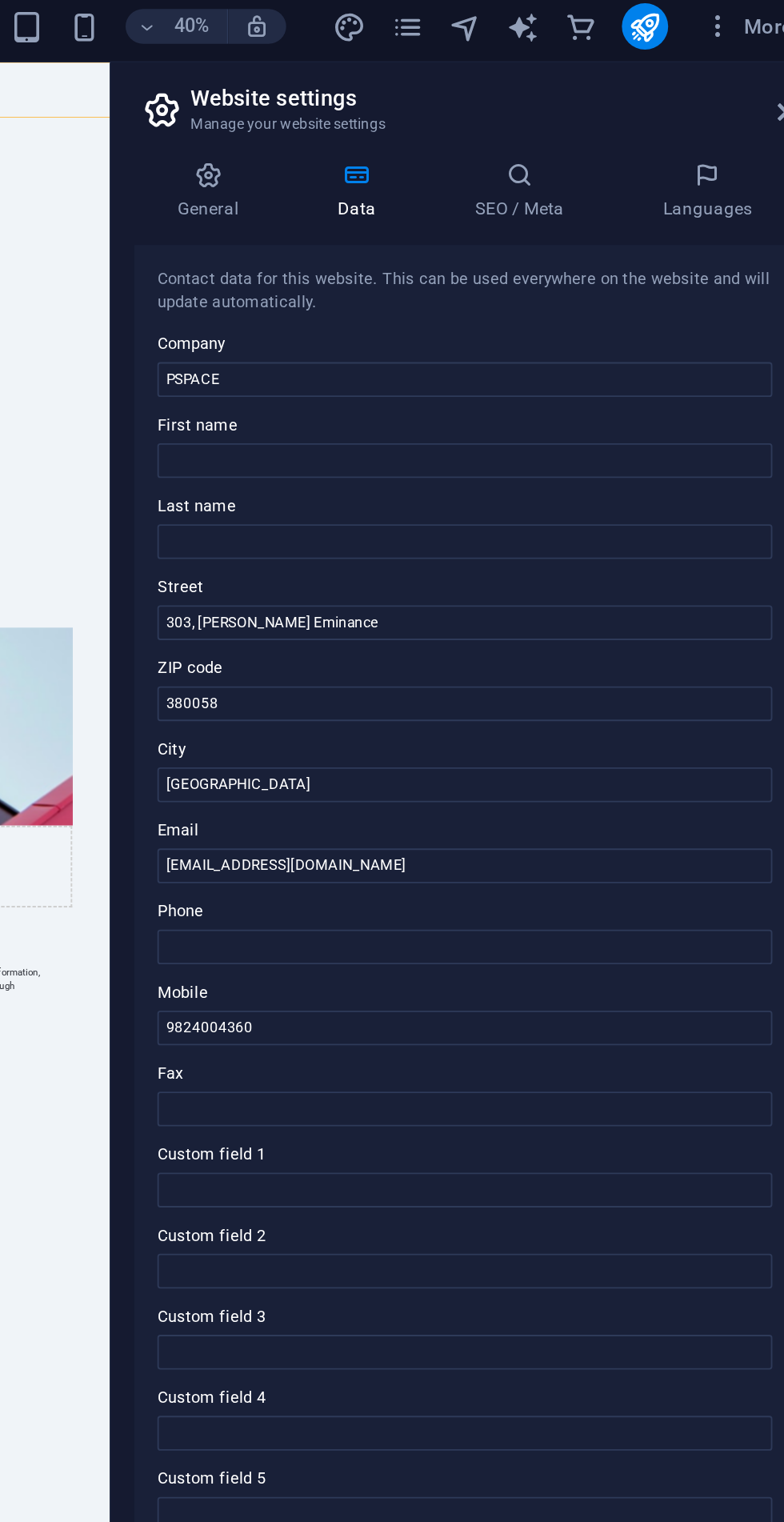
click at [438, 103] on icon at bounding box center [446, 103] width 82 height 16
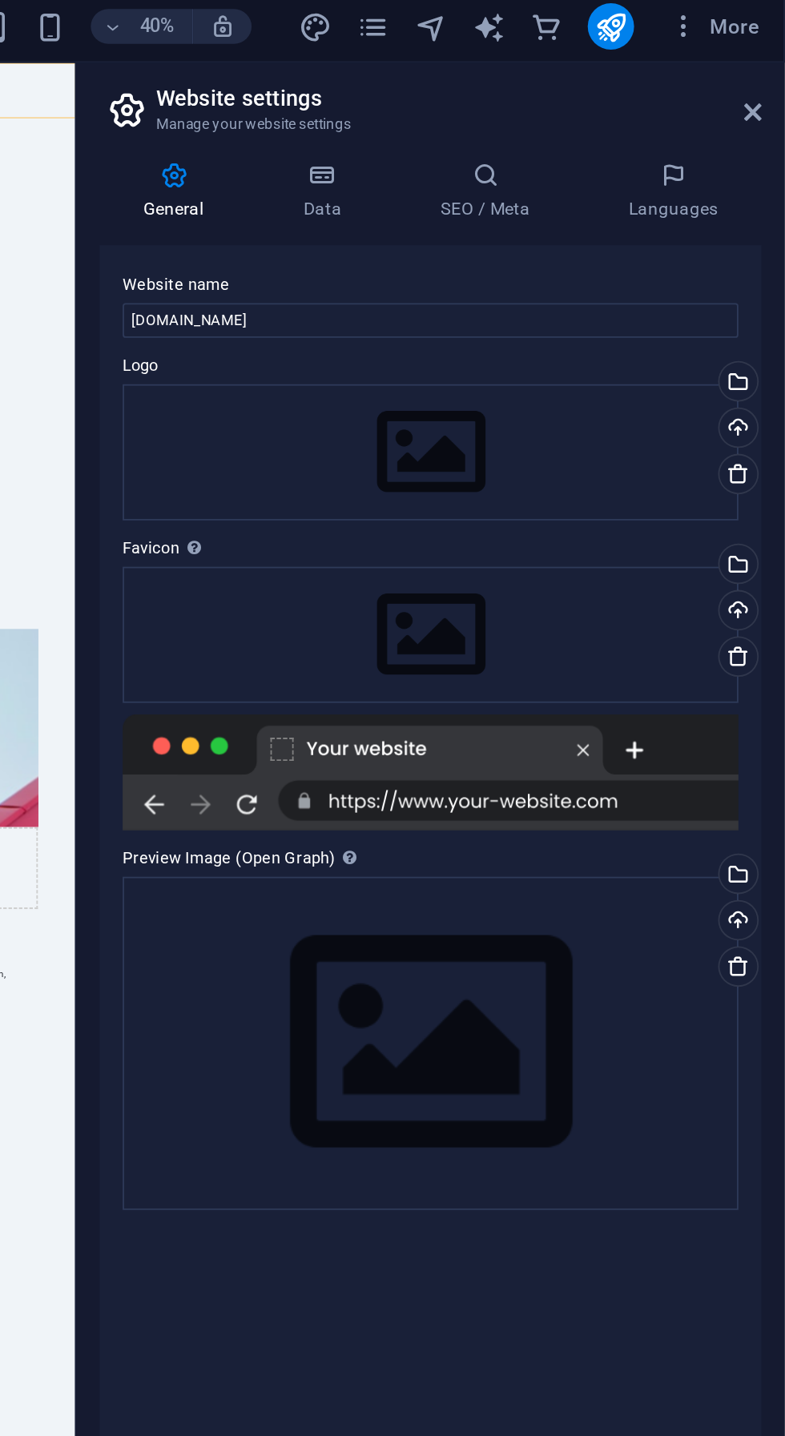
click at [512, 109] on icon at bounding box center [529, 103] width 70 height 16
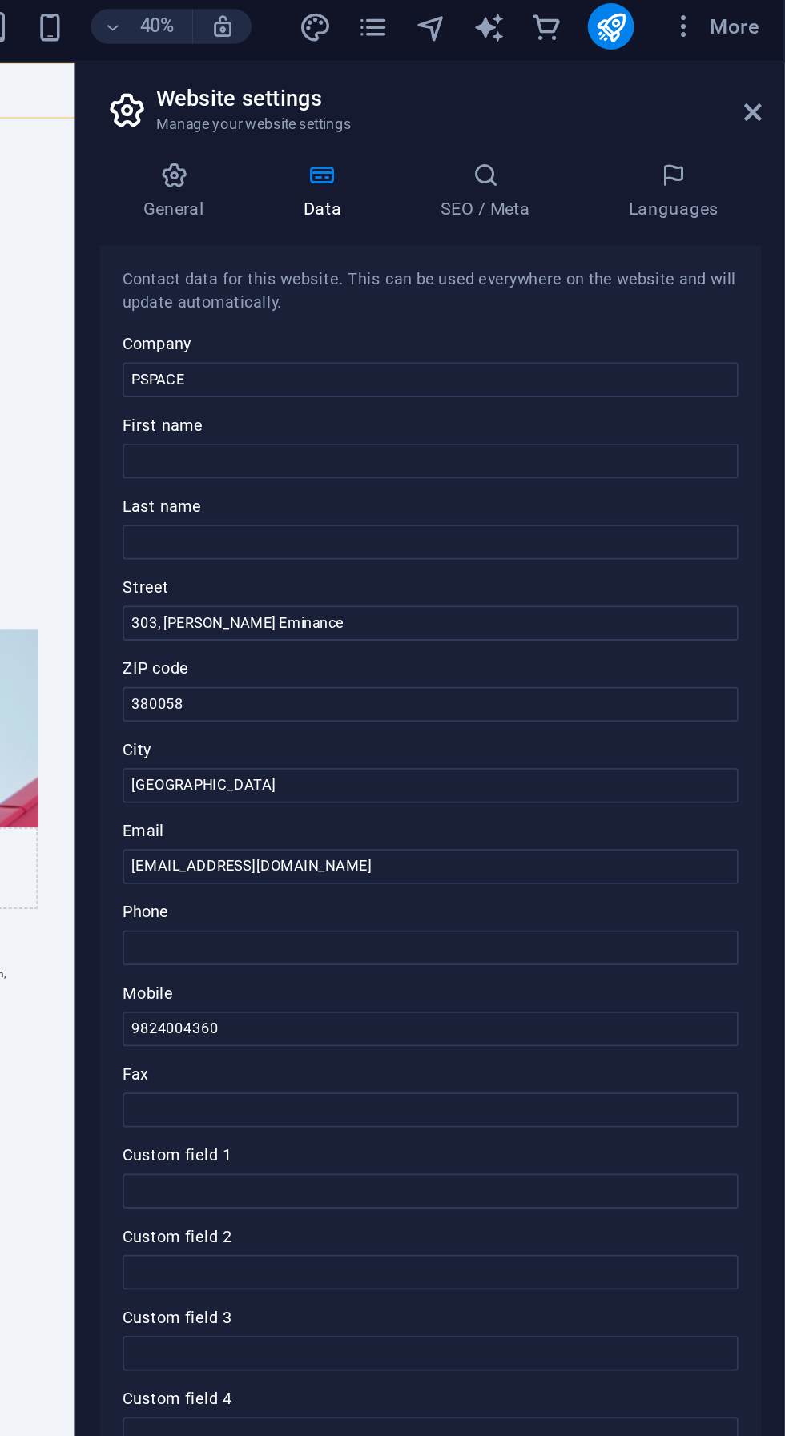
click at [441, 107] on icon at bounding box center [447, 103] width 82 height 16
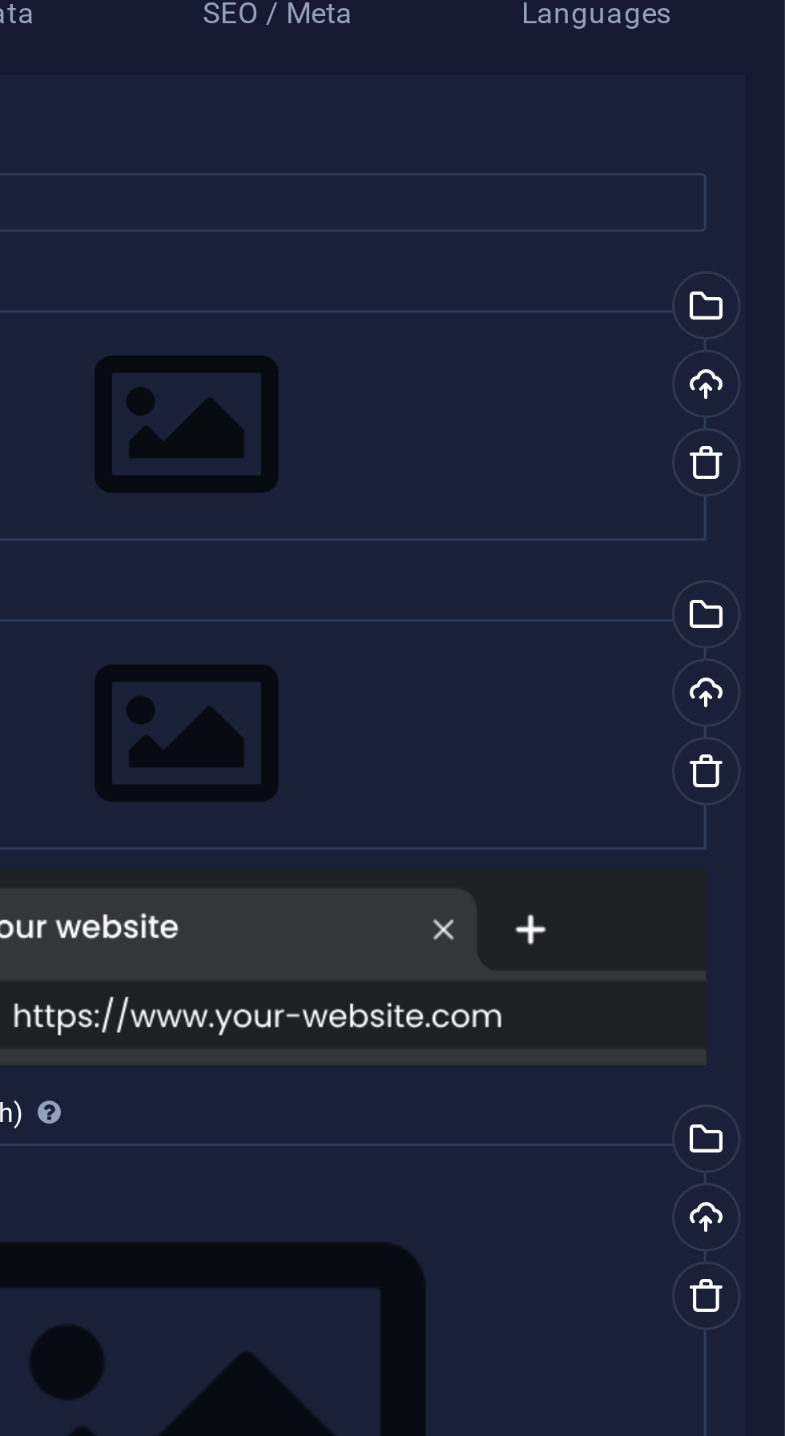
click at [762, 246] on div "Upload" at bounding box center [758, 243] width 24 height 24
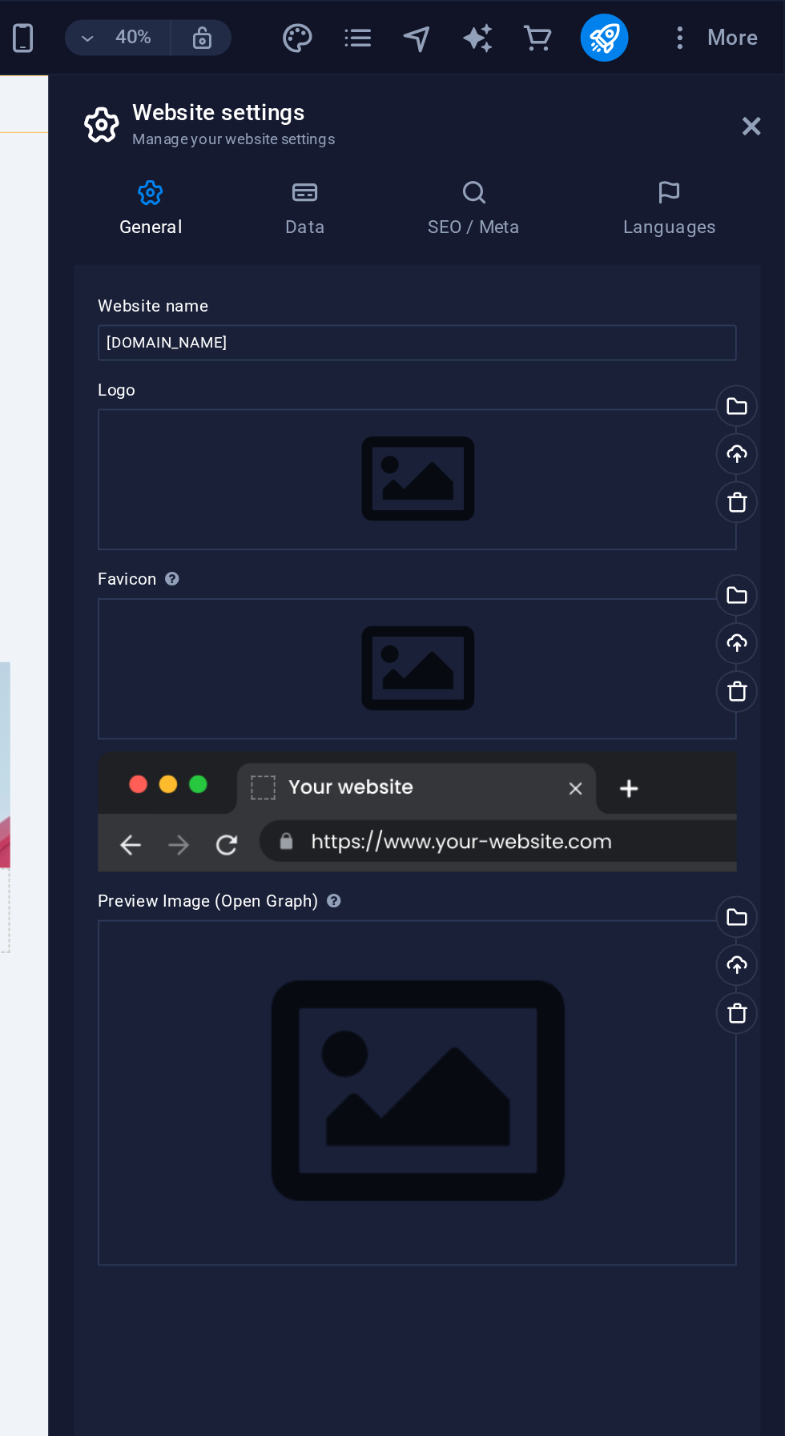
click at [525, 105] on icon at bounding box center [529, 103] width 70 height 16
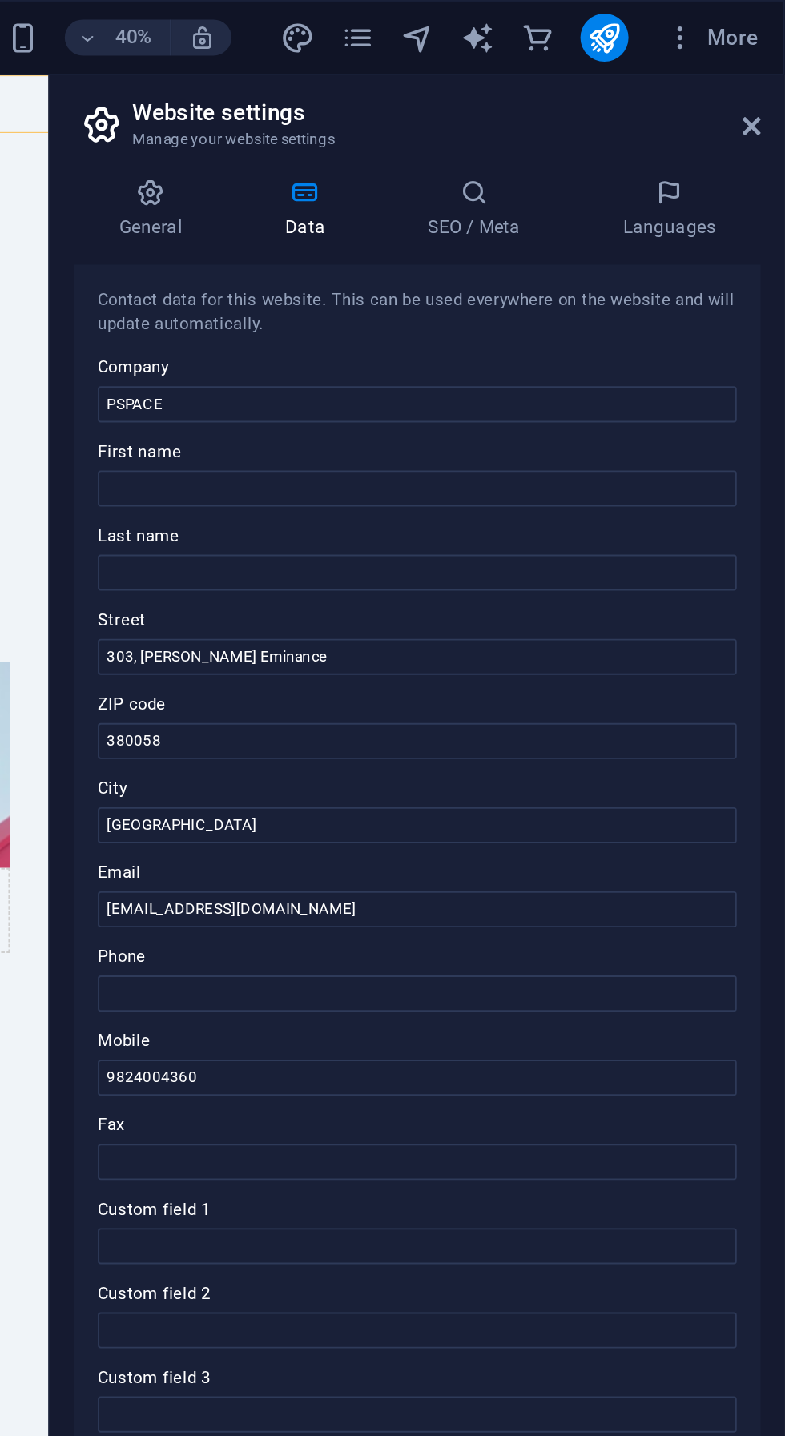
click at [611, 107] on icon at bounding box center [619, 103] width 98 height 16
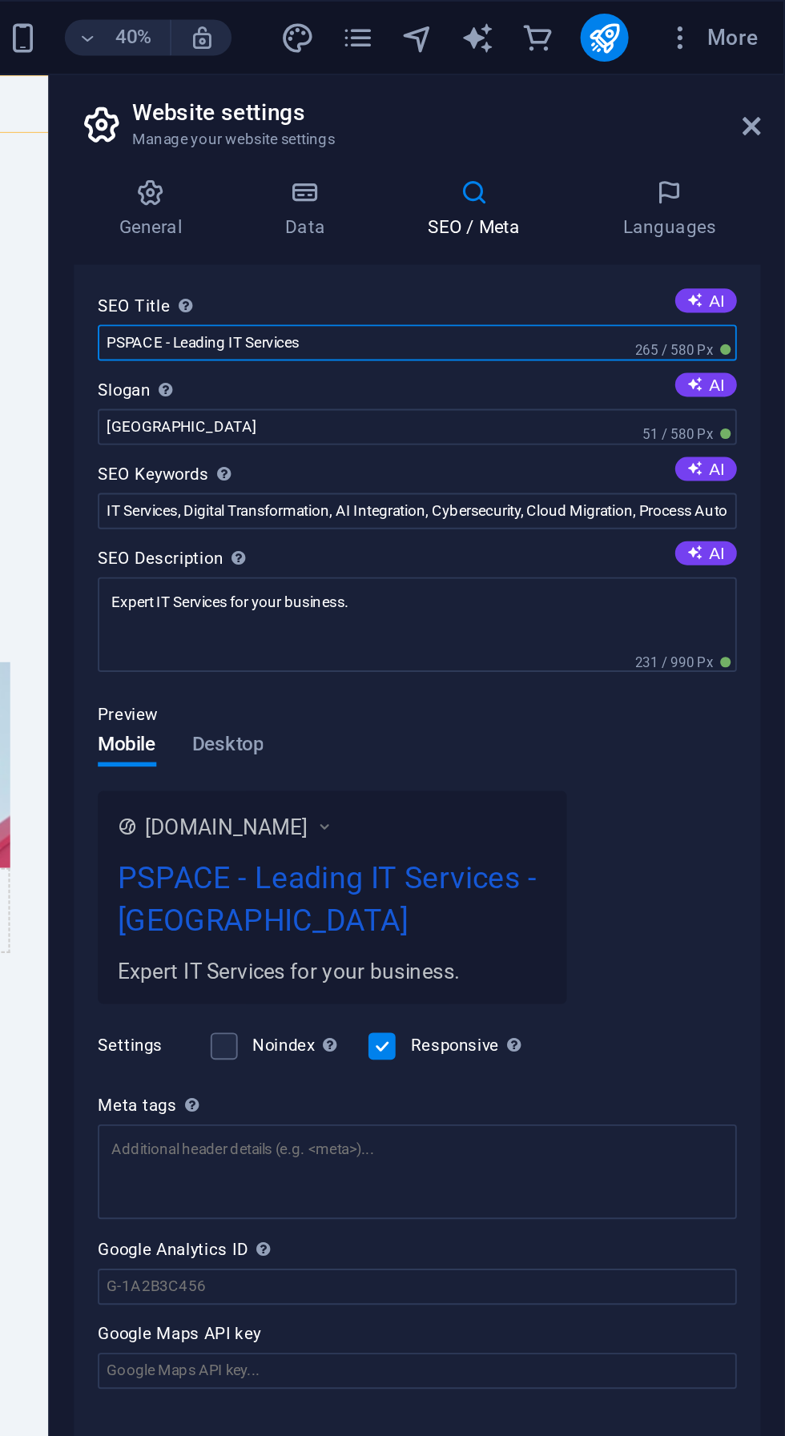
click at [541, 186] on input "PSPACE - Leading IT Services" at bounding box center [589, 182] width 340 height 19
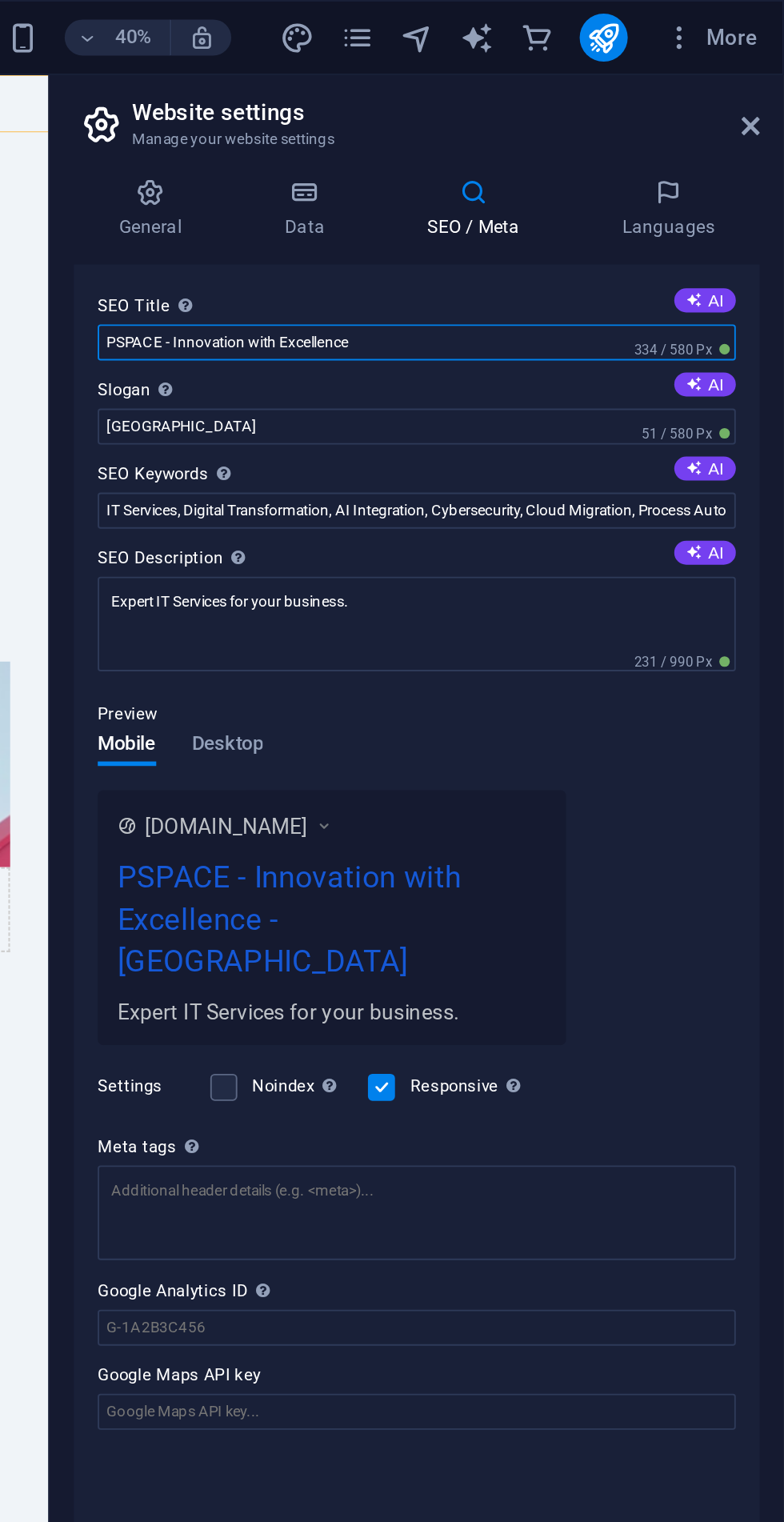
type input "PSPACE - Innovation with Excellence"
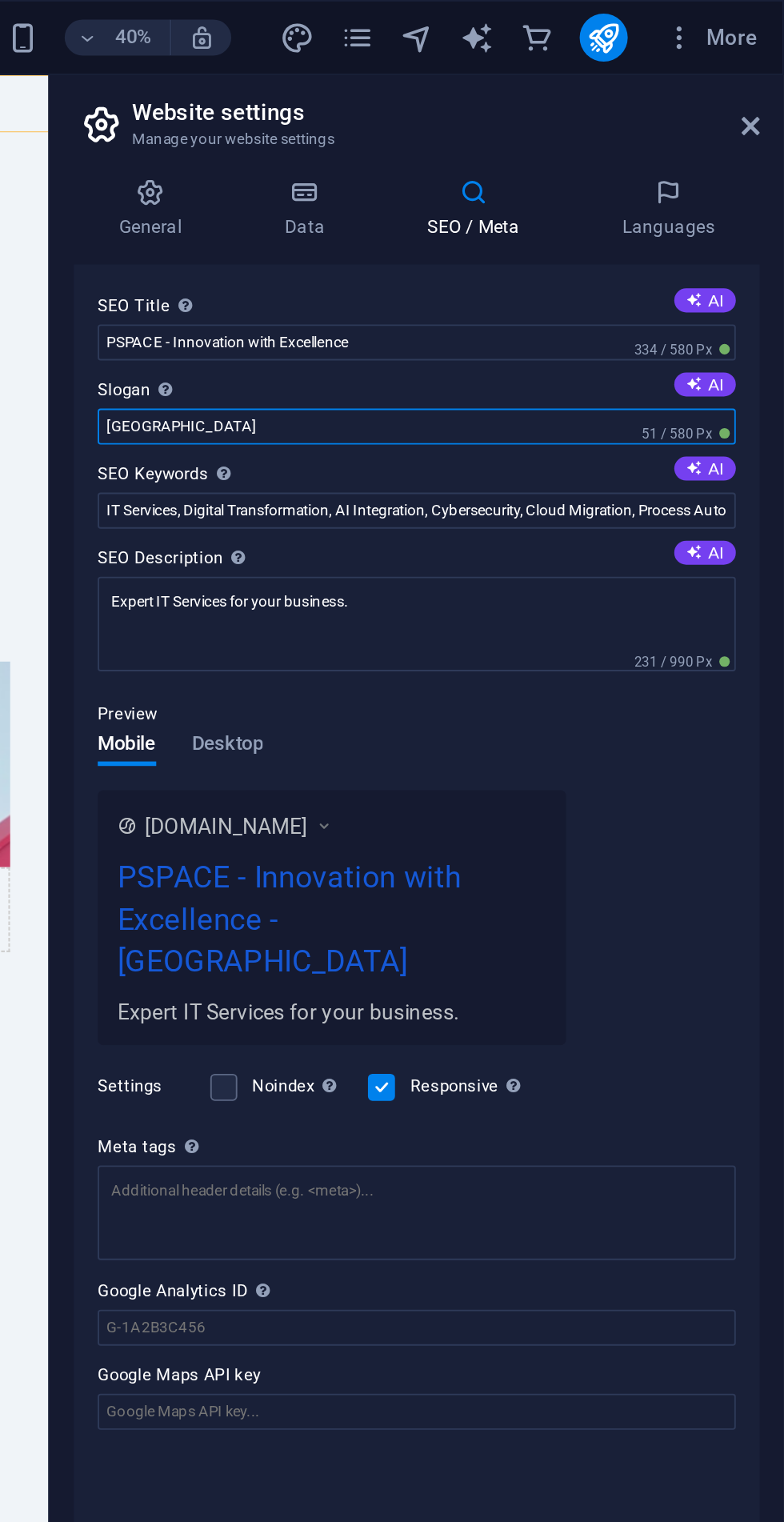
click at [463, 229] on input "Berlin" at bounding box center [588, 227] width 340 height 19
type input "B"
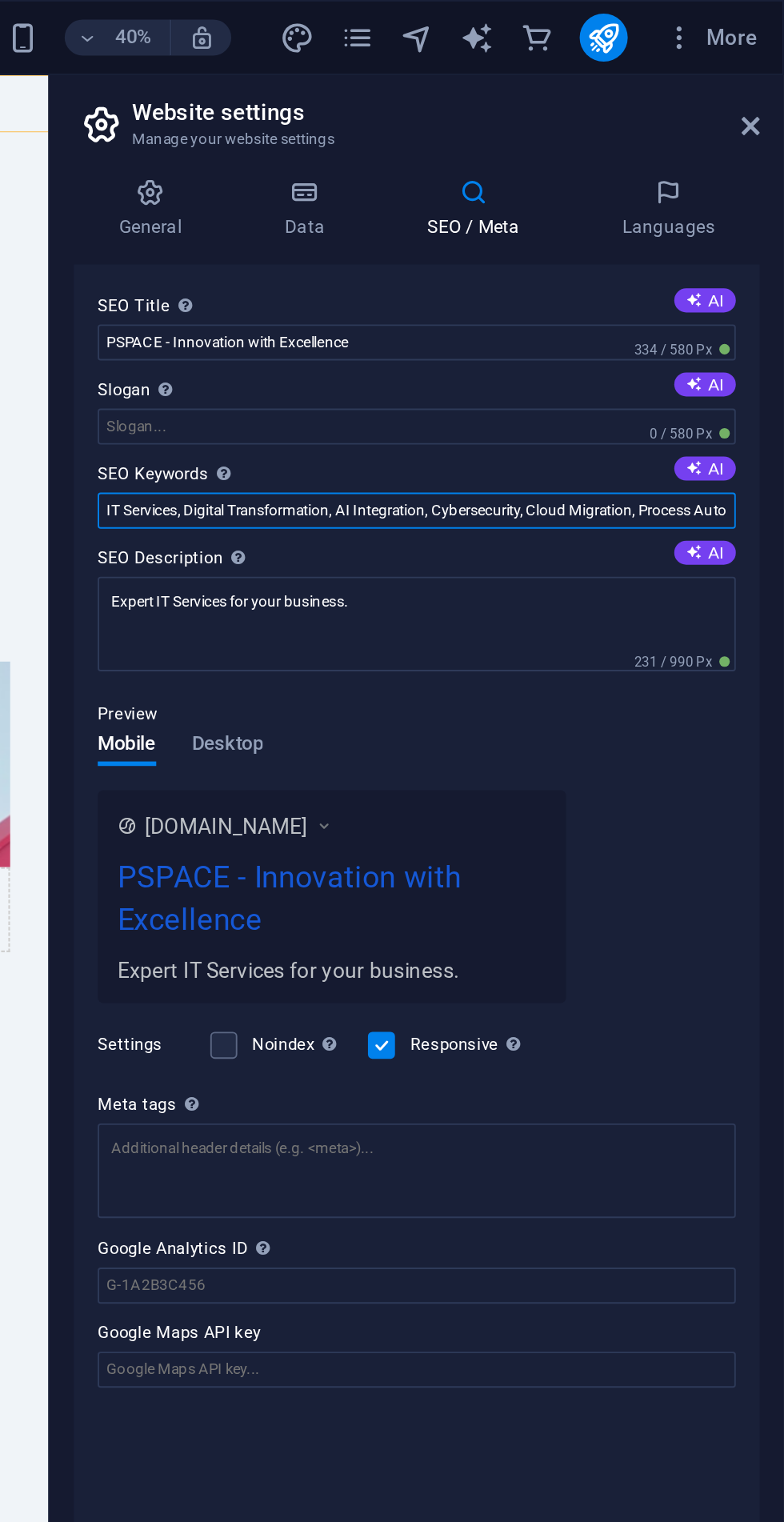
click at [691, 271] on input "IT Services, Digital Transformation, AI Integration, Cybersecurity, Cloud Migra…" at bounding box center [588, 272] width 340 height 19
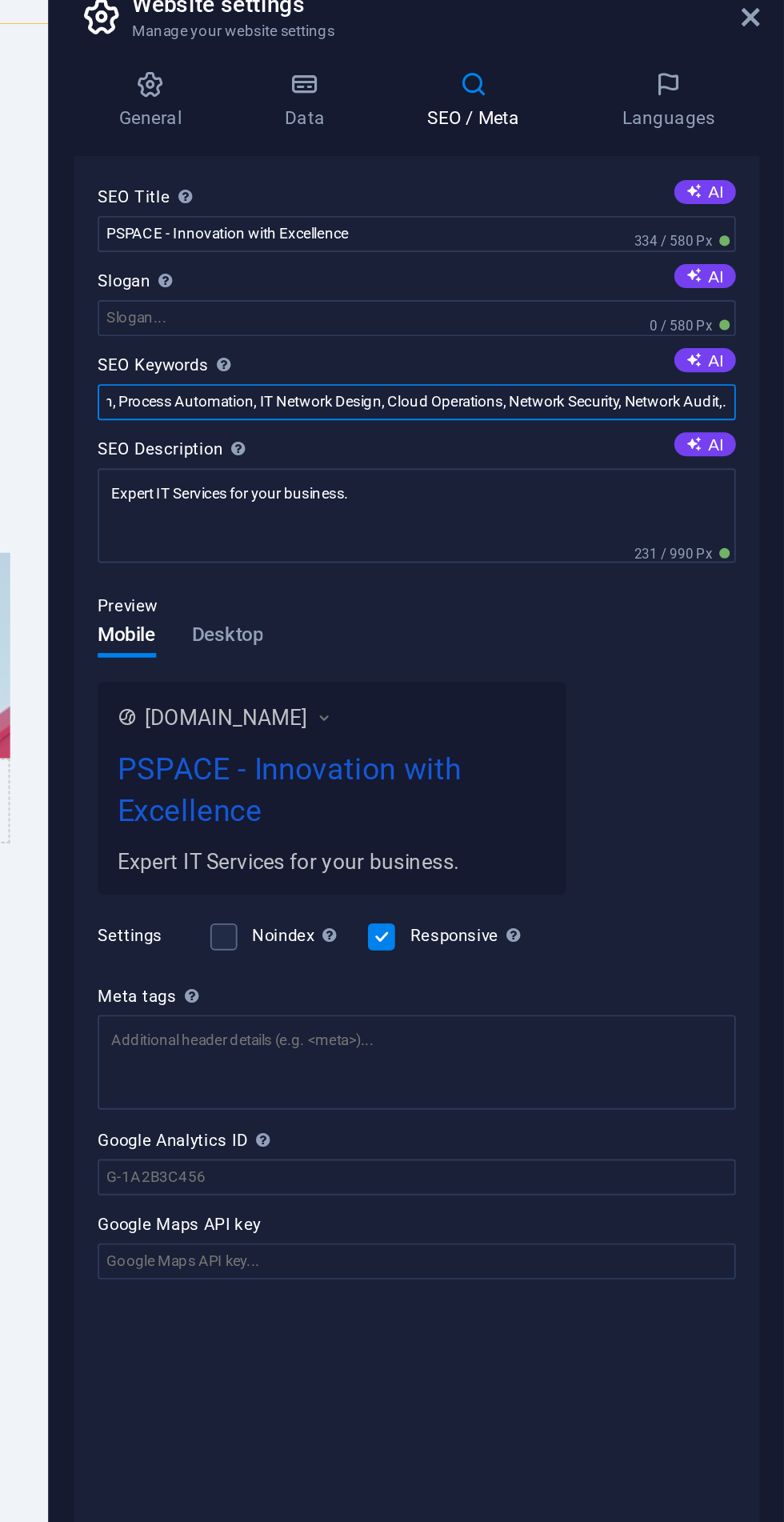
type input "IT Services, Digital Transformation, AI Integration, Cybersecurity, Cloud Migra…"
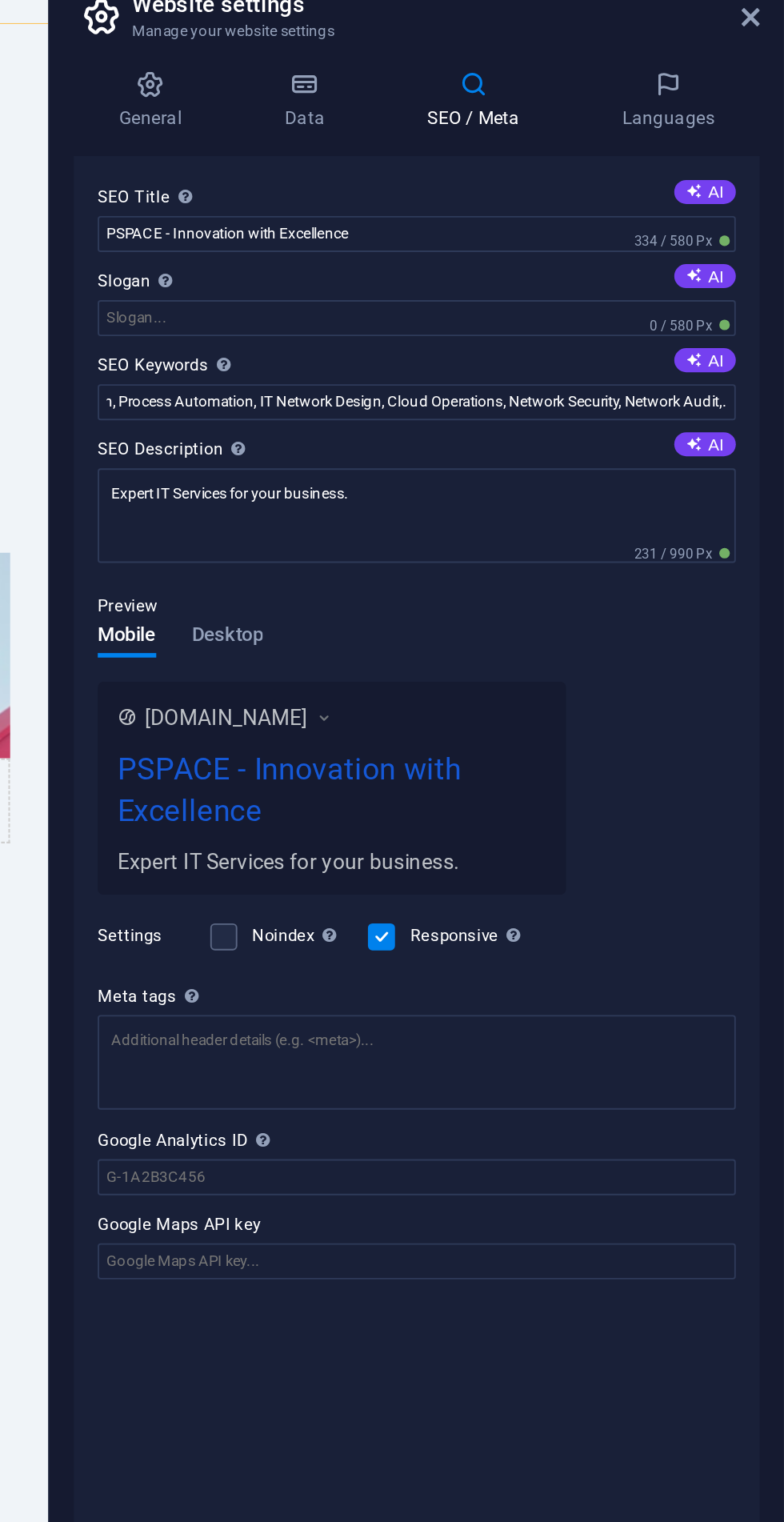
click at [482, 397] on span "Desktop" at bounding box center [487, 398] width 38 height 22
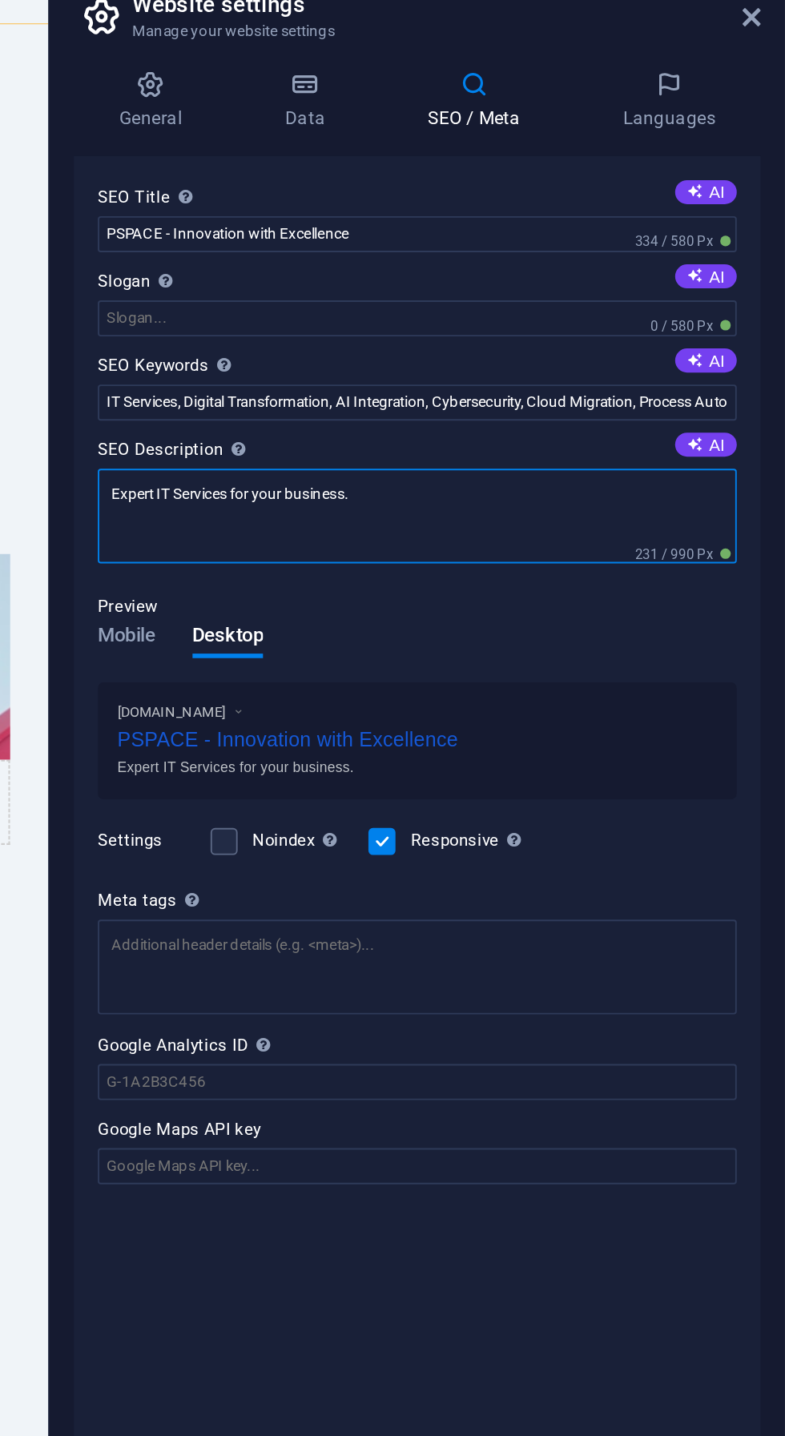
click at [639, 324] on textarea "Expert IT Services for your business." at bounding box center [589, 333] width 340 height 50
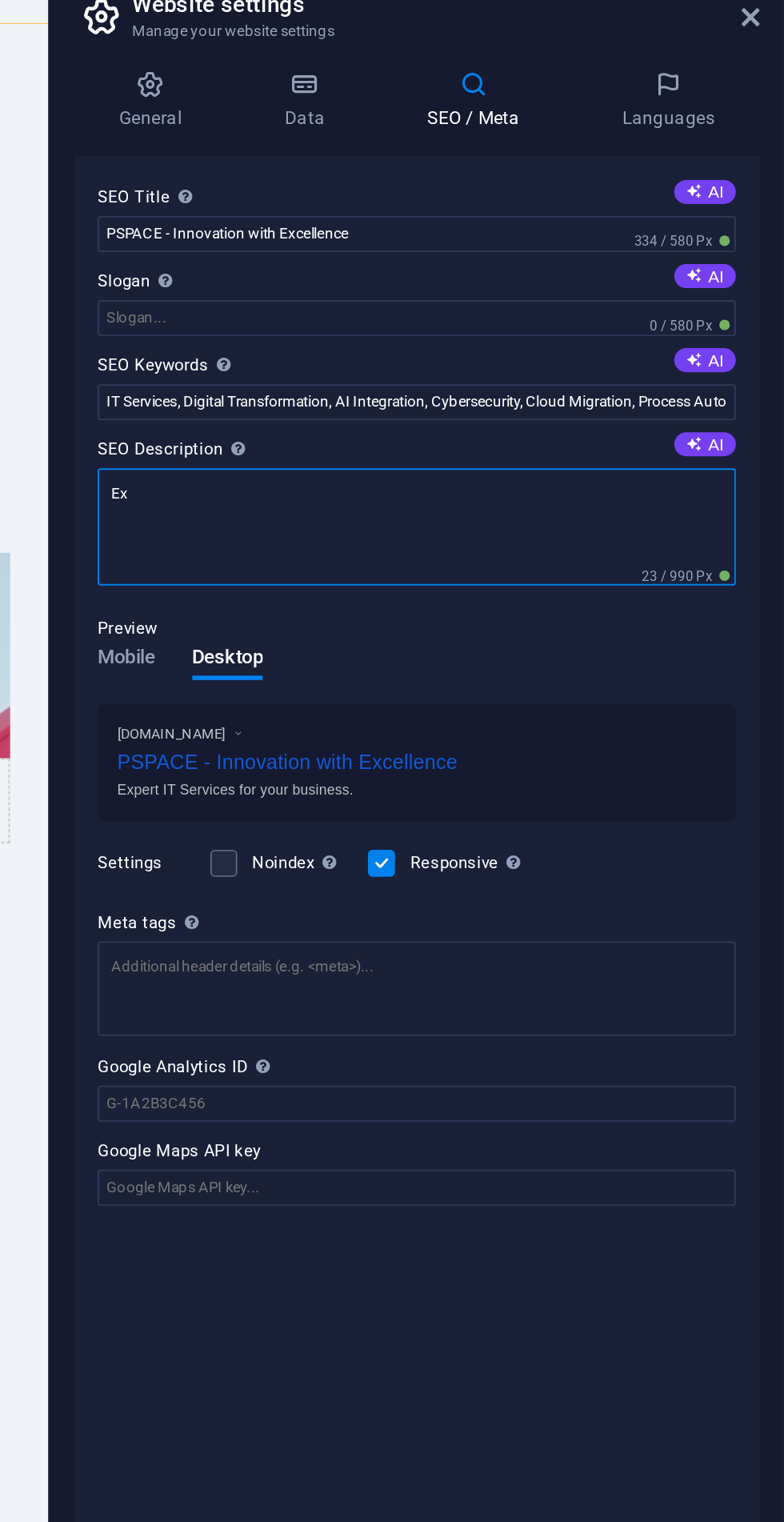
type textarea "E"
type textarea "D"
type textarea "e"
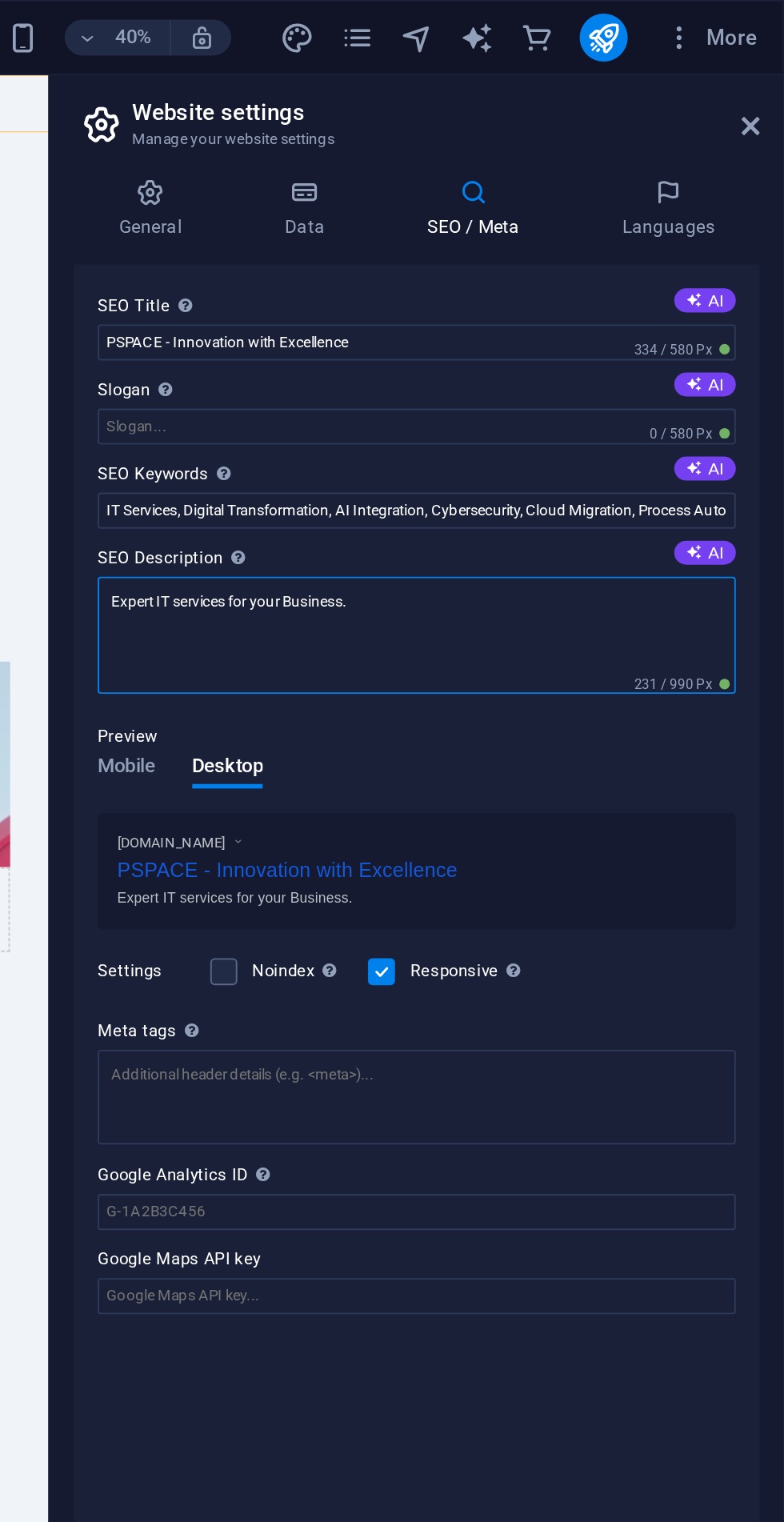
type textarea "Expert IT services for your Business."
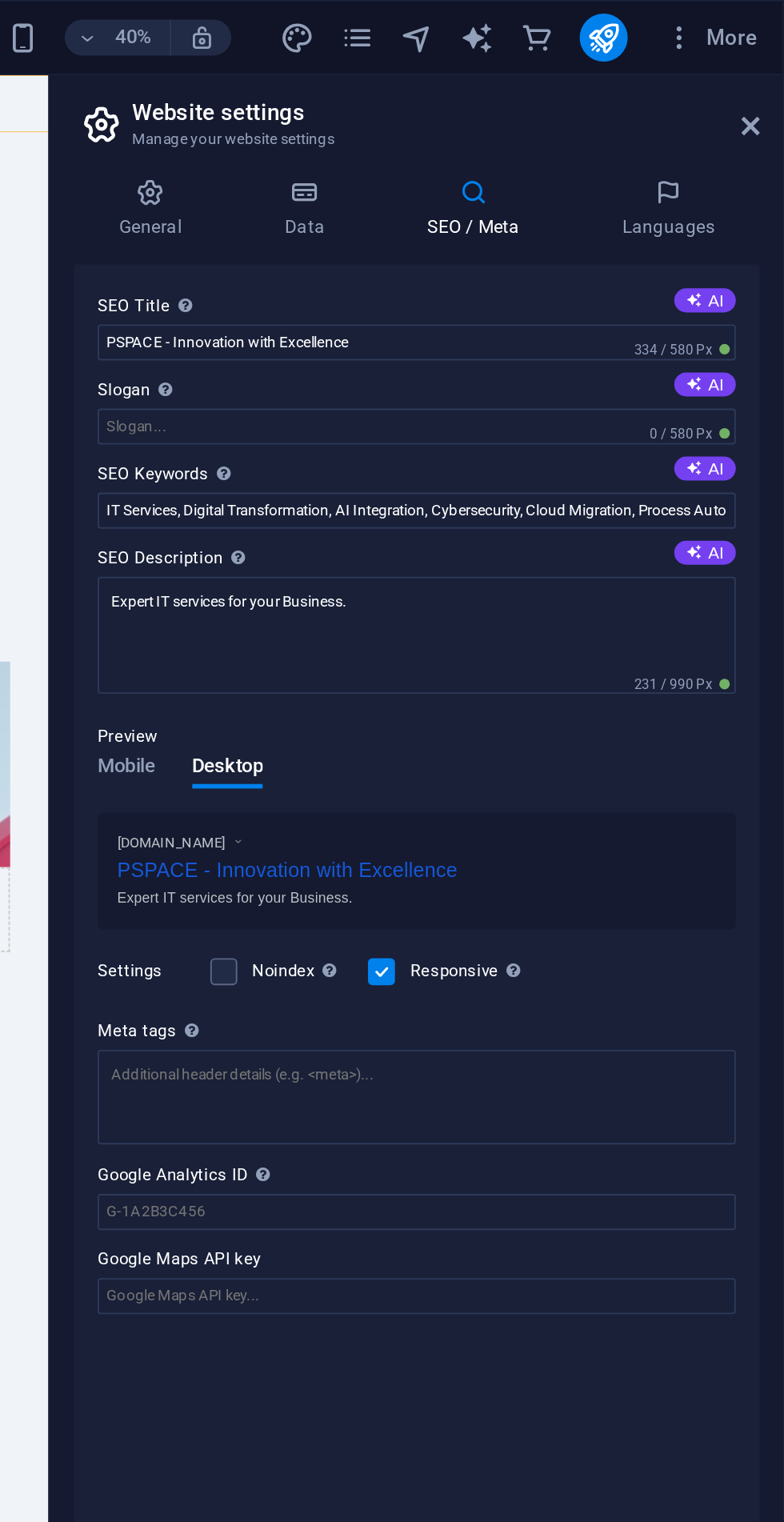
click at [737, 111] on h4 "Languages" at bounding box center [722, 112] width 98 height 34
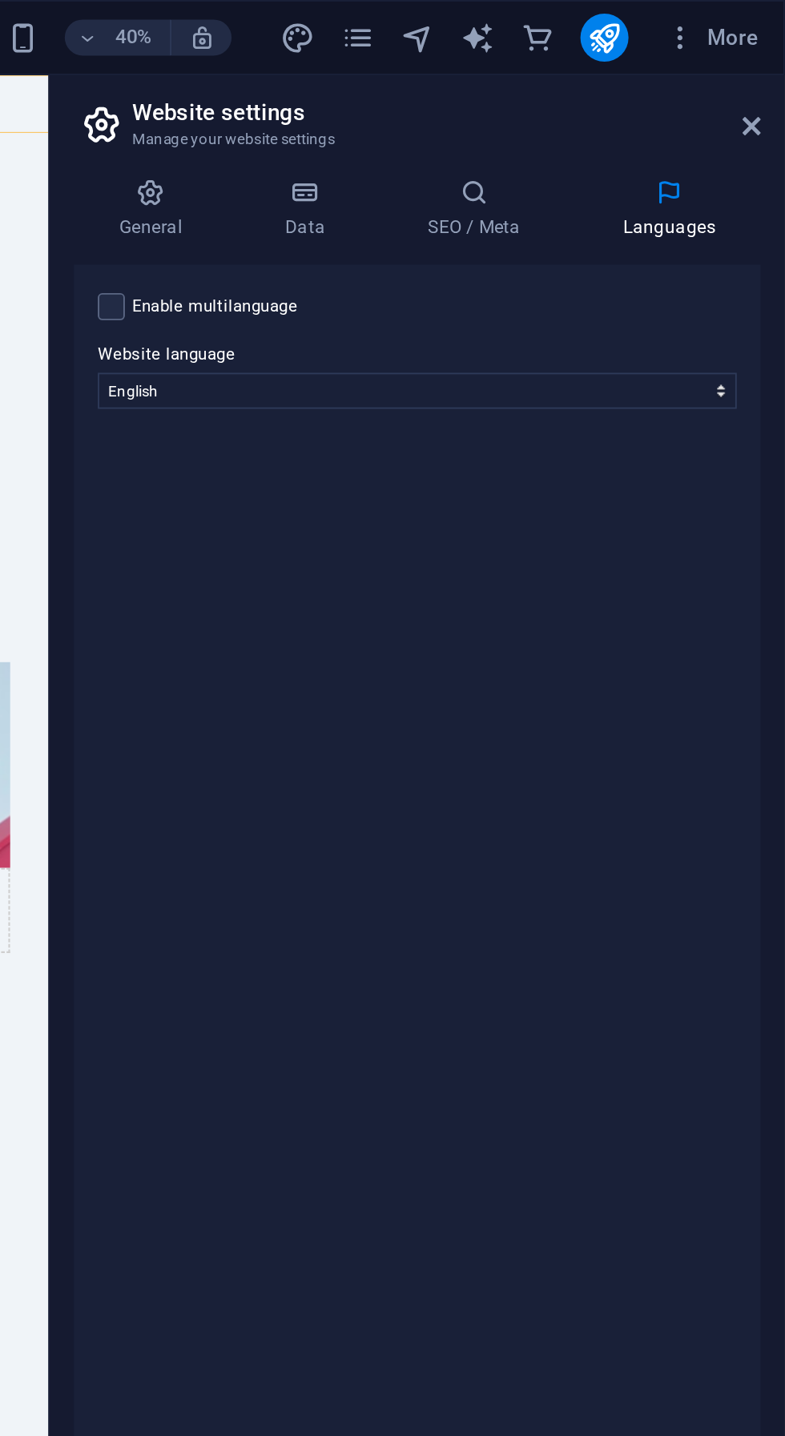
click at [624, 114] on h4 "SEO / Meta" at bounding box center [622, 112] width 104 height 34
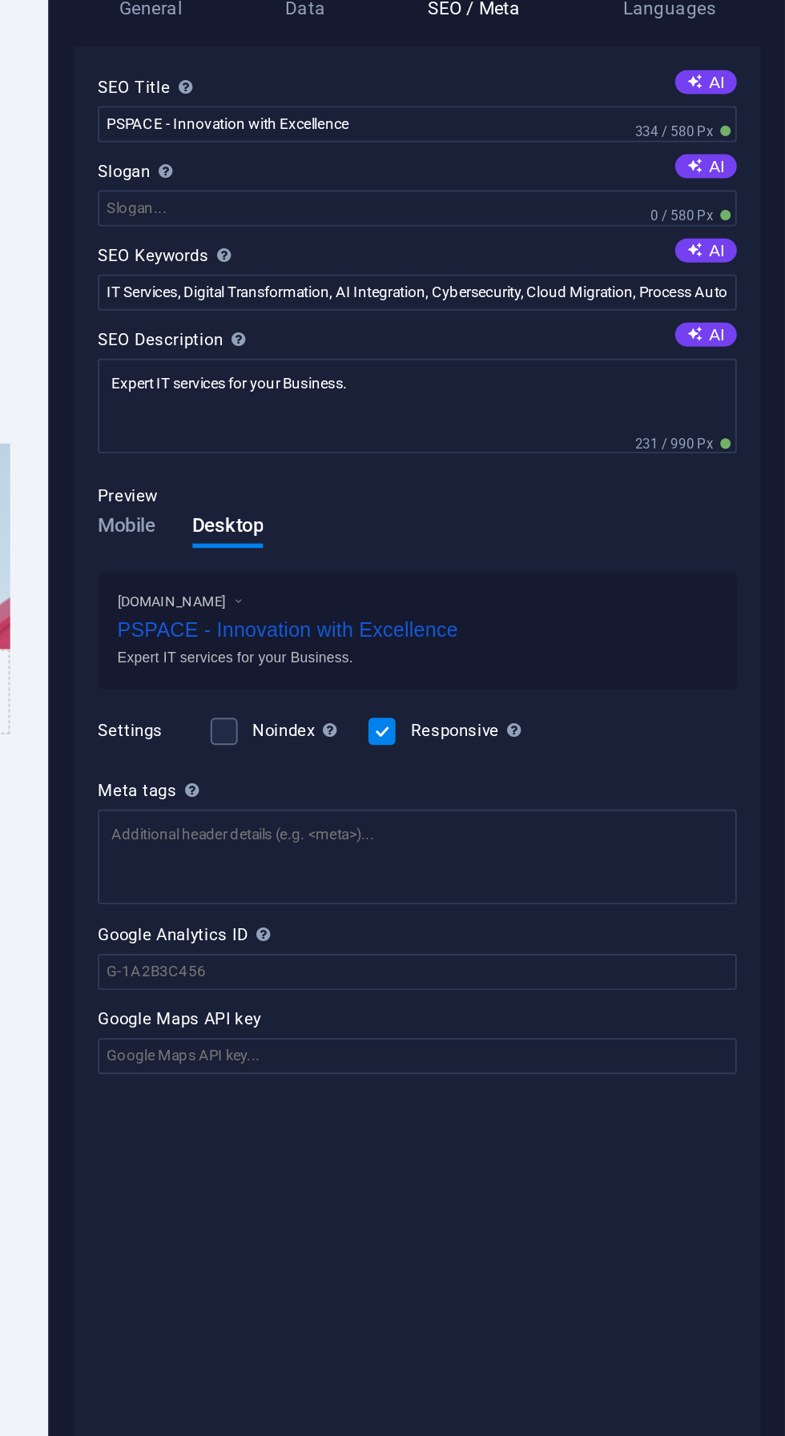
click at [425, 398] on span "Mobile" at bounding box center [434, 398] width 31 height 22
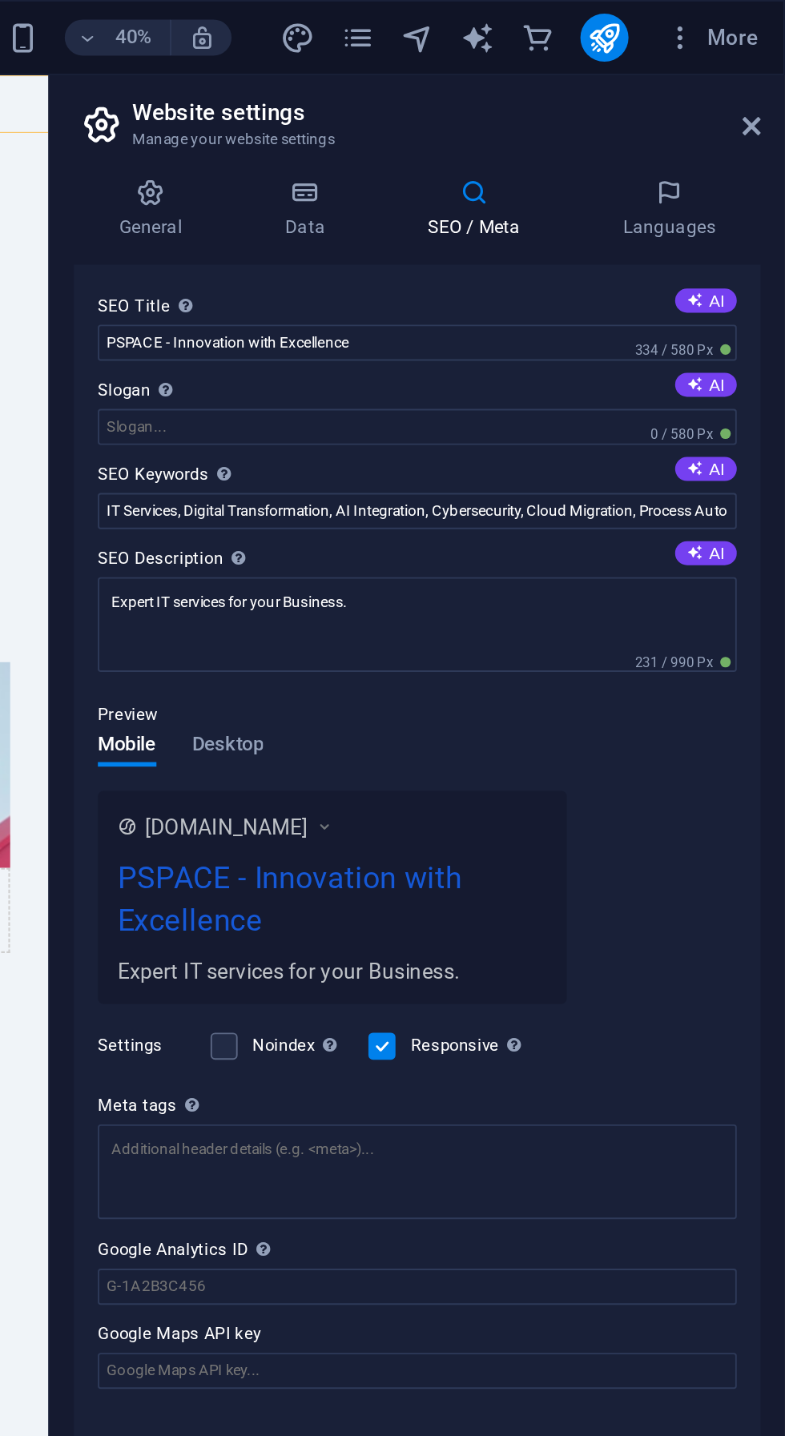
click at [527, 109] on icon at bounding box center [529, 103] width 70 height 16
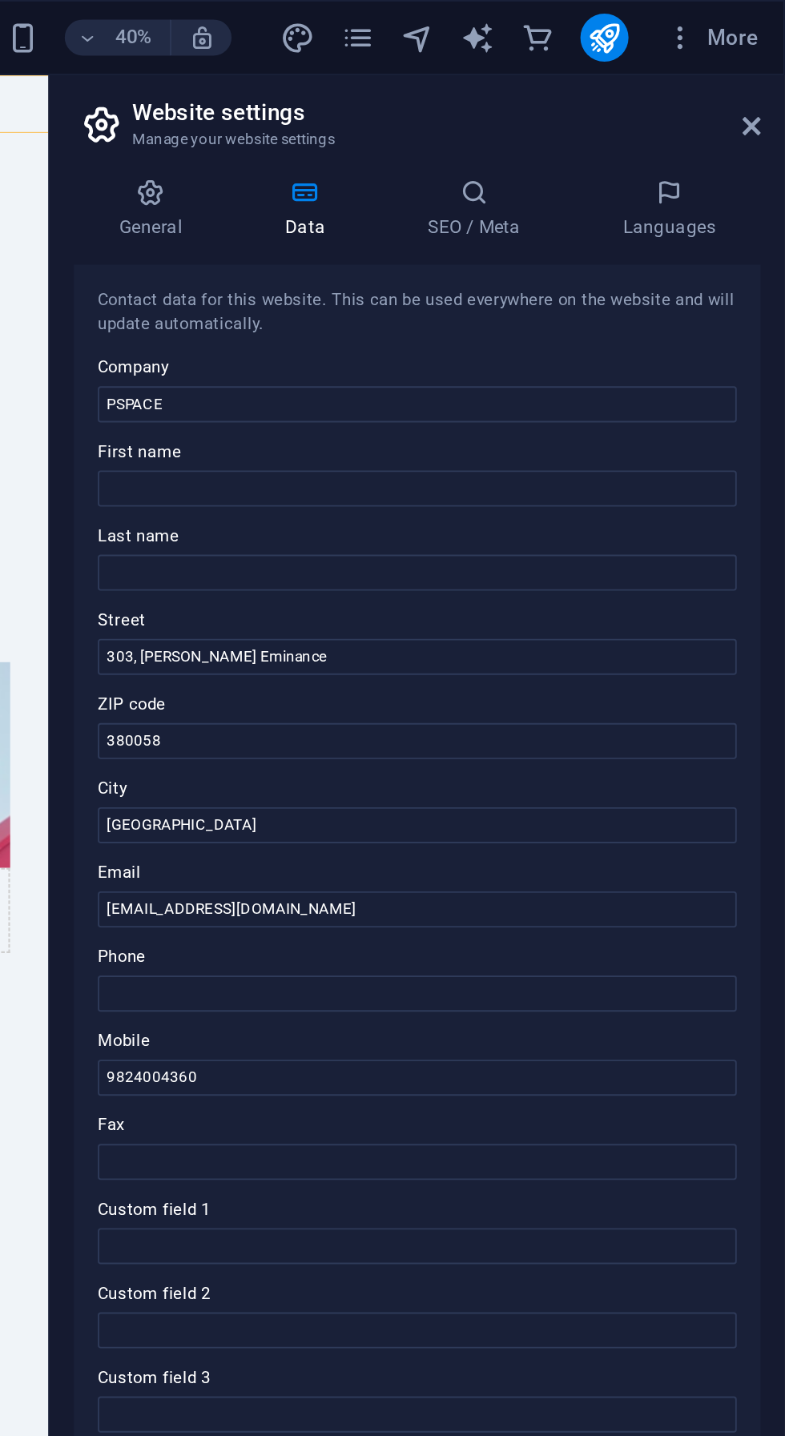
click at [436, 111] on h4 "General" at bounding box center [450, 112] width 88 height 34
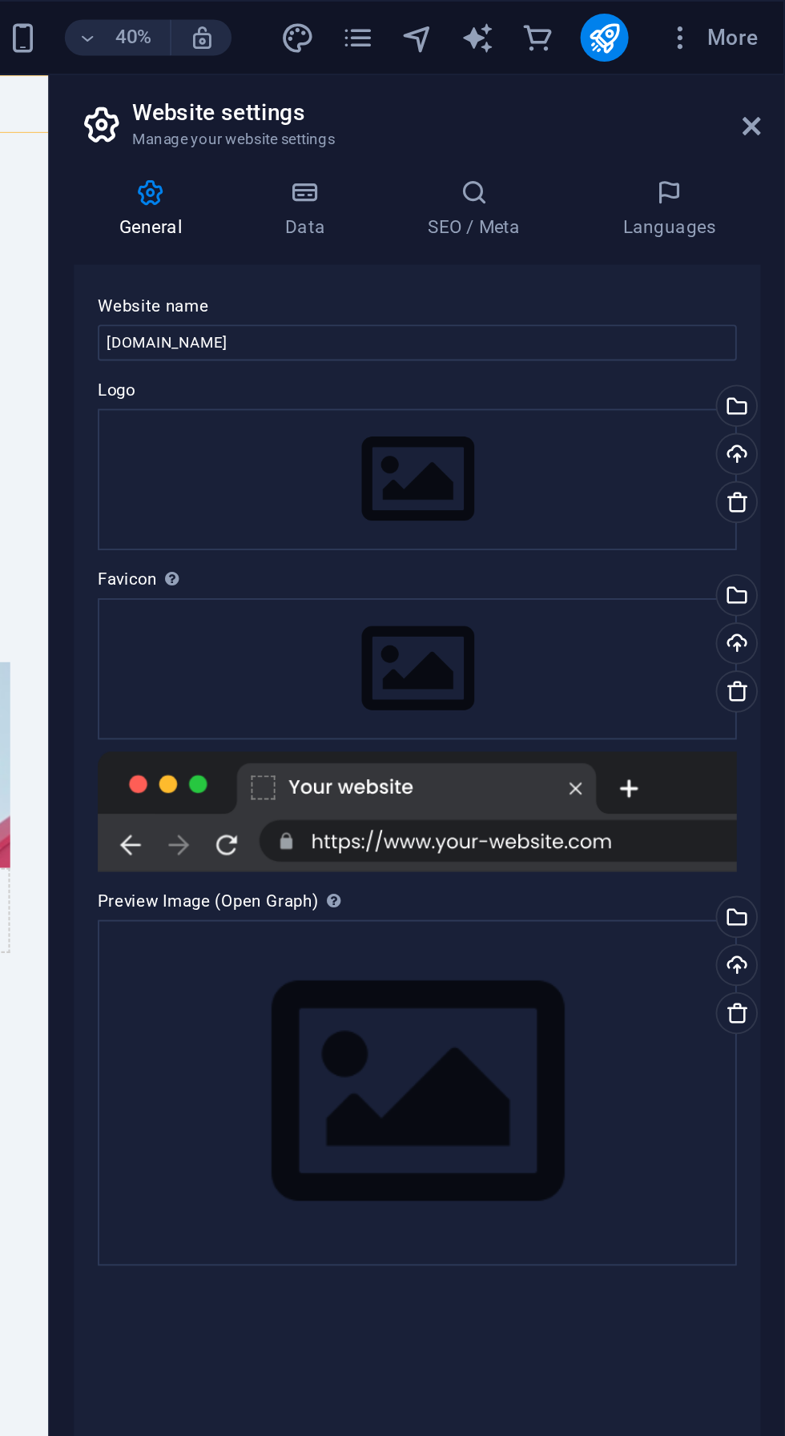
click at [756, 25] on span "More" at bounding box center [746, 20] width 50 height 16
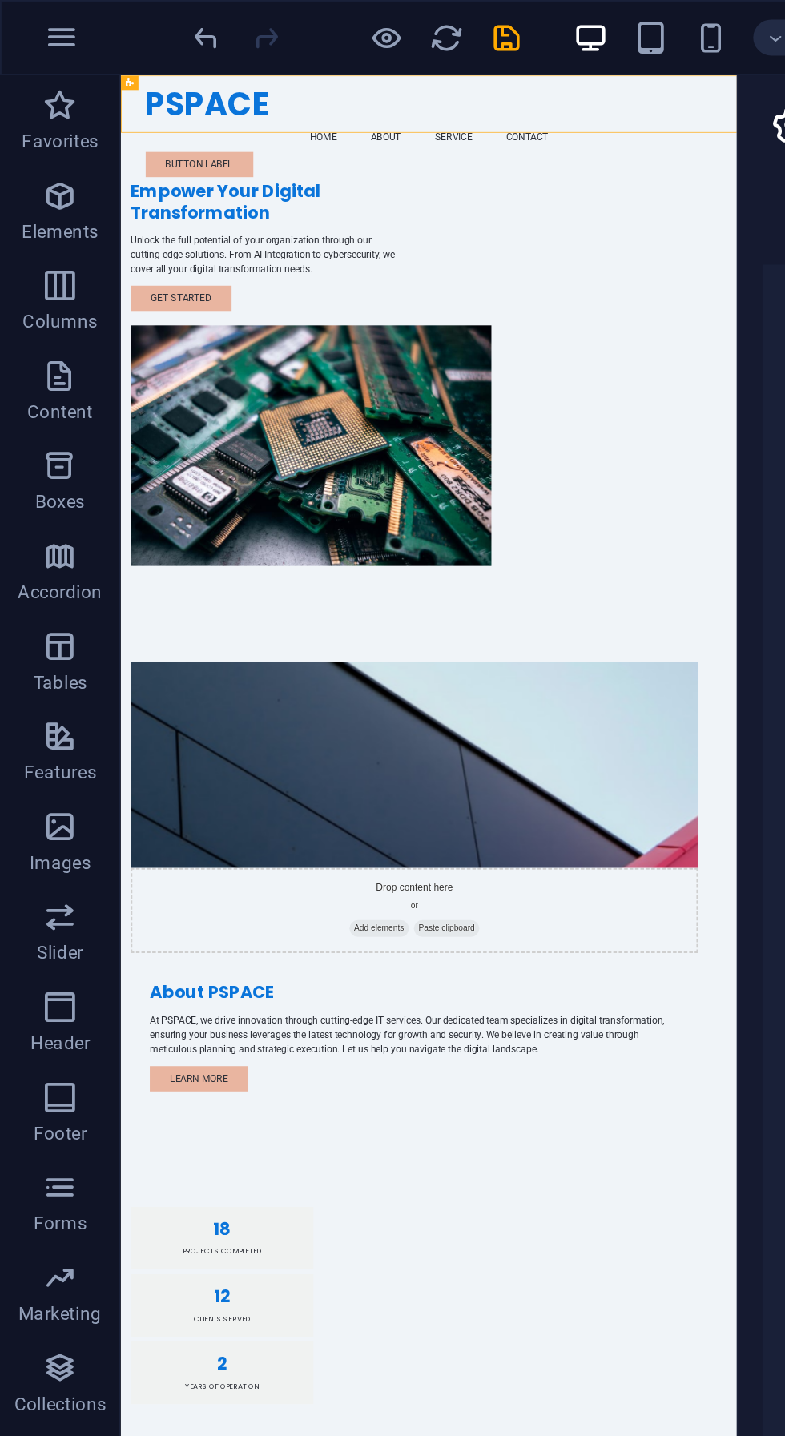
click at [347, 24] on div at bounding box center [392, 718] width 785 height 1436
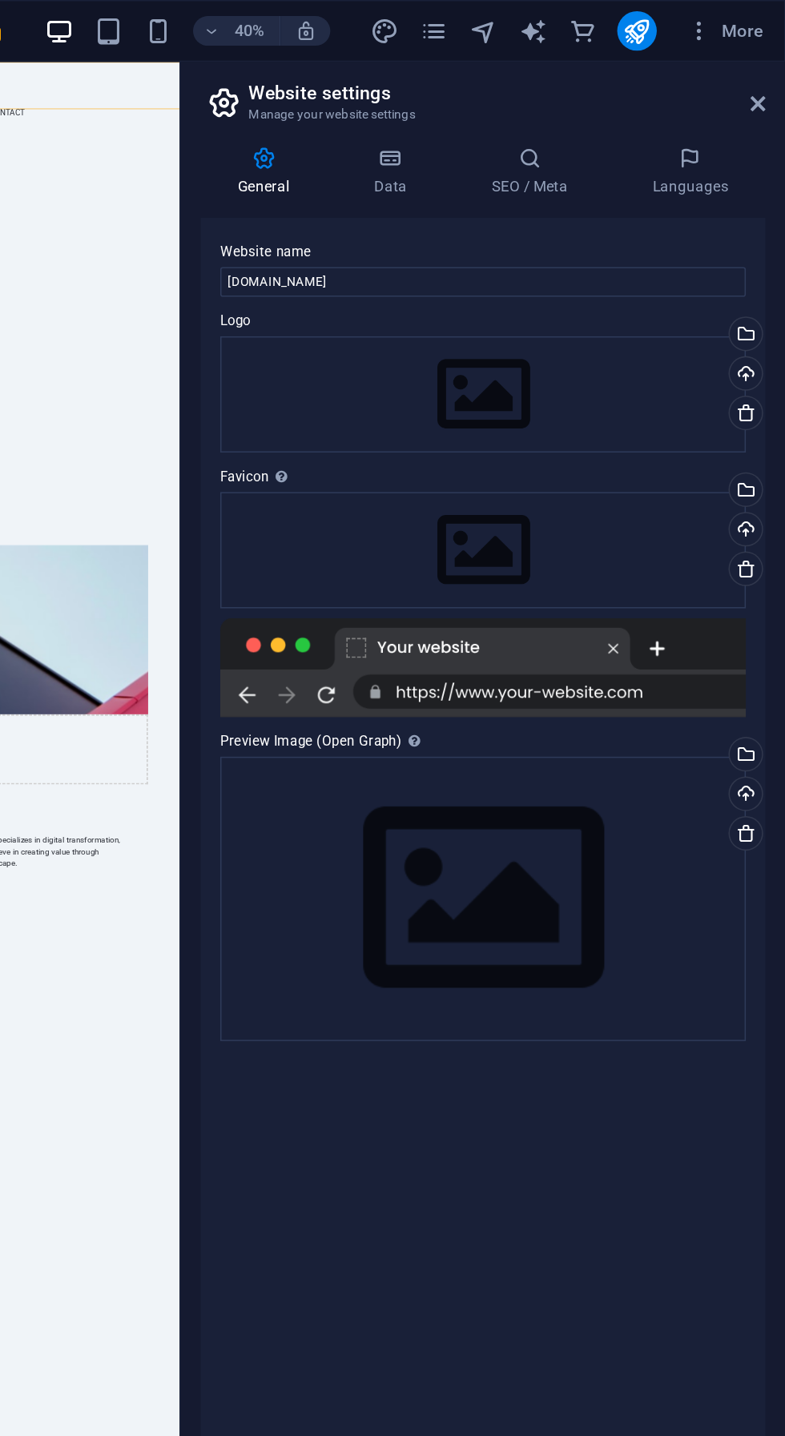
click at [766, 66] on icon at bounding box center [767, 67] width 10 height 13
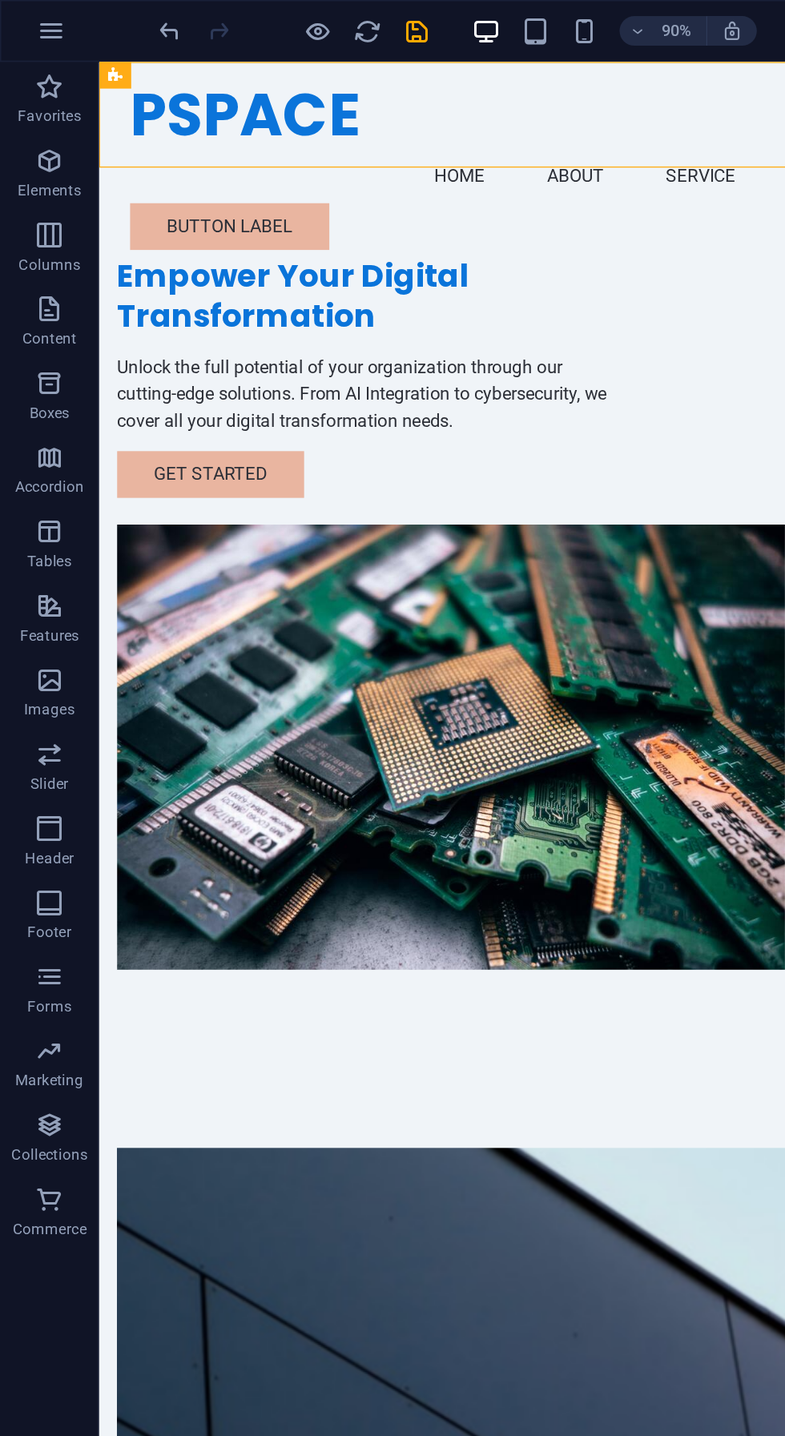
click at [347, 23] on icon "button" at bounding box center [346, 20] width 18 height 18
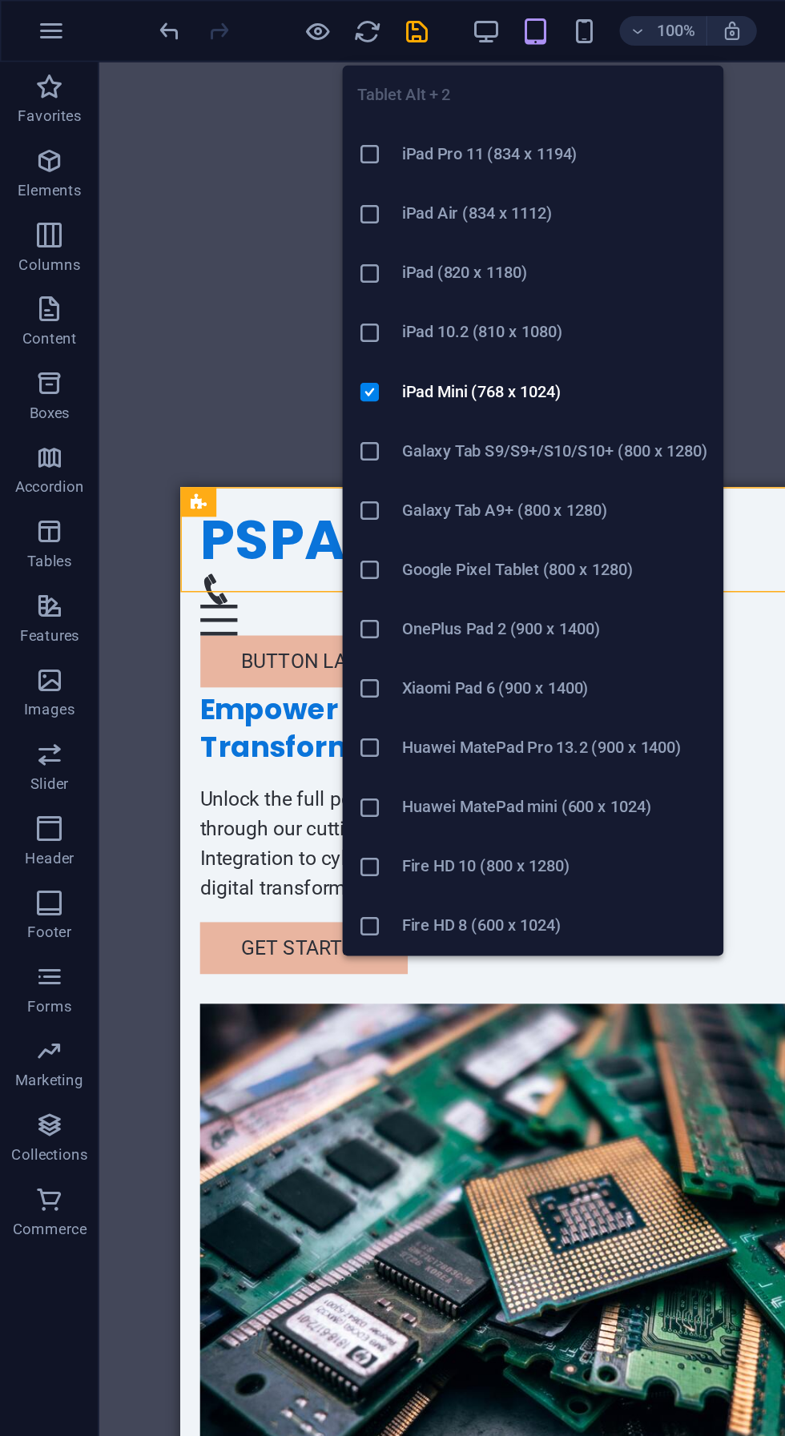
click at [380, 26] on icon "button" at bounding box center [378, 20] width 18 height 18
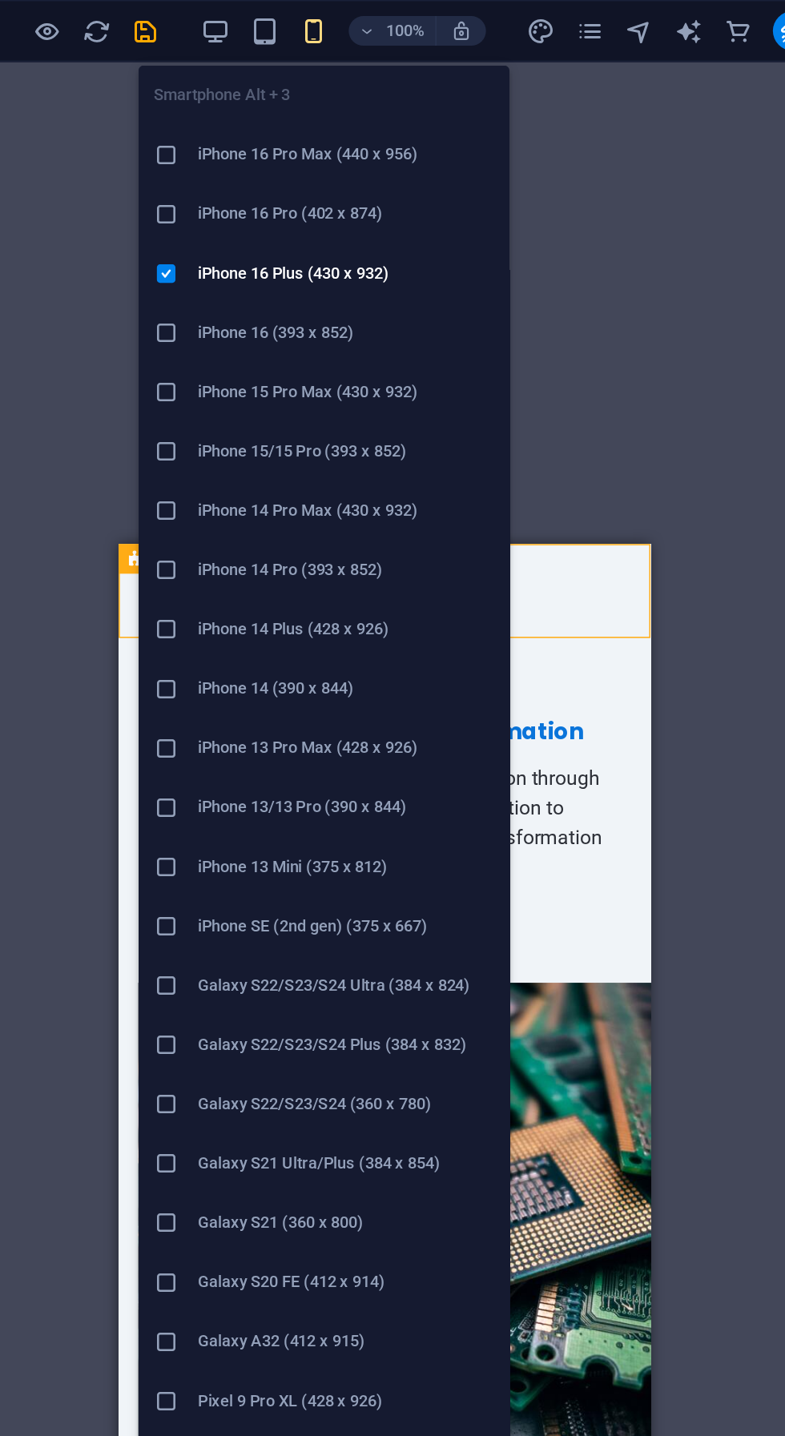
click at [616, 306] on div "H2 2 columns Container Spacer Text Container Image Container Container Image wi…" at bounding box center [424, 725] width 721 height 1370
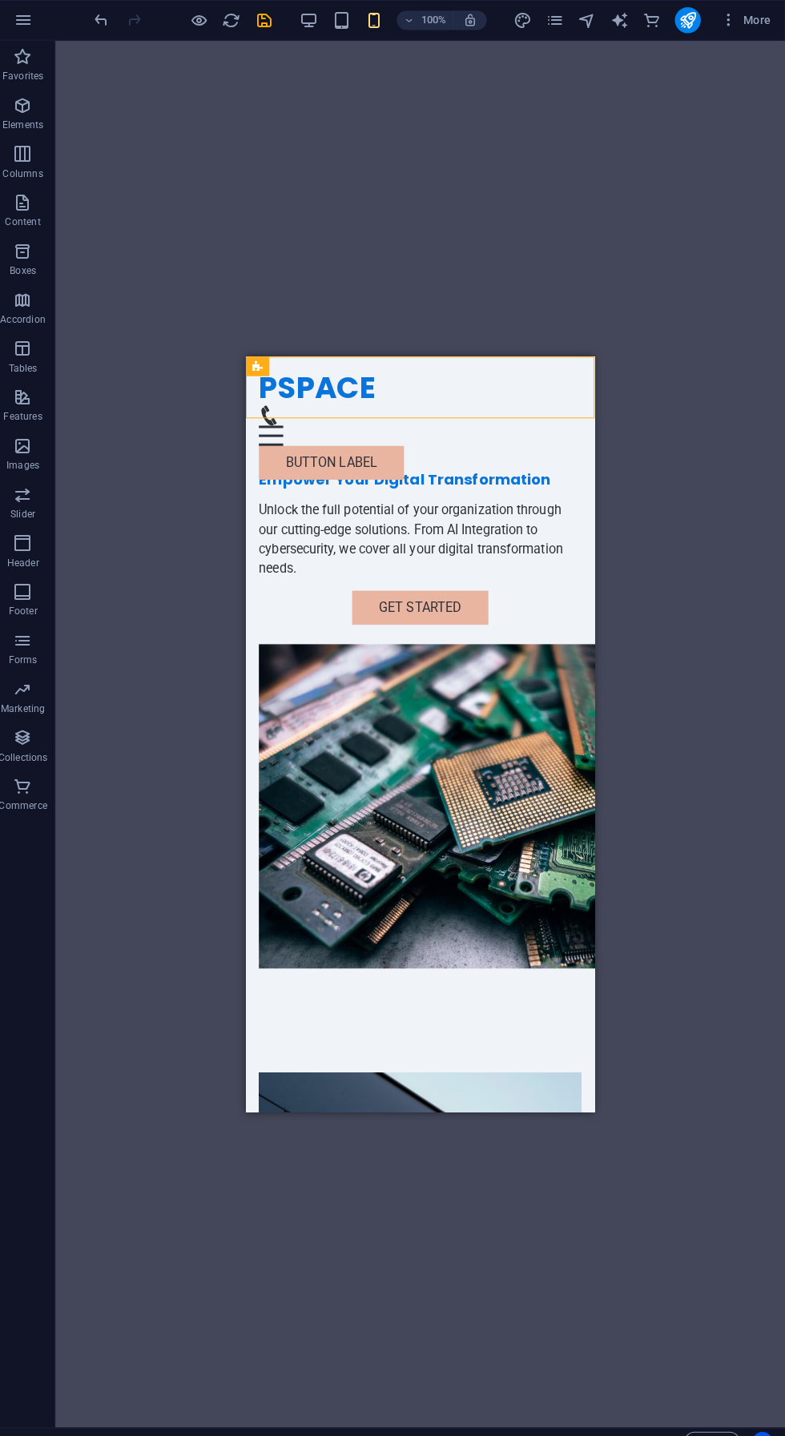
click at [750, 25] on span "More" at bounding box center [746, 20] width 50 height 16
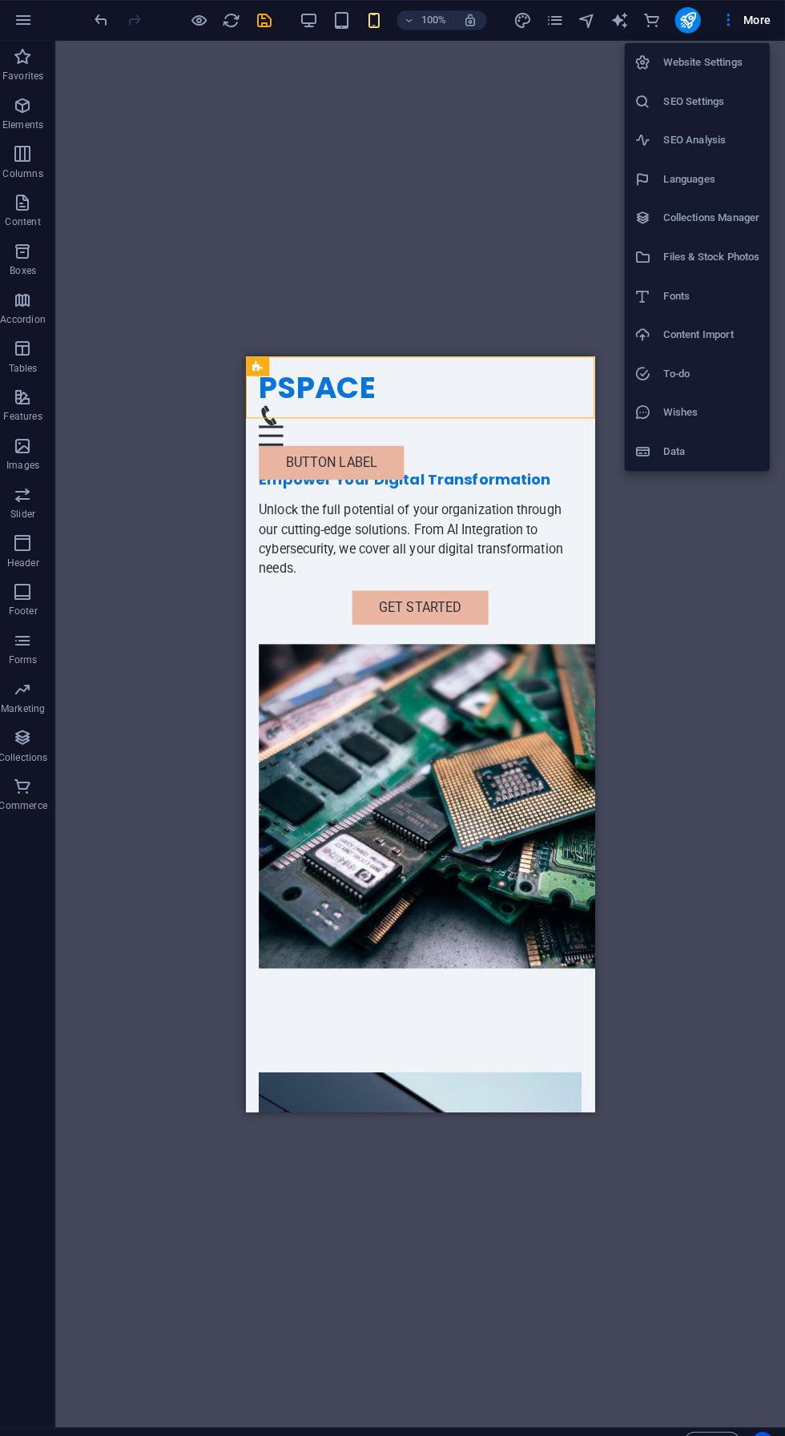
click at [718, 61] on h6 "Website Settings" at bounding box center [712, 61] width 95 height 19
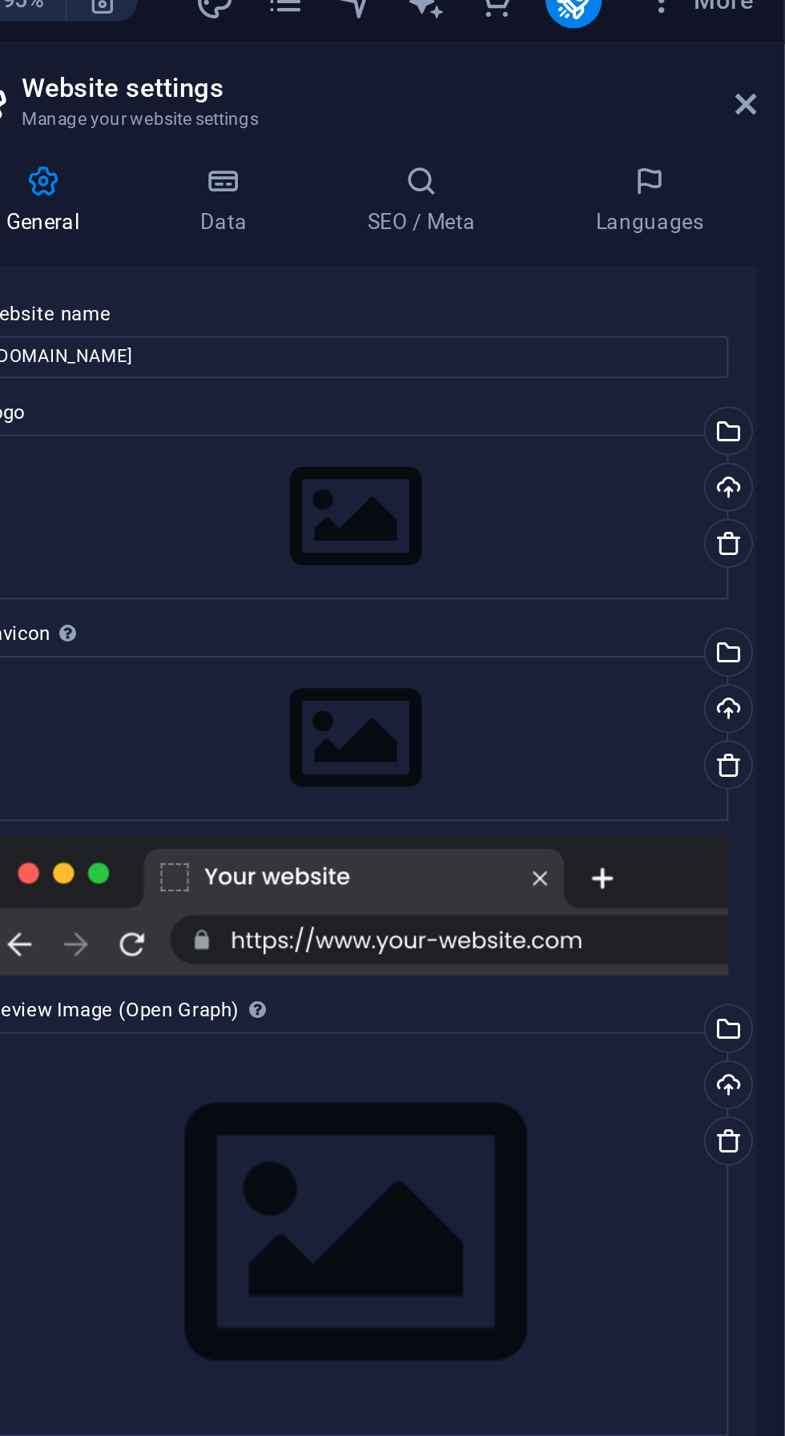
click at [760, 211] on div "Select files from the file manager, stock photos, or upload file(s)" at bounding box center [758, 218] width 24 height 24
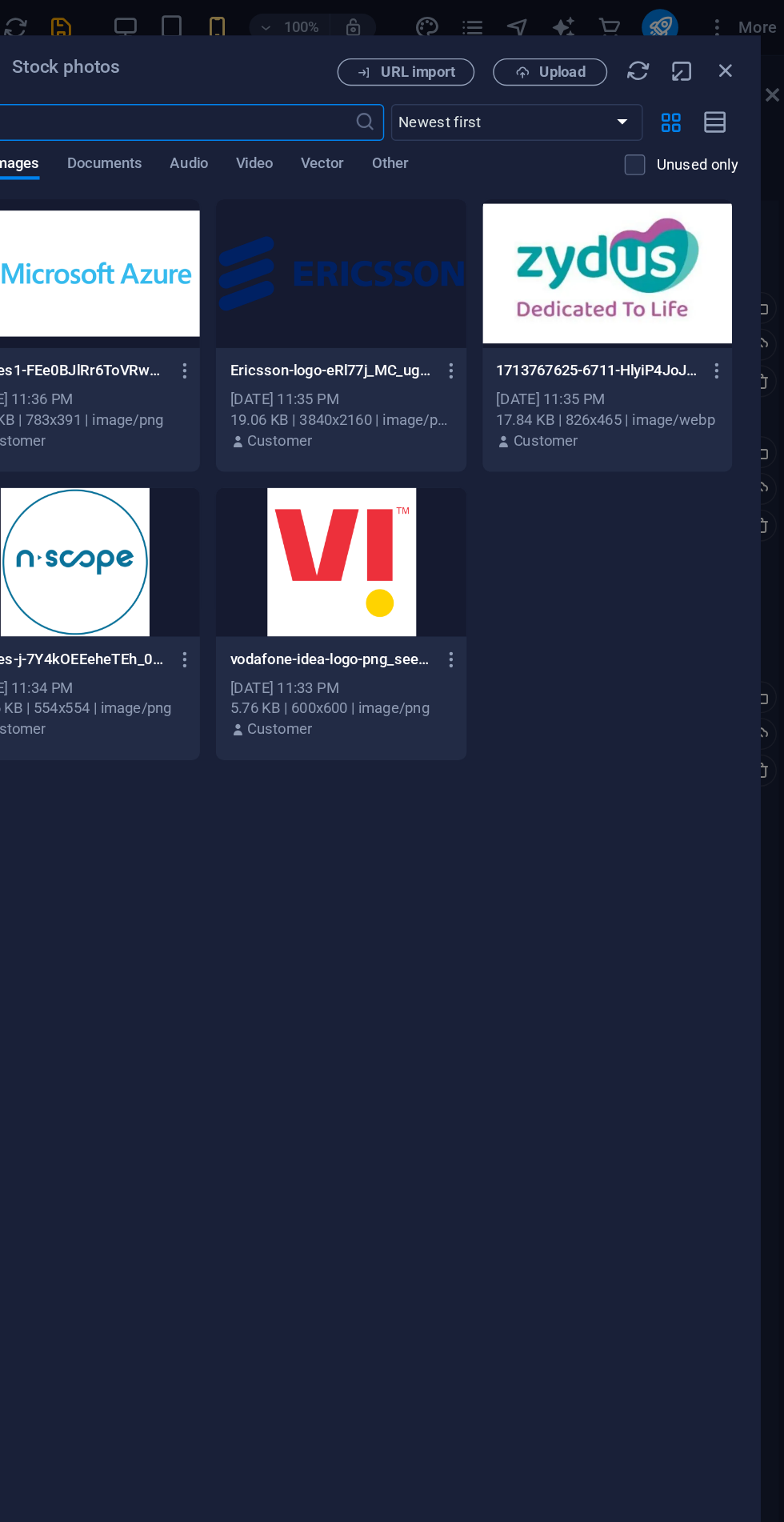
click at [612, 54] on span "Upload" at bounding box center [619, 51] width 33 height 10
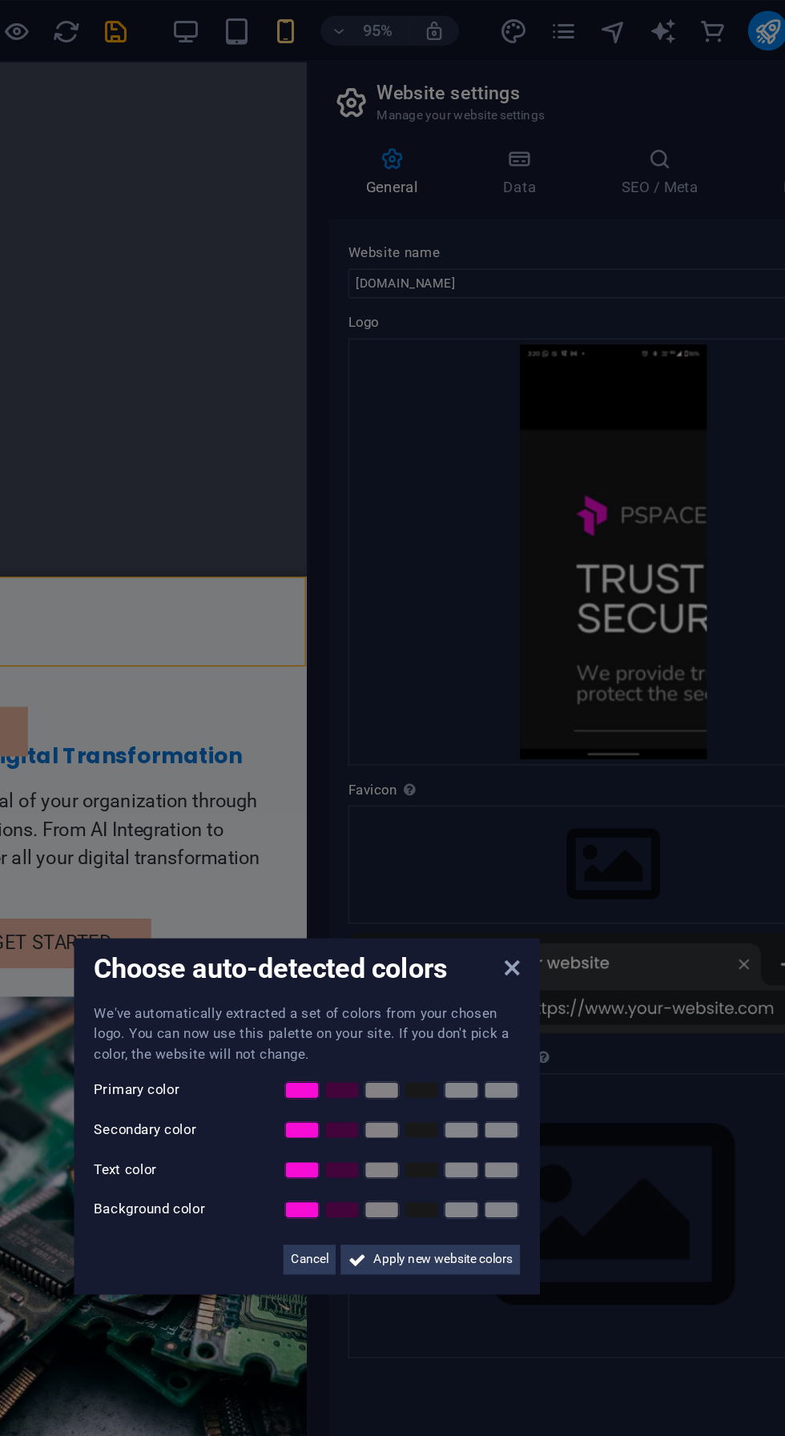
click at [391, 813] on span "Cancel" at bounding box center [394, 810] width 24 height 19
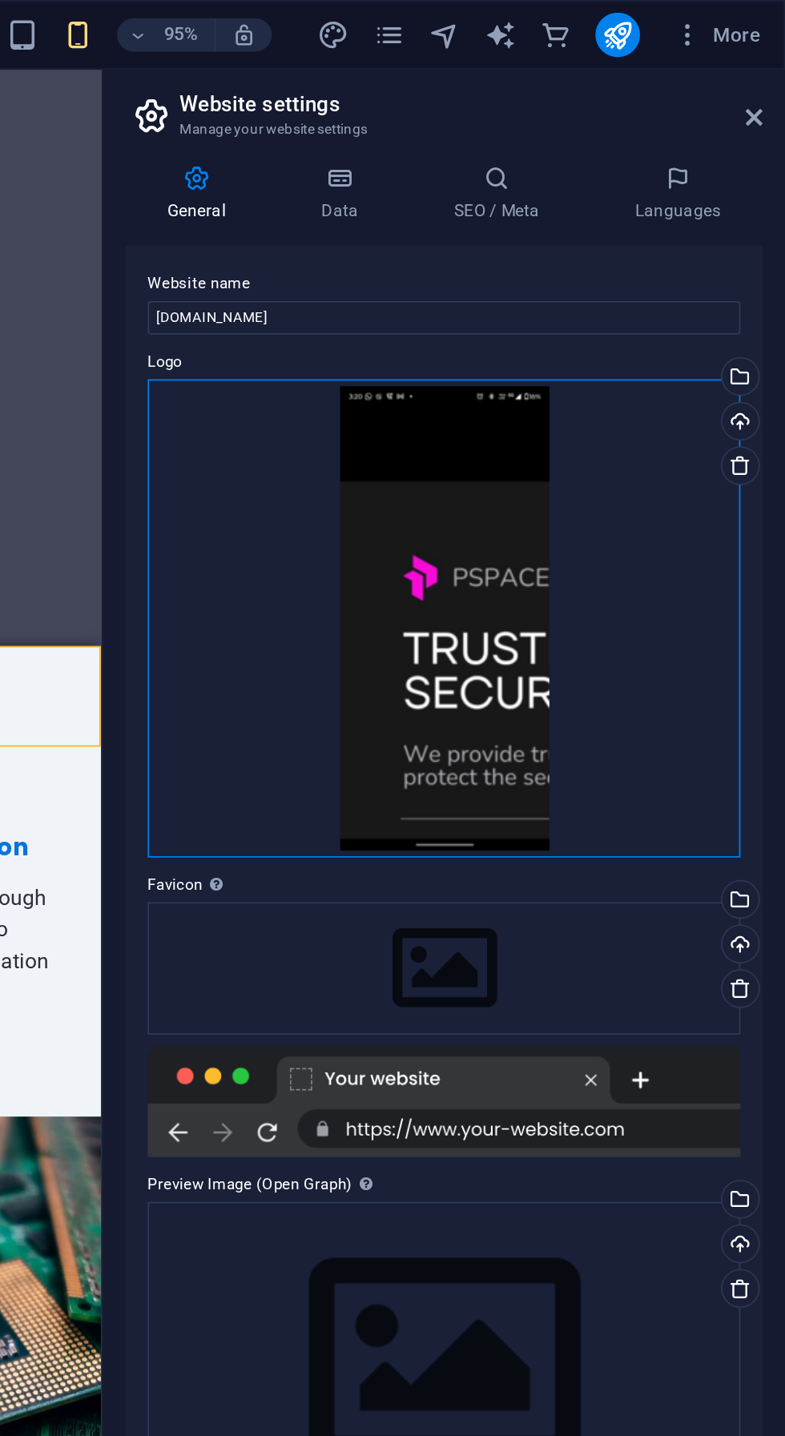
click at [625, 398] on div "Drag files here, click to choose files or select files from Files or our free s…" at bounding box center [589, 356] width 340 height 276
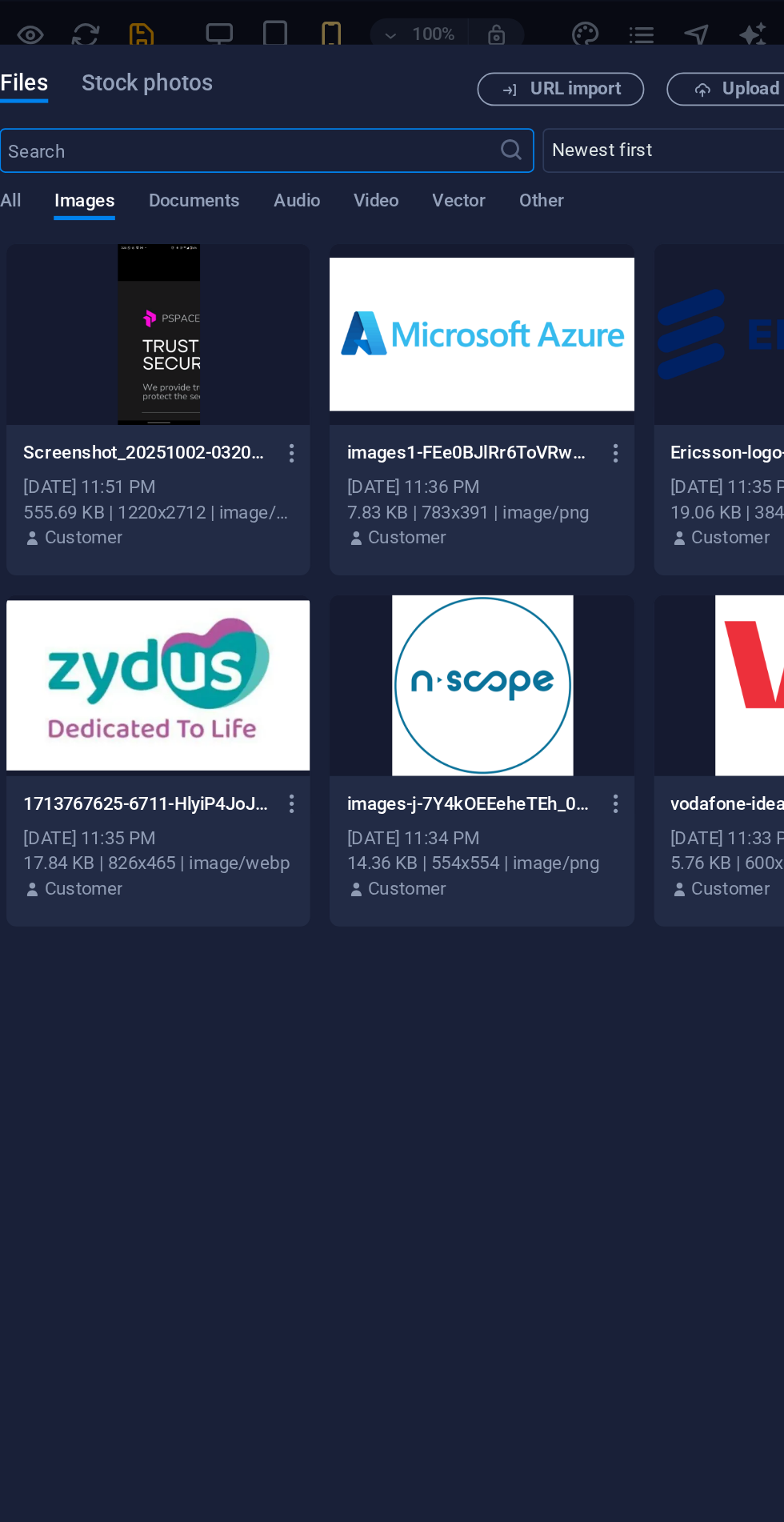
click at [271, 216] on div at bounding box center [279, 192] width 175 height 104
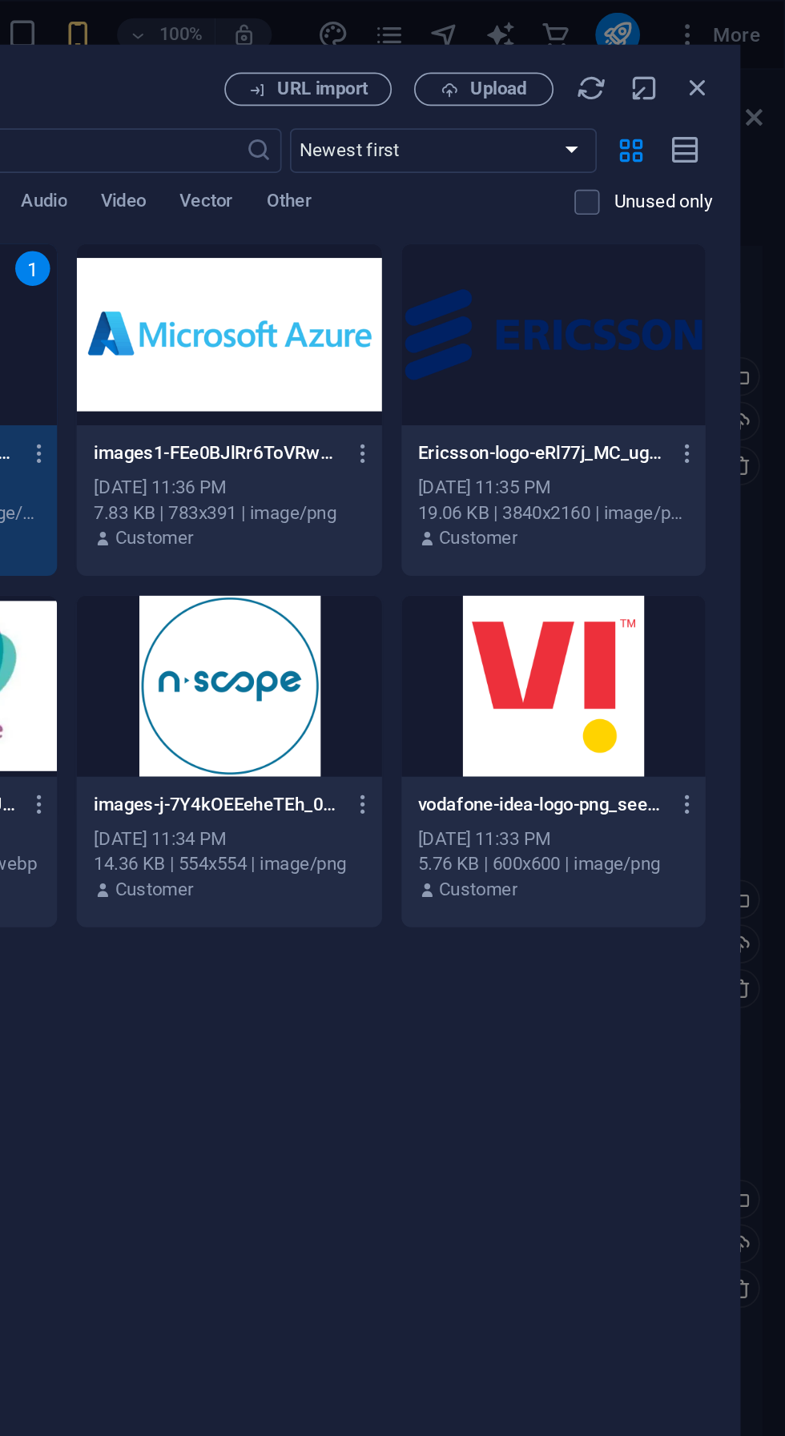
click at [737, 57] on icon "button" at bounding box center [735, 51] width 18 height 18
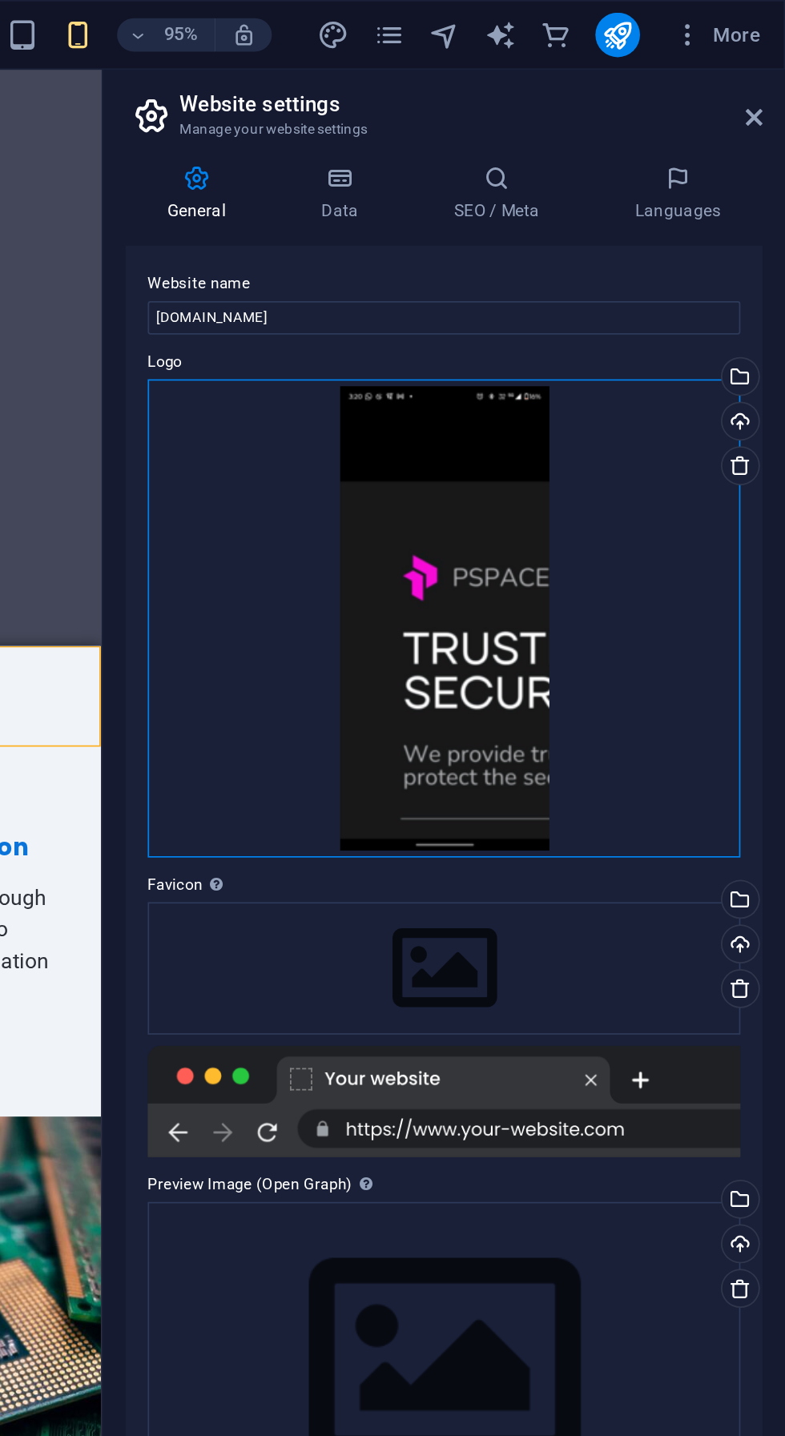
click at [634, 391] on div "Drag files here, click to choose files or select files from Files or our free s…" at bounding box center [589, 356] width 340 height 276
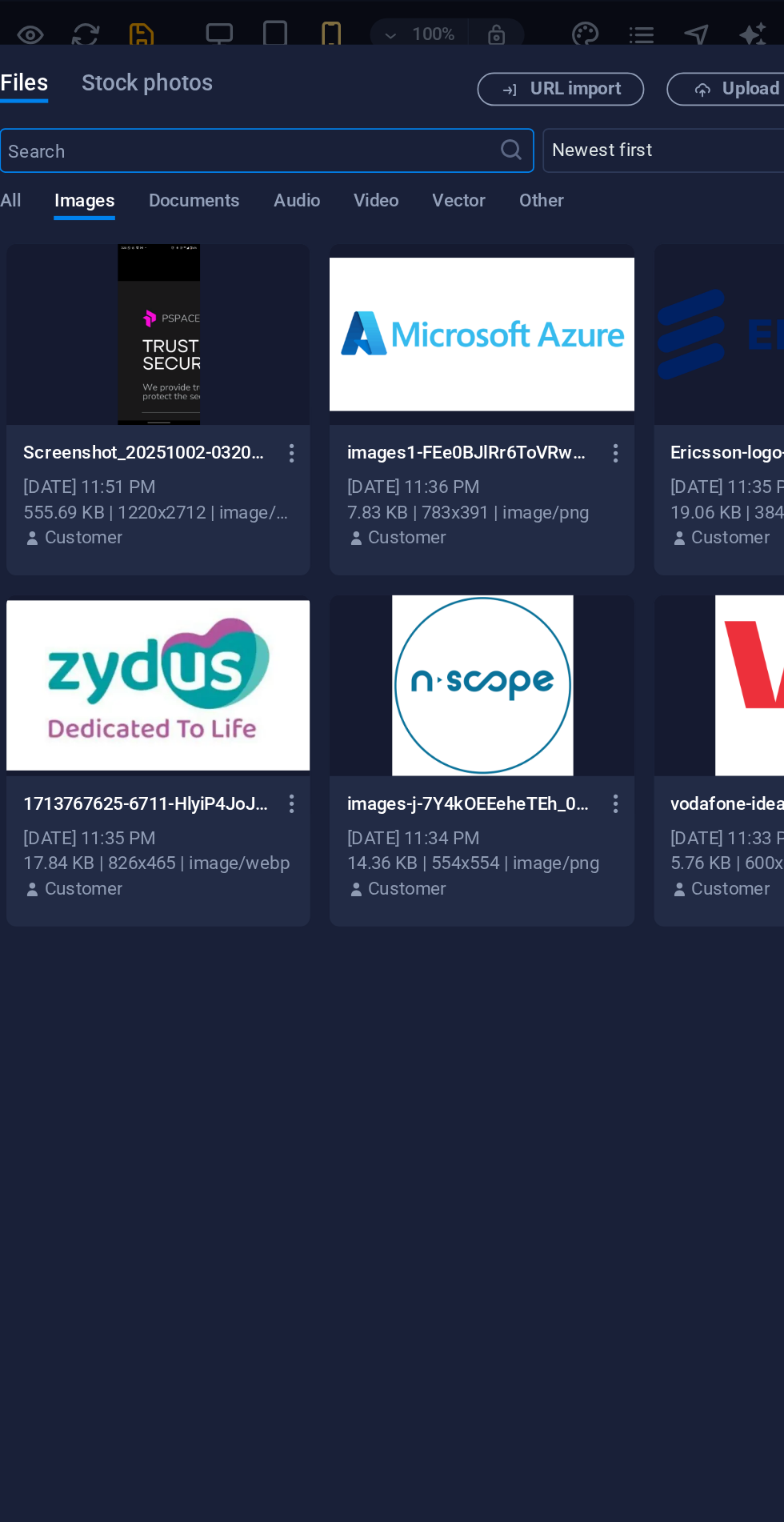
click at [264, 201] on div at bounding box center [279, 192] width 175 height 104
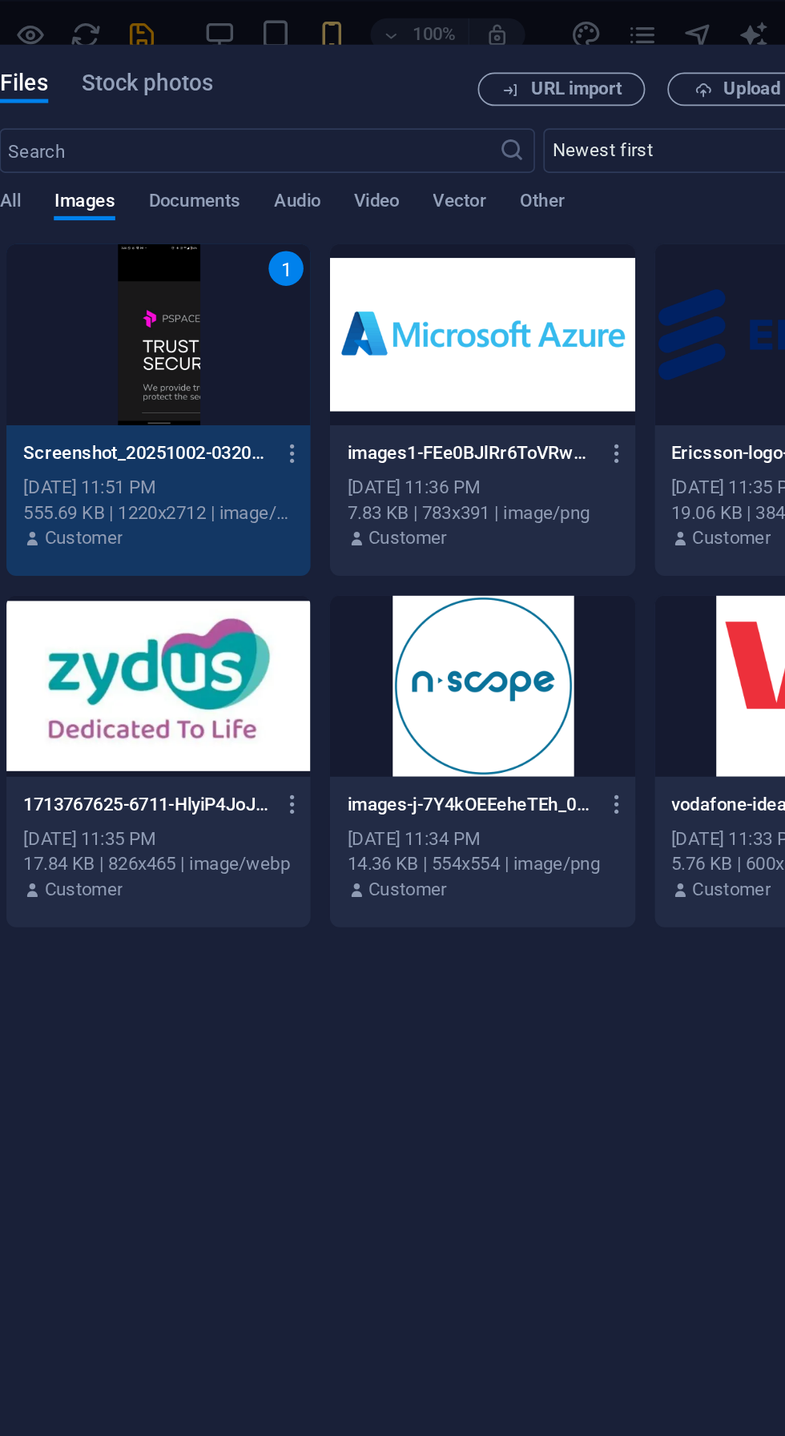
click at [348, 268] on button "button" at bounding box center [354, 260] width 22 height 26
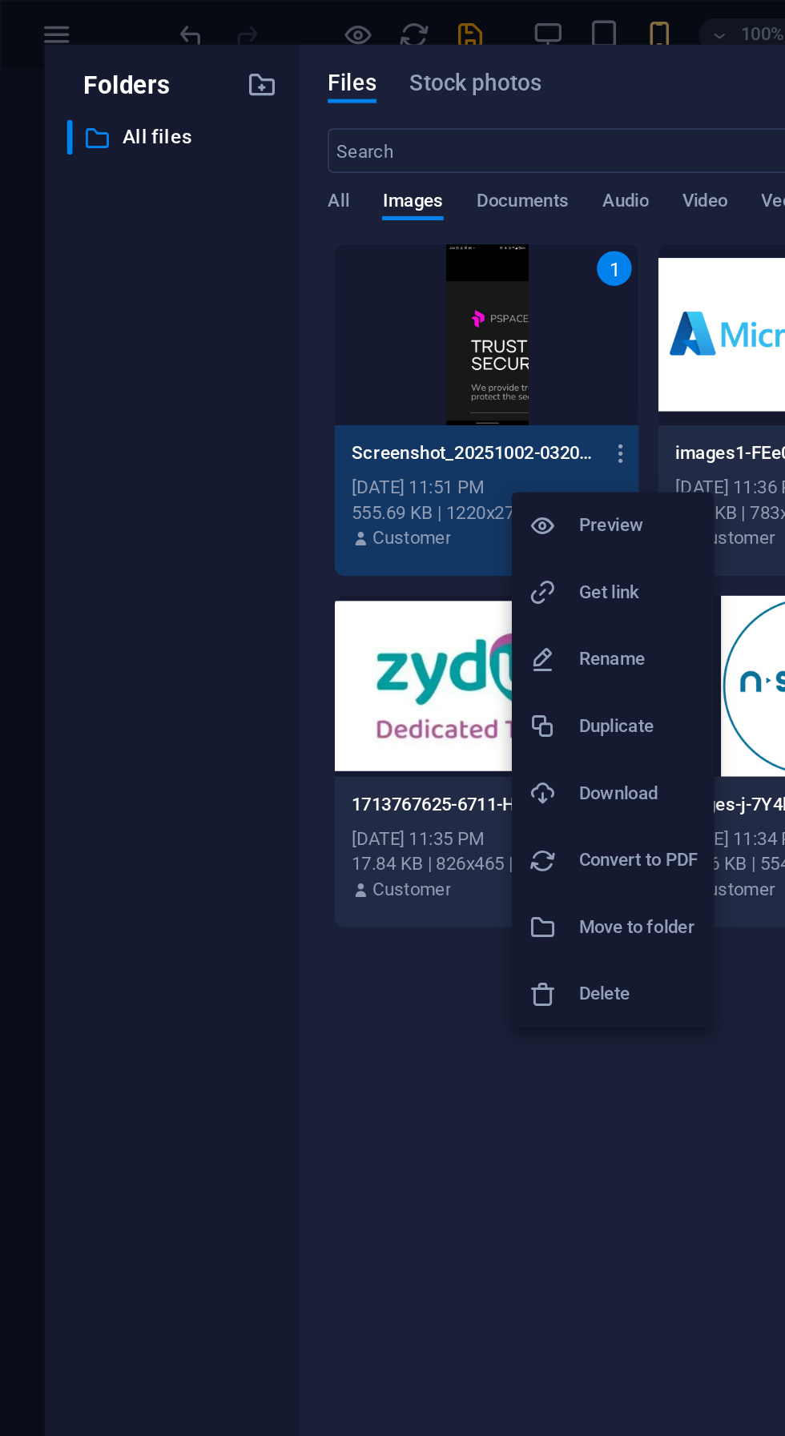
click at [104, 444] on div at bounding box center [392, 718] width 785 height 1436
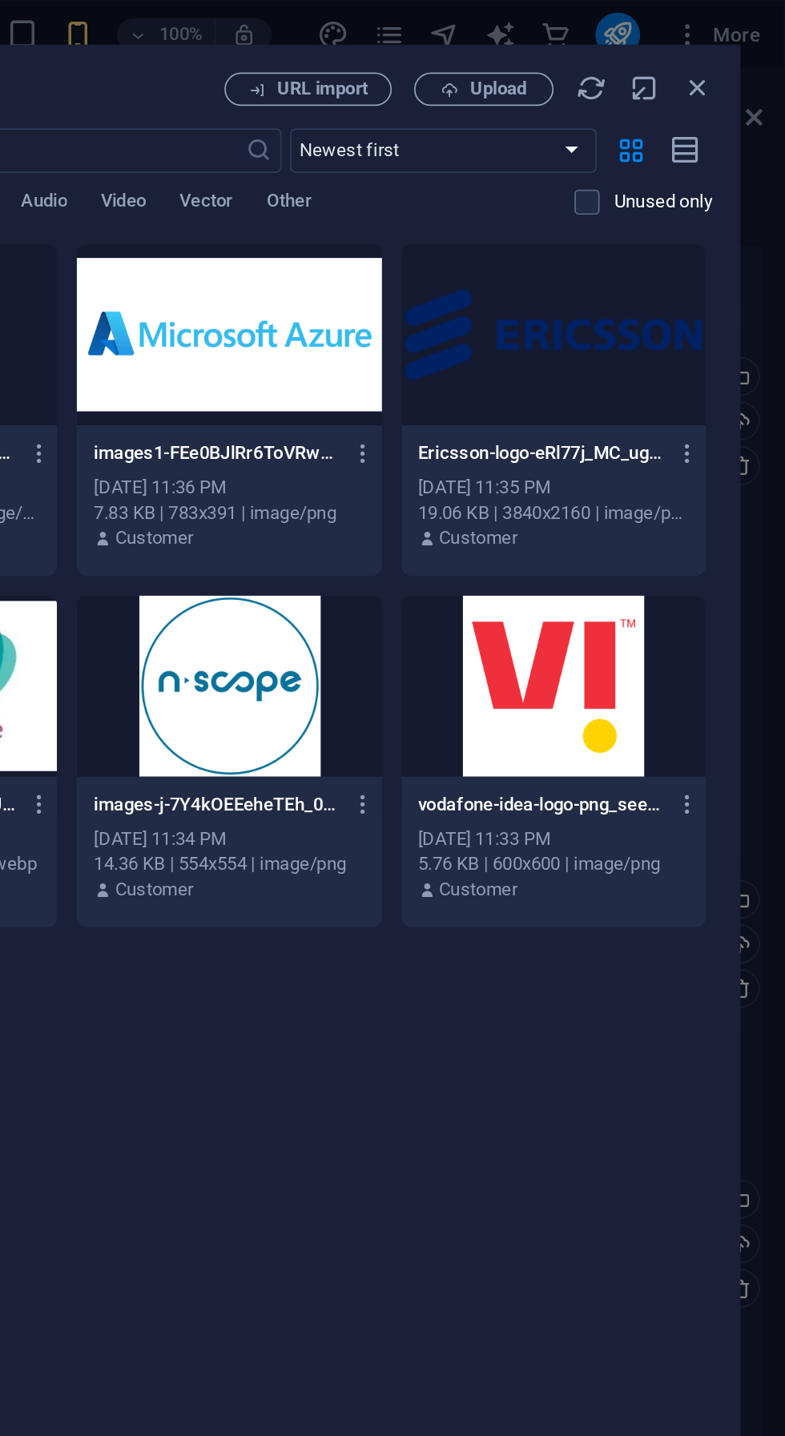
click at [735, 54] on icon "button" at bounding box center [735, 51] width 18 height 18
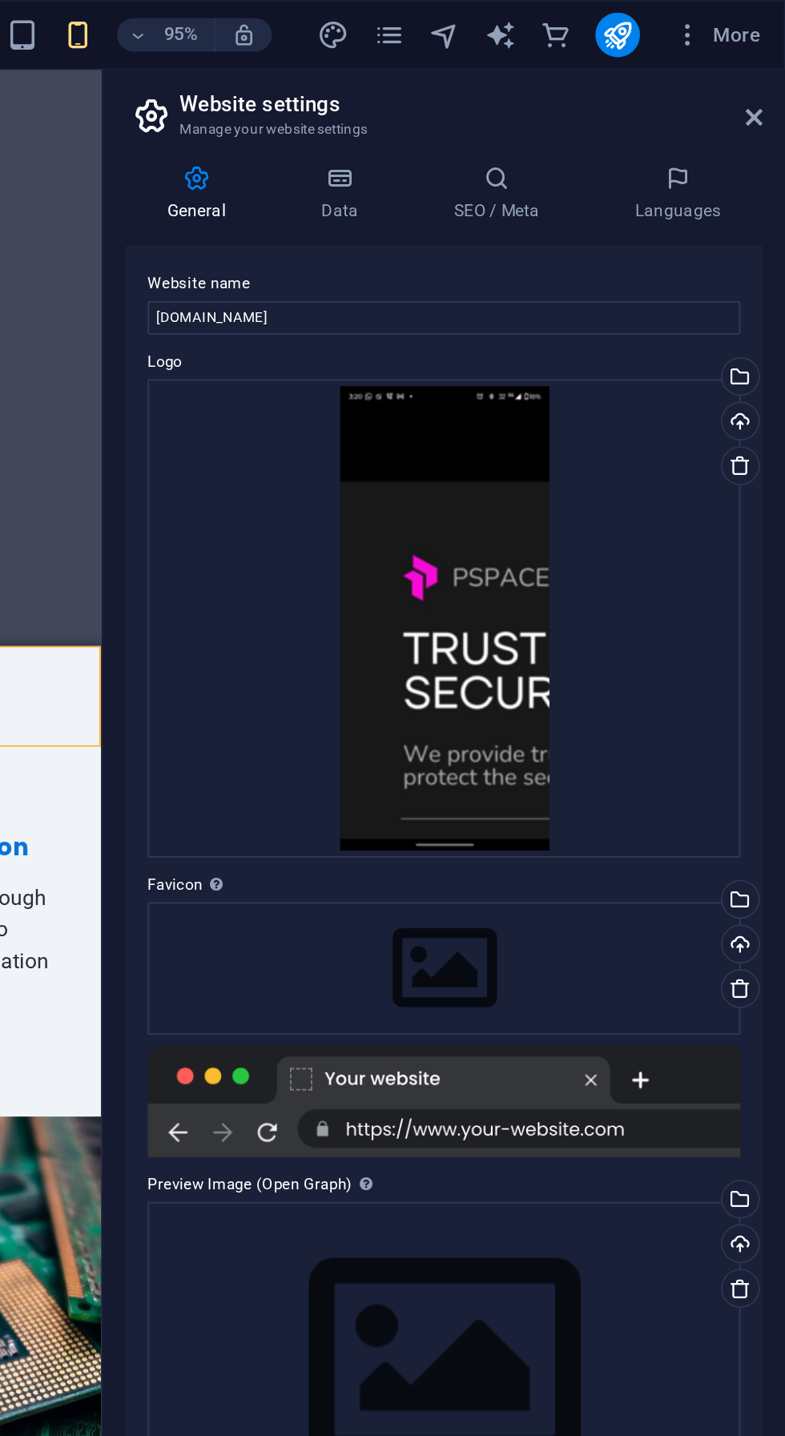
click at [759, 276] on link at bounding box center [759, 267] width 22 height 22
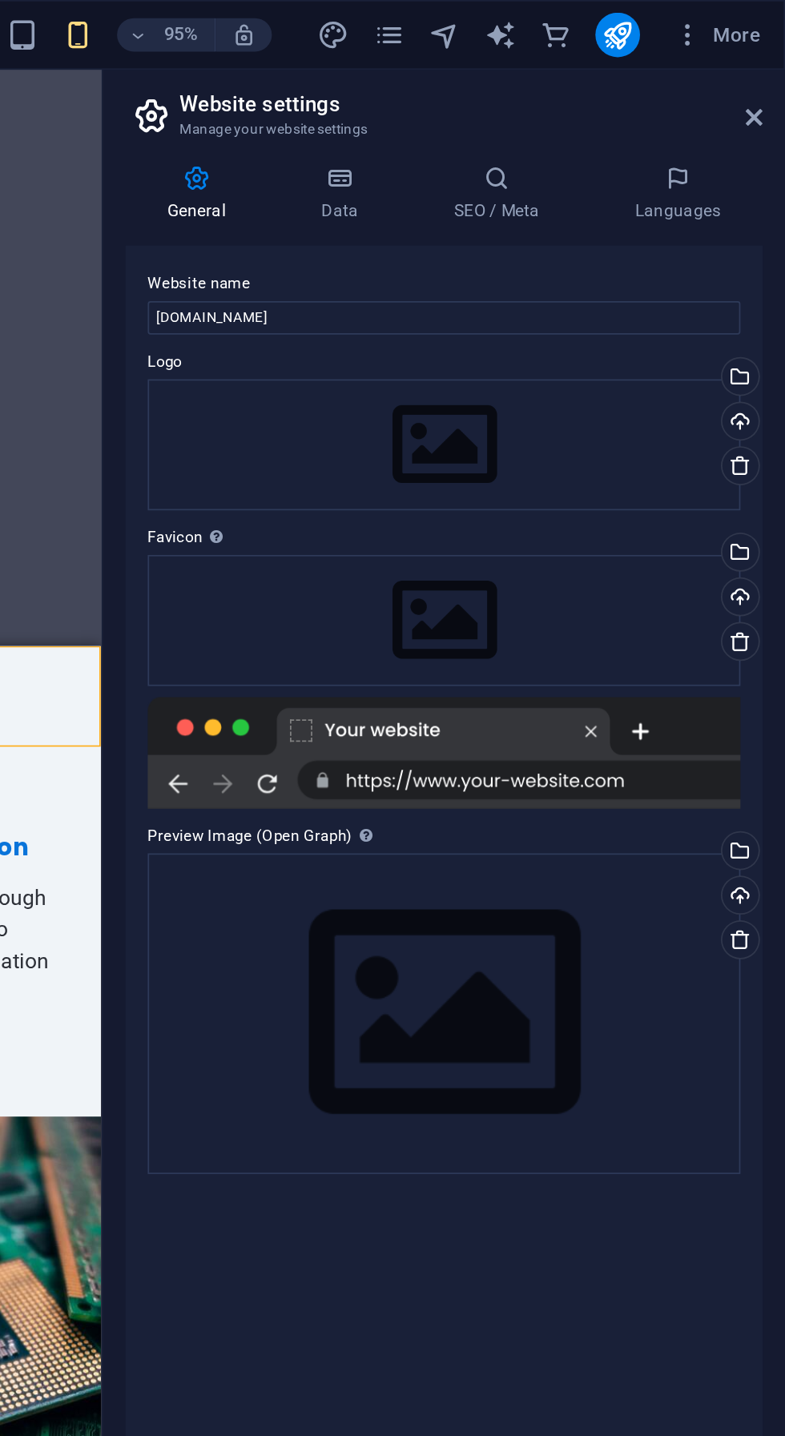
click at [757, 246] on div "Upload" at bounding box center [758, 243] width 24 height 24
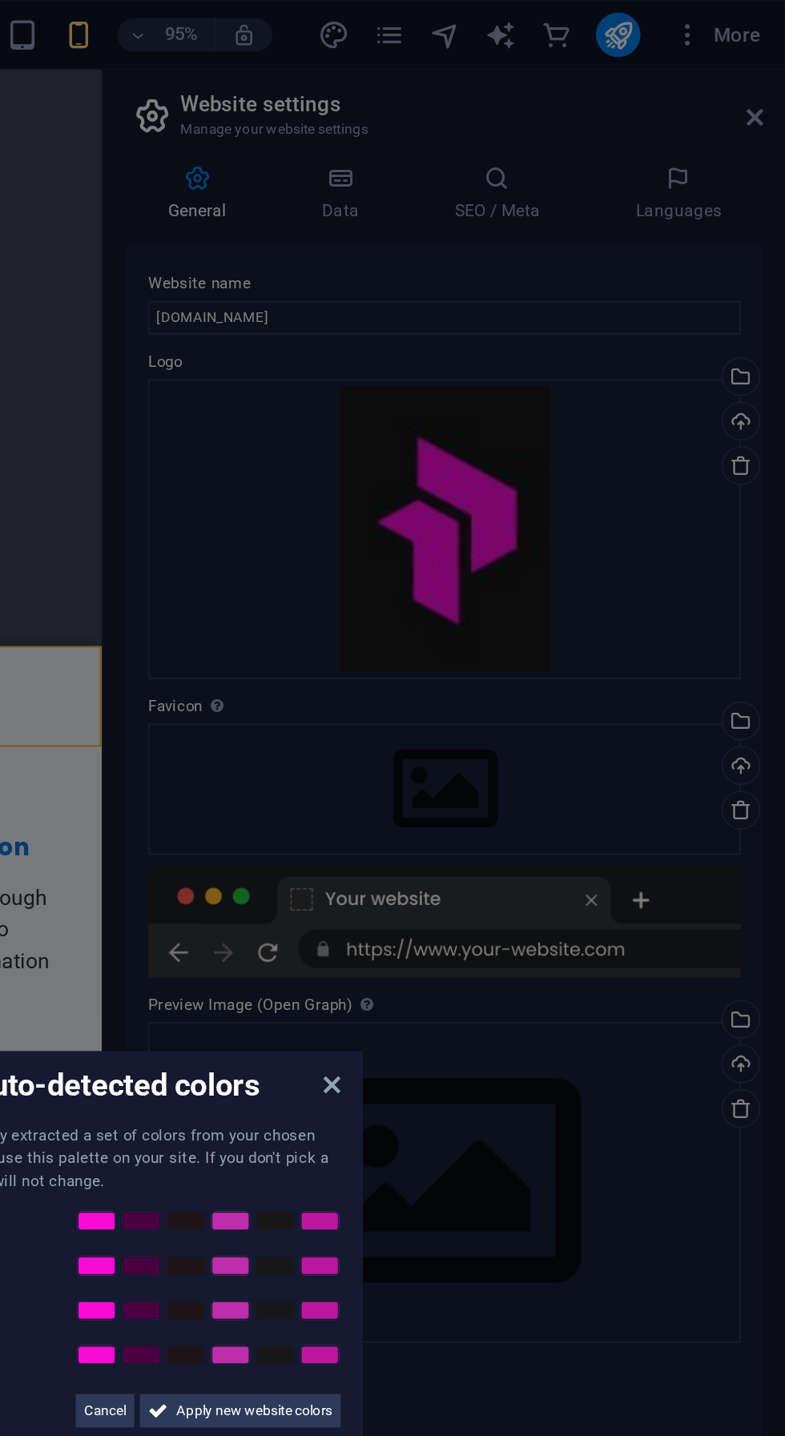
click at [522, 621] on icon at bounding box center [525, 622] width 10 height 13
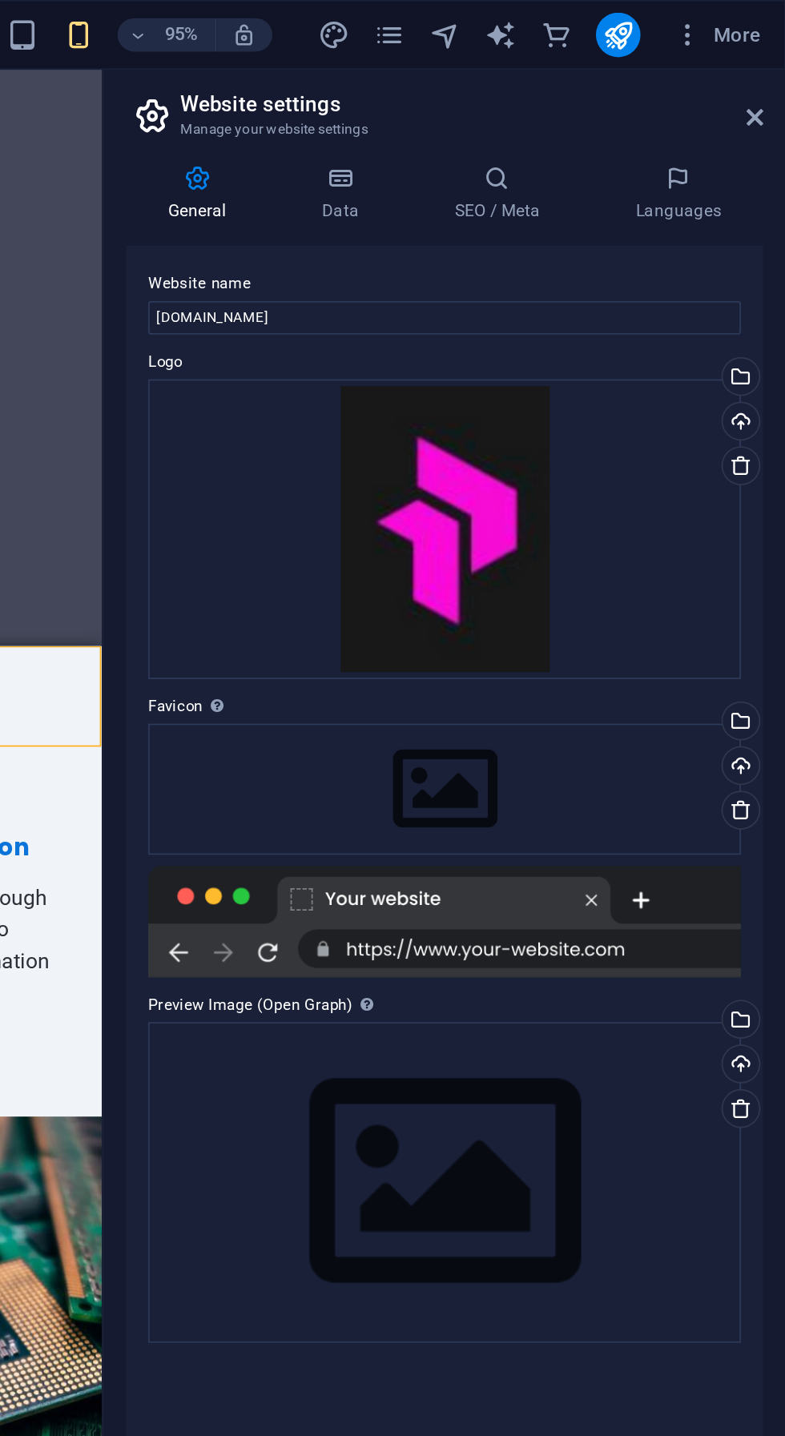
click at [622, 18] on icon "text_generator" at bounding box center [621, 20] width 18 height 18
select select "English"
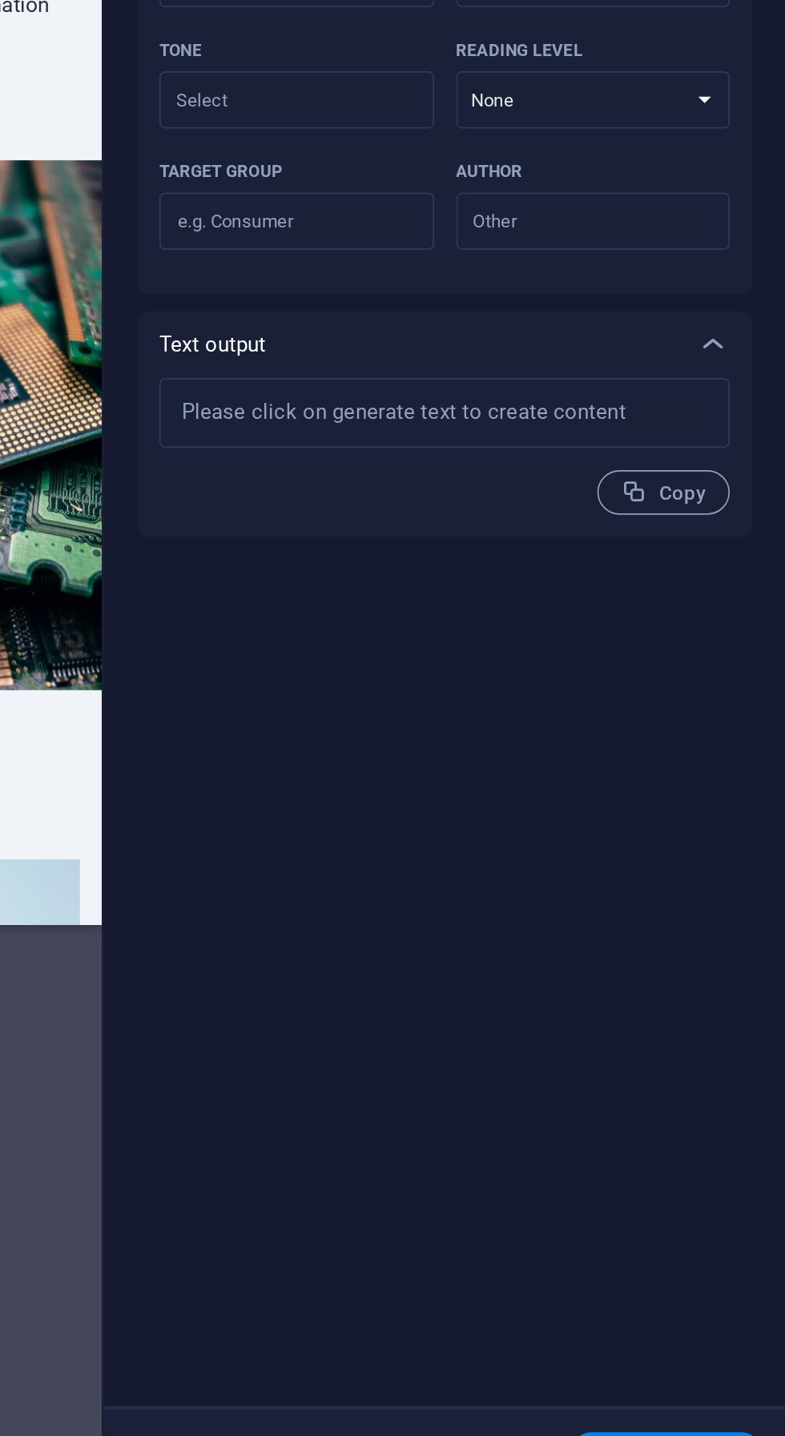
type textarea "x"
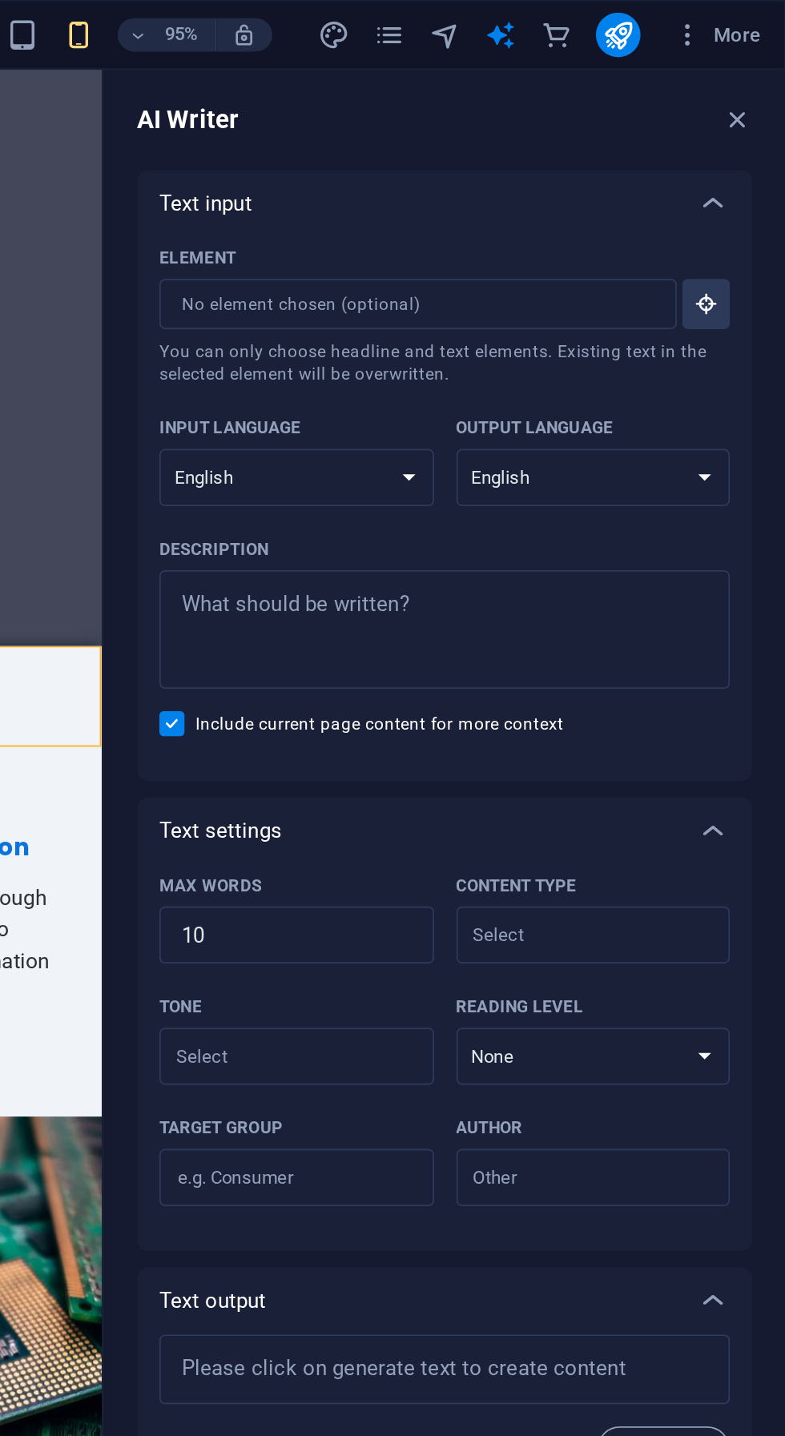
type textarea "x"
click at [590, 16] on icon "navigator" at bounding box center [589, 20] width 18 height 18
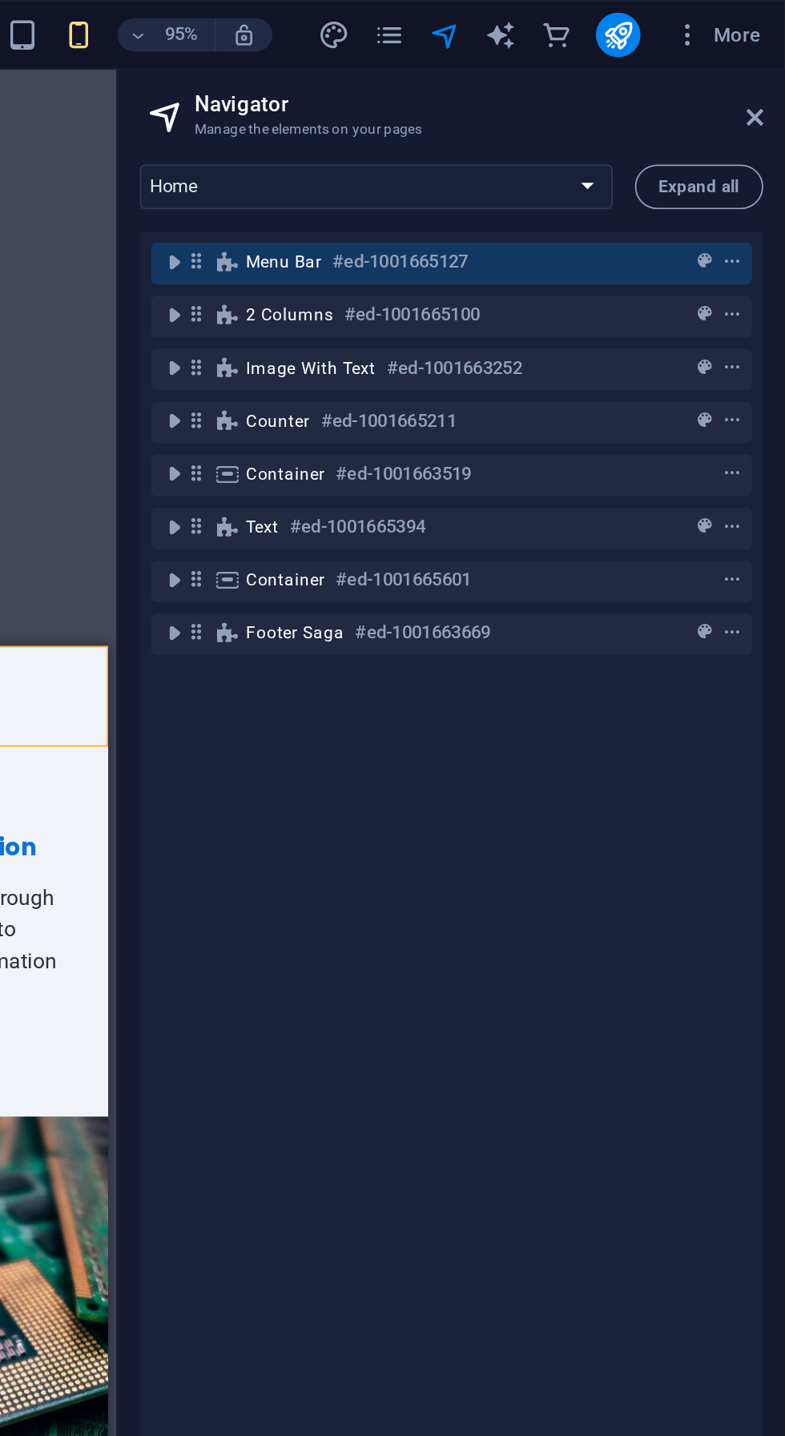
click at [558, 18] on icon "pages" at bounding box center [557, 20] width 18 height 18
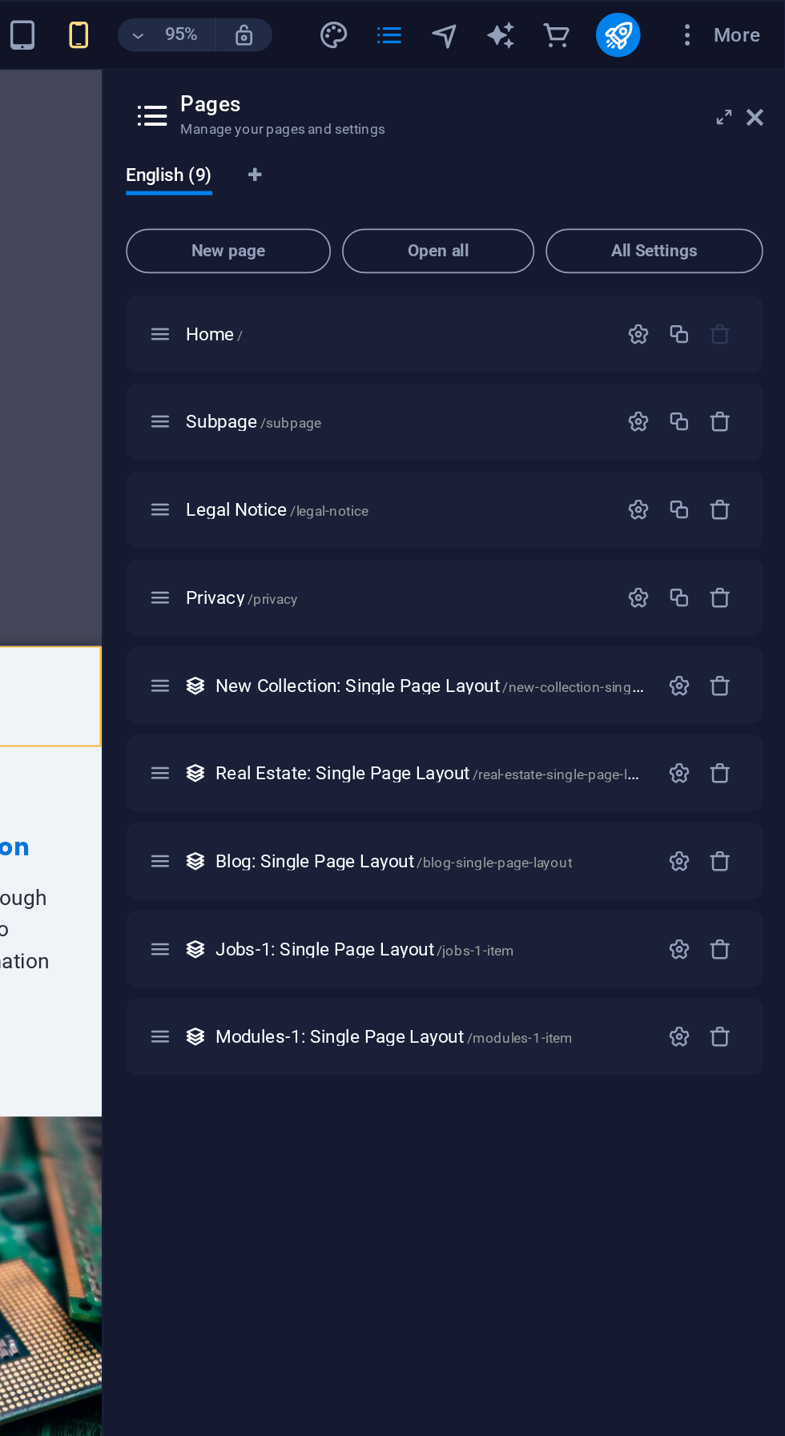
click at [527, 22] on icon "design" at bounding box center [525, 20] width 18 height 18
select select "px"
select select "200"
select select "px"
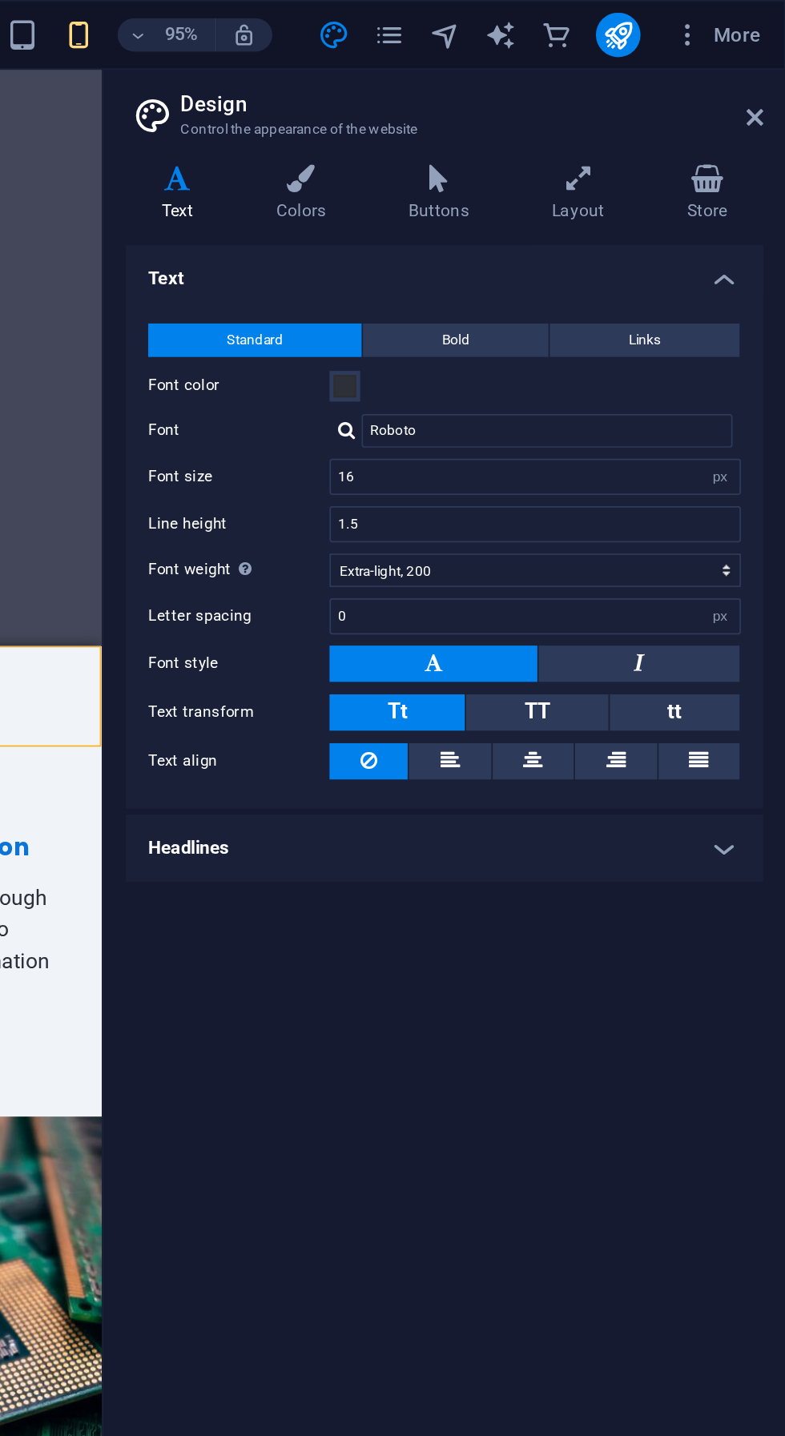
click at [509, 112] on h4 "Colors" at bounding box center [510, 112] width 76 height 34
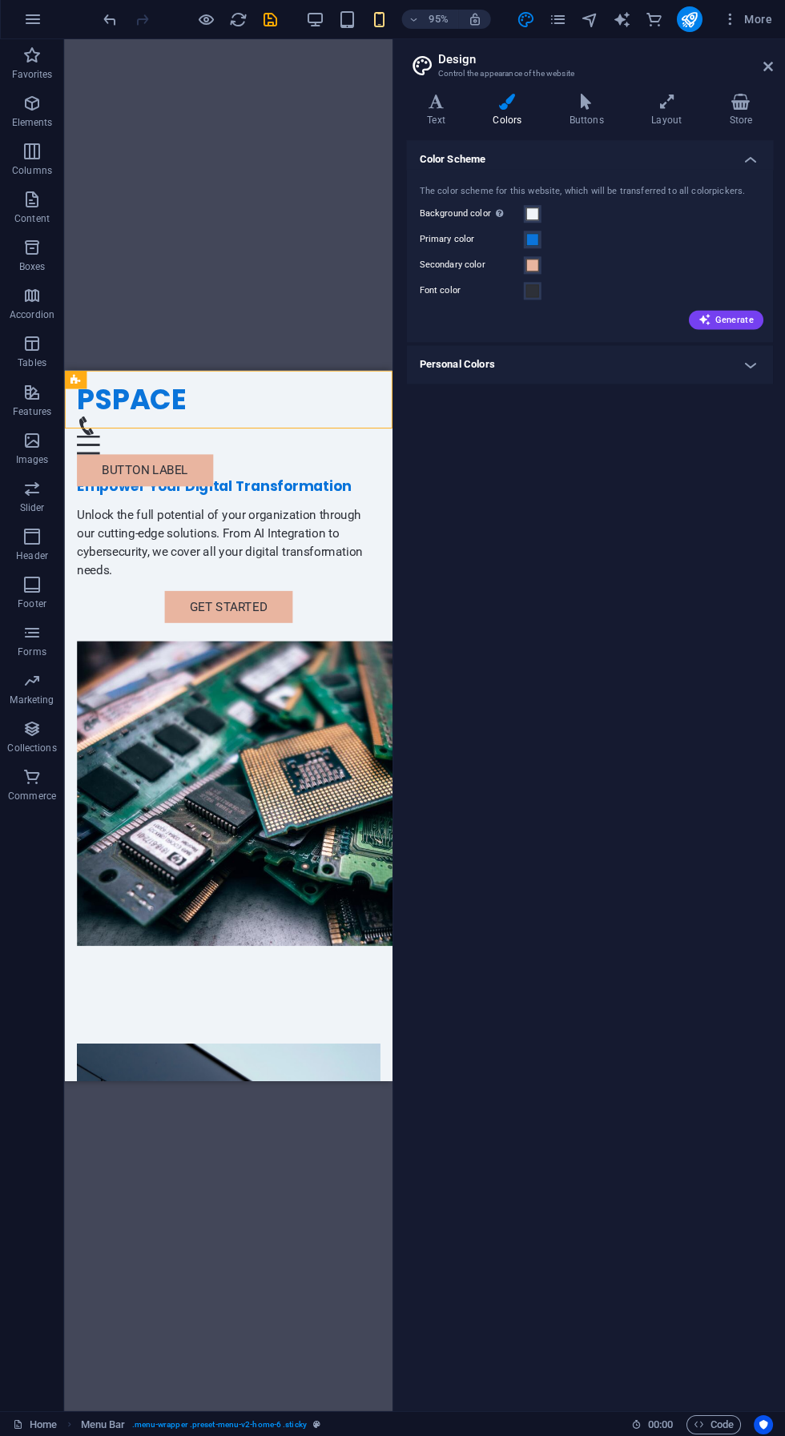
click at [502, 882] on div "Color Scheme The color scheme for this website, which will be transferred to al…" at bounding box center [589, 769] width 366 height 1257
click at [315, 23] on icon "button" at bounding box center [314, 20] width 18 height 18
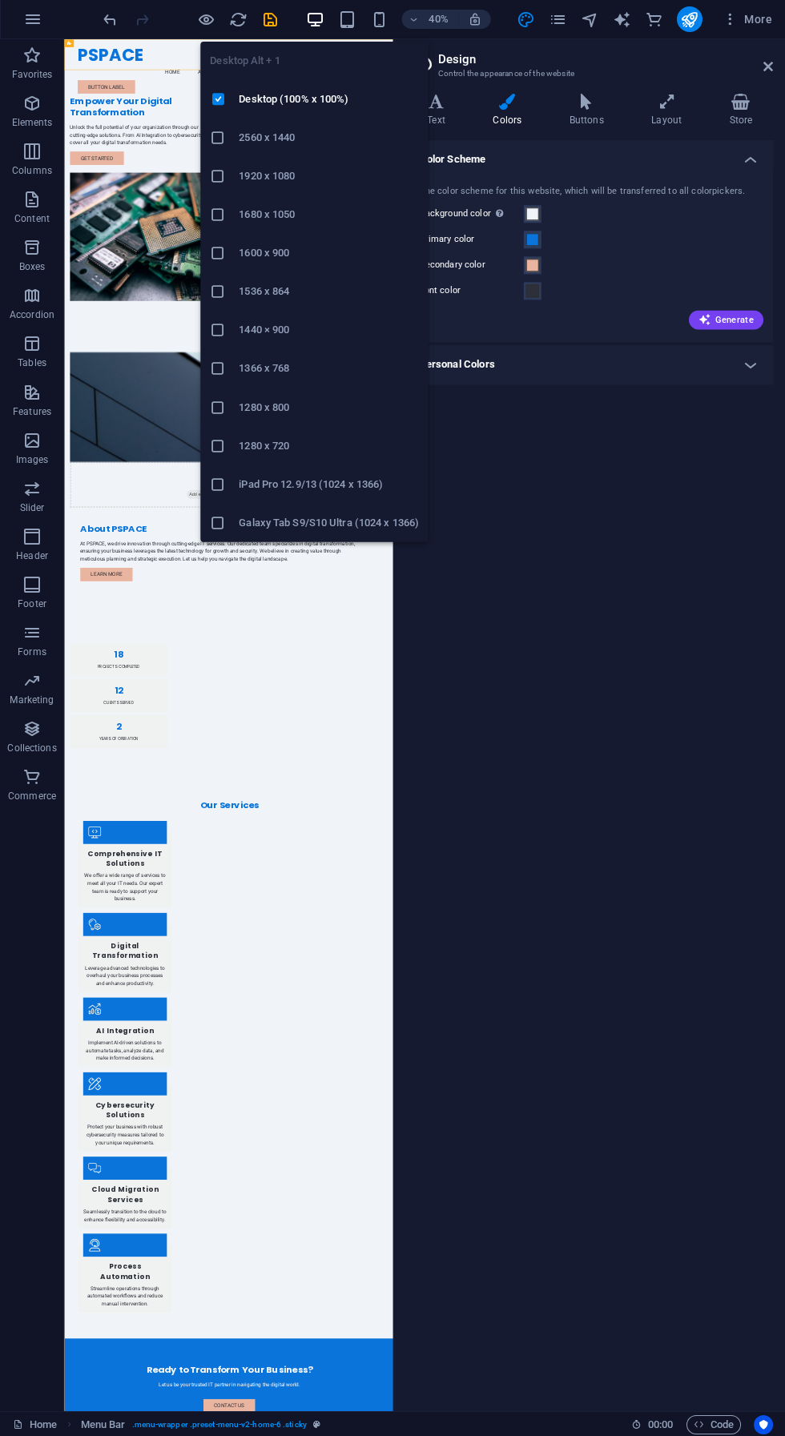
click at [541, 751] on div "Color Scheme The color scheme for this website, which will be transferred to al…" at bounding box center [589, 769] width 366 height 1257
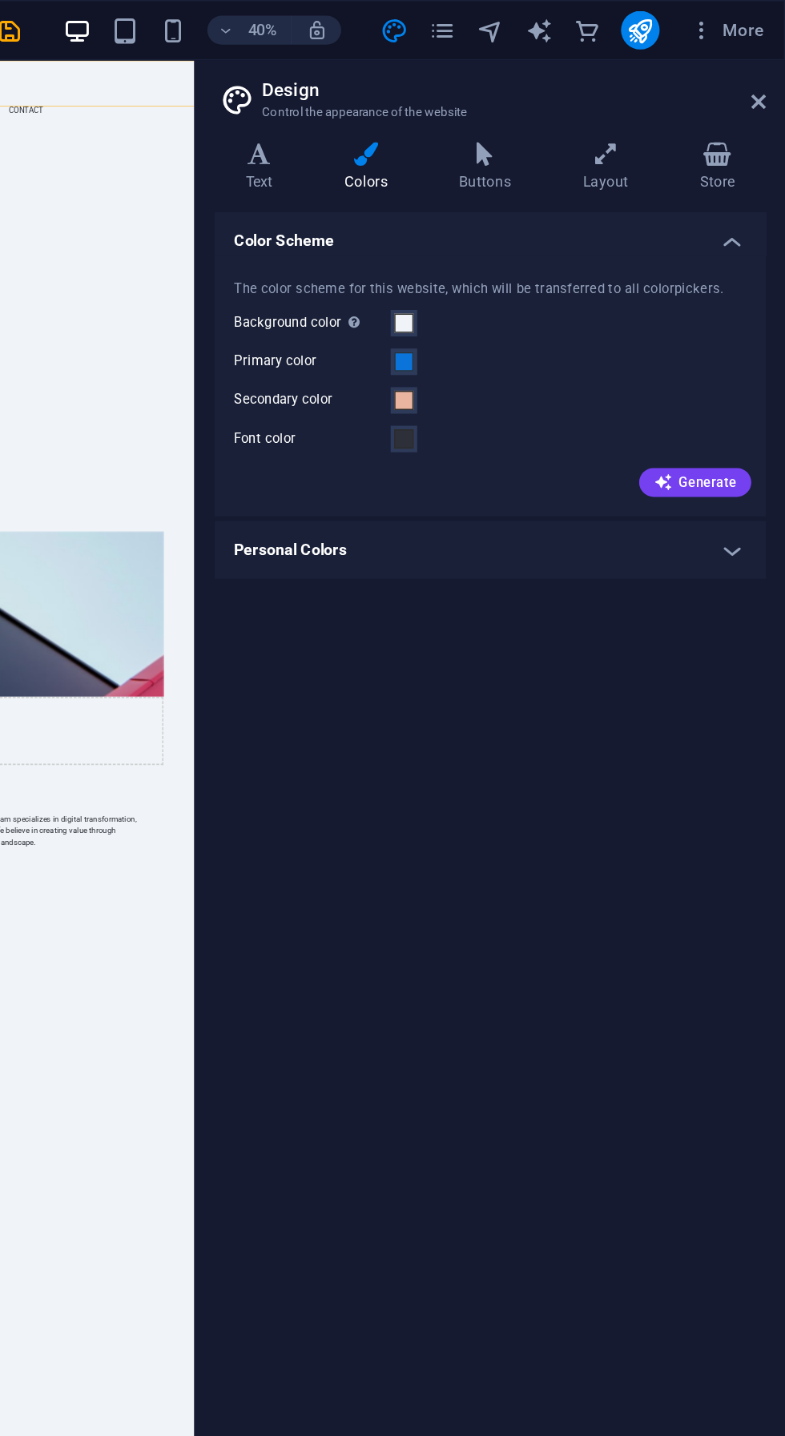
click at [584, 114] on h4 "Buttons" at bounding box center [589, 112] width 82 height 34
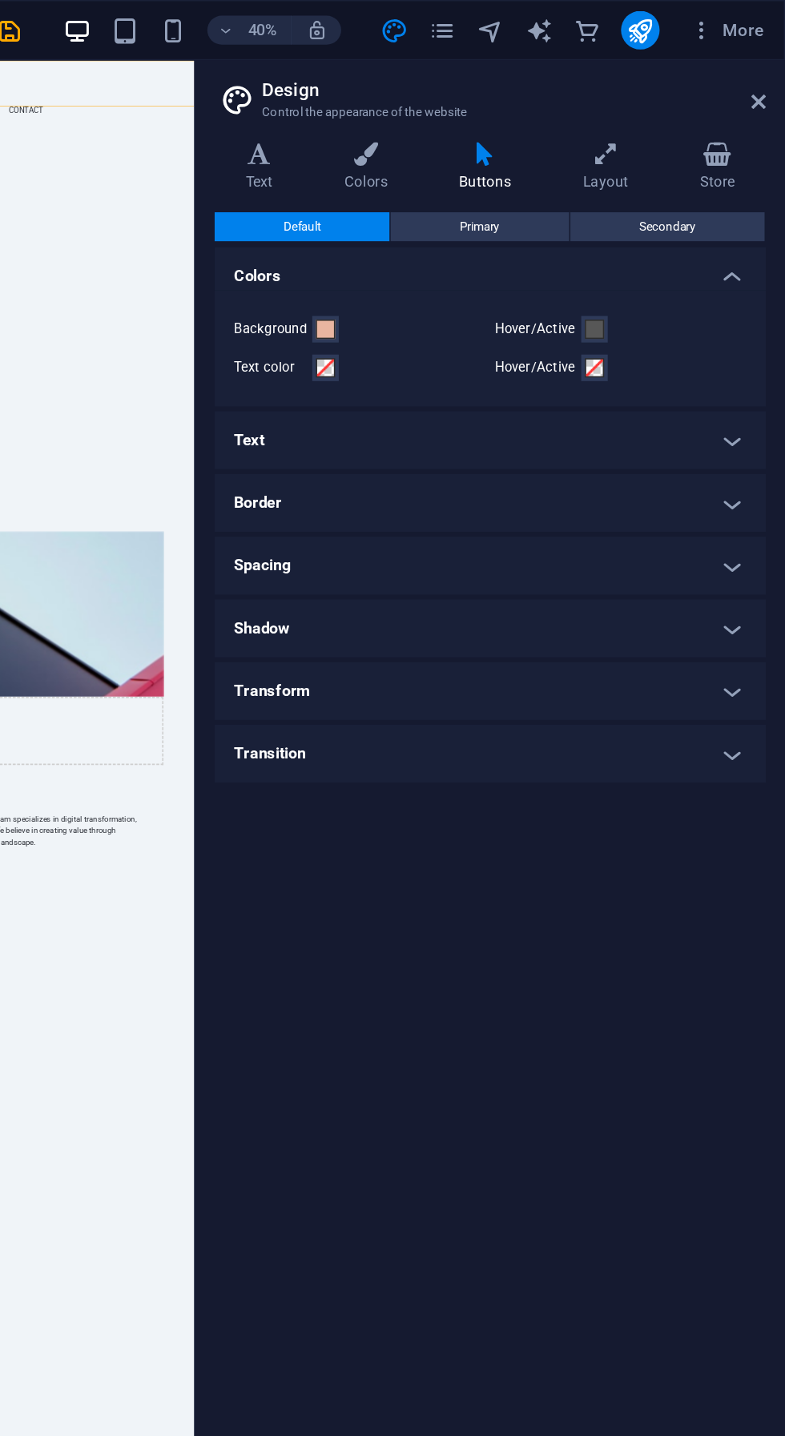
click at [636, 510] on h4 "Transition" at bounding box center [589, 500] width 366 height 38
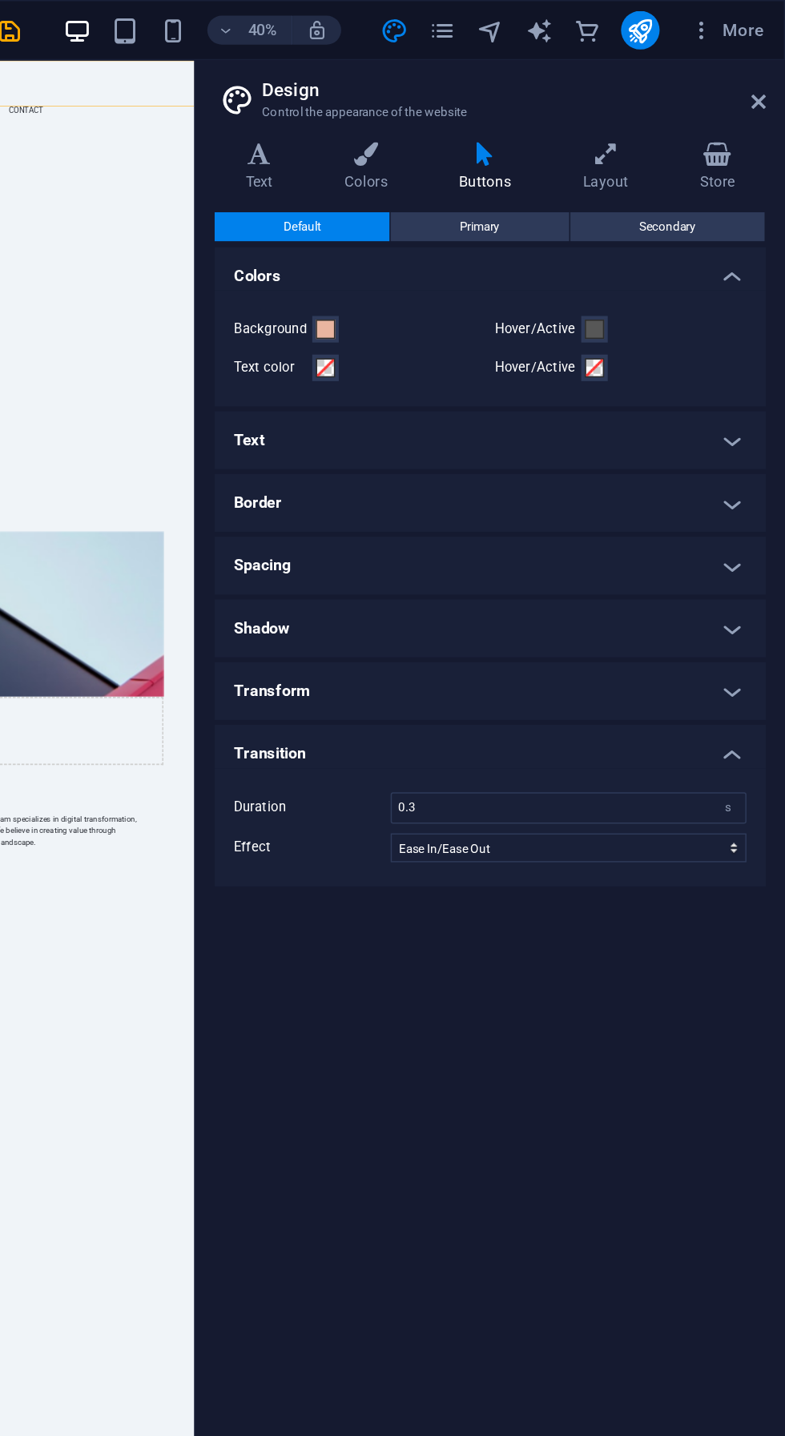
click at [659, 472] on h4 "Transform" at bounding box center [589, 459] width 366 height 38
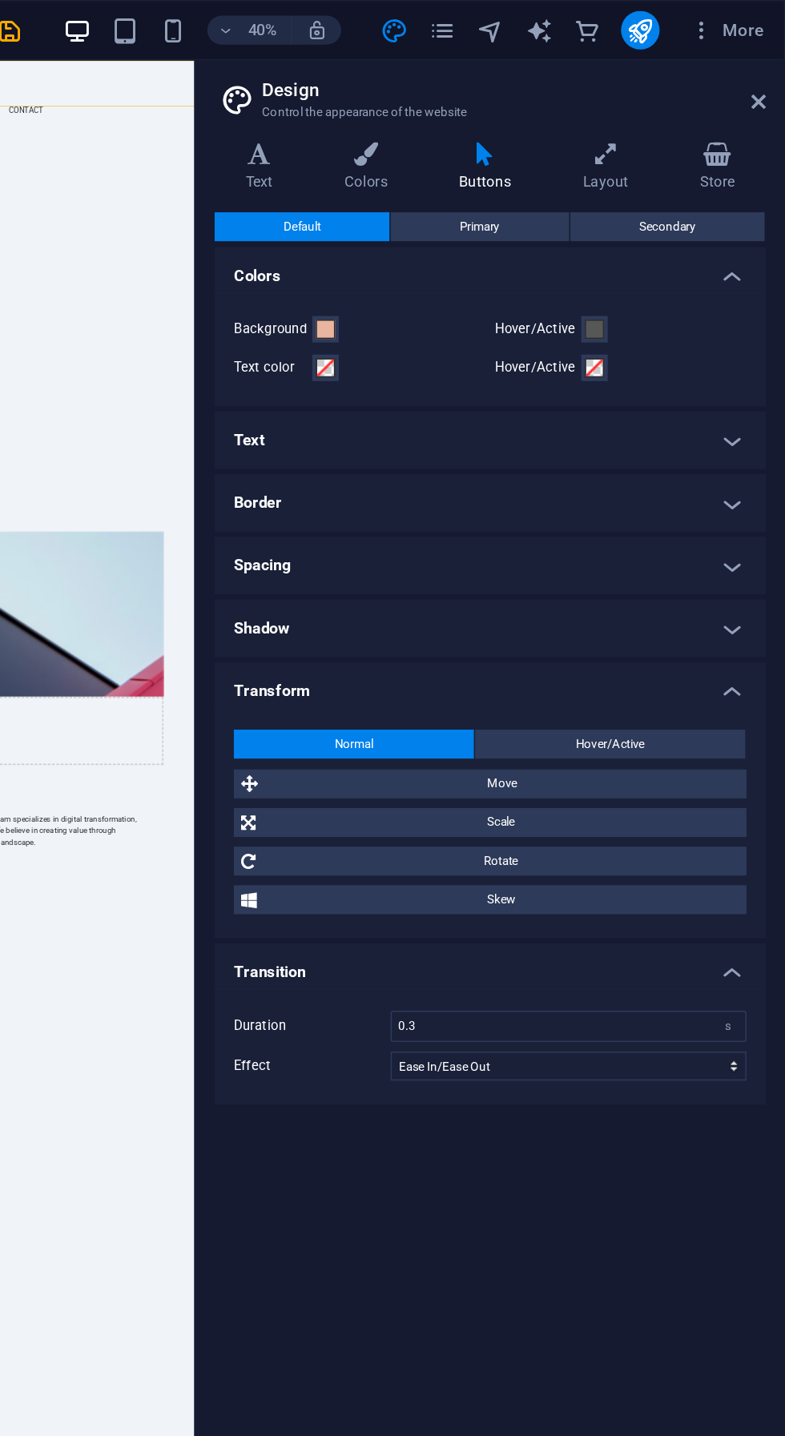
click at [700, 494] on button "Hover/Active" at bounding box center [668, 494] width 179 height 19
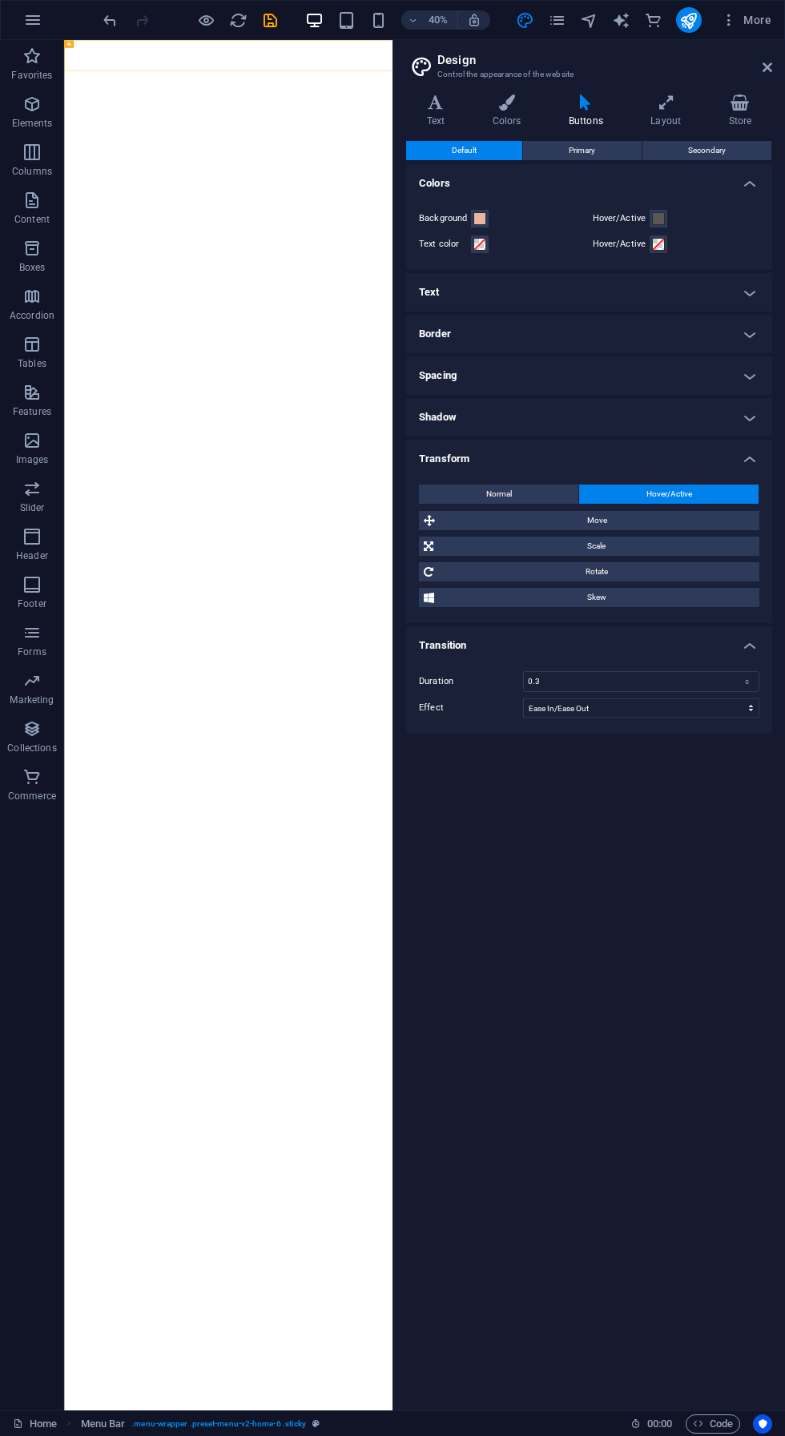
select select "ease-in-out"
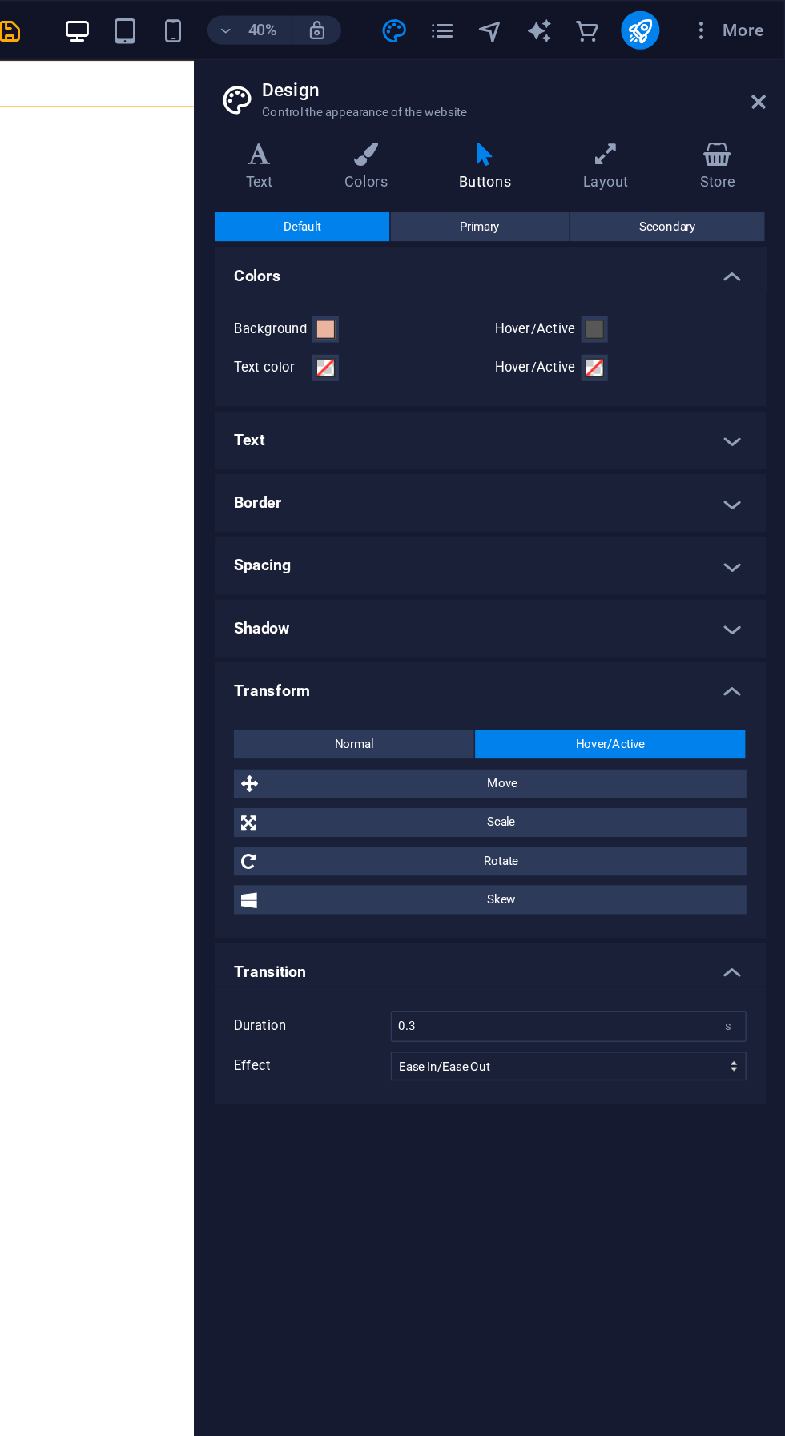
click at [643, 600] on span "Skew" at bounding box center [597, 597] width 316 height 19
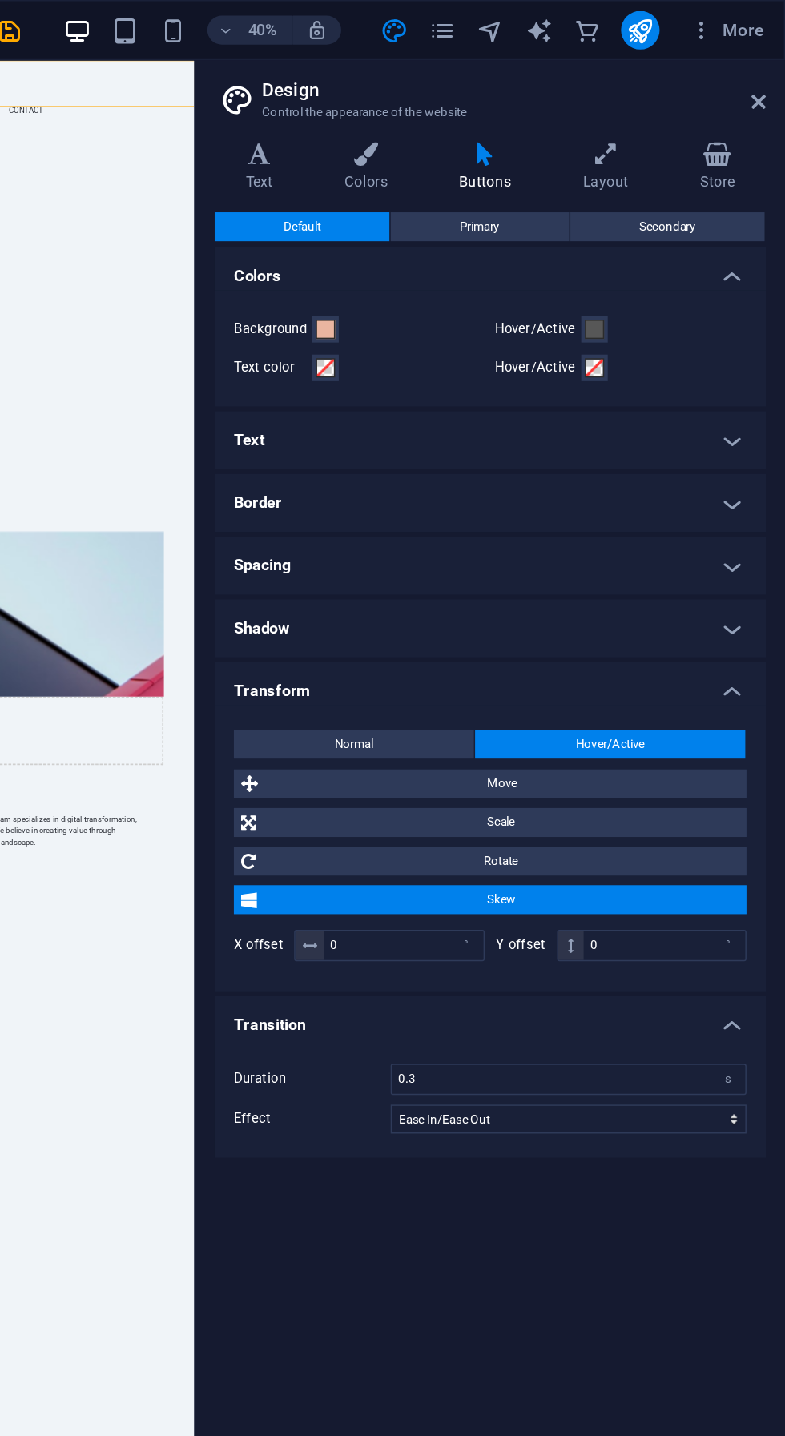
click at [648, 601] on span "Skew" at bounding box center [597, 597] width 316 height 19
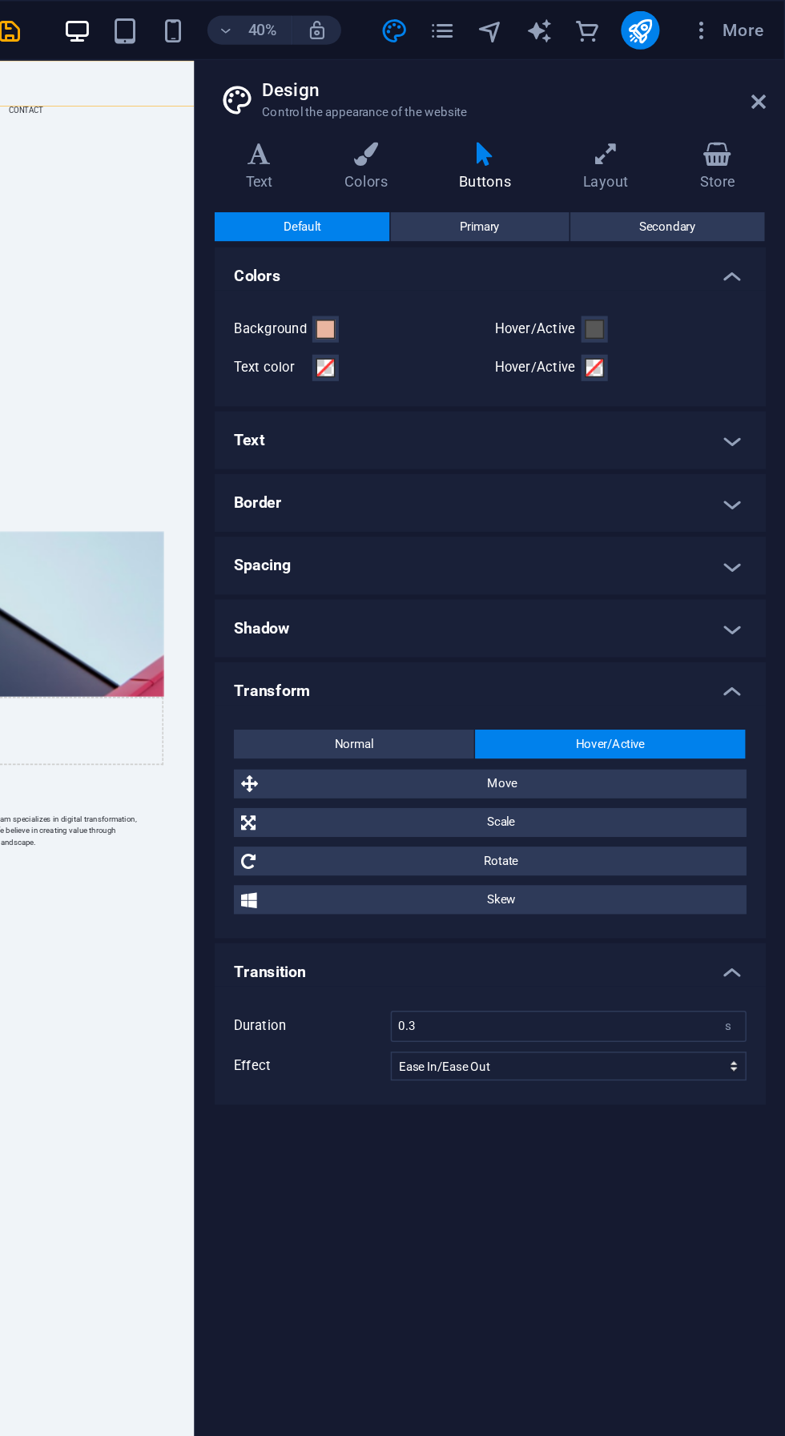
click at [658, 601] on span "Skew" at bounding box center [597, 597] width 316 height 19
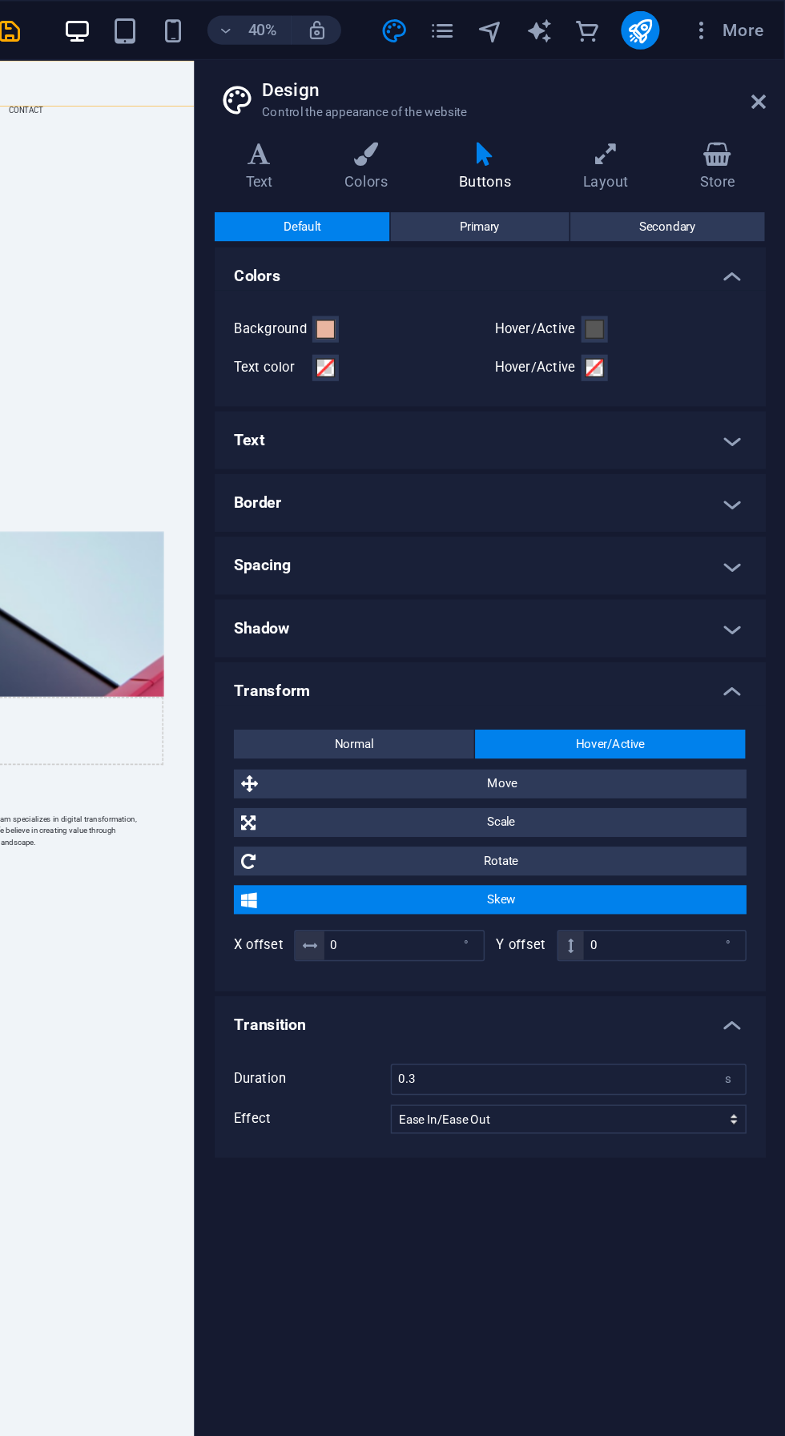
click at [662, 602] on span "Skew" at bounding box center [597, 597] width 316 height 19
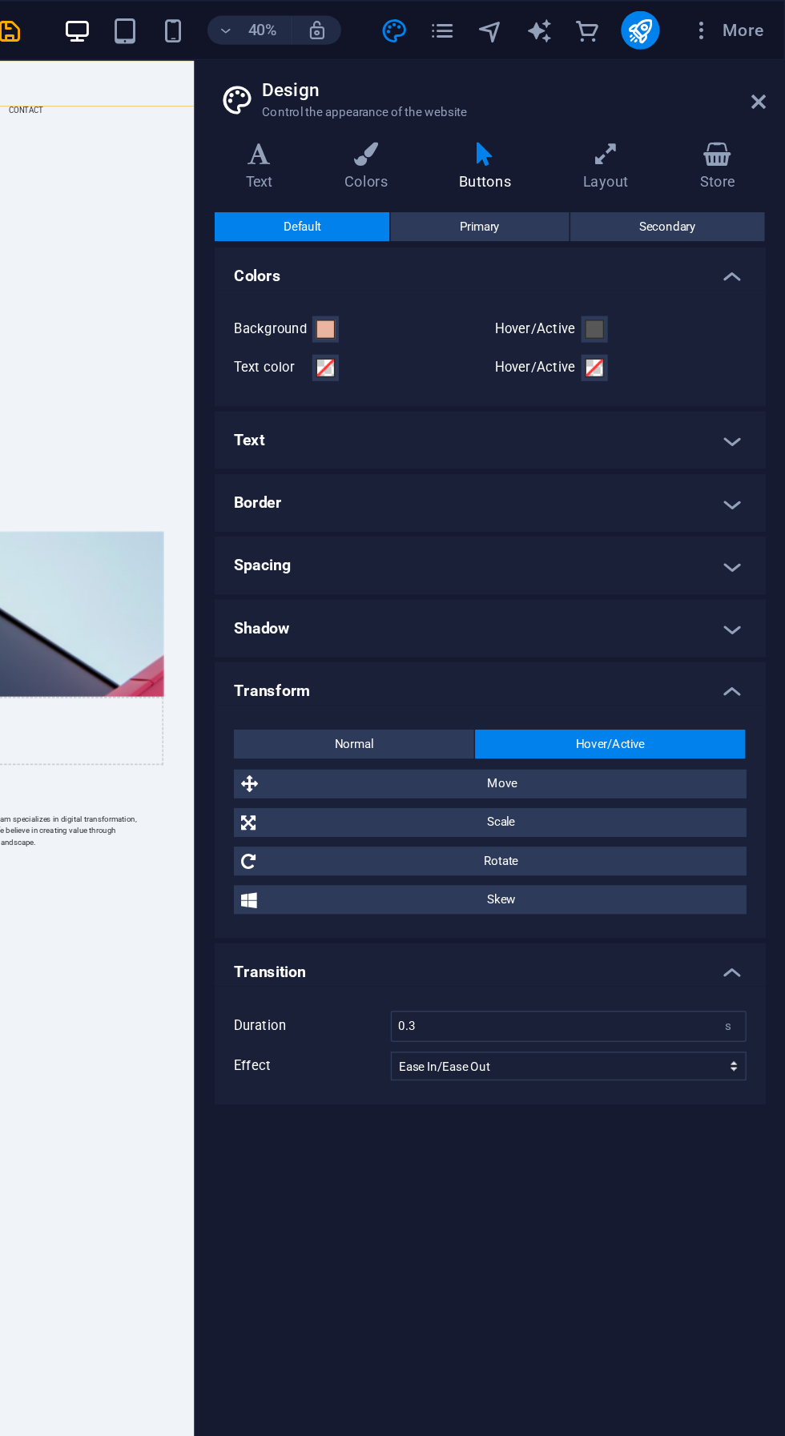
click at [473, 472] on div "Normal Hover/Active Move X offset 0 px rem % em vh vw Y offset 0 px rem % em vh…" at bounding box center [589, 546] width 372 height 155
click at [466, 489] on button "Normal" at bounding box center [498, 494] width 159 height 19
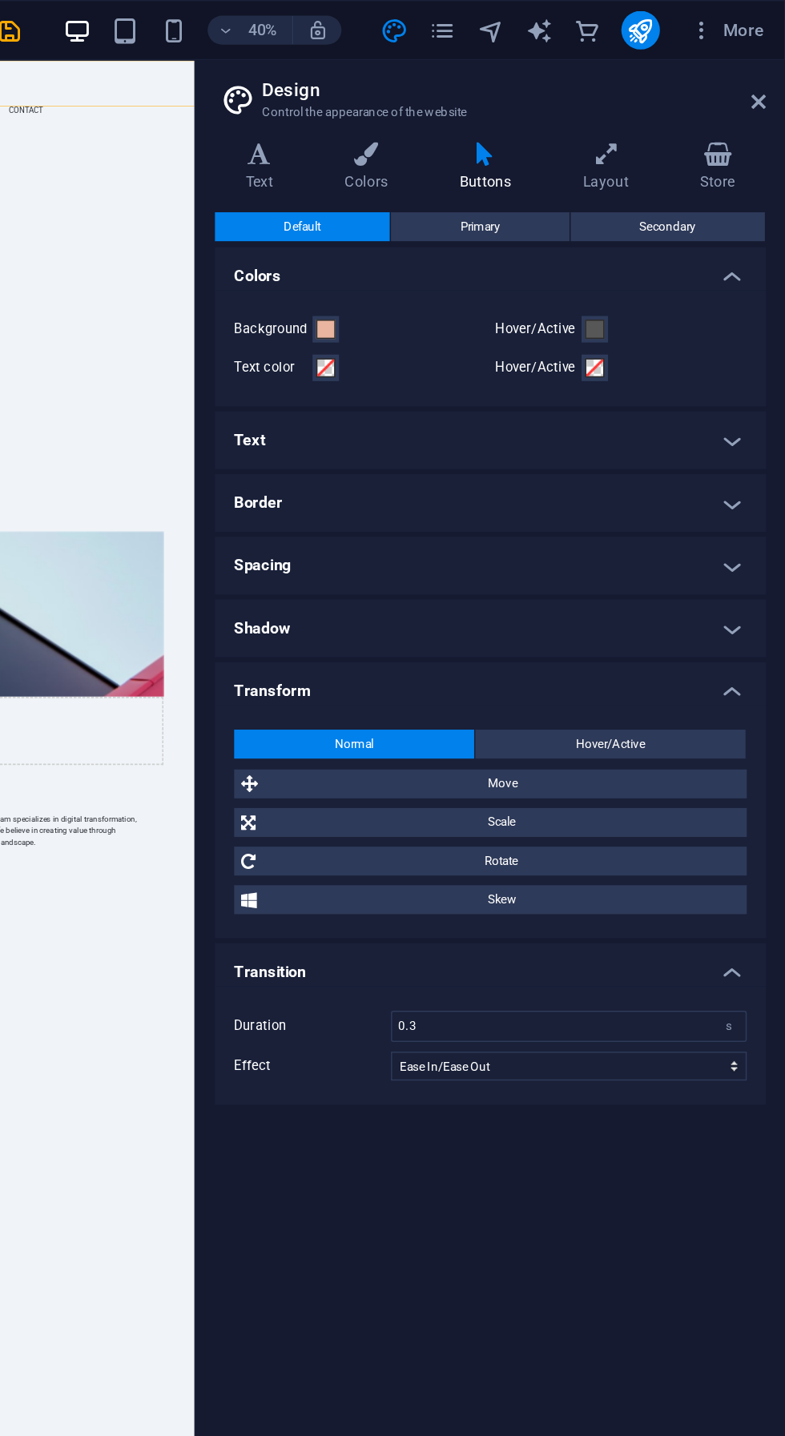
click at [698, 488] on button "Hover/Active" at bounding box center [668, 494] width 179 height 19
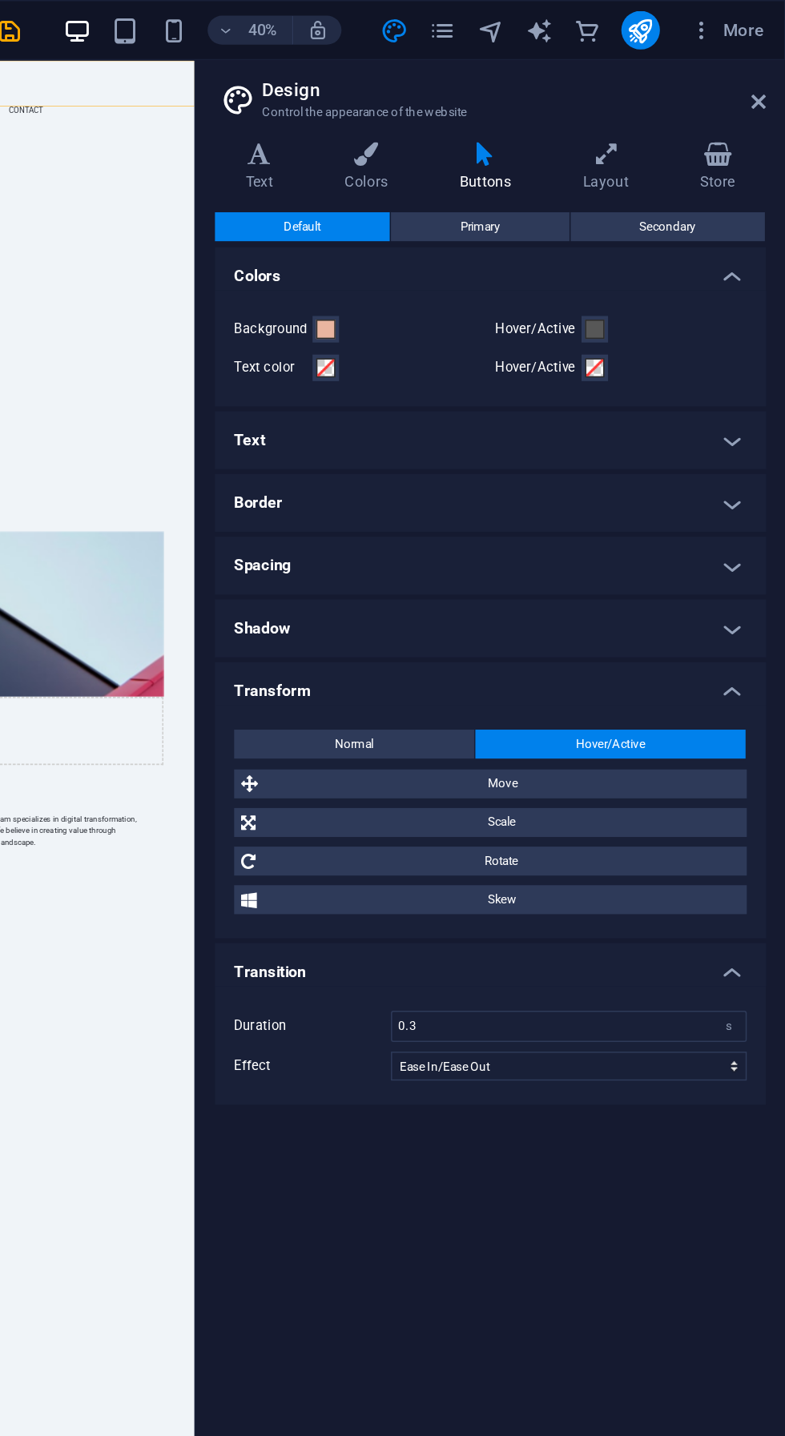
click at [658, 549] on span "Scale" at bounding box center [596, 546] width 316 height 19
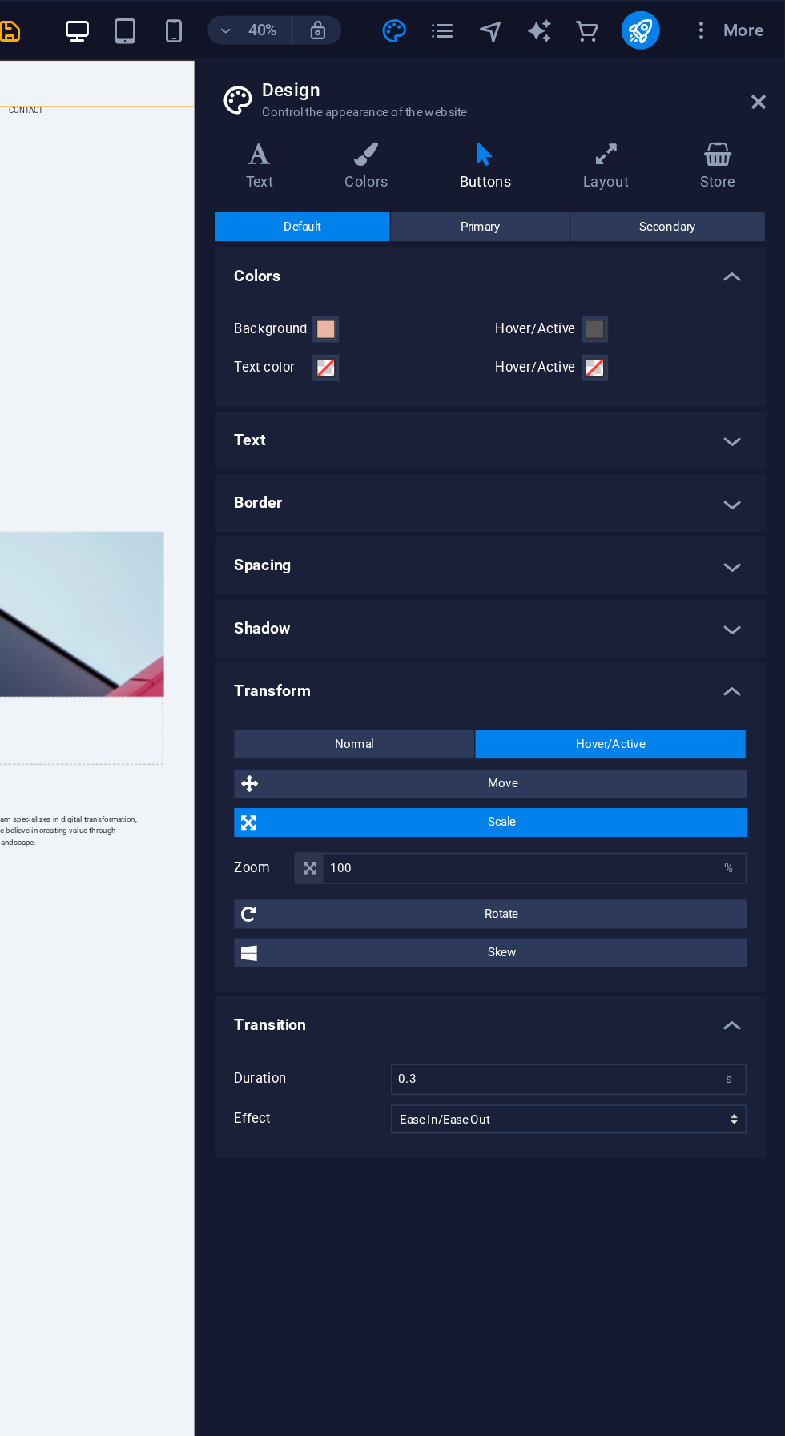
click at [654, 553] on span "Scale" at bounding box center [596, 546] width 316 height 19
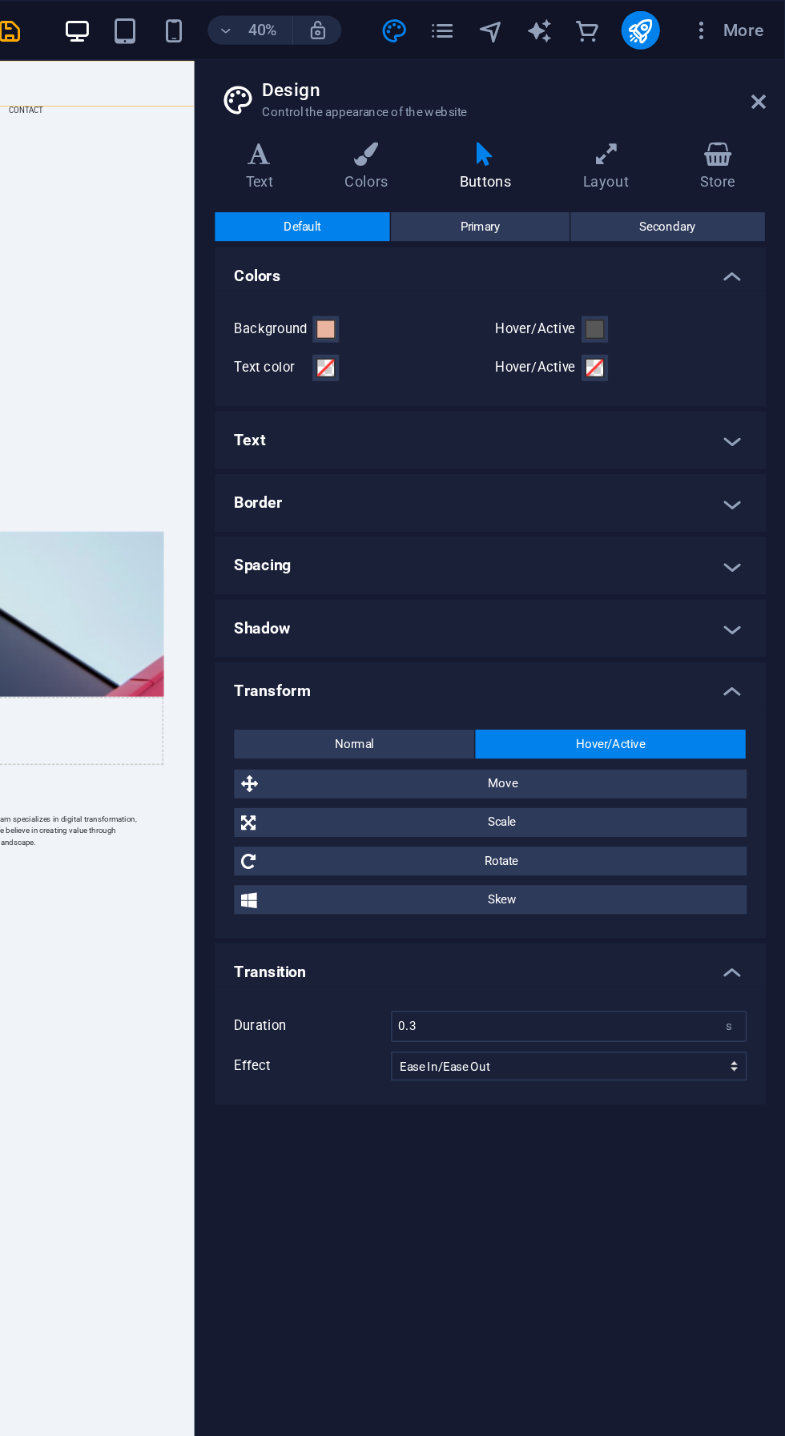
click at [656, 572] on span "Rotate" at bounding box center [596, 571] width 316 height 19
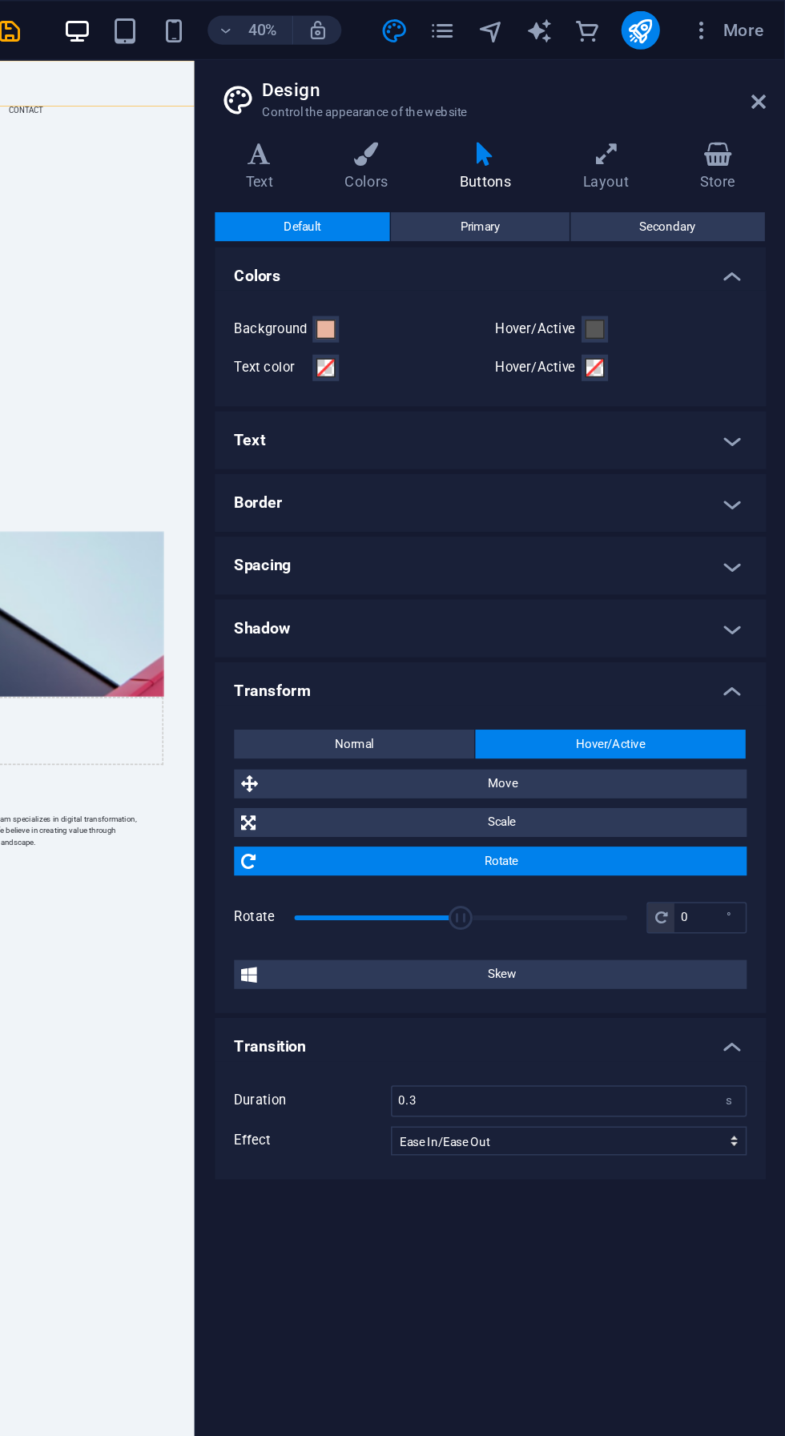
click at [642, 642] on span "Skew" at bounding box center [597, 647] width 316 height 19
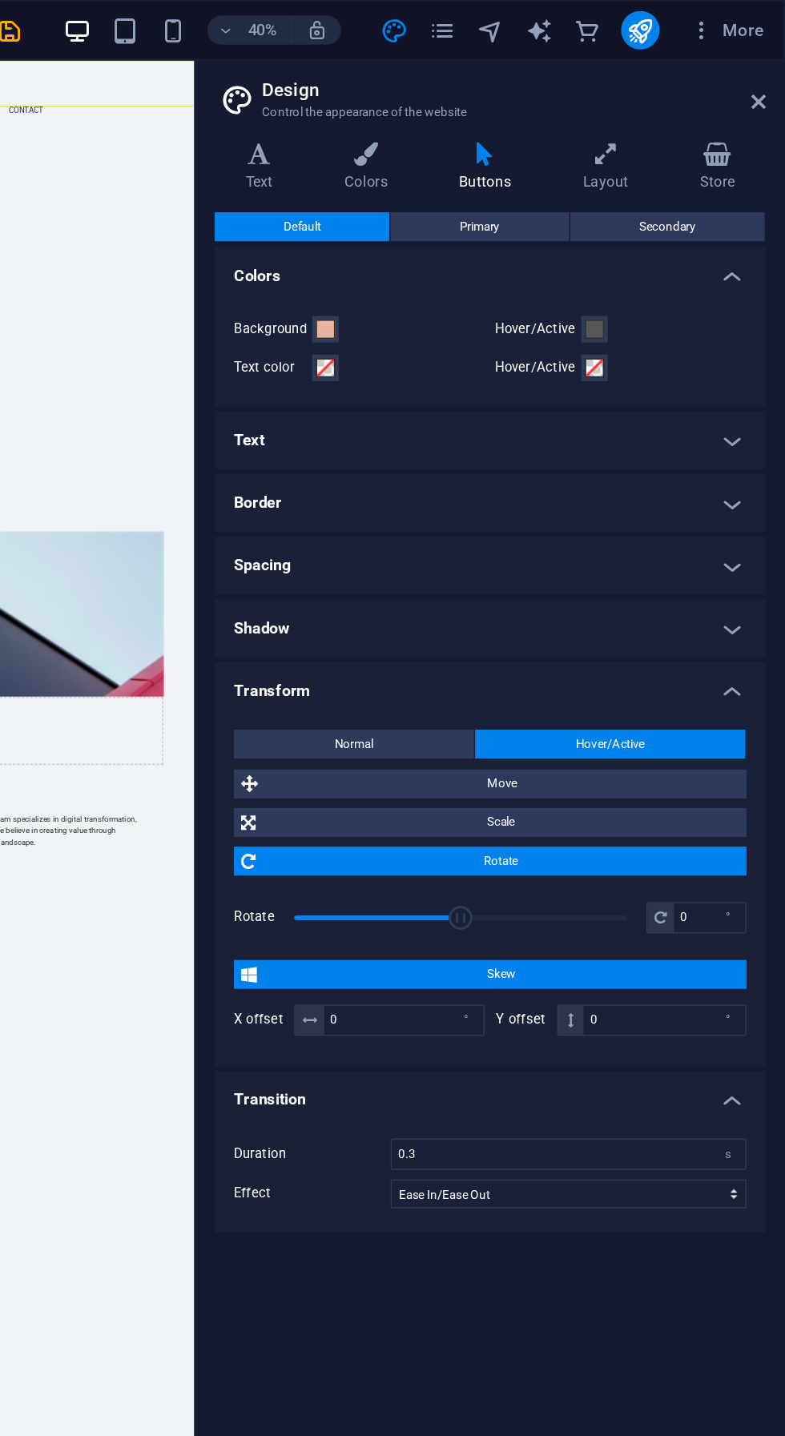
click at [640, 640] on span "Skew" at bounding box center [597, 647] width 316 height 19
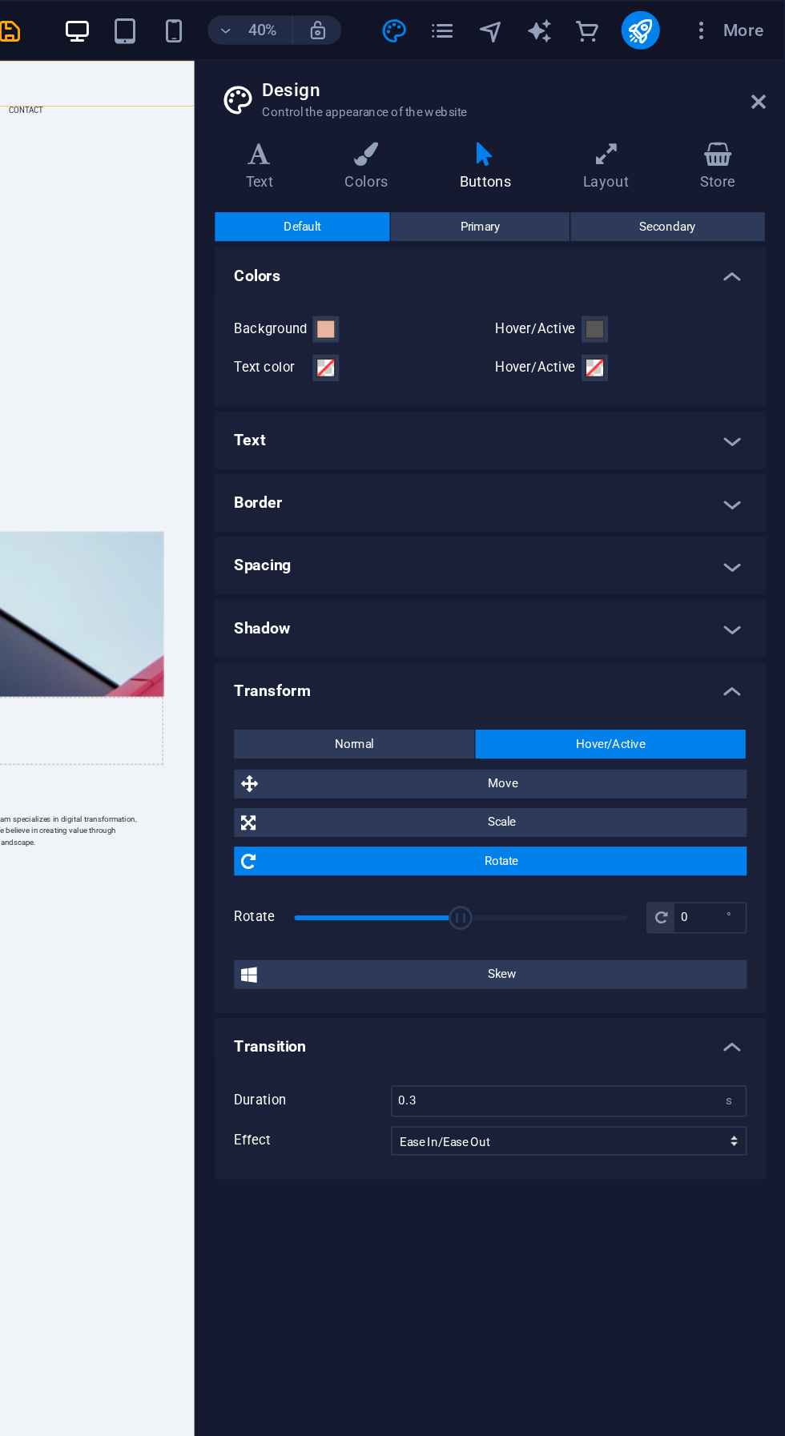
click at [679, 577] on span "Rotate" at bounding box center [596, 571] width 316 height 19
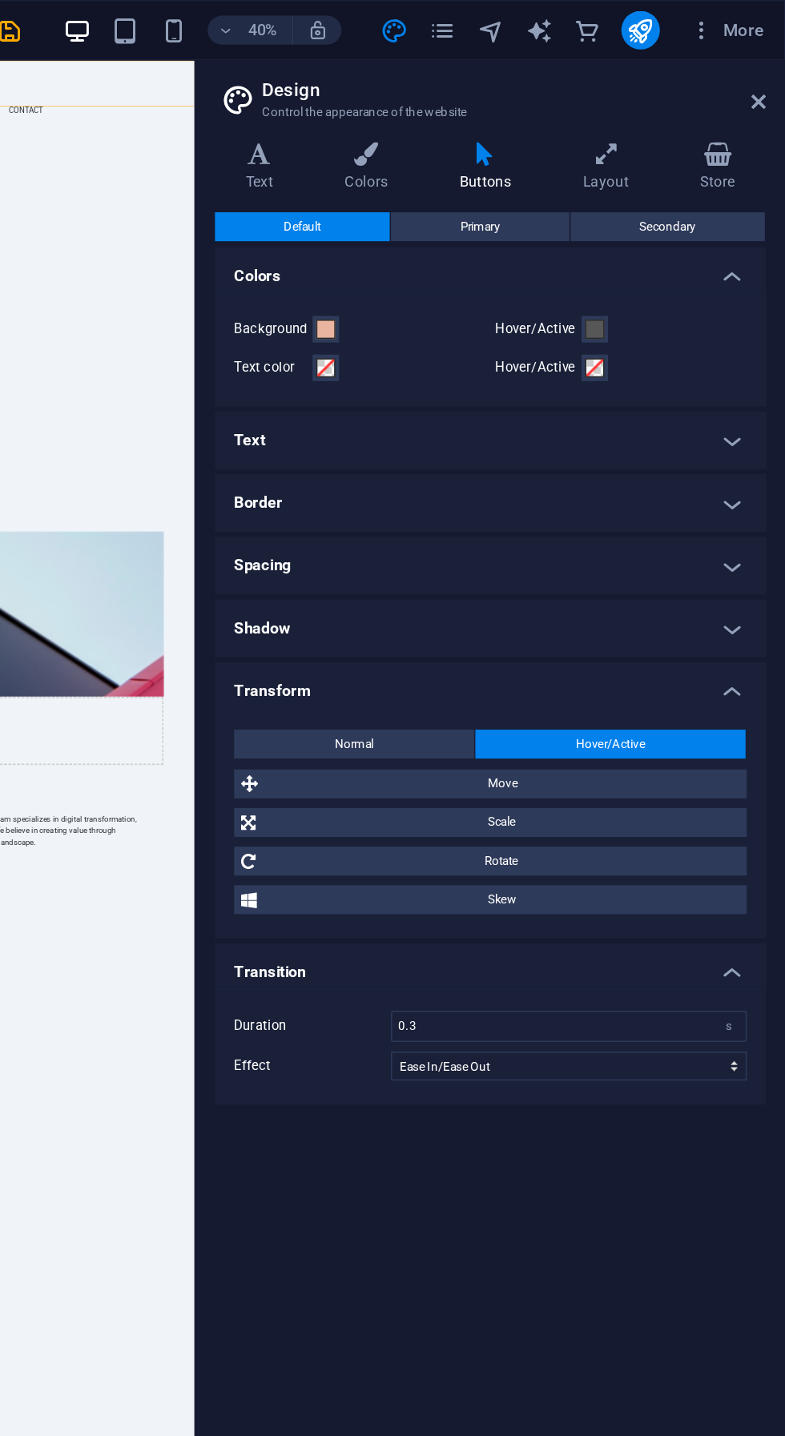
click at [677, 580] on span "Rotate" at bounding box center [596, 571] width 316 height 19
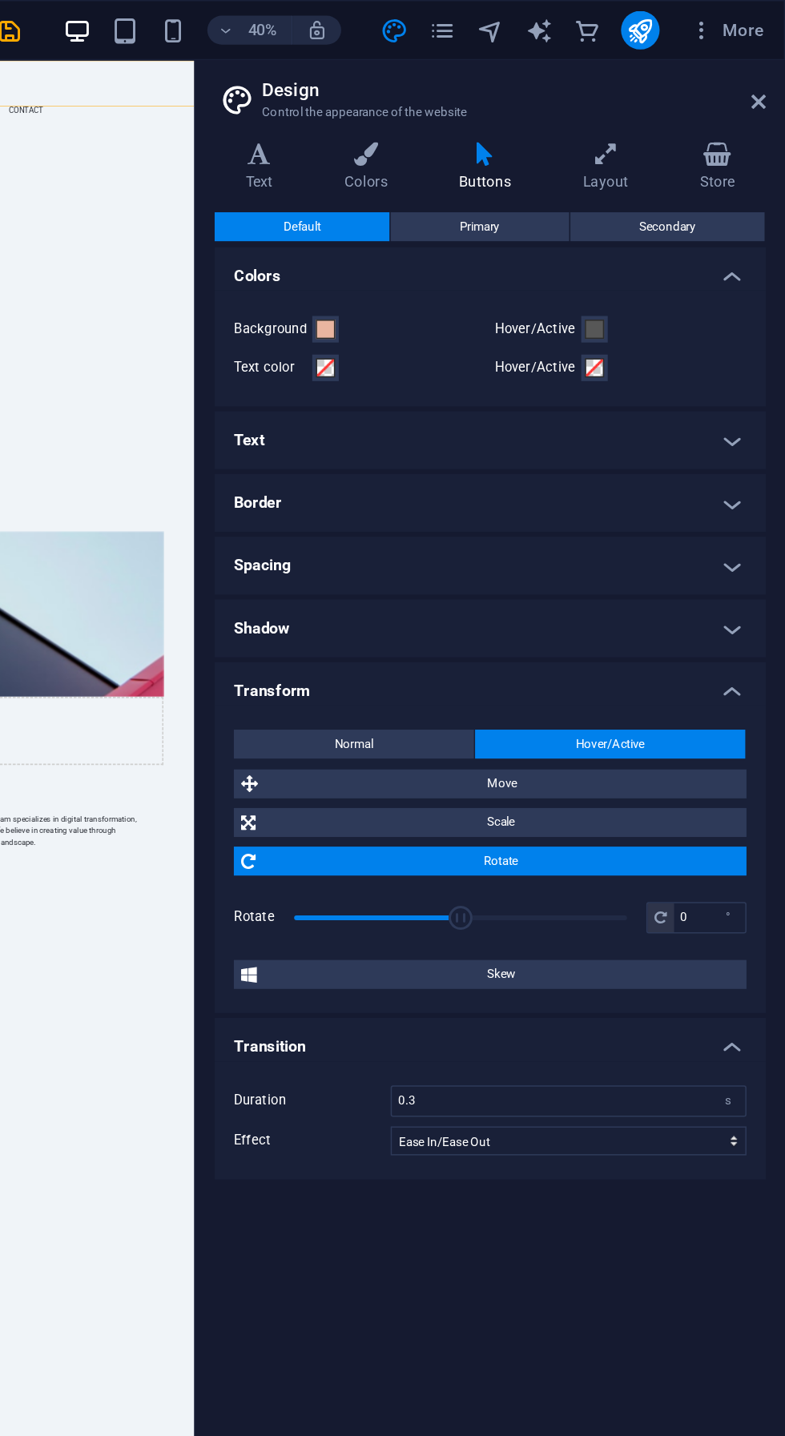
click at [686, 99] on icon at bounding box center [665, 103] width 71 height 16
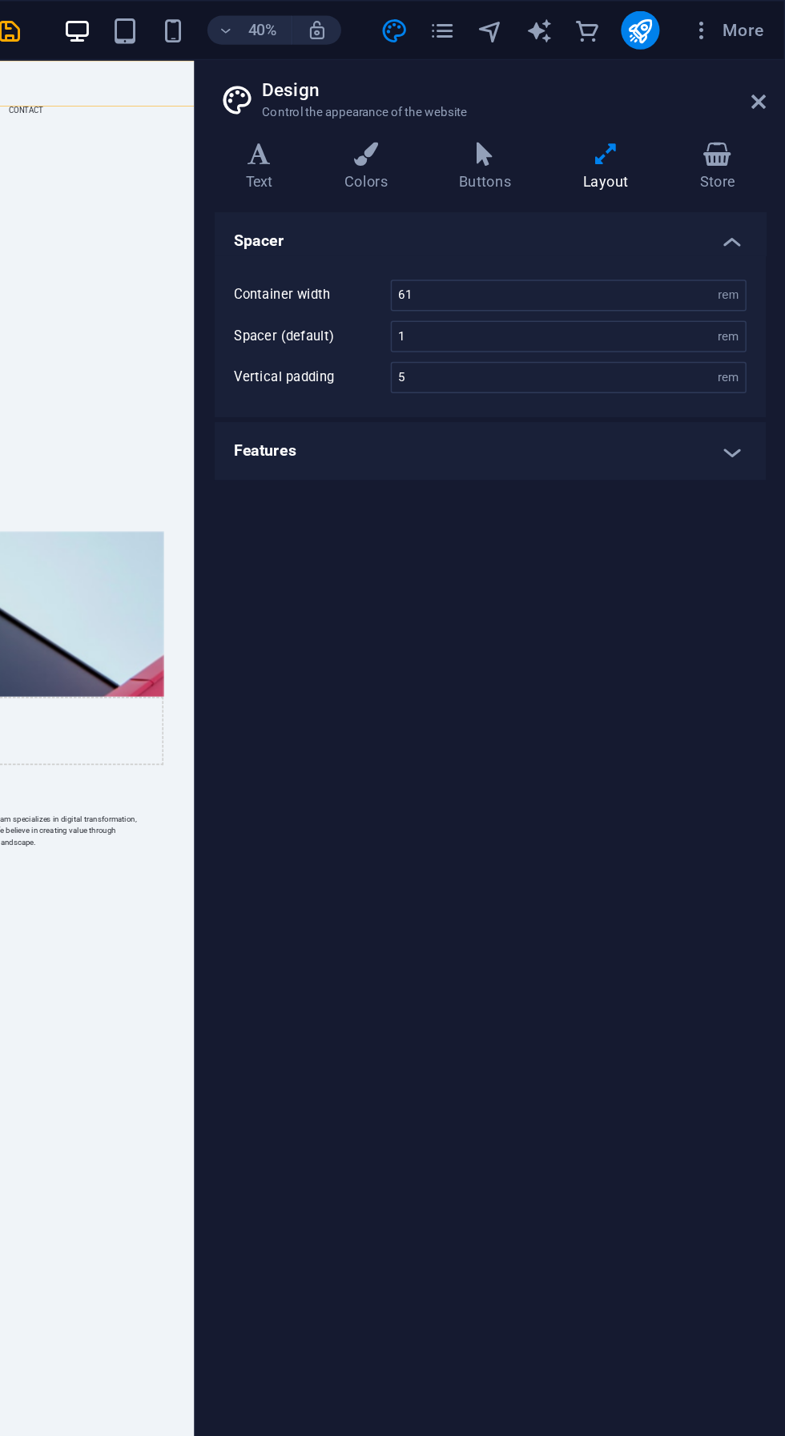
click at [766, 66] on icon at bounding box center [767, 67] width 10 height 13
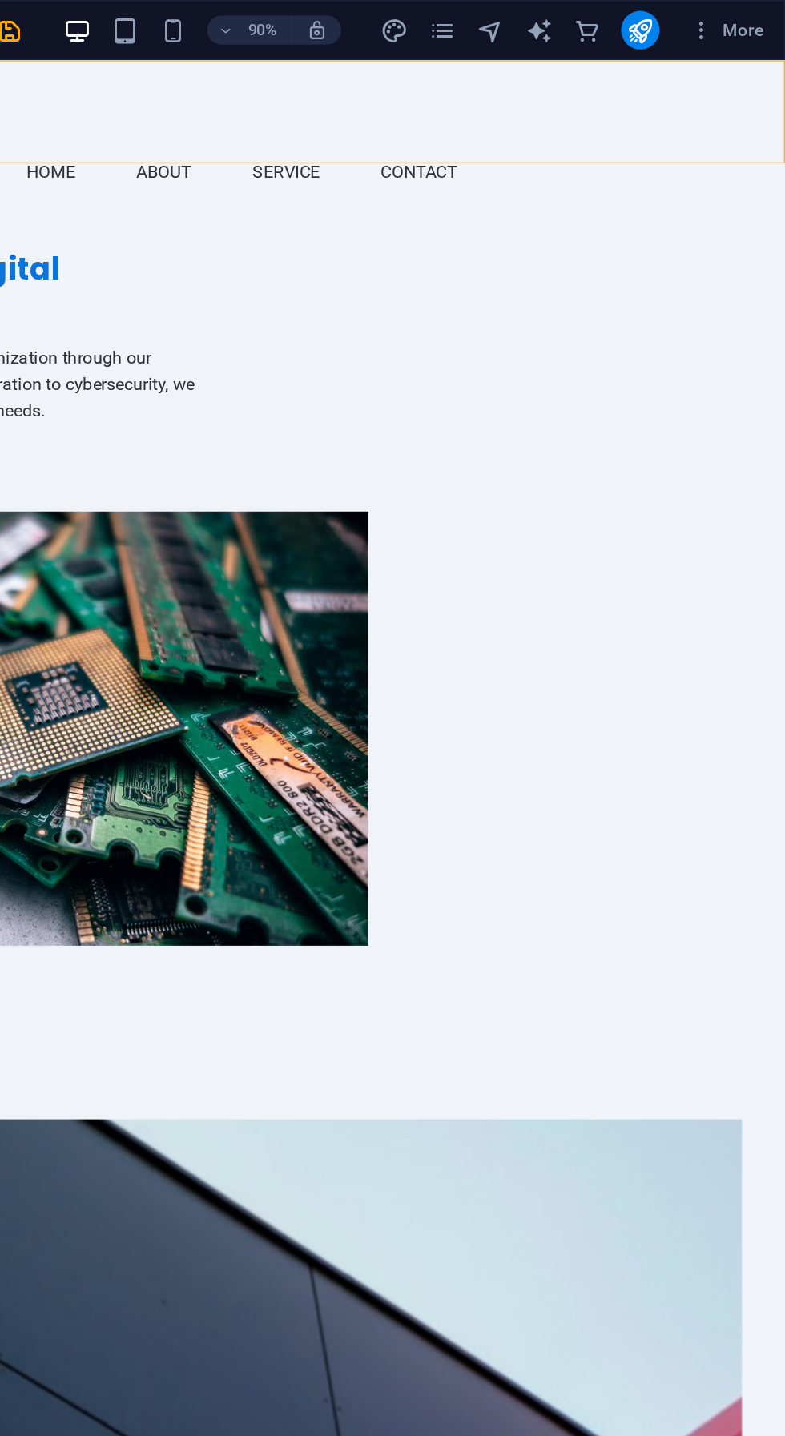
click at [757, 26] on span "More" at bounding box center [746, 20] width 50 height 16
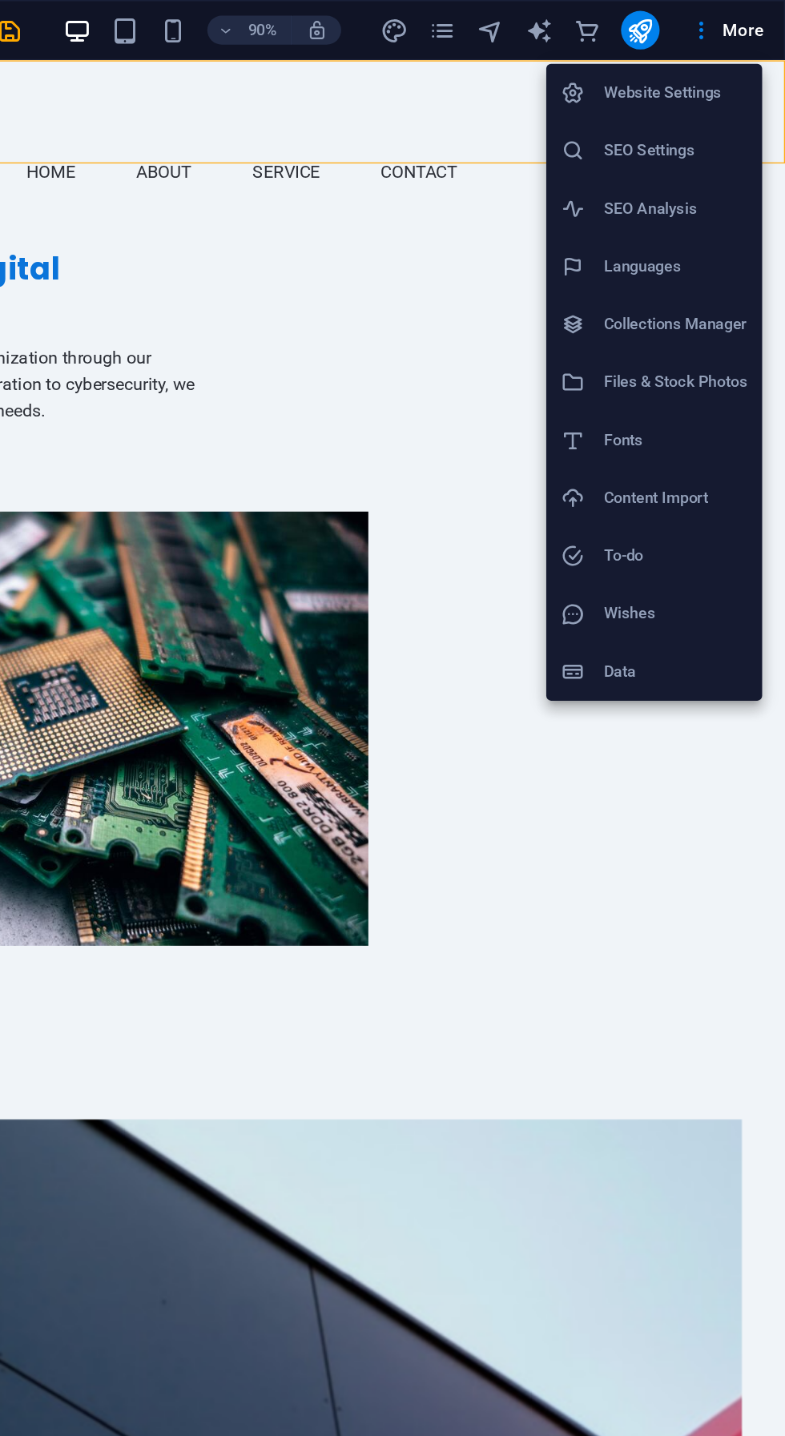
click at [699, 34] on div at bounding box center [392, 718] width 785 height 1436
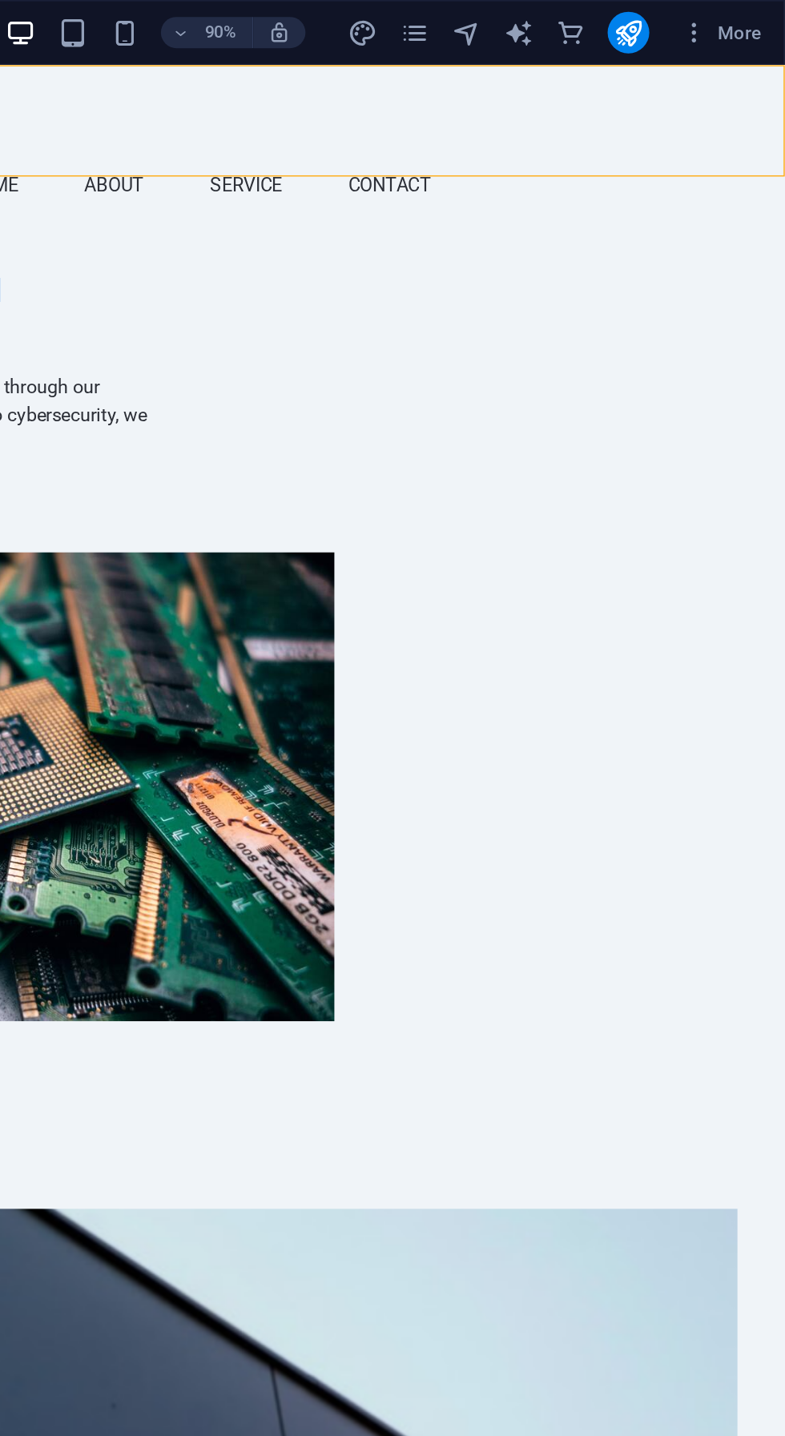
click at [344, 167] on div "Button label" at bounding box center [14, 184] width 756 height 34
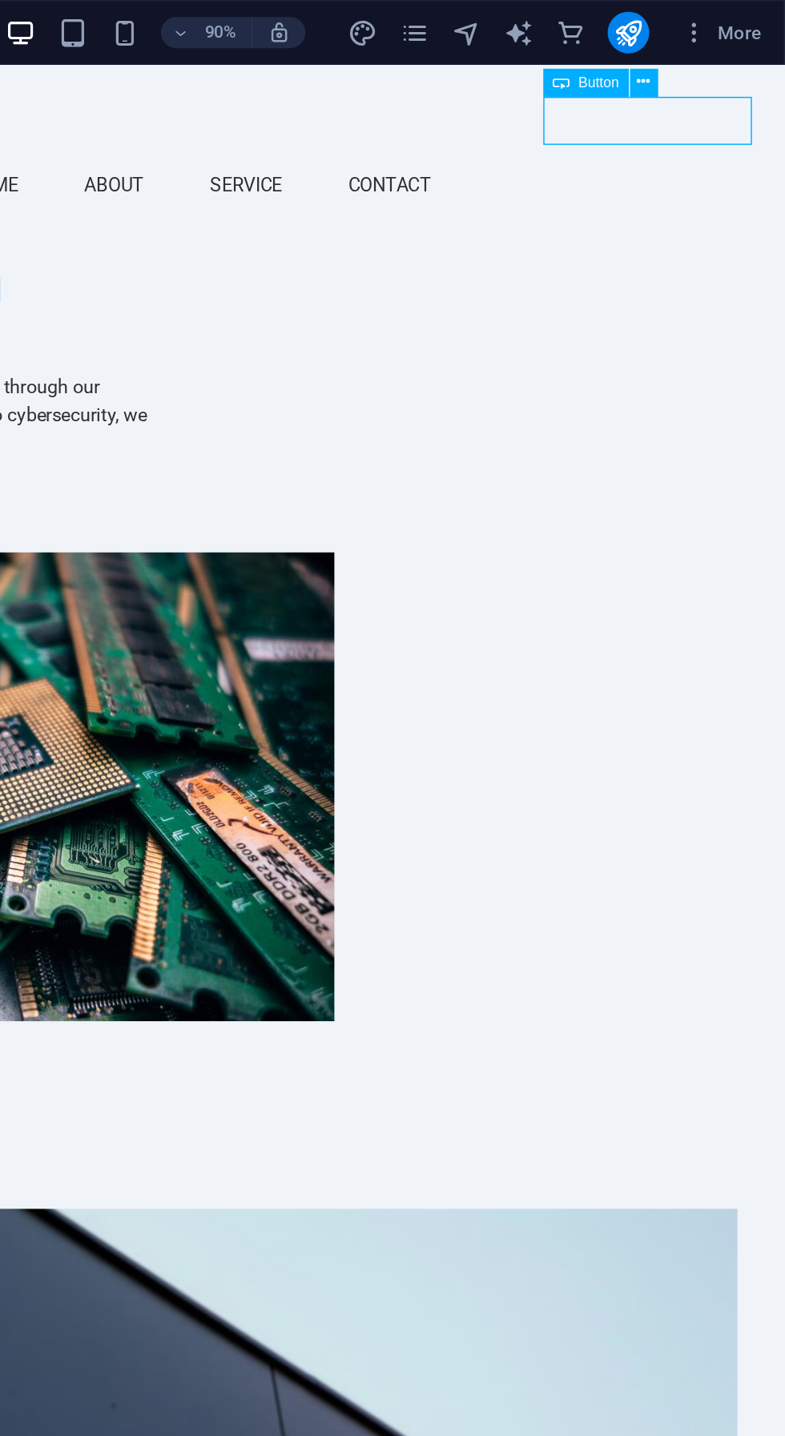
click at [321, 167] on div "Button label" at bounding box center [14, 184] width 756 height 34
click at [706, 55] on button at bounding box center [699, 51] width 18 height 18
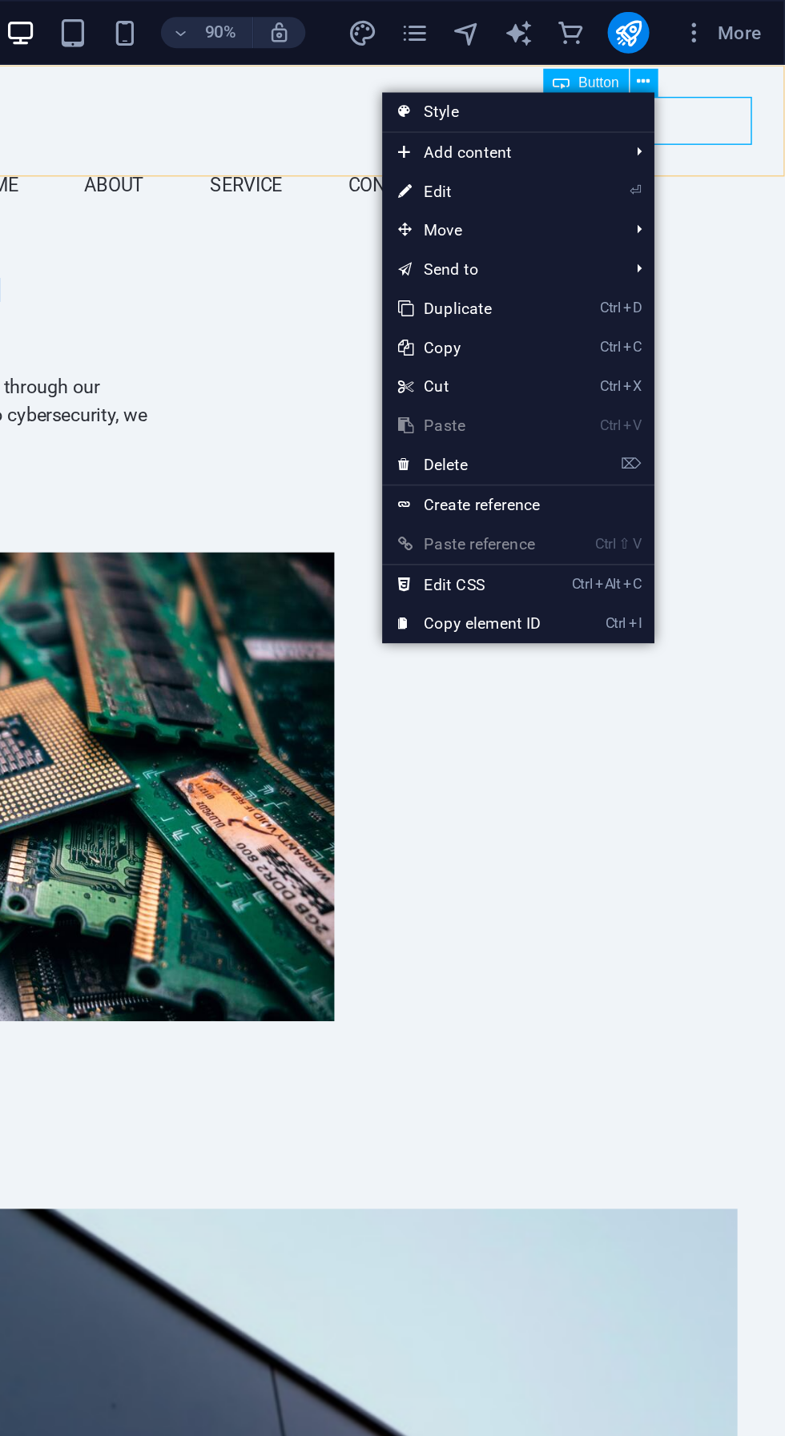
click at [644, 130] on span "Move" at bounding box center [608, 142] width 143 height 24
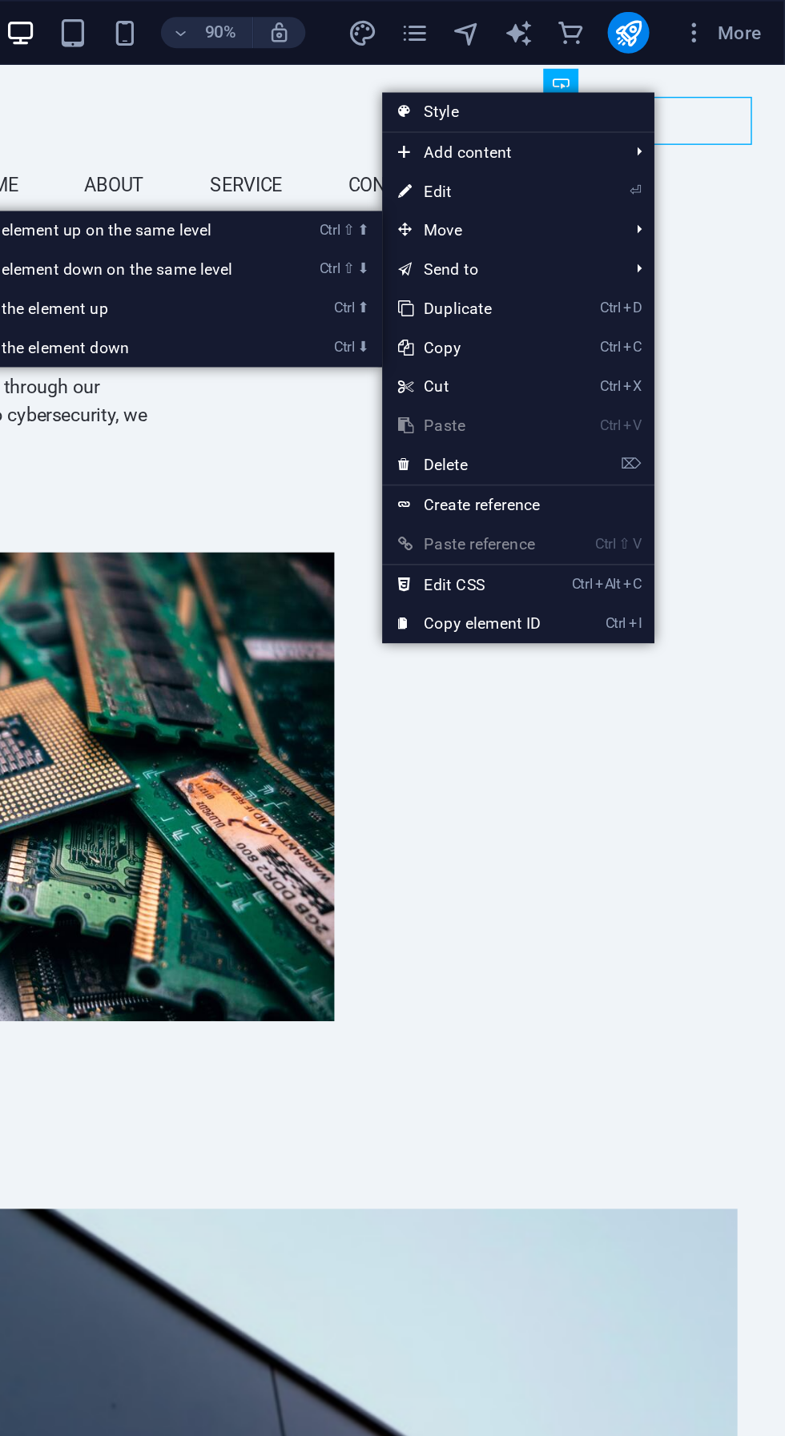
click at [642, 296] on link "⌦ Delete" at bounding box center [590, 286] width 107 height 24
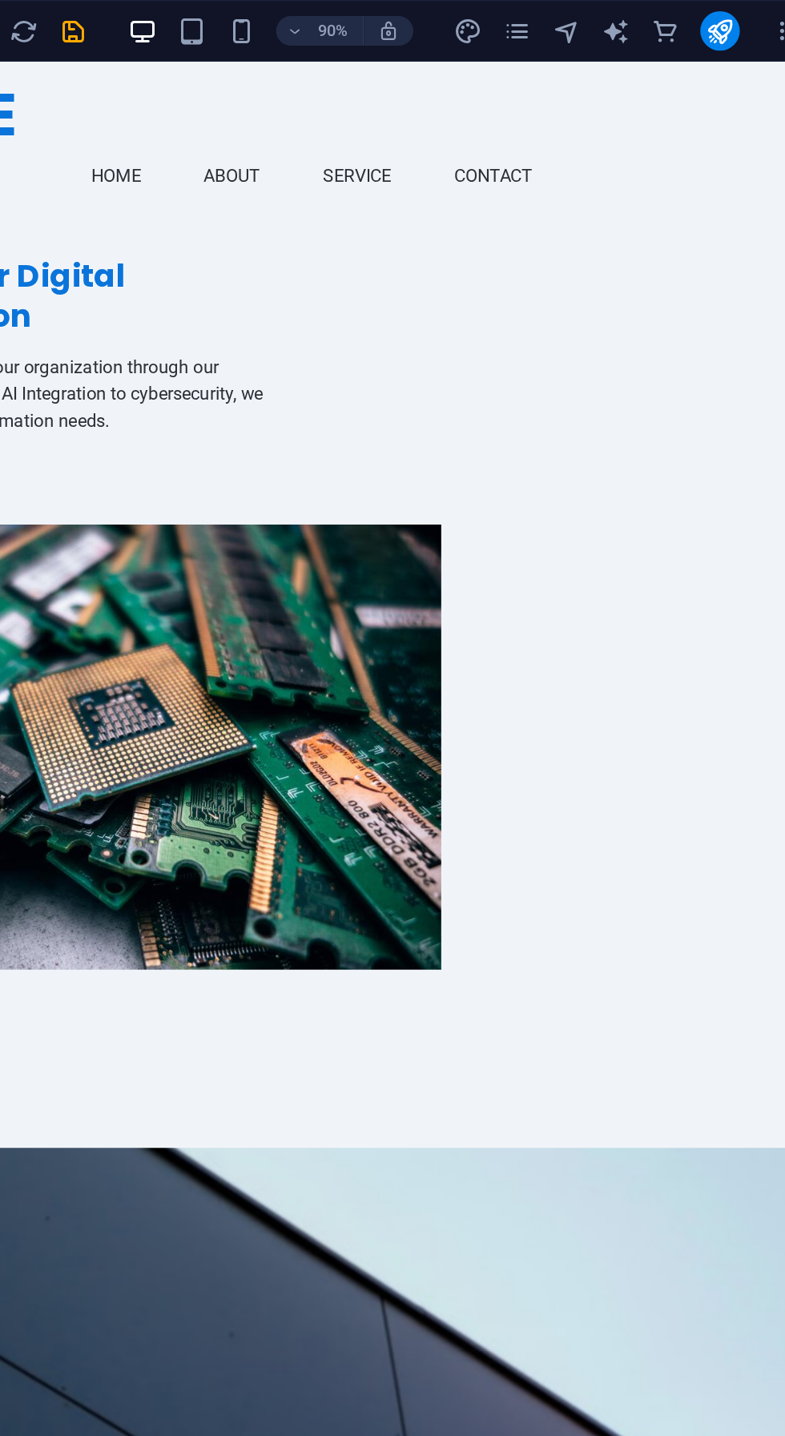
click at [692, 31] on button "publish" at bounding box center [689, 20] width 26 height 26
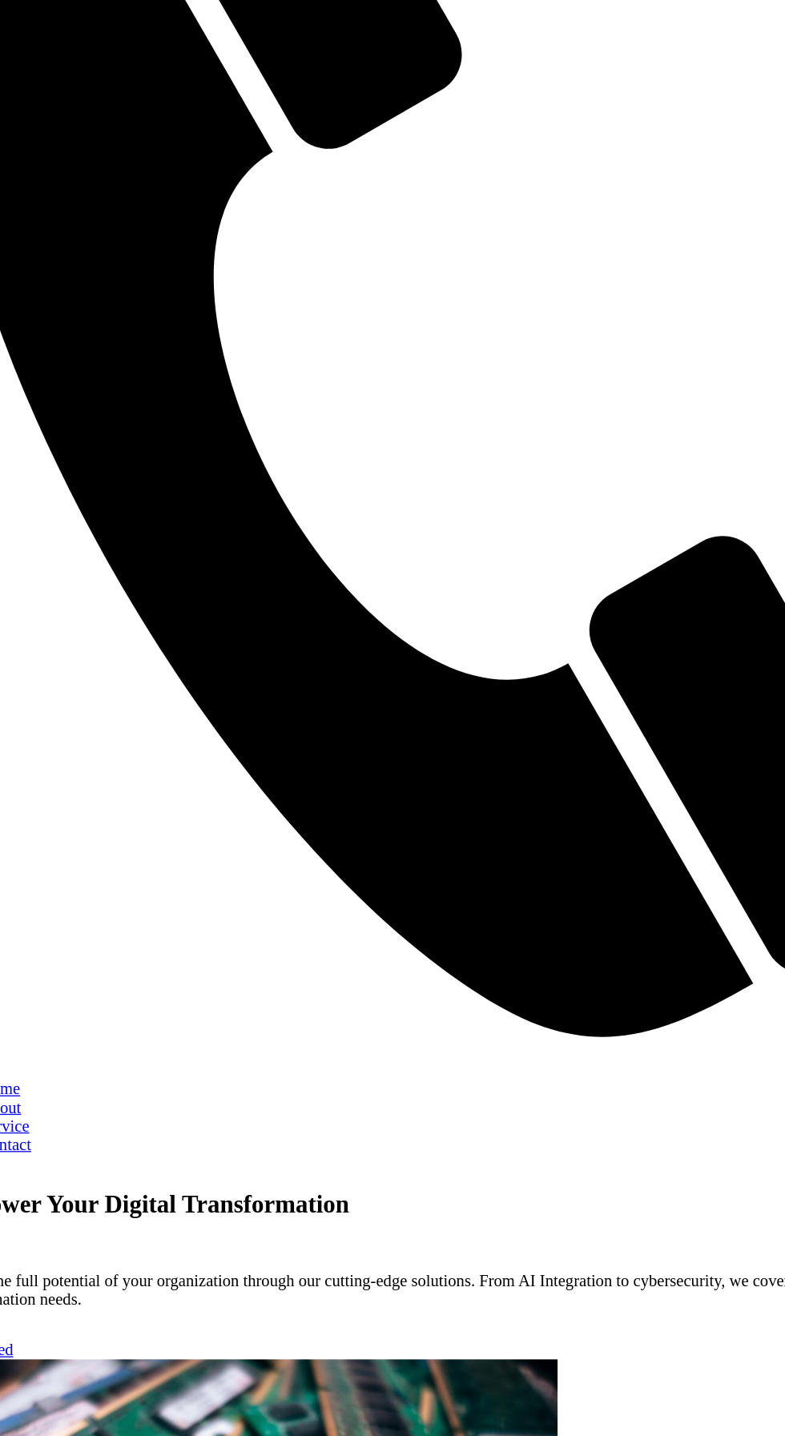
scroll to position [4, 0]
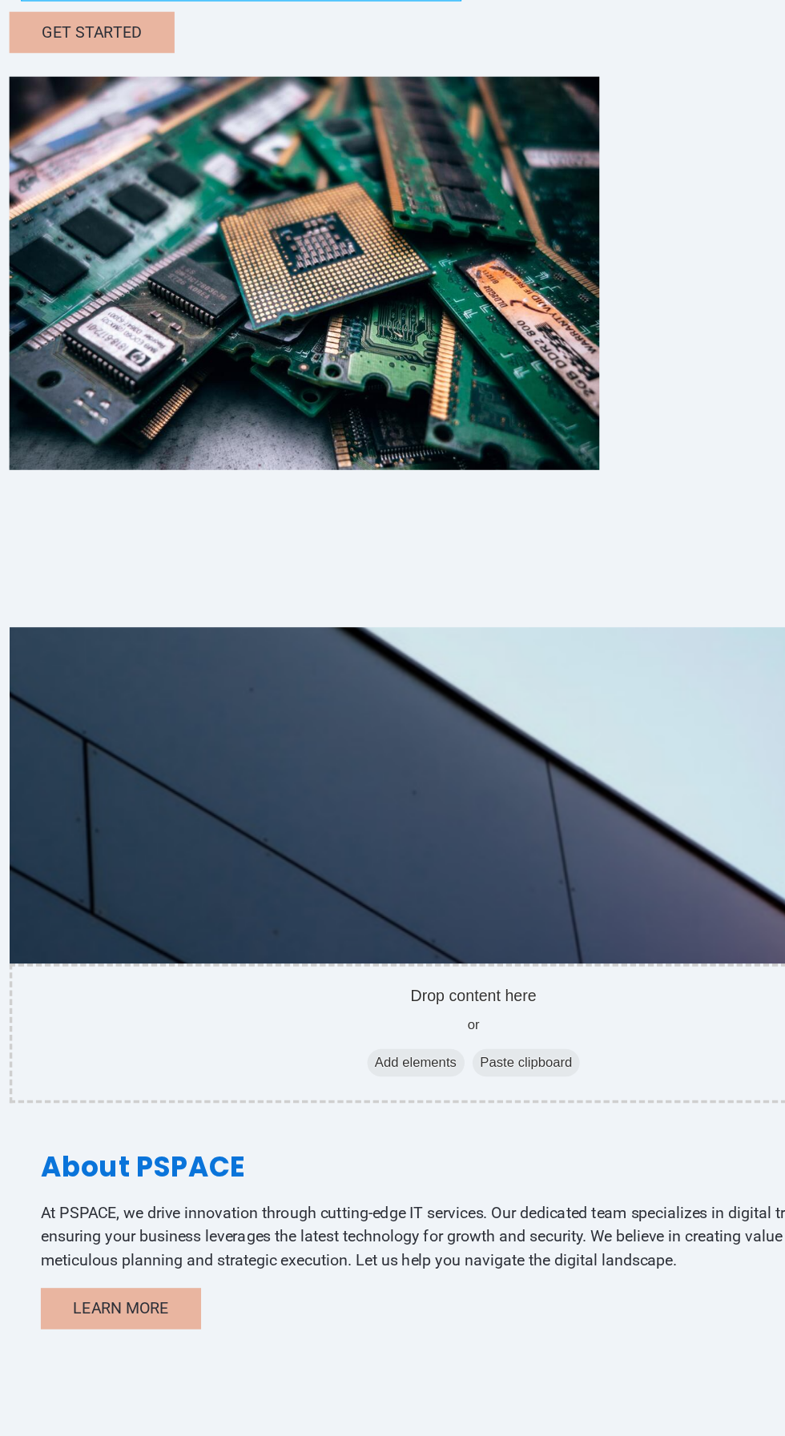
click at [250, 1266] on div "Clients Served" at bounding box center [127, 1296] width 243 height 61
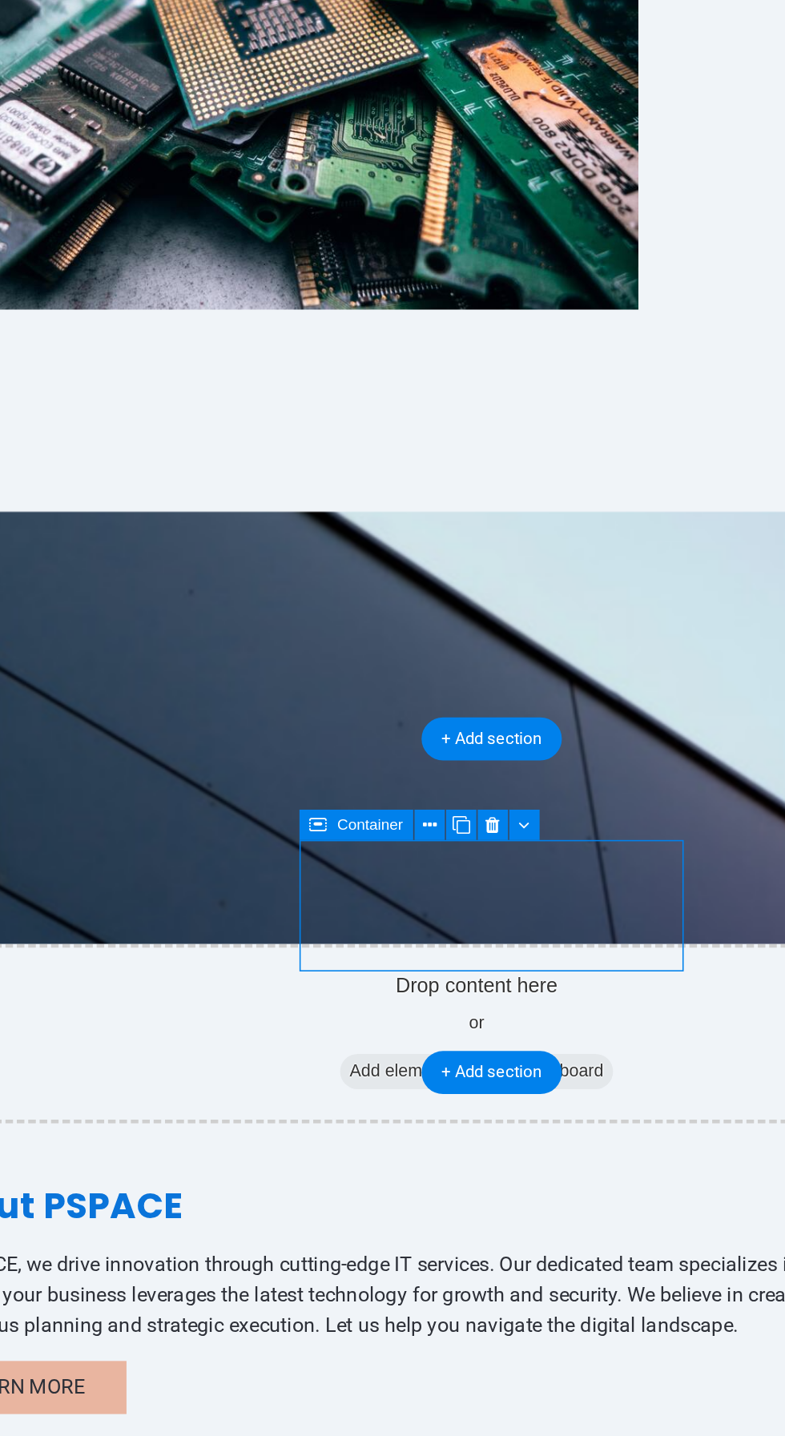
scroll to position [13, 0]
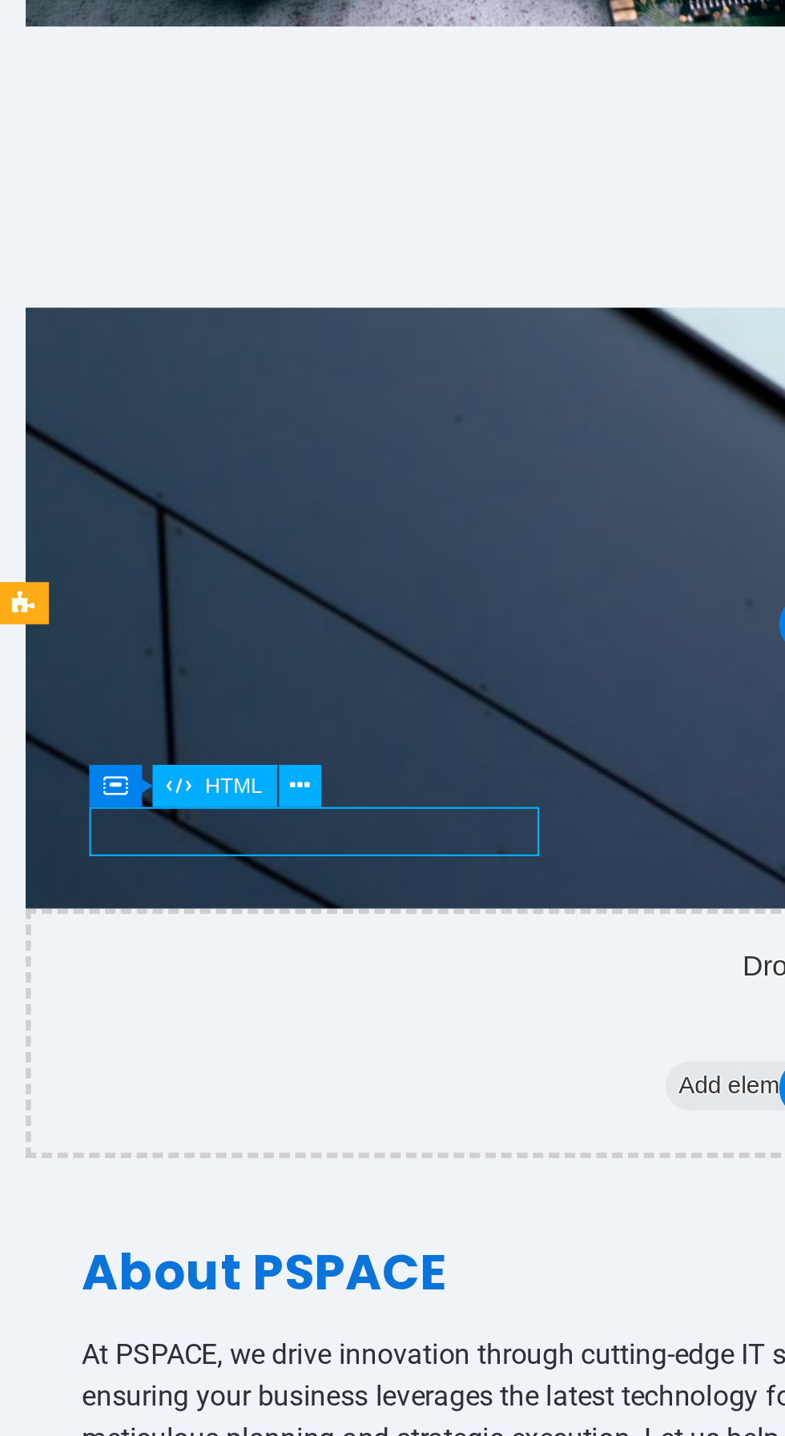
click at [189, 928] on icon at bounding box center [187, 928] width 8 height 15
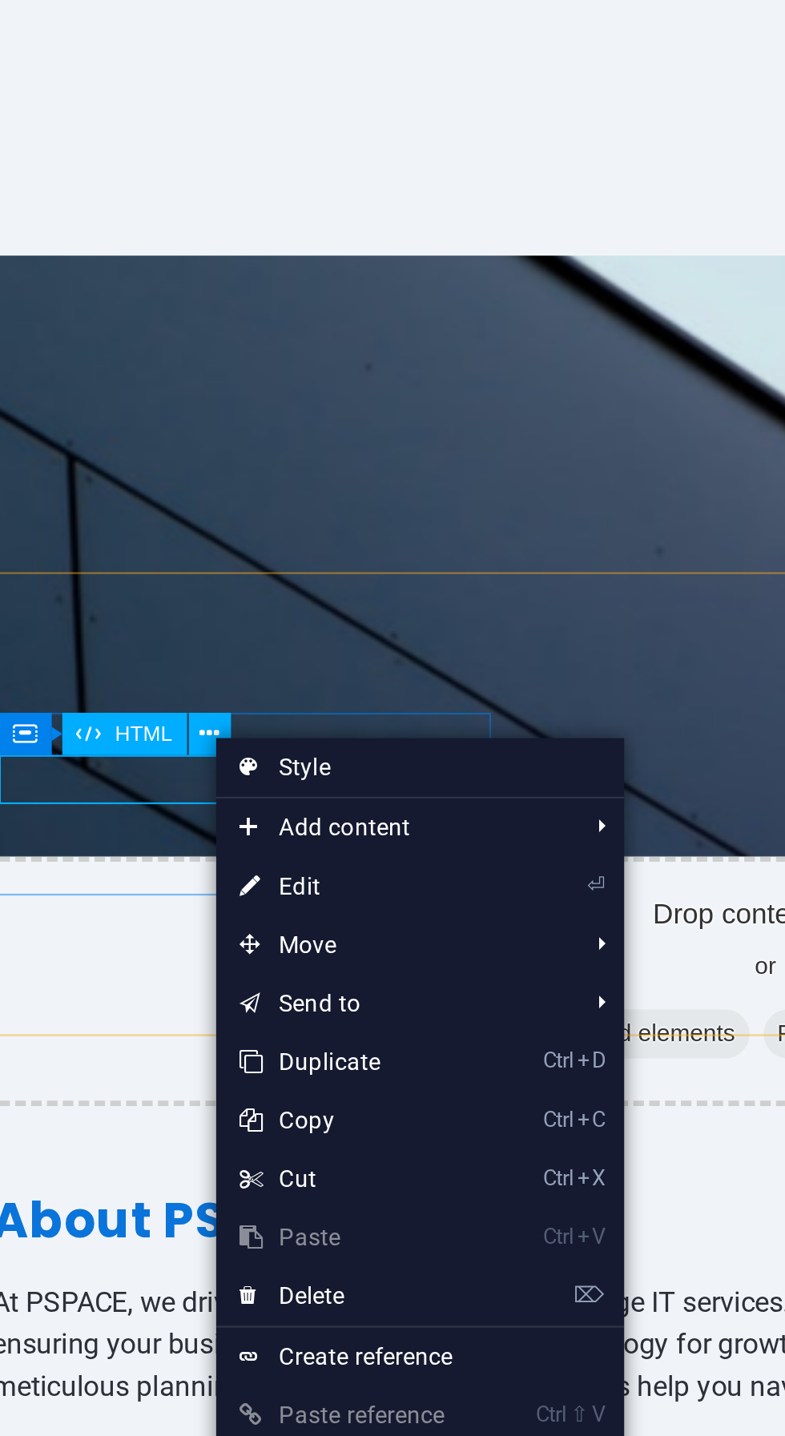
click at [0, 346] on div "Our Services Comprehensive IT Solutions We offer a wide range of services to me…" at bounding box center [308, 1051] width 801 height 1410
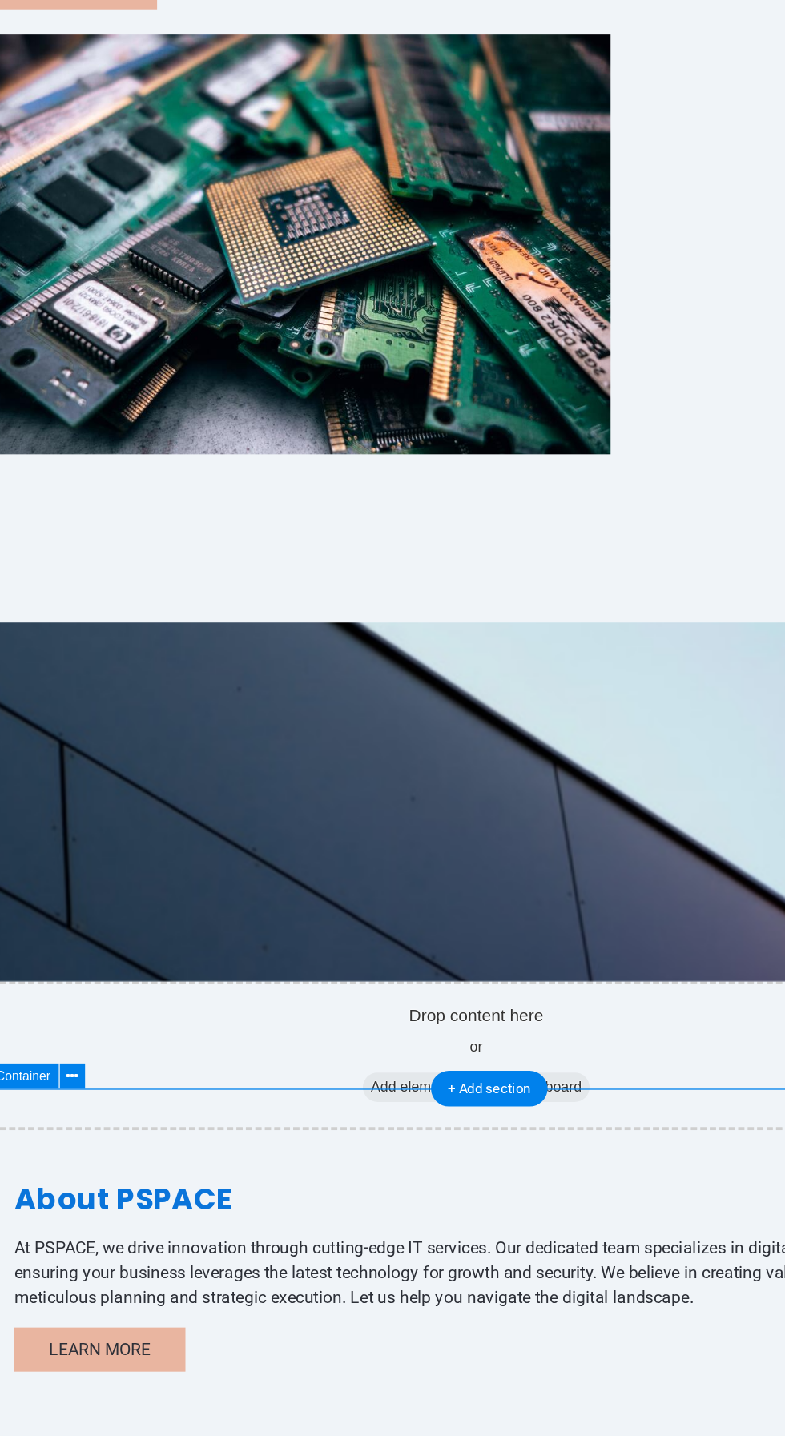
click at [202, 1232] on div "Clients Served" at bounding box center [99, 1237] width 205 height 10
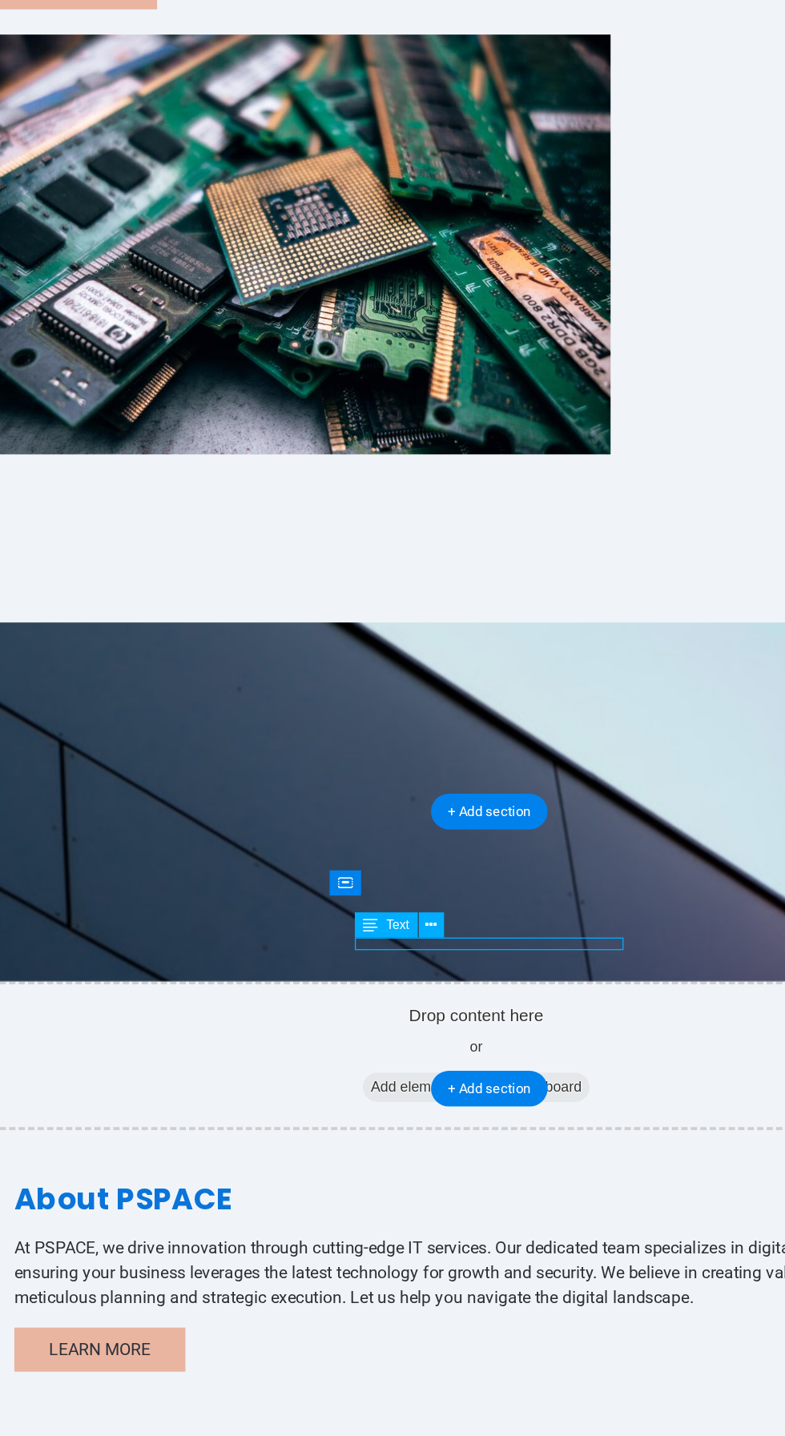
click at [221, 1200] on div "Clients Served" at bounding box center [99, 1230] width 243 height 61
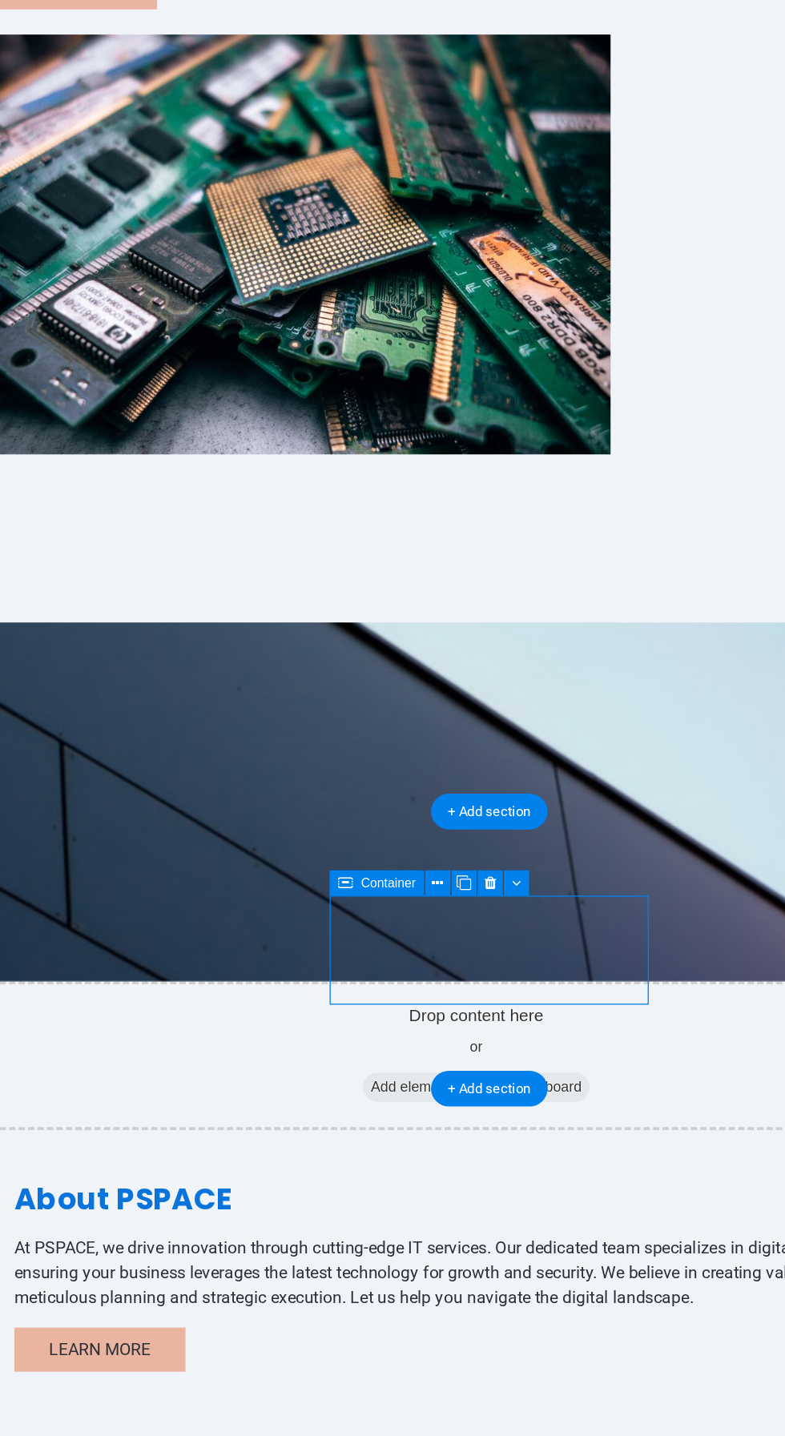
scroll to position [14, 0]
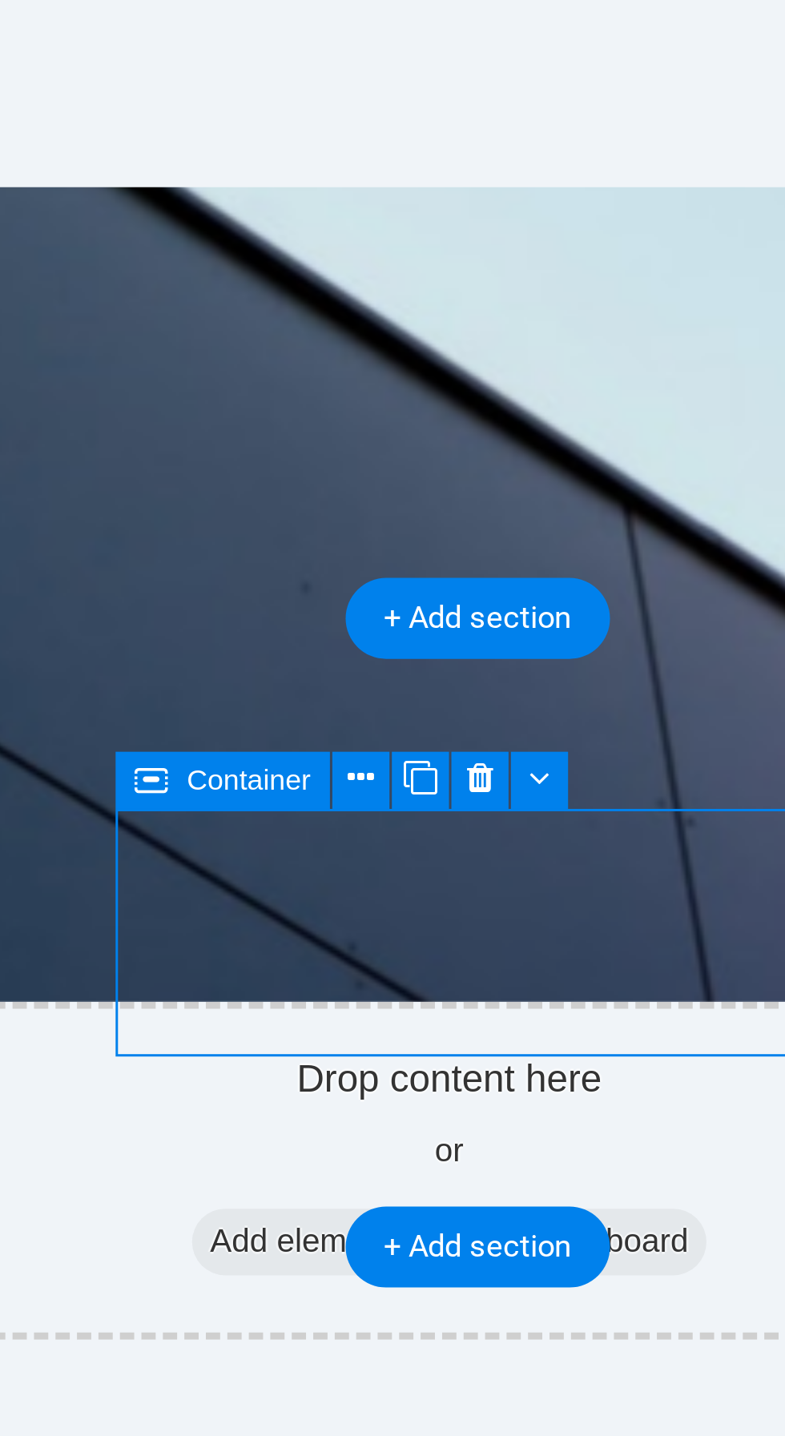
click at [449, 913] on button at bounding box center [444, 911] width 18 height 18
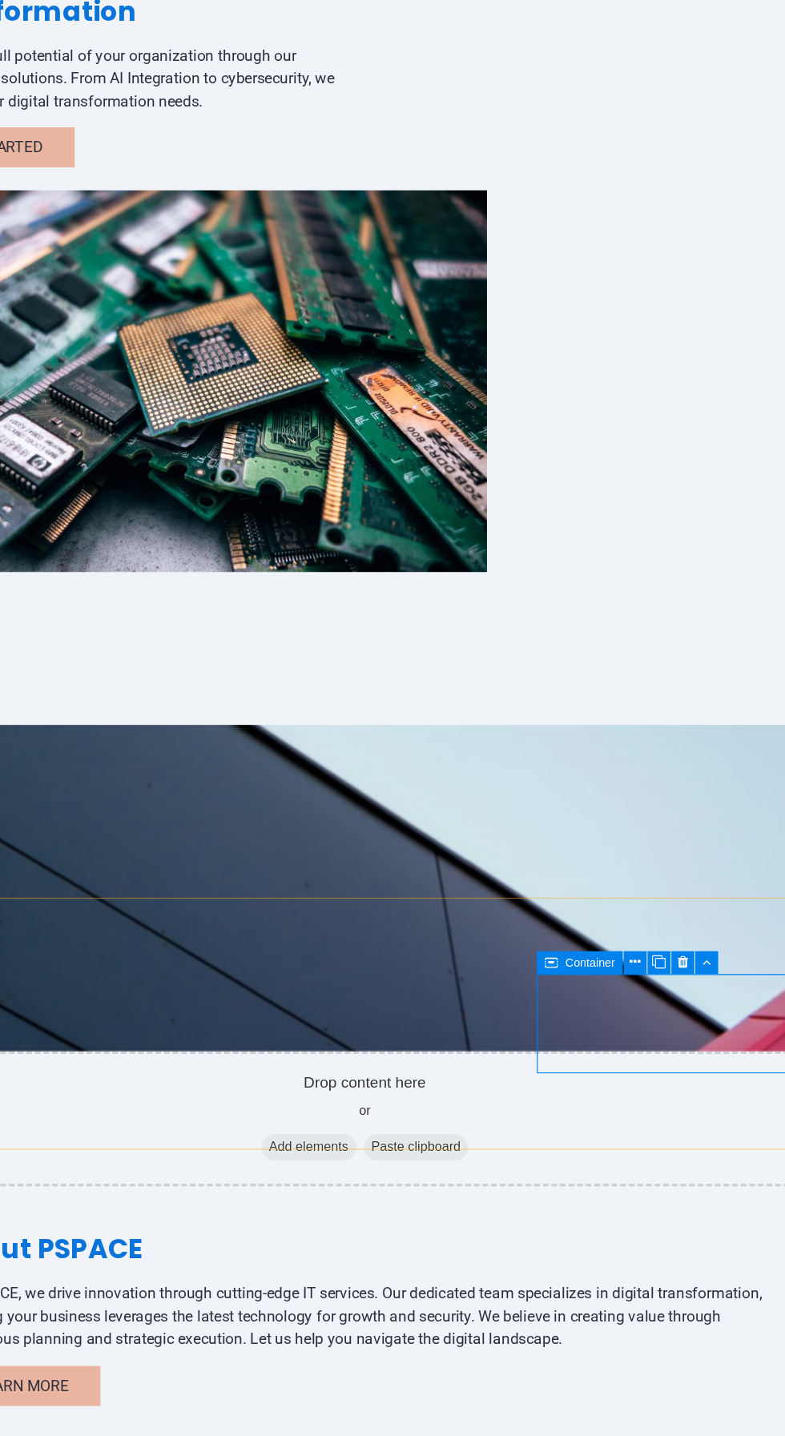
scroll to position [16, 0]
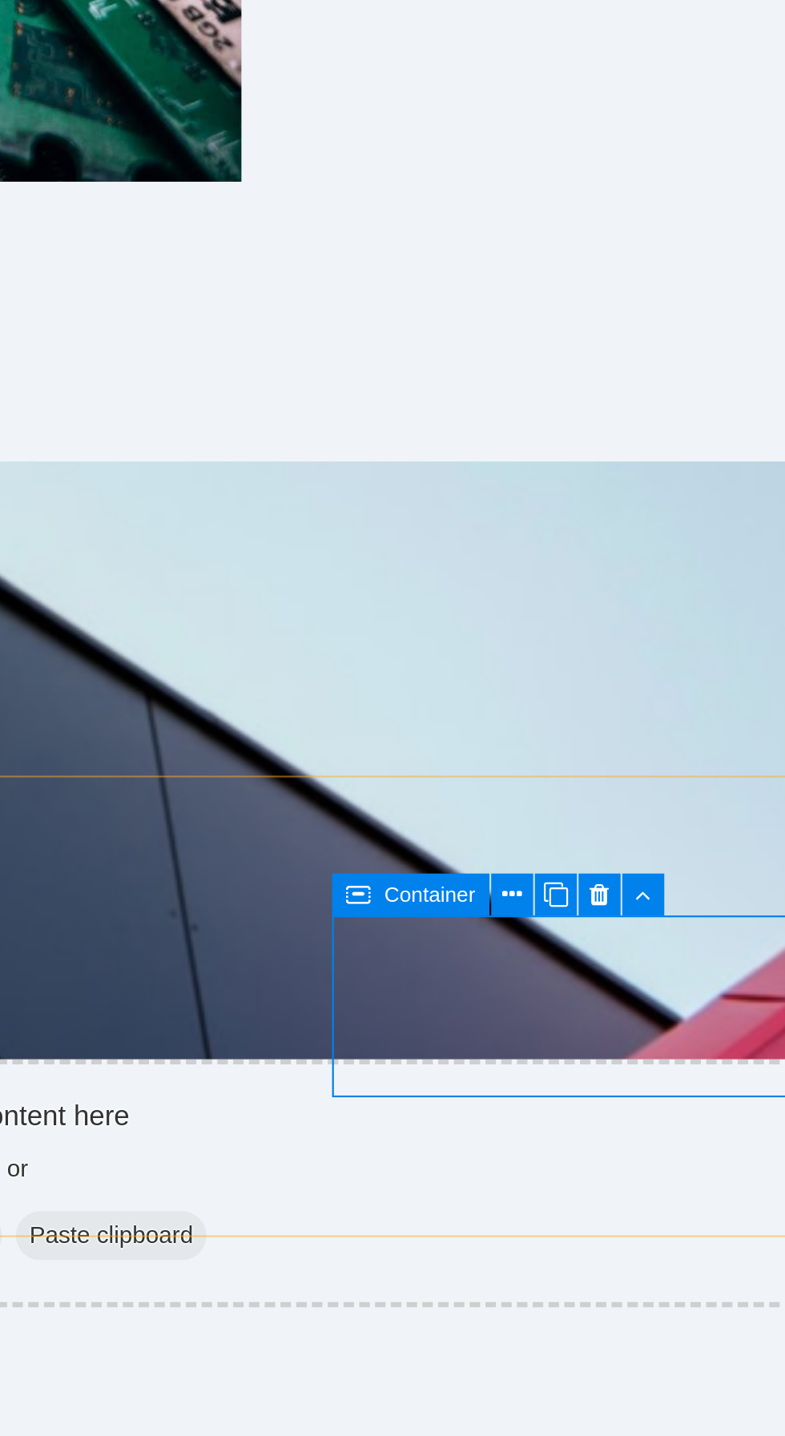
click at [658, 908] on icon at bounding box center [656, 907] width 8 height 15
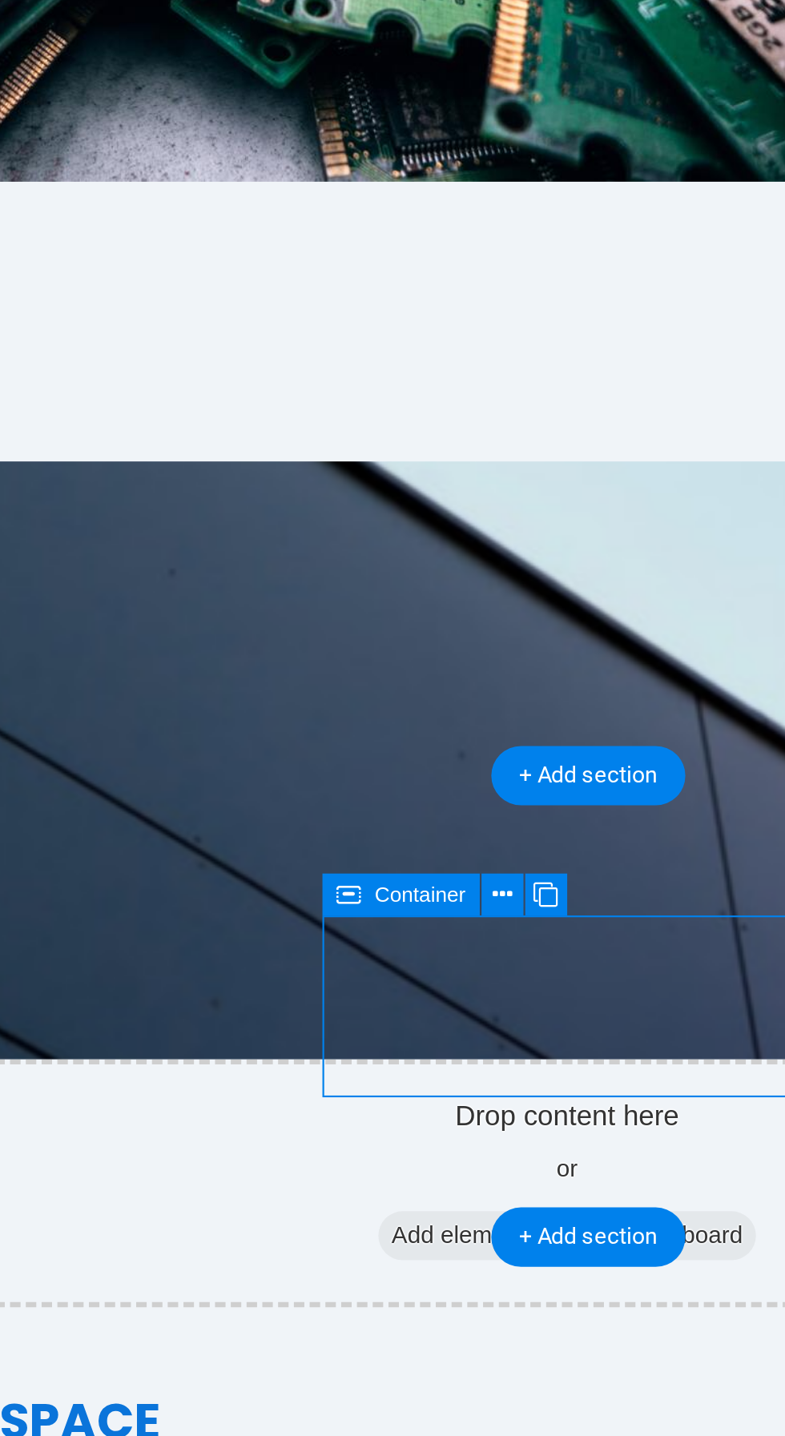
click at [391, 911] on icon at bounding box center [389, 907] width 8 height 15
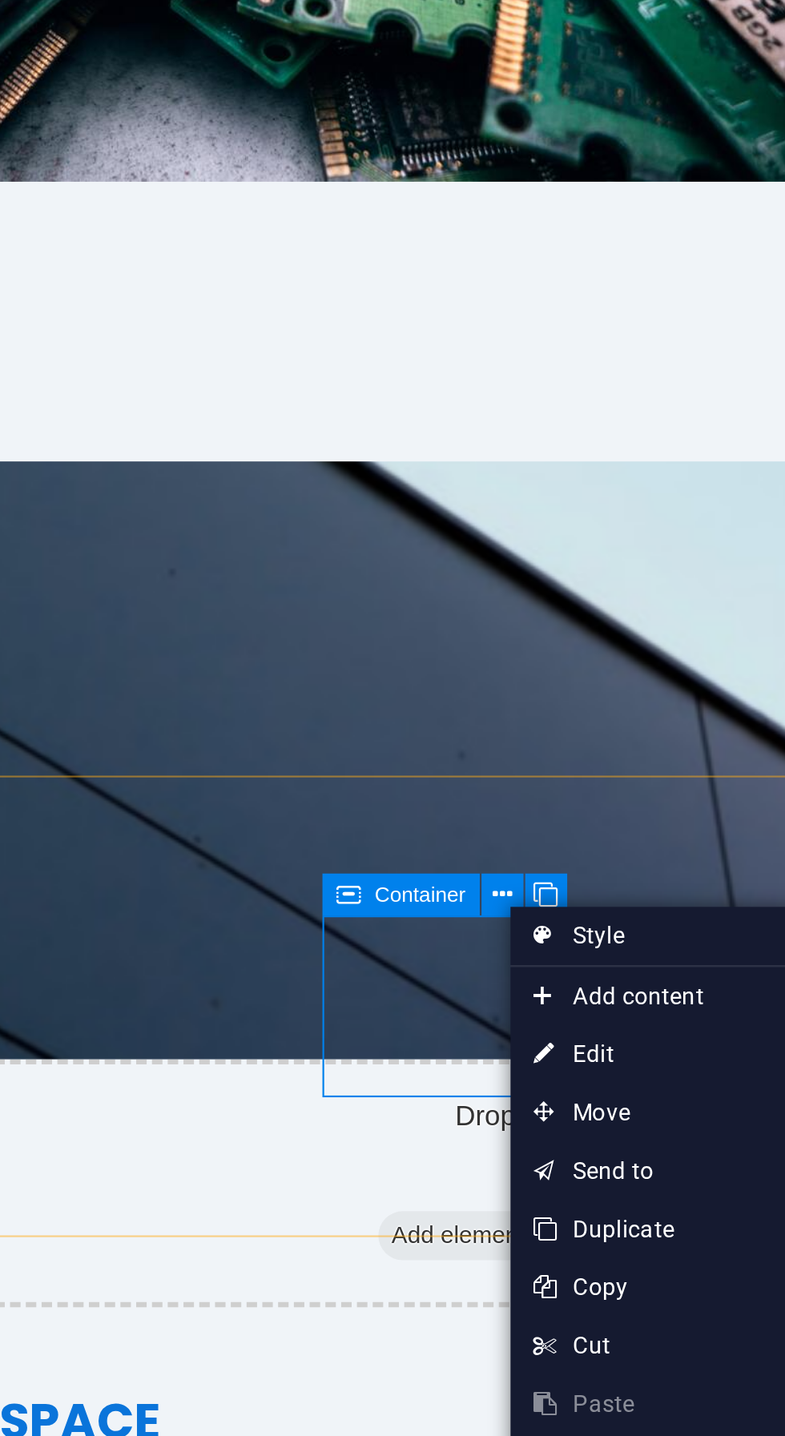
click at [459, 1133] on link "⌦ Delete" at bounding box center [445, 1142] width 107 height 24
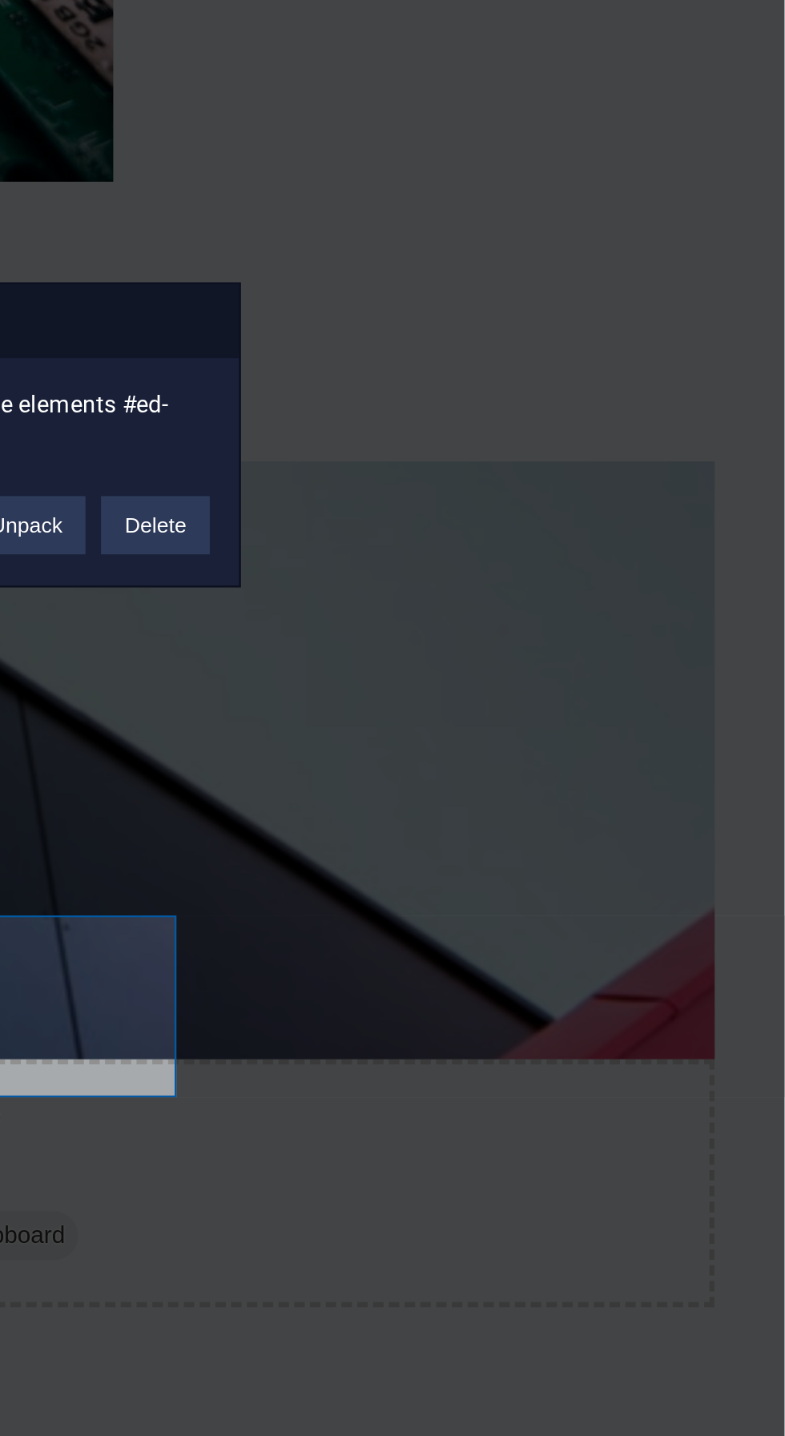
click at [534, 767] on button "Delete" at bounding box center [525, 755] width 45 height 24
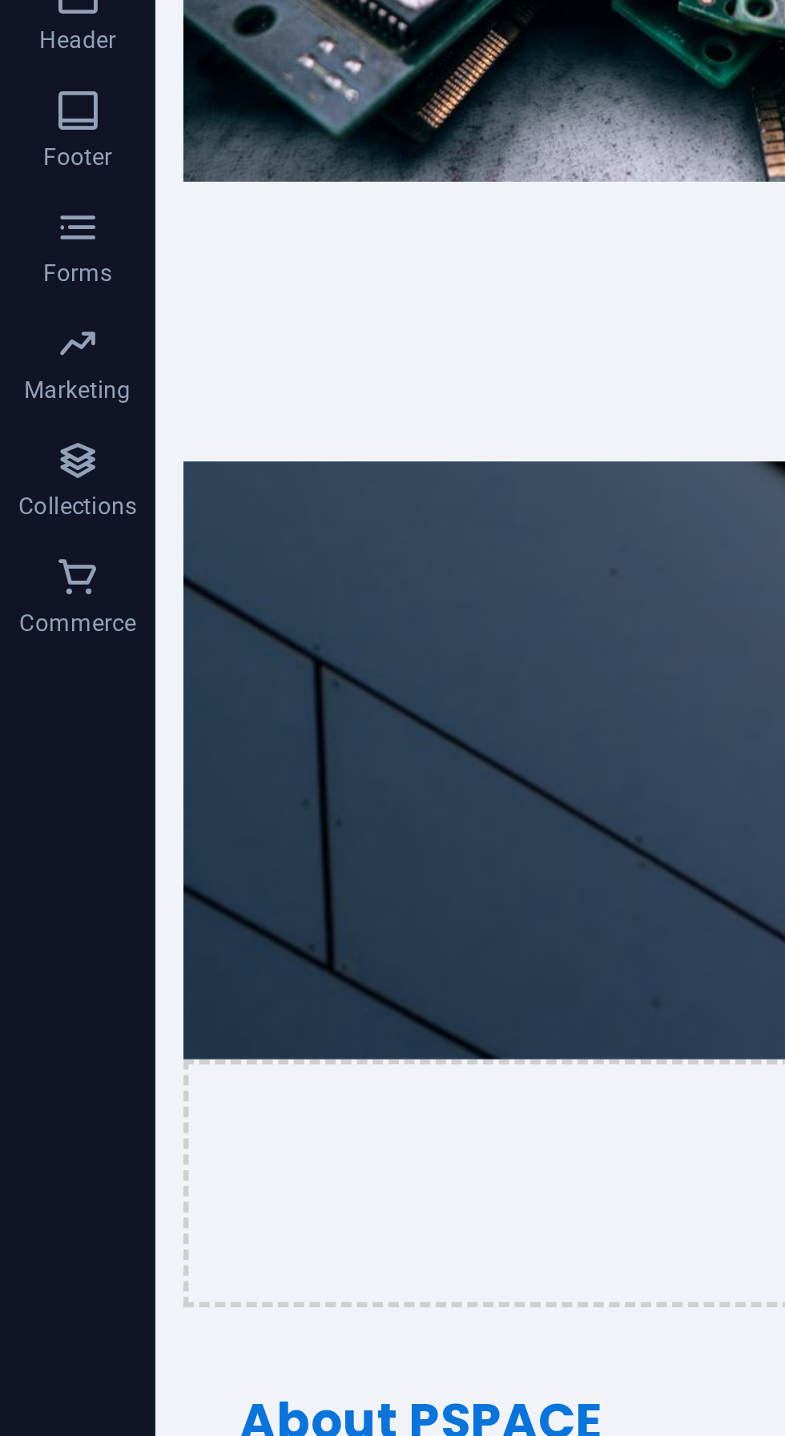
click at [369, 301] on div "18" at bounding box center [289, 312] width 205 height 22
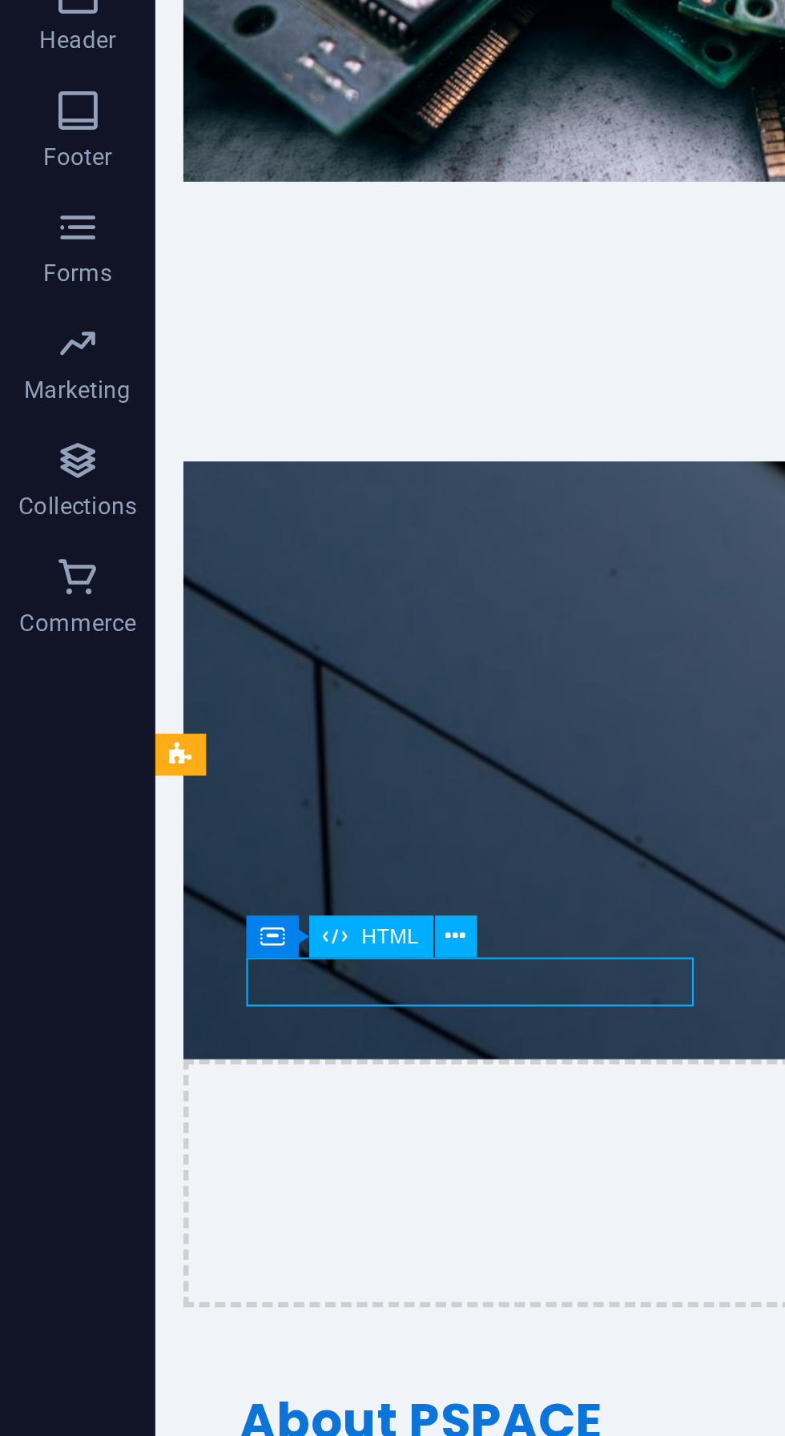
click at [376, 282] on div "18 Projects Completed" at bounding box center [289, 323] width 243 height 83
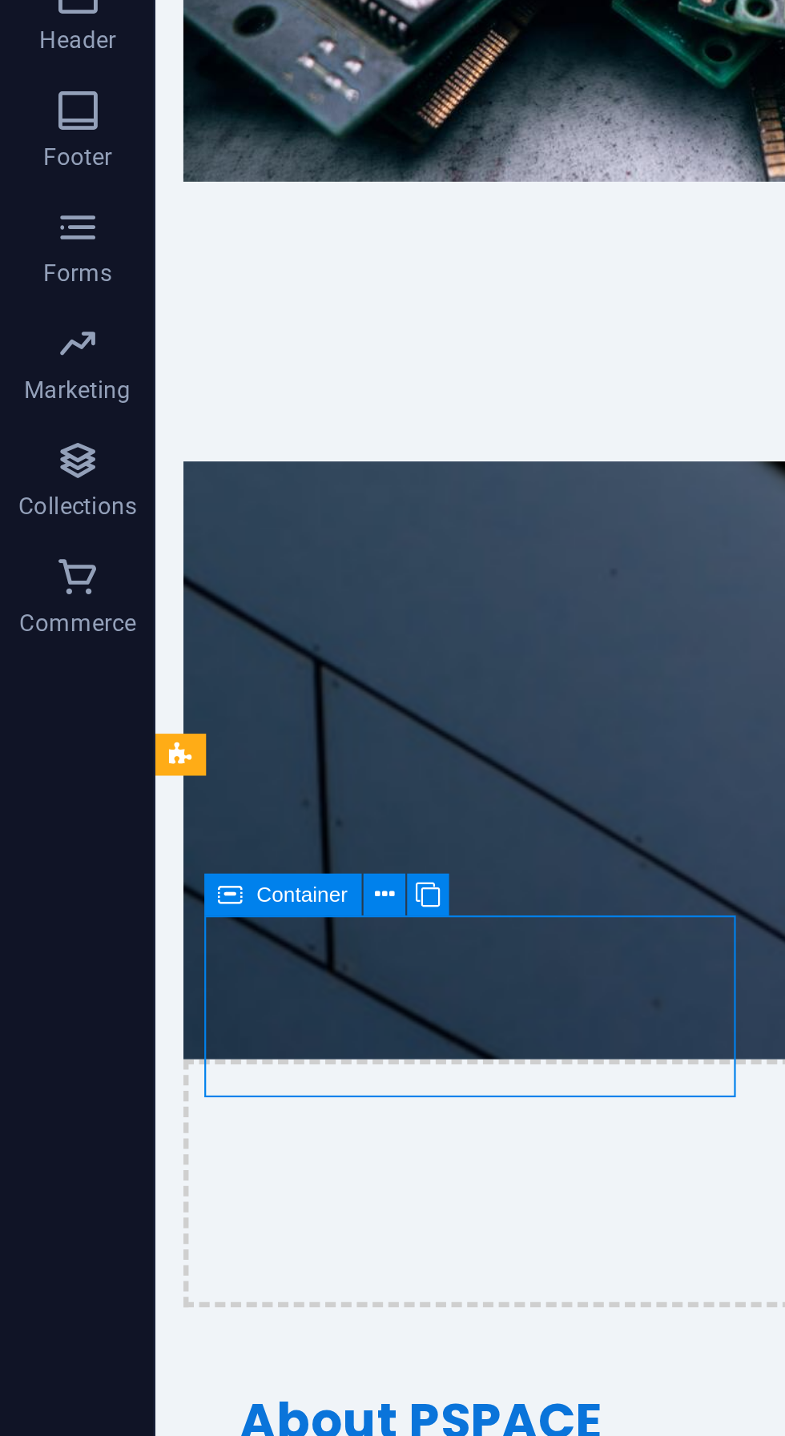
click at [160, 910] on icon at bounding box center [159, 907] width 8 height 15
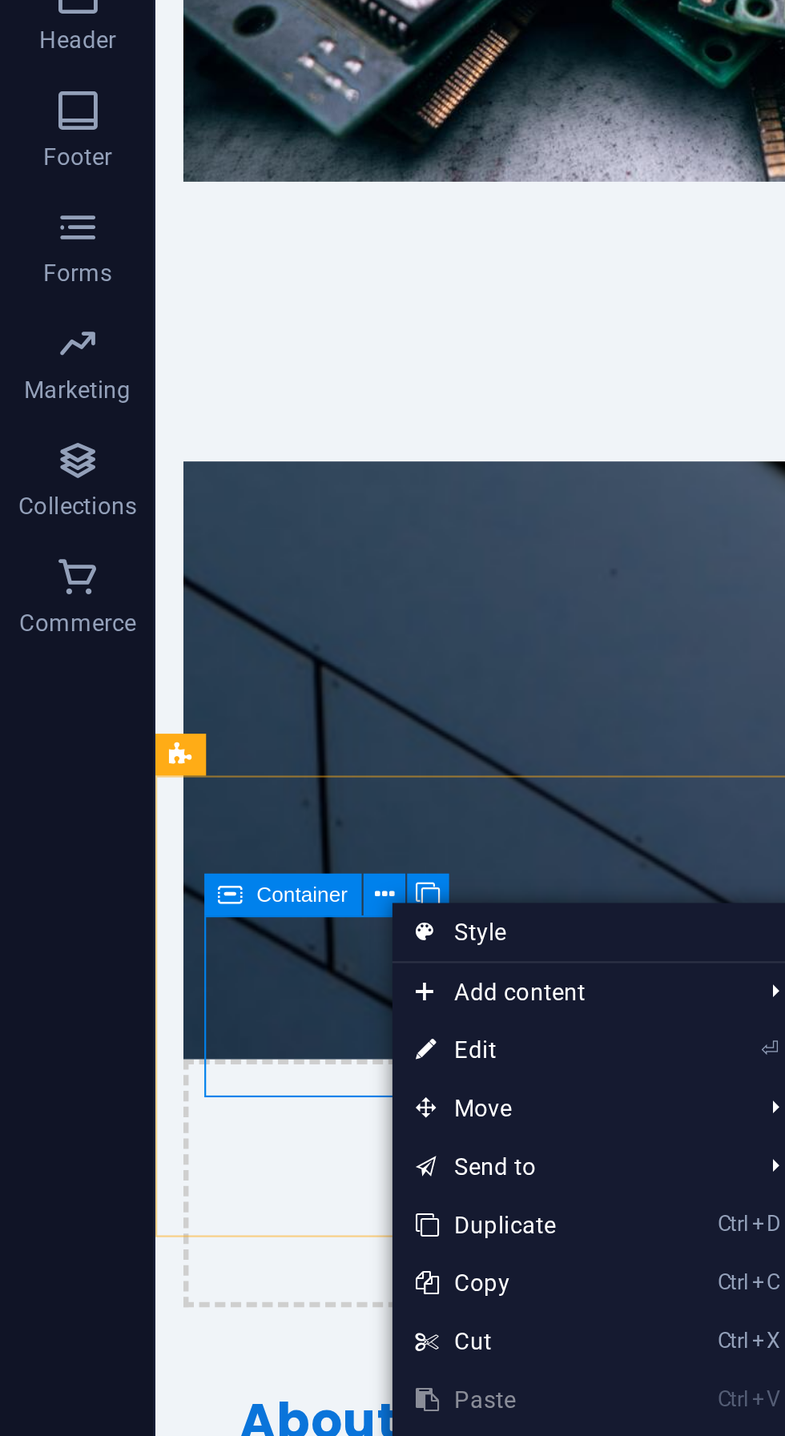
click at [324, 218] on div "18 Projects Completed" at bounding box center [555, 323] width 801 height 211
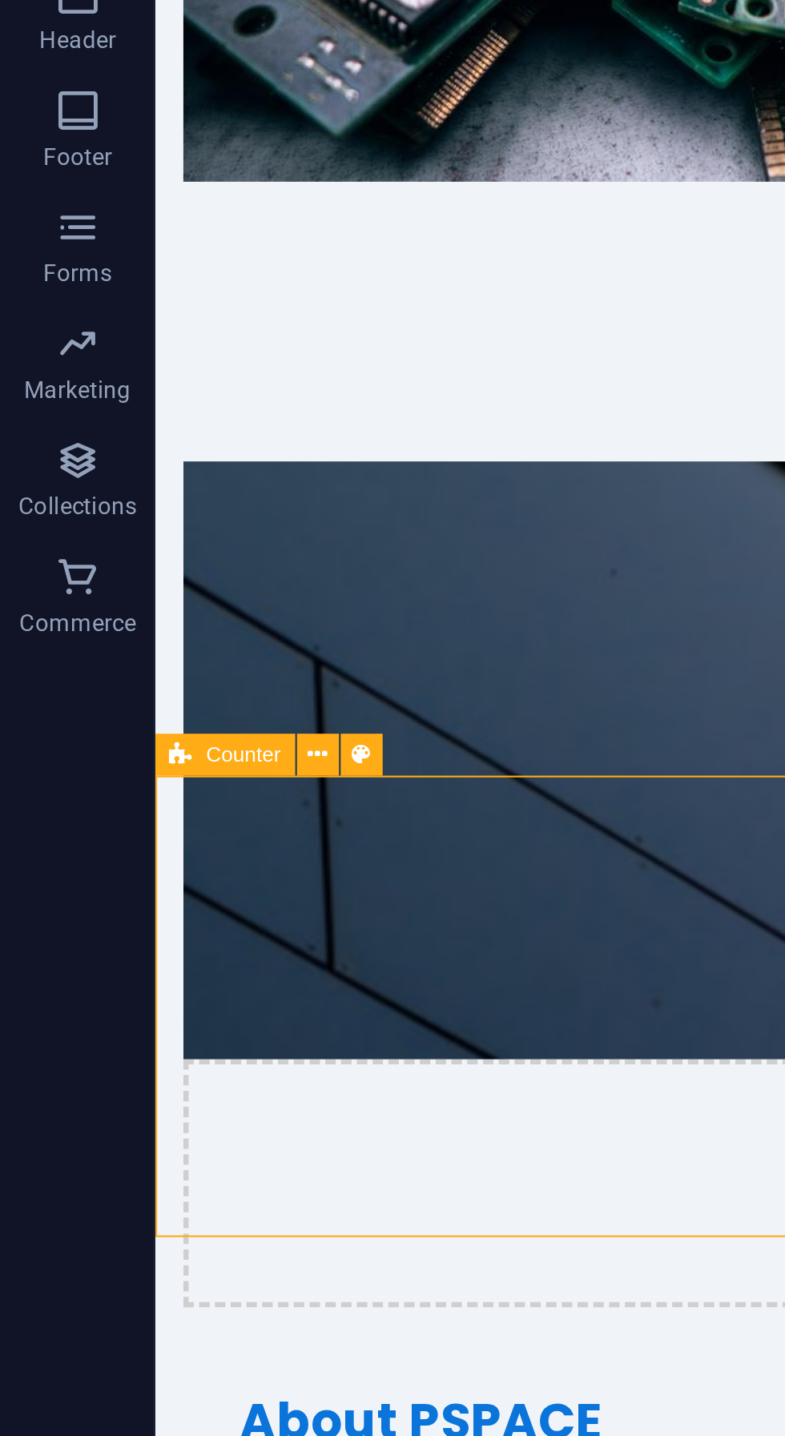
click at [381, 301] on div "18" at bounding box center [289, 312] width 205 height 22
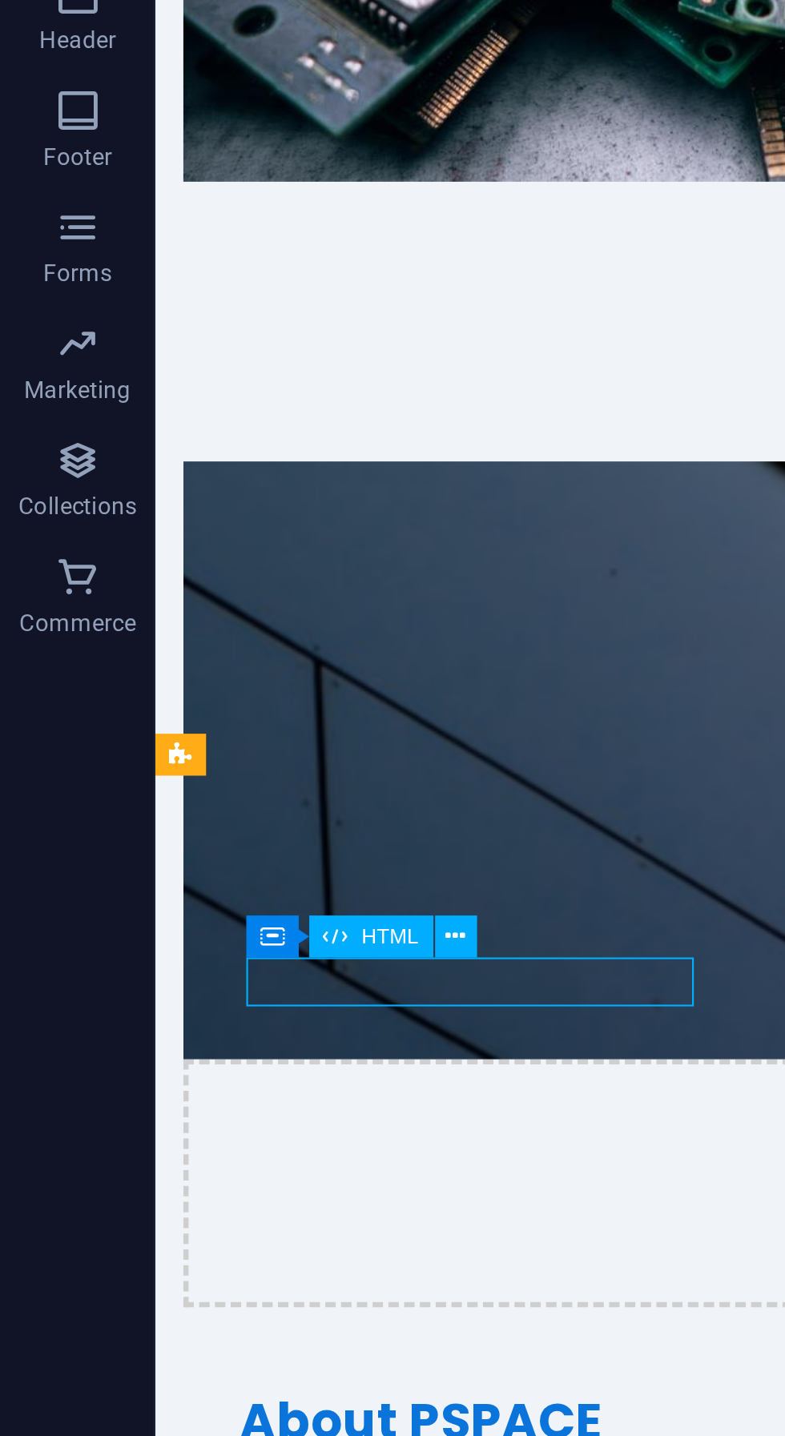
click at [373, 282] on div "18 Projects Completed" at bounding box center [289, 323] width 243 height 83
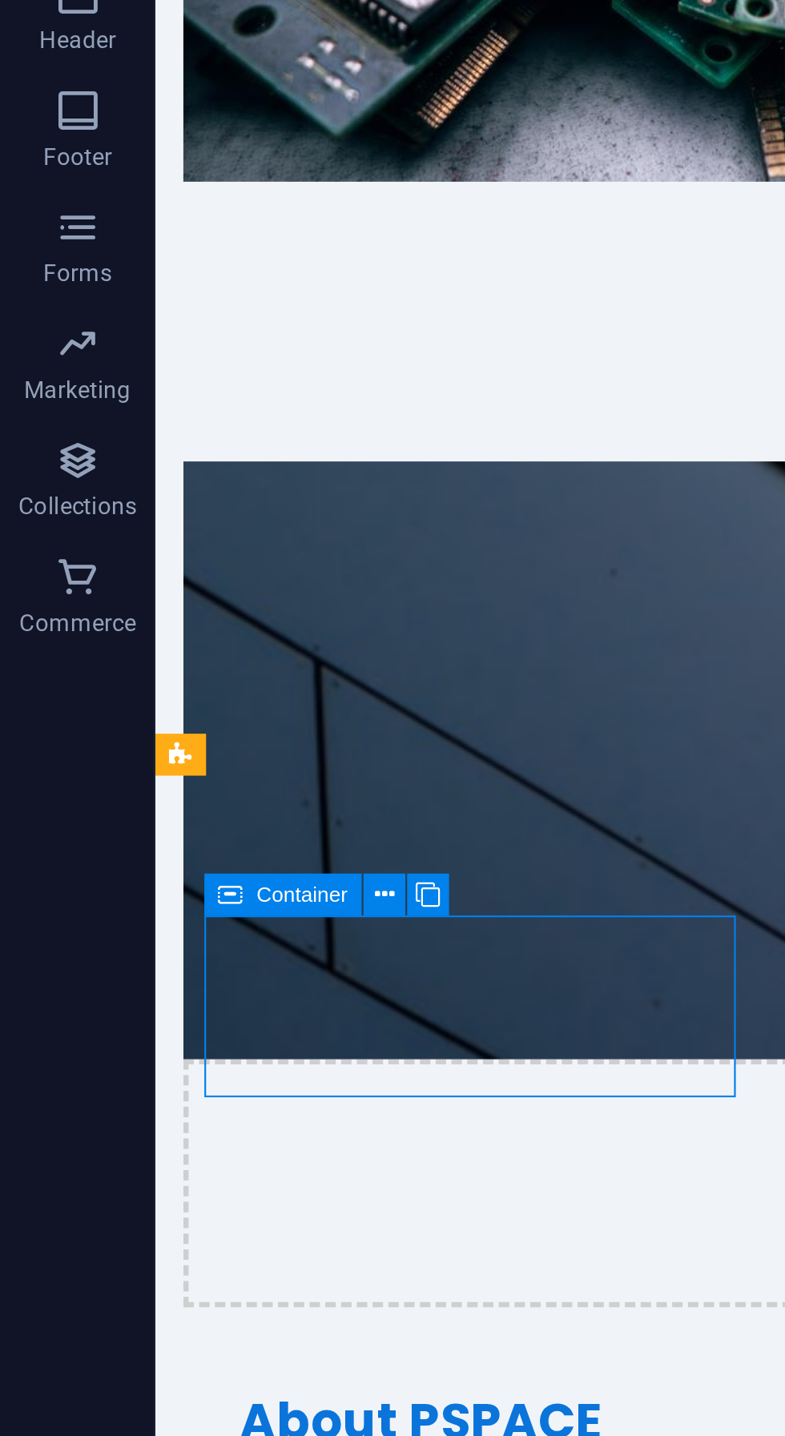
click at [181, 908] on button at bounding box center [177, 908] width 18 height 18
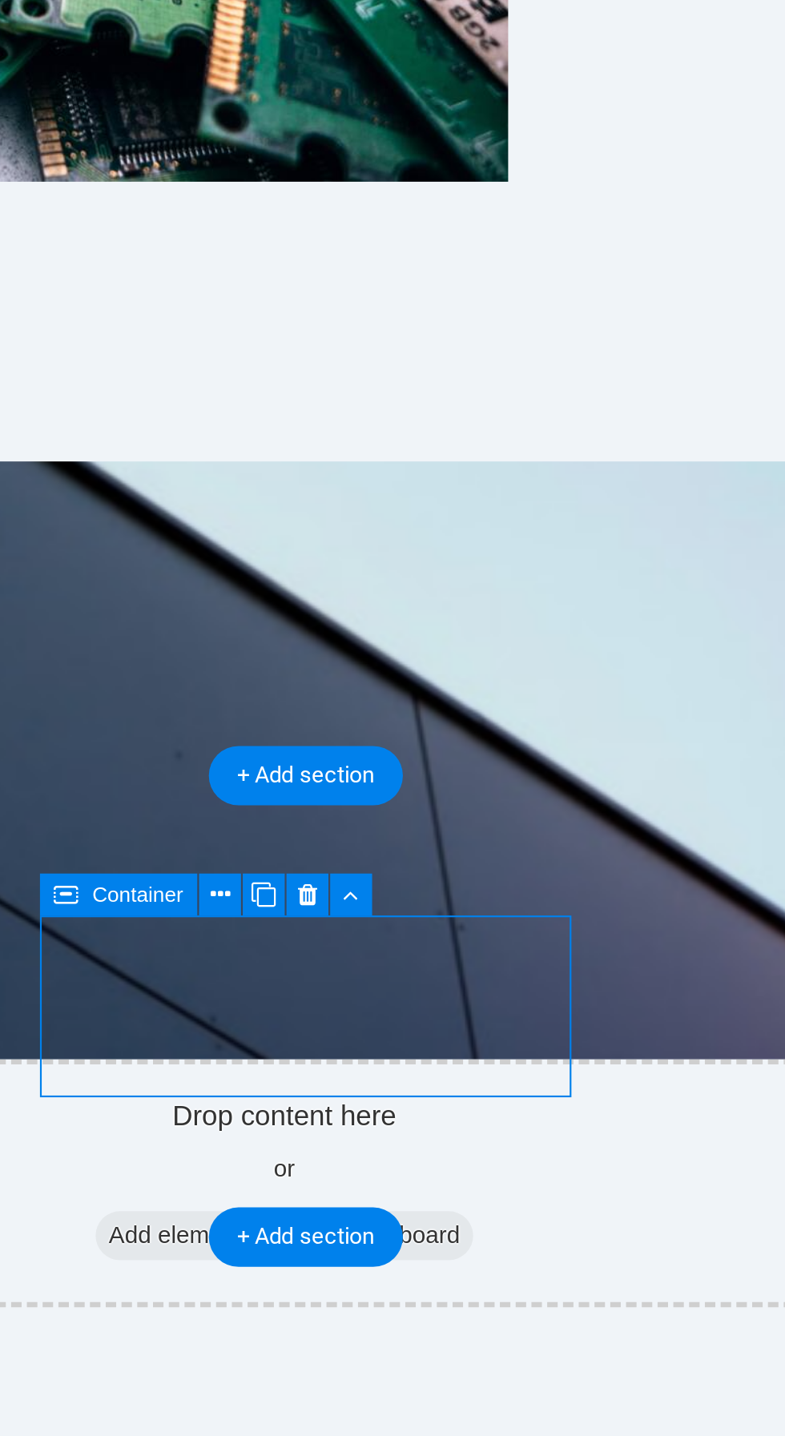
click at [408, 912] on icon at bounding box center [407, 907] width 10 height 15
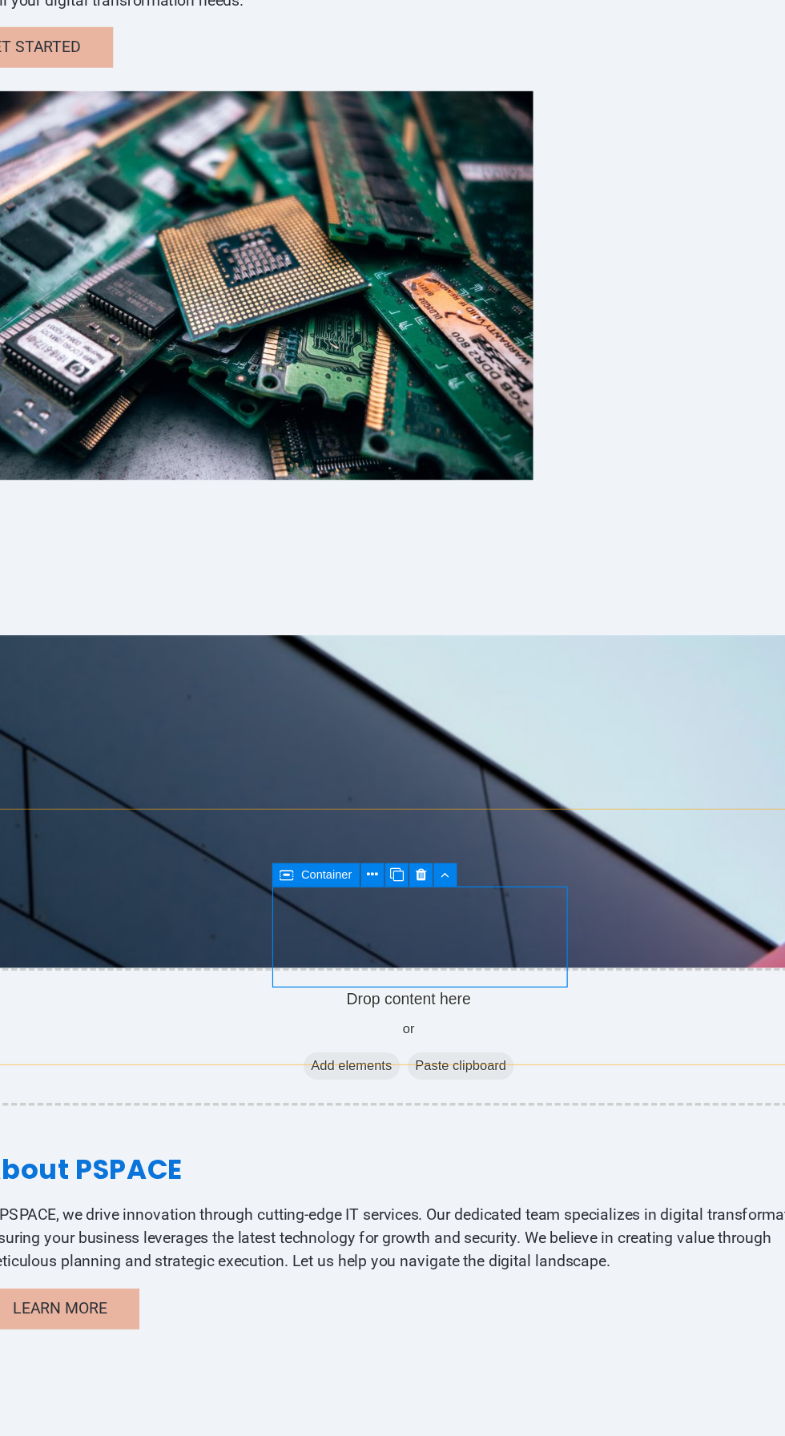
scroll to position [18, 0]
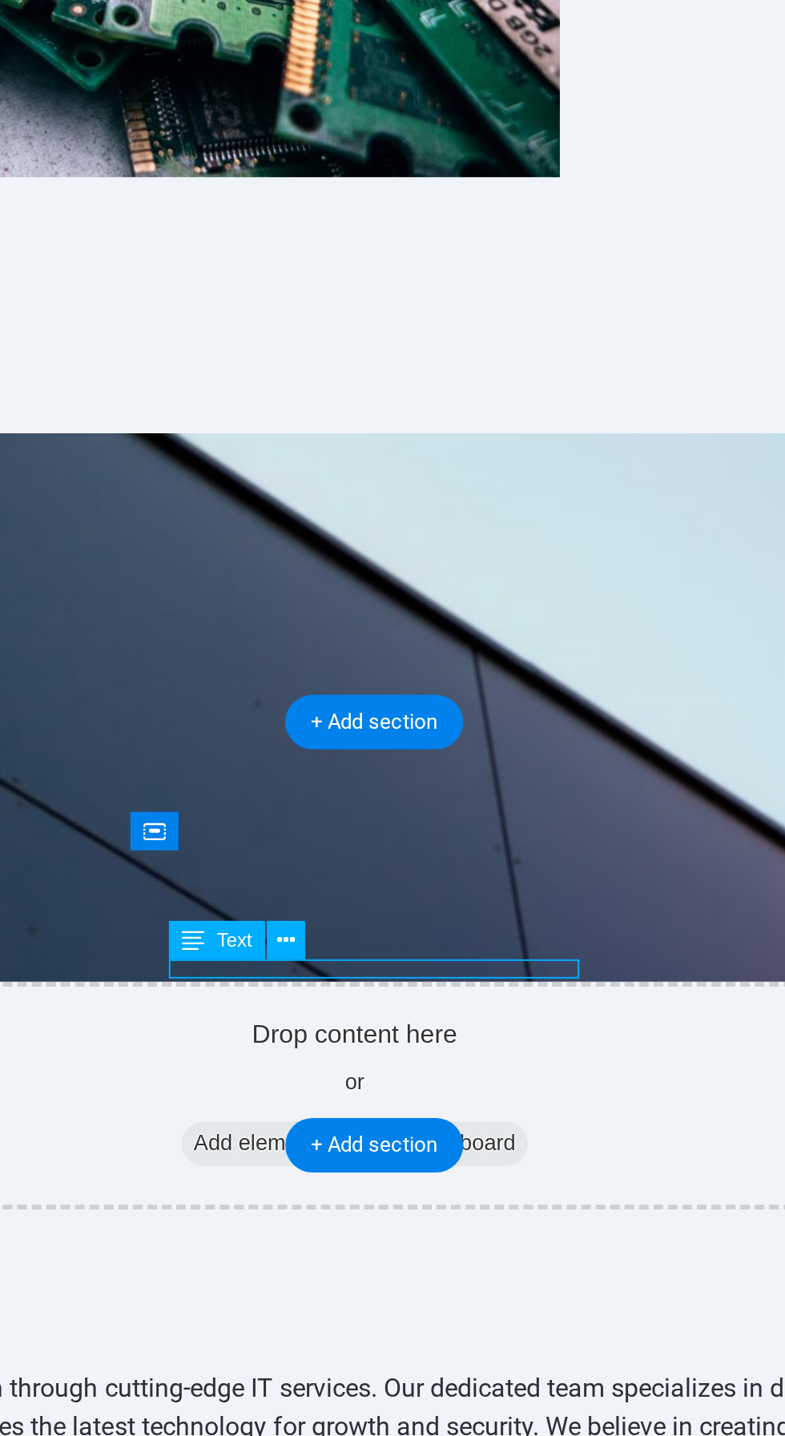
click at [391, 961] on button at bounding box center [385, 956] width 18 height 18
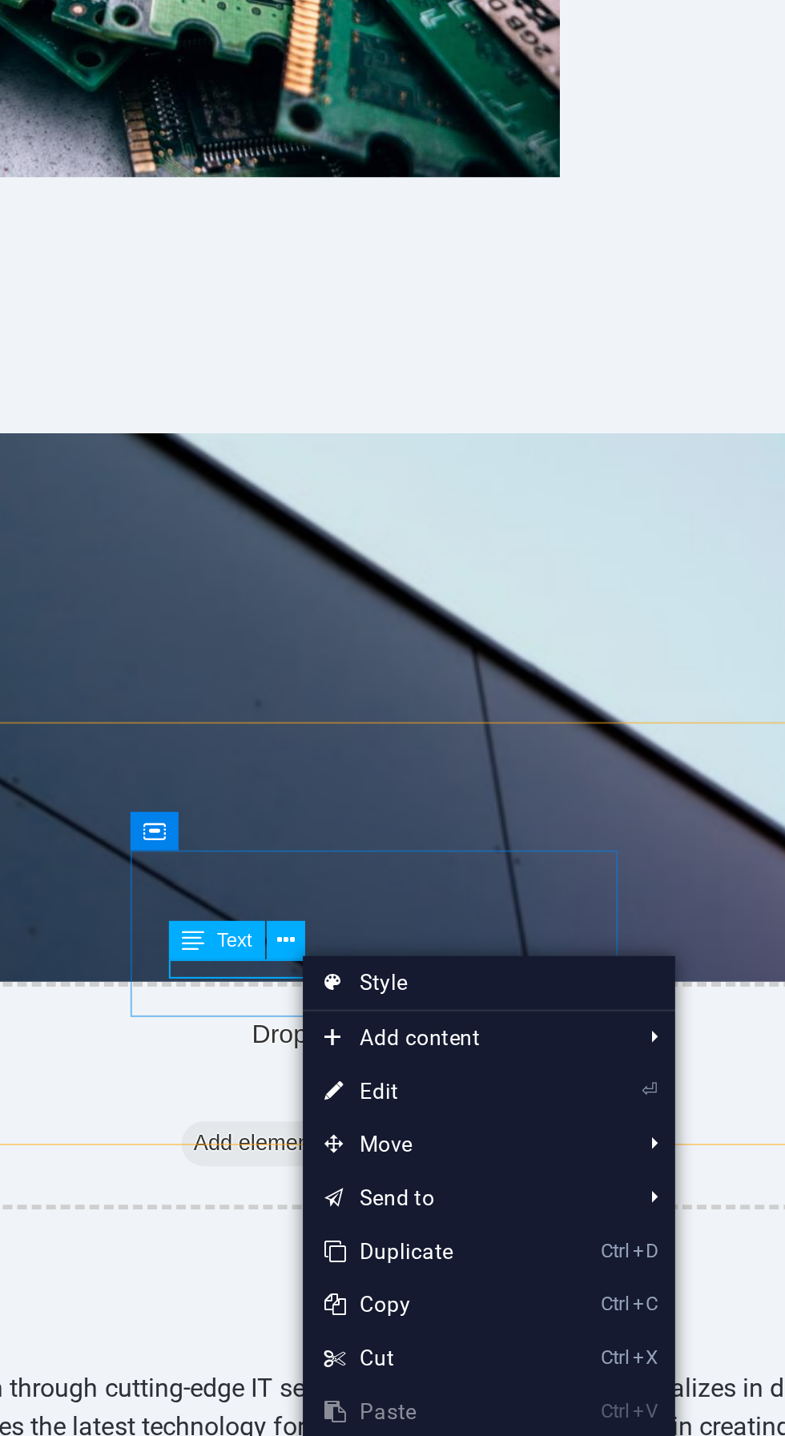
click at [470, 1023] on link "⏎ Edit" at bounding box center [445, 1024] width 107 height 24
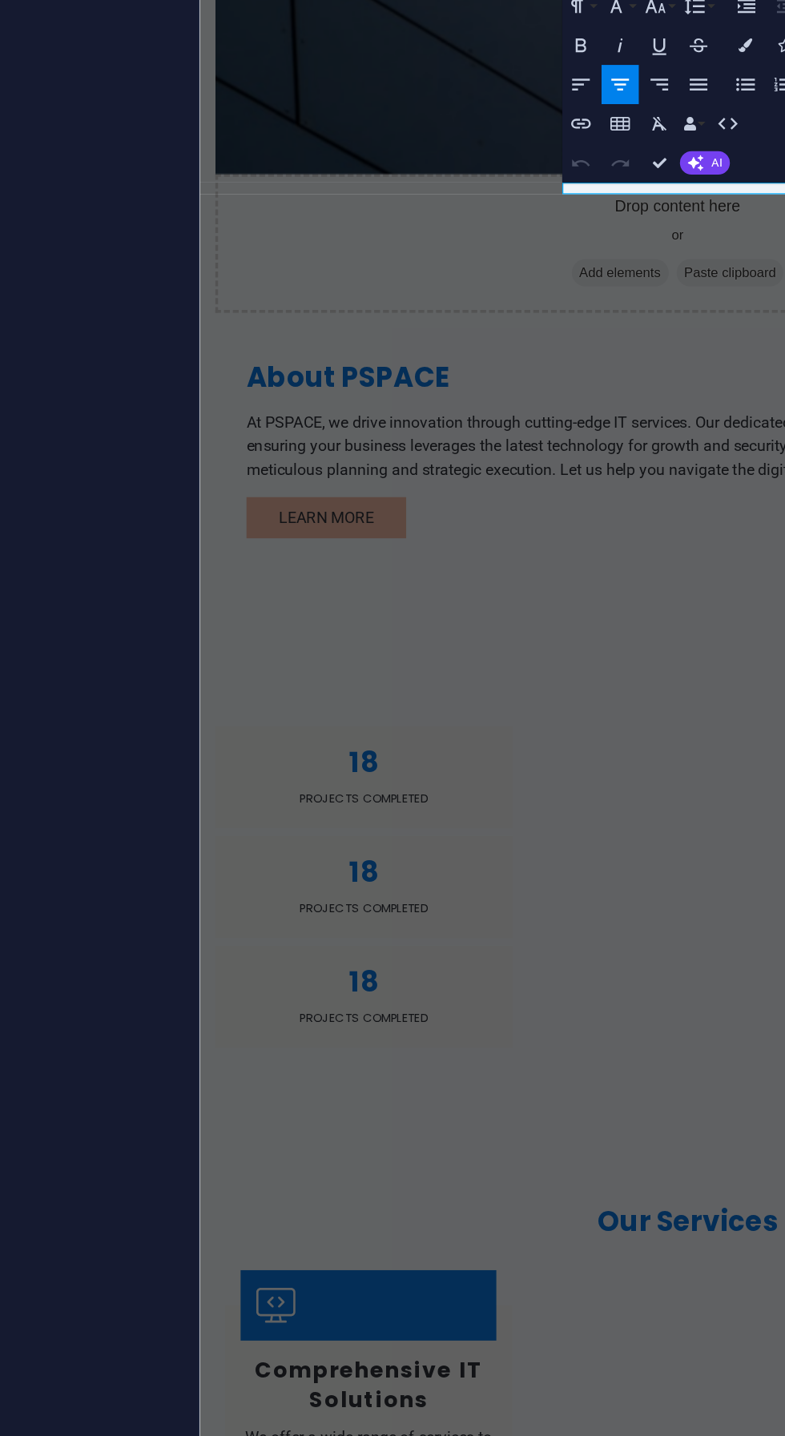
scroll to position [0, 0]
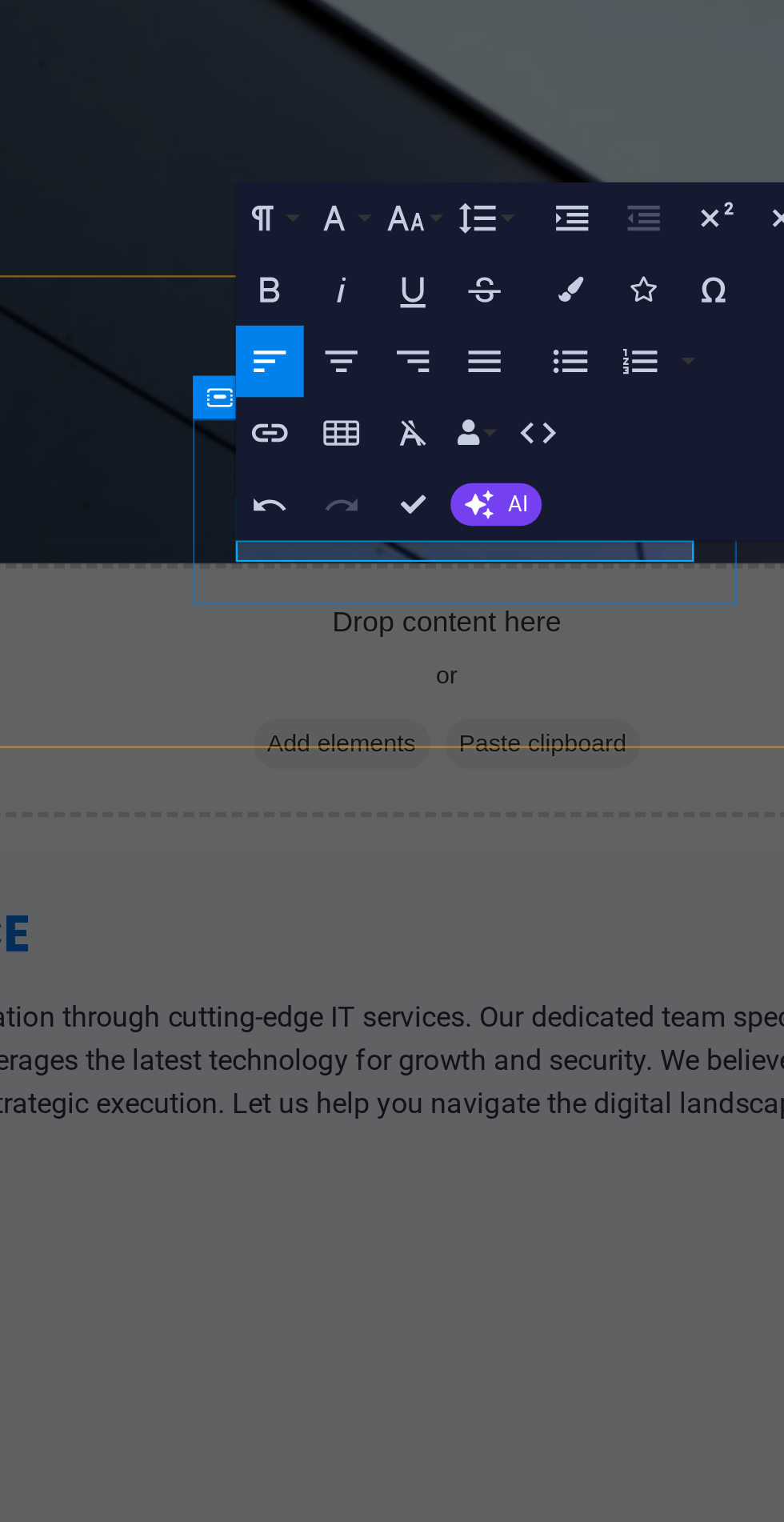
click at [535, 572] on icon "button" at bounding box center [533, 570] width 10 height 10
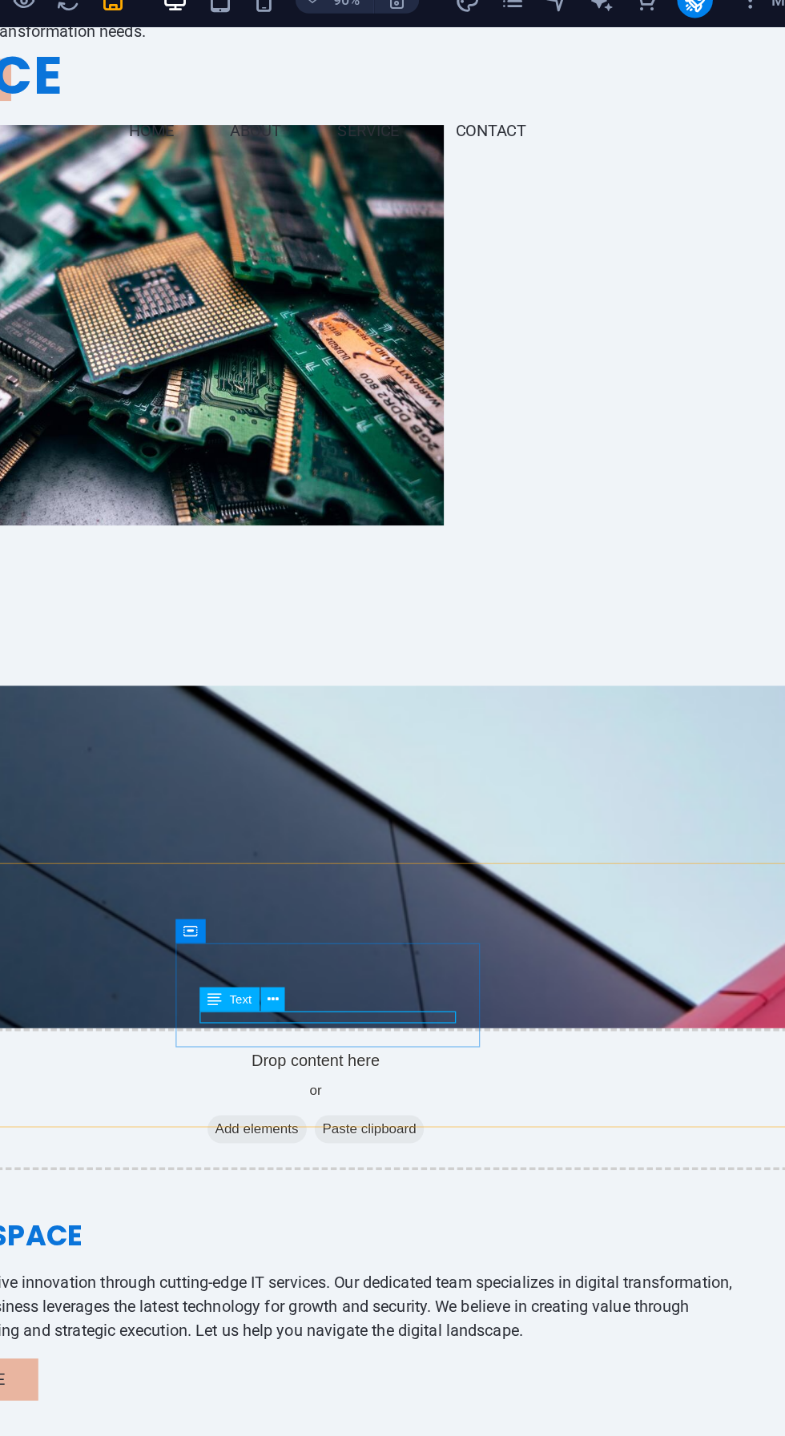
scroll to position [258, 0]
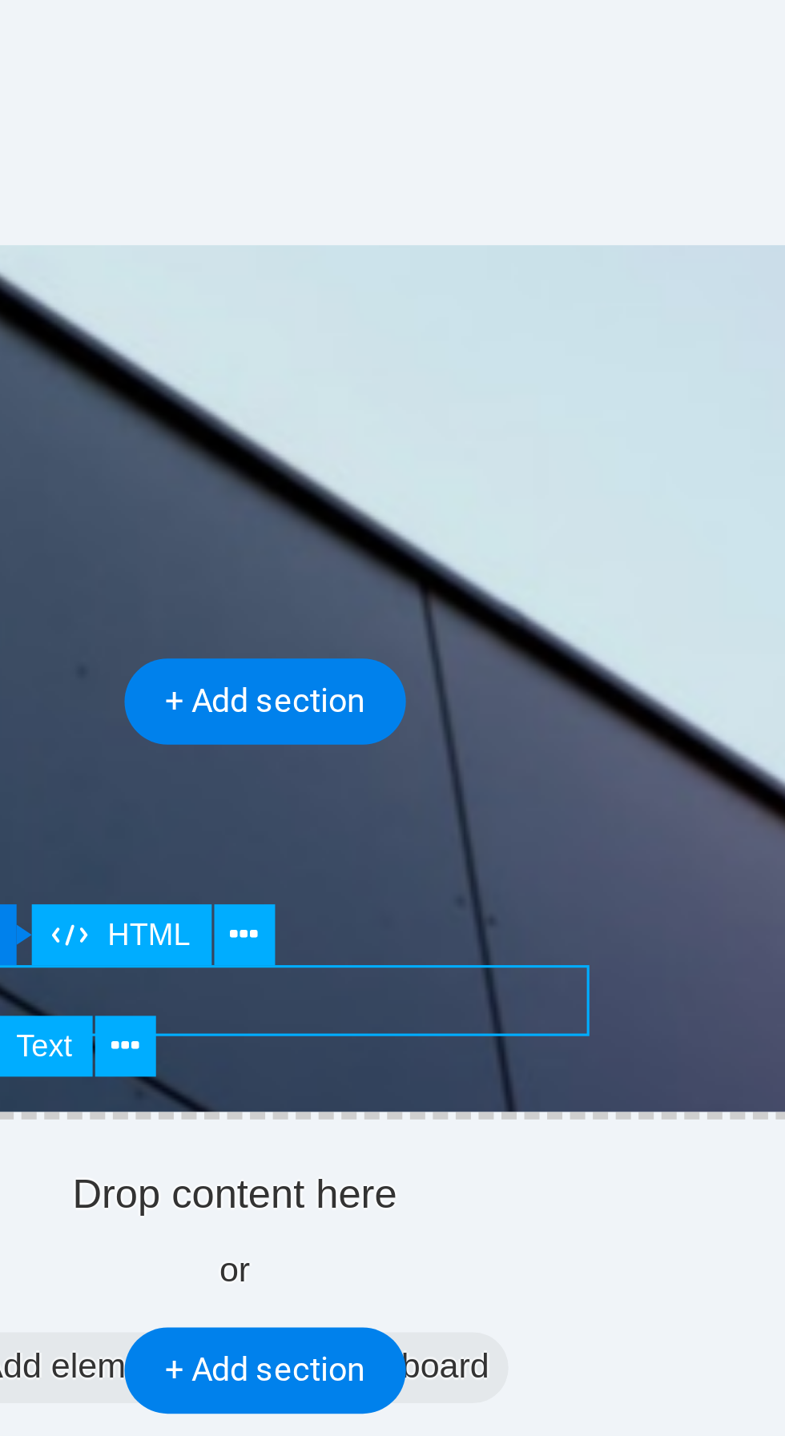
click at [425, 708] on button at bounding box center [419, 708] width 18 height 18
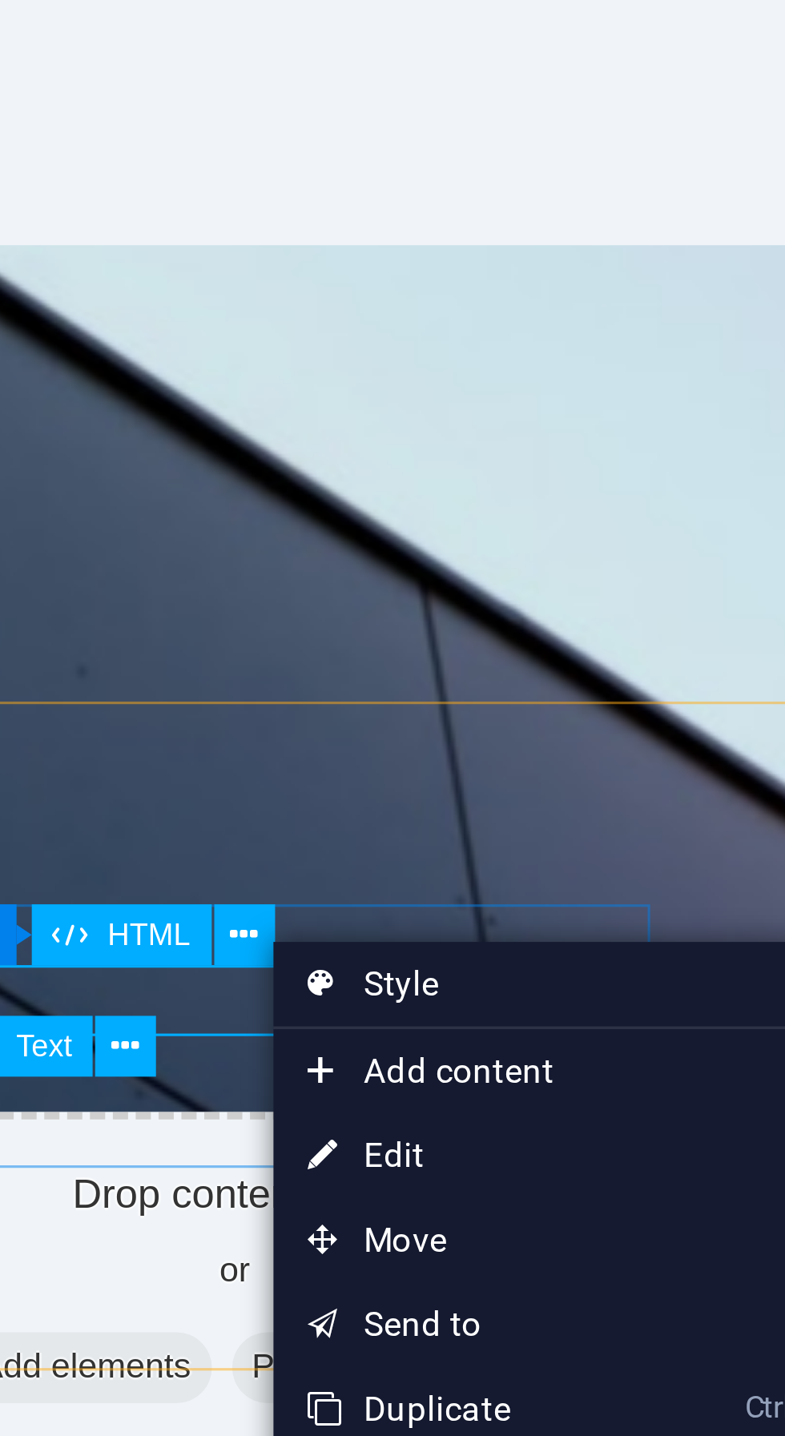
click at [496, 770] on link "⏎ Edit" at bounding box center [480, 770] width 107 height 24
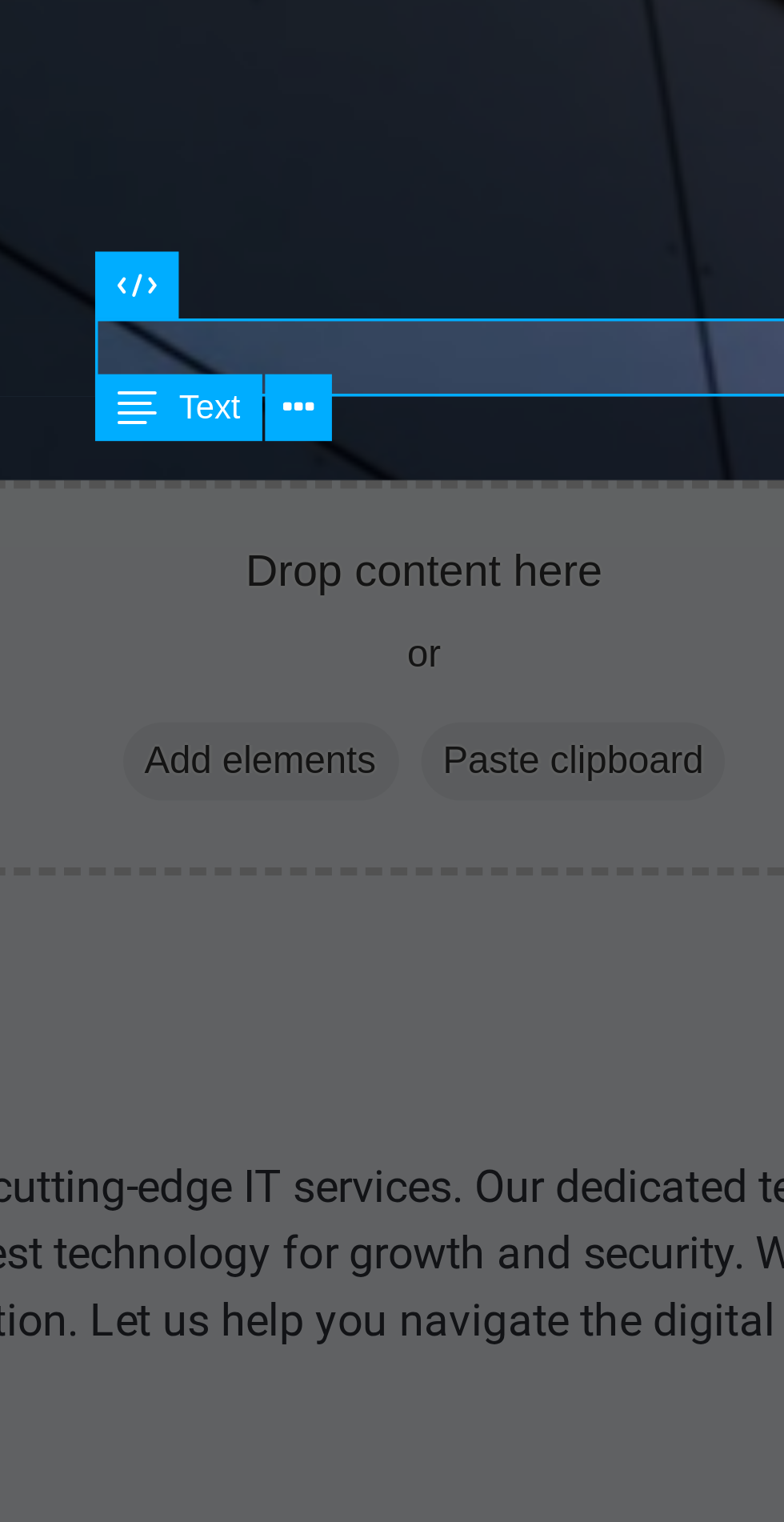
click at [524, 468] on span "Text" at bounding box center [526, 468] width 10 height 6
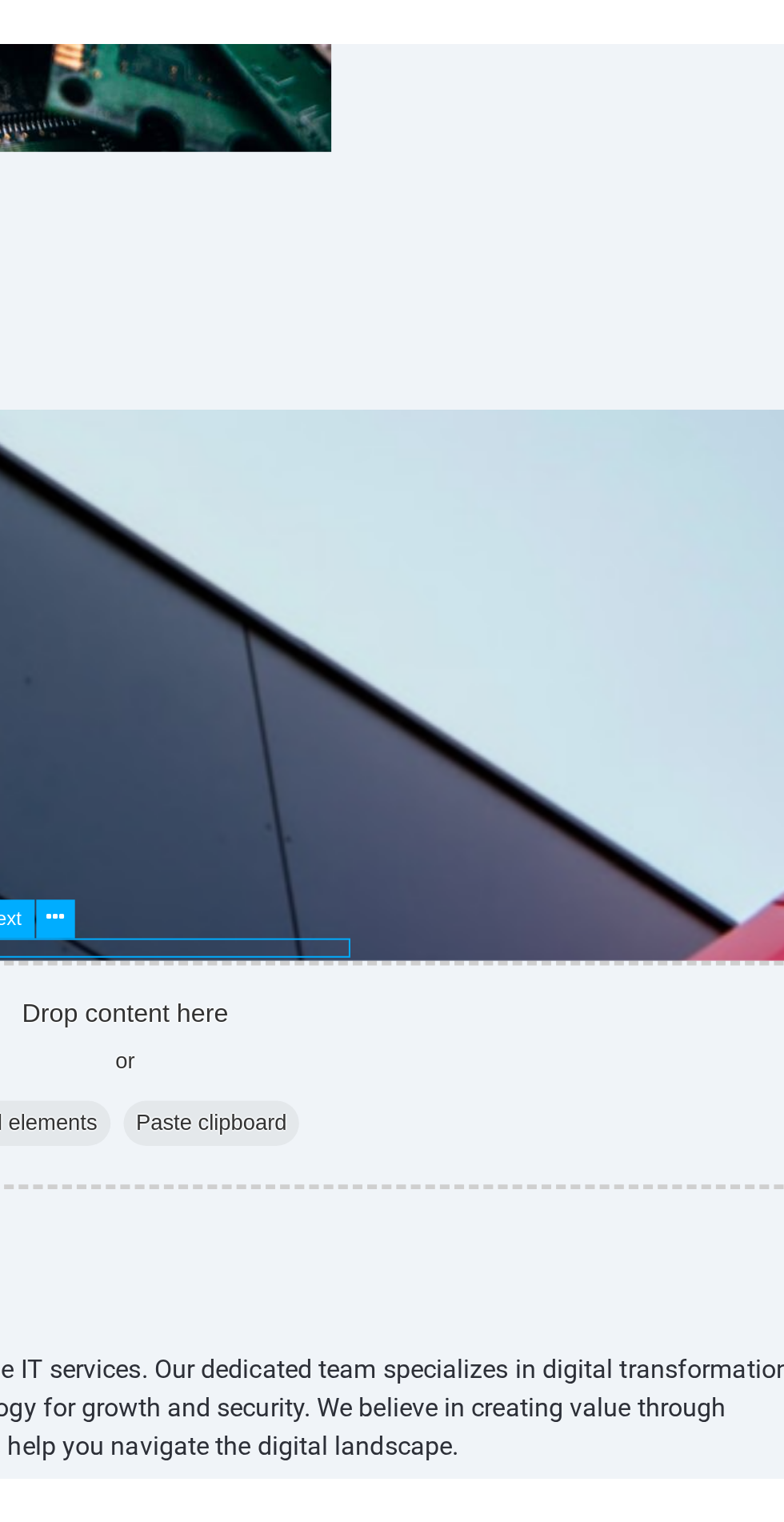
scroll to position [484, 0]
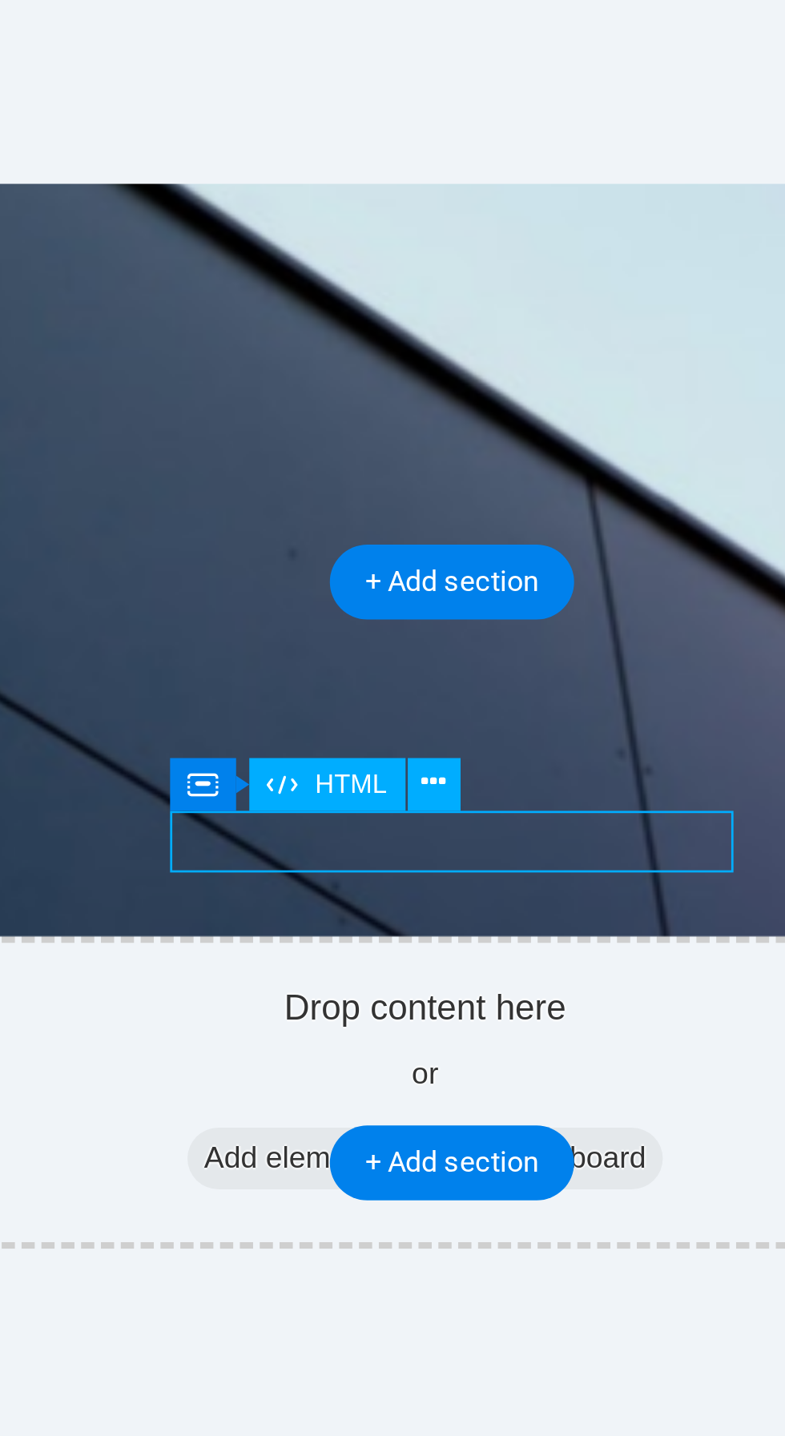
click at [424, 509] on button at bounding box center [419, 505] width 18 height 18
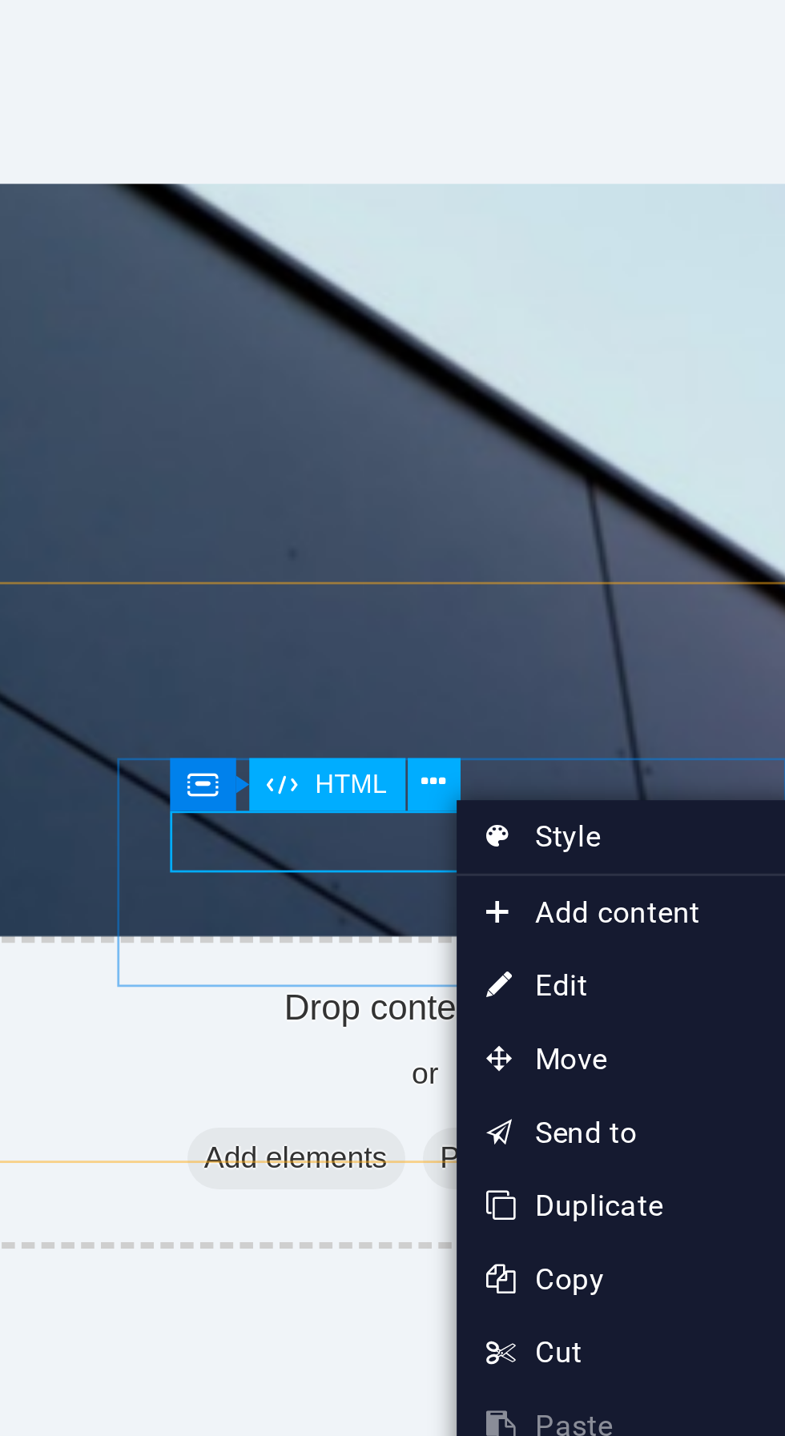
click at [479, 573] on link "⏎ Edit" at bounding box center [479, 571] width 107 height 24
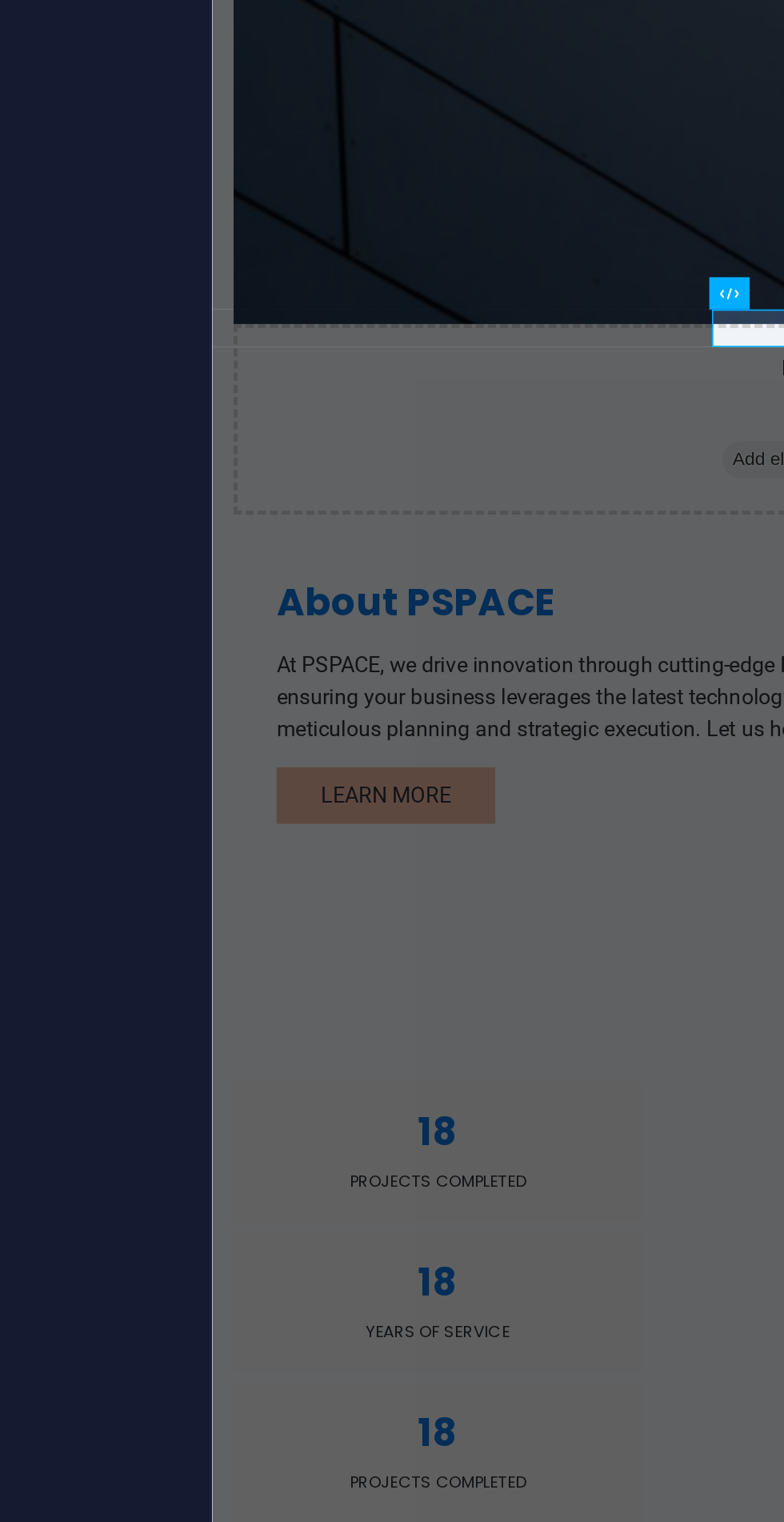
scroll to position [289, 0]
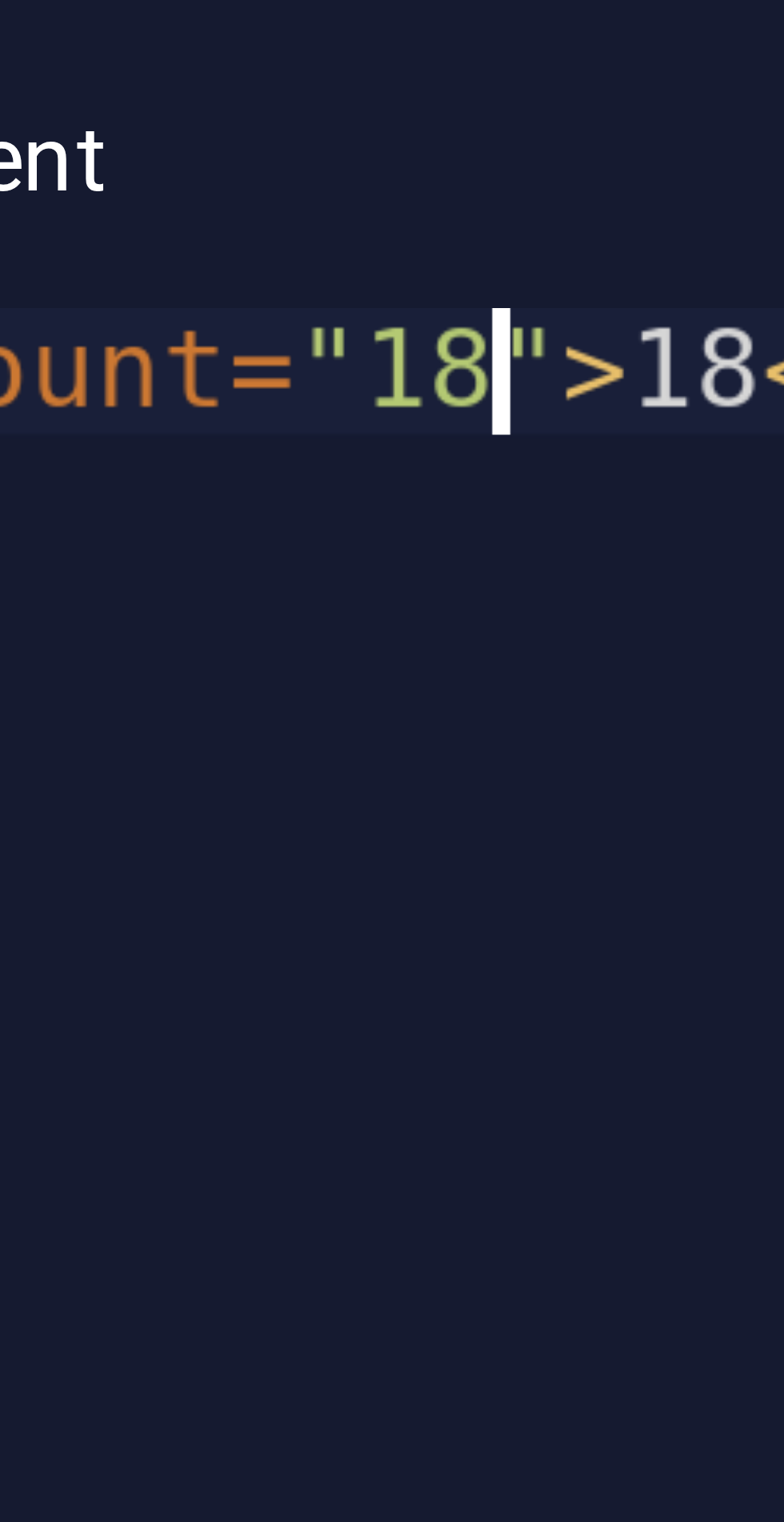
click at [510, 1381] on div "< span data-count = "18" > 18 </ span >" at bounding box center [580, 1440] width 381 height 131
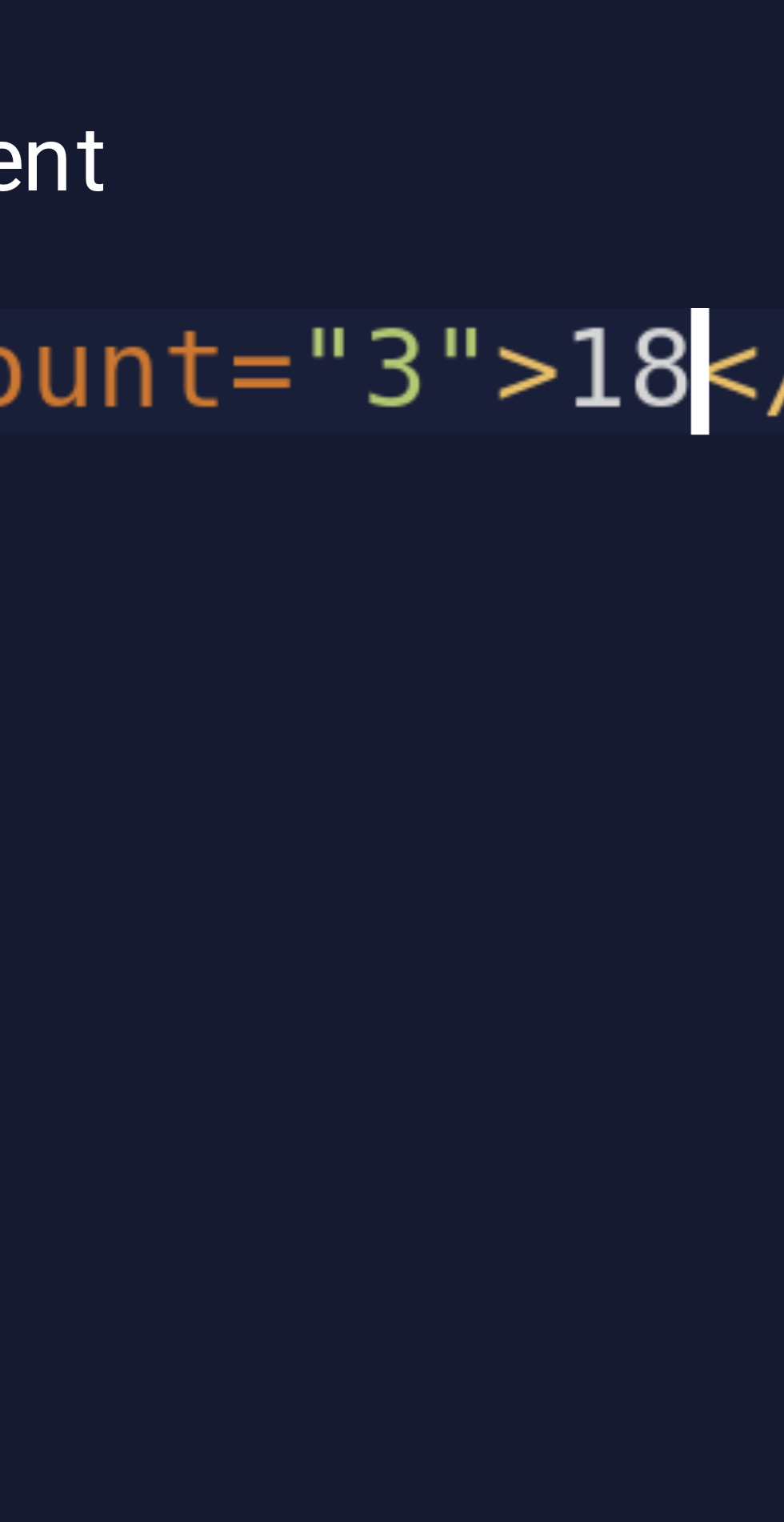
click at [526, 1379] on div "< span data-count = "3" > 18 </ span >" at bounding box center [580, 1440] width 381 height 131
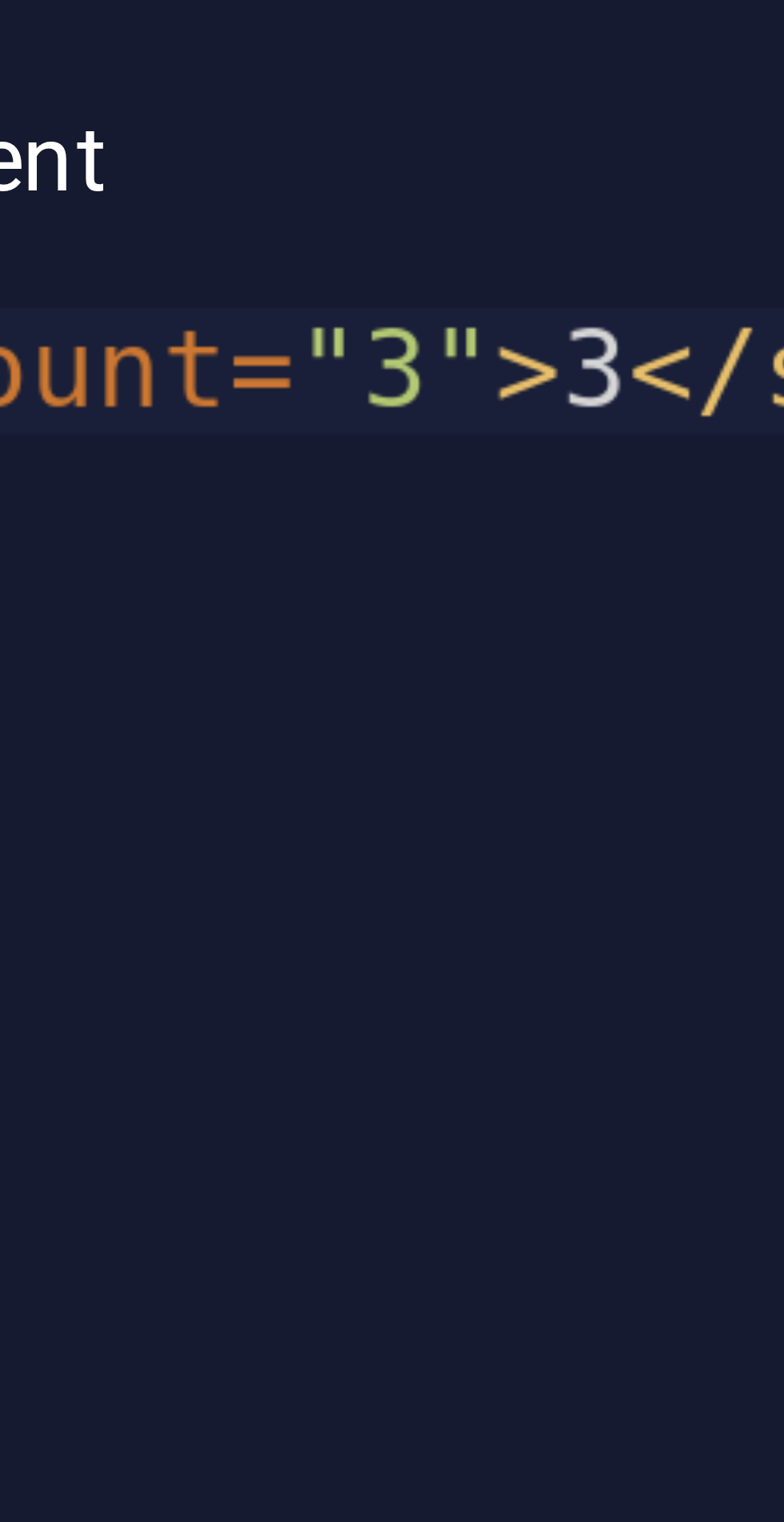
click at [499, 1409] on div "< span data-count = "3" > 3 </ span >" at bounding box center [580, 1440] width 381 height 131
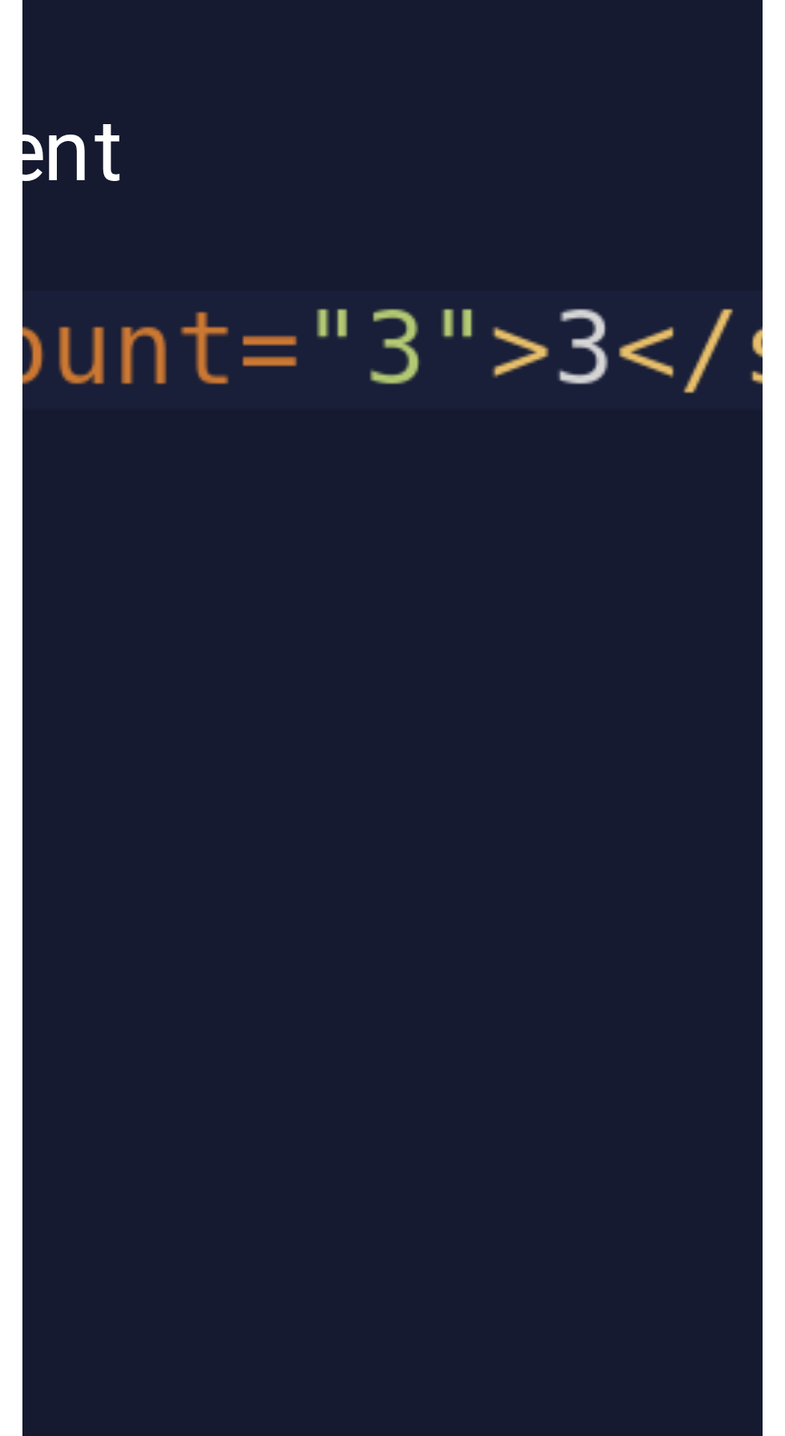
scroll to position [0, 13]
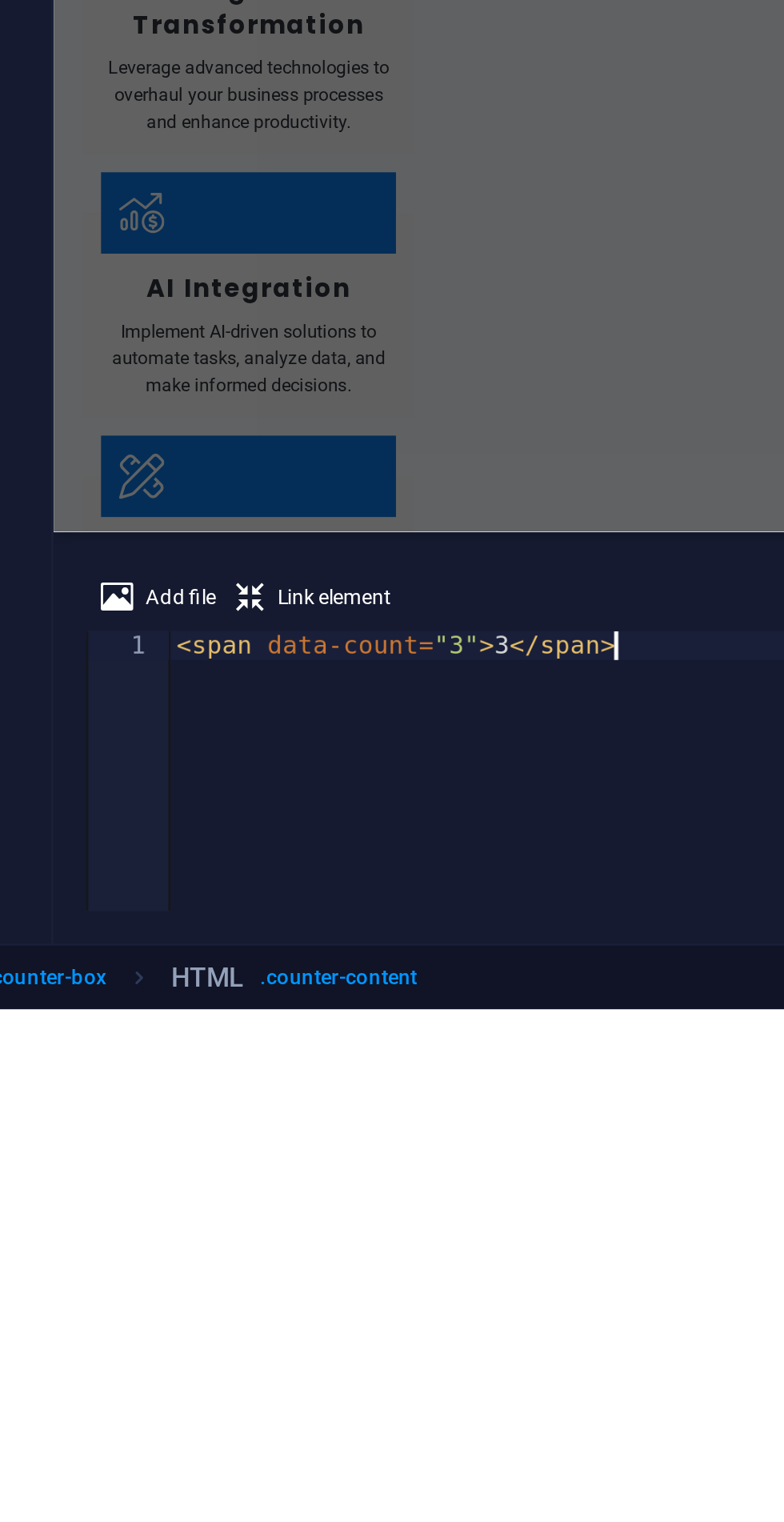
click at [445, 1362] on span "Link element" at bounding box center [454, 1362] width 44 height 19
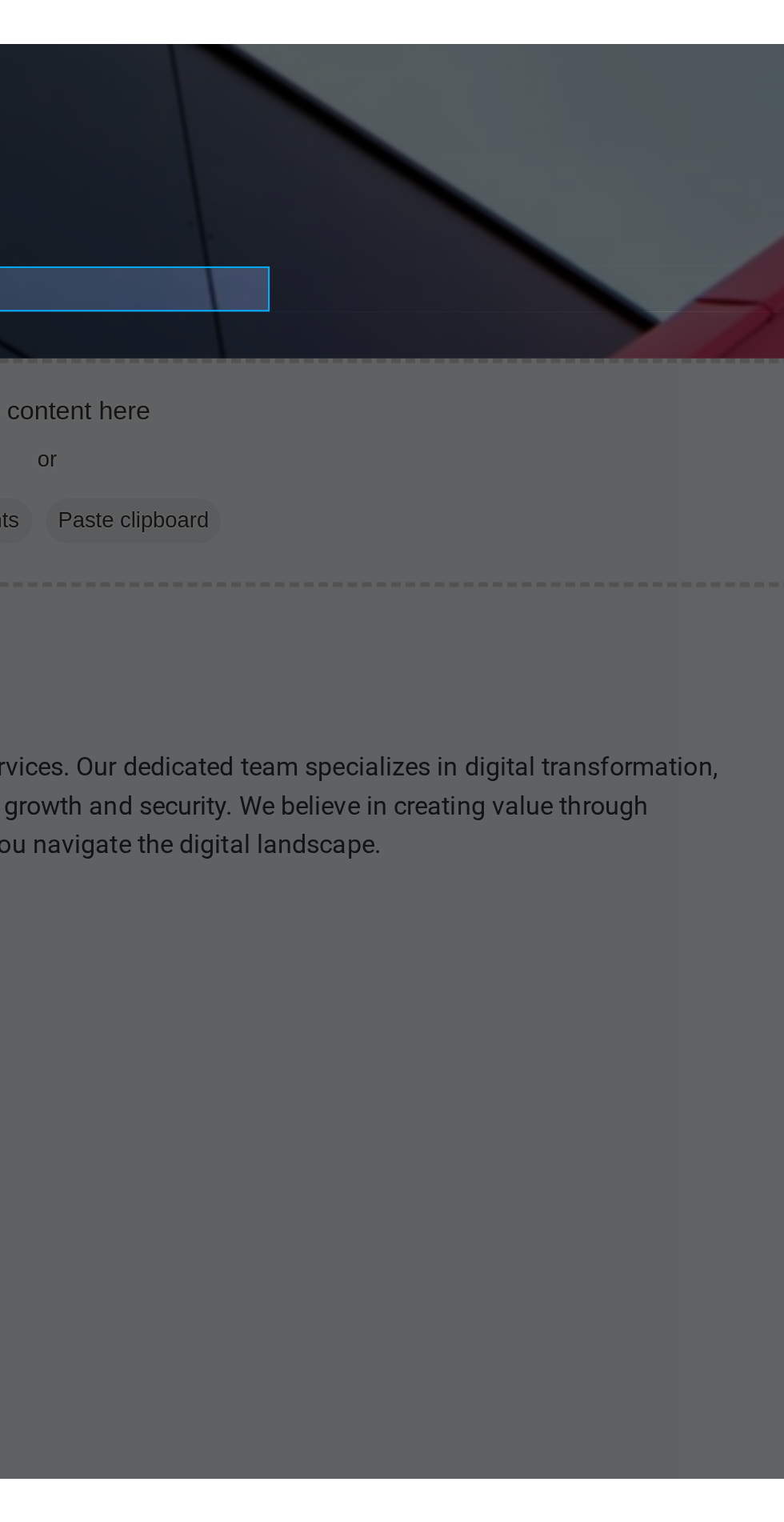
scroll to position [0, 0]
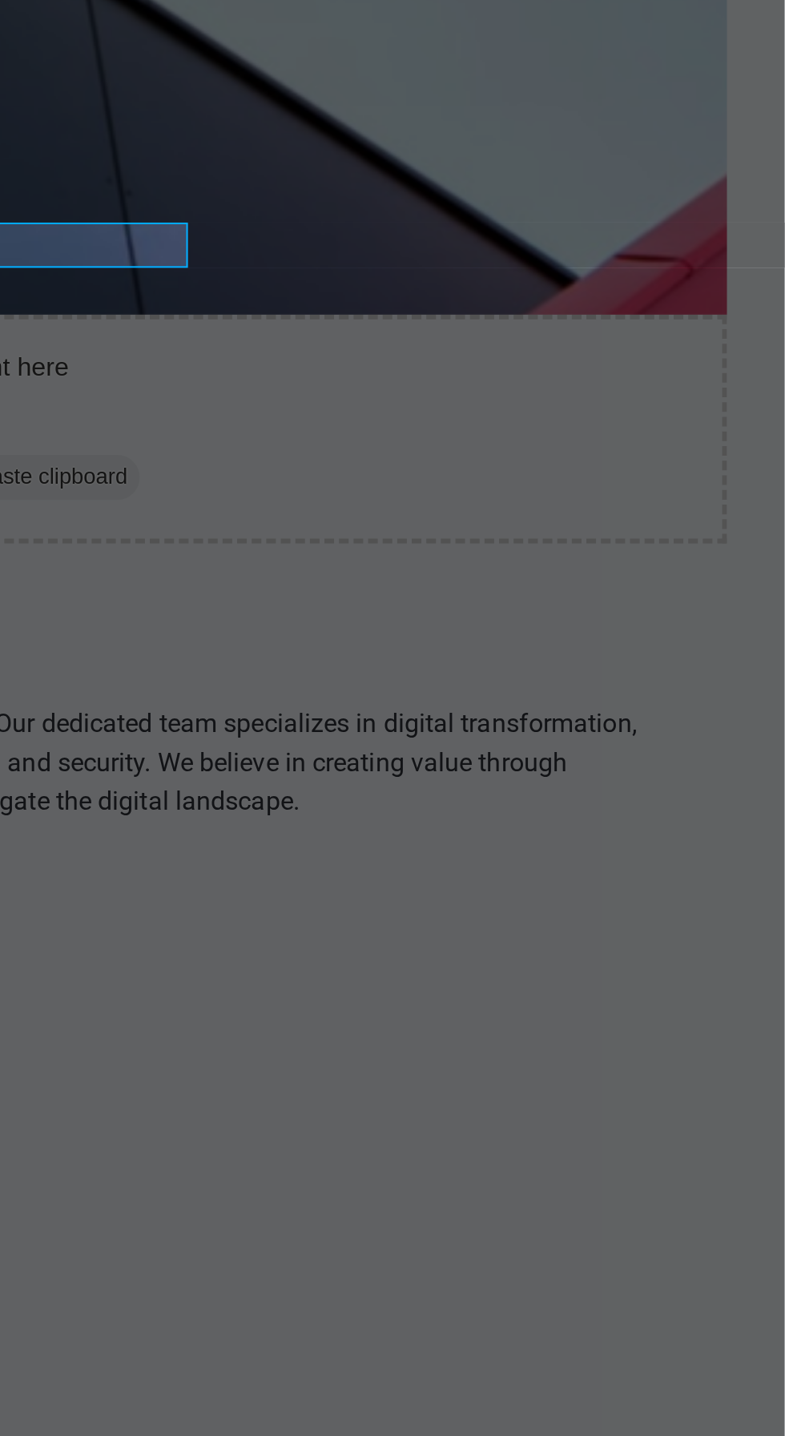
type textarea "<span data-count="3">3</span><a href="#ed-1001665211" class="wv-link-elm"></a>"
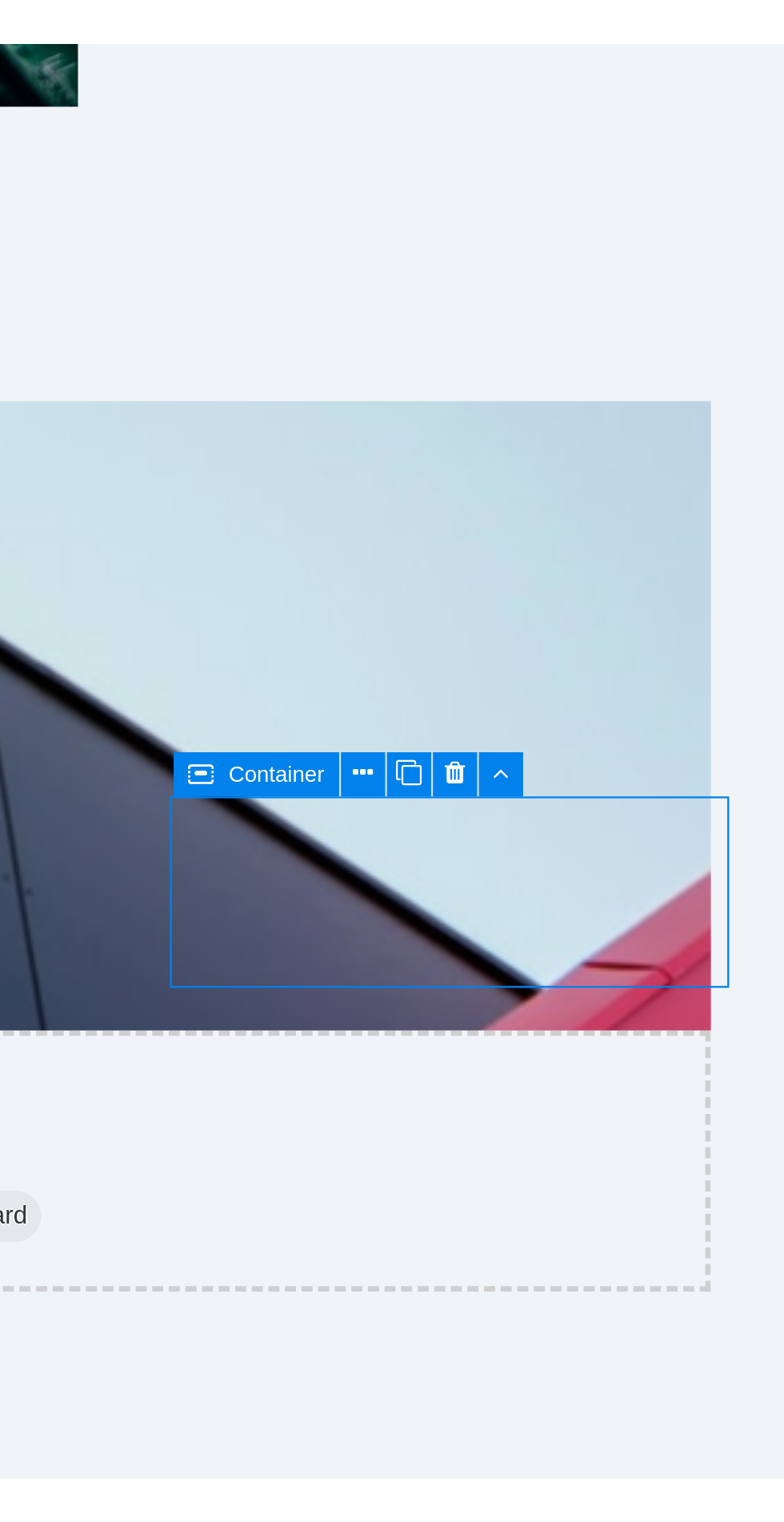
scroll to position [484, 0]
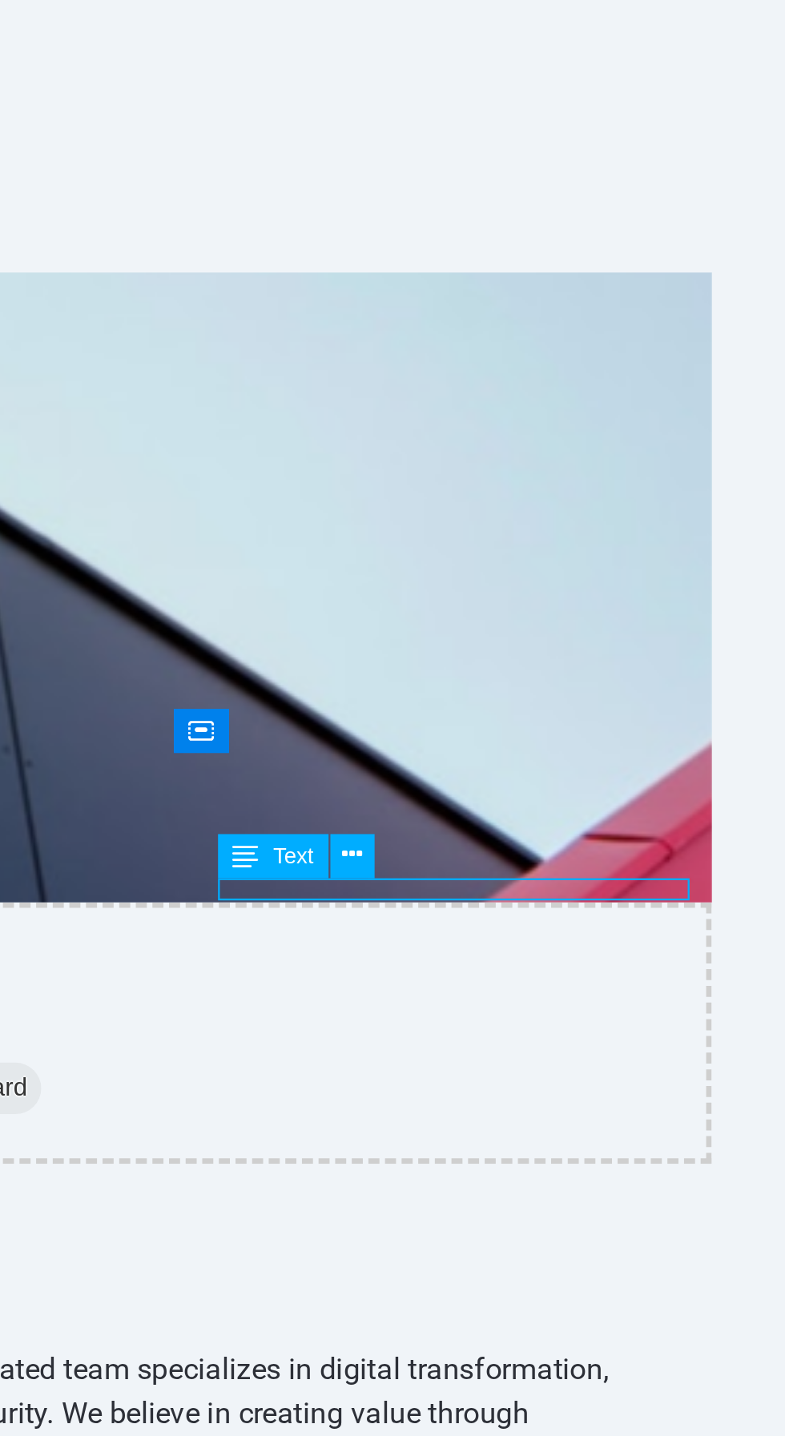
click at [622, 541] on button at bounding box center [616, 537] width 18 height 18
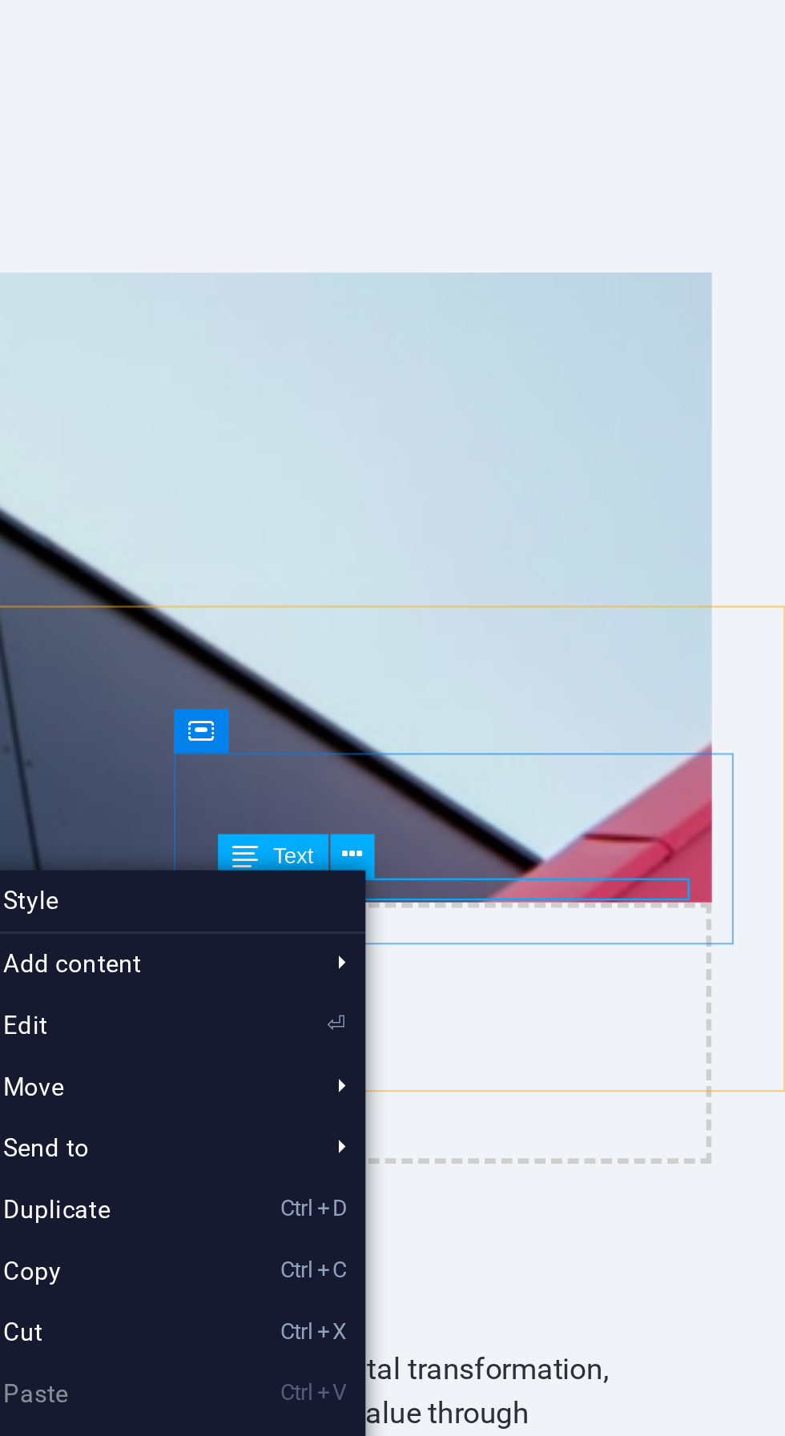
click at [493, 600] on link "⏎ Edit" at bounding box center [506, 603] width 107 height 24
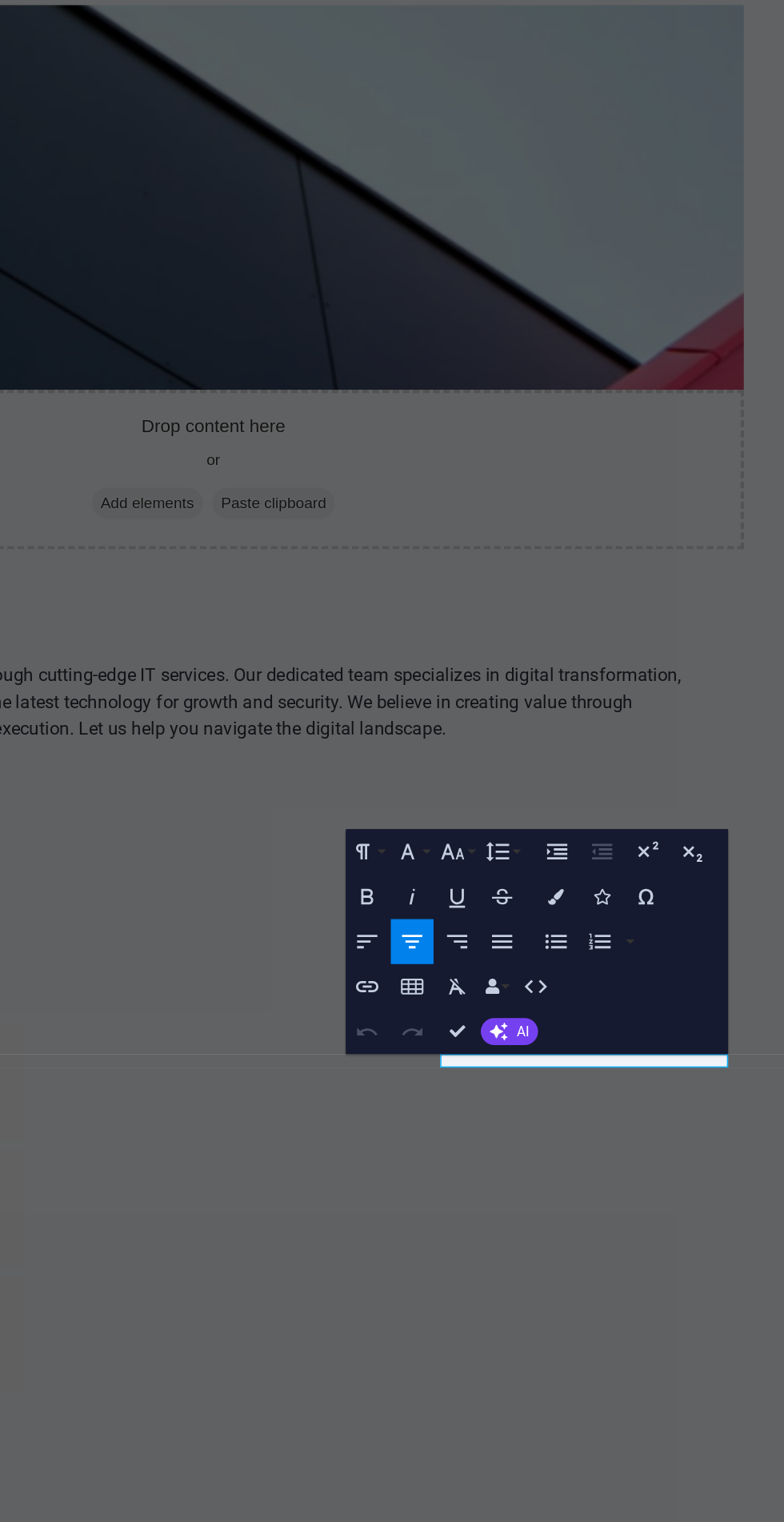
scroll to position [0, 0]
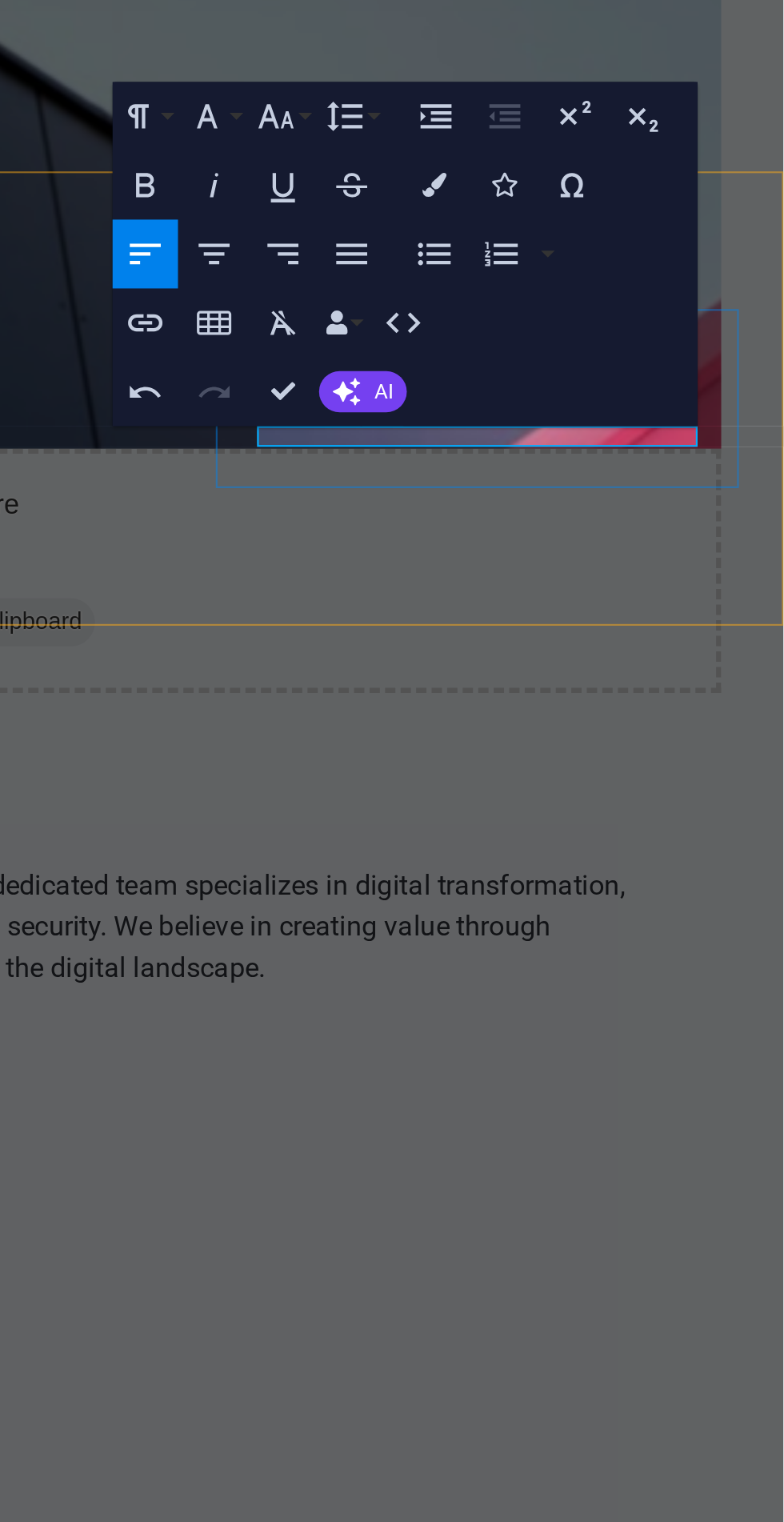
click at [634, 572] on icon "button" at bounding box center [638, 570] width 10 height 10
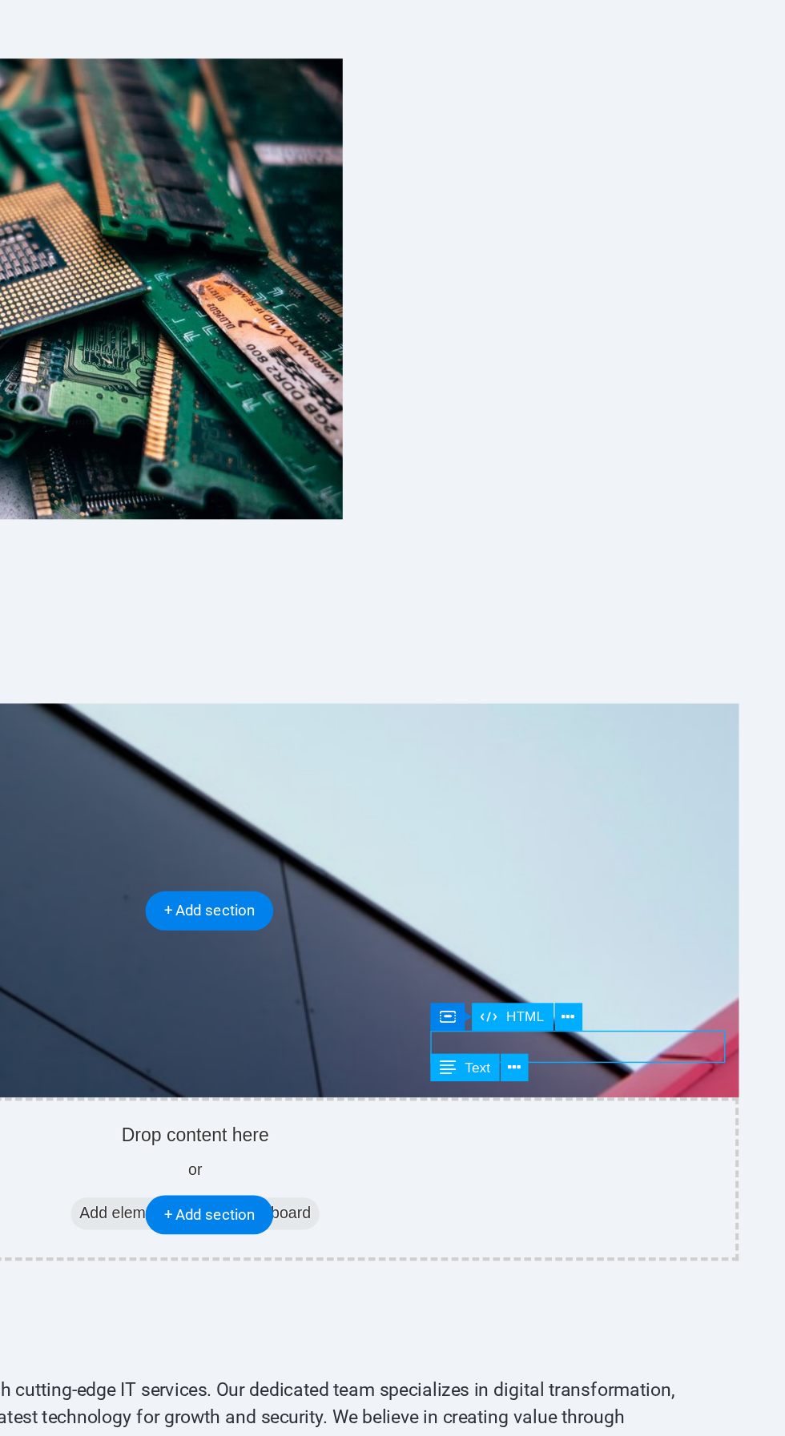
click at [656, 795] on button at bounding box center [650, 792] width 18 height 18
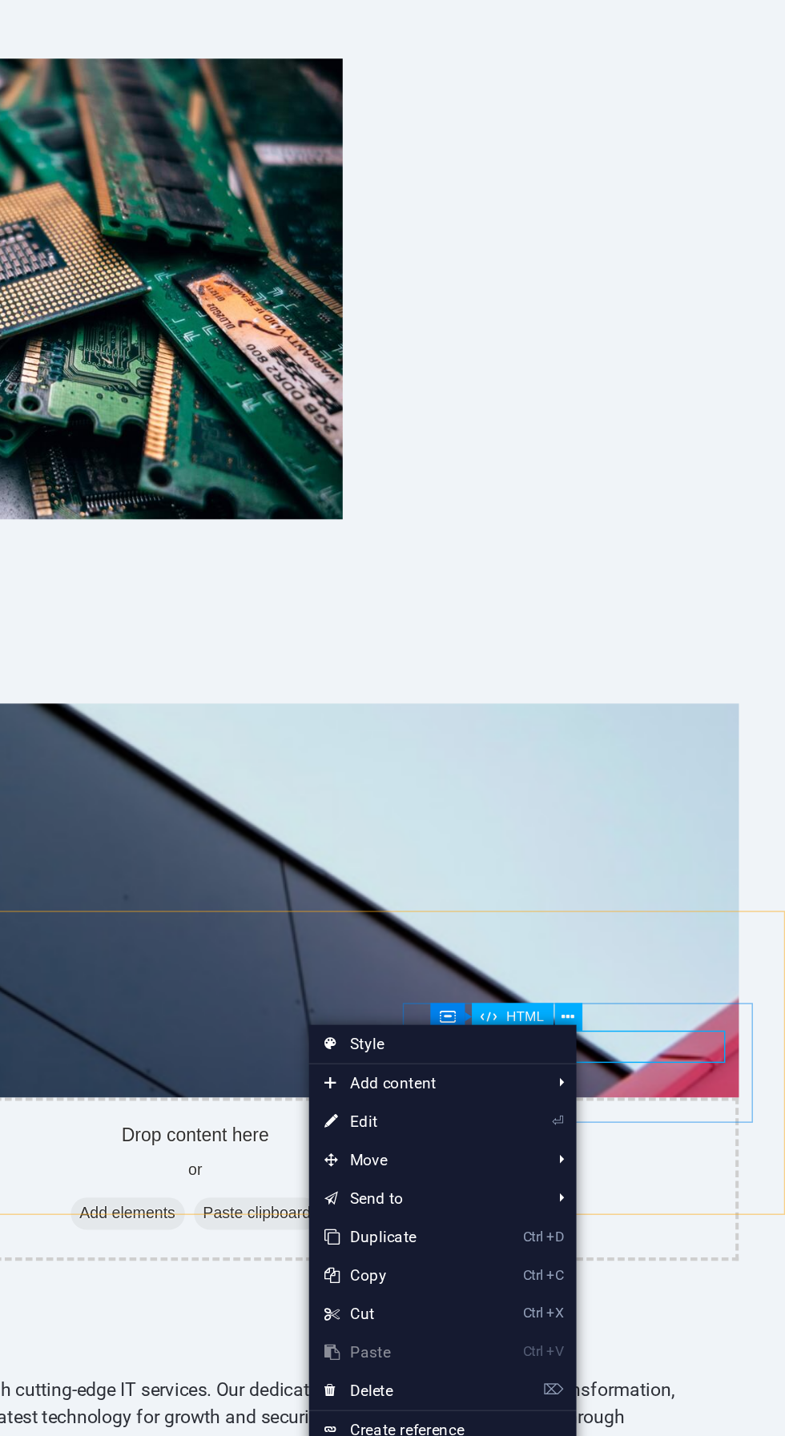
click at [584, 861] on link "⏎ Edit" at bounding box center [540, 858] width 107 height 24
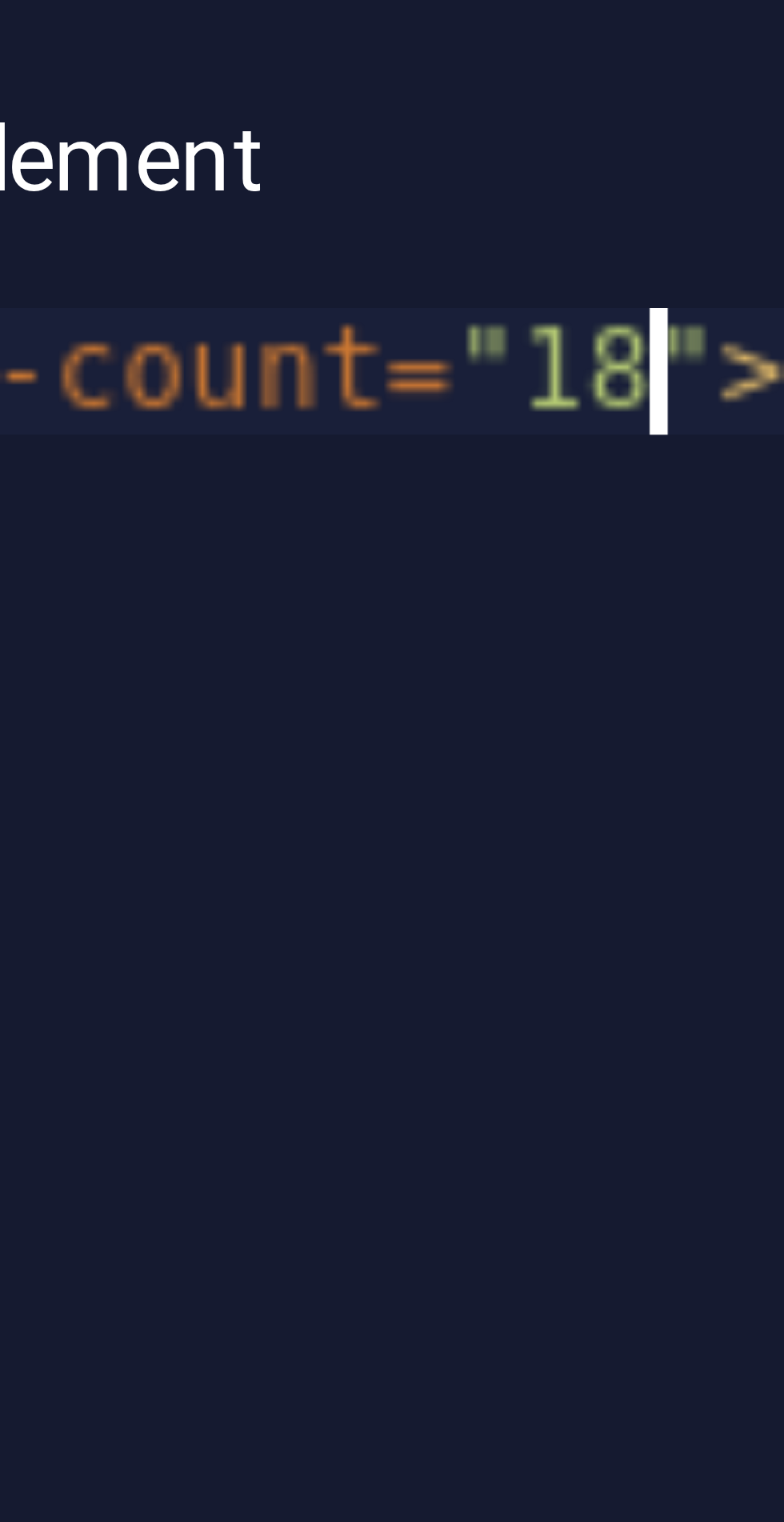
click at [509, 1381] on div "< span data-count = "18" > 18 </ span >" at bounding box center [580, 1440] width 381 height 131
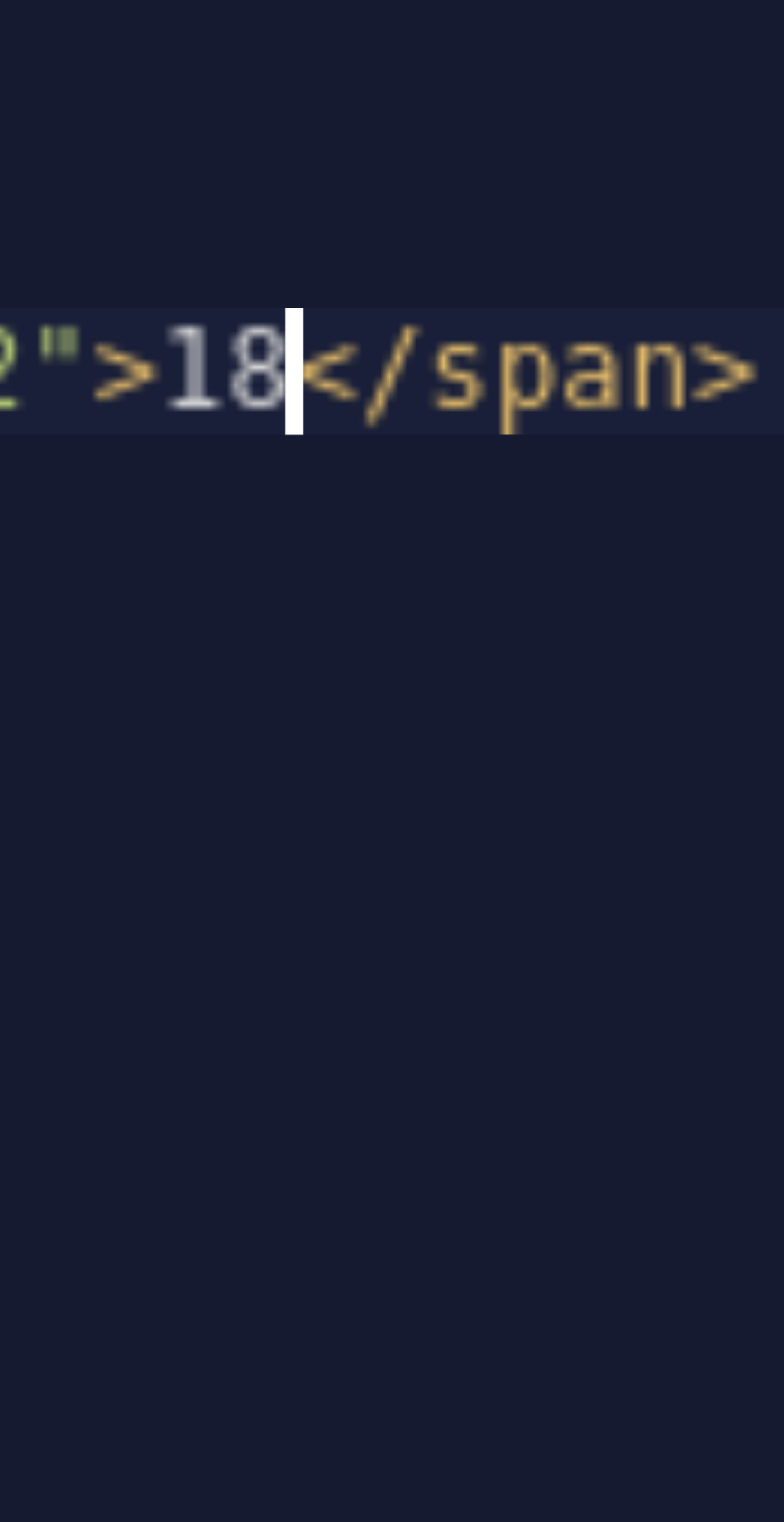
click at [533, 1379] on div "< span data-count = "12" > 18 </ span >" at bounding box center [580, 1440] width 381 height 131
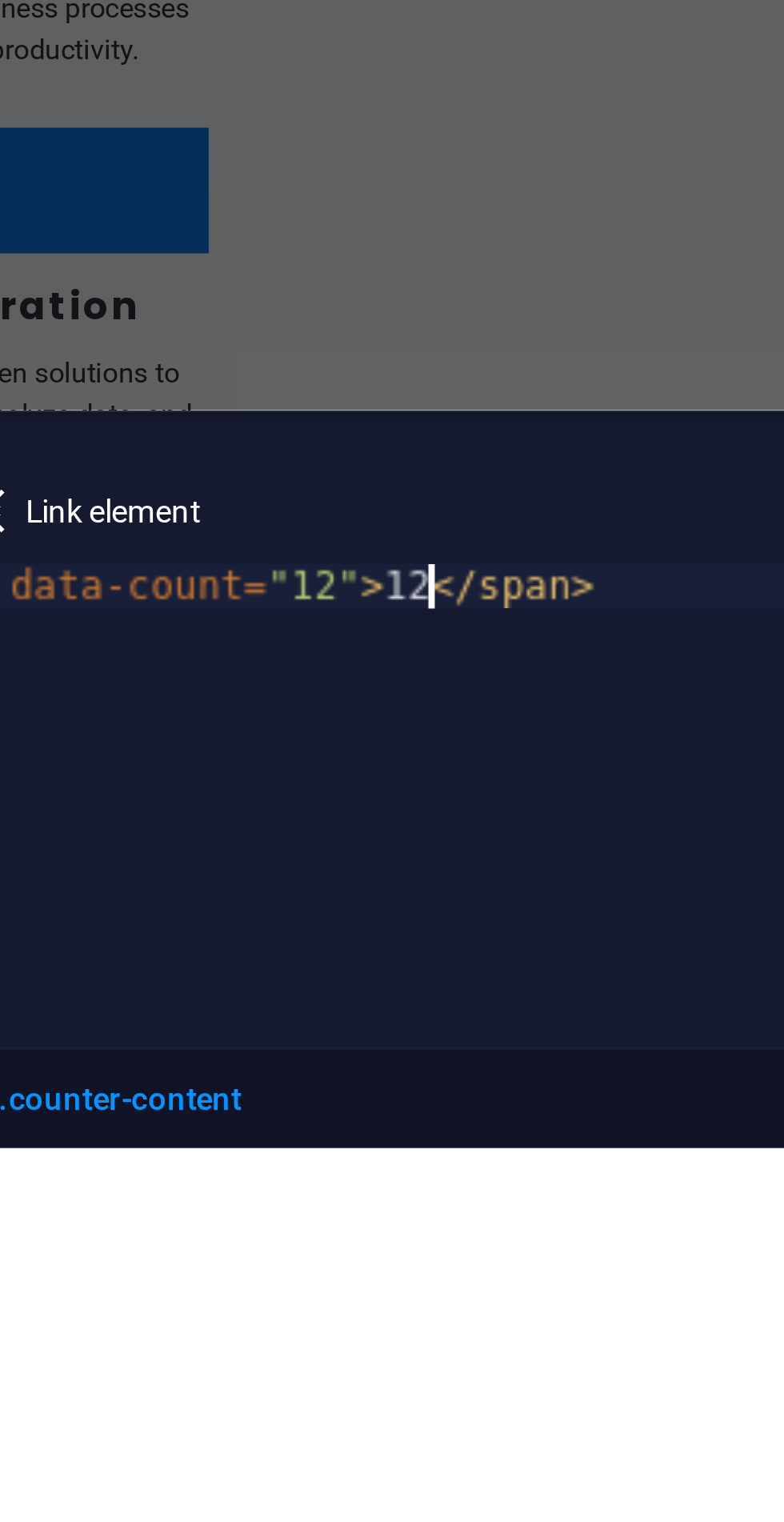
click at [455, 1361] on span "Link element" at bounding box center [454, 1362] width 44 height 19
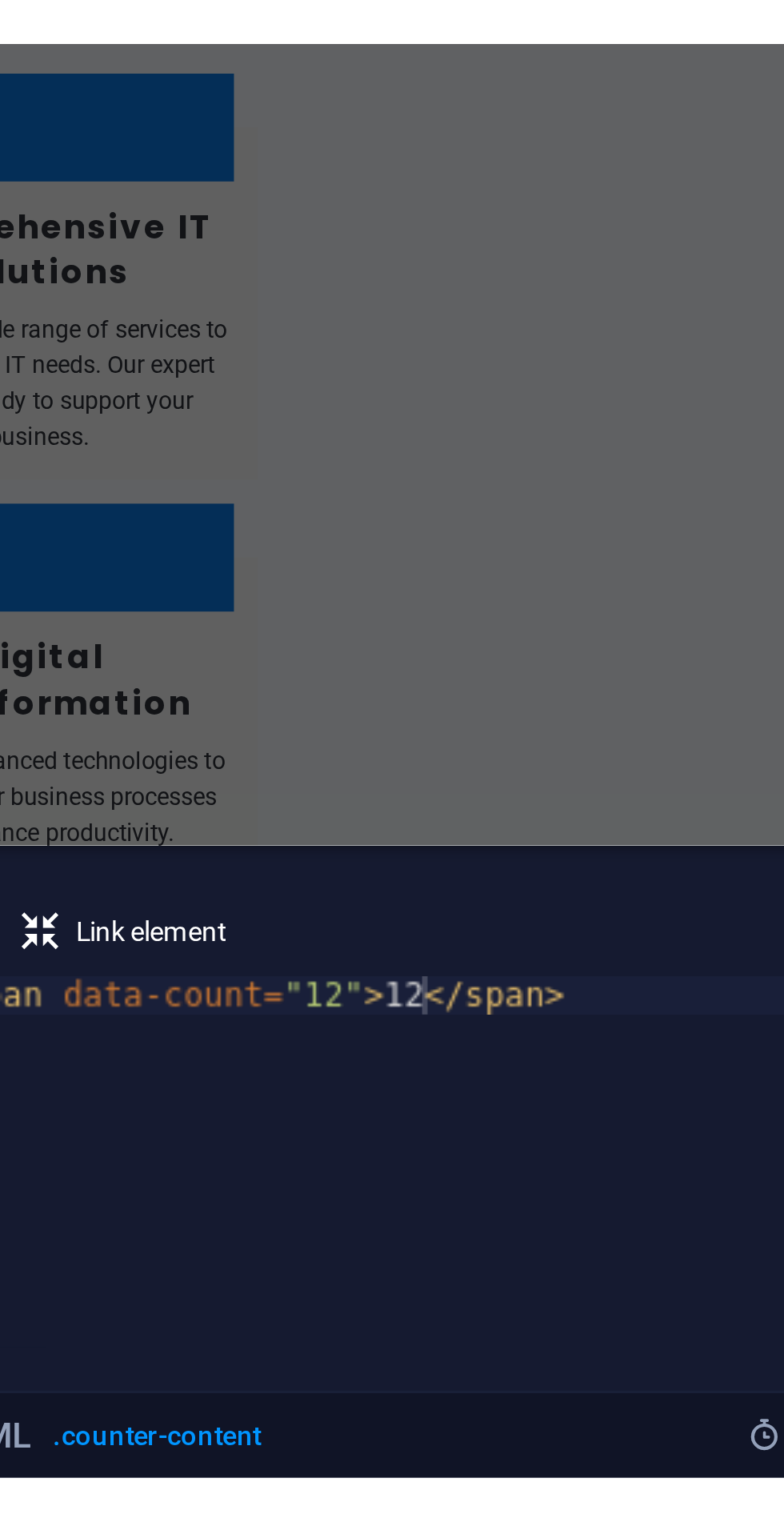
scroll to position [0, 0]
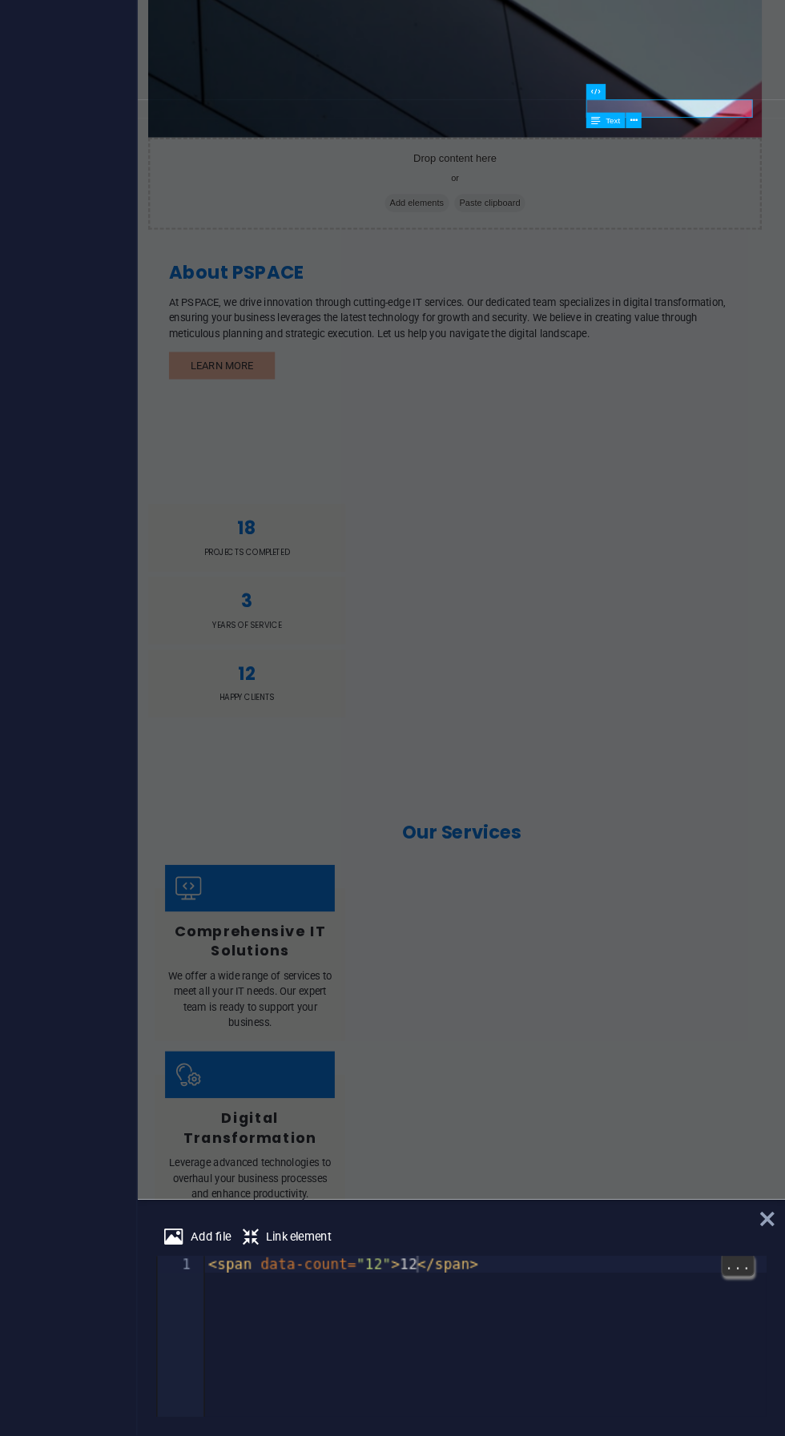
type textarea "<span data-count="12">12<a href="#ed-1001663519" class="wv-link-elm"></a></span>"
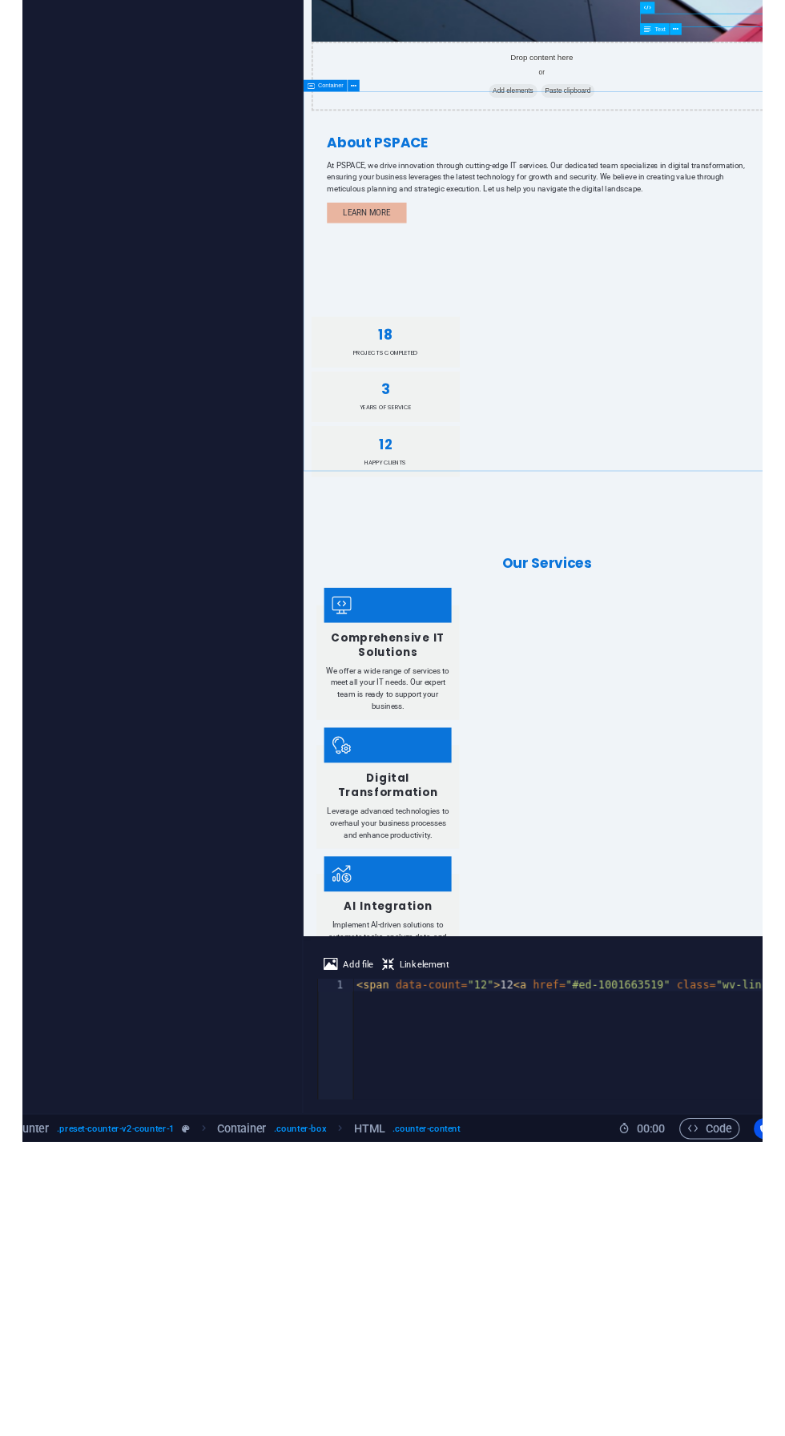
scroll to position [289, 0]
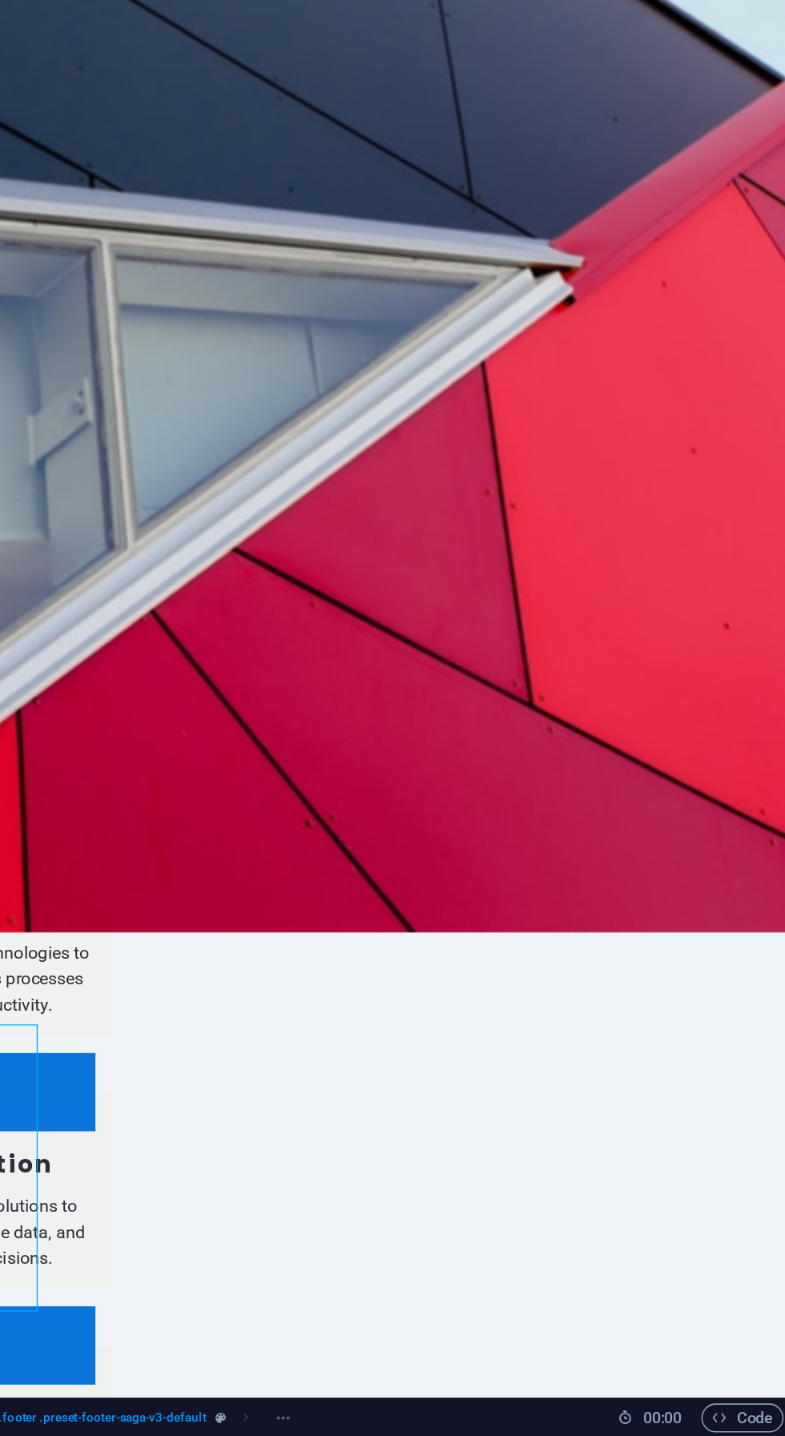
scroll to position [0, 0]
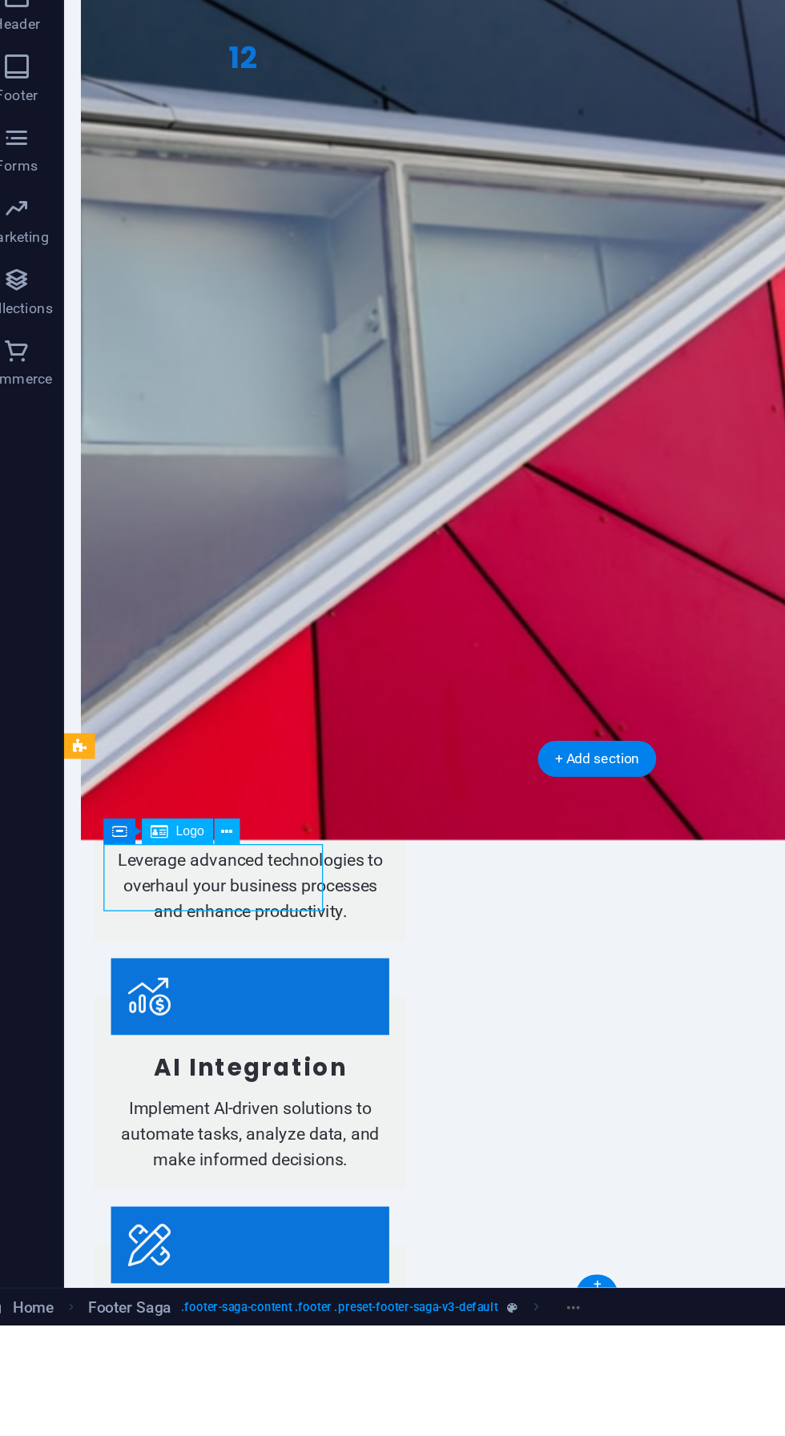
scroll to position [1124, 0]
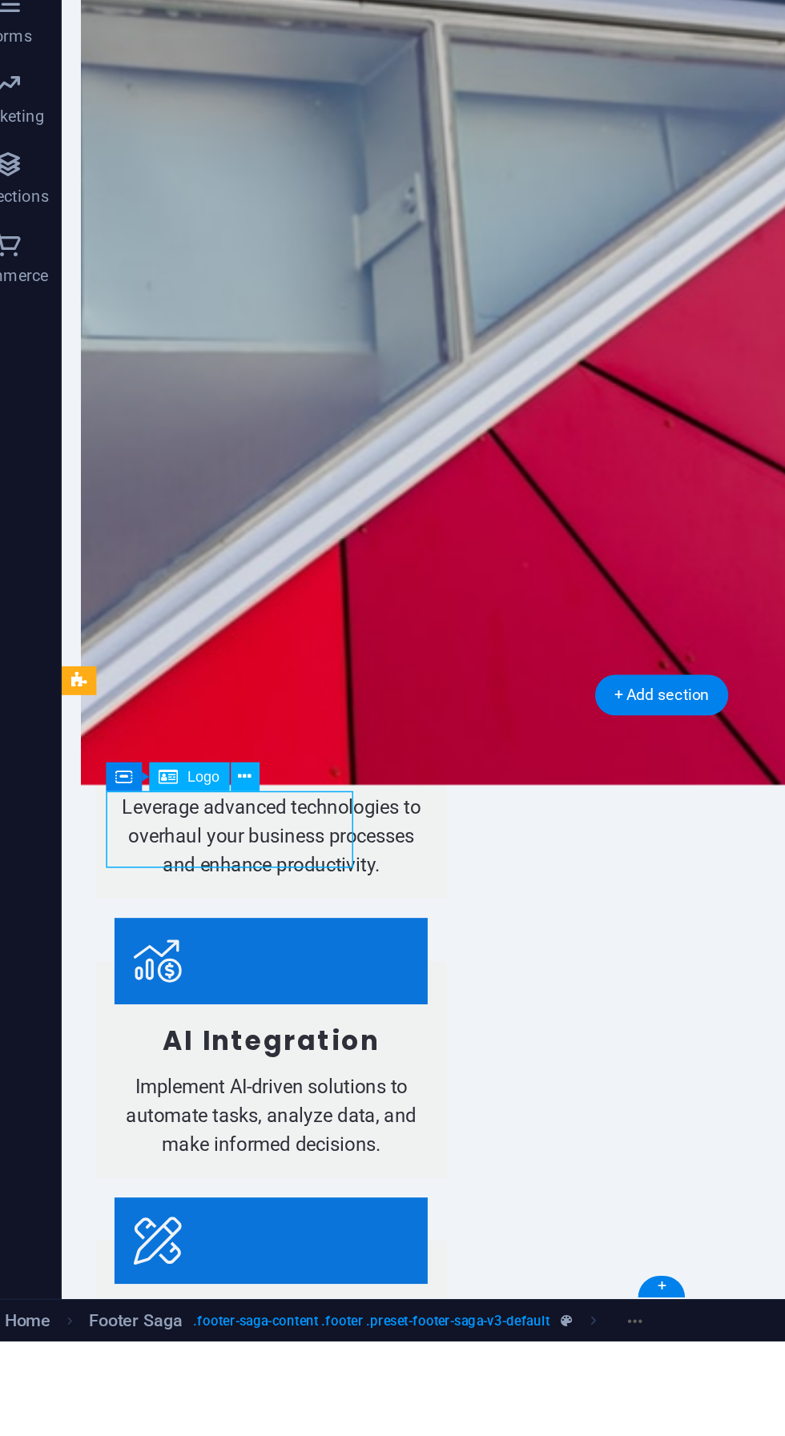
click at [176, 1101] on icon at bounding box center [174, 1096] width 8 height 15
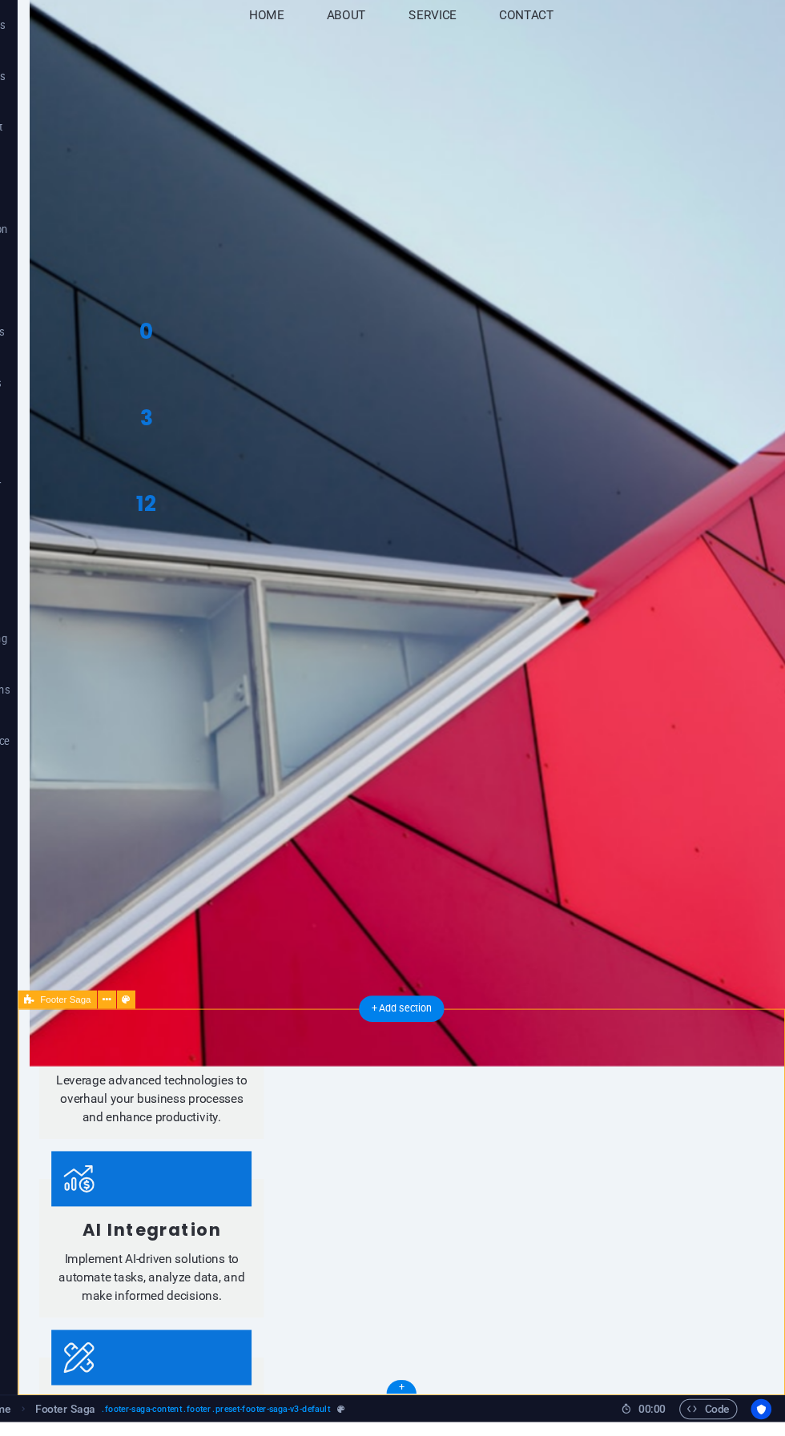
scroll to position [0, 0]
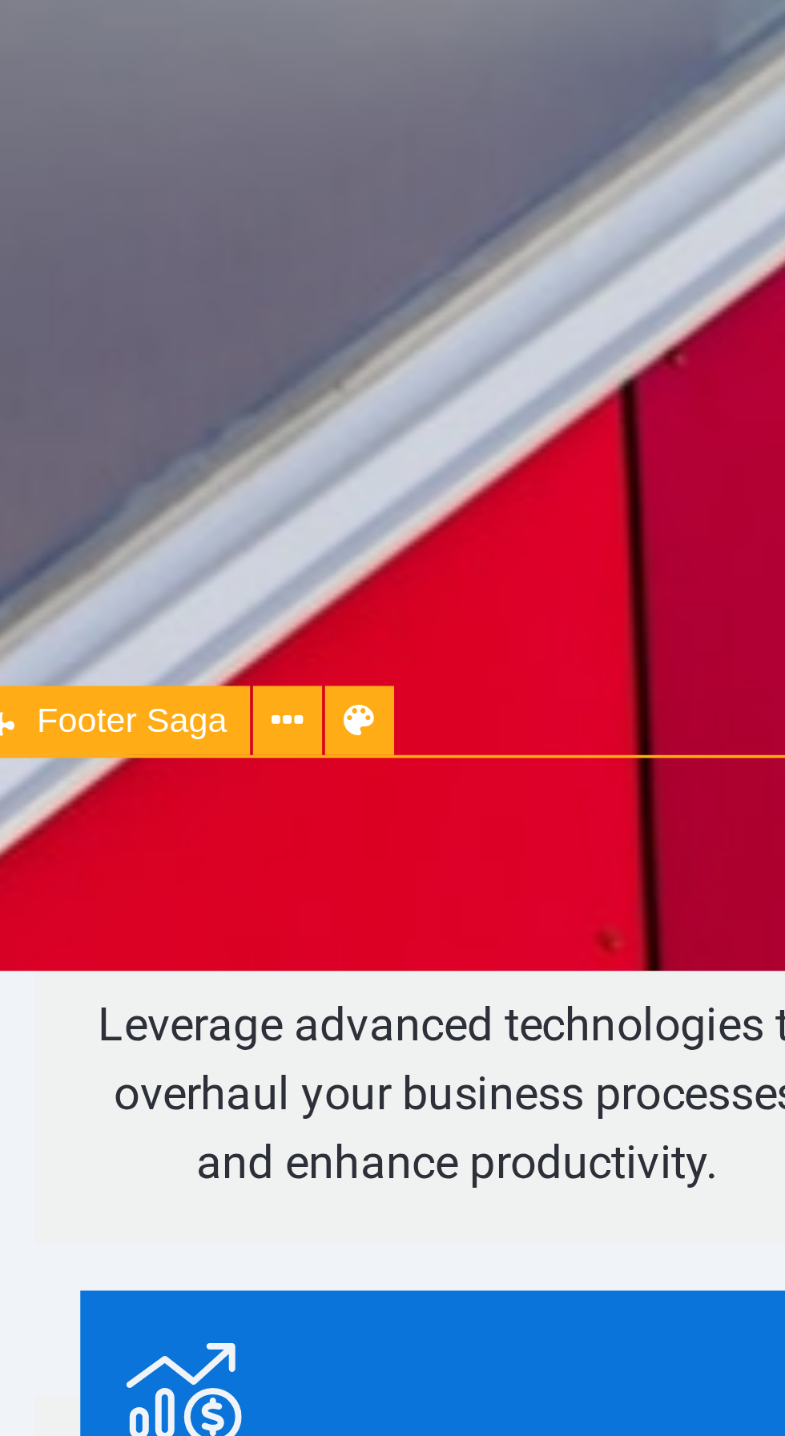
click at [147, 1036] on icon at bounding box center [148, 1039] width 8 height 15
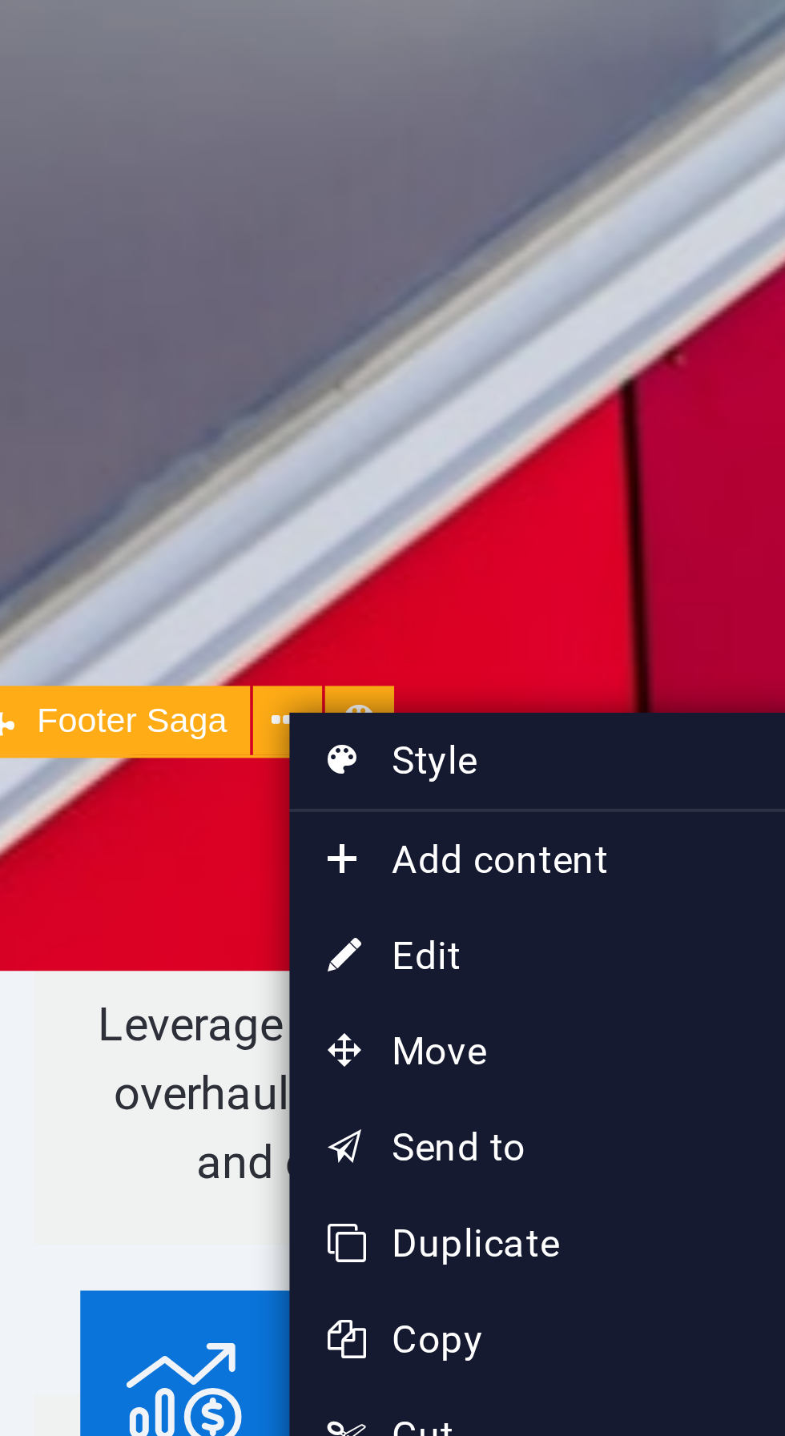
click at [218, 1096] on link "⏎ Edit" at bounding box center [201, 1098] width 107 height 24
select select "footer"
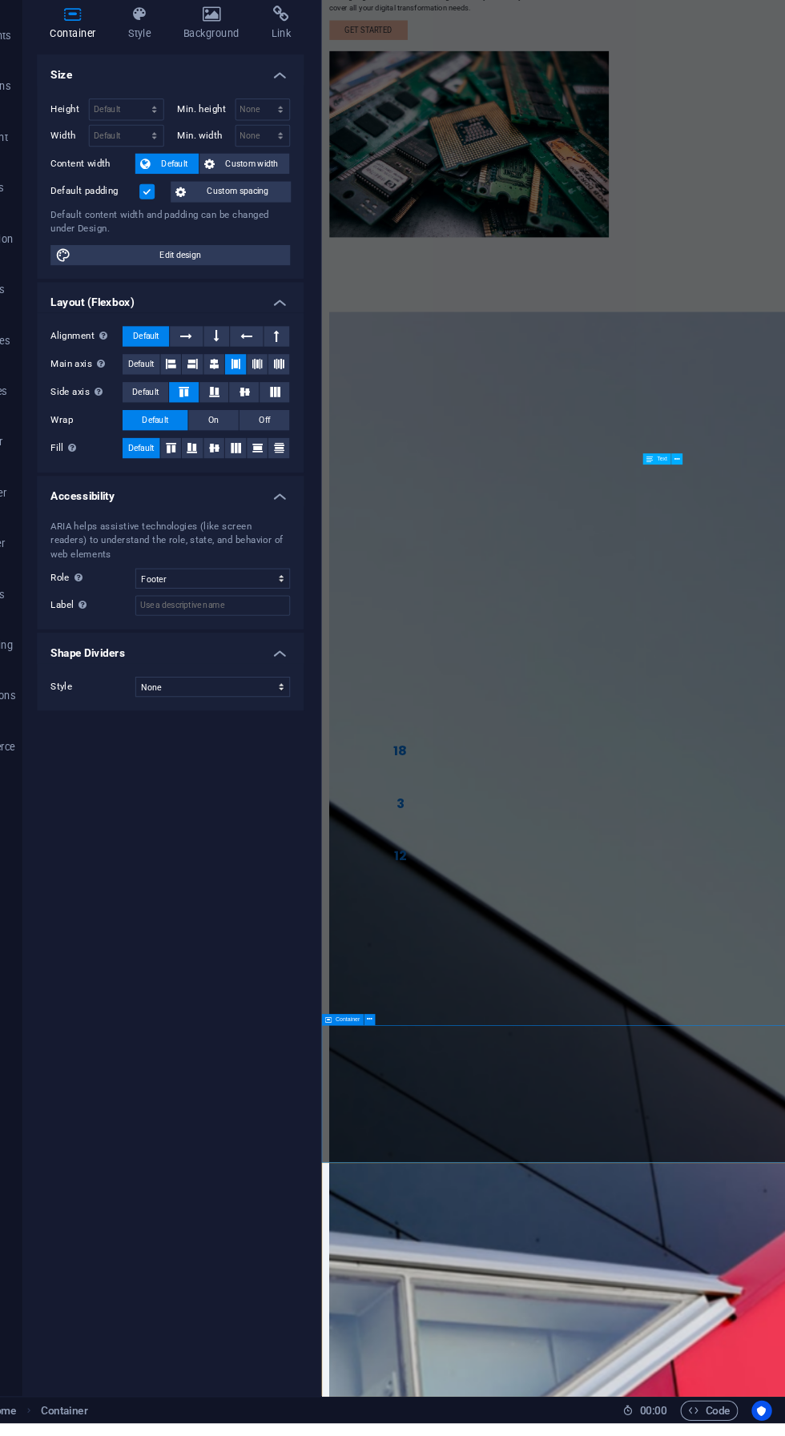
scroll to position [1124, 0]
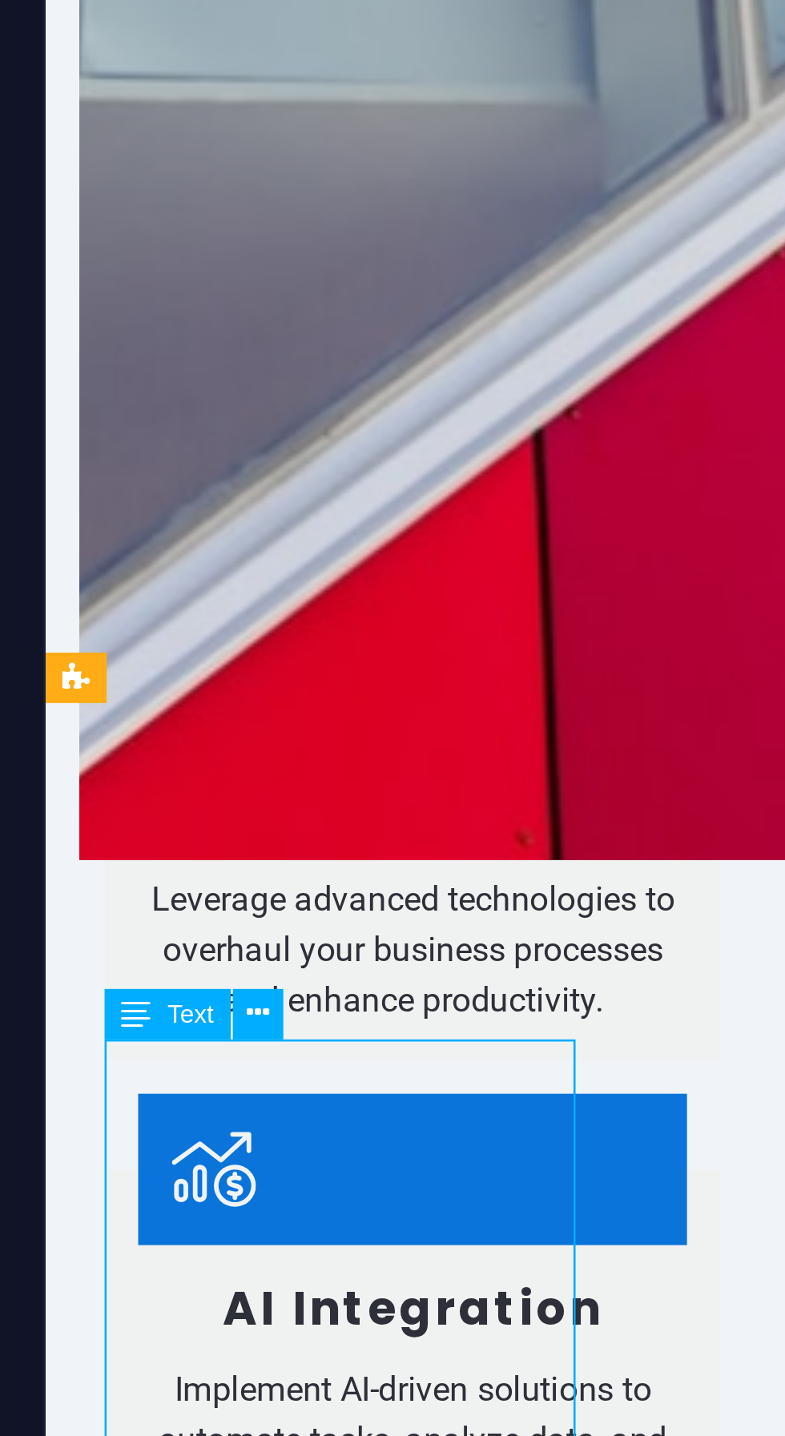
click at [139, 1153] on icon at bounding box center [137, 1154] width 8 height 15
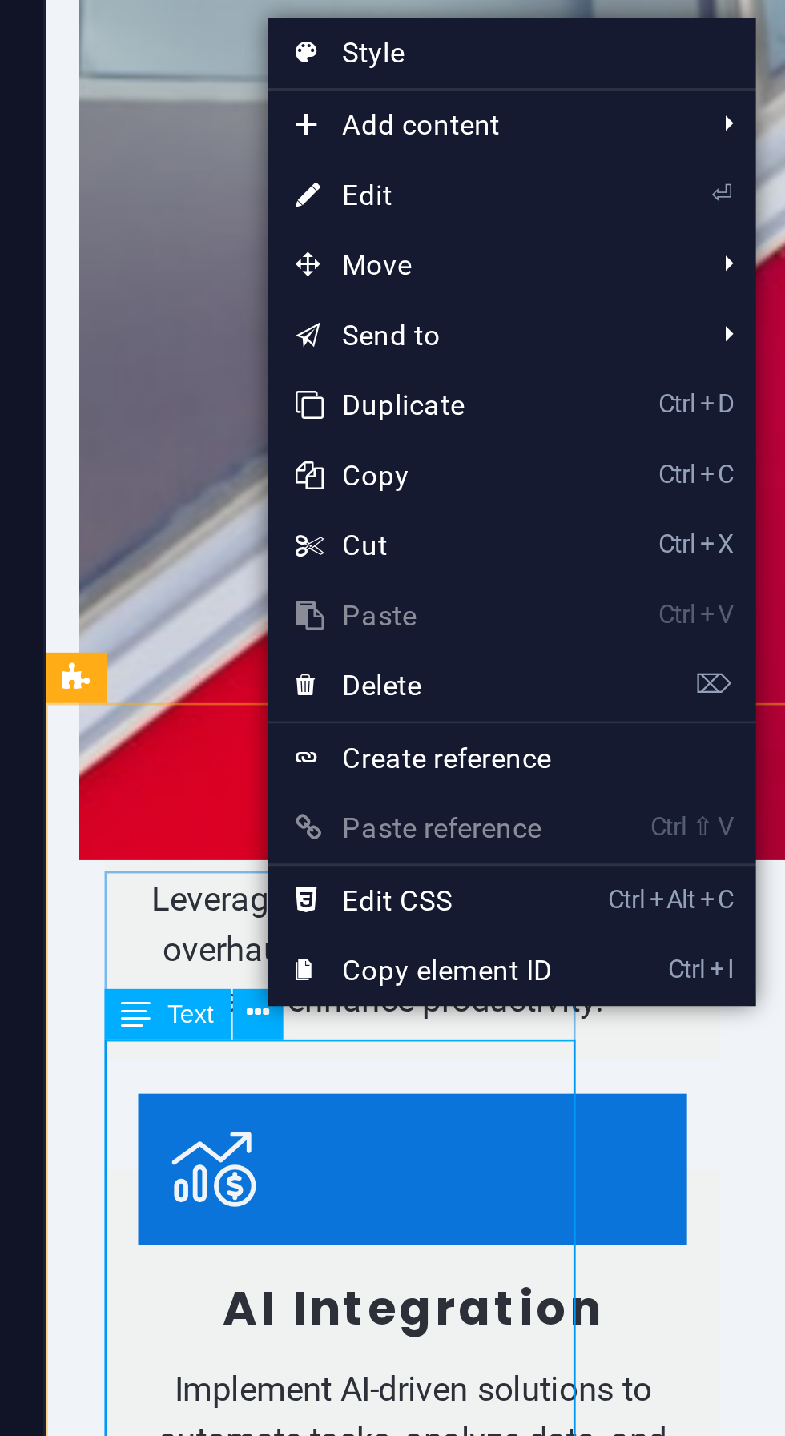
click at [171, 1040] on link "⌦ Delete" at bounding box center [193, 1042] width 107 height 24
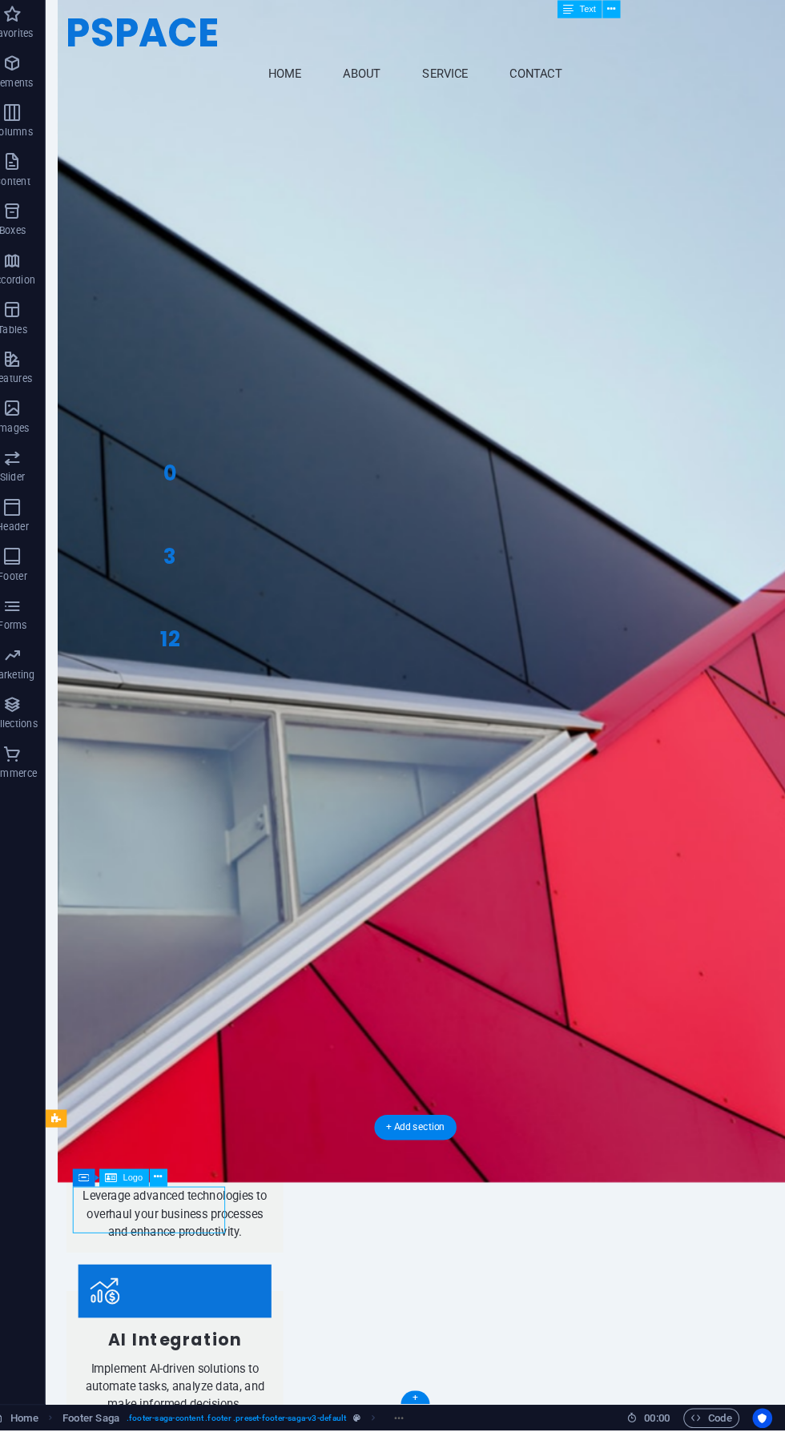
scroll to position [0, 0]
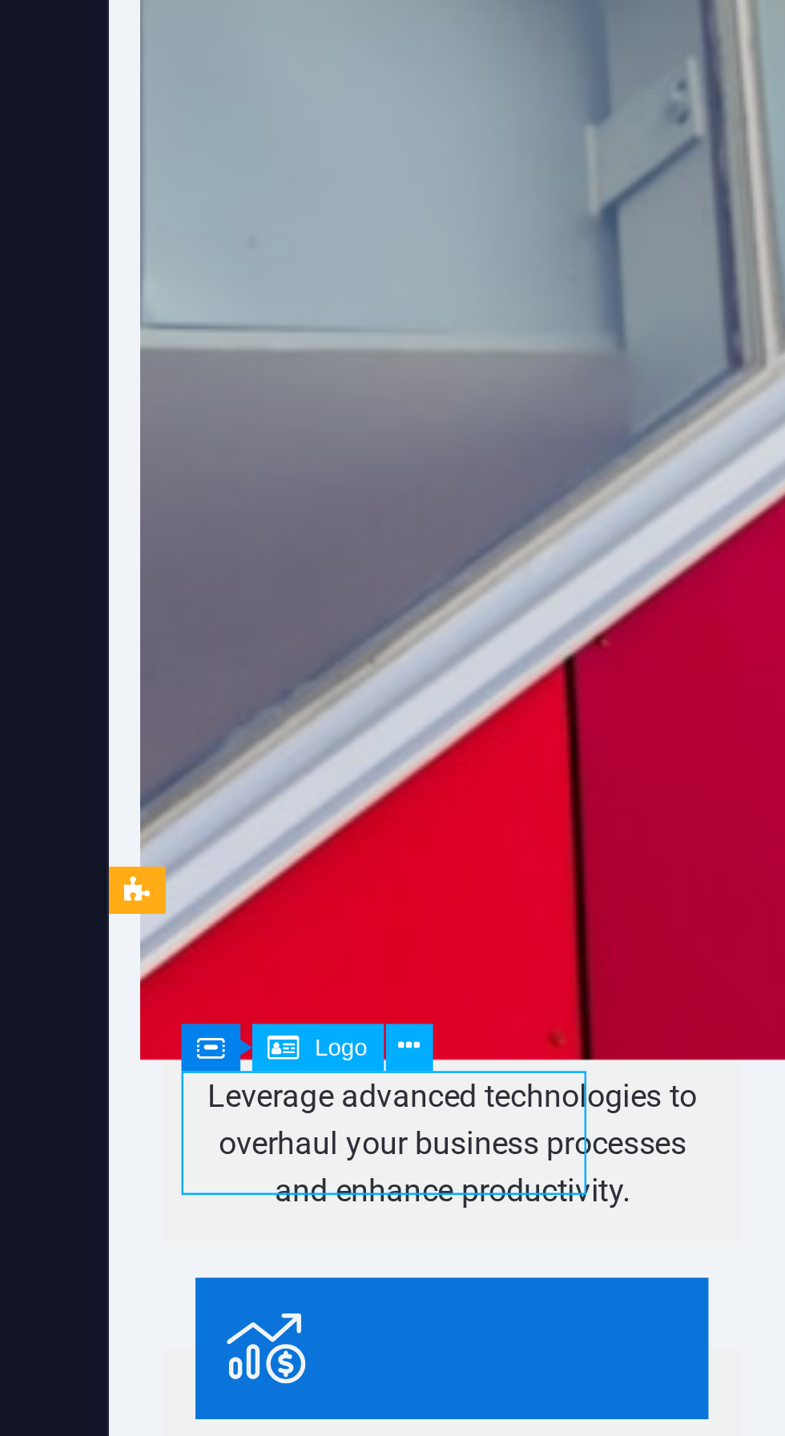
click at [179, 1193] on button at bounding box center [175, 1190] width 18 height 18
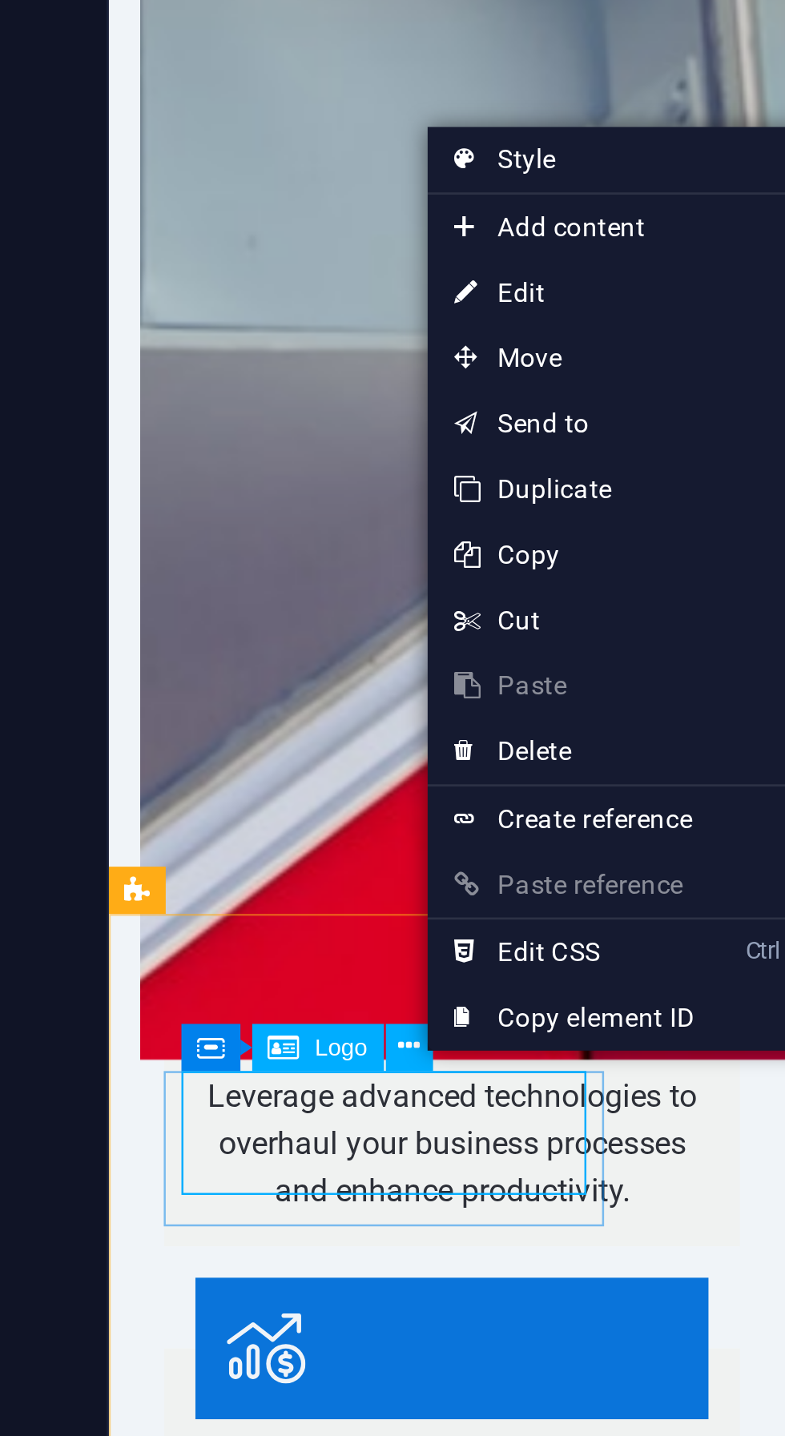
click at [204, 939] on span "Move" at bounding box center [252, 937] width 143 height 24
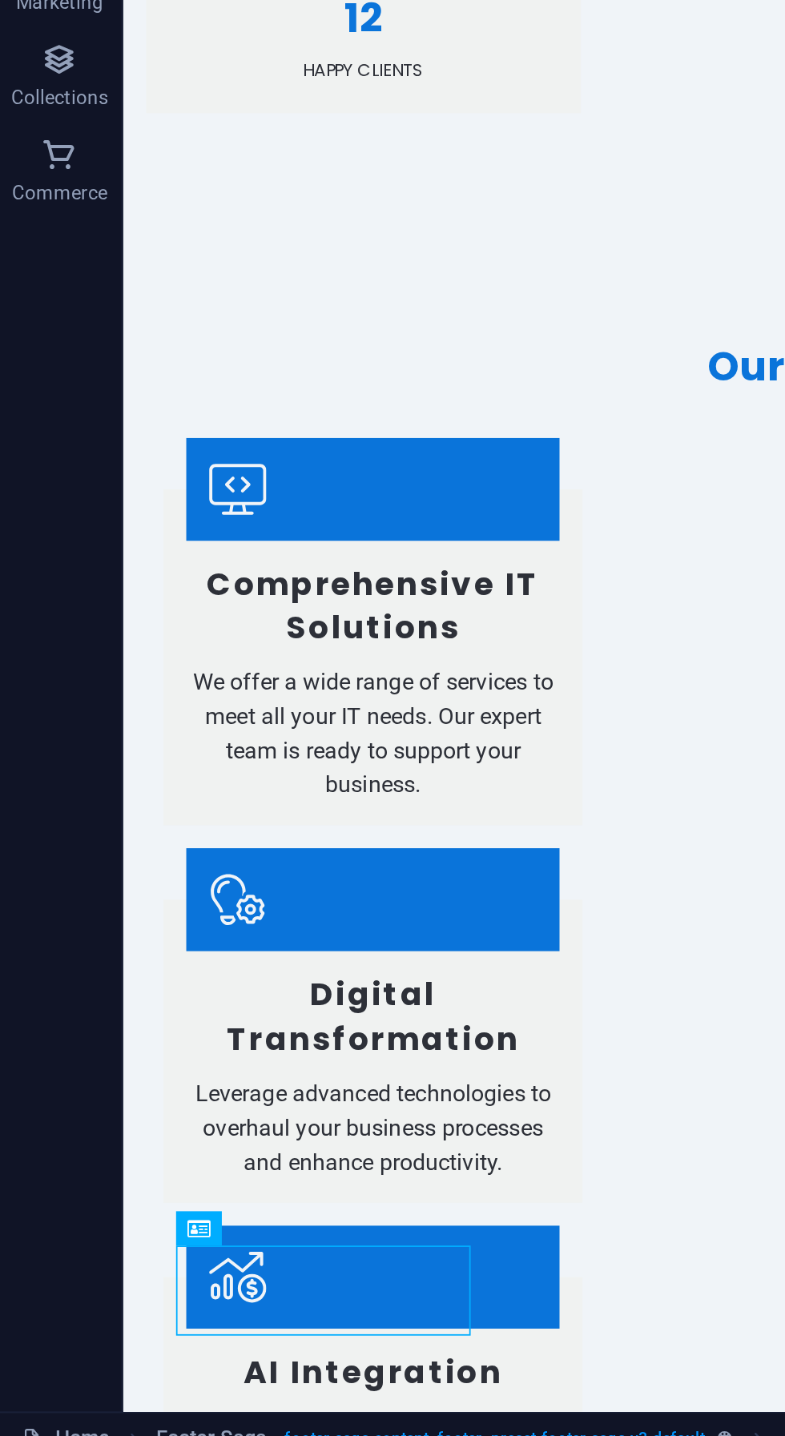
scroll to position [1022, 0]
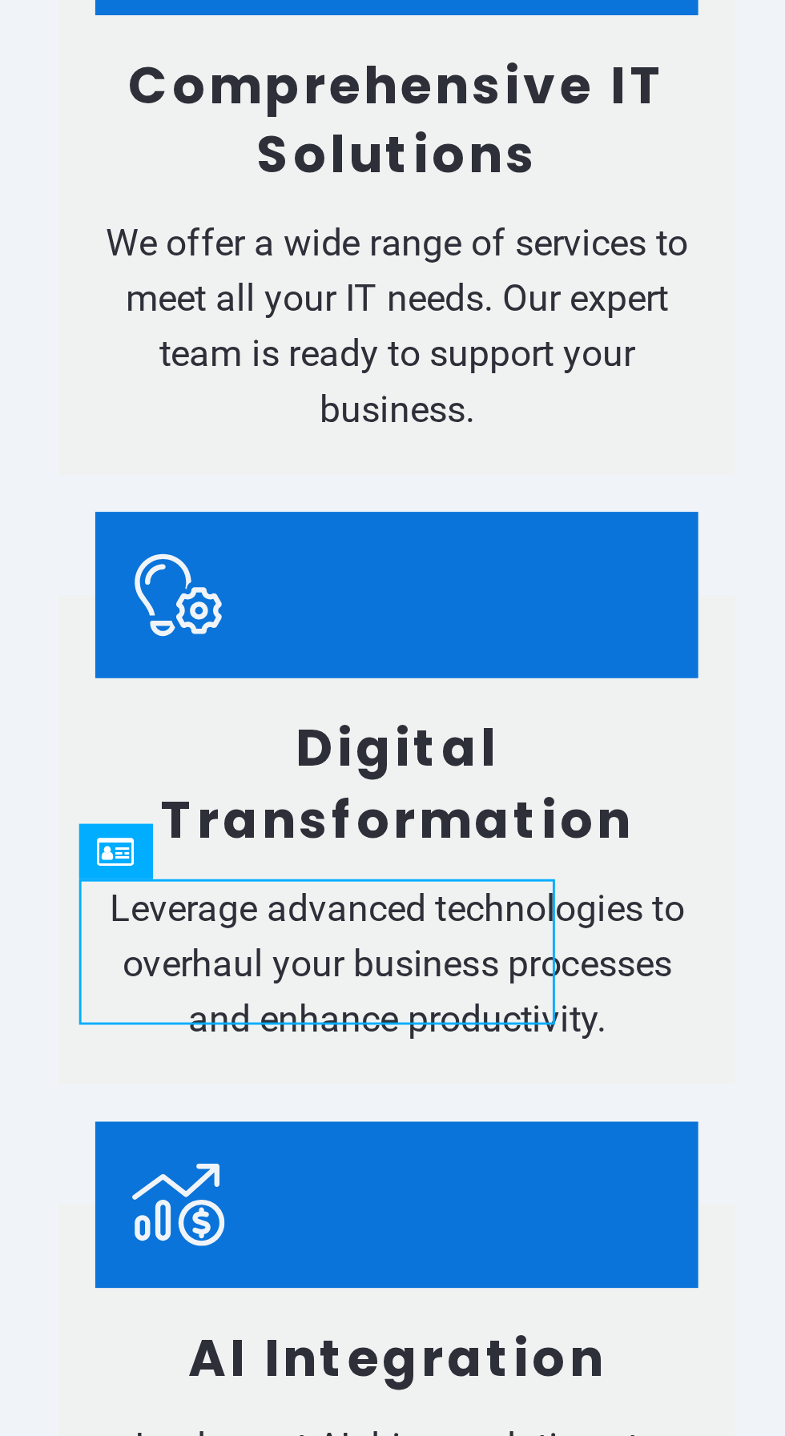
click at [139, 254] on div "PSPACE" at bounding box center [96, 279] width 179 height 50
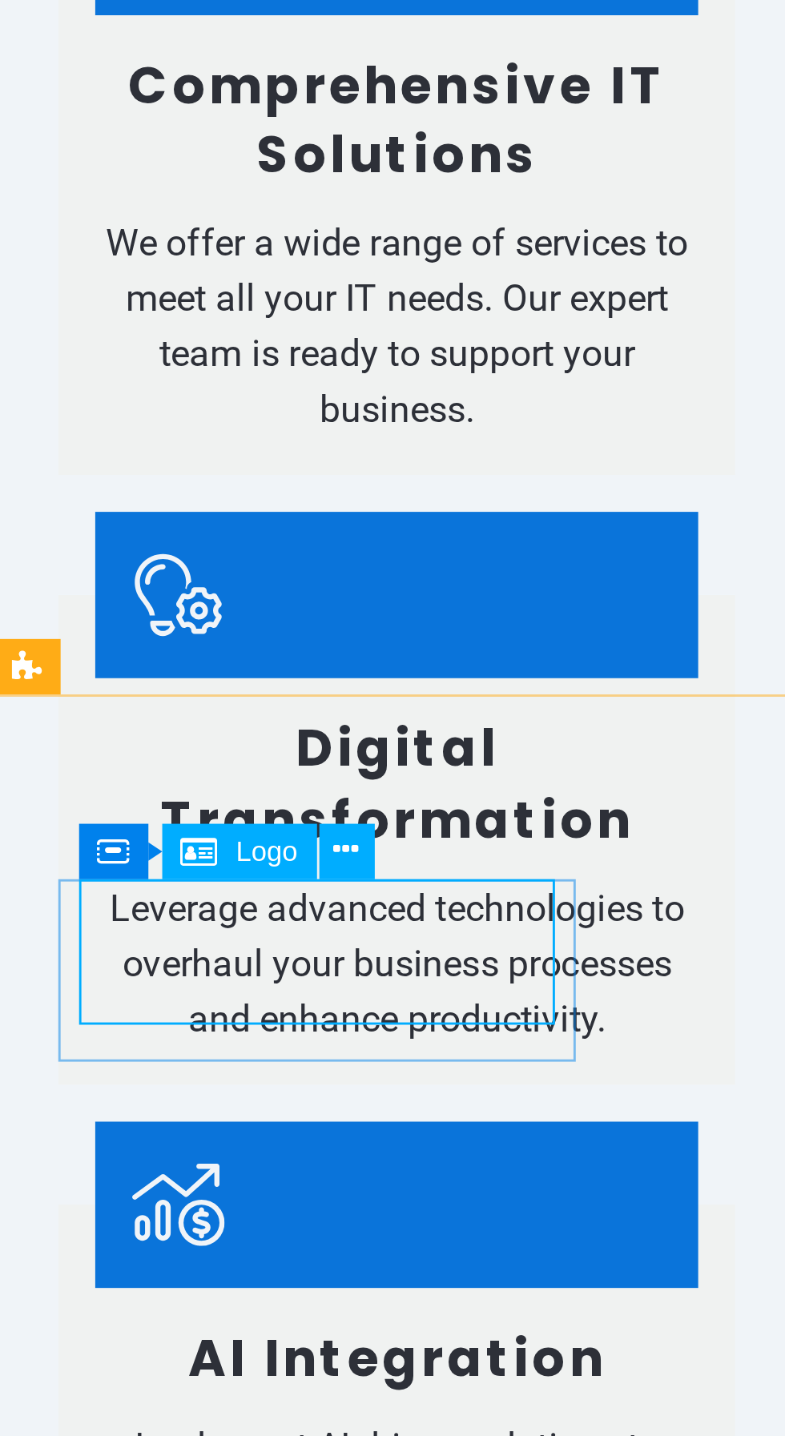
click at [177, 1193] on icon at bounding box center [174, 1189] width 8 height 15
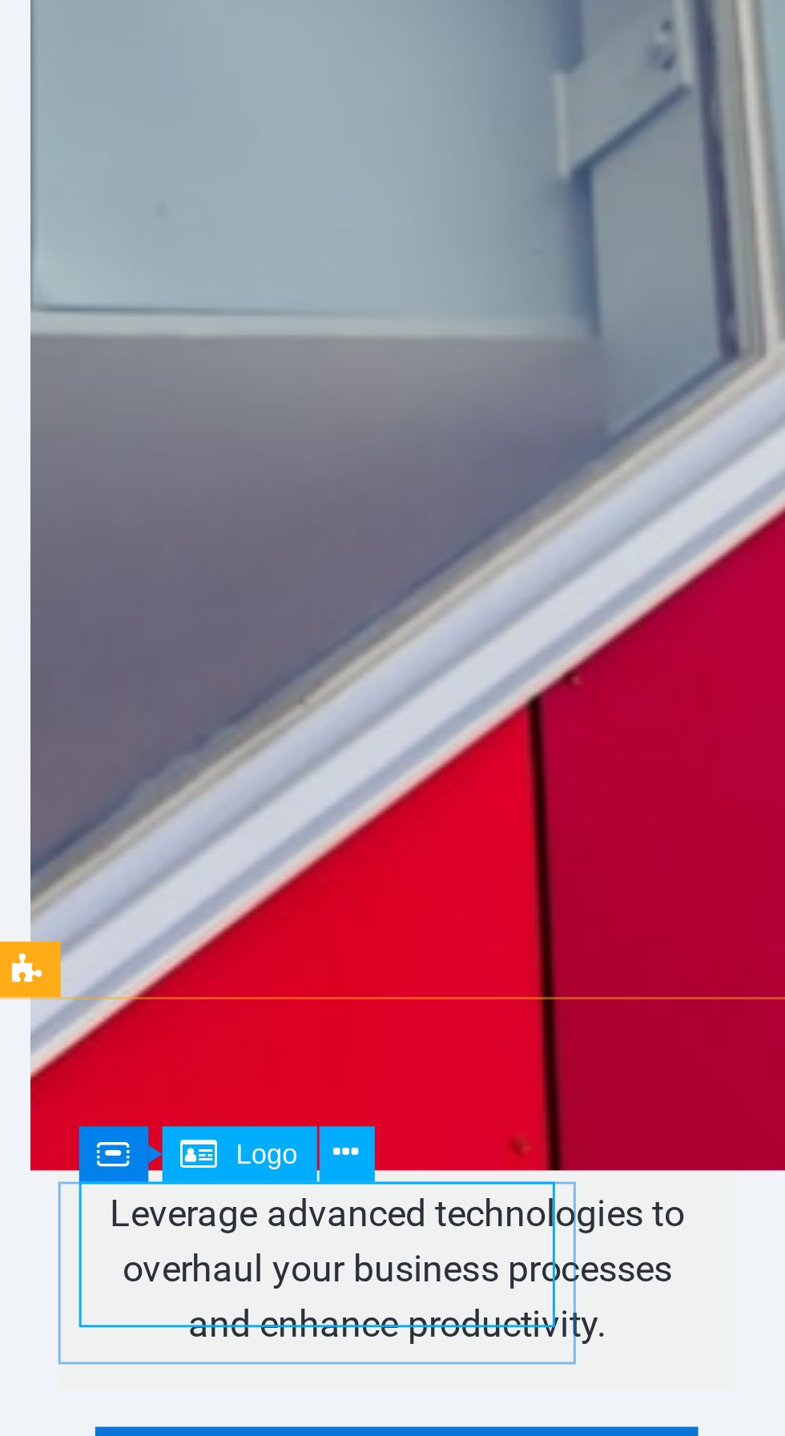
scroll to position [915, 0]
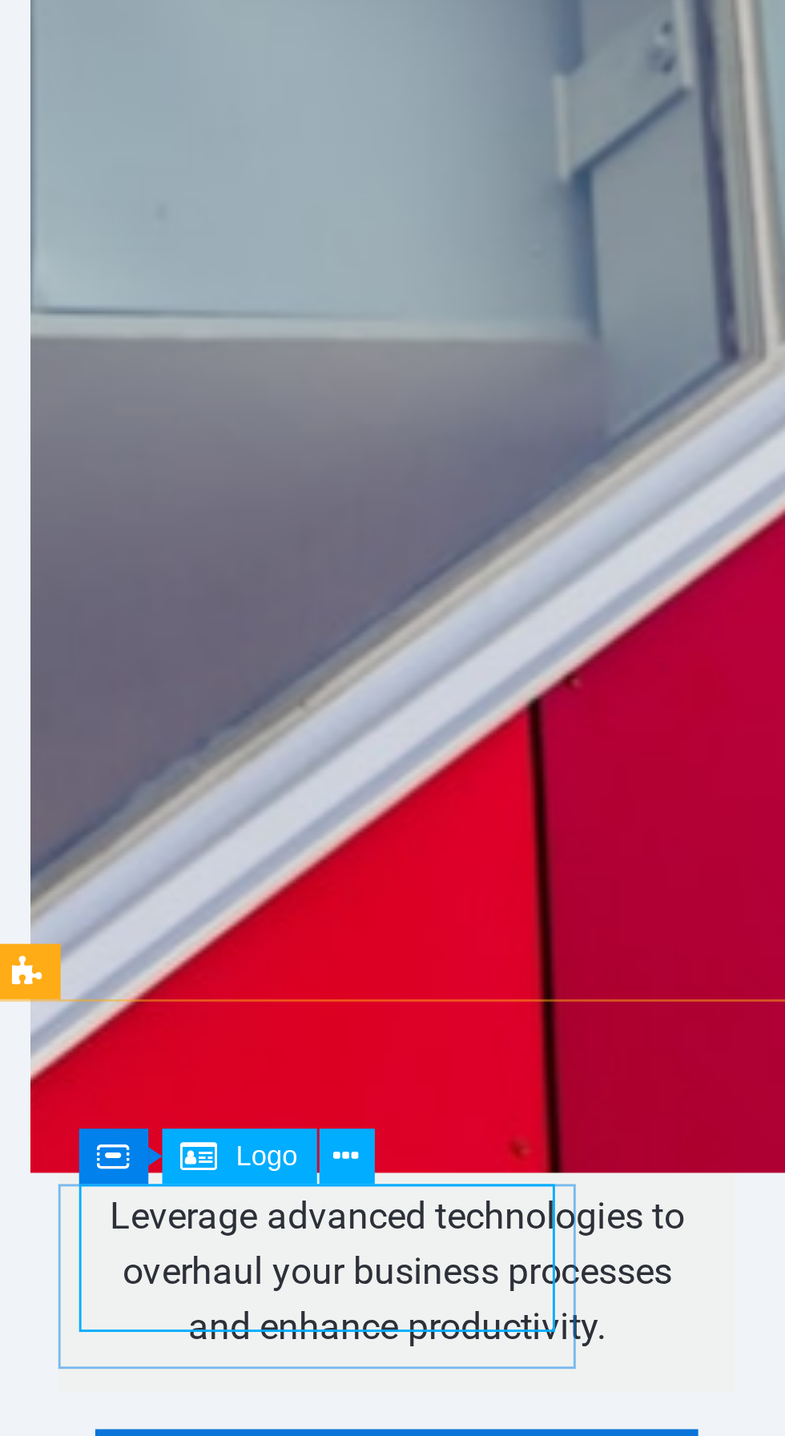
click at [159, 296] on div "PSPACE Contact [STREET_ADDRESS][PERSON_NAME] Phone: Mobile: [PHONE_NUMBER] Emai…" at bounding box center [394, 650] width 801 height 708
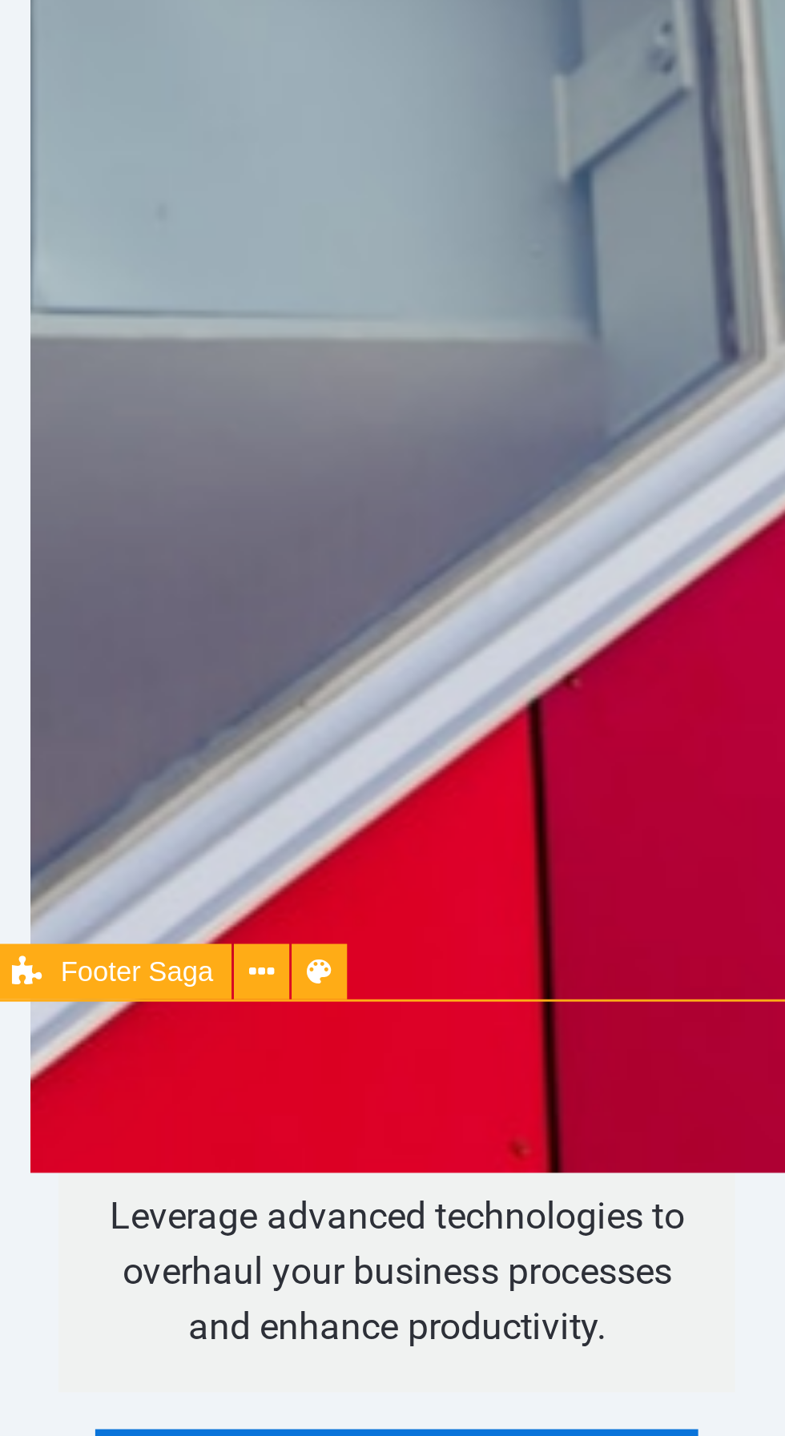
click at [145, 360] on div "PSPACE" at bounding box center [96, 385] width 179 height 50
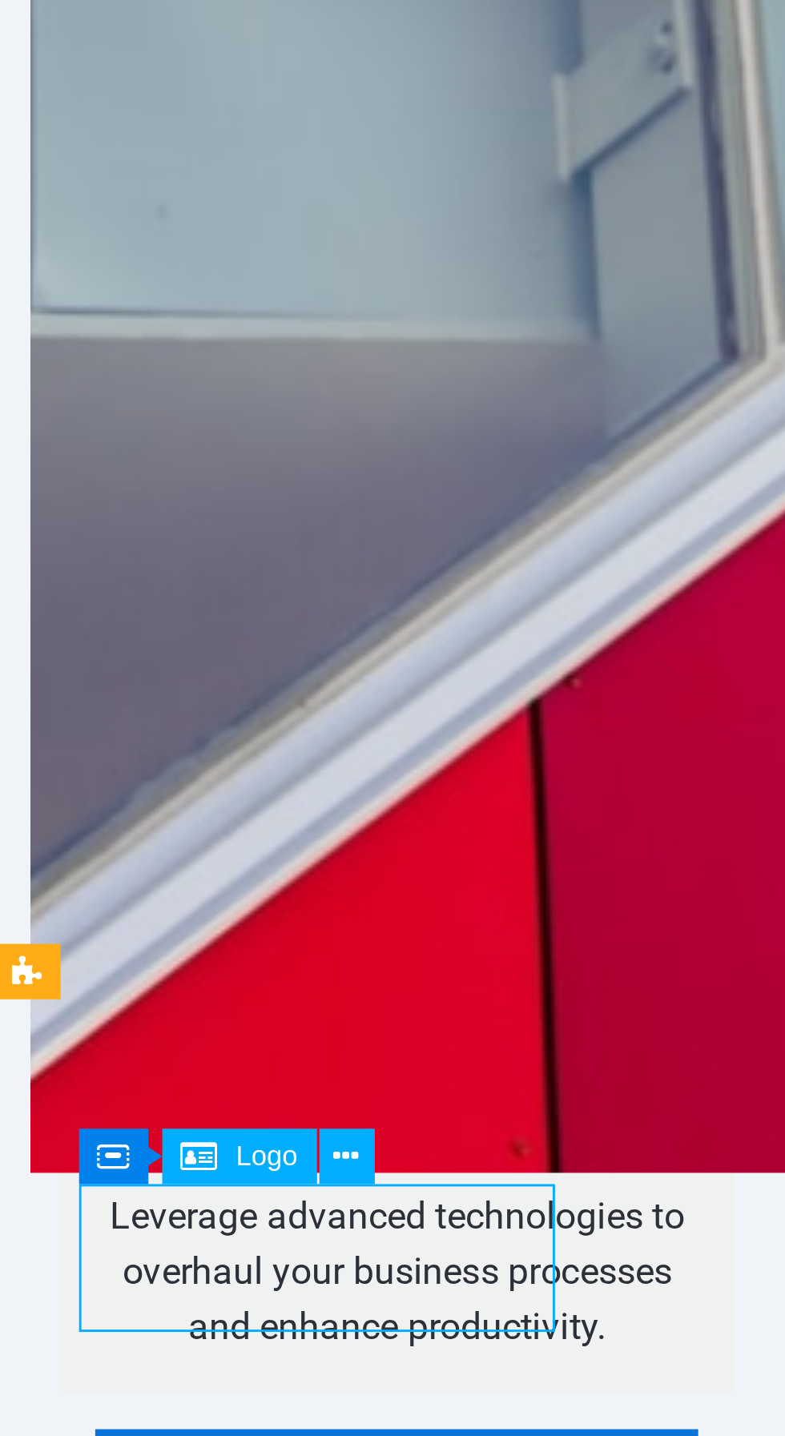
click at [179, 1285] on button at bounding box center [175, 1286] width 18 height 18
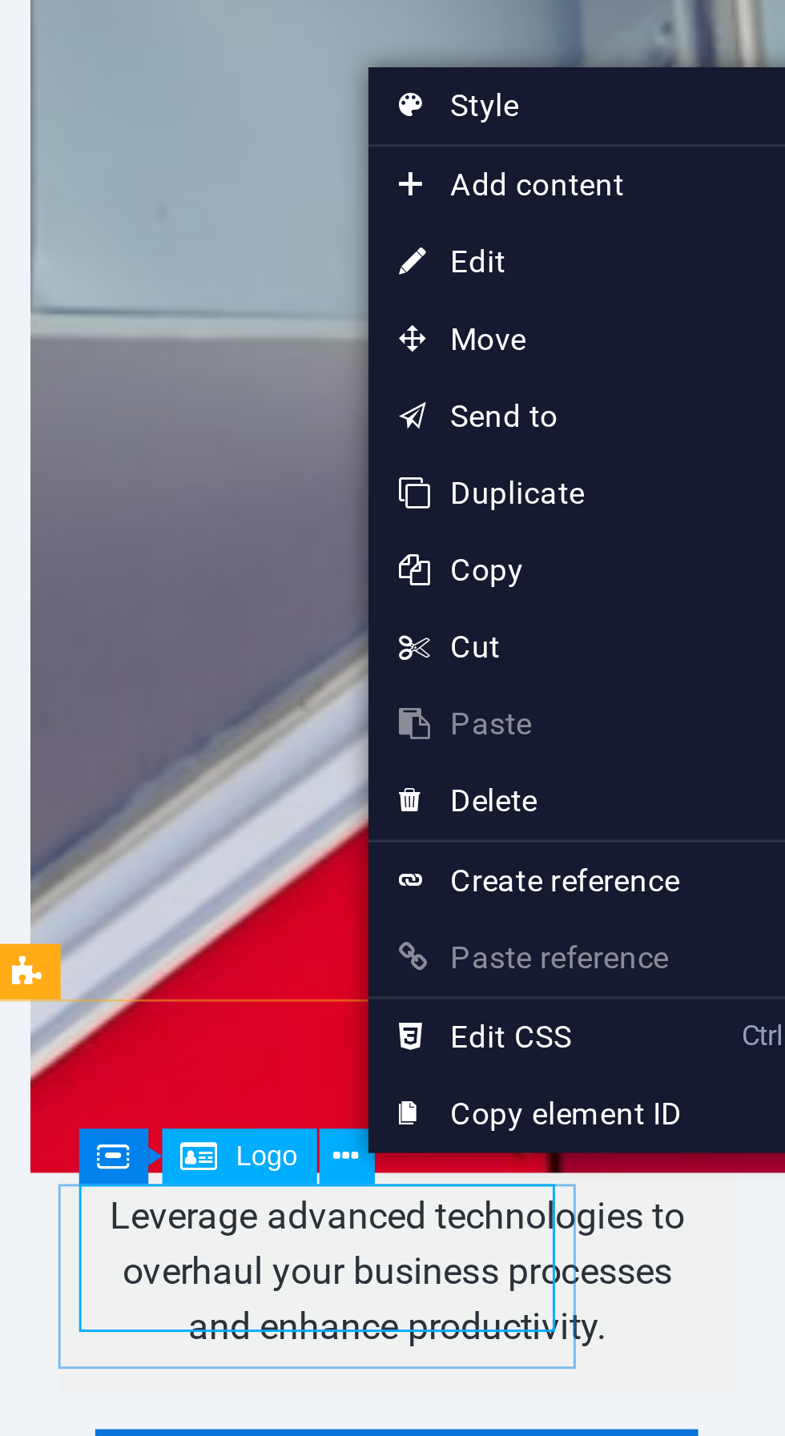
click at [246, 1035] on span "Move" at bounding box center [252, 1030] width 143 height 24
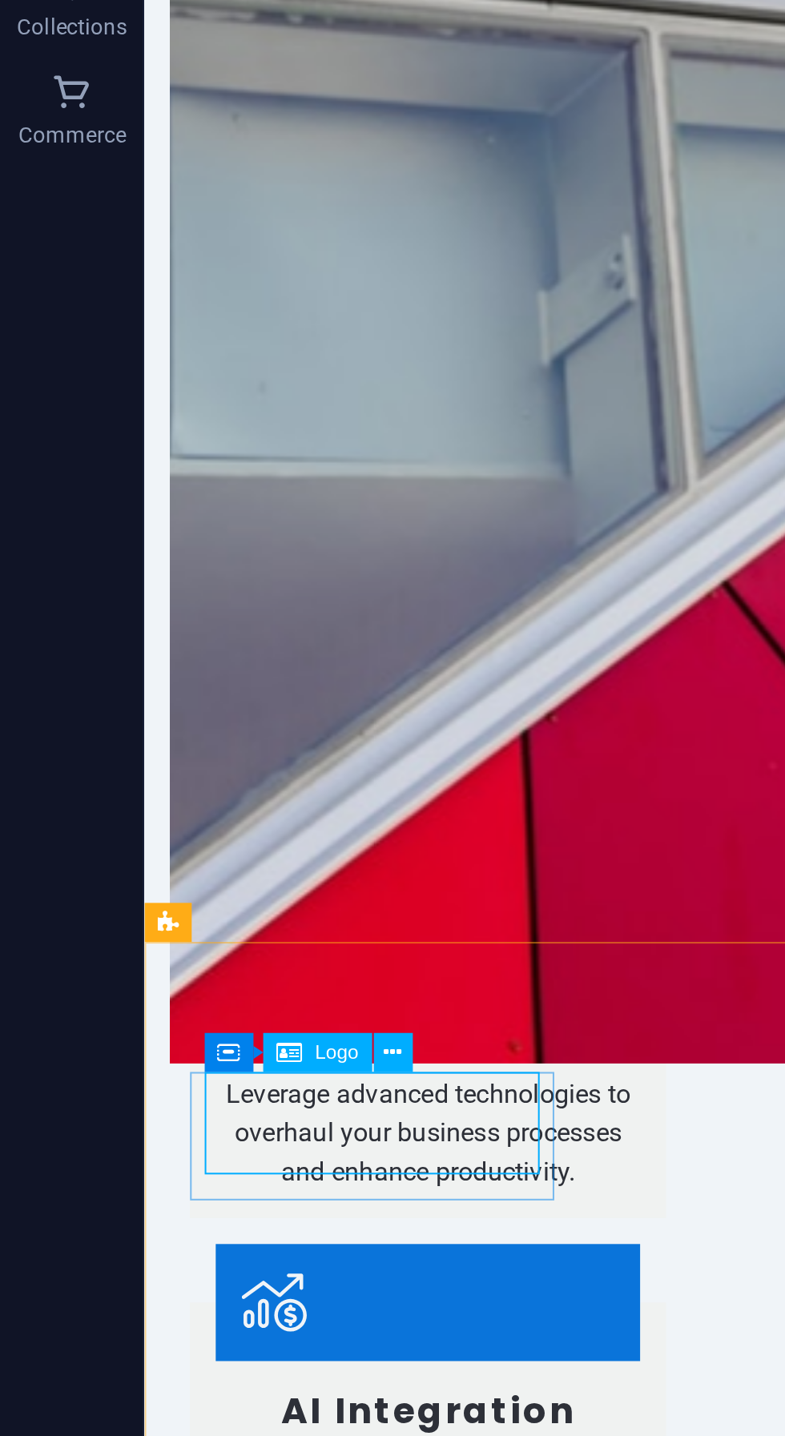
scroll to position [1008, 0]
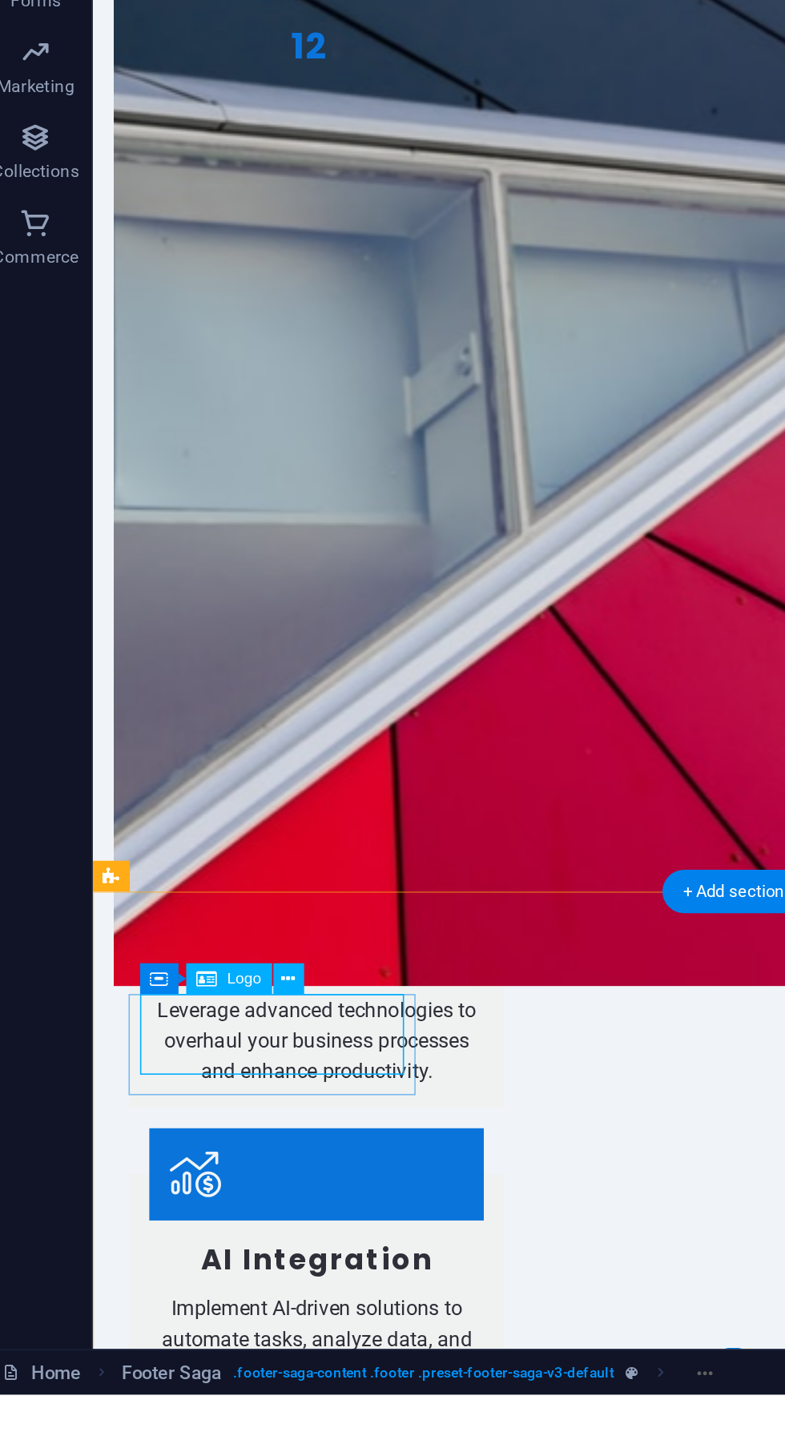
click at [181, 1201] on button at bounding box center [175, 1202] width 18 height 18
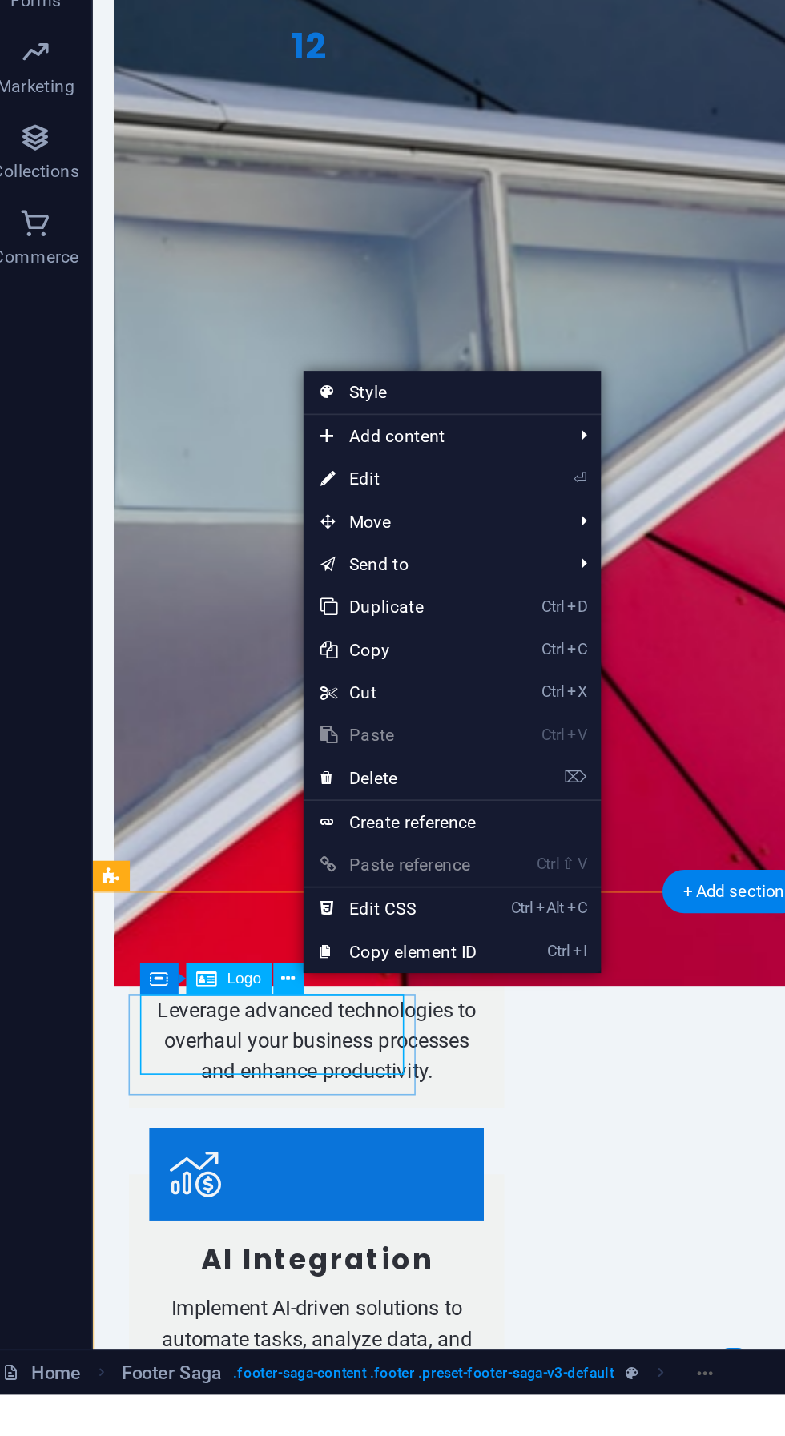
click at [206, 927] on link "⏎ Edit" at bounding box center [236, 921] width 107 height 24
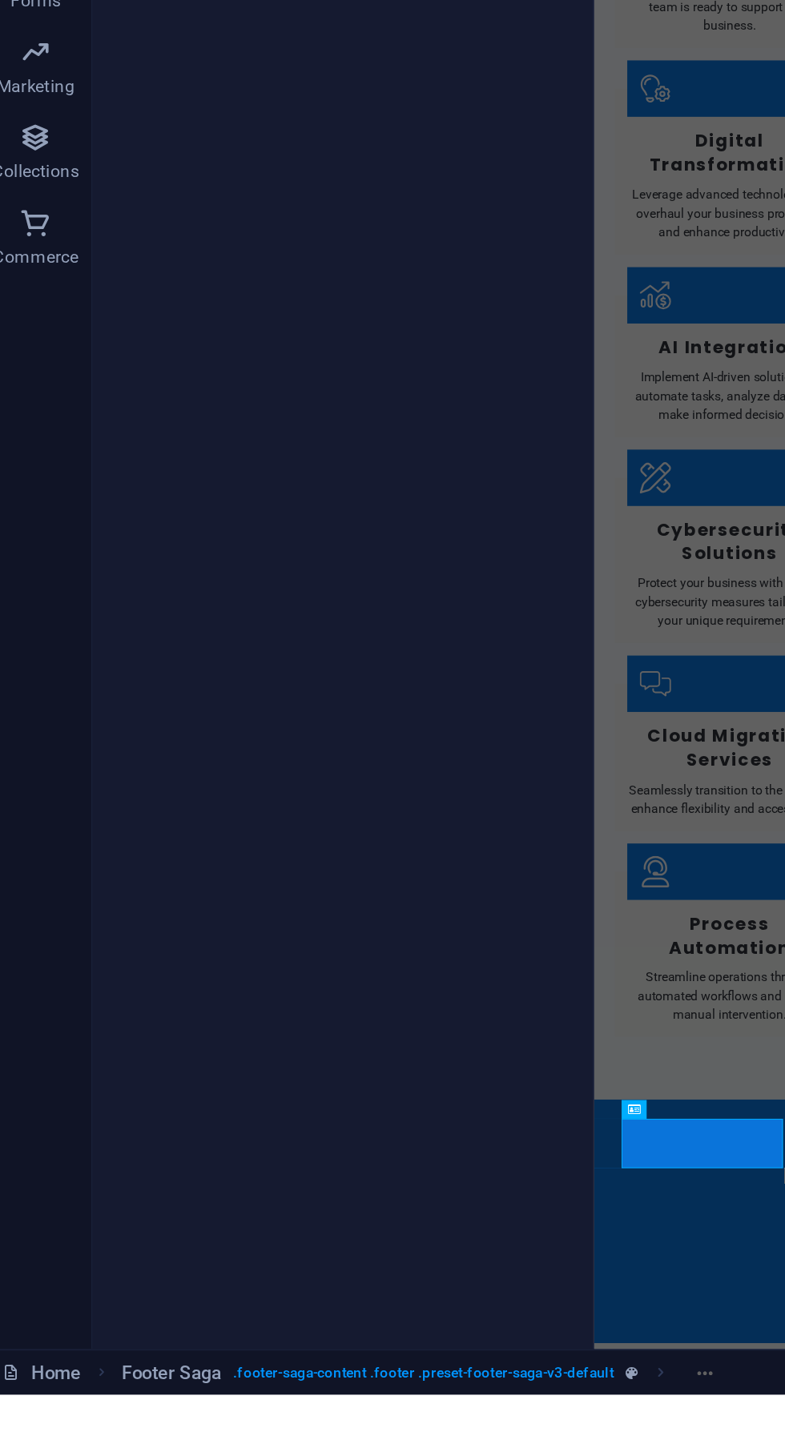
scroll to position [53, 0]
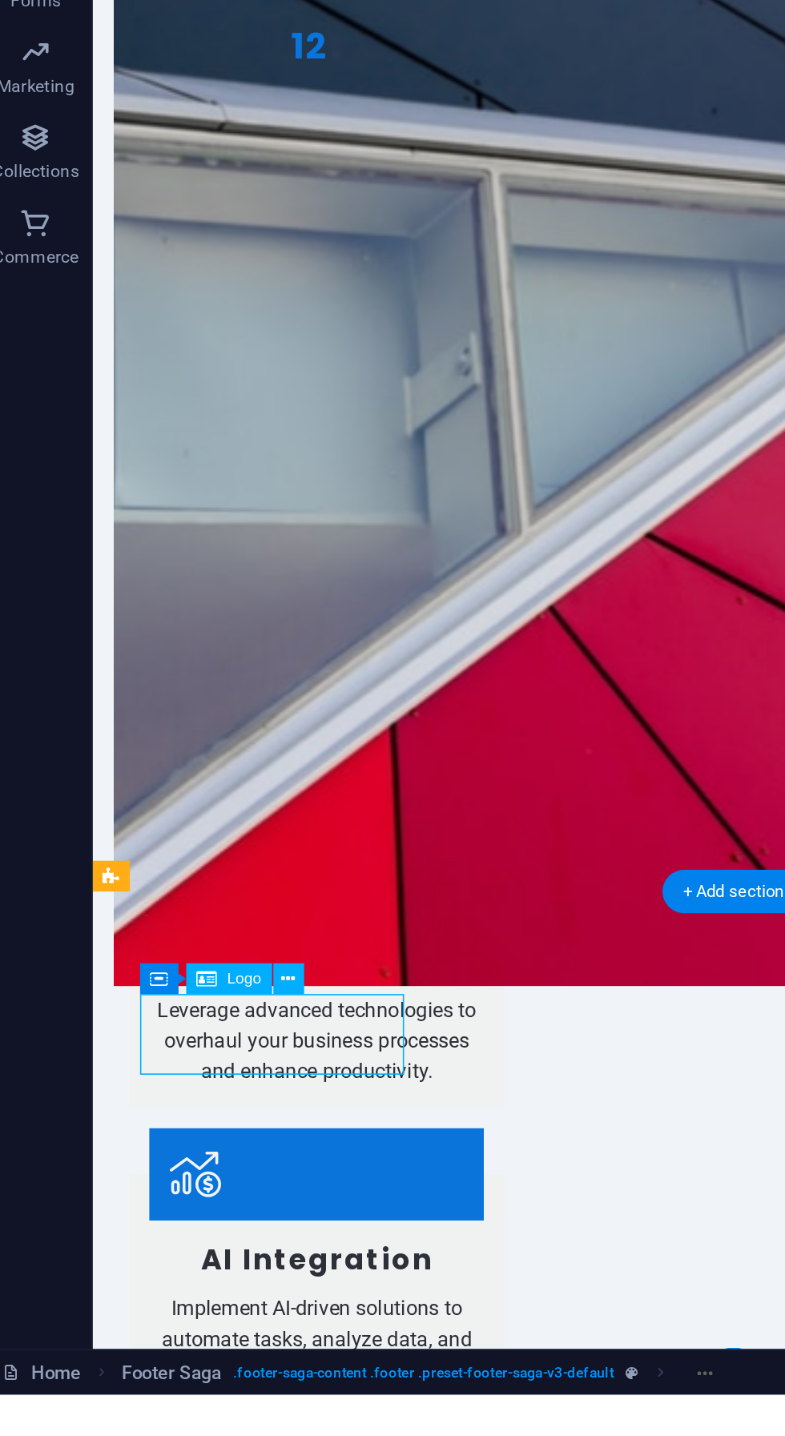
click at [147, 1204] on span "Logo" at bounding box center [148, 1201] width 19 height 9
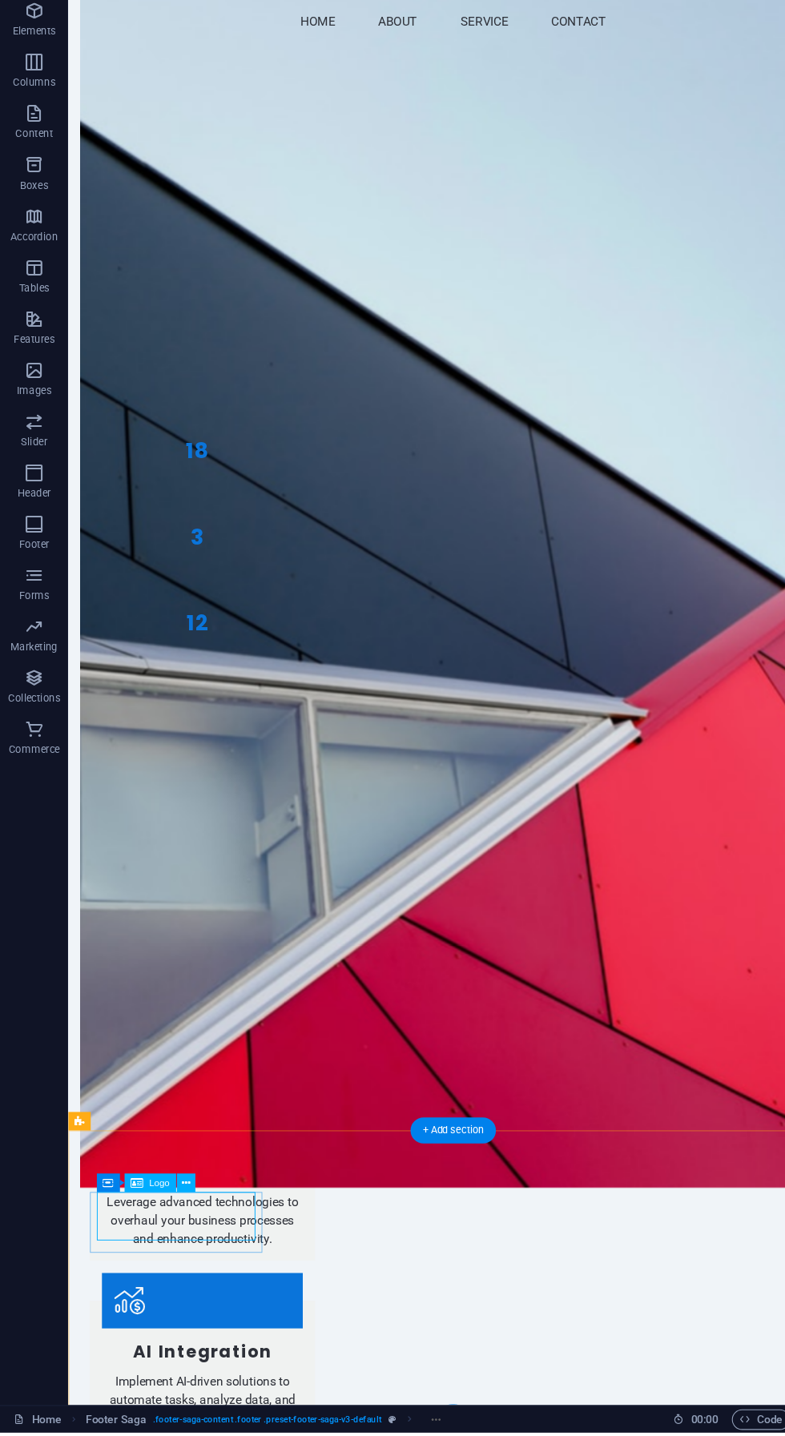
scroll to position [1012, 0]
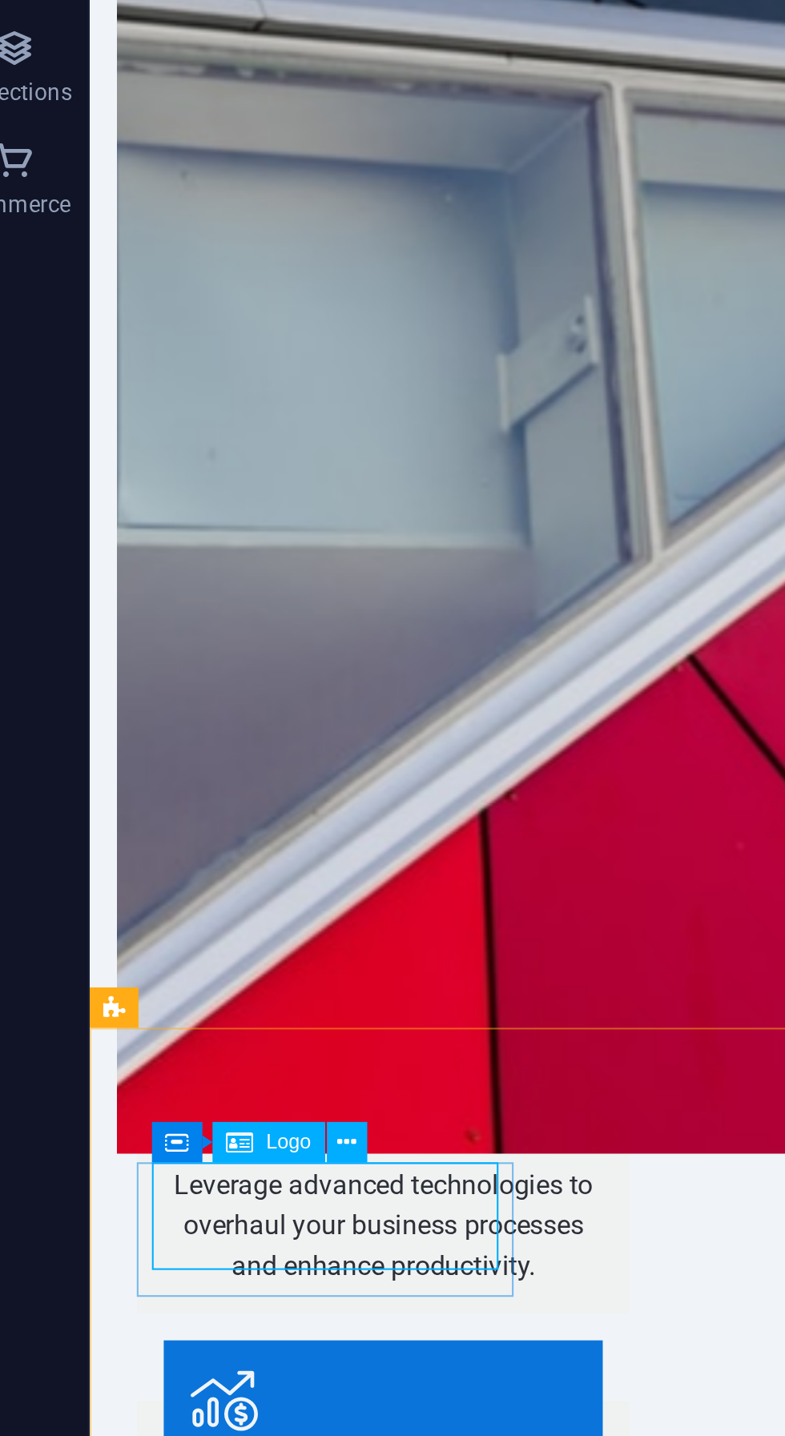
click at [180, 1199] on button at bounding box center [175, 1198] width 18 height 18
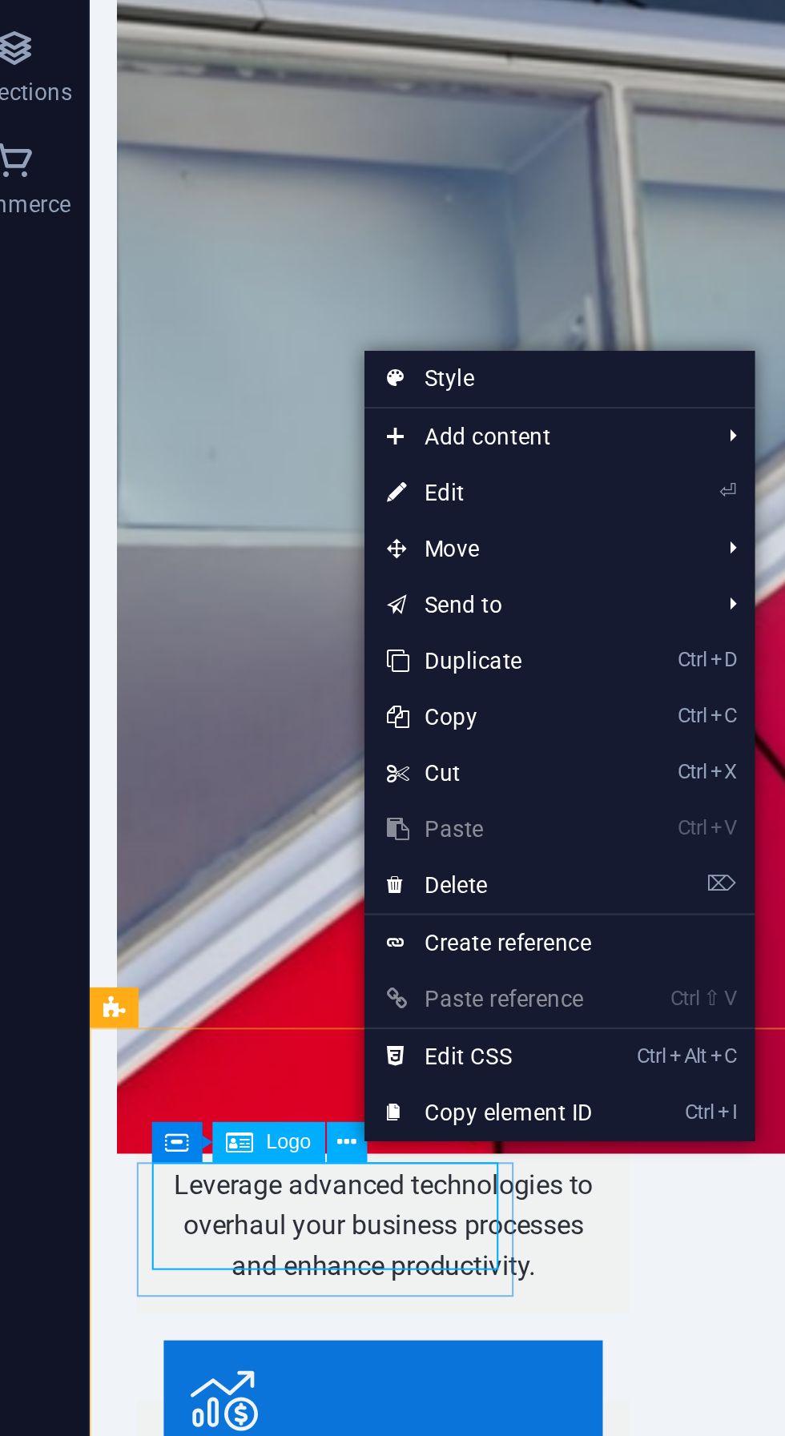
click at [266, 871] on link "Style" at bounding box center [265, 871] width 167 height 24
select select "rem"
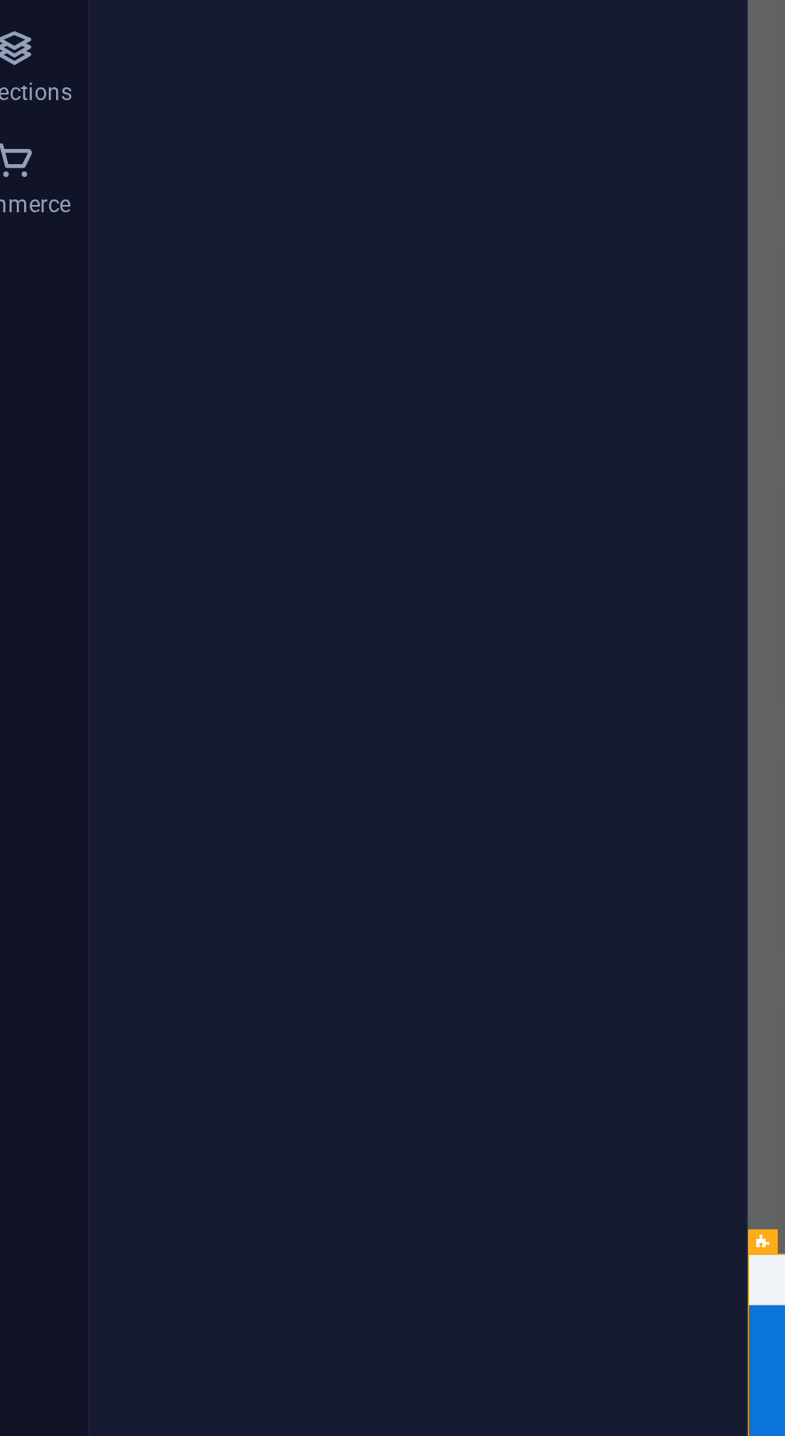
scroll to position [53, 0]
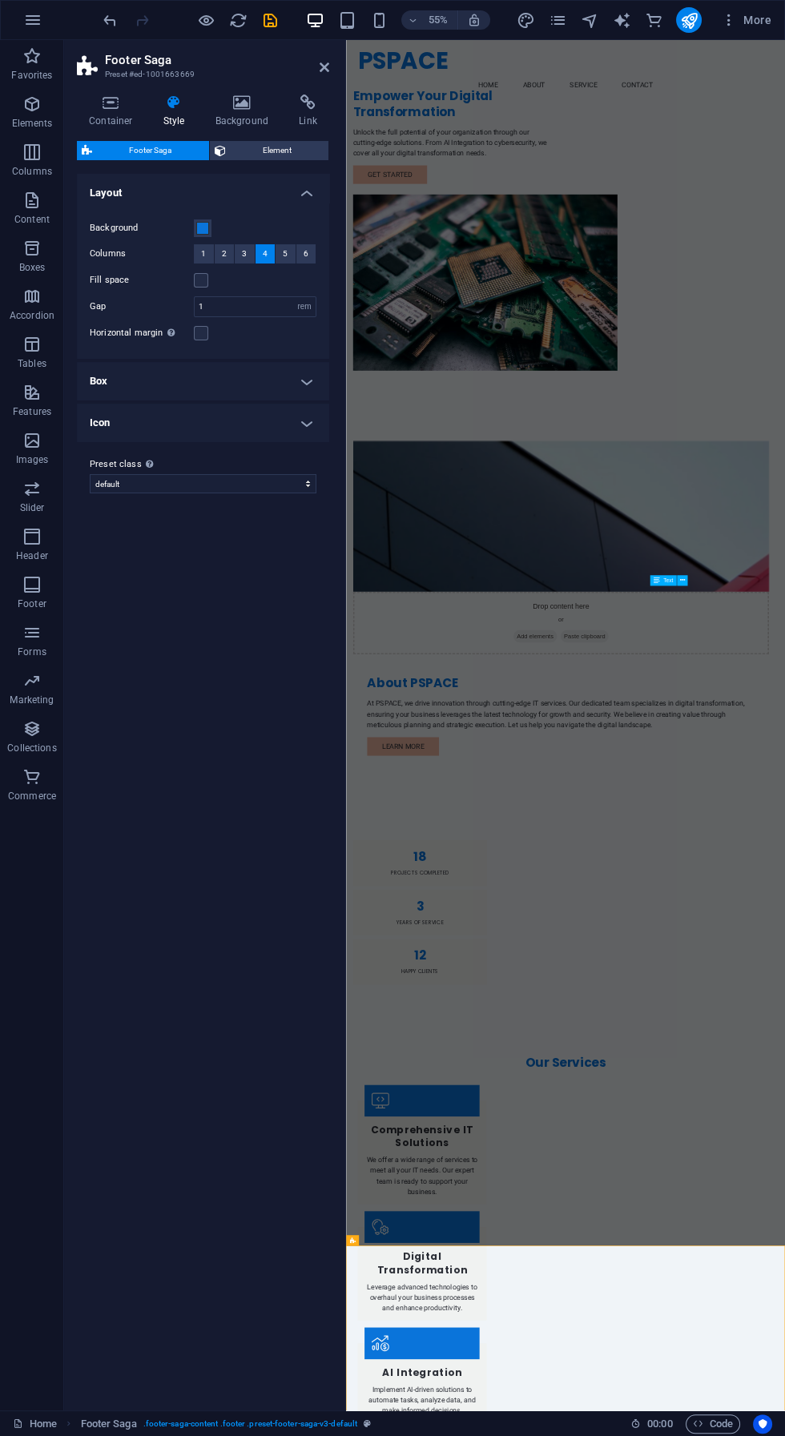
click at [287, 255] on span "5" at bounding box center [285, 253] width 5 height 19
click at [259, 250] on button "4" at bounding box center [265, 253] width 20 height 19
click at [229, 844] on div "Variants Default Layout Background Columns 1 2 3 4 5 6 Fill space Gap 1 rem px …" at bounding box center [203, 786] width 252 height 1224
click at [201, 832] on div "Variants Default Layout Background Columns 1 2 3 4 5 6 Fill space Gap 1 rem px …" at bounding box center [203, 786] width 252 height 1224
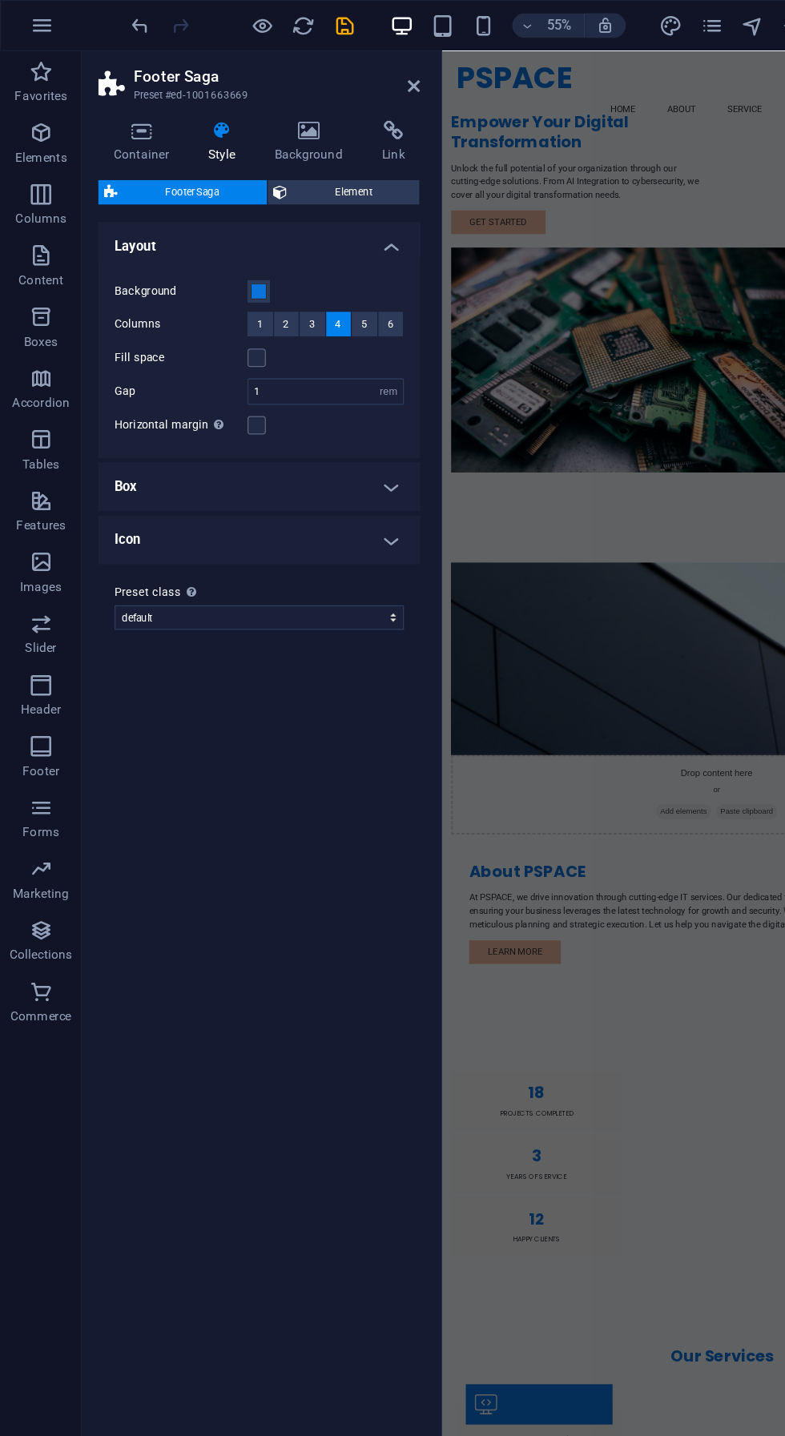
click at [114, 102] on icon at bounding box center [111, 103] width 68 height 16
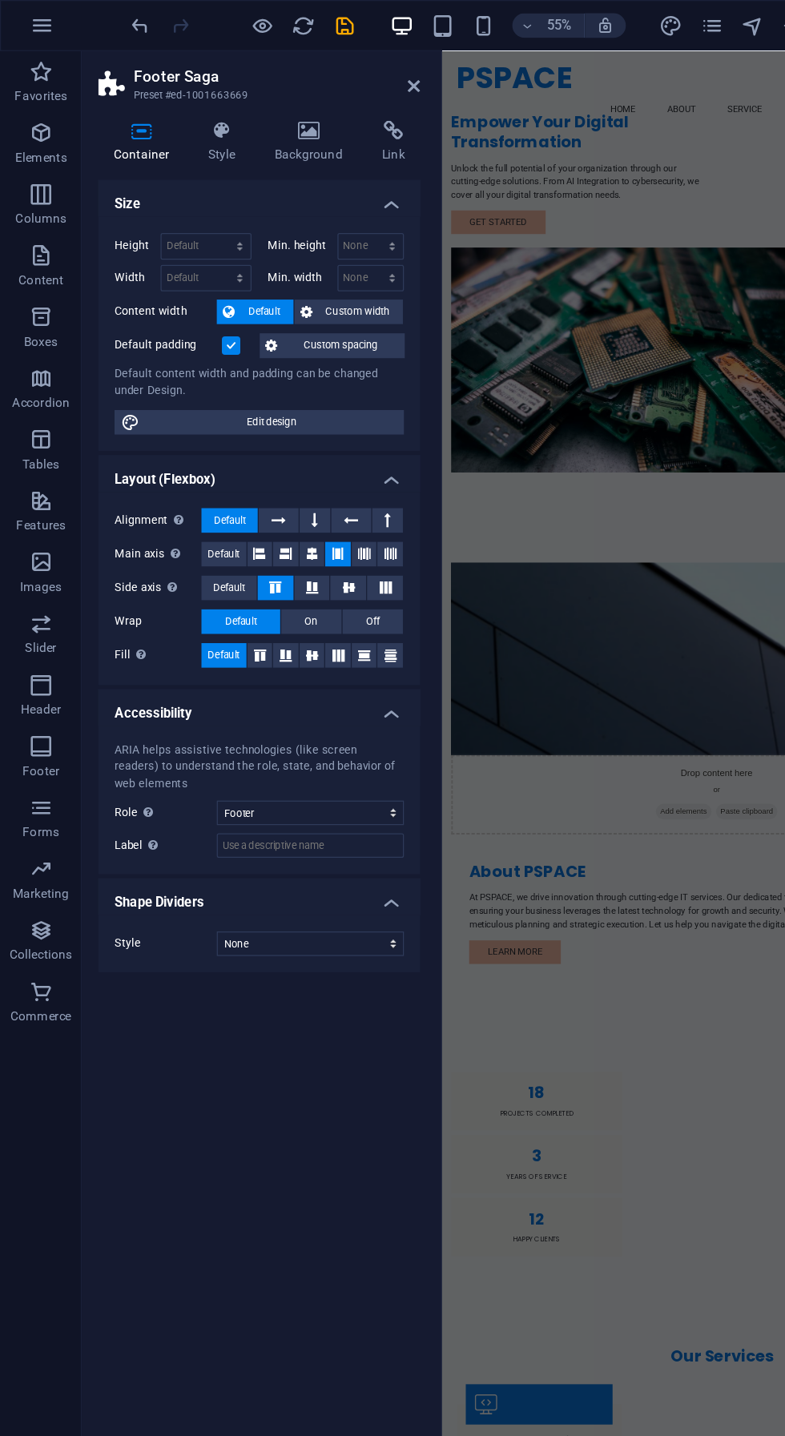
click at [305, 106] on icon at bounding box center [308, 103] width 42 height 16
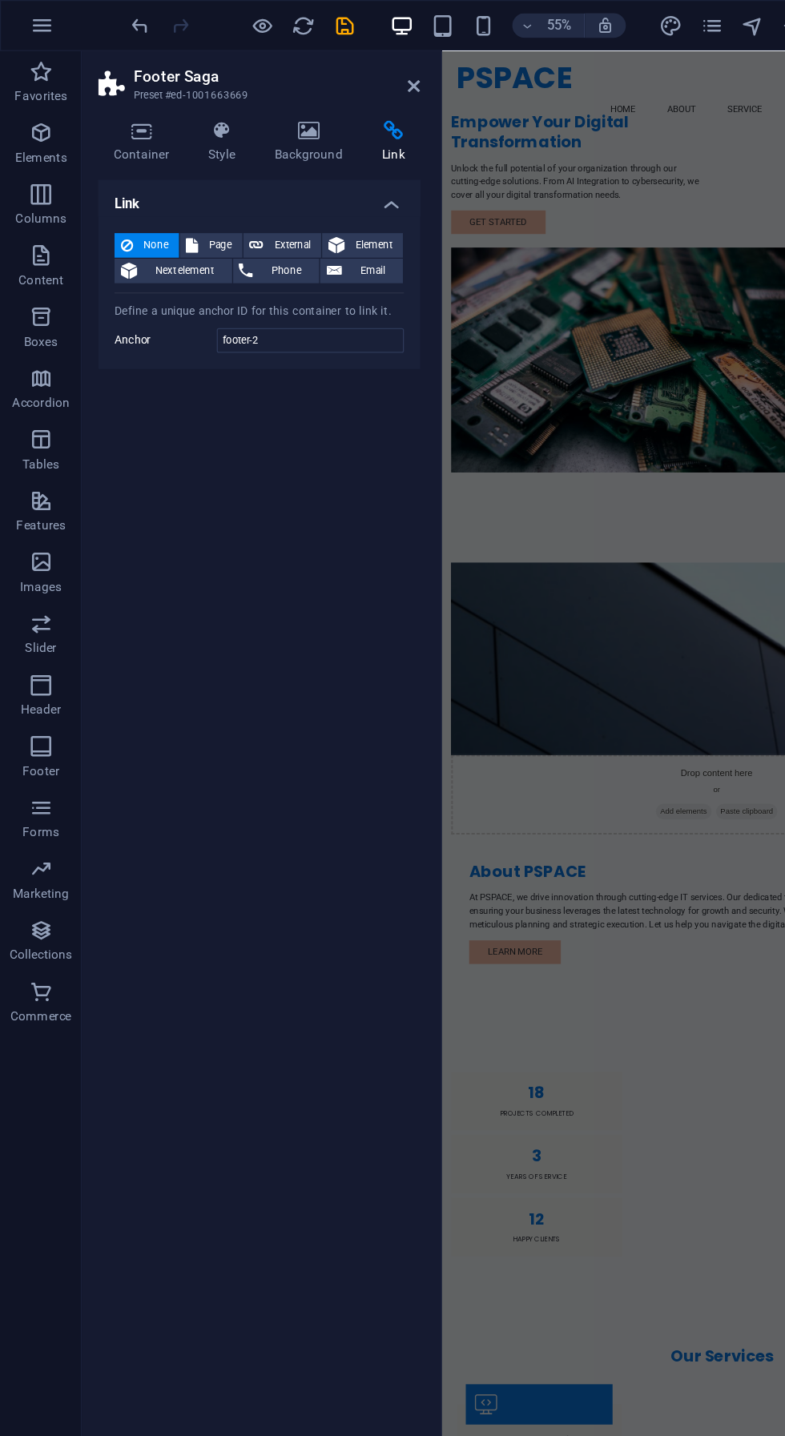
click at [240, 107] on icon at bounding box center [242, 103] width 78 height 16
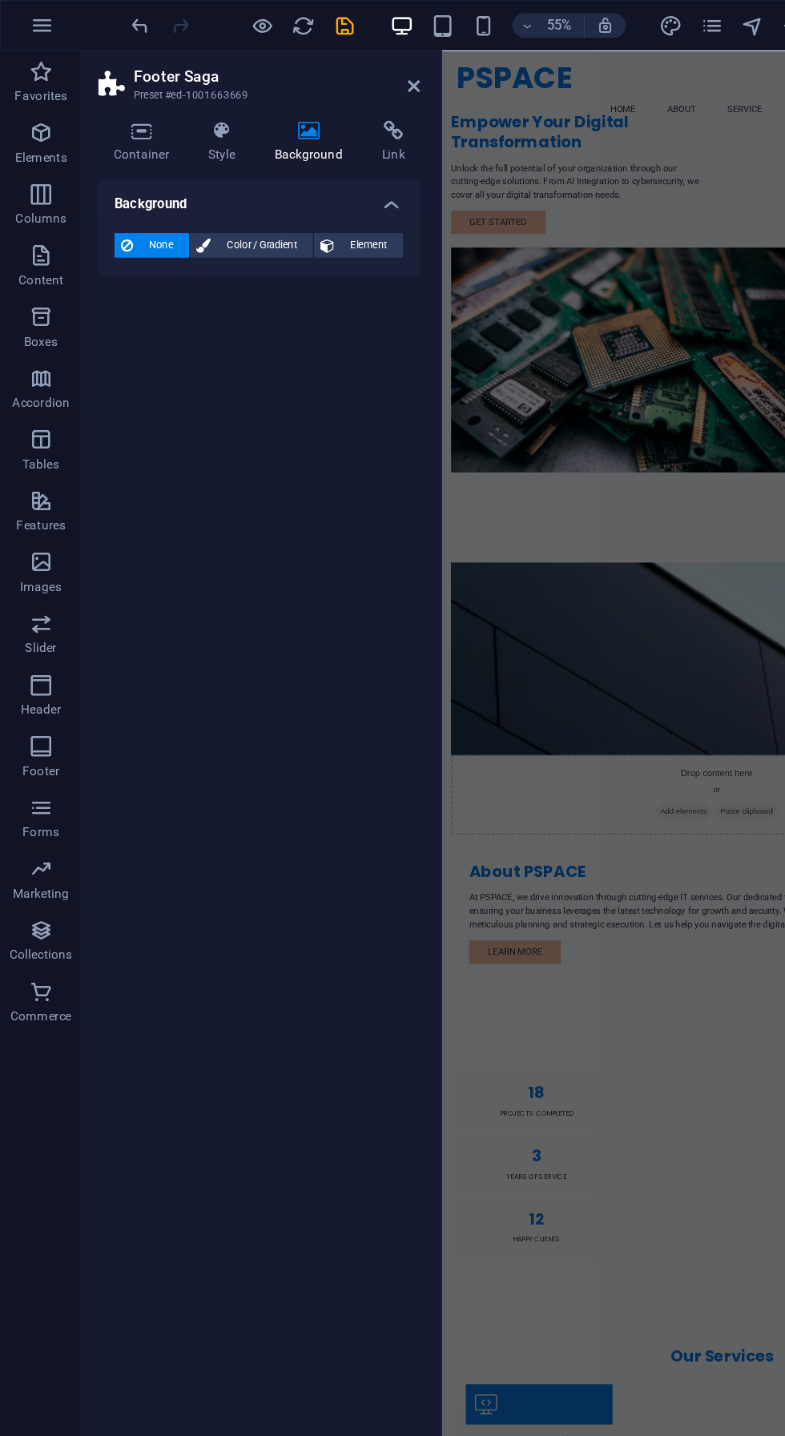
click at [119, 111] on h4 "Container" at bounding box center [114, 112] width 74 height 34
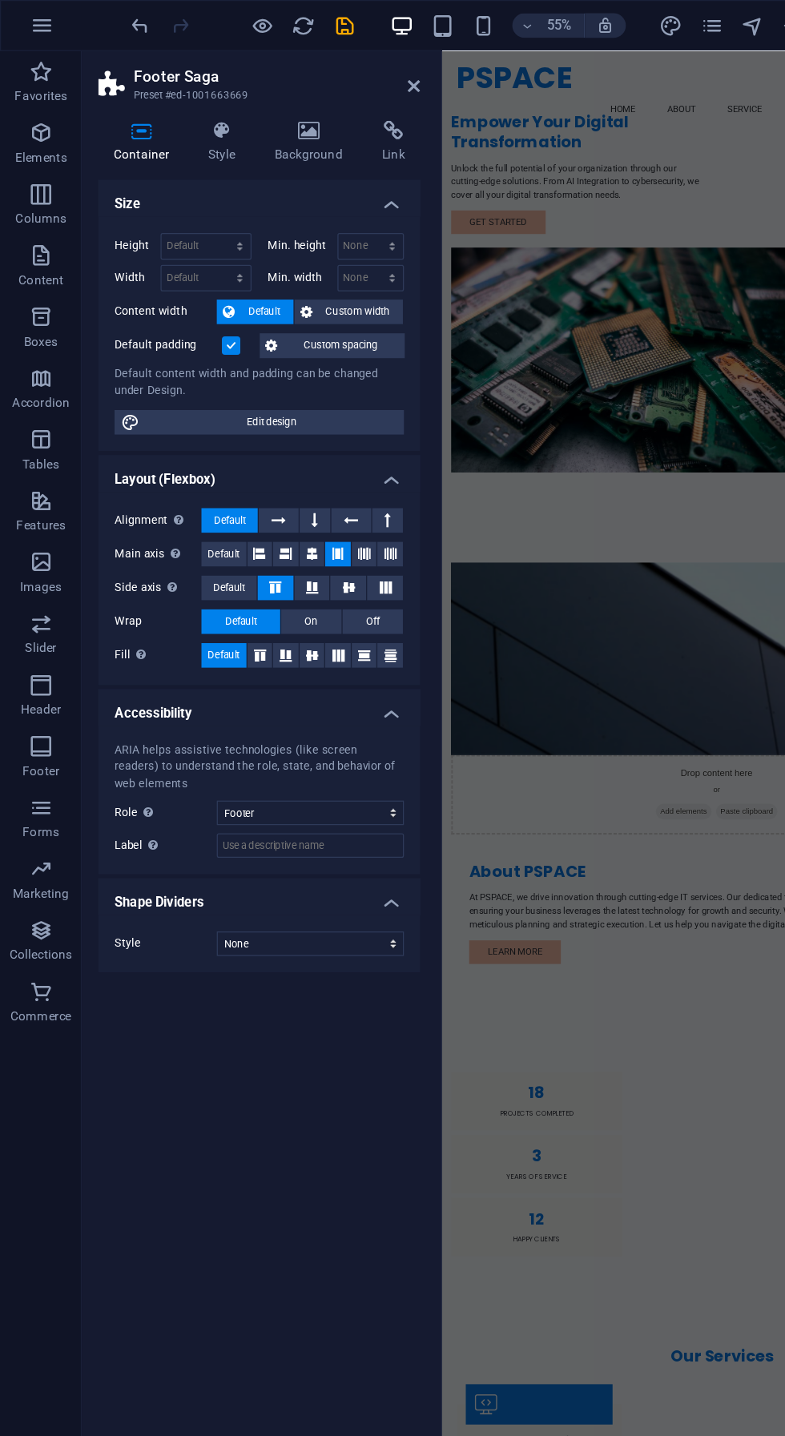
click at [324, 66] on icon at bounding box center [325, 67] width 10 height 13
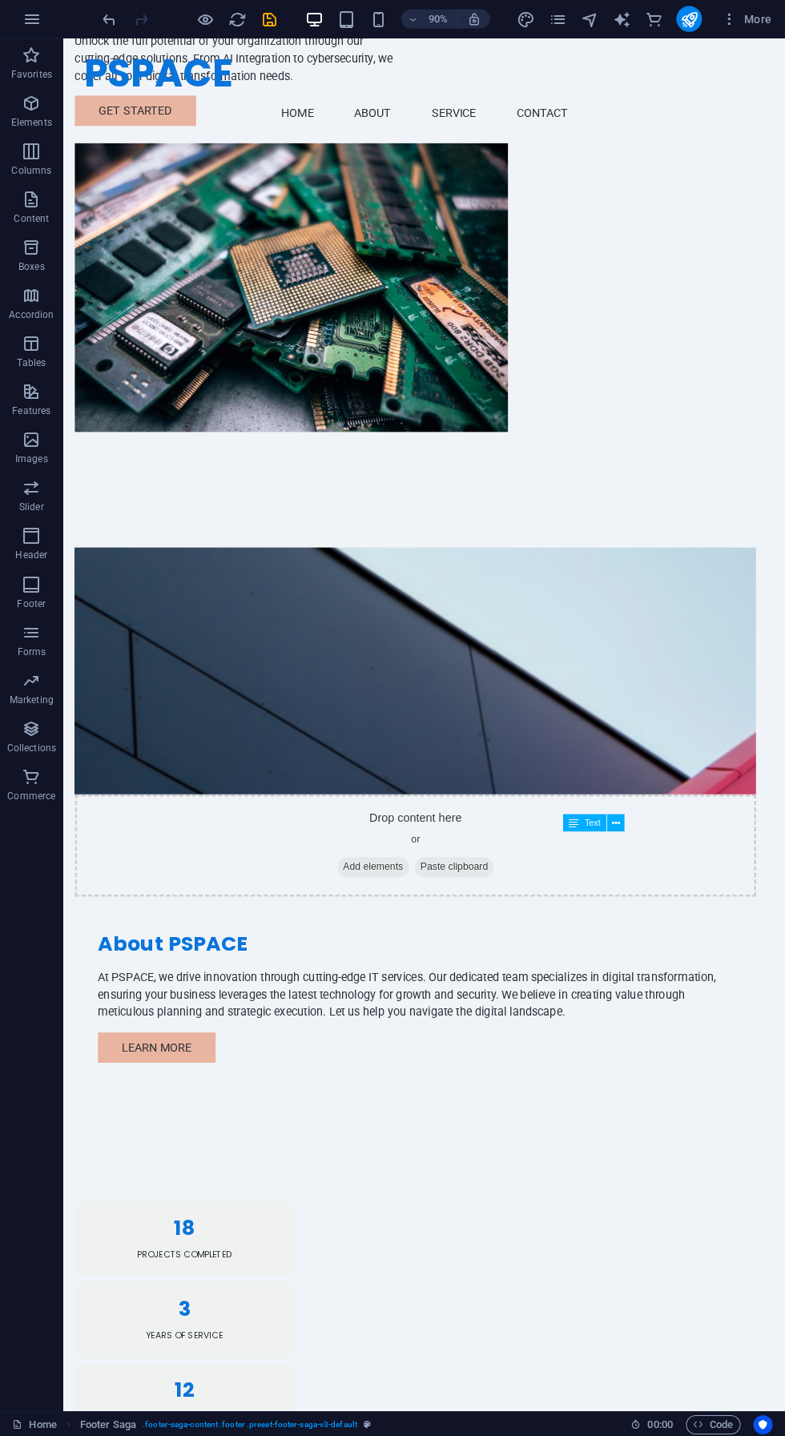
scroll to position [0, 0]
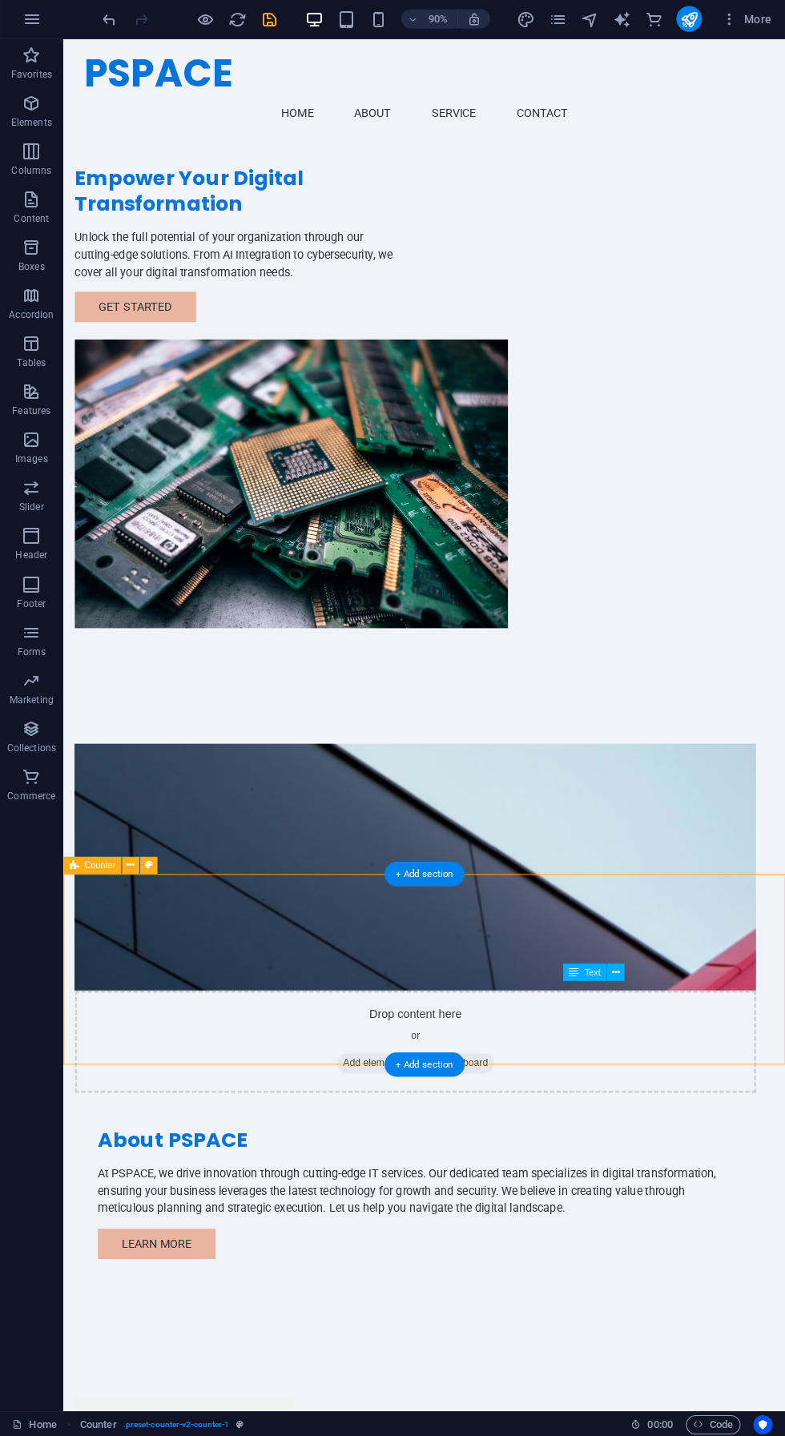
scroll to position [6, 0]
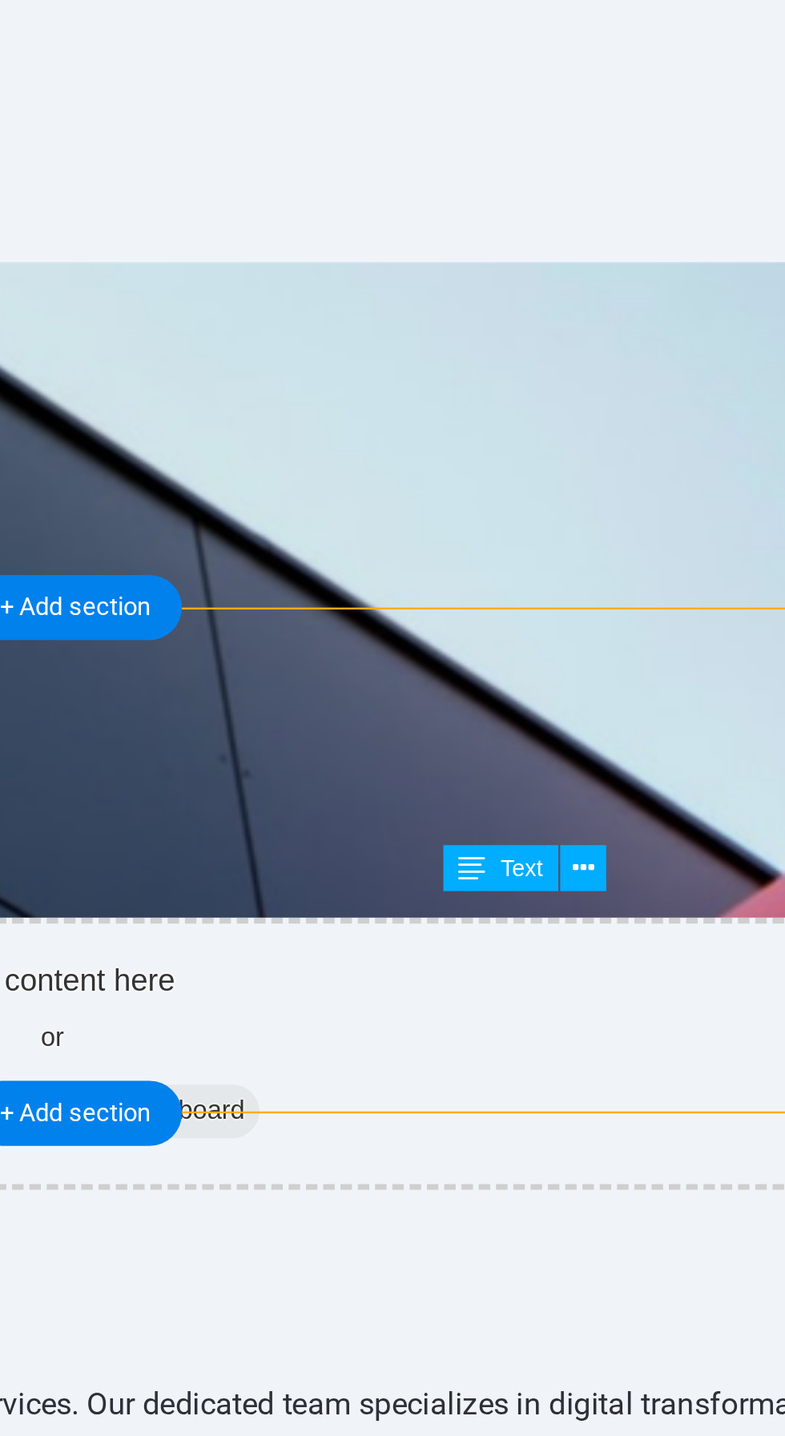
click at [613, 967] on icon at bounding box center [615, 965] width 8 height 15
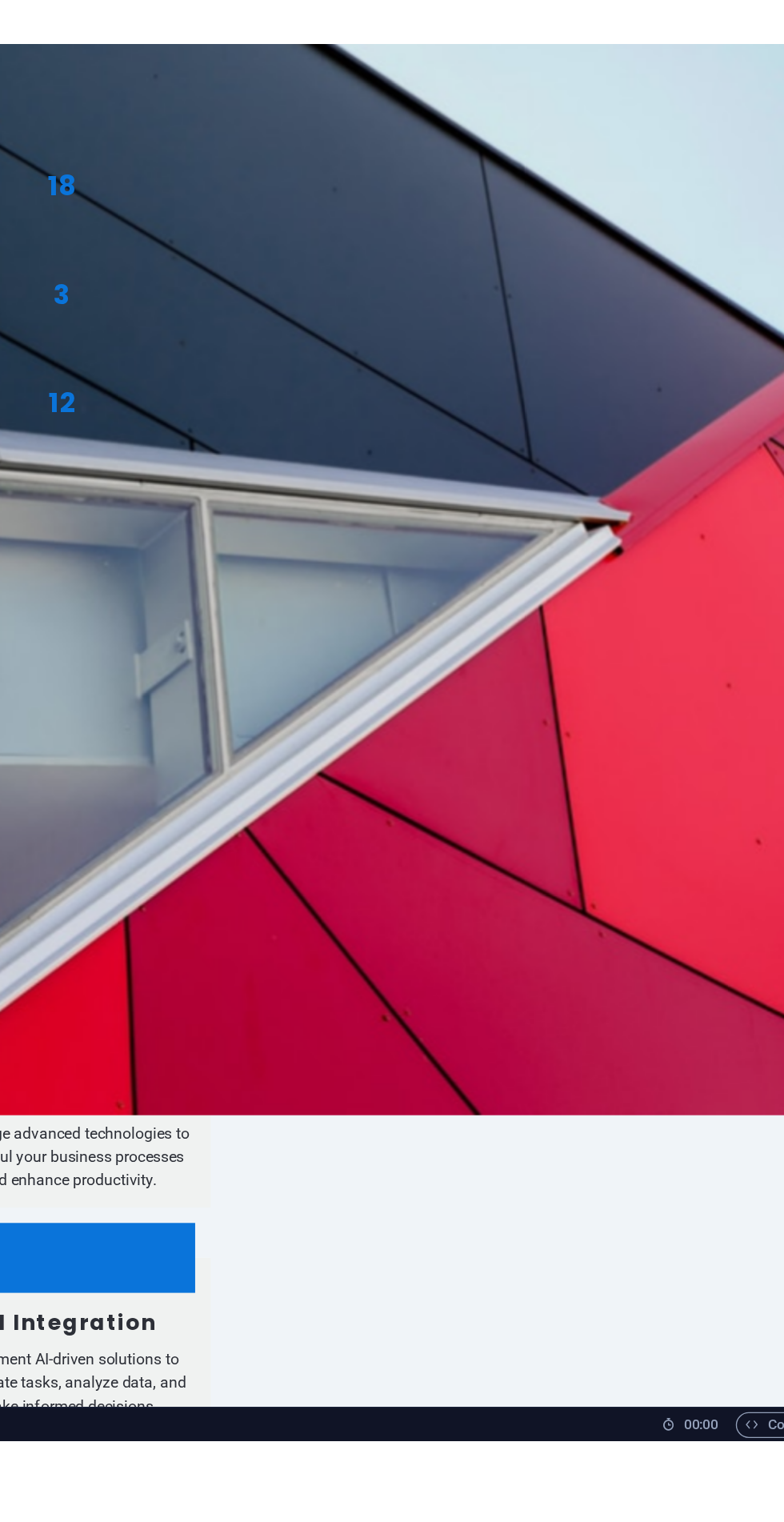
scroll to position [0, 0]
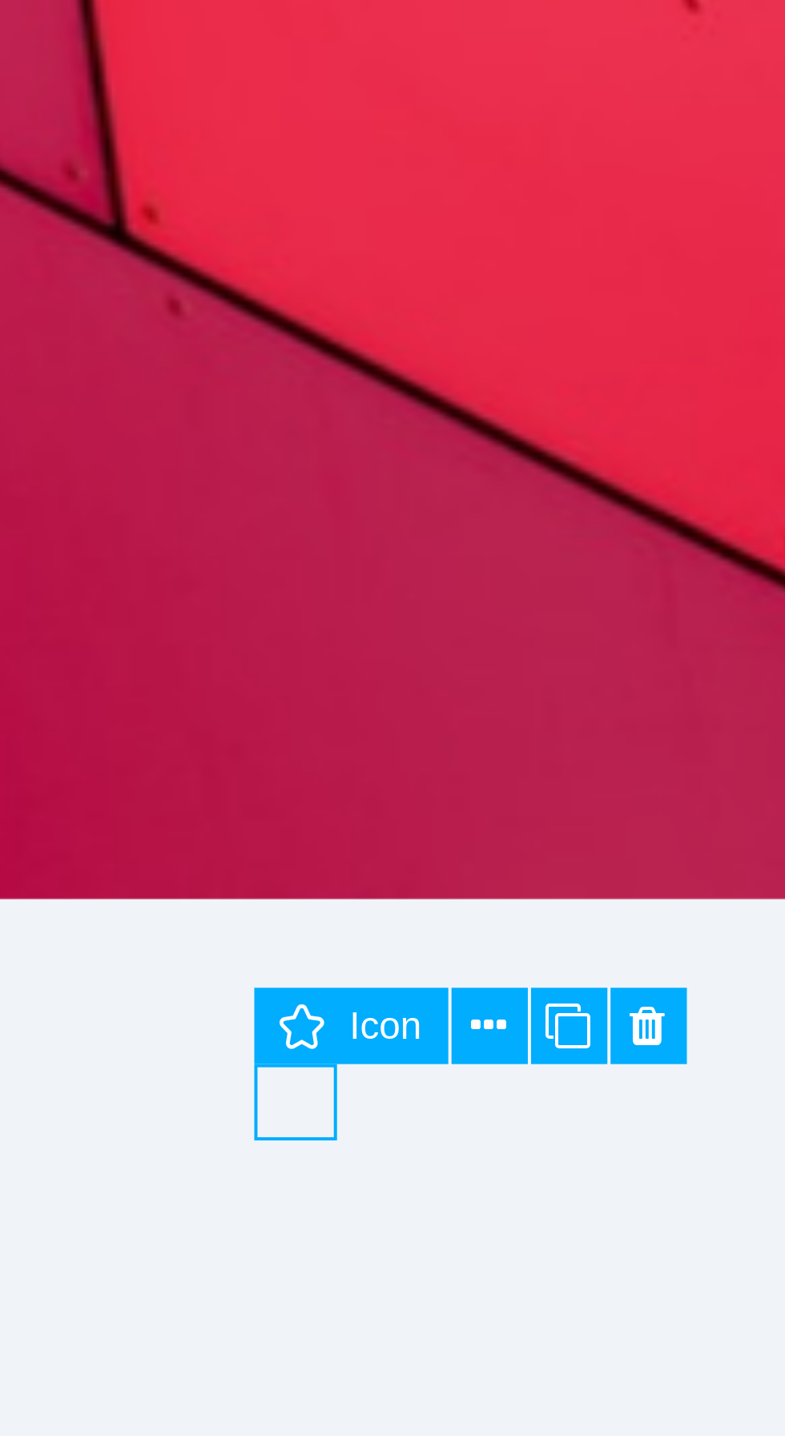
click at [655, 1222] on icon at bounding box center [656, 1223] width 8 height 15
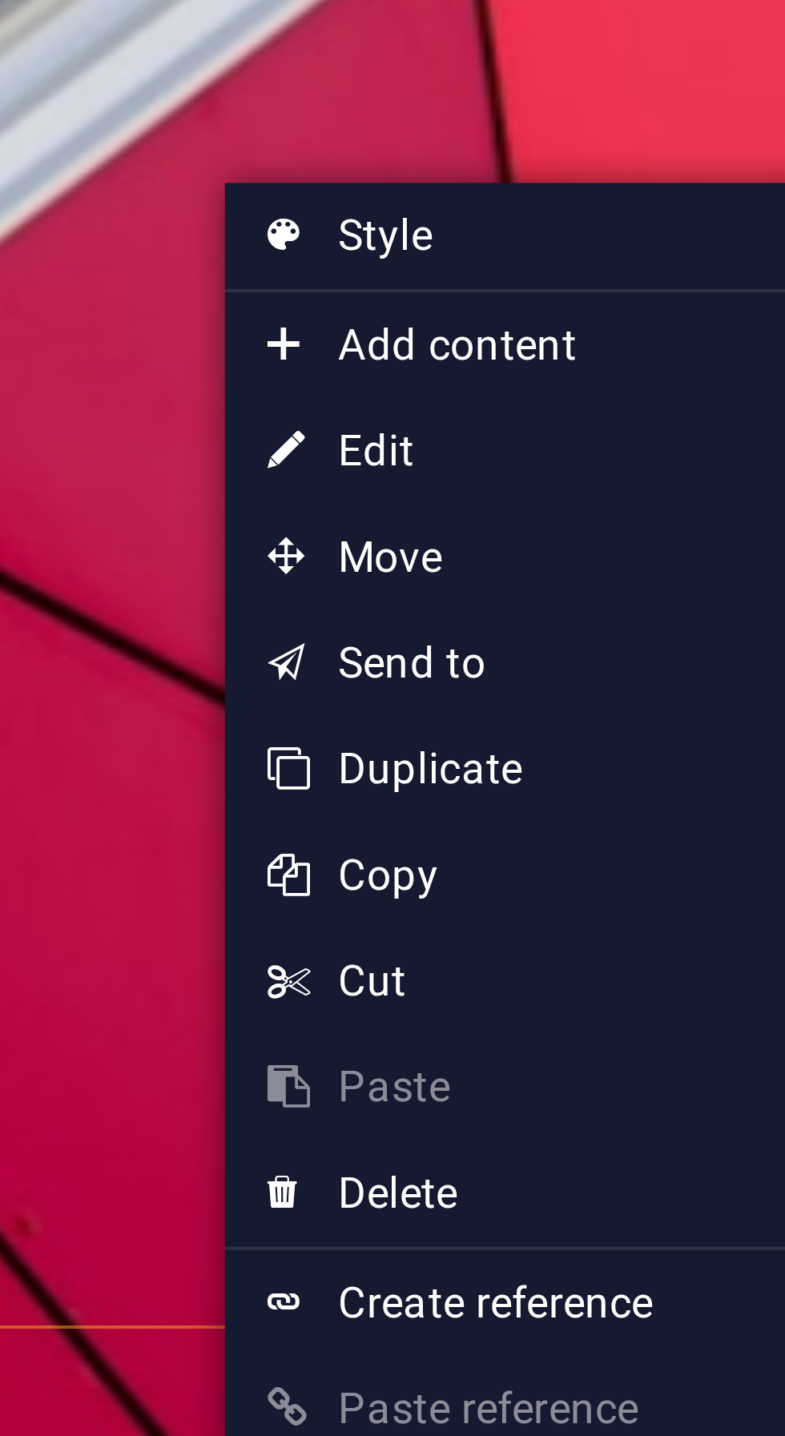
click at [512, 938] on link "⏎ Edit" at bounding box center [539, 943] width 107 height 24
select select "xMidYMid"
select select "px"
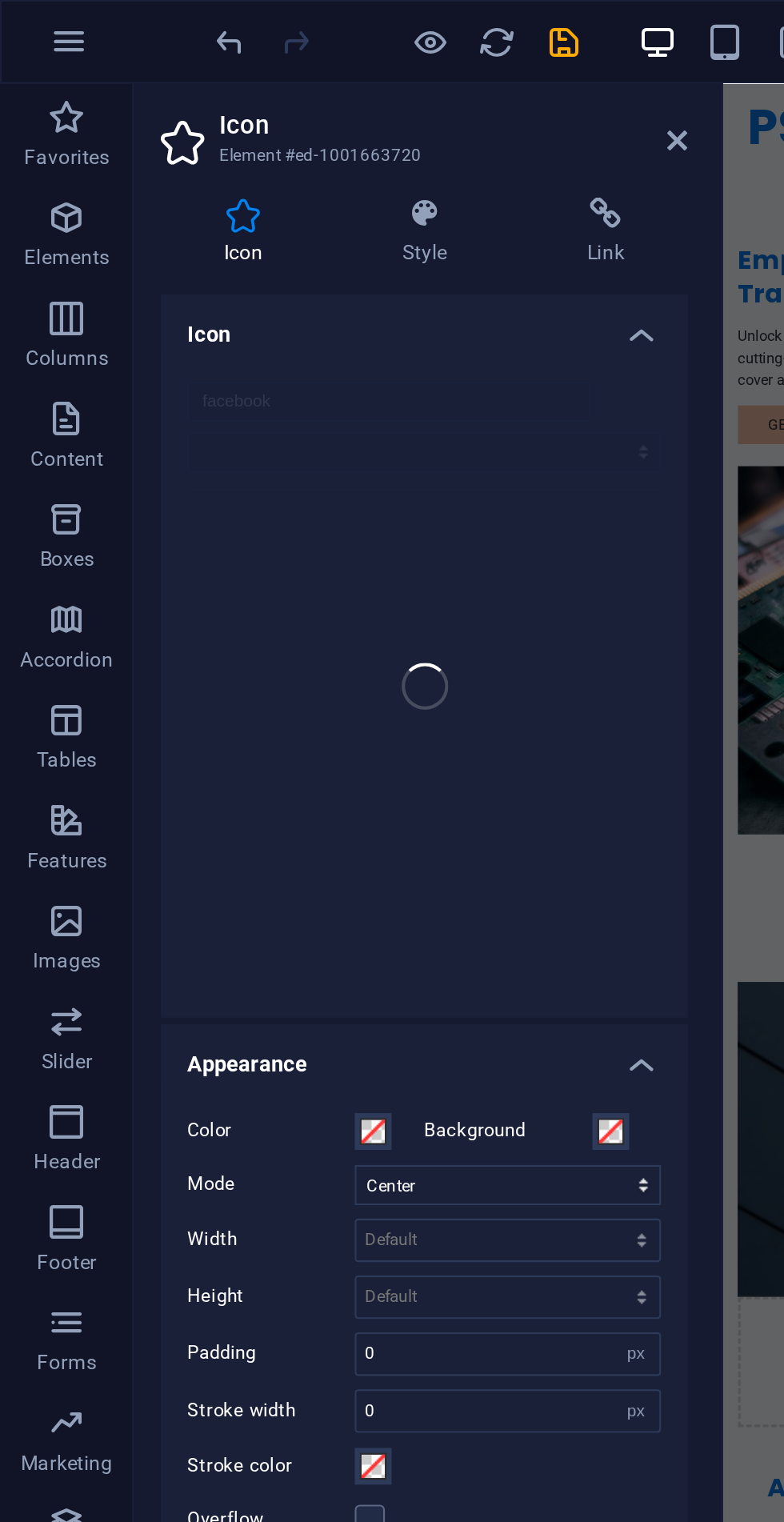
click at [114, 195] on div "facebook" at bounding box center [203, 328] width 252 height 317
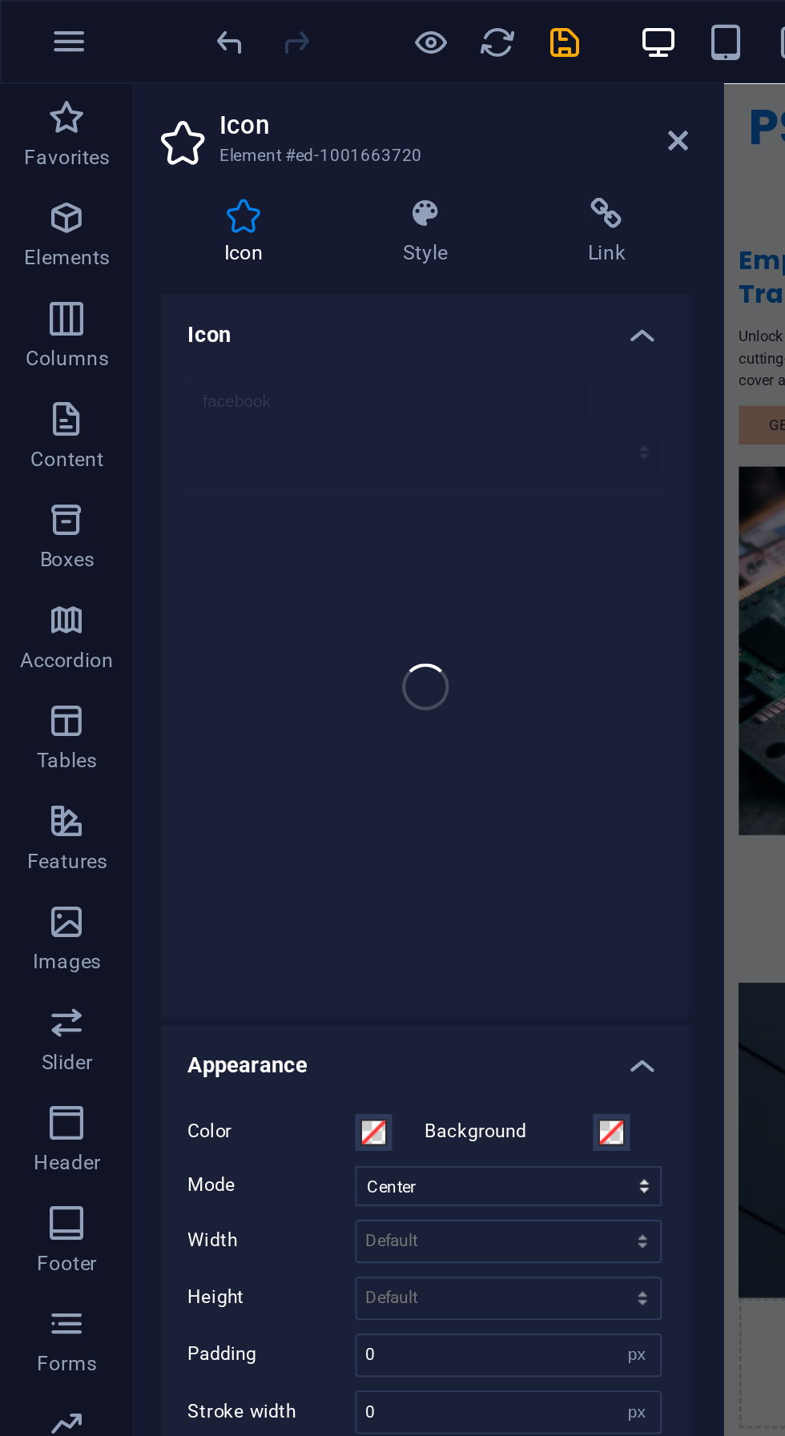
click at [324, 70] on icon at bounding box center [325, 67] width 10 height 13
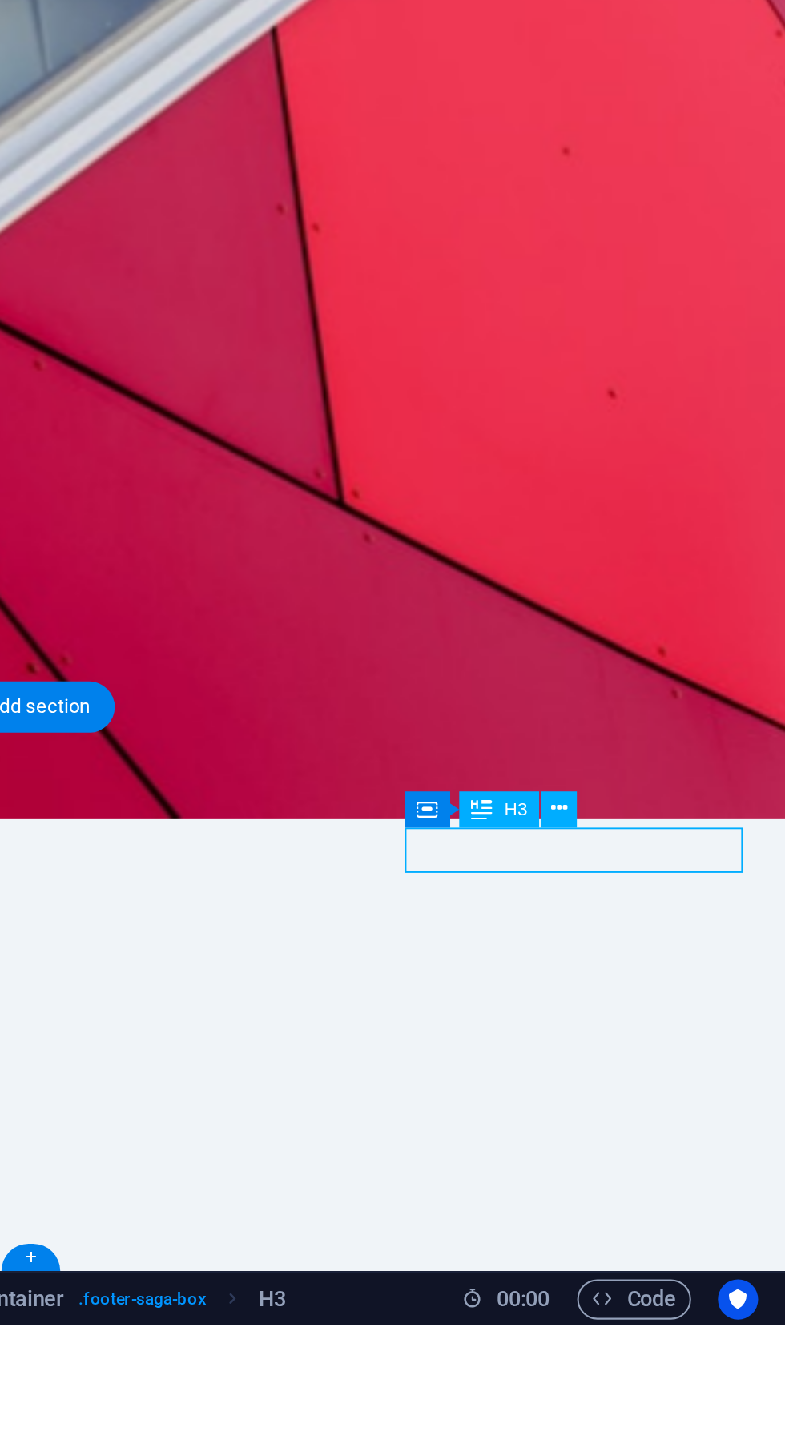
click at [682, 1193] on button at bounding box center [677, 1190] width 18 height 18
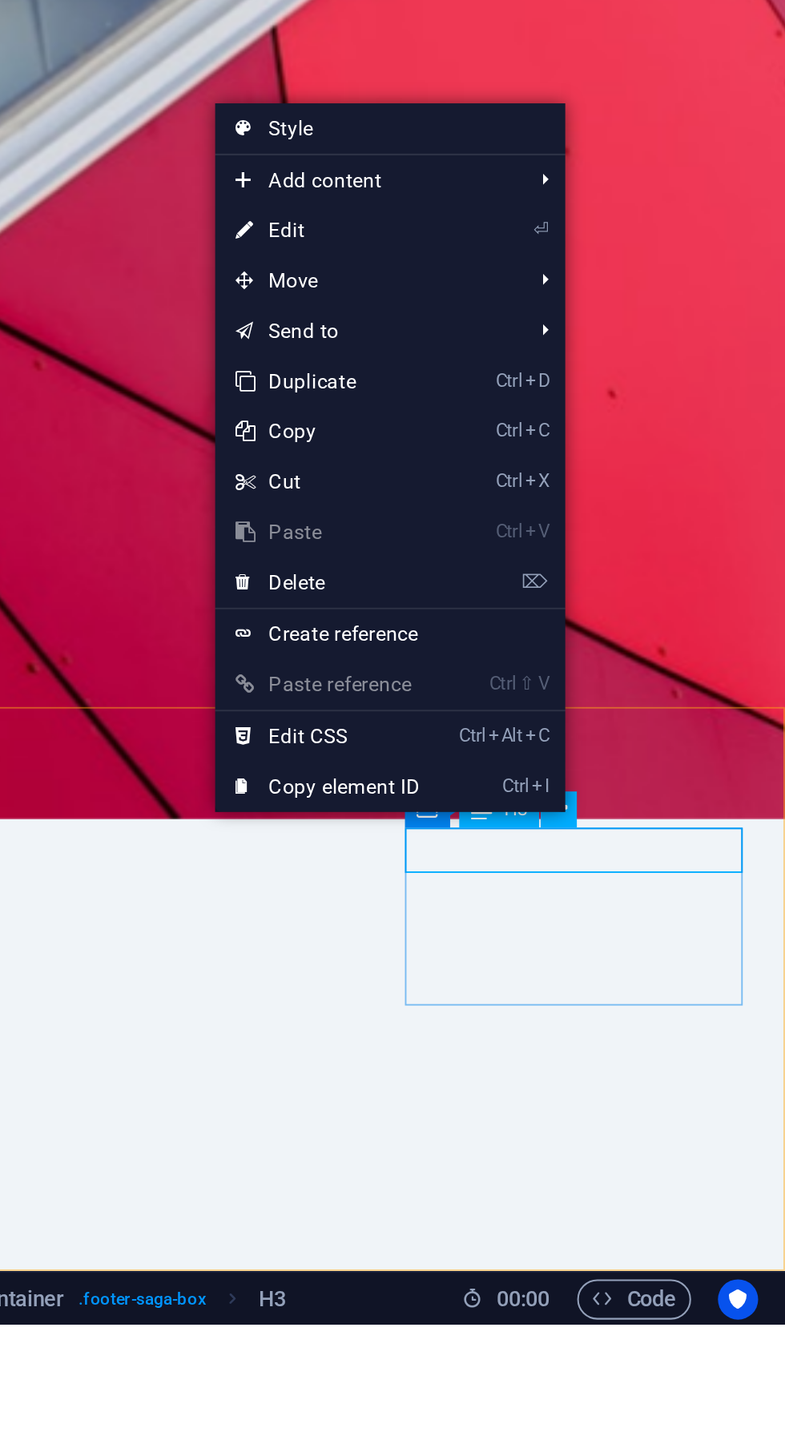
click at [532, 1085] on link "⌦ Delete" at bounding box center [566, 1081] width 107 height 24
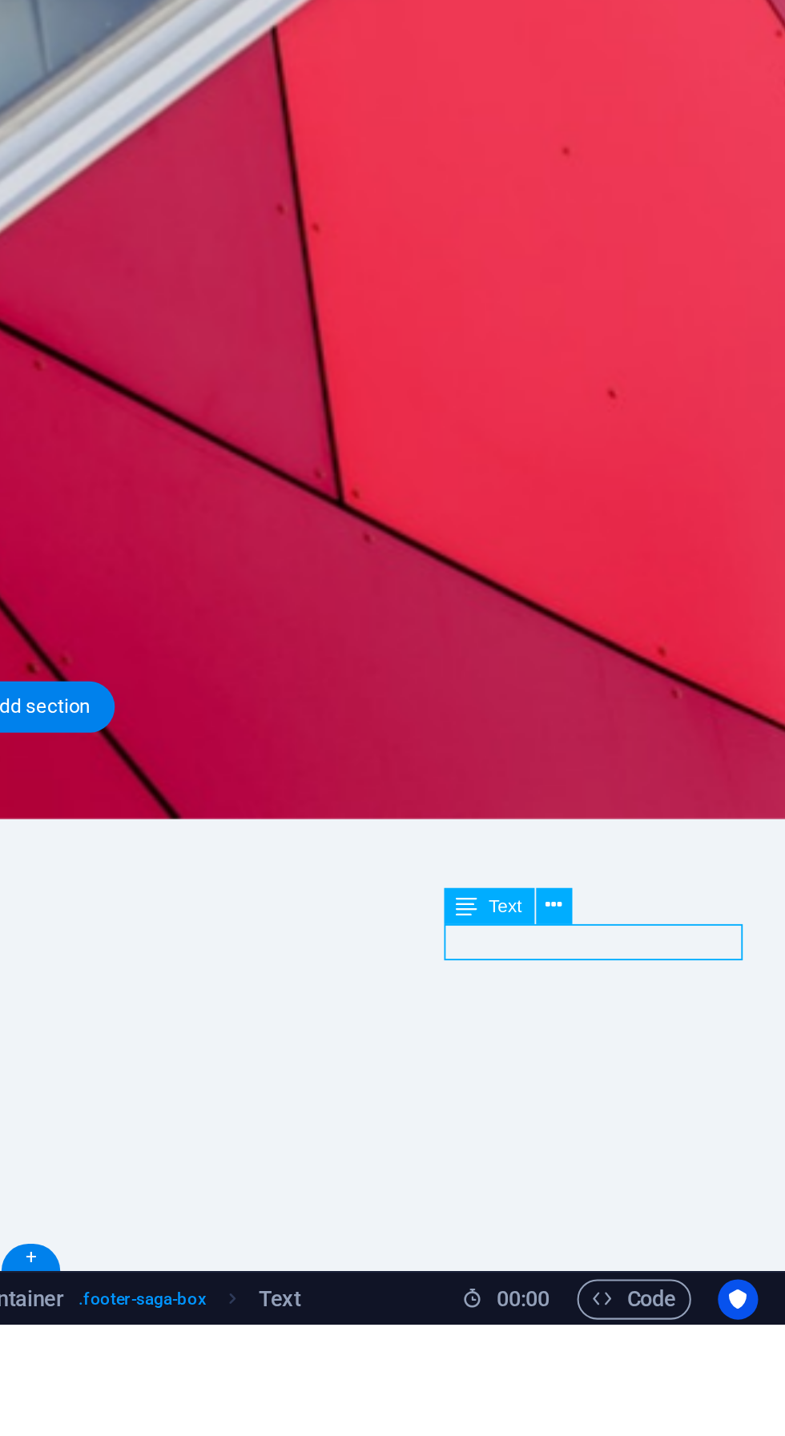
click at [677, 1243] on icon at bounding box center [674, 1235] width 8 height 15
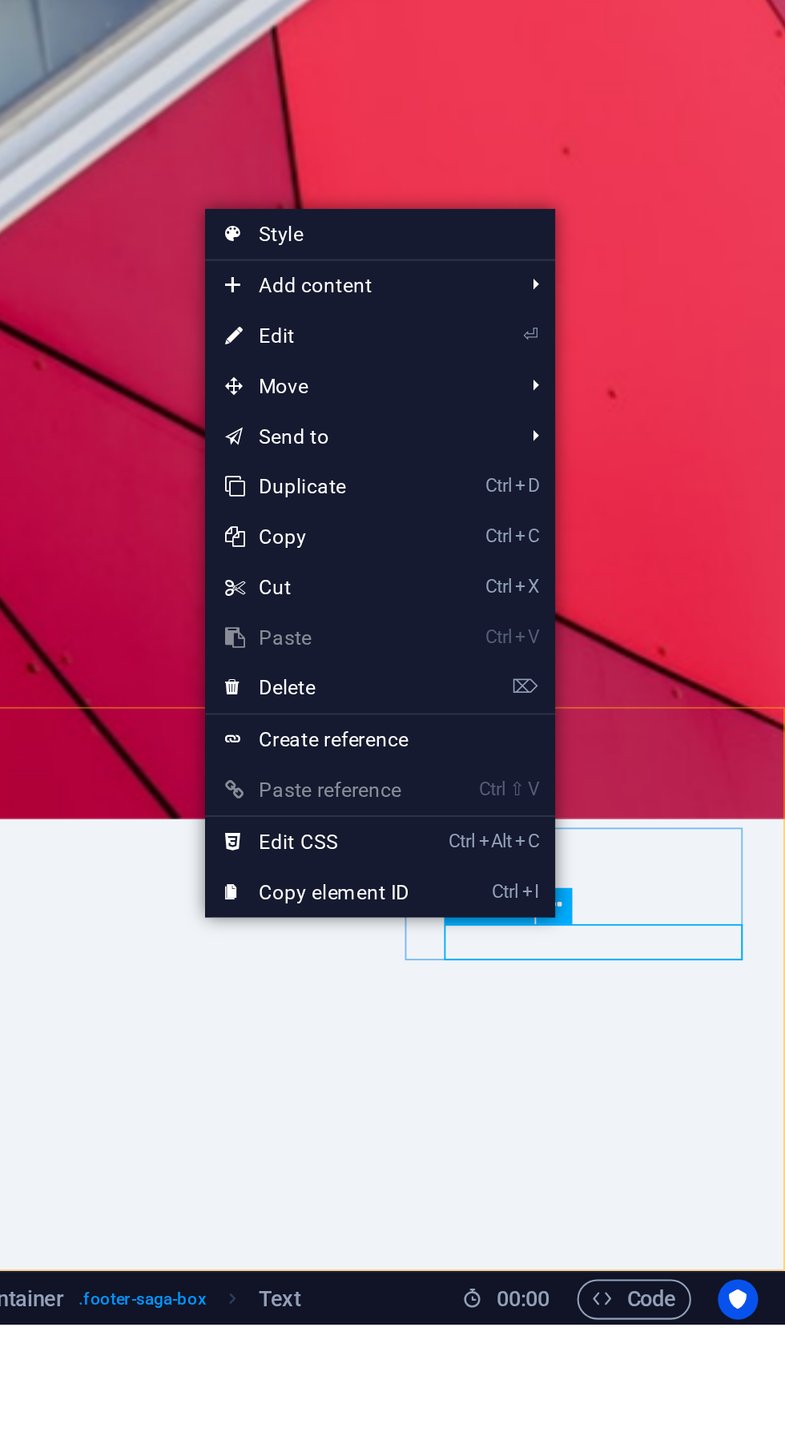
click at [537, 1132] on link "⌦ Delete" at bounding box center [561, 1132] width 107 height 24
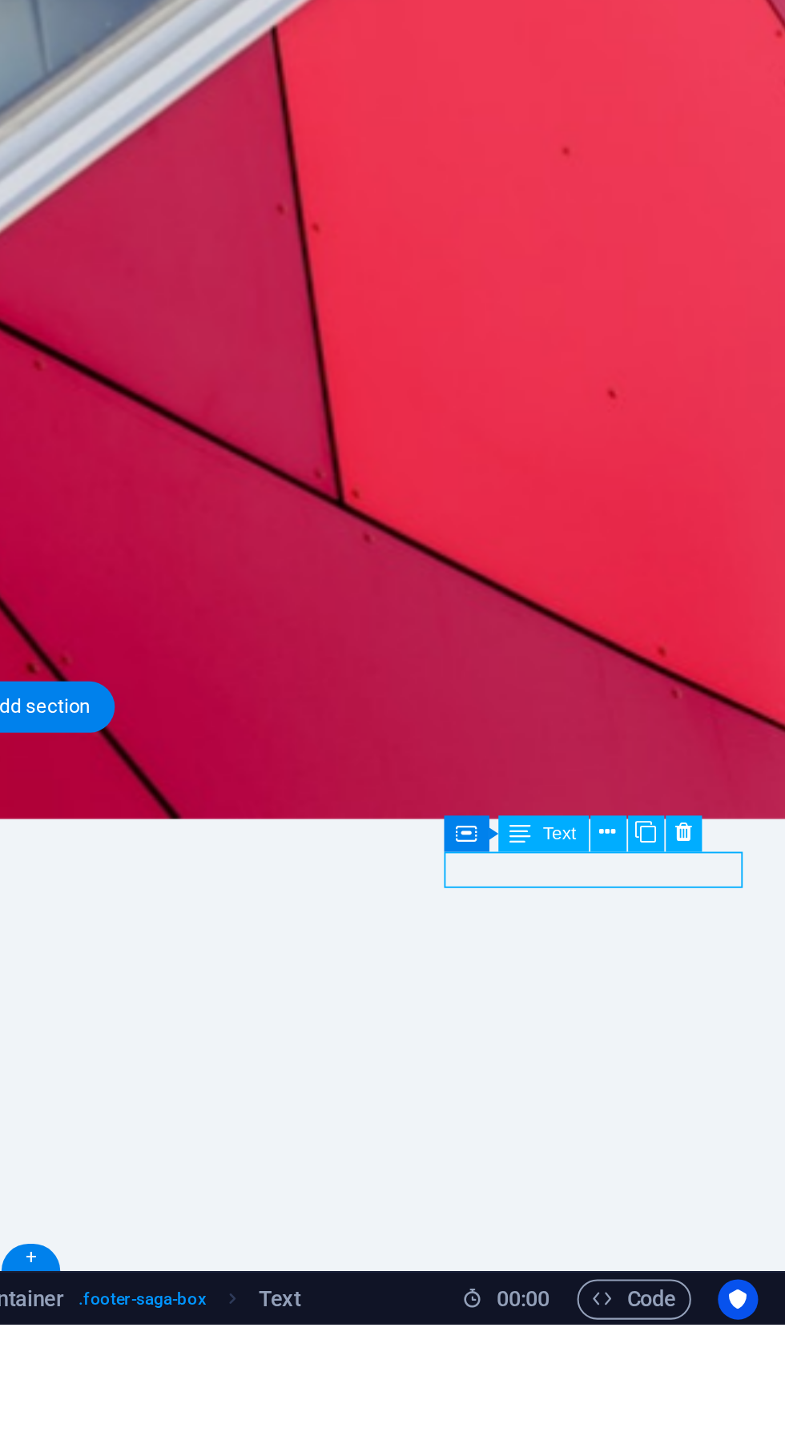
click at [742, 1201] on button at bounding box center [736, 1202] width 18 height 18
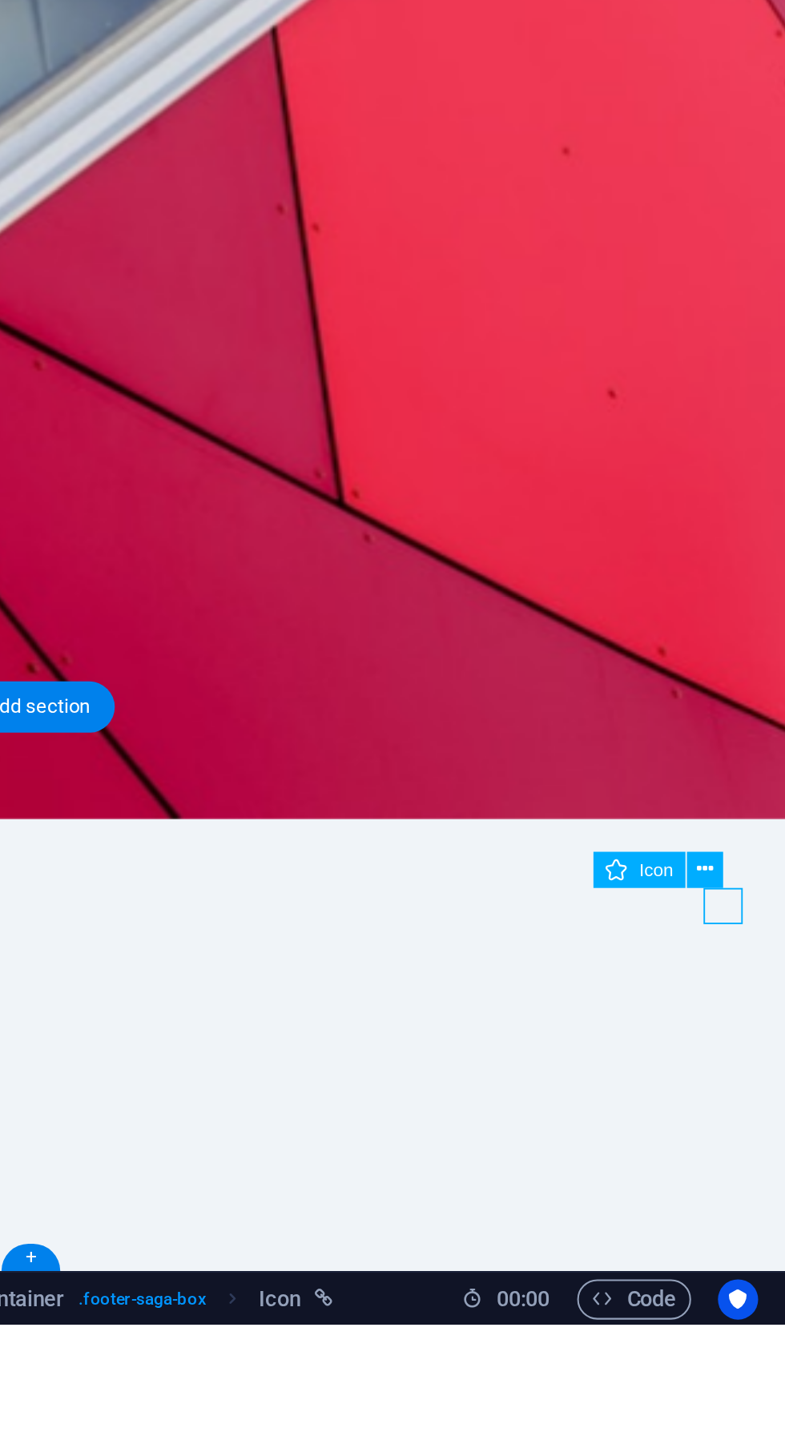
click at [745, 1223] on icon at bounding box center [746, 1218] width 8 height 15
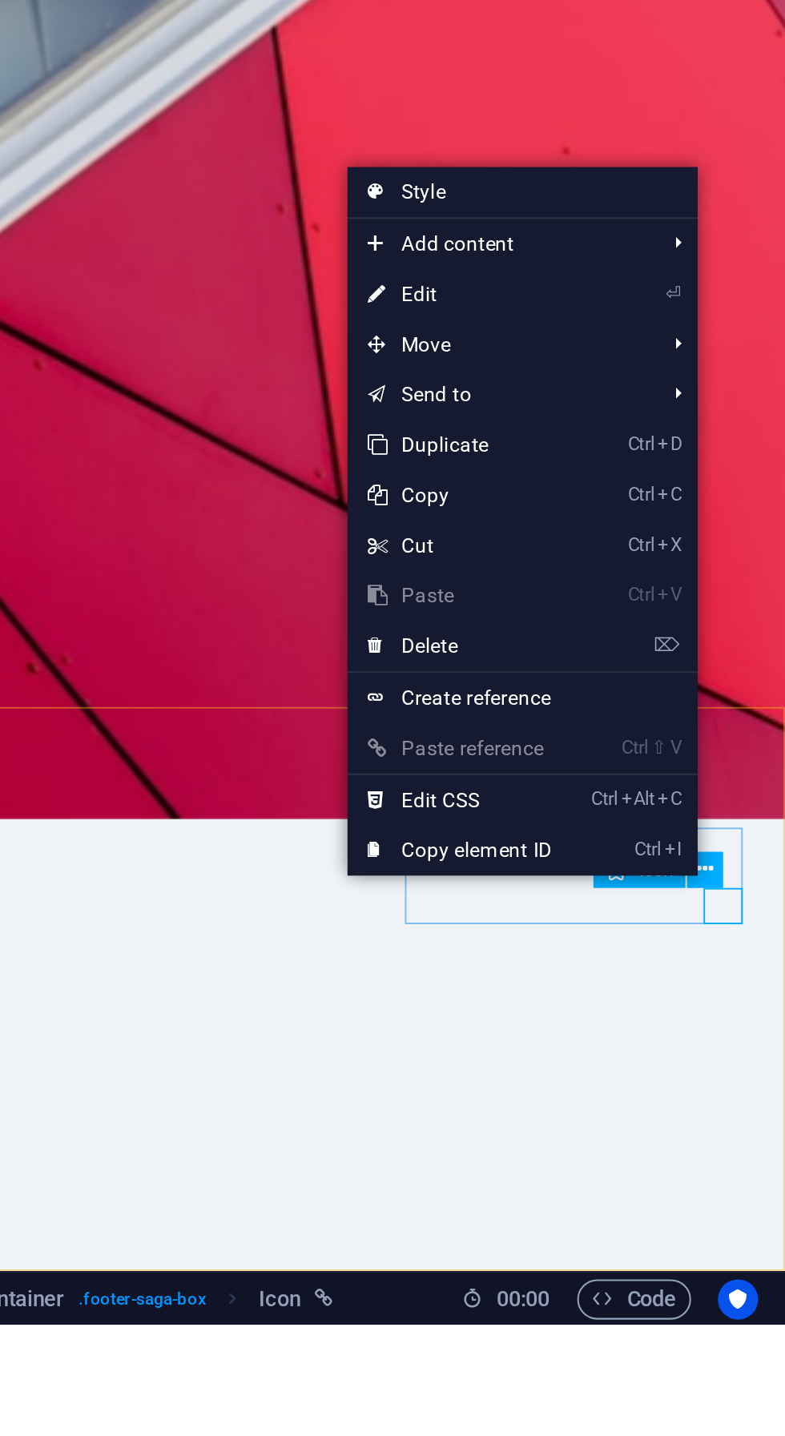
click at [601, 1109] on link "⌦ Delete" at bounding box center [629, 1112] width 107 height 24
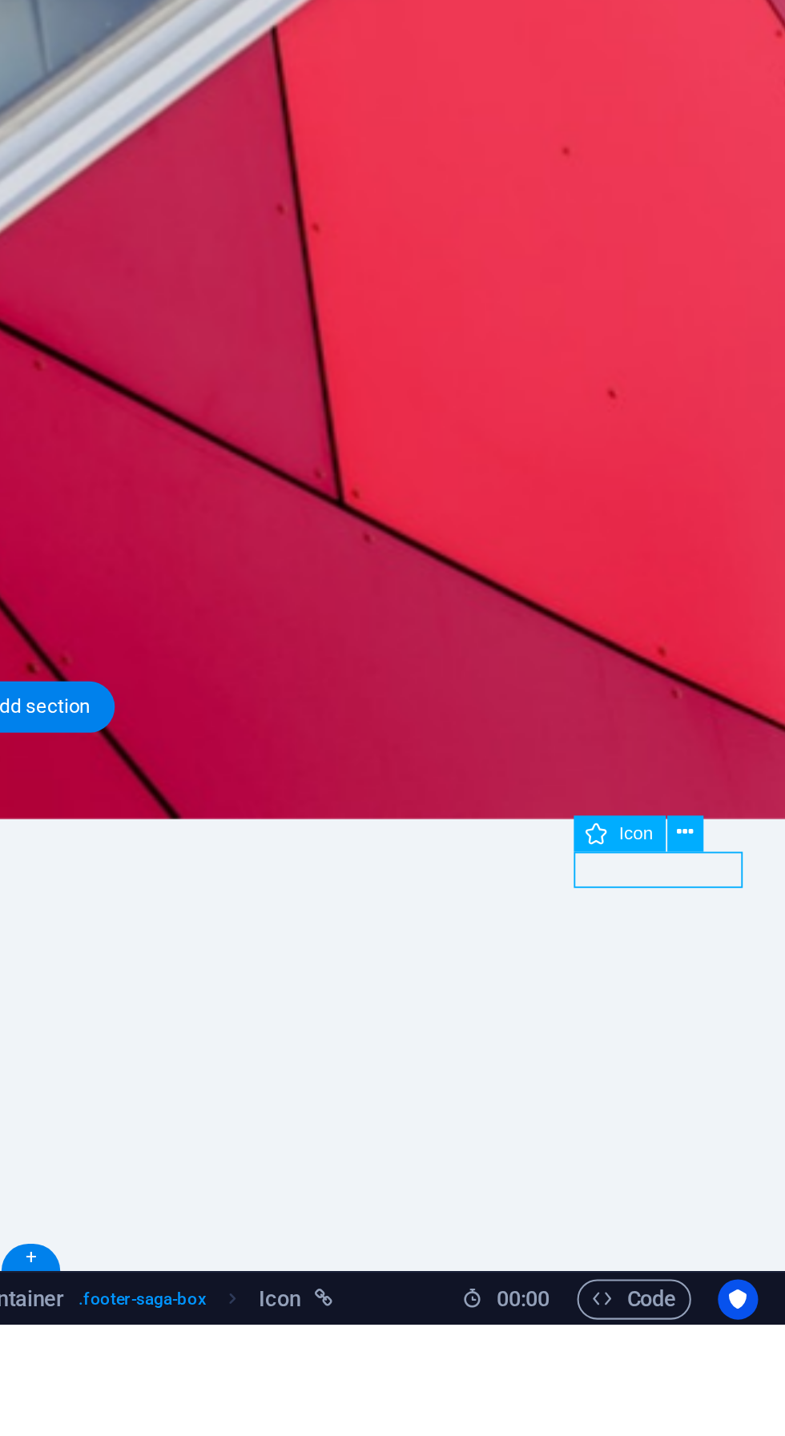
click at [743, 1203] on button at bounding box center [737, 1202] width 18 height 18
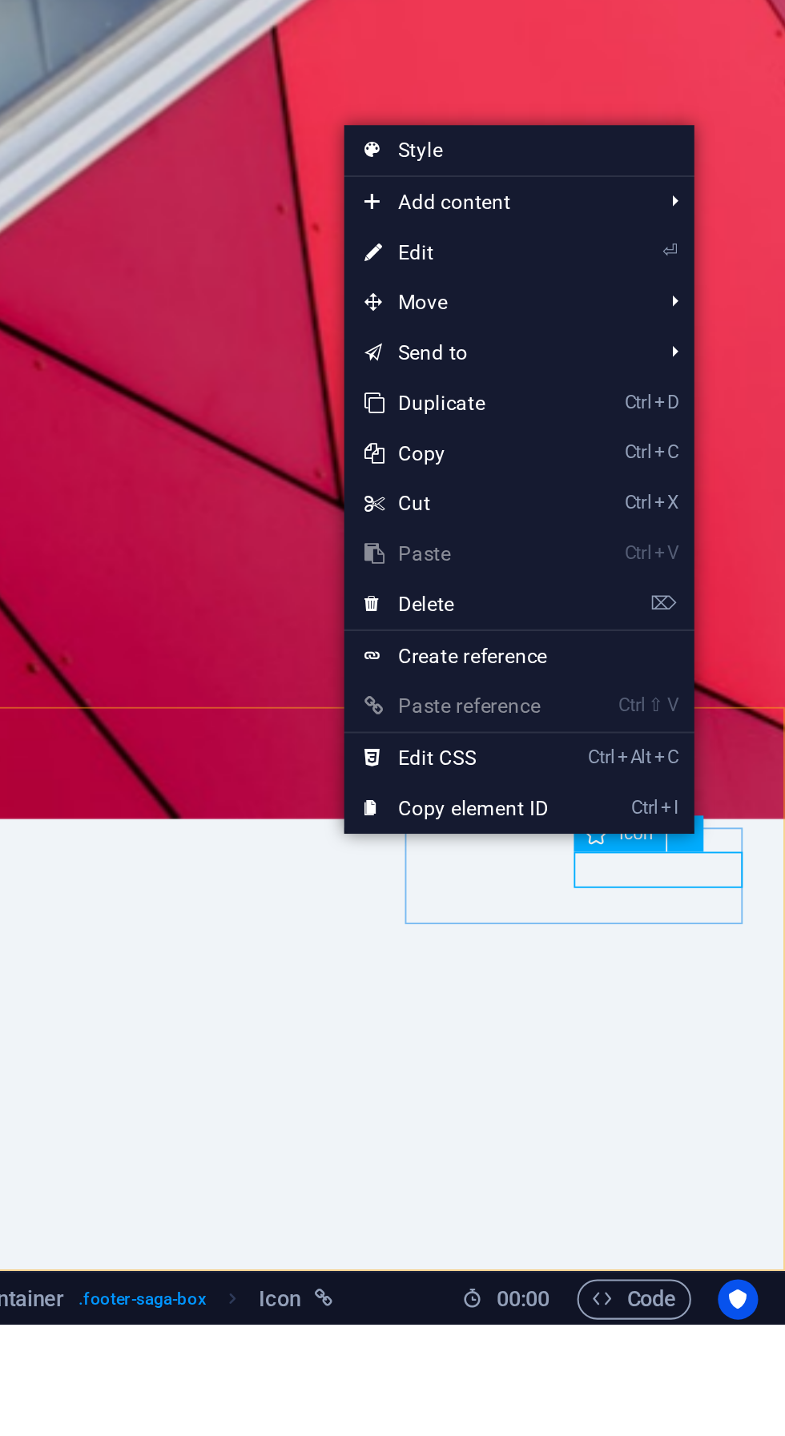
click at [585, 1089] on icon at bounding box center [588, 1092] width 8 height 24
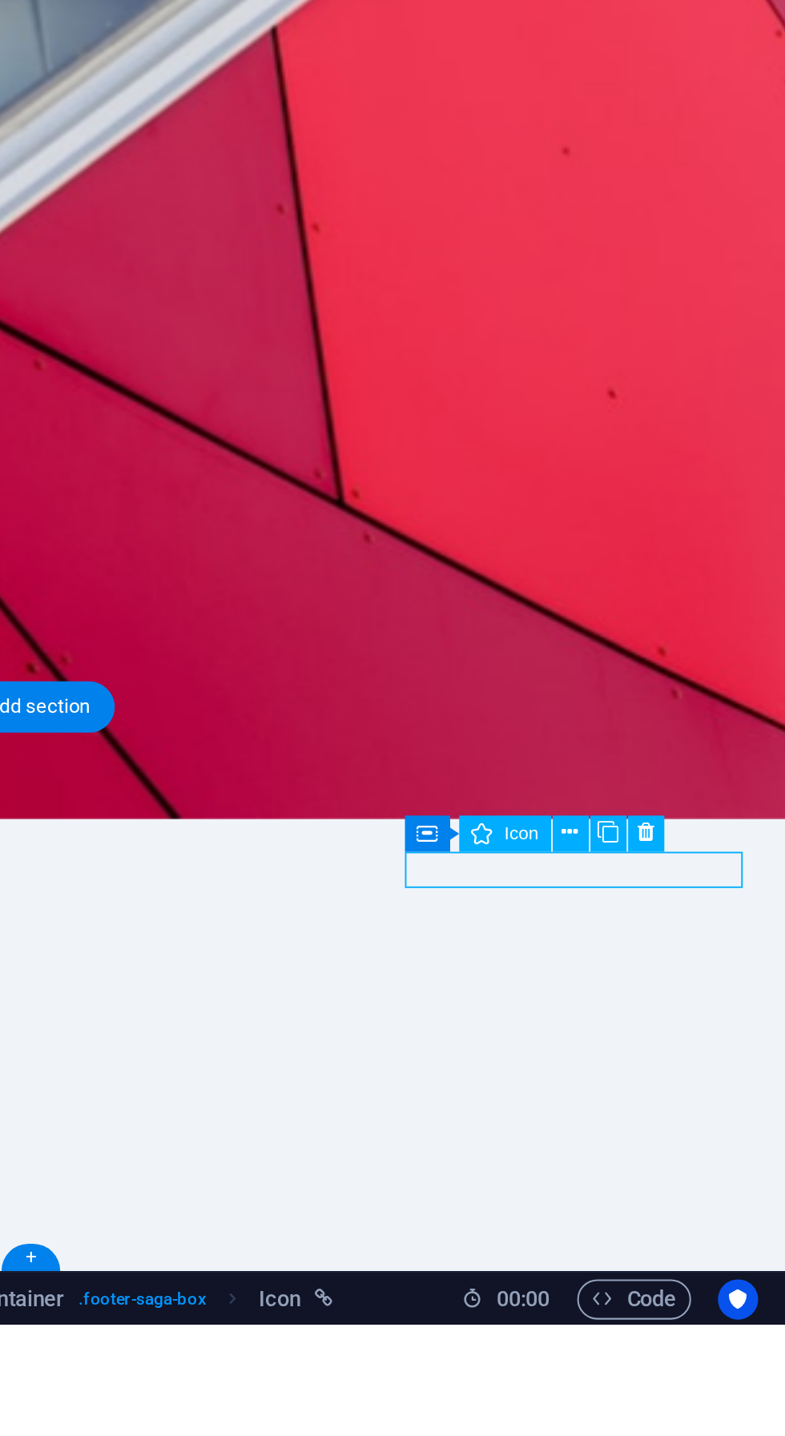
click at [724, 1209] on button at bounding box center [719, 1202] width 18 height 18
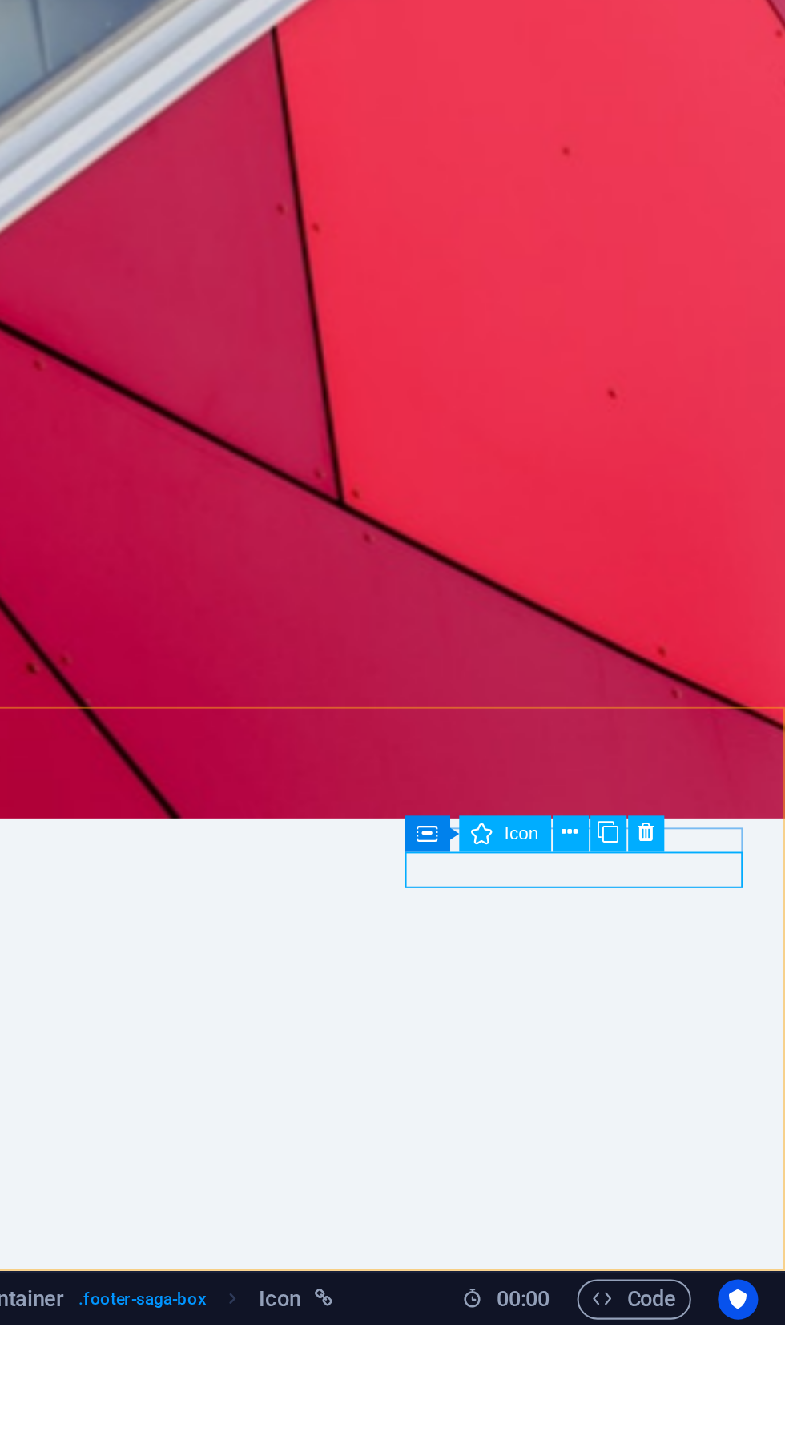
click at [722, 1199] on button at bounding box center [719, 1202] width 18 height 18
click at [720, 1205] on icon at bounding box center [718, 1200] width 8 height 15
click at [686, 1203] on button at bounding box center [683, 1202] width 18 height 18
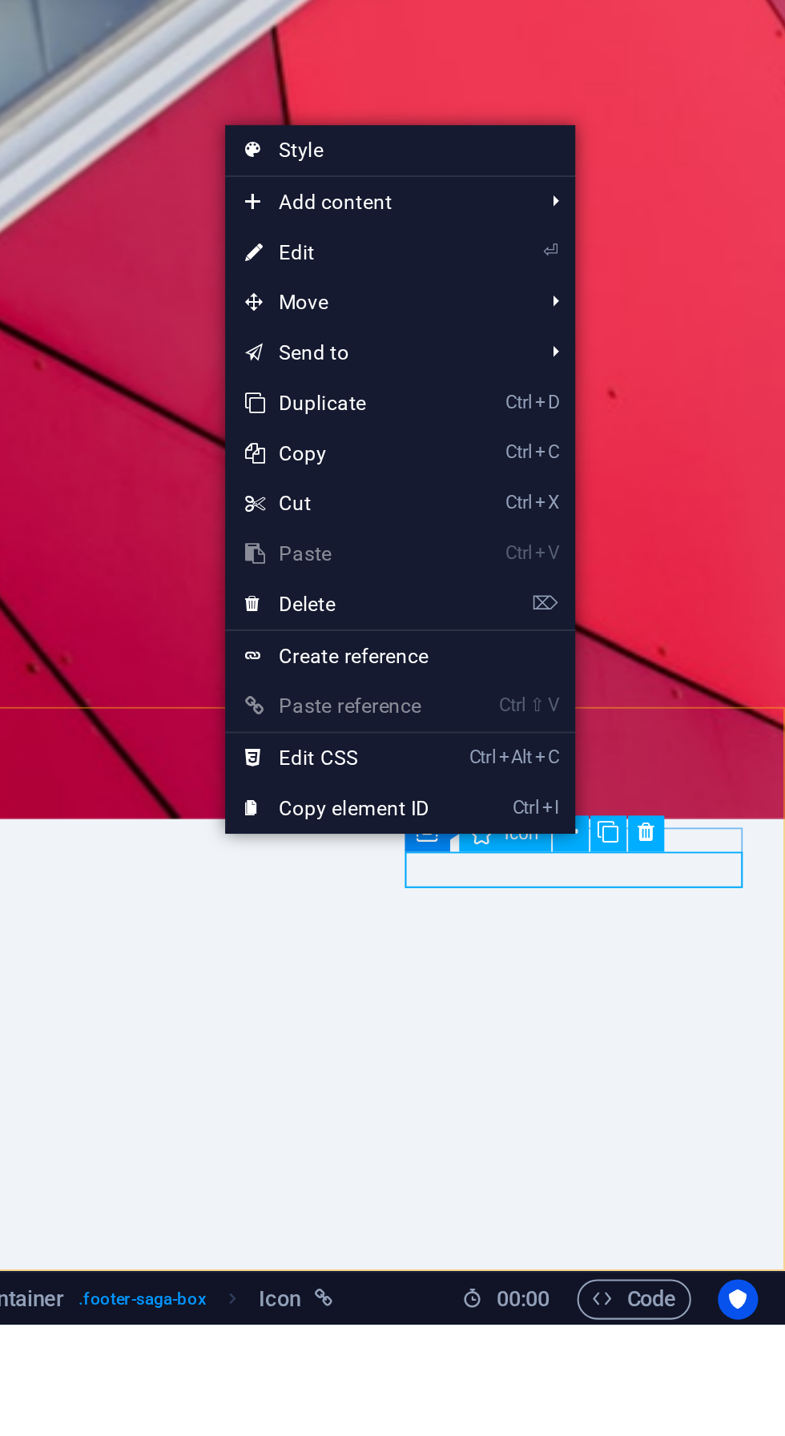
click at [541, 1098] on link "⌦ Delete" at bounding box center [570, 1092] width 107 height 24
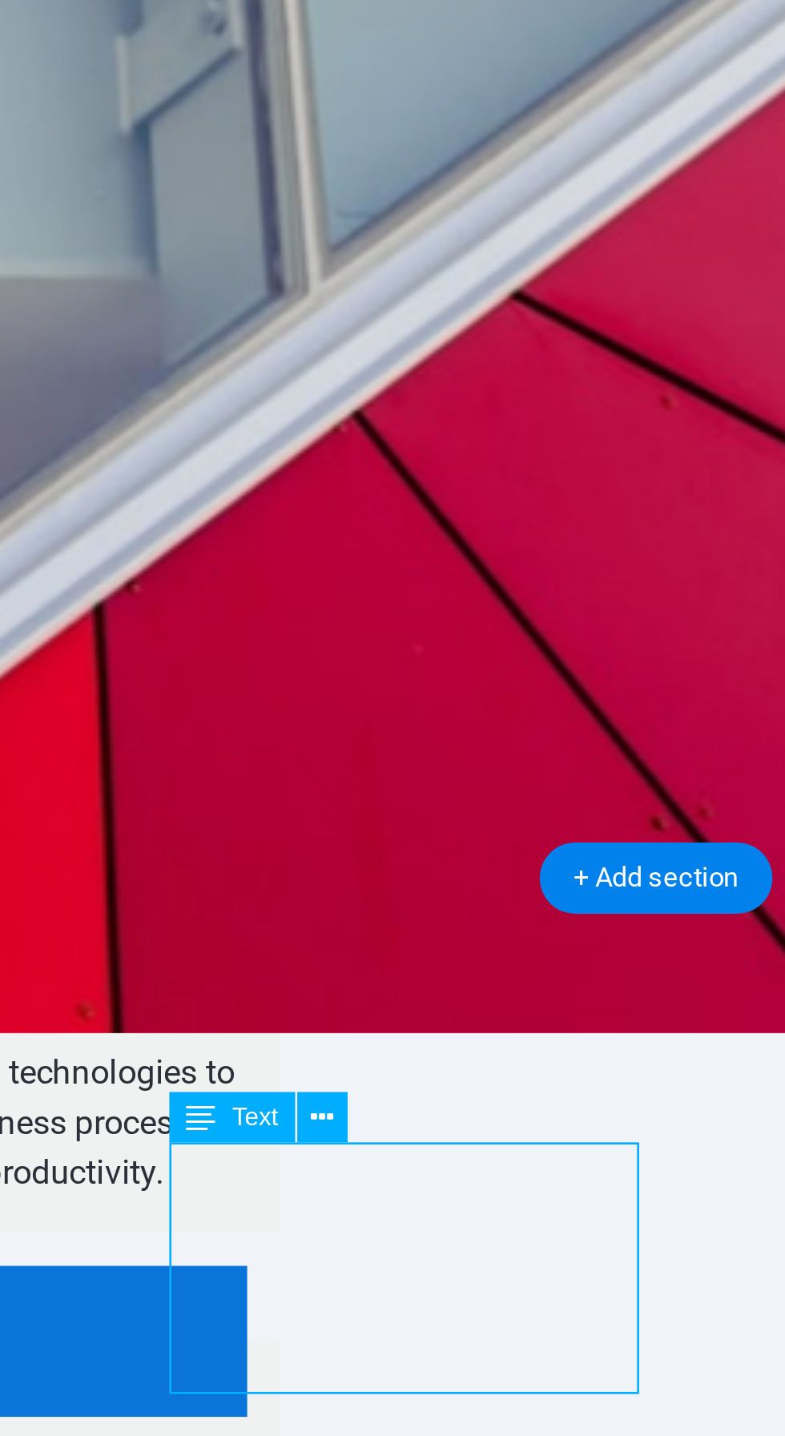
click at [316, 1225] on button at bounding box center [310, 1223] width 18 height 18
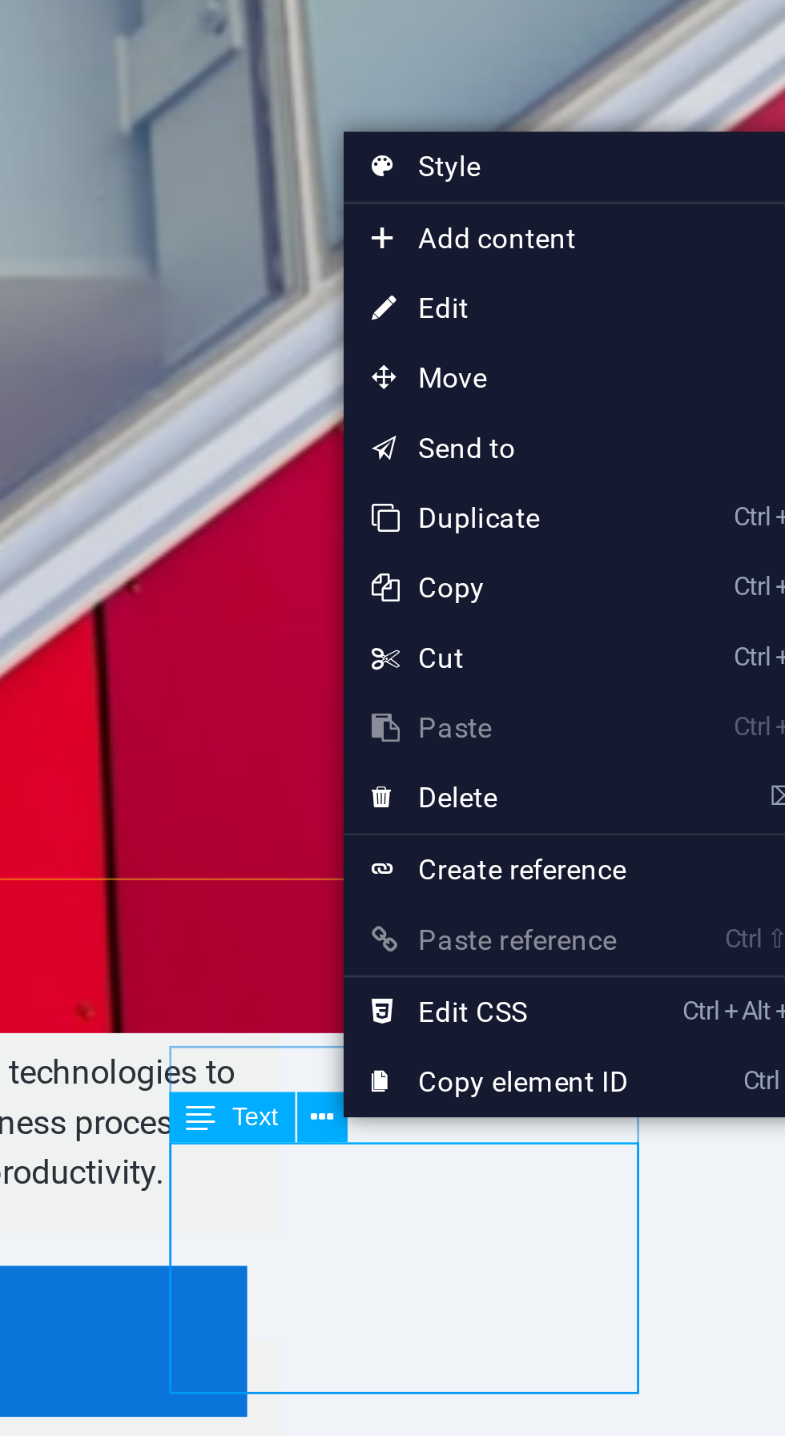
click at [388, 975] on span "Move" at bounding box center [388, 969] width 143 height 24
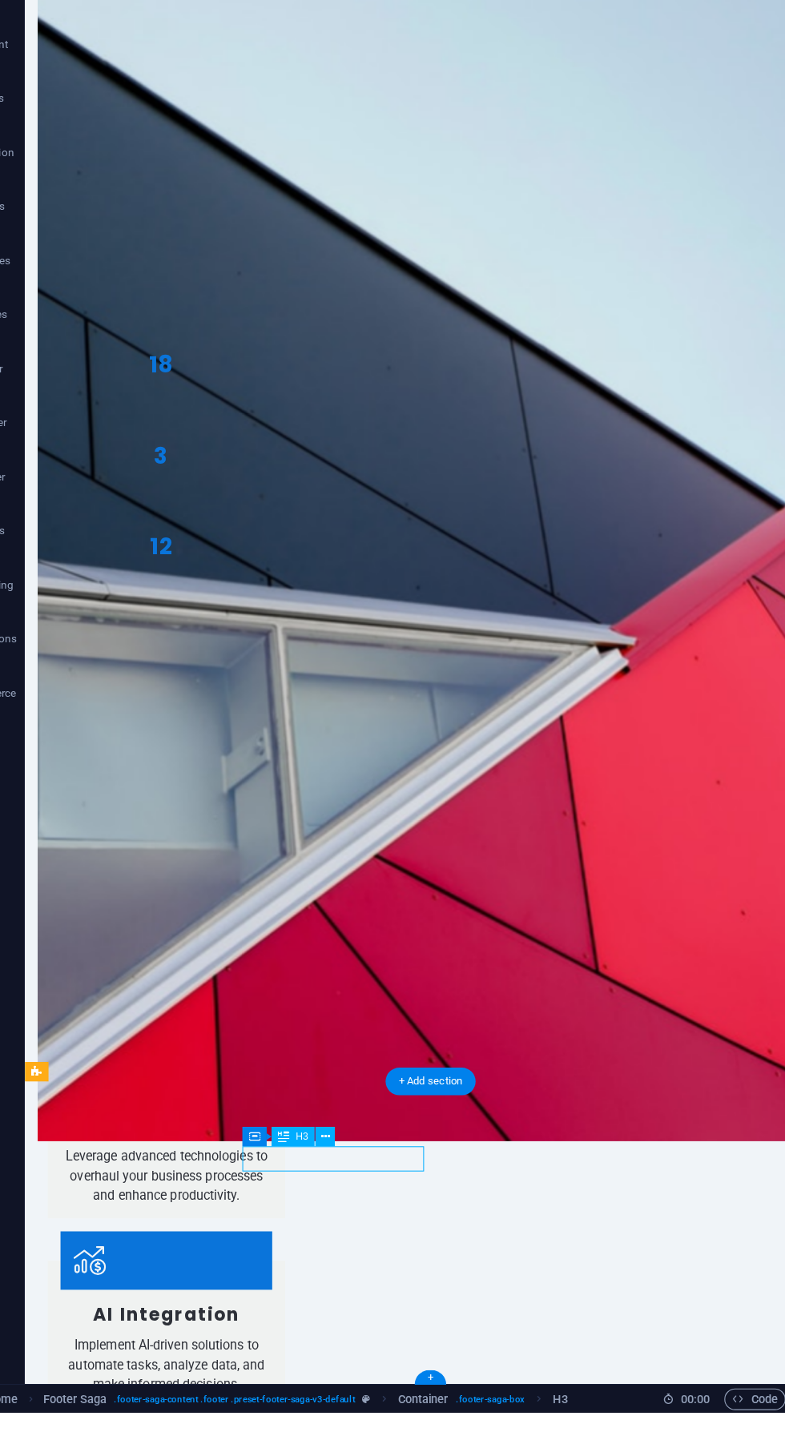
scroll to position [1022, 0]
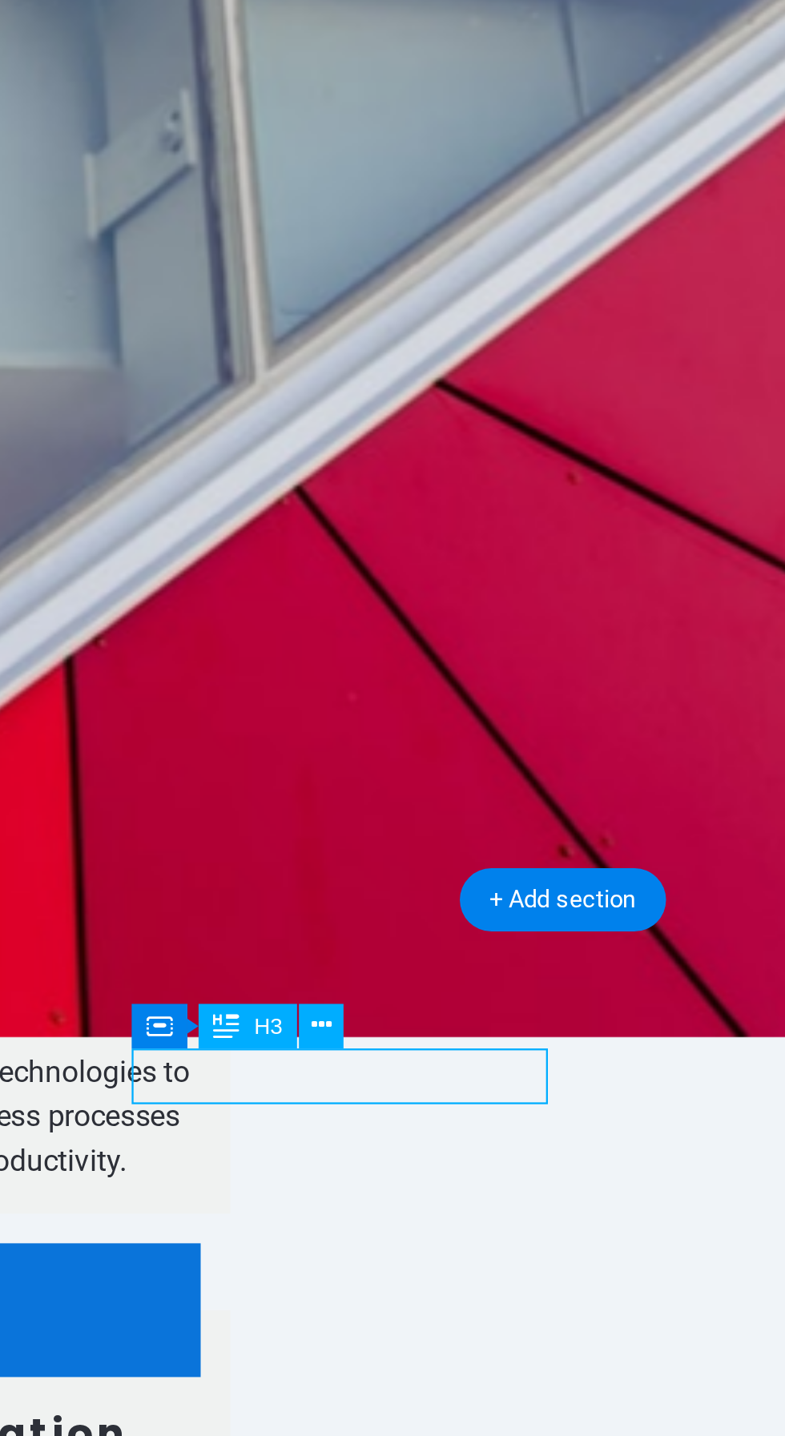
click at [337, 1194] on button at bounding box center [331, 1190] width 18 height 18
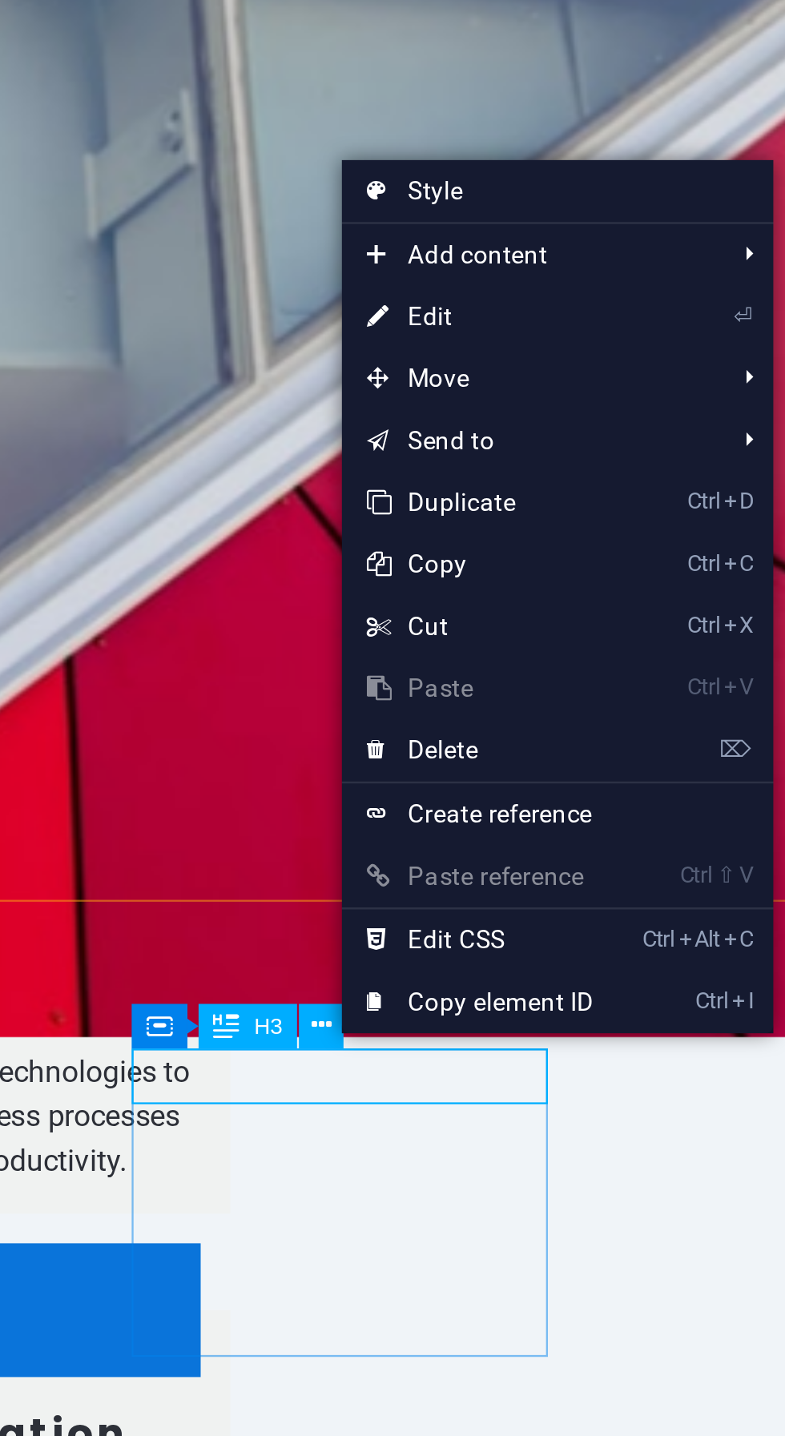
click at [408, 919] on link "⏎ Edit" at bounding box center [392, 915] width 107 height 24
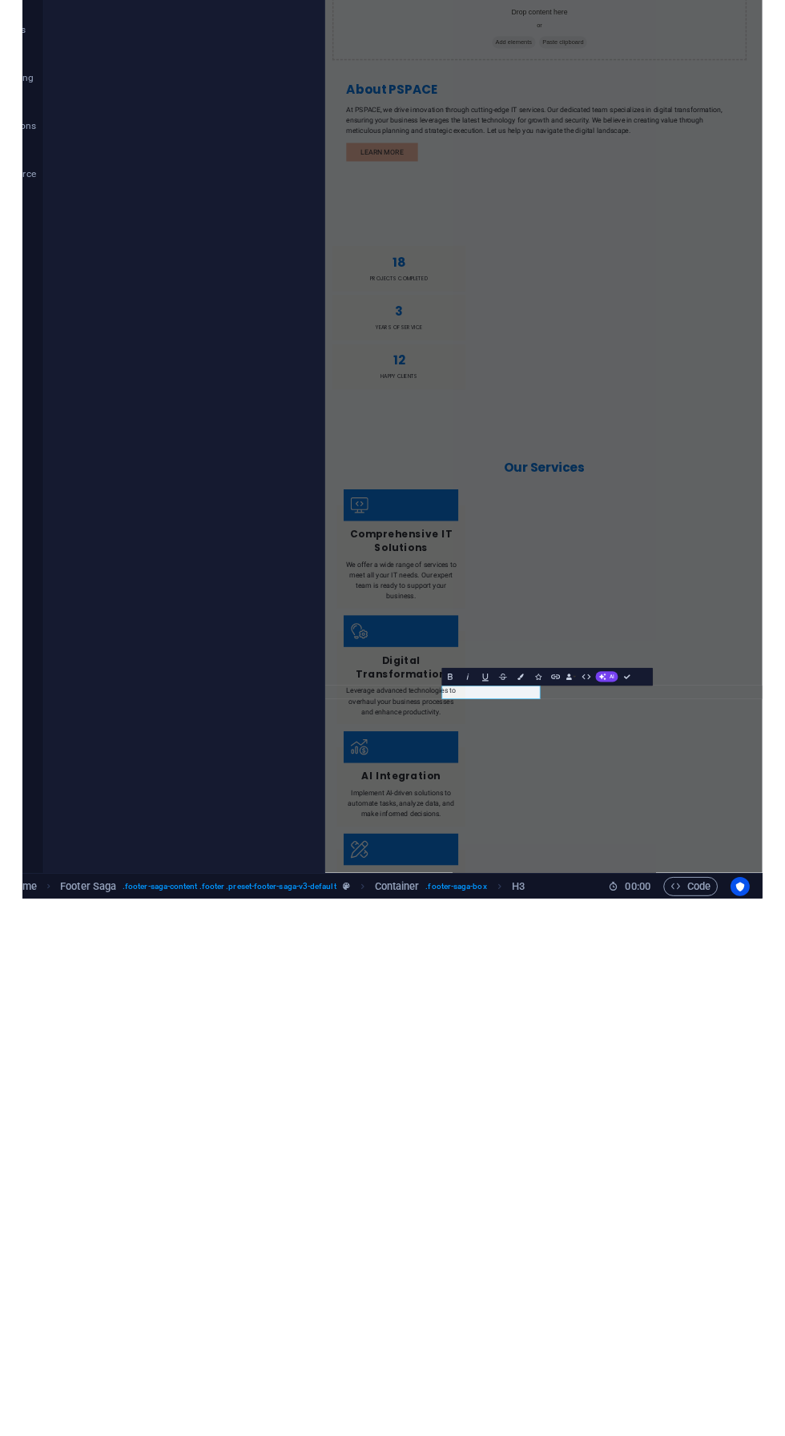
scroll to position [0, 0]
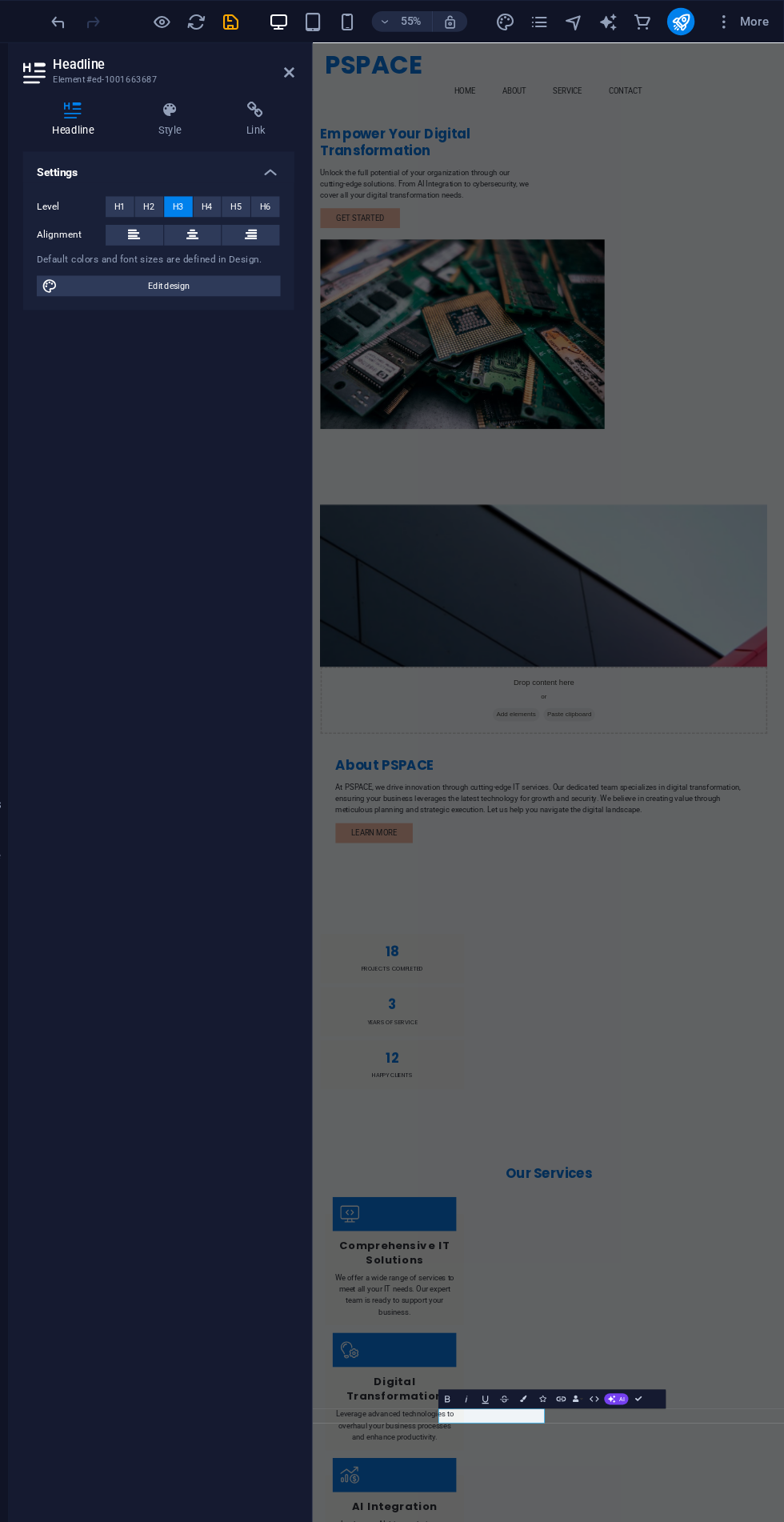
click at [299, 258] on span "Edit design" at bounding box center [213, 265] width 198 height 19
select select "px"
select select "200"
select select "px"
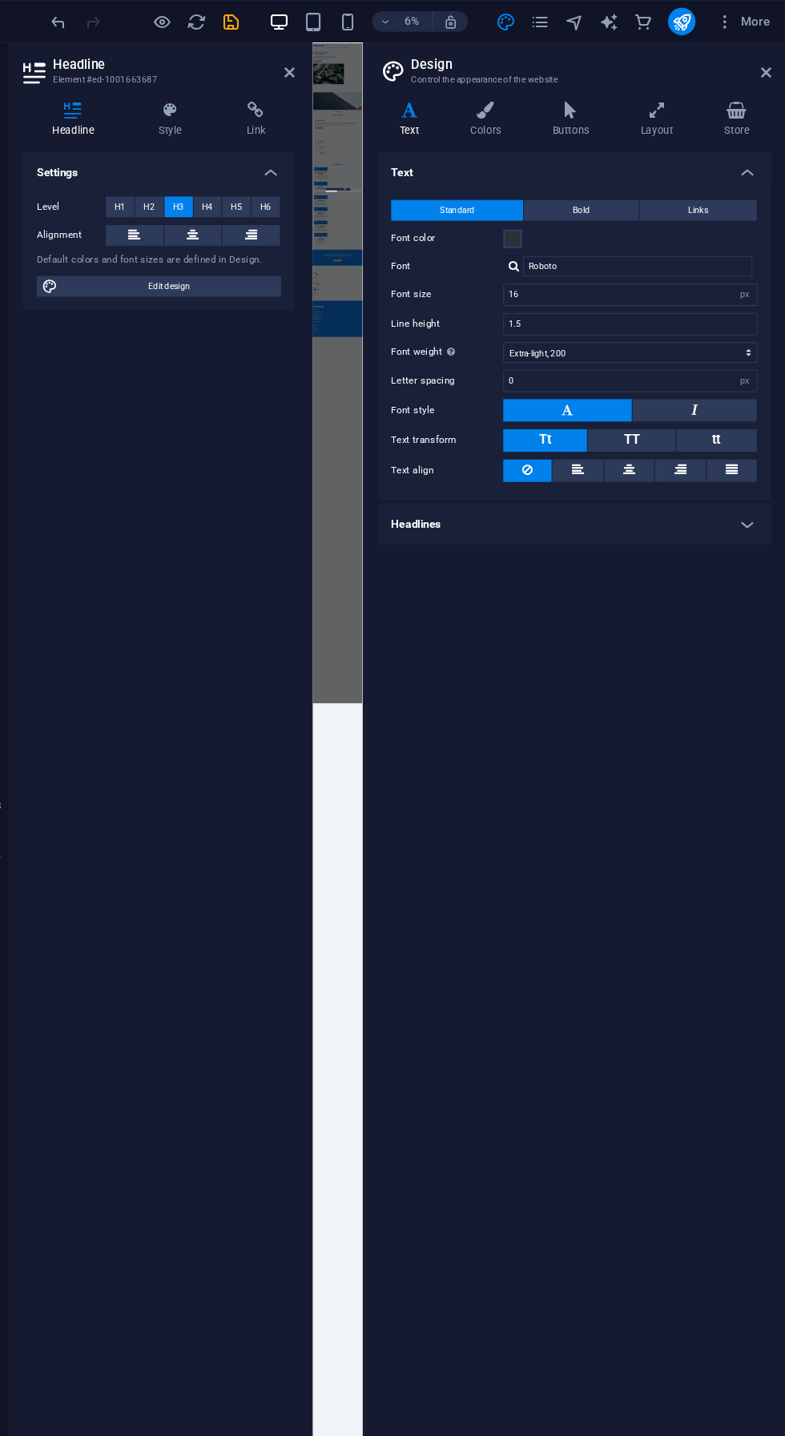
click at [661, 99] on icon at bounding box center [665, 103] width 71 height 16
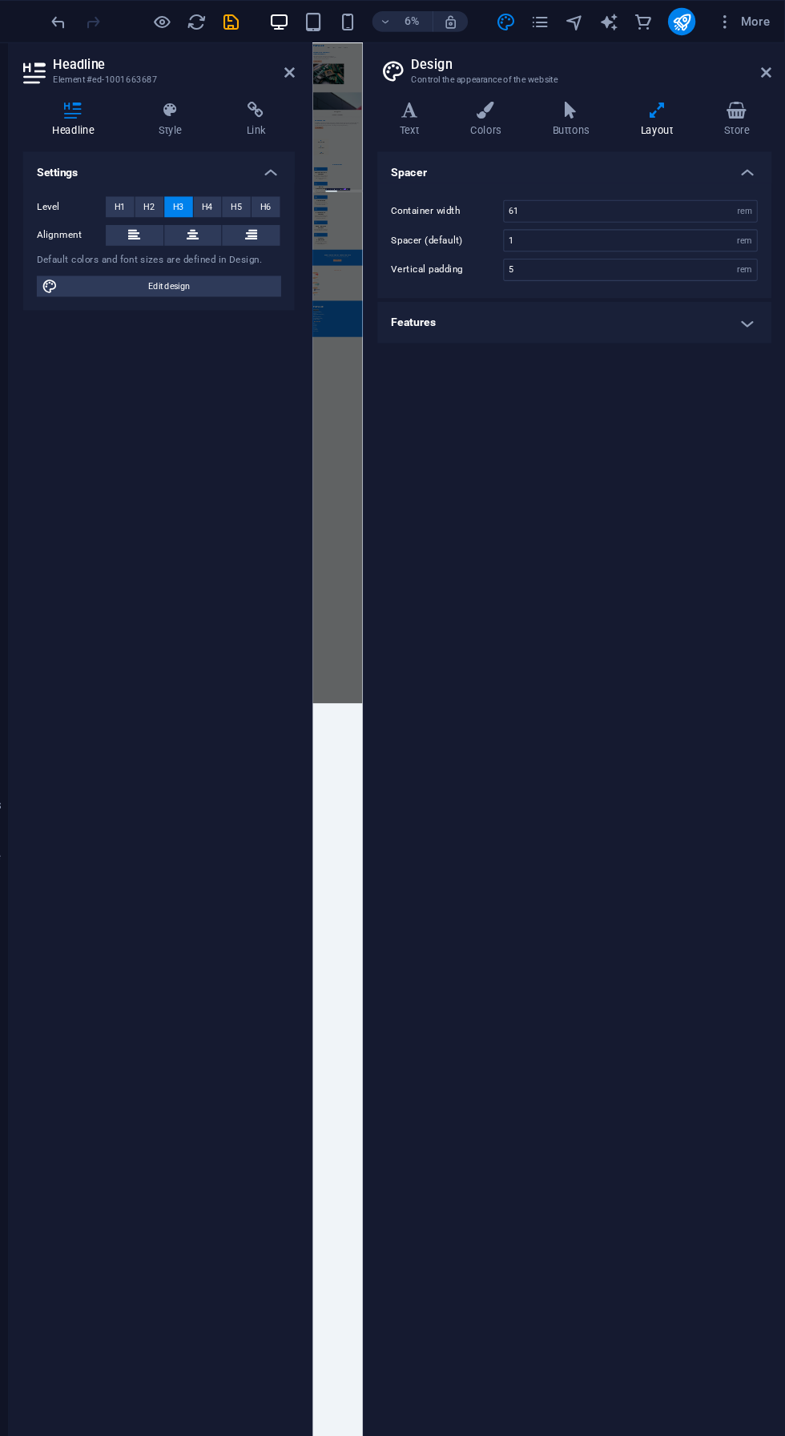
click at [766, 66] on icon at bounding box center [767, 67] width 10 height 13
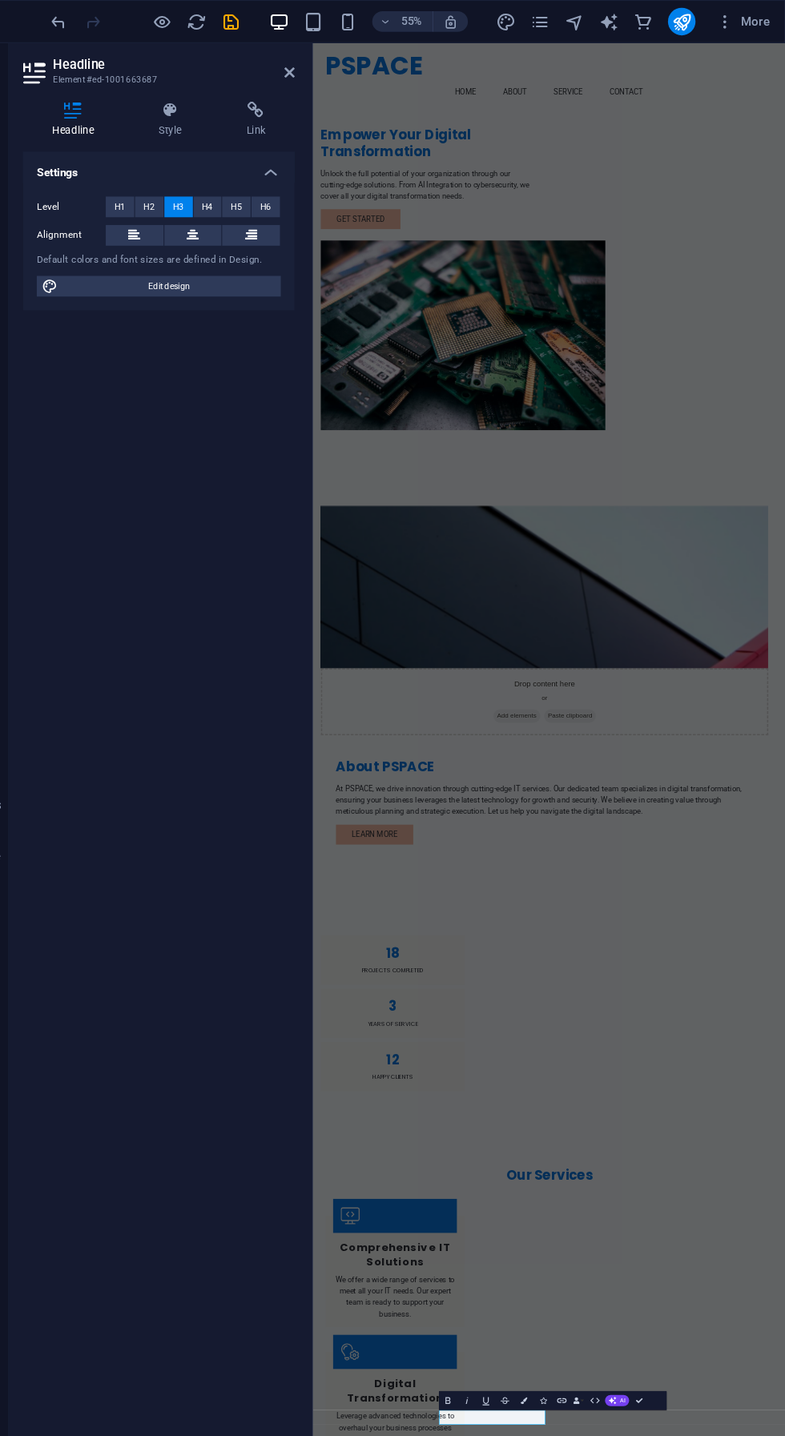
scroll to position [53, 0]
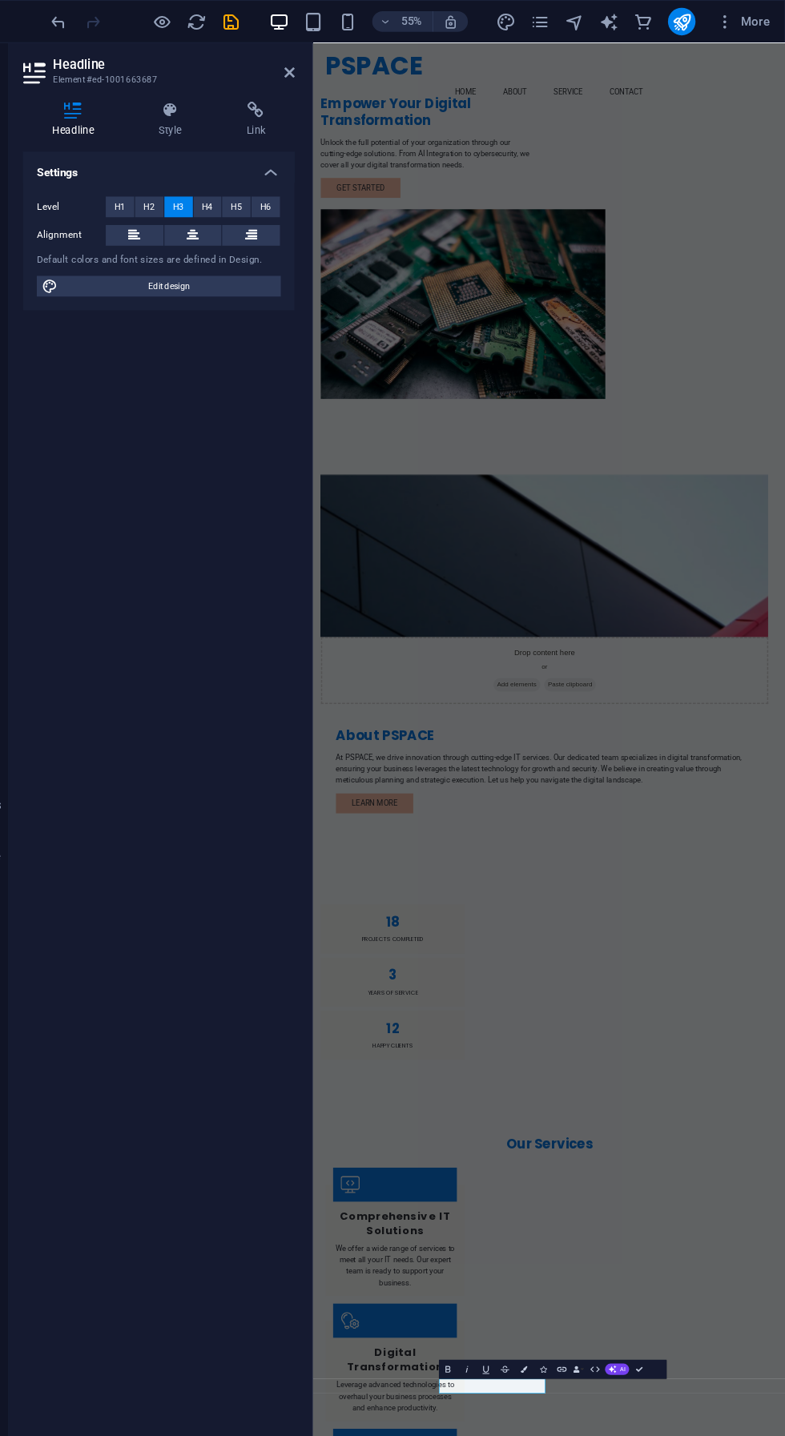
click at [288, 219] on icon at bounding box center [289, 218] width 11 height 19
click at [180, 218] on icon at bounding box center [180, 218] width 11 height 19
click at [209, 105] on icon at bounding box center [213, 103] width 75 height 16
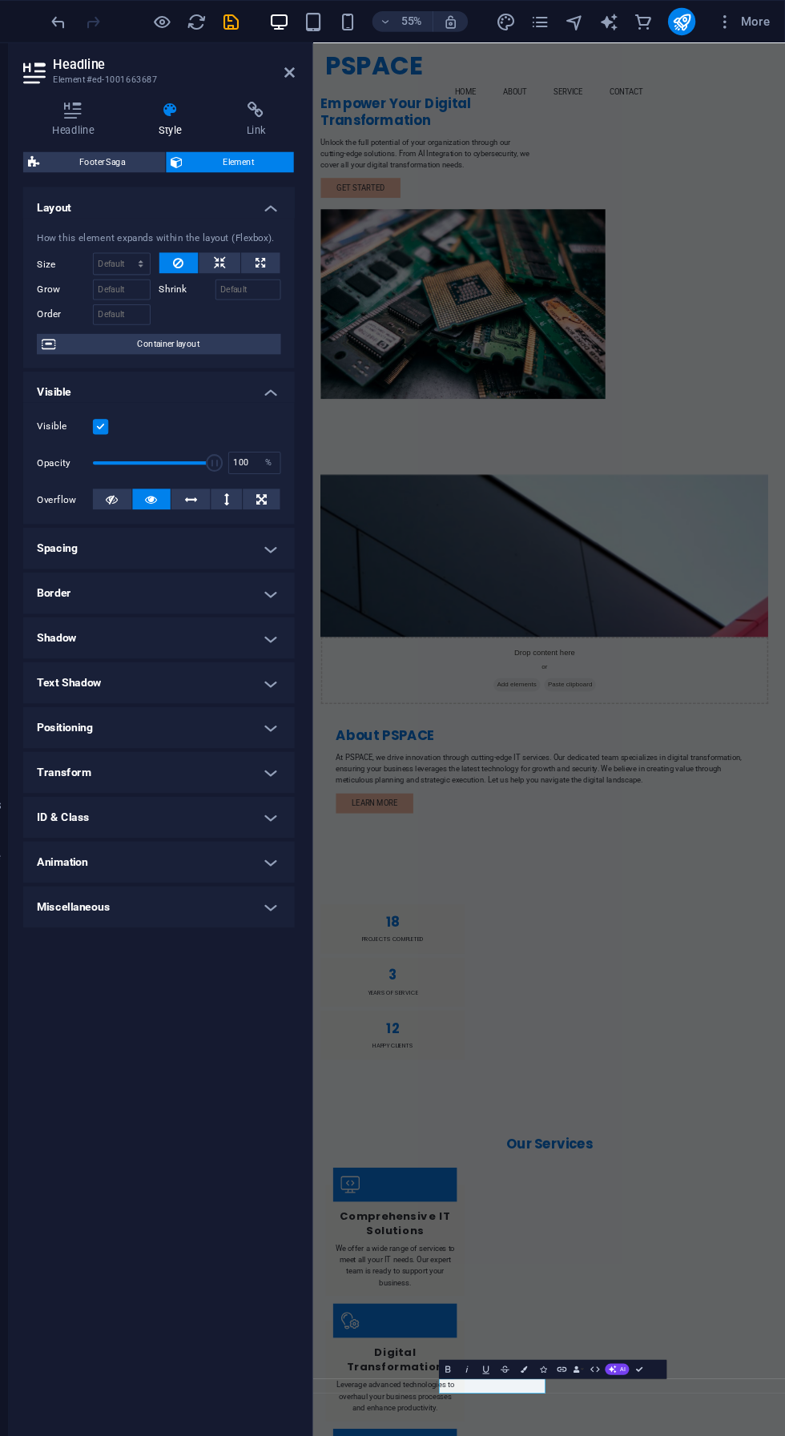
click at [115, 497] on h4 "Spacing" at bounding box center [203, 509] width 252 height 38
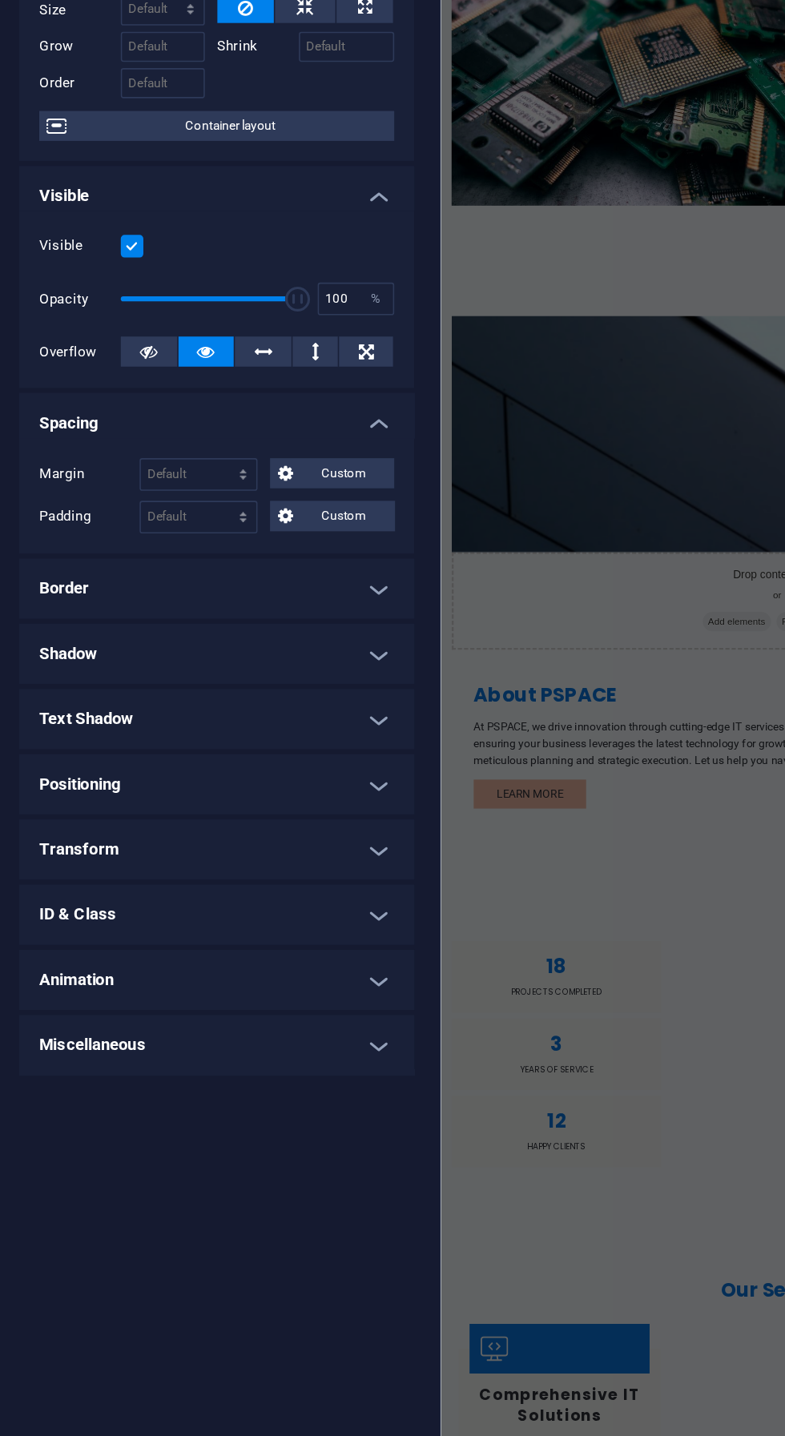
click at [104, 728] on h4 "Positioning" at bounding box center [203, 740] width 252 height 38
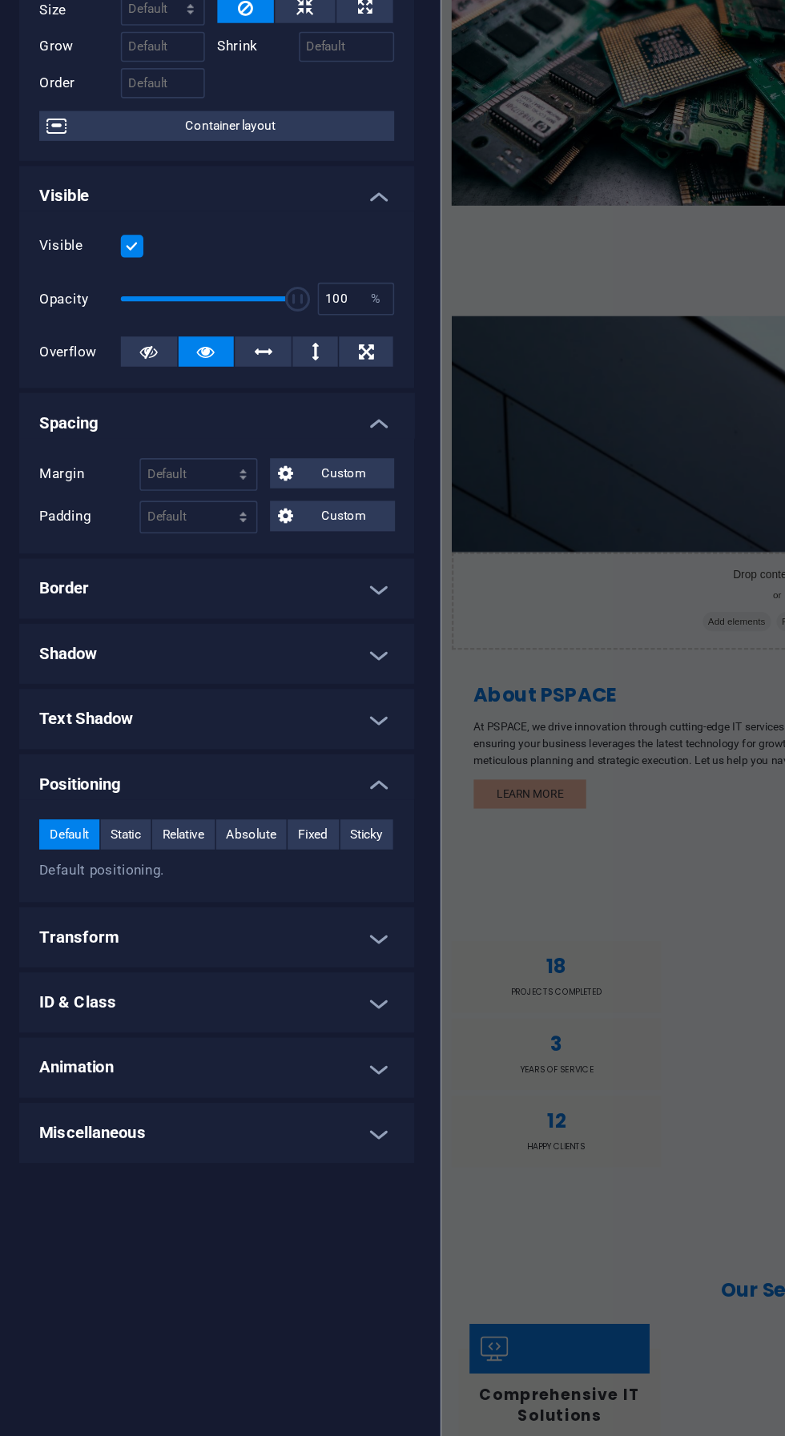
click at [107, 727] on h4 "Positioning" at bounding box center [203, 735] width 252 height 29
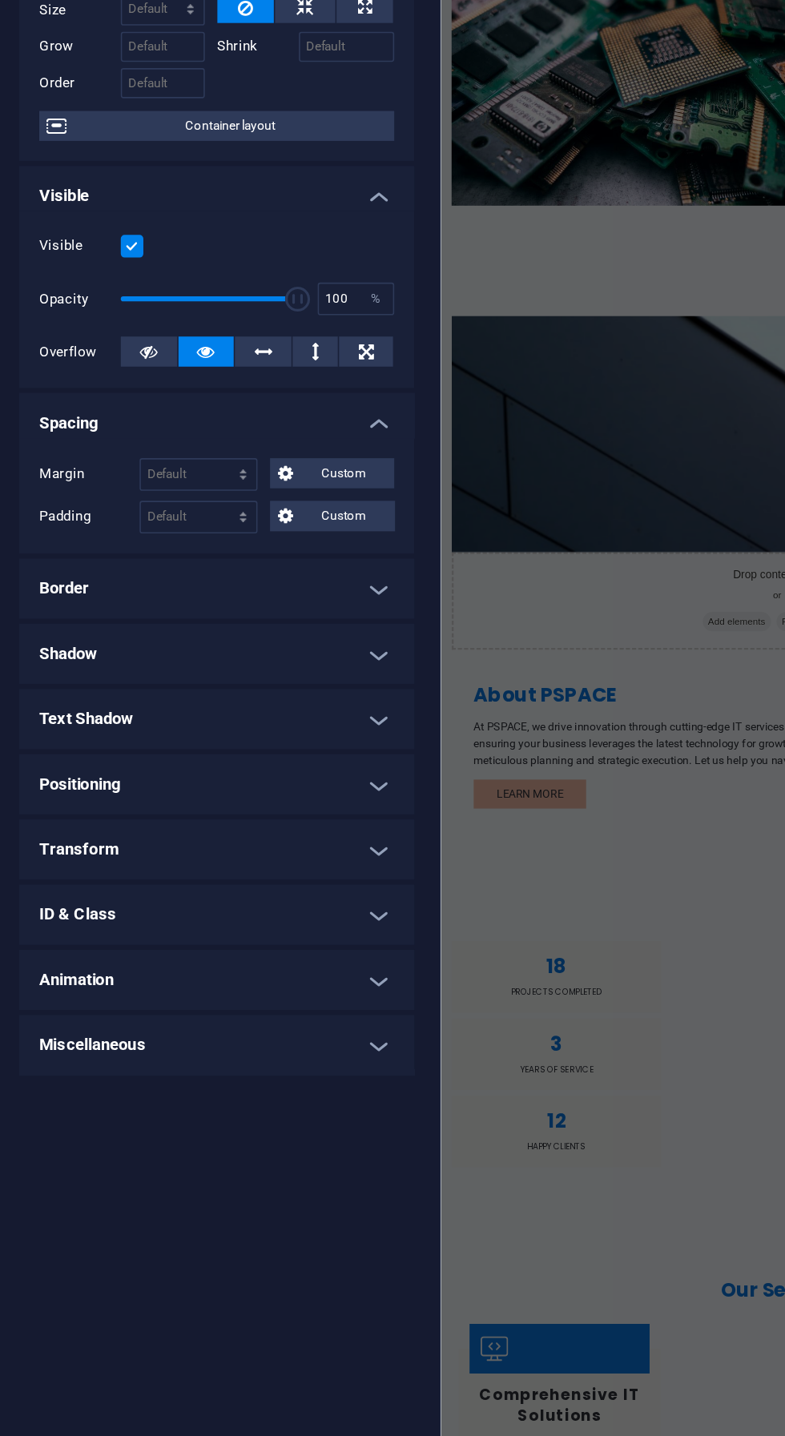
click at [276, 915] on h4 "Miscellaneous" at bounding box center [203, 906] width 252 height 38
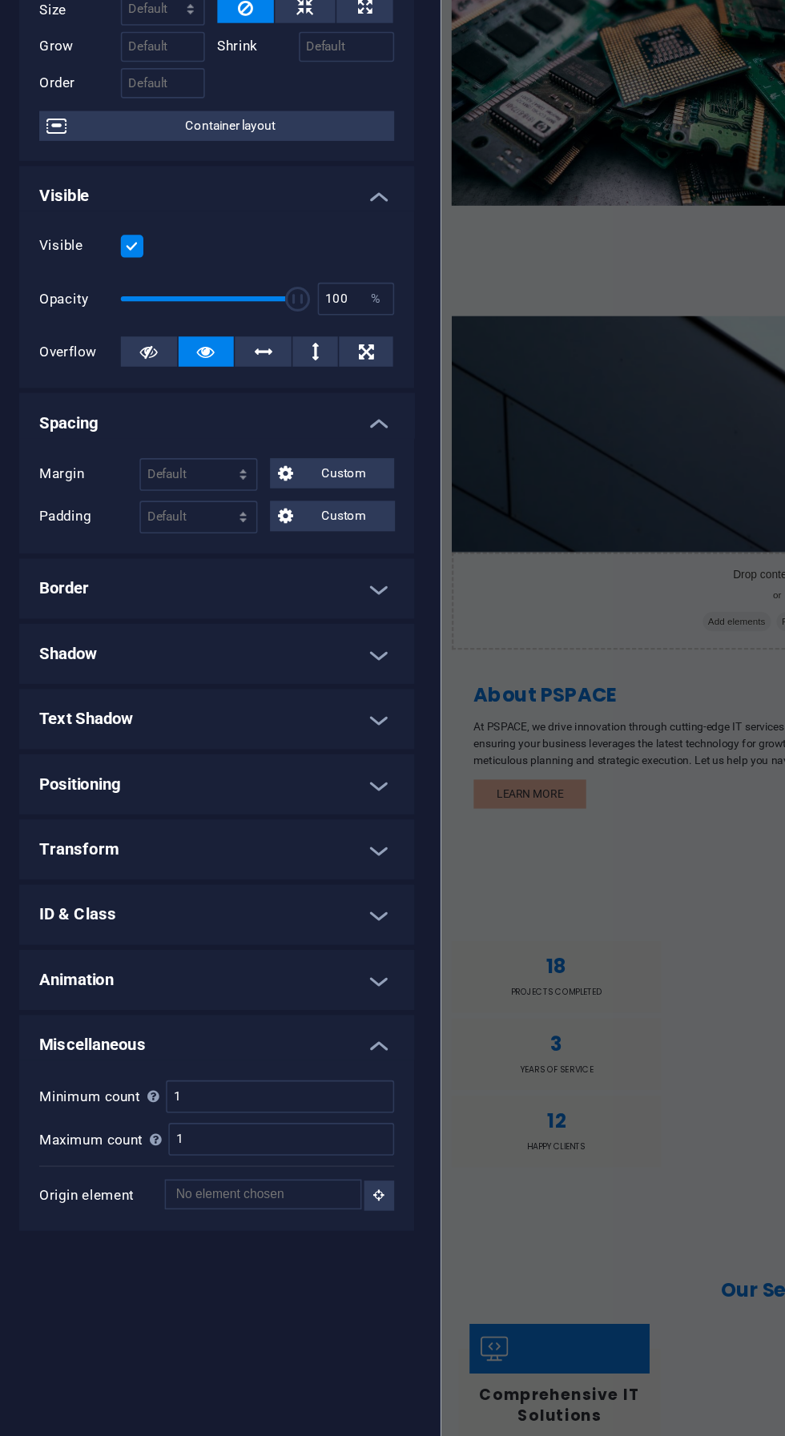
click at [296, 891] on h4 "Miscellaneous" at bounding box center [203, 901] width 252 height 29
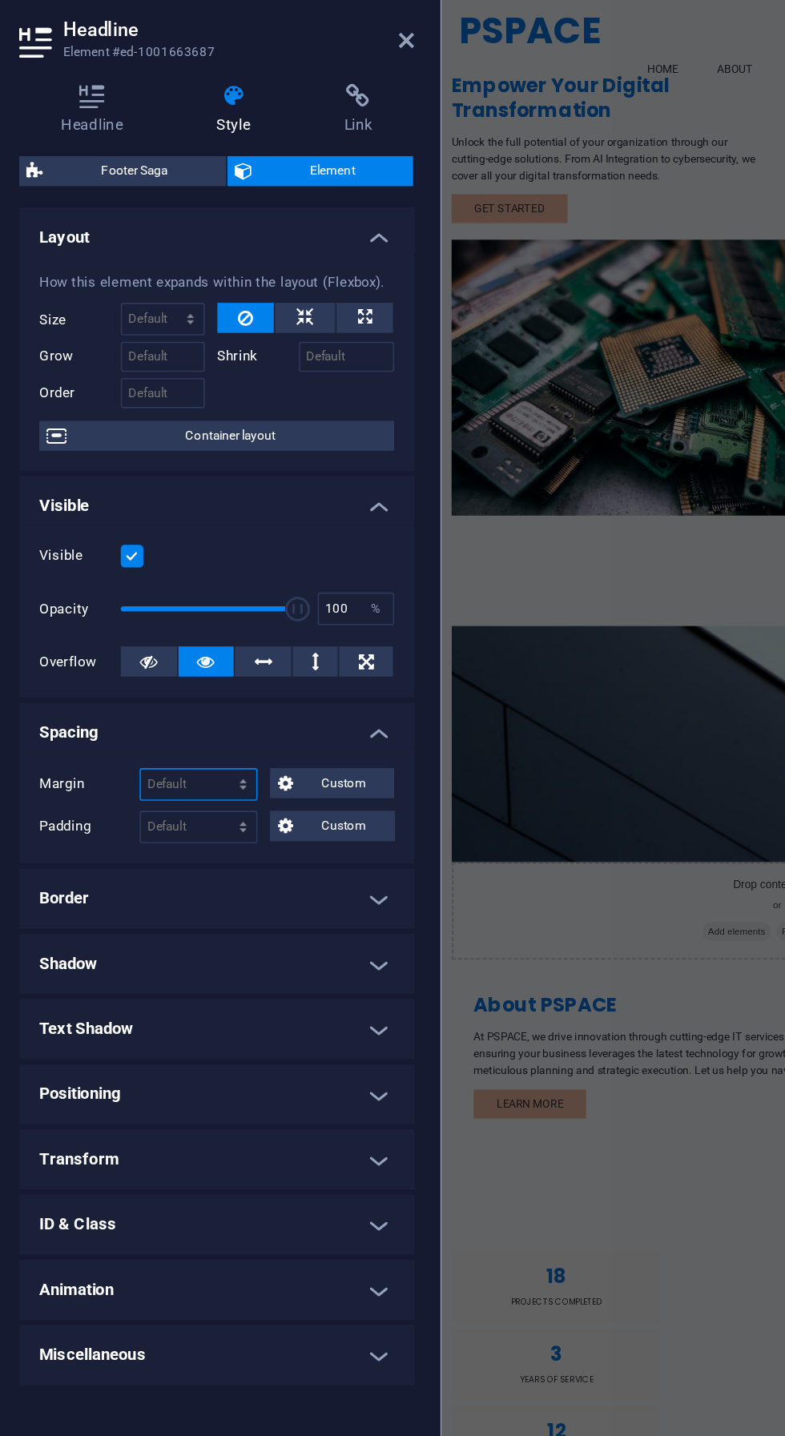
click at [159, 533] on select "Default auto px % rem vw vh Custom" at bounding box center [192, 542] width 74 height 19
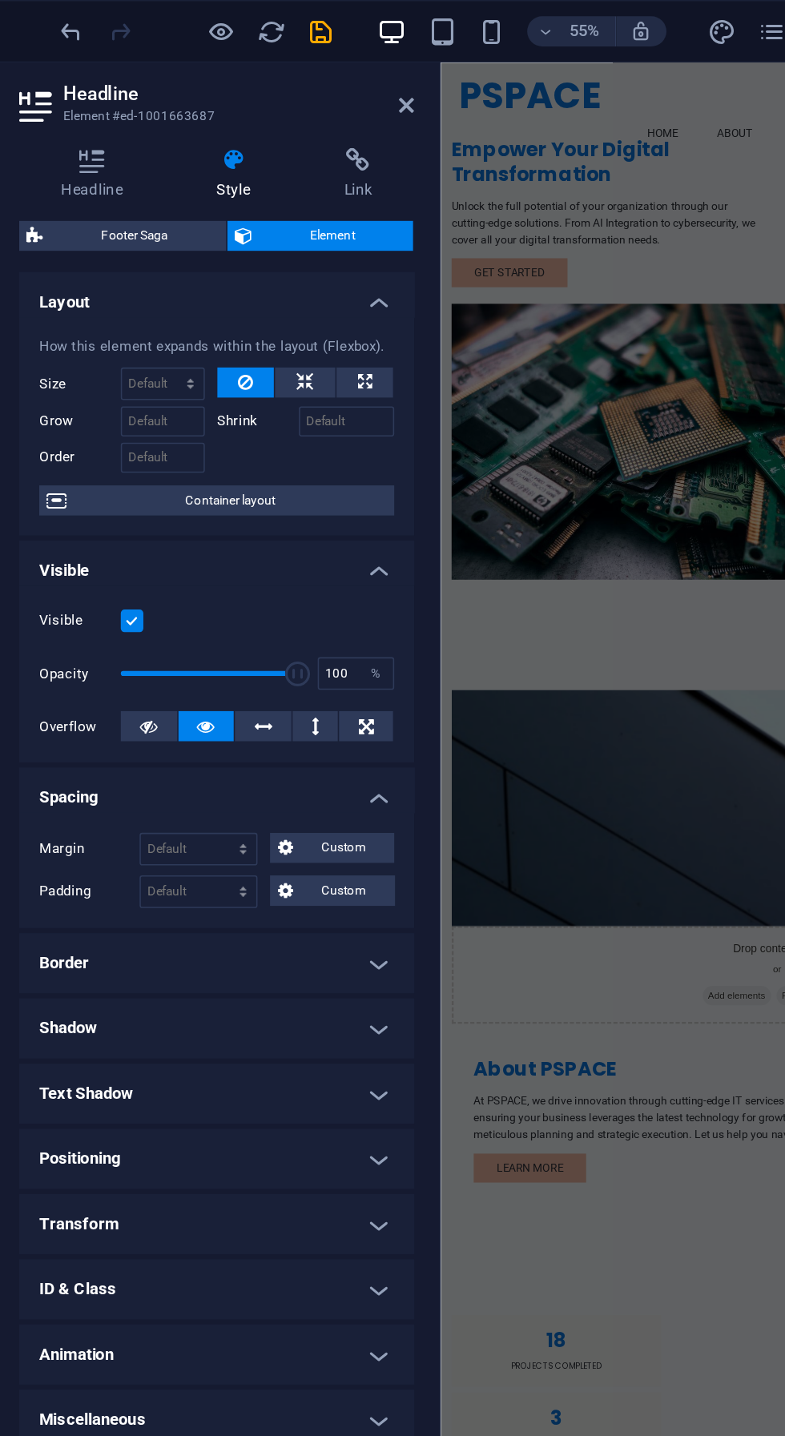
click at [139, 150] on span "Footer Saga" at bounding box center [150, 150] width 107 height 19
select select "rem"
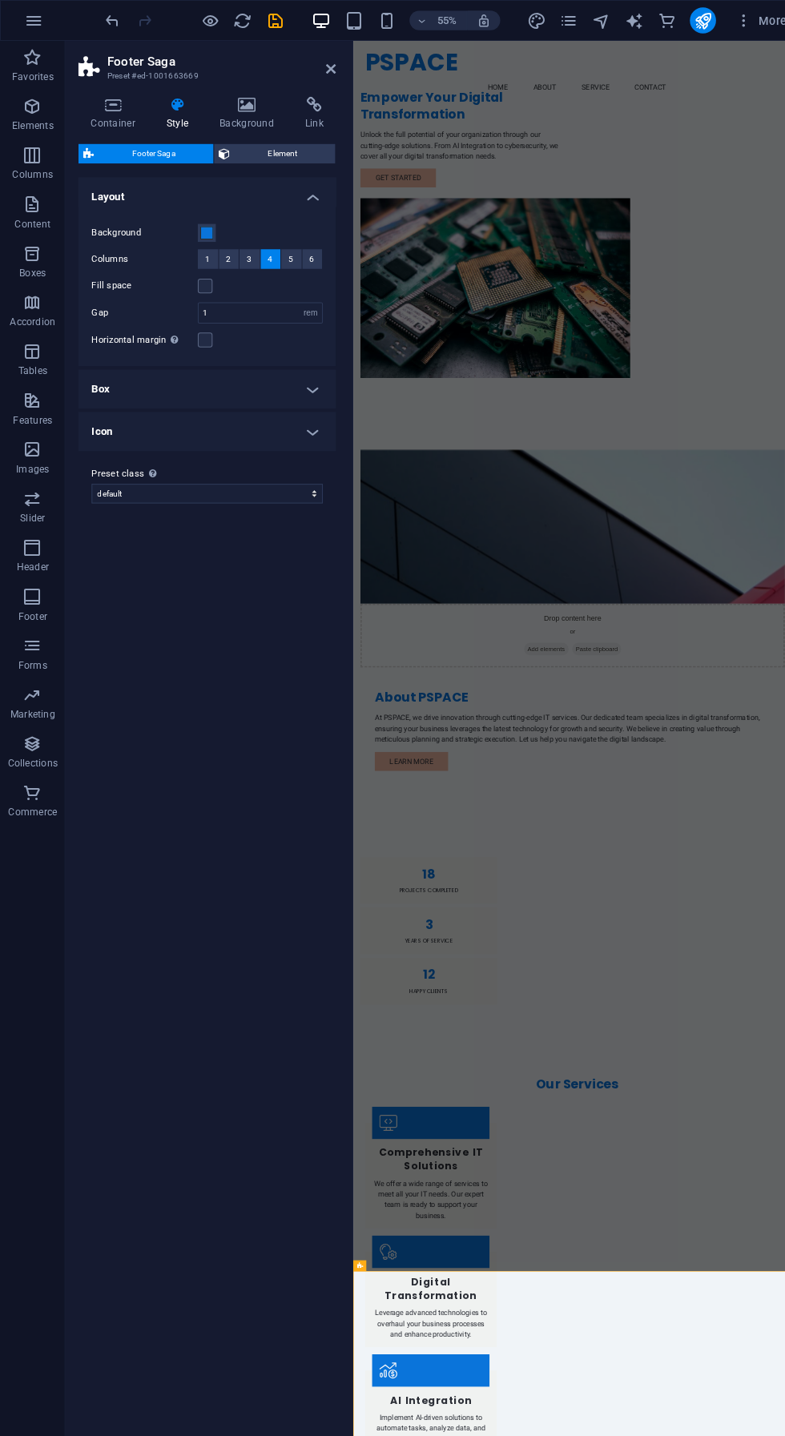
click at [203, 253] on span "1" at bounding box center [203, 253] width 5 height 19
click at [228, 257] on button "2" at bounding box center [225, 253] width 20 height 19
click at [253, 253] on button "3" at bounding box center [245, 253] width 20 height 19
click at [141, 381] on h4 "Box" at bounding box center [203, 381] width 252 height 38
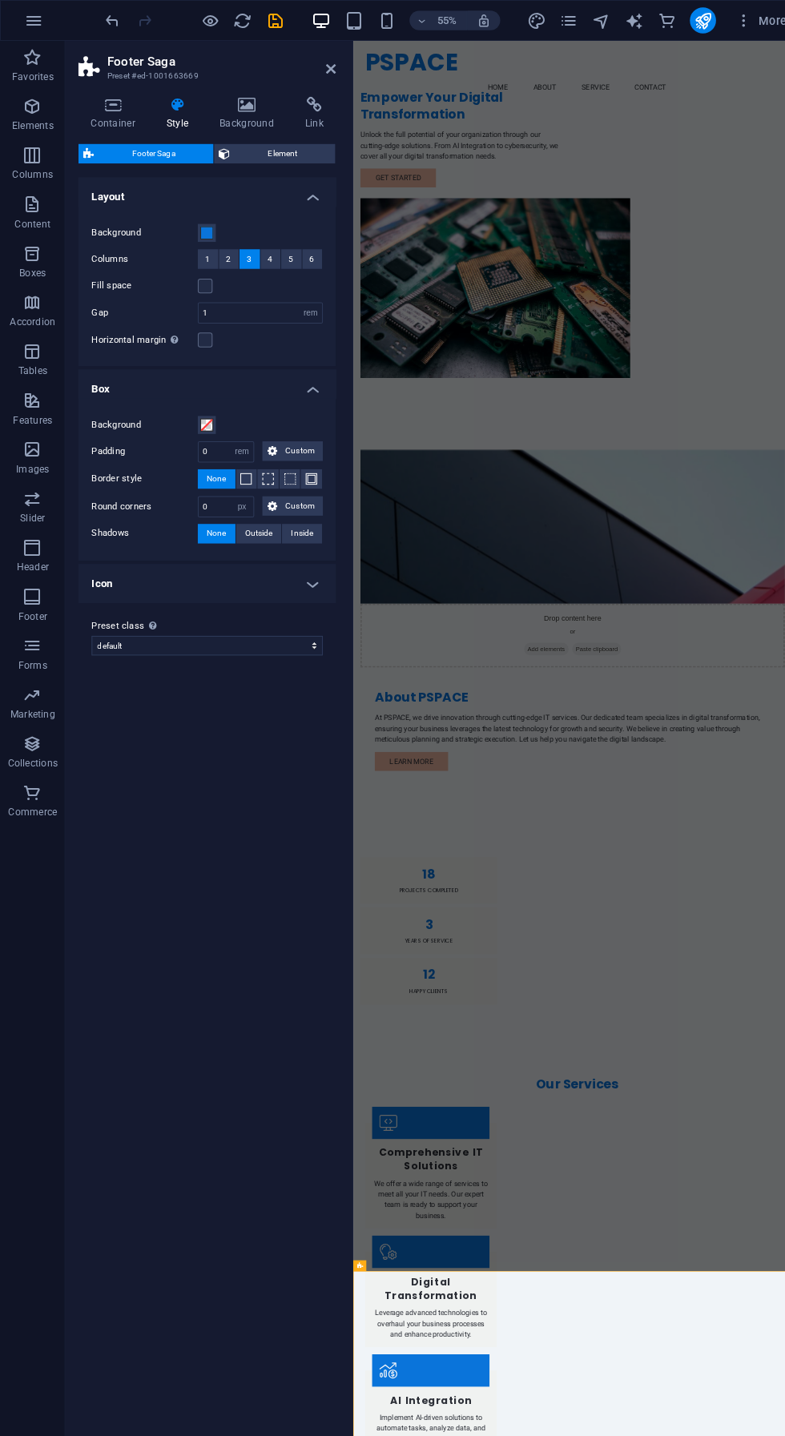
click at [119, 380] on h4 "Box" at bounding box center [203, 376] width 252 height 29
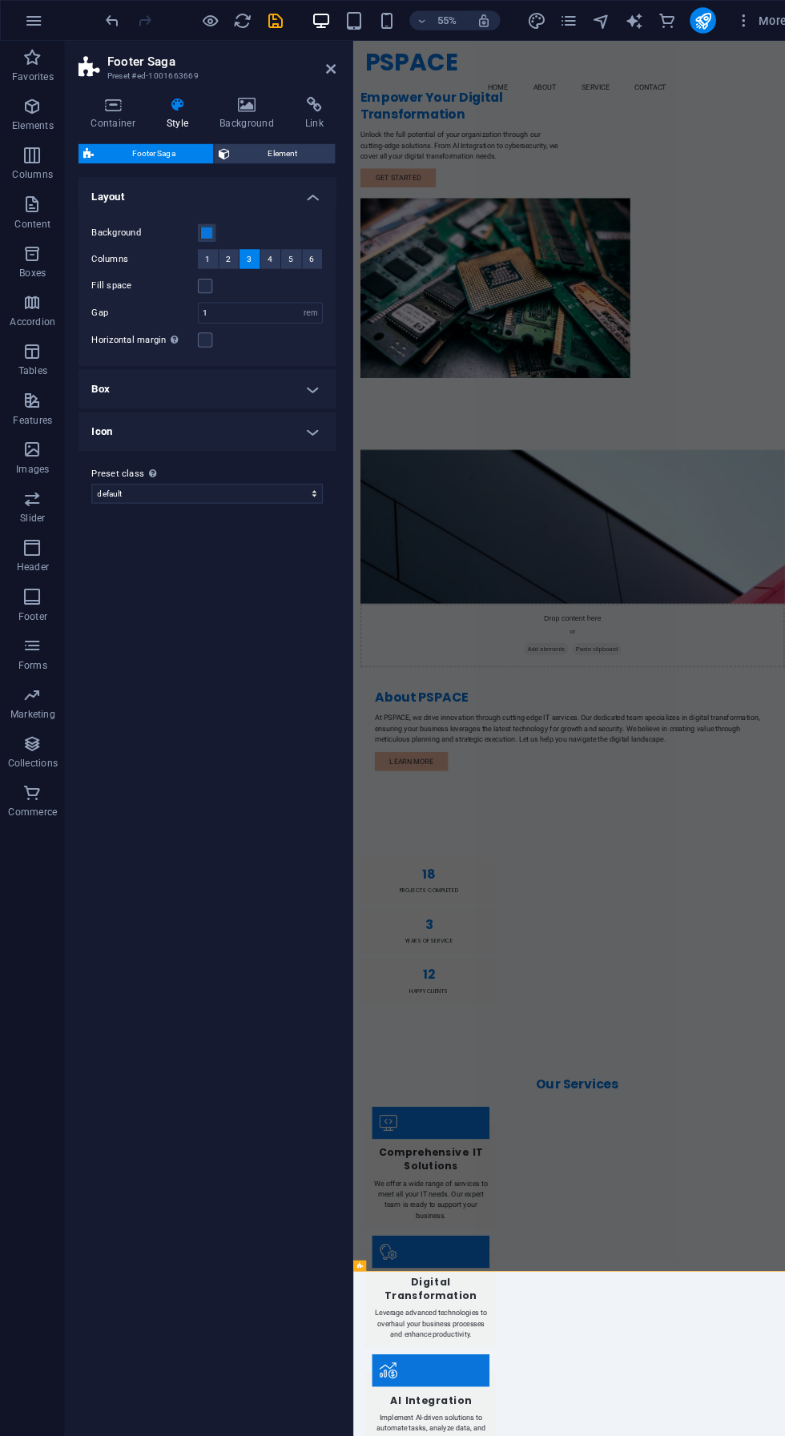
click at [139, 415] on h4 "Icon" at bounding box center [203, 423] width 252 height 38
click at [107, 416] on h4 "Icon" at bounding box center [203, 418] width 252 height 29
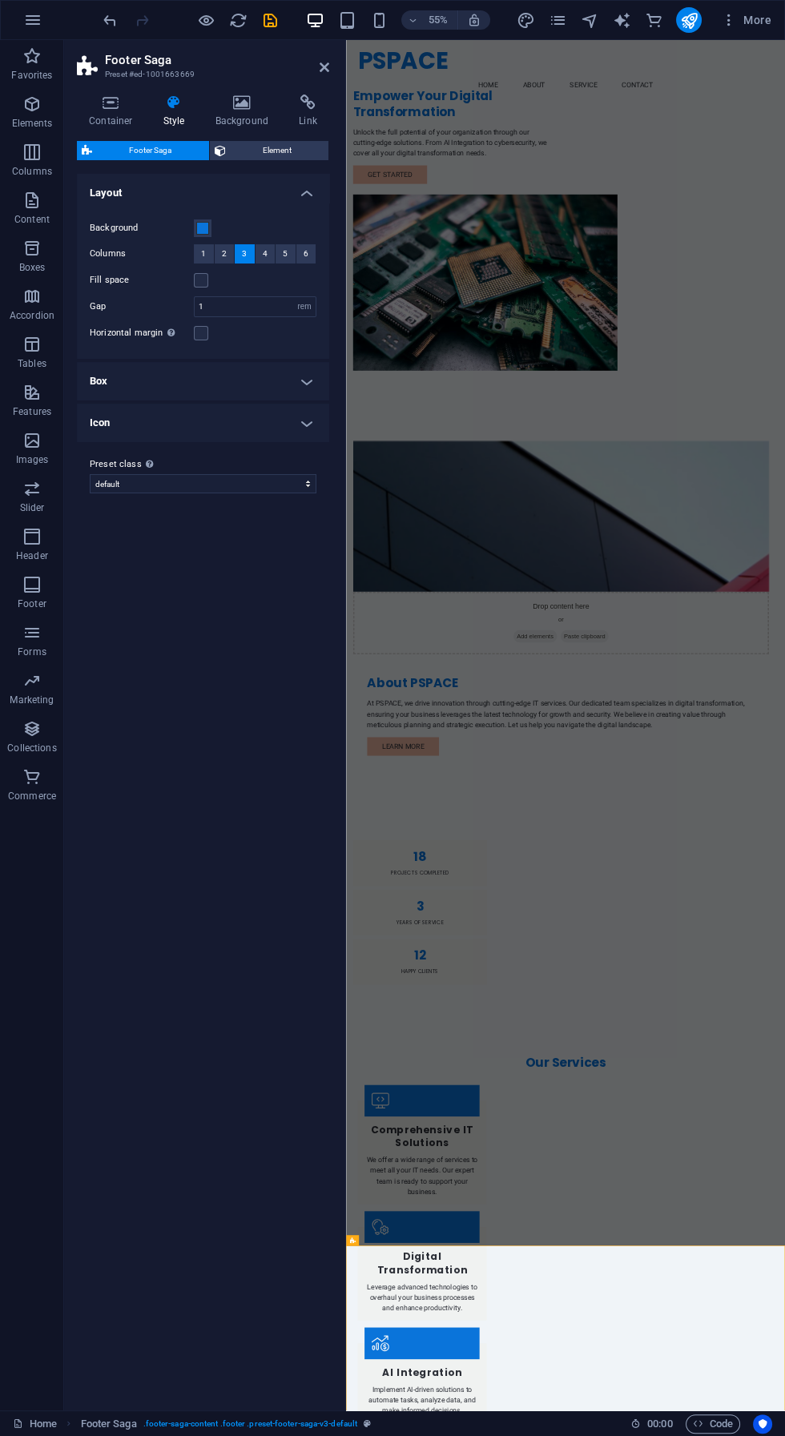
scroll to position [70, 0]
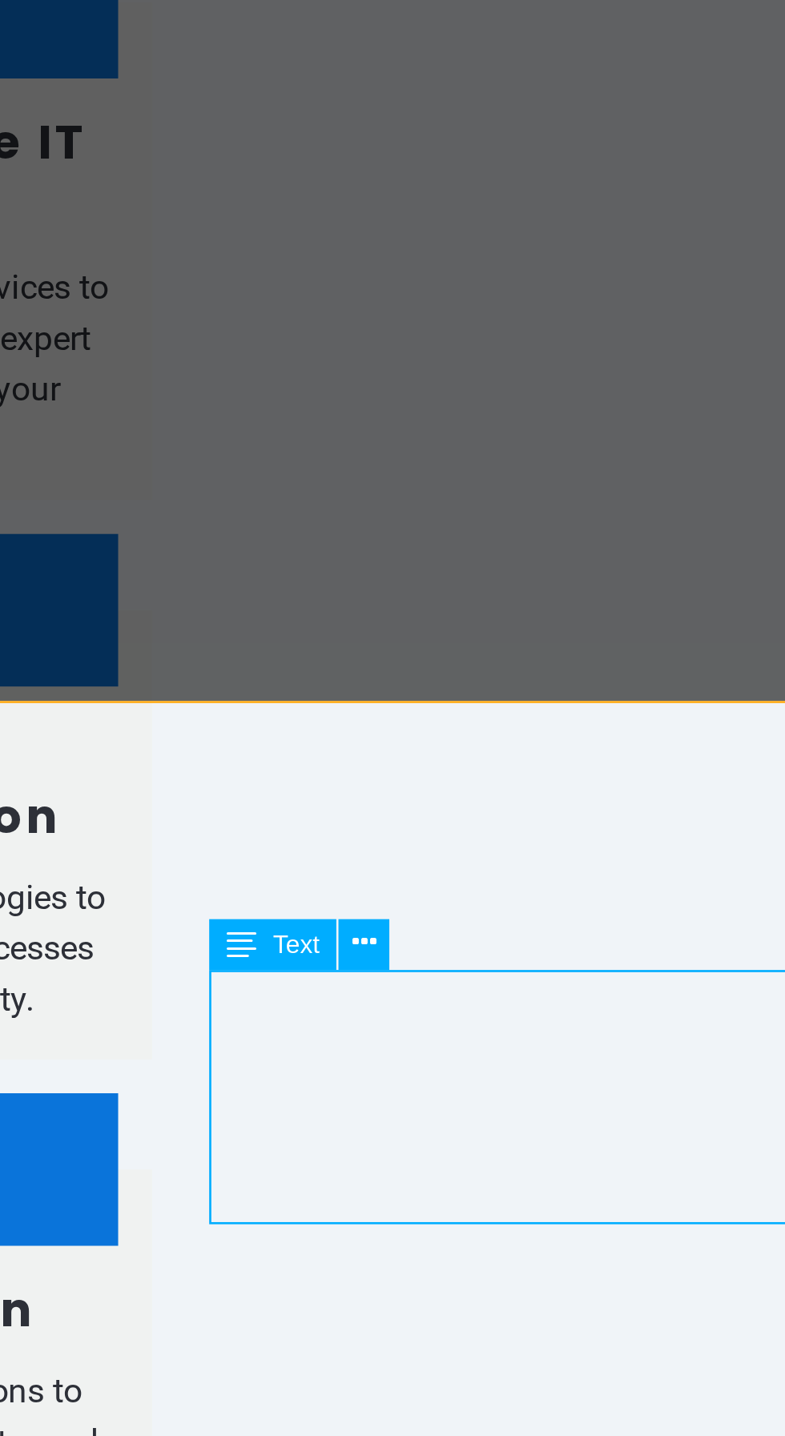
click at [536, 1283] on div "Text" at bounding box center [519, 1286] width 43 height 11
click at [535, 1290] on button at bounding box center [530, 1286] width 10 height 10
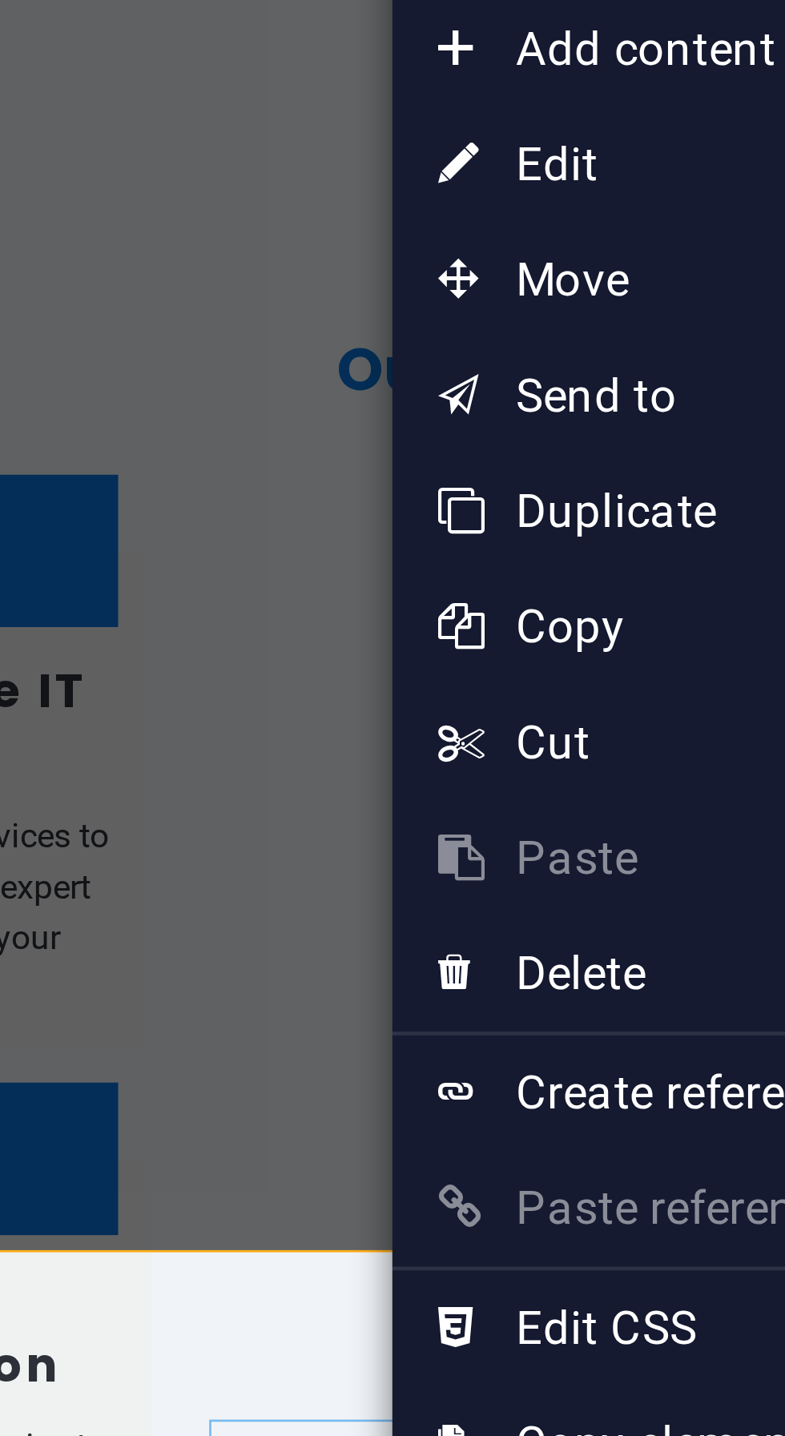
click at [592, 1012] on link "⏎ Edit" at bounding box center [590, 1011] width 107 height 24
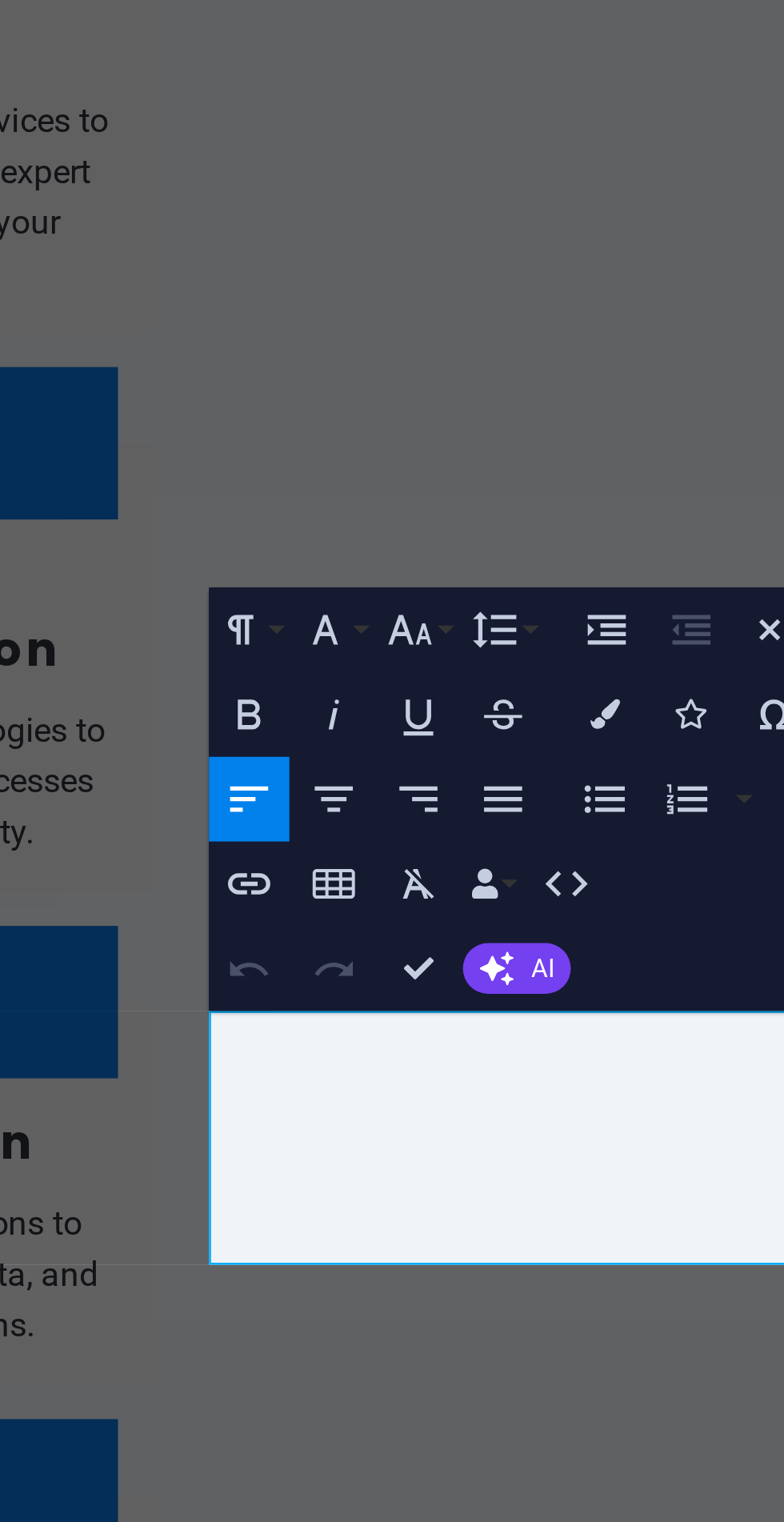
scroll to position [0, 0]
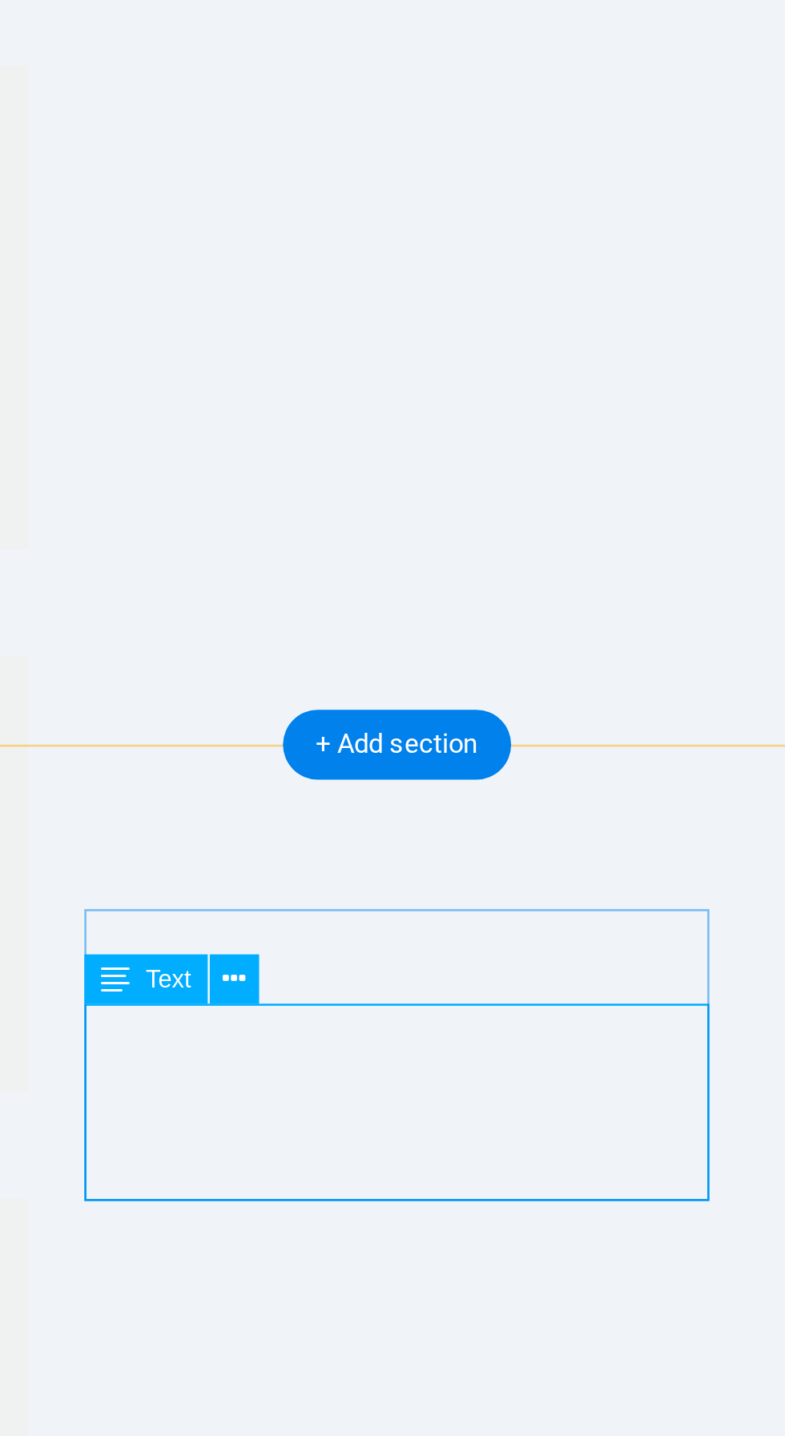
click at [420, 1120] on div "+ Add section" at bounding box center [424, 1117] width 80 height 25
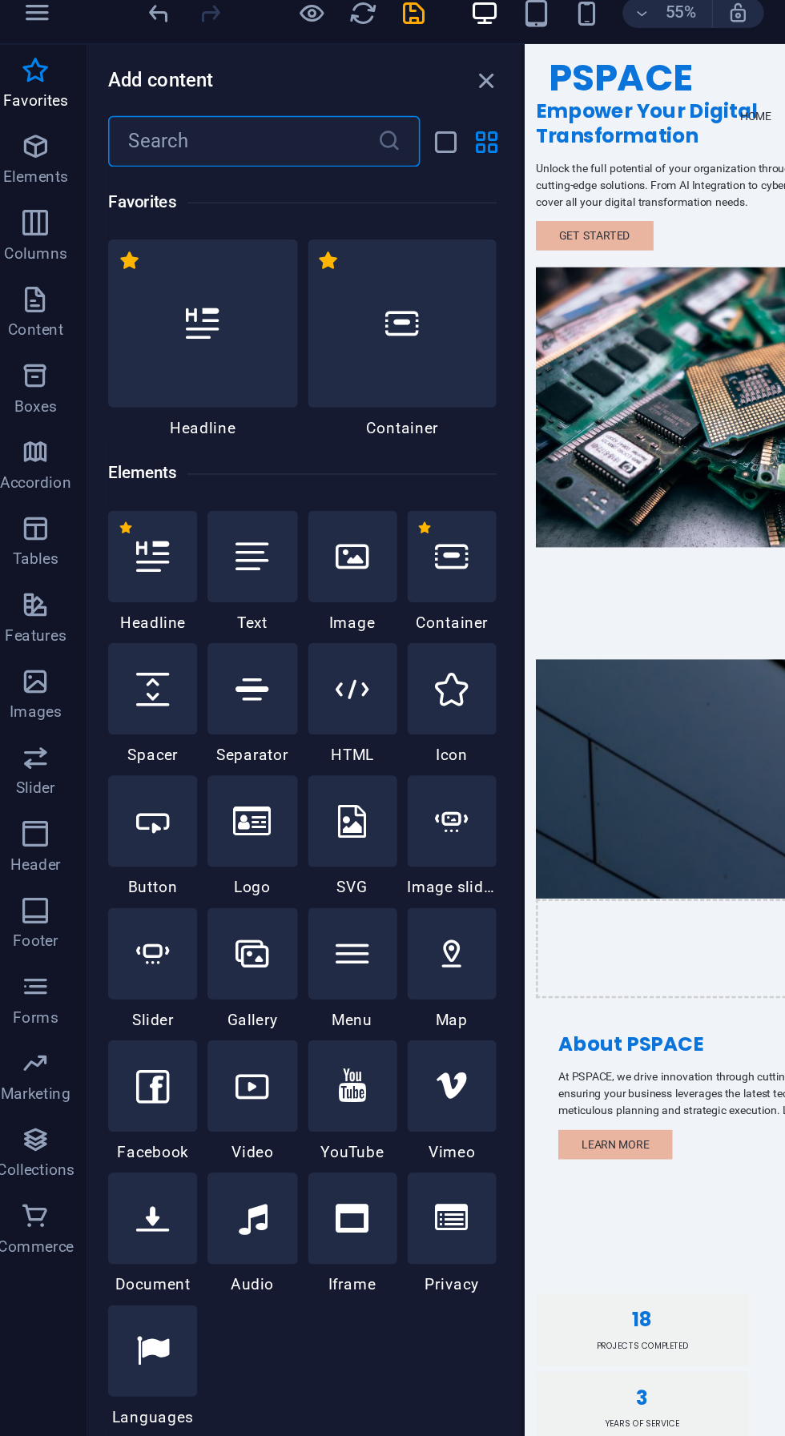
click at [312, 63] on icon "close panel" at bounding box center [316, 63] width 18 height 18
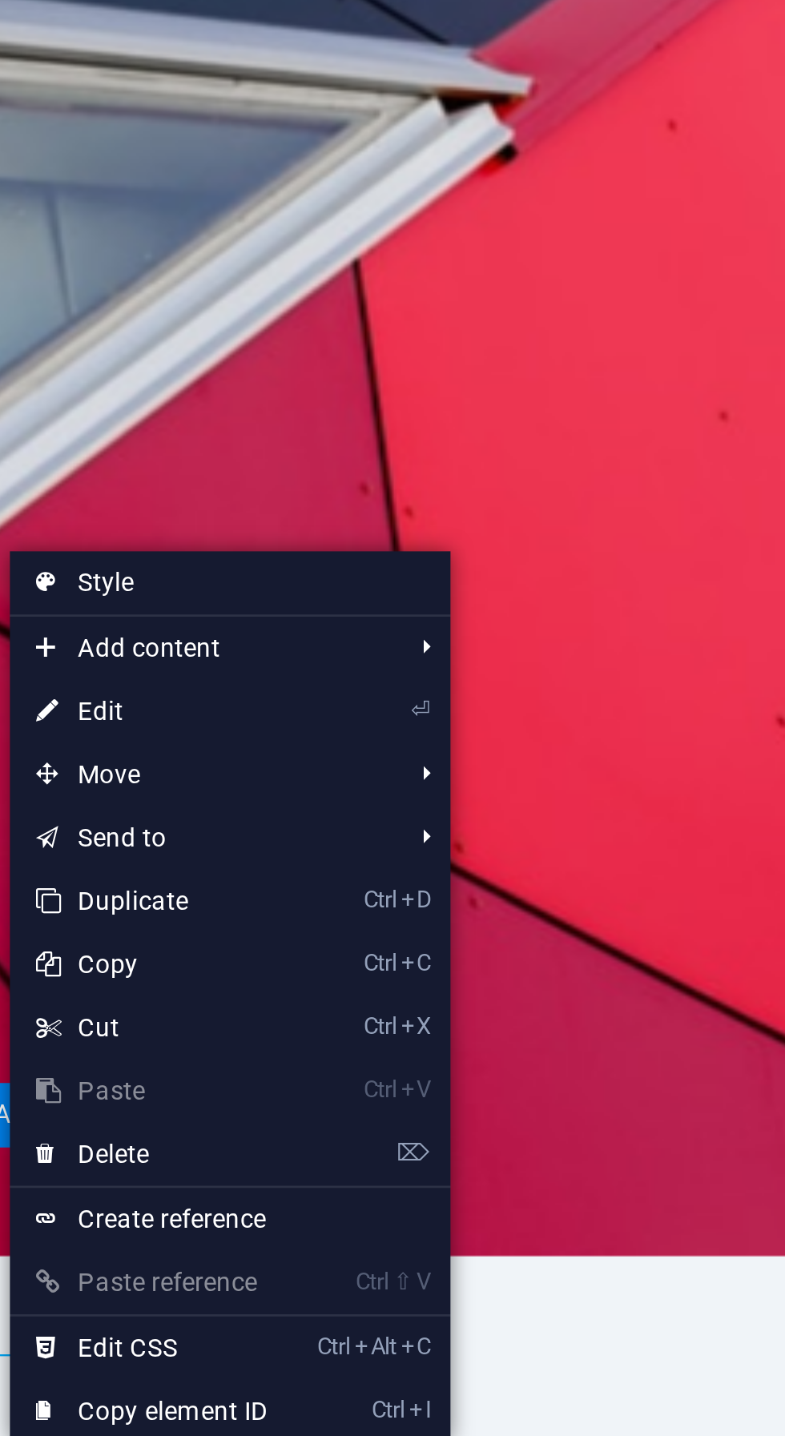
click at [567, 989] on li "Move Ctrl ⇧ ⬆ Move element up on the same level Ctrl ⇧ ⬇ Move element down on t…" at bounding box center [492, 988] width 167 height 24
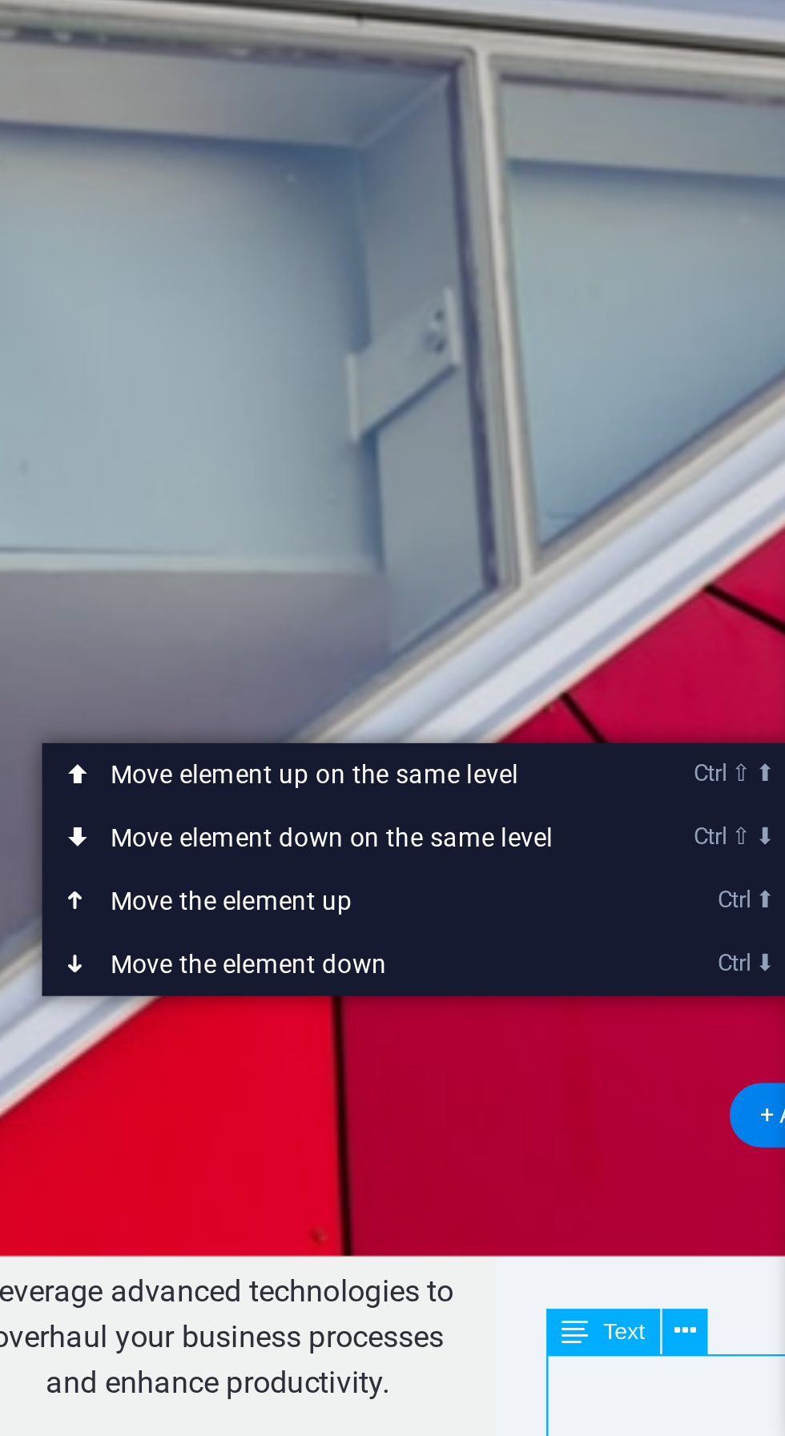
click at [184, 1016] on link "Ctrl ⇧ ⬇ Move element down on the same level" at bounding box center [236, 1012] width 226 height 24
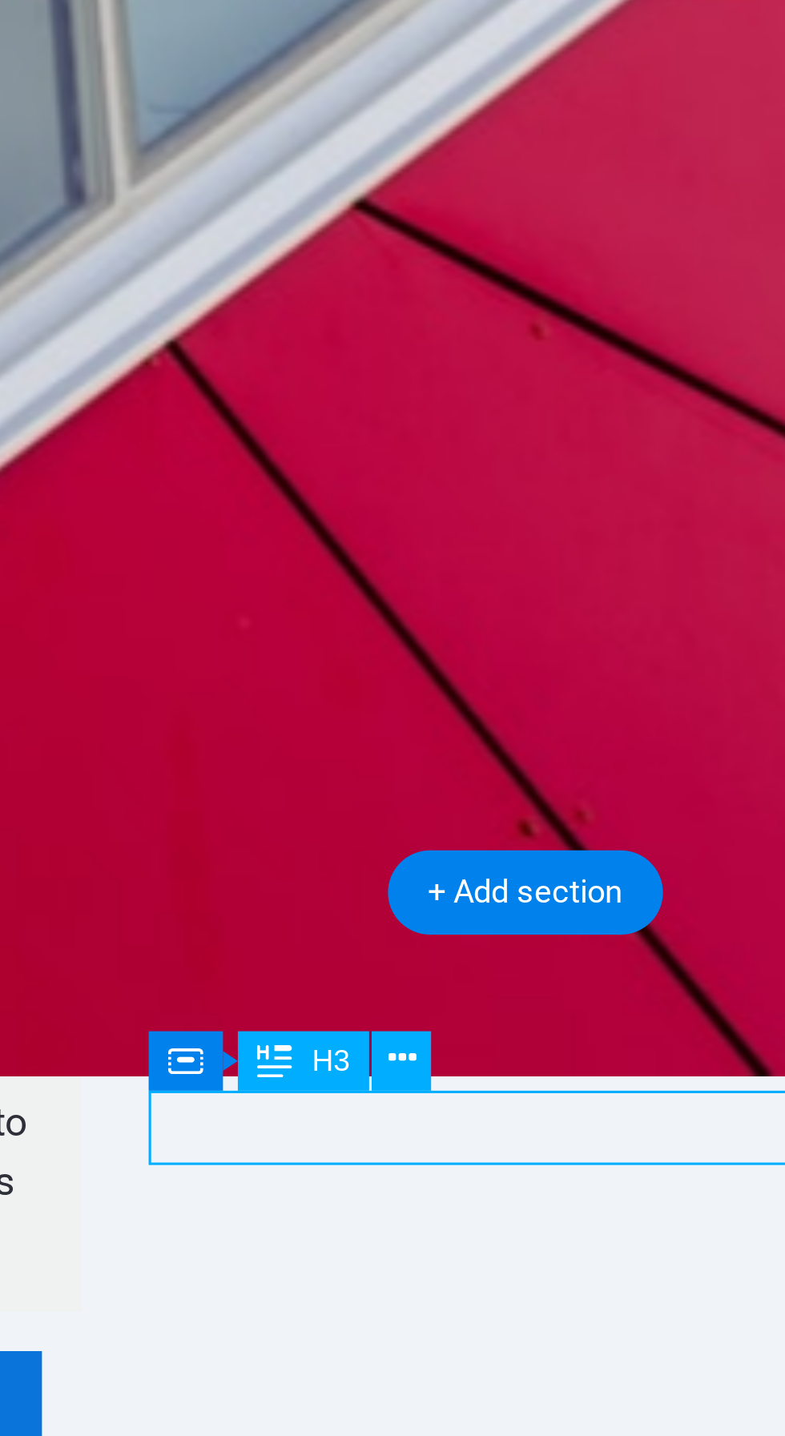
click at [389, 1167] on icon at bounding box center [388, 1166] width 8 height 15
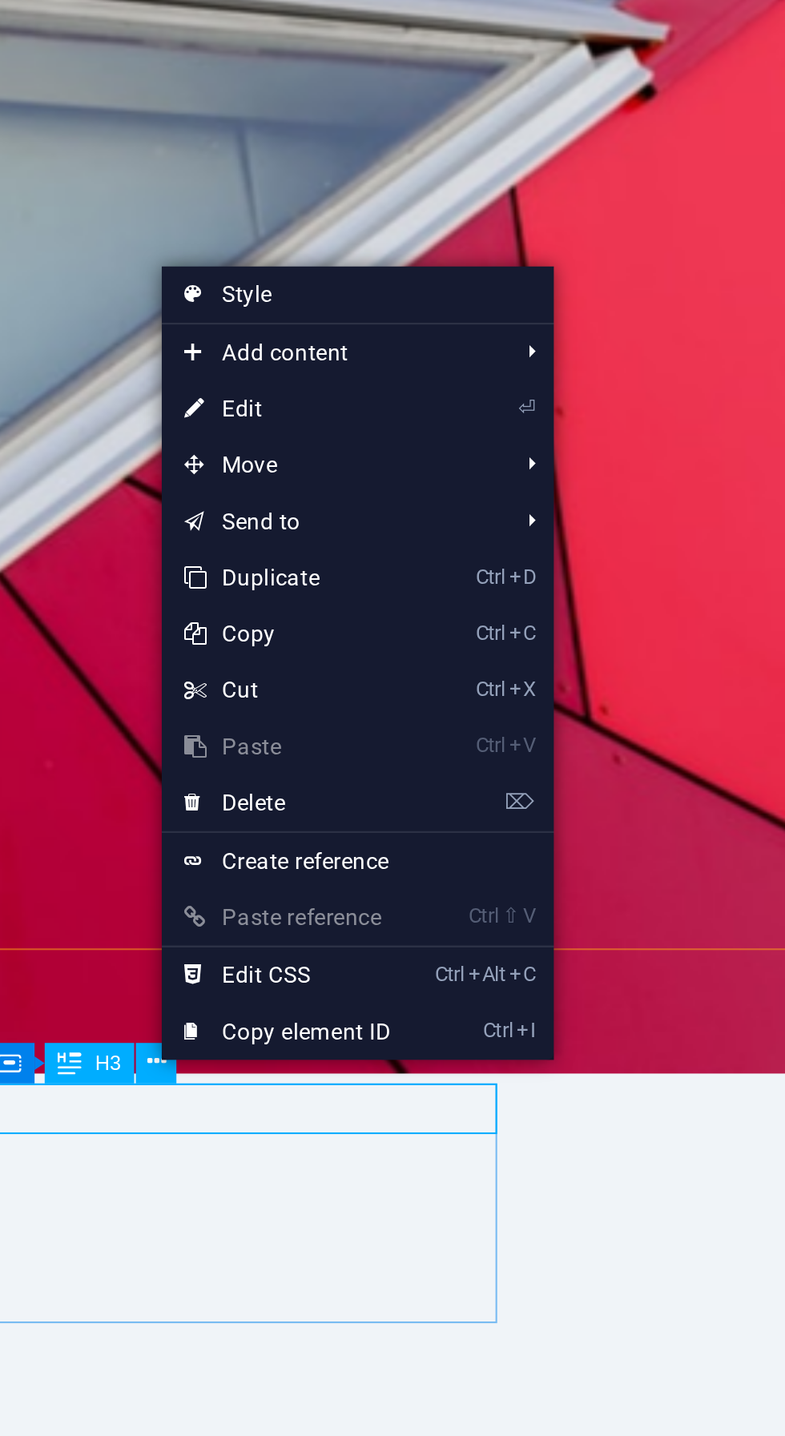
click at [534, 917] on span "Move" at bounding box center [462, 911] width 143 height 24
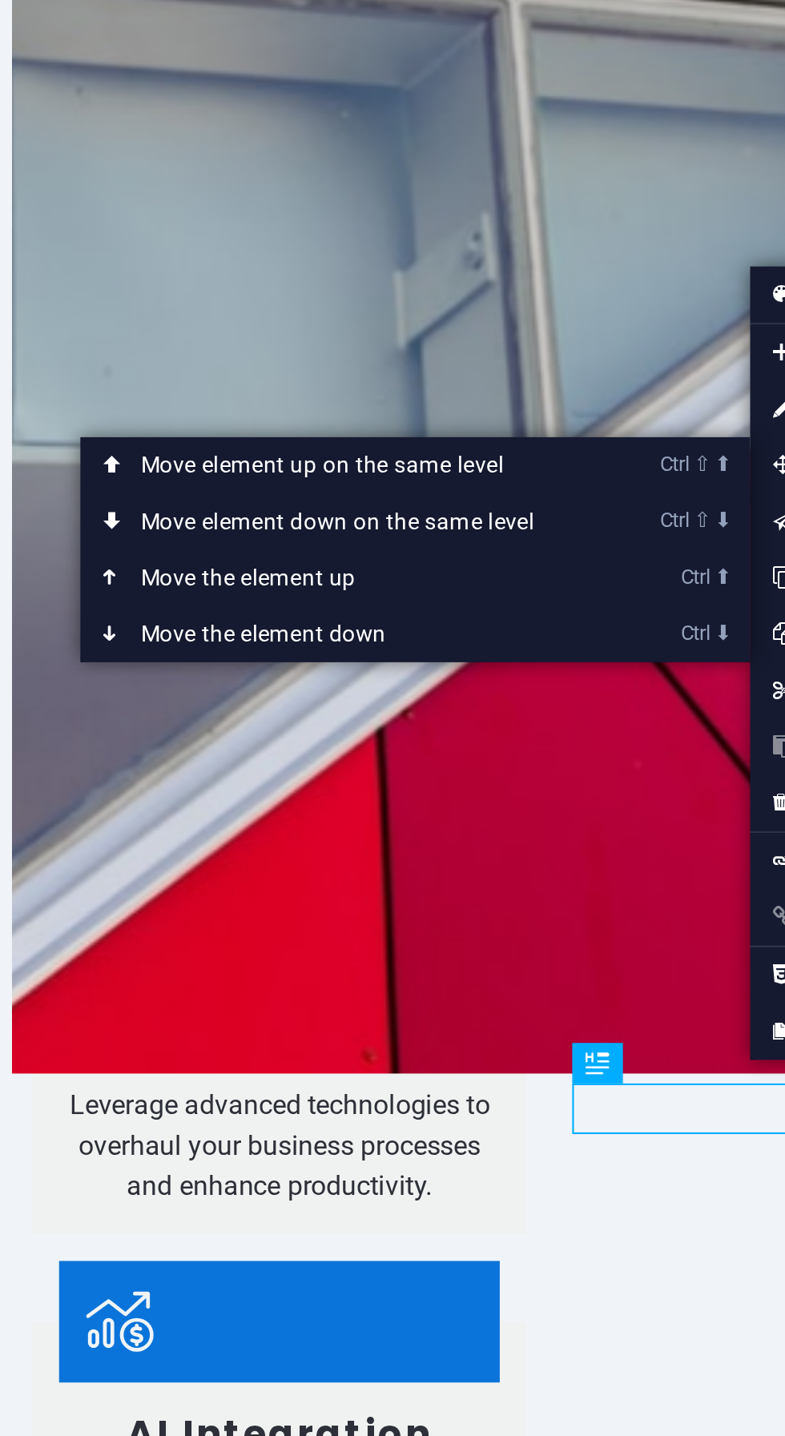
click at [157, 991] on link "Ctrl ⬇ Move the element down" at bounding box center [218, 983] width 226 height 24
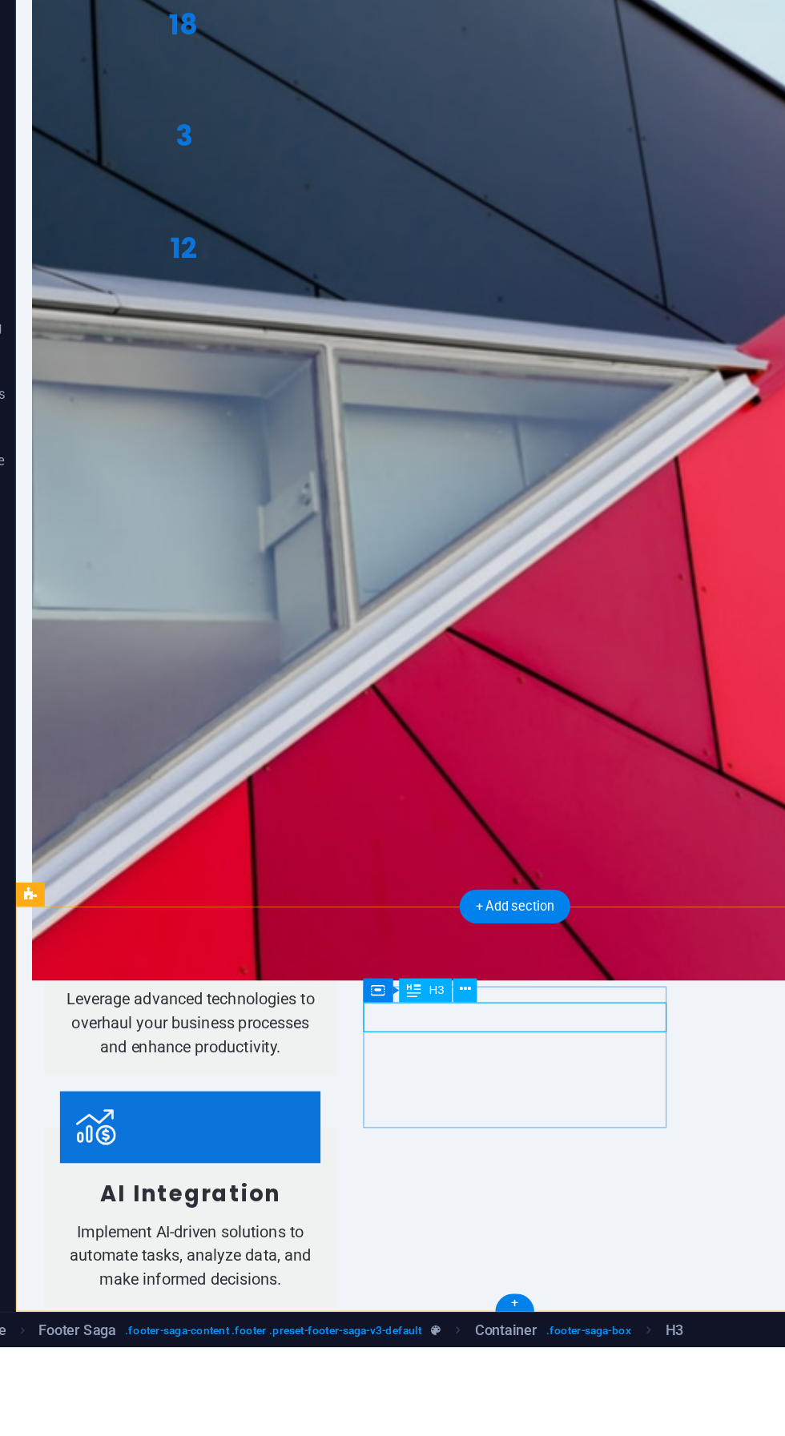
click at [393, 1177] on button at bounding box center [389, 1178] width 18 height 18
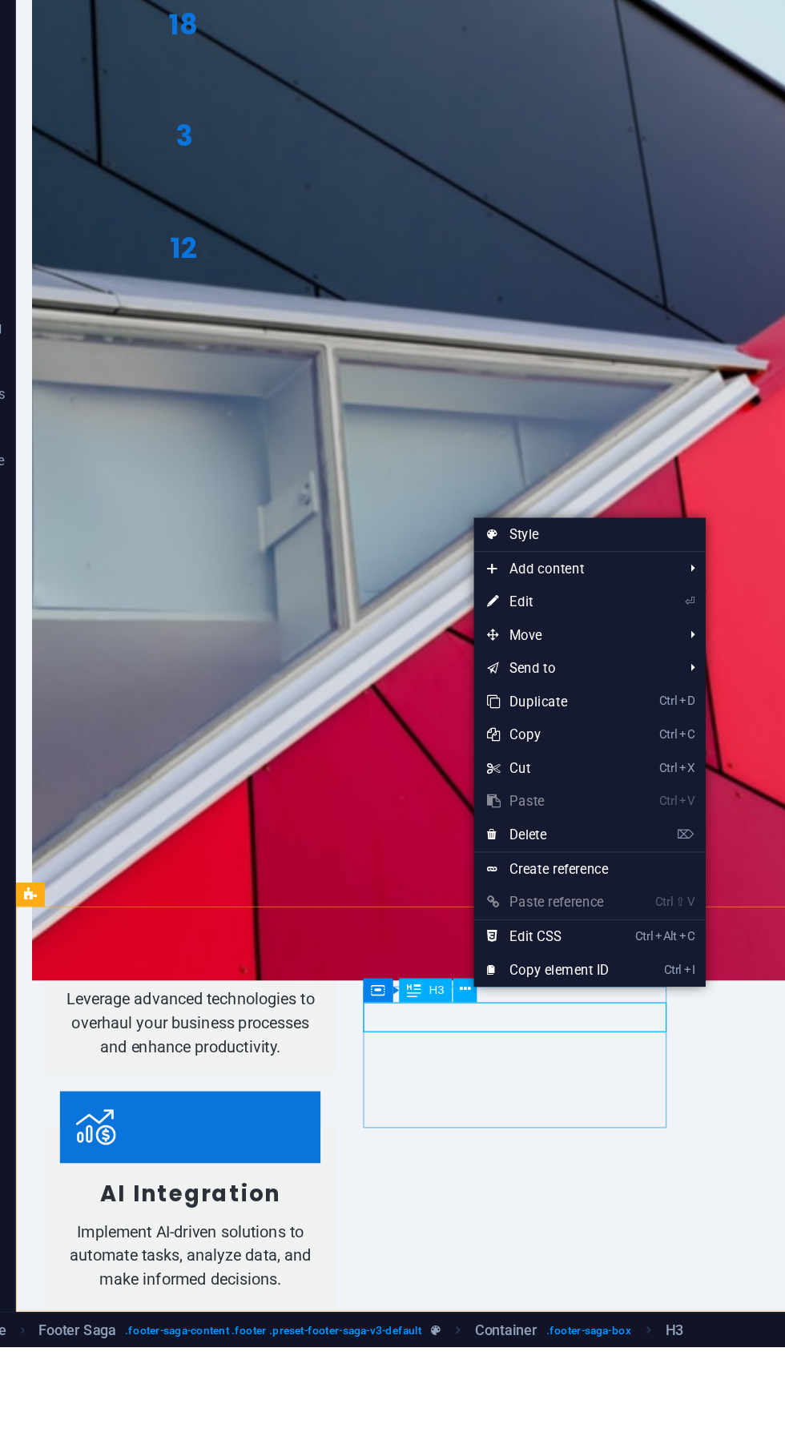
click at [519, 927] on span "Move" at bounding box center [466, 922] width 143 height 24
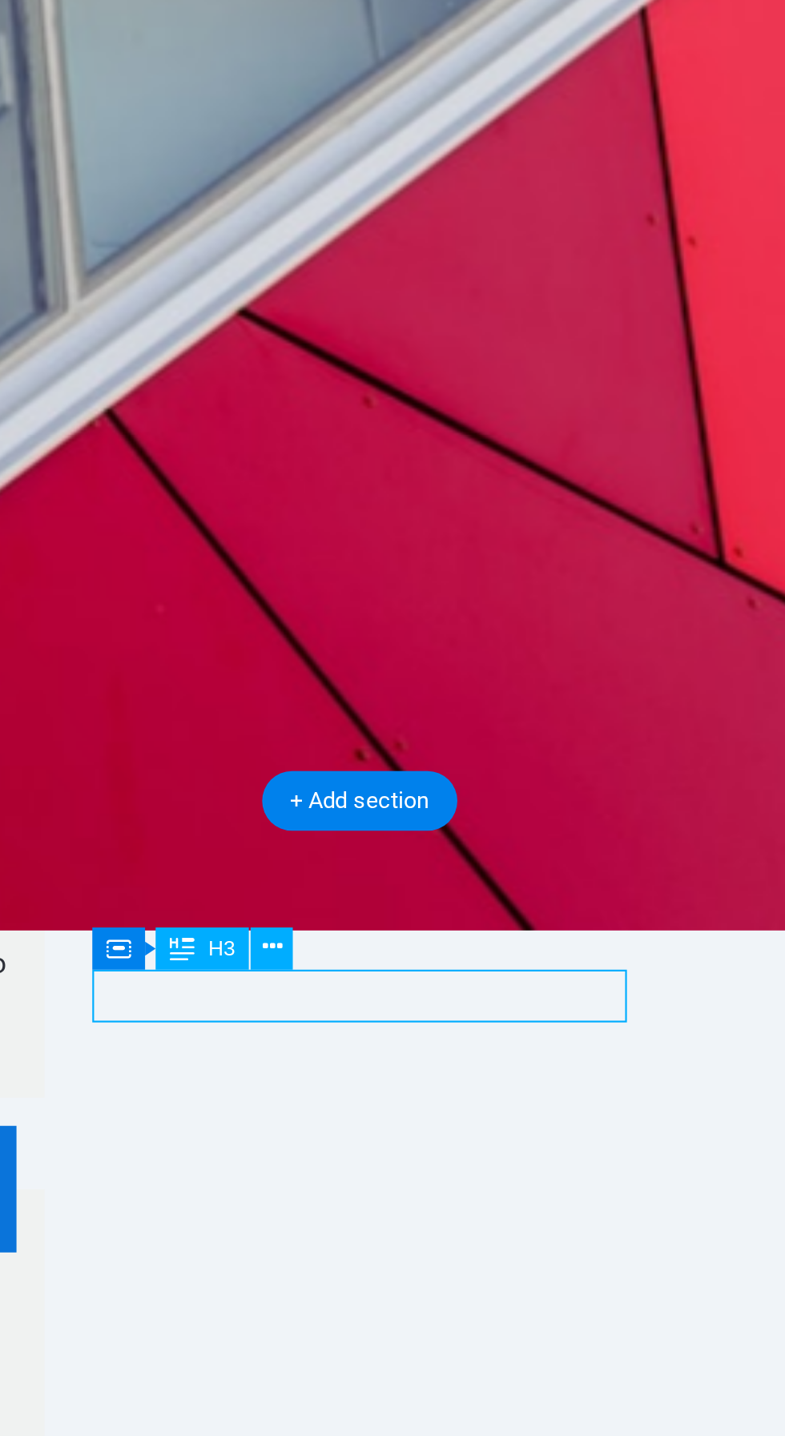
click at [395, 1179] on button at bounding box center [389, 1178] width 18 height 18
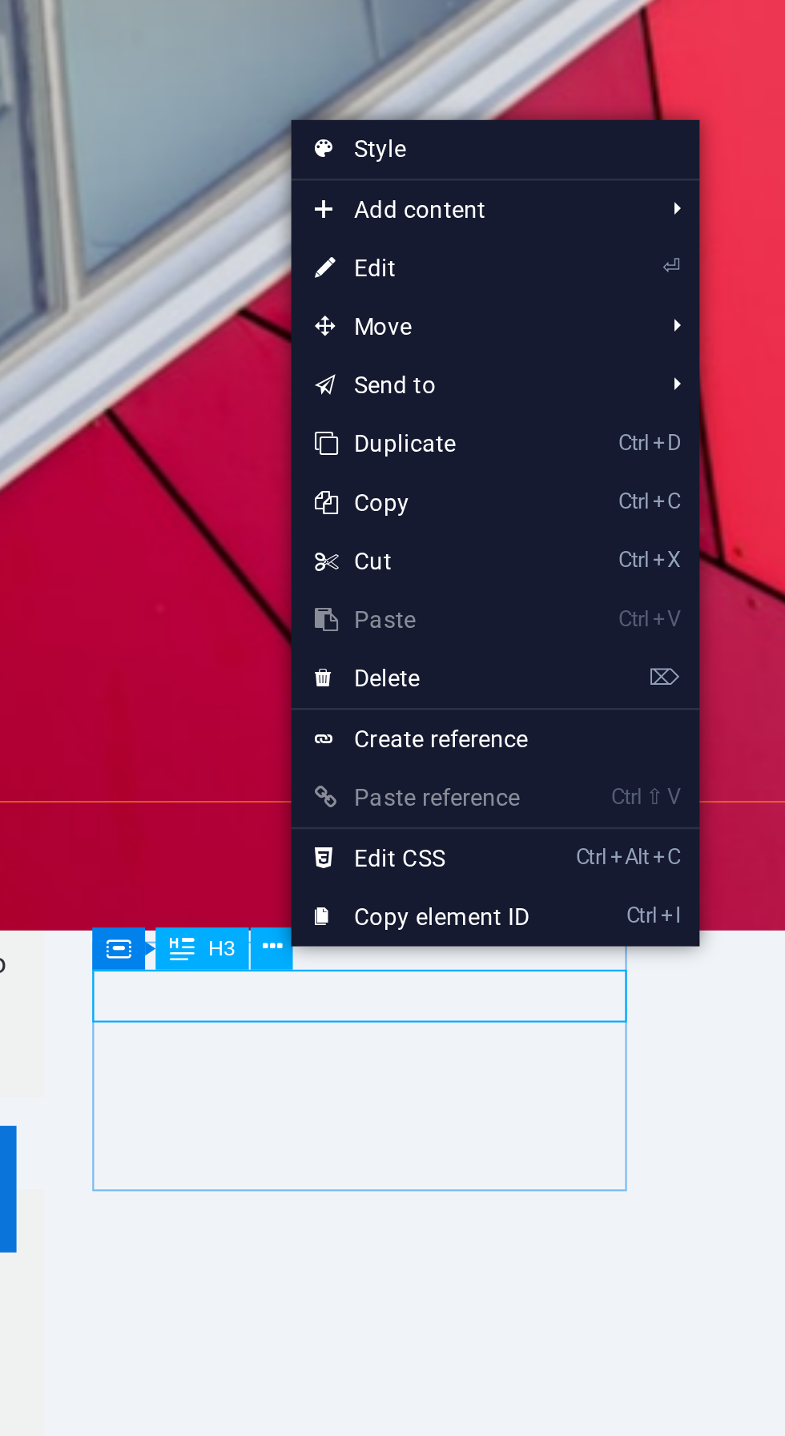
click at [518, 927] on span "Move" at bounding box center [467, 923] width 143 height 24
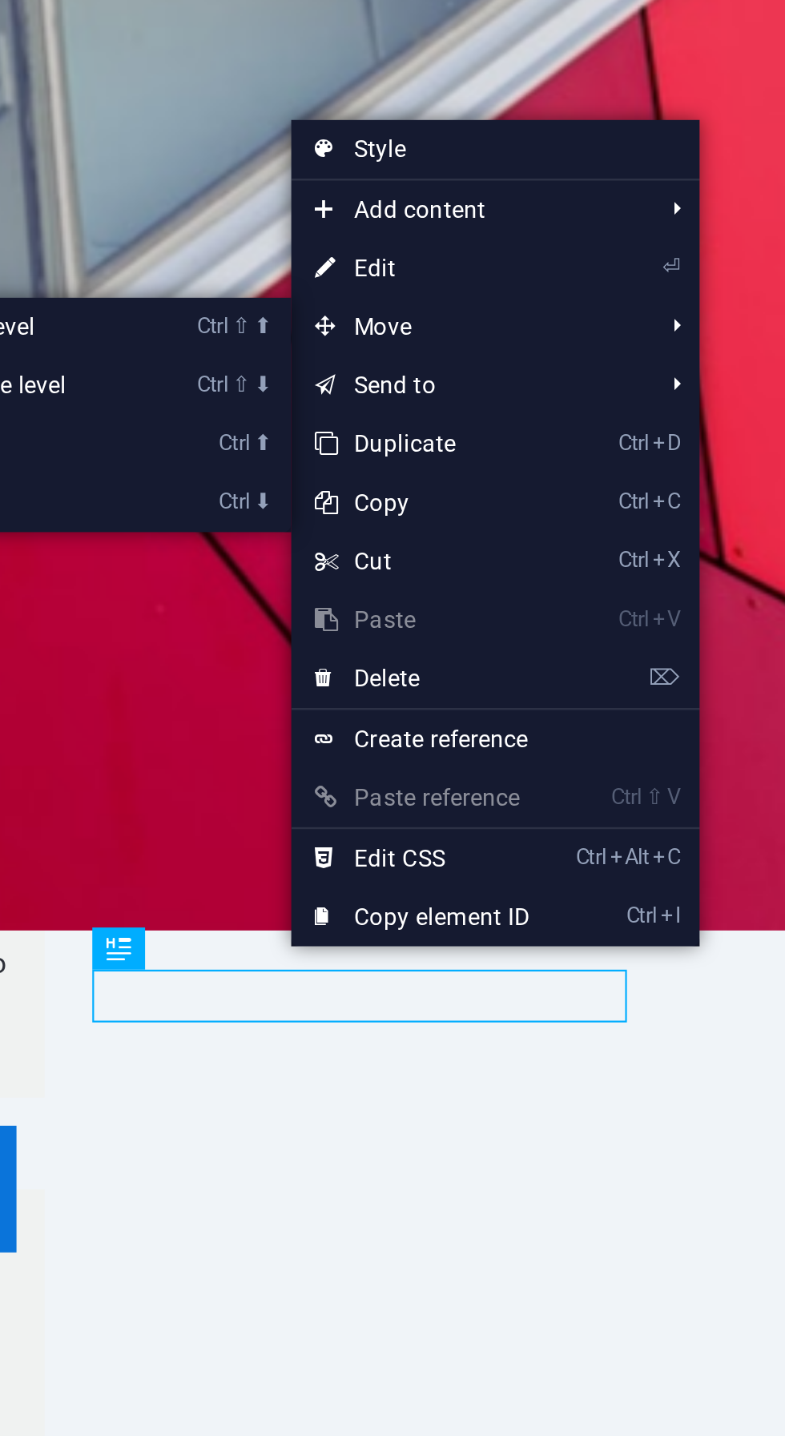
click at [327, 1000] on link "Ctrl ⬇ Move the element down" at bounding box center [224, 996] width 226 height 24
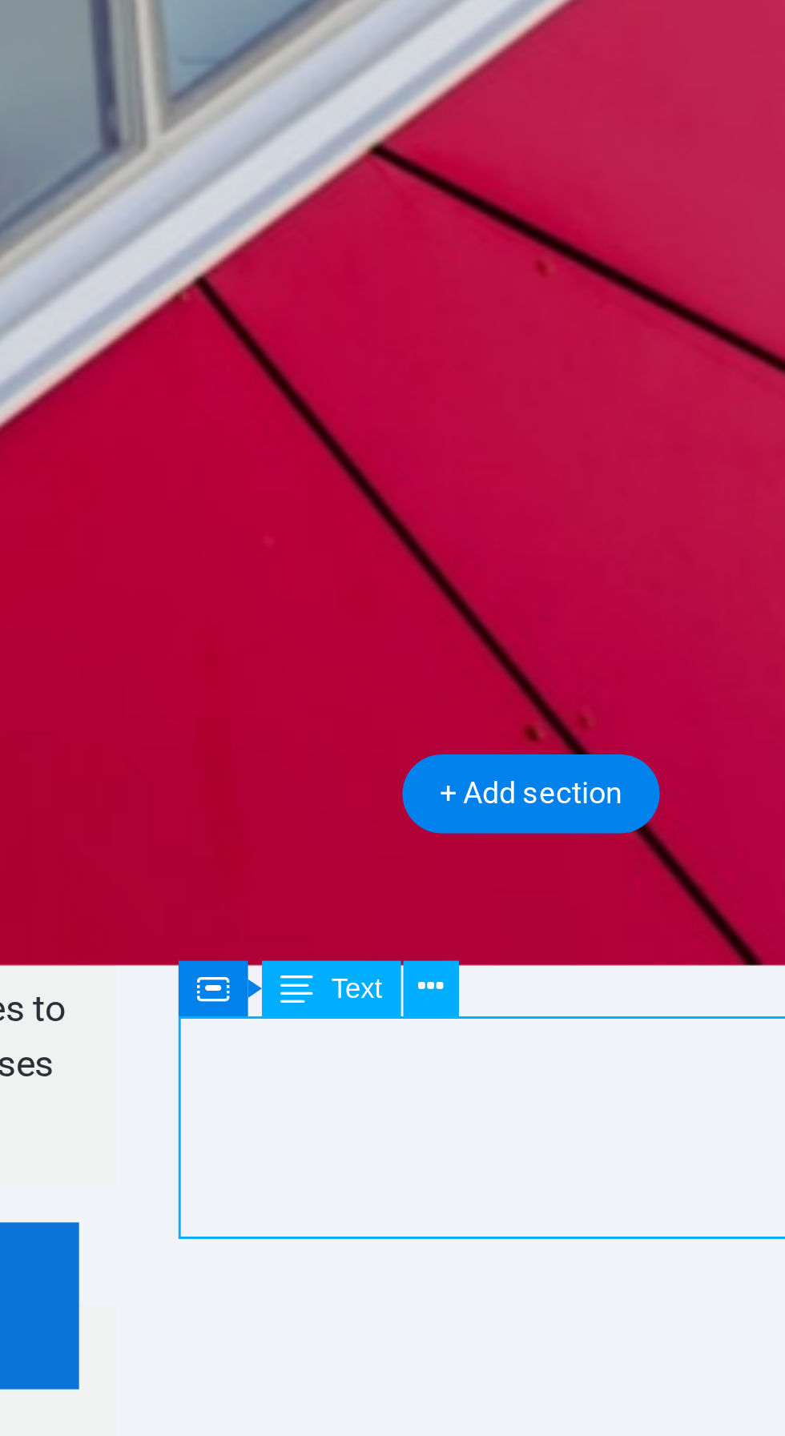
click at [398, 1178] on button at bounding box center [393, 1178] width 18 height 18
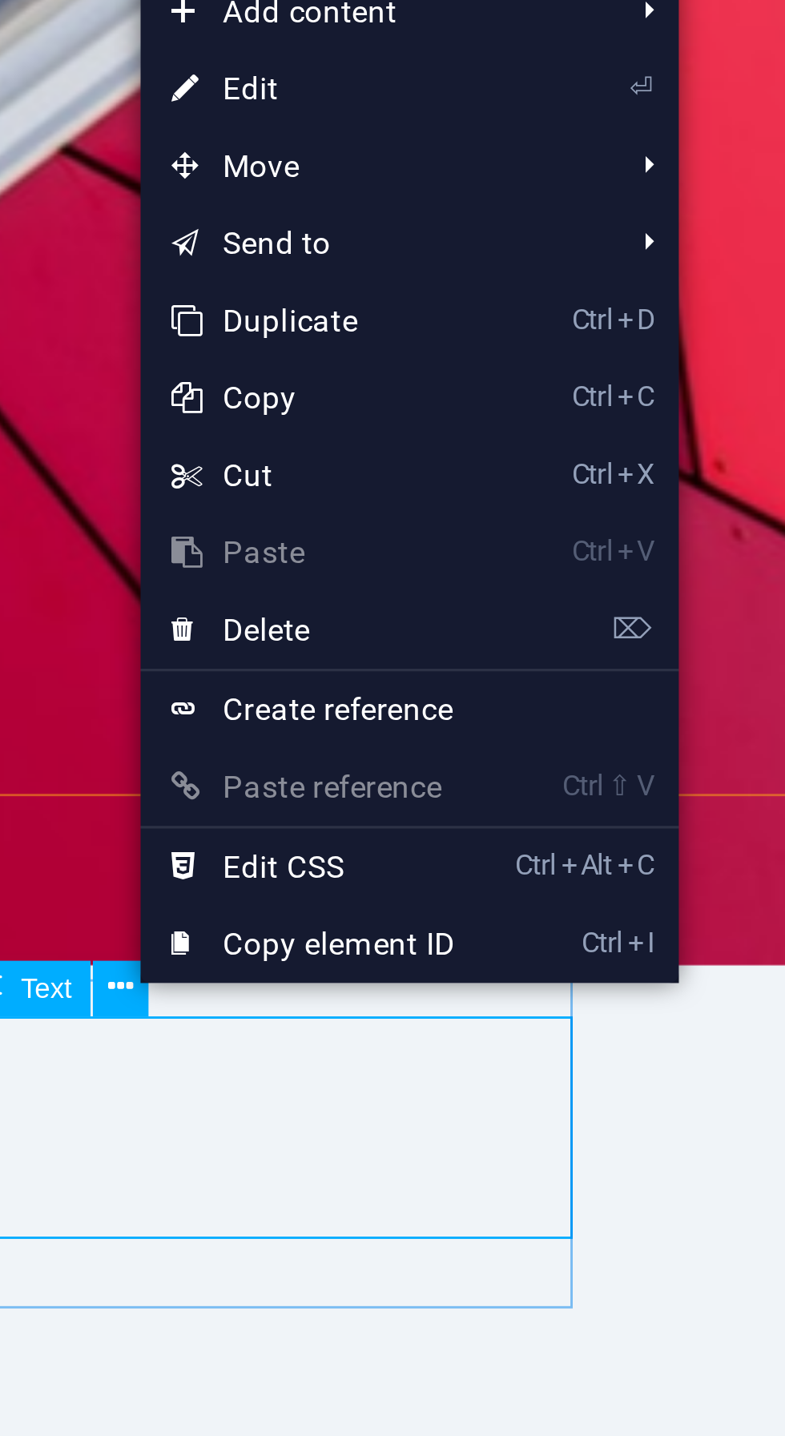
click at [554, 926] on li "Move Ctrl ⇧ ⬆ Move element up on the same level Ctrl ⇧ ⬇ Move element down on t…" at bounding box center [483, 923] width 167 height 24
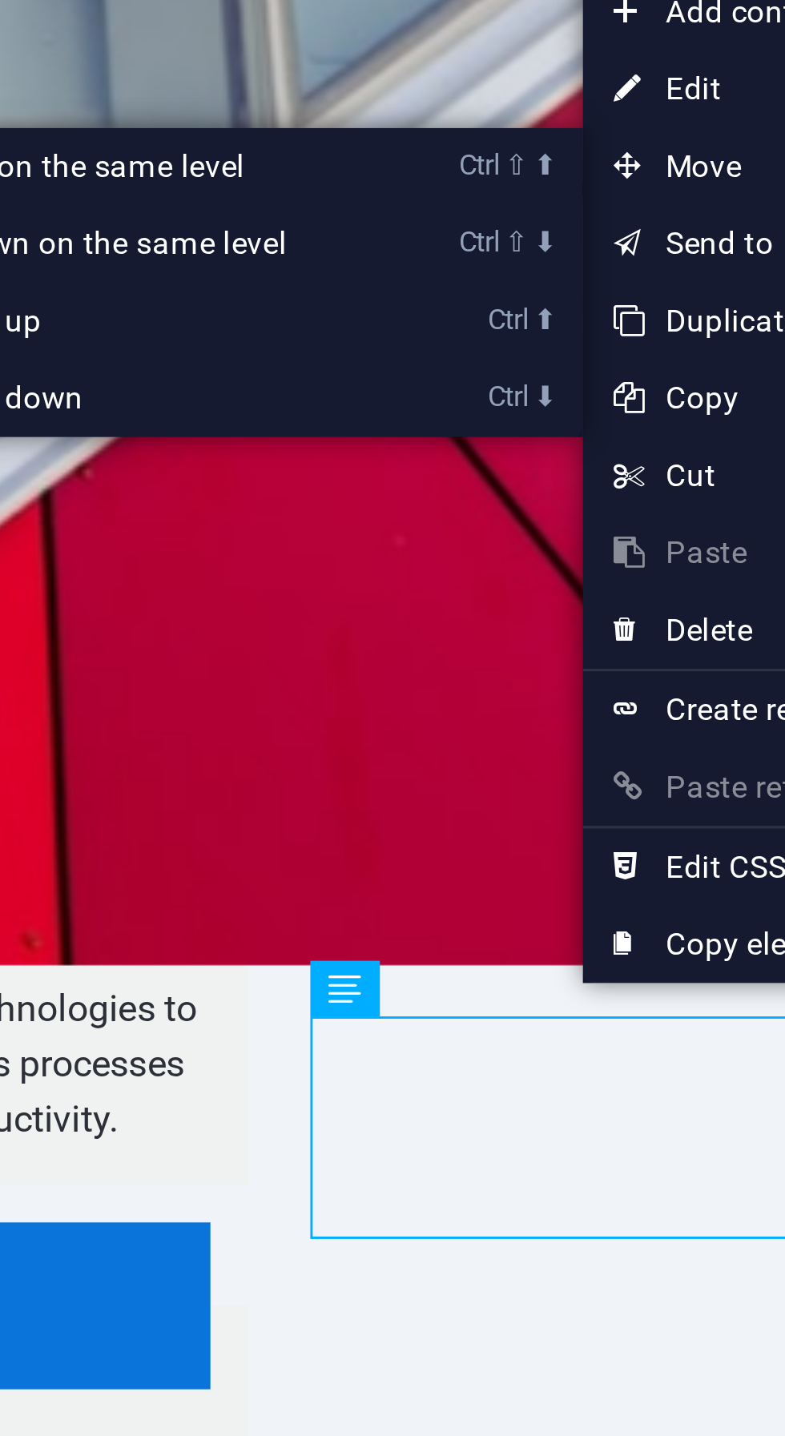
click at [336, 1000] on link "Ctrl ⬇ Move the element down" at bounding box center [227, 995] width 226 height 24
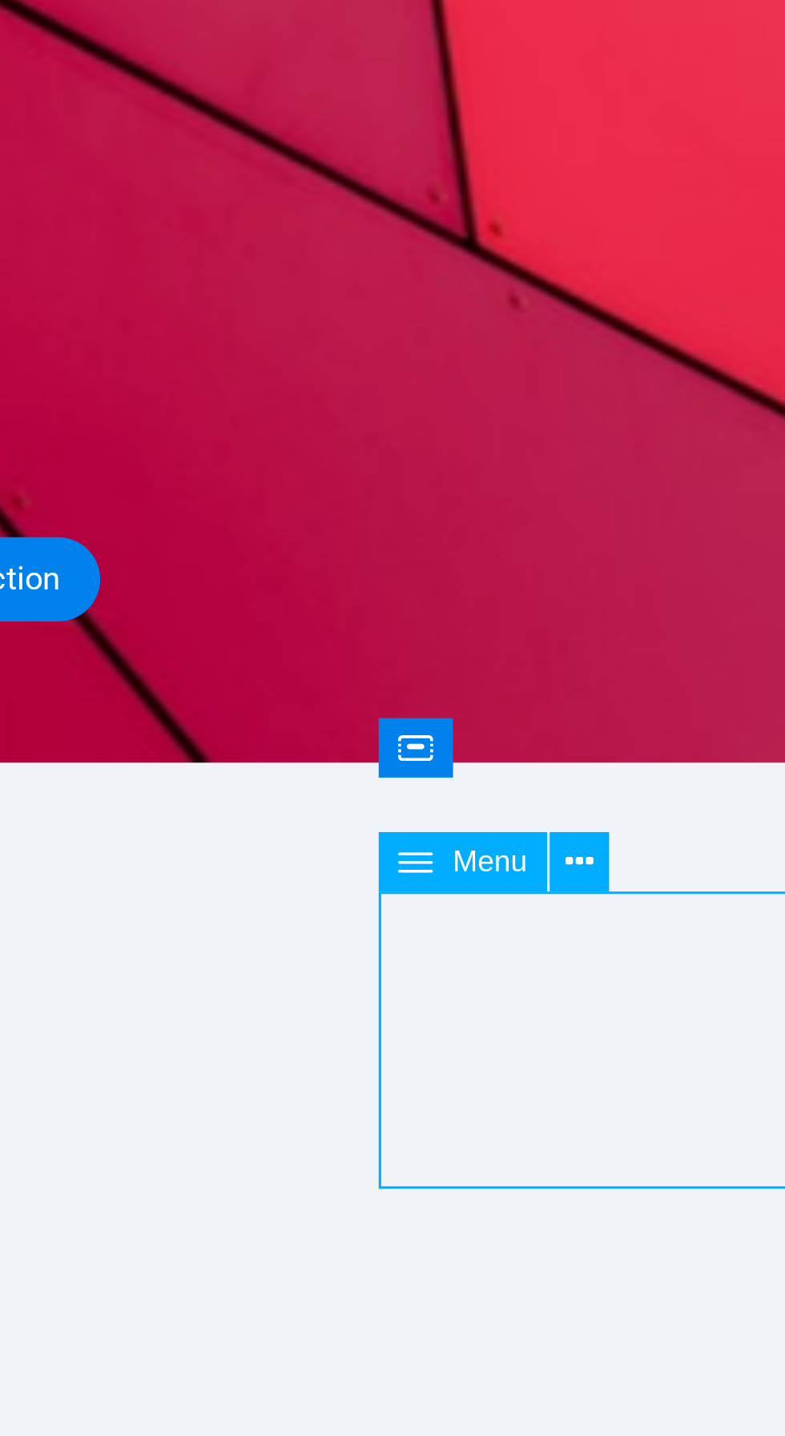
click at [604, 1200] on icon at bounding box center [604, 1200] width 8 height 15
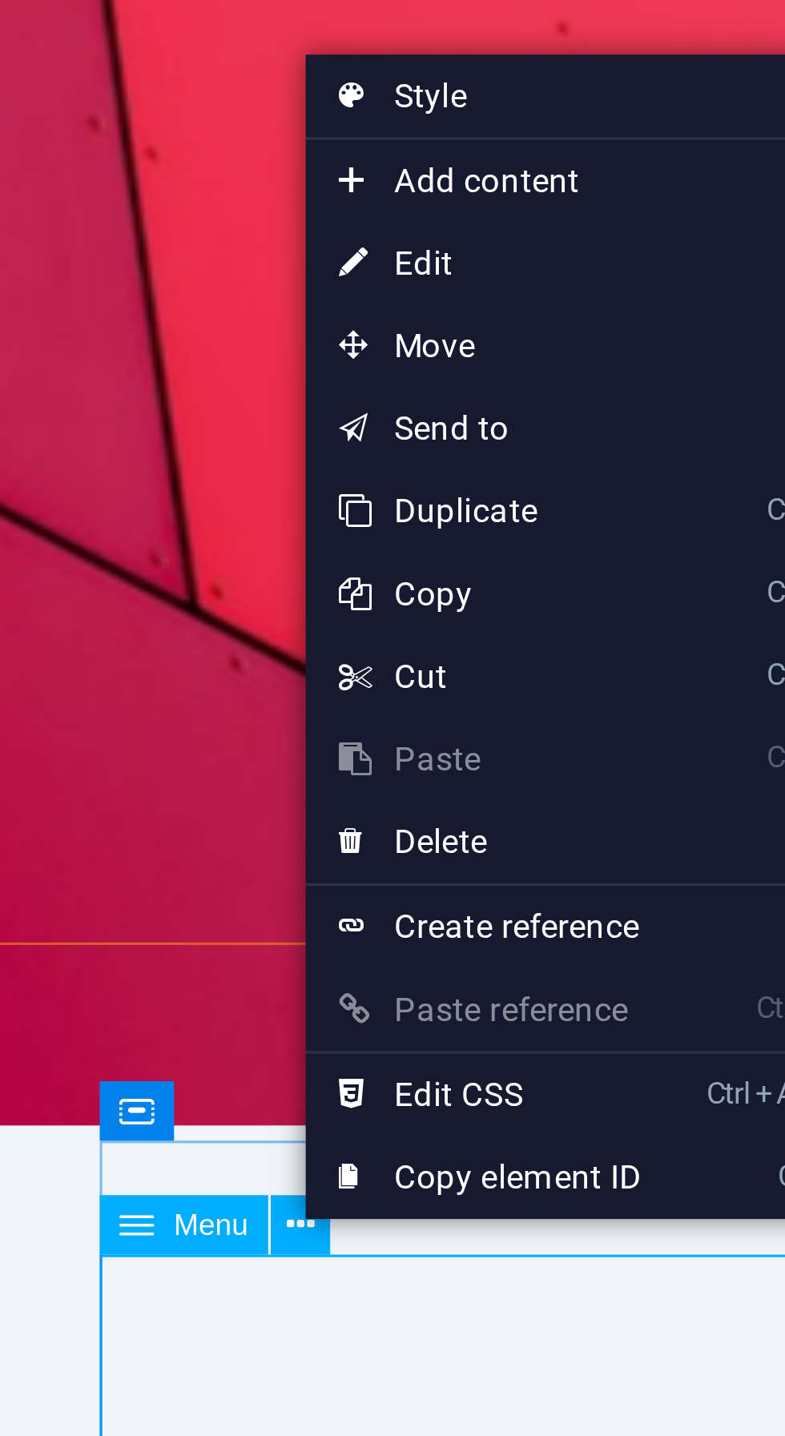
click at [695, 940] on span "Move" at bounding box center [676, 944] width 143 height 24
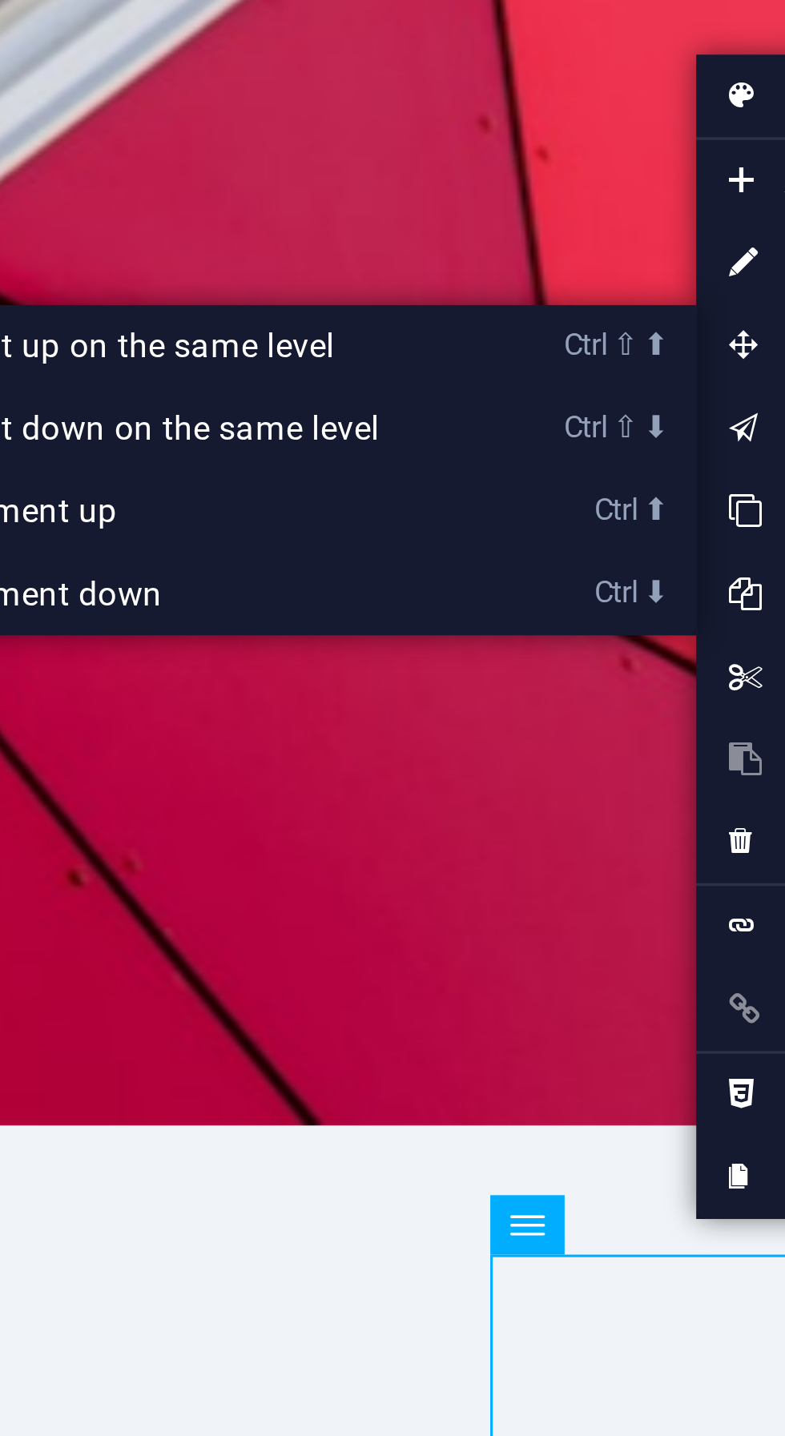
click at [524, 1017] on link "Ctrl ⬇ Move the element down" at bounding box center [433, 1016] width 226 height 24
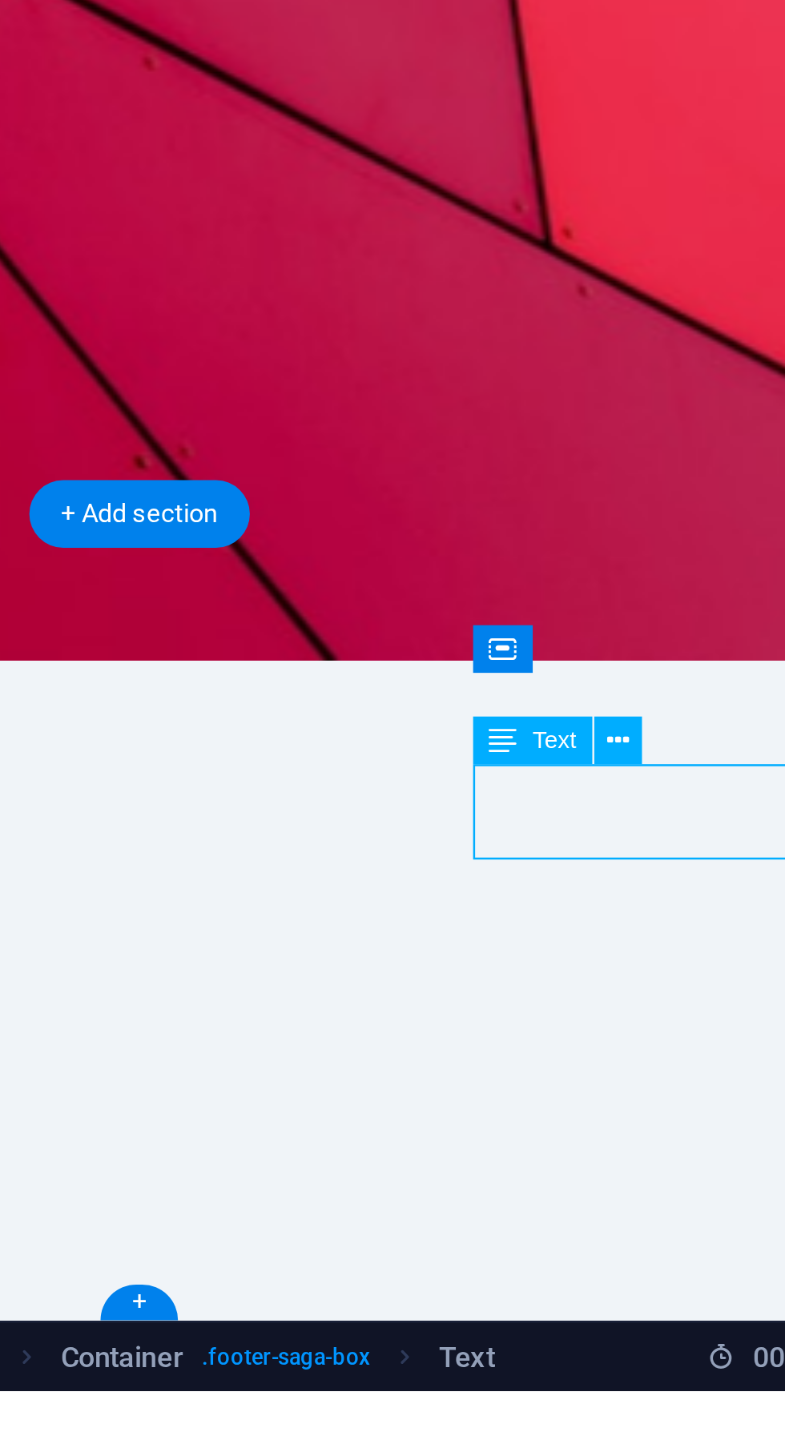
click at [602, 1207] on icon at bounding box center [598, 1200] width 8 height 15
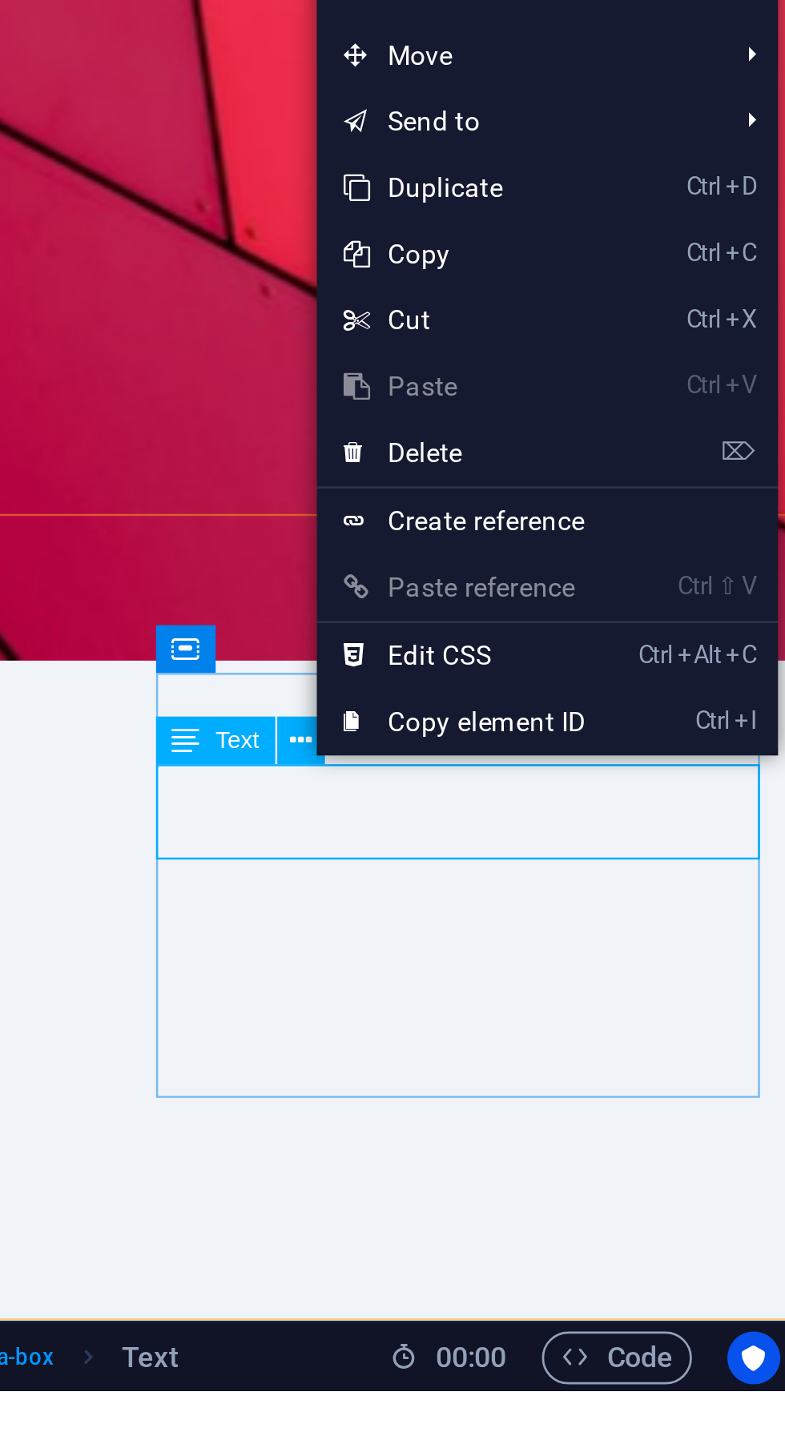
click at [719, 962] on span "Move" at bounding box center [675, 951] width 143 height 24
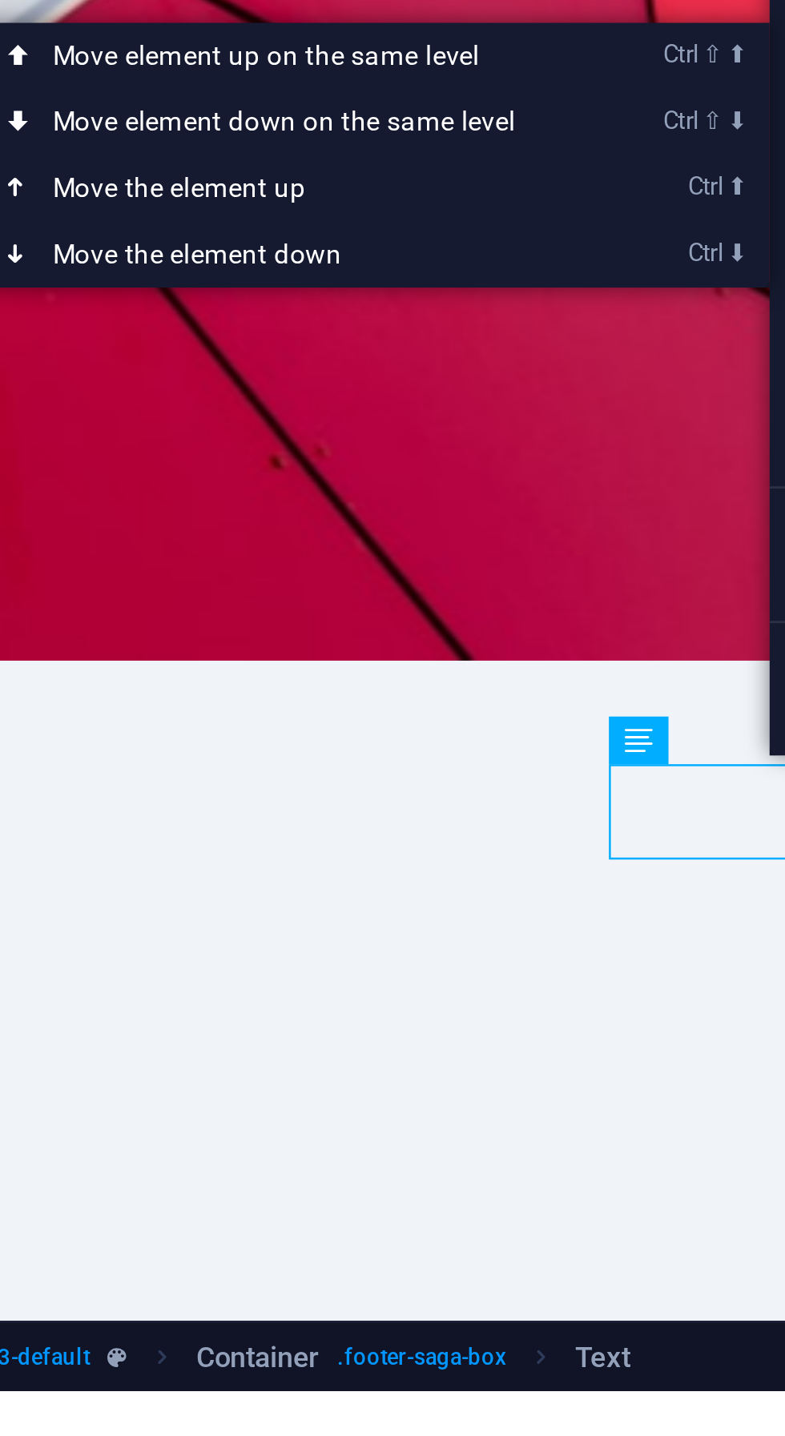
click at [489, 1028] on link "Ctrl ⬇ Move the element down" at bounding box center [431, 1024] width 226 height 24
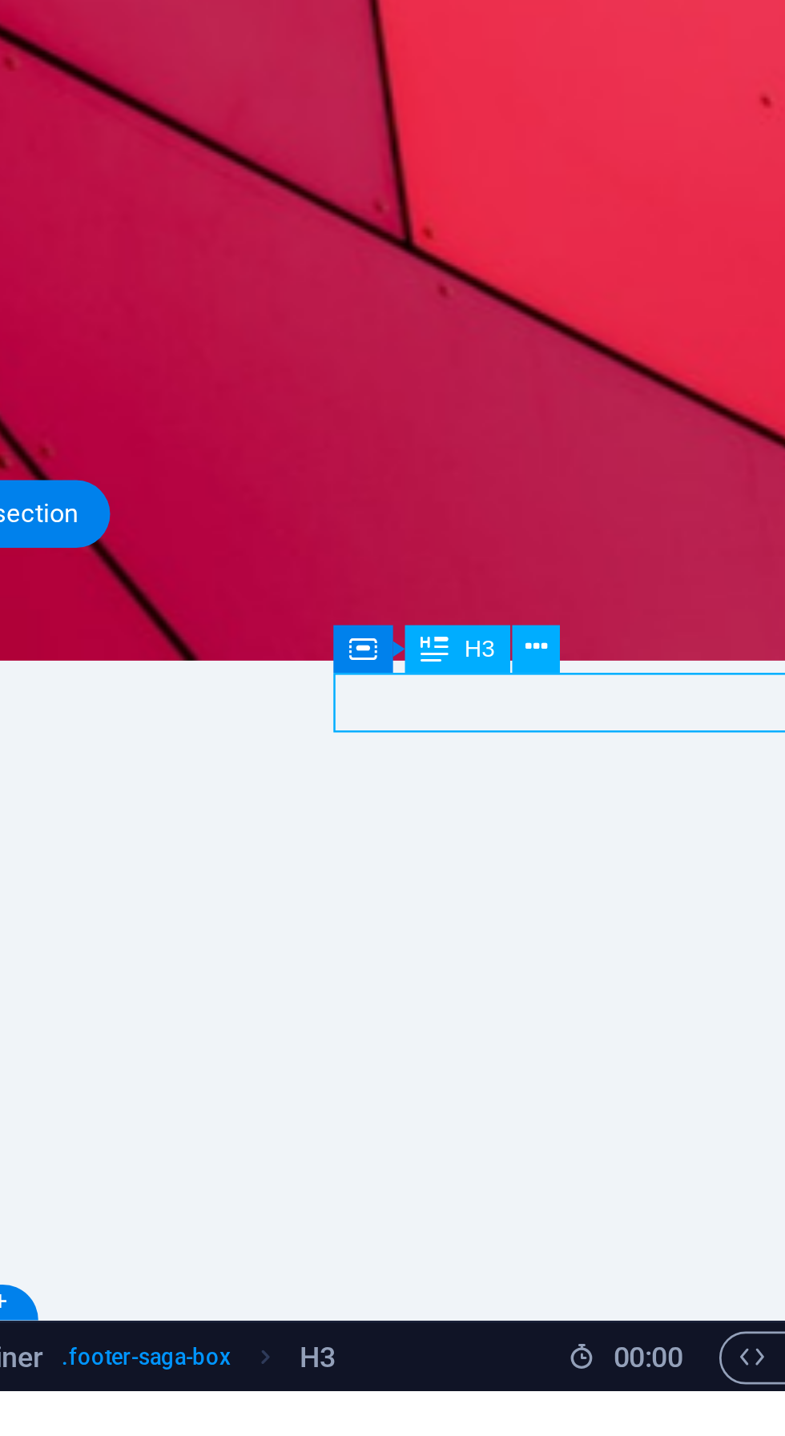
click at [626, 1169] on button at bounding box center [619, 1167] width 18 height 18
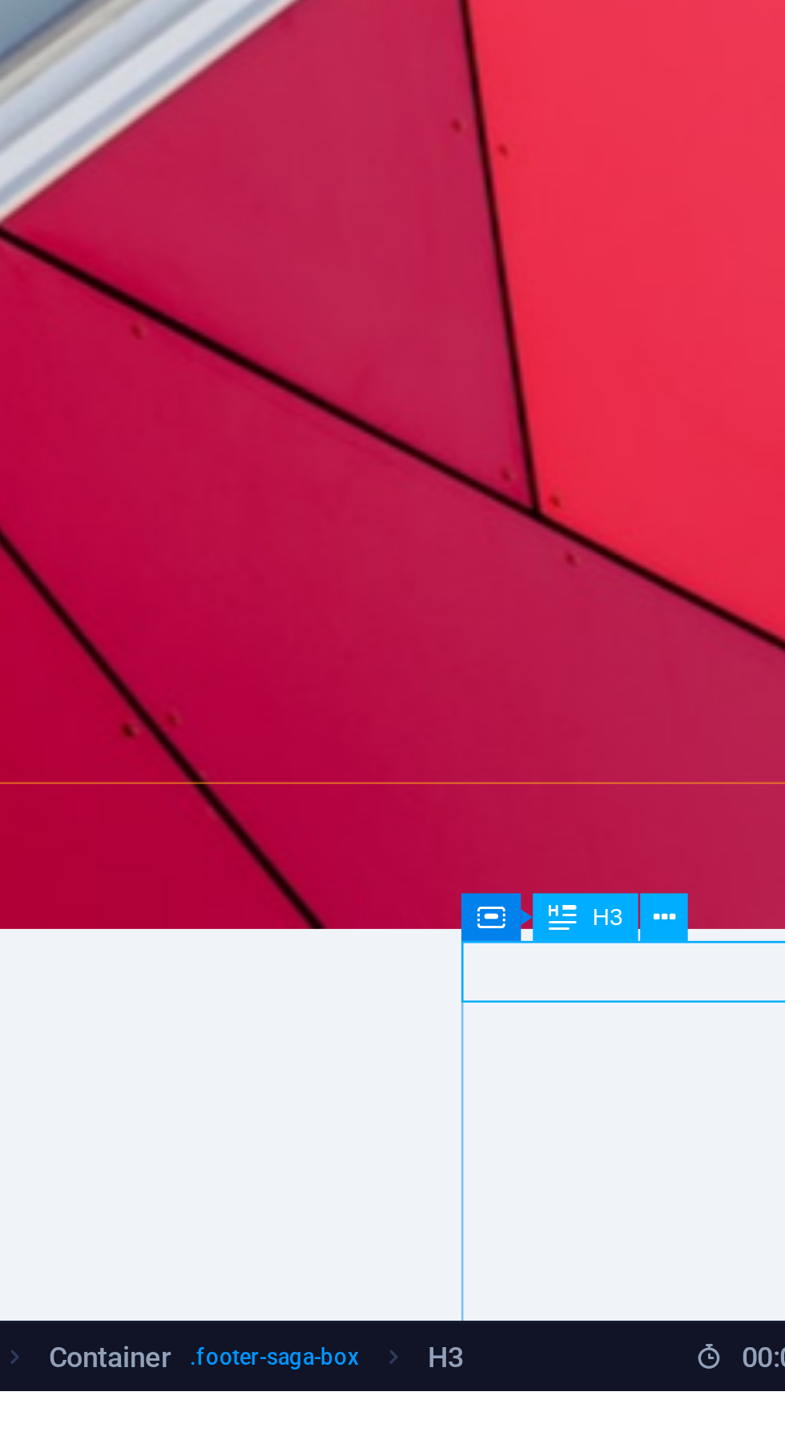
scroll to position [939, 0]
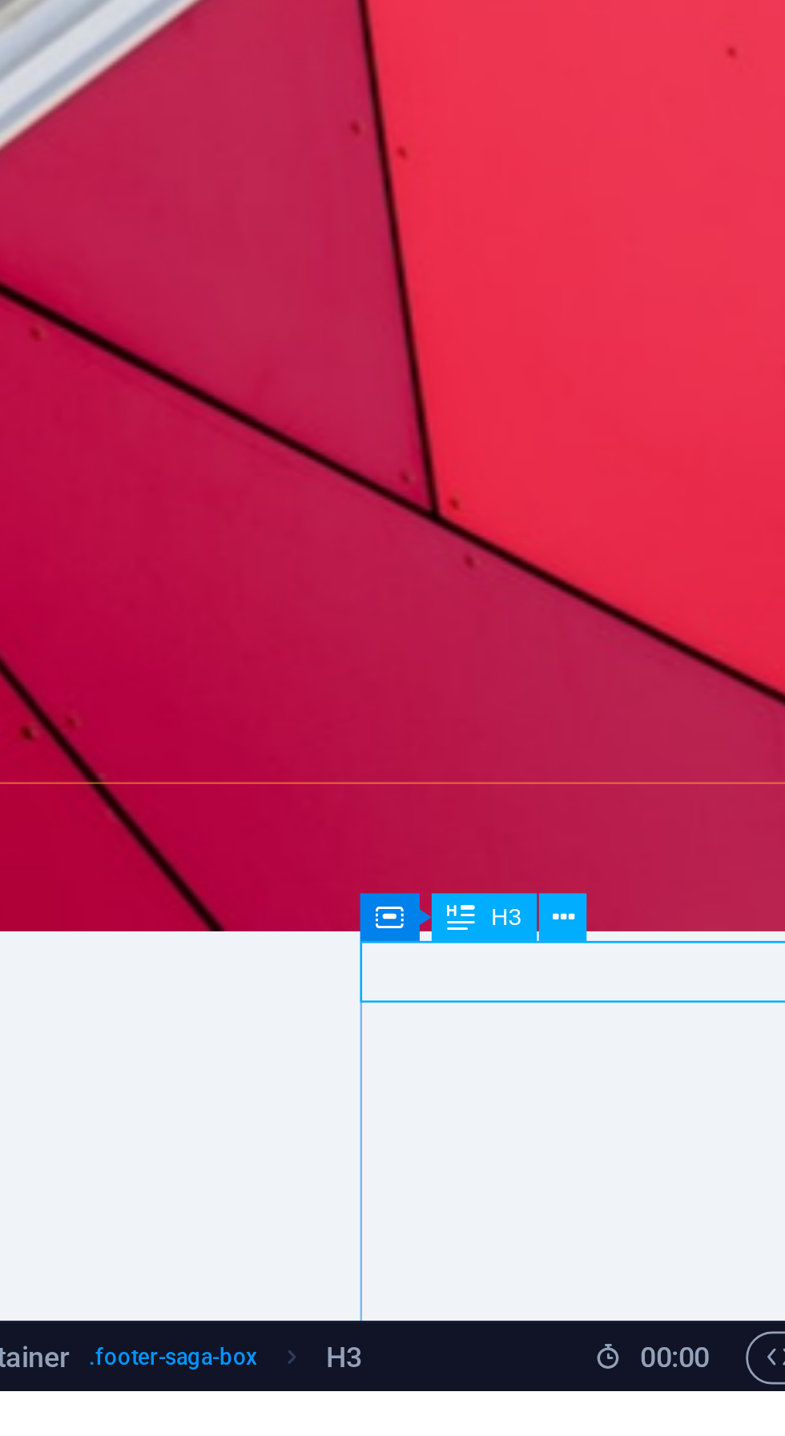
click at [626, 1265] on button at bounding box center [619, 1265] width 18 height 18
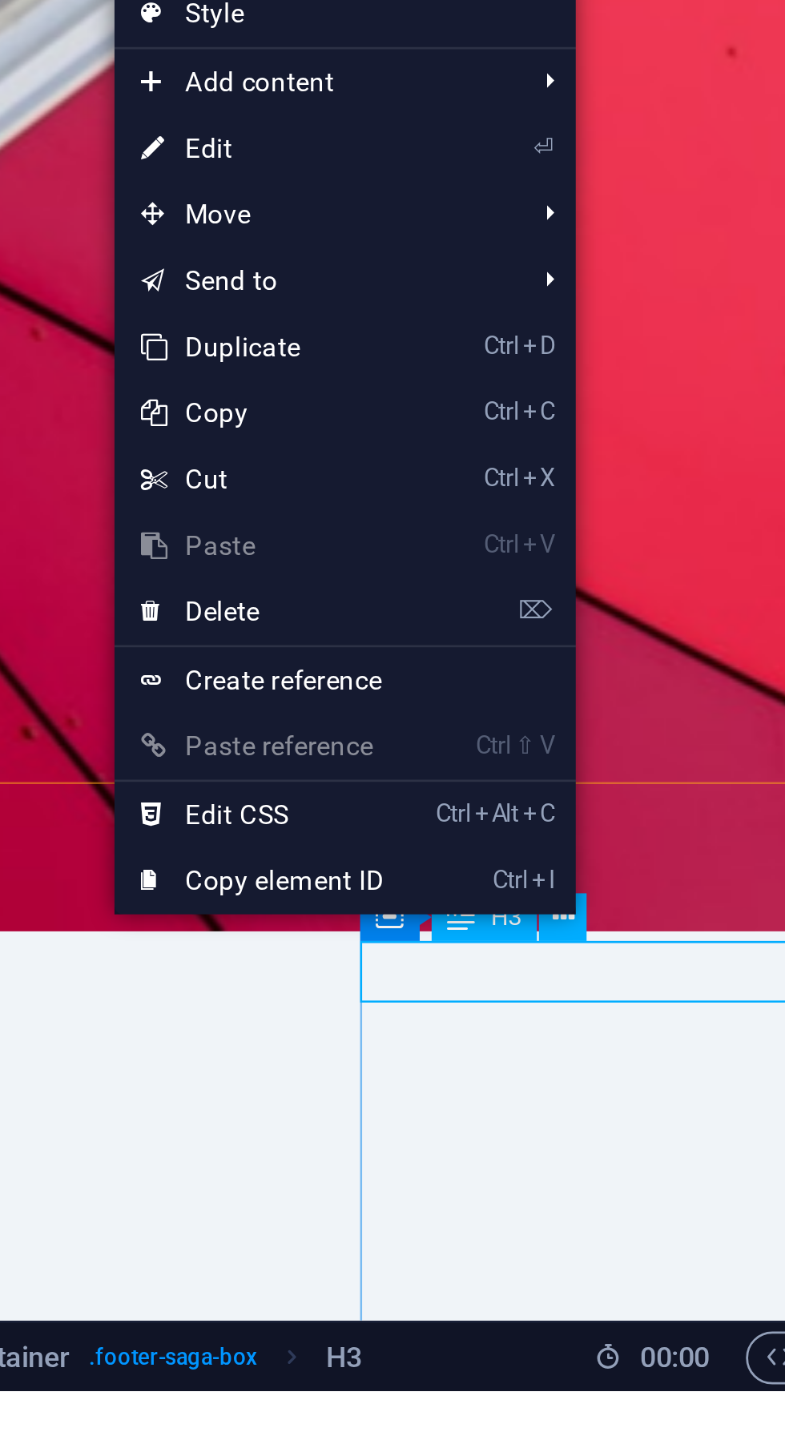
click at [613, 1012] on li "Move Ctrl ⇧ ⬆ Move element up on the same level Ctrl ⇧ ⬇ Move element down on t…" at bounding box center [540, 1009] width 167 height 24
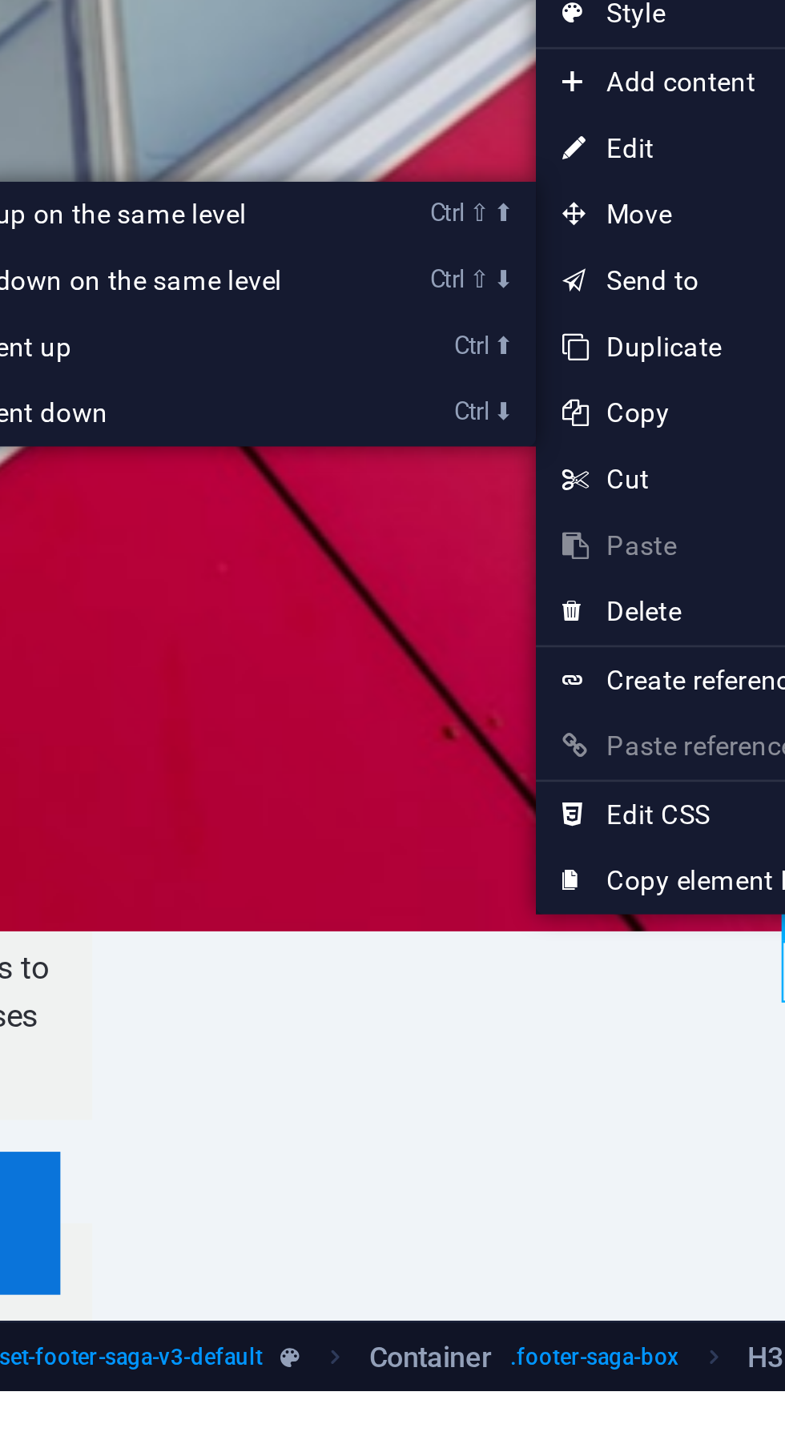
click at [393, 1084] on link "Ctrl ⬇ Move the element down" at bounding box center [284, 1081] width 226 height 24
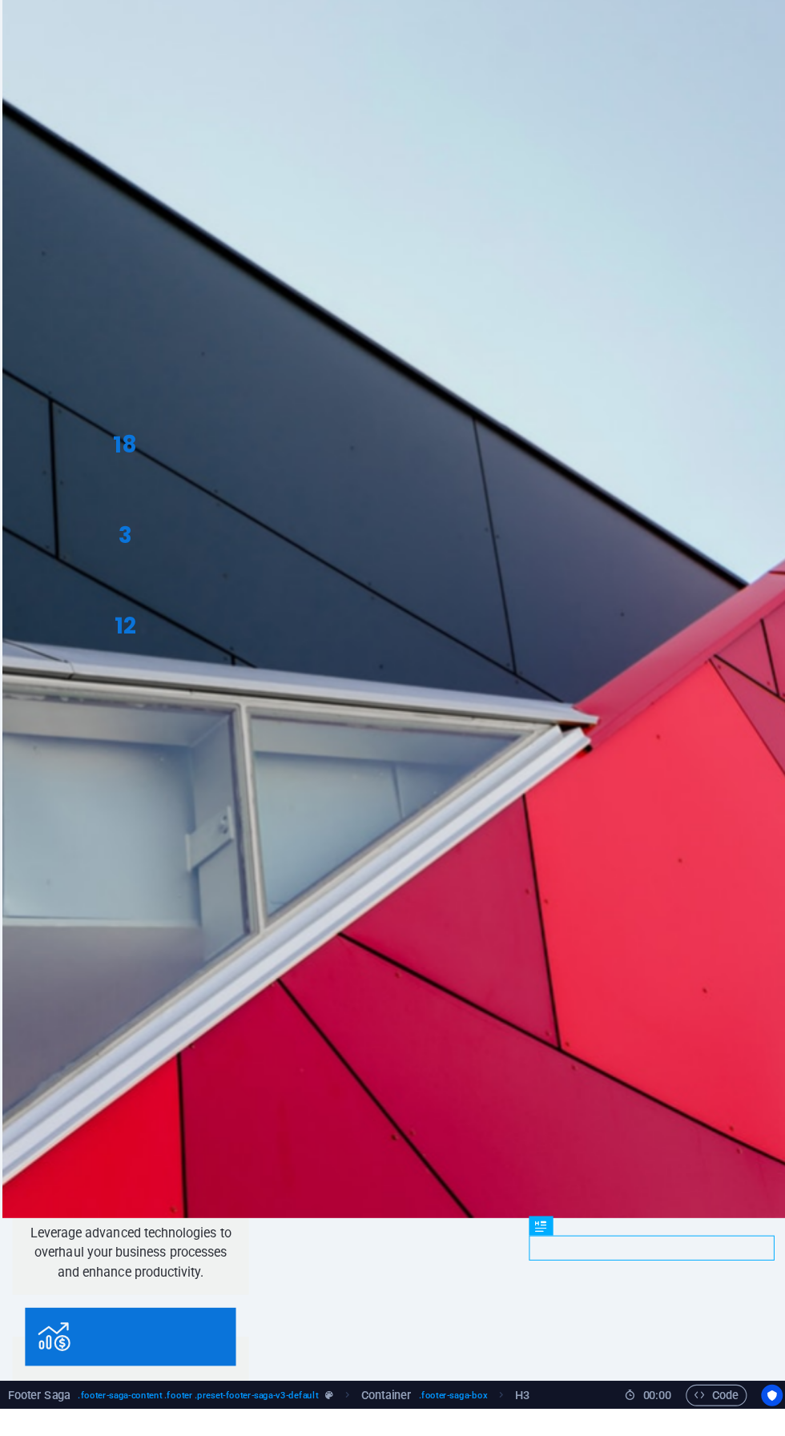
scroll to position [0, 0]
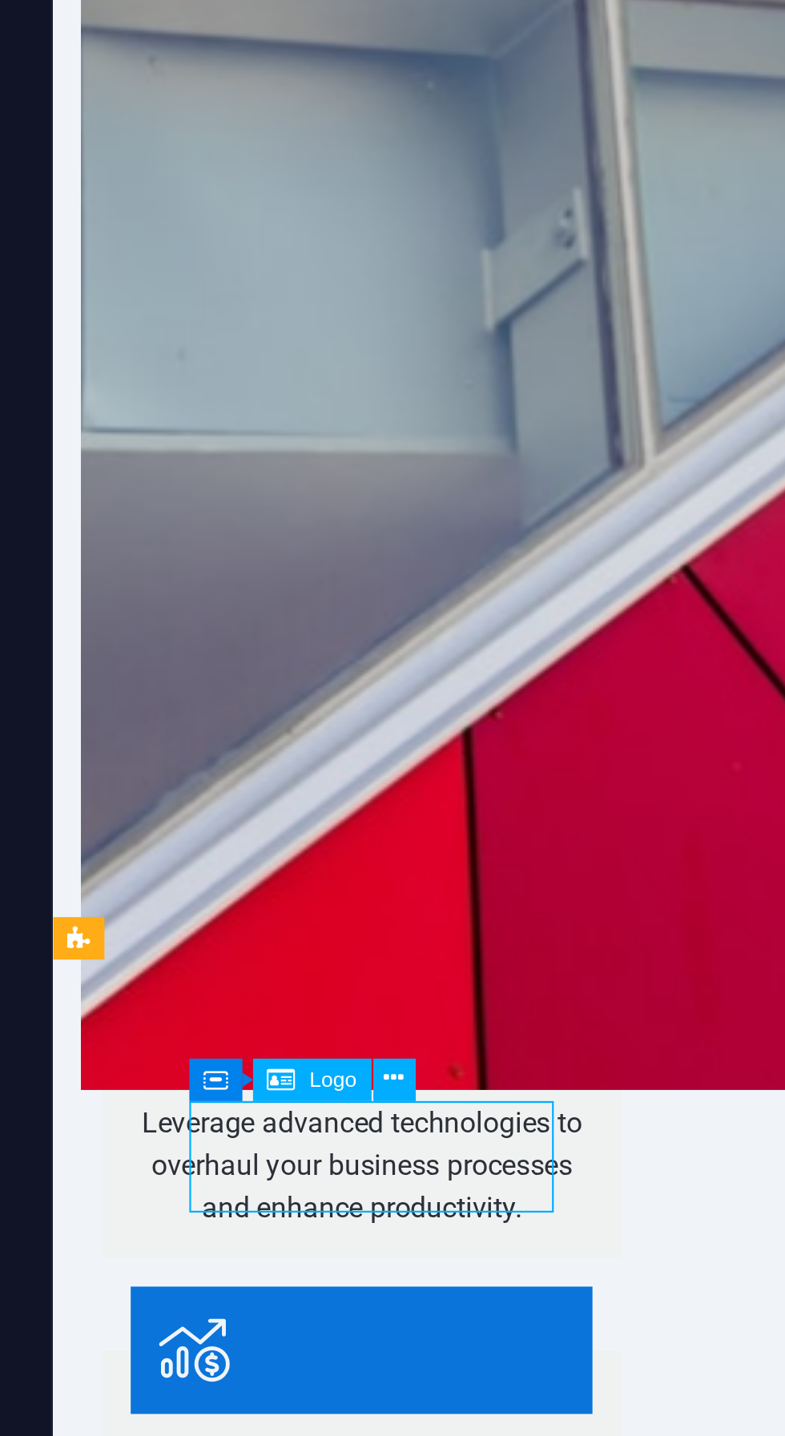
click at [208, 1254] on button at bounding box center [204, 1251] width 18 height 18
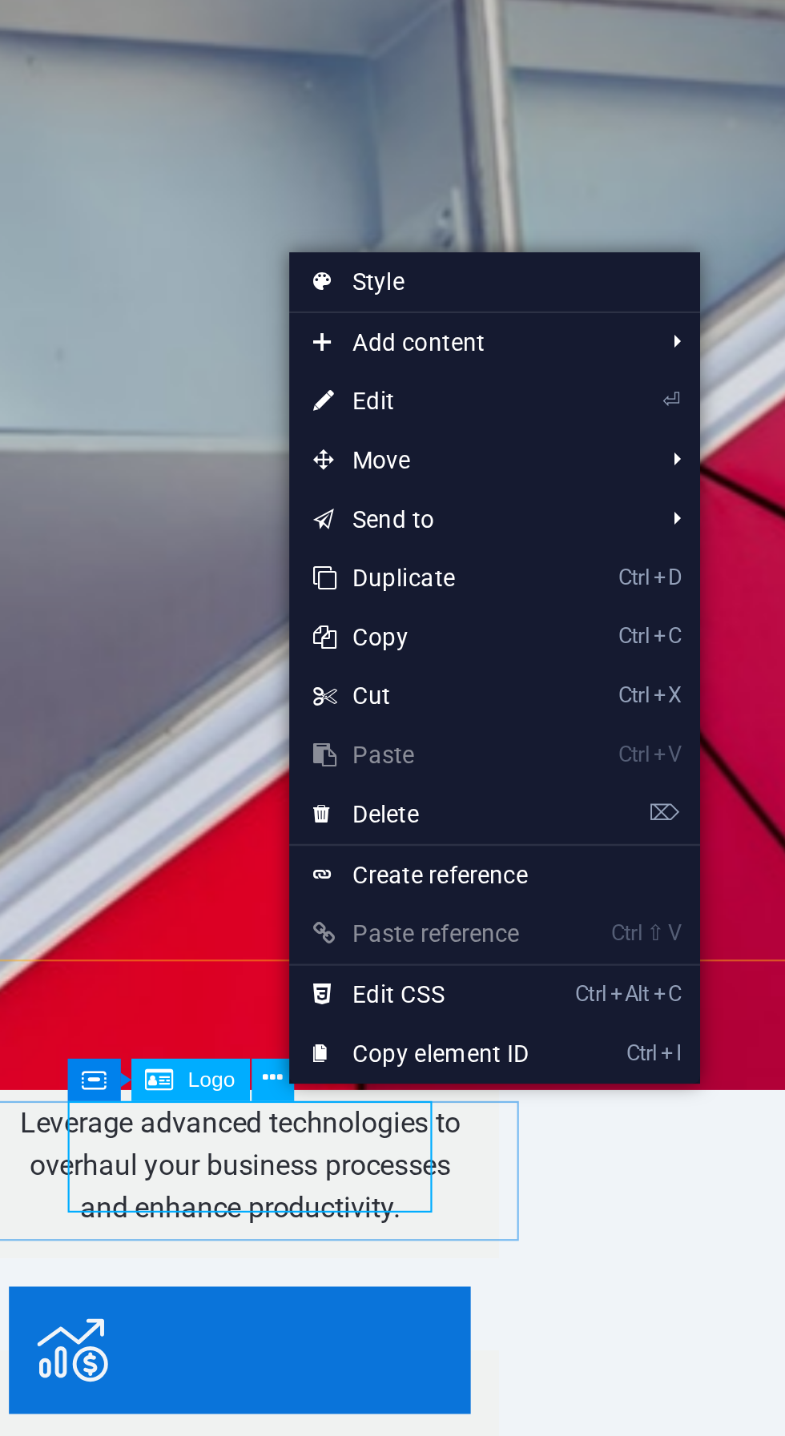
click at [365, 1002] on li "Move Ctrl ⇧ ⬆ Move element up on the same level Ctrl ⇧ ⬇ Move element down on t…" at bounding box center [293, 999] width 167 height 24
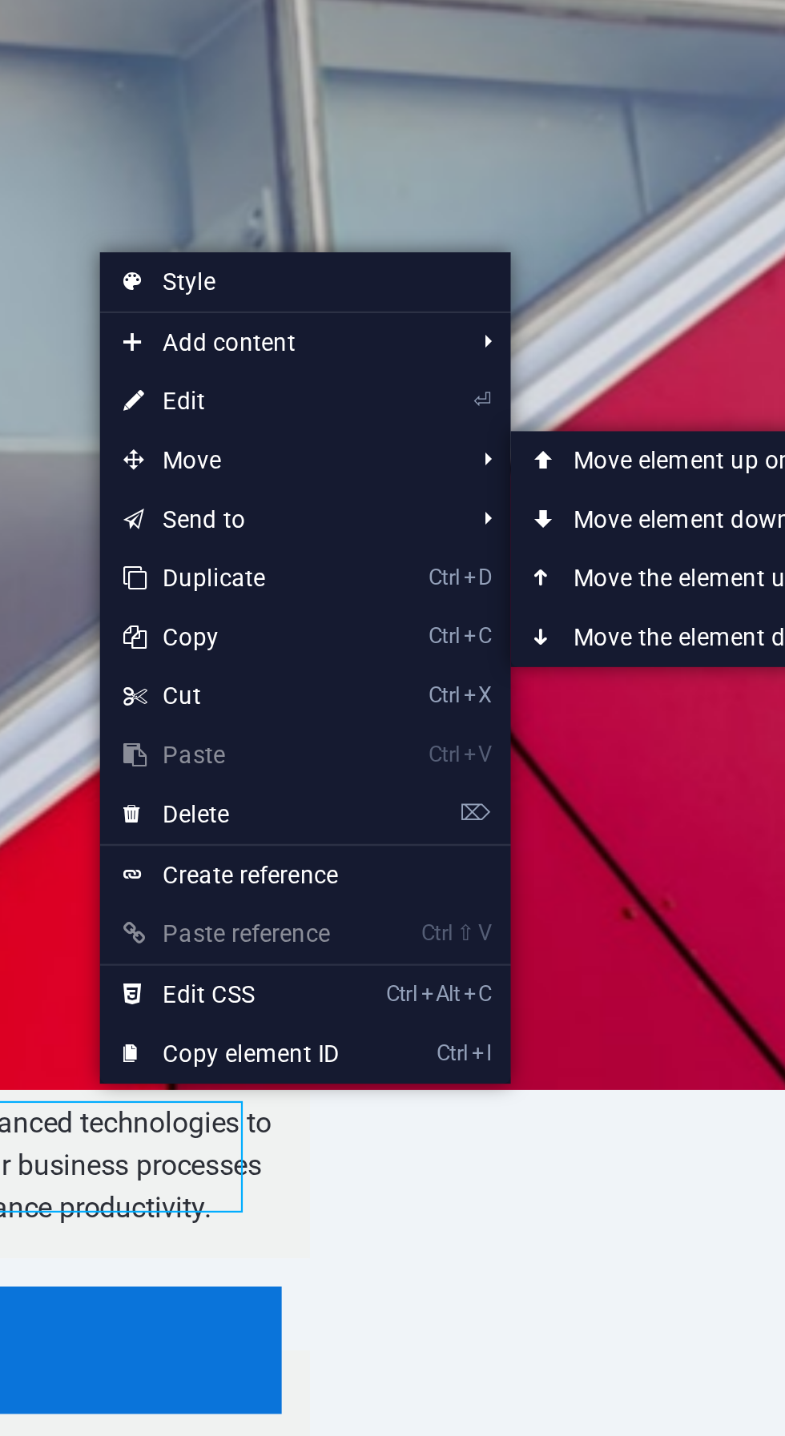
click at [446, 1050] on link "Ctrl ⬆ Move the element up" at bounding box center [490, 1047] width 226 height 24
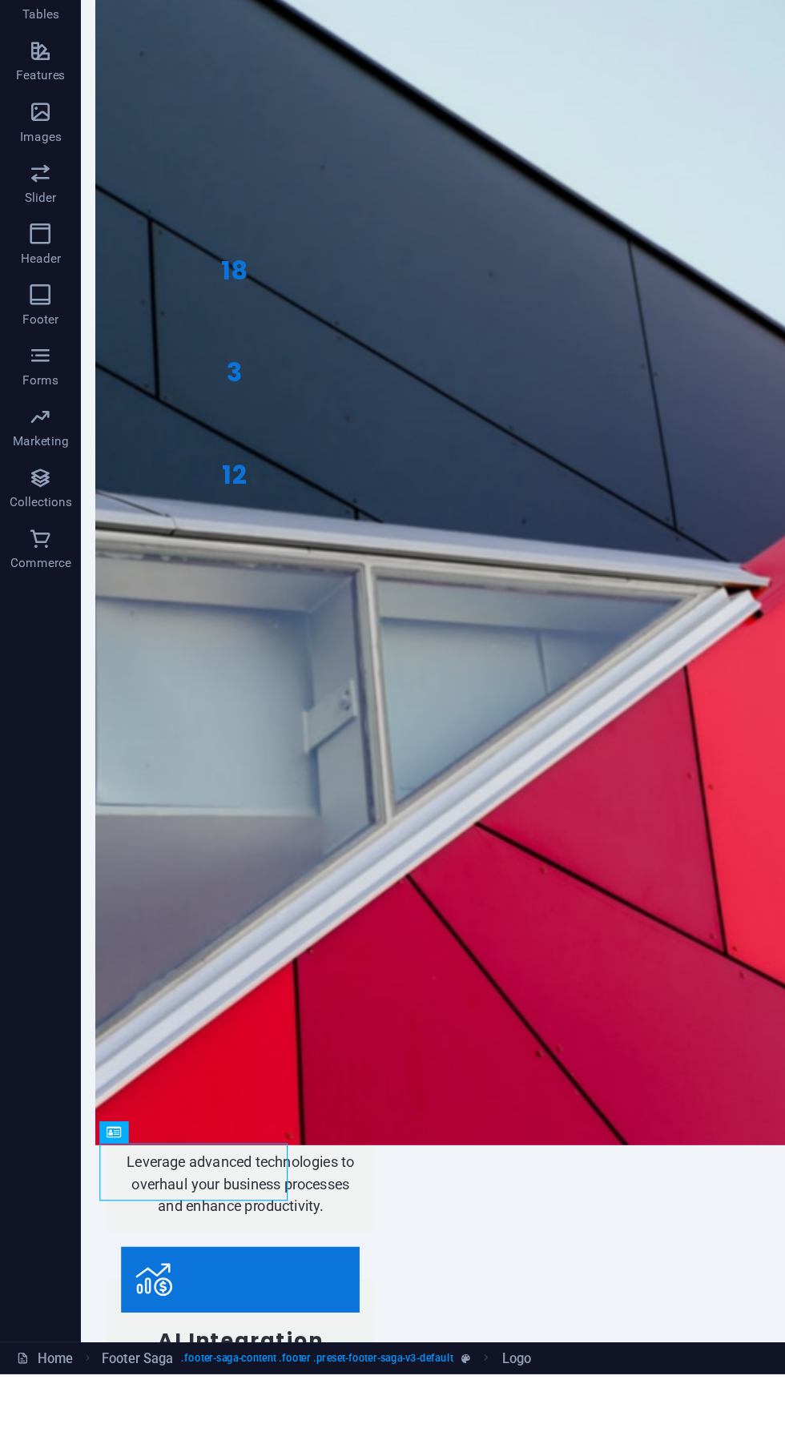
scroll to position [955, 0]
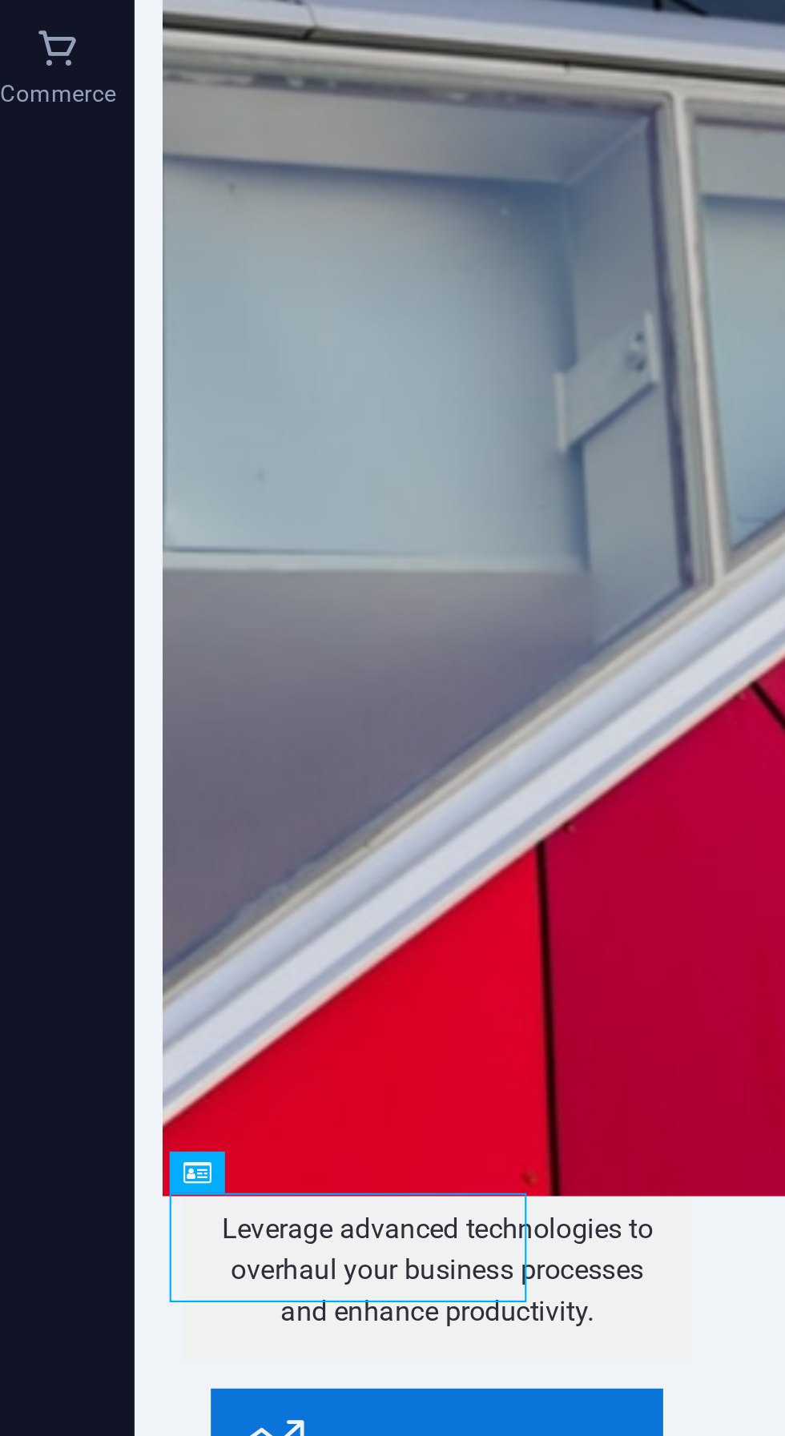
click at [290, 1424] on div "PSPACE" at bounding box center [525, 1449] width 769 height 50
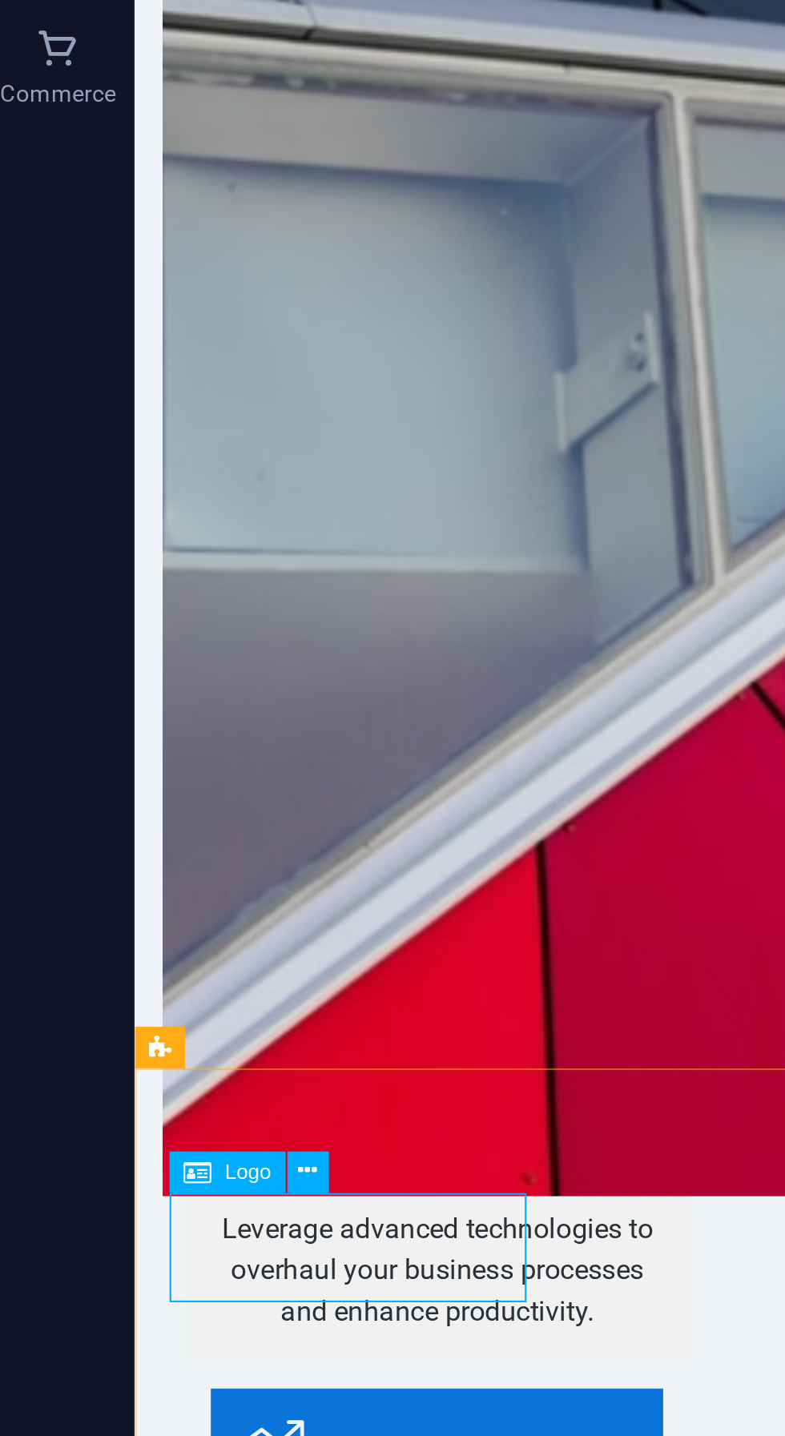
click at [143, 1246] on button at bounding box center [136, 1245] width 18 height 18
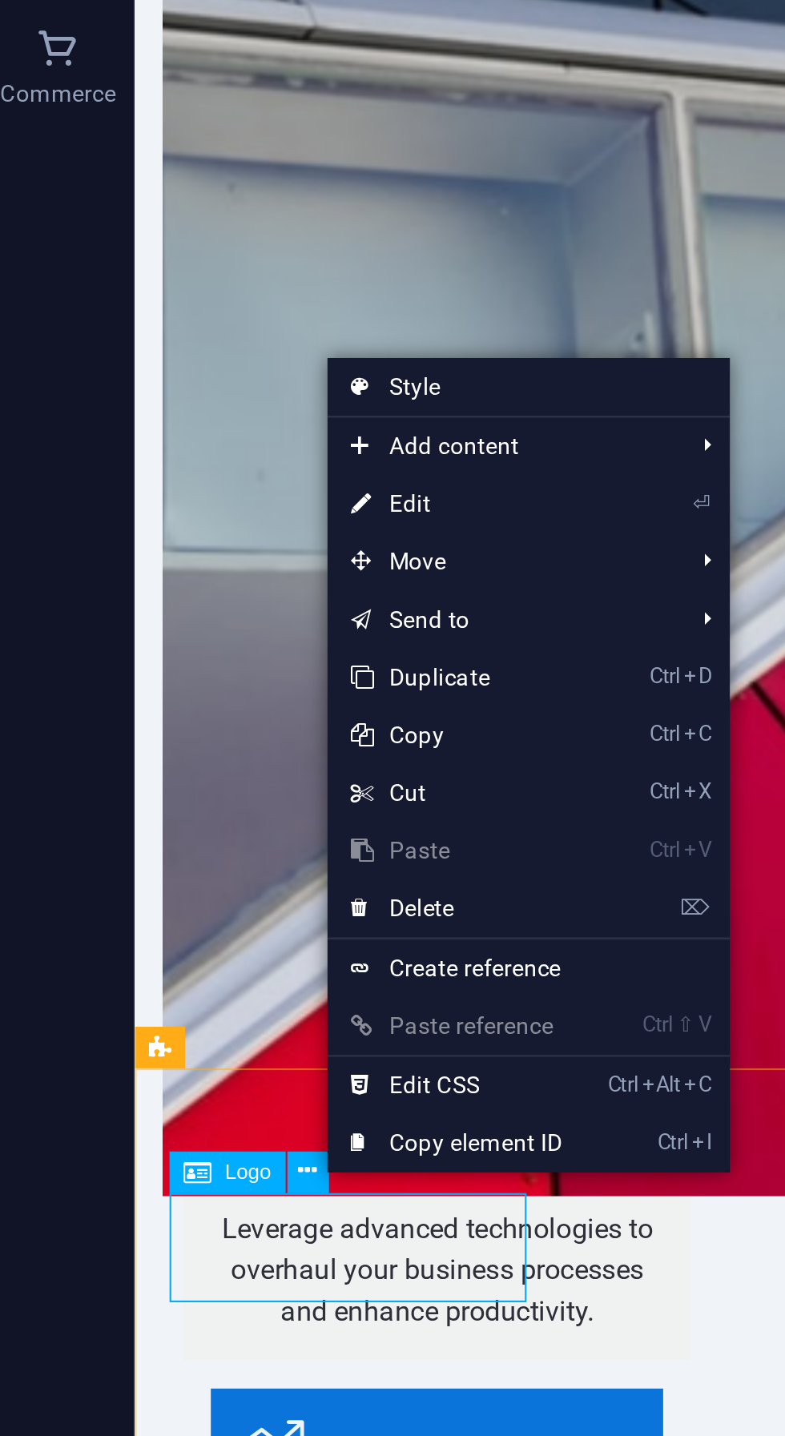
click at [282, 992] on span "Move" at bounding box center [215, 991] width 143 height 24
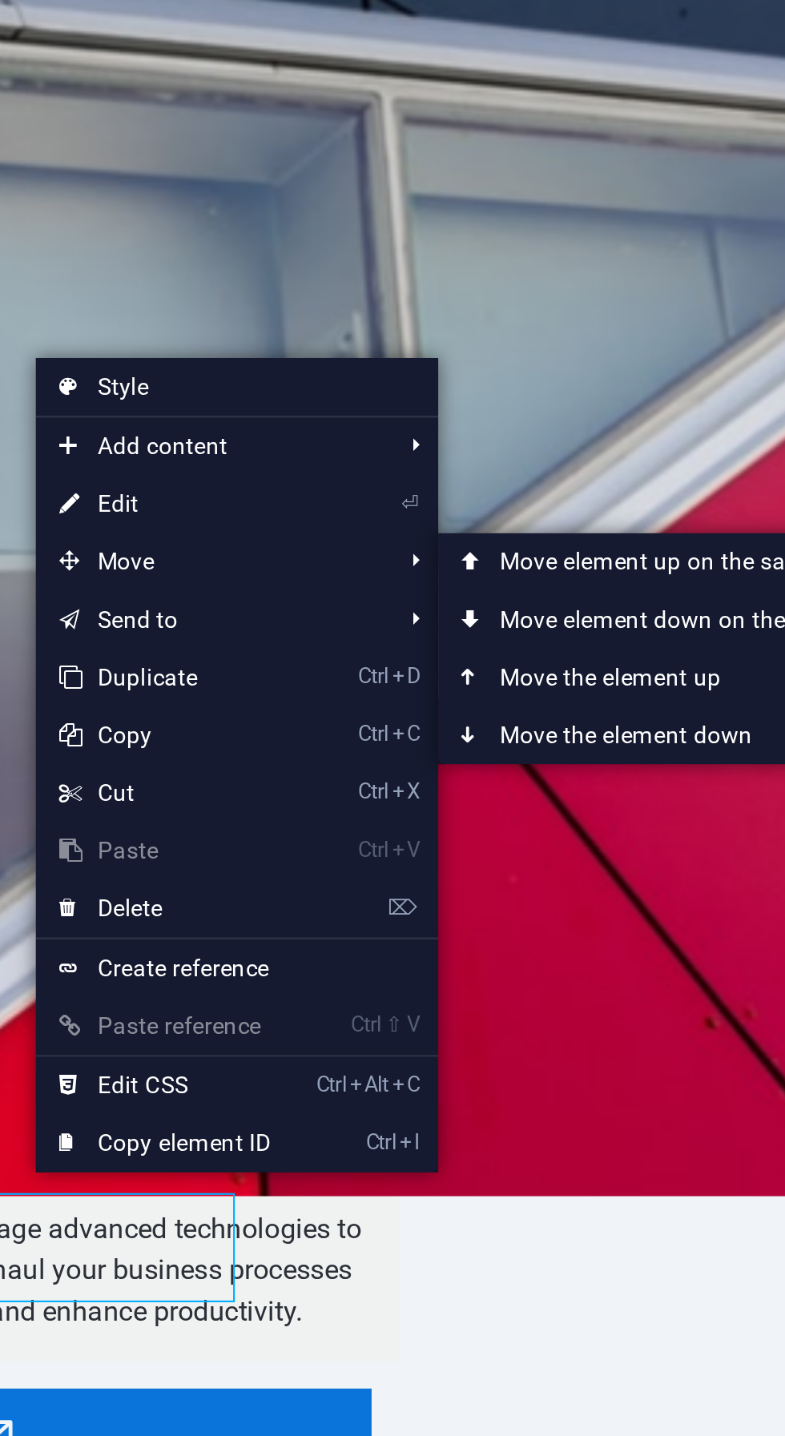
click at [406, 1066] on link "Ctrl ⬇ Move the element down" at bounding box center [425, 1063] width 226 height 24
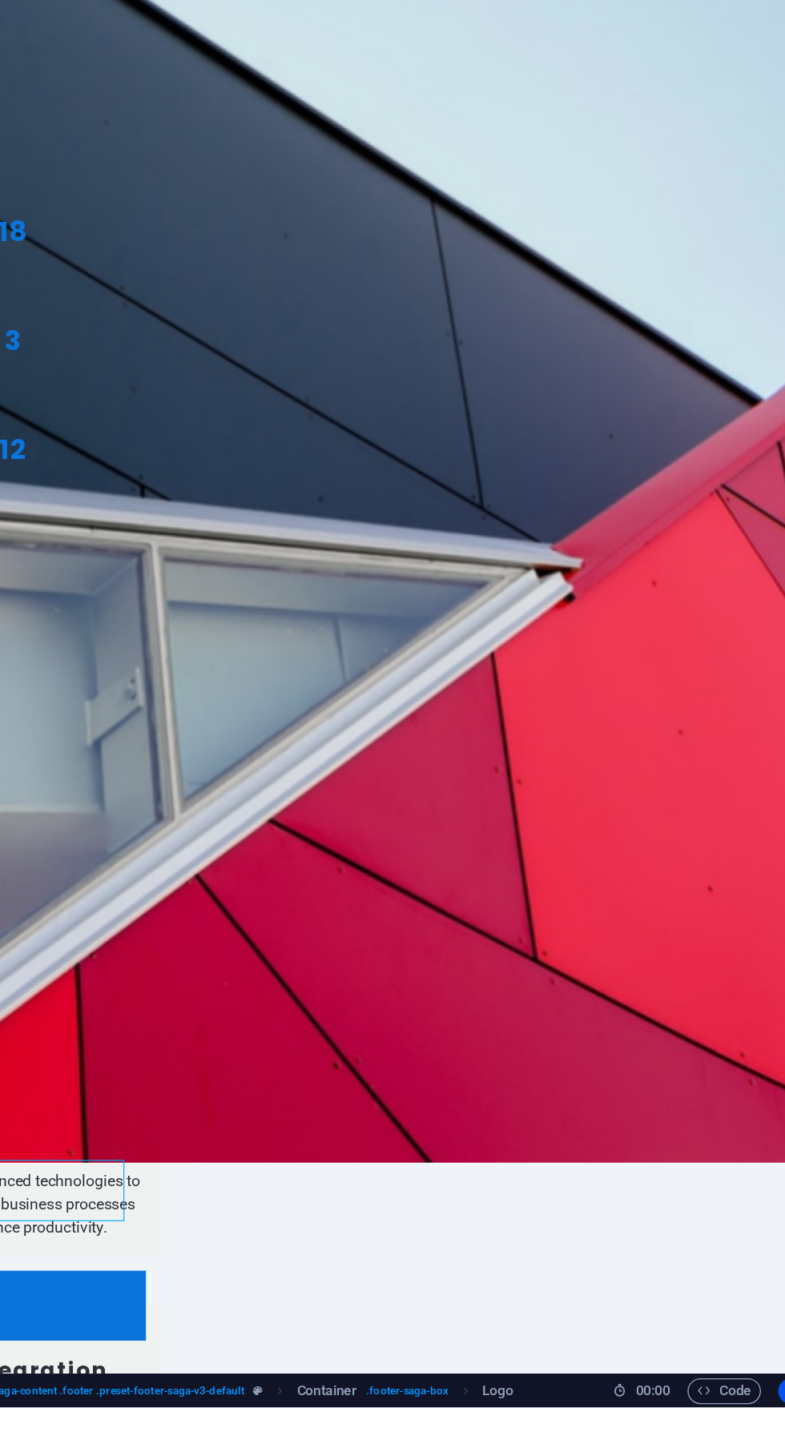
scroll to position [962, 0]
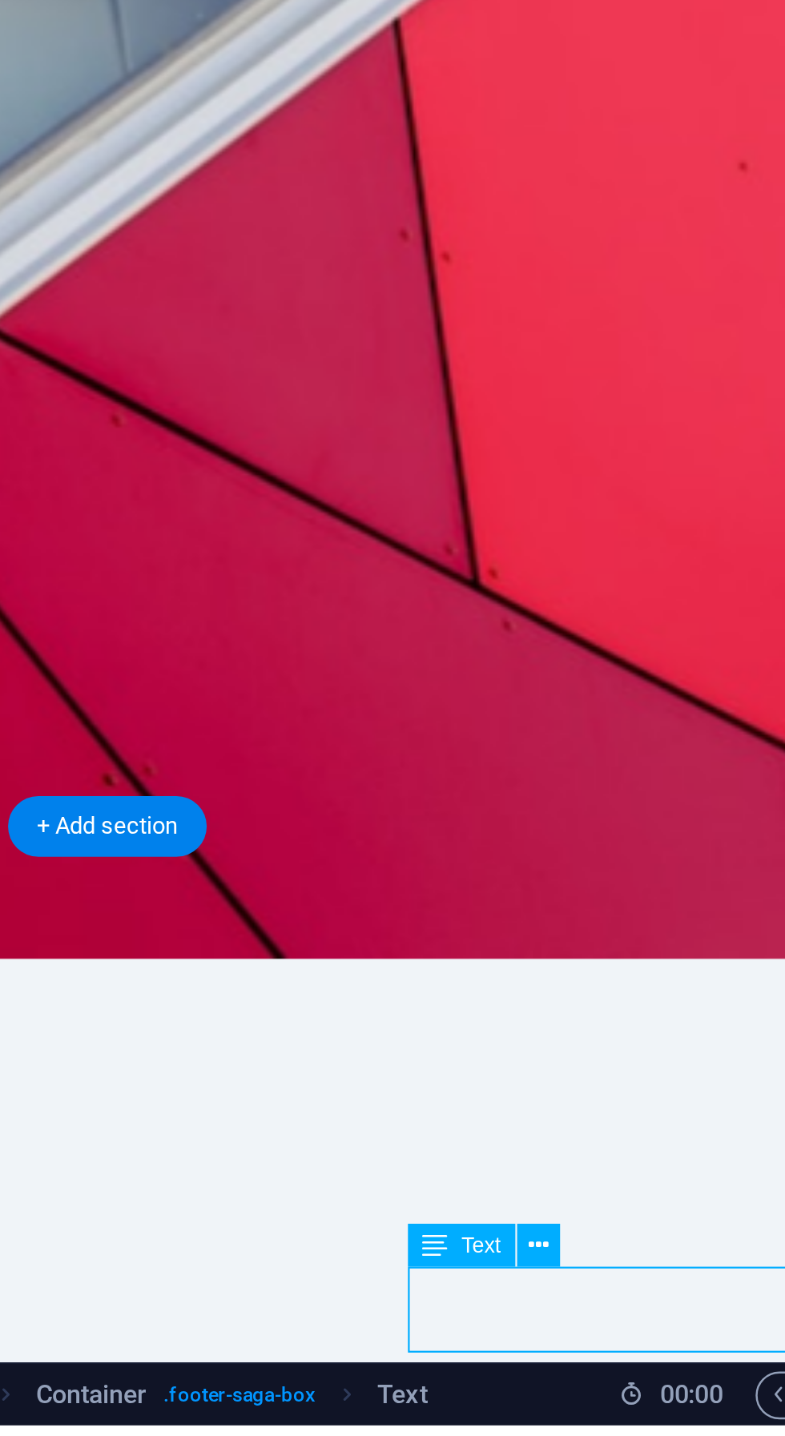
click at [605, 1363] on button at bounding box center [598, 1364] width 18 height 18
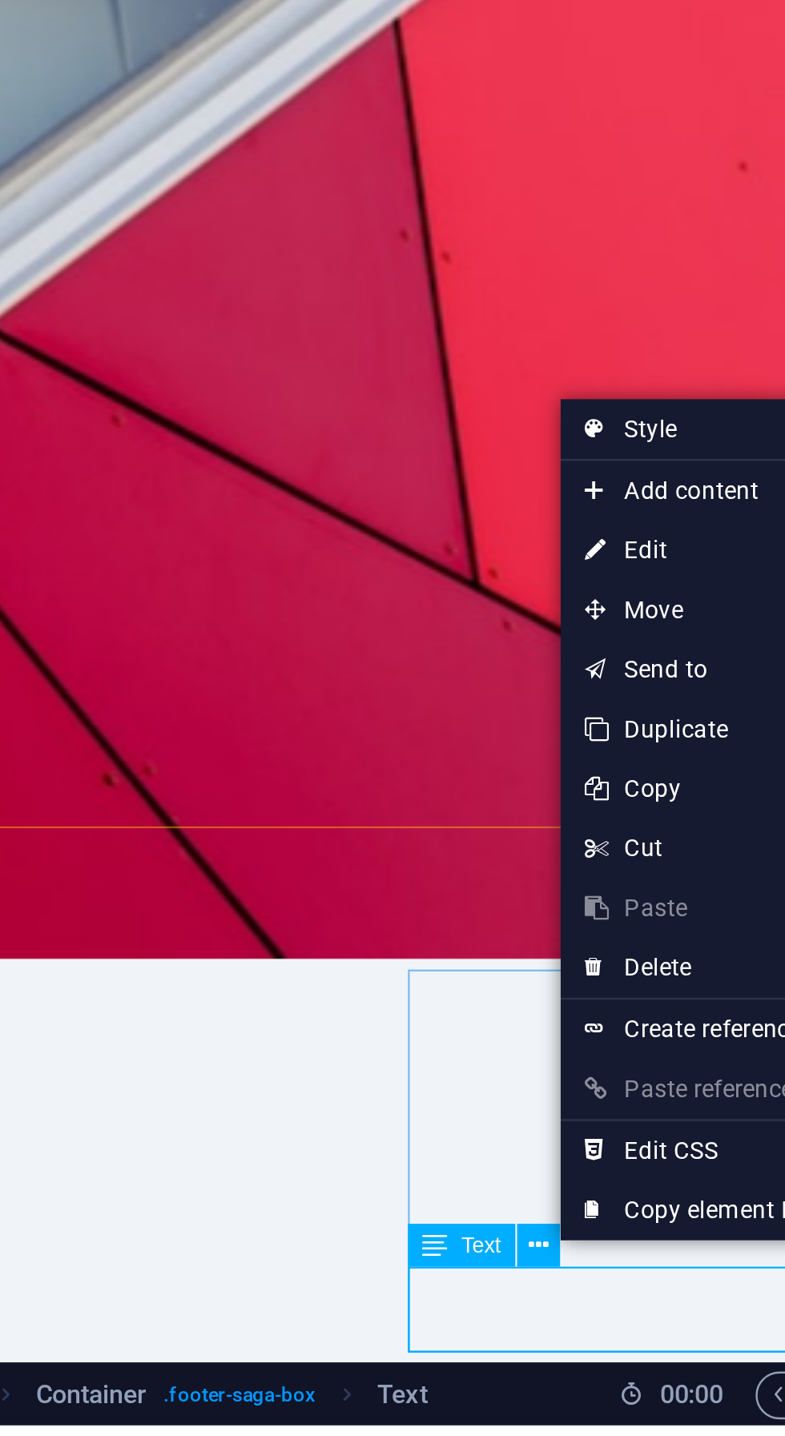
click at [662, 1248] on link "⌦ Delete" at bounding box center [660, 1252] width 107 height 24
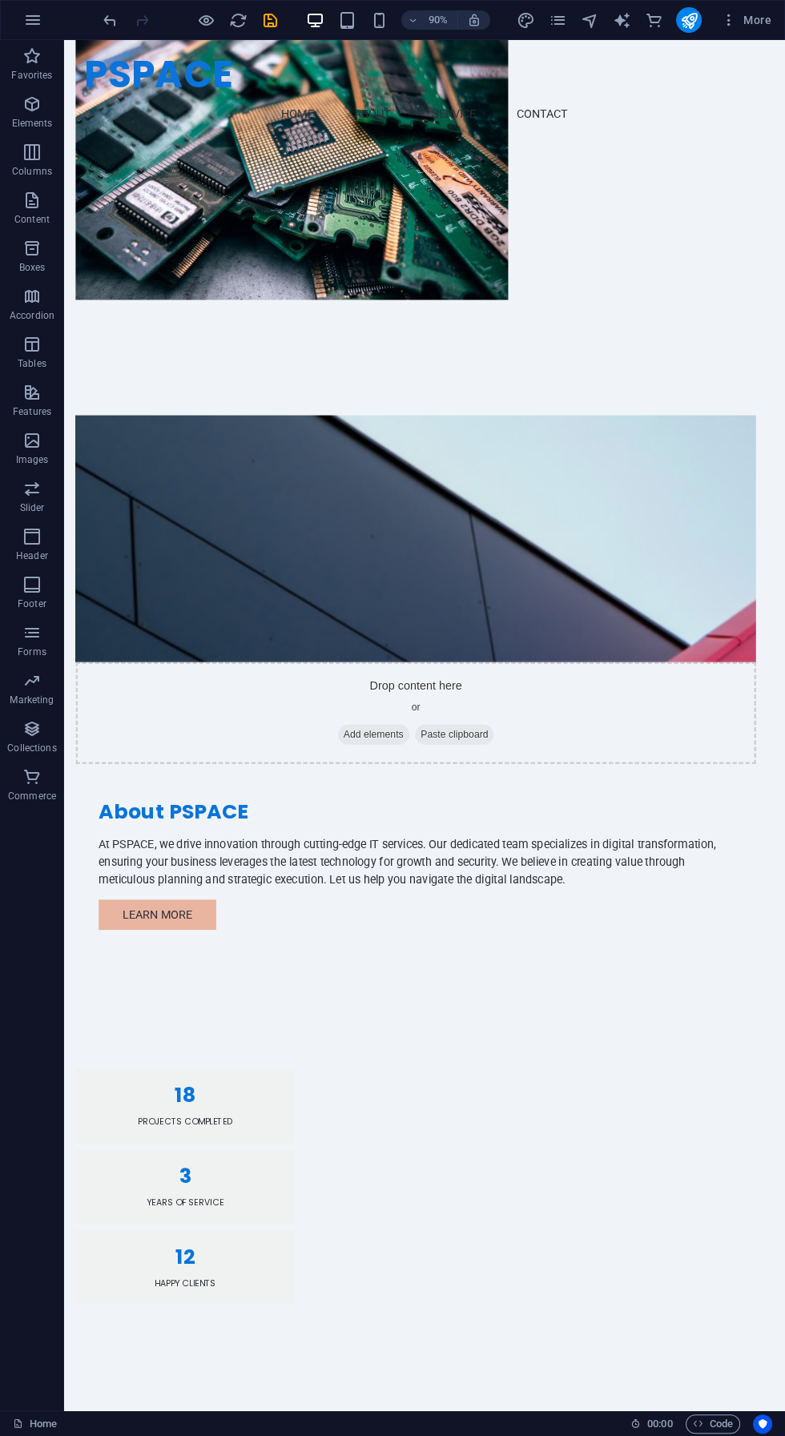
scroll to position [0, 0]
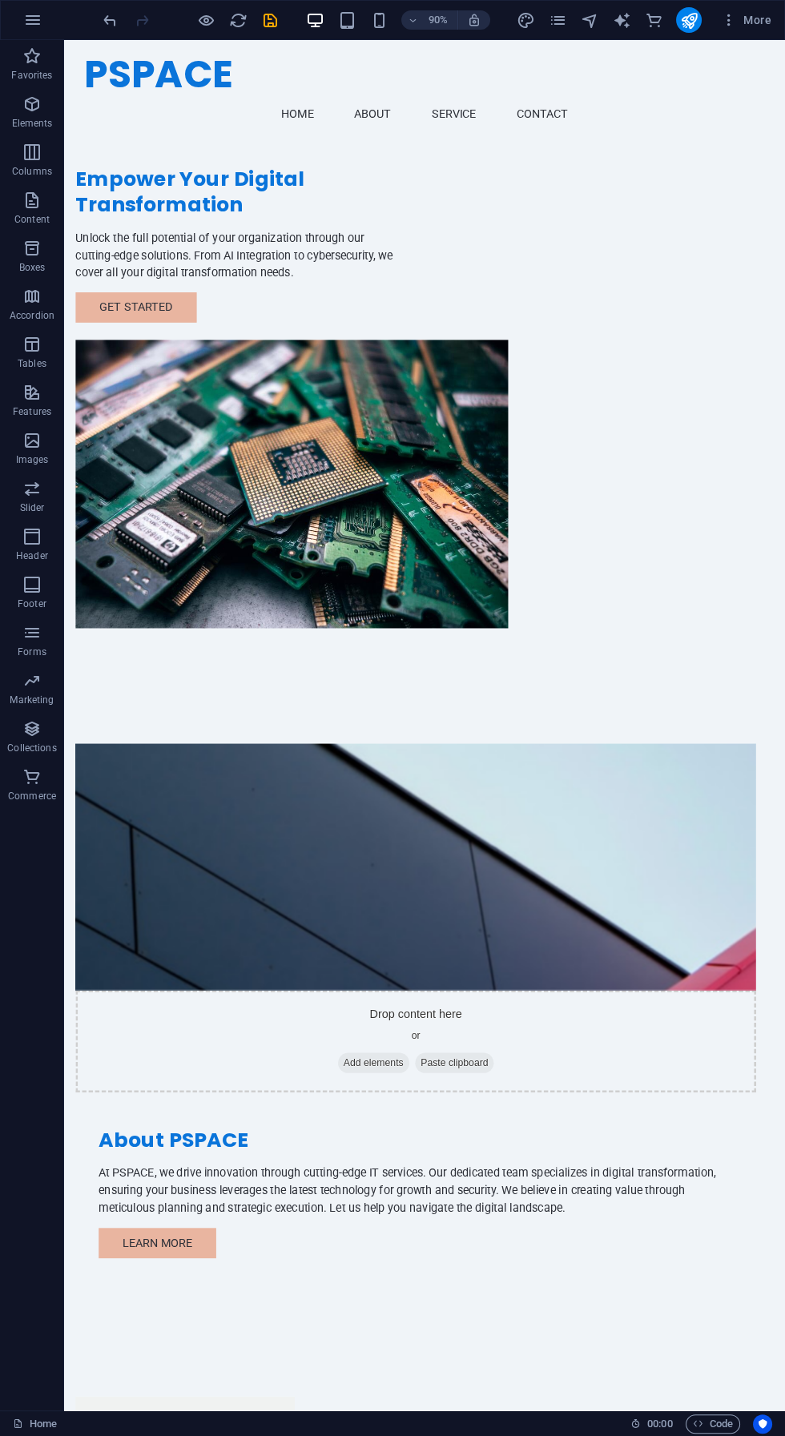
click at [746, 49] on div "PSPACE Menu Home About Service Contact" at bounding box center [464, 97] width 801 height 115
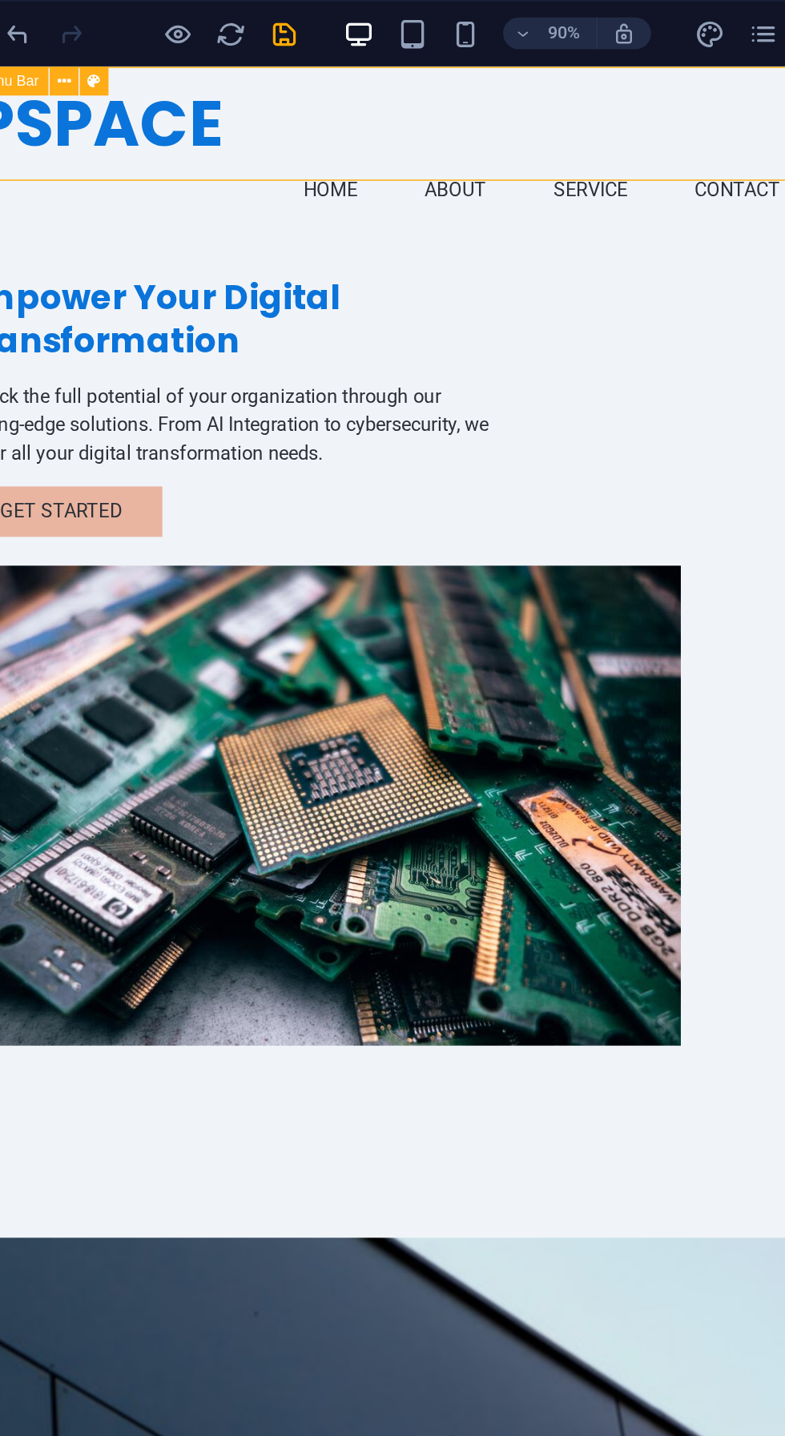
click at [267, 18] on icon "save" at bounding box center [270, 20] width 18 height 18
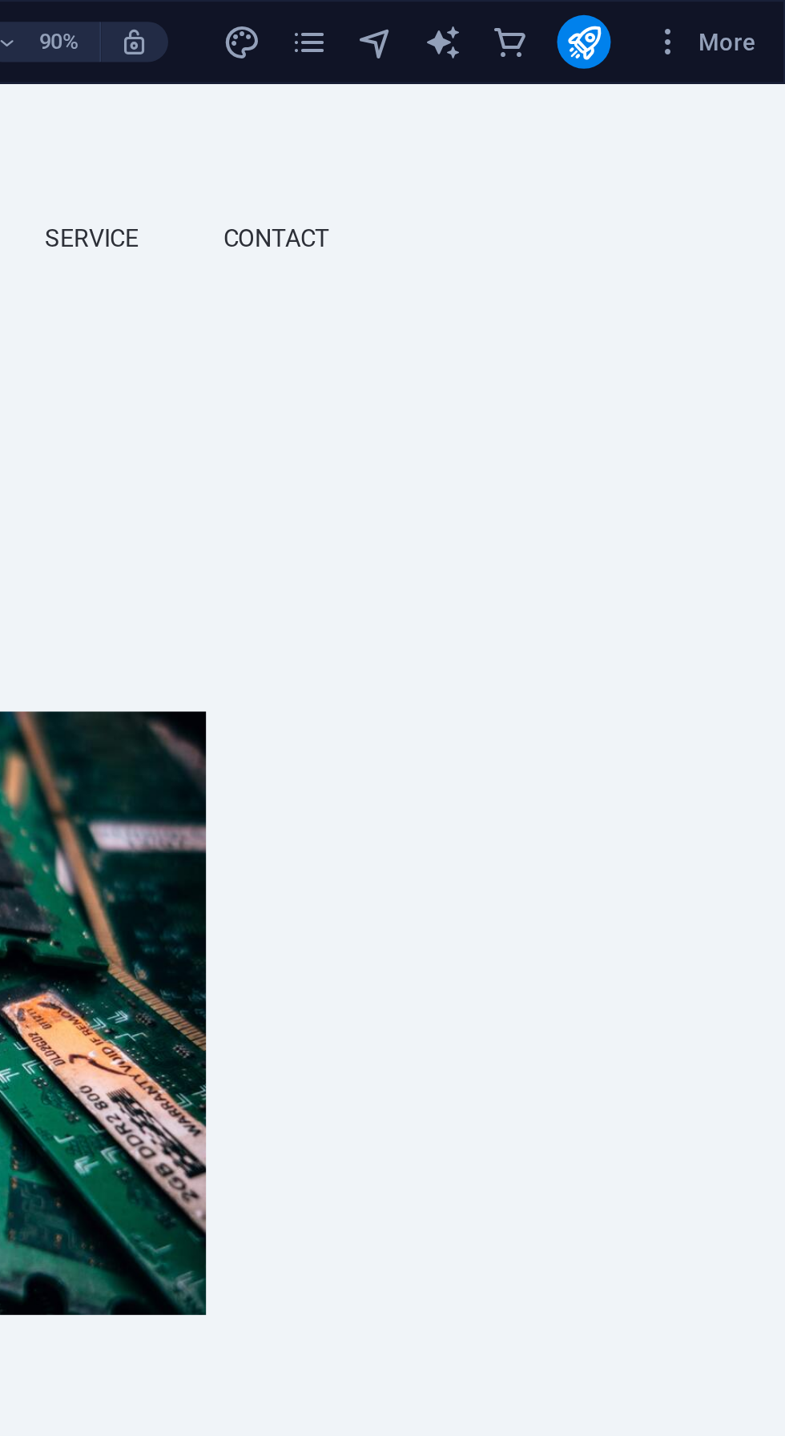
click at [694, 23] on icon "publish" at bounding box center [688, 20] width 18 height 18
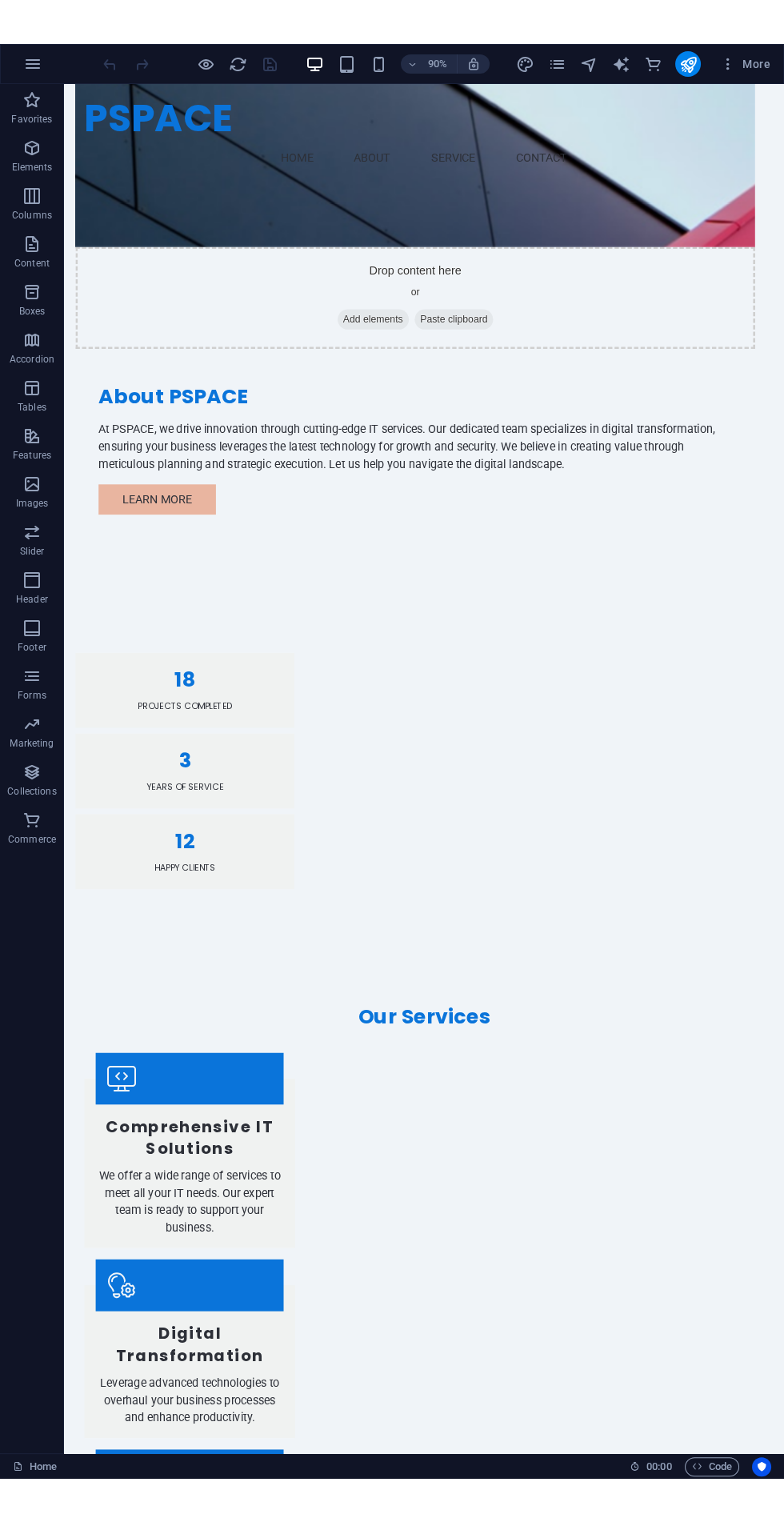
scroll to position [1008, 0]
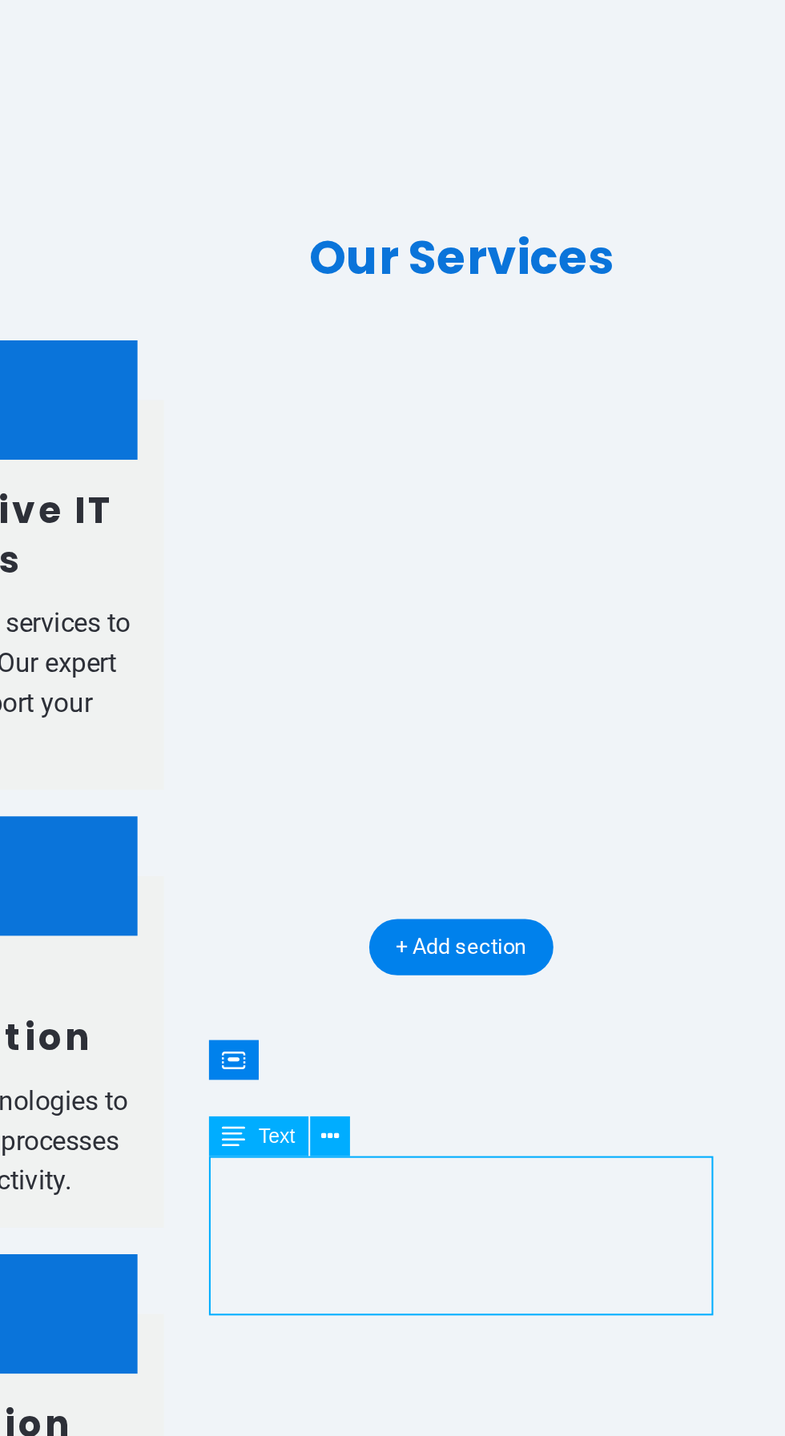
click at [372, 1236] on icon at bounding box center [368, 1234] width 8 height 15
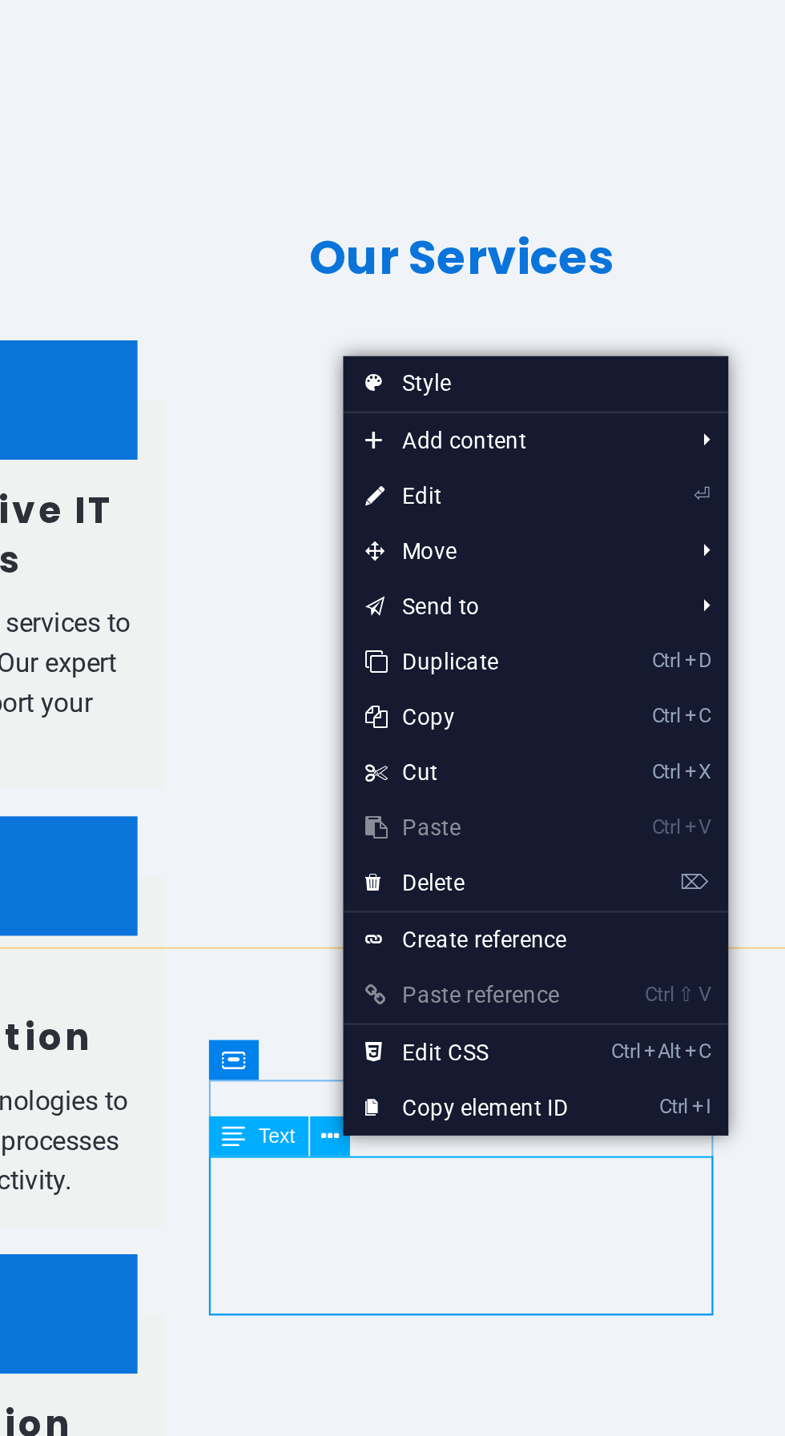
click at [445, 963] on link "⏎ Edit" at bounding box center [426, 956] width 107 height 24
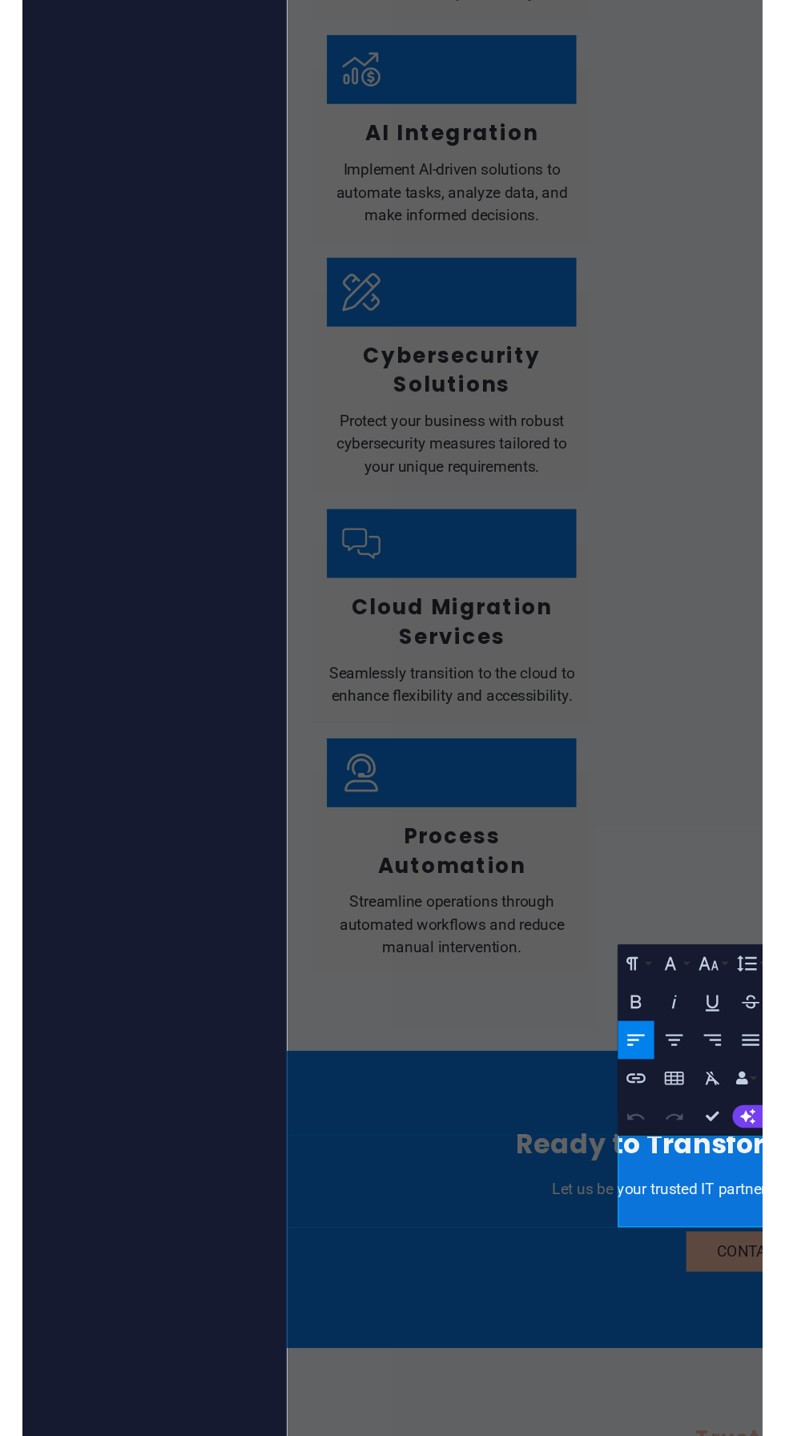
scroll to position [0, 0]
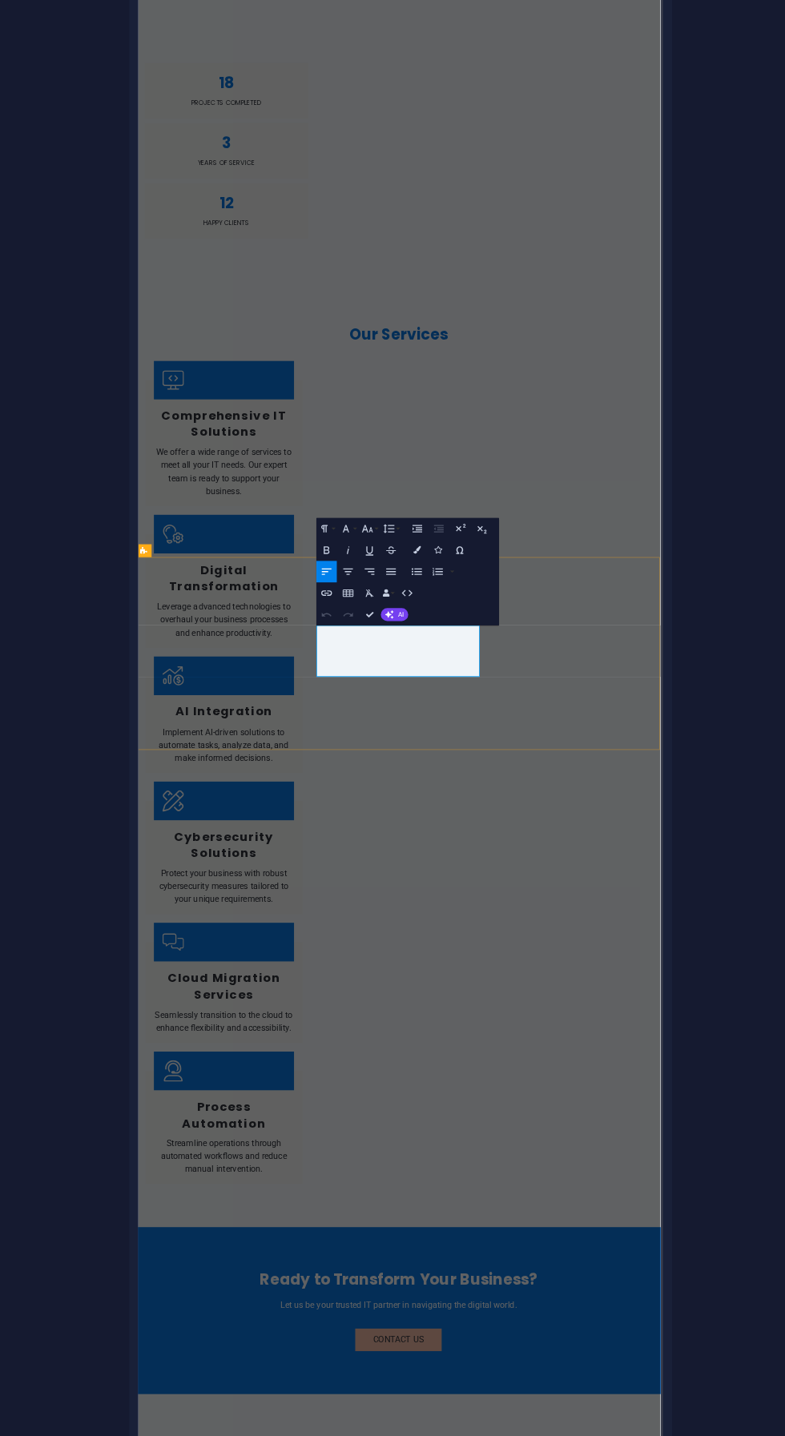
click at [730, 1435] on html "Skip to main content PSPACE Menu Home About Service Contact Empower Your Digita…" at bounding box center [529, 1314] width 782 height 4515
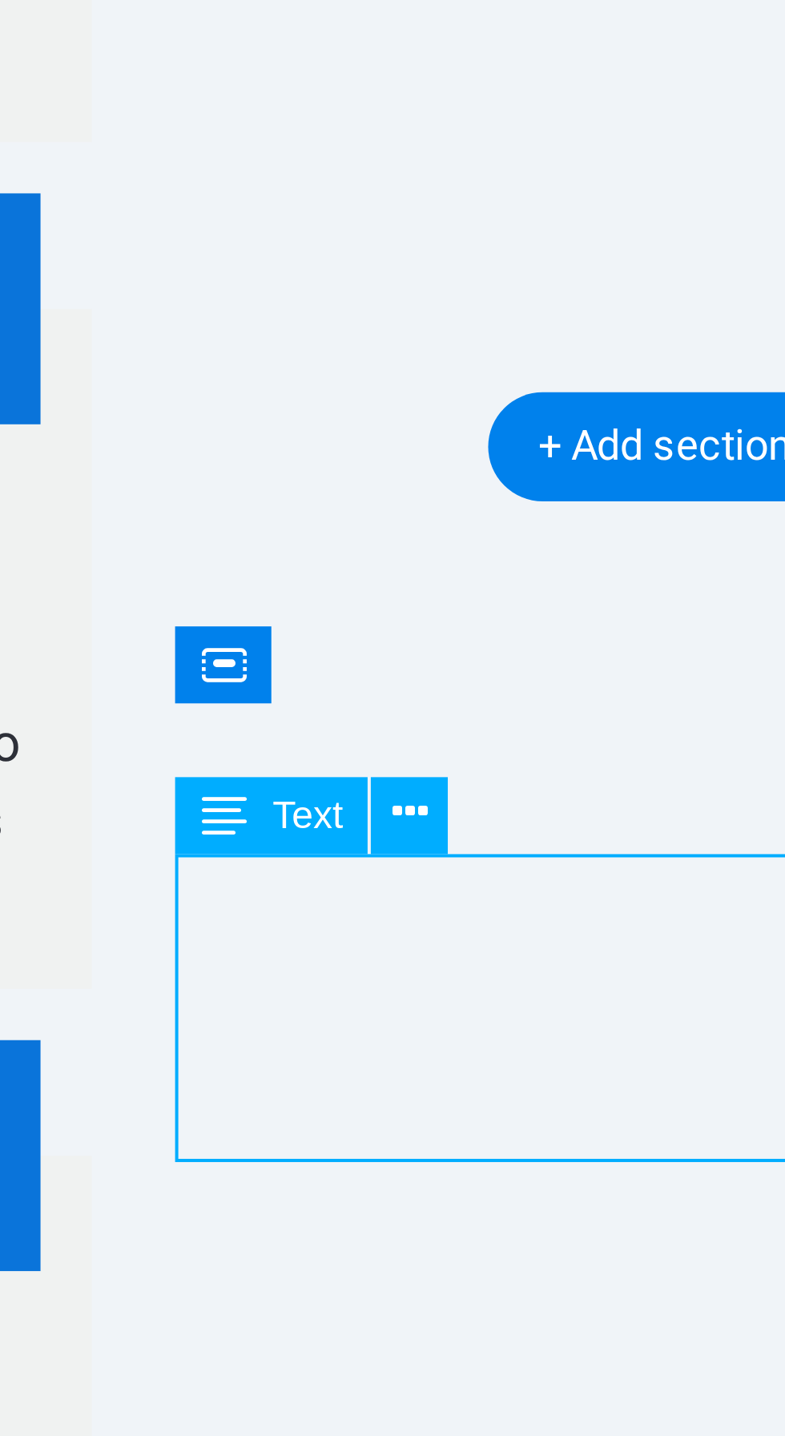
click at [204, 975] on icon at bounding box center [202, 974] width 3 height 6
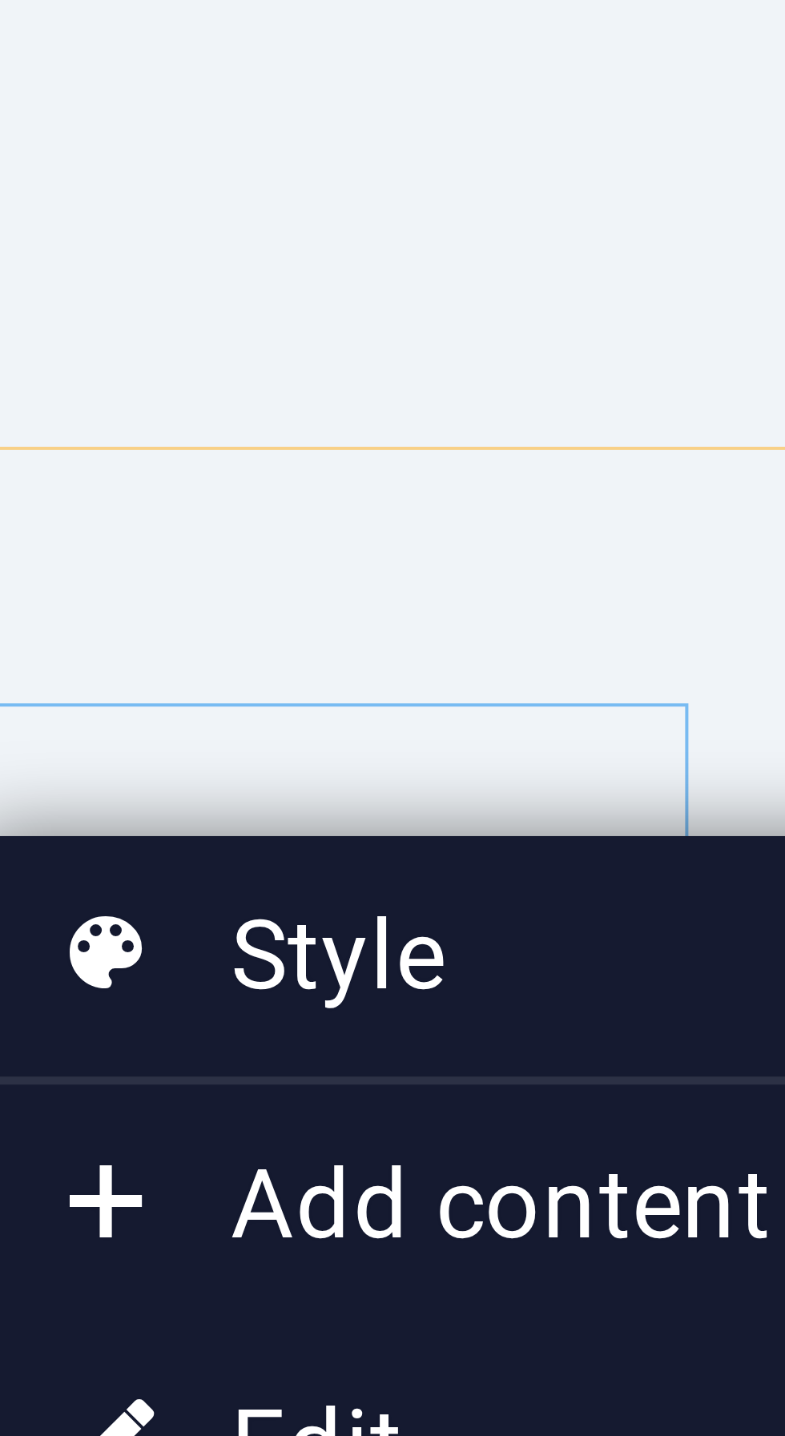
click at [248, 1038] on link "⏎ Edit" at bounding box center [259, 1038] width 107 height 24
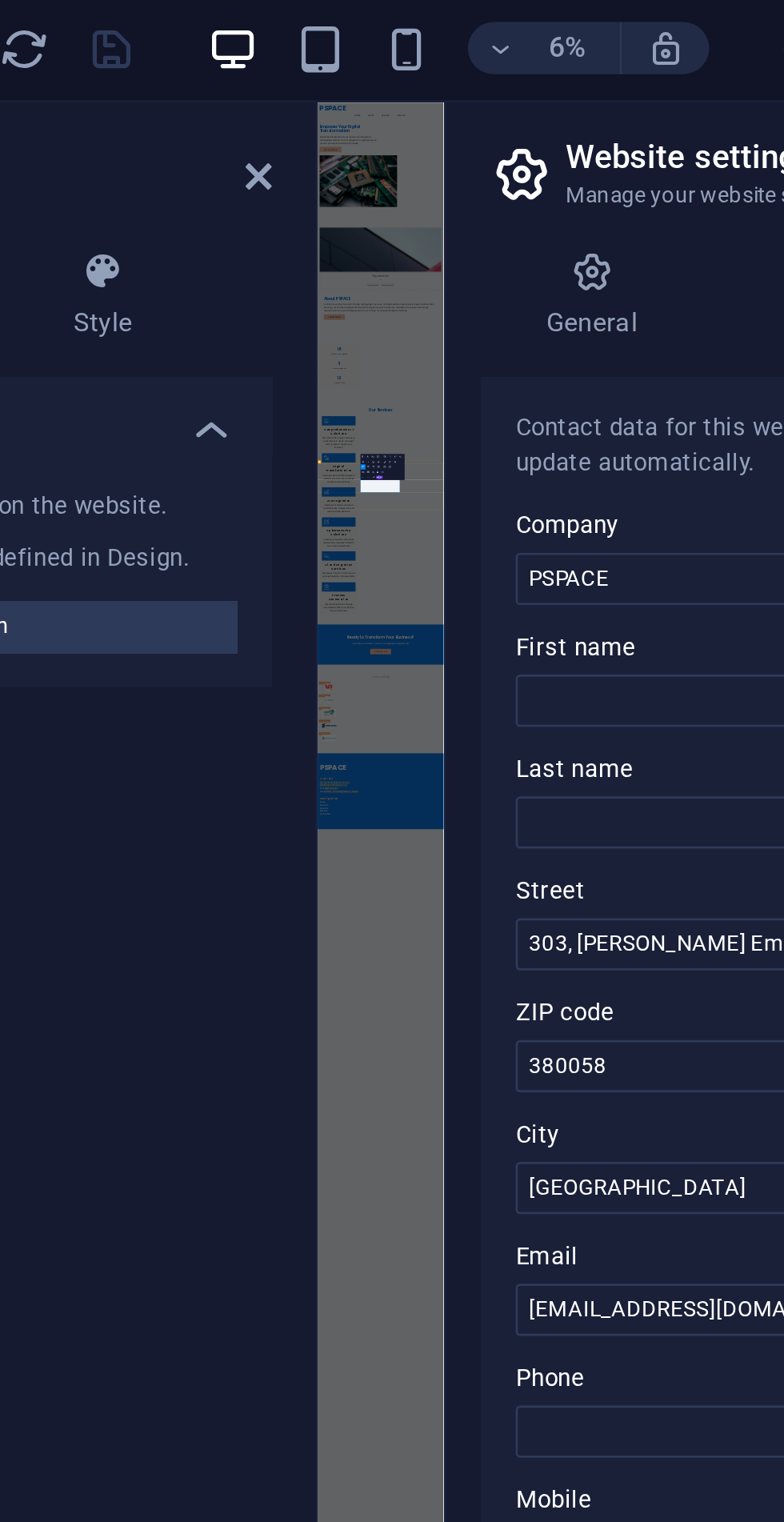
click at [478, 18] on icon "button" at bounding box center [473, 20] width 14 height 14
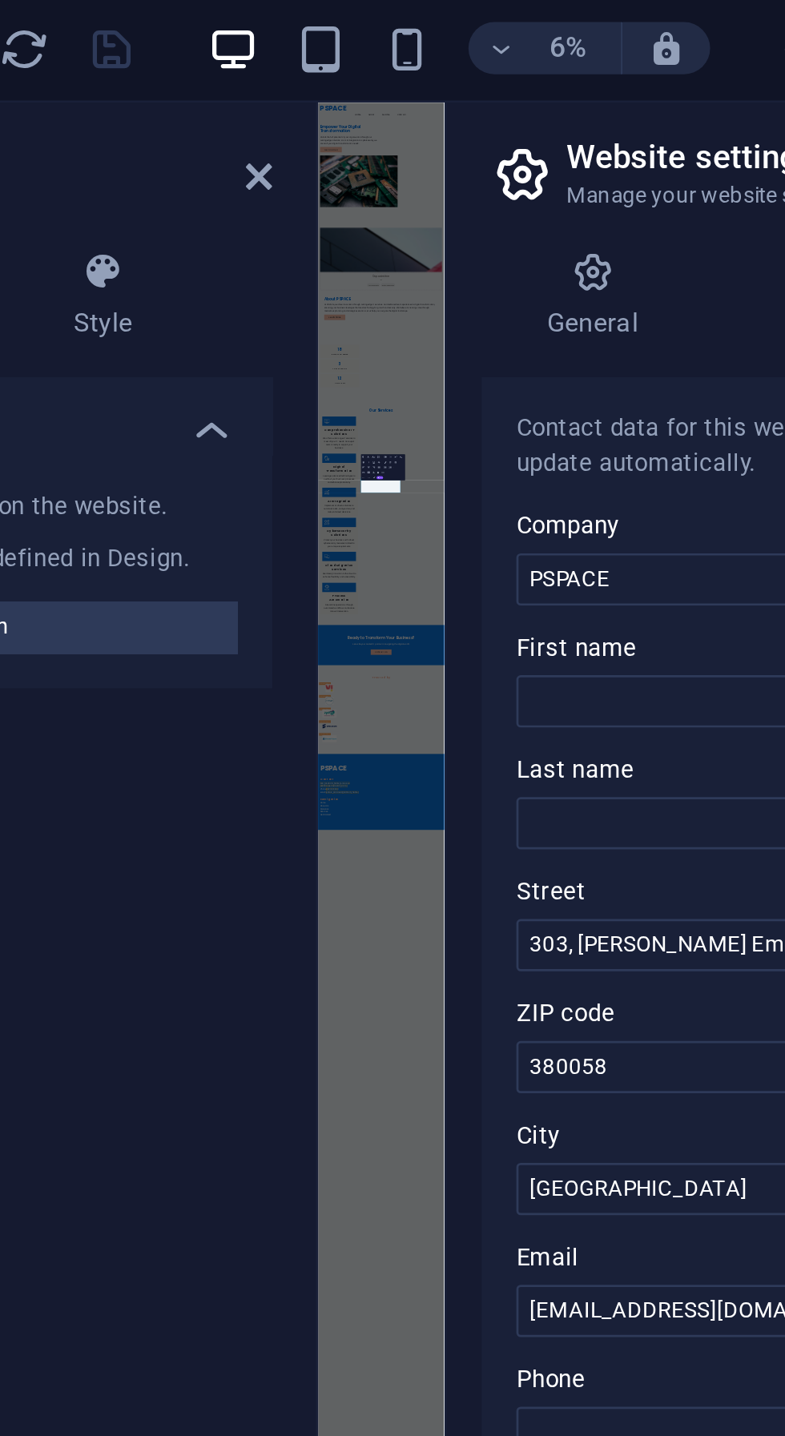
click at [476, 22] on icon "button" at bounding box center [474, 20] width 14 height 14
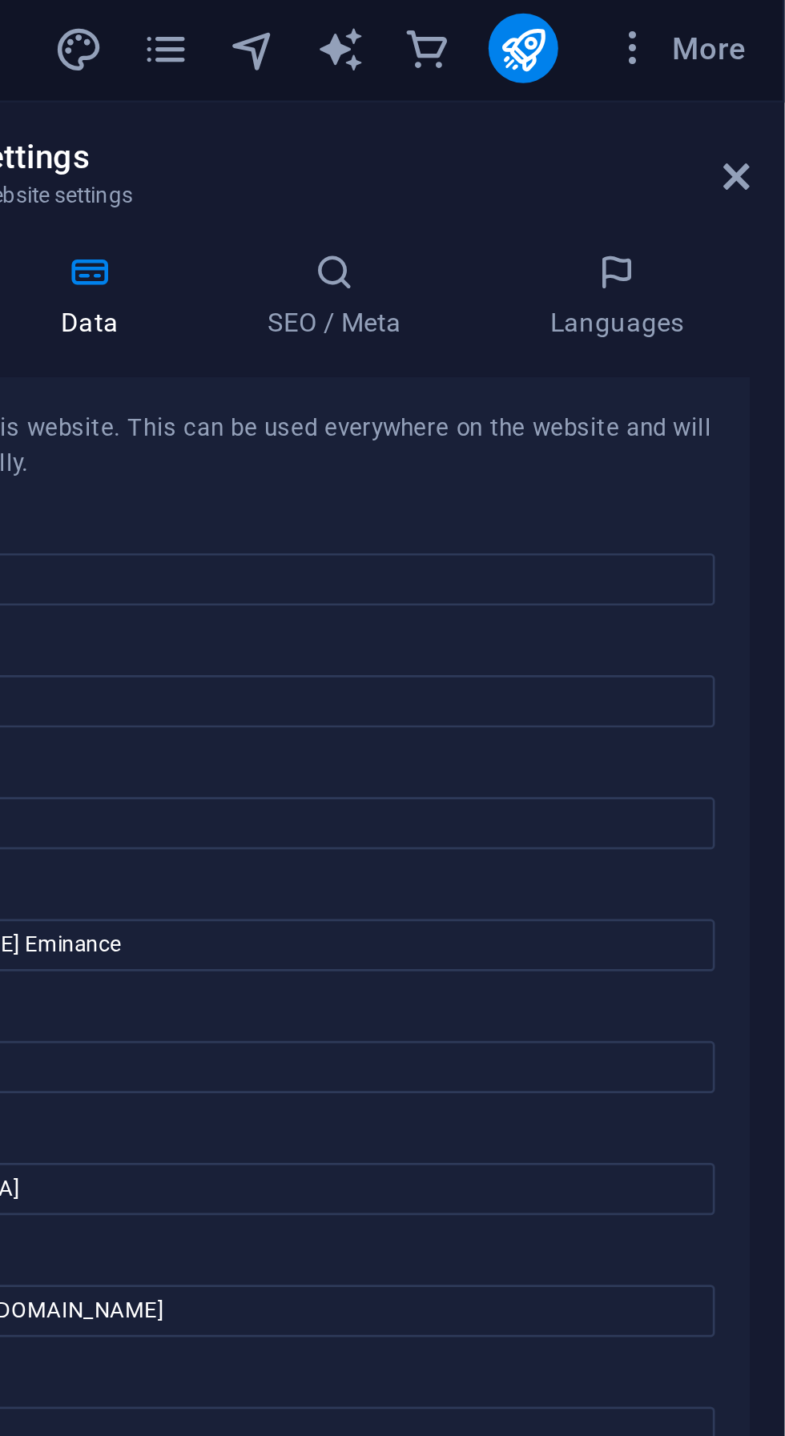
click at [767, 69] on icon at bounding box center [767, 67] width 10 height 13
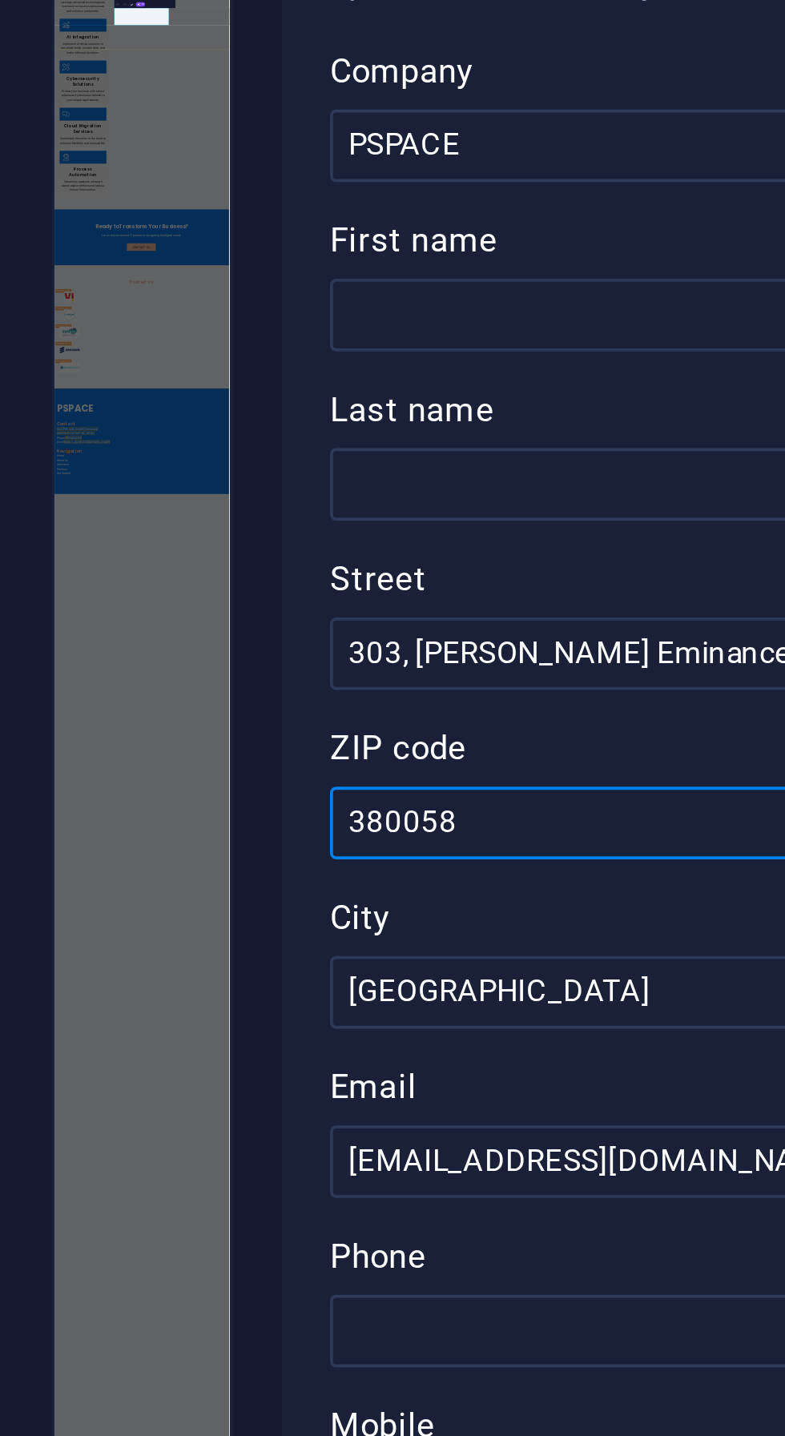
click at [477, 392] on input "380058" at bounding box center [589, 394] width 340 height 19
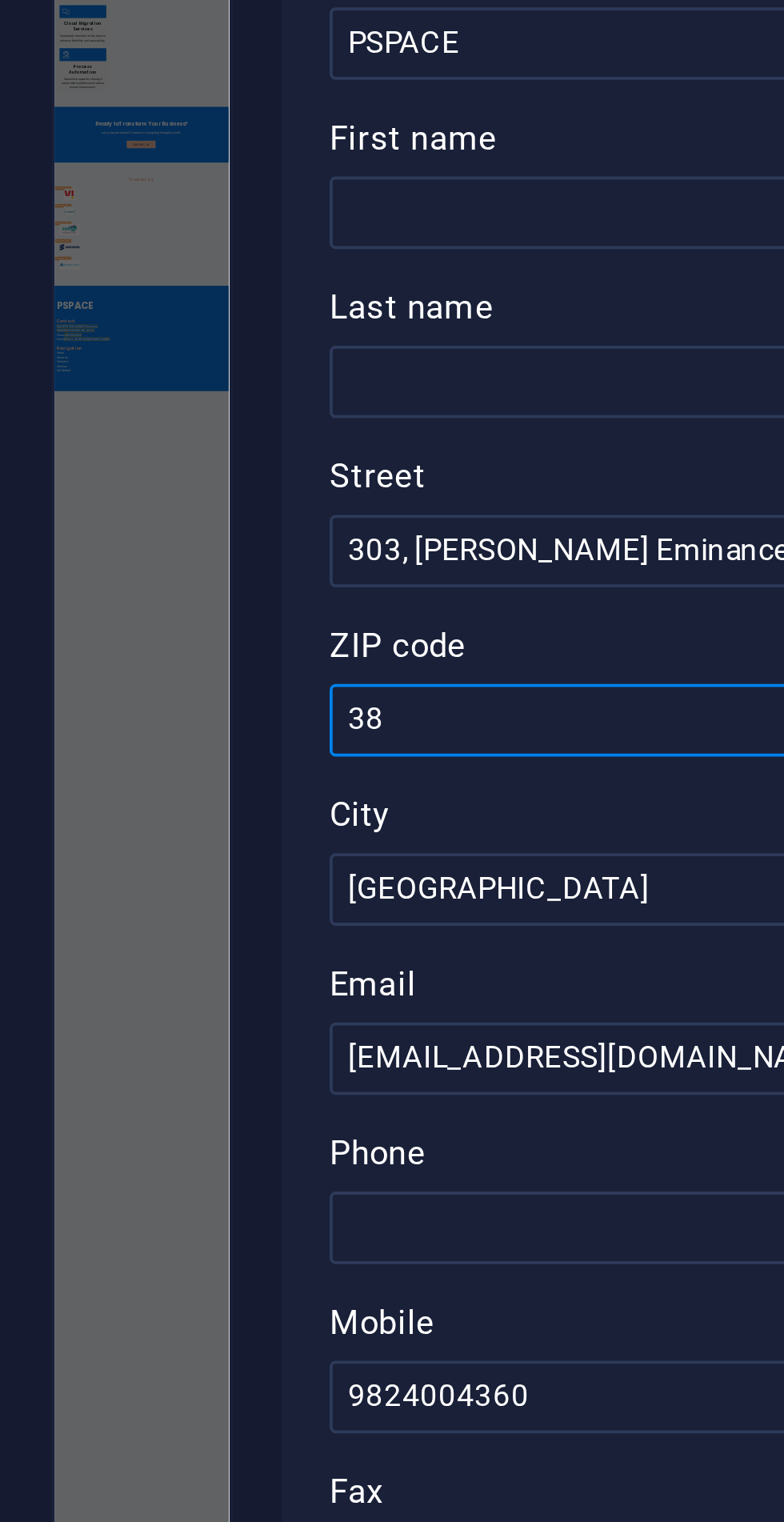
type input "3"
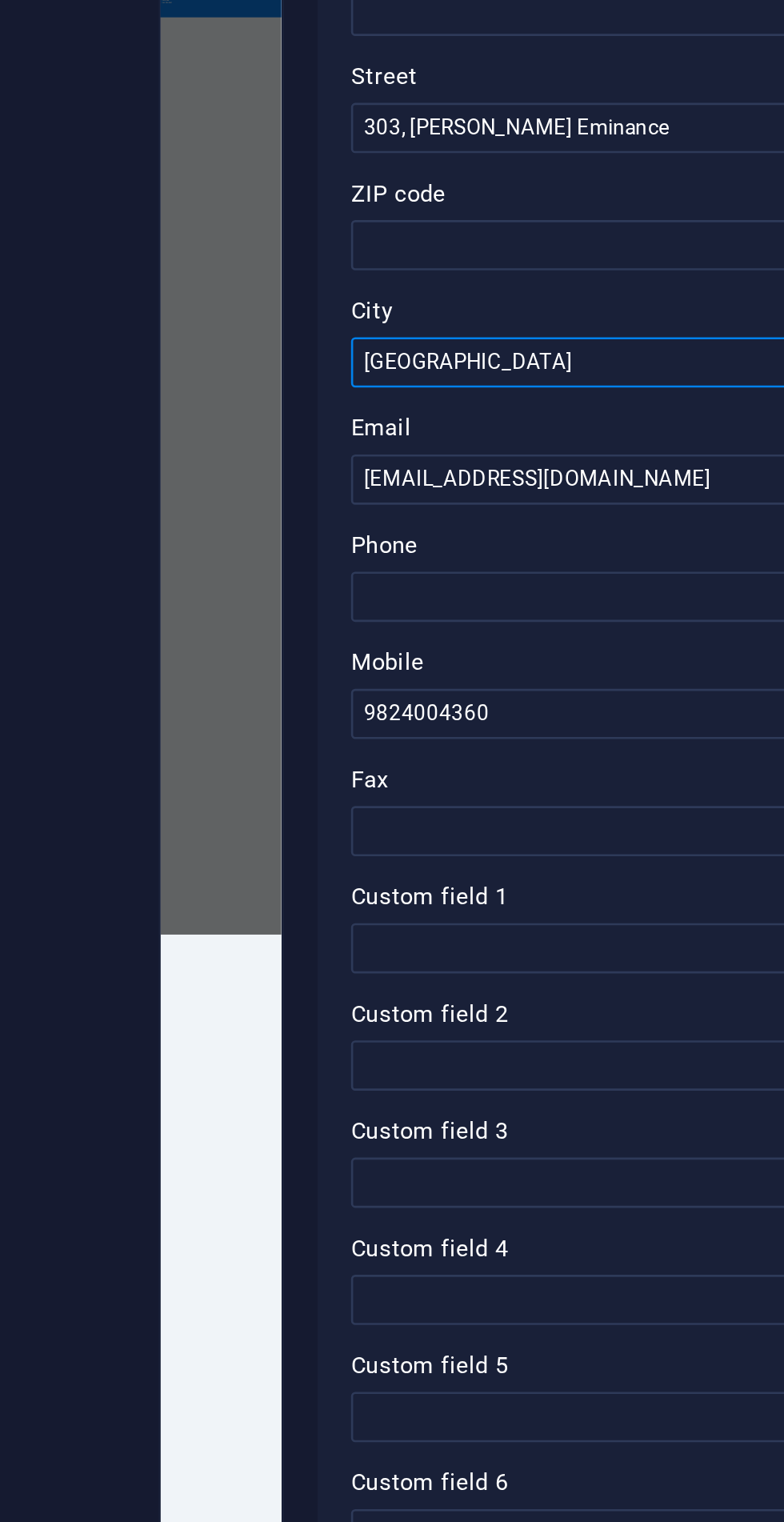
click at [508, 441] on input "Ahmedabad" at bounding box center [588, 439] width 340 height 19
type input "[GEOGRAPHIC_DATA], [GEOGRAPHIC_DATA]."
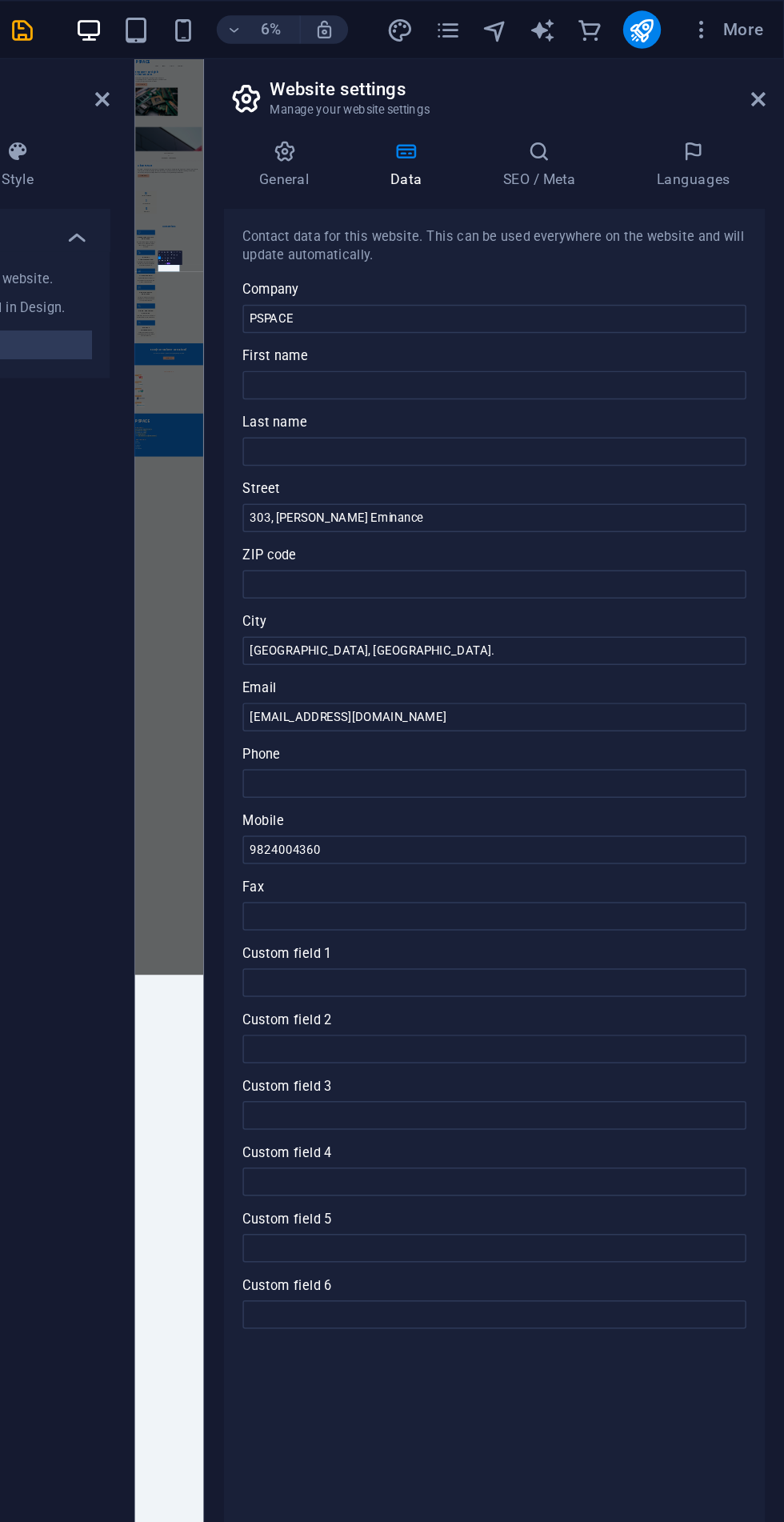
click at [765, 66] on icon at bounding box center [766, 67] width 10 height 13
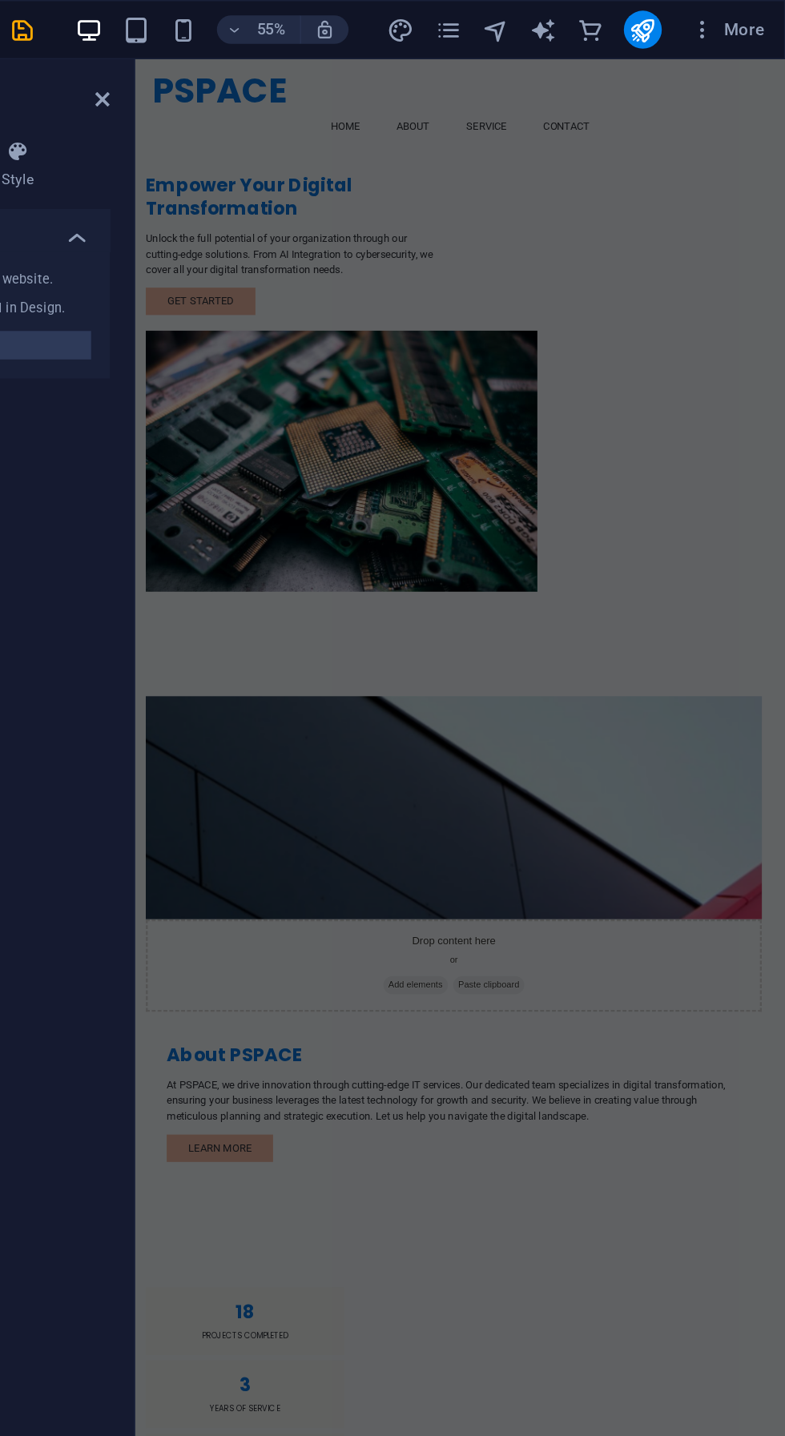
scroll to position [40, 0]
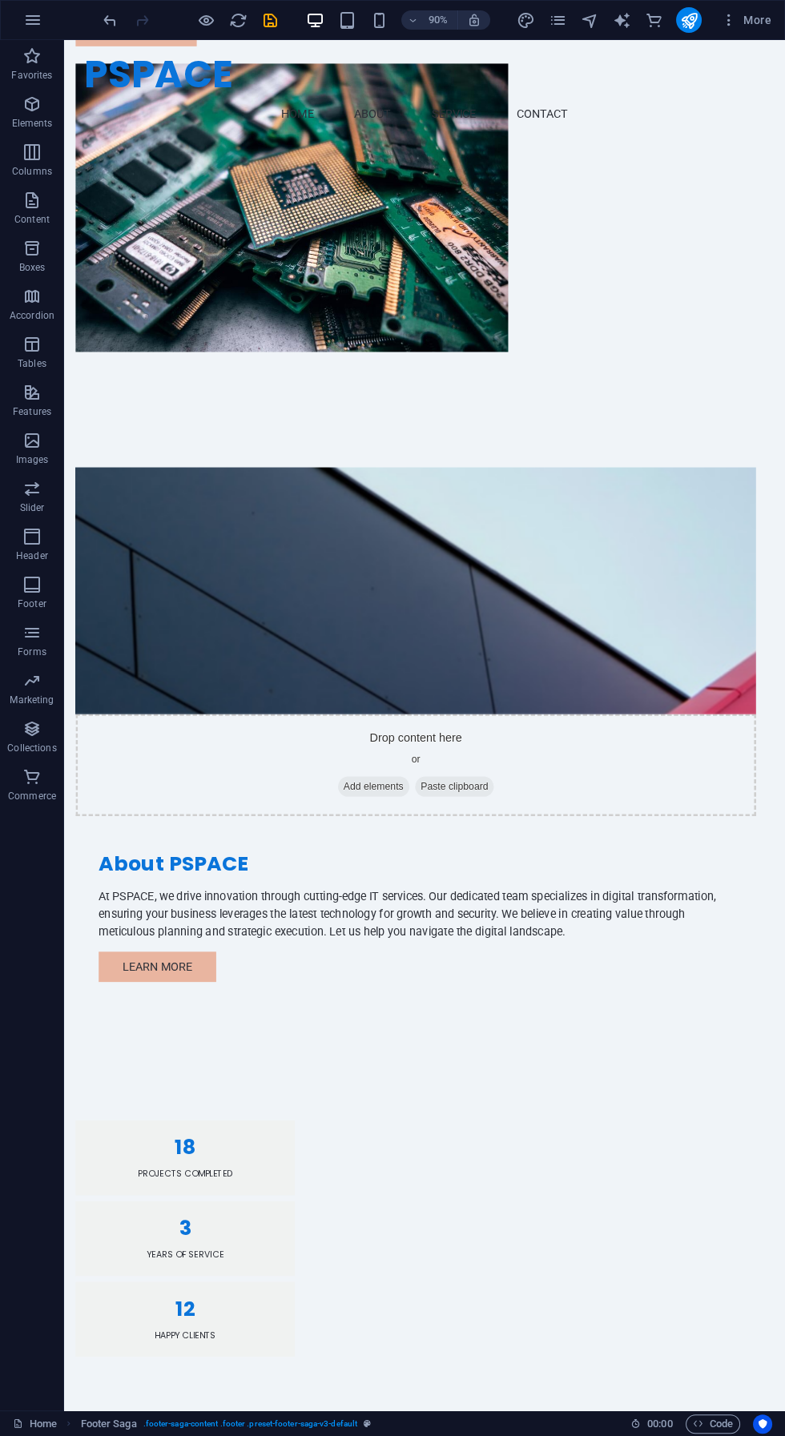
scroll to position [0, 0]
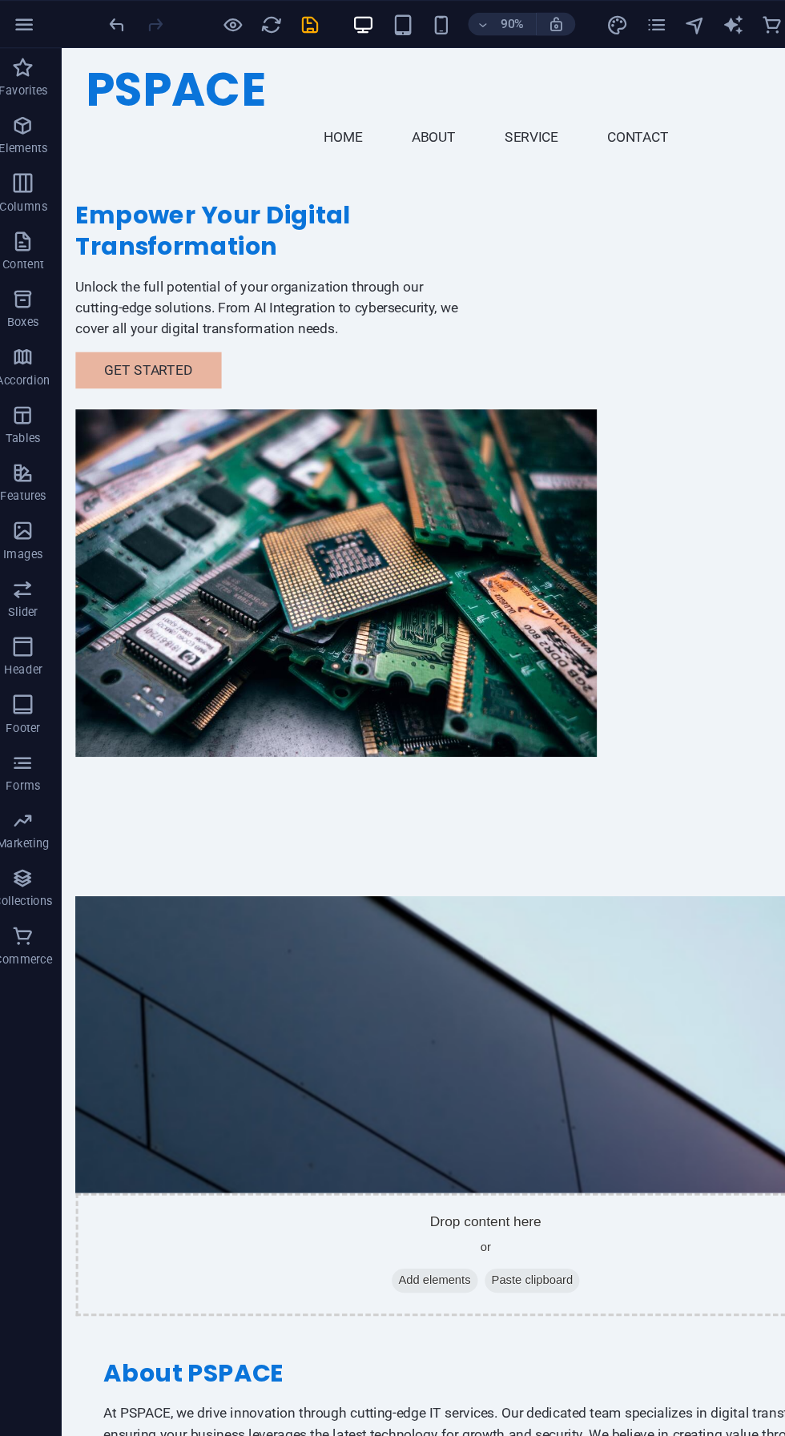
click at [295, 54] on div "PSPACE Menu Home About Service Contact" at bounding box center [462, 105] width 801 height 115
click at [276, 22] on icon "save" at bounding box center [270, 20] width 18 height 18
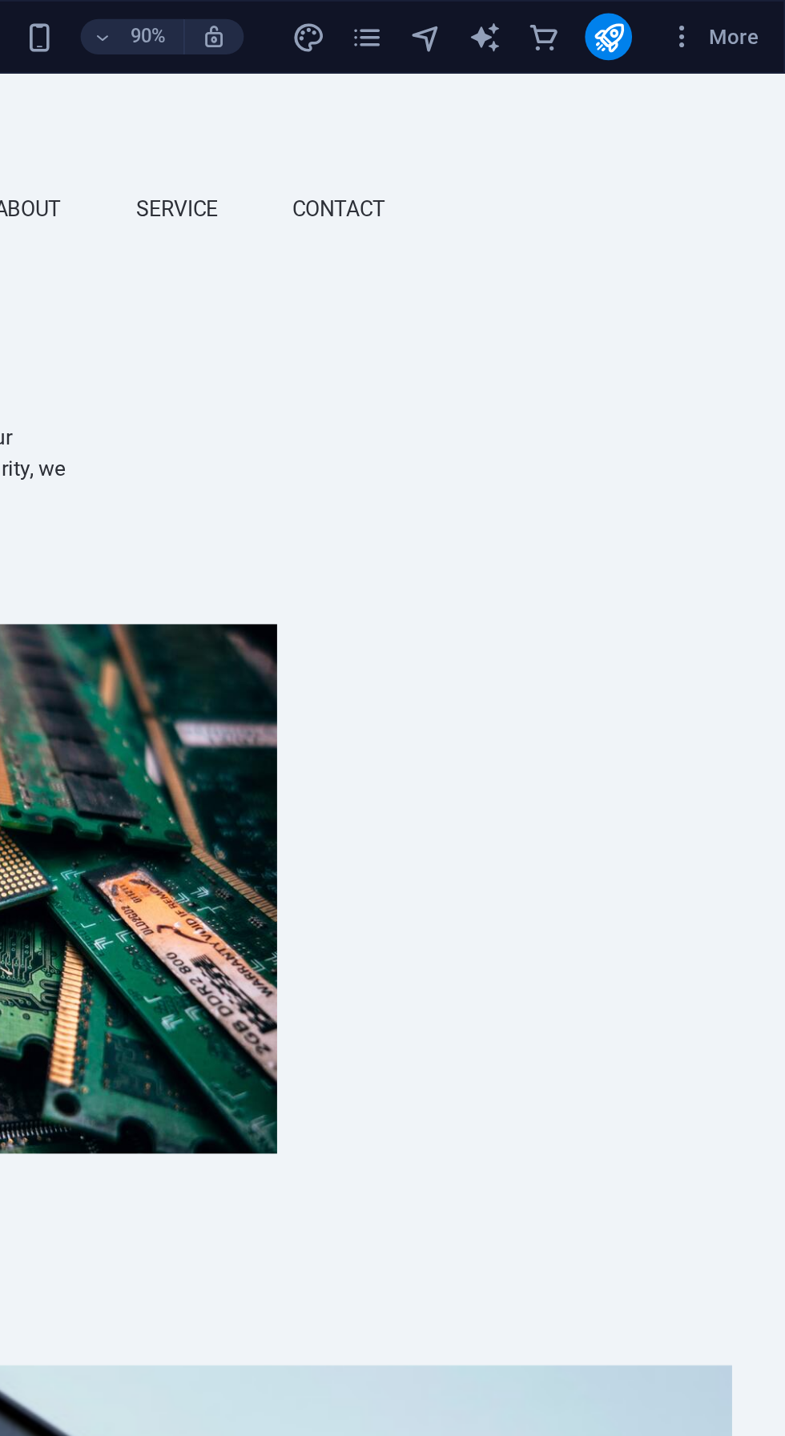
click at [694, 18] on icon "publish" at bounding box center [688, 20] width 18 height 18
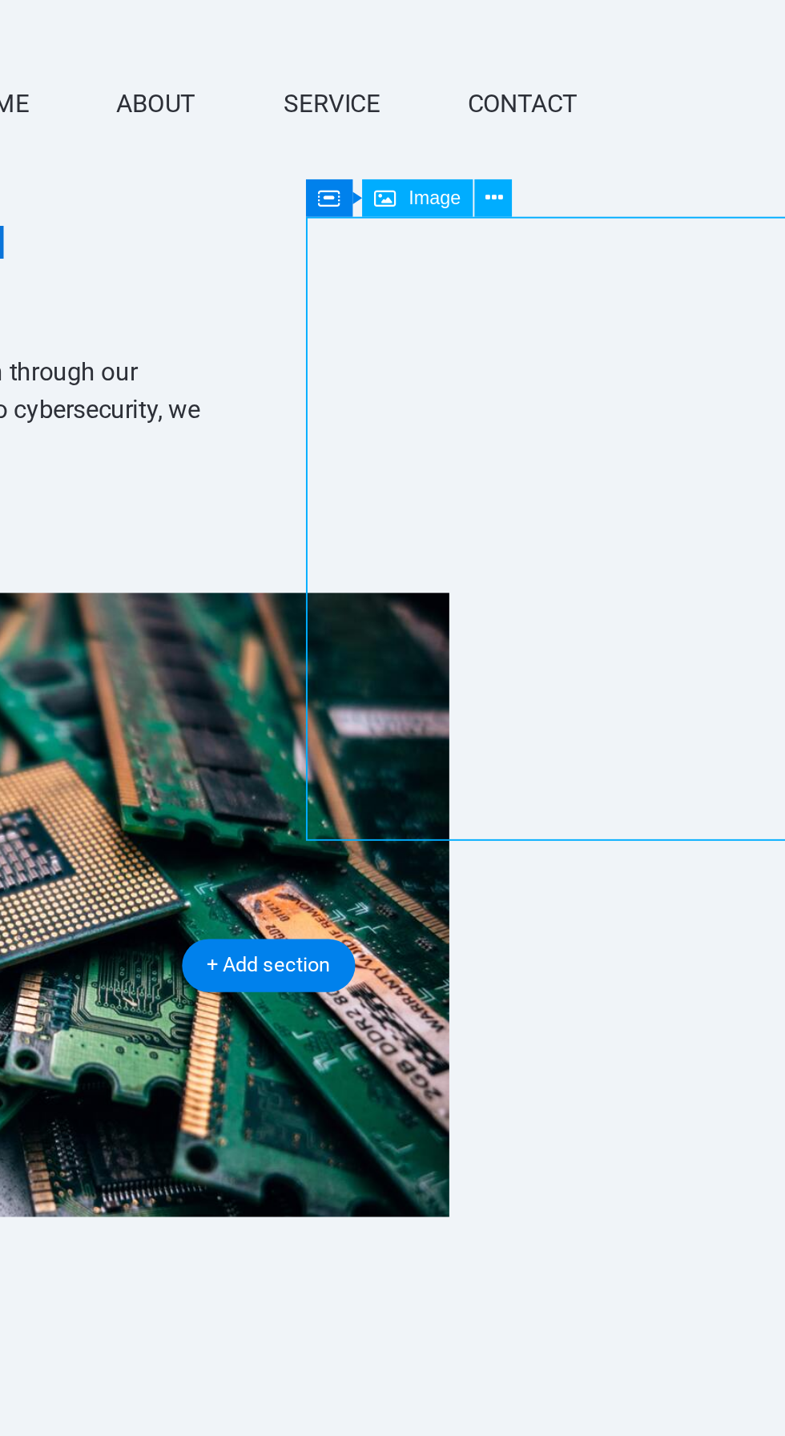
click at [533, 163] on button at bounding box center [529, 158] width 18 height 18
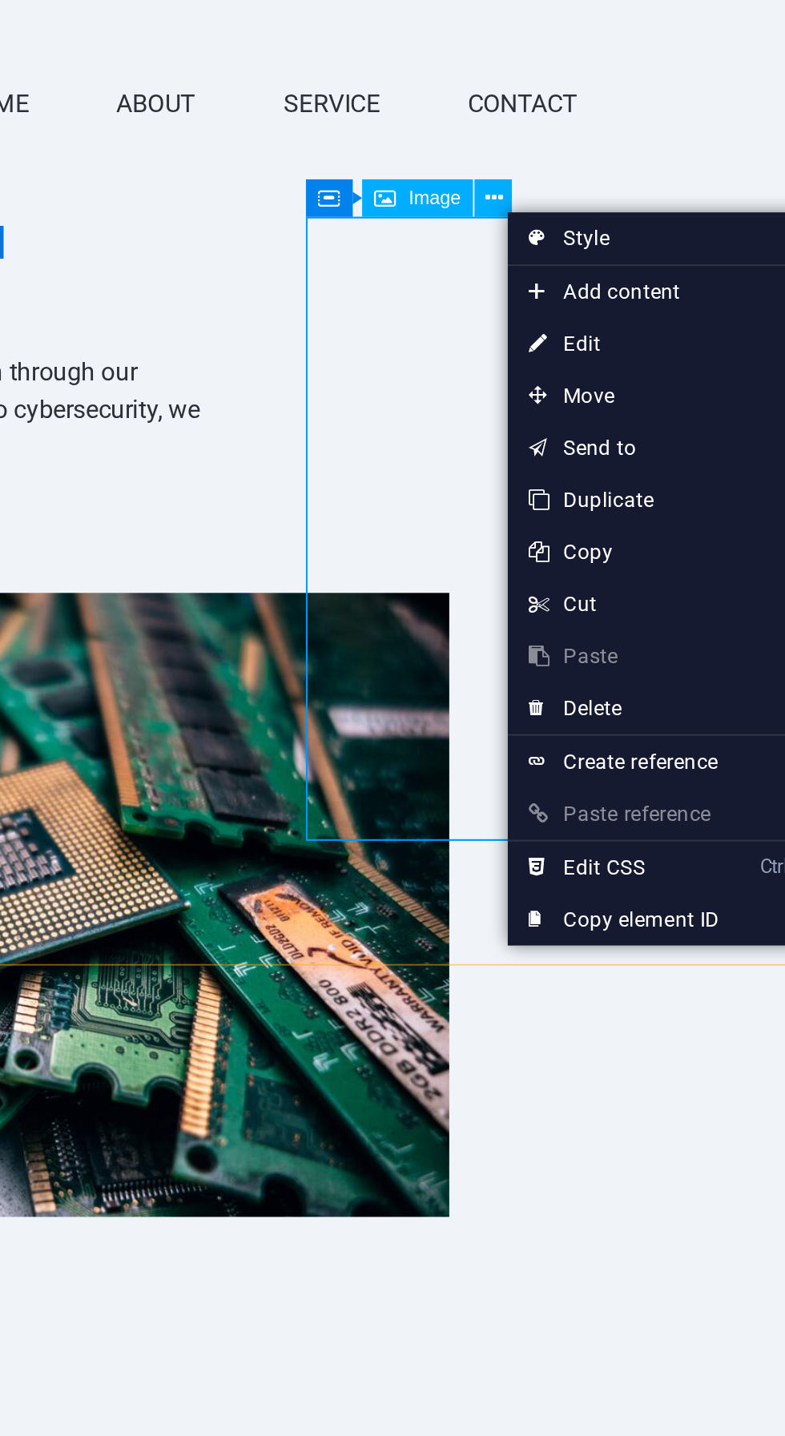
click at [607, 232] on link "⏎ Edit" at bounding box center [588, 225] width 107 height 24
select select "px"
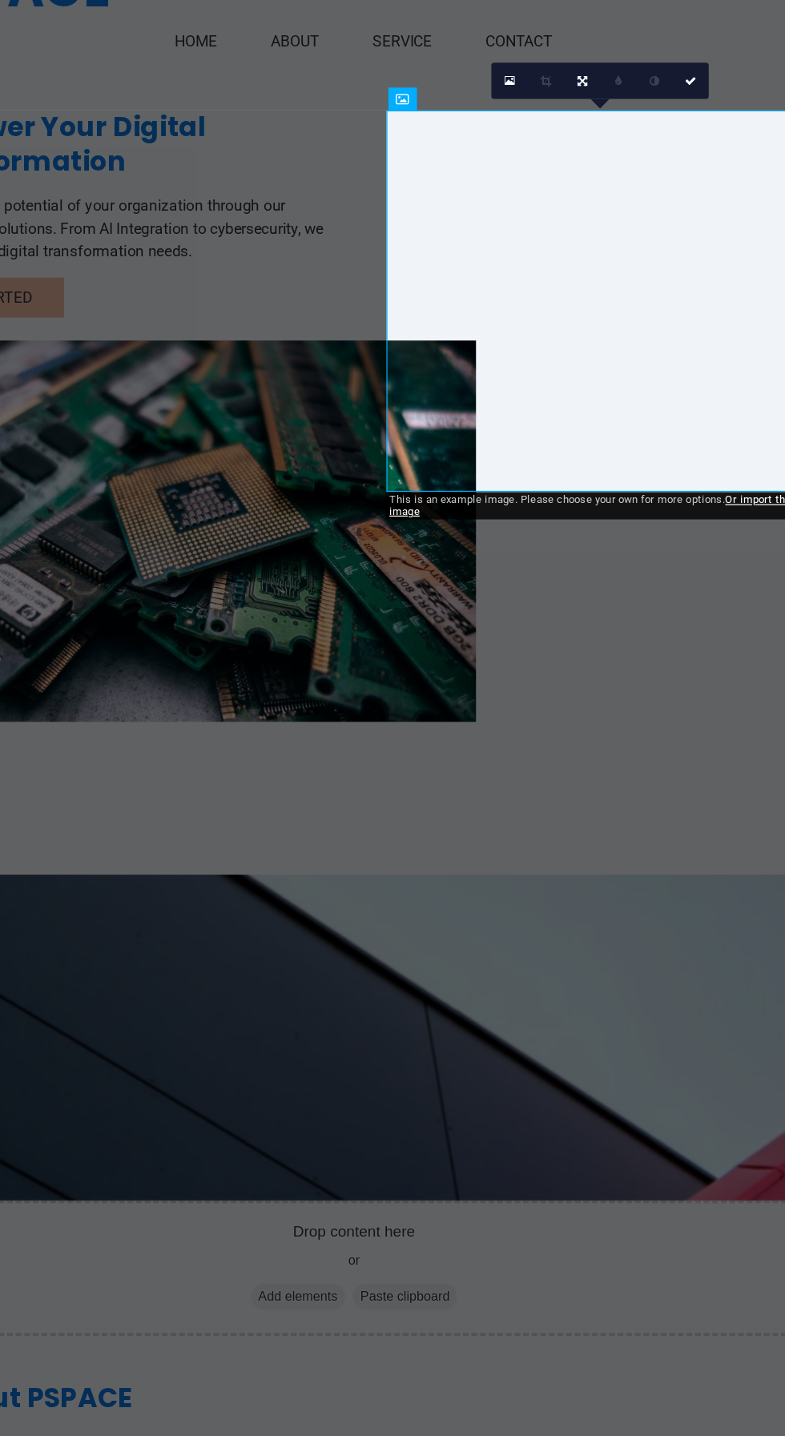
click at [633, 112] on div "0" at bounding box center [675, 103] width 100 height 17
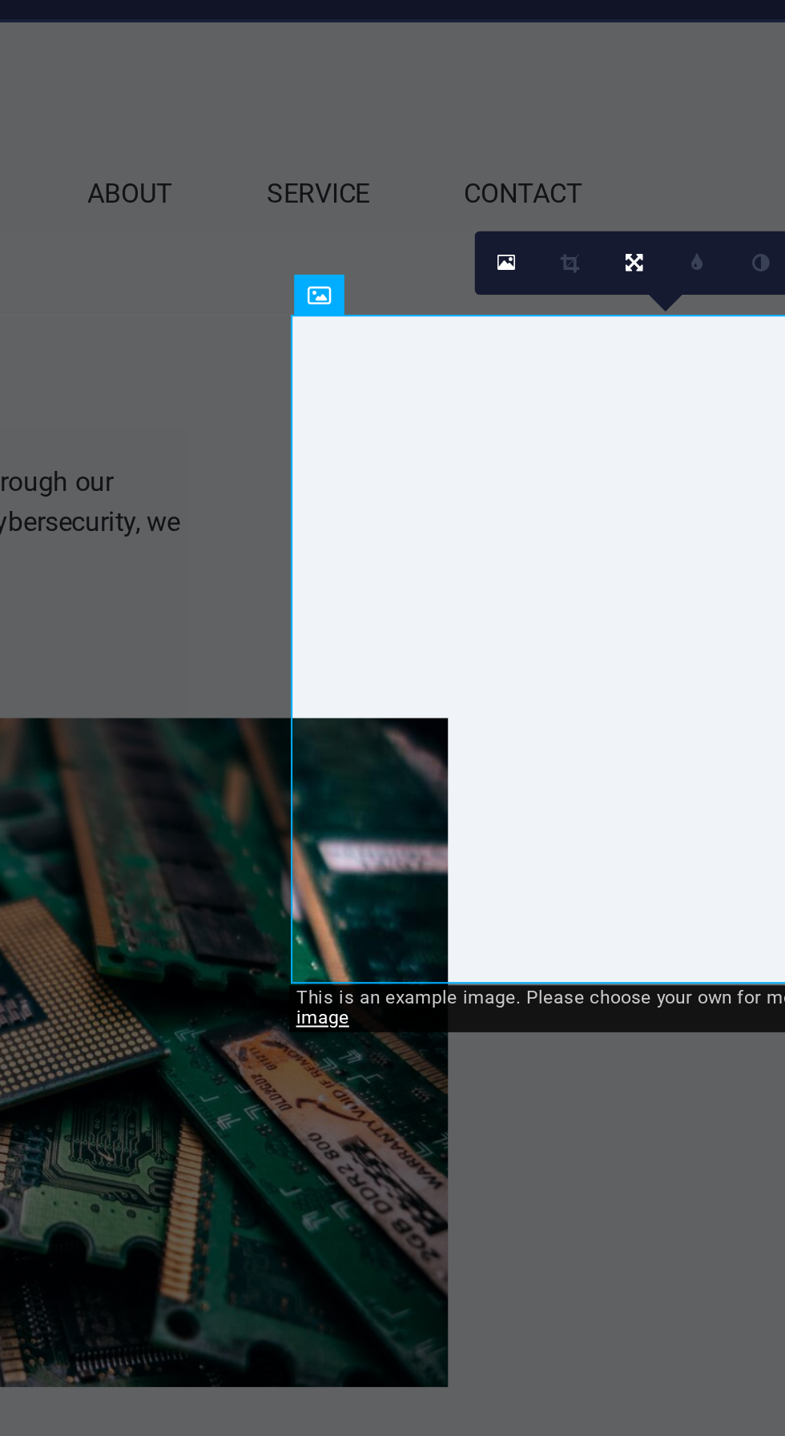
click at [635, 106] on link at bounding box center [633, 103] width 17 height 17
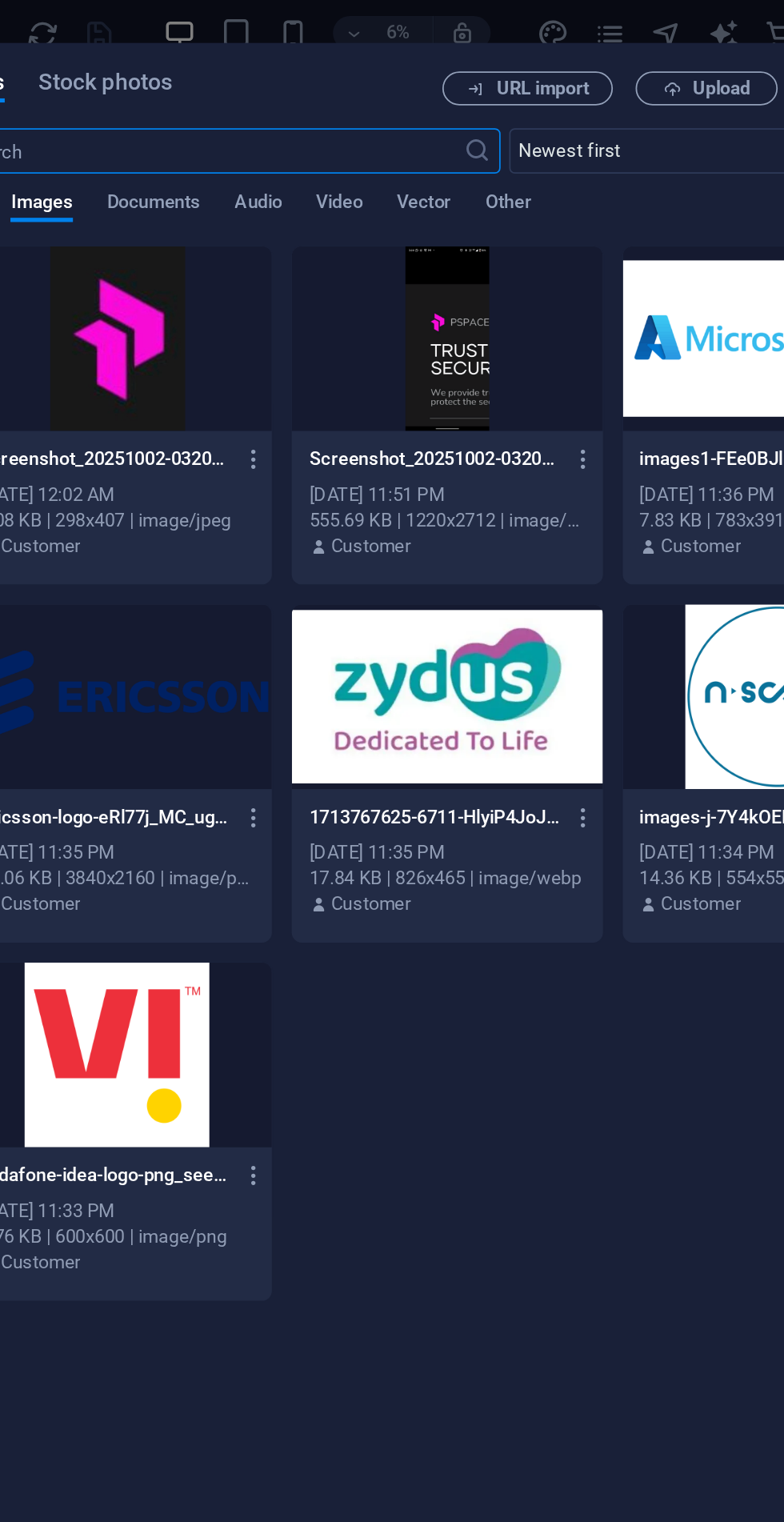
click at [536, 259] on icon "button" at bounding box center [541, 260] width 15 height 14
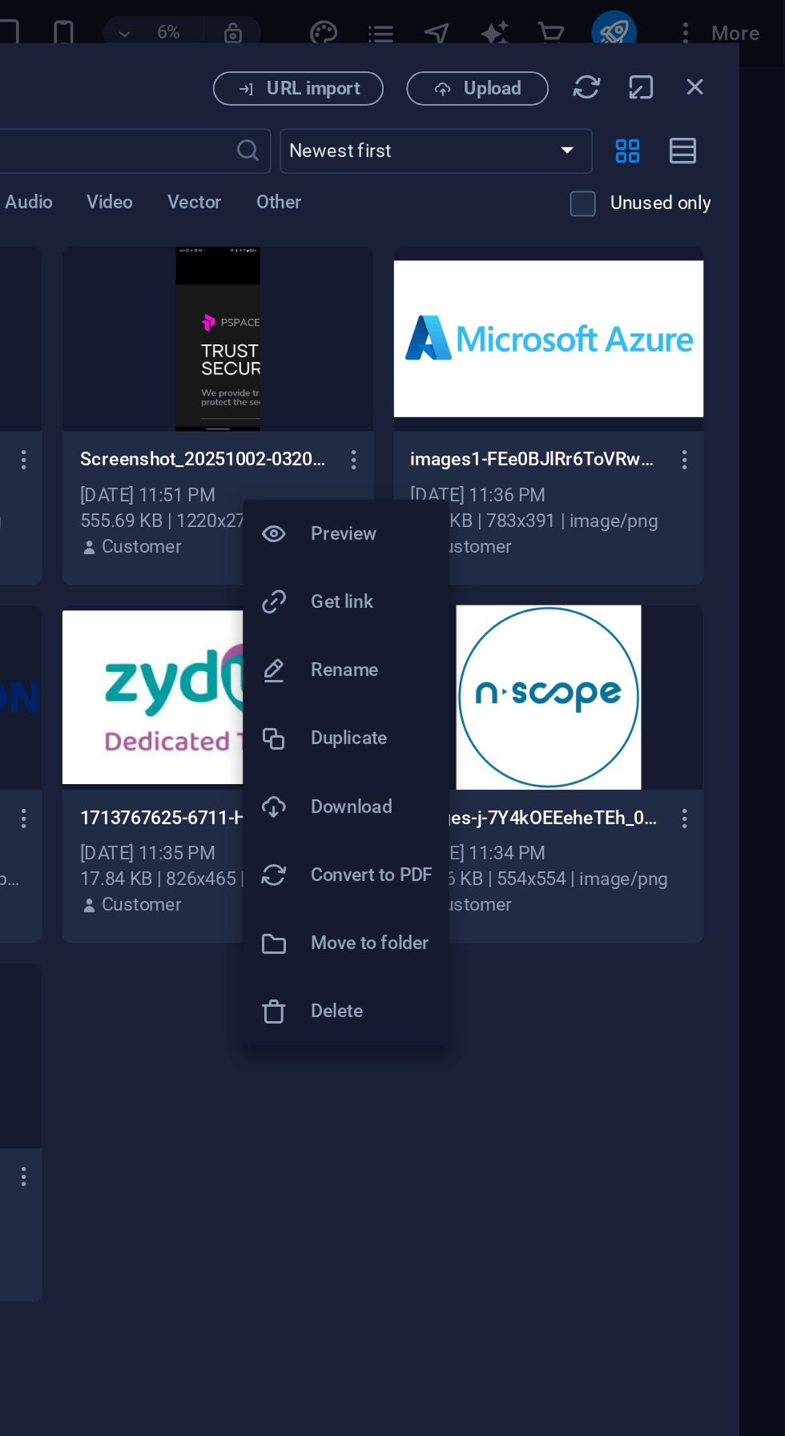
click at [557, 569] on h6 "Delete" at bounding box center [552, 570] width 68 height 19
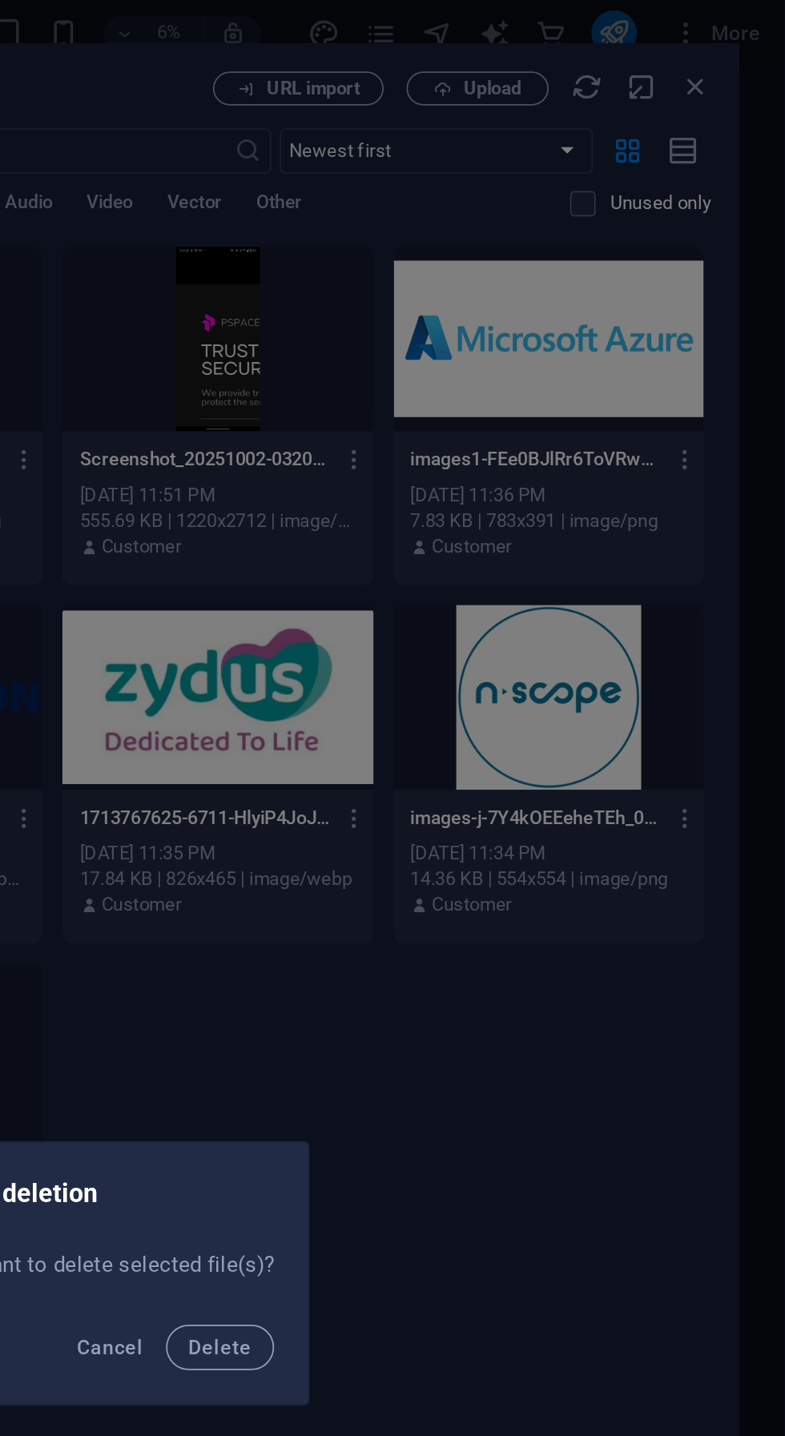
click at [474, 761] on span "Delete" at bounding box center [466, 760] width 35 height 13
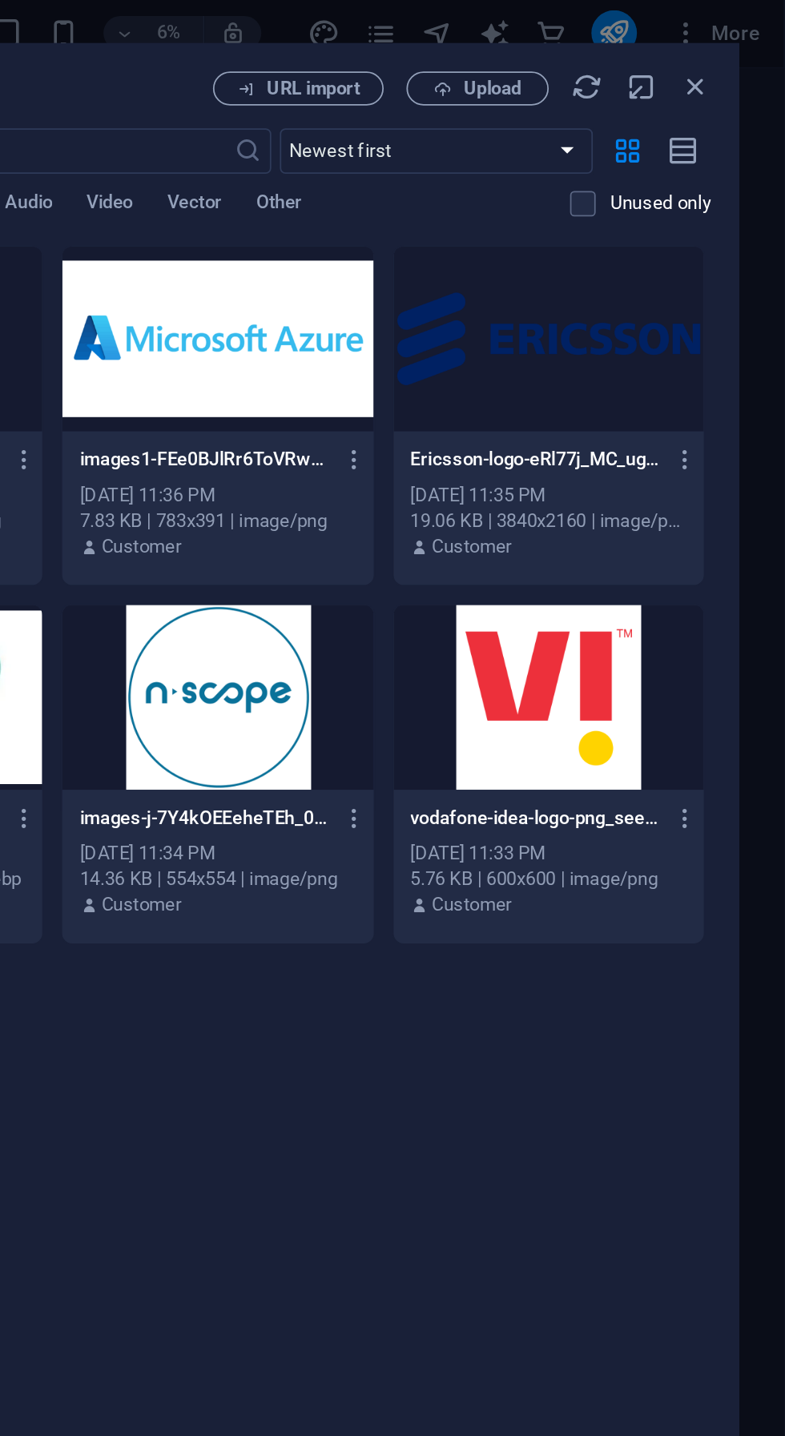
click at [618, 51] on span "Upload" at bounding box center [620, 51] width 33 height 10
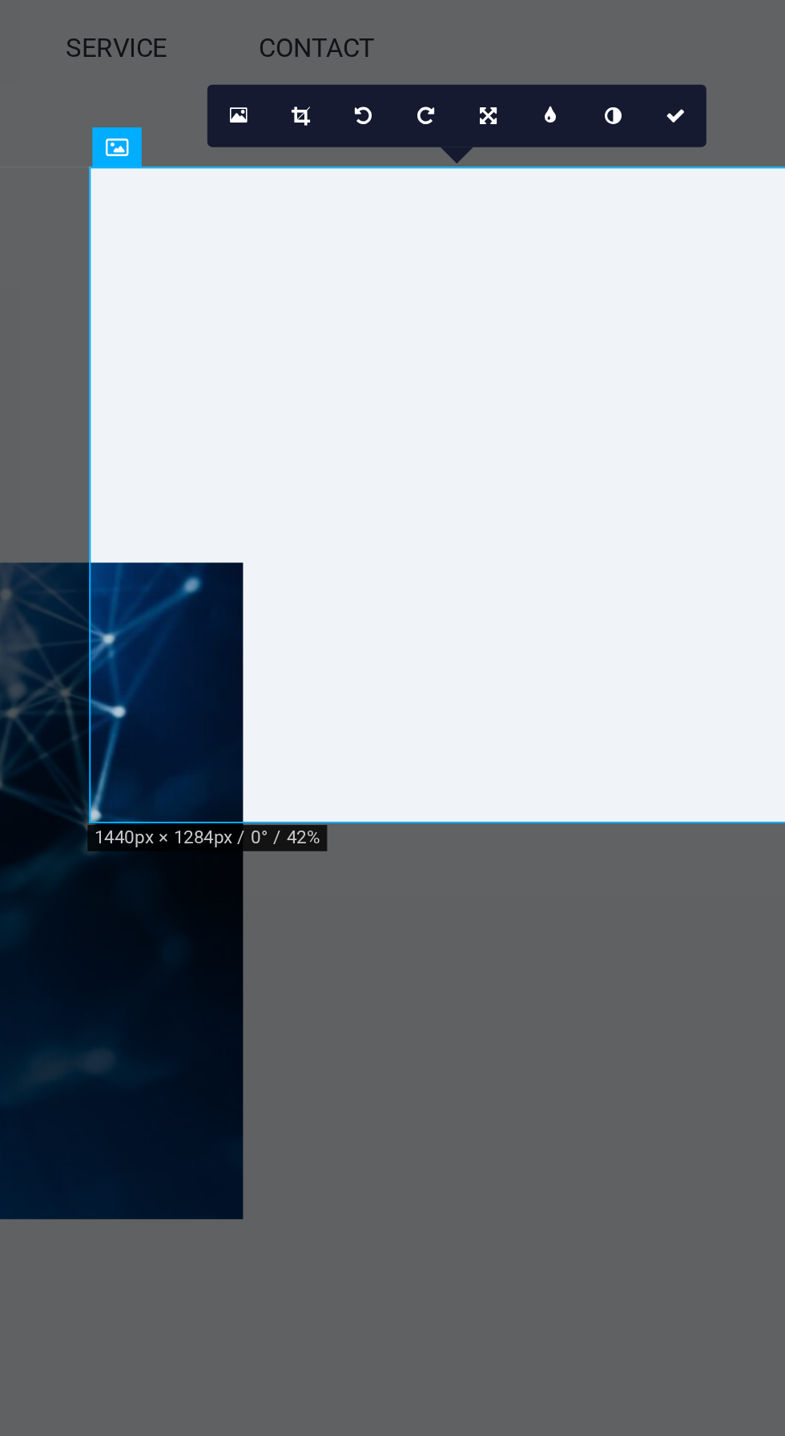
click at [654, 100] on link at bounding box center [650, 103] width 17 height 17
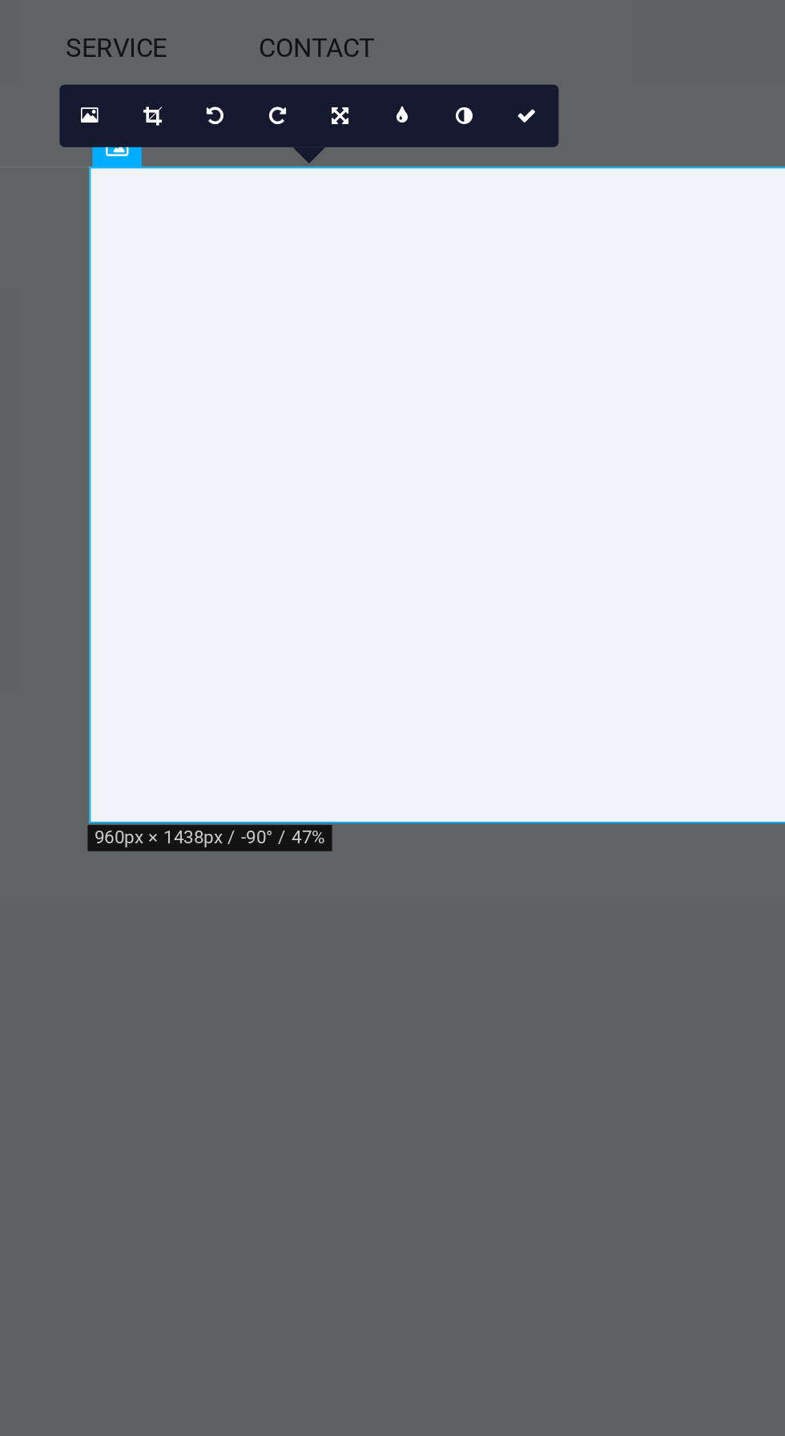
click at [630, 110] on link at bounding box center [626, 103] width 17 height 17
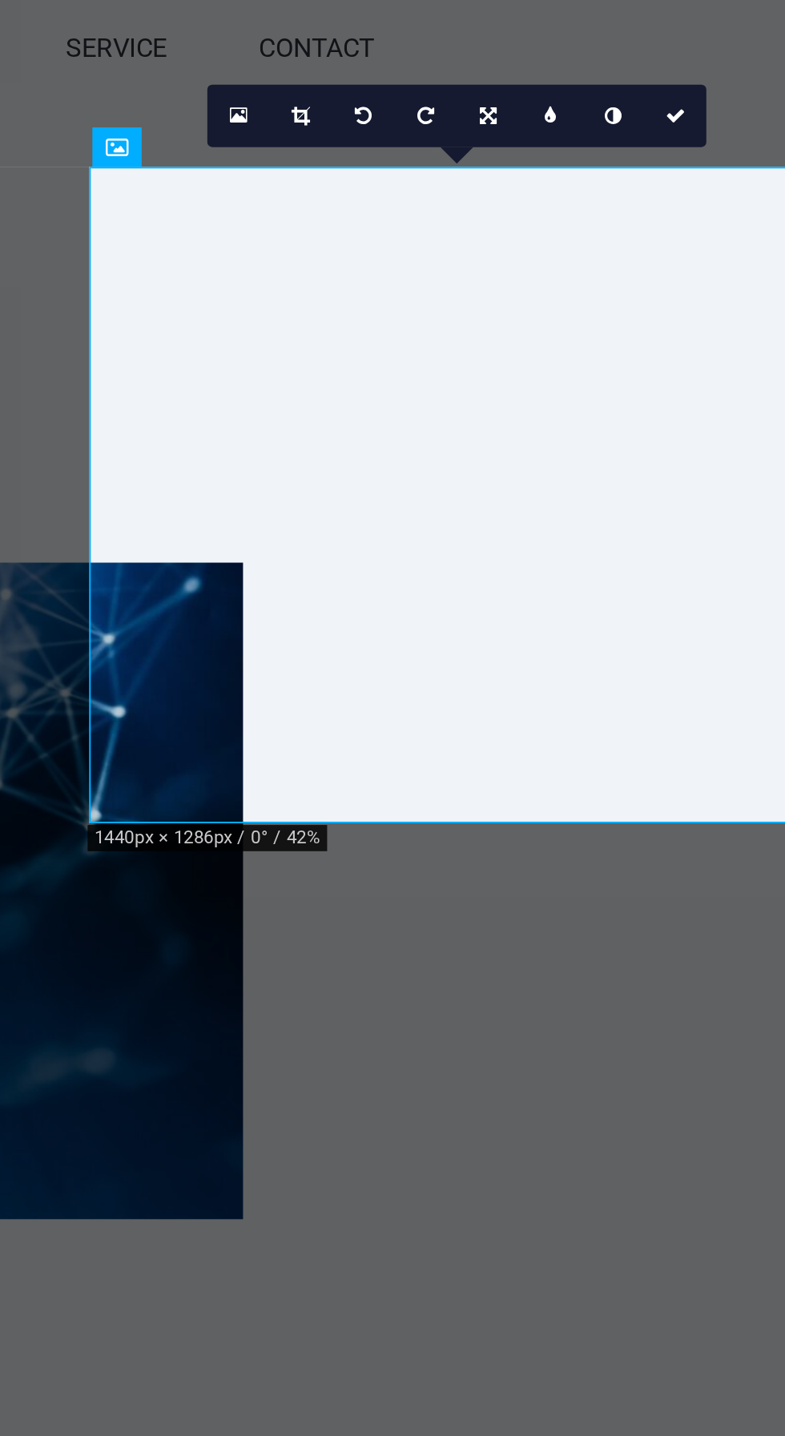
click at [699, 111] on link at bounding box center [699, 103] width 17 height 17
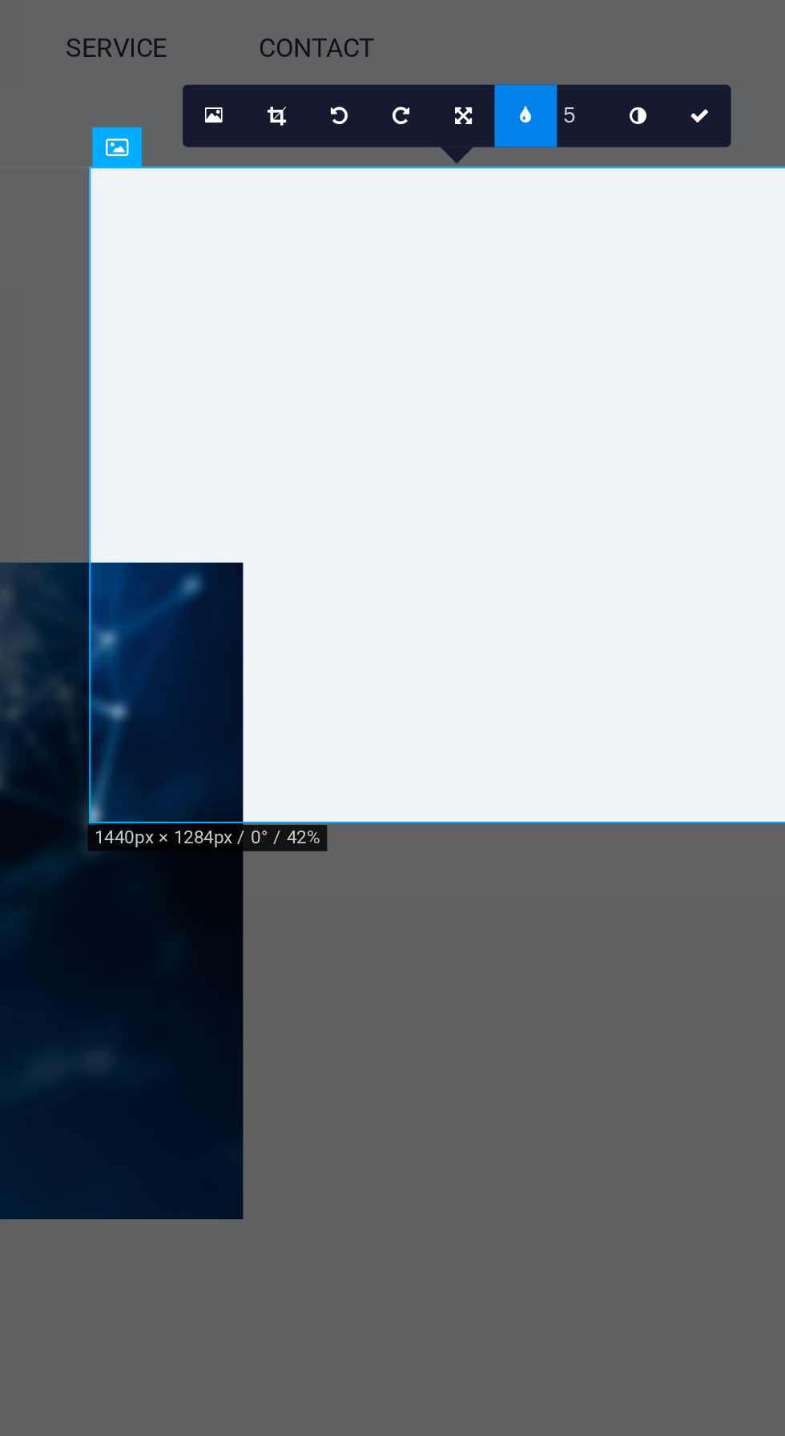
click at [695, 105] on link at bounding box center [693, 103] width 17 height 17
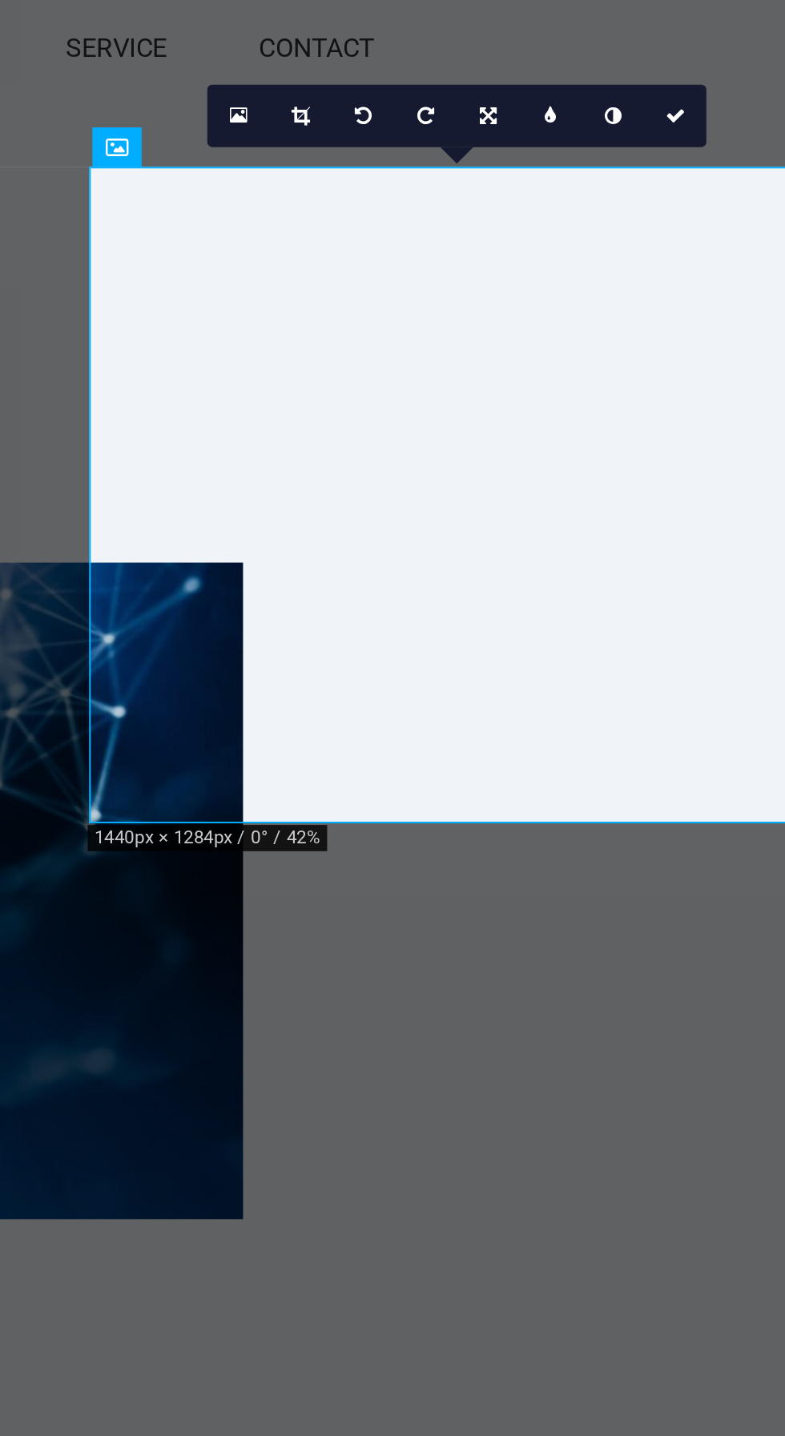
click at [719, 106] on link at bounding box center [716, 103] width 17 height 17
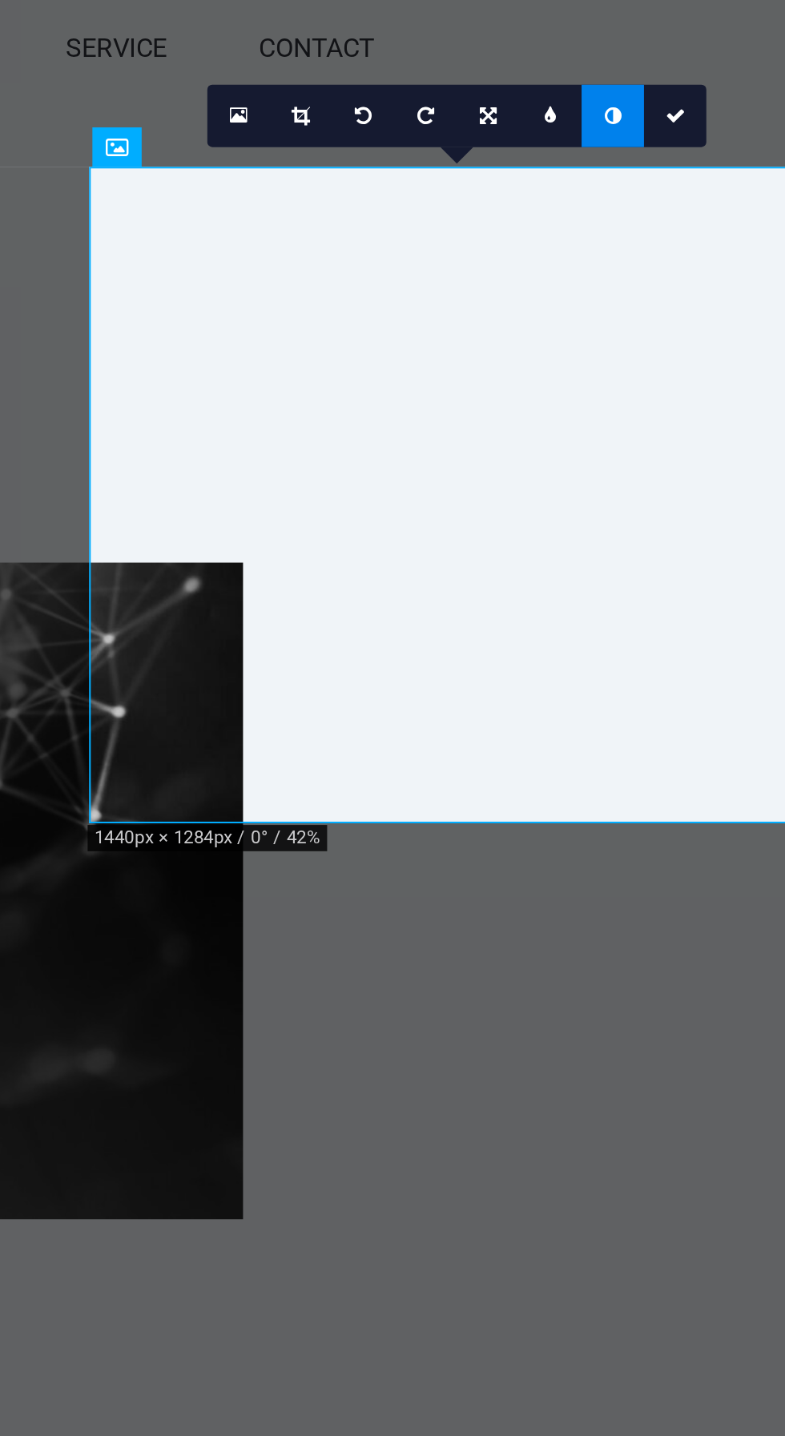
click at [714, 105] on icon at bounding box center [716, 104] width 5 height 6
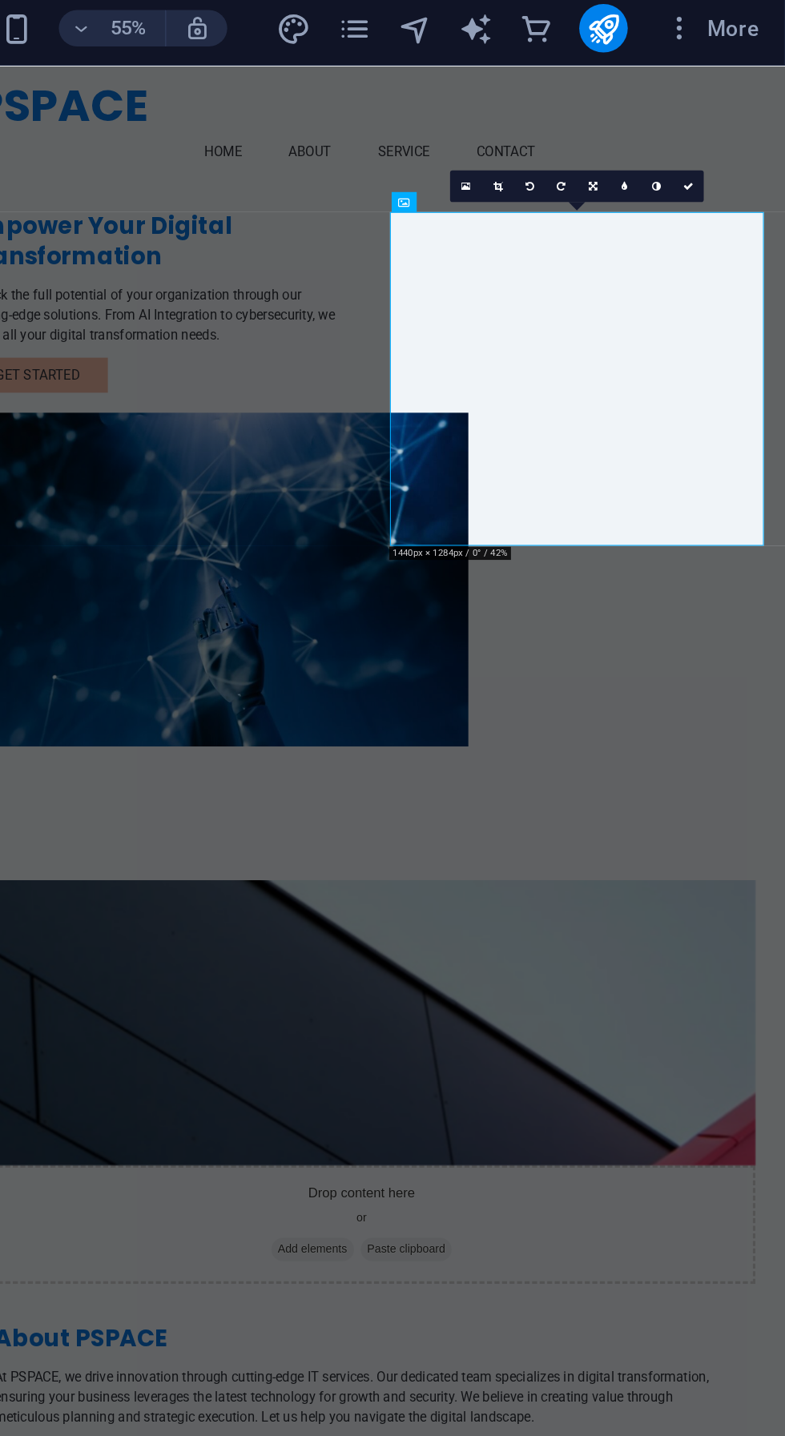
click at [674, 191] on div "Empower Your Digital Transformation Unlock the full potential of your organizat…" at bounding box center [353, 425] width 798 height 718
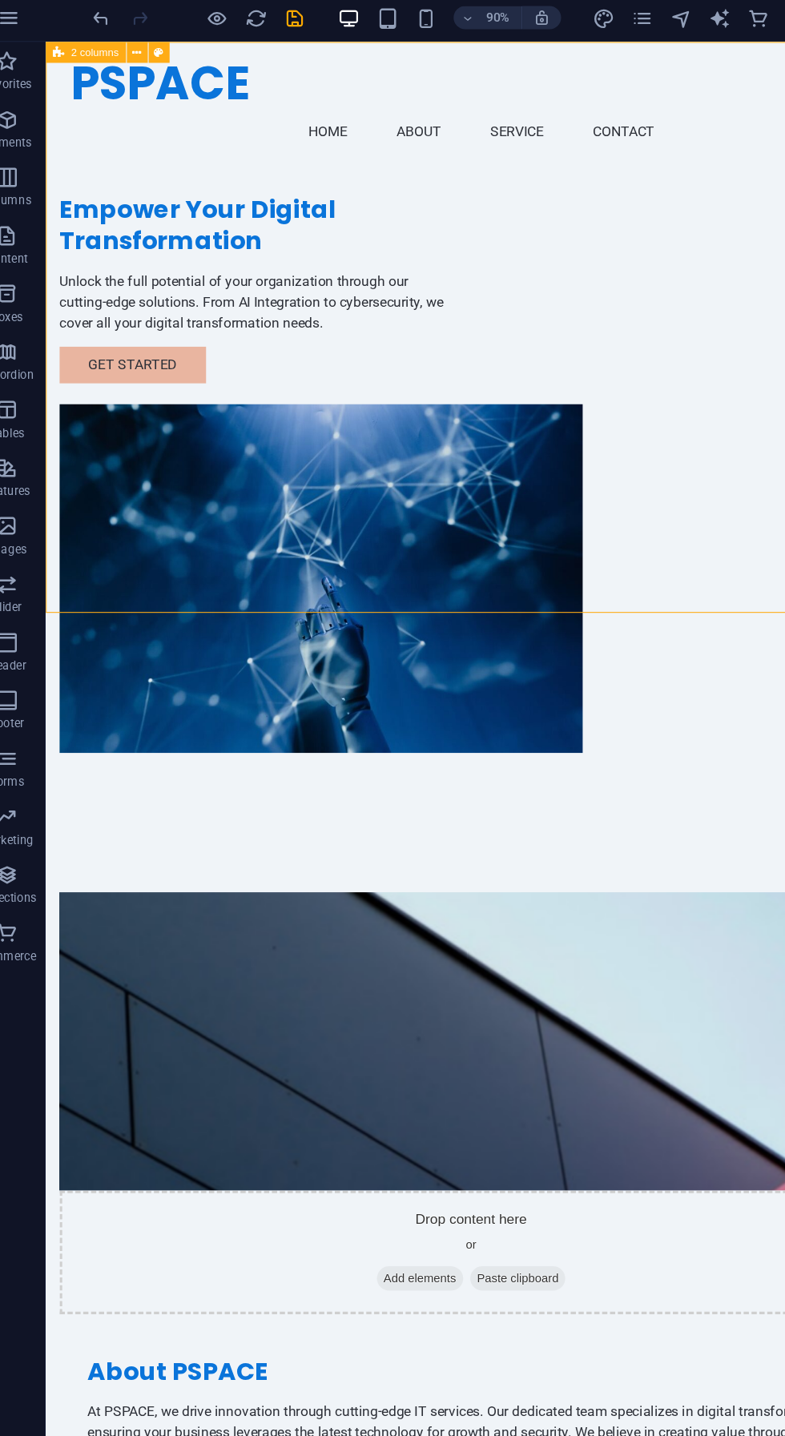
click at [387, 1097] on div "Drop content here or Add elements Paste clipboard" at bounding box center [436, 1154] width 756 height 114
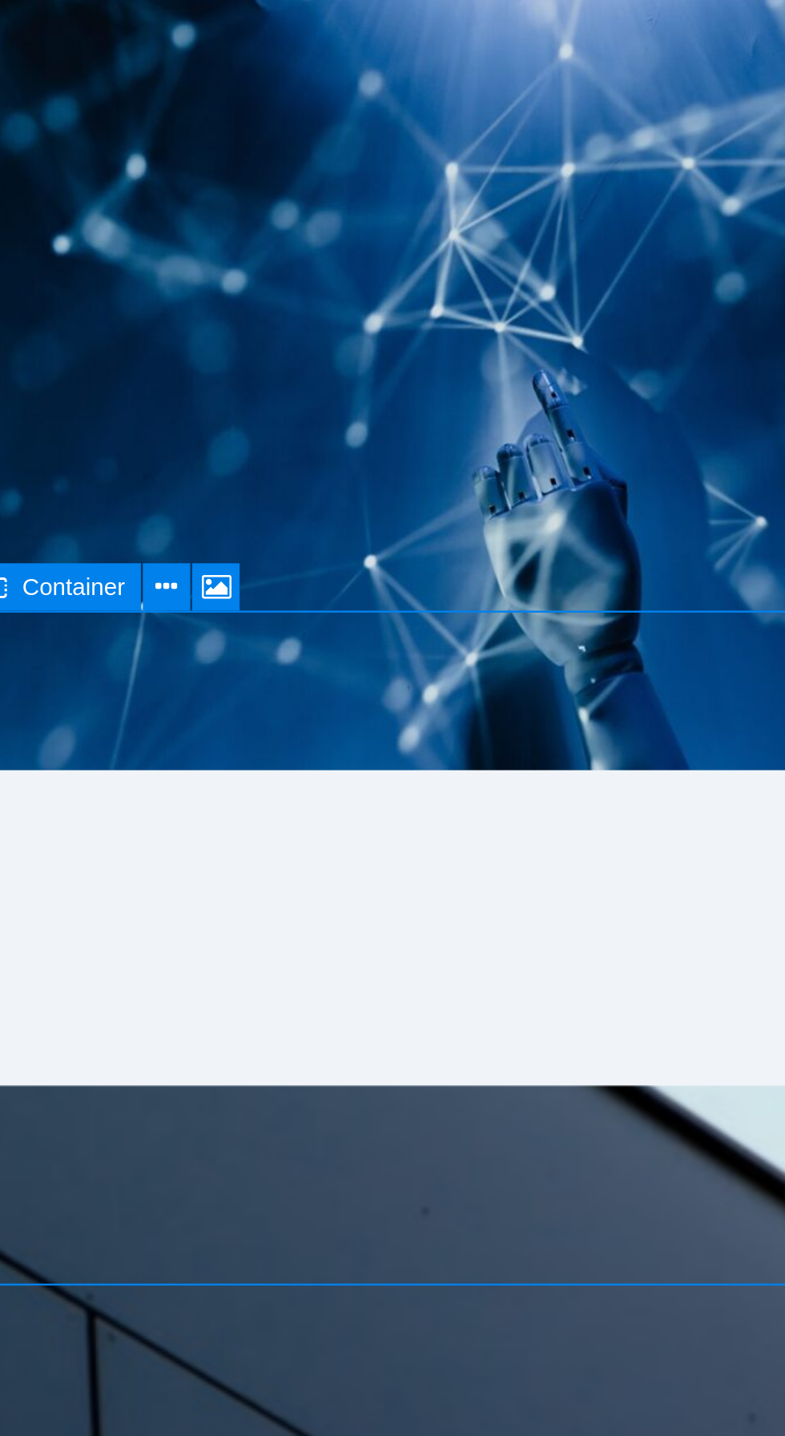
click at [159, 561] on icon at bounding box center [159, 560] width 8 height 15
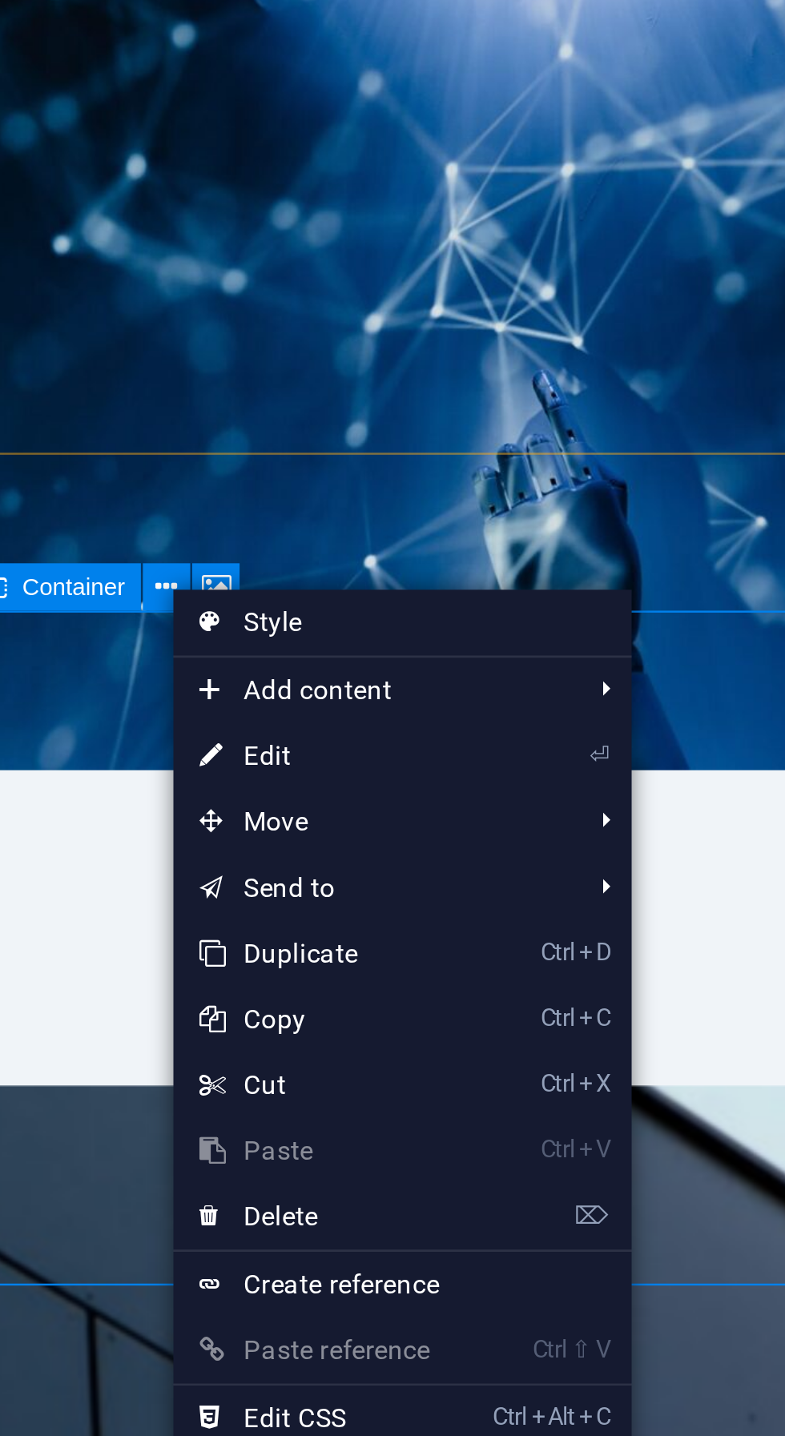
click at [255, 787] on link "⌦ Delete" at bounding box center [214, 791] width 107 height 24
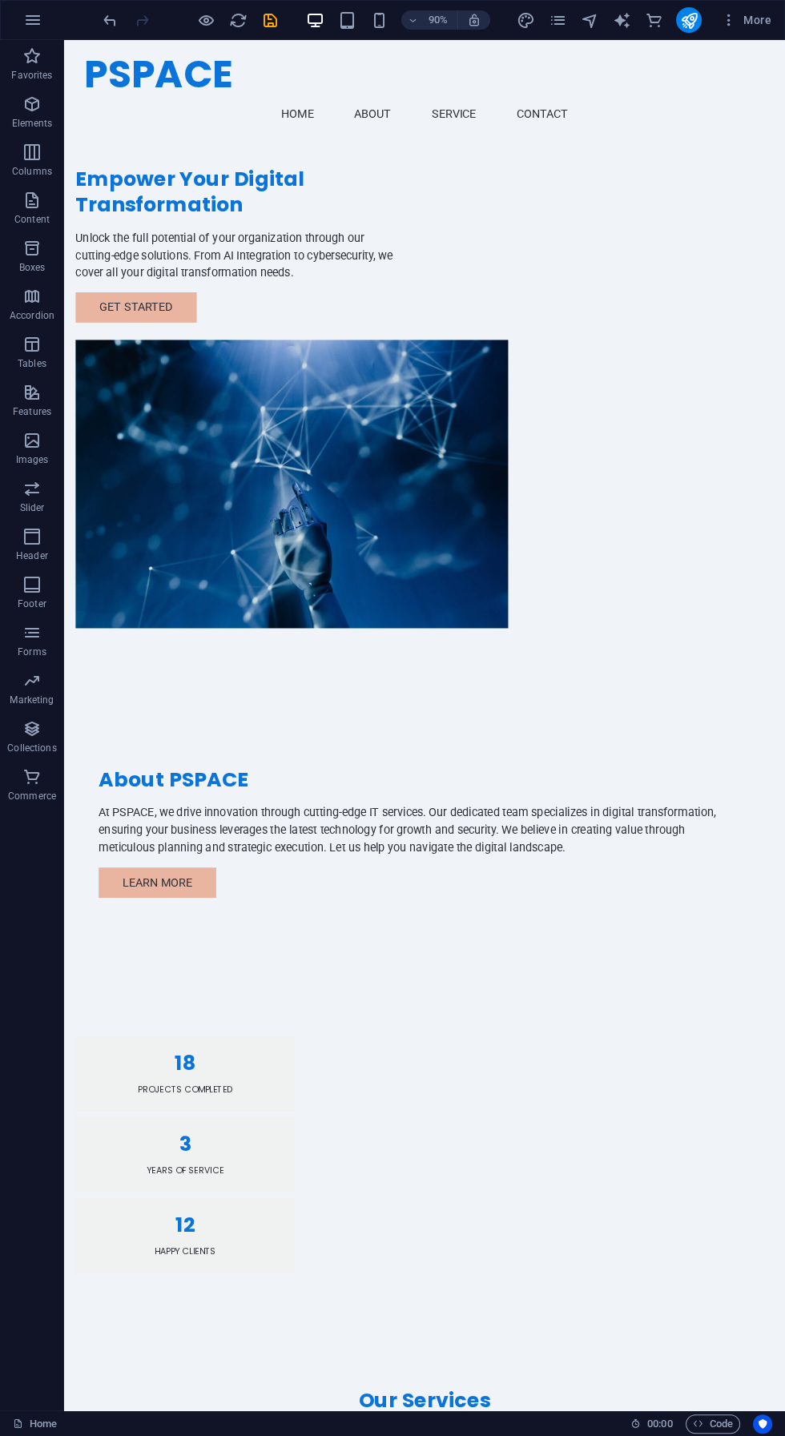
click at [123, 40] on div "PSPACE Menu Home About Service Contact" at bounding box center [464, 97] width 801 height 115
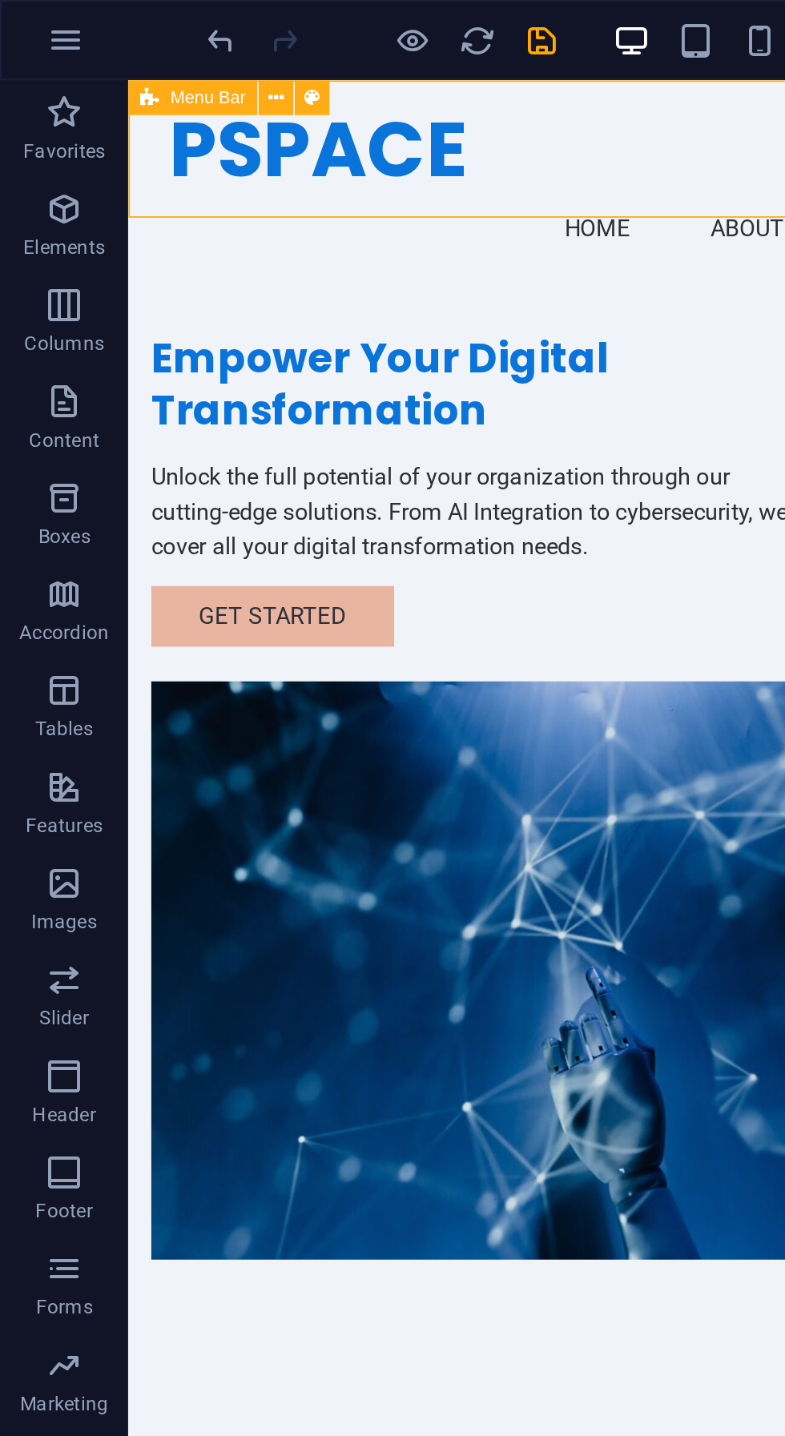
click at [114, 22] on icon "undo" at bounding box center [110, 20] width 18 height 18
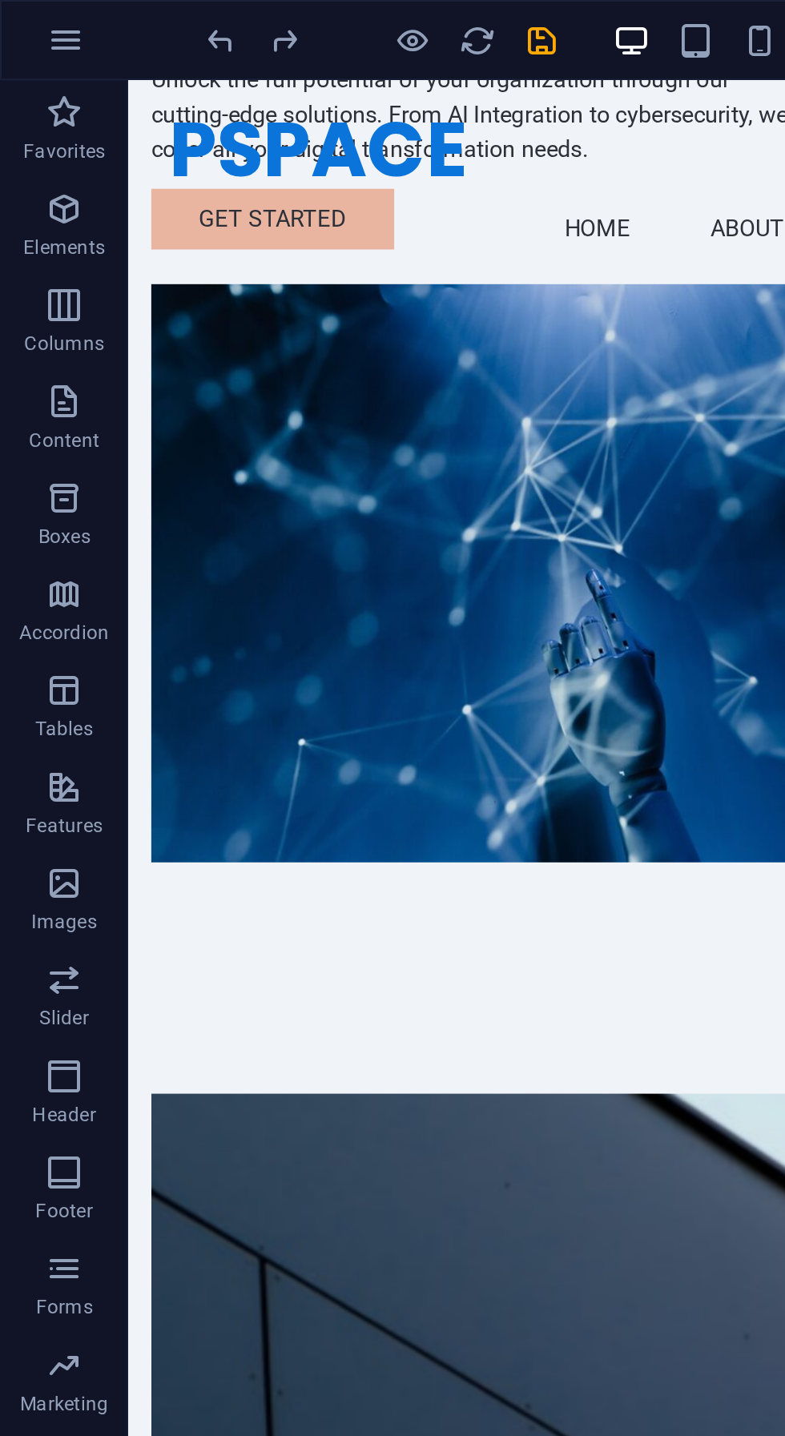
scroll to position [220, 0]
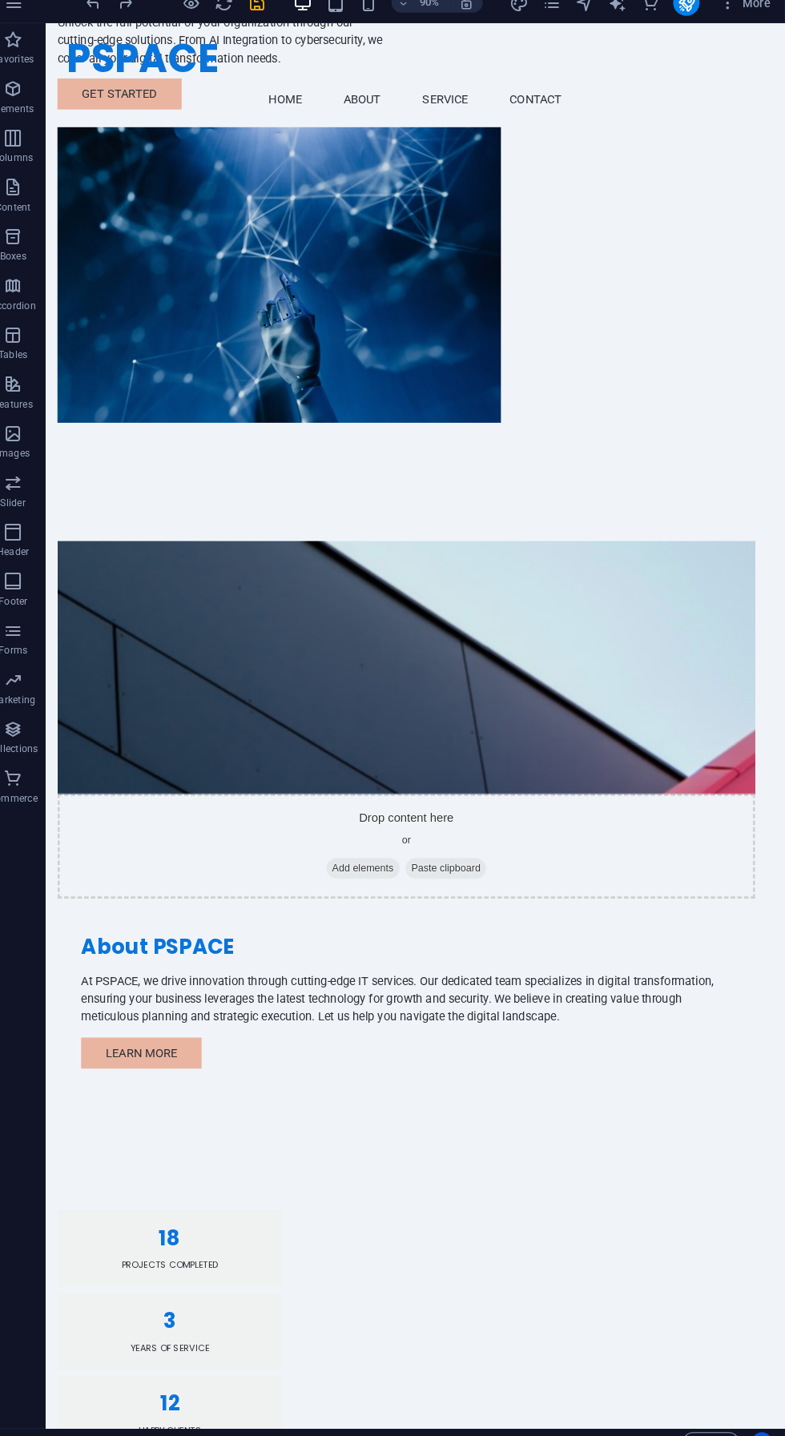
click at [608, 1246] on div "18 Projects Completed 3 Years of Service 12 Happy clients" at bounding box center [446, 1441] width 801 height 391
click at [196, 585] on figure at bounding box center [436, 722] width 756 height 274
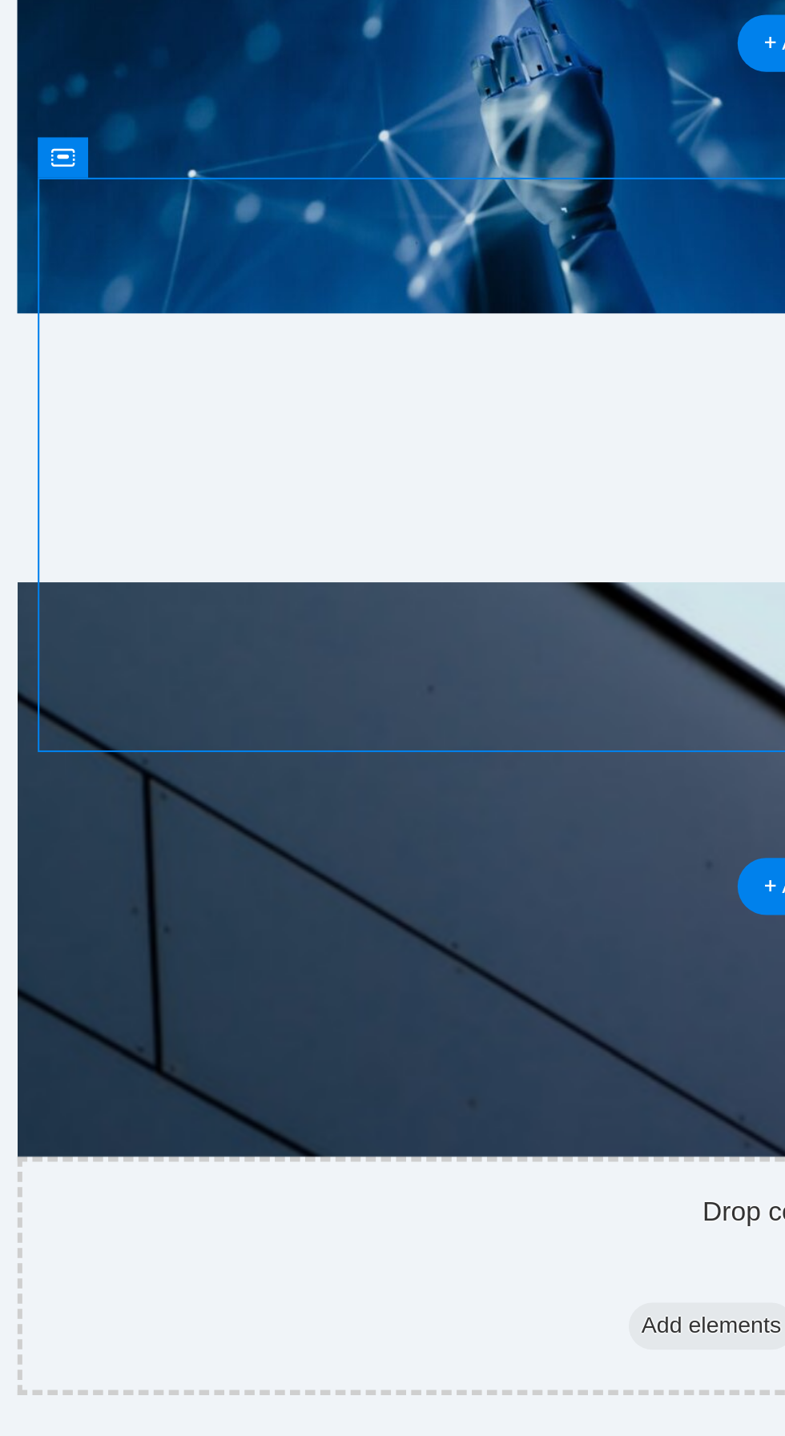
click at [243, 0] on figure at bounding box center [382, 101] width 756 height 274
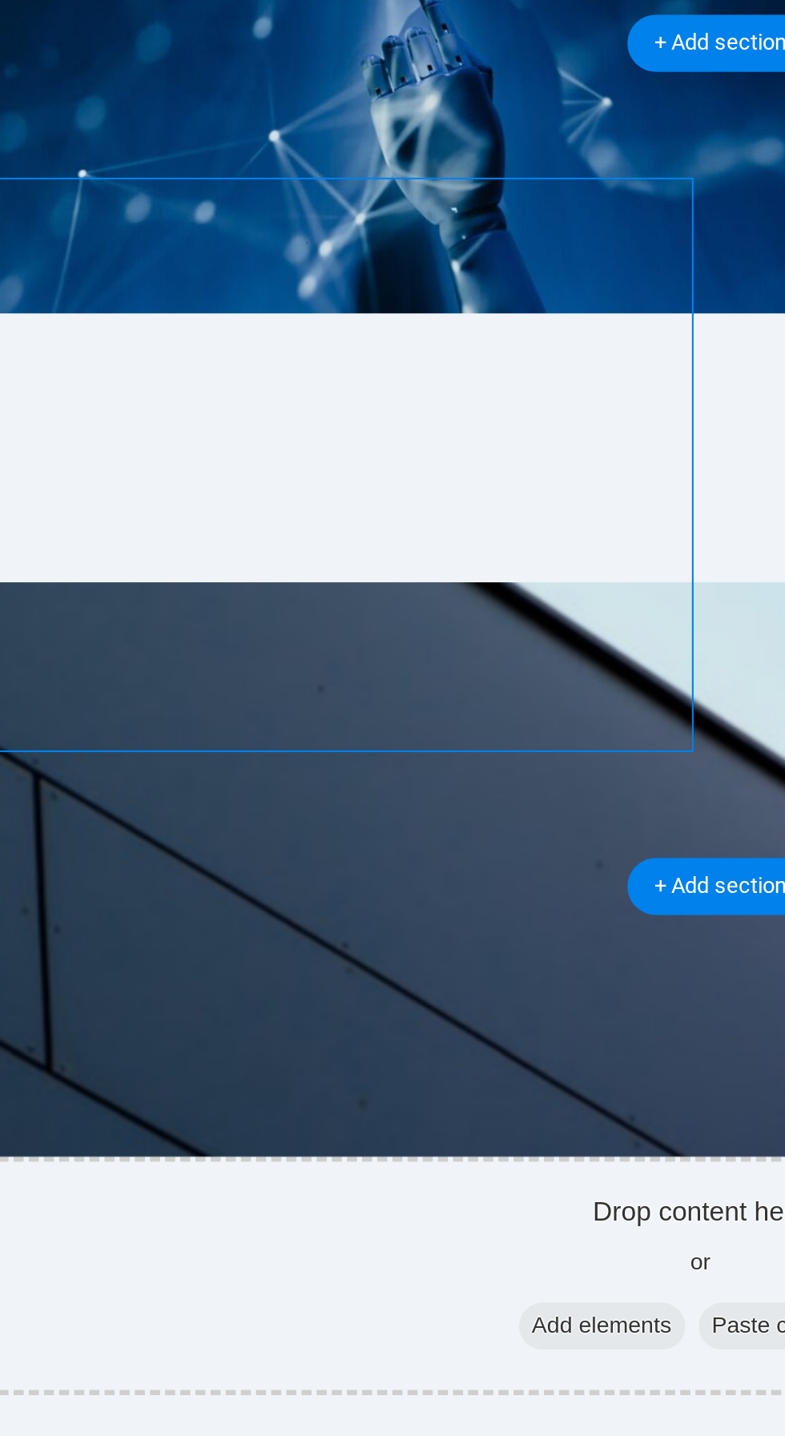
click at [185, 308] on span "Add elements" at bounding box center [224, 319] width 79 height 22
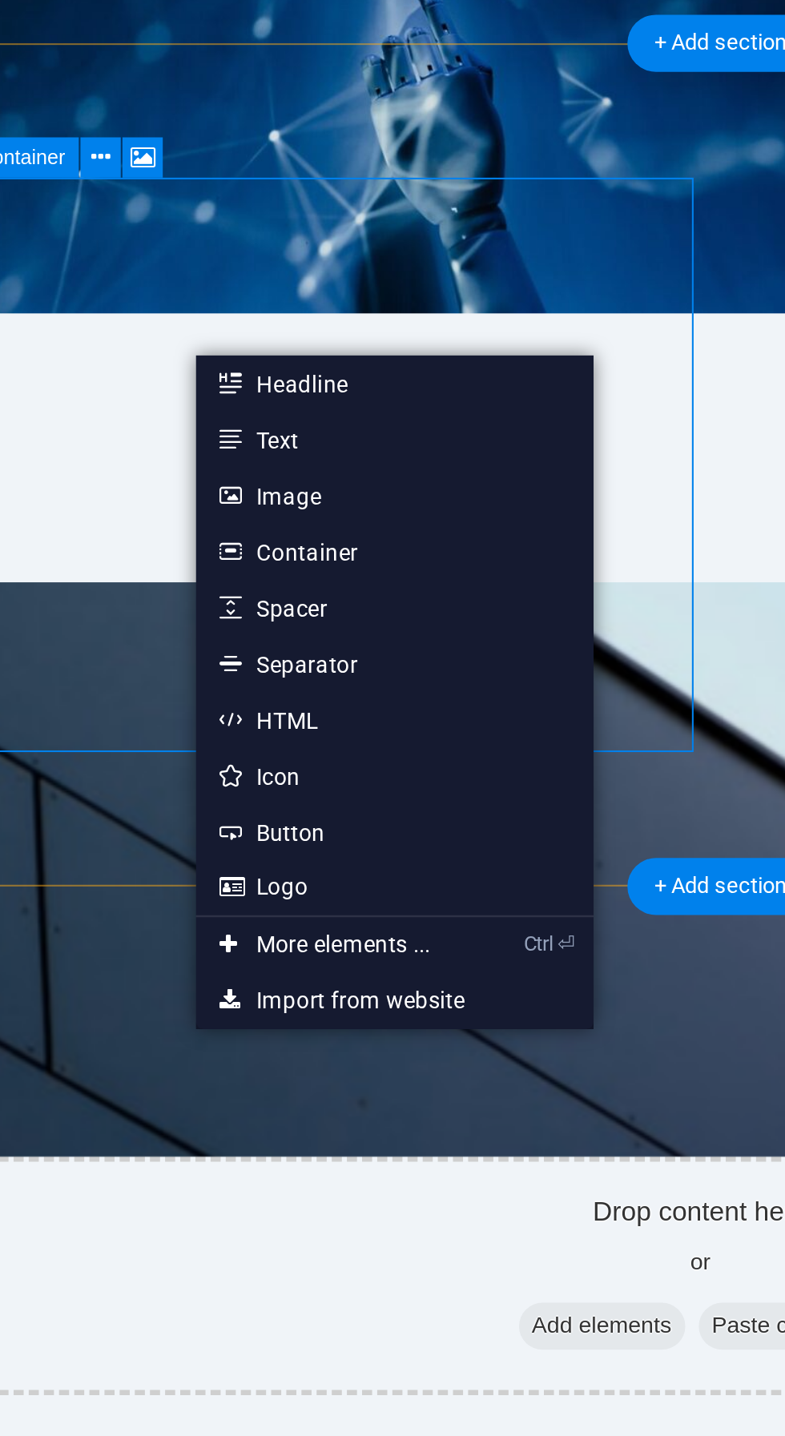
click at [263, 45] on div "Drop content here or Add elements Paste clipboard About PSPACE At PSPACE, we dr…" at bounding box center [281, 263] width 801 height 726
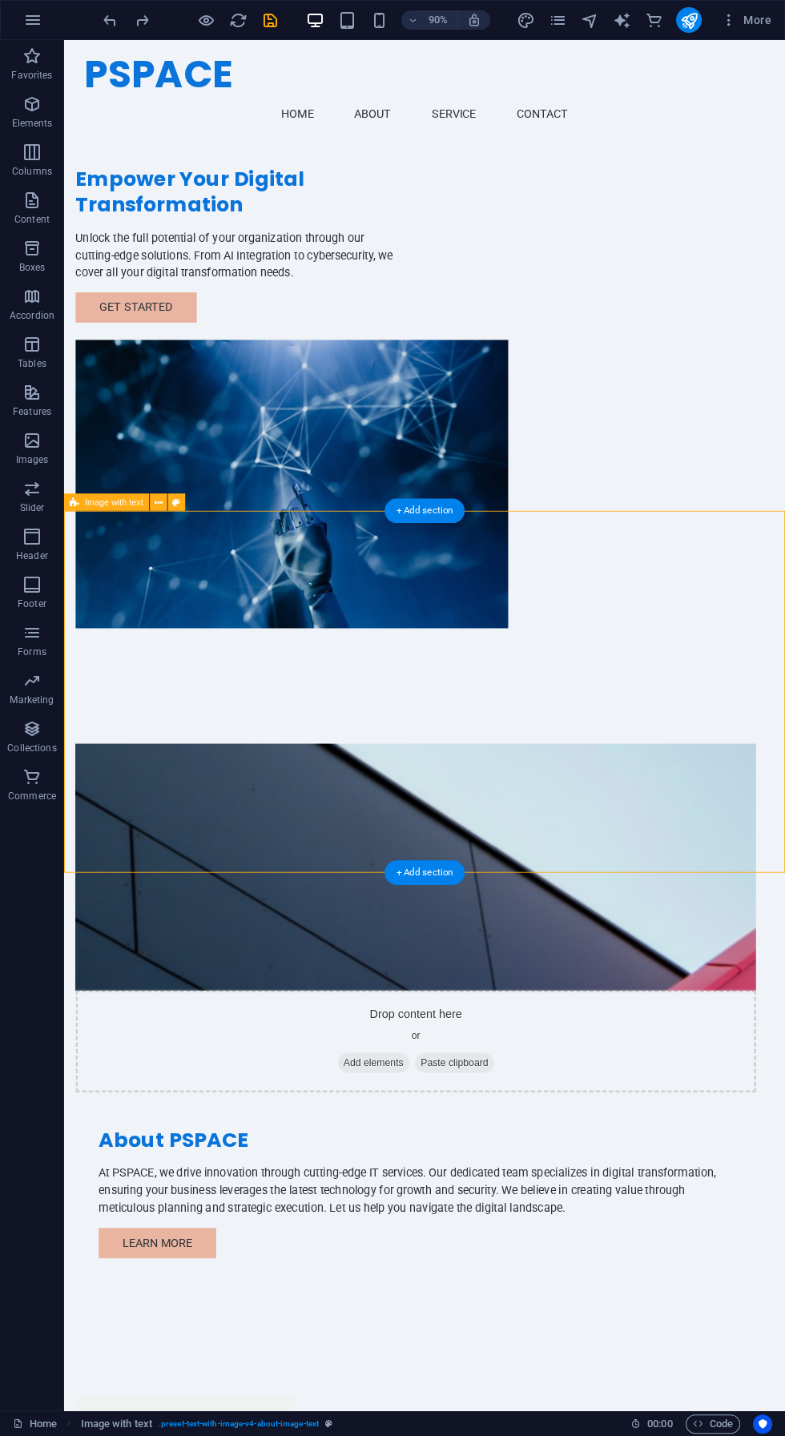
scroll to position [1, 0]
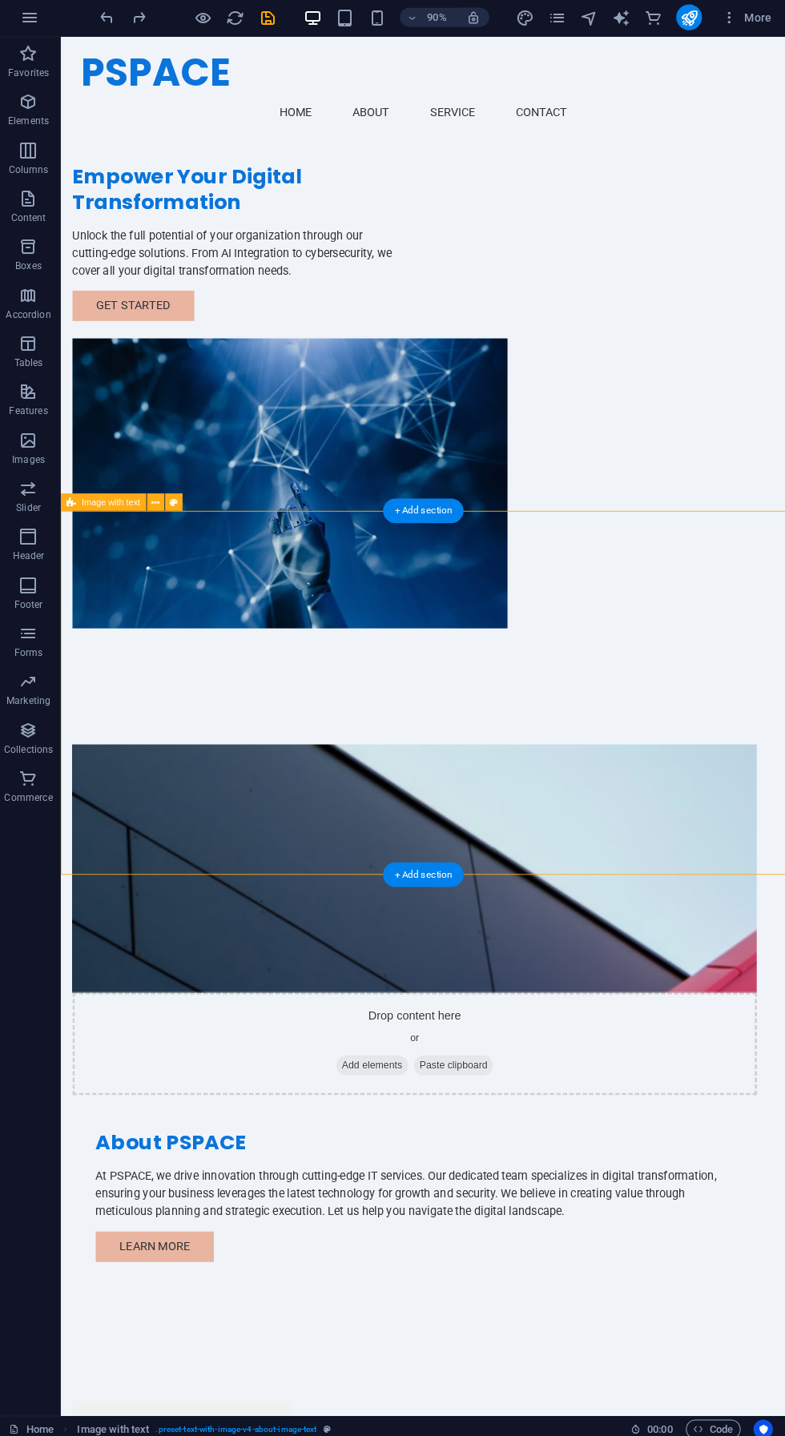
click at [271, 20] on icon "save" at bounding box center [270, 20] width 18 height 18
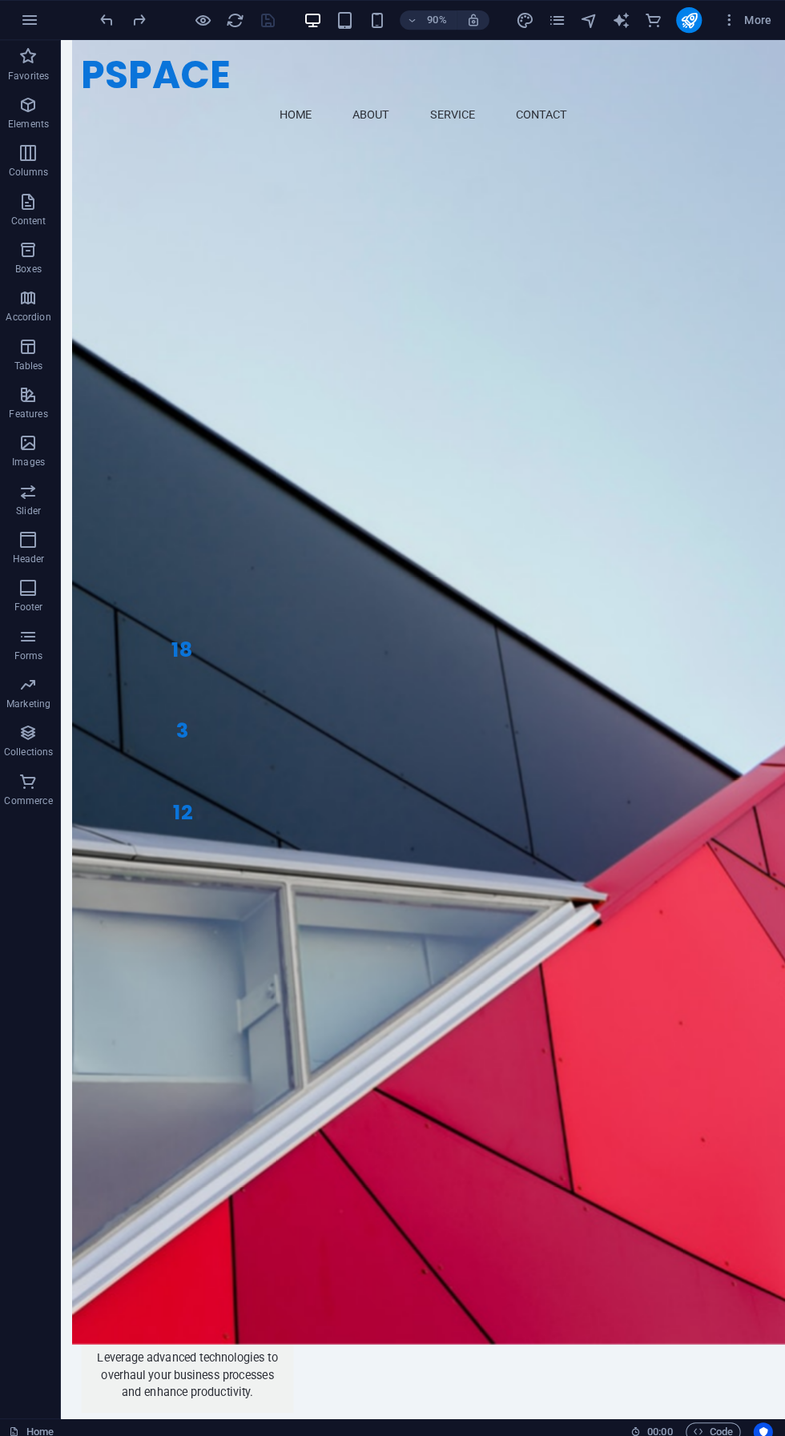
scroll to position [1009, 0]
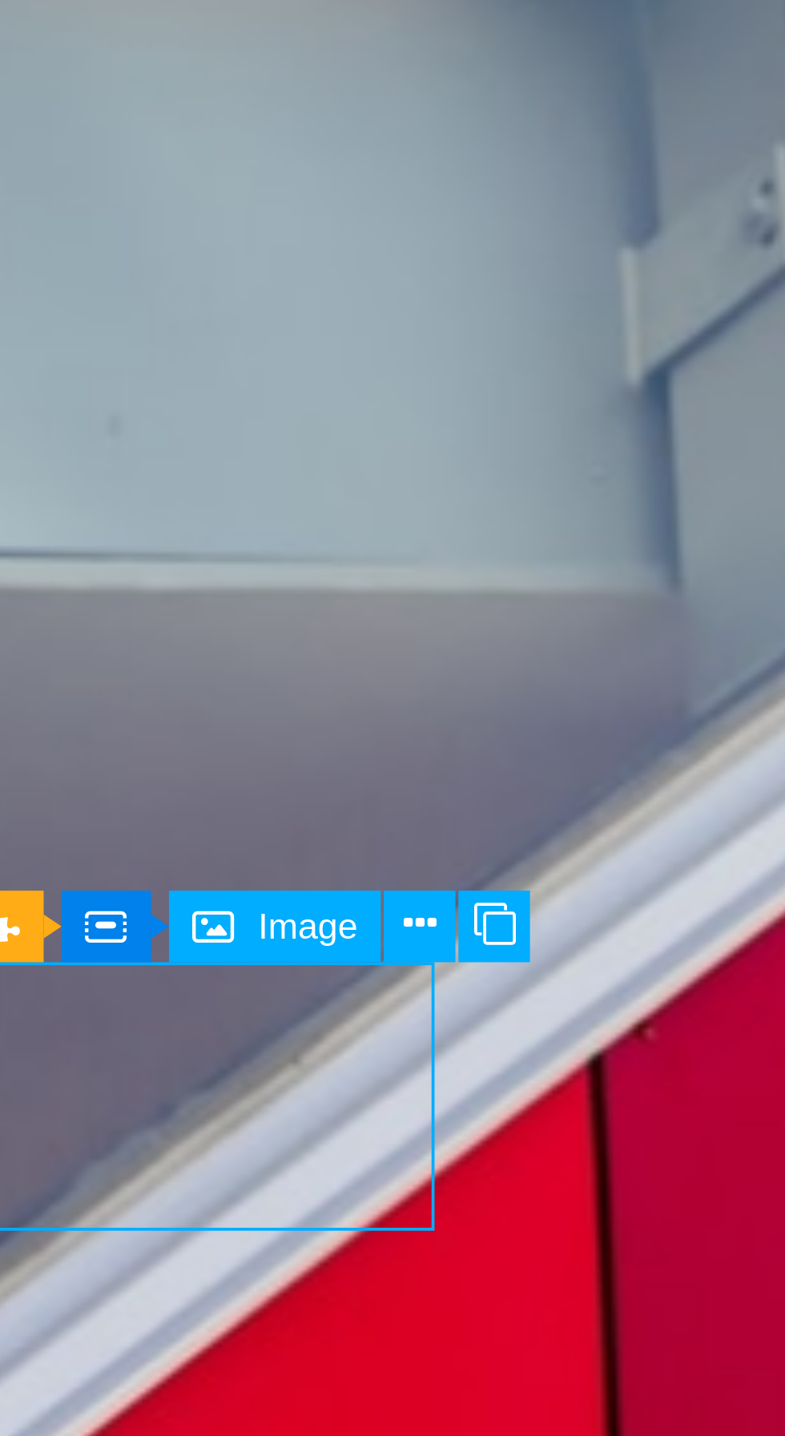
click at [191, 1029] on button at bounding box center [191, 1027] width 18 height 18
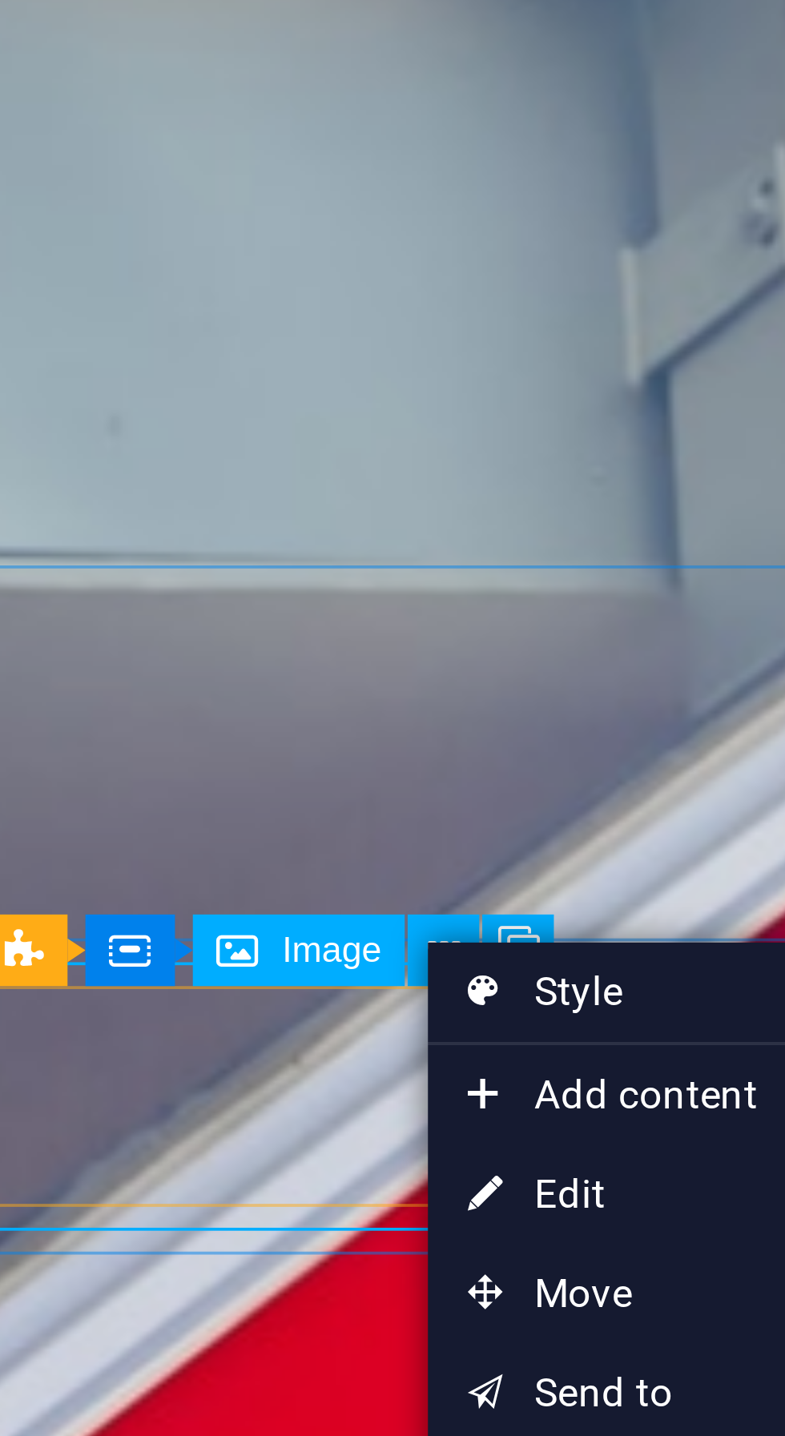
click at [243, 1088] on link "⏎ Edit" at bounding box center [245, 1092] width 107 height 24
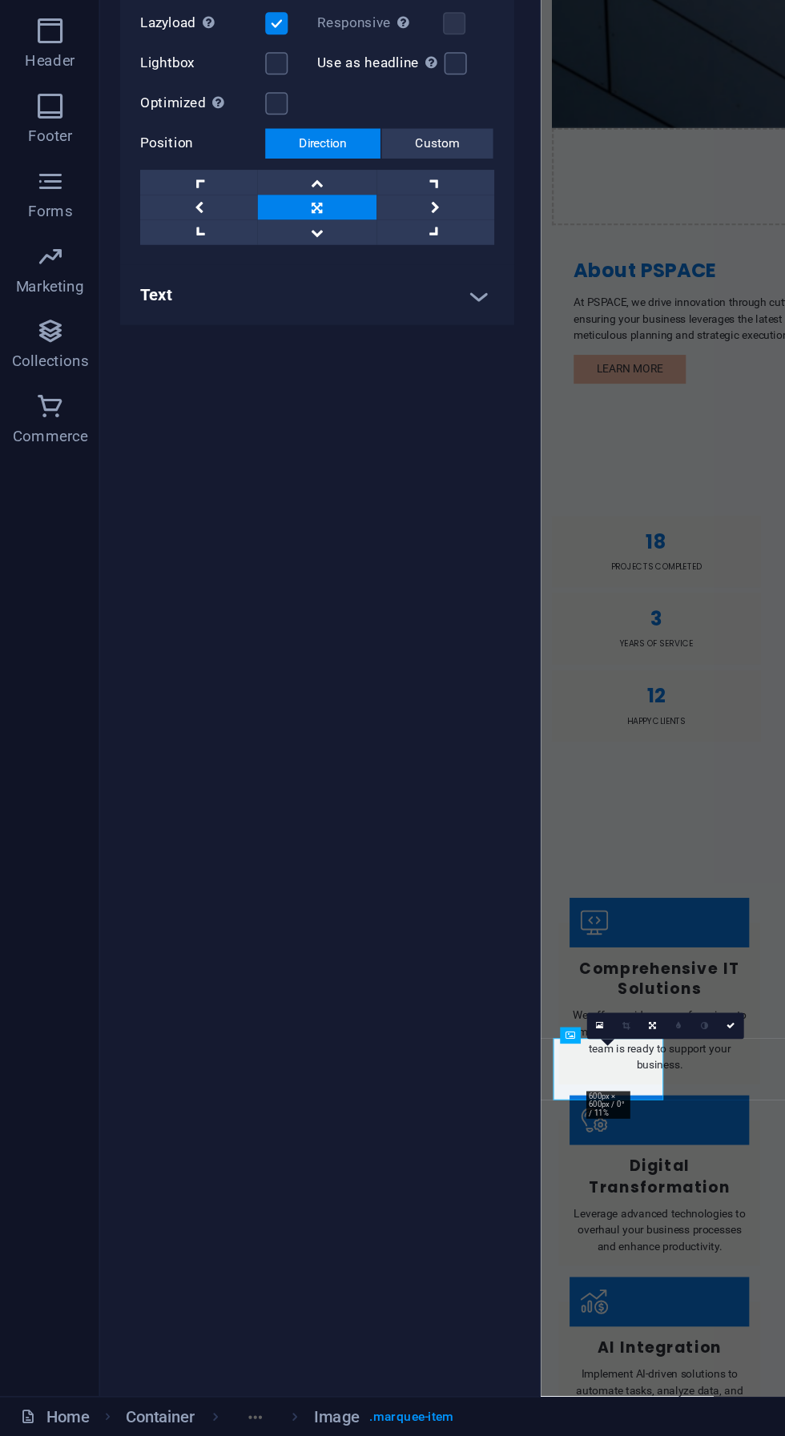
scroll to position [0, 0]
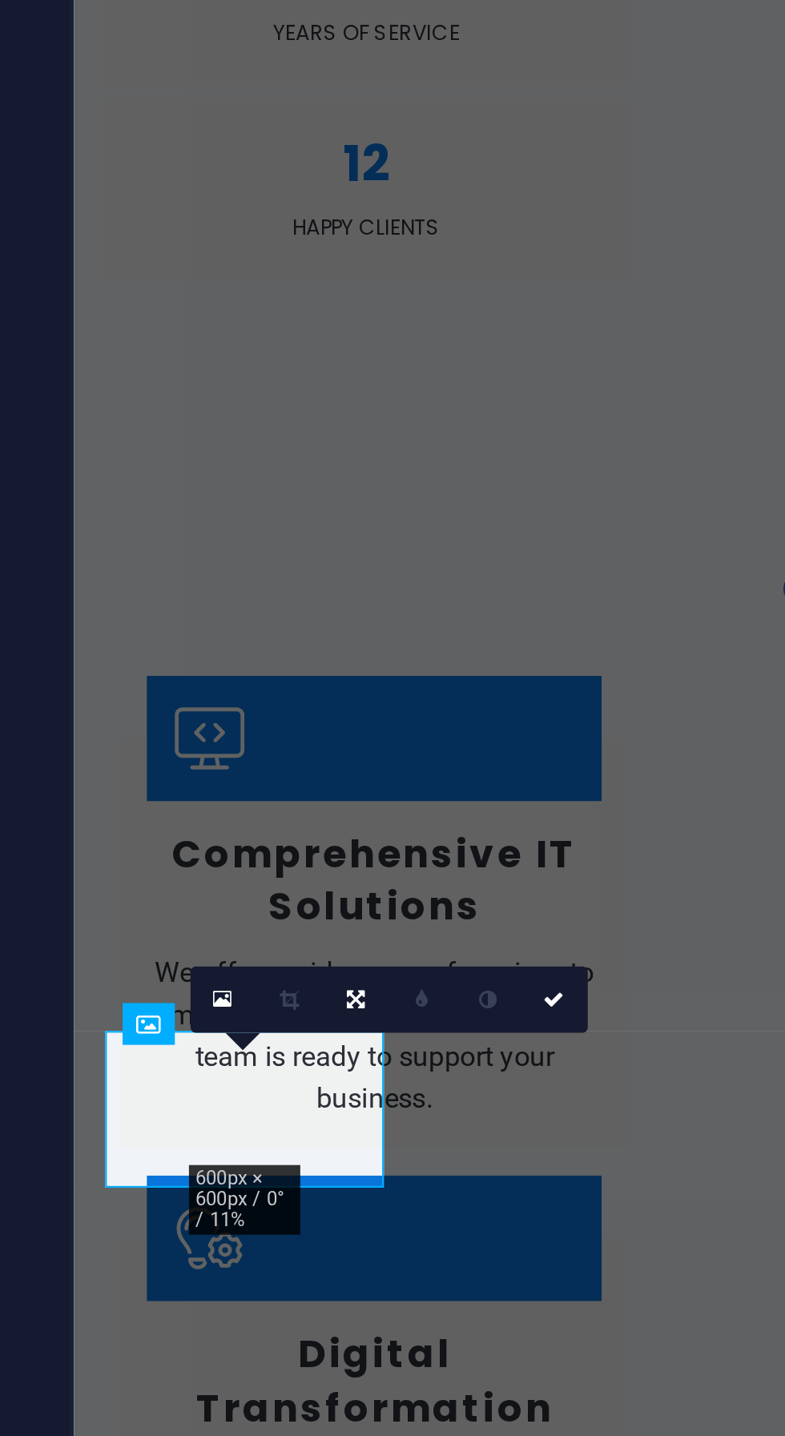
click at [386, 1172] on link at bounding box center [384, 1173] width 17 height 17
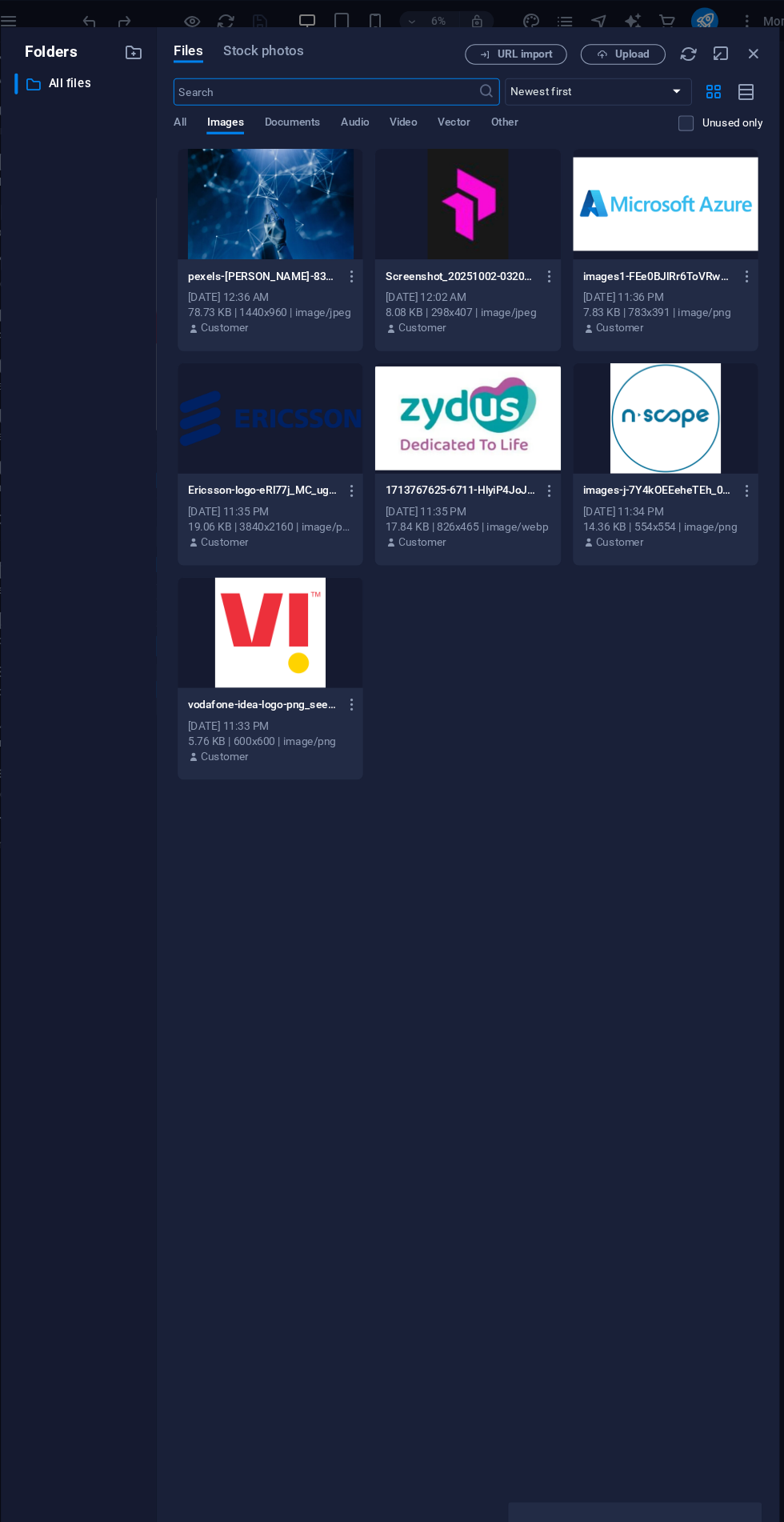
click at [608, 54] on span "Upload" at bounding box center [619, 51] width 33 height 10
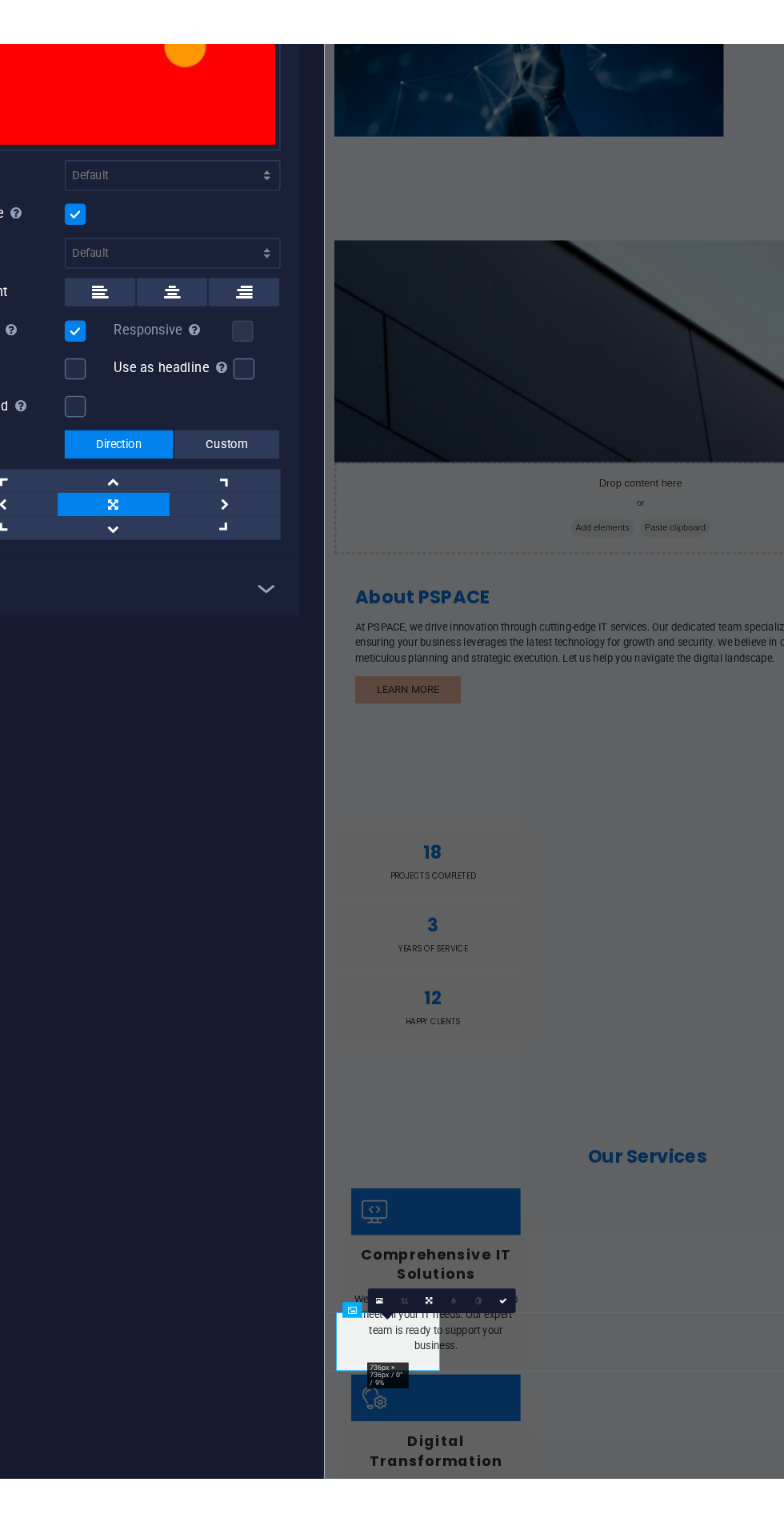
scroll to position [10, 0]
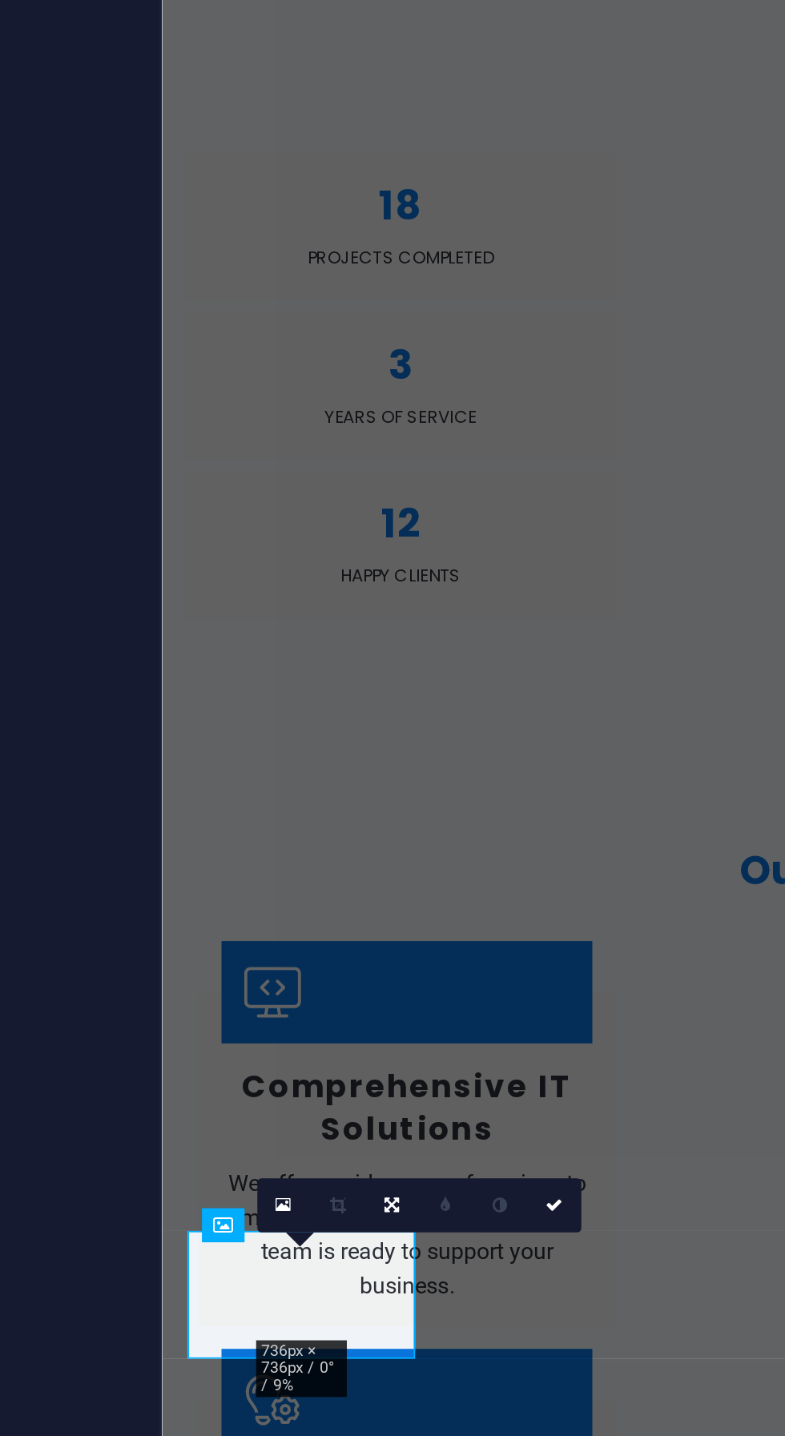
click at [383, 1189] on icon at bounding box center [383, 1190] width 5 height 6
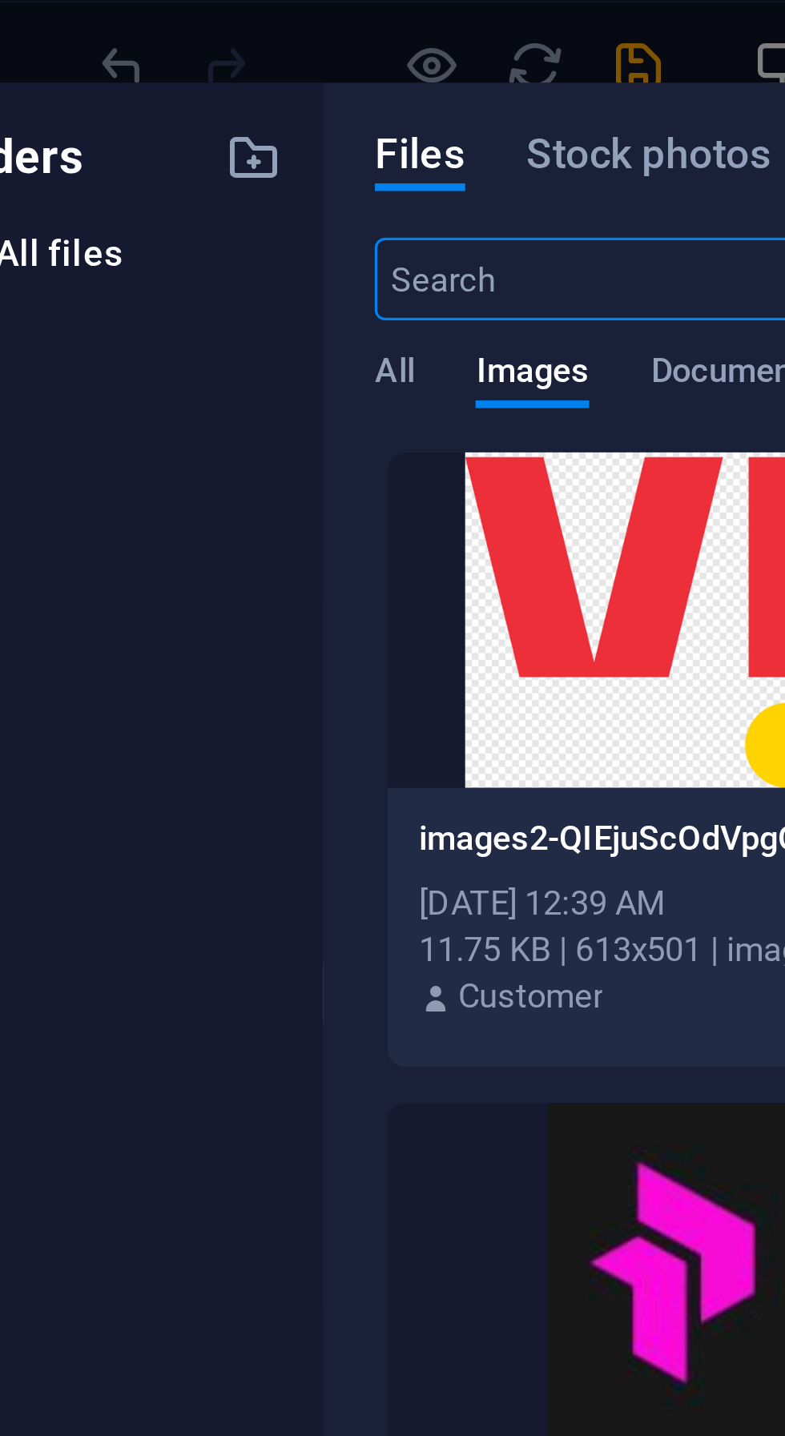
scroll to position [0, 0]
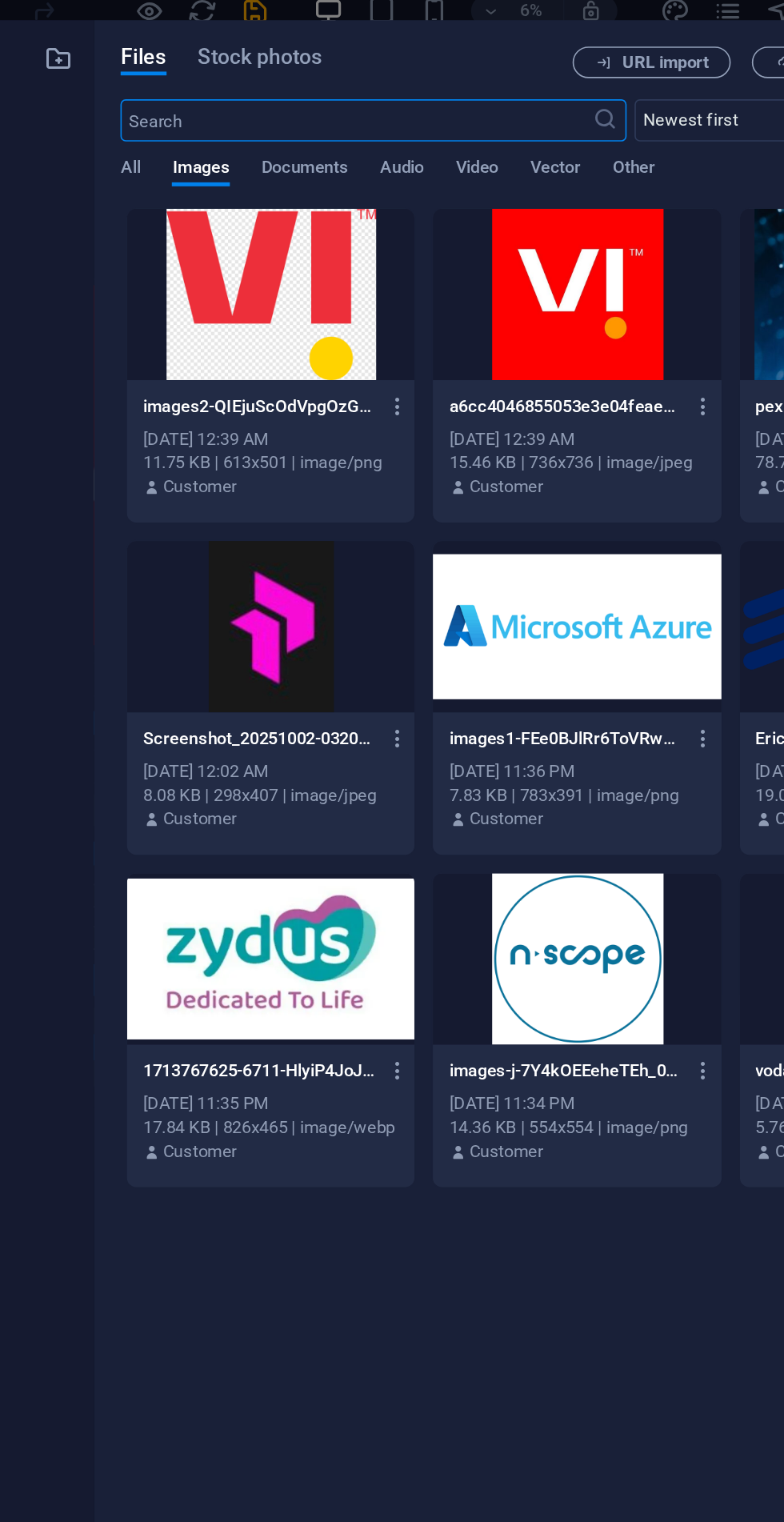
click at [300, 199] on div at bounding box center [279, 192] width 175 height 104
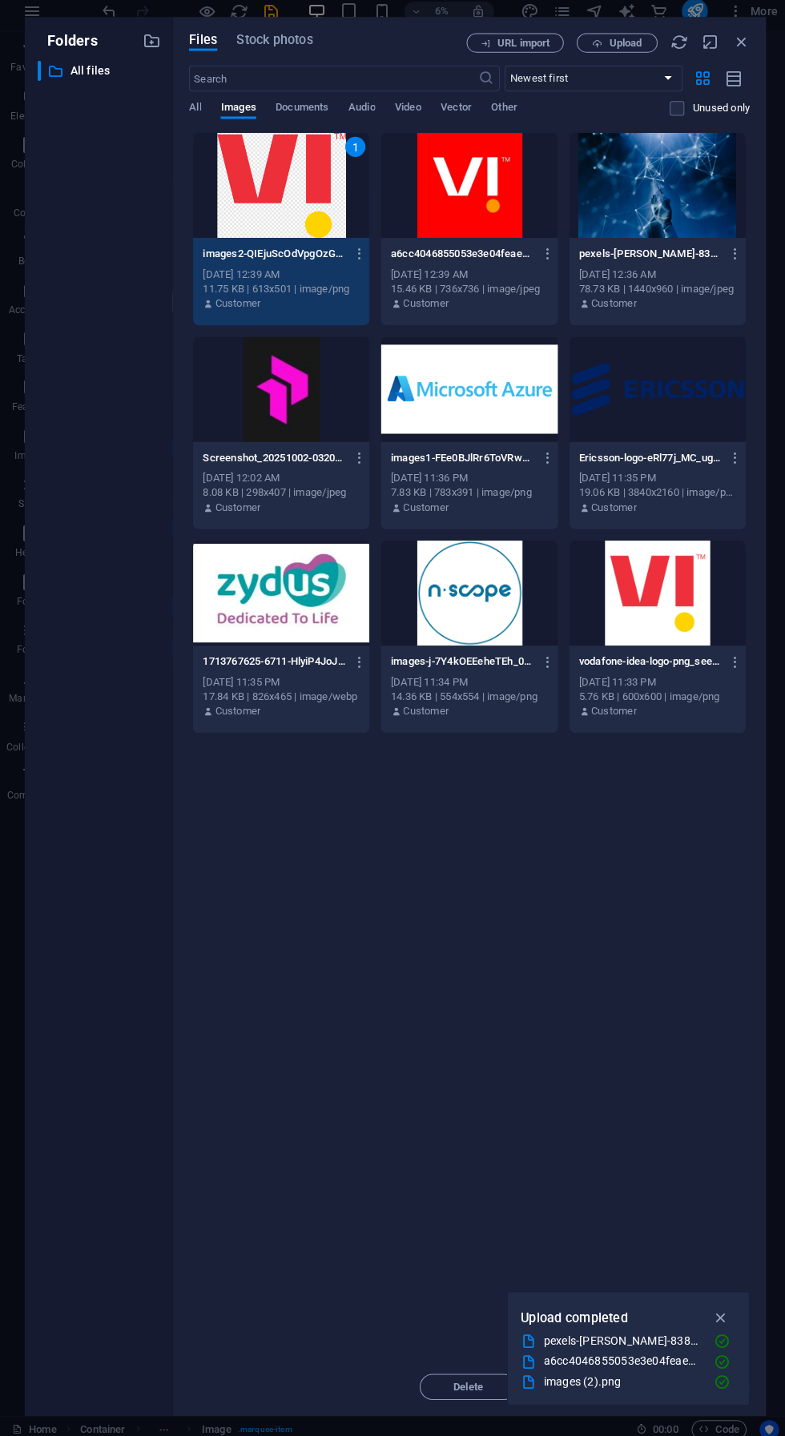
click at [708, 1301] on div "Upload completed pexels-[PERSON_NAME]-8386440-1440x960.jpg a6cc4046855053e3e04f…" at bounding box center [623, 1343] width 240 height 113
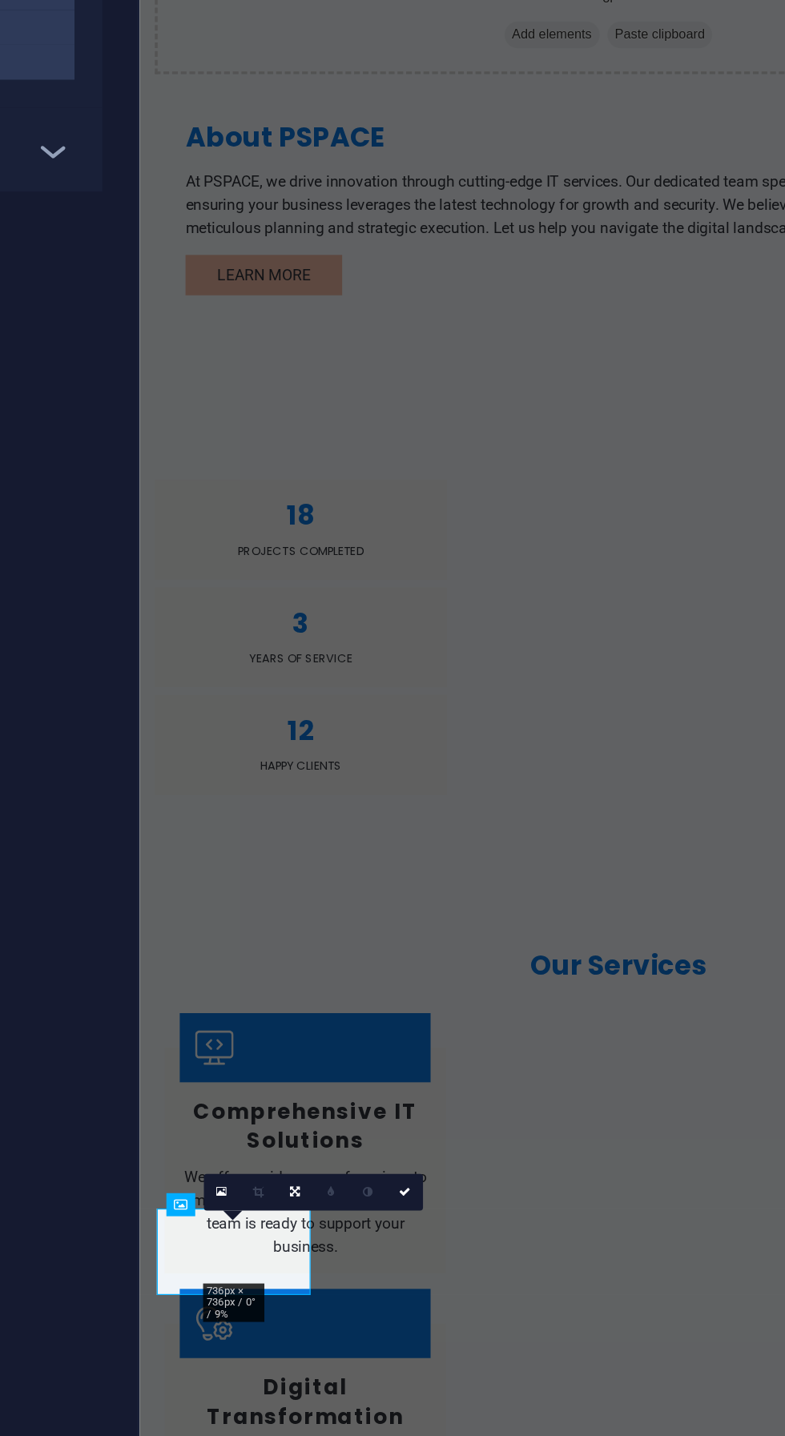
click at [468, 1185] on icon at bounding box center [468, 1184] width 6 height 6
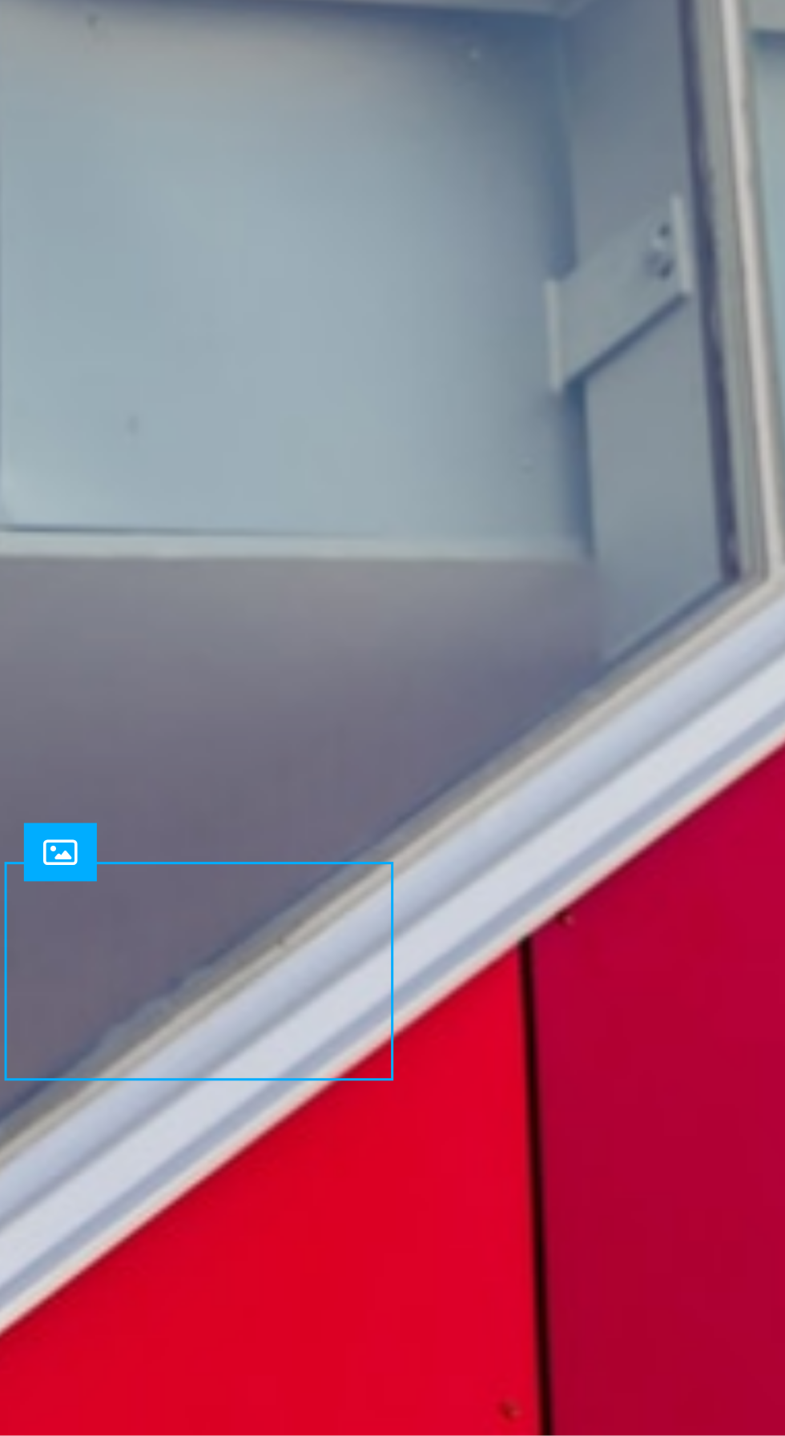
click at [46, 96] on figure at bounding box center [36, 132] width 128 height 72
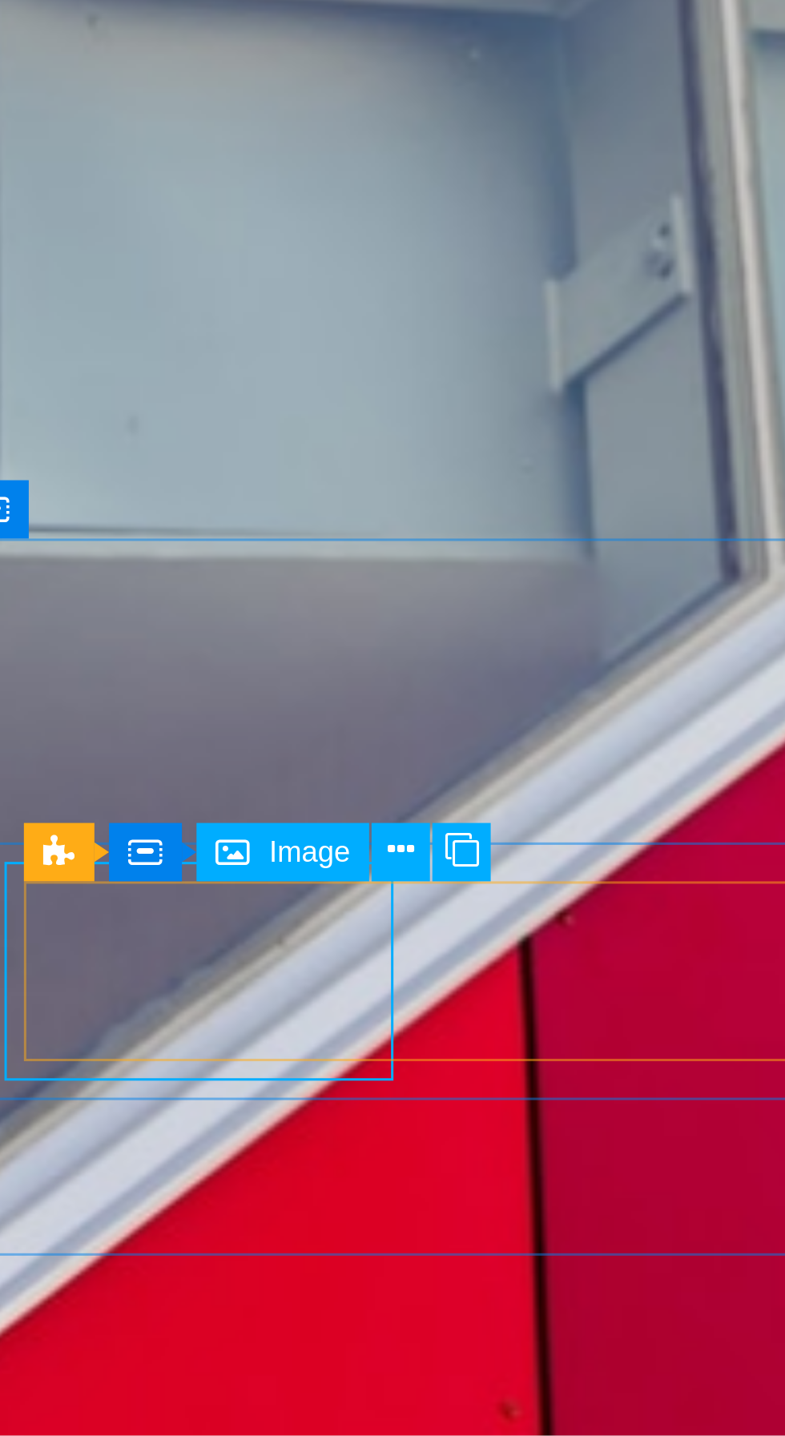
click at [198, 1033] on icon at bounding box center [196, 1031] width 8 height 15
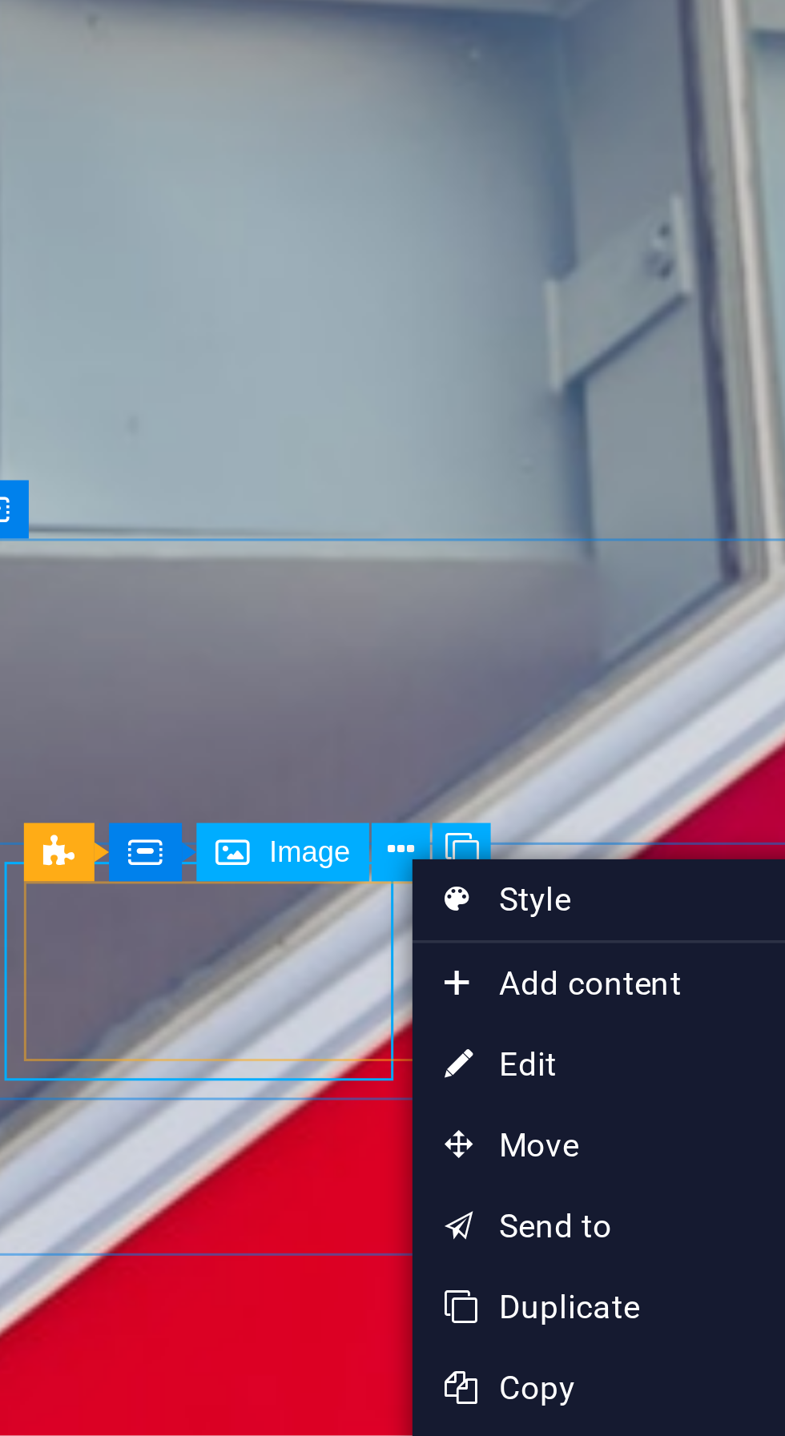
click at [255, 1094] on link "⏎ Edit" at bounding box center [252, 1096] width 107 height 24
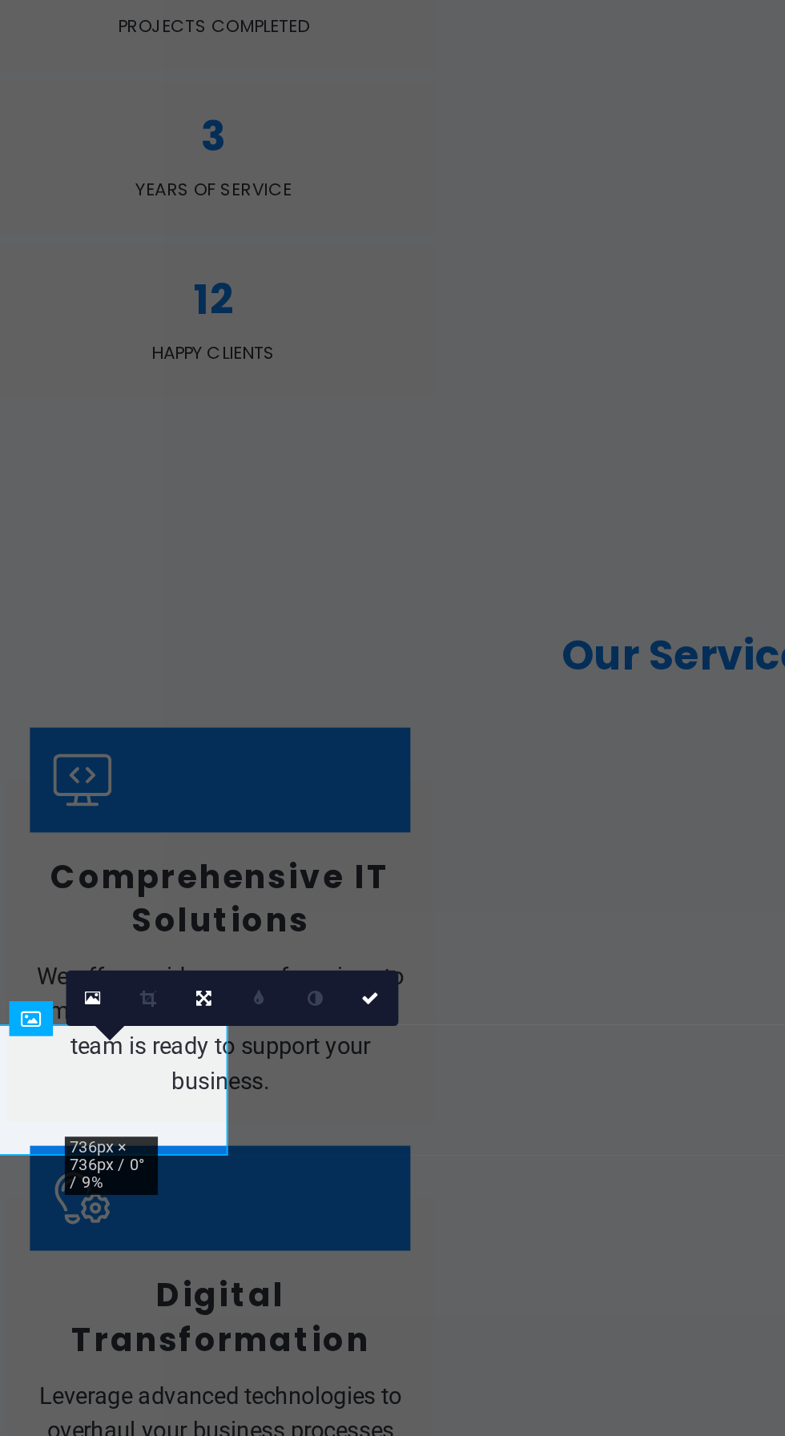
click at [385, 1171] on icon at bounding box center [383, 1174] width 5 height 6
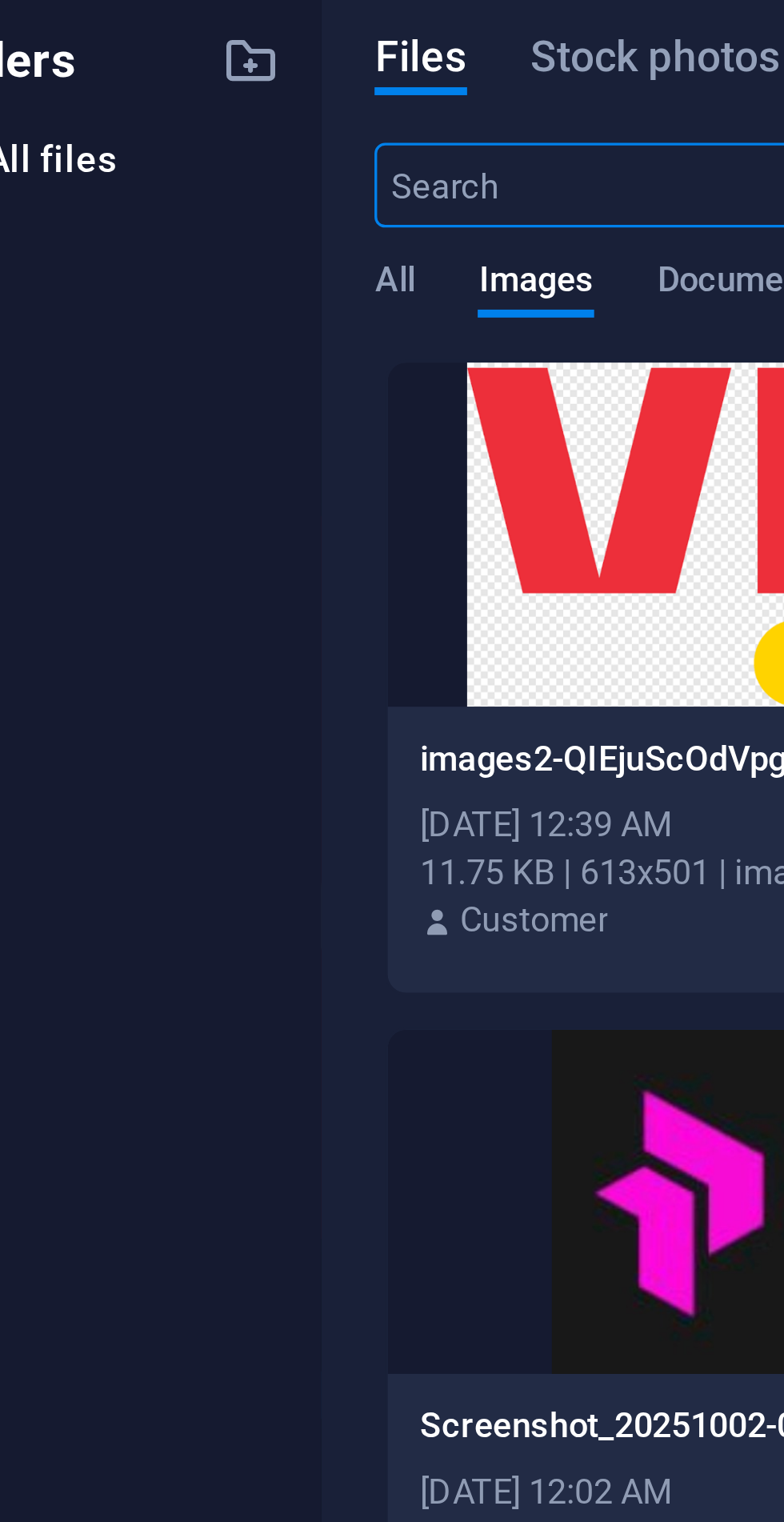
click at [270, 187] on div at bounding box center [279, 192] width 175 height 104
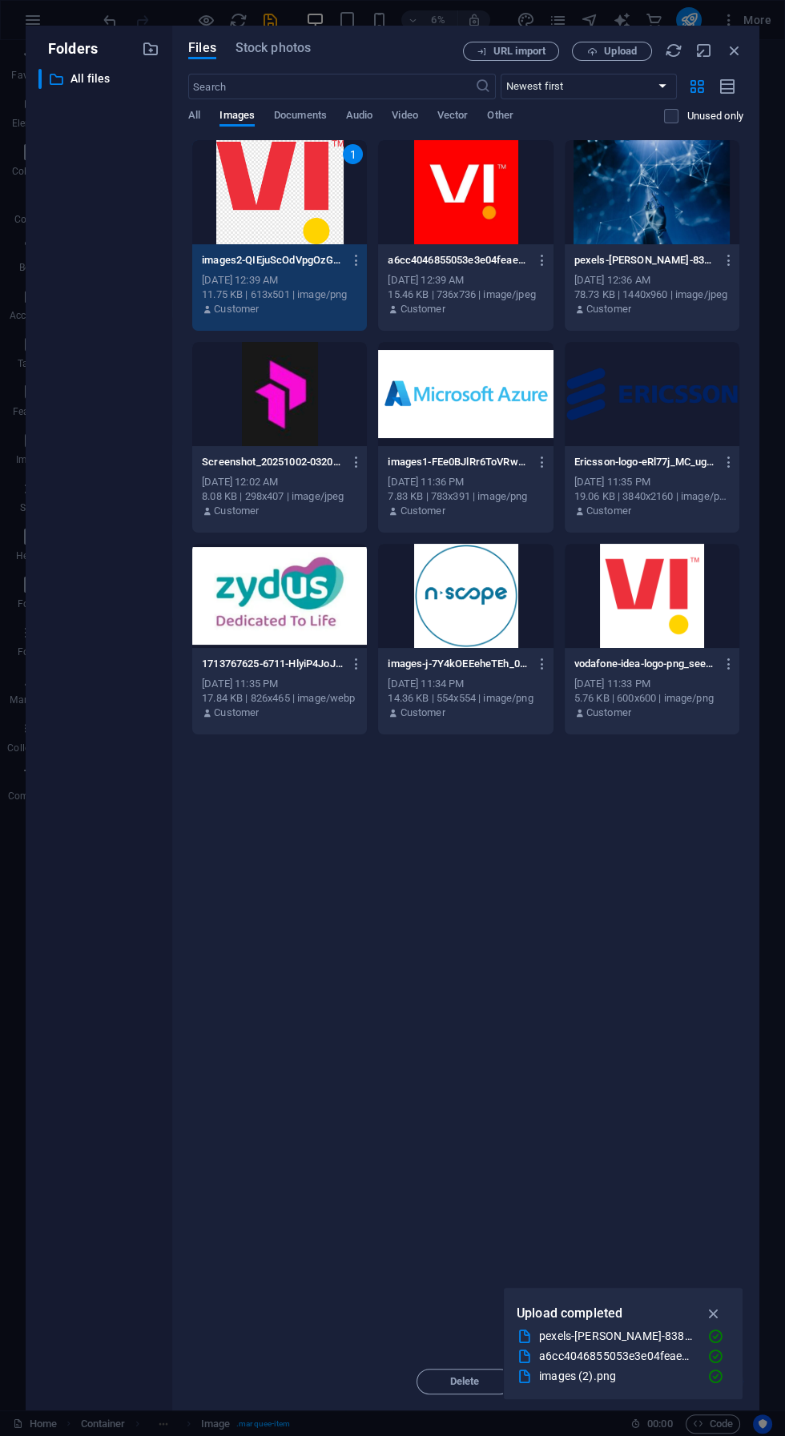
click at [721, 666] on button "button" at bounding box center [725, 664] width 22 height 26
click at [725, 983] on h6 "Delete" at bounding box center [725, 974] width 68 height 19
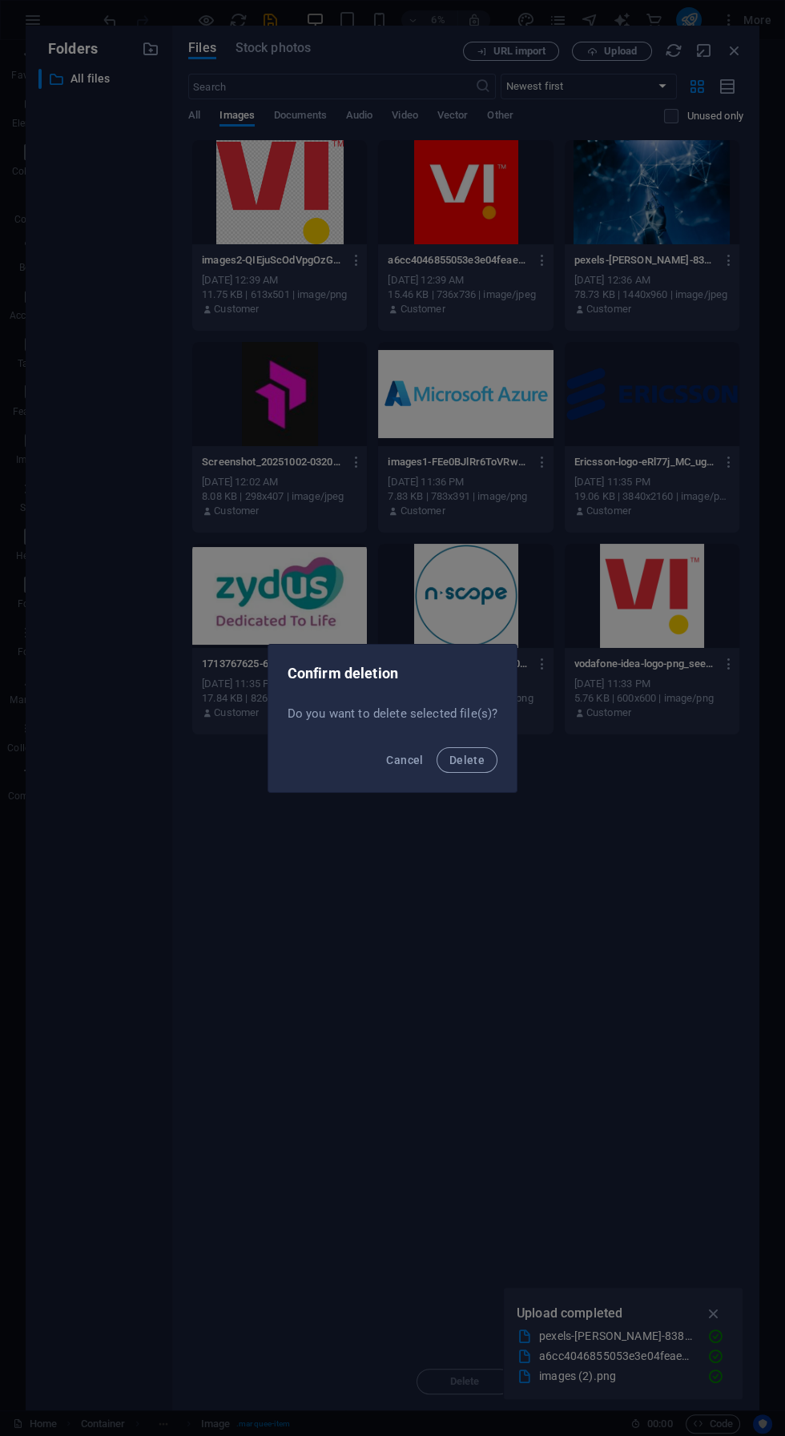
click at [477, 765] on span "Delete" at bounding box center [466, 760] width 35 height 13
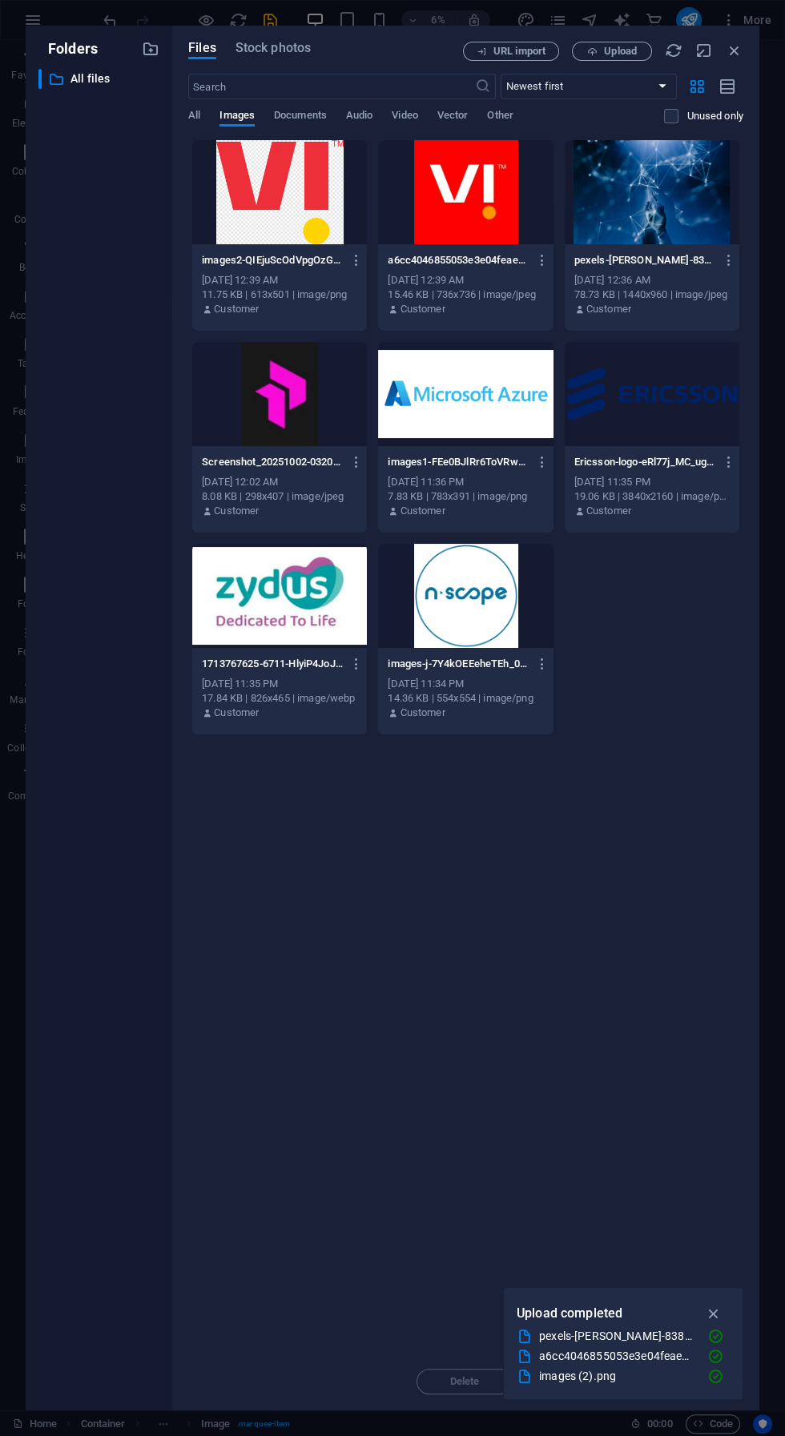
click at [535, 264] on icon "button" at bounding box center [542, 260] width 15 height 14
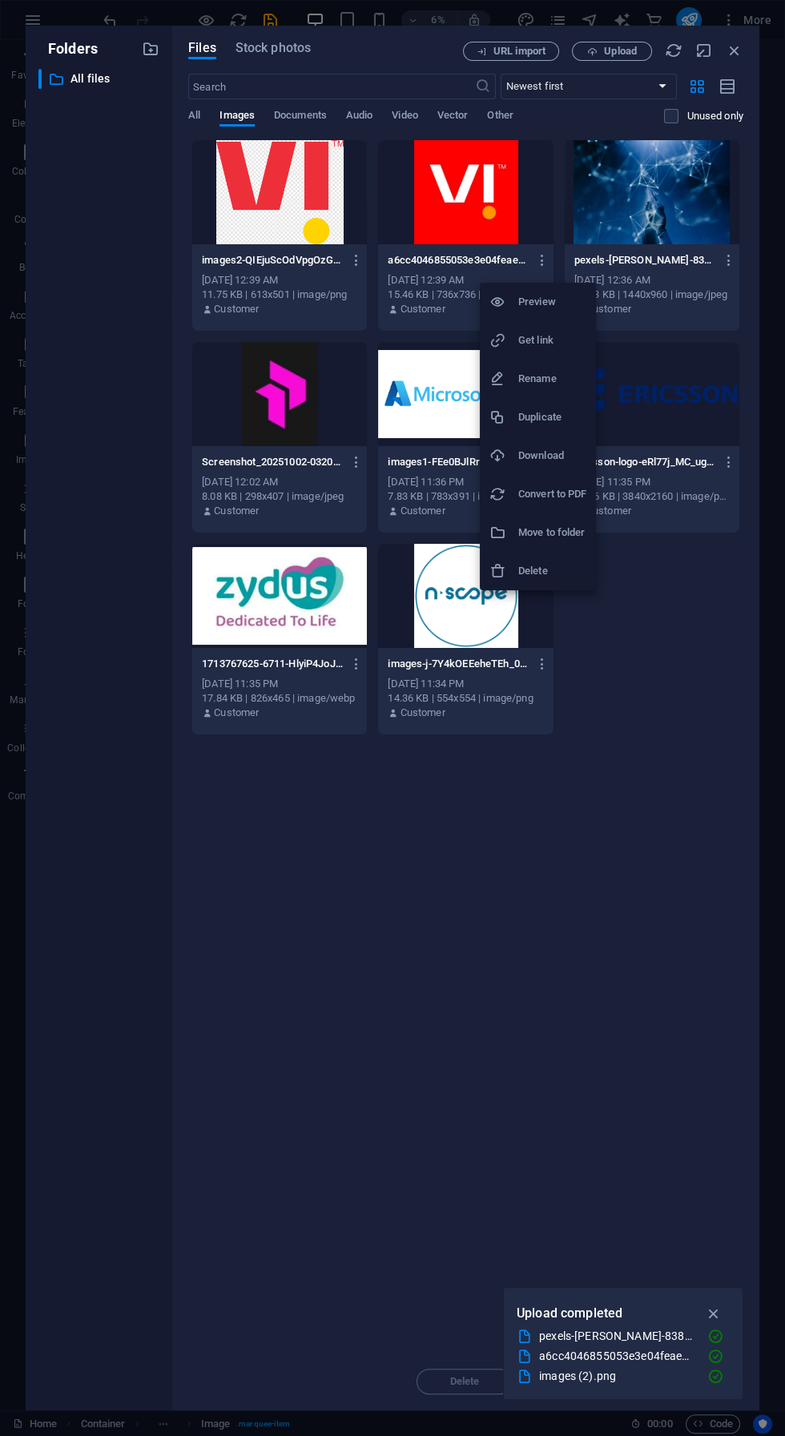
click at [572, 575] on h6 "Delete" at bounding box center [552, 570] width 68 height 19
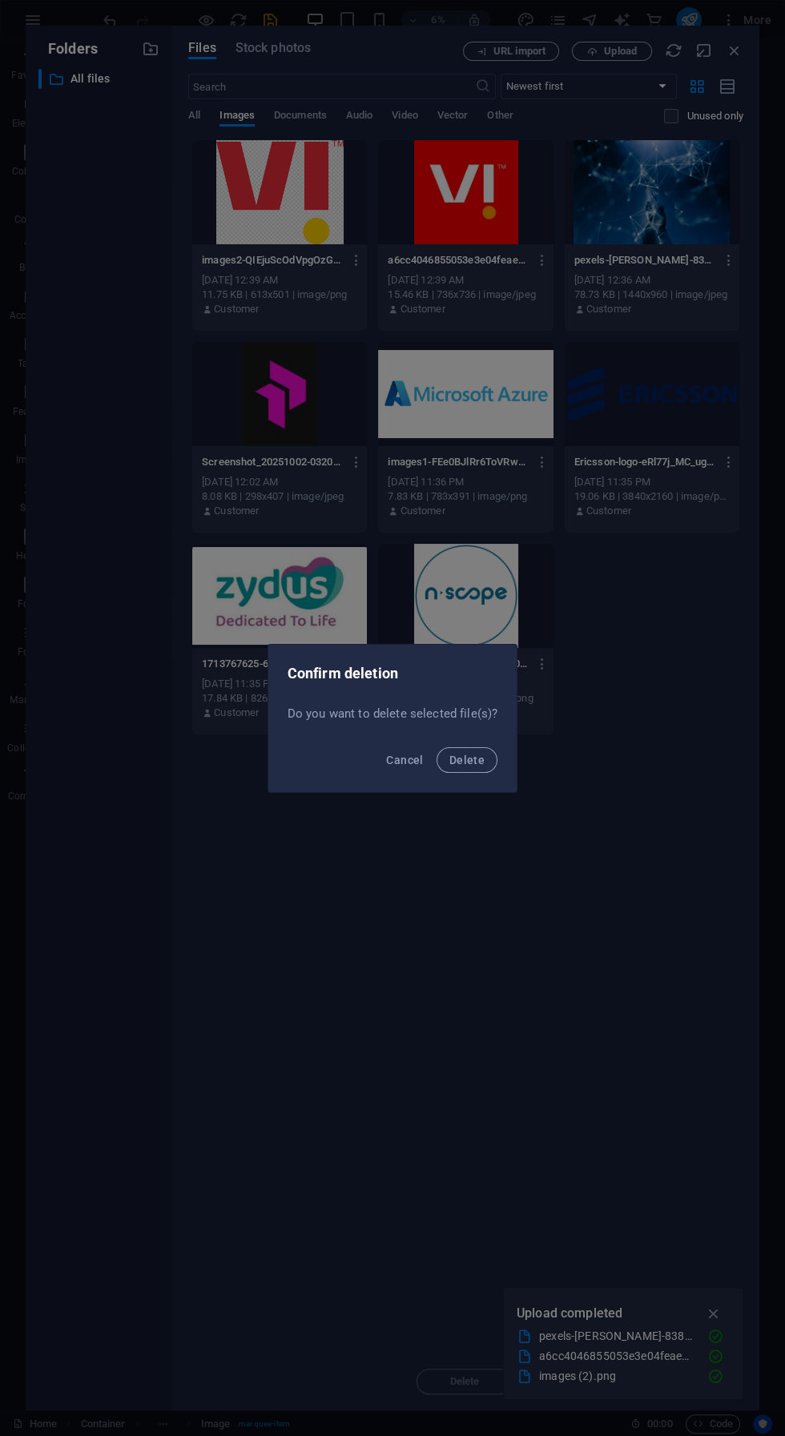
click at [482, 770] on button "Delete" at bounding box center [466, 760] width 61 height 26
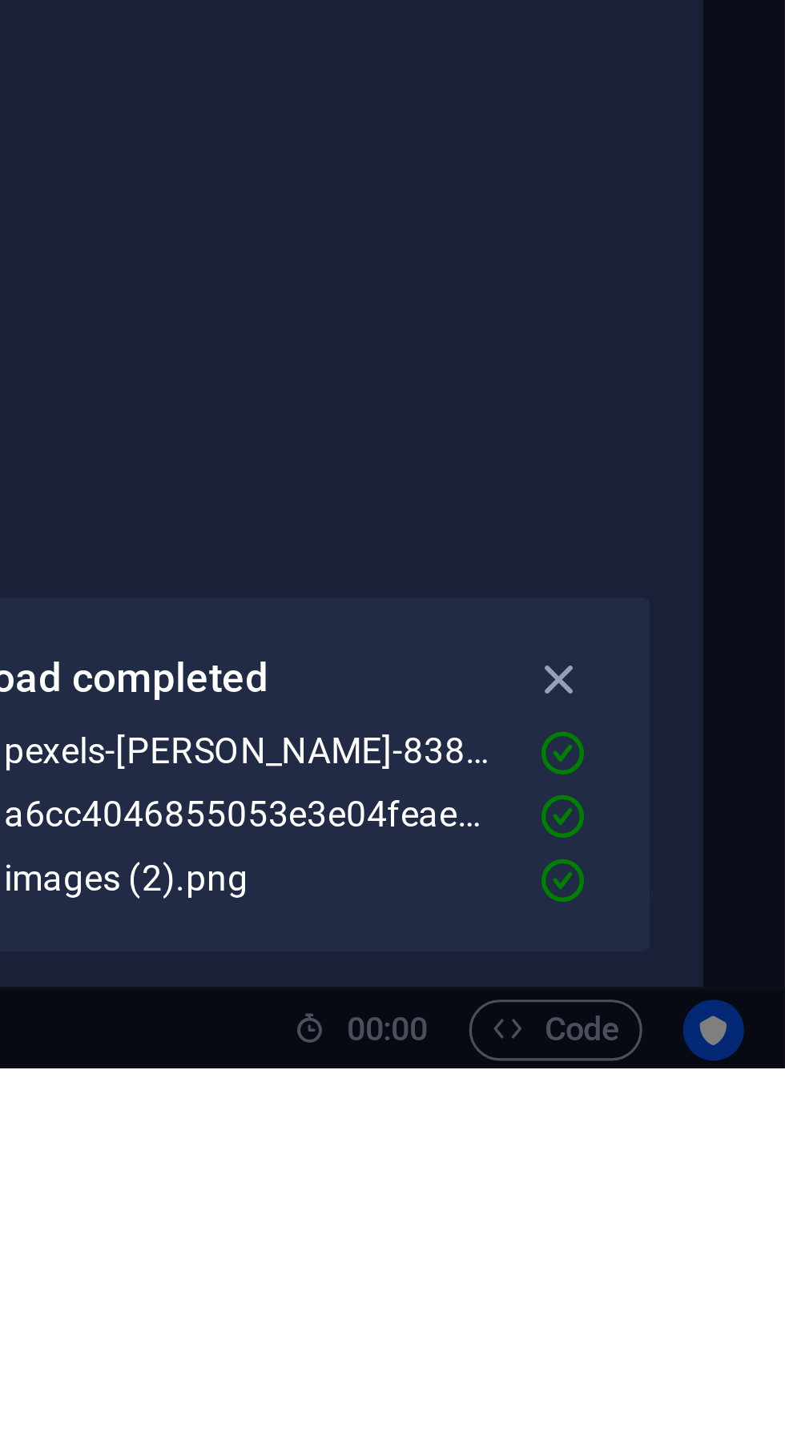
click at [717, 1322] on icon "button" at bounding box center [714, 1314] width 18 height 18
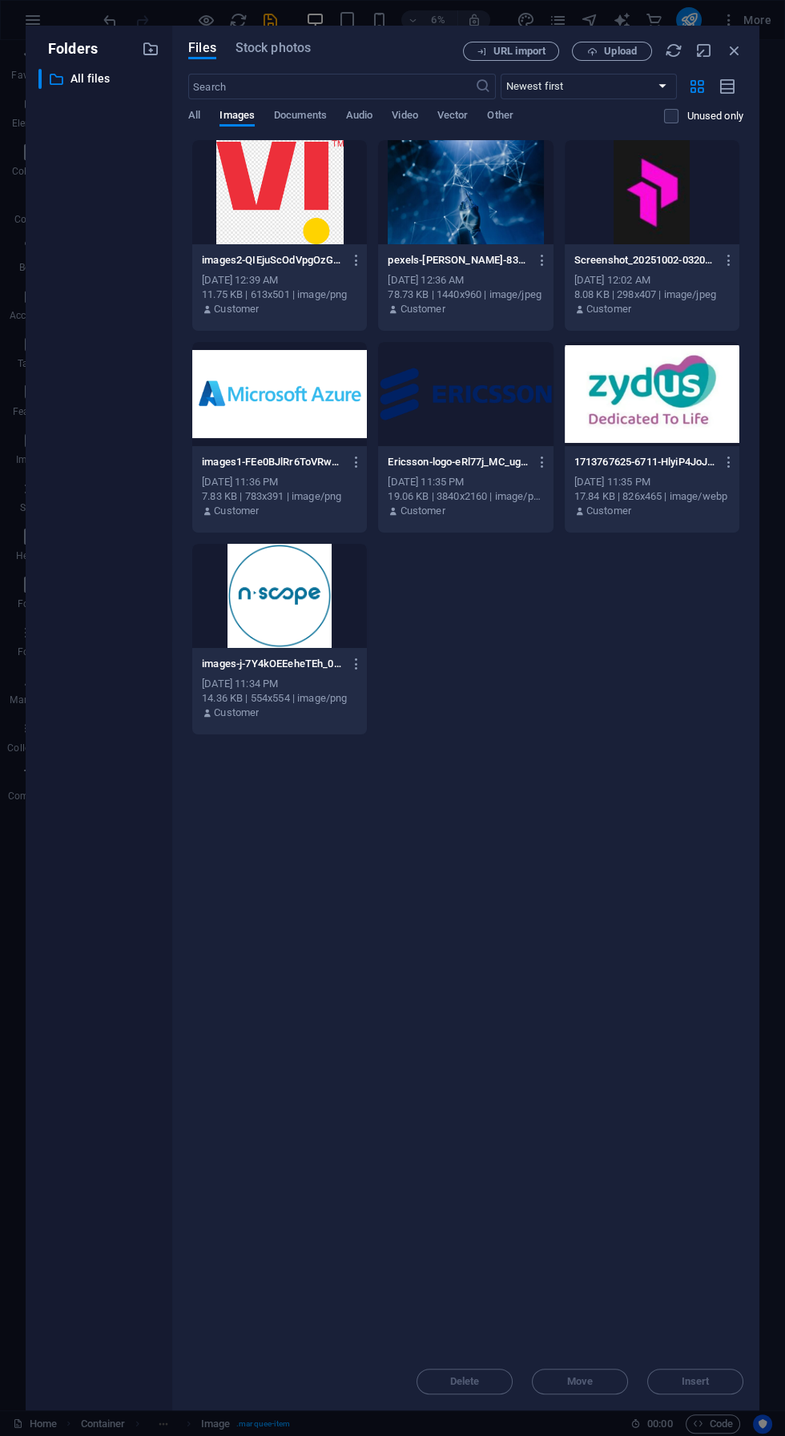
click at [272, 229] on div at bounding box center [279, 192] width 175 height 104
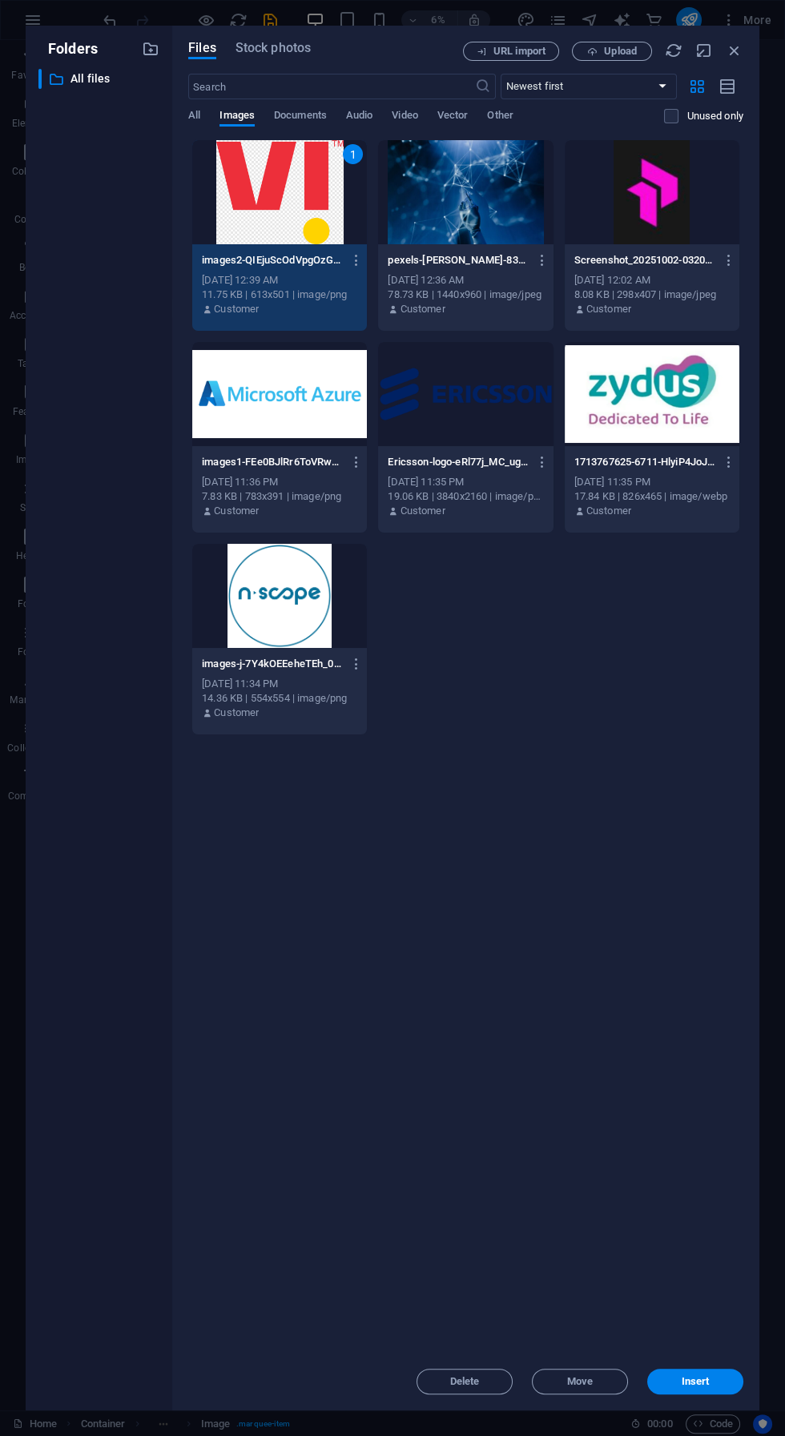
click at [695, 1386] on span "Insert" at bounding box center [696, 1382] width 28 height 10
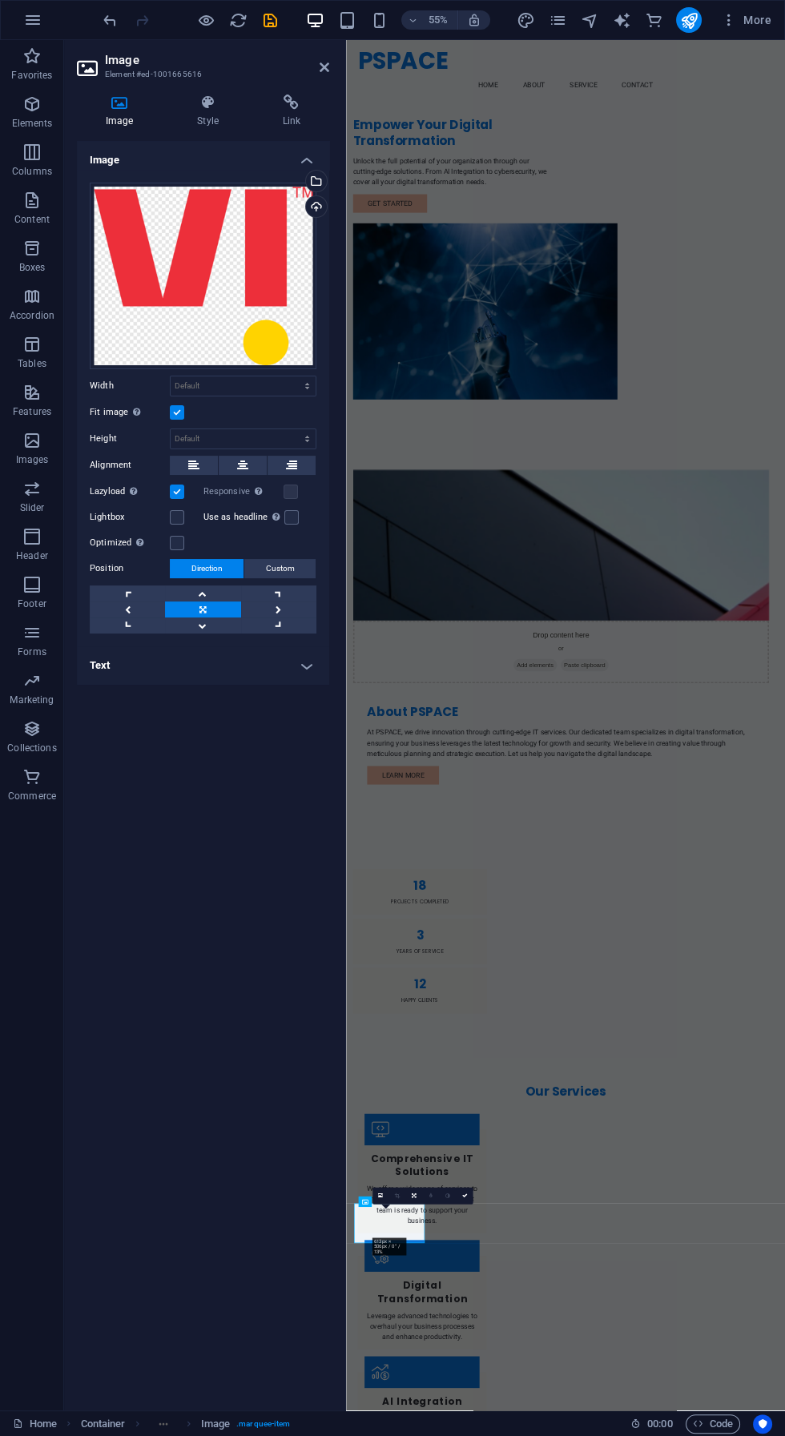
scroll to position [13, 0]
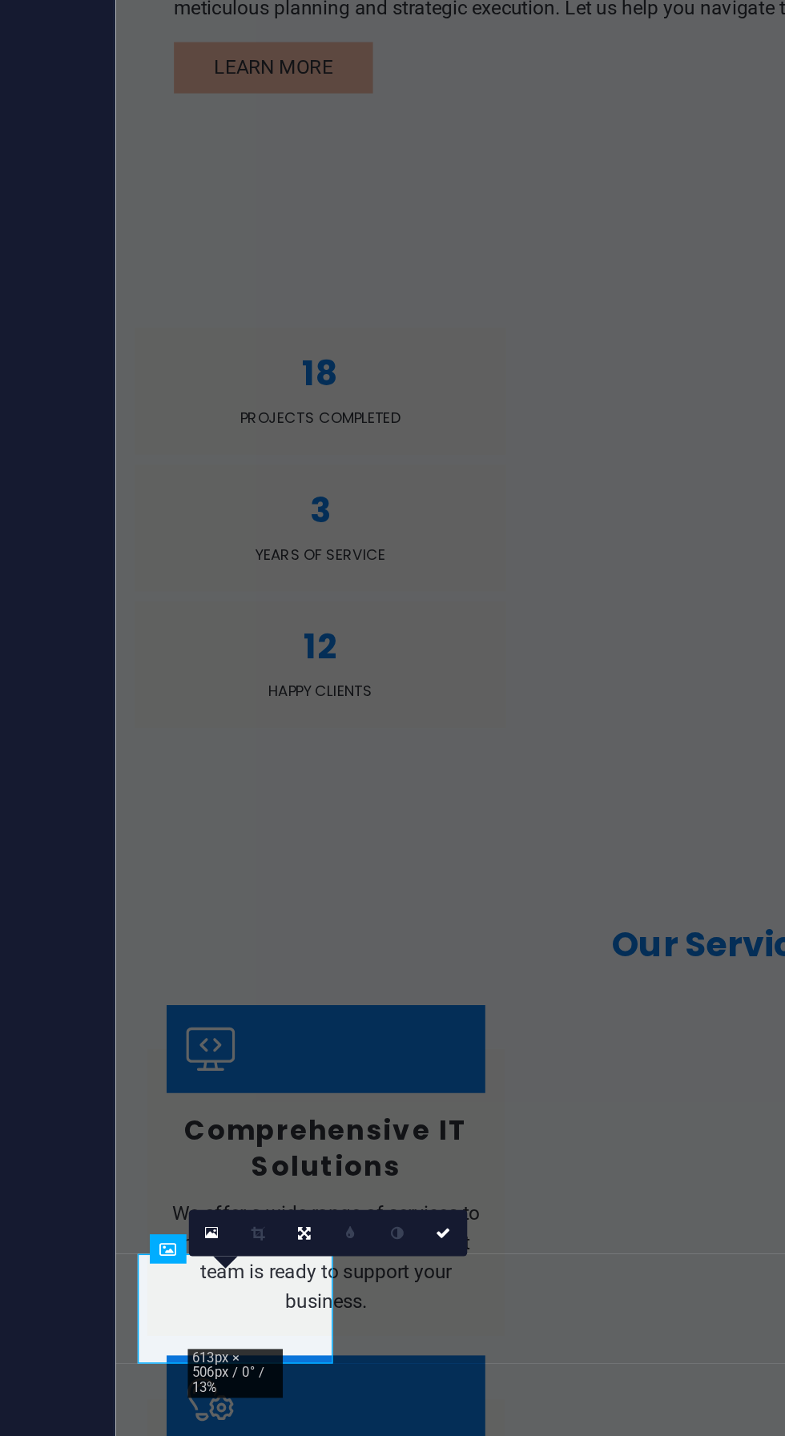
click at [468, 1182] on link at bounding box center [464, 1189] width 17 height 17
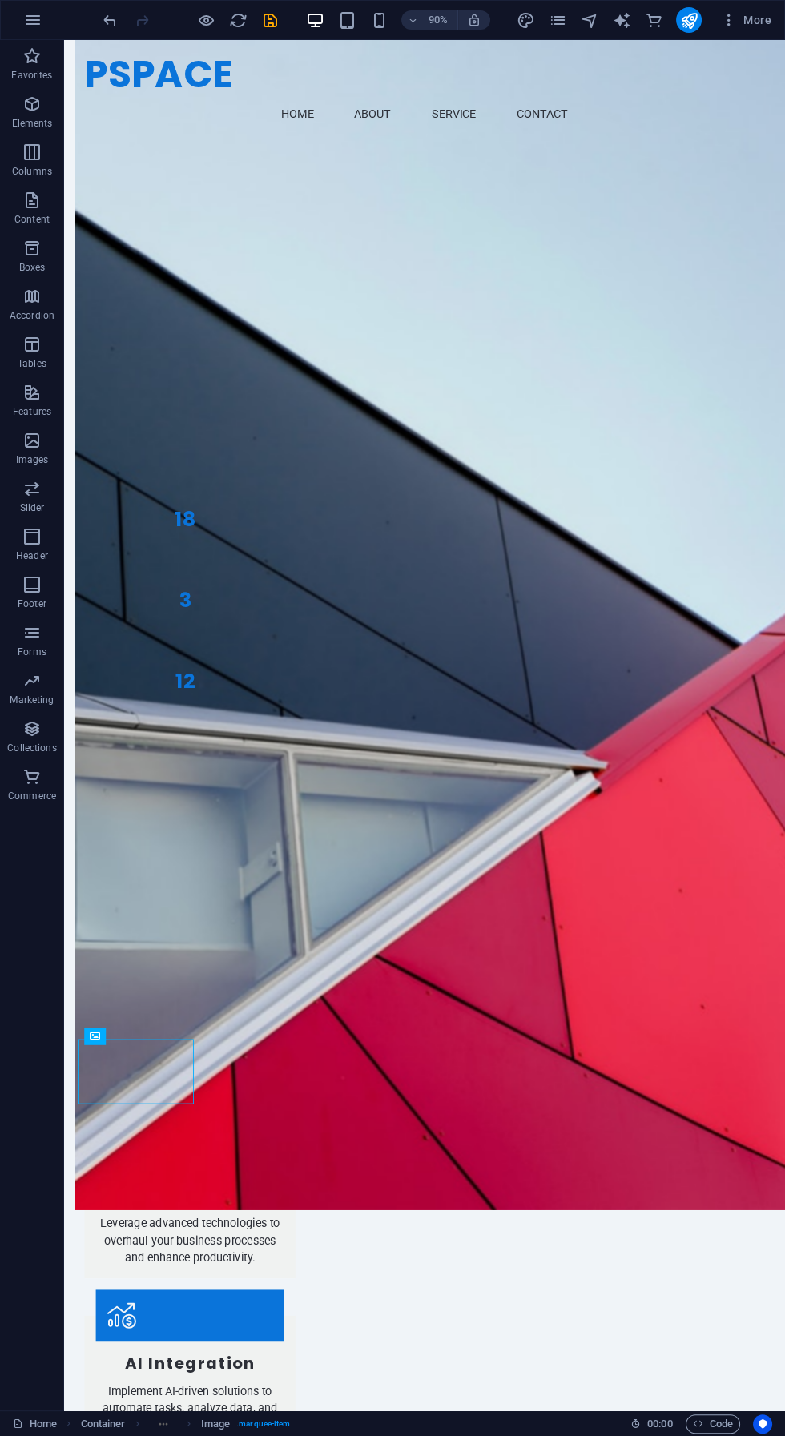
scroll to position [996, 0]
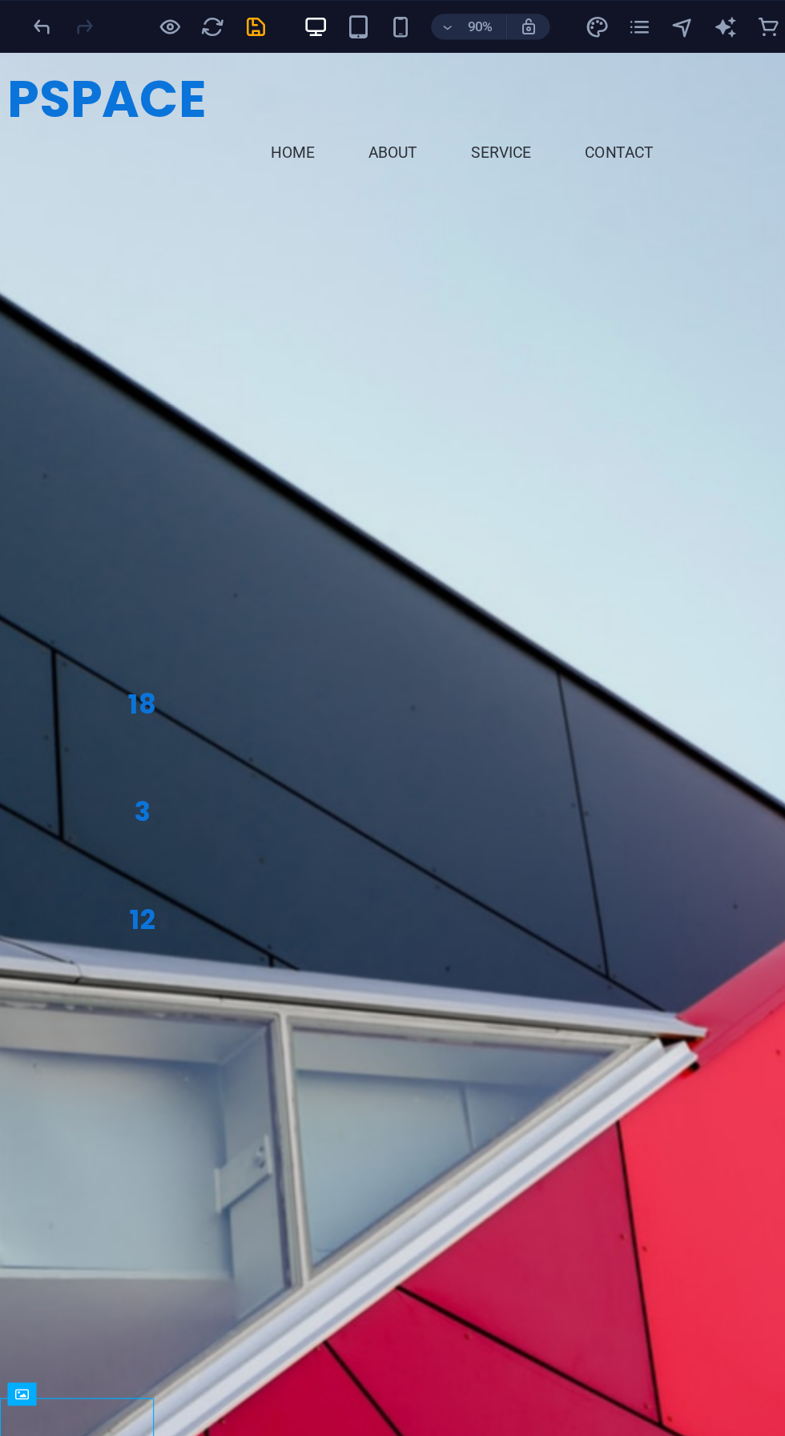
click at [276, 28] on icon "save" at bounding box center [270, 20] width 18 height 18
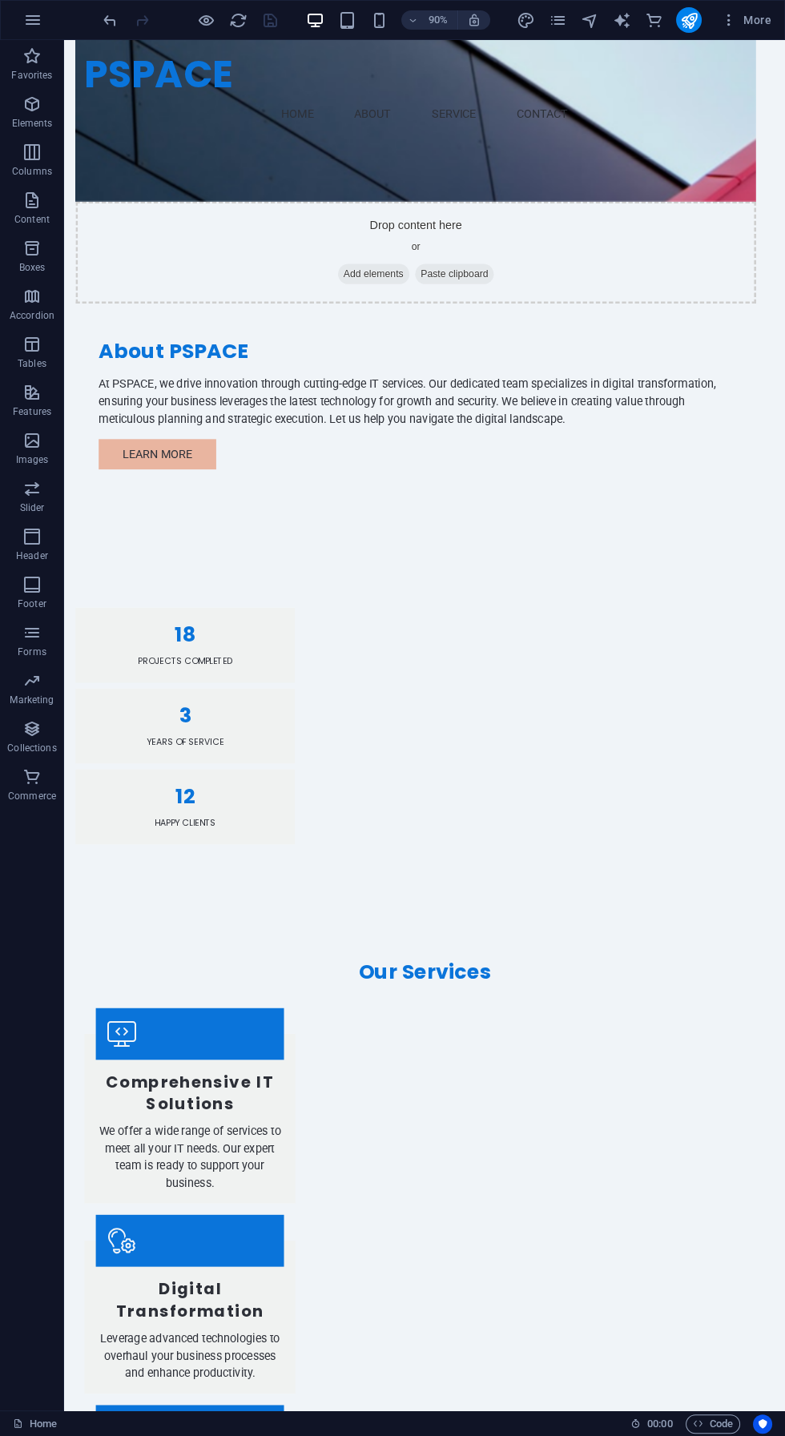
scroll to position [1009, 0]
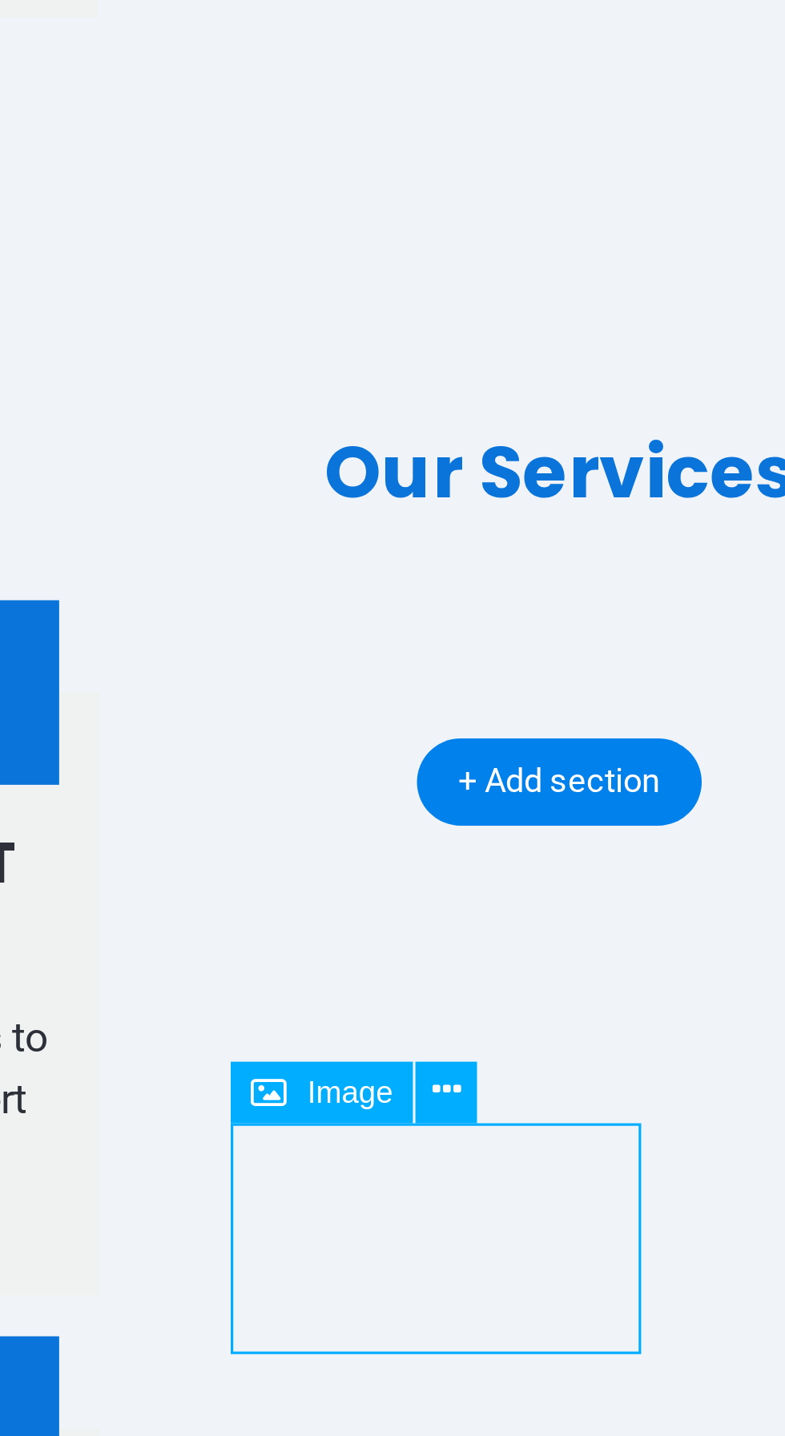
click at [395, 1028] on icon at bounding box center [393, 1026] width 8 height 15
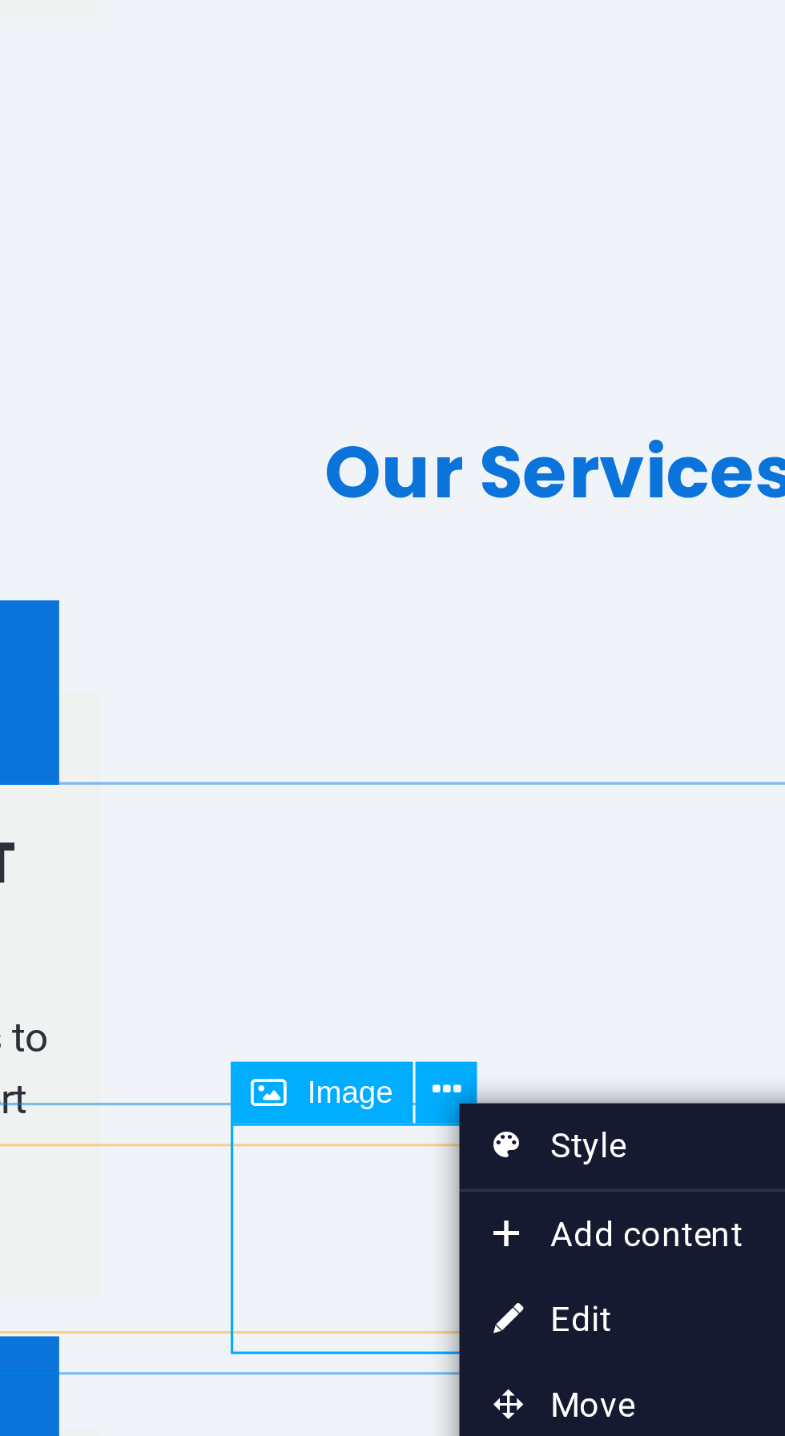
click at [447, 1086] on link "⏎ Edit" at bounding box center [449, 1091] width 107 height 24
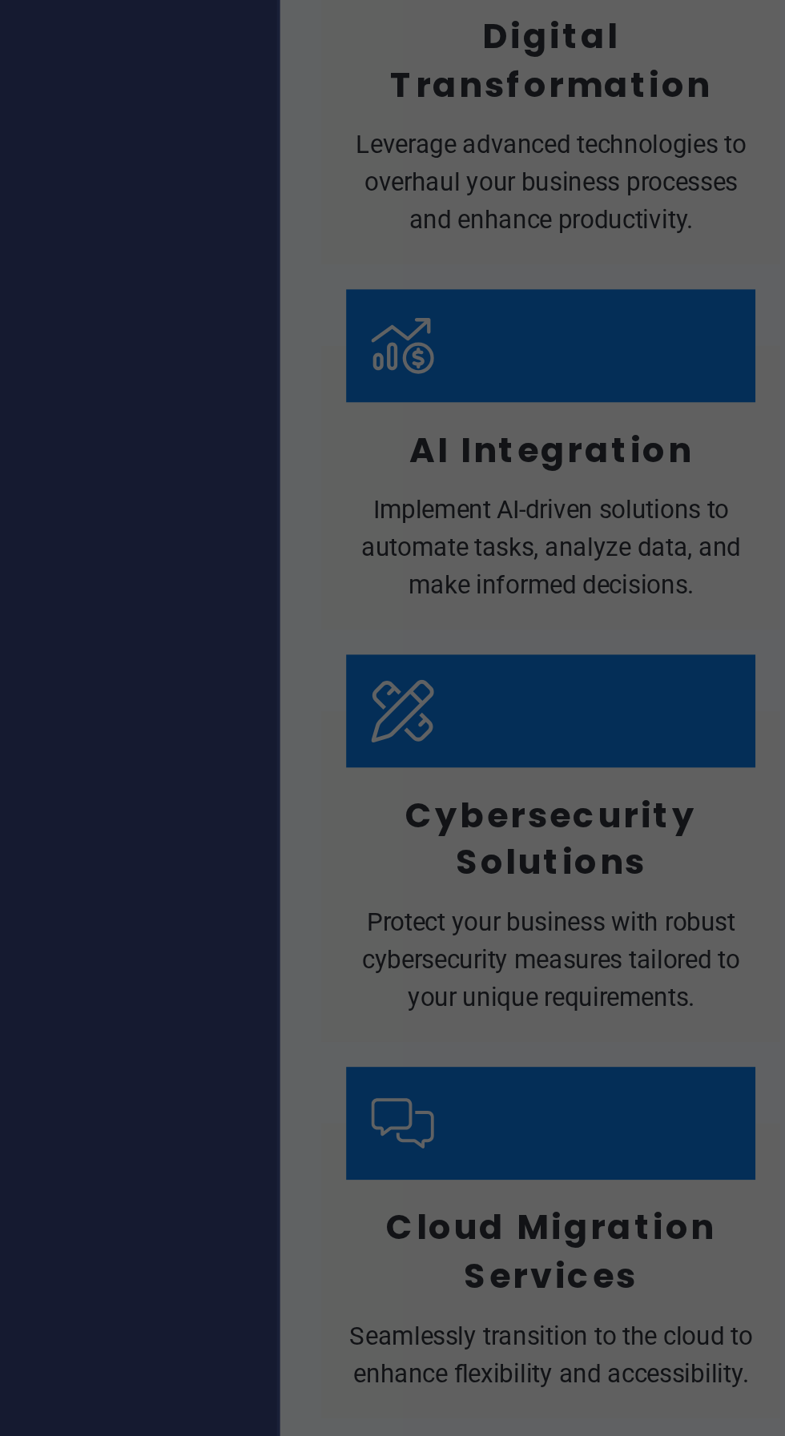
scroll to position [40, 0]
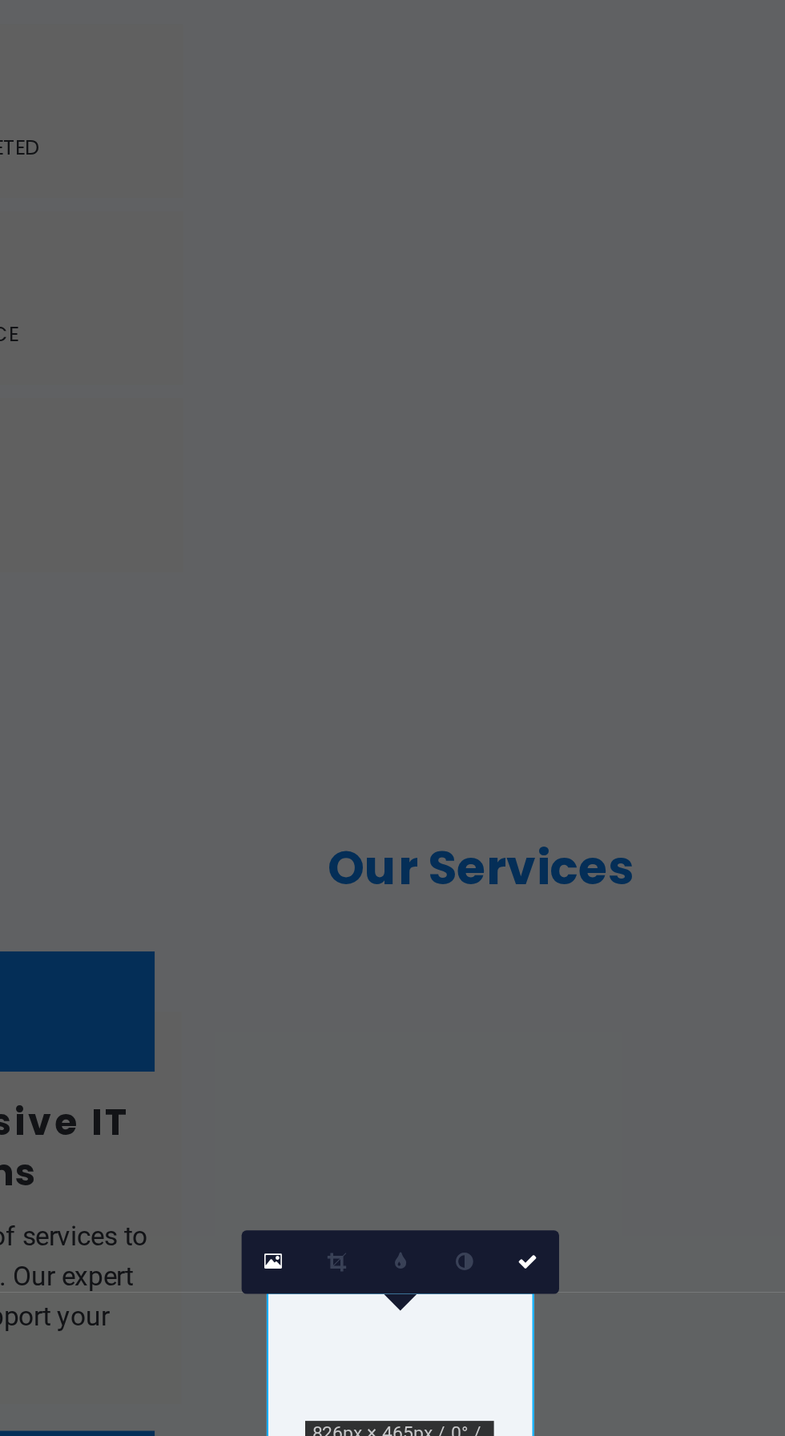
click at [513, 1173] on link at bounding box center [510, 1173] width 17 height 17
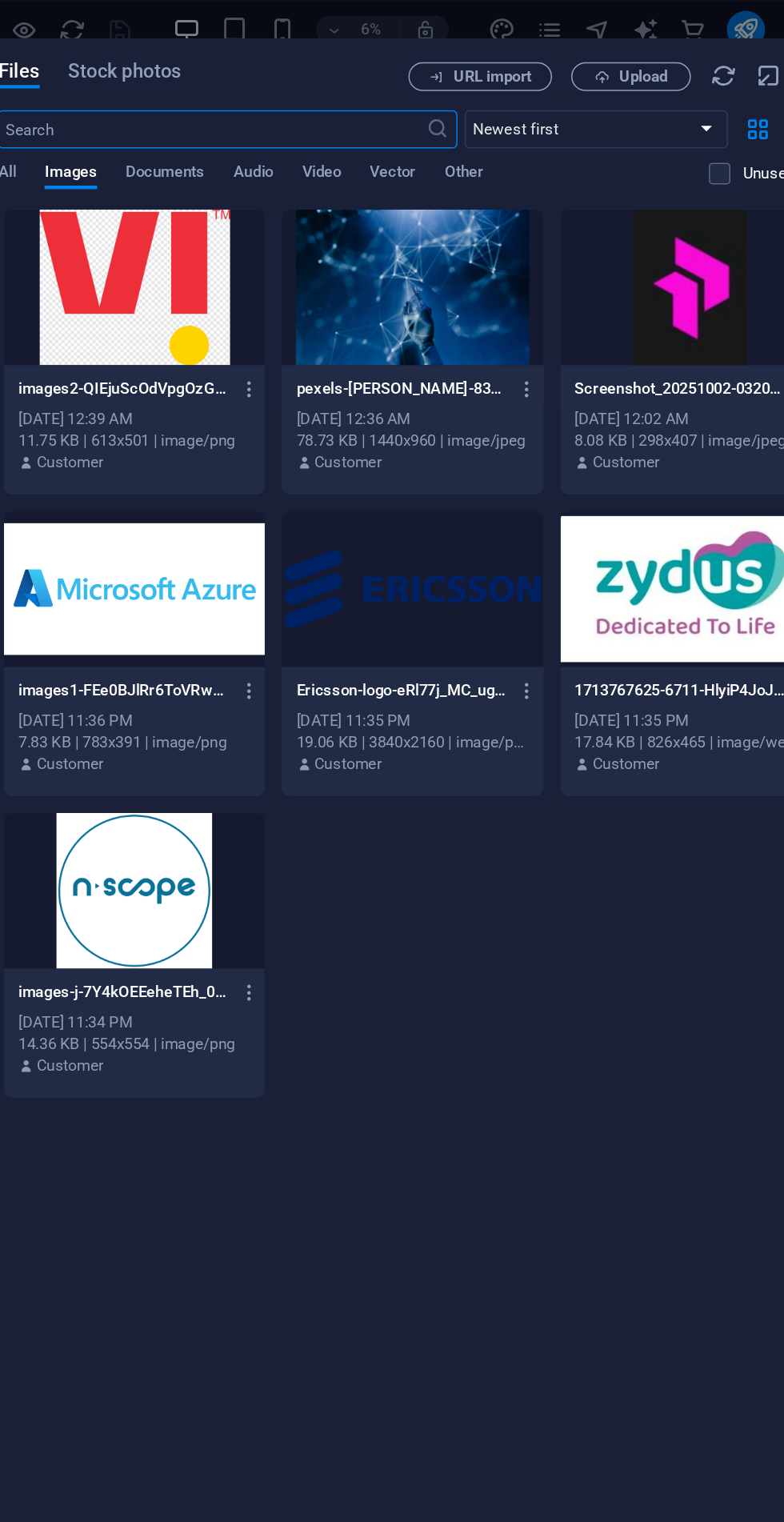
click at [617, 51] on span "Upload" at bounding box center [619, 51] width 33 height 10
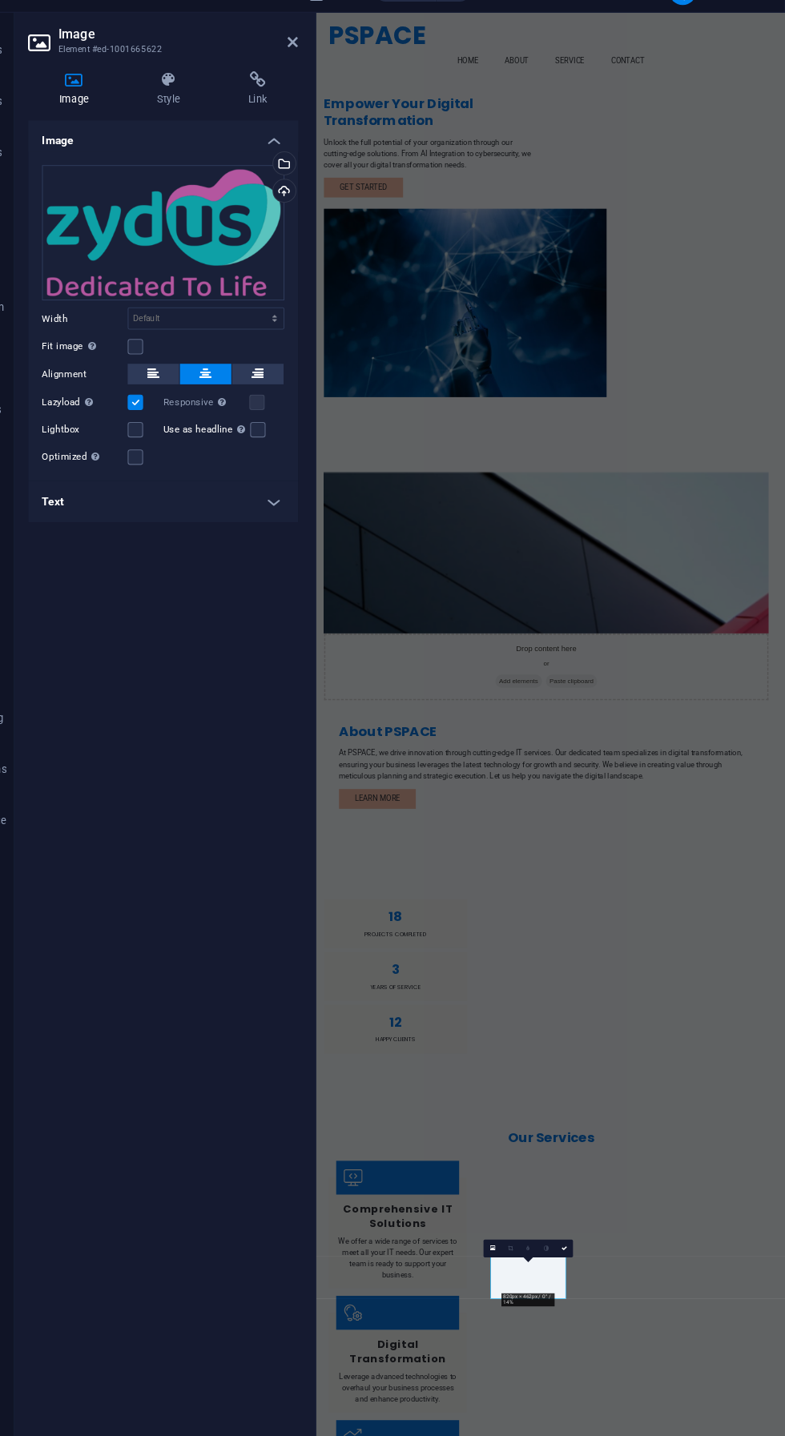
scroll to position [14, 0]
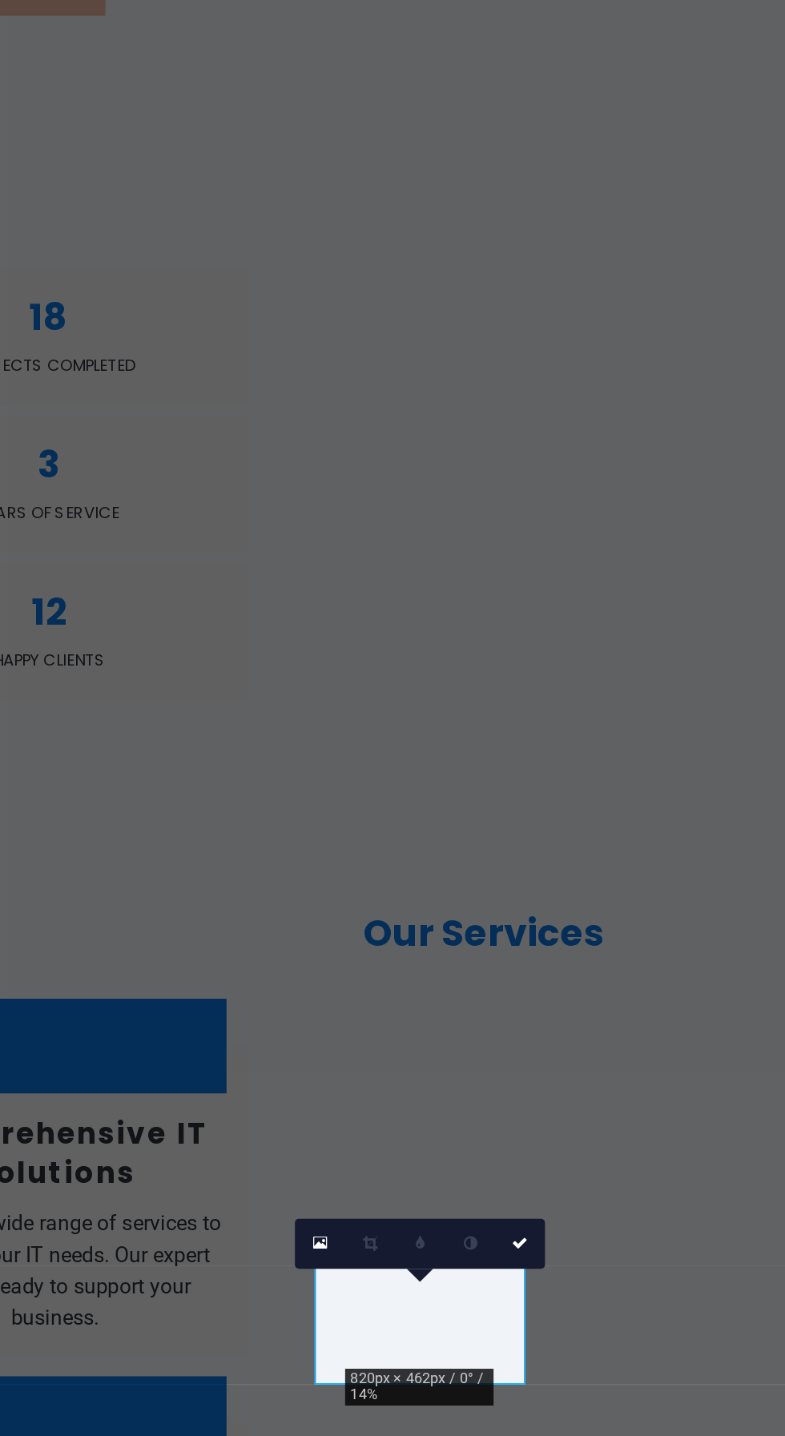
click at [583, 1179] on link at bounding box center [577, 1187] width 17 height 17
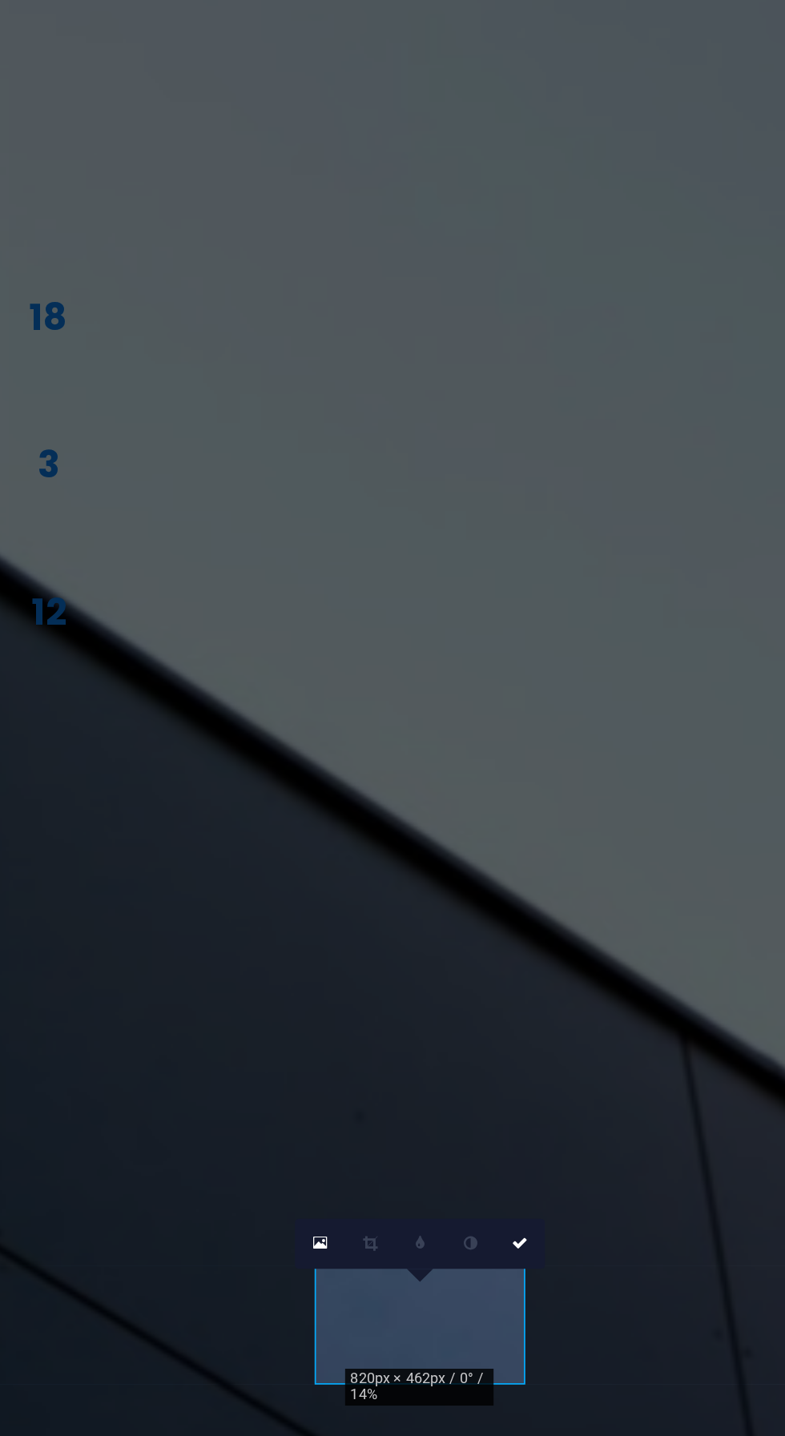
scroll to position [1009, 0]
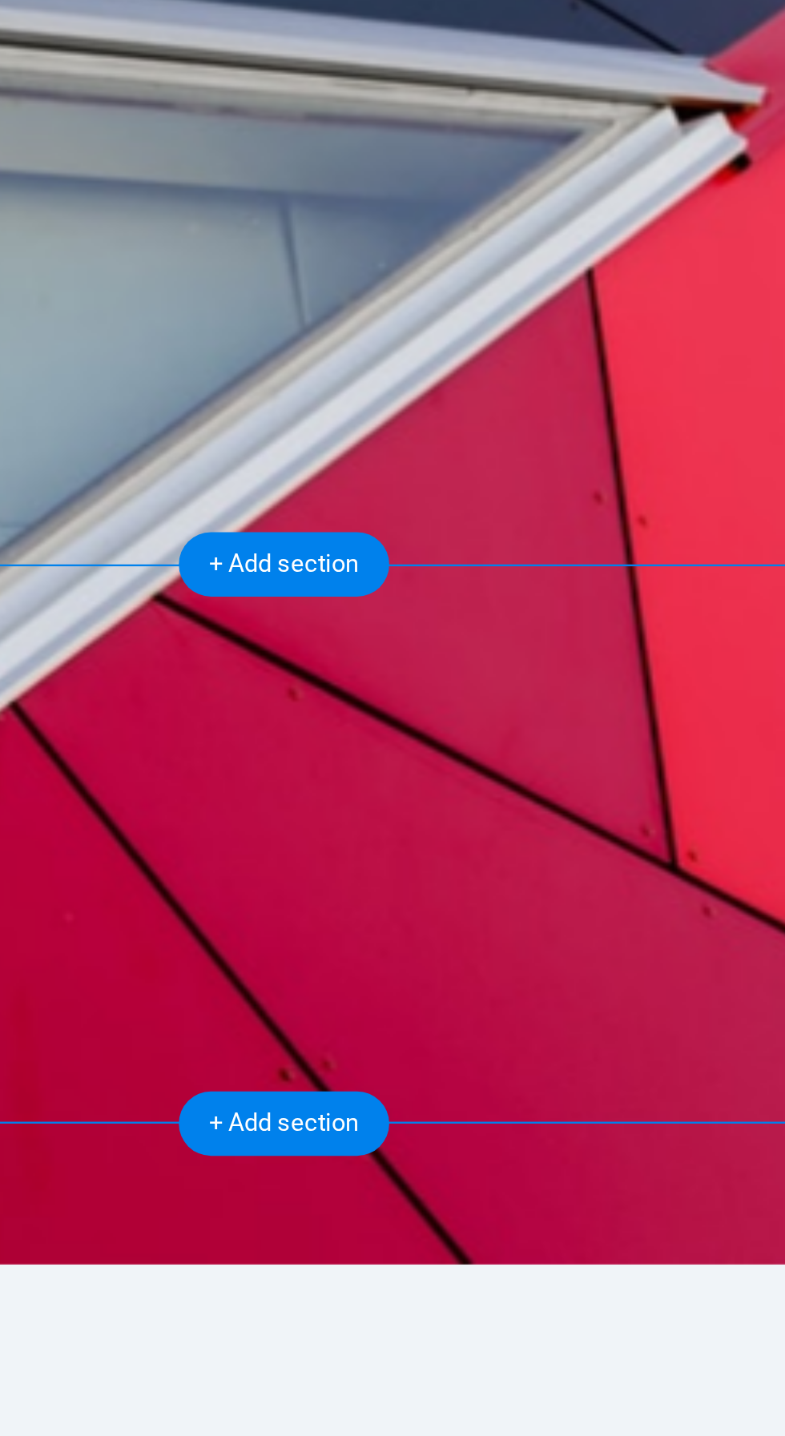
scroll to position [1008, 0]
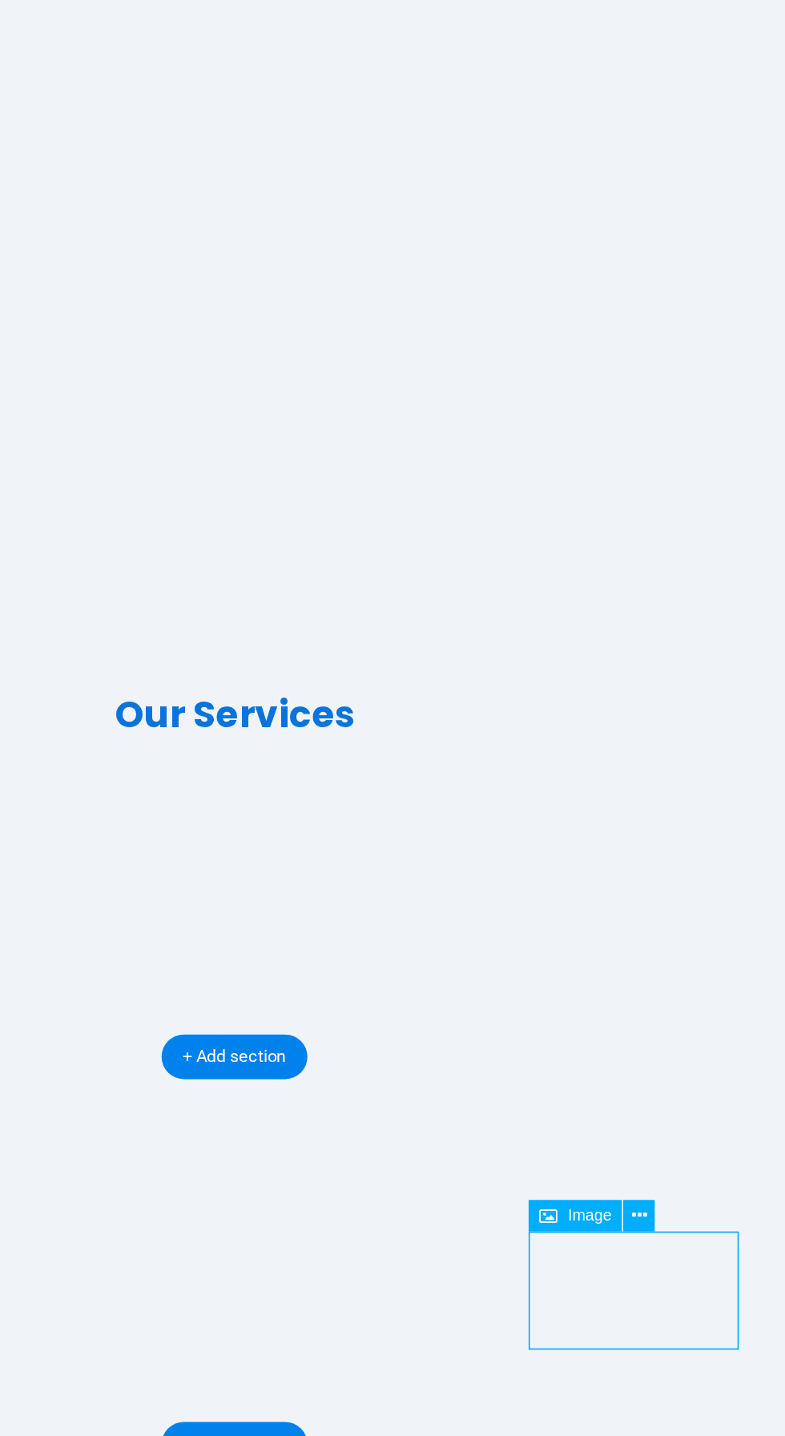
scroll to position [1009, 0]
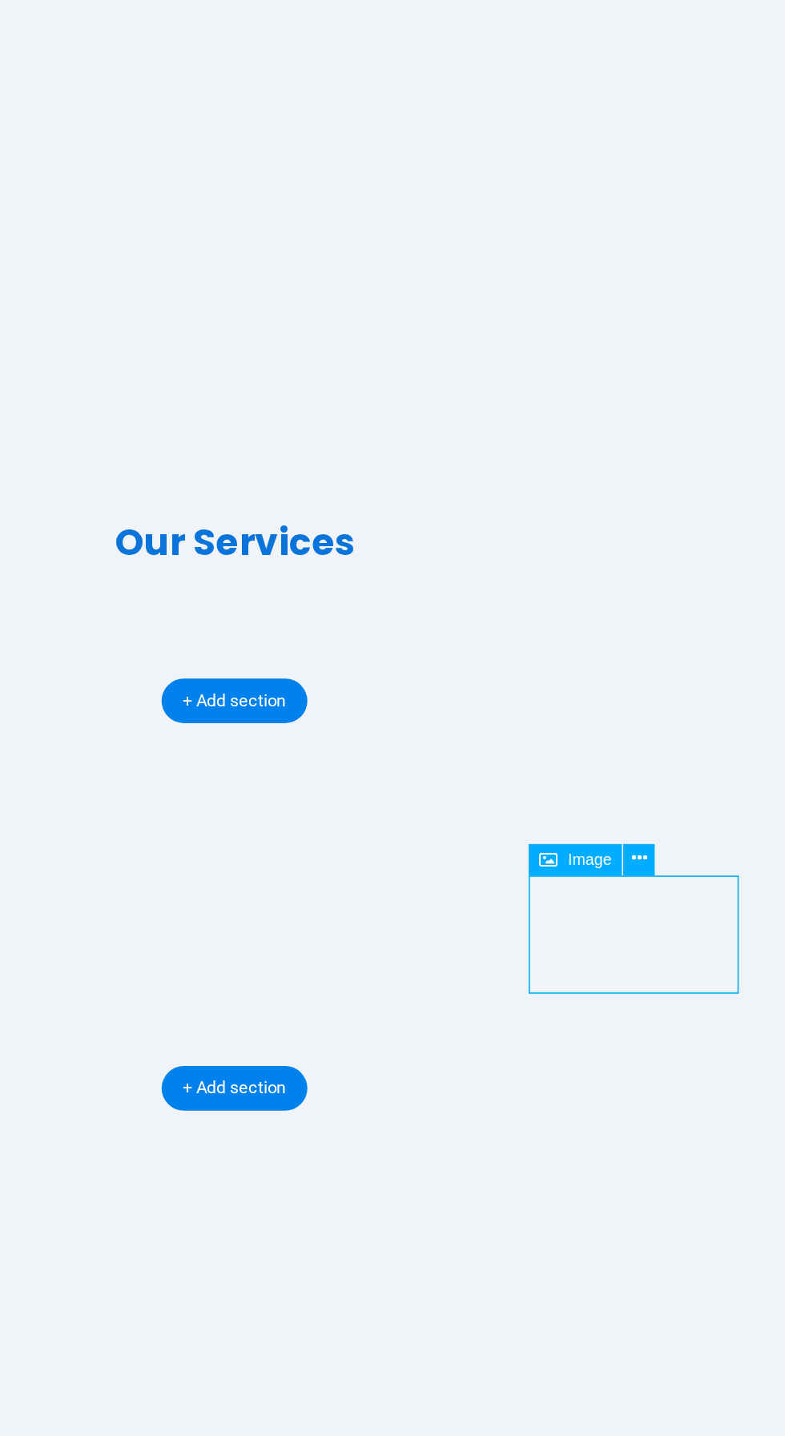
click at [646, 1026] on icon at bounding box center [647, 1026] width 8 height 15
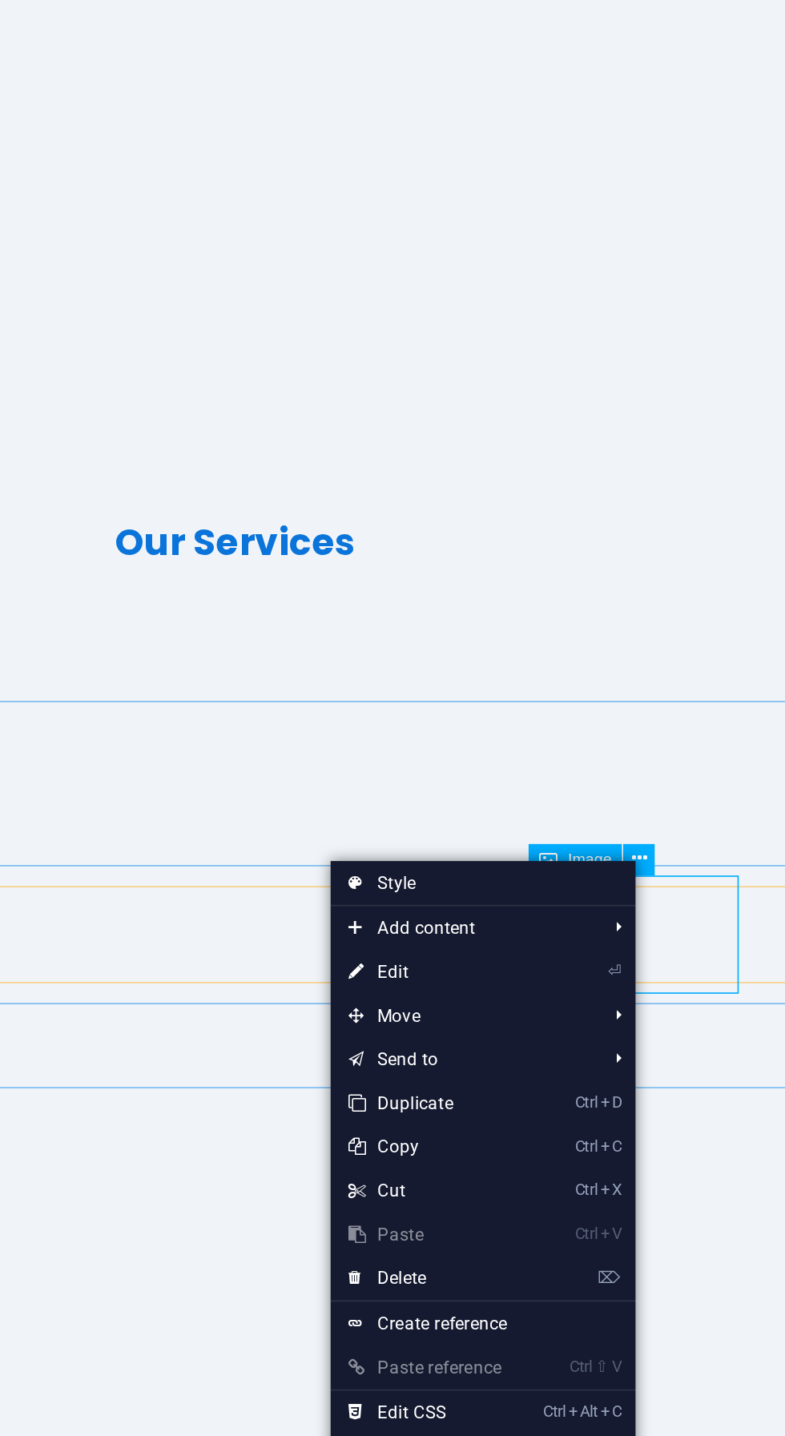
click at [557, 1090] on link "⏎ Edit" at bounding box center [530, 1088] width 107 height 24
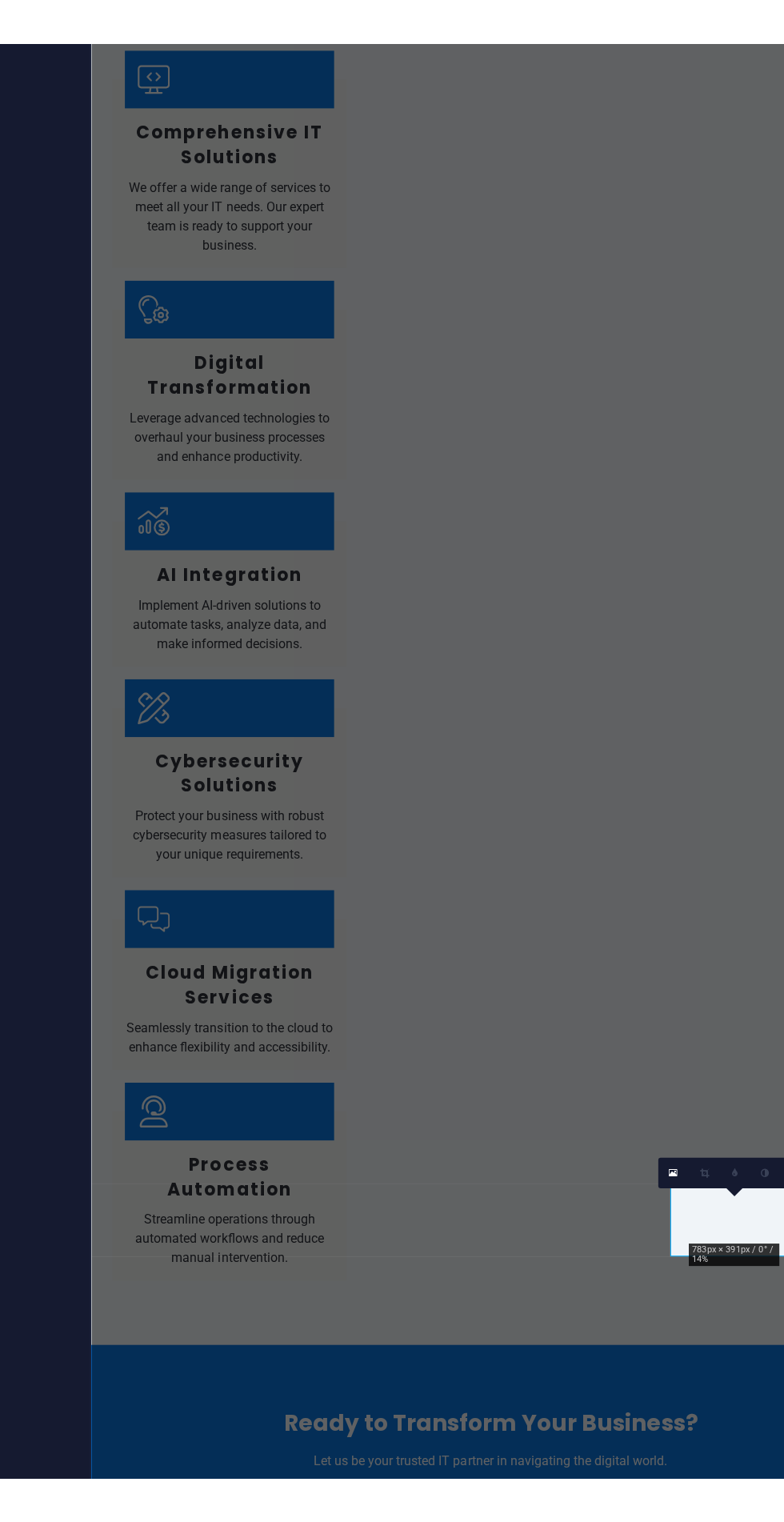
scroll to position [40, 0]
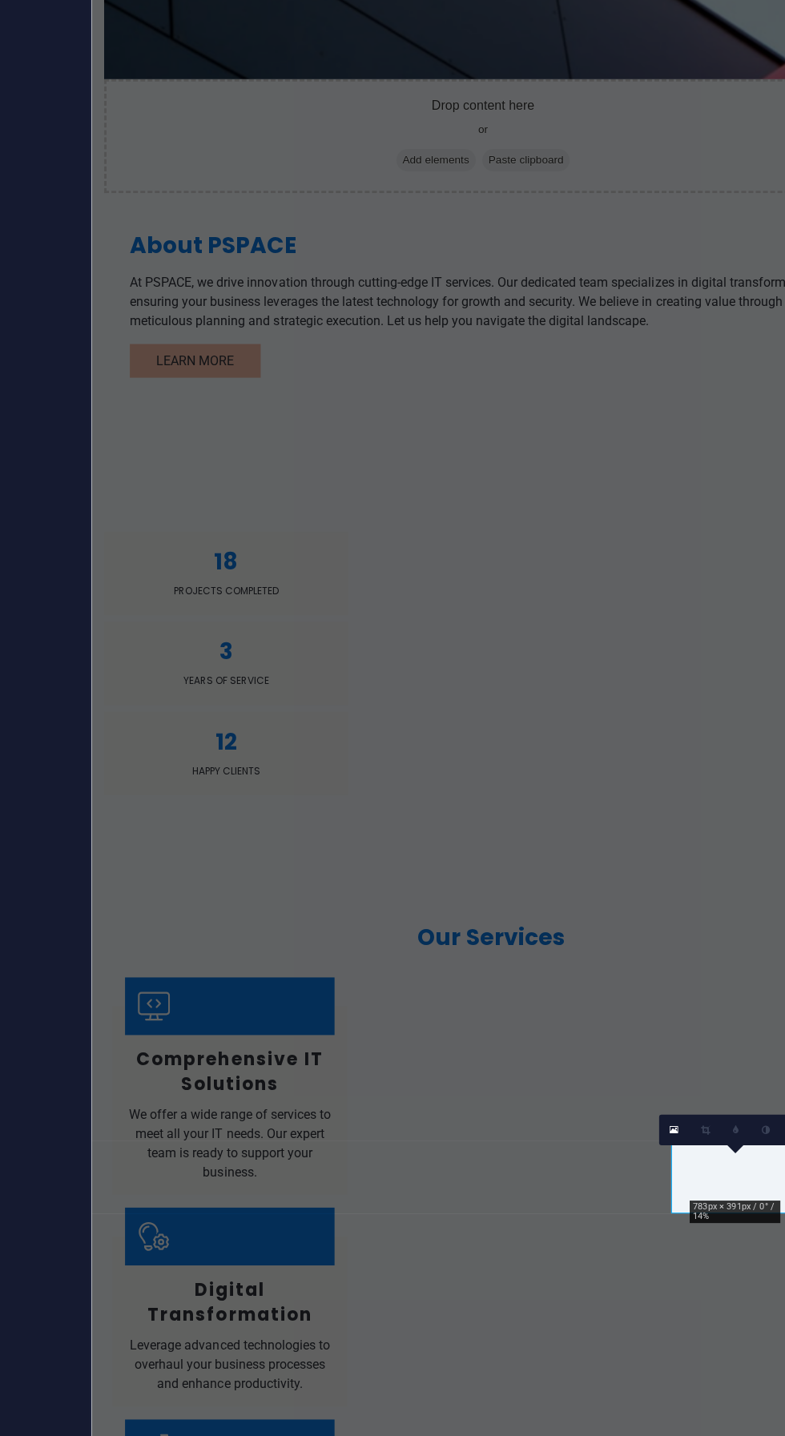
click at [665, 1175] on icon at bounding box center [665, 1175] width 5 height 6
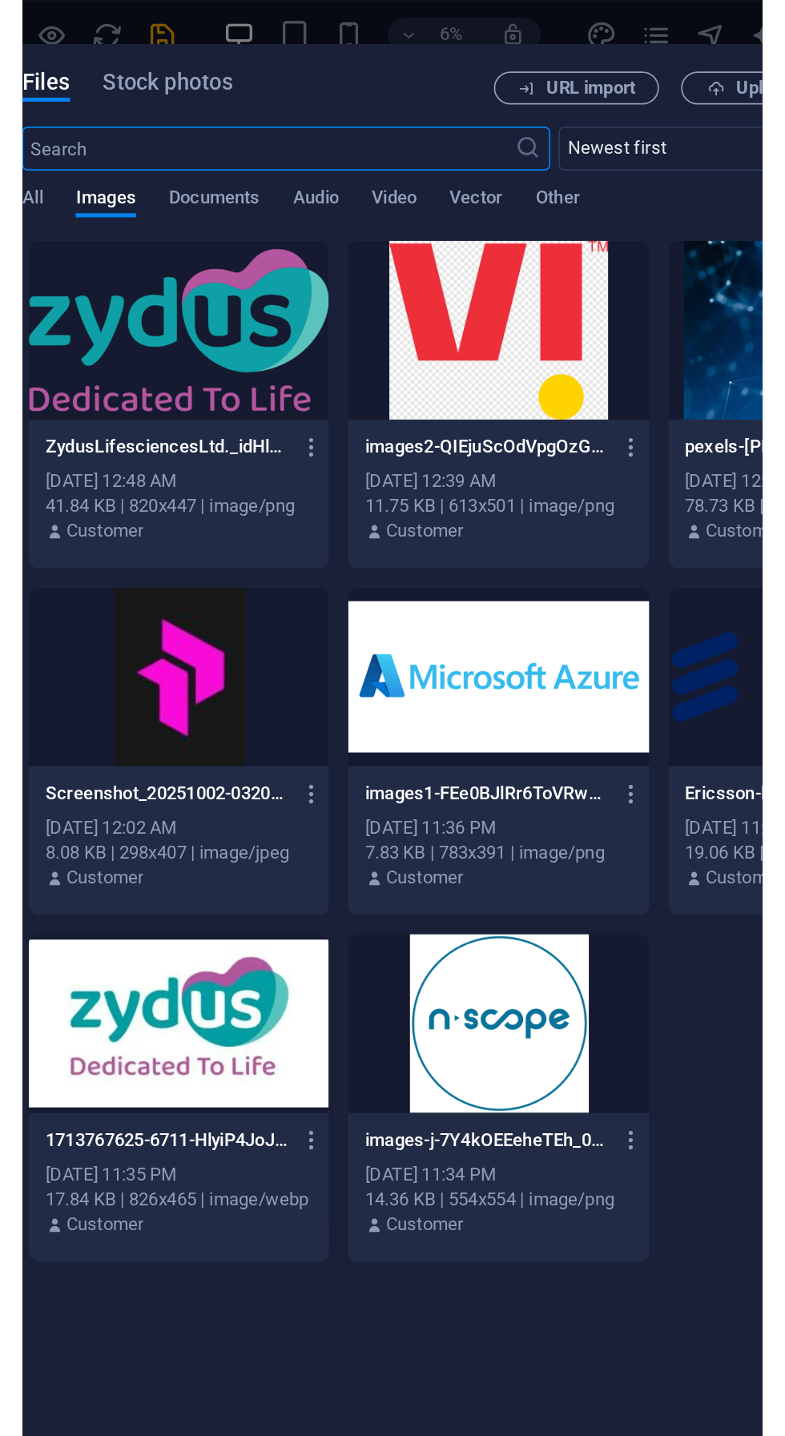
scroll to position [0, 0]
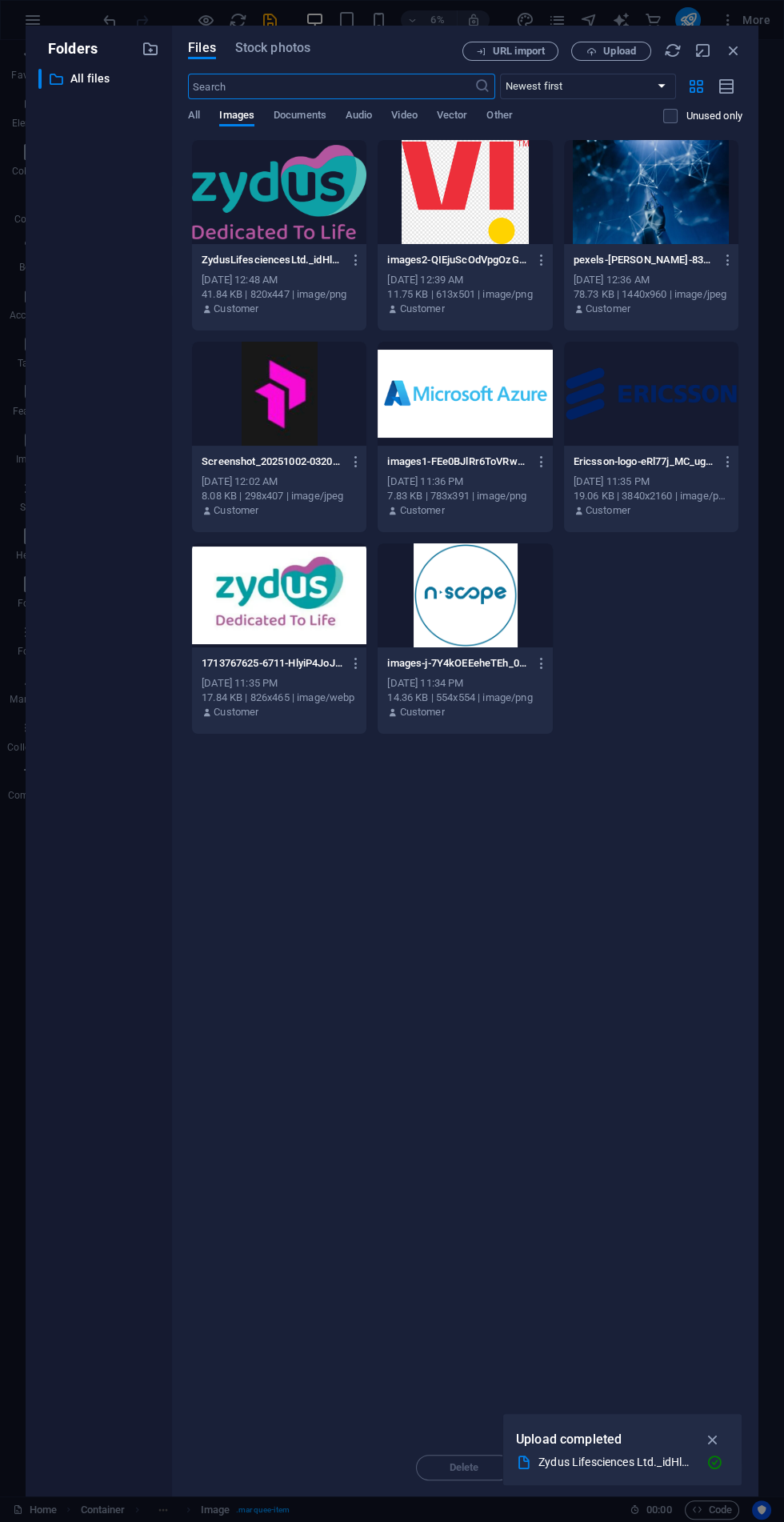
click at [343, 670] on button "button" at bounding box center [354, 664] width 22 height 26
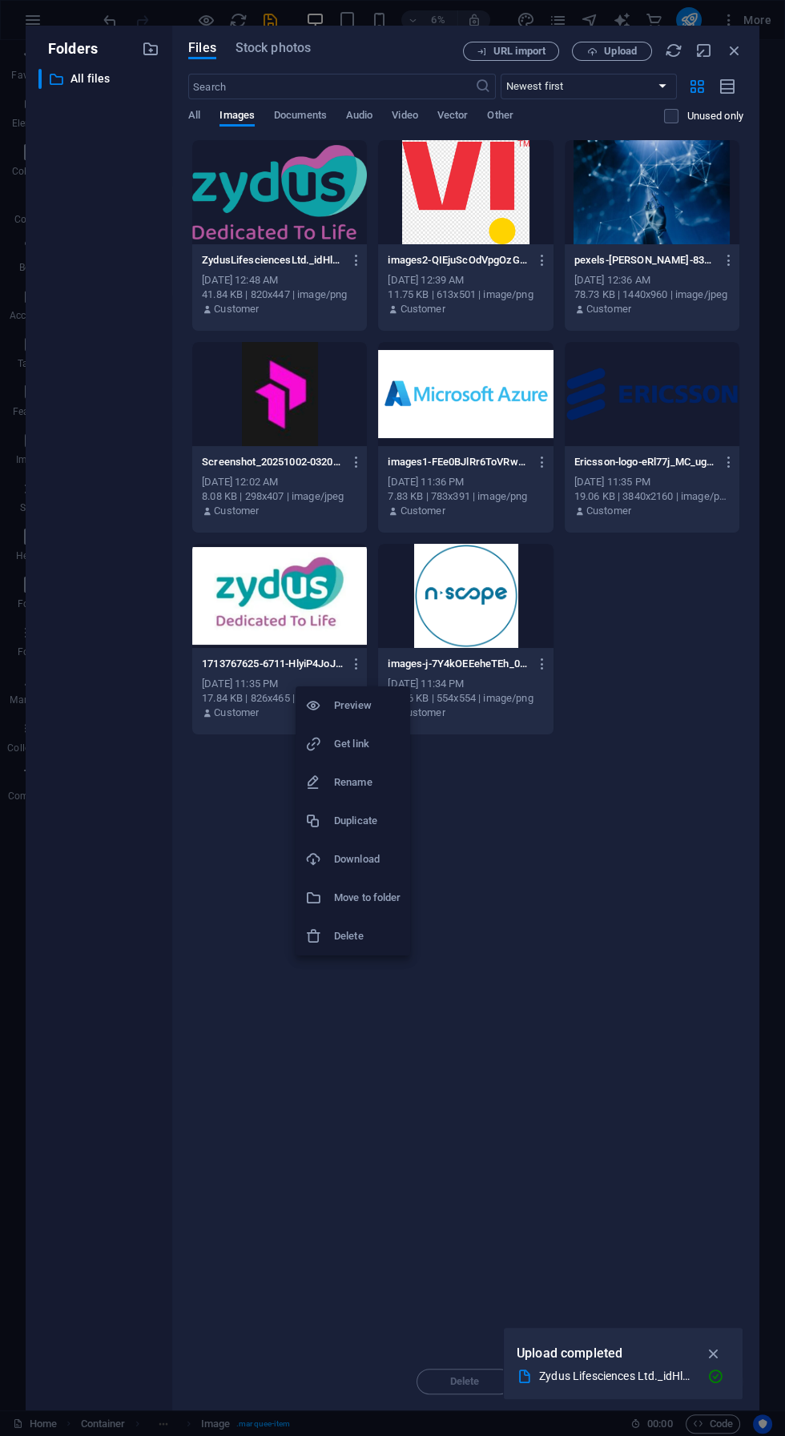
click at [383, 954] on li "Delete" at bounding box center [353, 936] width 115 height 38
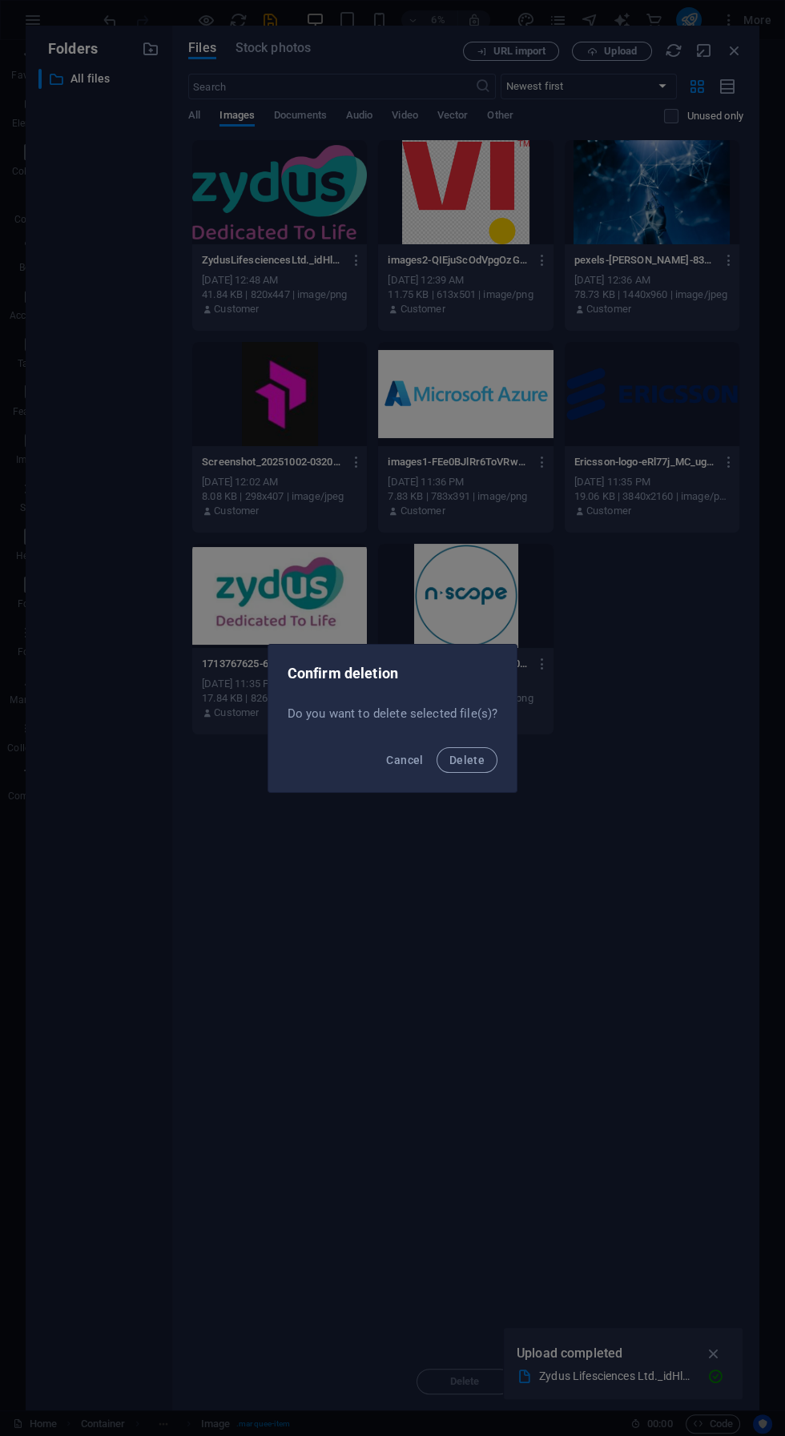
click at [485, 763] on button "Delete" at bounding box center [466, 760] width 61 height 26
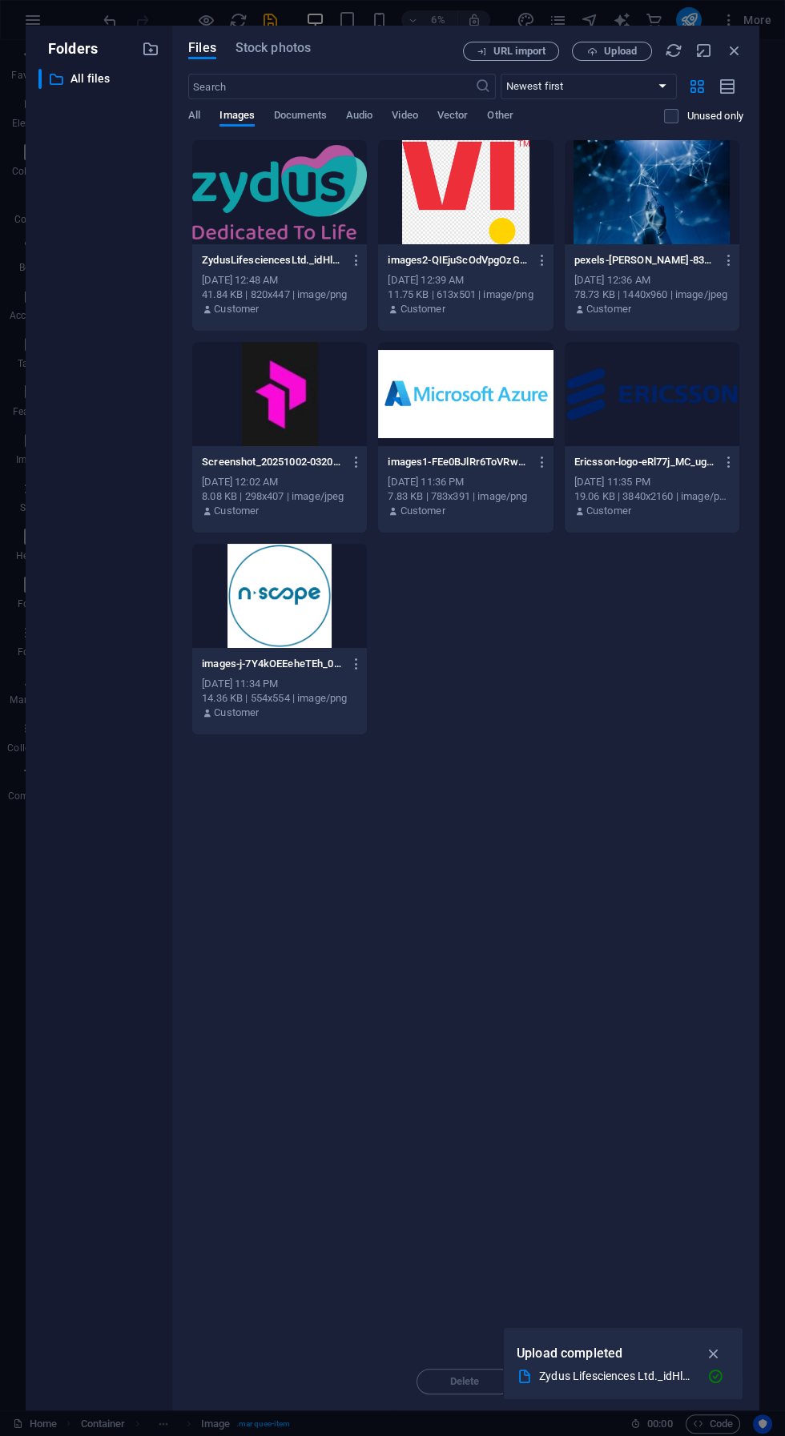
click at [541, 462] on icon "button" at bounding box center [542, 462] width 15 height 14
click at [564, 790] on li "Delete" at bounding box center [538, 773] width 116 height 38
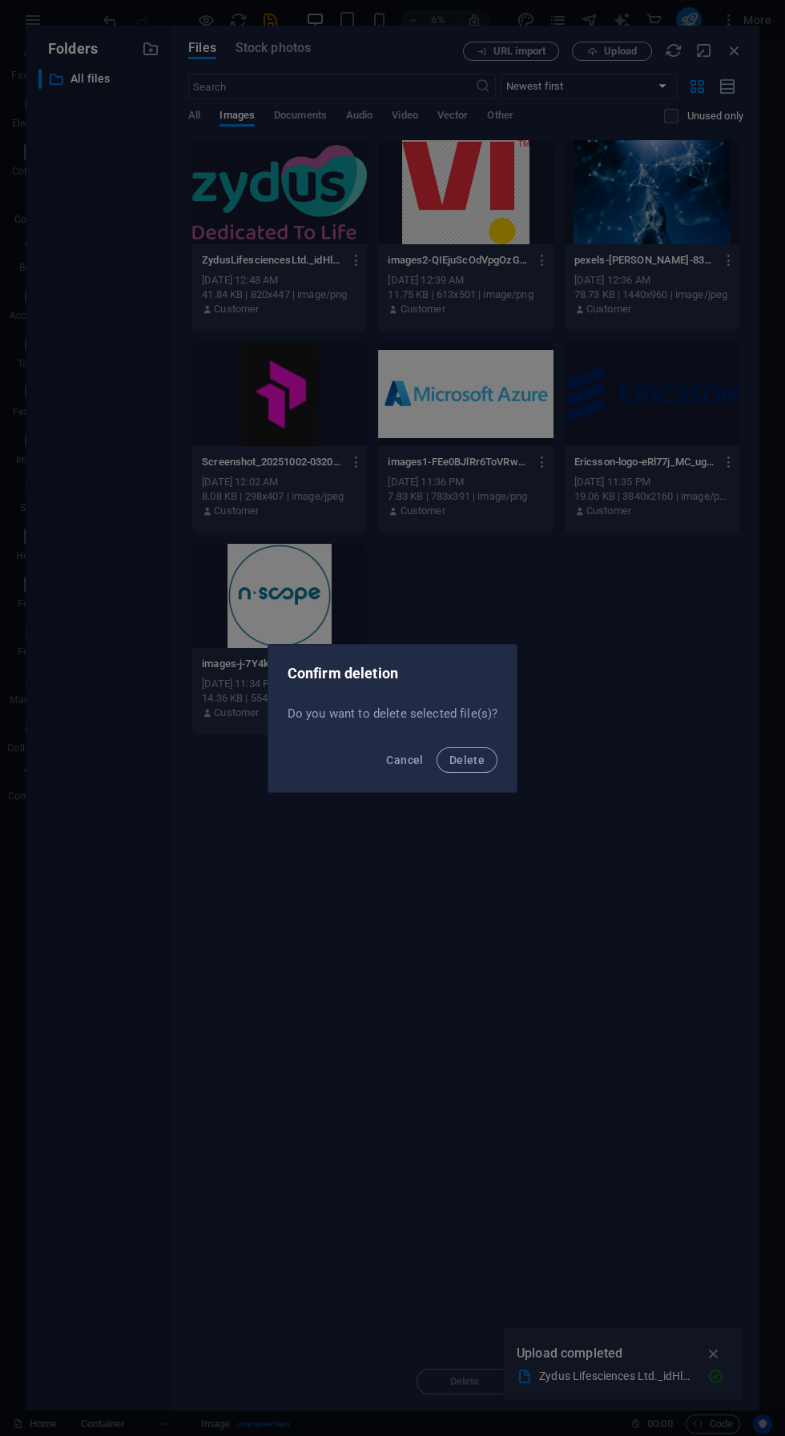
click at [480, 763] on span "Delete" at bounding box center [466, 760] width 35 height 13
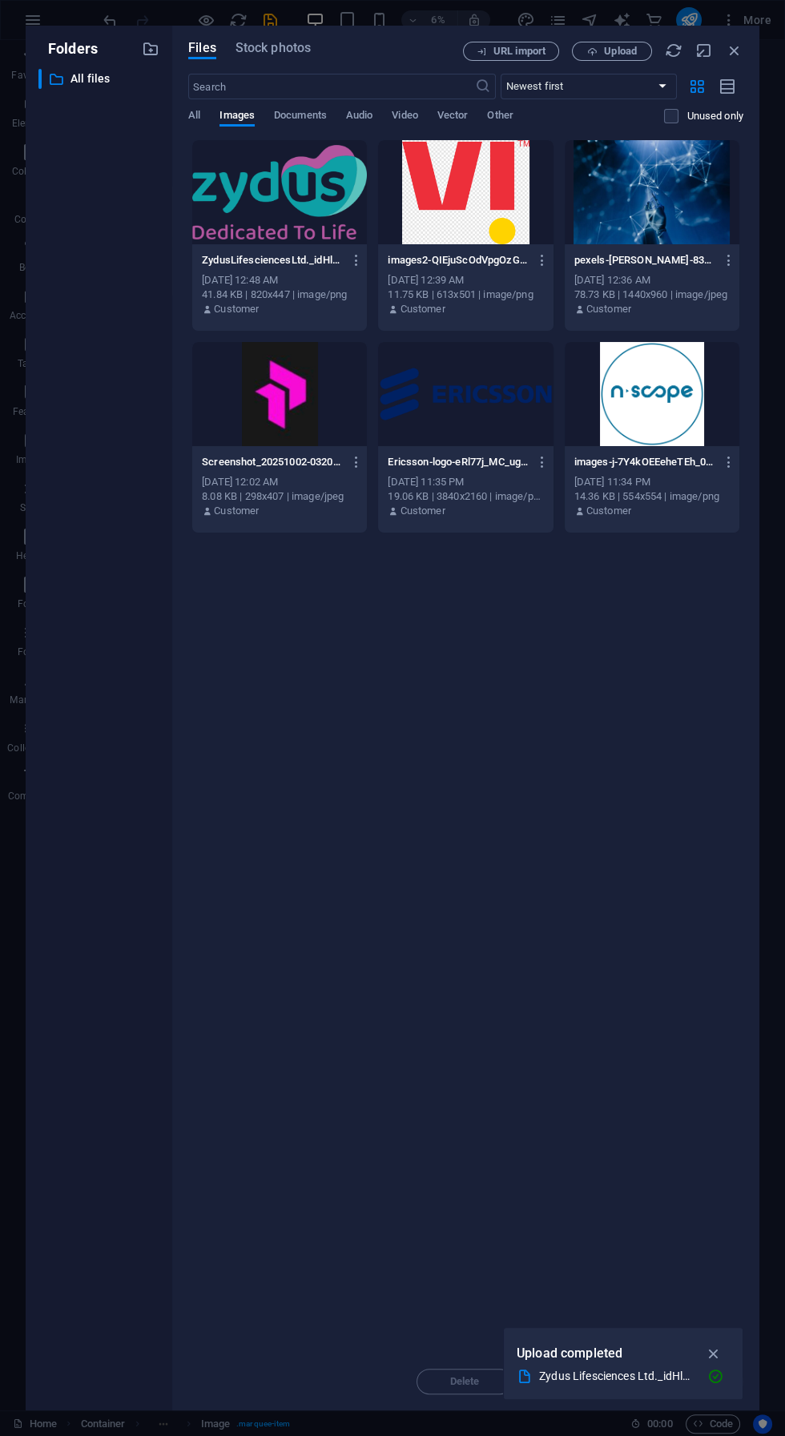
click at [612, 55] on span "Upload" at bounding box center [620, 51] width 33 height 10
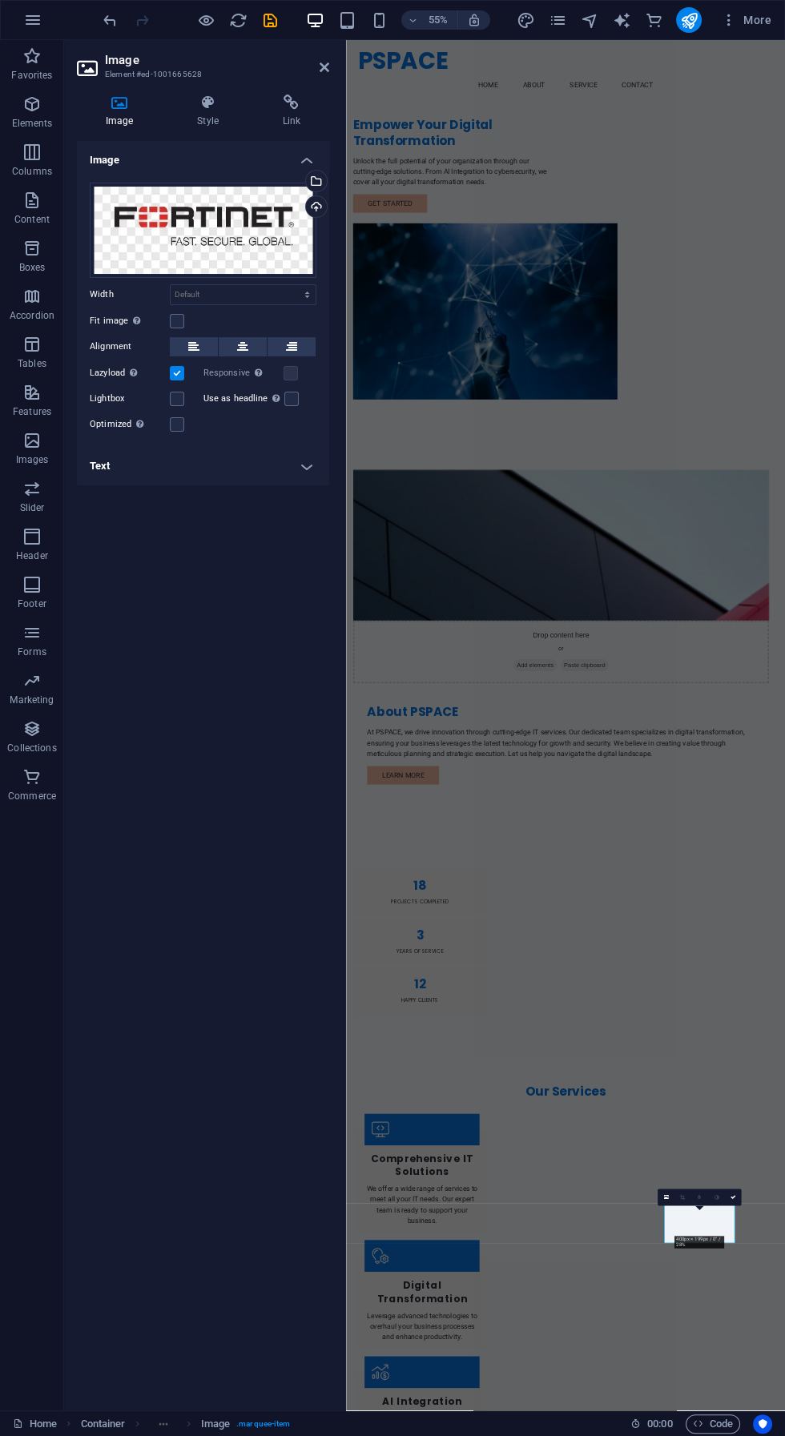
scroll to position [18, 0]
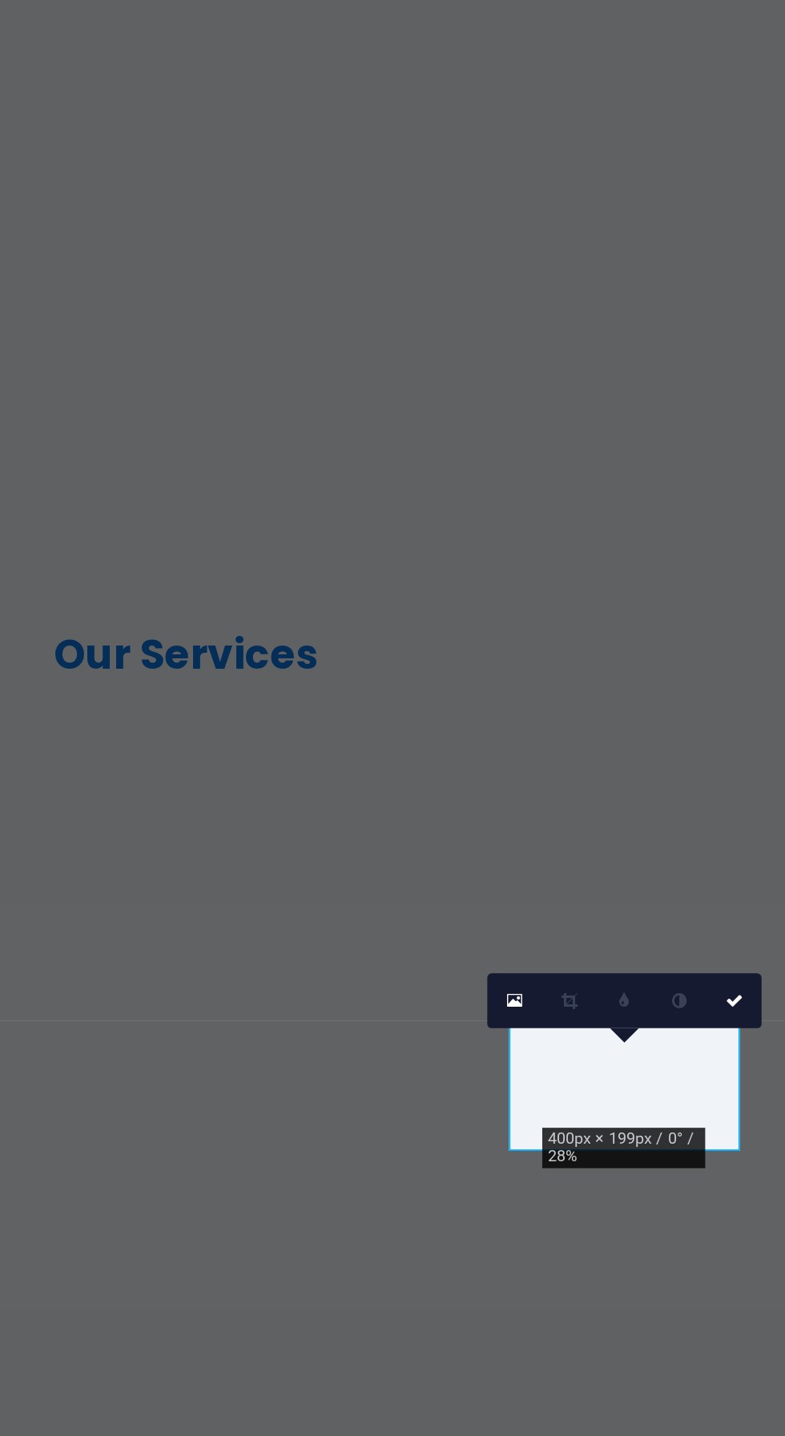
click at [732, 1188] on icon at bounding box center [733, 1188] width 6 height 6
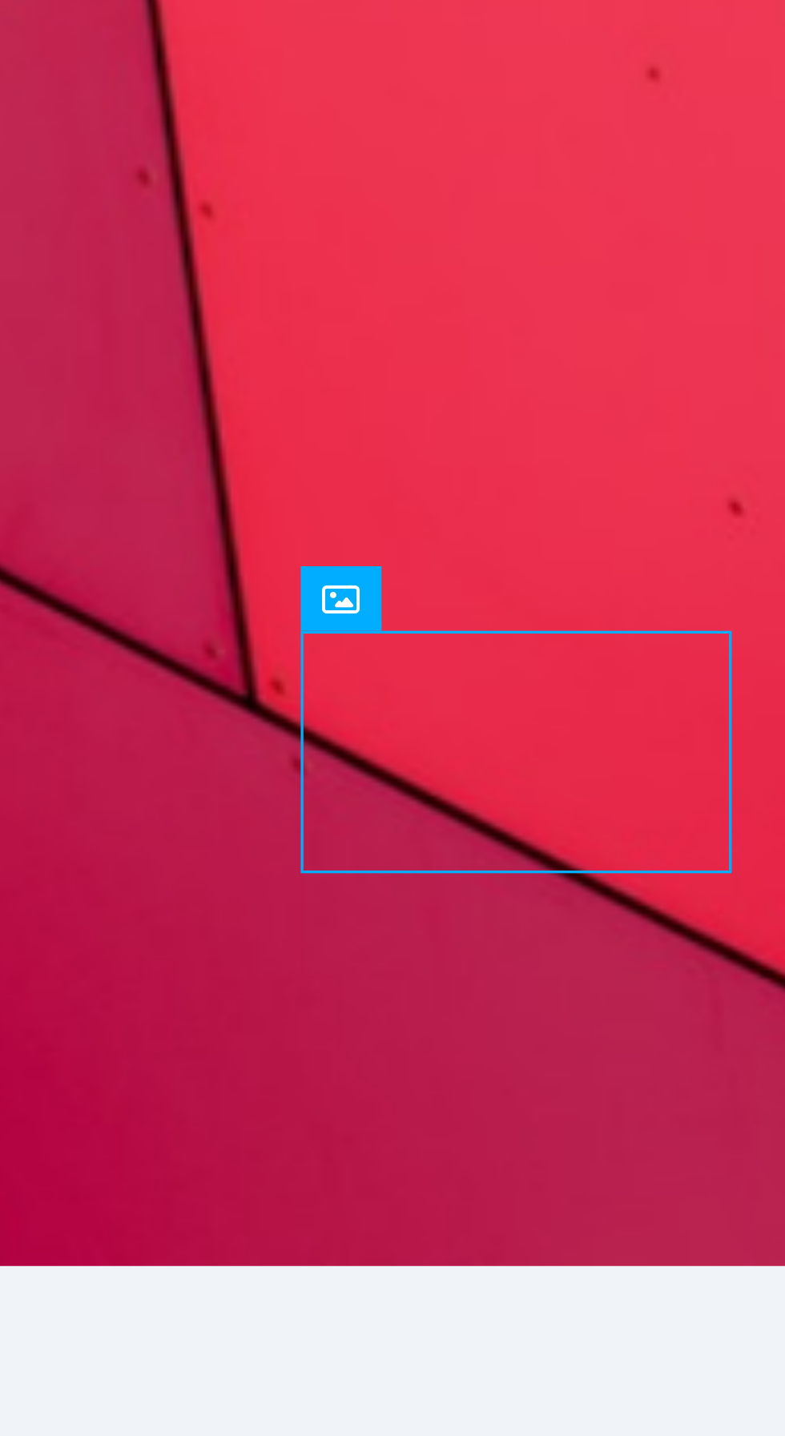
scroll to position [1008, 0]
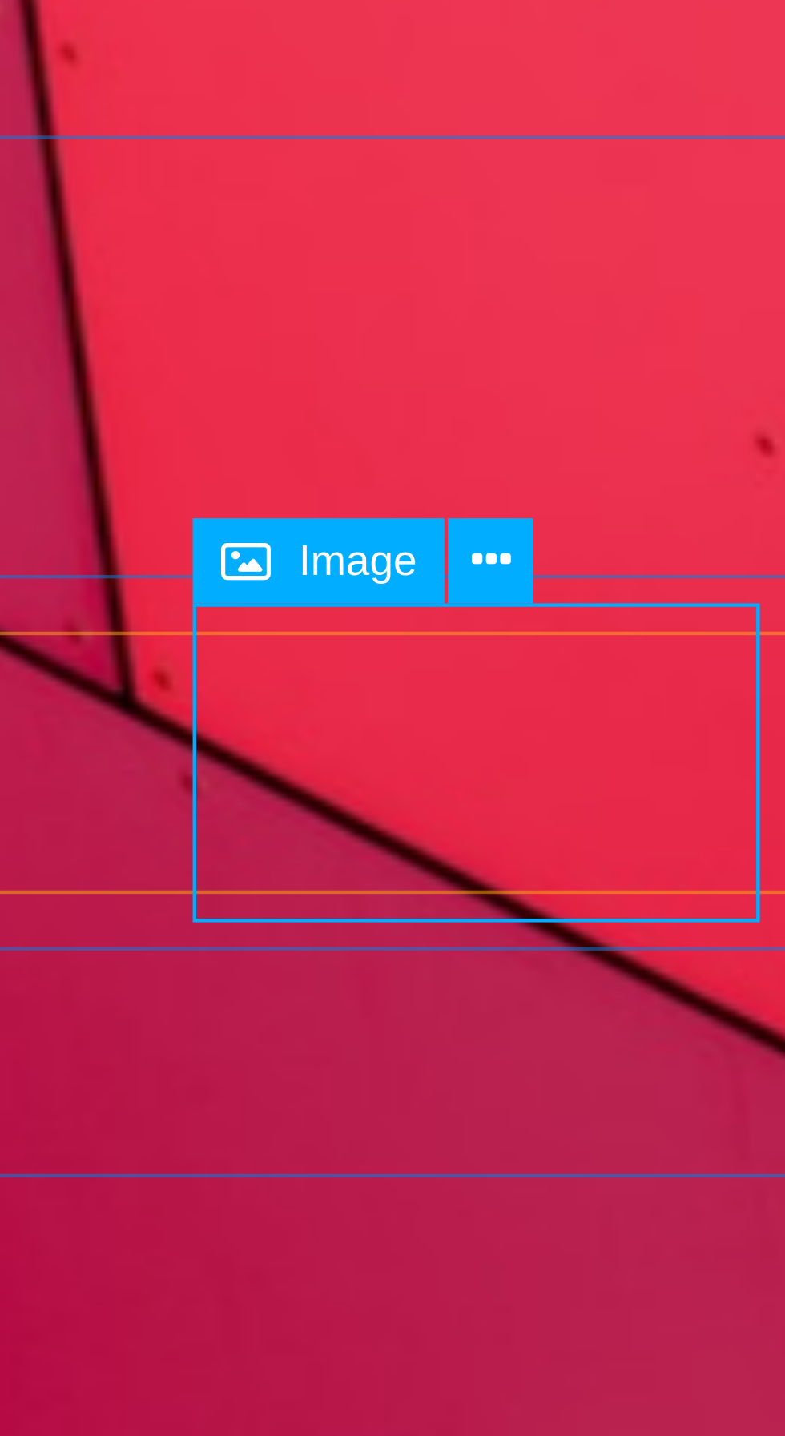
click at [648, 1029] on icon at bounding box center [647, 1027] width 8 height 15
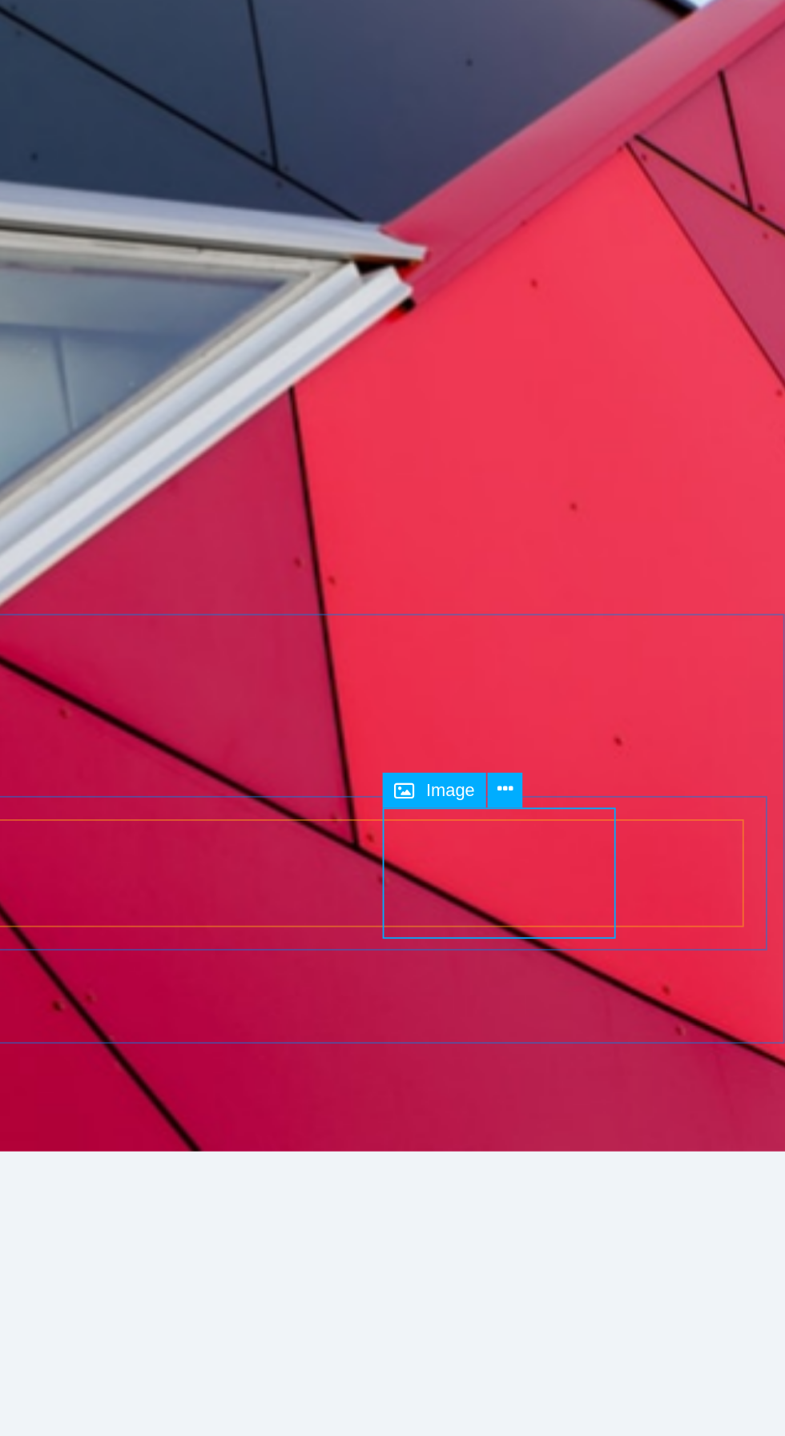
scroll to position [0, 0]
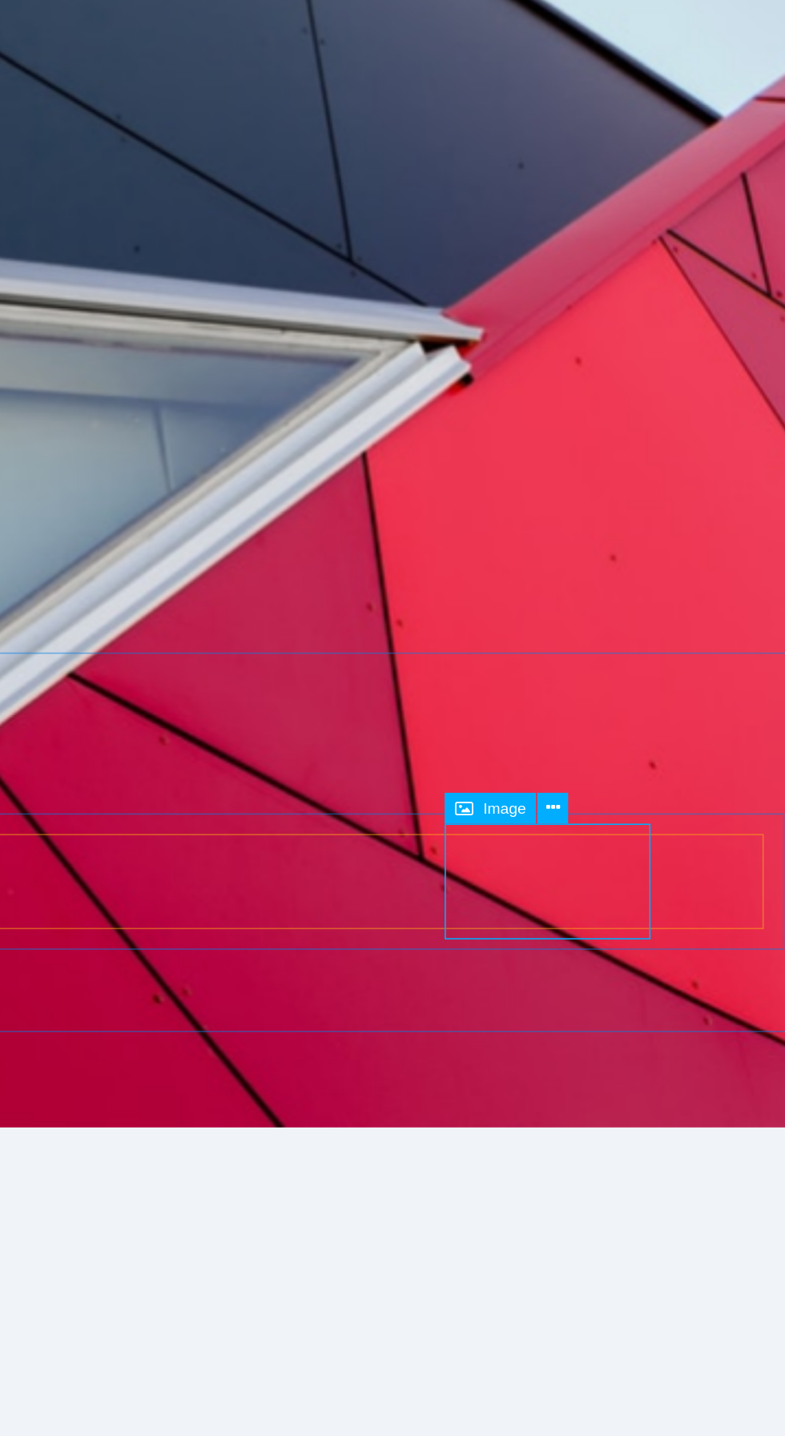
click at [651, 1025] on button at bounding box center [647, 1027] width 18 height 18
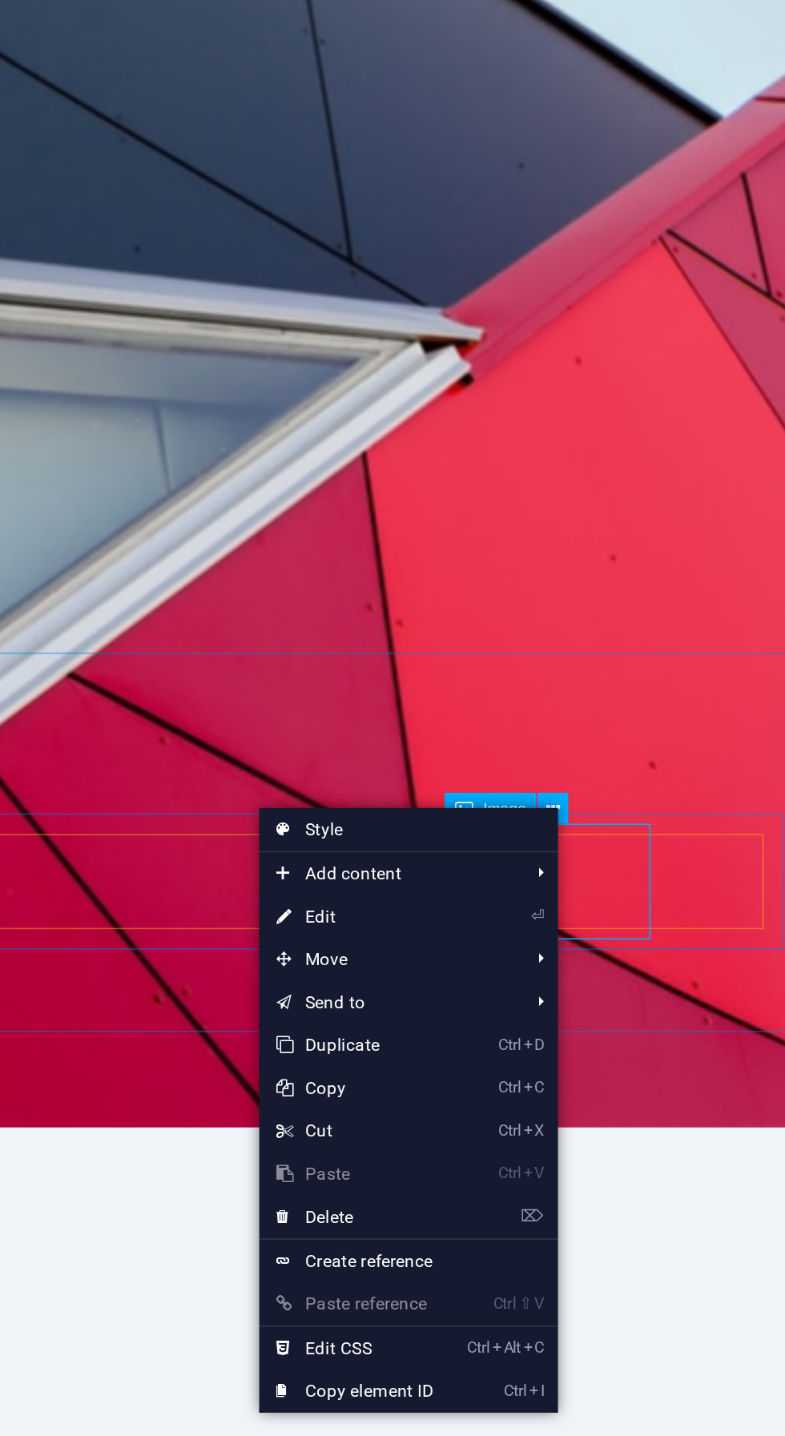
click at [574, 1094] on link "⏎ Edit" at bounding box center [535, 1088] width 107 height 24
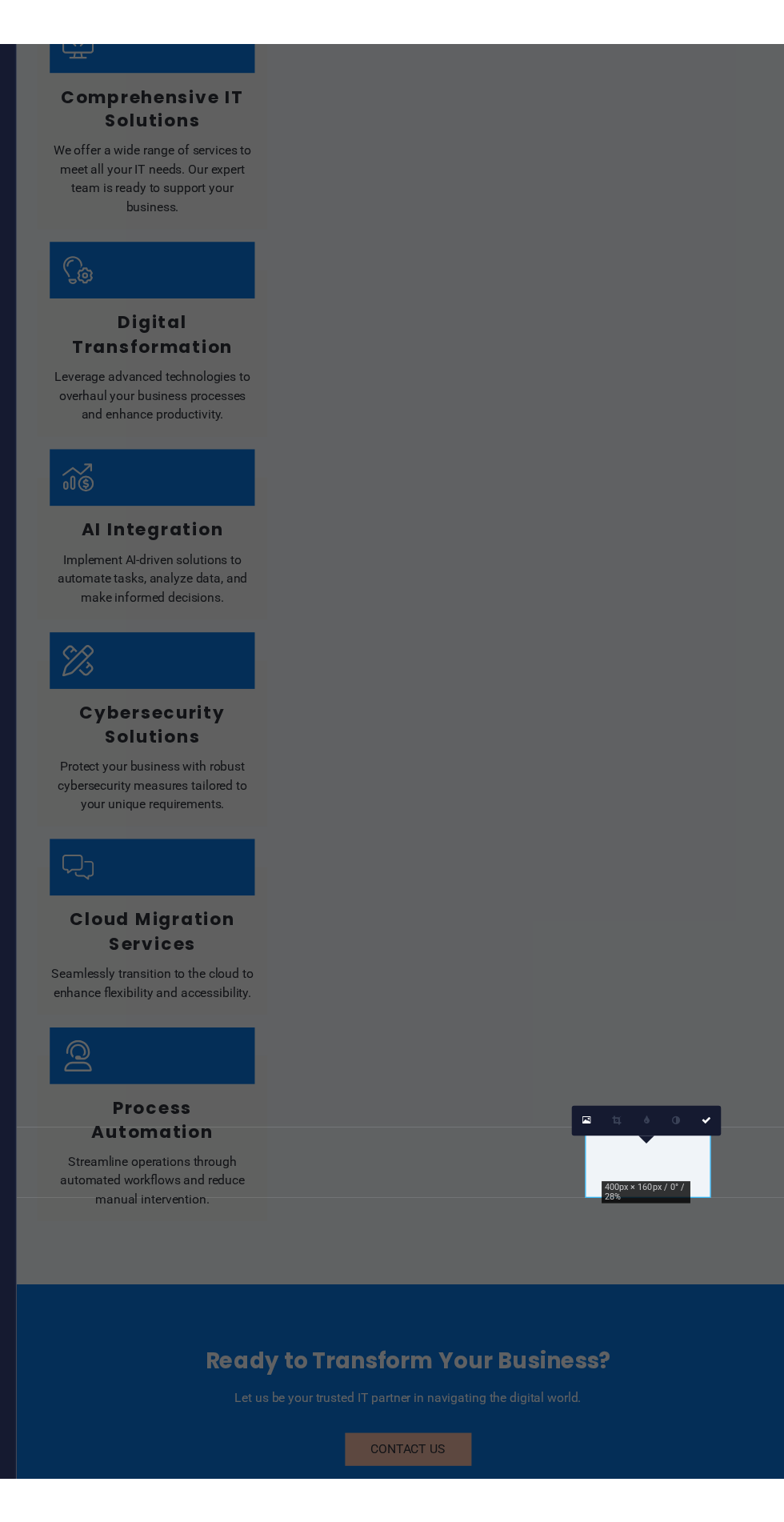
scroll to position [40, 0]
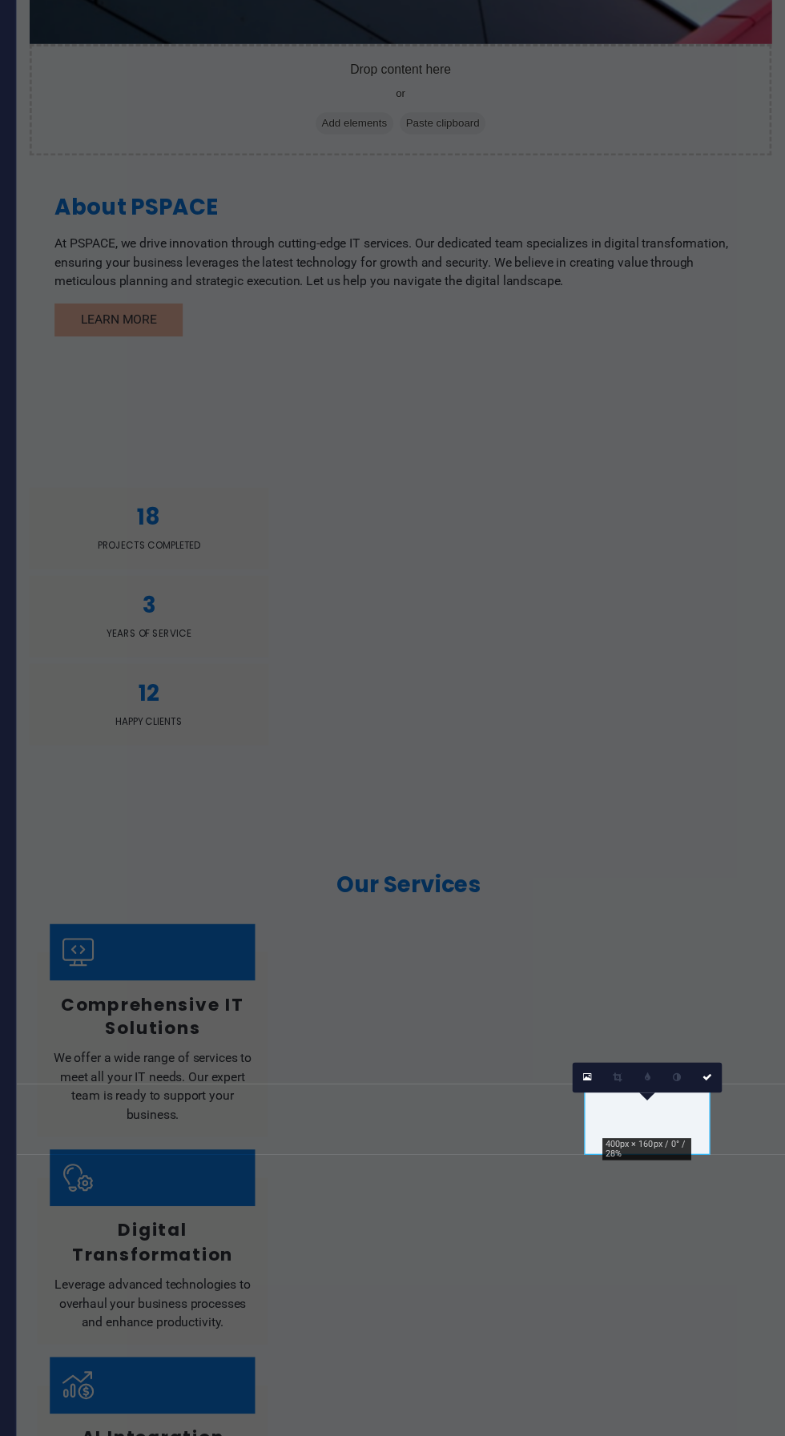
click at [670, 1176] on link at bounding box center [666, 1177] width 17 height 17
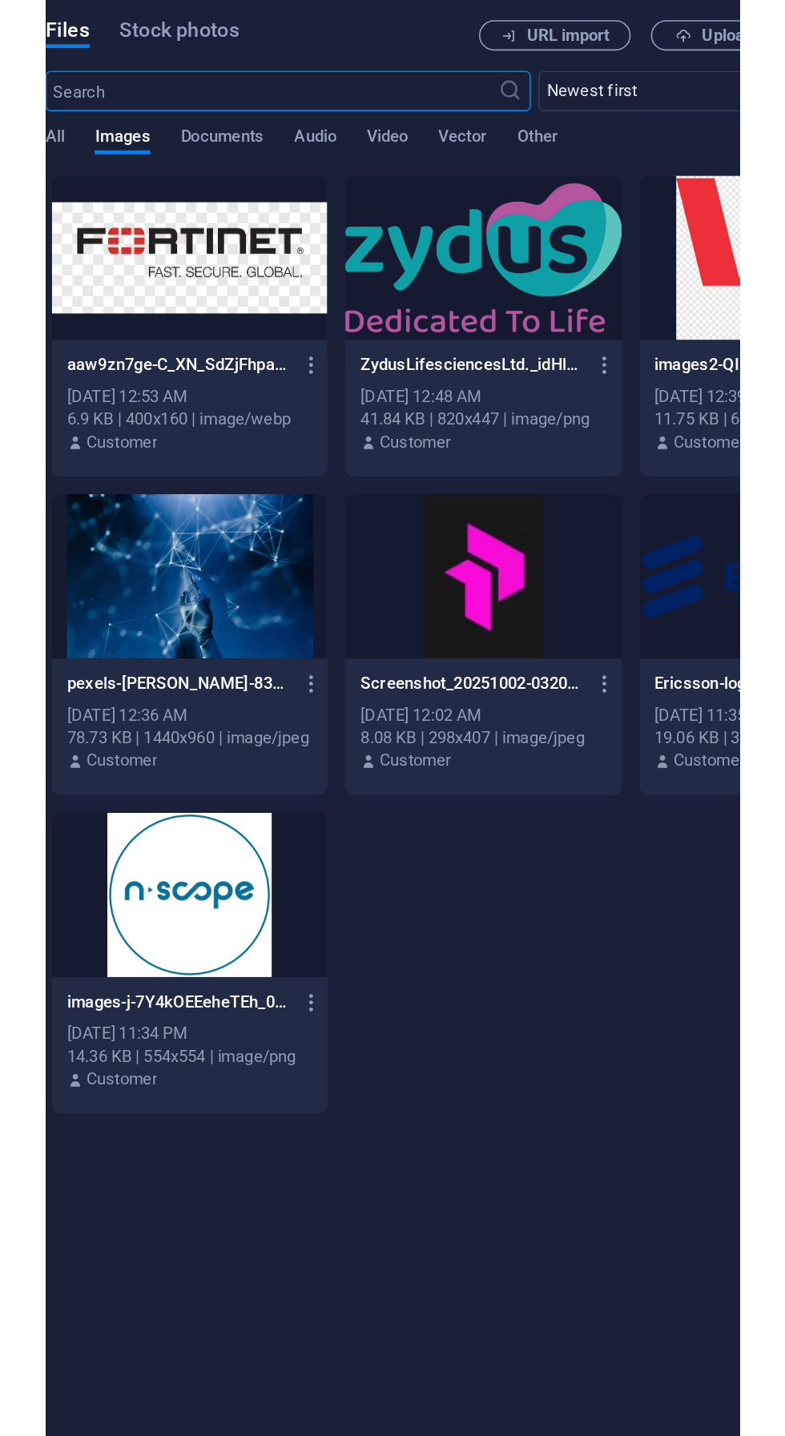
scroll to position [0, 0]
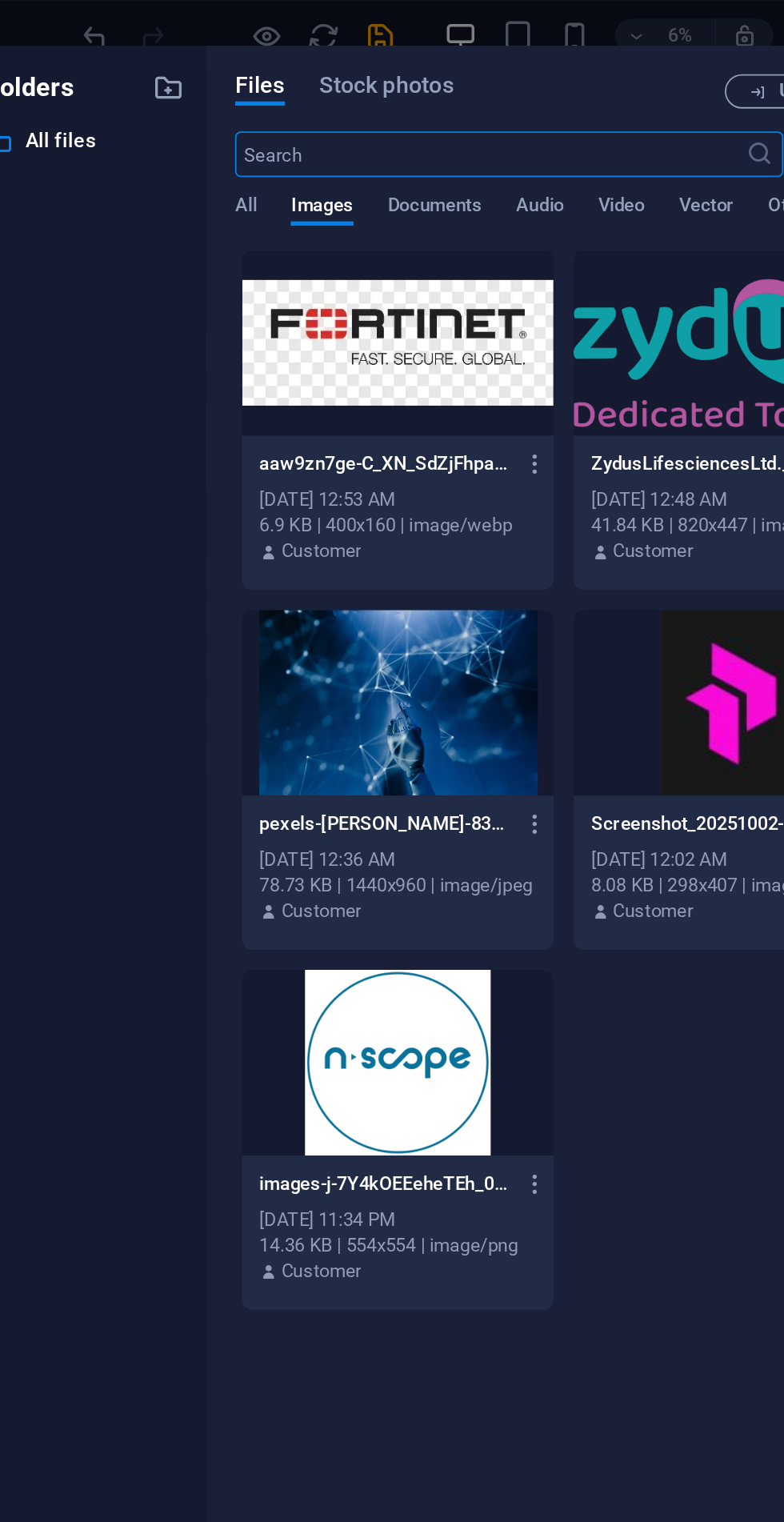
click at [350, 257] on icon "button" at bounding box center [356, 260] width 15 height 14
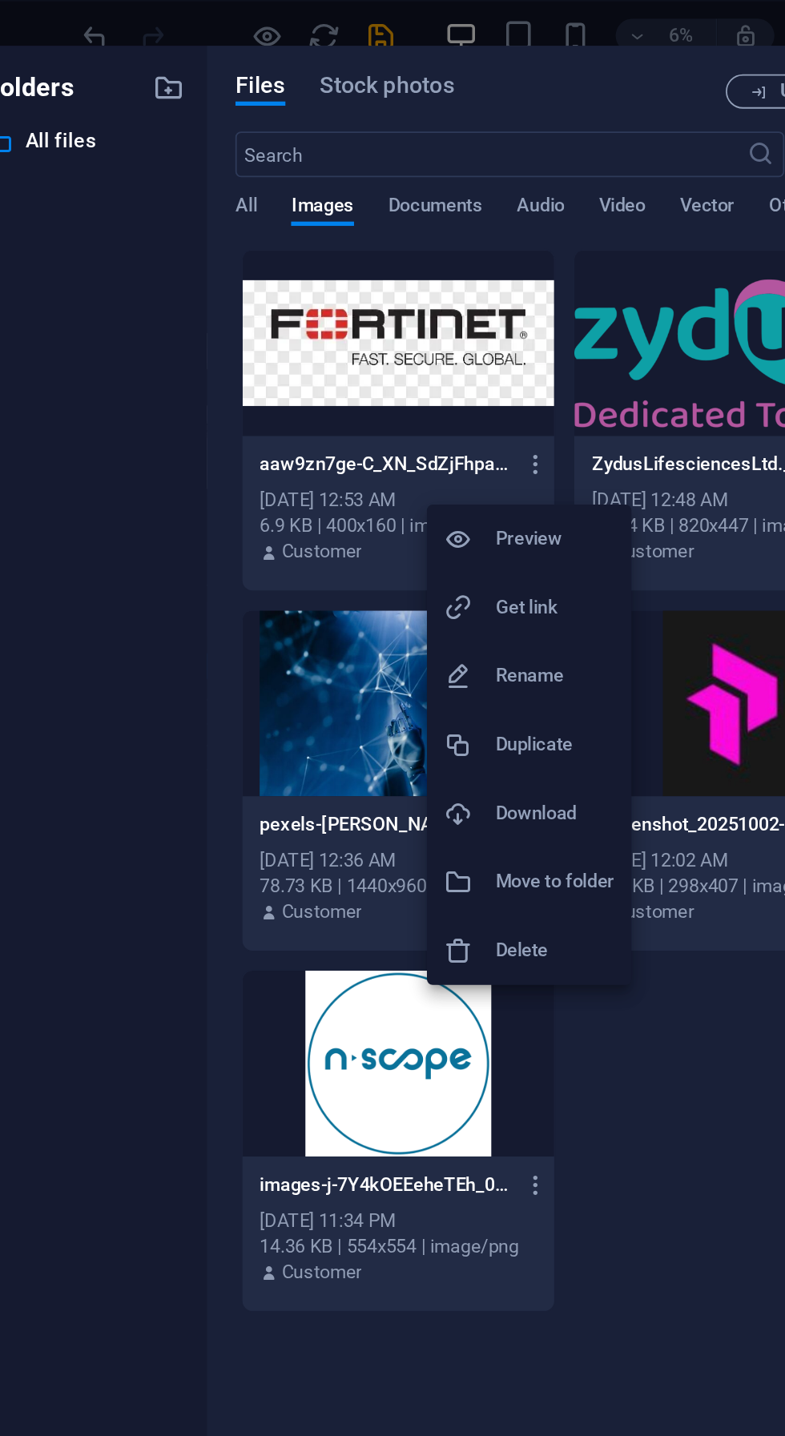
click at [368, 537] on h6 "Delete" at bounding box center [367, 532] width 66 height 19
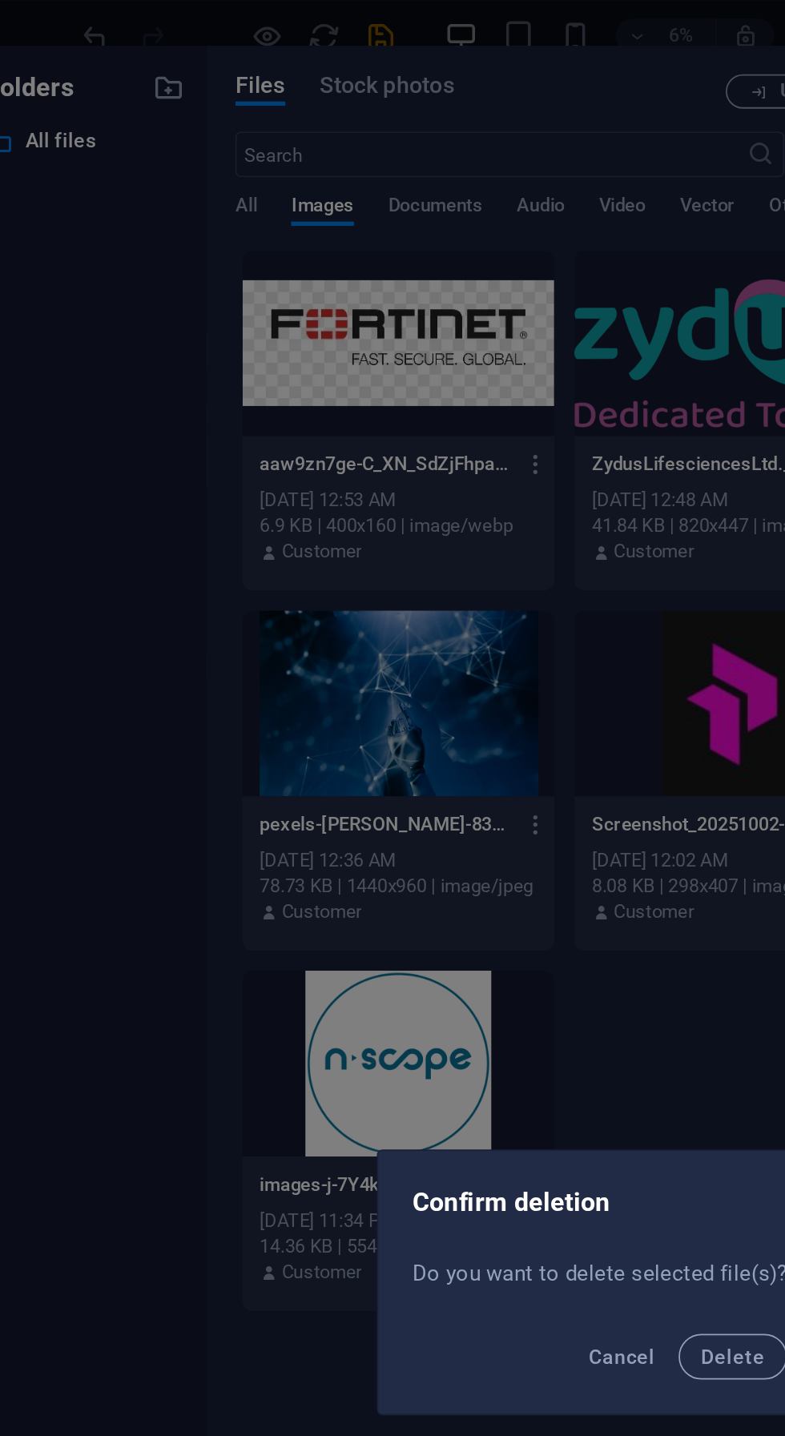
click at [463, 763] on span "Delete" at bounding box center [466, 760] width 35 height 13
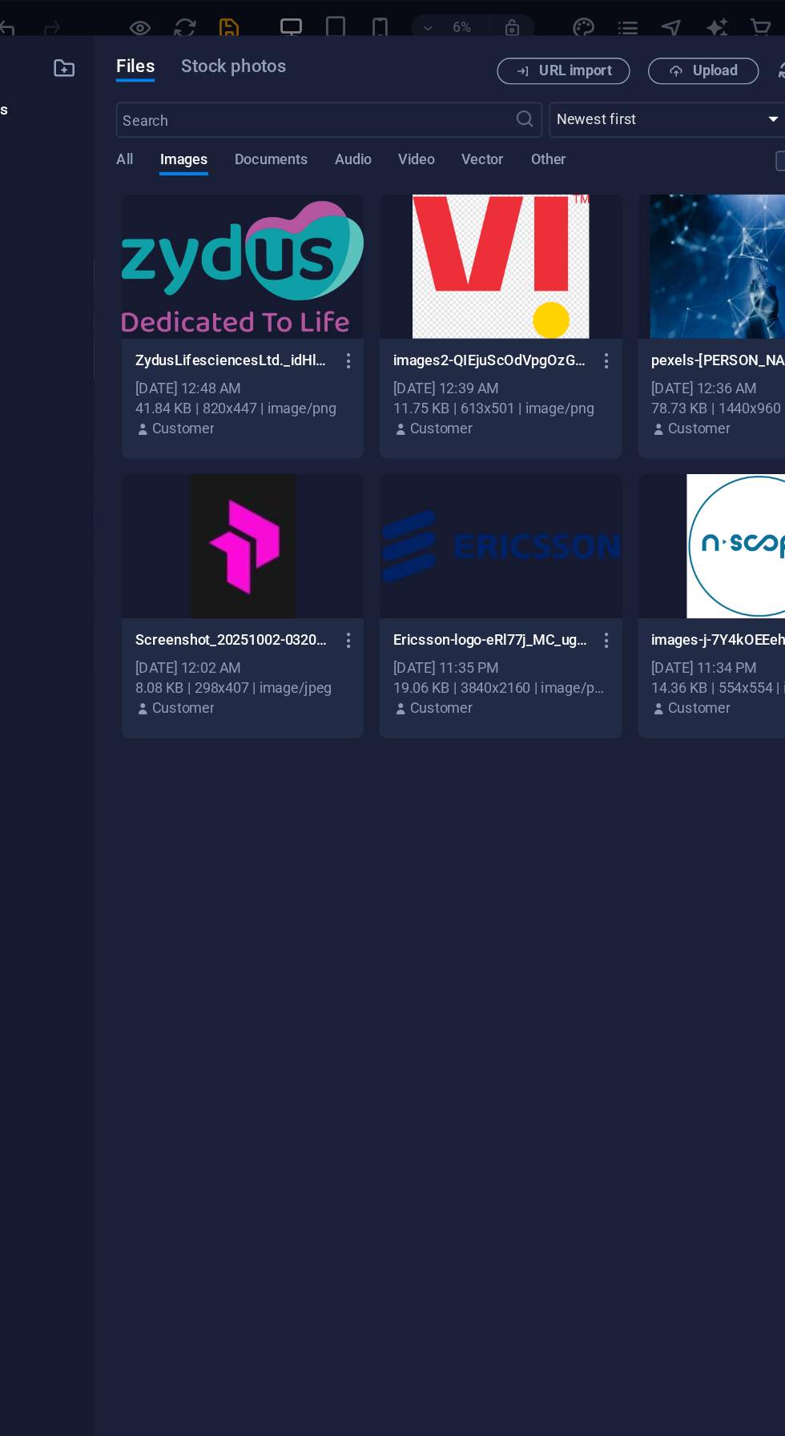
click at [611, 52] on span "Upload" at bounding box center [620, 51] width 33 height 10
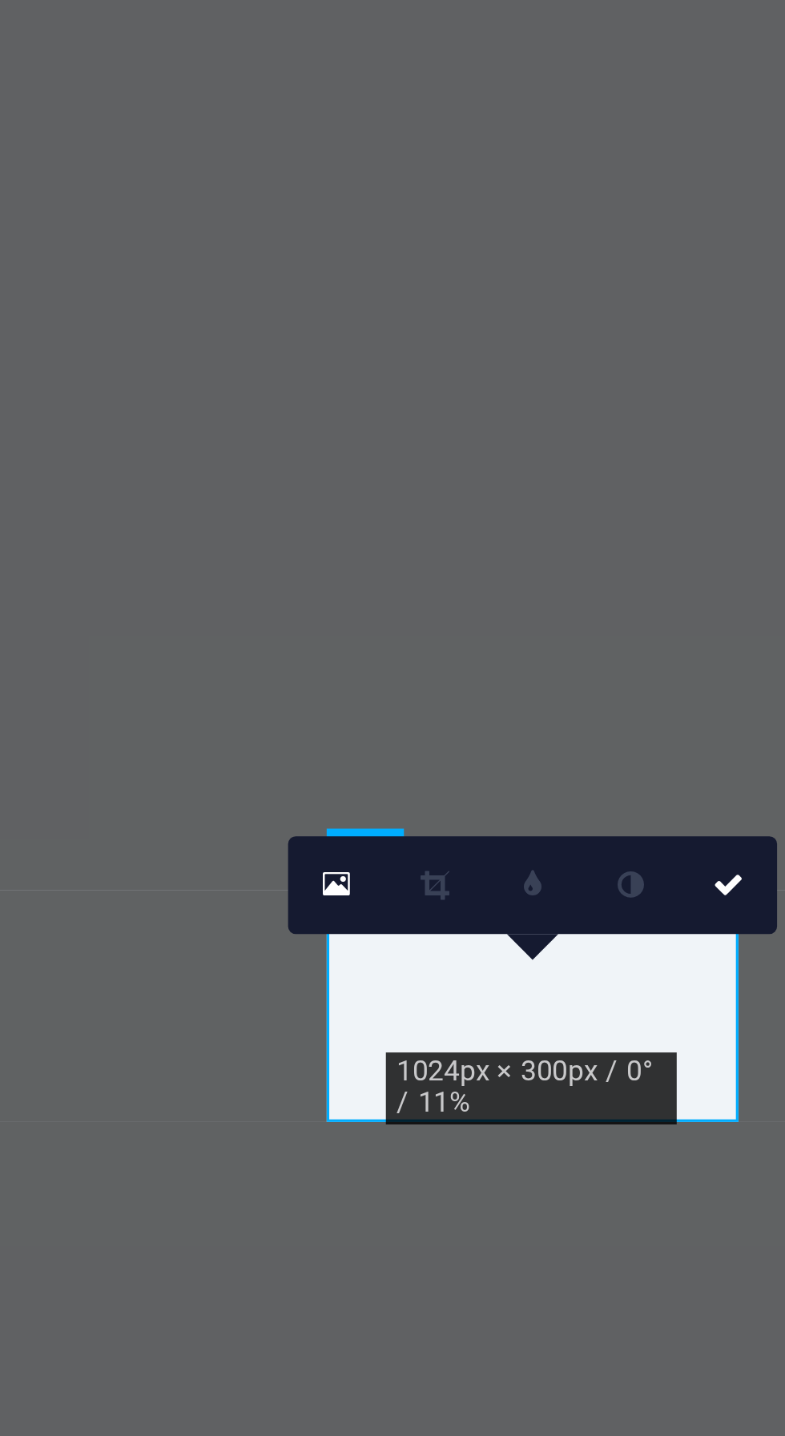
click at [733, 1194] on icon at bounding box center [733, 1197] width 6 height 6
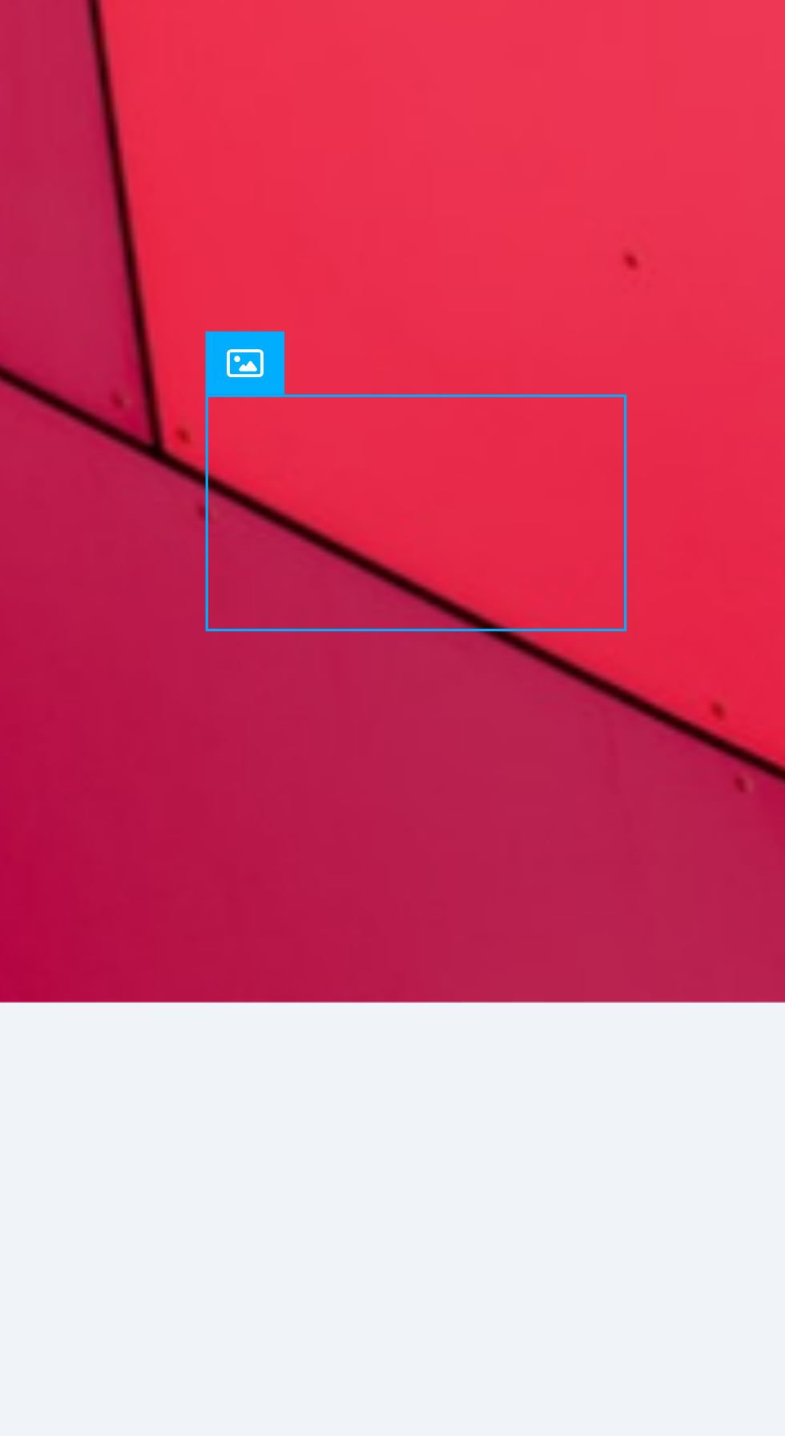
scroll to position [1005, 0]
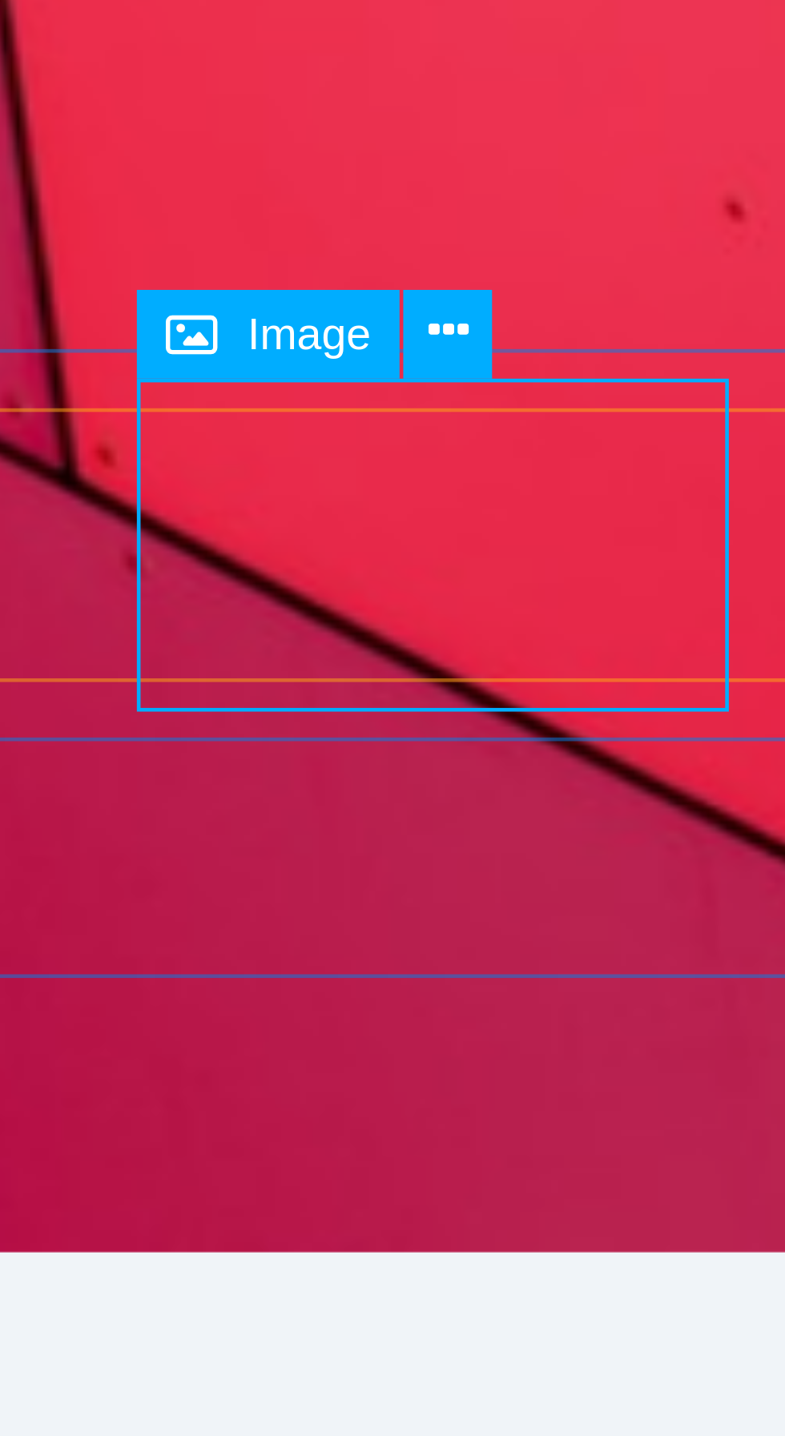
click at [650, 1034] on icon at bounding box center [647, 1030] width 8 height 15
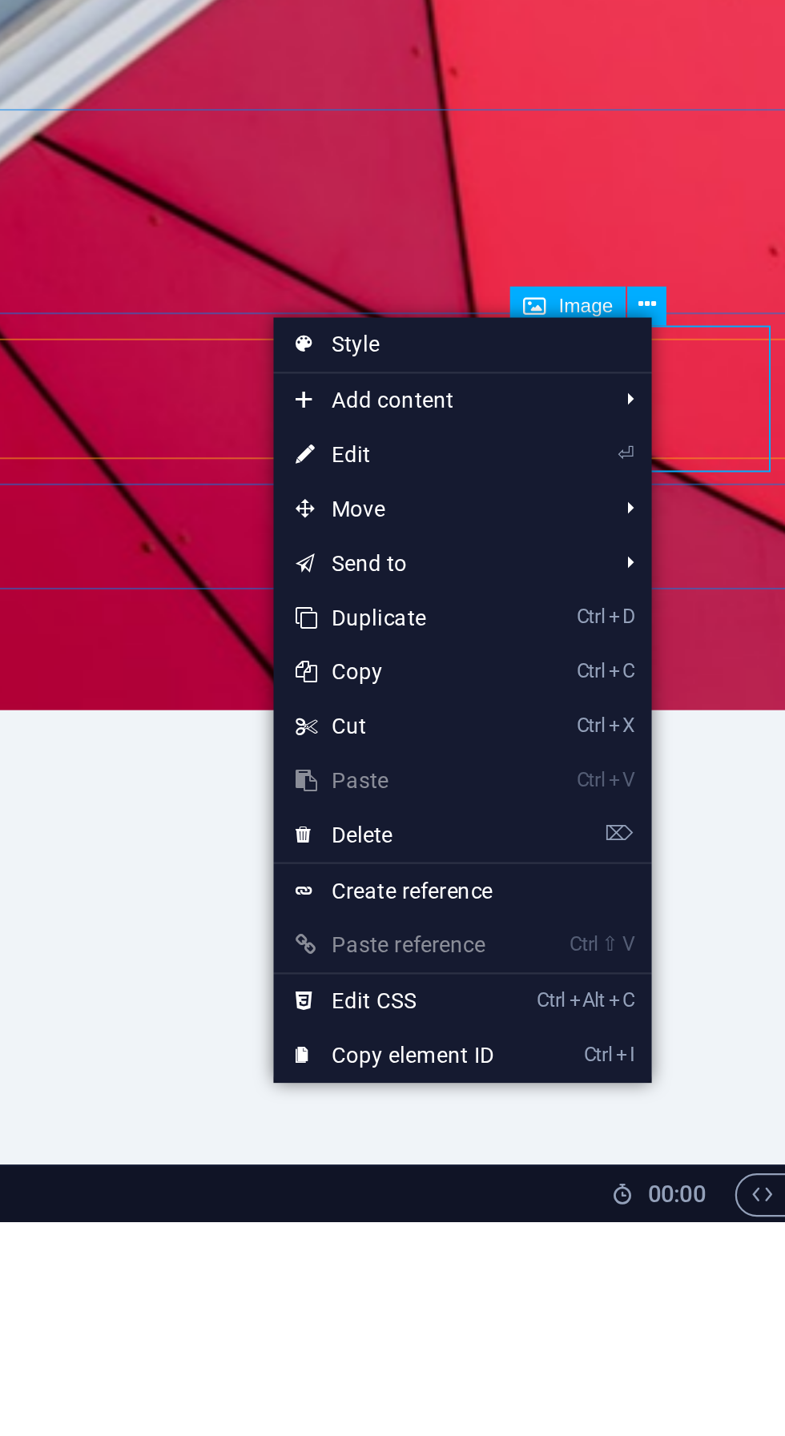
click at [585, 1259] on link "⌦ Delete" at bounding box center [534, 1265] width 107 height 24
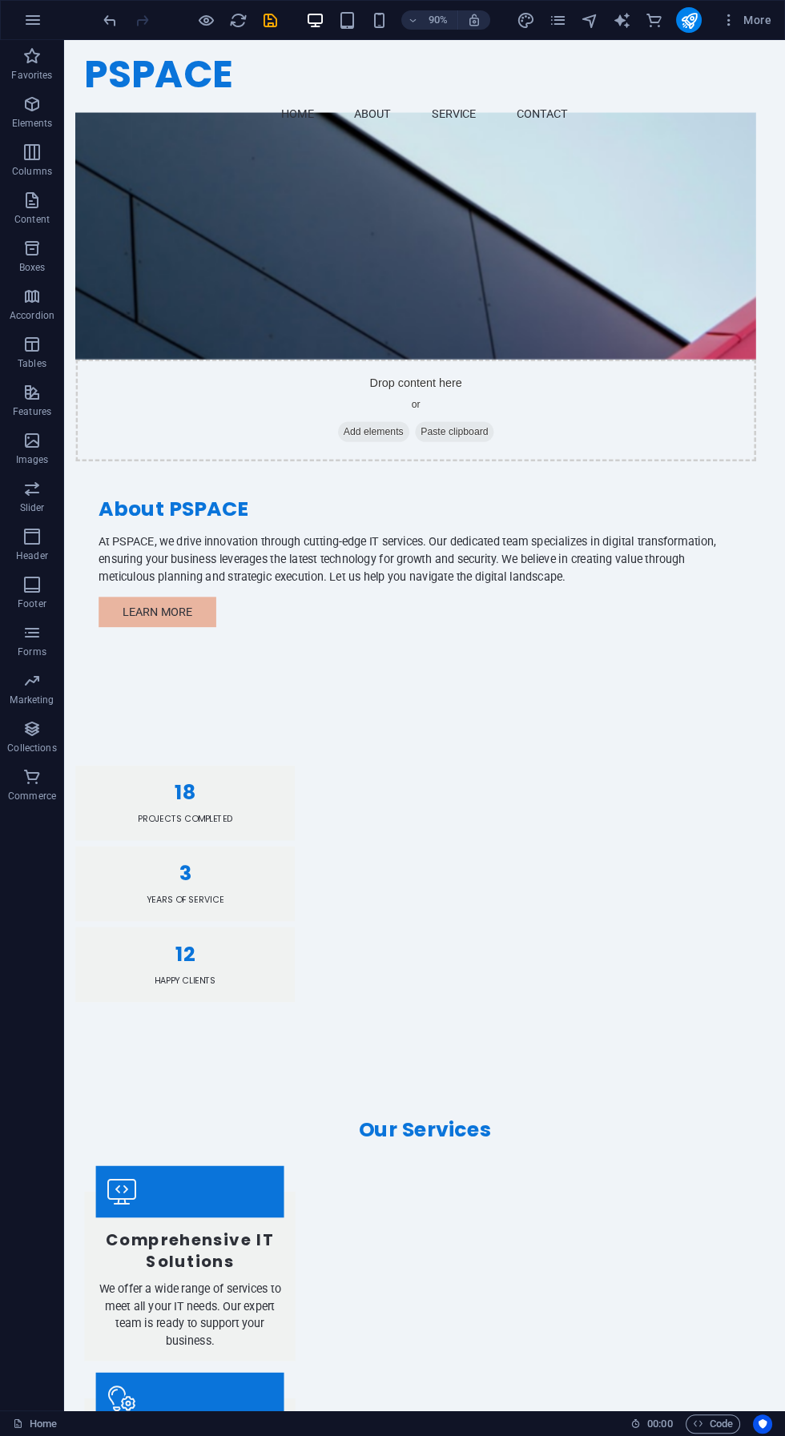
scroll to position [0, 0]
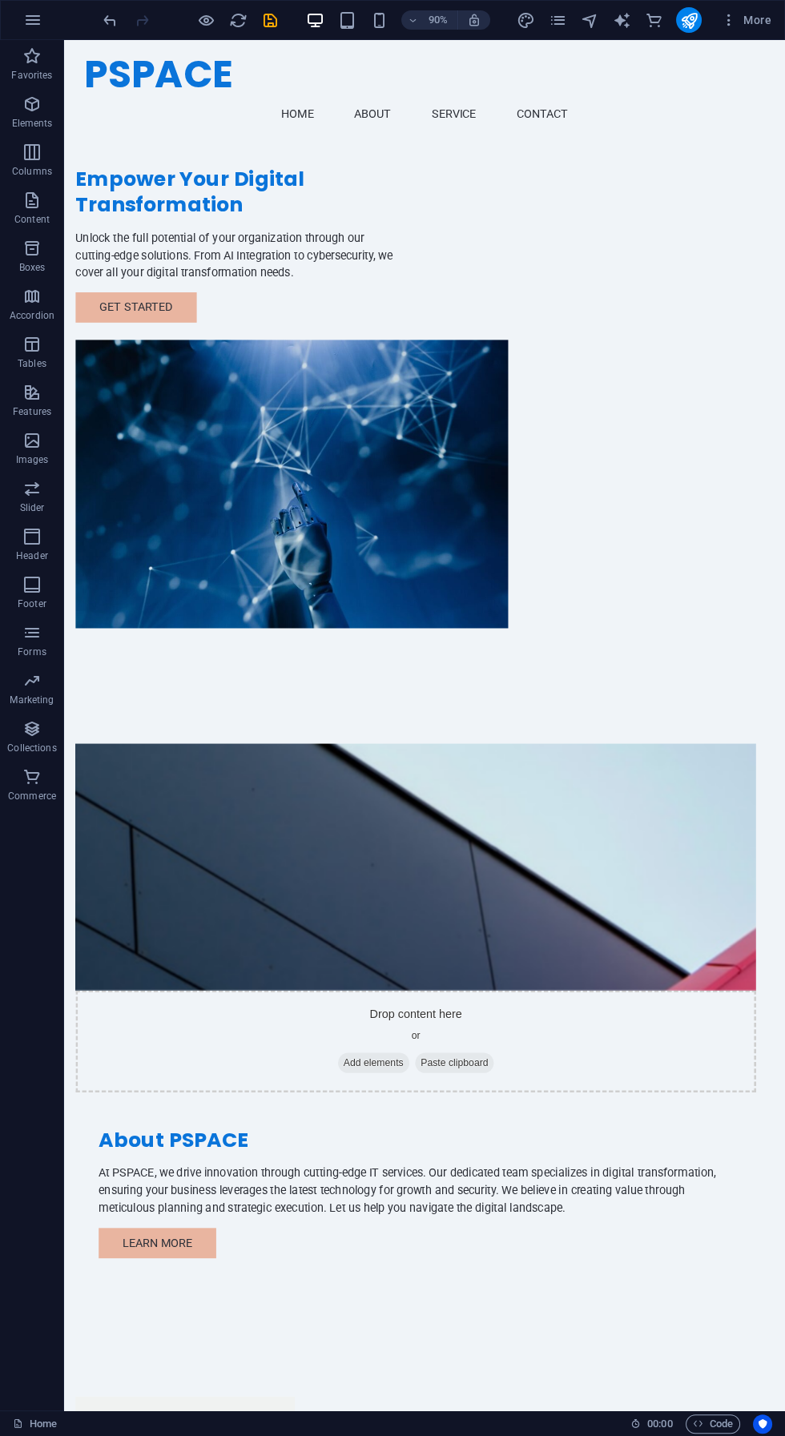
click at [109, 22] on icon "undo" at bounding box center [110, 20] width 18 height 18
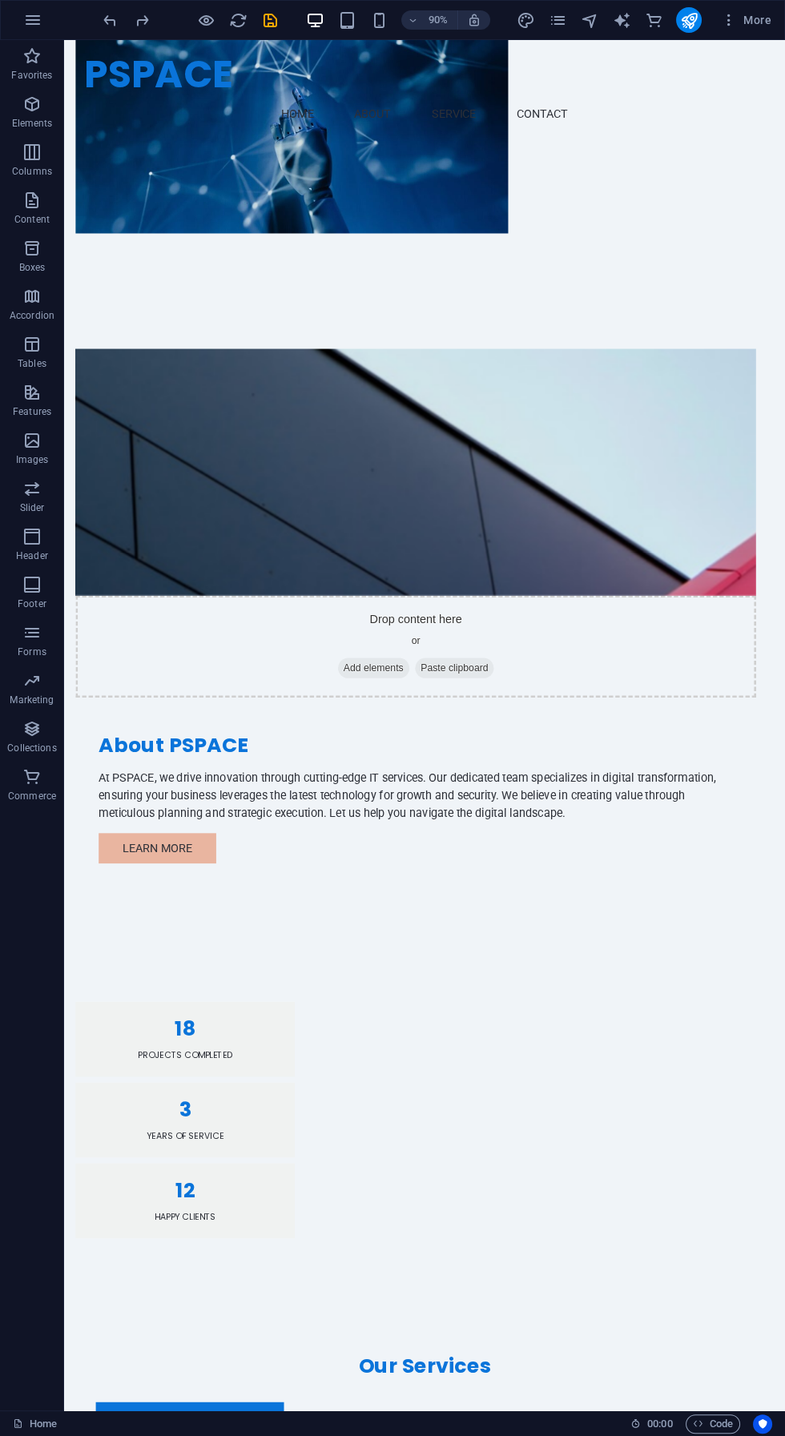
scroll to position [1009, 0]
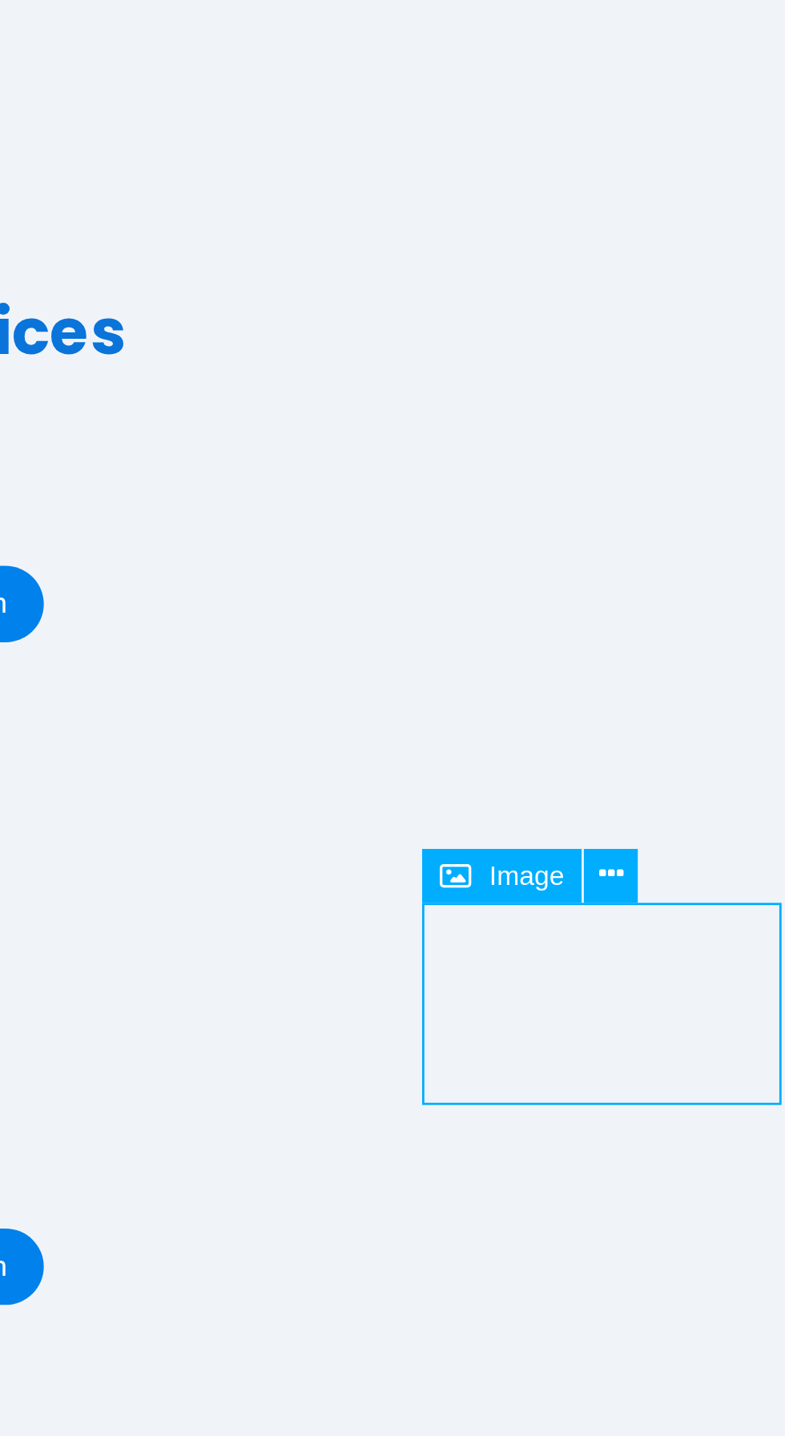
click at [652, 1025] on button at bounding box center [647, 1027] width 18 height 18
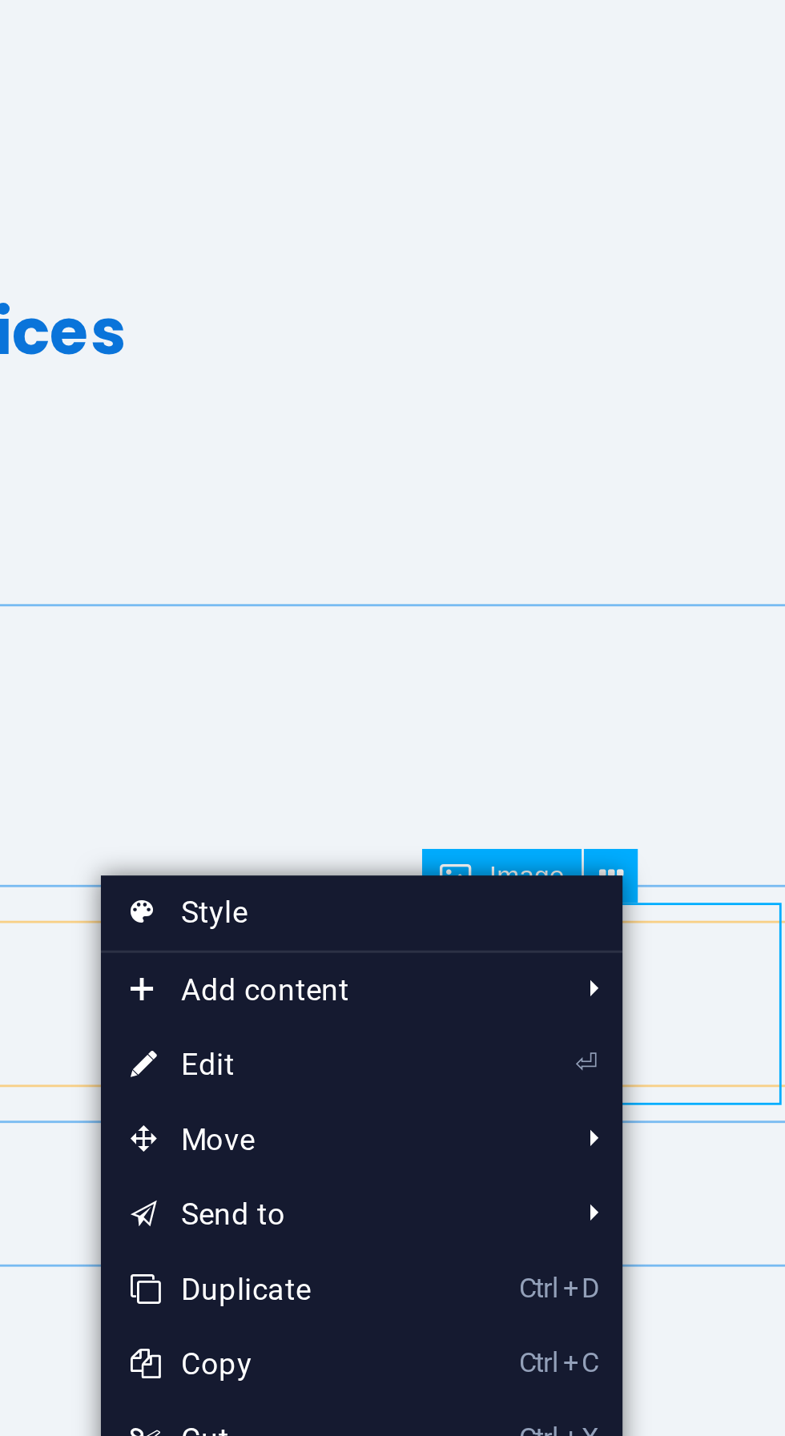
click at [566, 1086] on link "⏎ Edit" at bounding box center [536, 1088] width 107 height 24
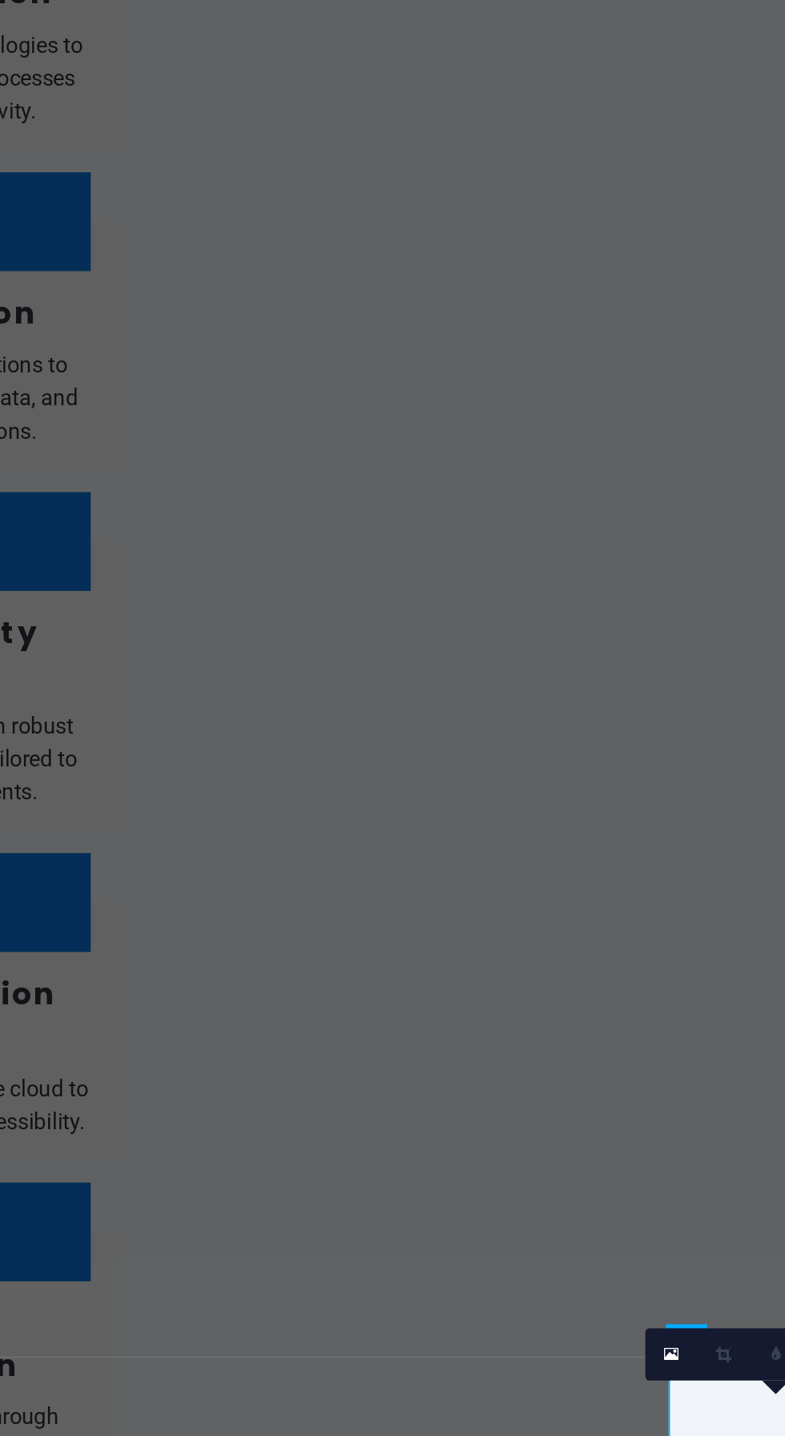
scroll to position [40, 0]
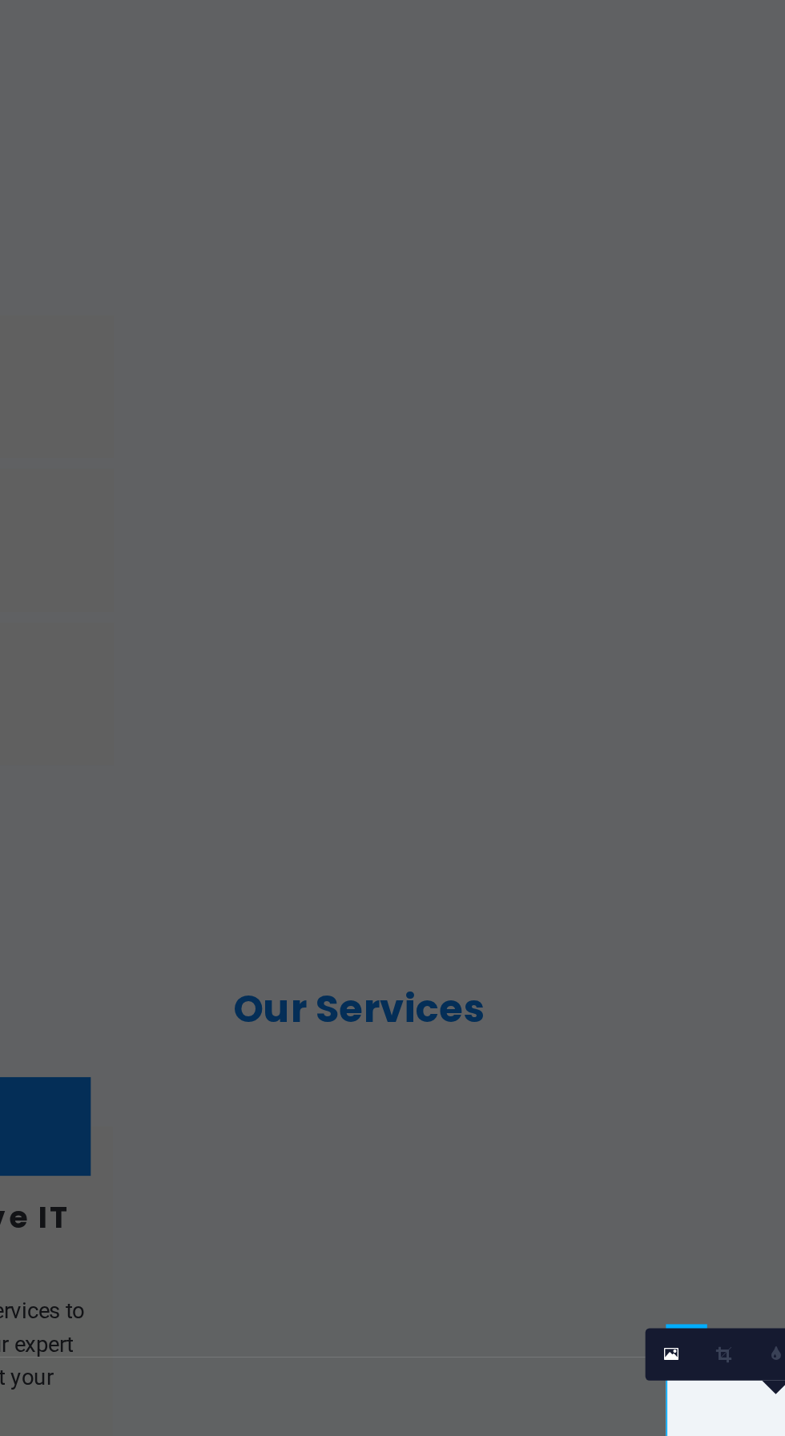
click at [661, 1177] on link at bounding box center [666, 1180] width 17 height 17
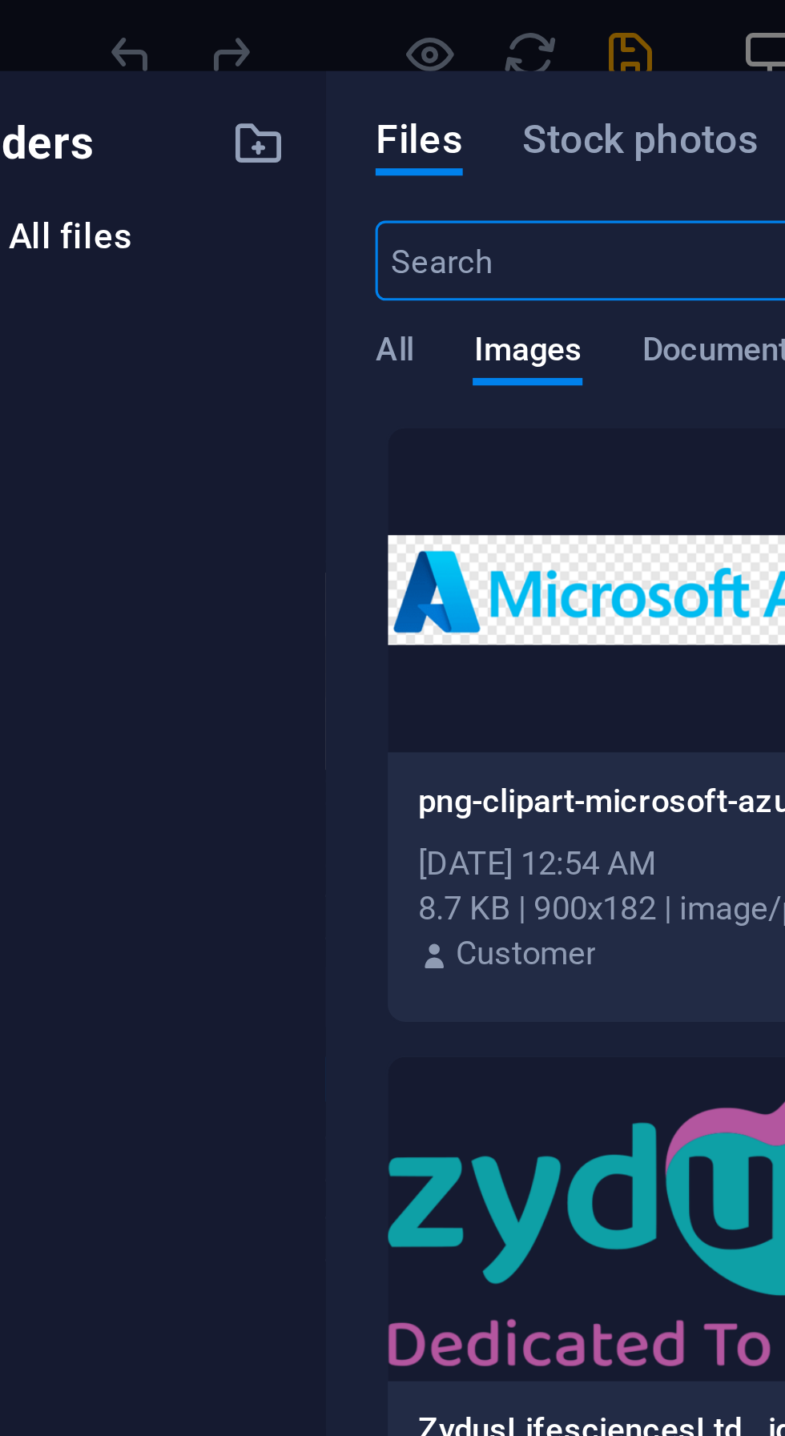
scroll to position [0, 0]
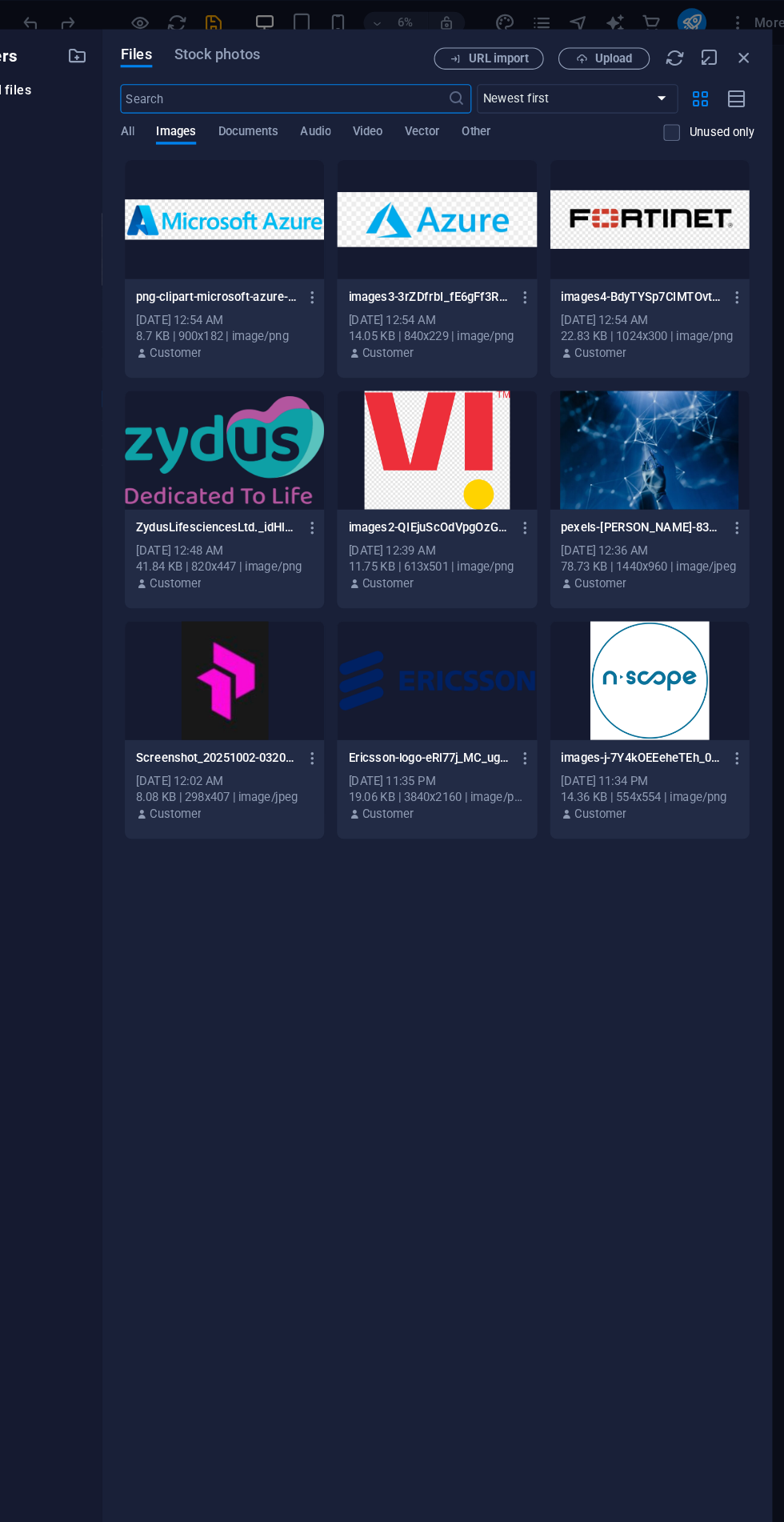
click at [471, 197] on div at bounding box center [464, 192] width 175 height 104
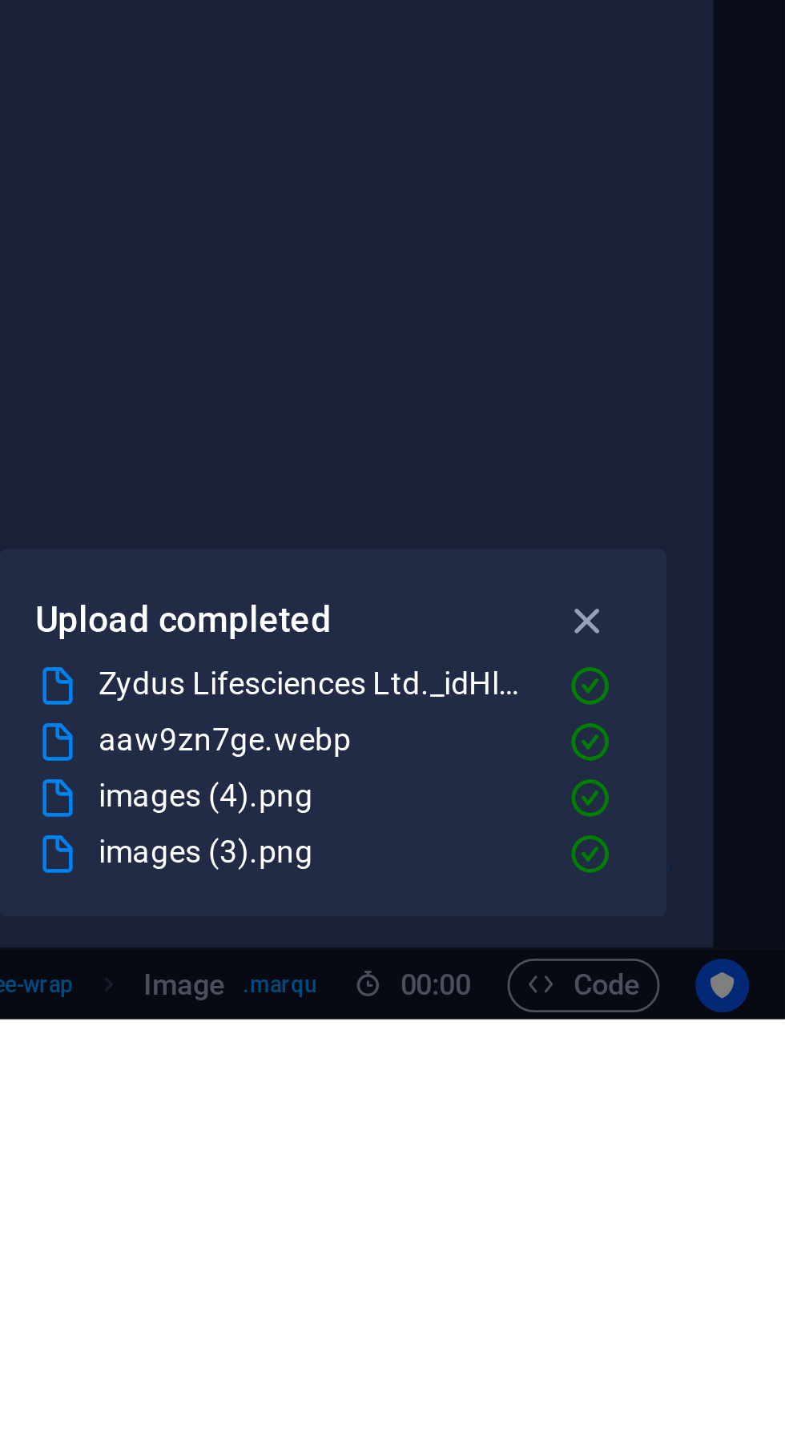
click at [715, 1302] on icon "button" at bounding box center [714, 1294] width 18 height 18
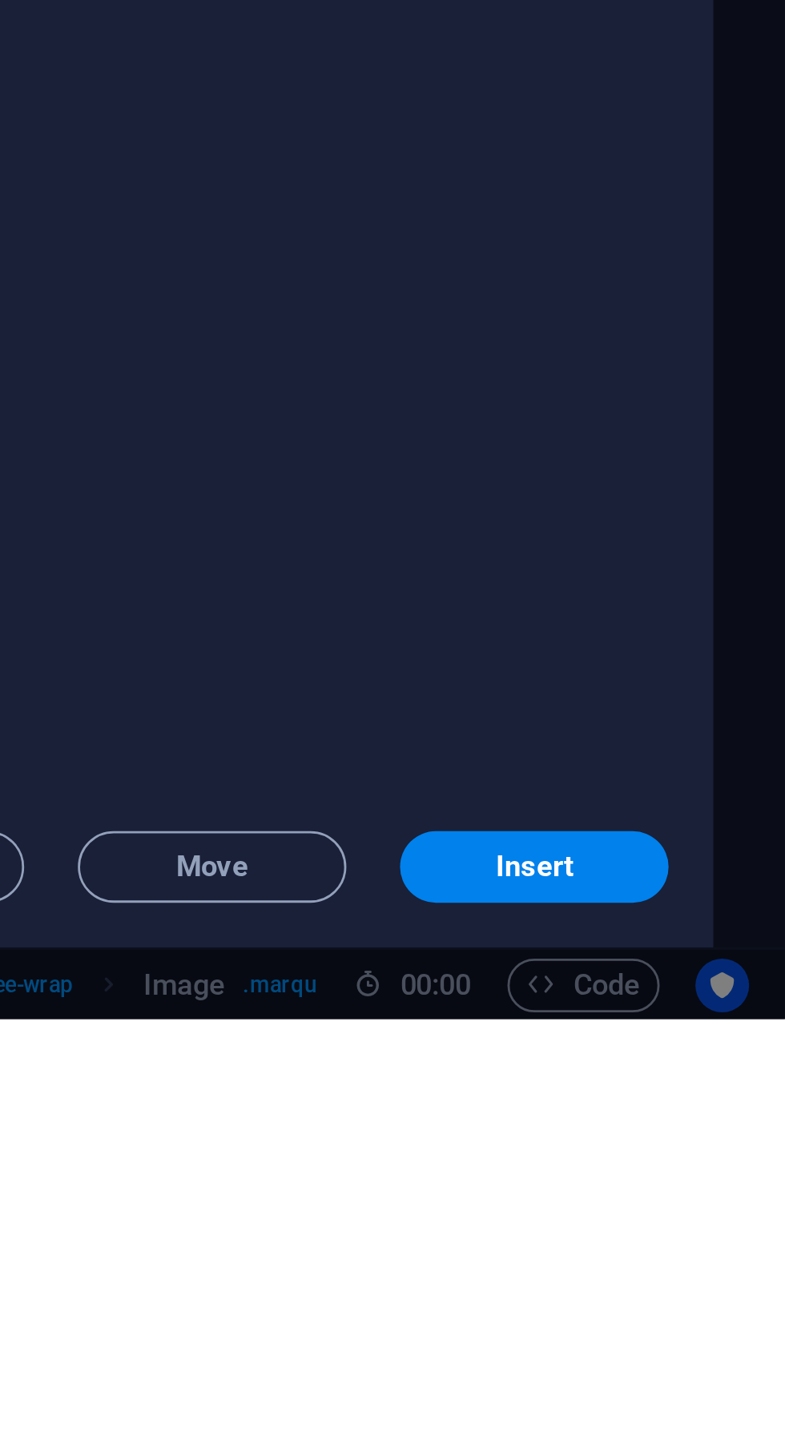
click at [702, 1394] on button "Insert" at bounding box center [695, 1382] width 96 height 26
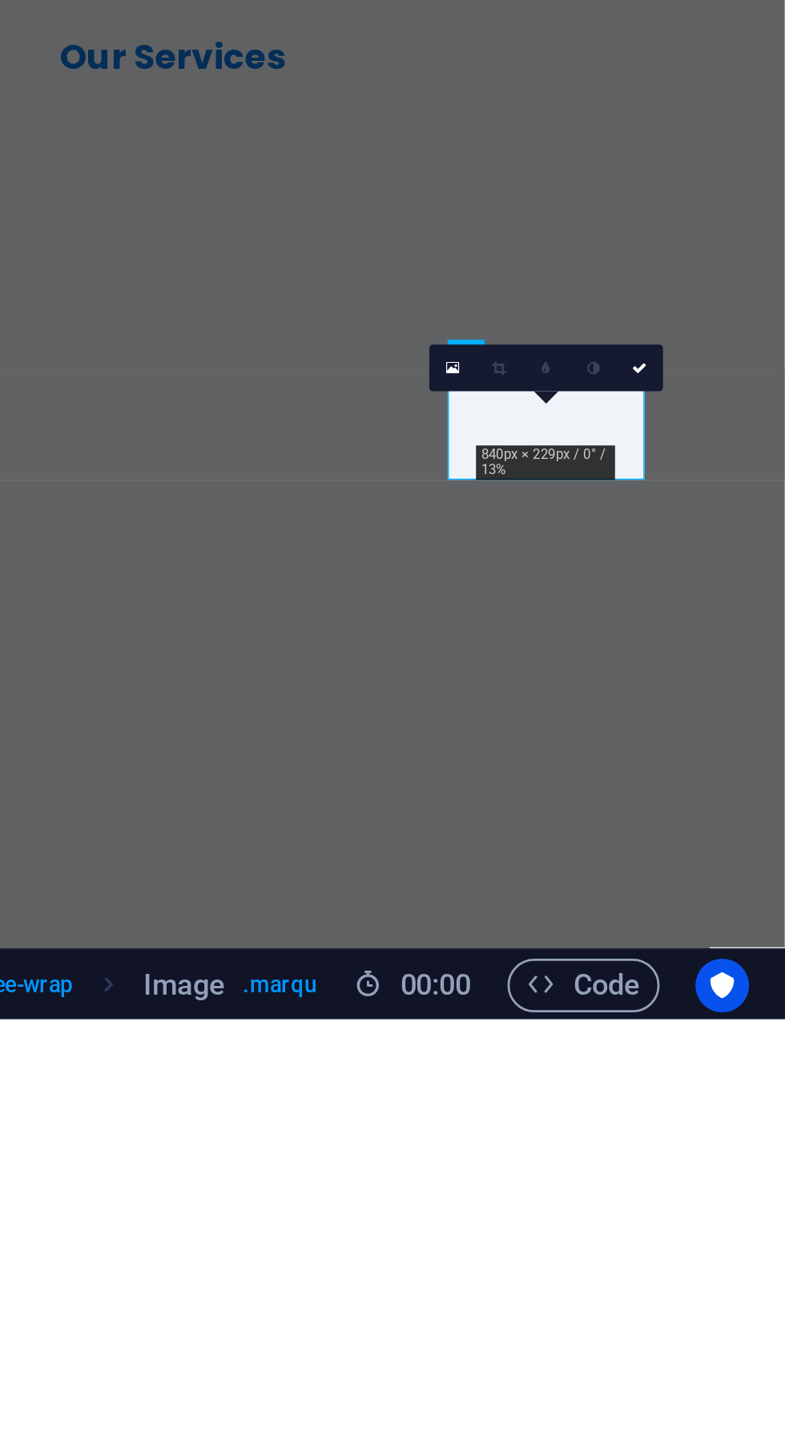
click at [732, 1202] on icon at bounding box center [733, 1204] width 6 height 6
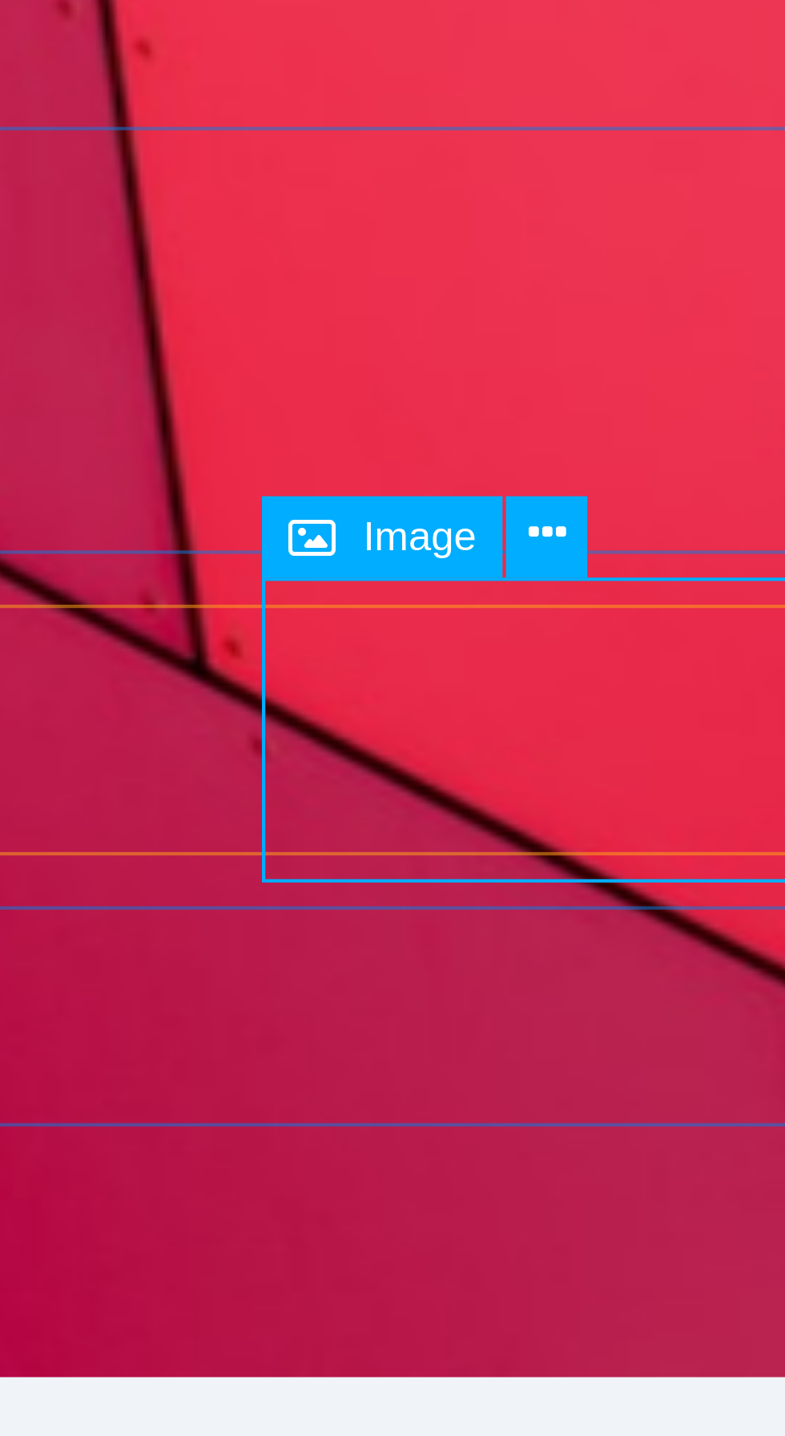
click at [648, 1024] on icon at bounding box center [647, 1026] width 8 height 15
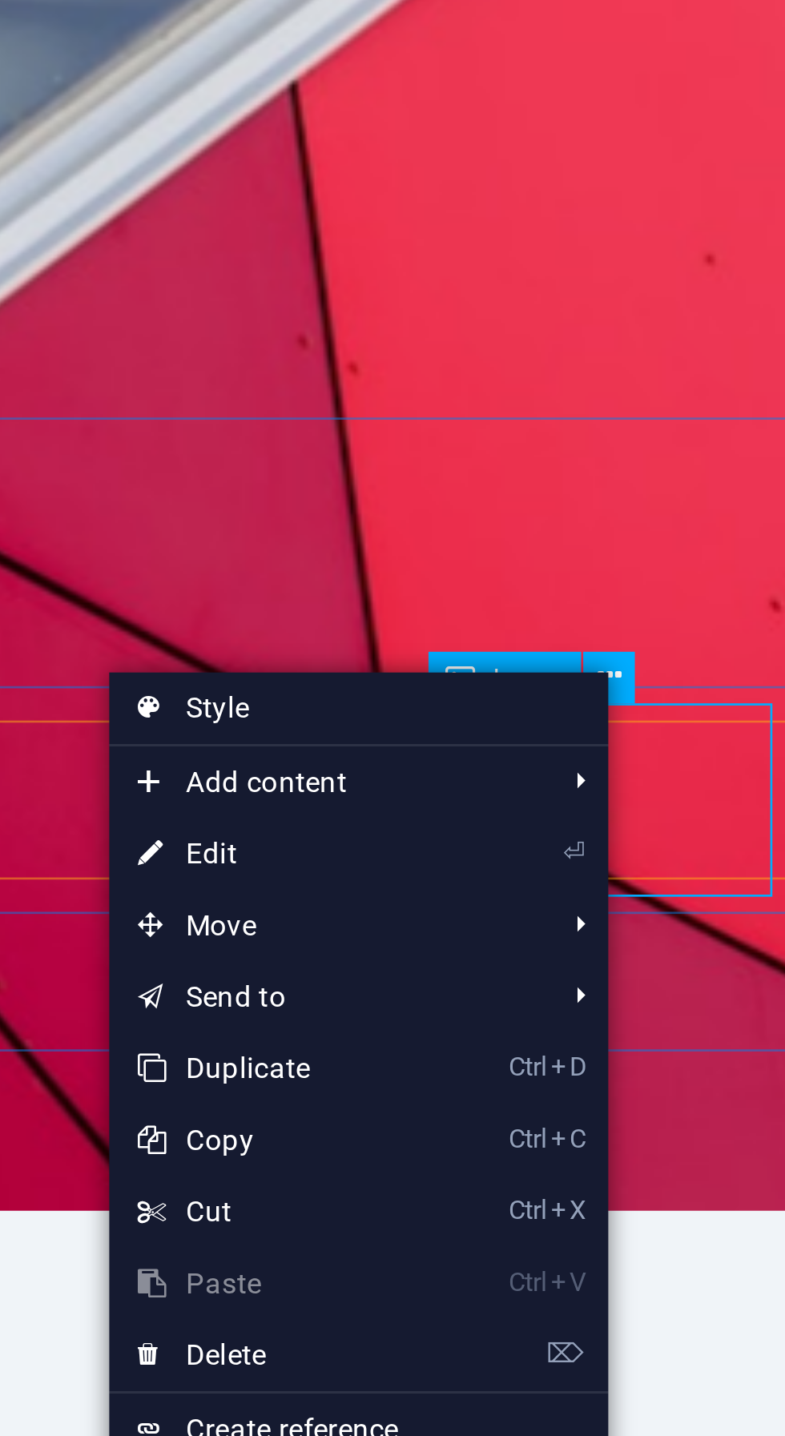
click at [574, 1085] on link "⏎ Edit" at bounding box center [532, 1086] width 107 height 24
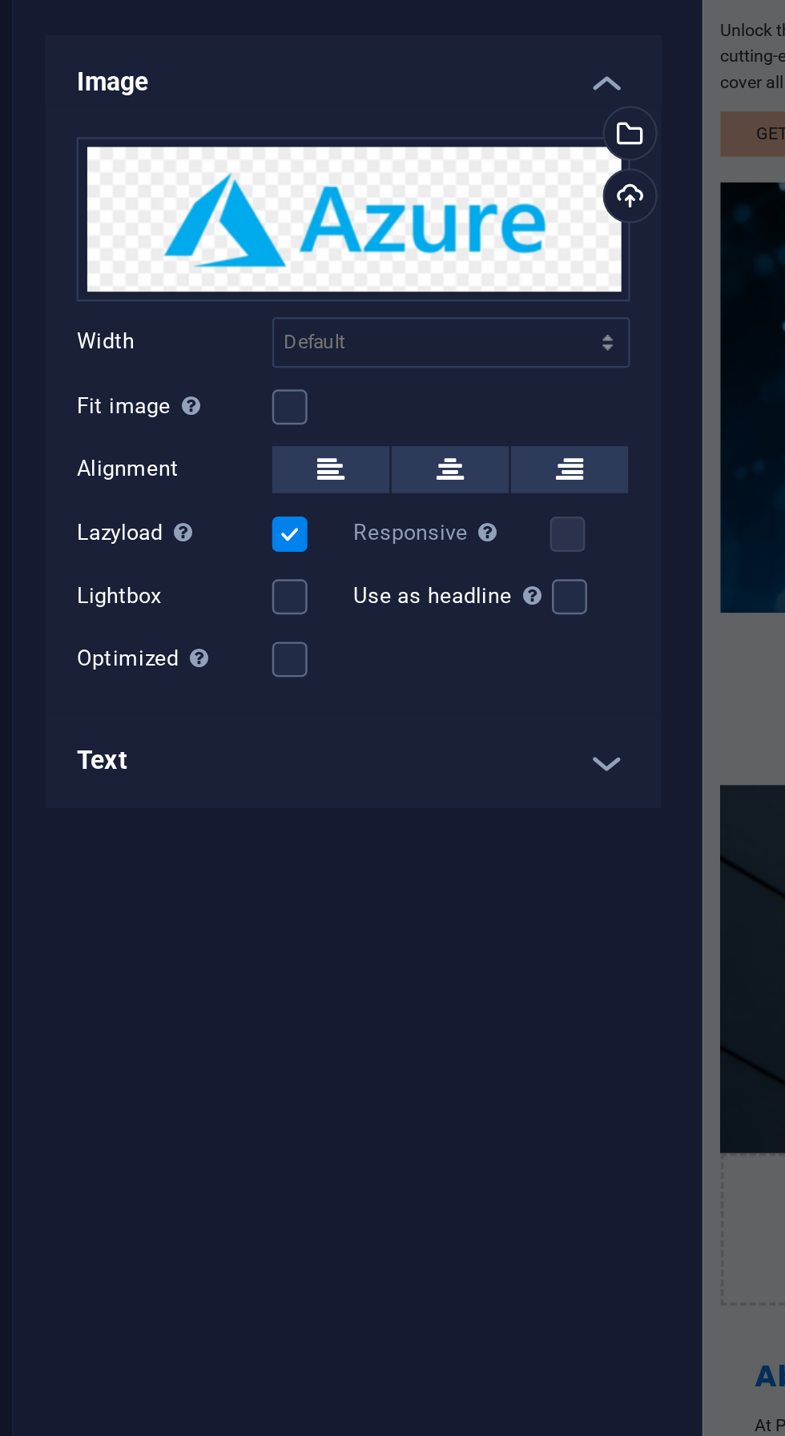
click at [179, 347] on label at bounding box center [177, 345] width 14 height 14
click at [0, 0] on input "Lazyload Loading images after the page loads improves page speed." at bounding box center [0, 0] width 0 height 0
click at [240, 317] on icon at bounding box center [242, 318] width 11 height 19
click at [177, 396] on label at bounding box center [177, 396] width 14 height 14
click at [0, 0] on input "Optimized Images are compressed to improve page speed." at bounding box center [0, 0] width 0 height 0
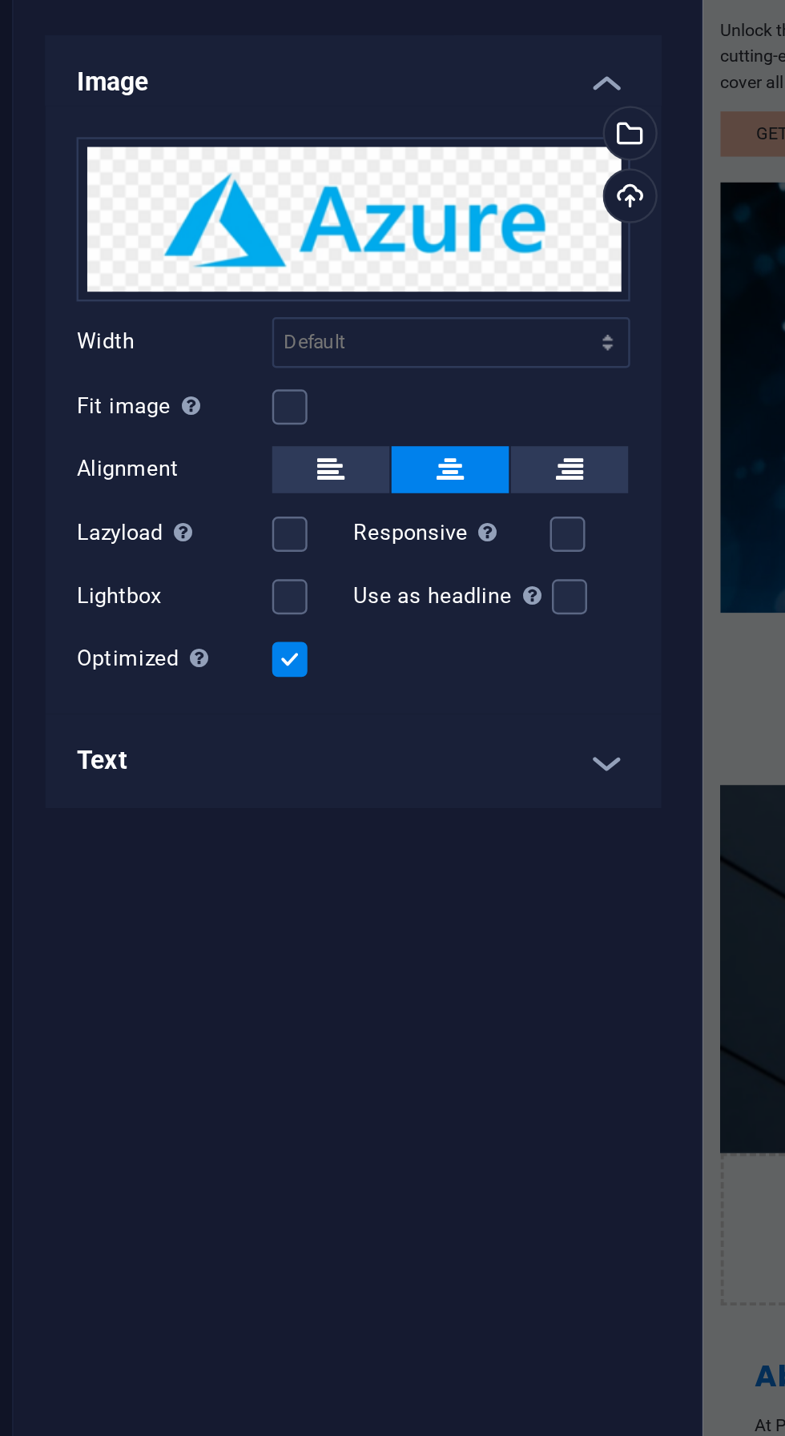
click at [296, 442] on h4 "Text" at bounding box center [203, 438] width 252 height 38
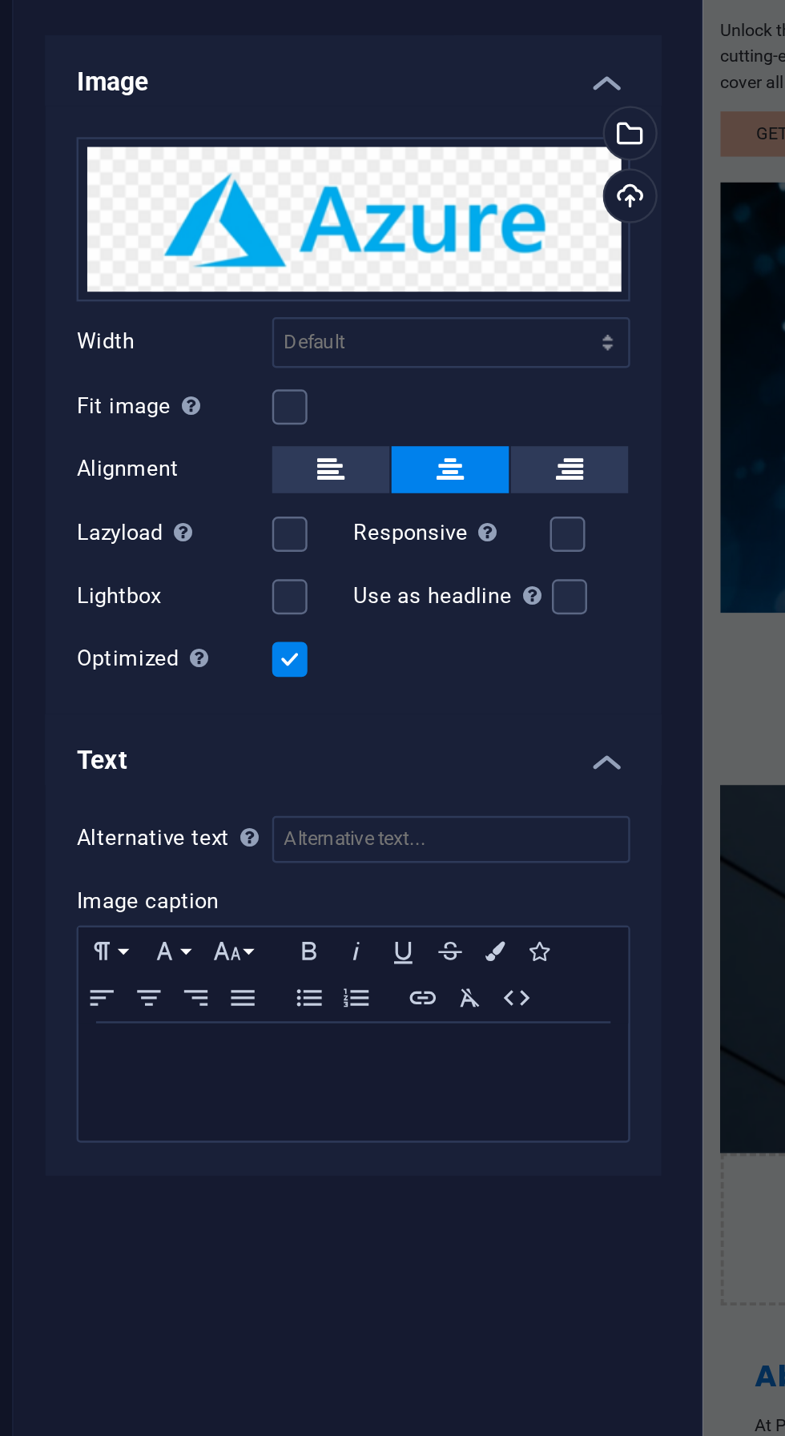
click at [300, 439] on h4 "Text" at bounding box center [203, 433] width 252 height 29
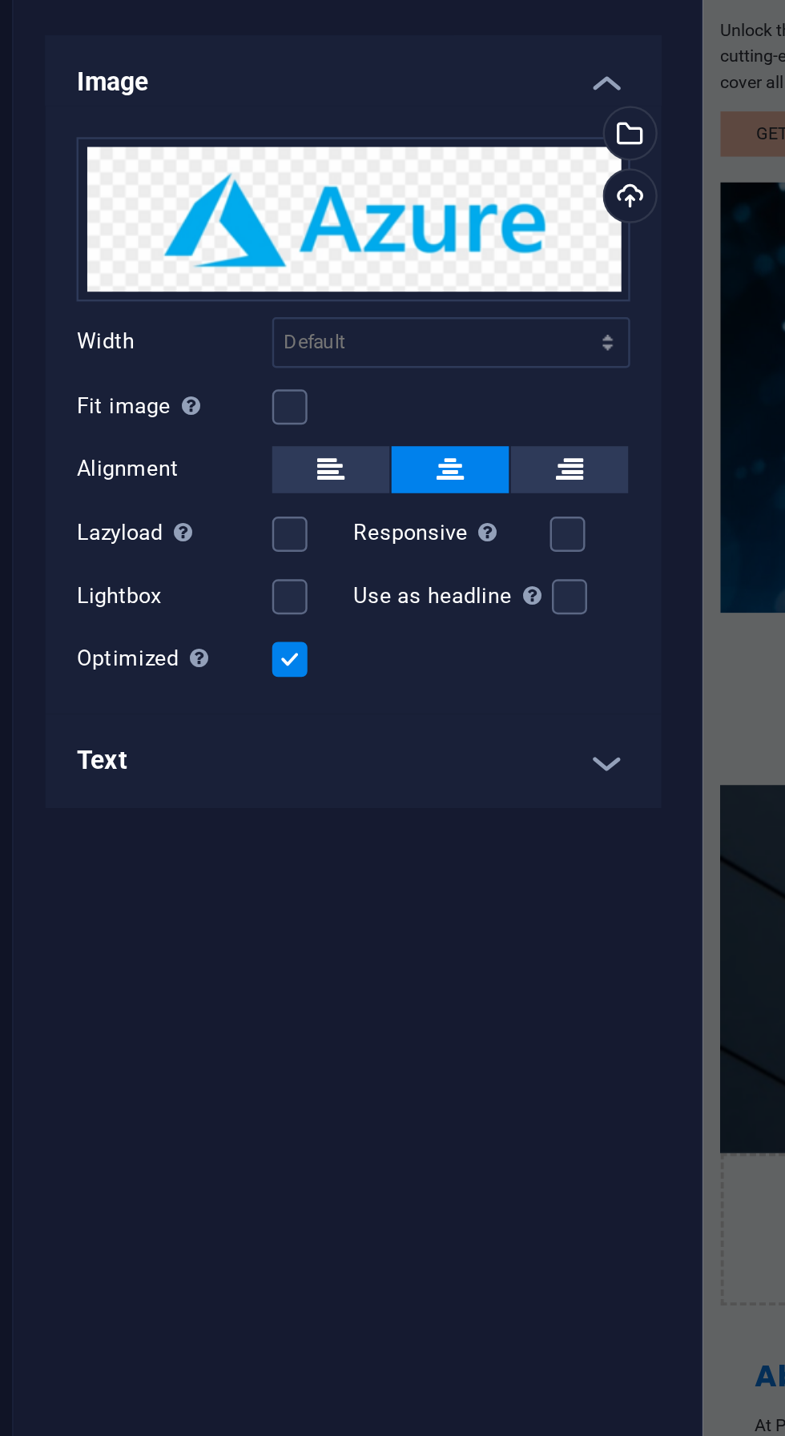
click at [288, 343] on label at bounding box center [291, 345] width 14 height 14
click at [0, 0] on input "Responsive Automatically load retina image and smartphone optimized sizes." at bounding box center [0, 0] width 0 height 0
click at [179, 292] on label at bounding box center [177, 293] width 14 height 14
click at [0, 0] on input "Fit image Automatically fit image to a fixed width and height" at bounding box center [0, 0] width 0 height 0
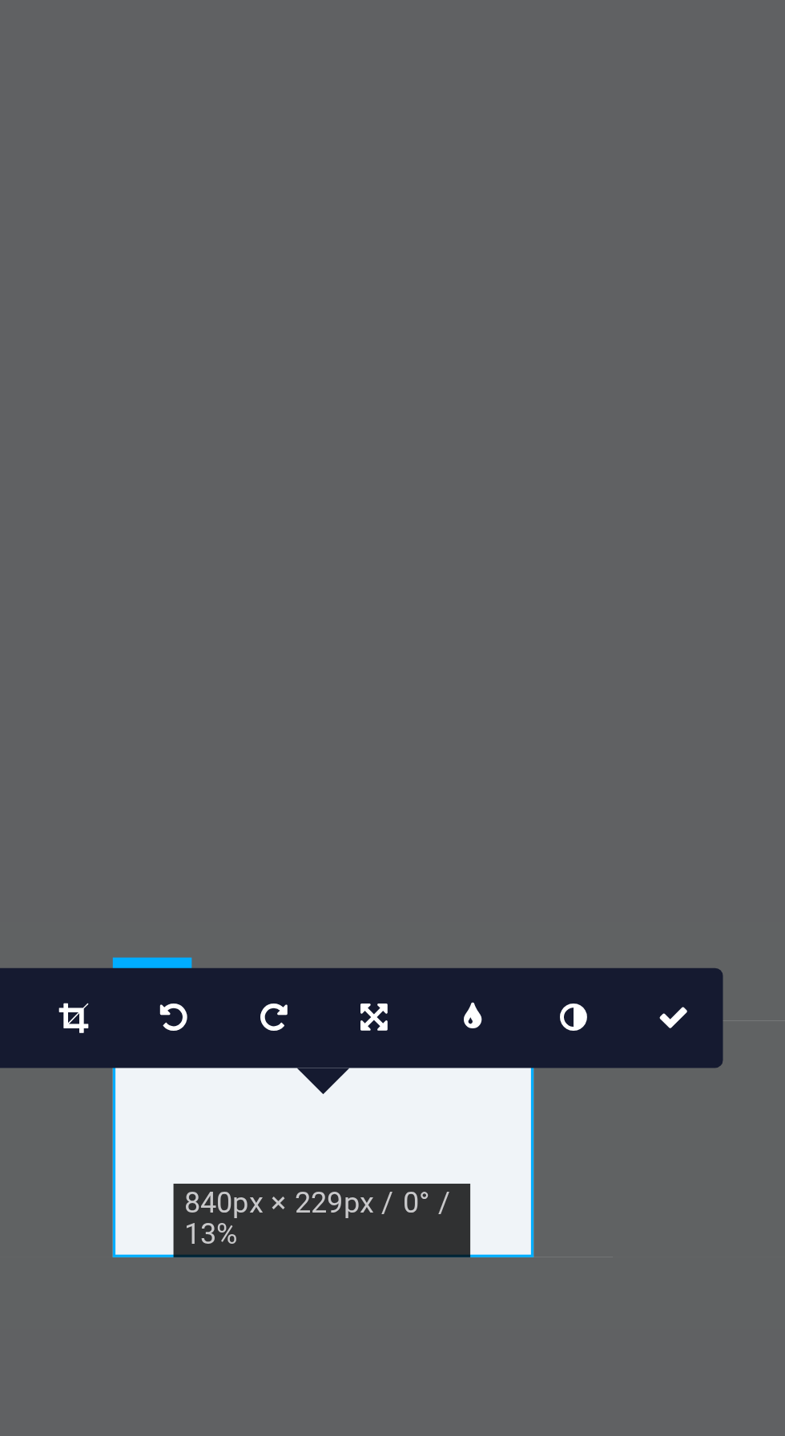
click at [726, 1180] on icon at bounding box center [724, 1181] width 3 height 6
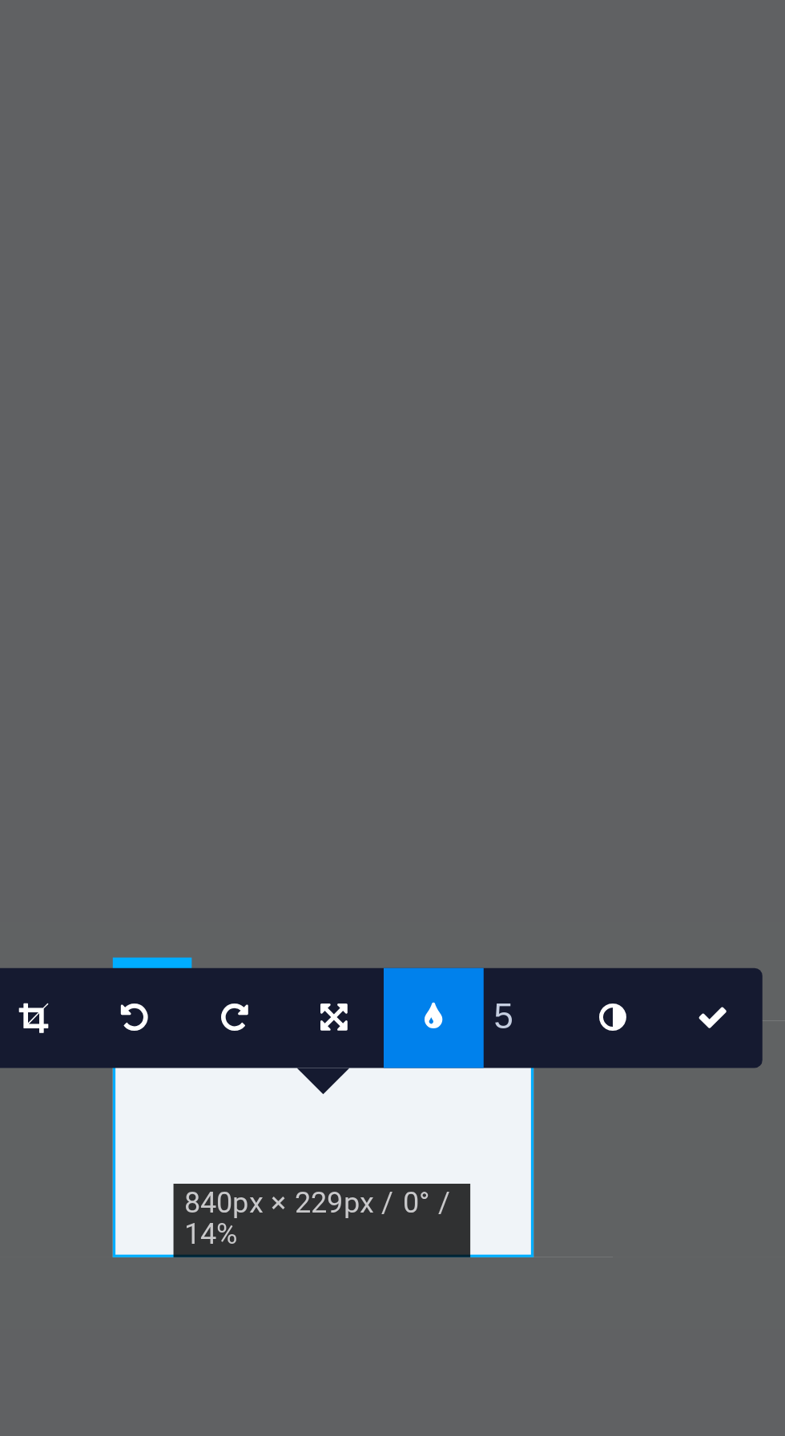
click at [735, 1181] on input "5" at bounding box center [733, 1181] width 14 height 16
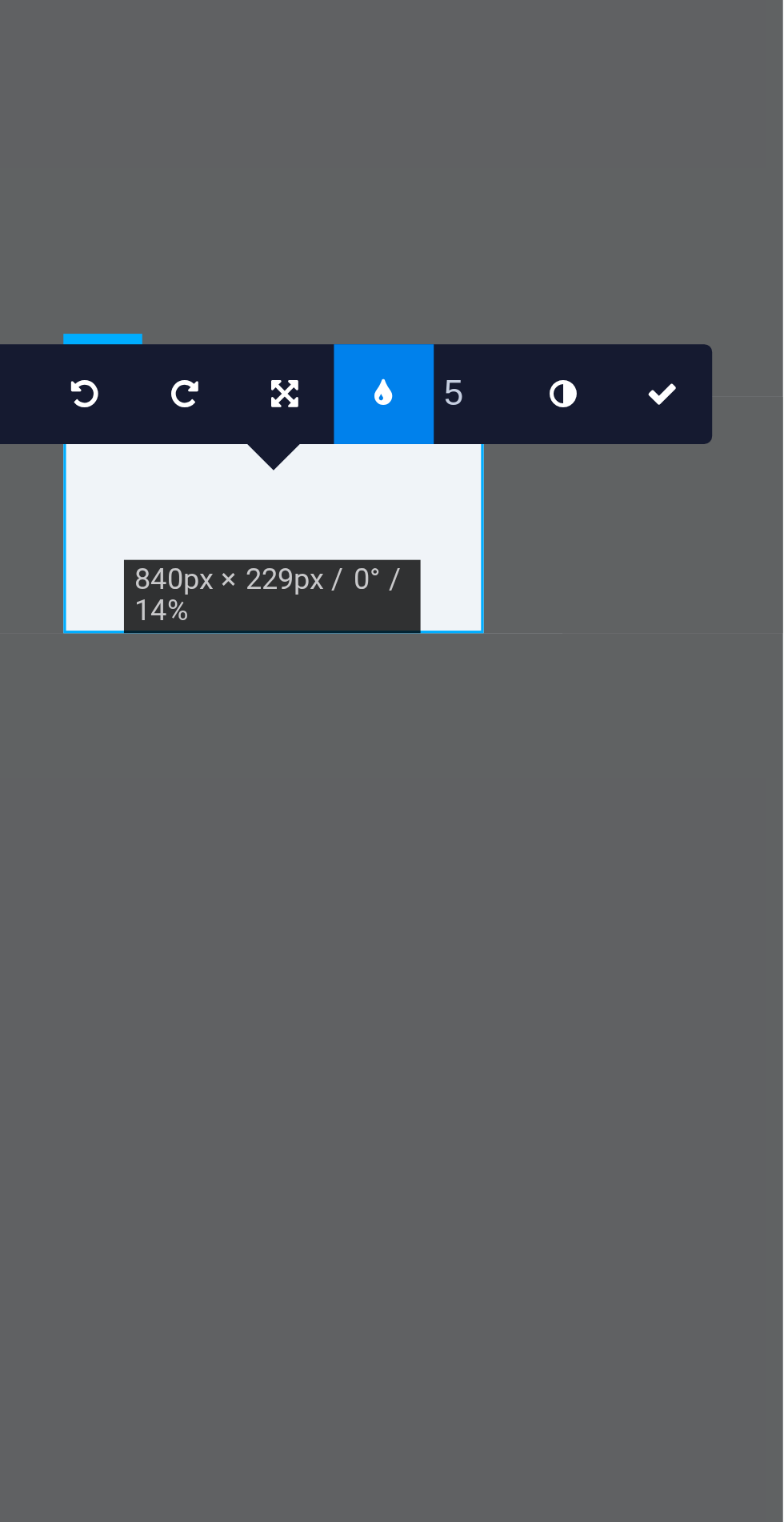
click at [717, 1204] on link at bounding box center [717, 1201] width 17 height 17
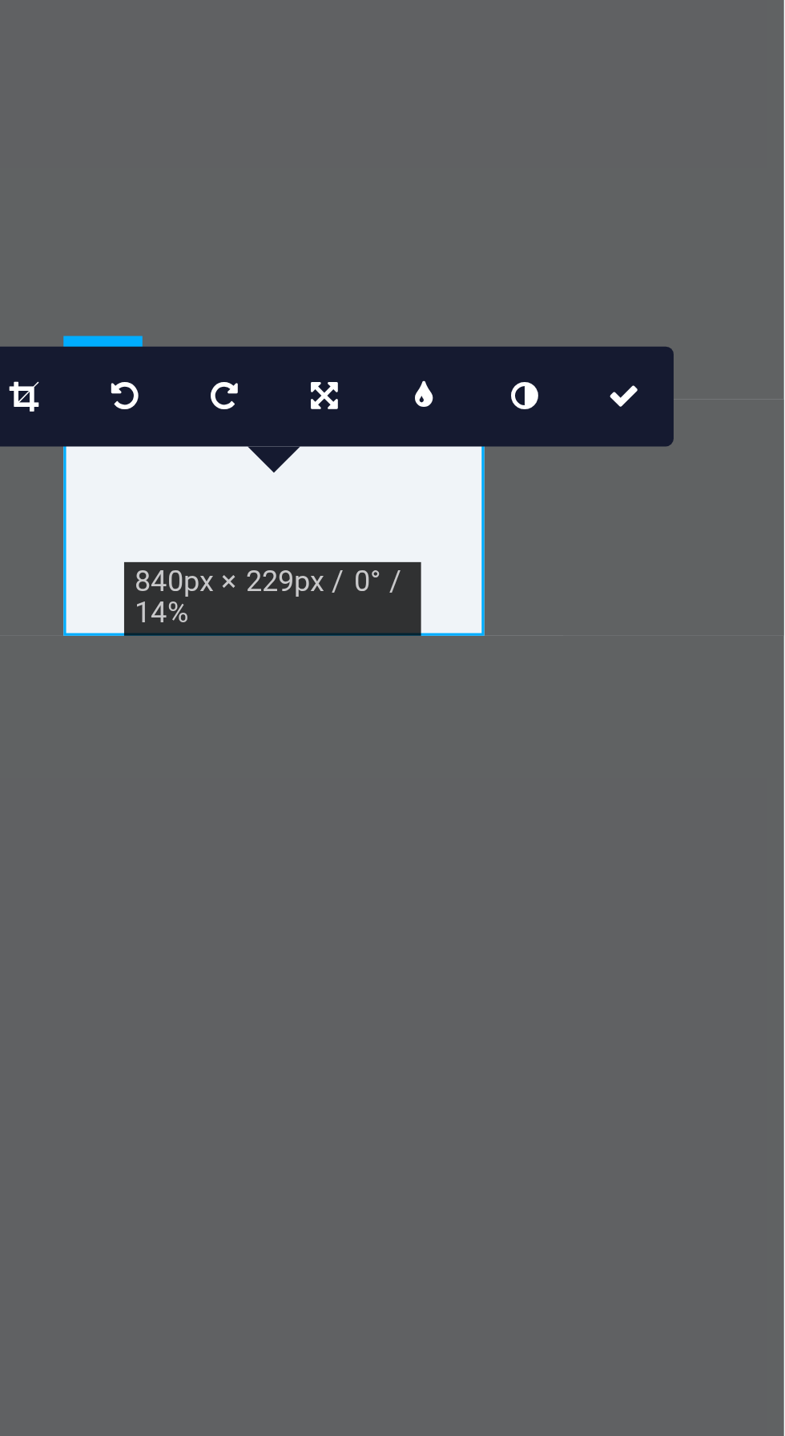
click at [742, 1205] on link at bounding box center [741, 1202] width 17 height 17
click at [742, 1206] on link at bounding box center [741, 1202] width 17 height 17
click at [742, 1207] on link at bounding box center [741, 1202] width 17 height 17
click at [742, 1205] on icon at bounding box center [741, 1204] width 5 height 6
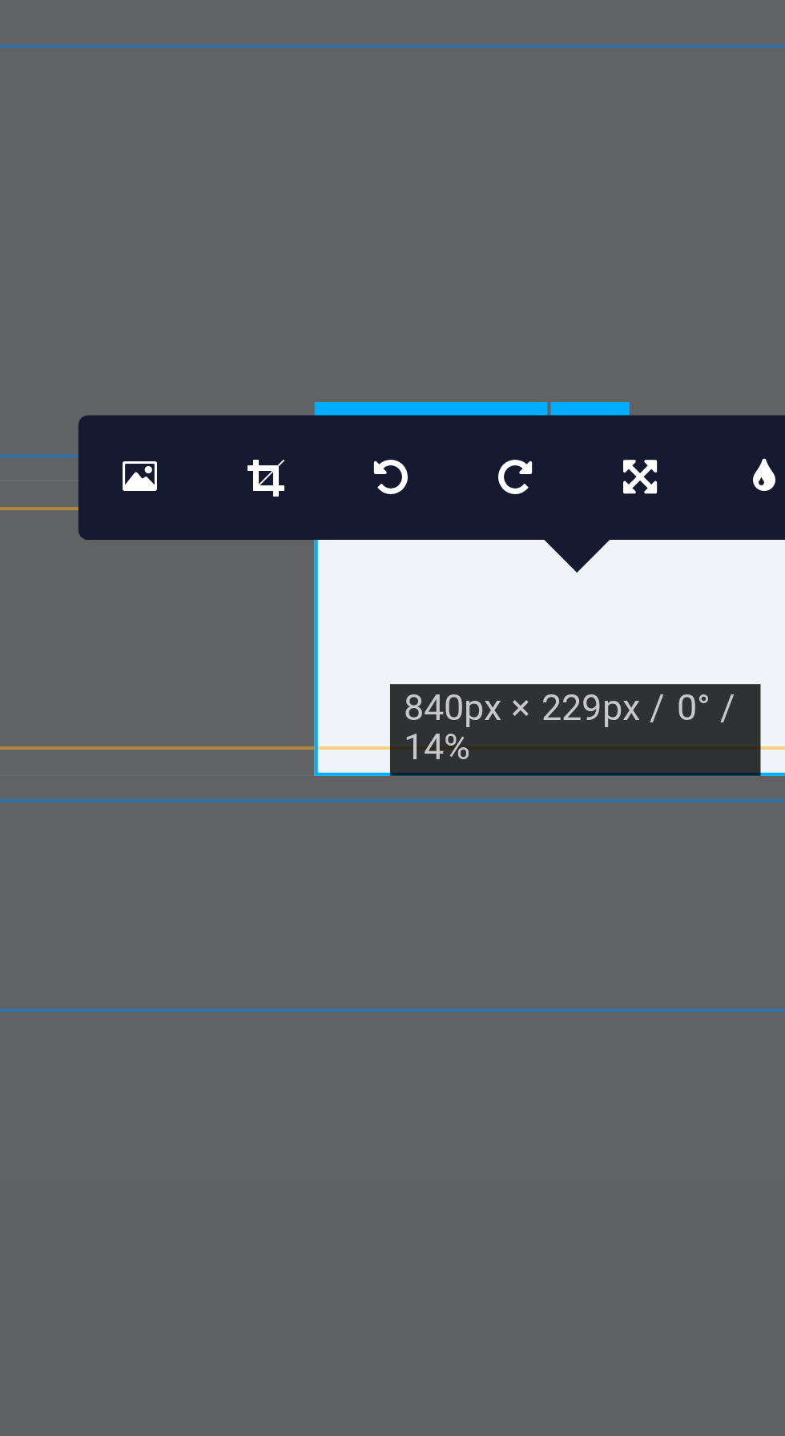
click at [642, 1199] on link at bounding box center [641, 1202] width 17 height 17
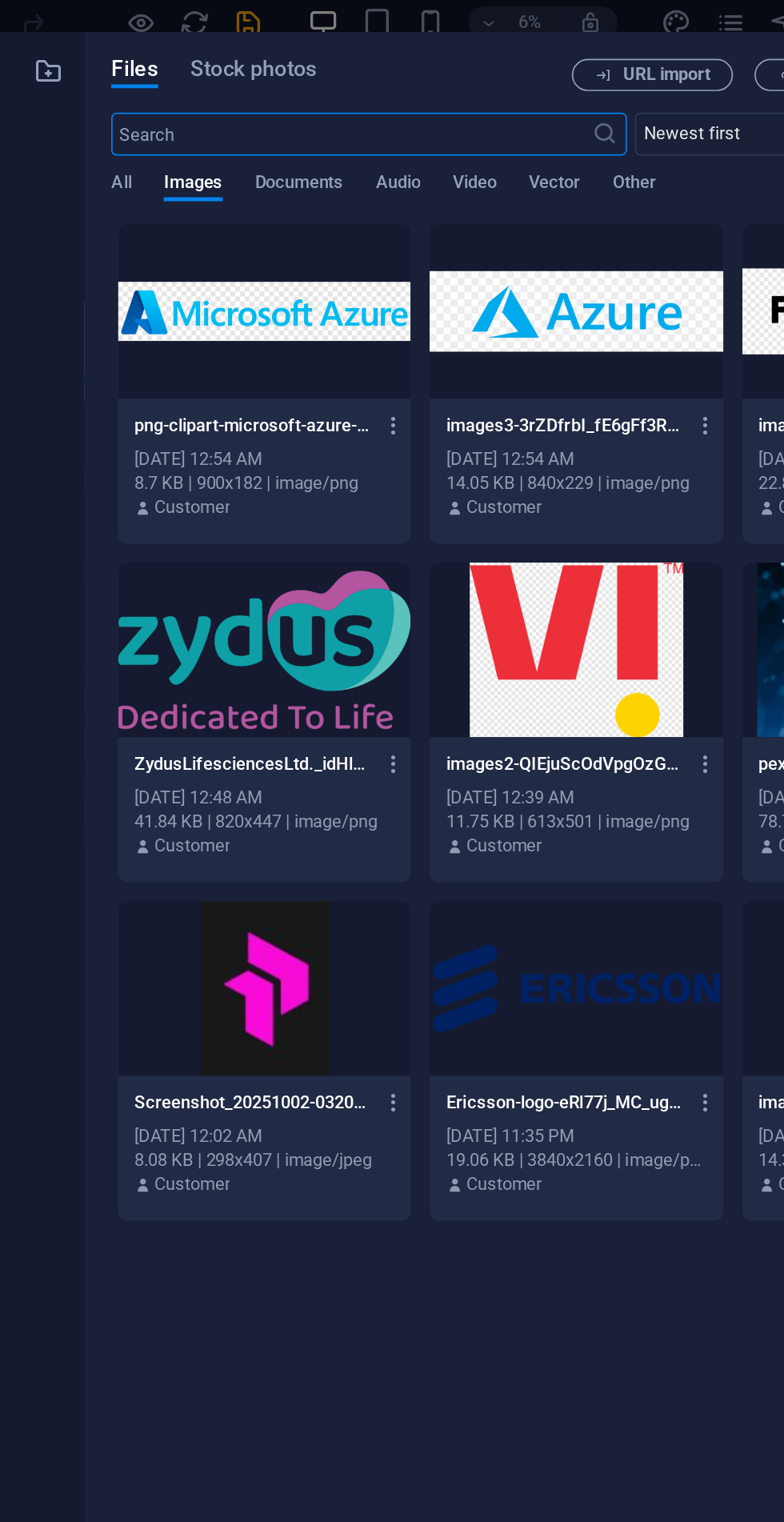
click at [305, 206] on div at bounding box center [279, 192] width 175 height 104
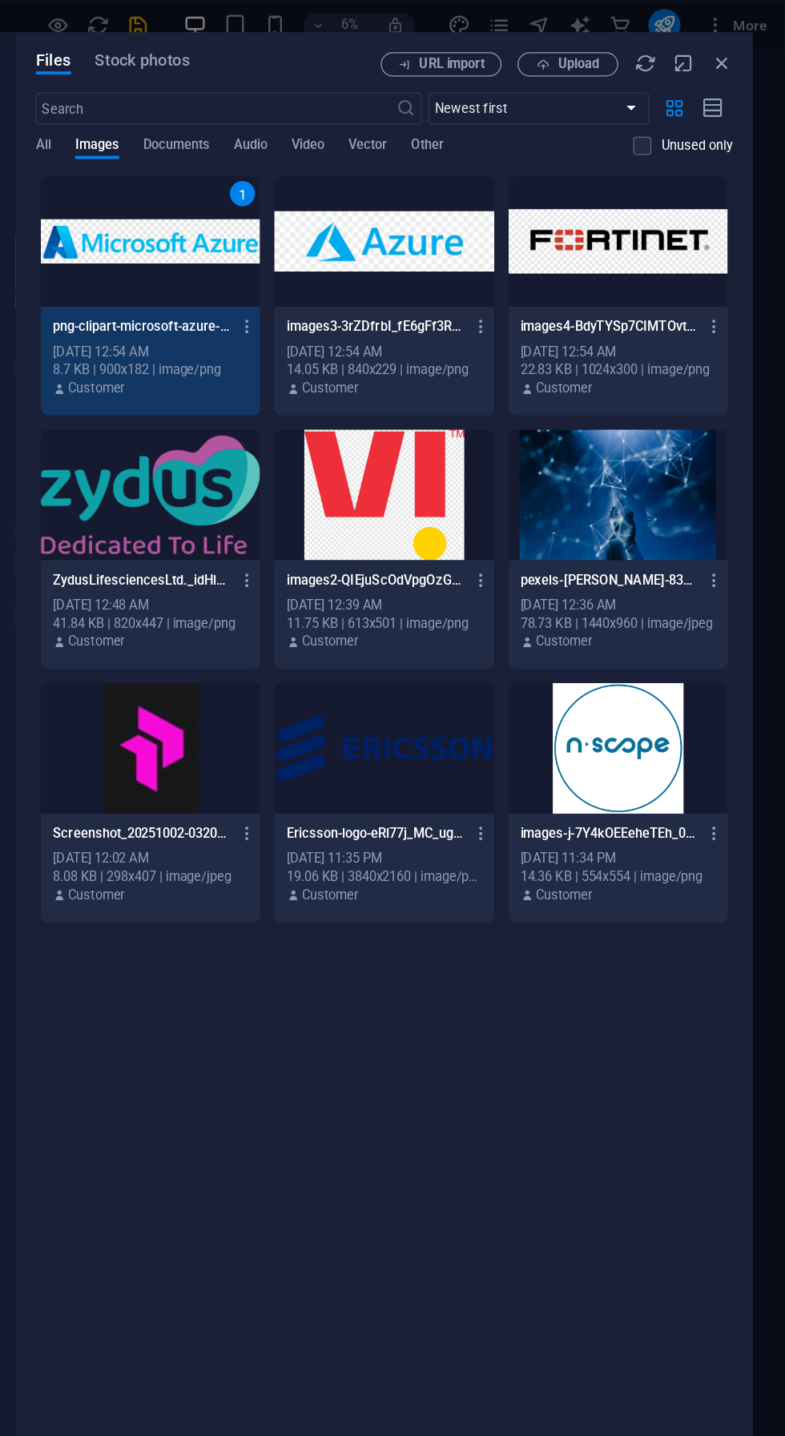
click at [504, 274] on div "Oct 2, 2025 12:54 AM" at bounding box center [465, 280] width 155 height 14
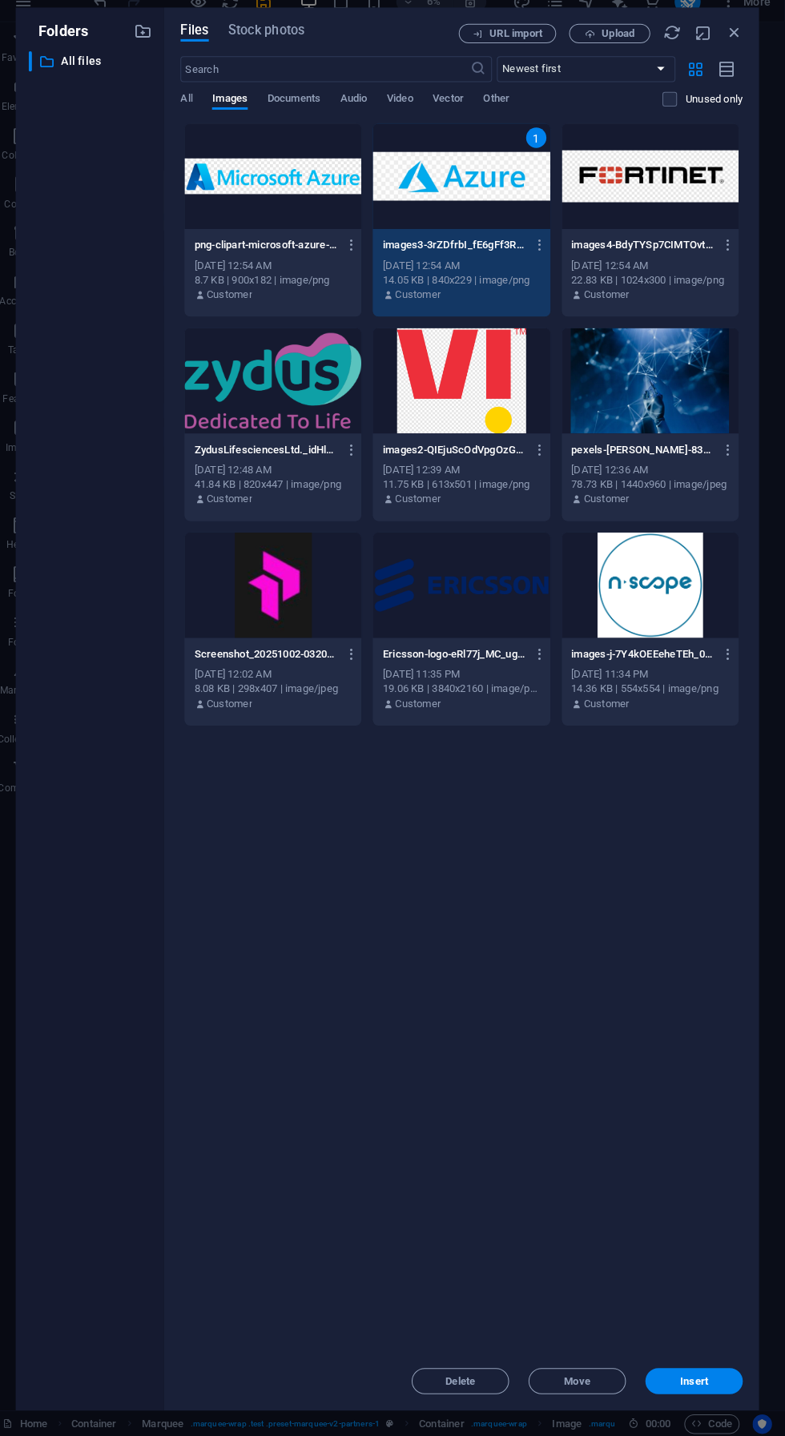
click at [453, 1381] on span "Delete" at bounding box center [465, 1382] width 30 height 10
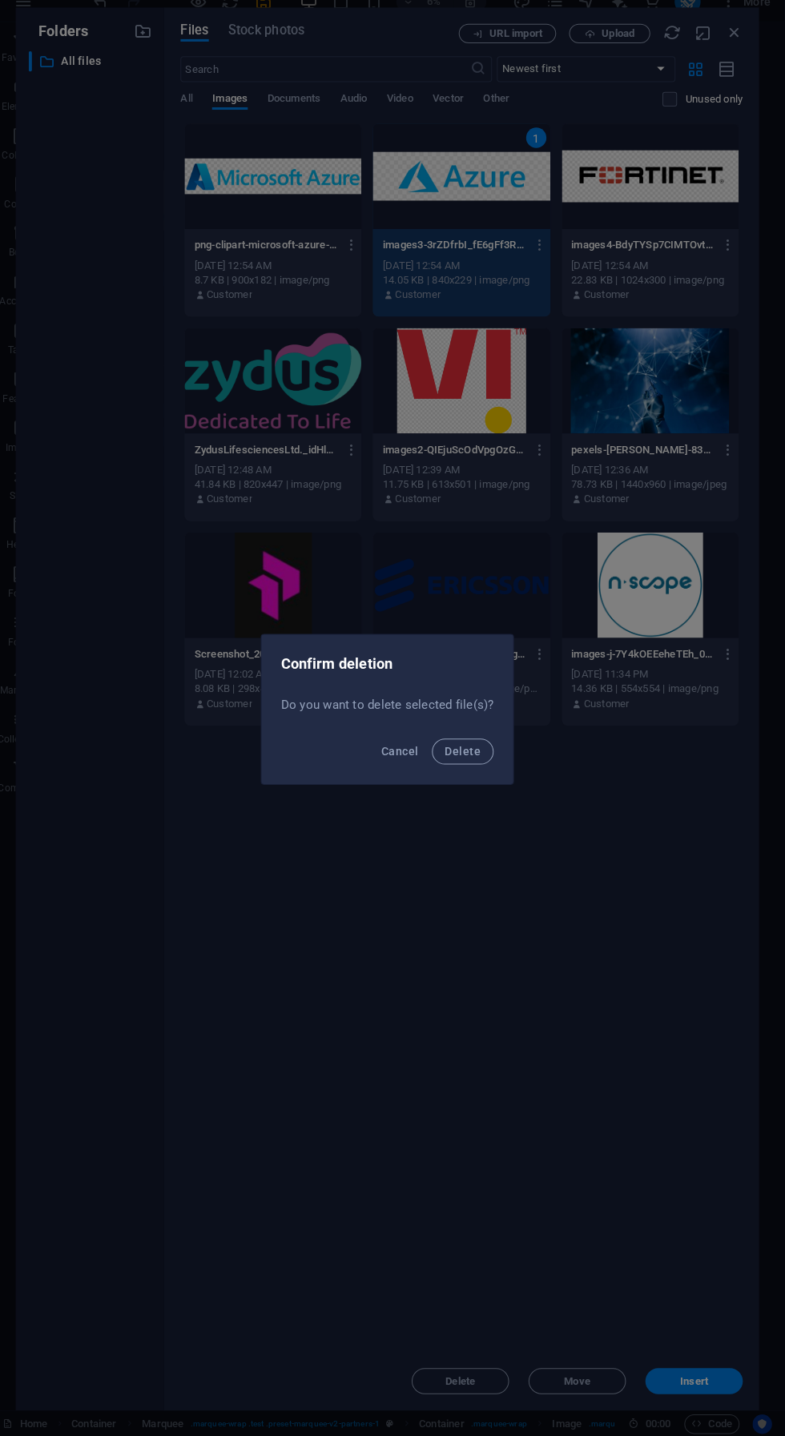
click at [490, 750] on button "Delete" at bounding box center [466, 760] width 61 height 26
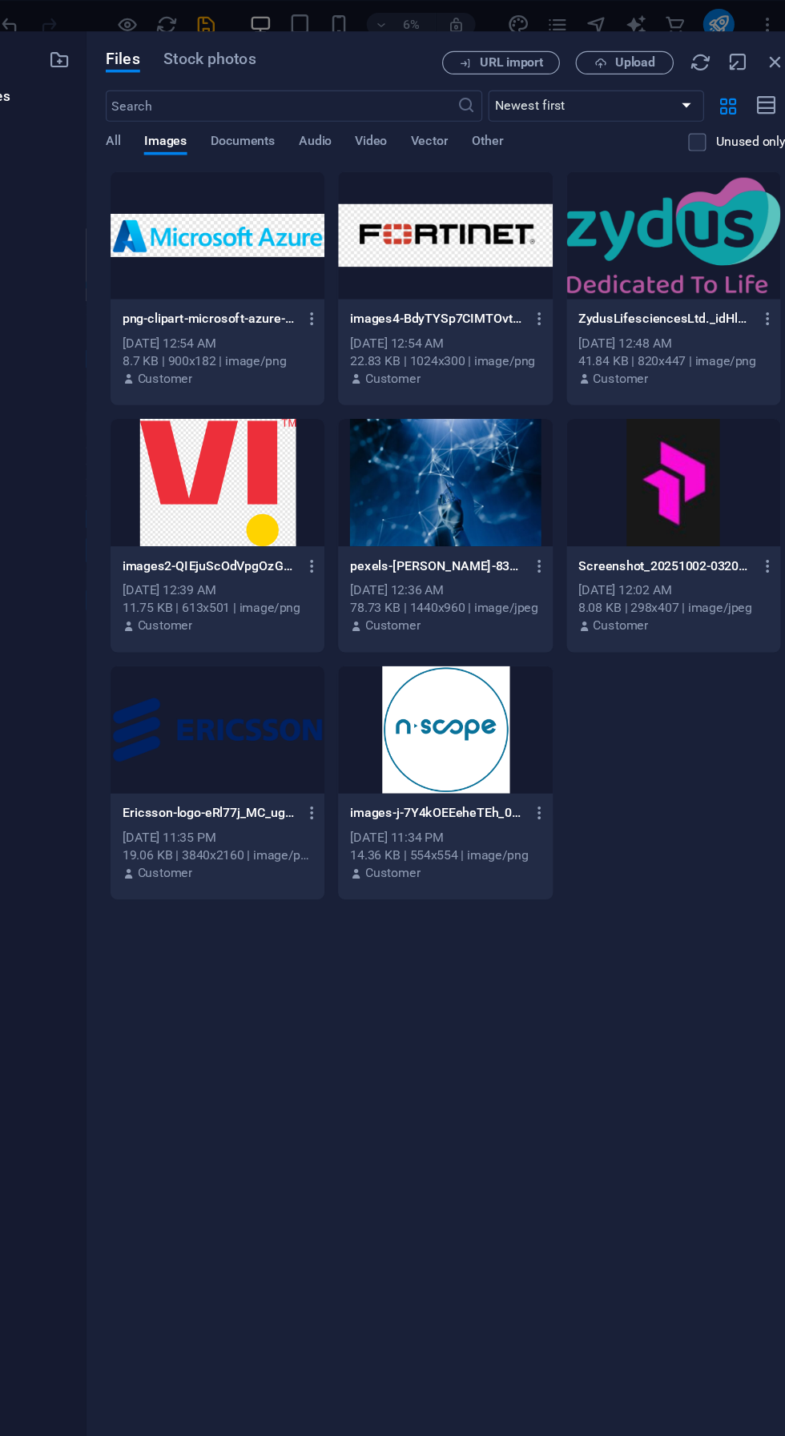
click at [605, 53] on span "Upload" at bounding box center [620, 51] width 33 height 10
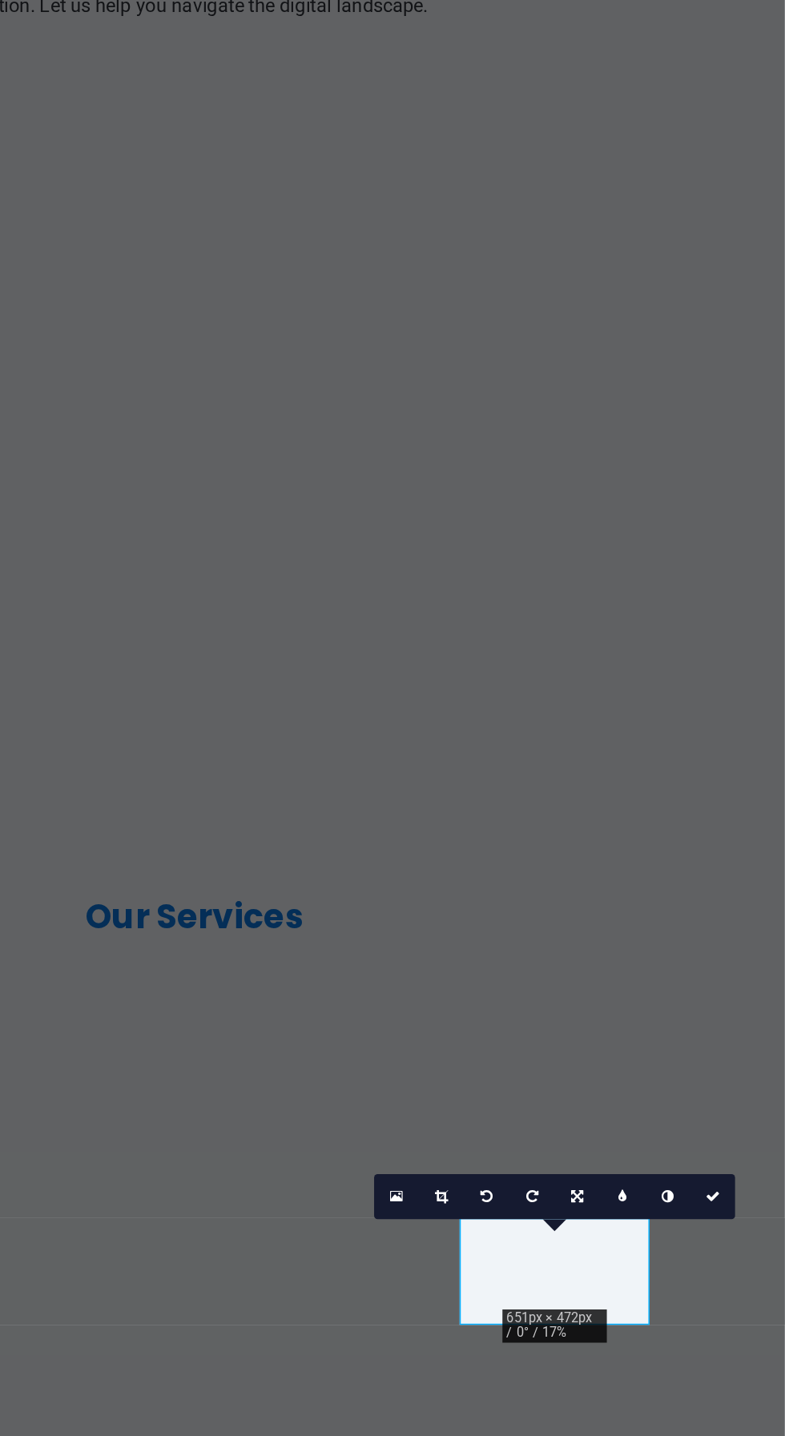
click at [757, 1189] on icon at bounding box center [758, 1190] width 6 height 6
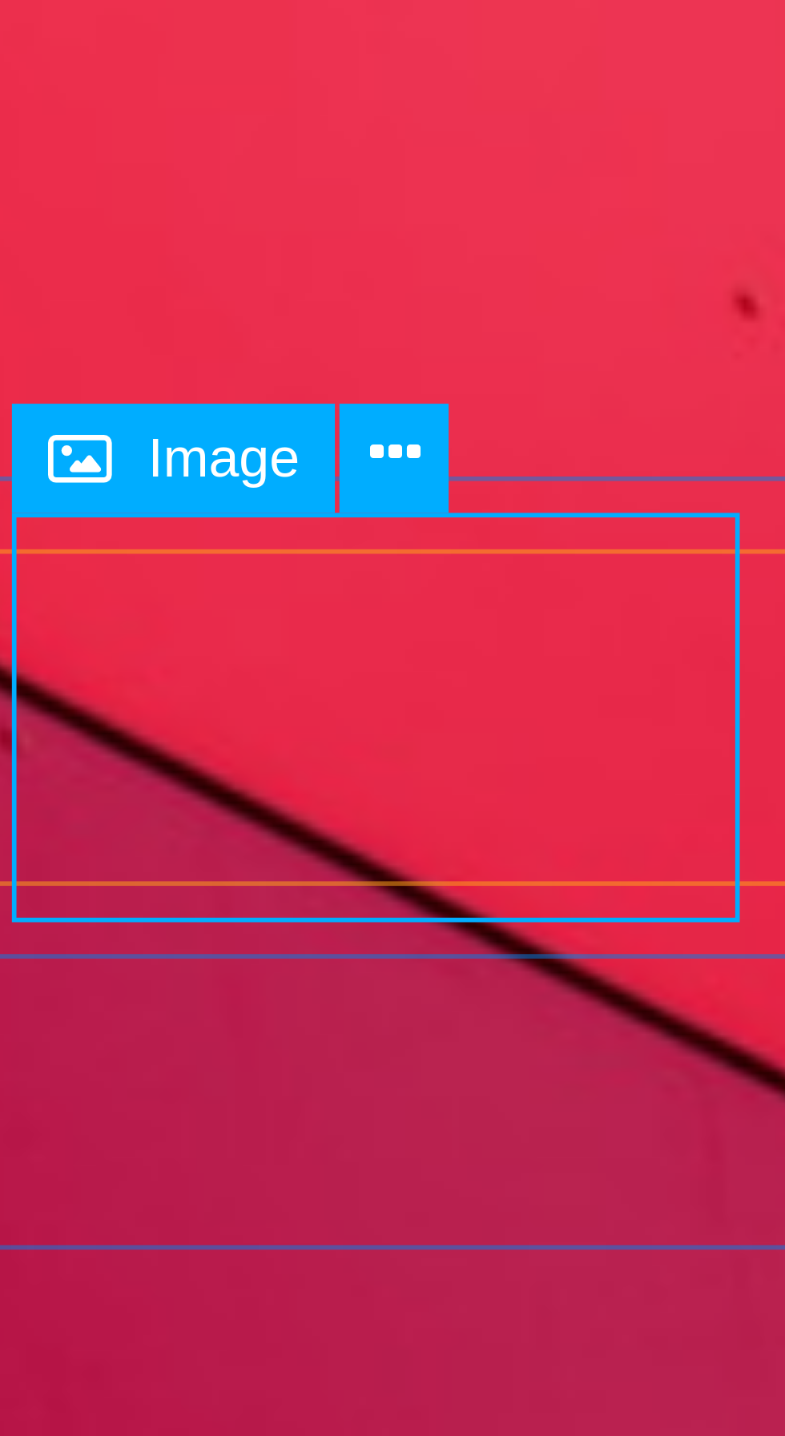
click at [650, 1027] on icon at bounding box center [647, 1026] width 8 height 15
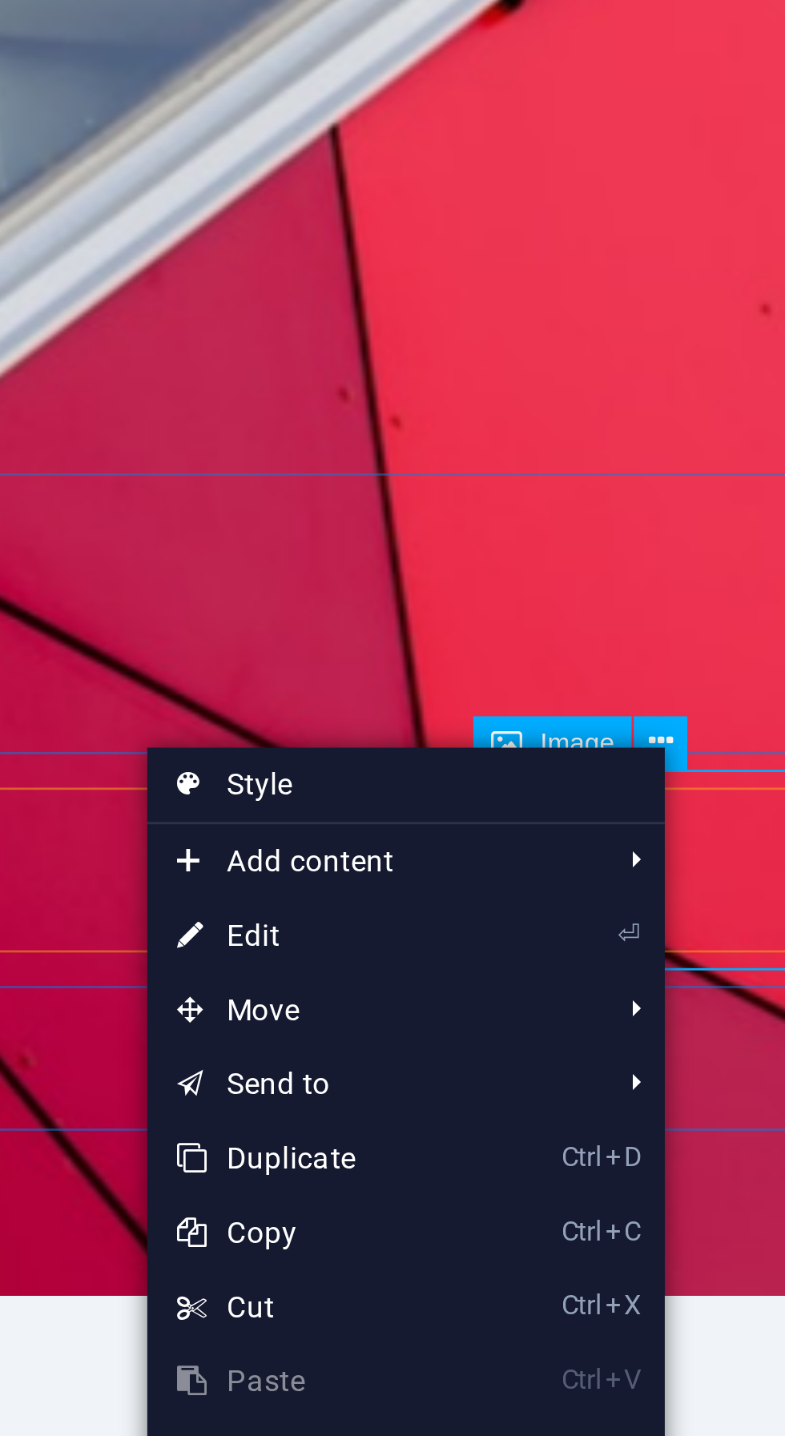
click at [580, 1039] on link "Style" at bounding box center [564, 1040] width 167 height 24
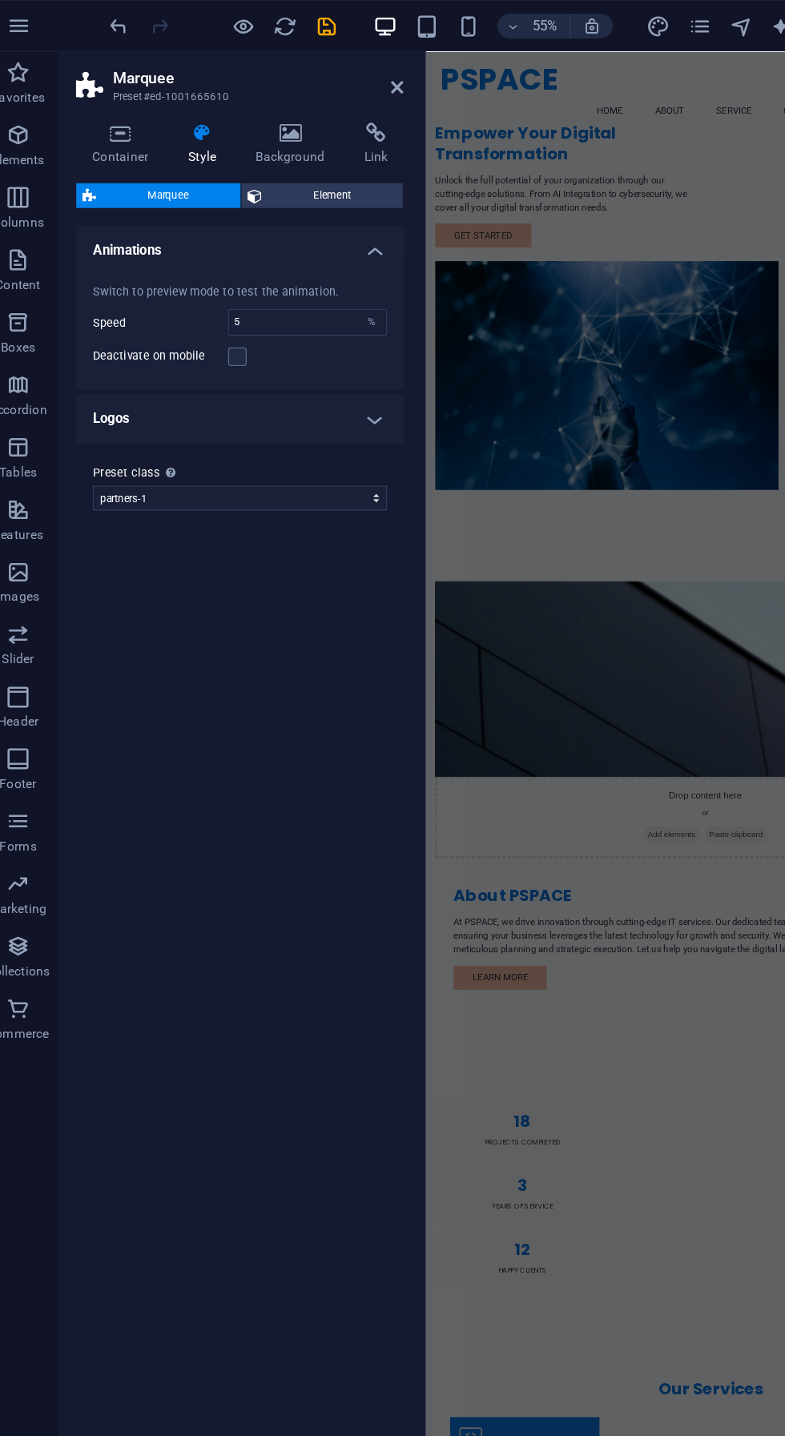
click at [276, 150] on span "Element" at bounding box center [274, 150] width 99 height 19
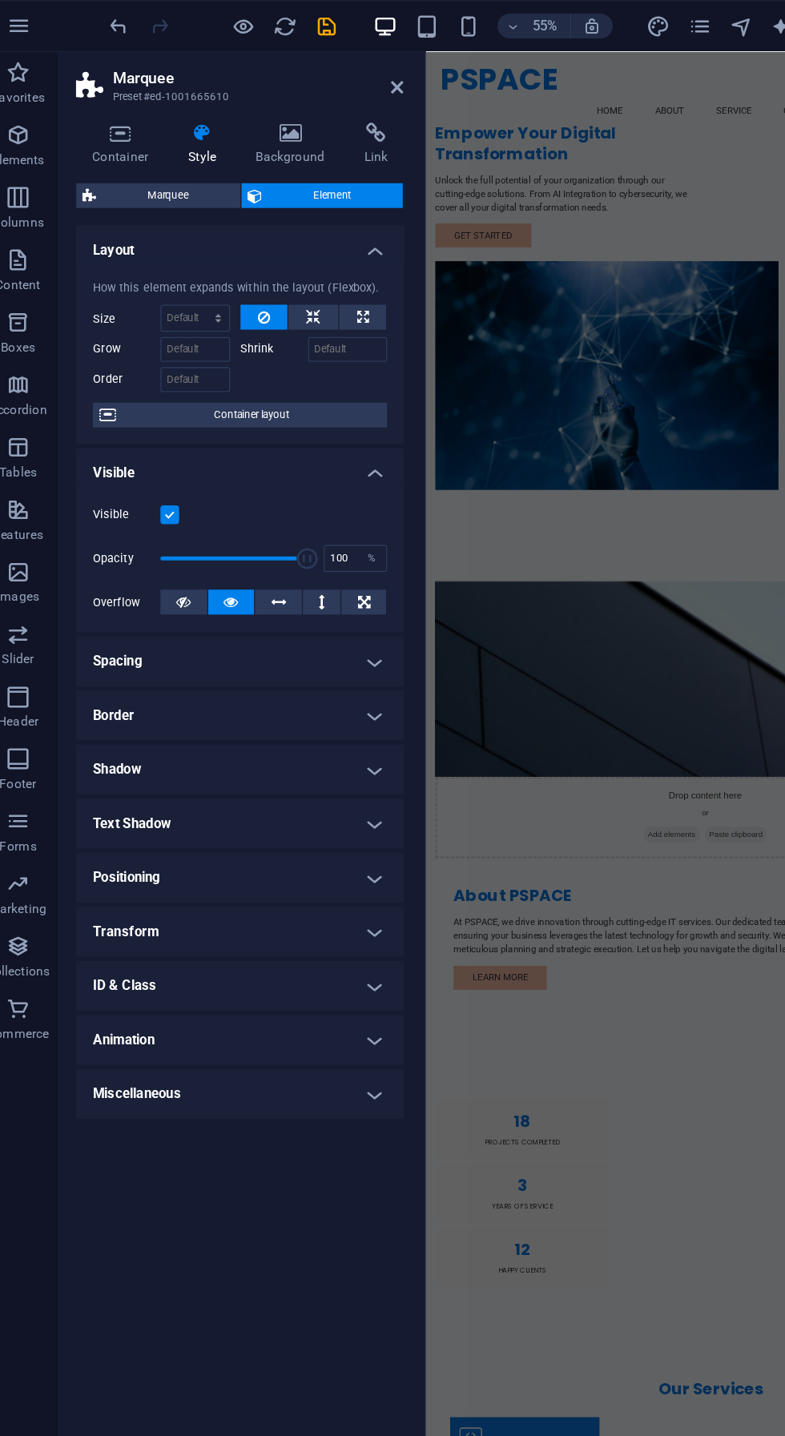
click at [239, 97] on icon at bounding box center [242, 103] width 78 height 16
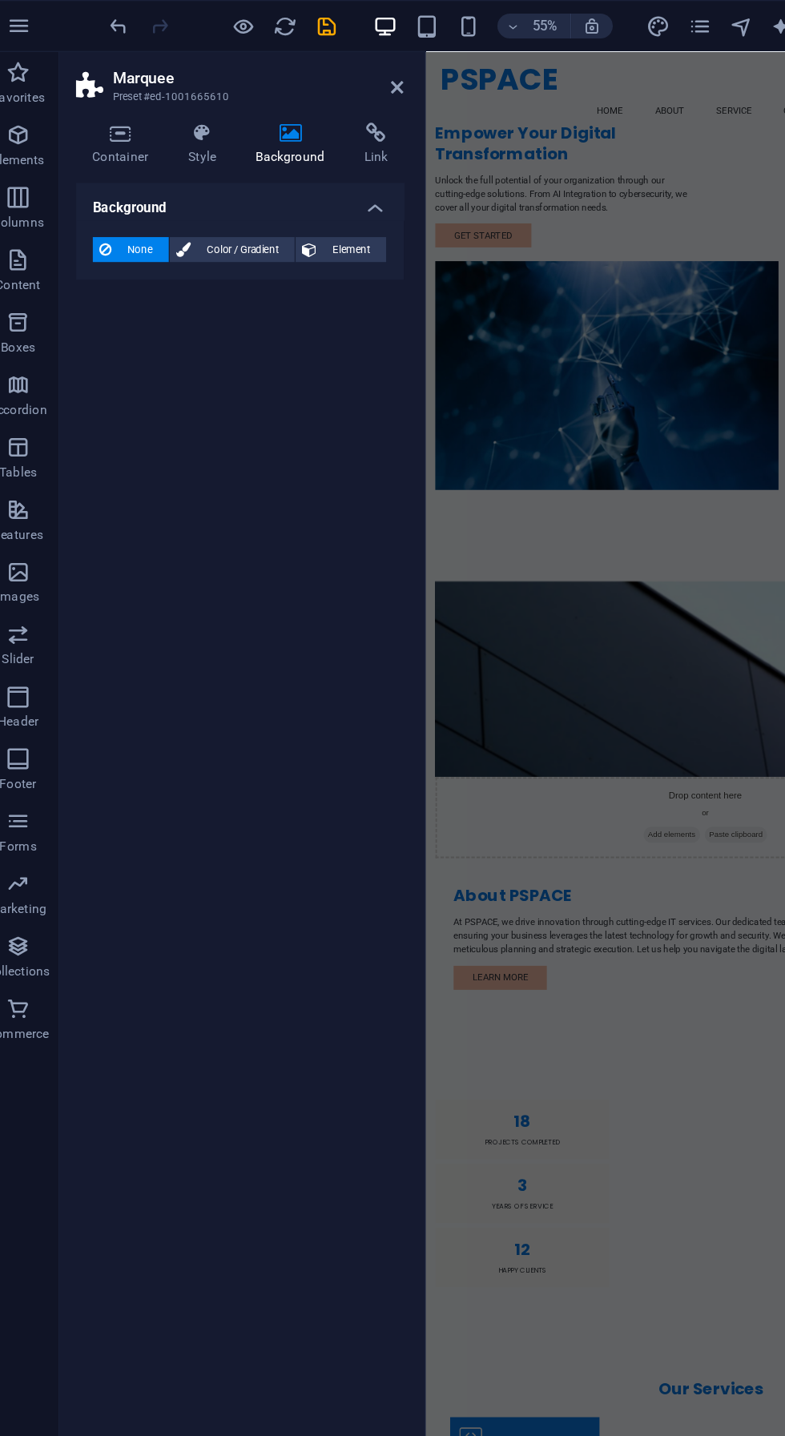
click at [324, 66] on icon at bounding box center [325, 67] width 10 height 13
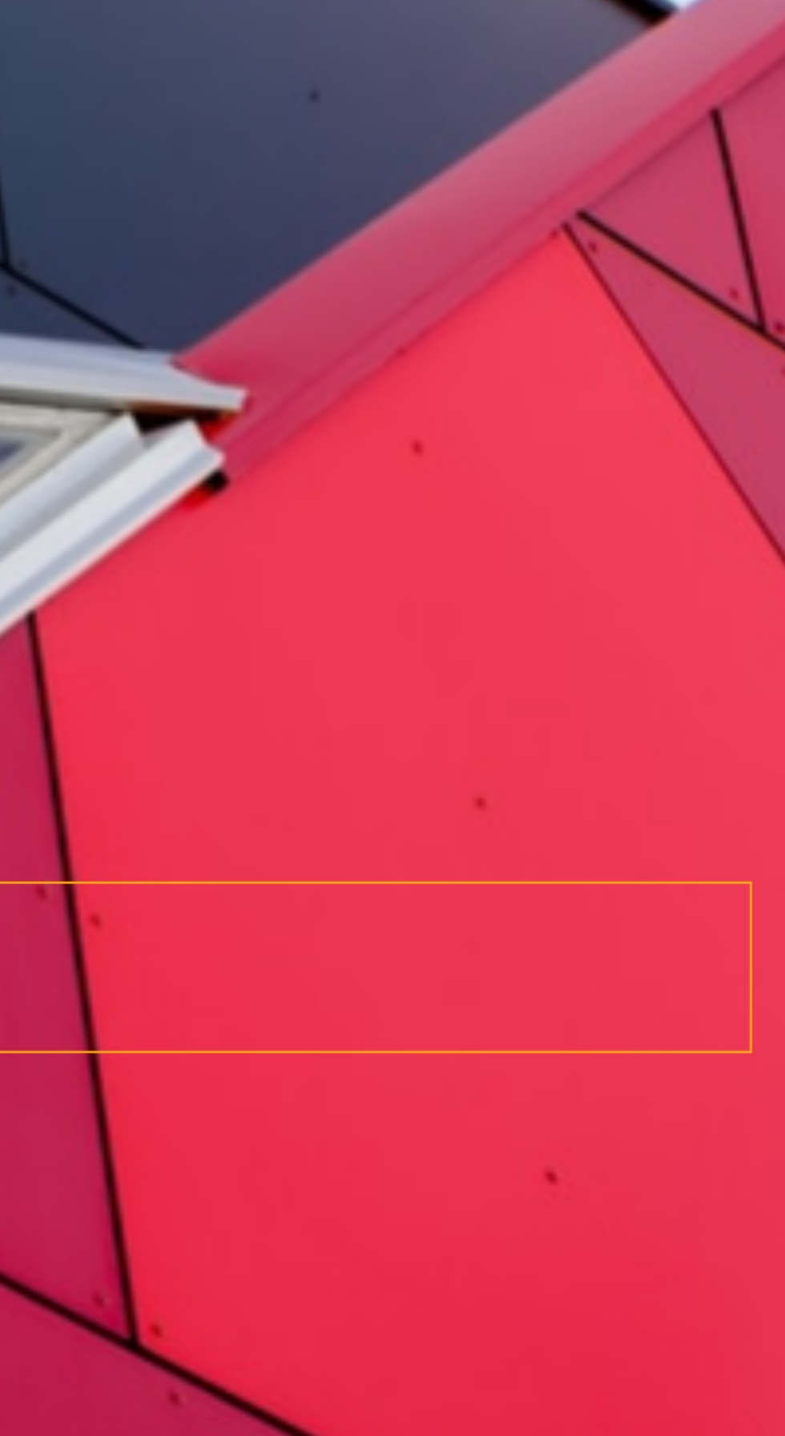
scroll to position [1009, 0]
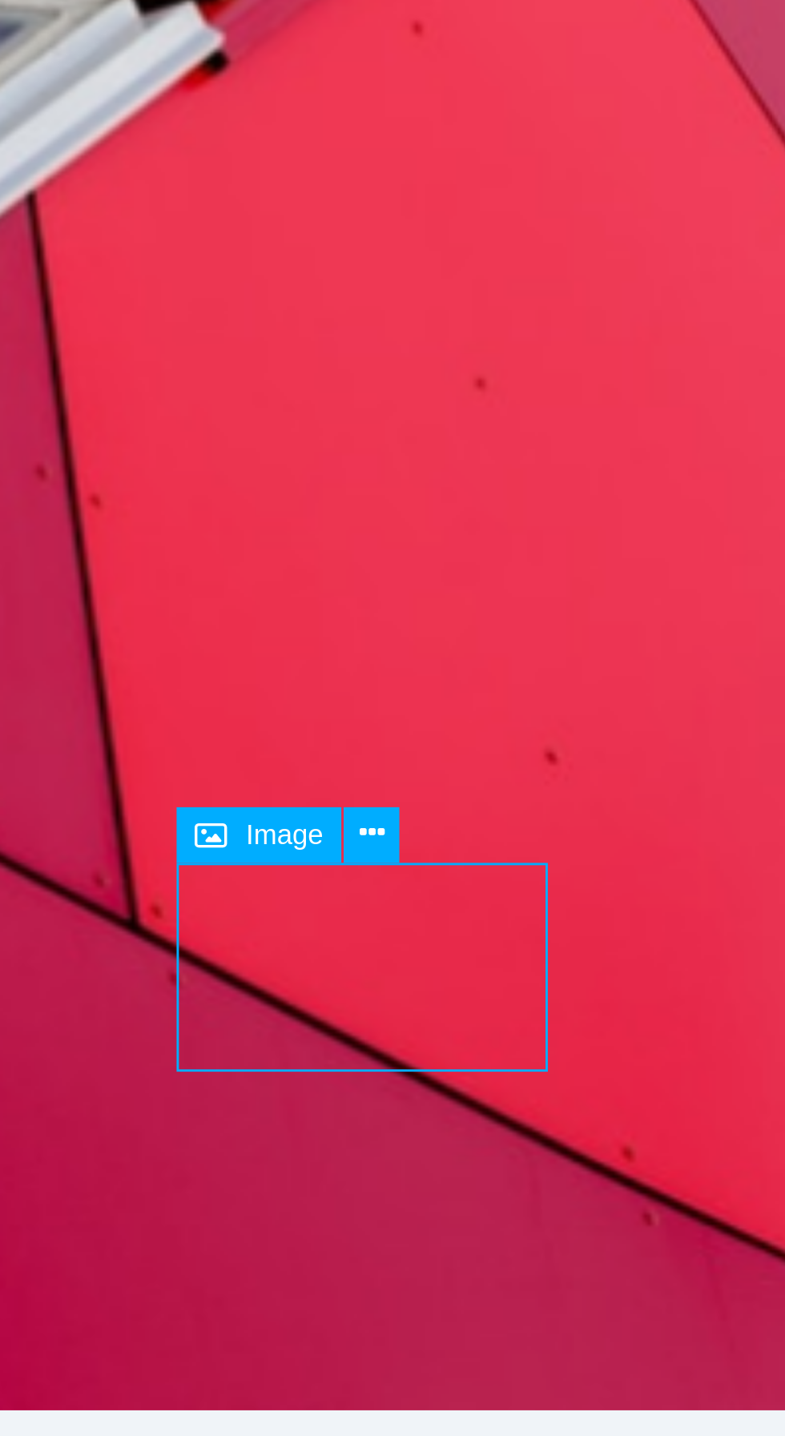
click at [655, 1027] on button at bounding box center [647, 1027] width 18 height 18
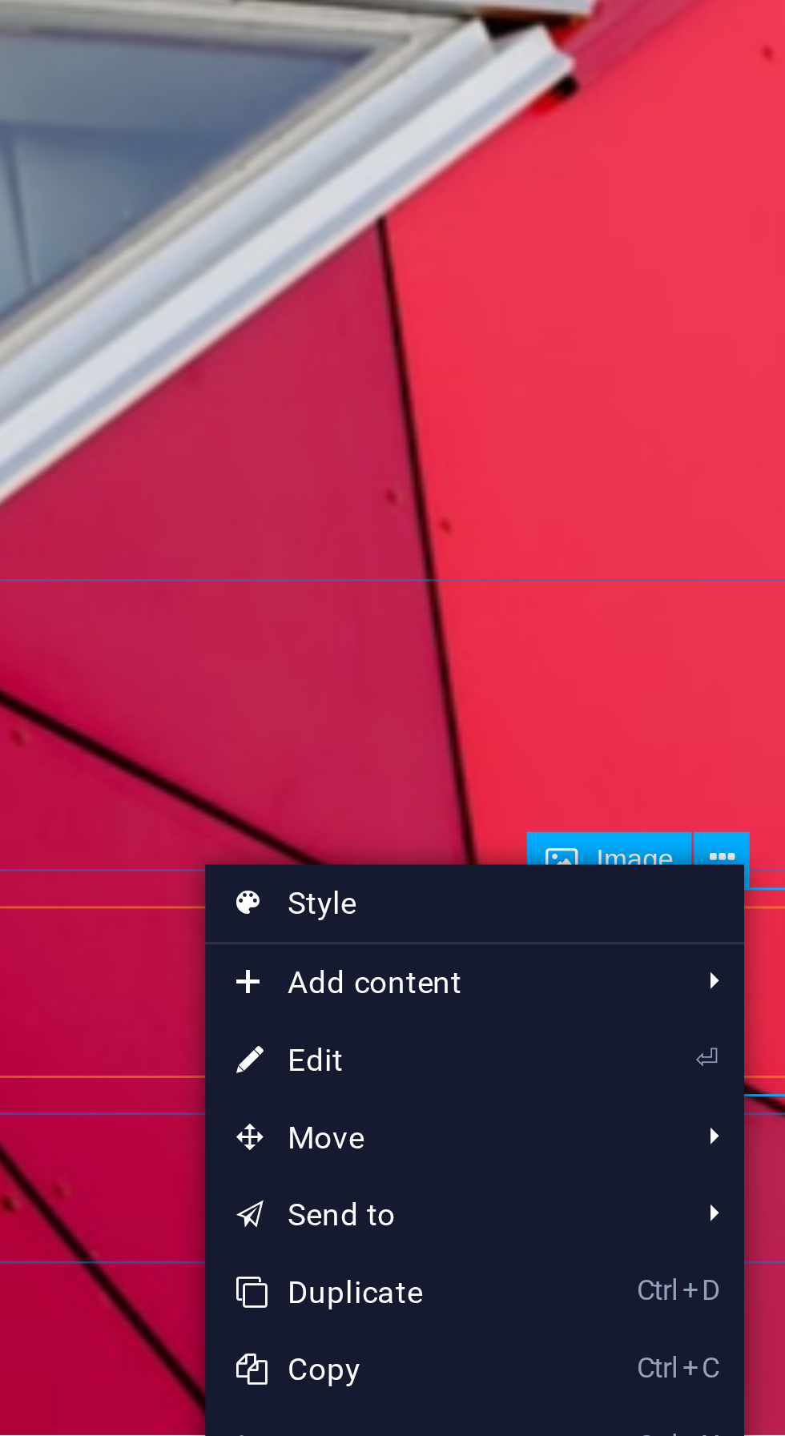
click at [564, 1089] on link "⏎ Edit" at bounding box center [539, 1089] width 107 height 24
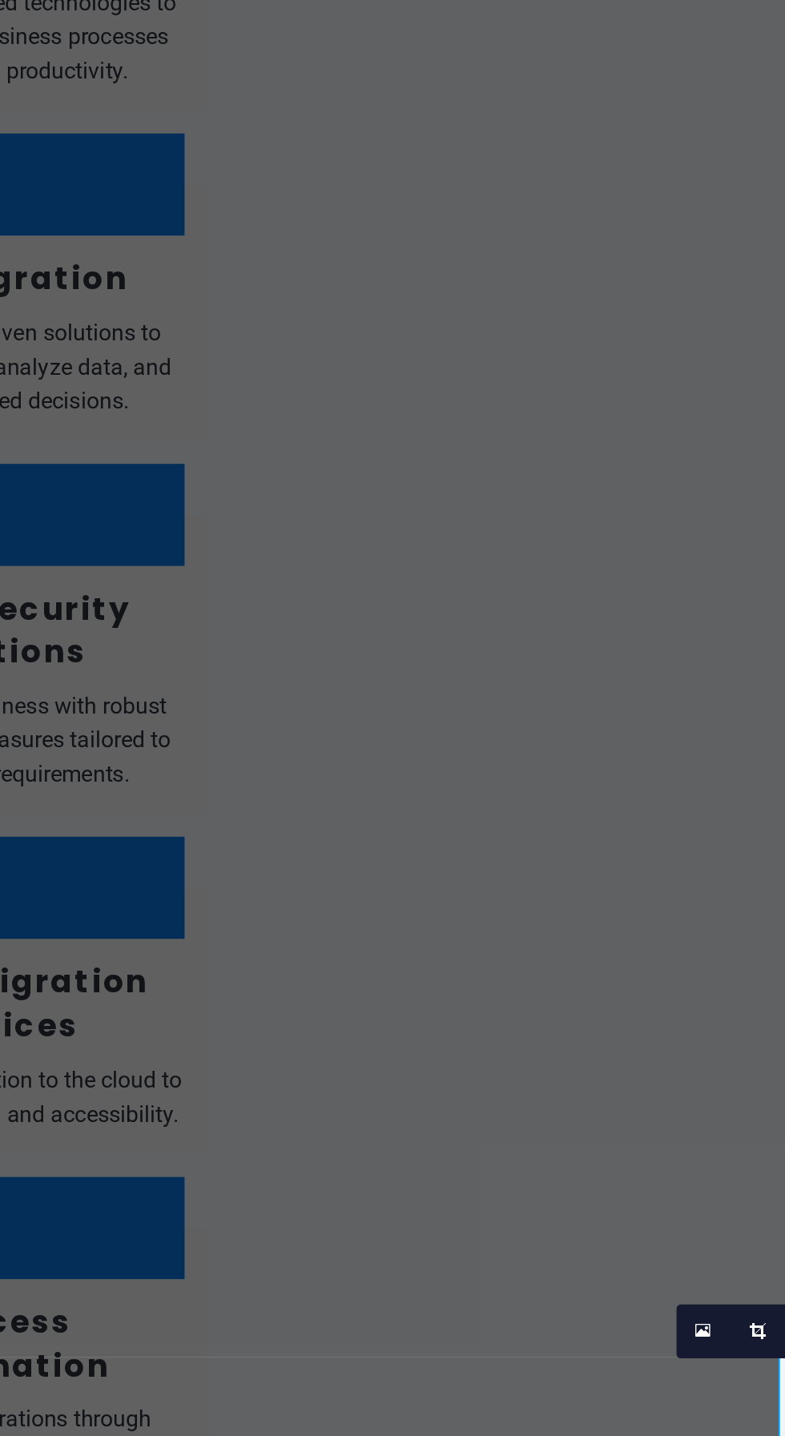
scroll to position [40, 0]
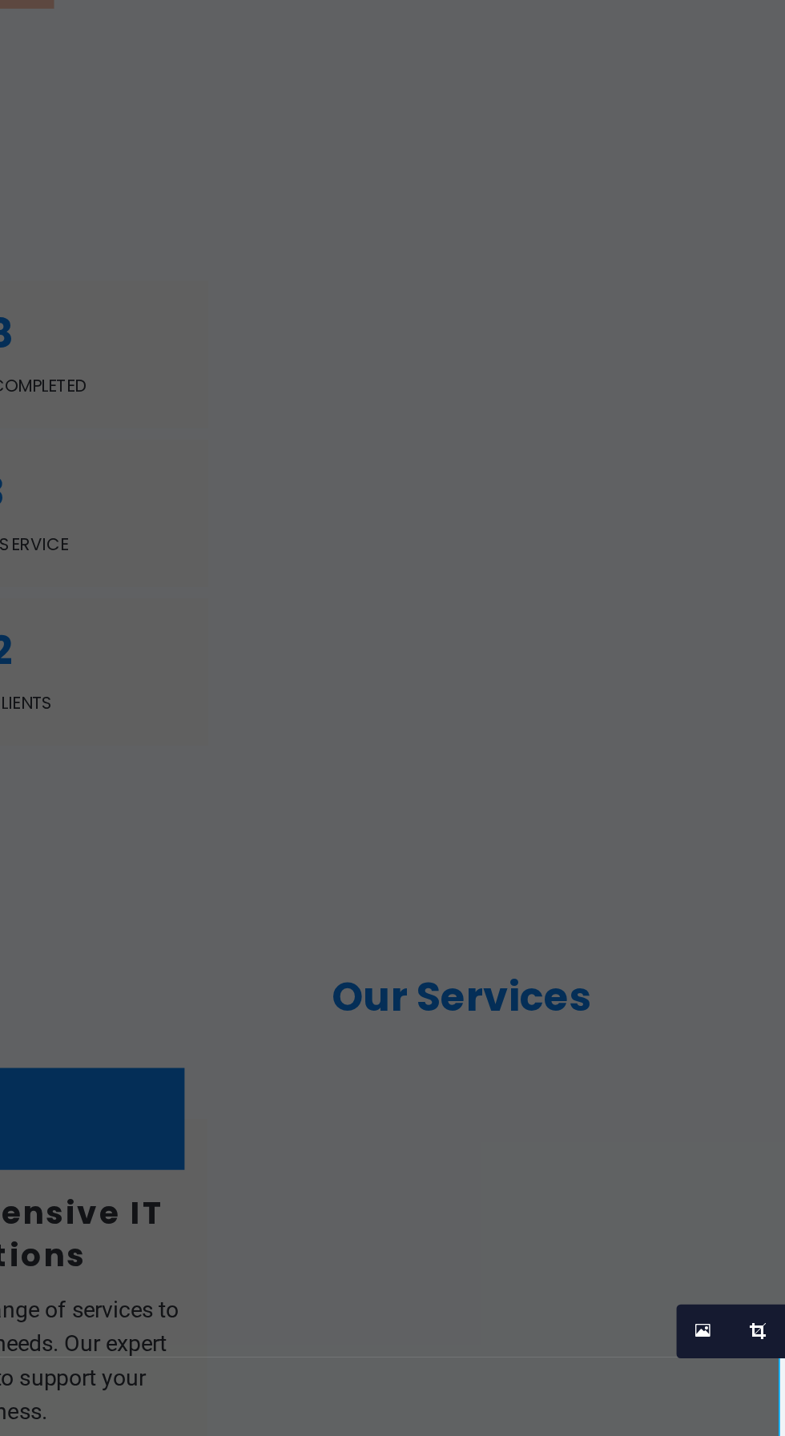
click at [637, 1175] on link at bounding box center [641, 1173] width 17 height 17
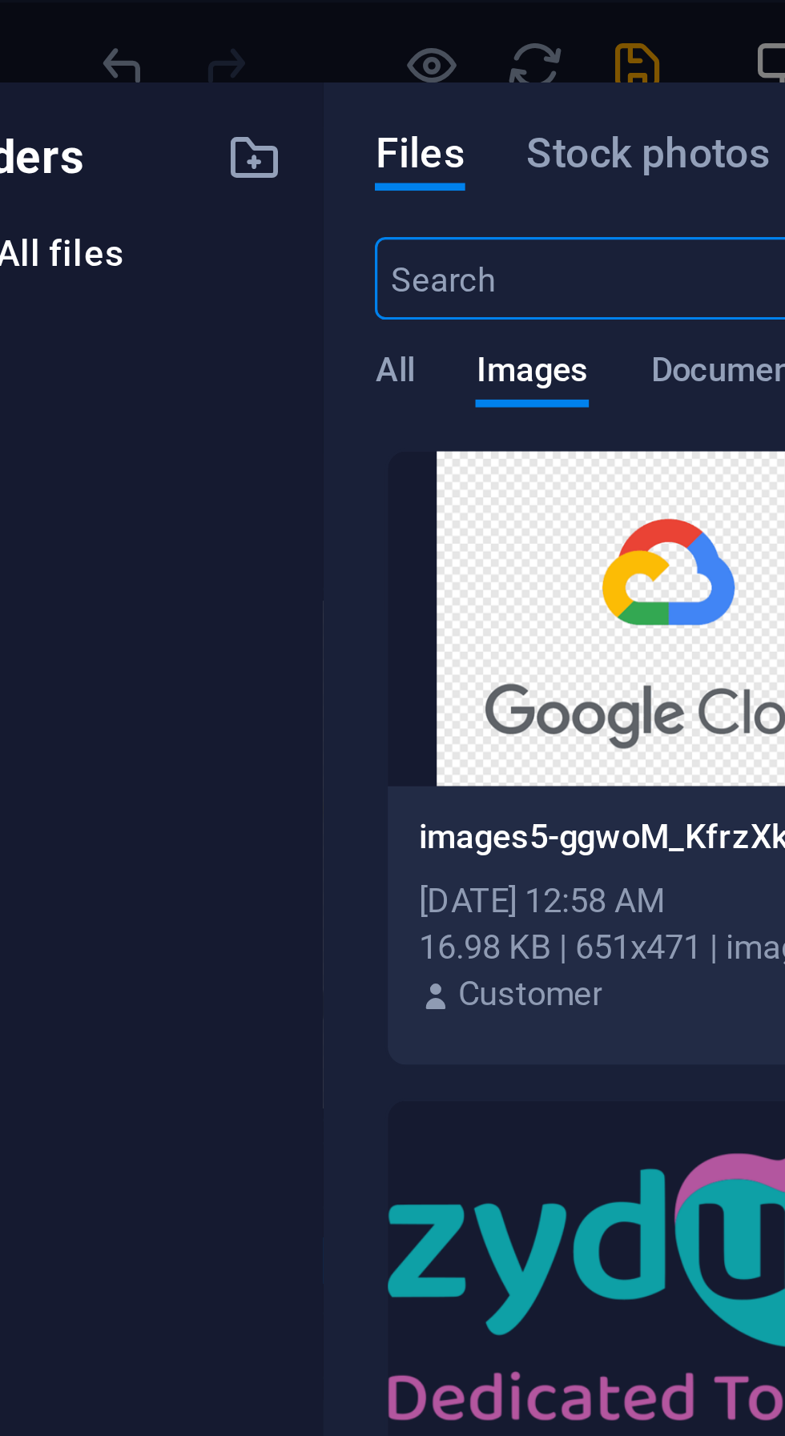
scroll to position [0, 0]
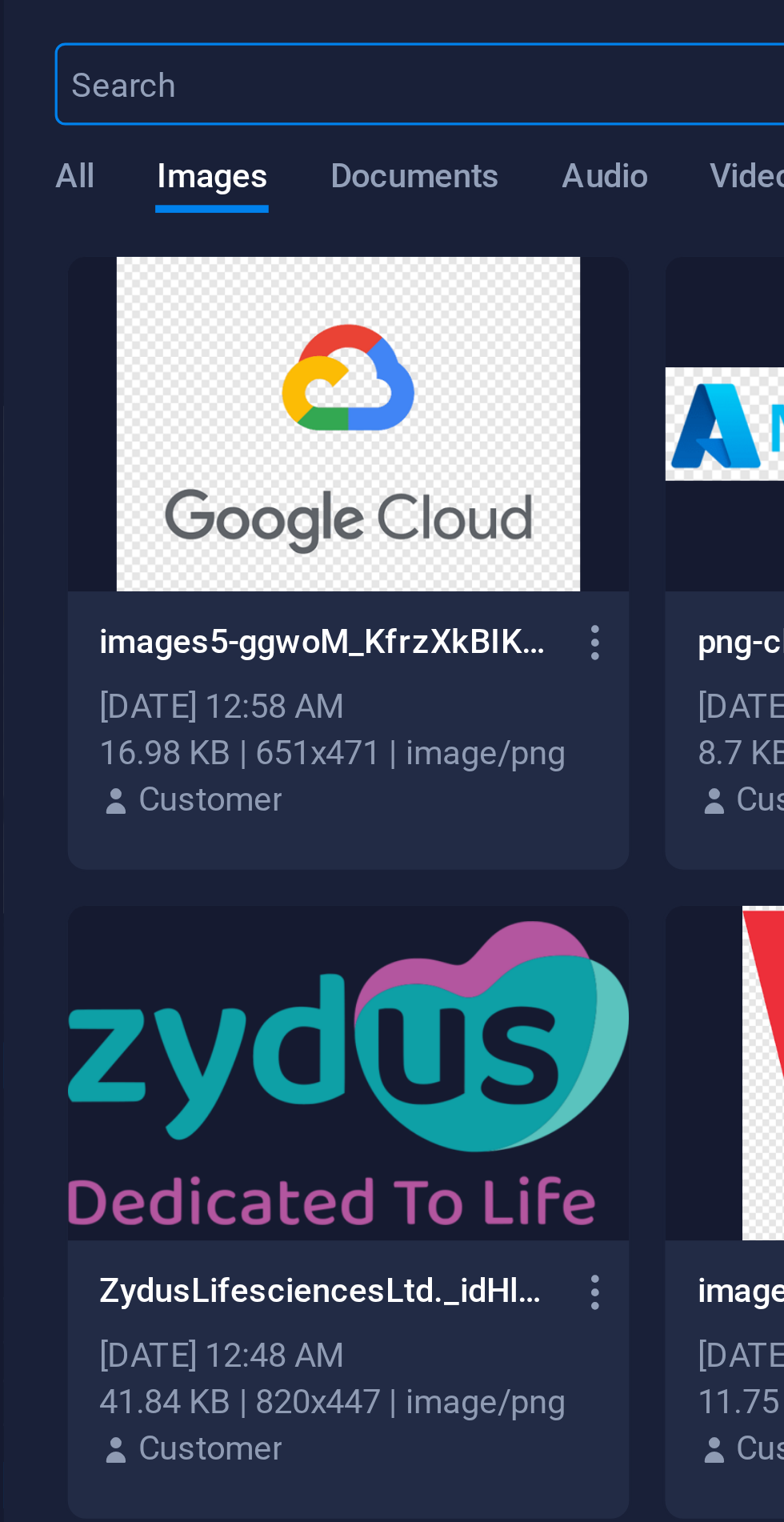
click at [356, 265] on icon "button" at bounding box center [356, 260] width 15 height 14
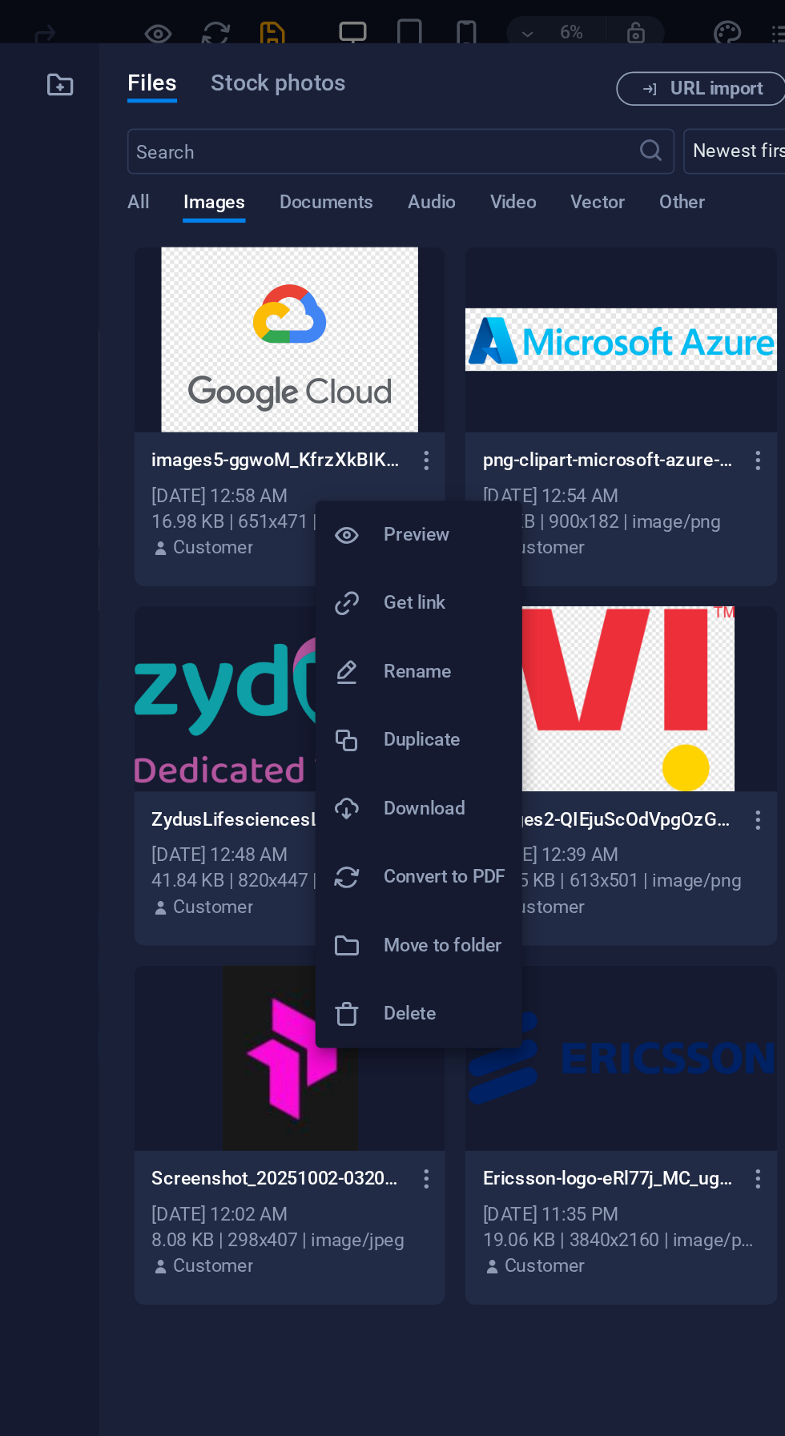
click at [375, 577] on h6 "Delete" at bounding box center [366, 570] width 68 height 19
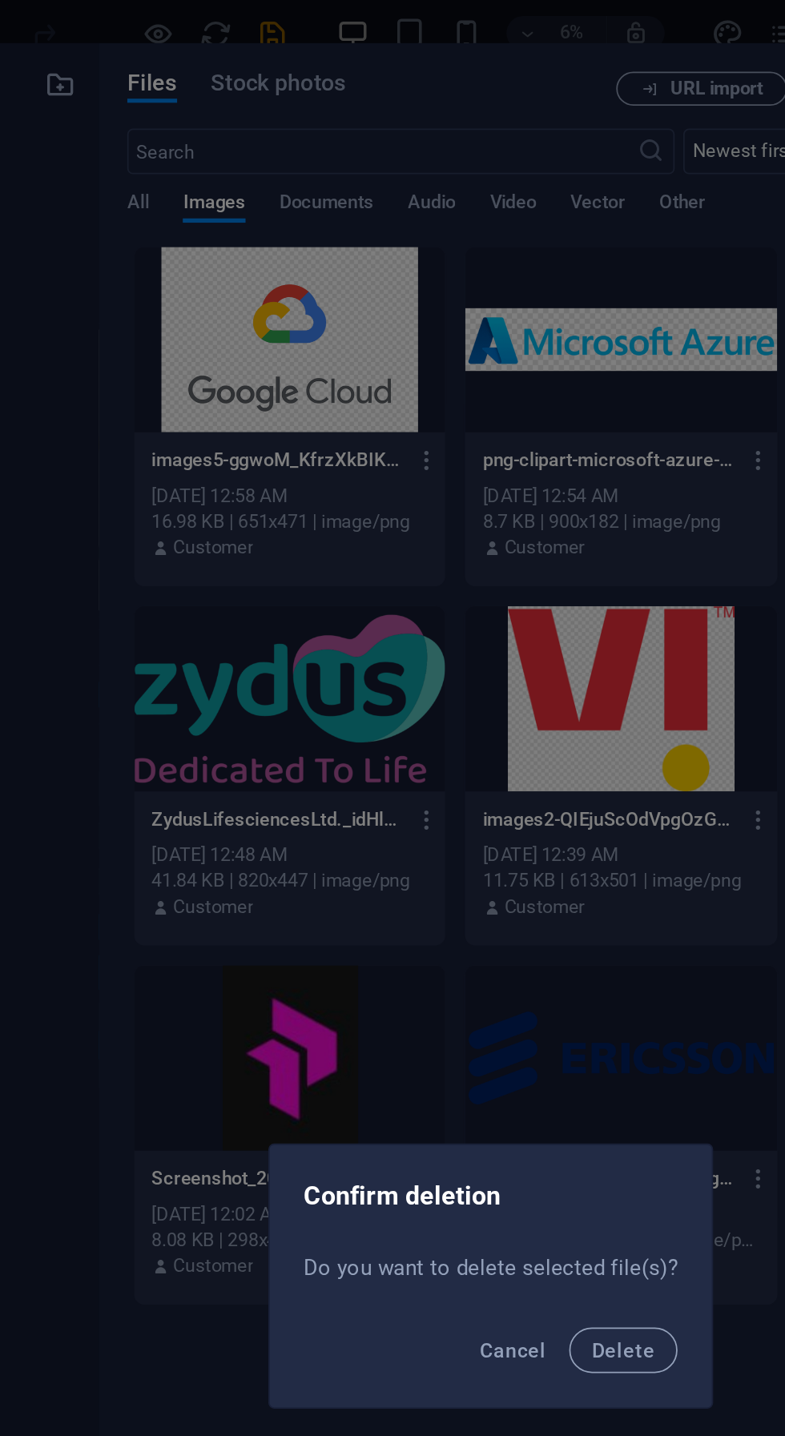
click at [477, 756] on span "Delete" at bounding box center [466, 760] width 35 height 13
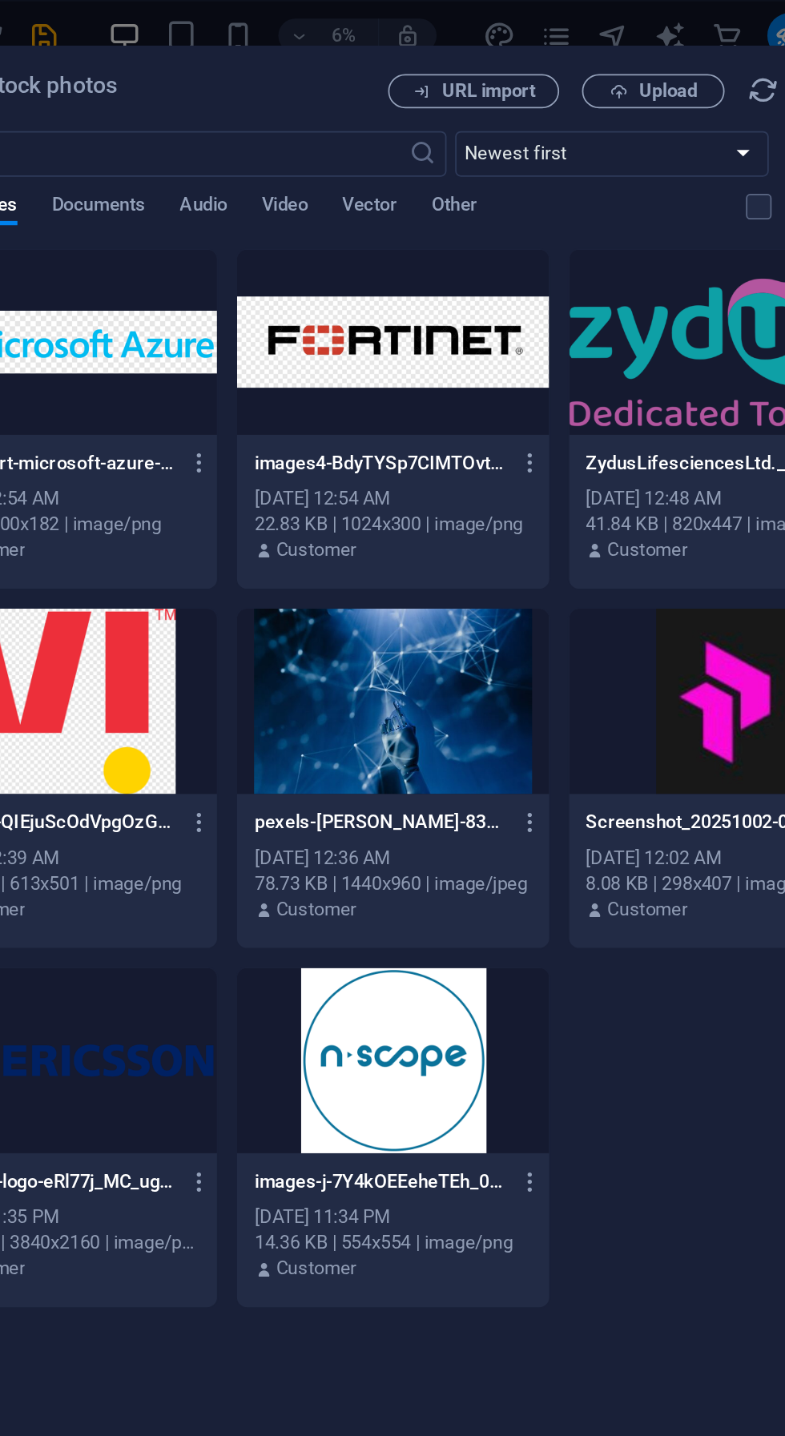
click at [626, 51] on span "Upload" at bounding box center [620, 51] width 33 height 10
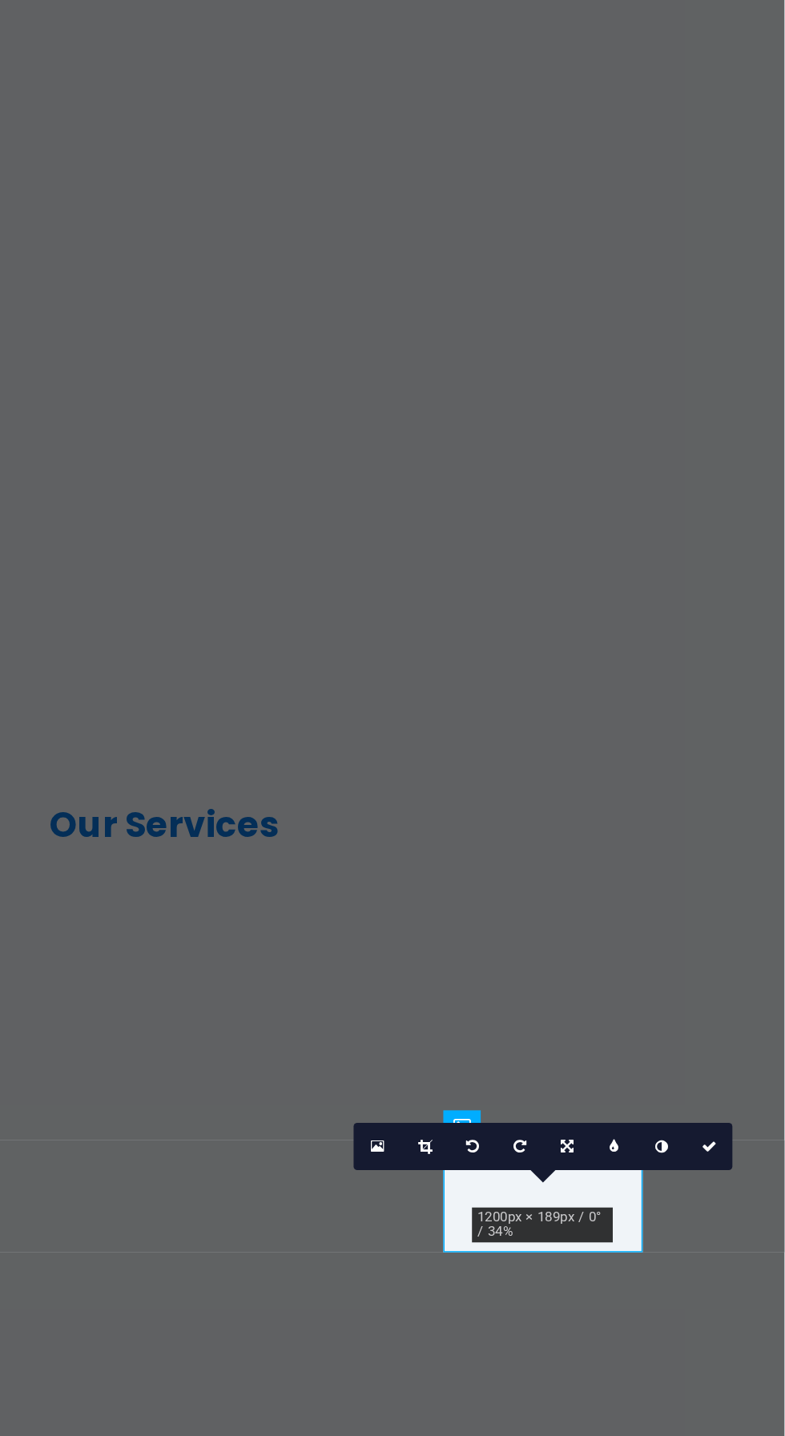
click at [760, 1199] on link at bounding box center [758, 1205] width 17 height 17
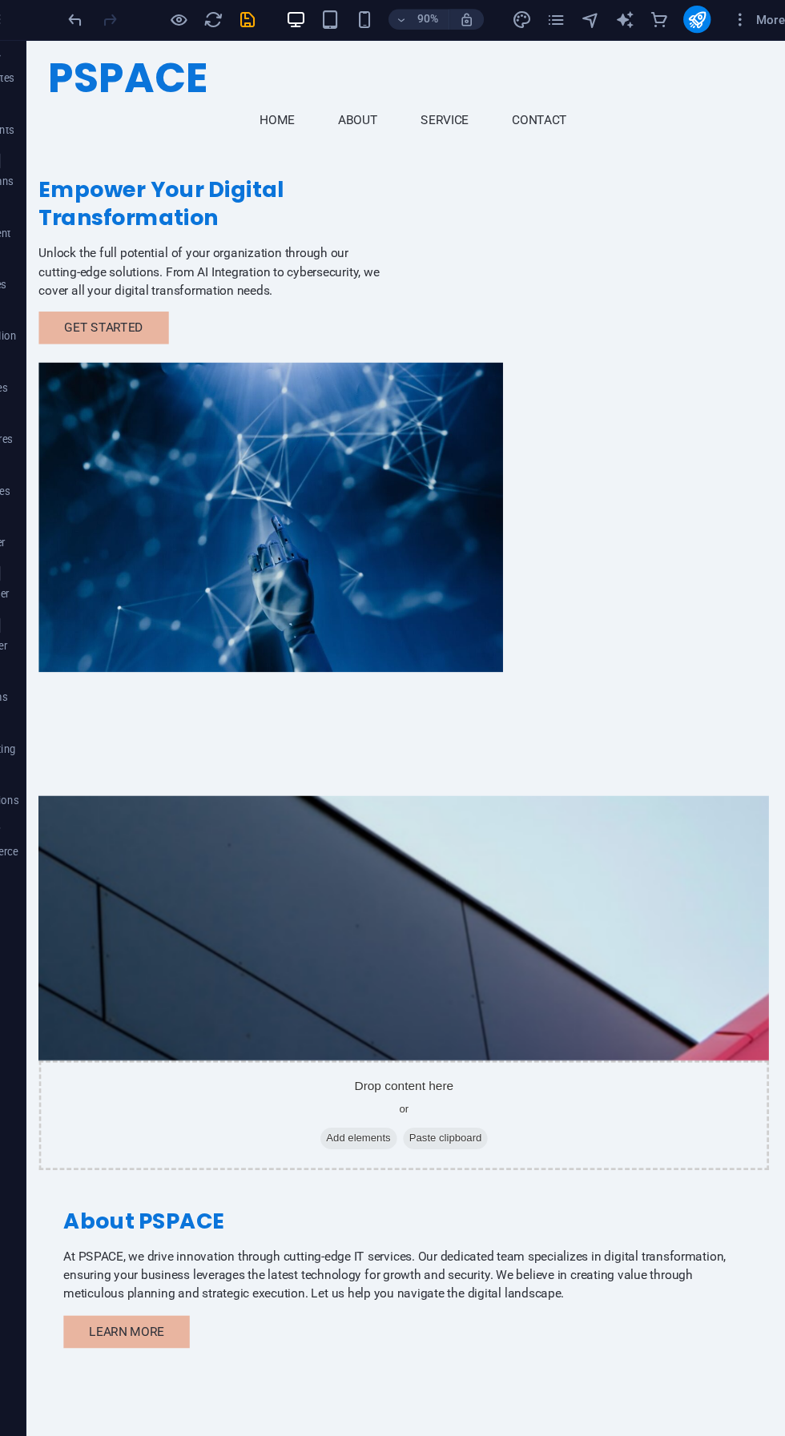
click at [280, 7] on div "90% More" at bounding box center [439, 20] width 678 height 26
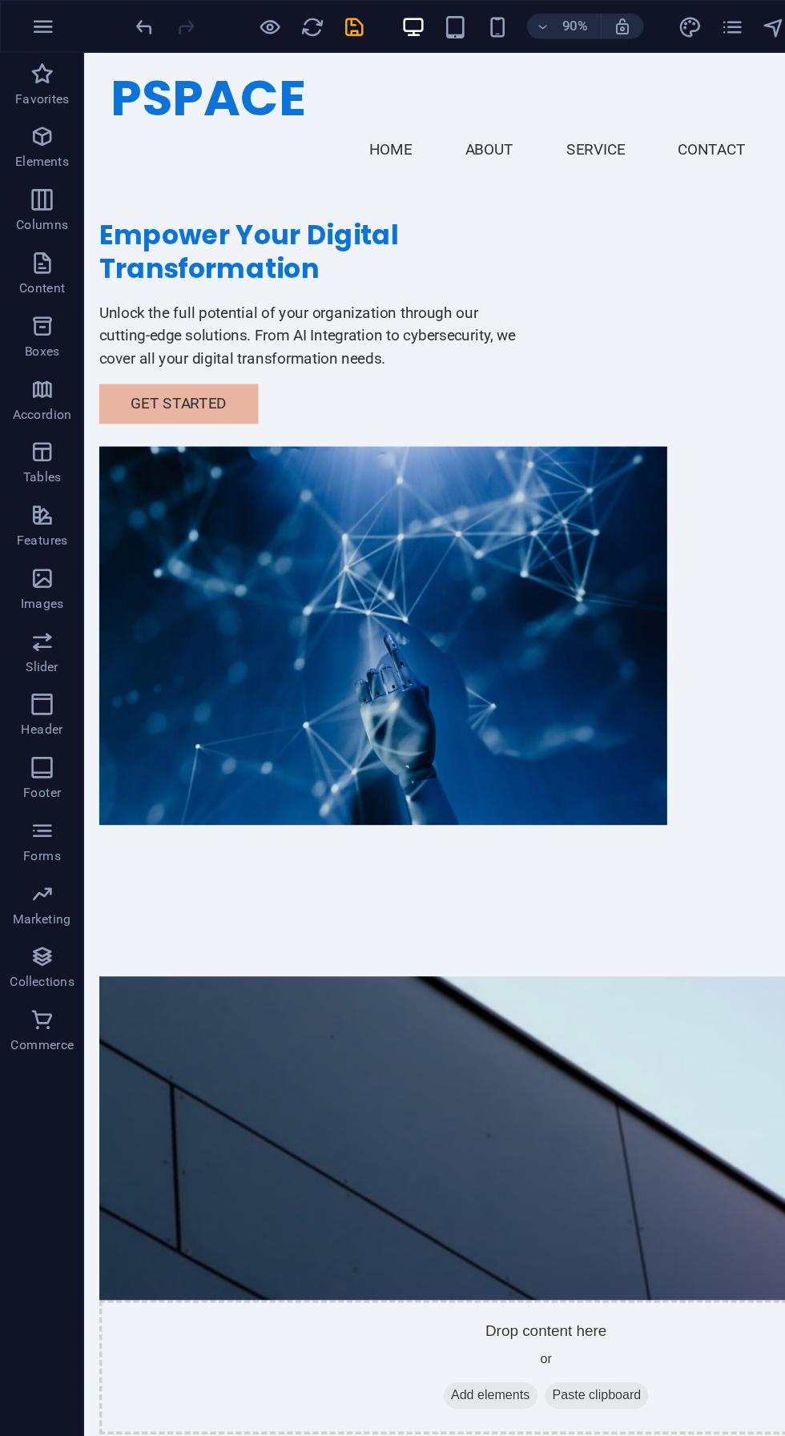
click at [276, 24] on icon "save" at bounding box center [270, 20] width 18 height 18
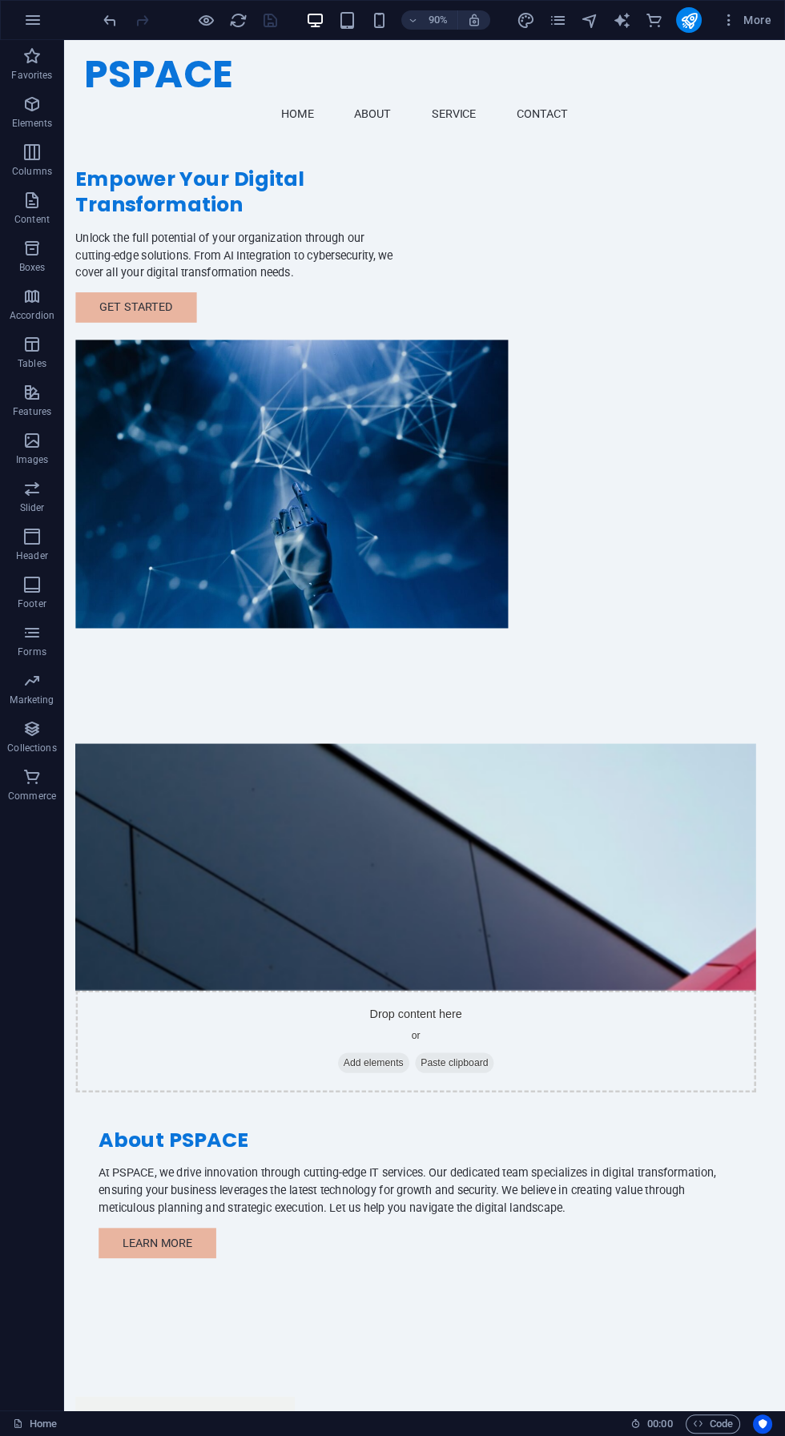
click at [784, 54] on div "PSPACE Menu Home About Service Contact" at bounding box center [464, 97] width 801 height 115
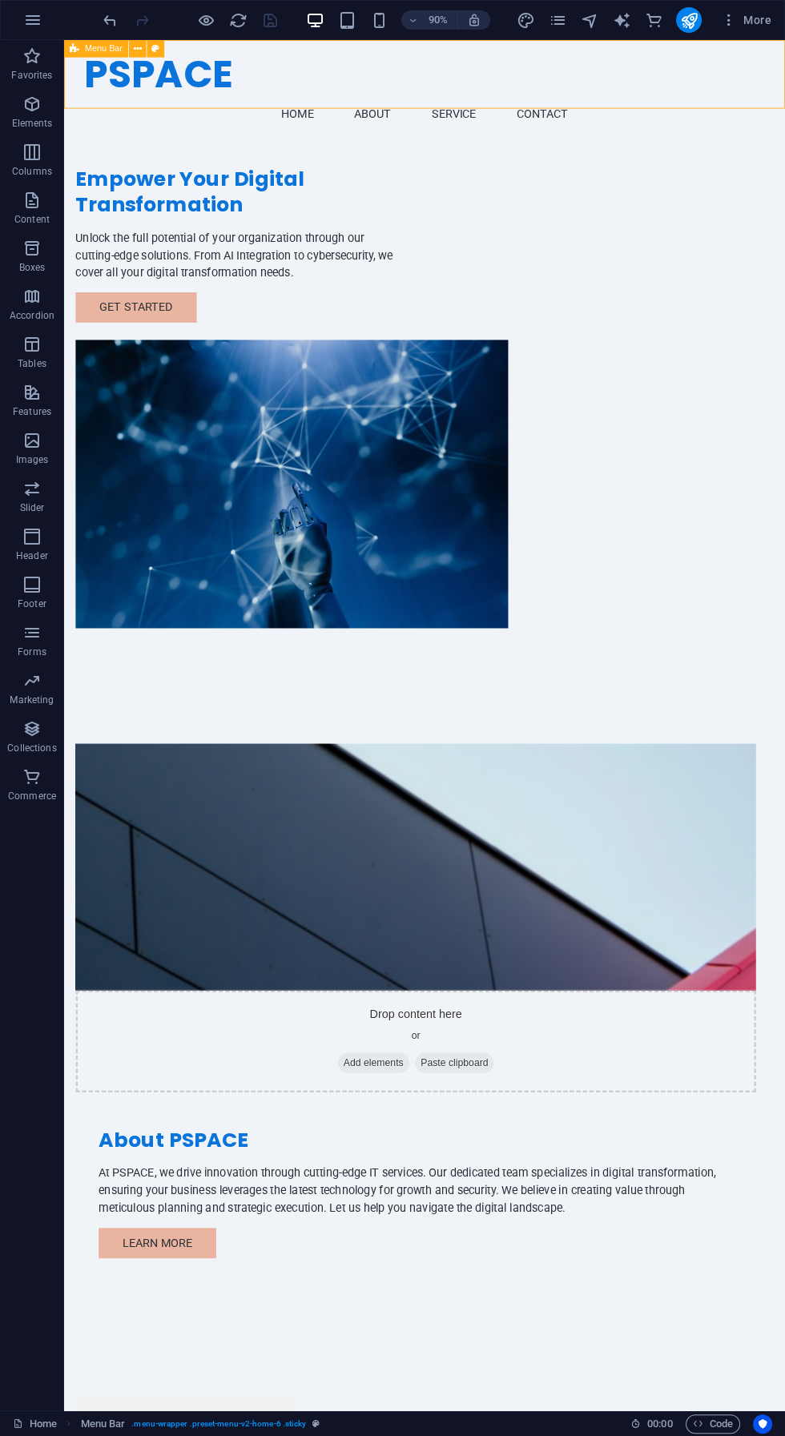
click at [752, 19] on span "More" at bounding box center [746, 20] width 50 height 16
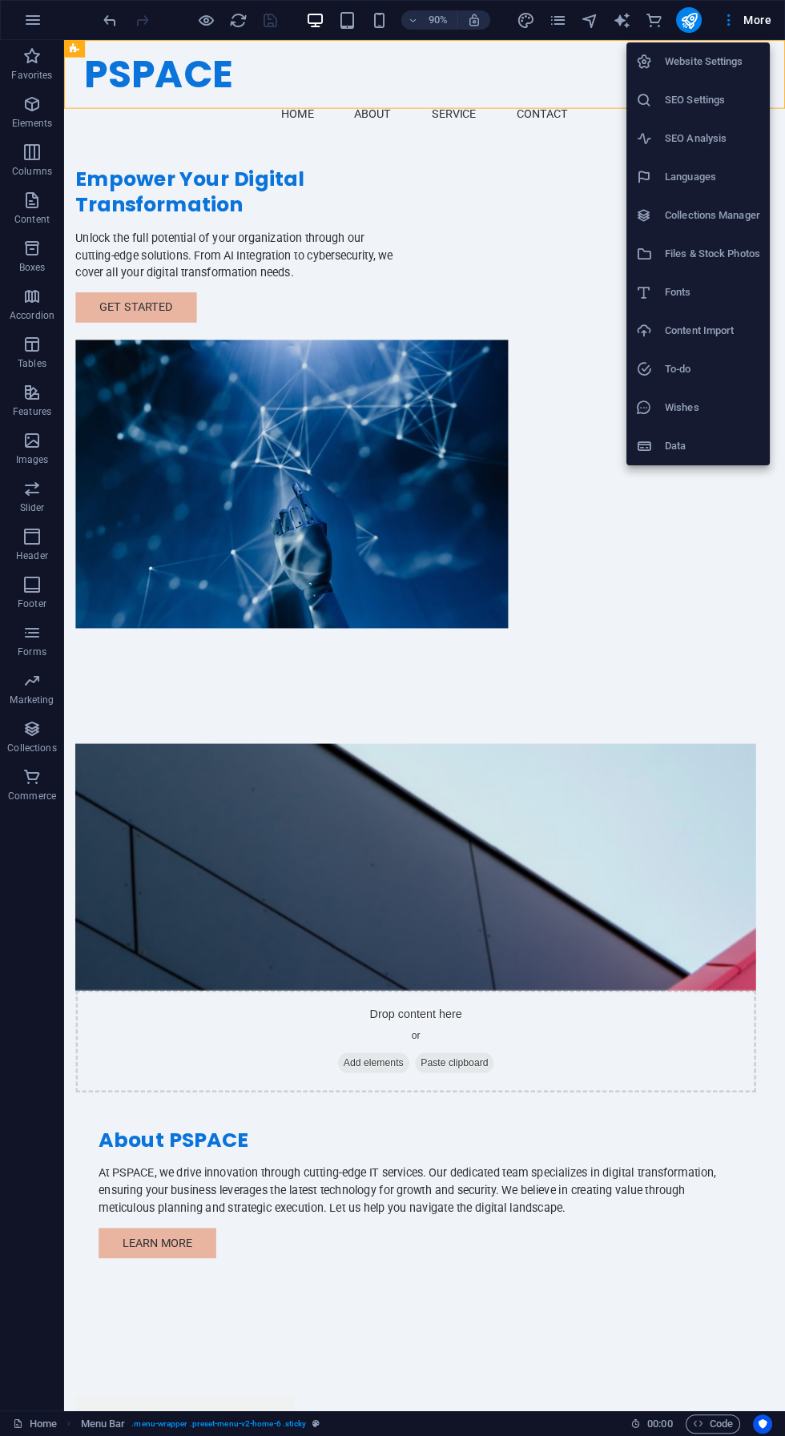
click at [537, 517] on div at bounding box center [392, 718] width 785 height 1436
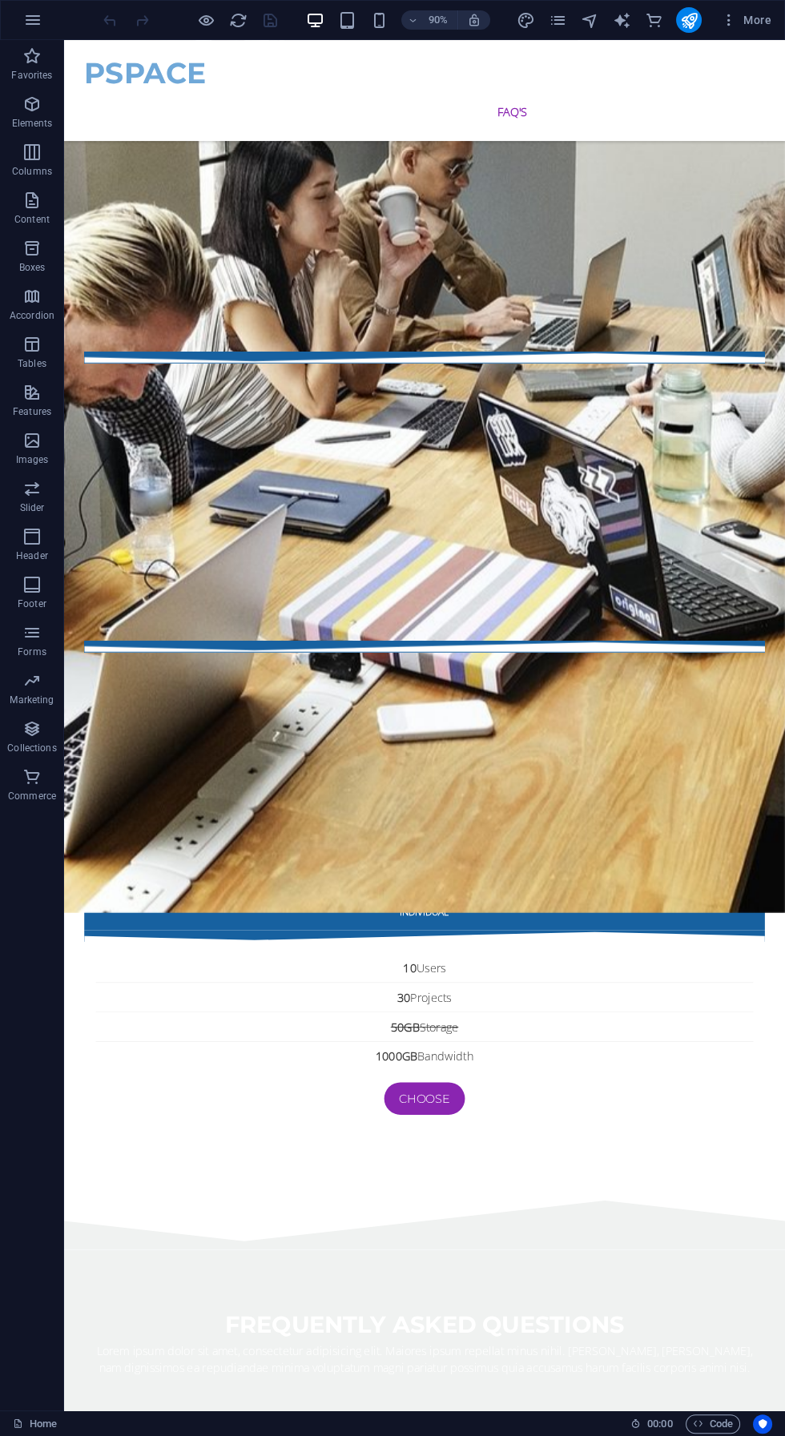
scroll to position [5959, 0]
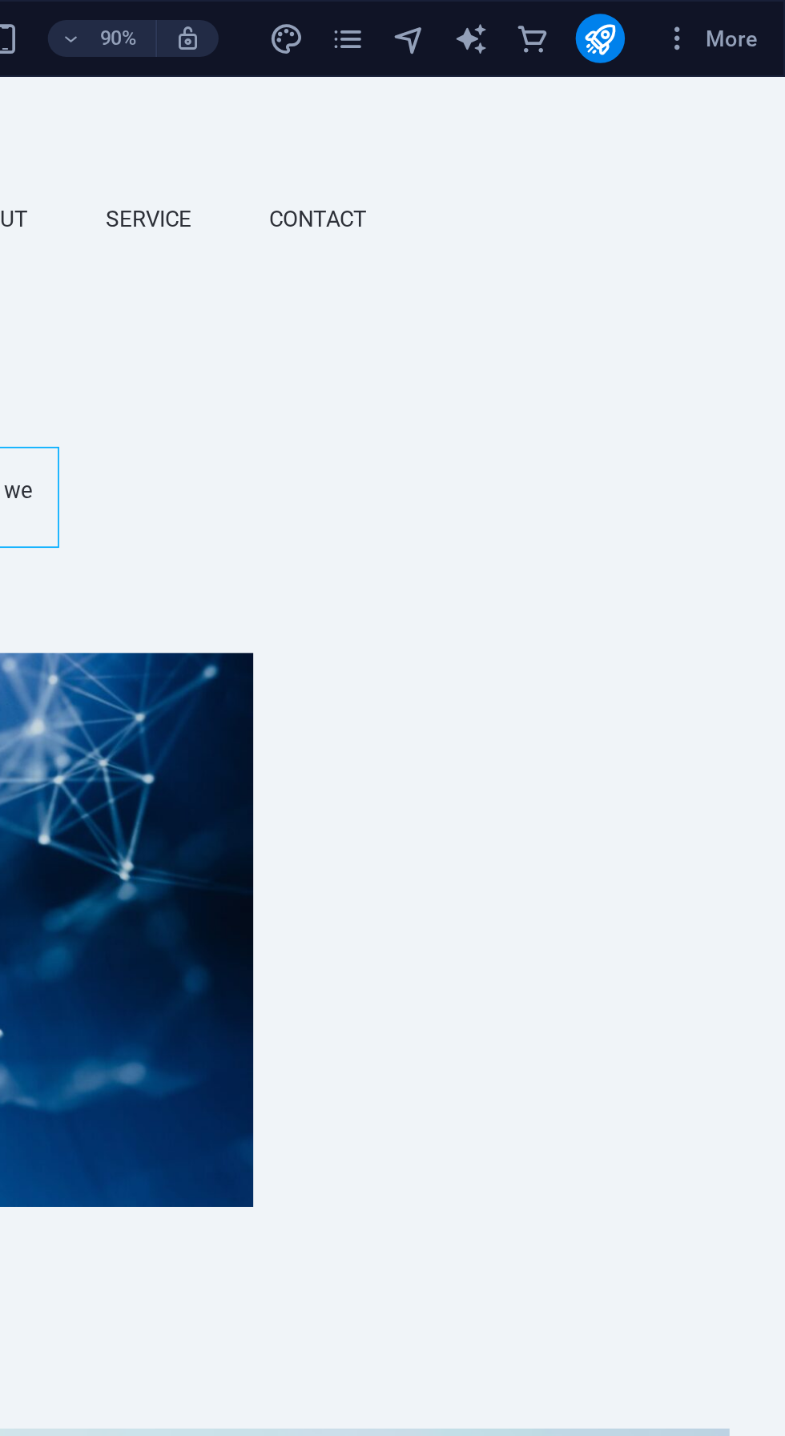
click at [754, 26] on span "More" at bounding box center [746, 20] width 50 height 16
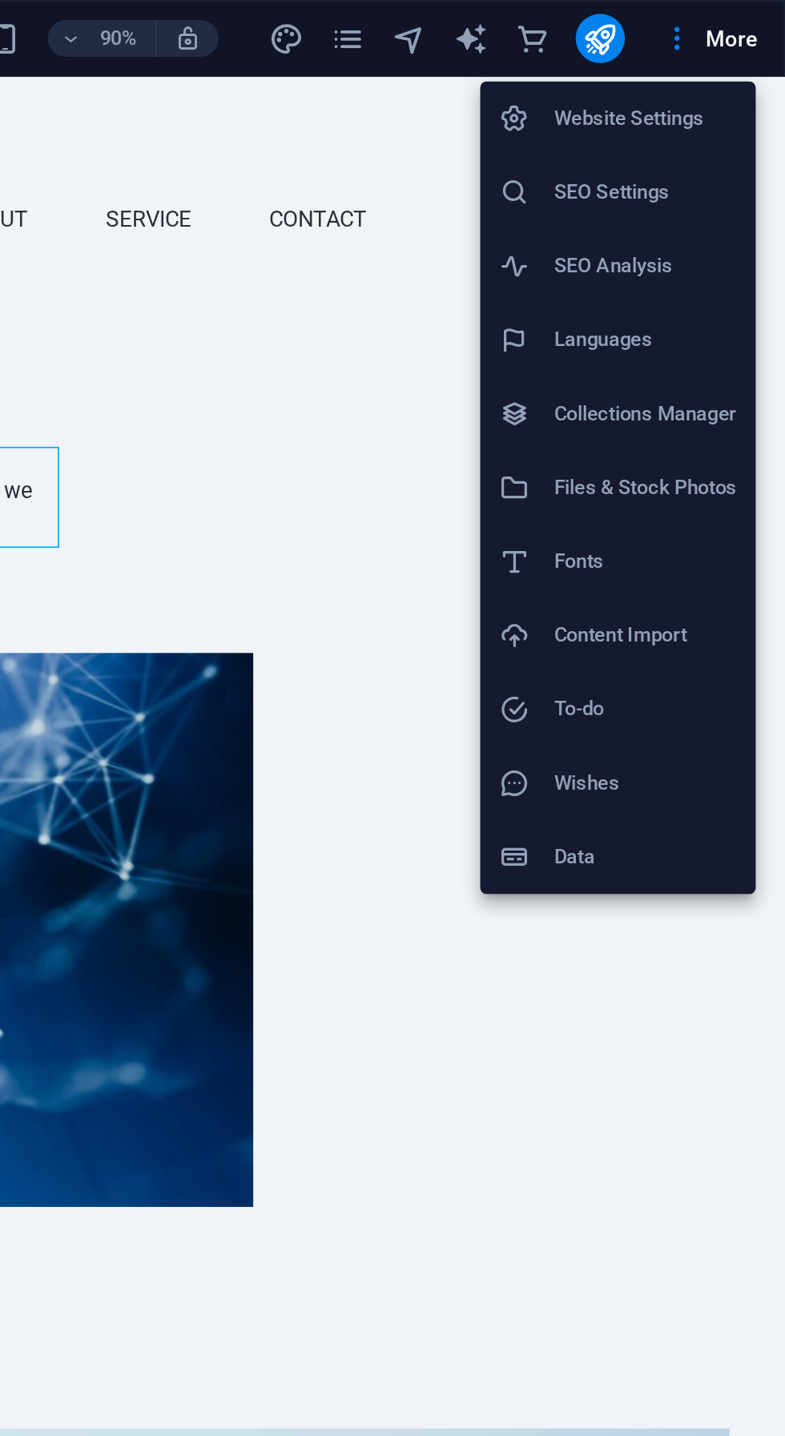
click at [727, 55] on h6 "Website Settings" at bounding box center [712, 61] width 95 height 19
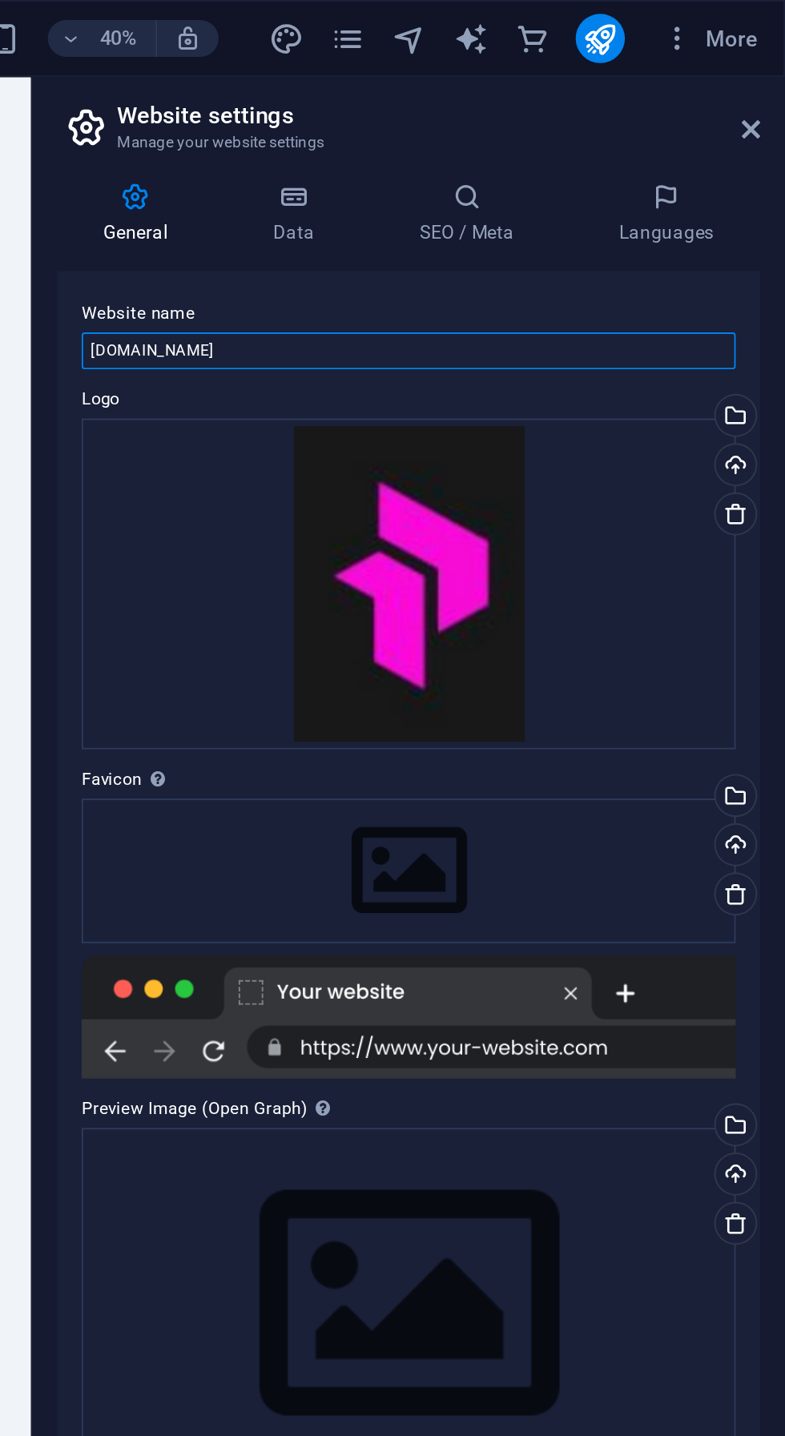
click at [510, 183] on input "[DOMAIN_NAME]" at bounding box center [589, 182] width 340 height 19
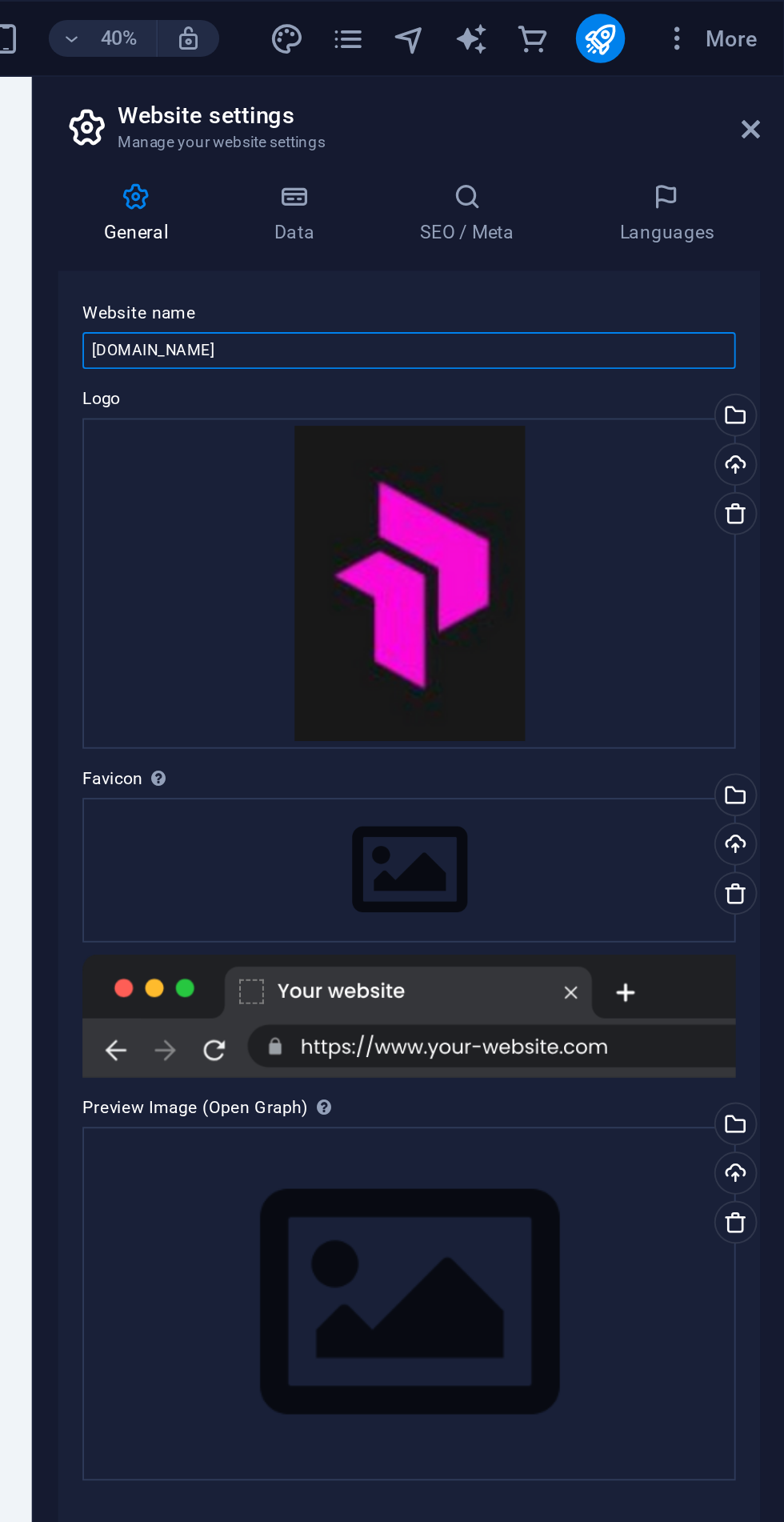
click at [441, 187] on input "[DOMAIN_NAME]" at bounding box center [588, 182] width 340 height 19
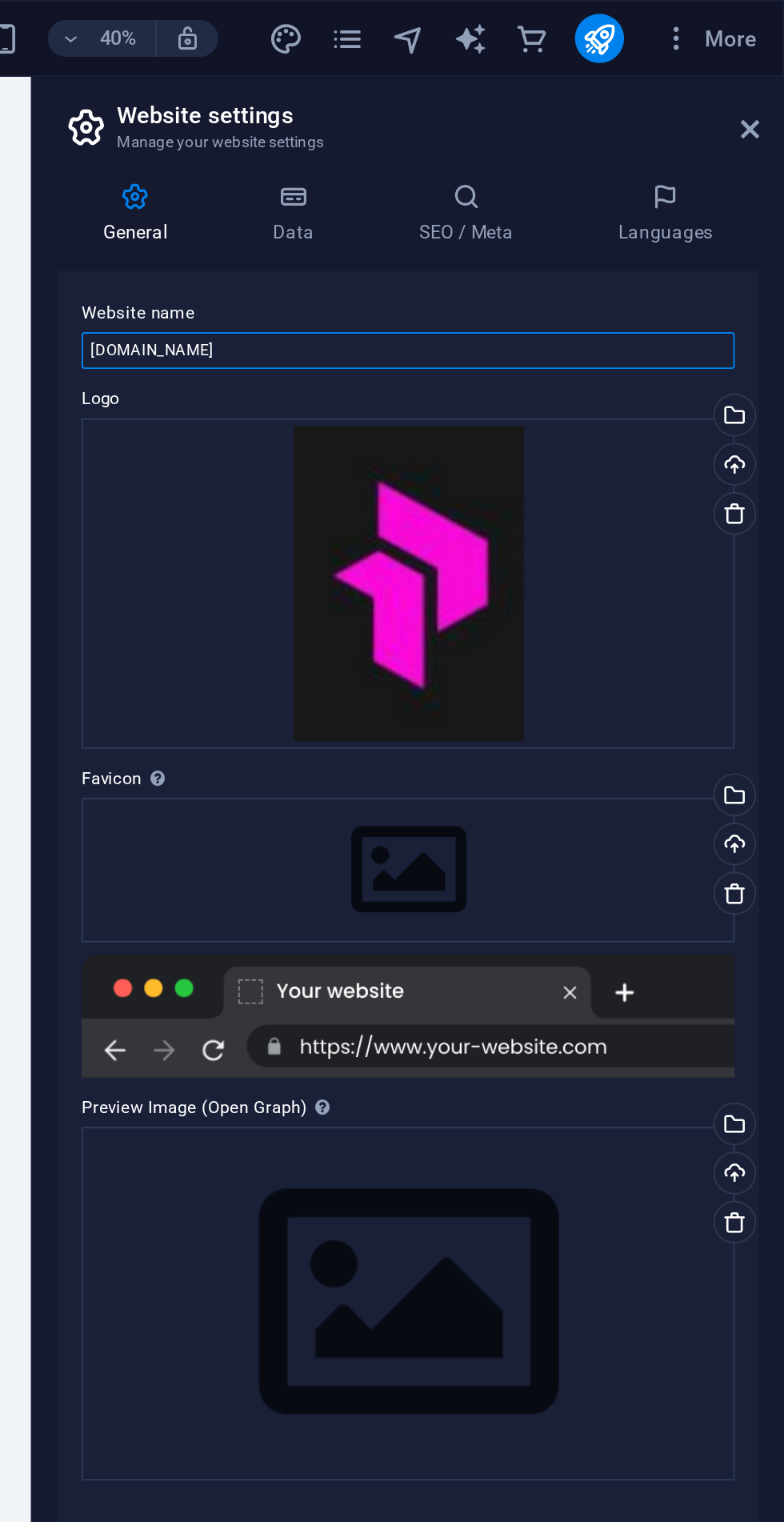
type input "[DOMAIN_NAME]"
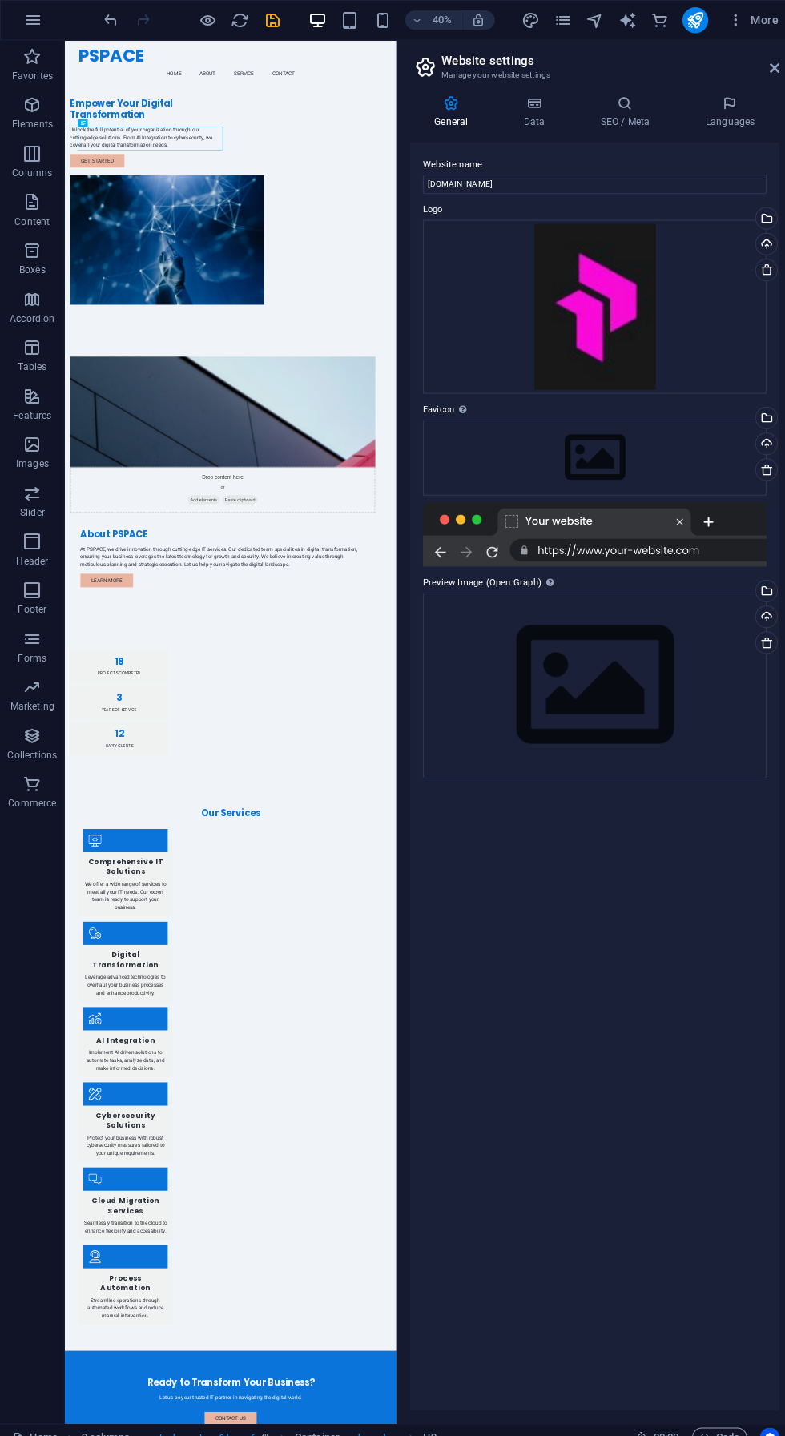
click at [762, 64] on icon at bounding box center [767, 67] width 10 height 13
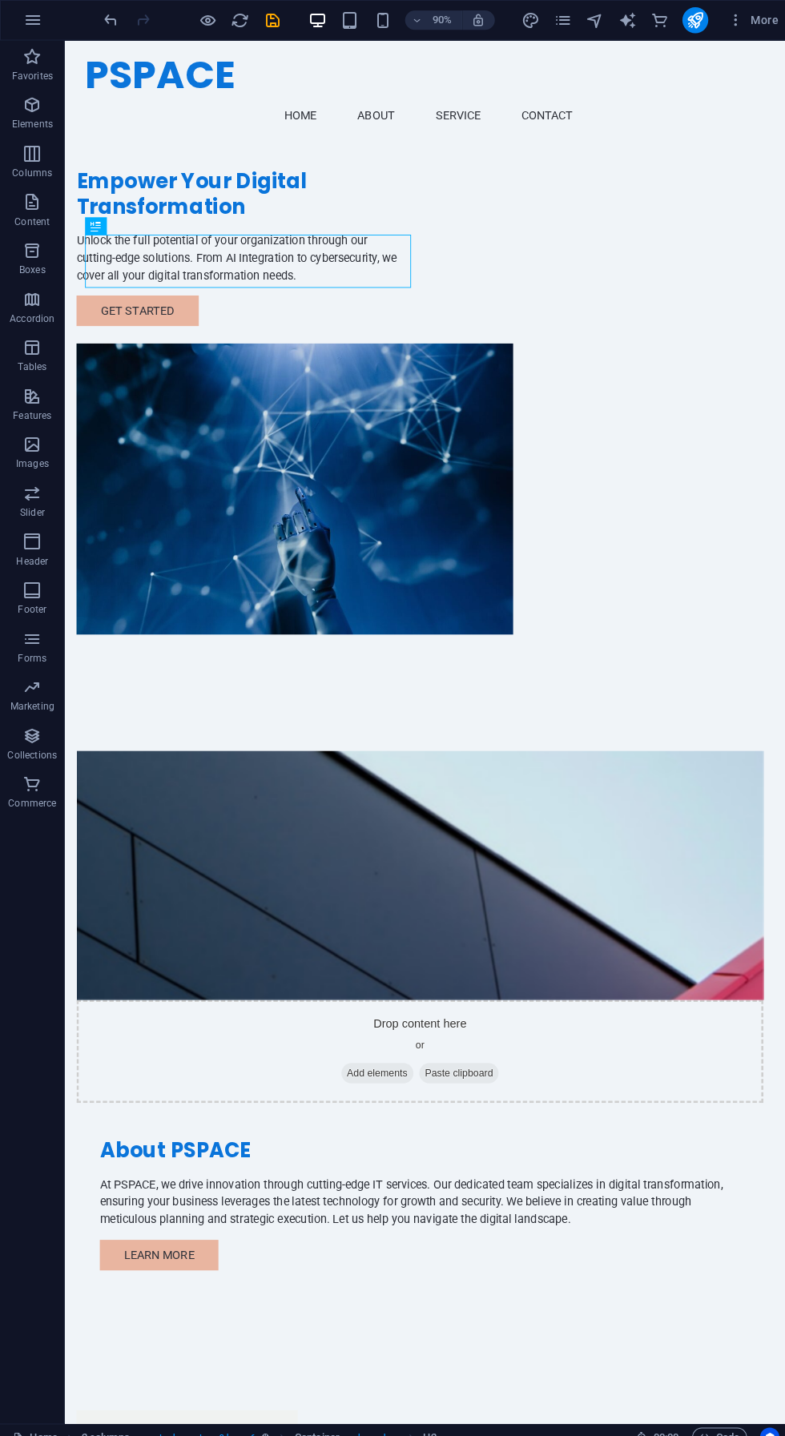
click at [269, 20] on icon "save" at bounding box center [270, 20] width 18 height 18
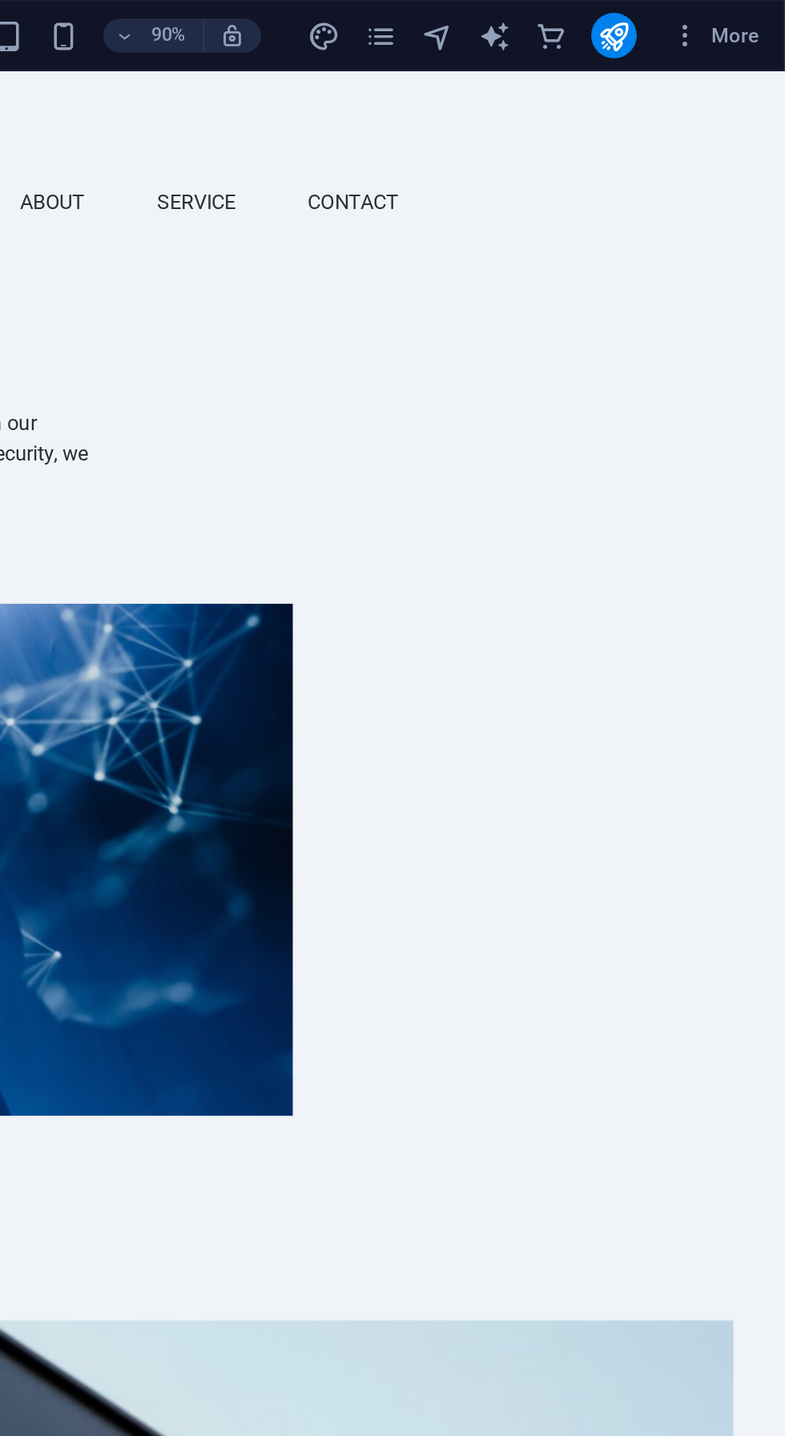
click at [557, 26] on icon "pages" at bounding box center [557, 20] width 18 height 18
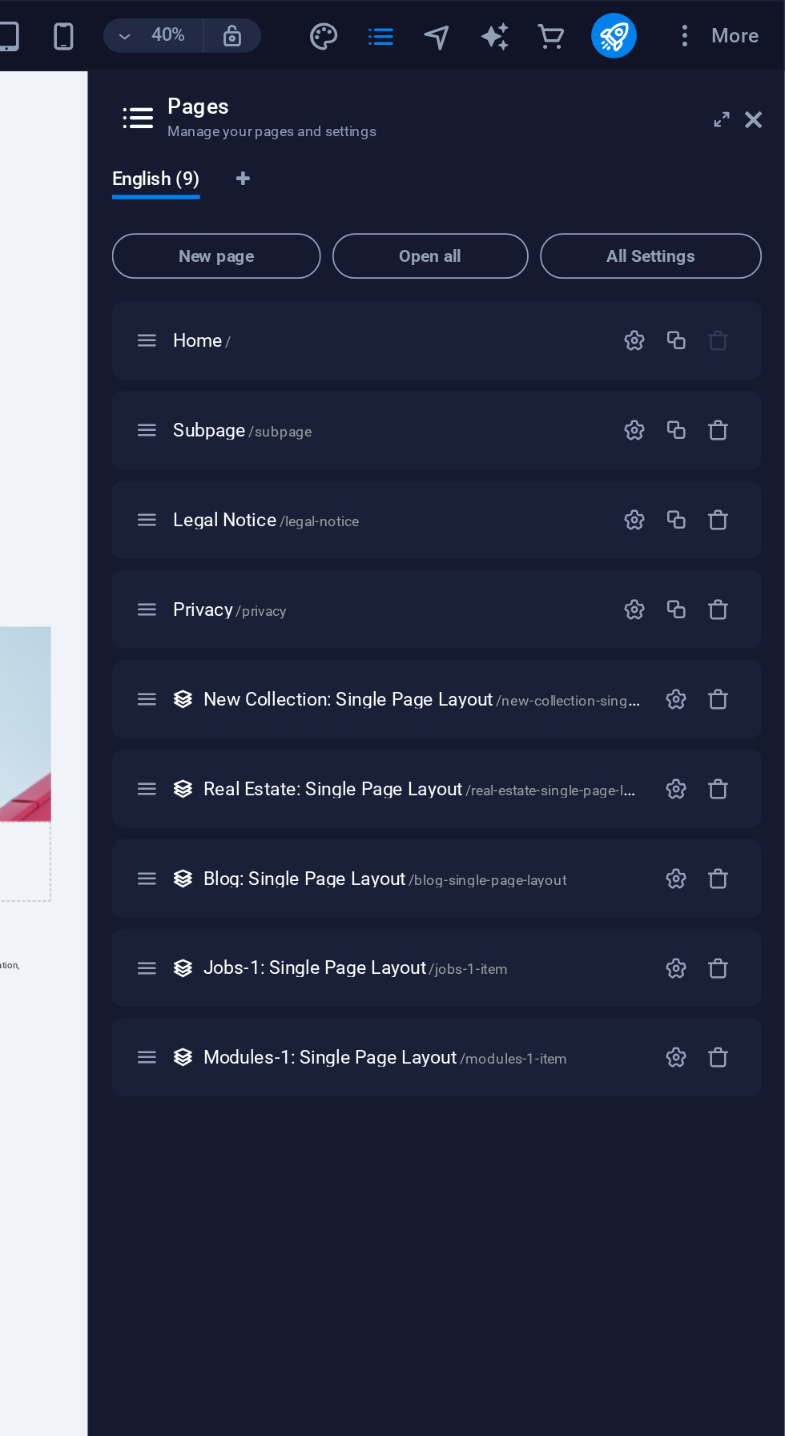
click at [593, 26] on icon "navigator" at bounding box center [589, 20] width 18 height 18
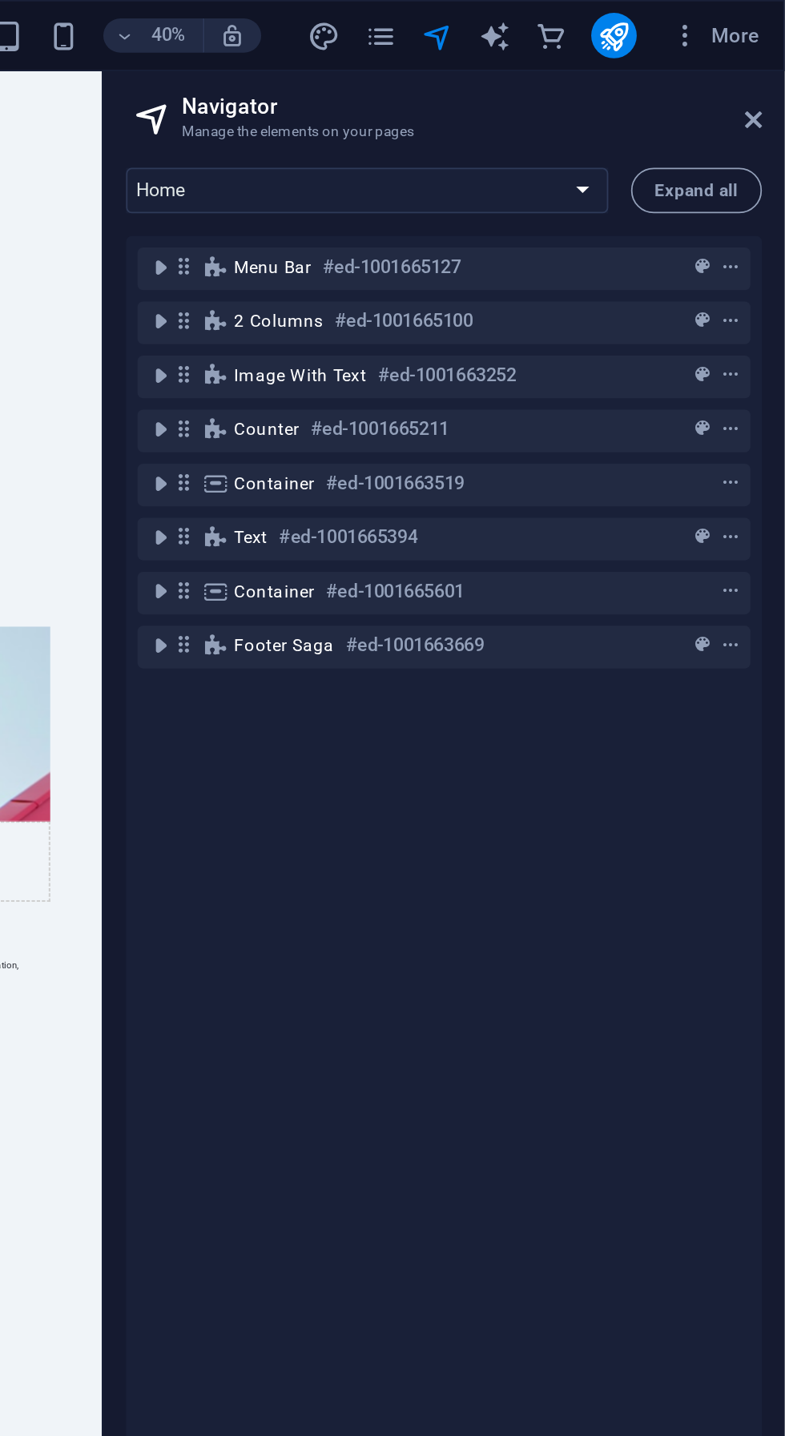
click at [626, 43] on header "Navigator Manage the elements on your pages" at bounding box center [594, 61] width 355 height 42
click at [656, 27] on icon "commerce" at bounding box center [653, 20] width 18 height 18
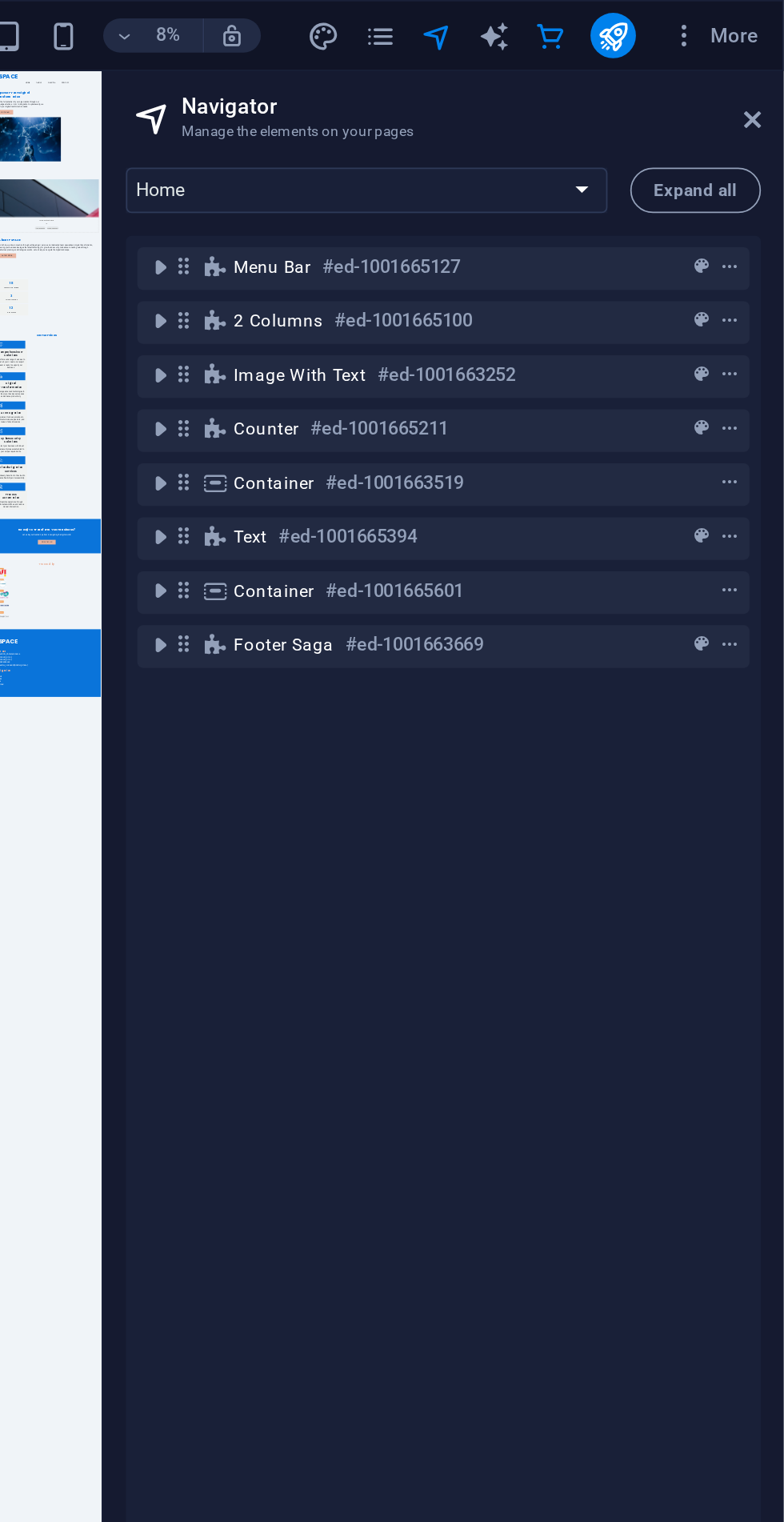
click at [761, 66] on icon at bounding box center [766, 67] width 10 height 13
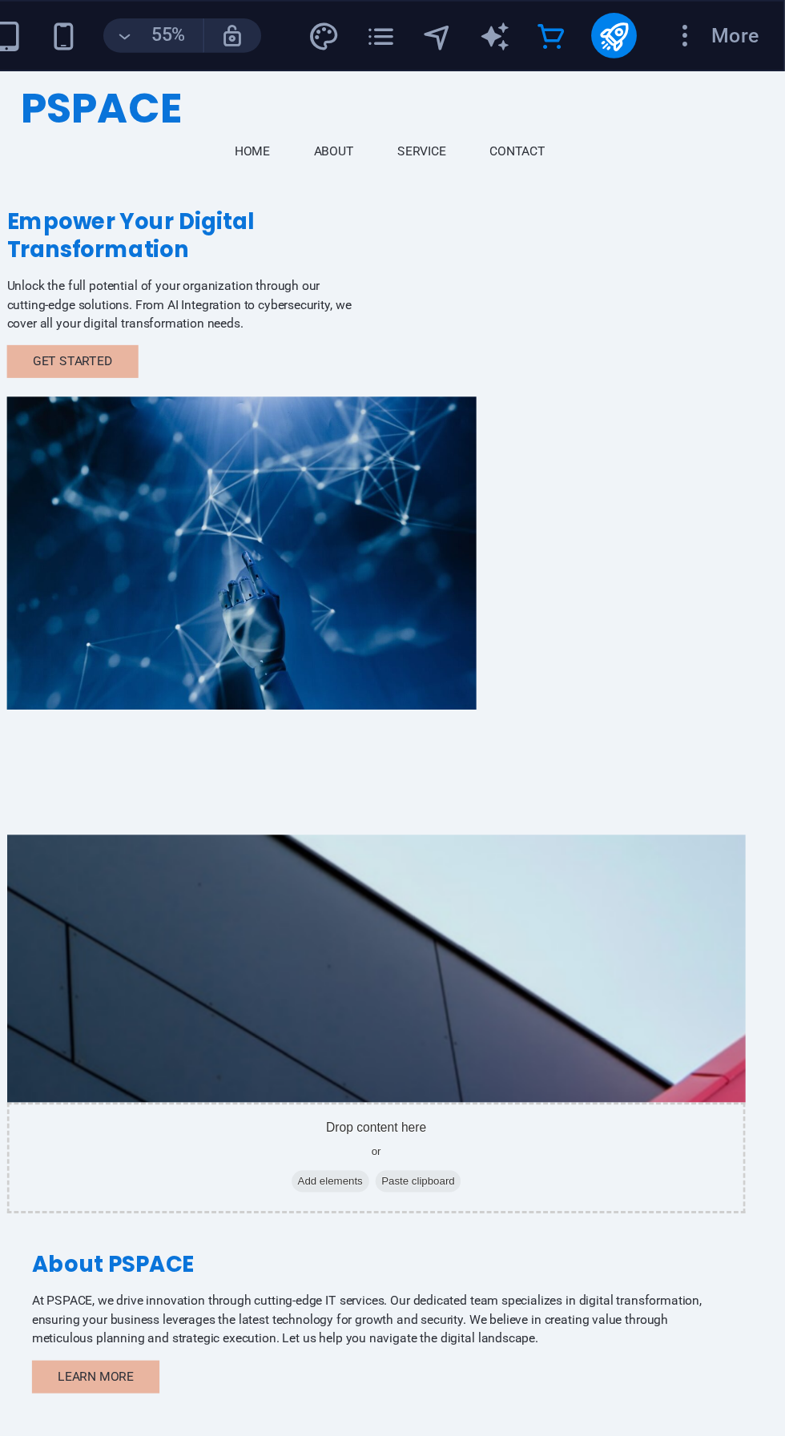
click at [711, 77] on div "PSPACE Menu Home About Service Contact" at bounding box center [399, 127] width 810 height 115
click at [729, 22] on icon "button" at bounding box center [729, 20] width 16 height 16
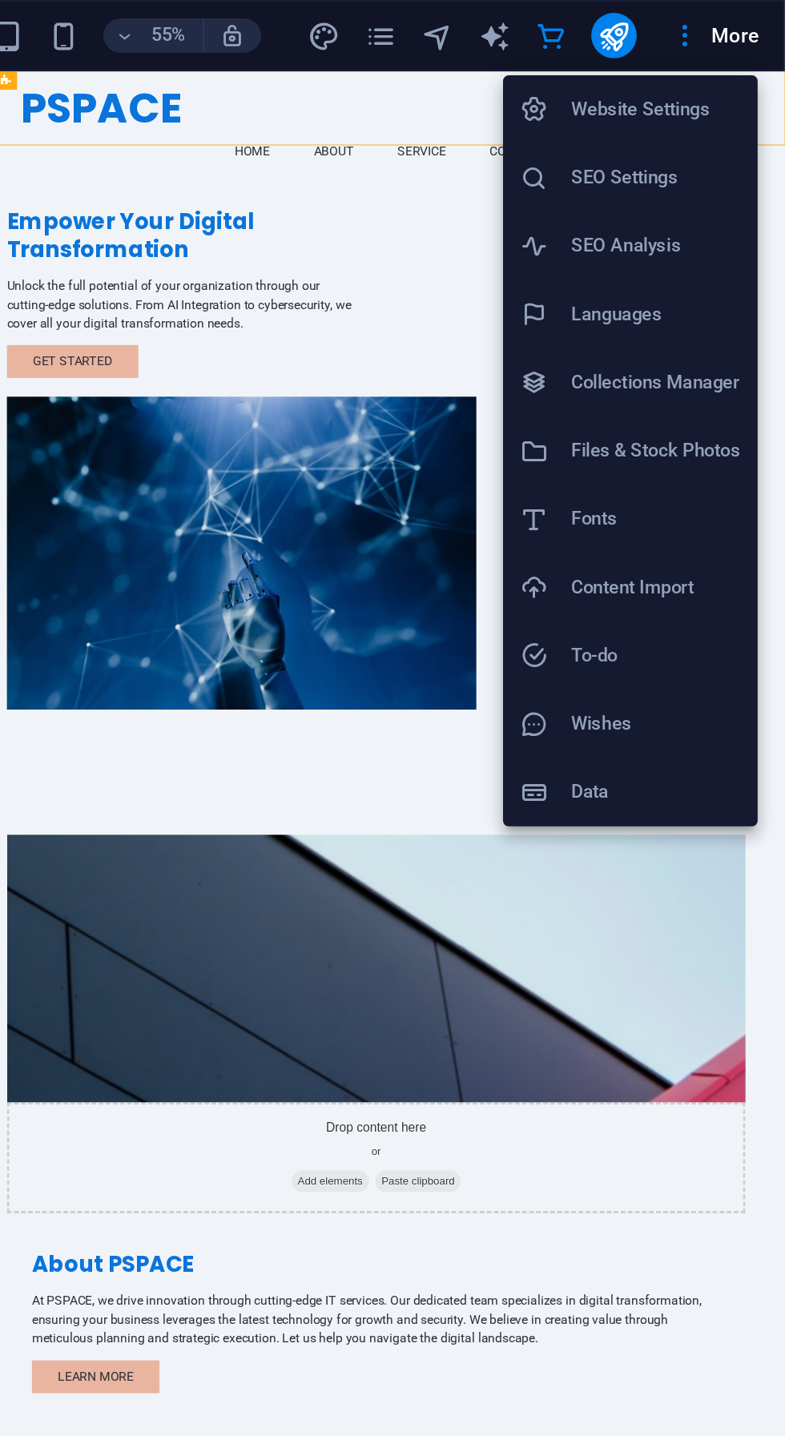
click at [582, 342] on div at bounding box center [392, 718] width 785 height 1436
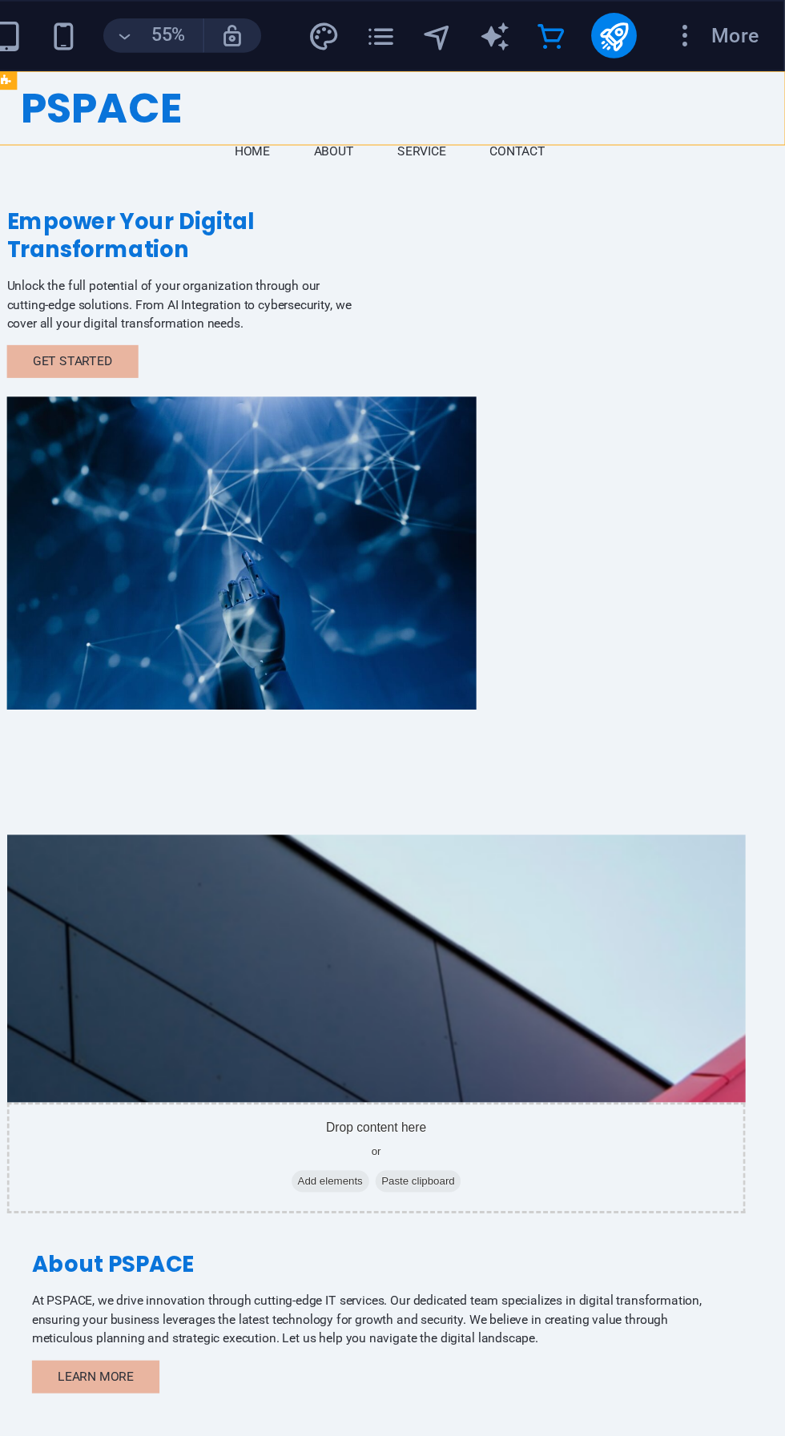
click at [698, 20] on icon "publish" at bounding box center [688, 20] width 18 height 18
